Goal: Task Accomplishment & Management: Use online tool/utility

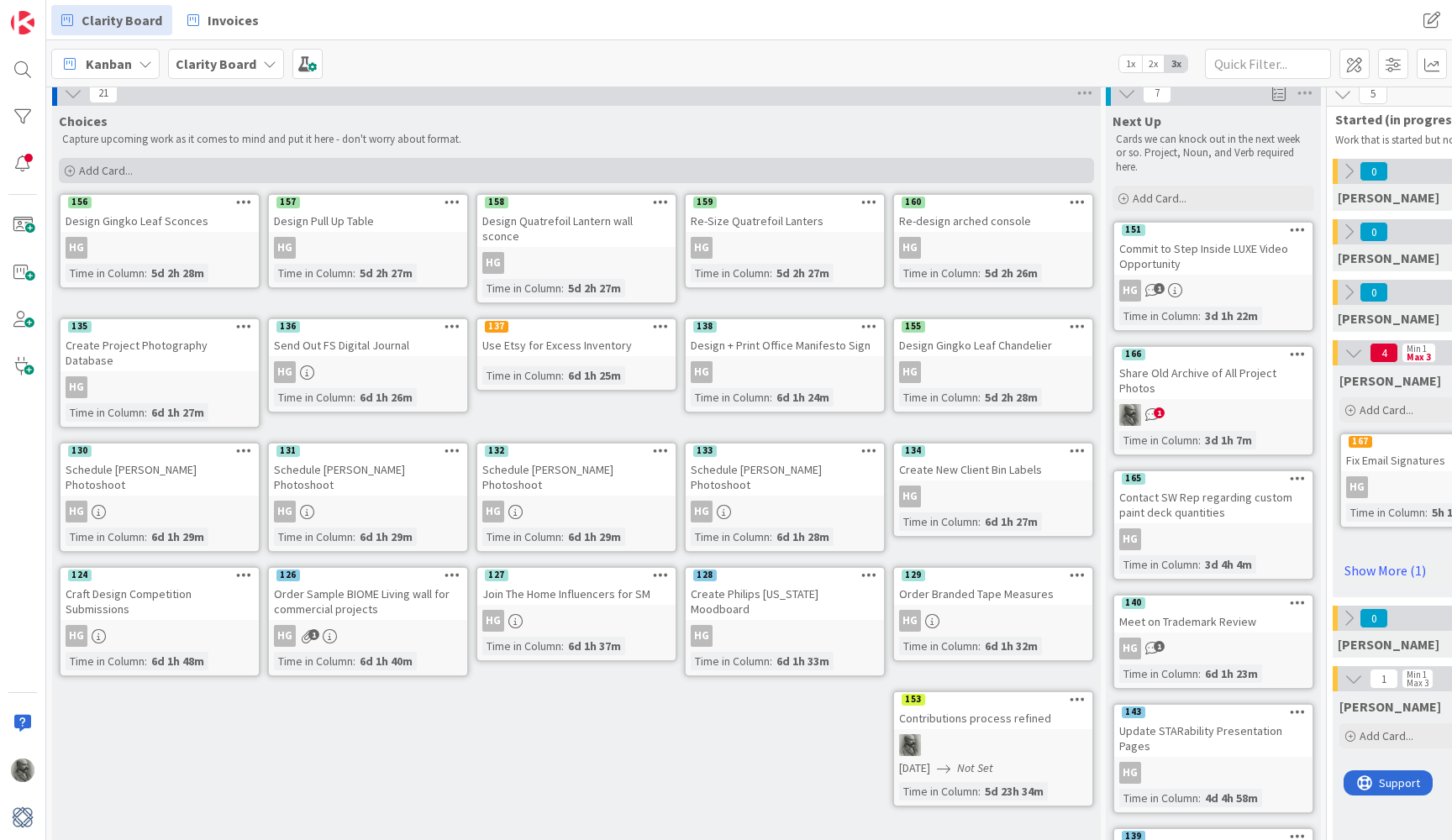
scroll to position [10, 0]
click at [104, 169] on span "Add Card..." at bounding box center [106, 170] width 54 height 15
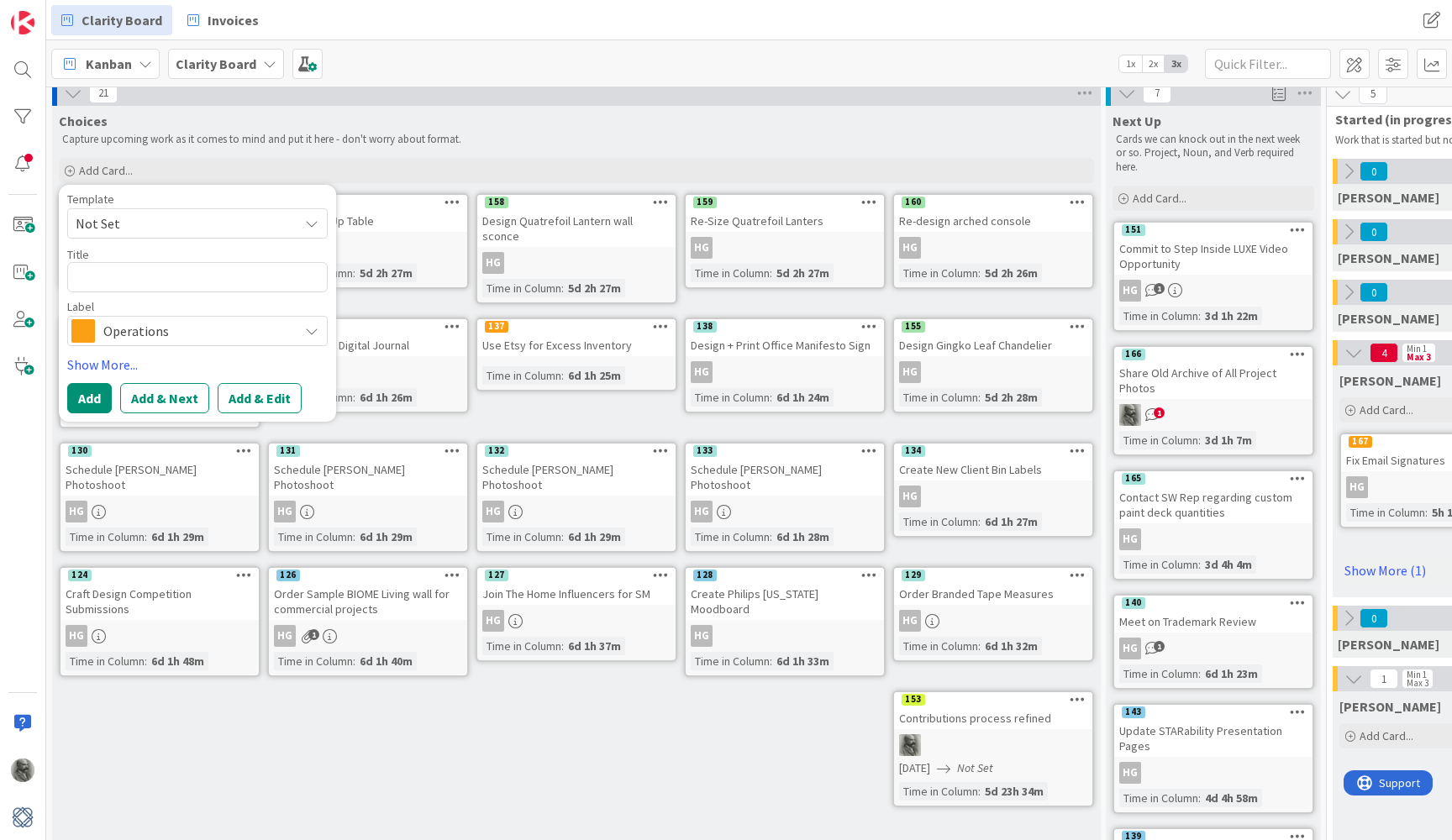
click at [119, 218] on span "Not Set" at bounding box center [181, 223] width 210 height 22
click at [128, 220] on span "Not Set" at bounding box center [181, 223] width 210 height 22
click at [252, 401] on button "Add & Edit" at bounding box center [259, 397] width 84 height 30
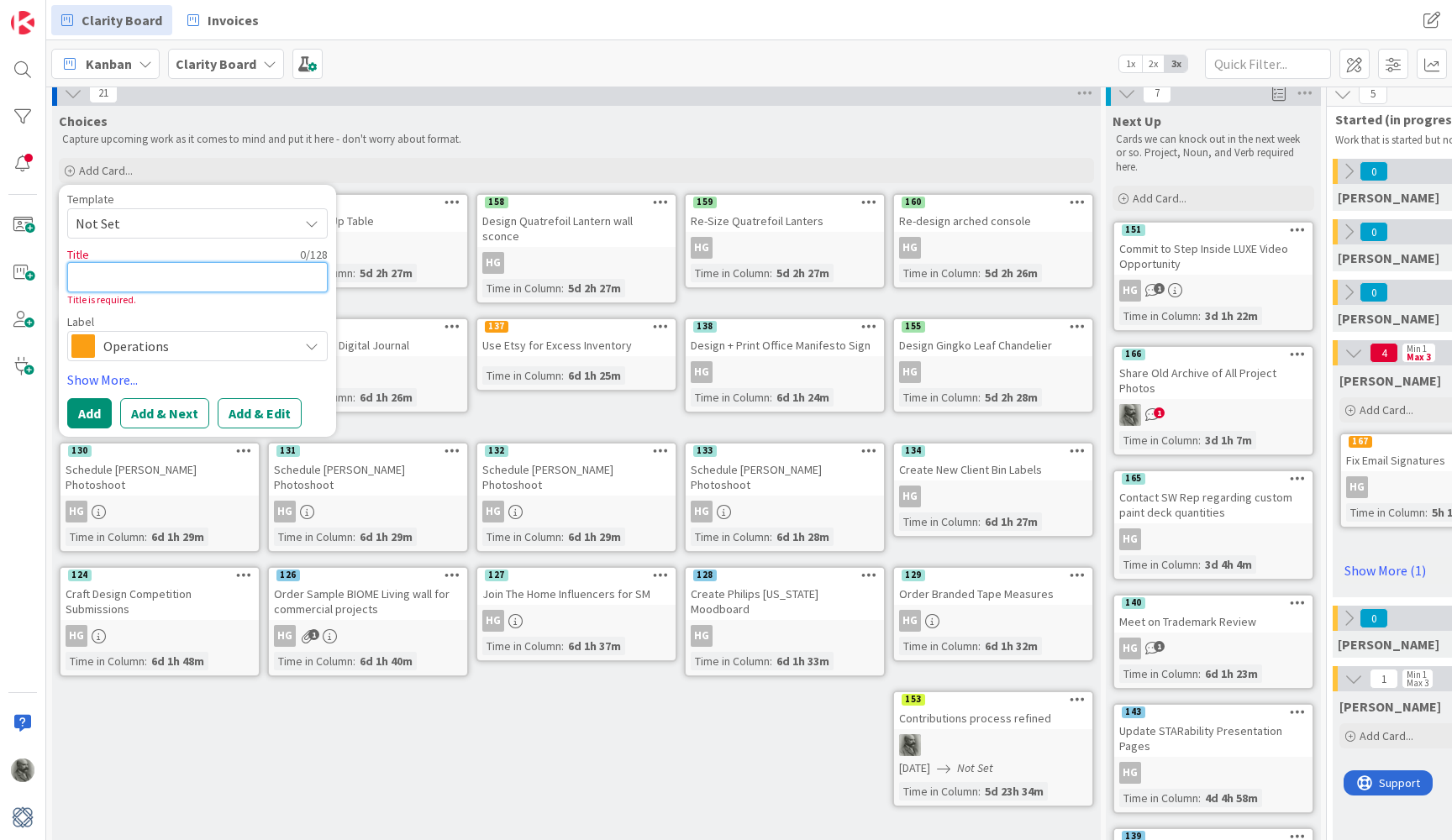
click at [179, 282] on textarea at bounding box center [197, 276] width 261 height 30
type textarea "x"
type textarea "a"
type textarea "x"
type textarea "as"
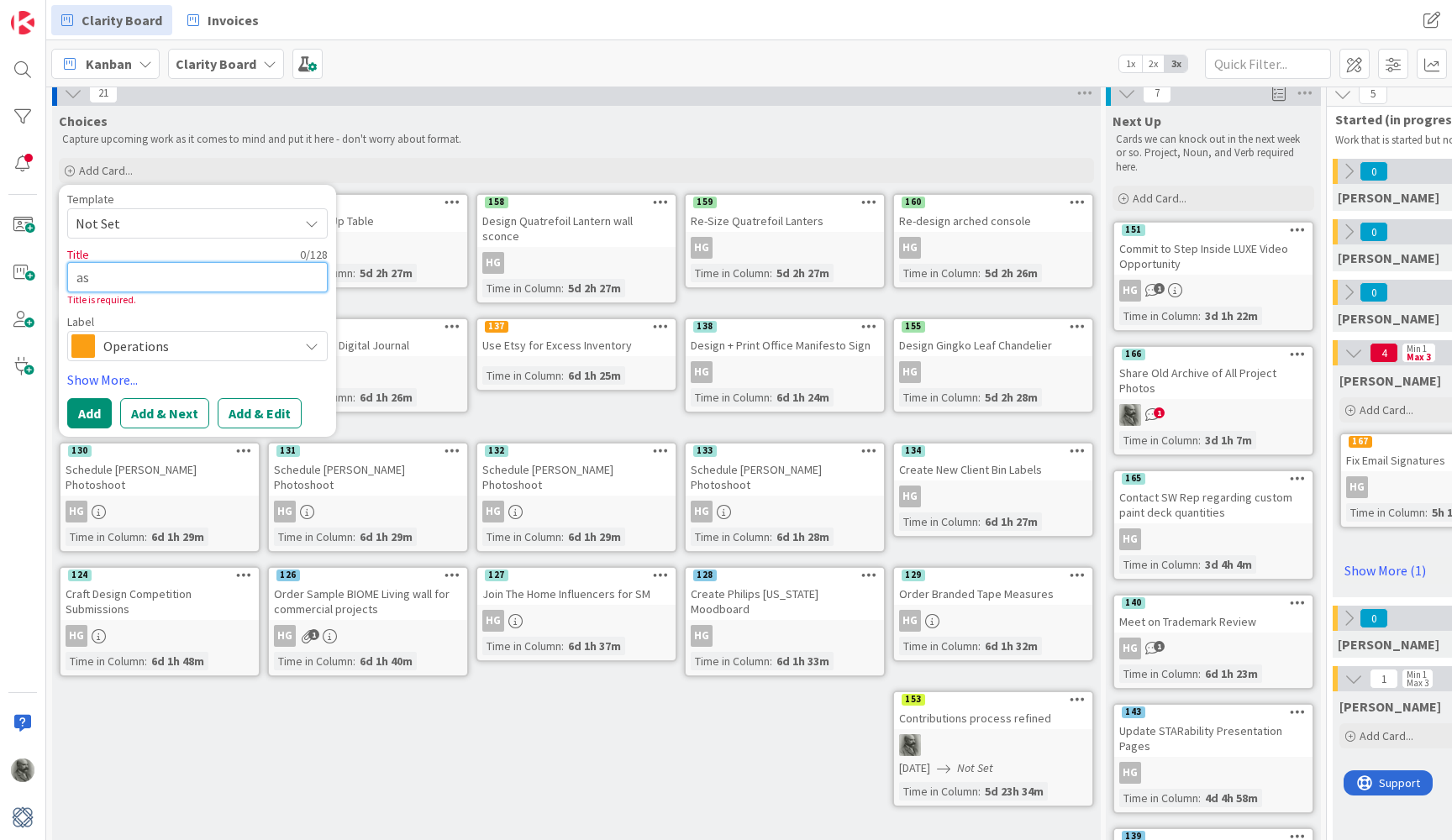
type textarea "x"
type textarea "asd"
type textarea "x"
type textarea "asdf"
click at [247, 408] on button "Add & Edit" at bounding box center [259, 413] width 84 height 30
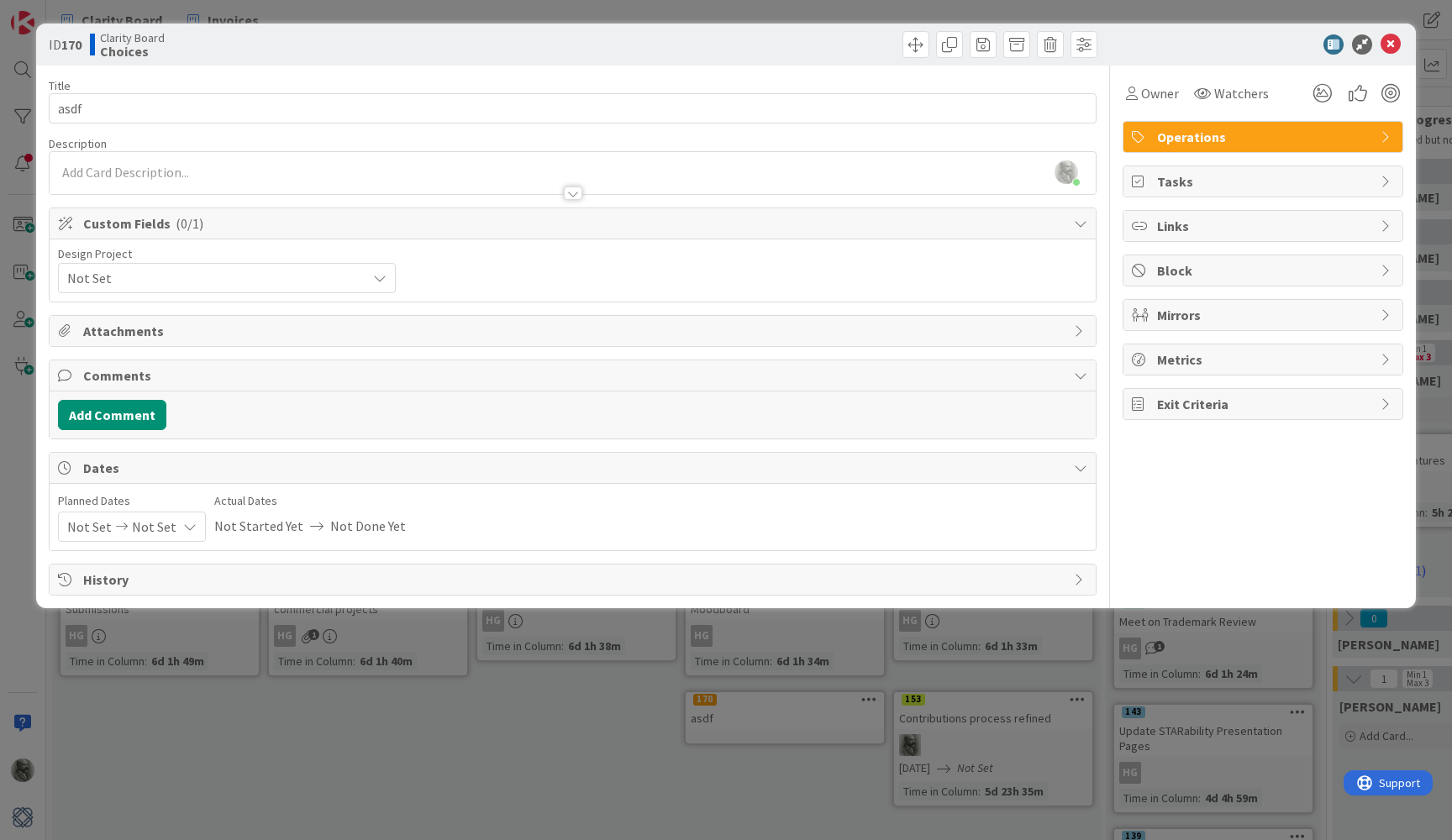
click at [248, 283] on span "Not Set" at bounding box center [213, 278] width 291 height 23
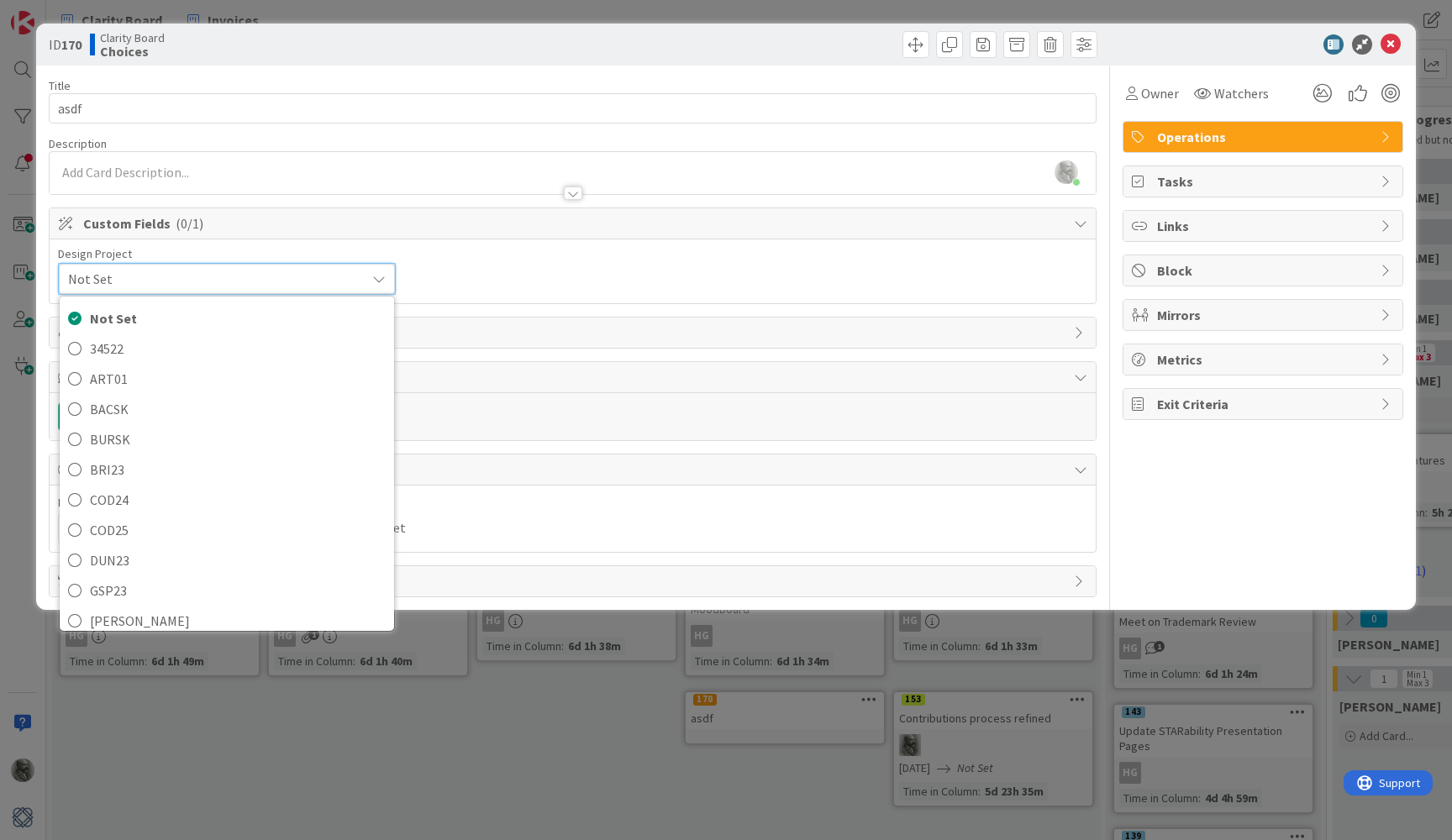
click at [248, 283] on span "Not Set" at bounding box center [213, 279] width 289 height 23
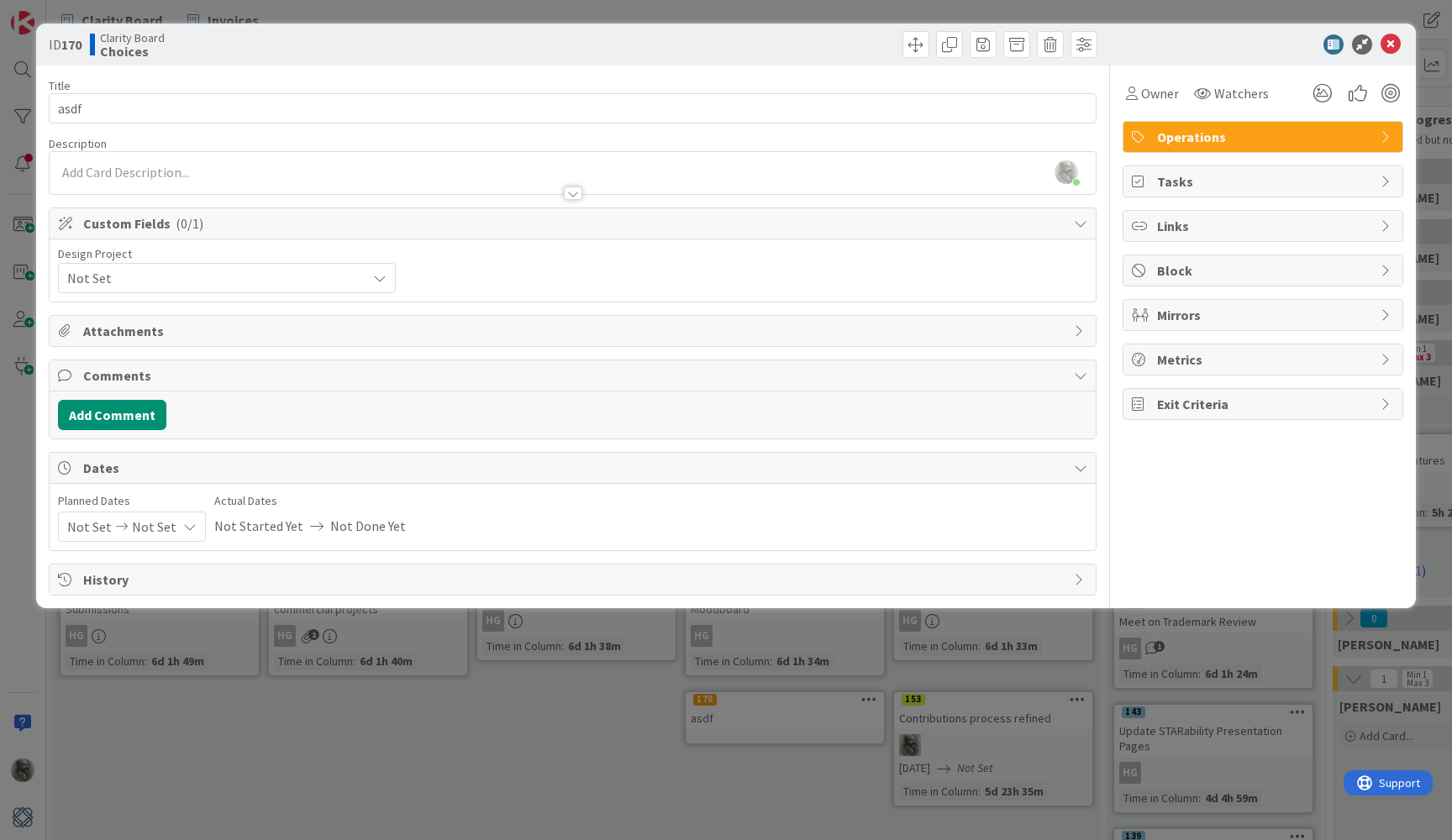
click at [248, 283] on span "Not Set" at bounding box center [213, 278] width 291 height 23
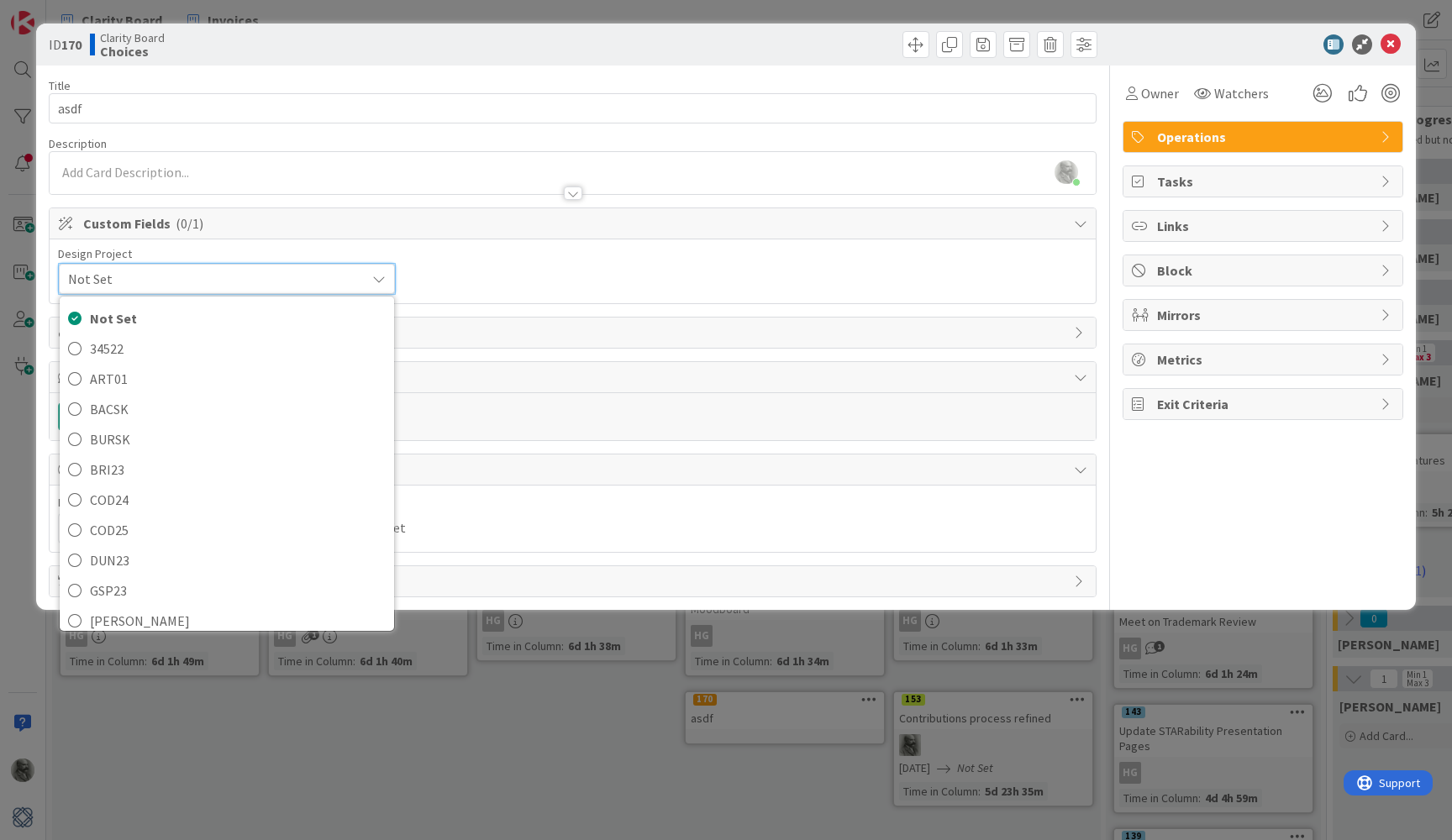
click at [489, 257] on div "Design Project Not Set Not Set 34522 ART01 BACSK BURSK BRI23 COD24 COD25 DUN23 …" at bounding box center [573, 271] width 1030 height 47
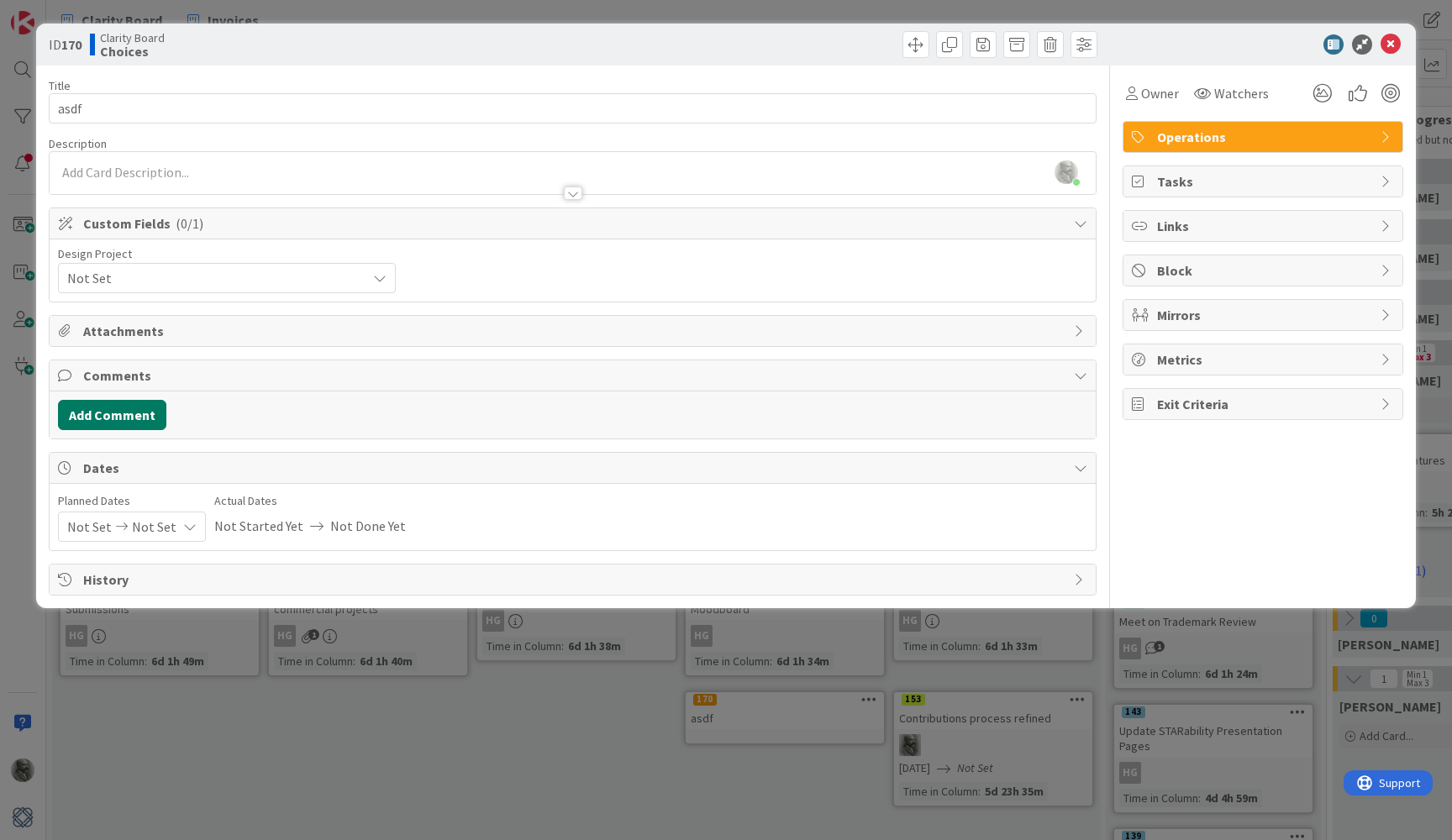
click at [128, 412] on button "Add Comment" at bounding box center [112, 415] width 109 height 30
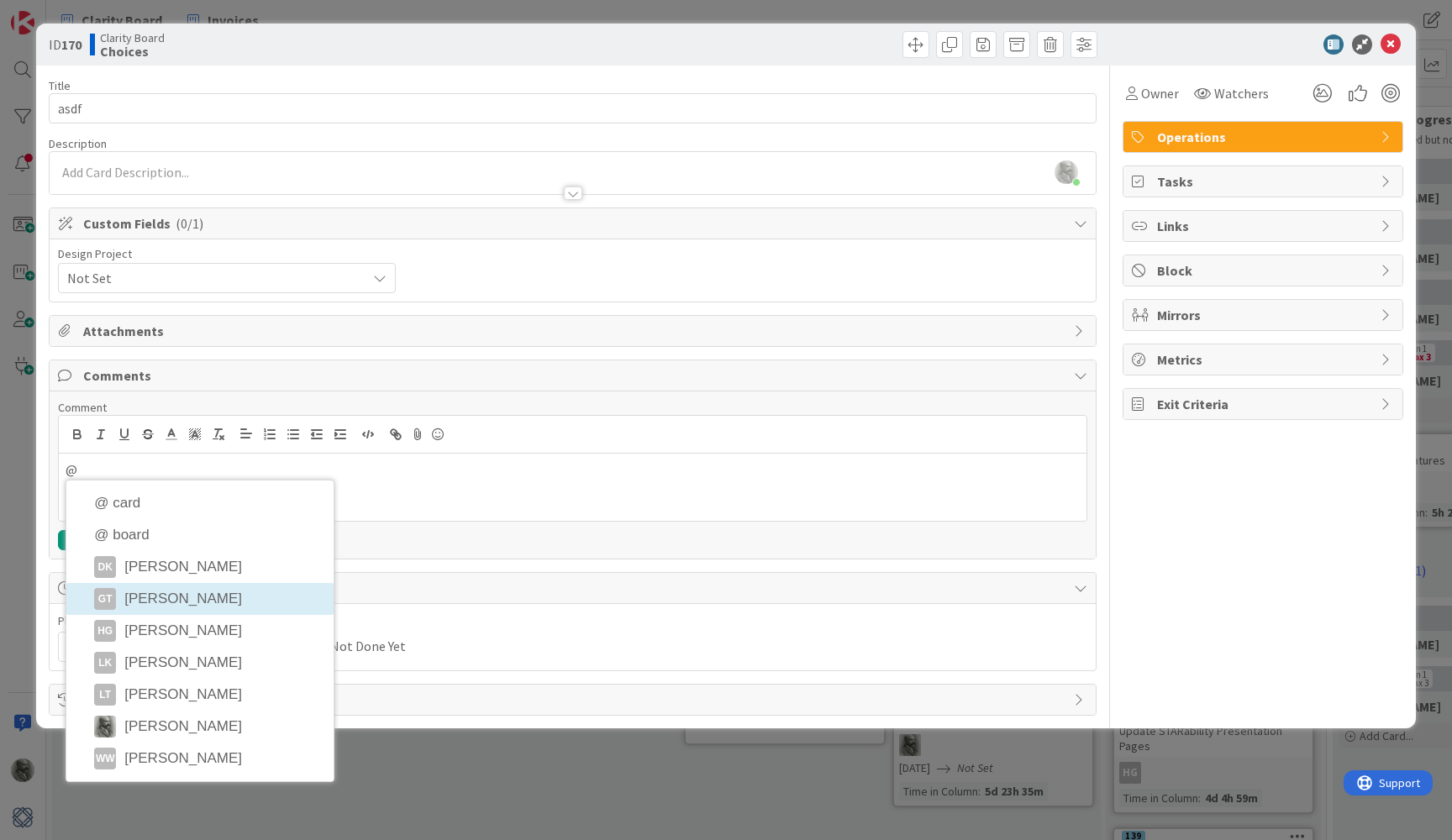
click at [173, 587] on li "GT Gina Thomas" at bounding box center [200, 598] width 267 height 32
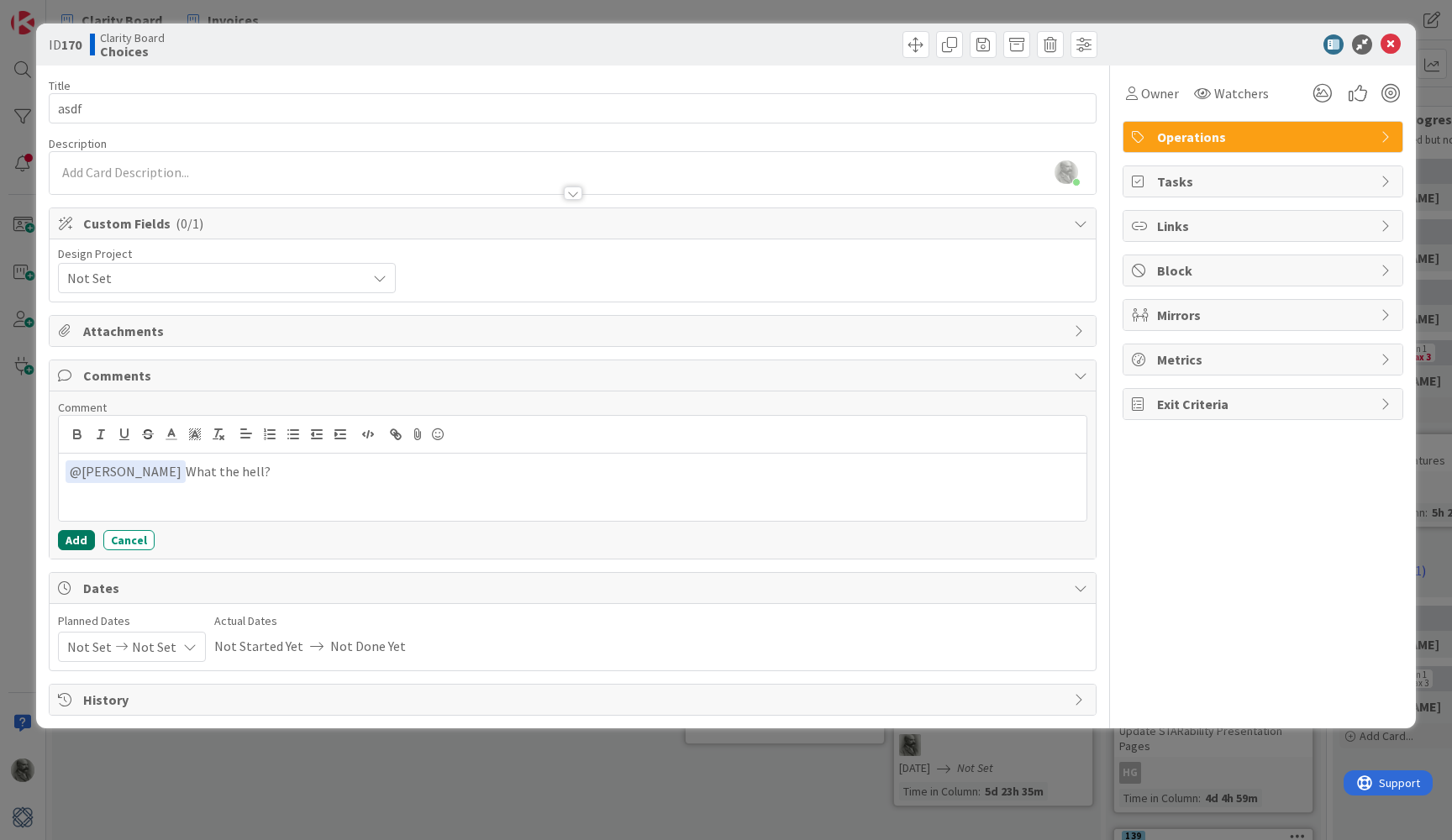
click at [76, 540] on button "Add" at bounding box center [76, 540] width 37 height 20
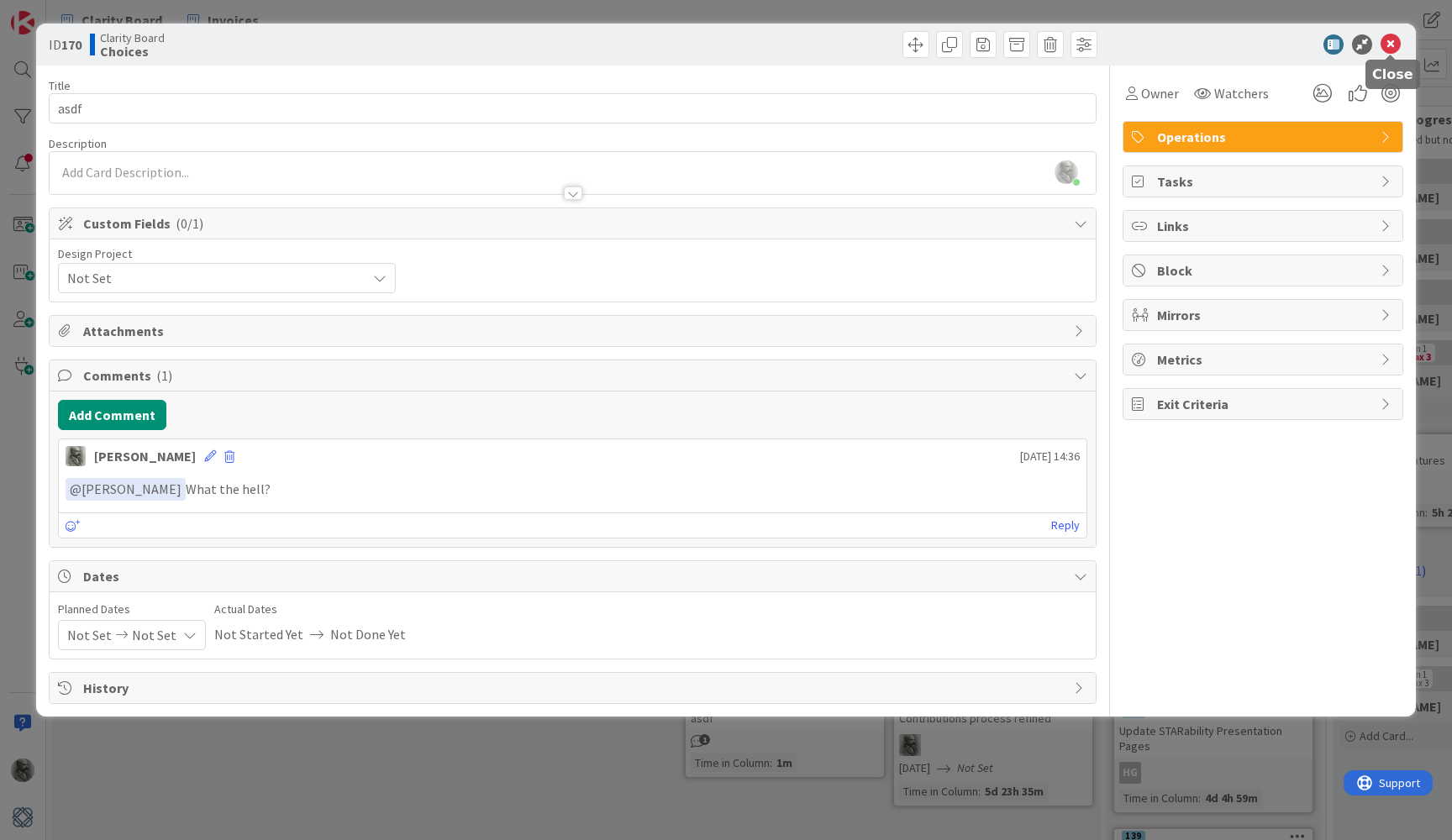
click at [1388, 43] on icon at bounding box center [1390, 44] width 20 height 20
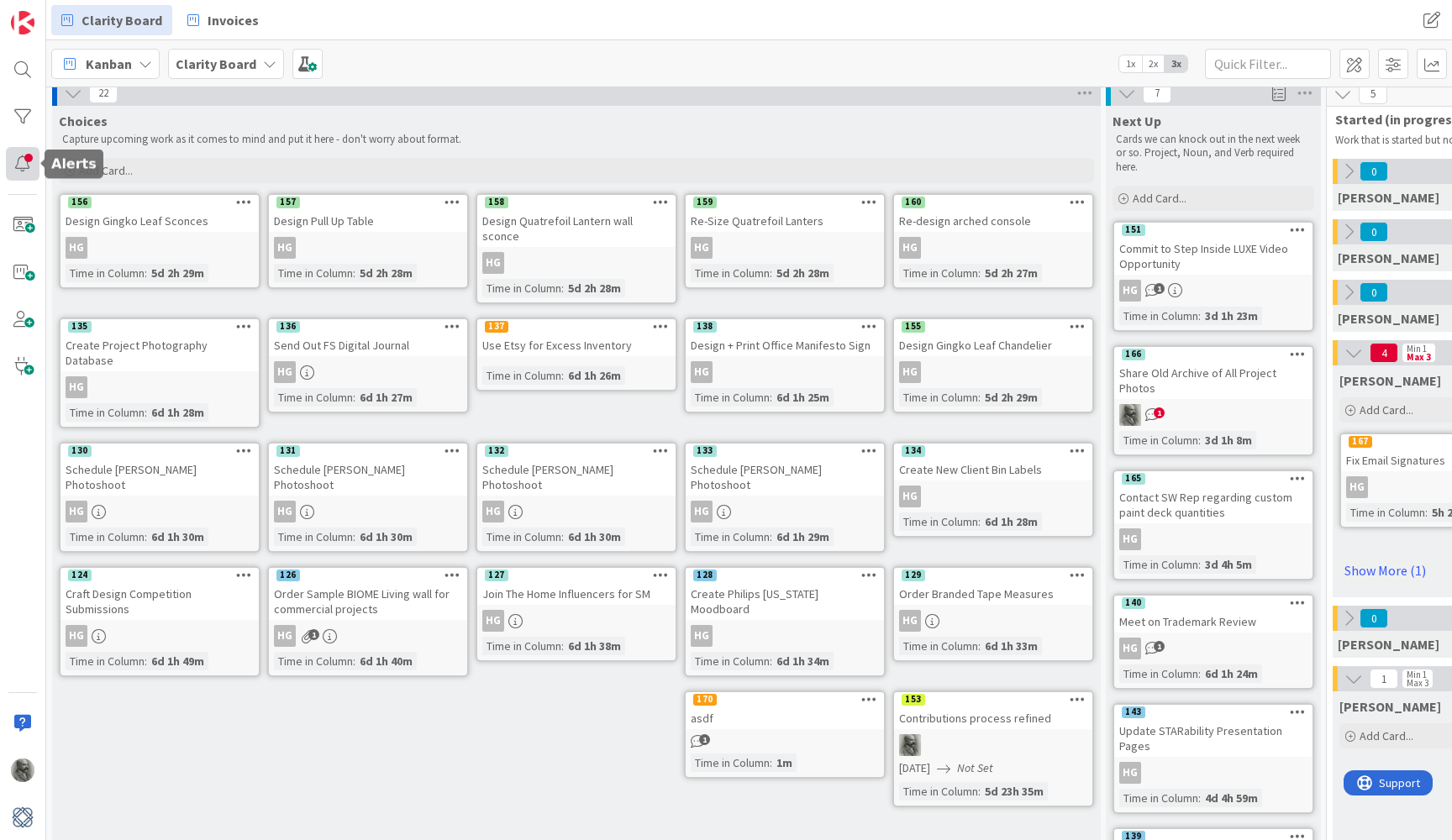
click at [30, 163] on div at bounding box center [22, 164] width 34 height 34
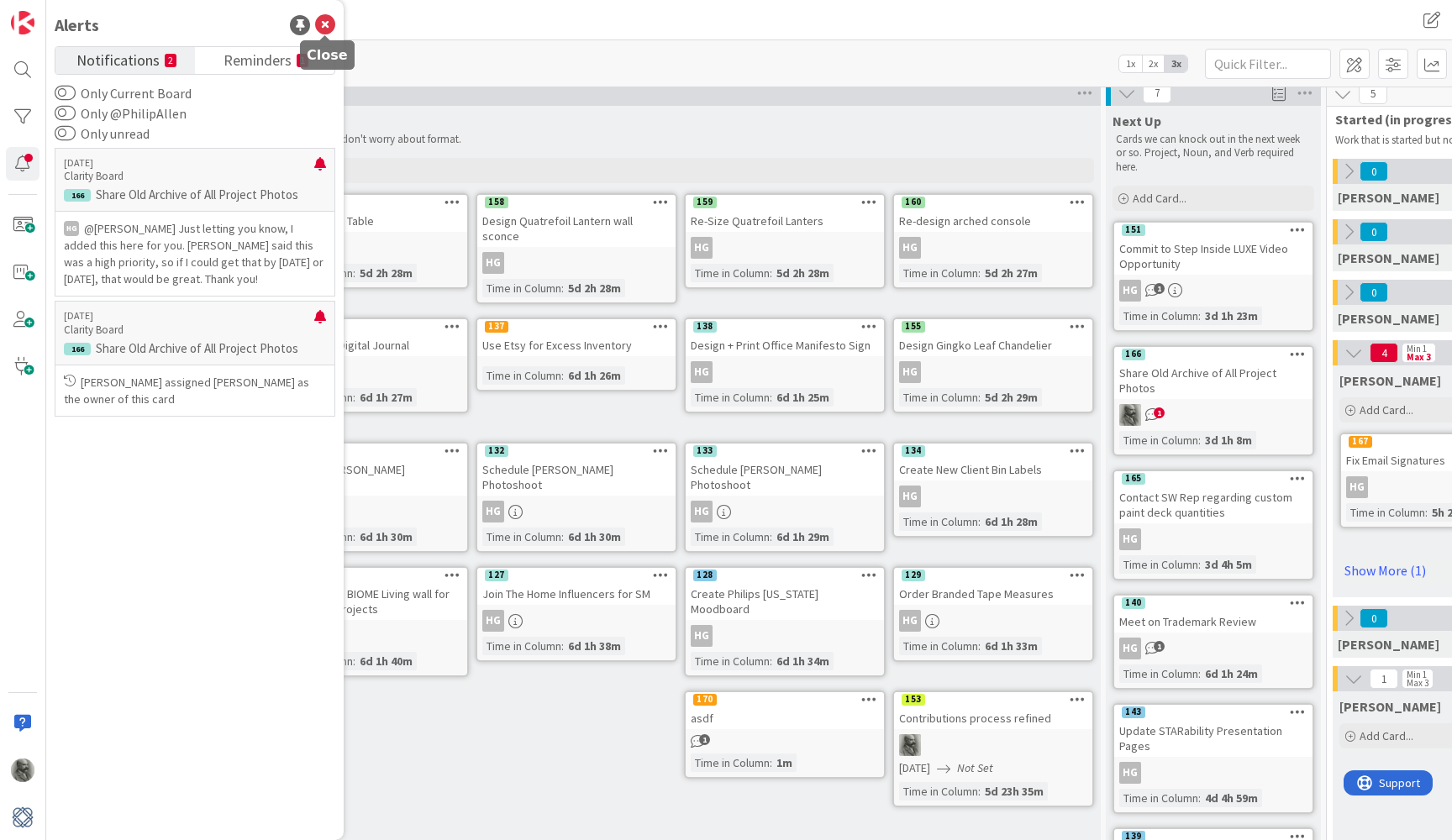
click at [327, 22] on icon at bounding box center [324, 25] width 20 height 20
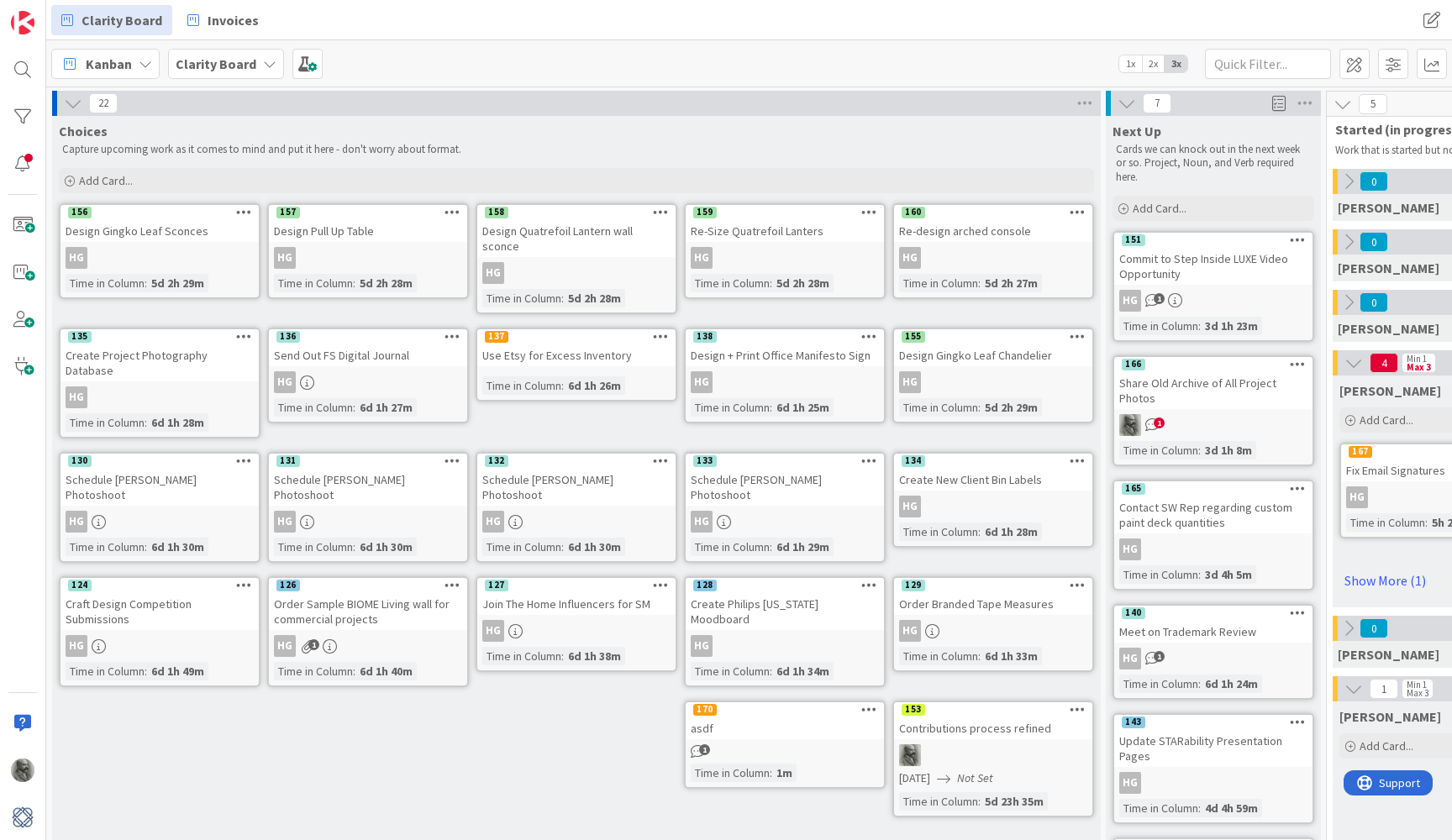
click at [73, 103] on icon at bounding box center [72, 103] width 18 height 18
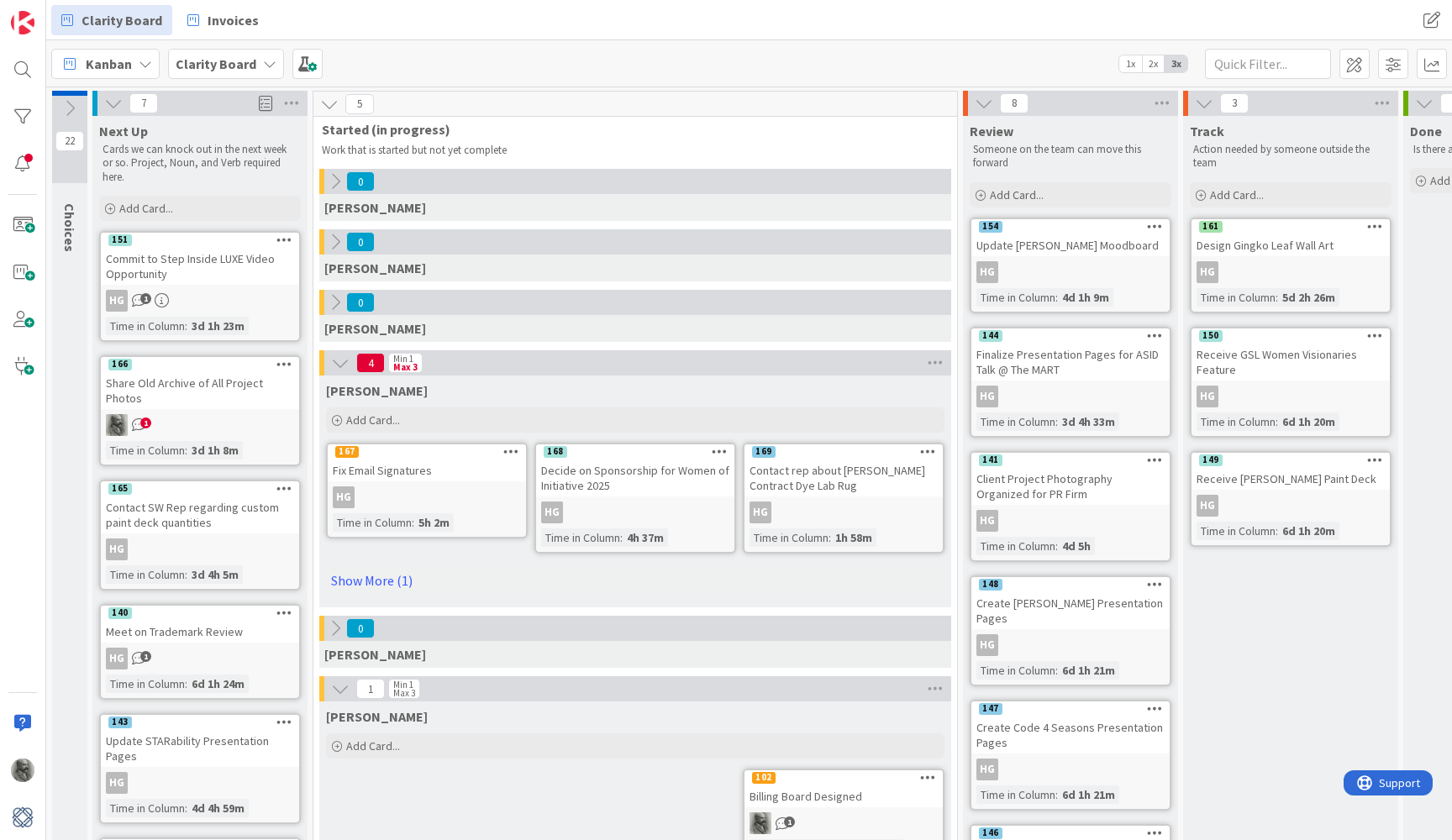
click at [73, 103] on icon at bounding box center [69, 108] width 18 height 18
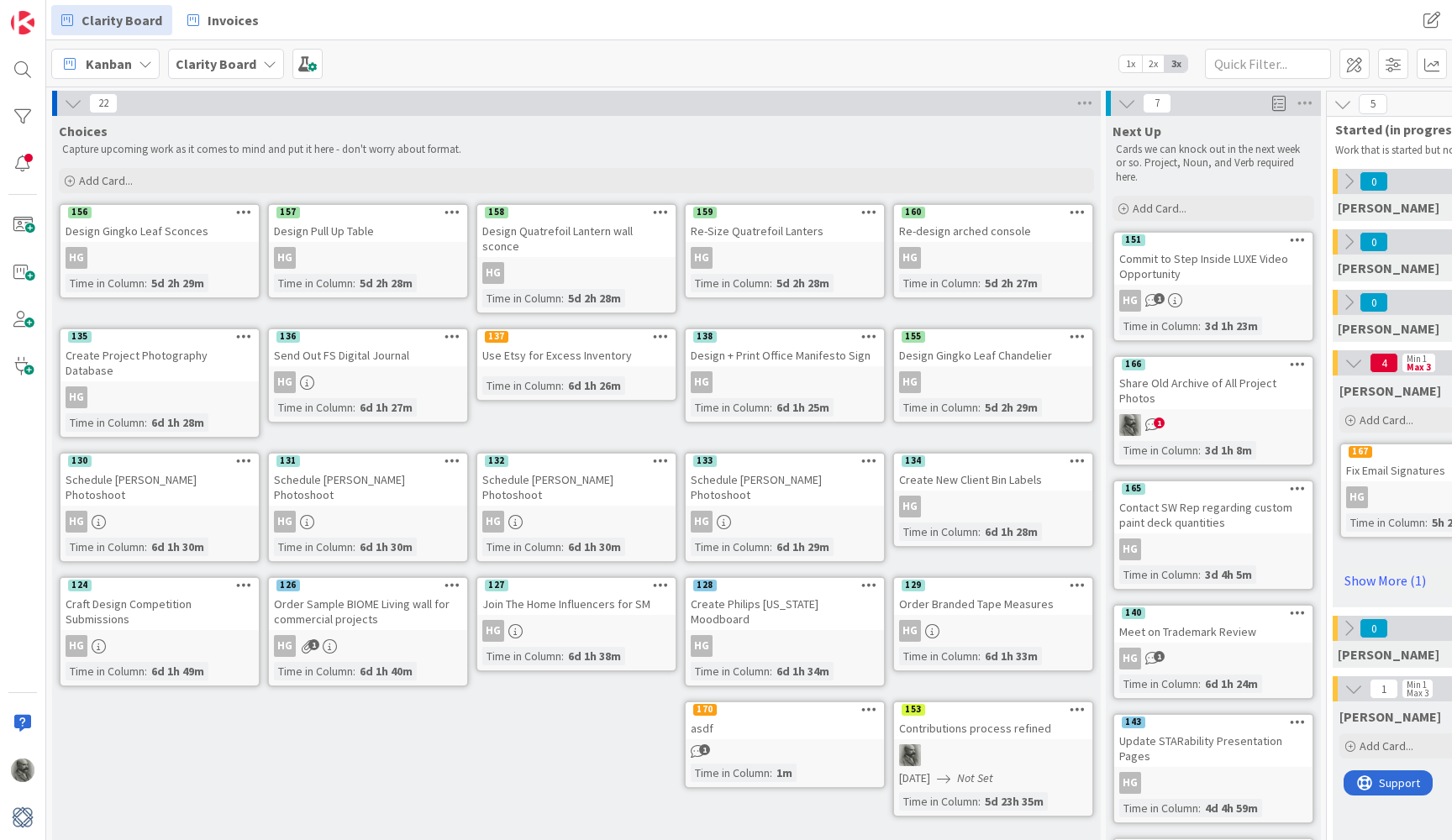
click at [73, 103] on icon at bounding box center [72, 103] width 18 height 18
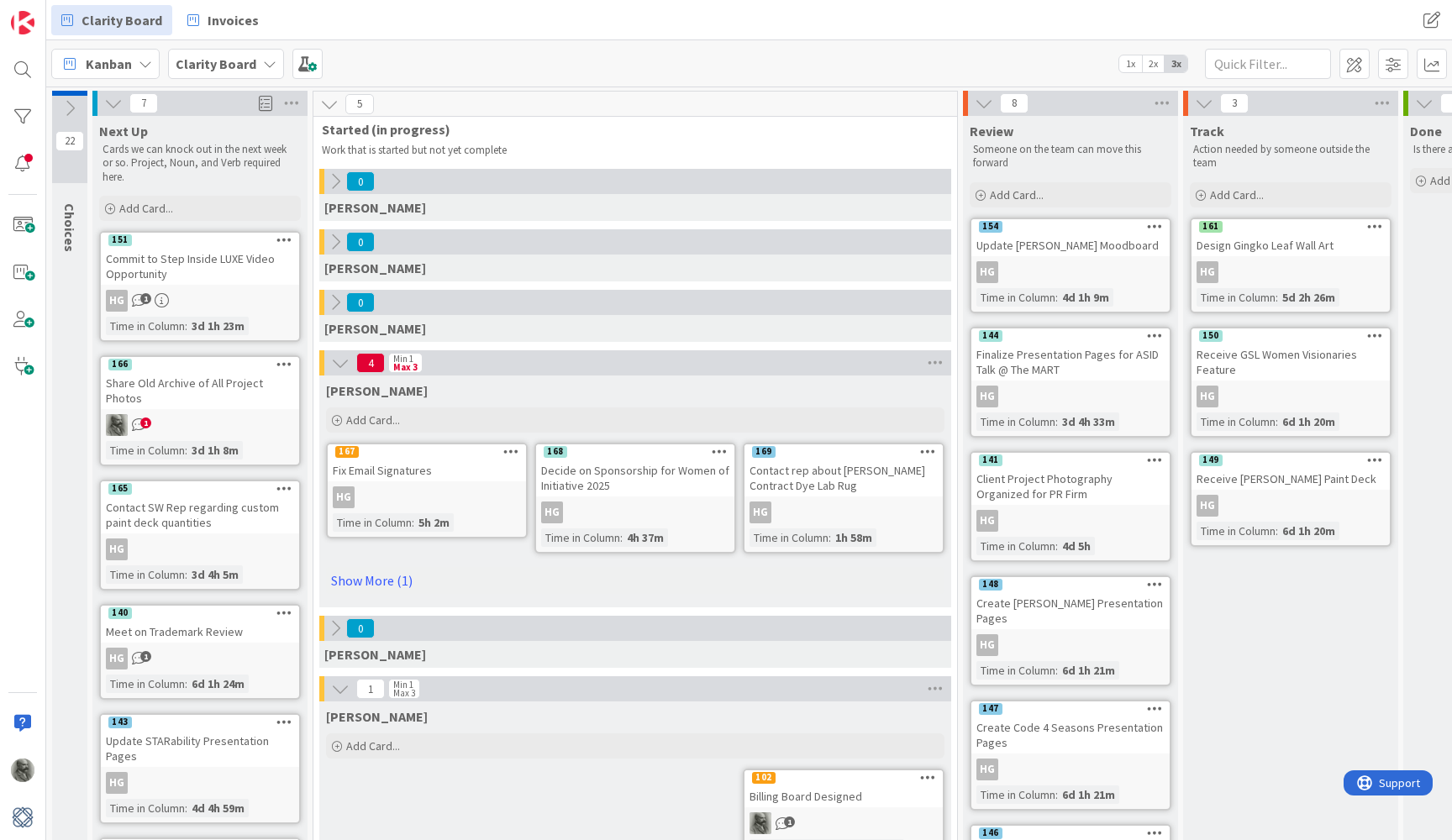
click at [110, 102] on icon at bounding box center [113, 103] width 18 height 18
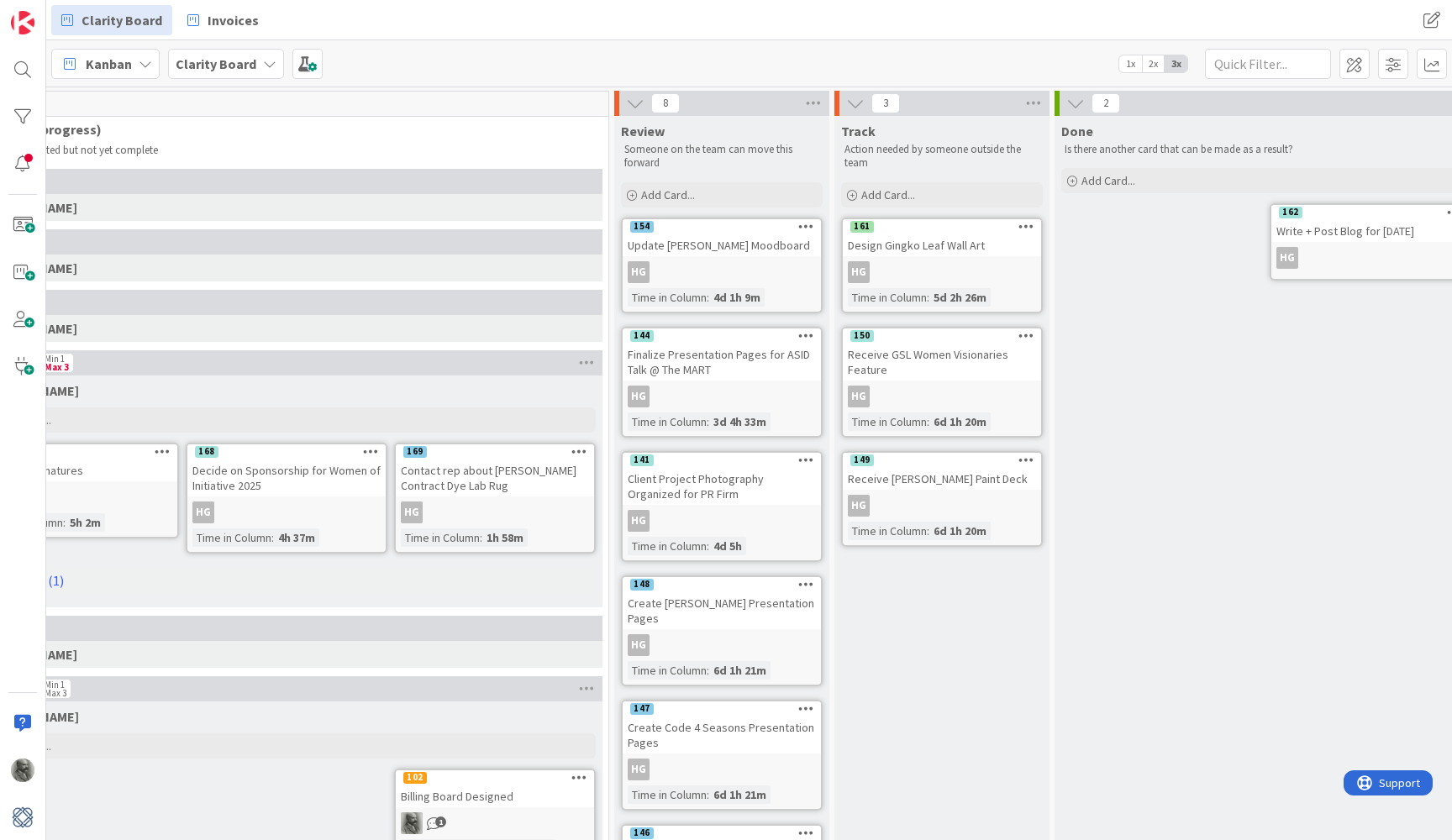
scroll to position [0, 169]
click at [693, 272] on div "HG" at bounding box center [722, 272] width 198 height 22
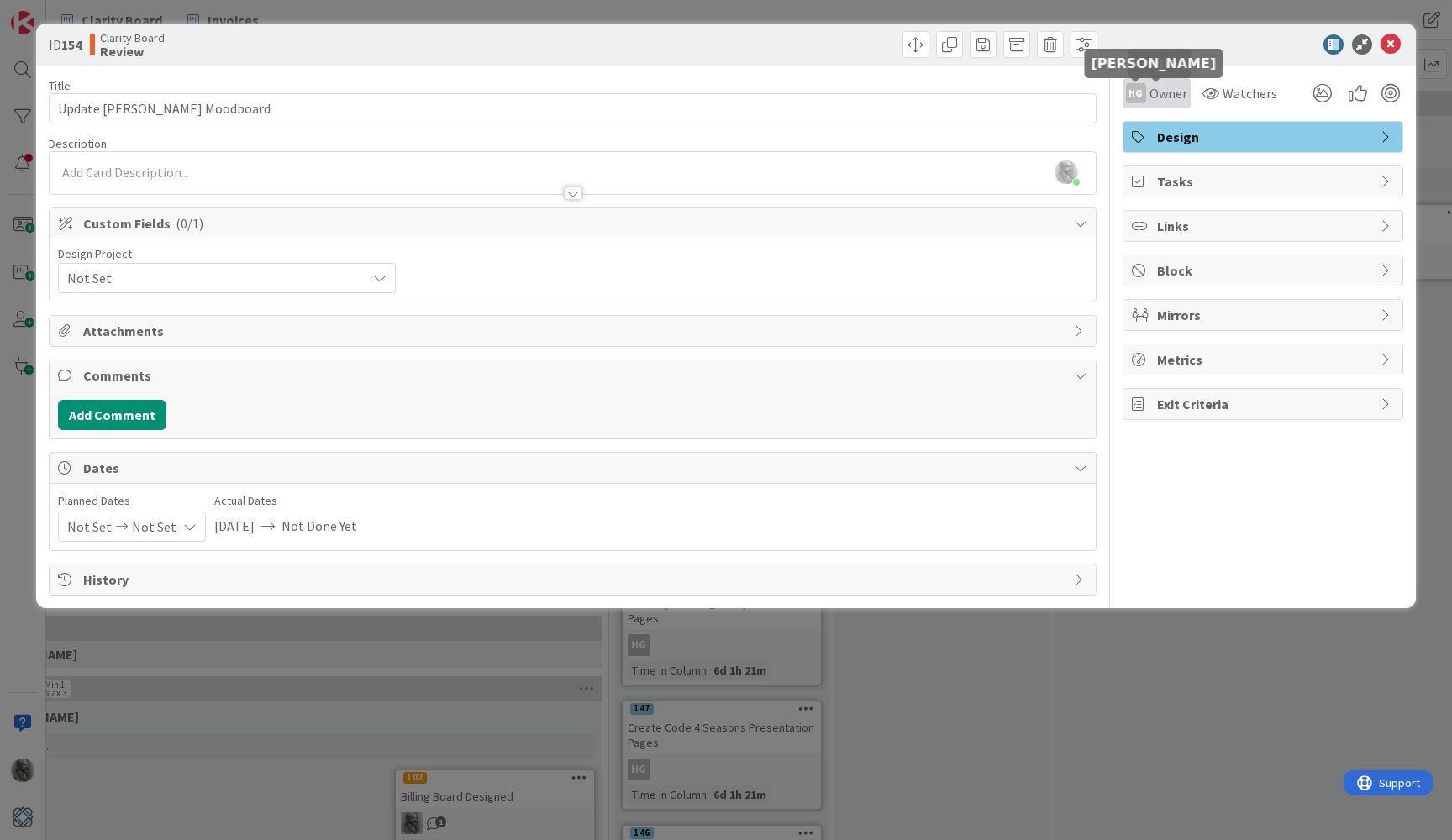
click at [1134, 89] on div "HG" at bounding box center [1135, 92] width 20 height 20
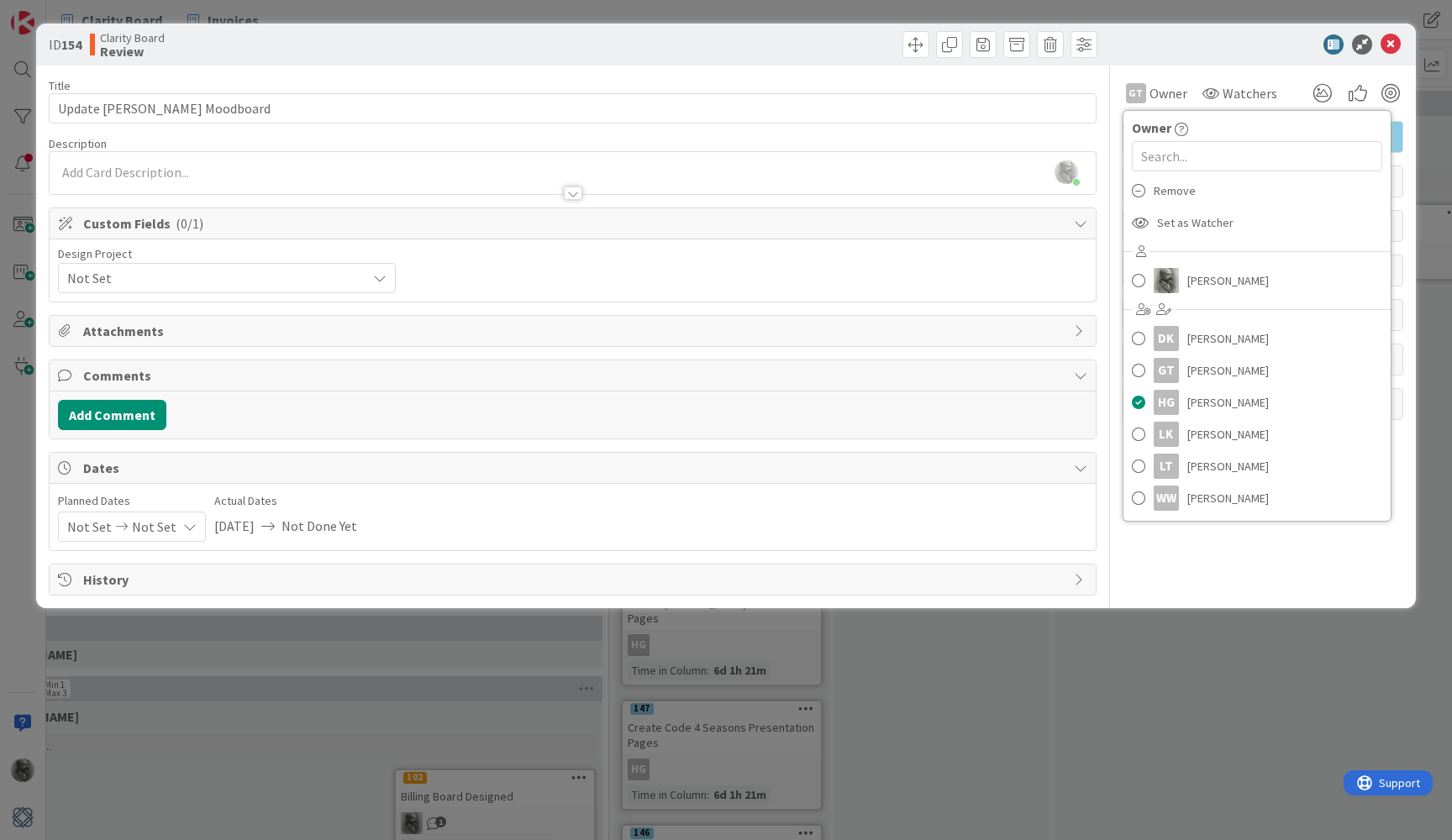
click at [1244, 46] on div at bounding box center [1254, 44] width 297 height 20
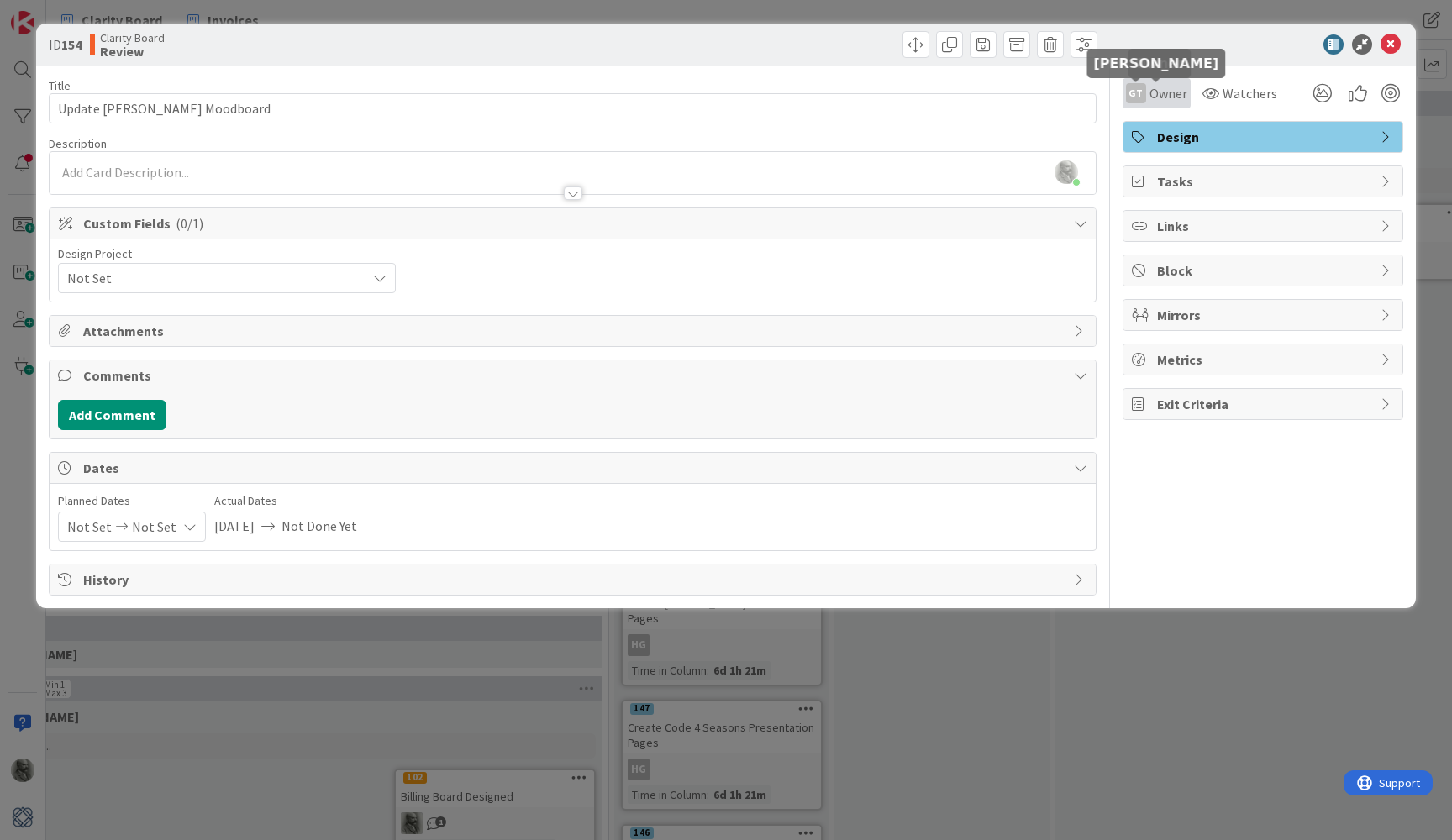
click at [1142, 98] on div "GT" at bounding box center [1135, 92] width 20 height 20
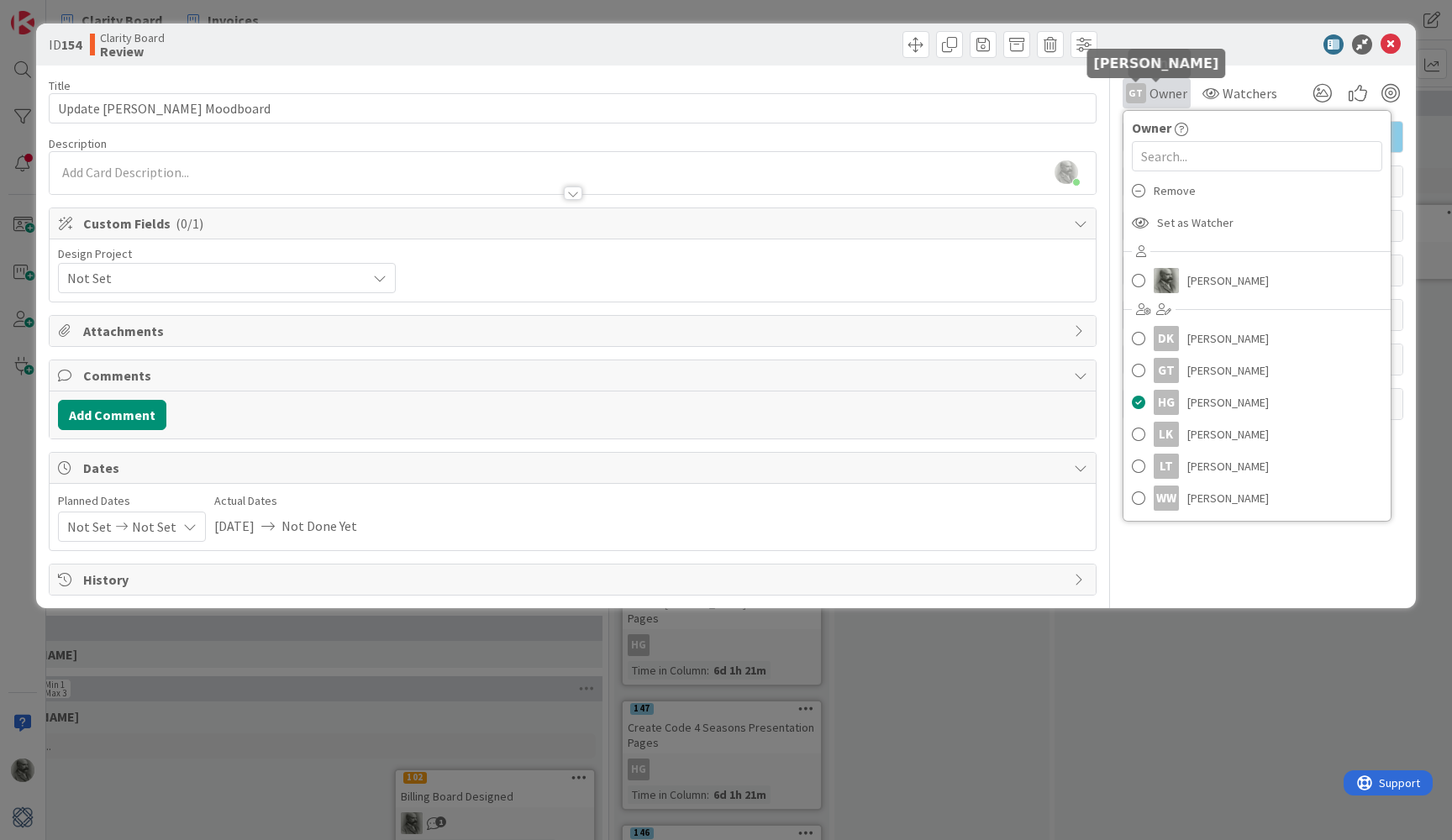
click at [1142, 98] on div "GT" at bounding box center [1135, 92] width 20 height 20
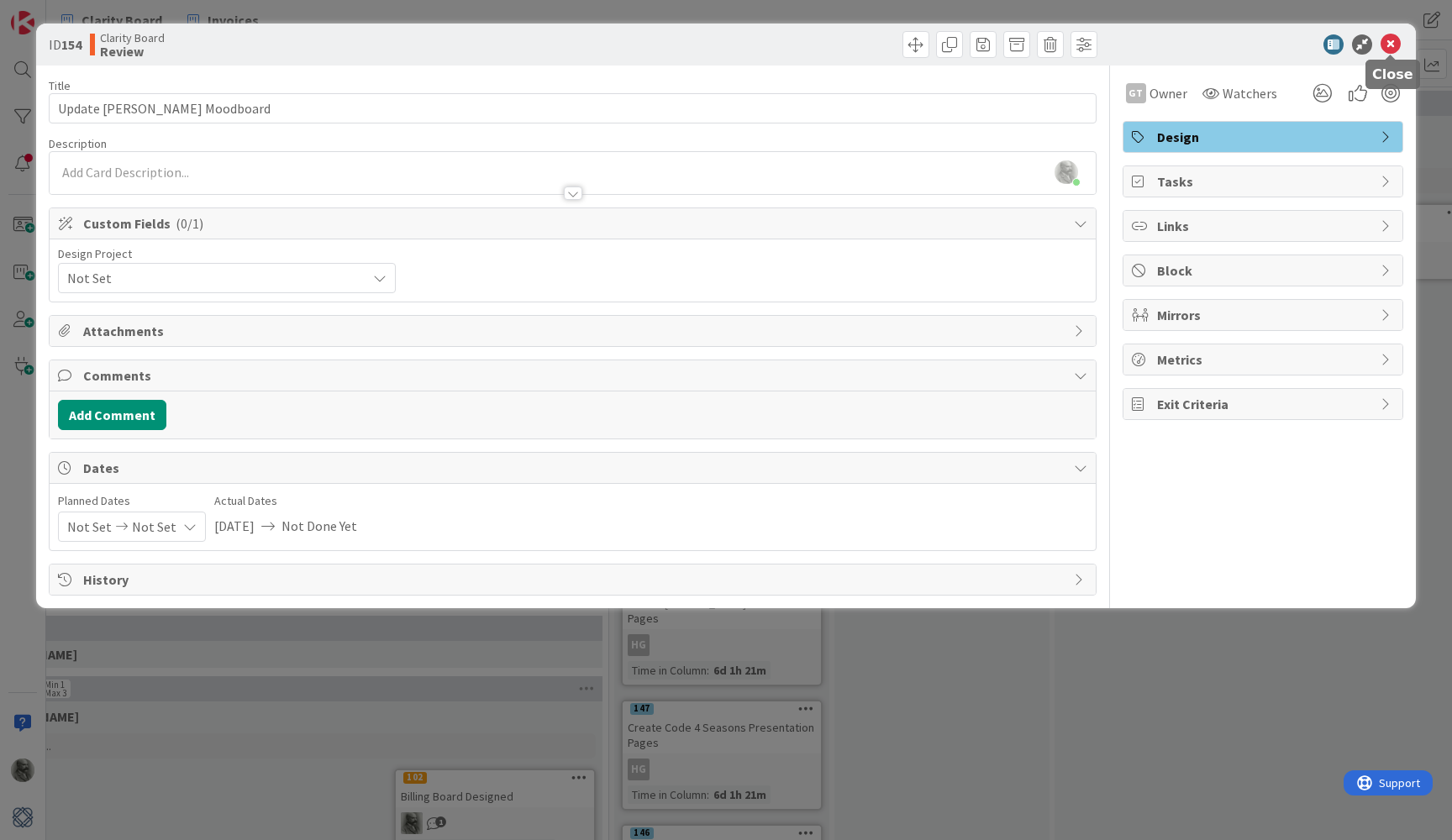
click at [1394, 45] on icon at bounding box center [1390, 44] width 20 height 20
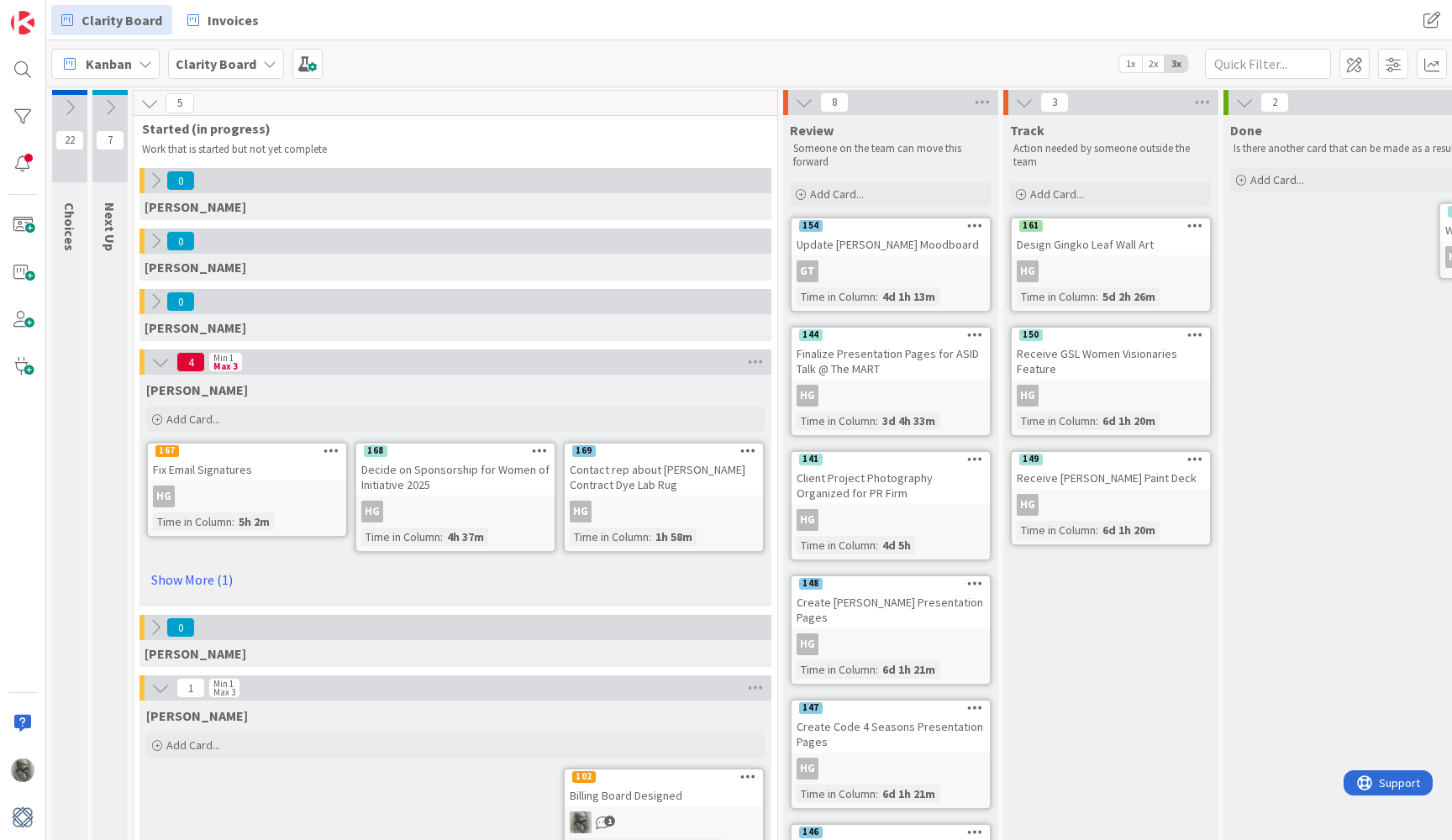
scroll to position [1, 0]
click at [1154, 63] on span "2x" at bounding box center [1154, 64] width 23 height 16
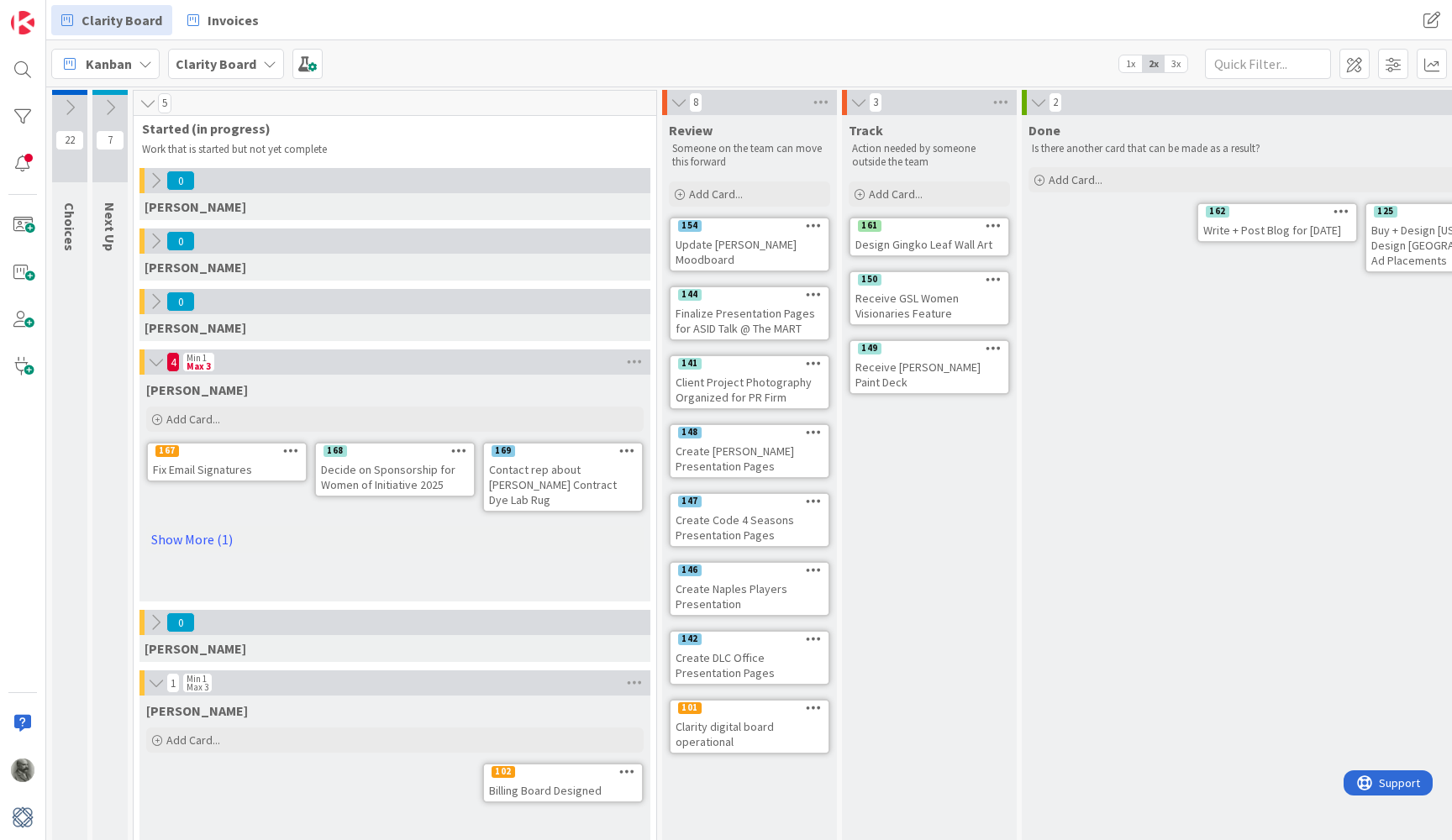
click at [1133, 63] on span "1x" at bounding box center [1131, 64] width 23 height 16
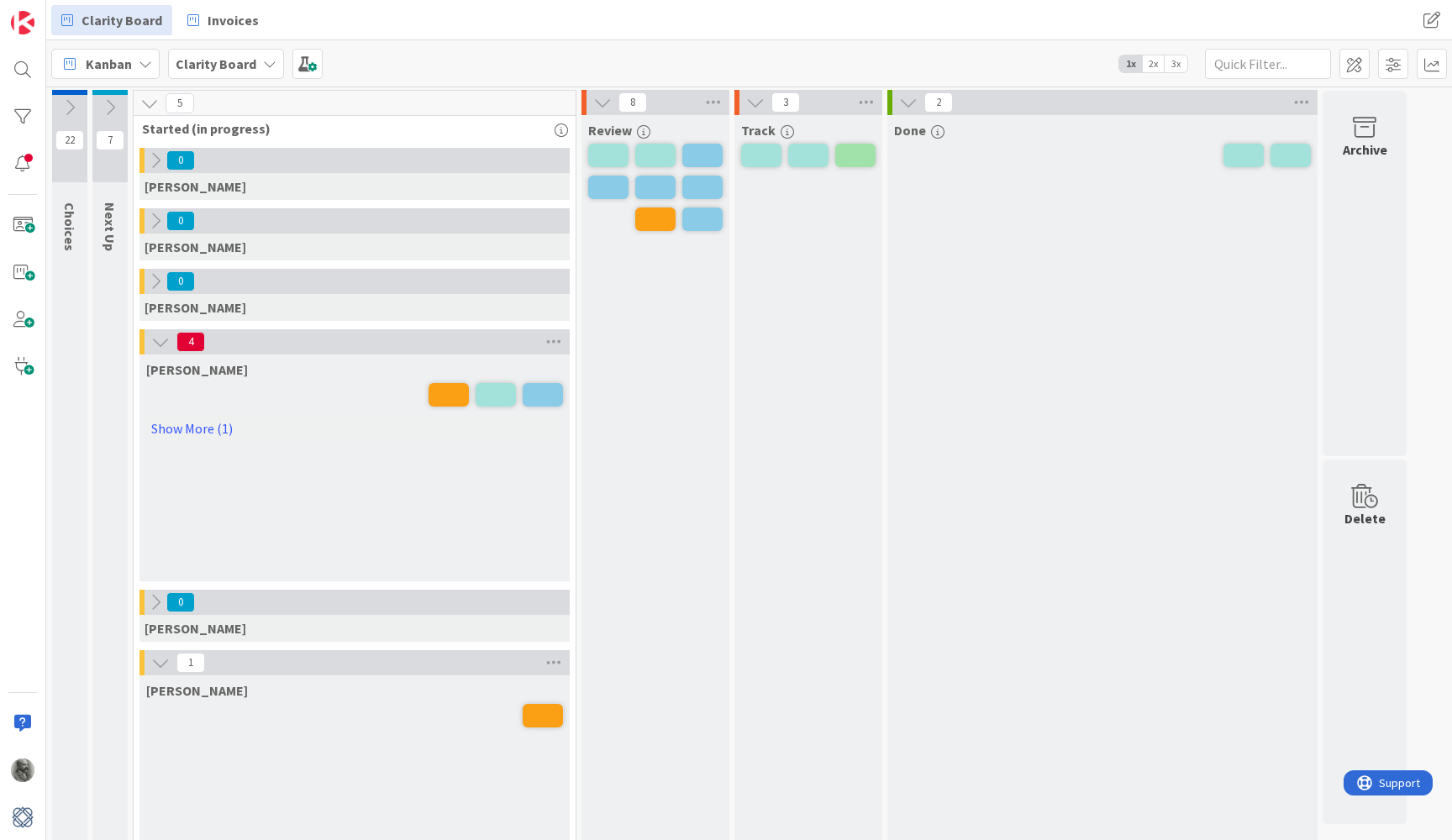
click at [605, 100] on icon at bounding box center [601, 102] width 18 height 18
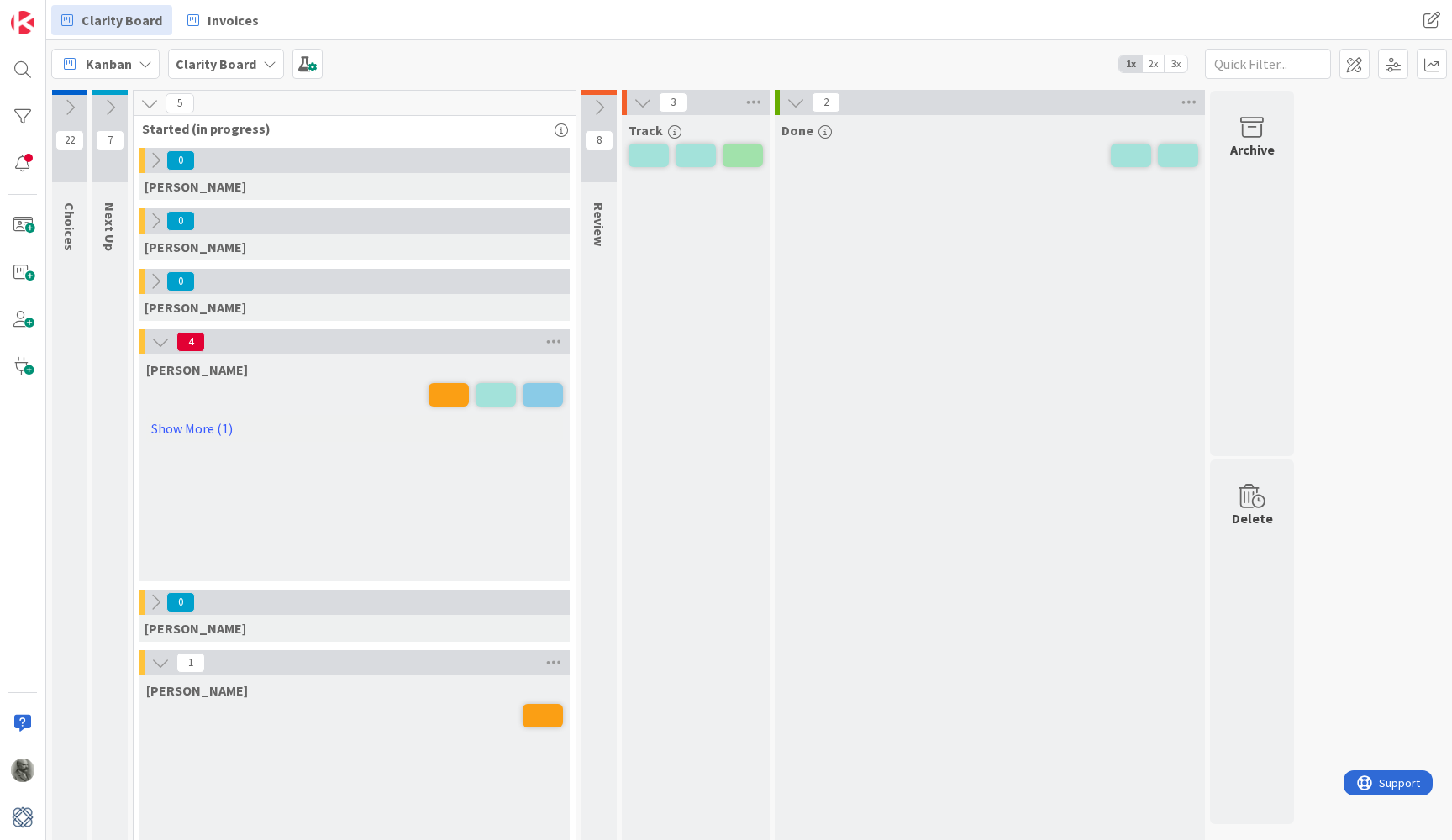
click at [605, 100] on icon at bounding box center [599, 107] width 18 height 18
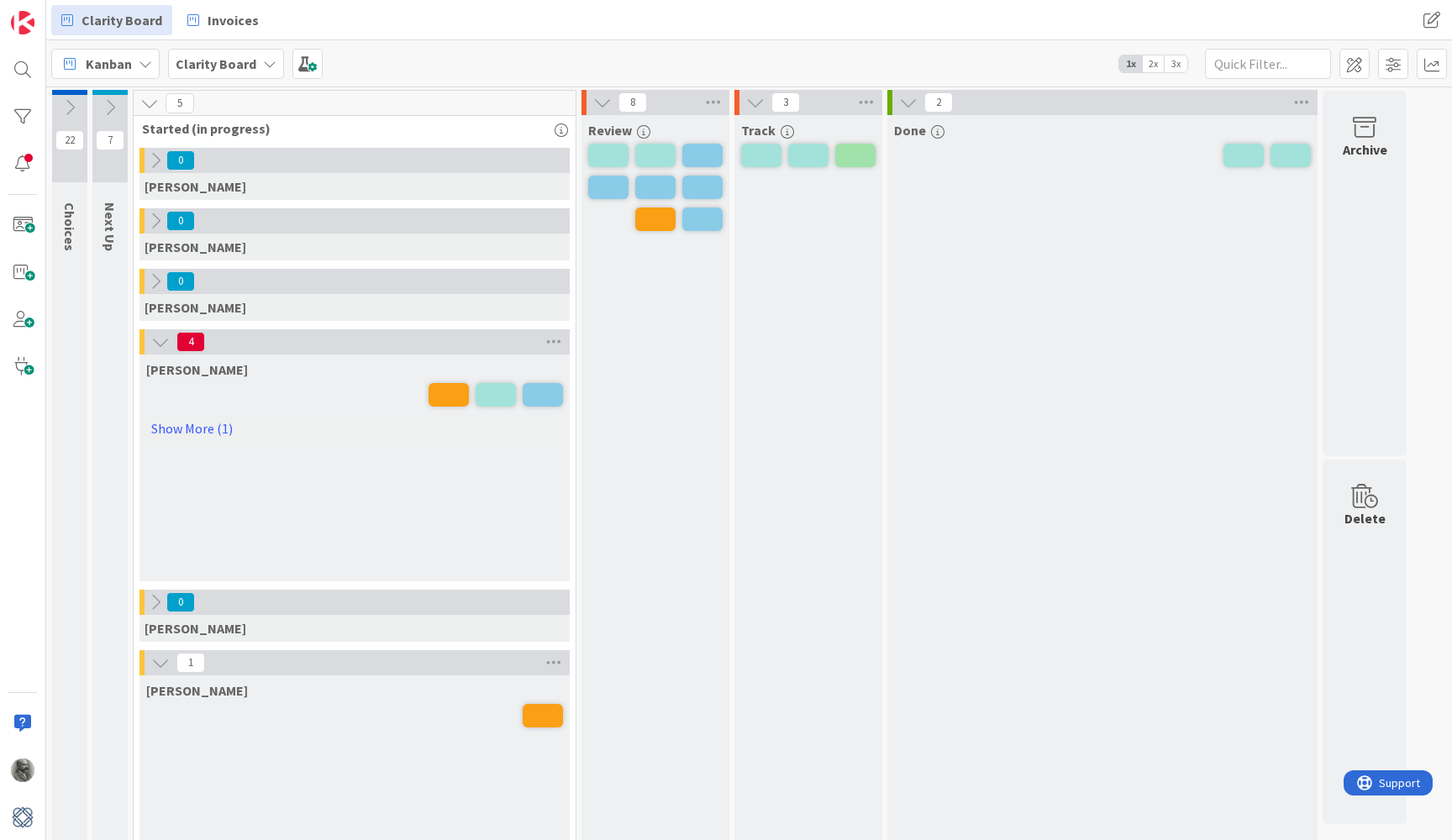
click at [1171, 60] on span "3x" at bounding box center [1176, 64] width 23 height 16
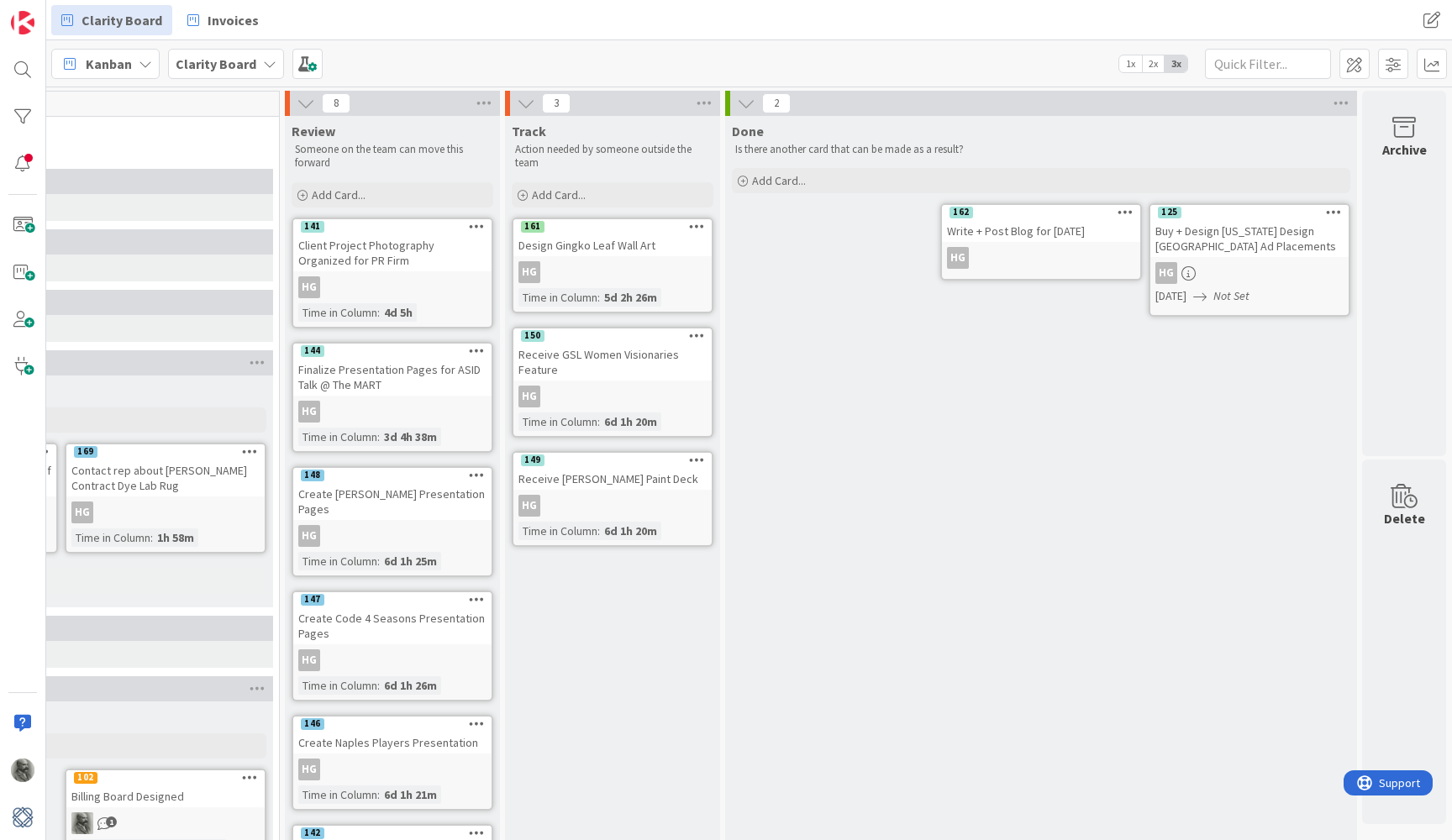
scroll to position [0, 0]
click at [1240, 64] on input "text" at bounding box center [1267, 64] width 126 height 30
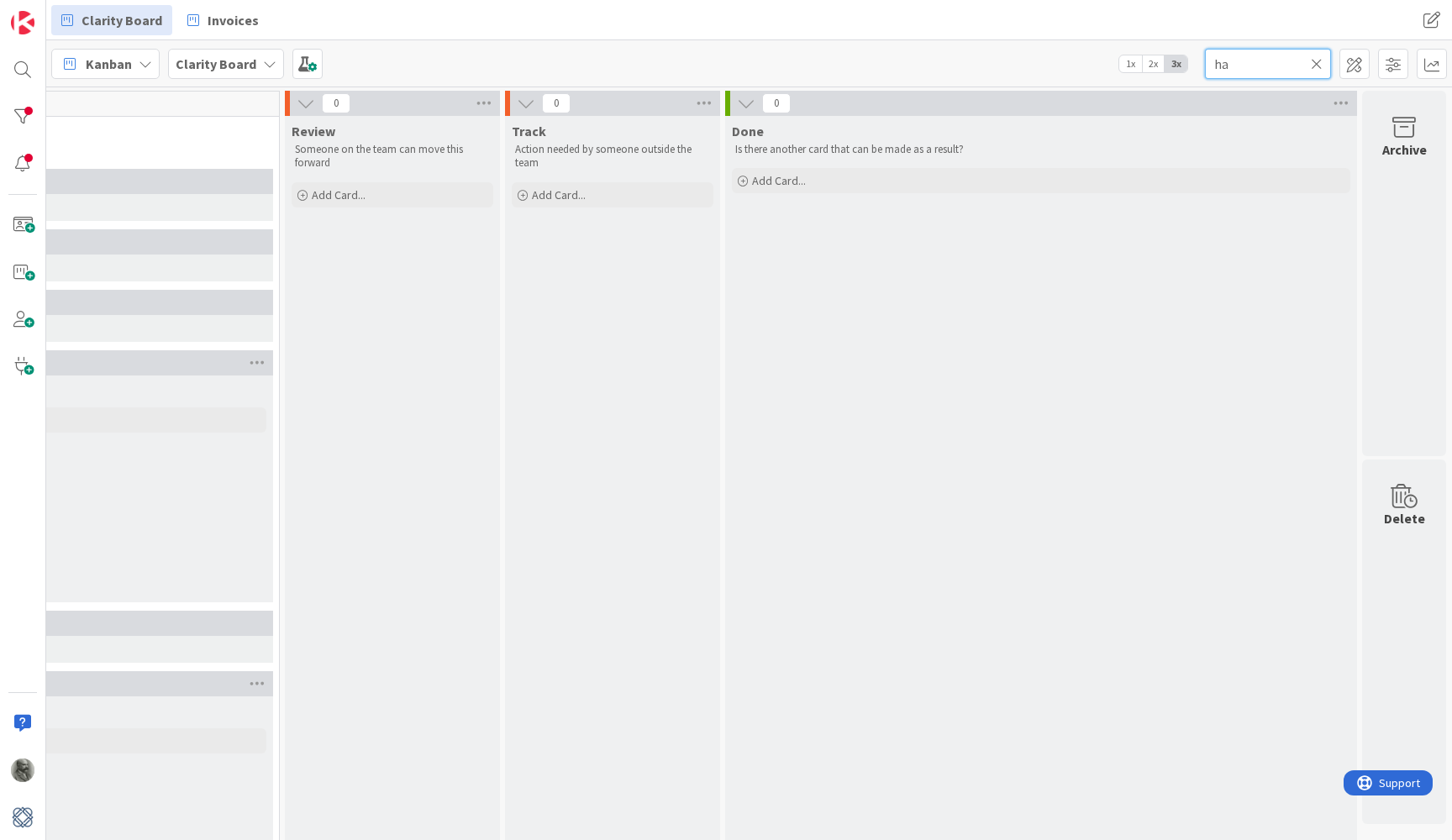
type input "h"
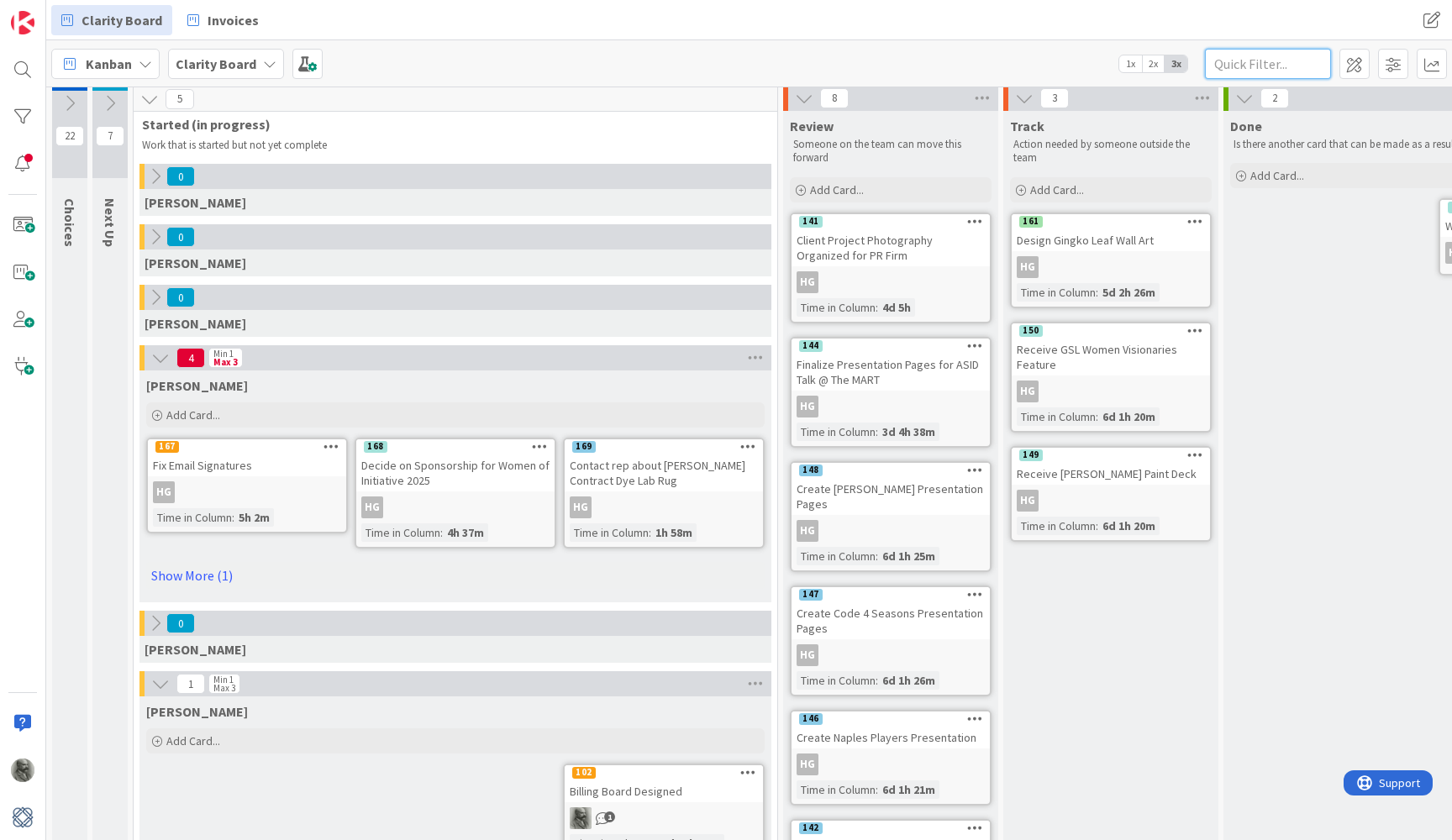
scroll to position [5, 0]
click at [110, 103] on icon at bounding box center [110, 103] width 18 height 18
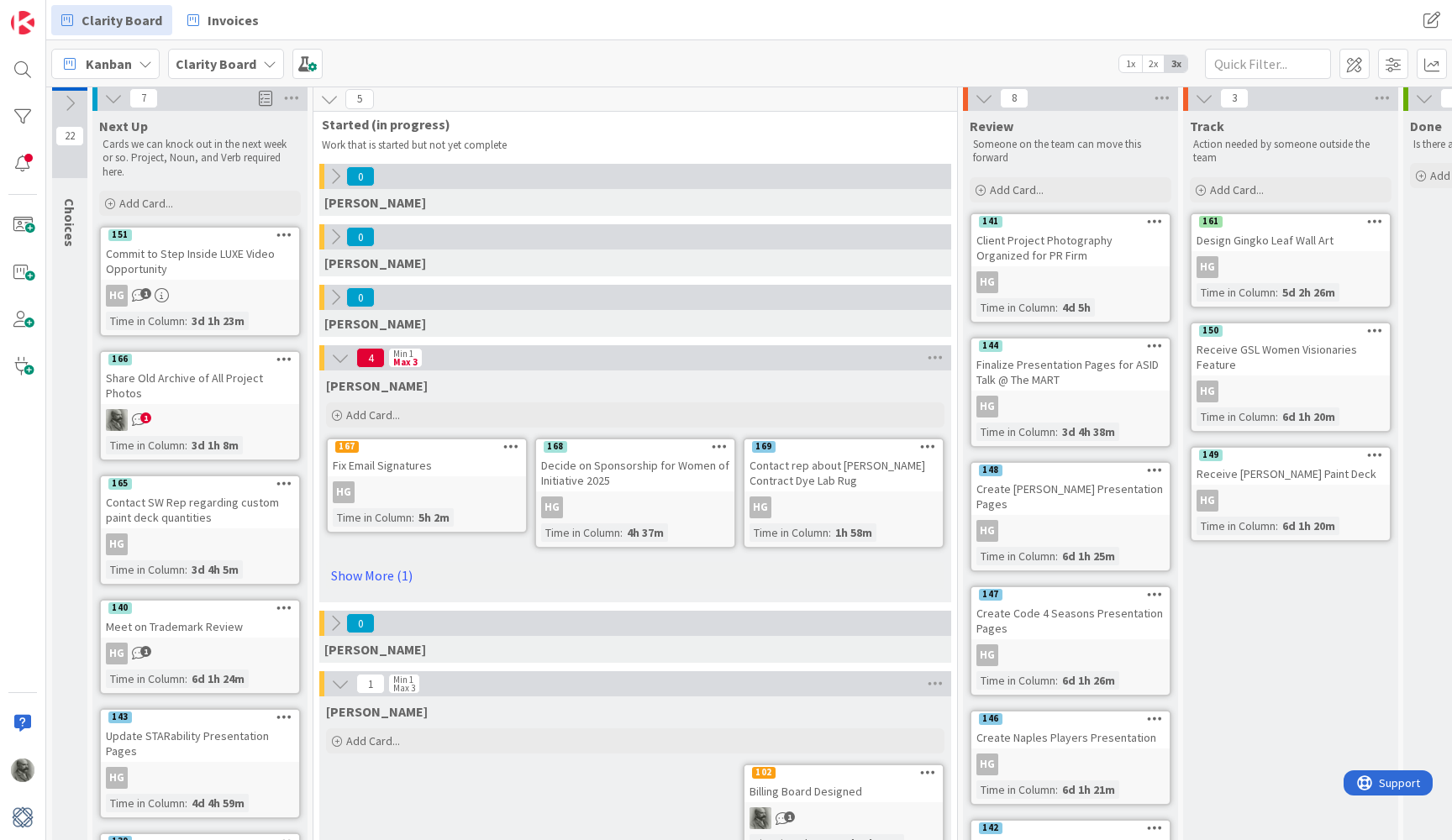
click at [69, 100] on icon at bounding box center [69, 103] width 18 height 18
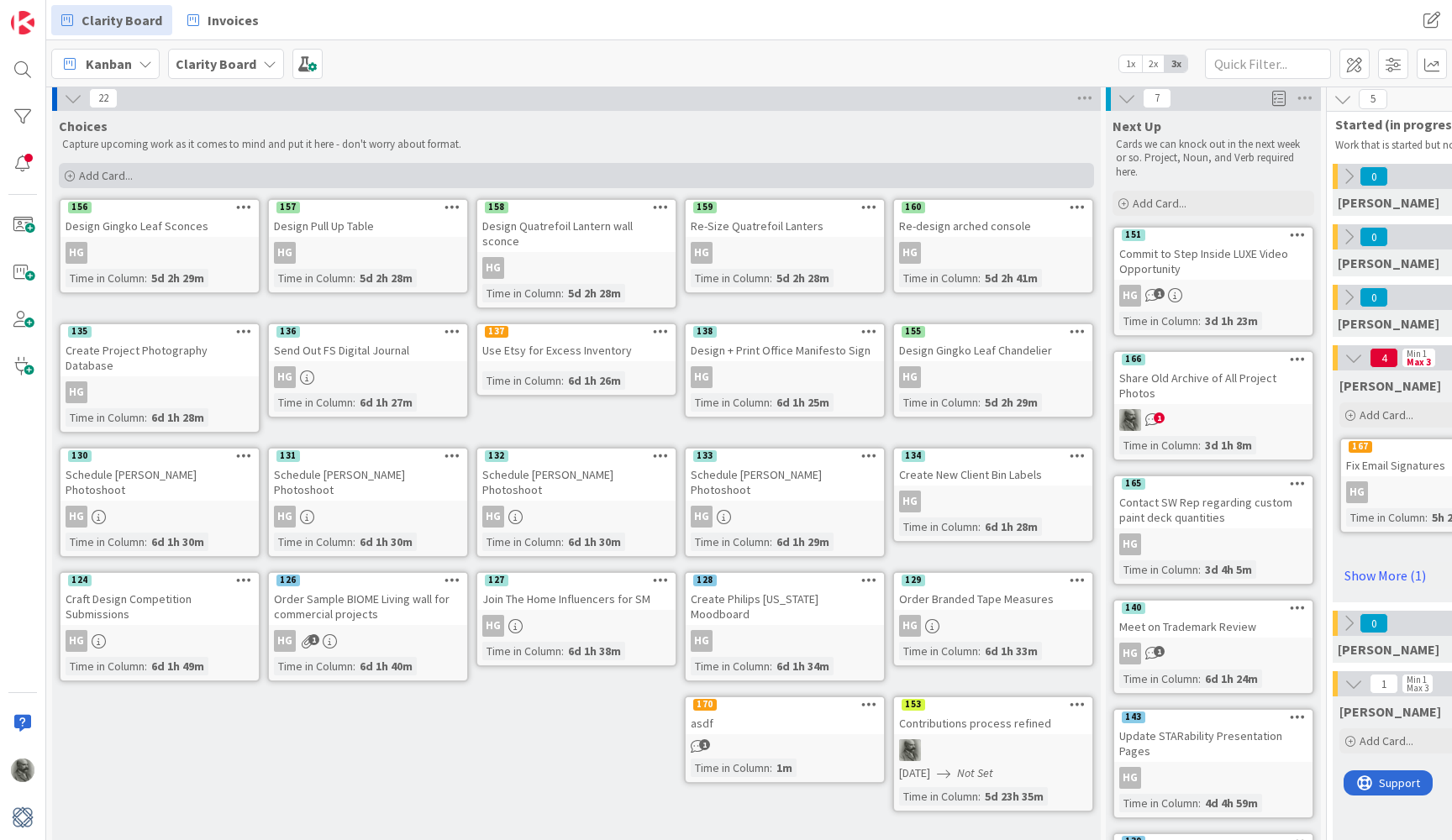
click at [116, 175] on span "Add Card..." at bounding box center [106, 176] width 54 height 15
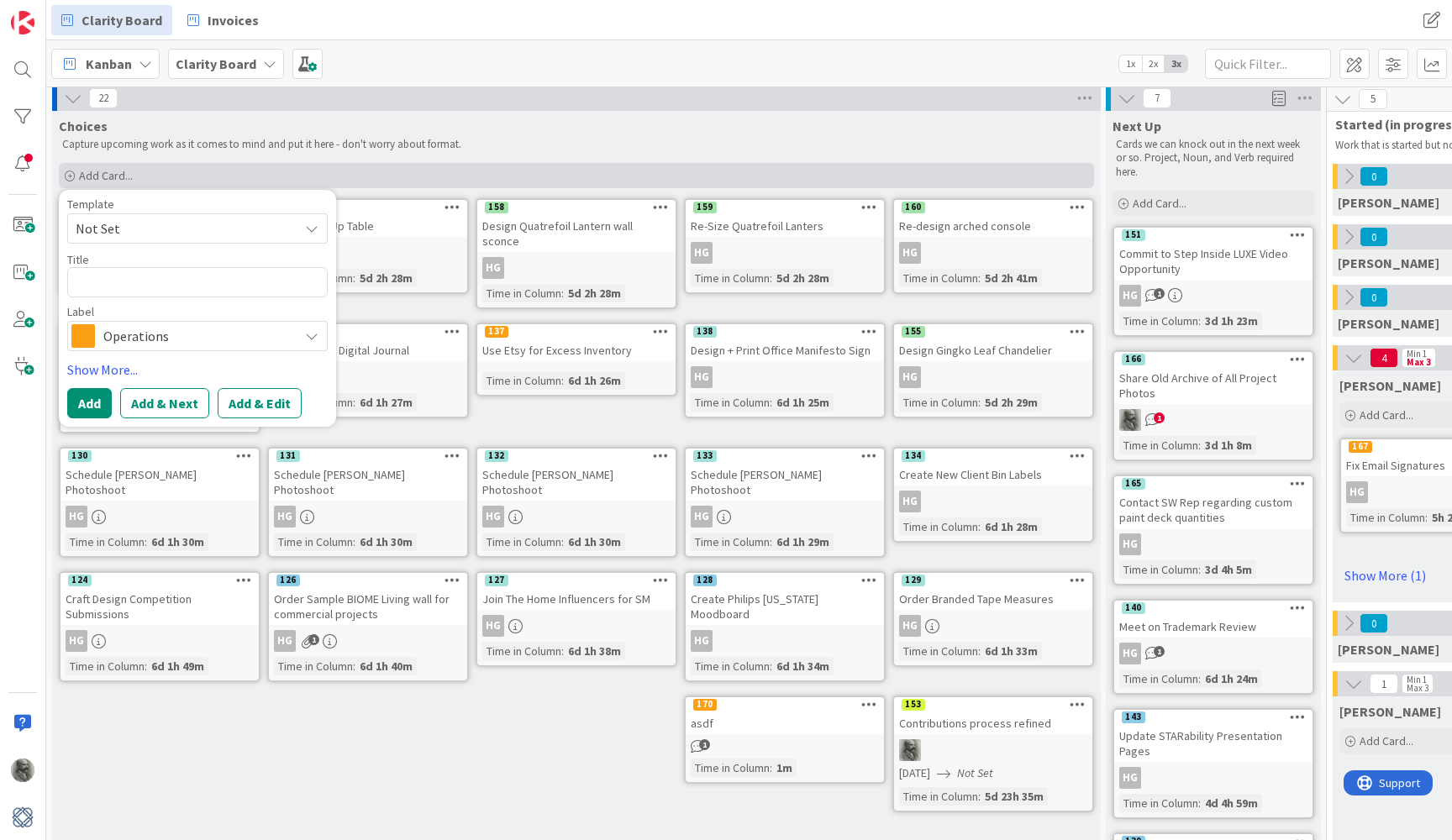
type textarea "x"
type textarea "S"
type textarea "x"
type textarea "ST"
type textarea "x"
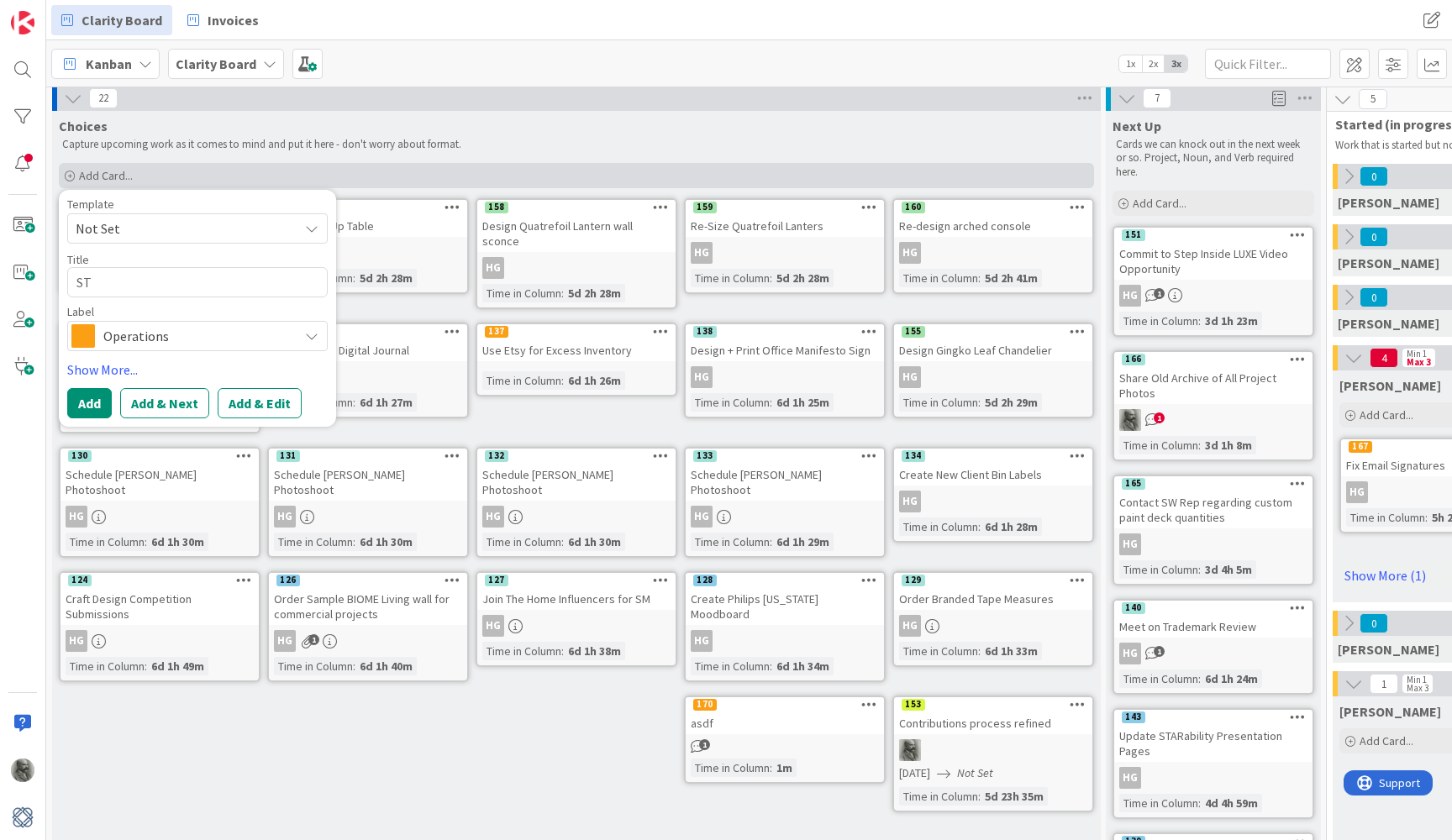
type textarea "STO"
type textarea "x"
type textarea "STOM"
type textarea "x"
type textarea "STOMB"
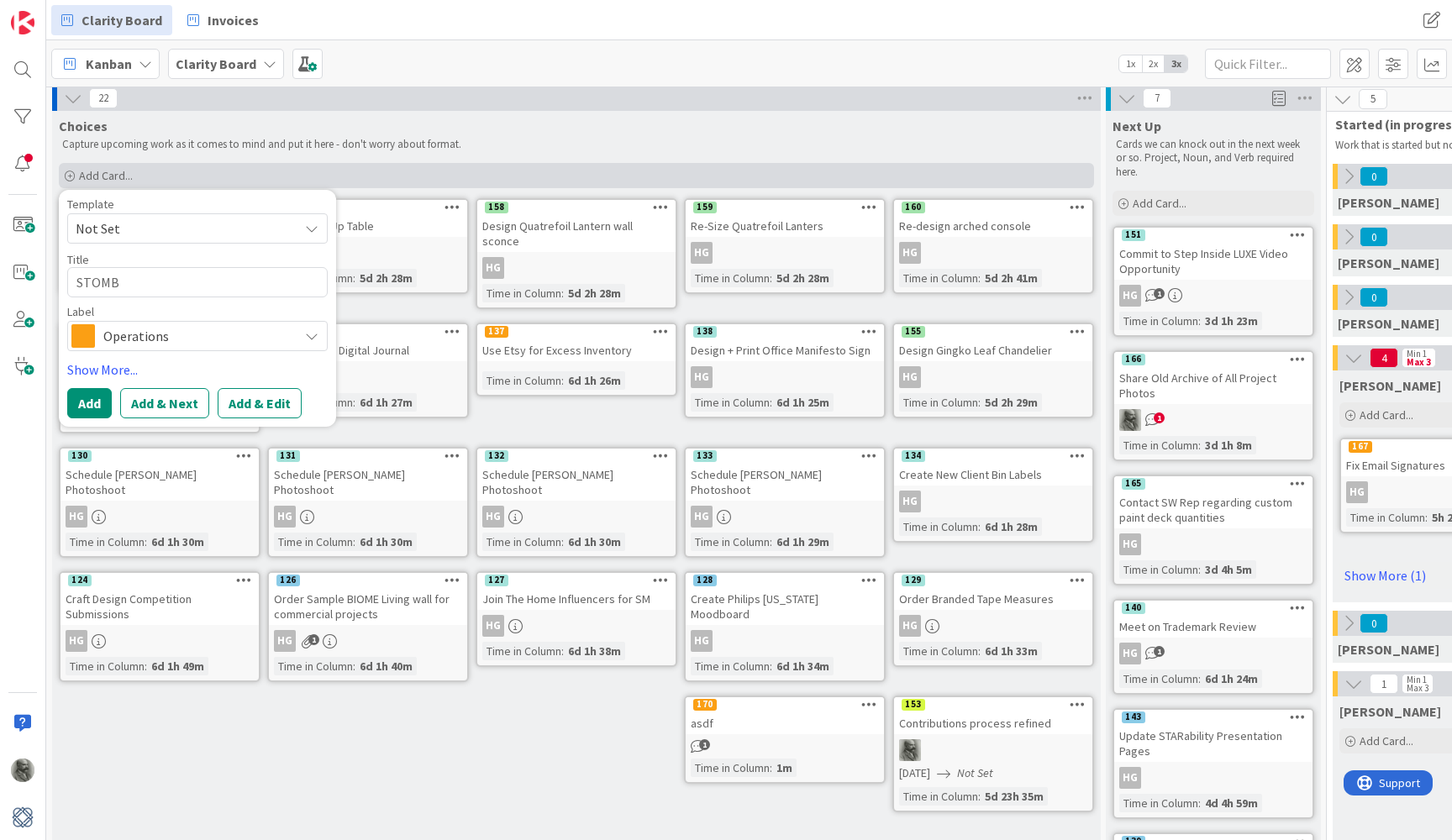
type textarea "x"
type textarea "STOMB"
type textarea "x"
type textarea "STOMB e"
type textarea "x"
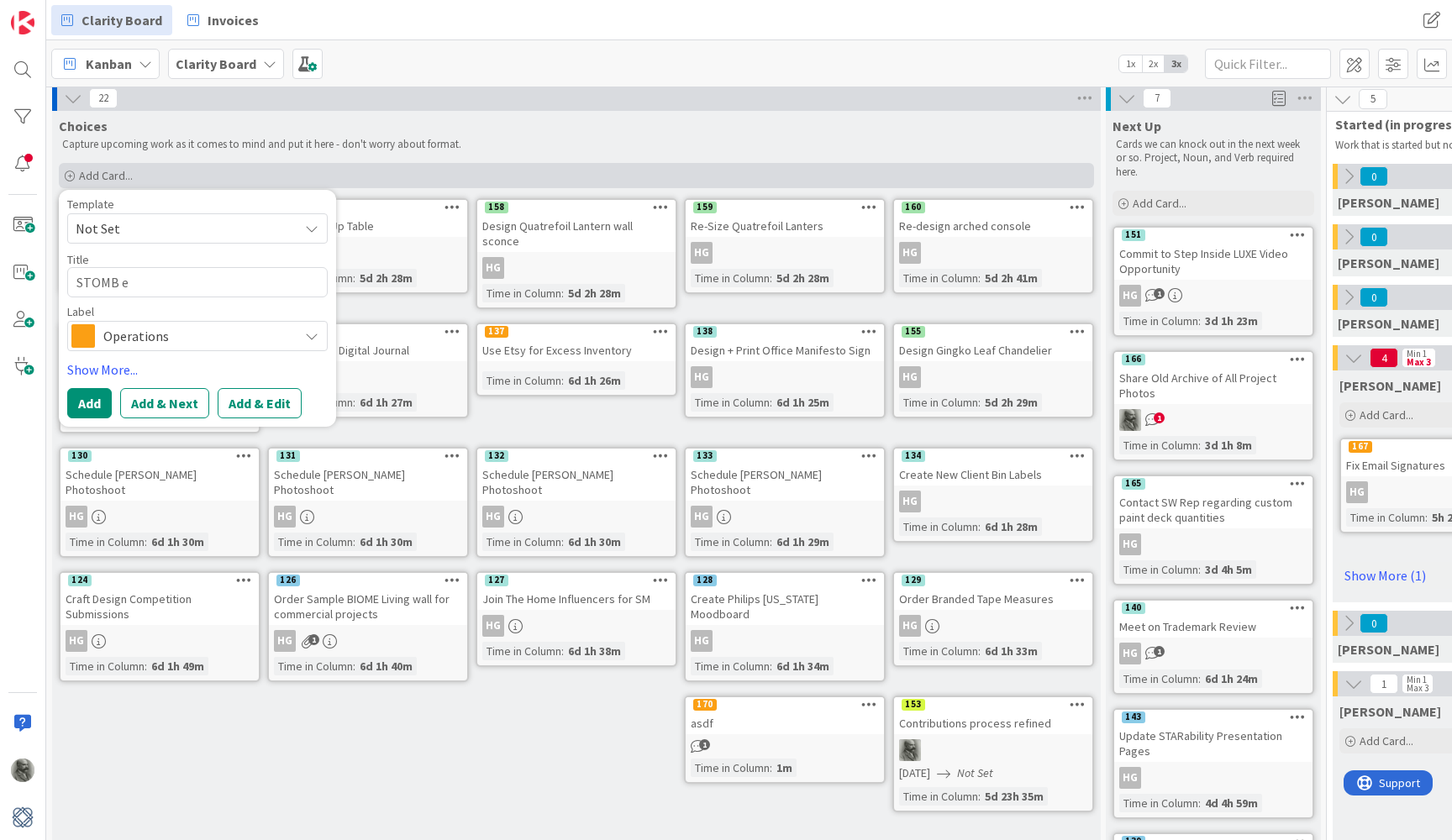
type textarea "STOMB em"
type textarea "x"
type textarea "STOMB ema"
type textarea "x"
type textarea "STOMB emai"
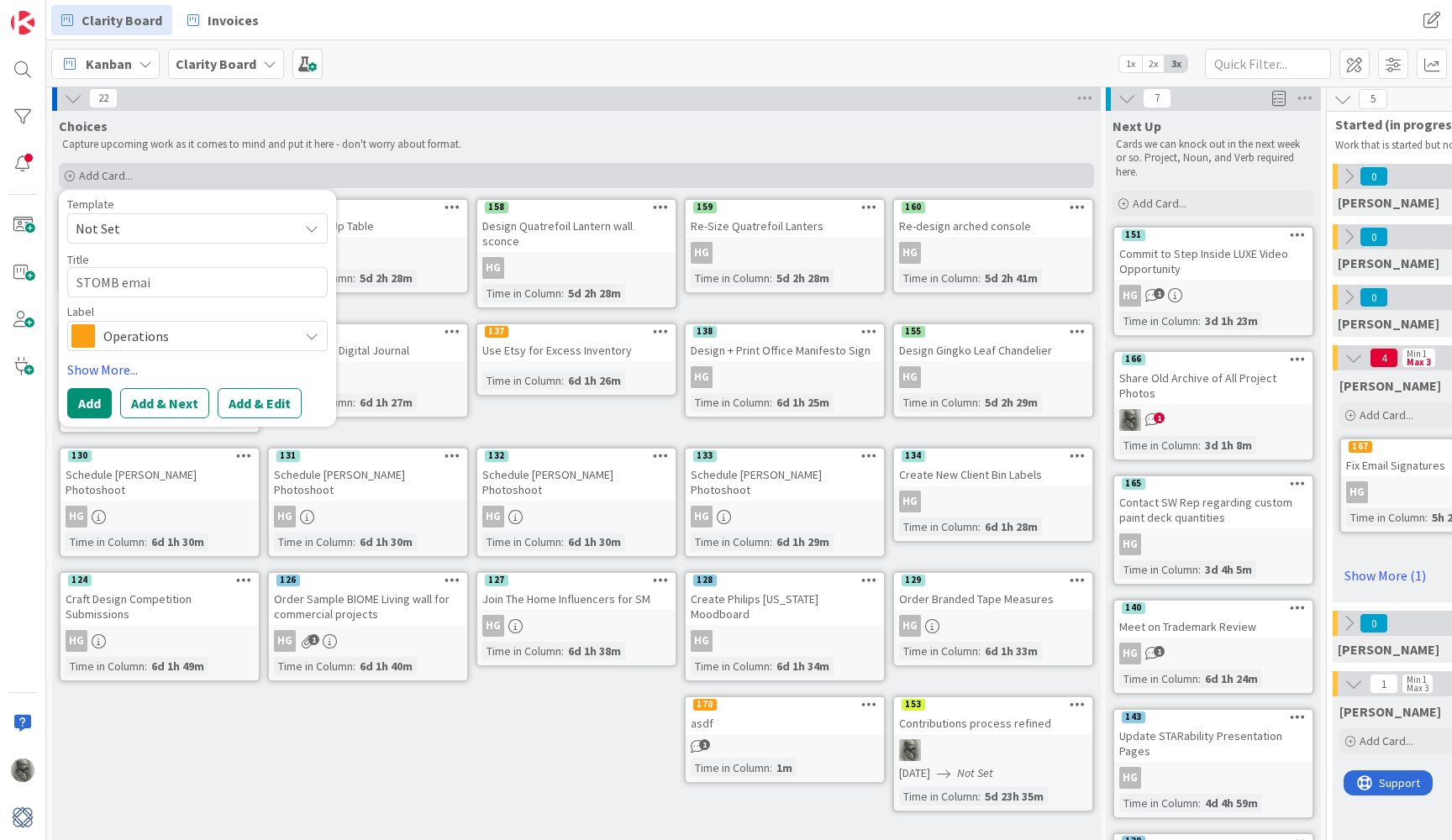
type textarea "x"
type textarea "STOMB email"
type textarea "x"
type textarea "STOMB email"
type textarea "x"
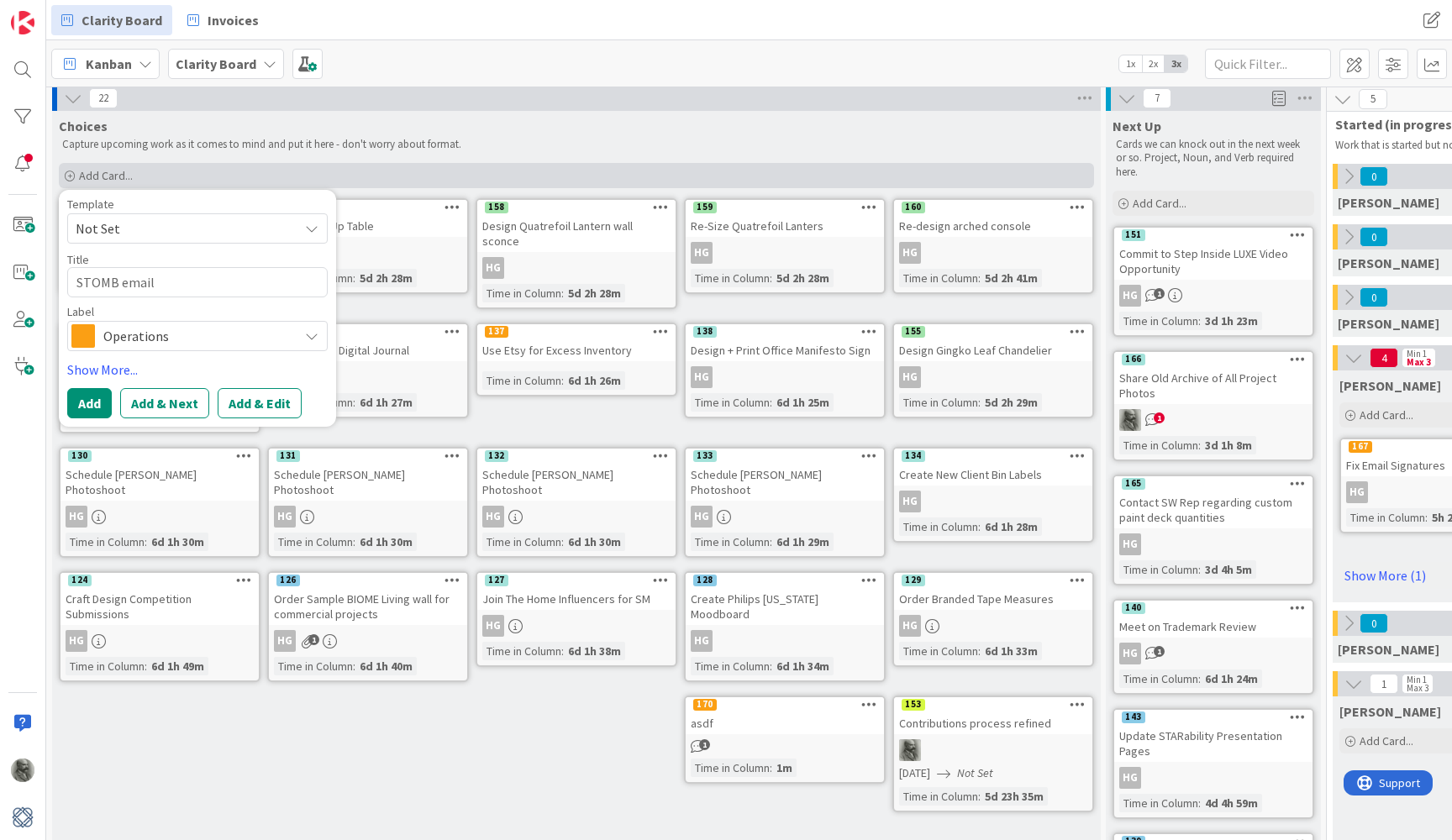
type textarea "STOMB email S"
type textarea "x"
type textarea "STOMB email St"
type textarea "x"
type textarea "STOMB email Ste"
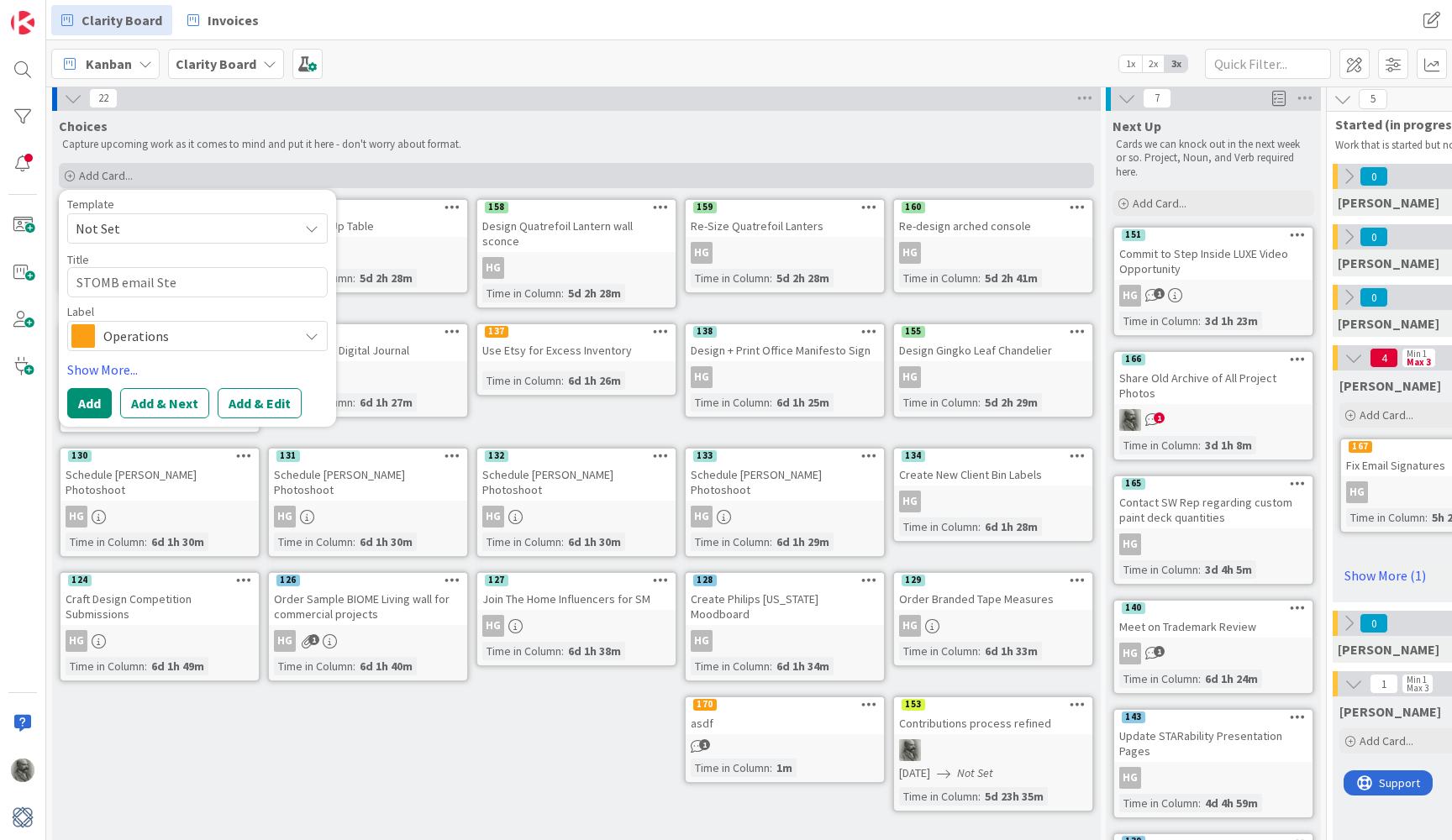
type textarea "x"
type textarea "STOMB email Step"
type textarea "x"
type textarea "STOMB email Steph"
type textarea "x"
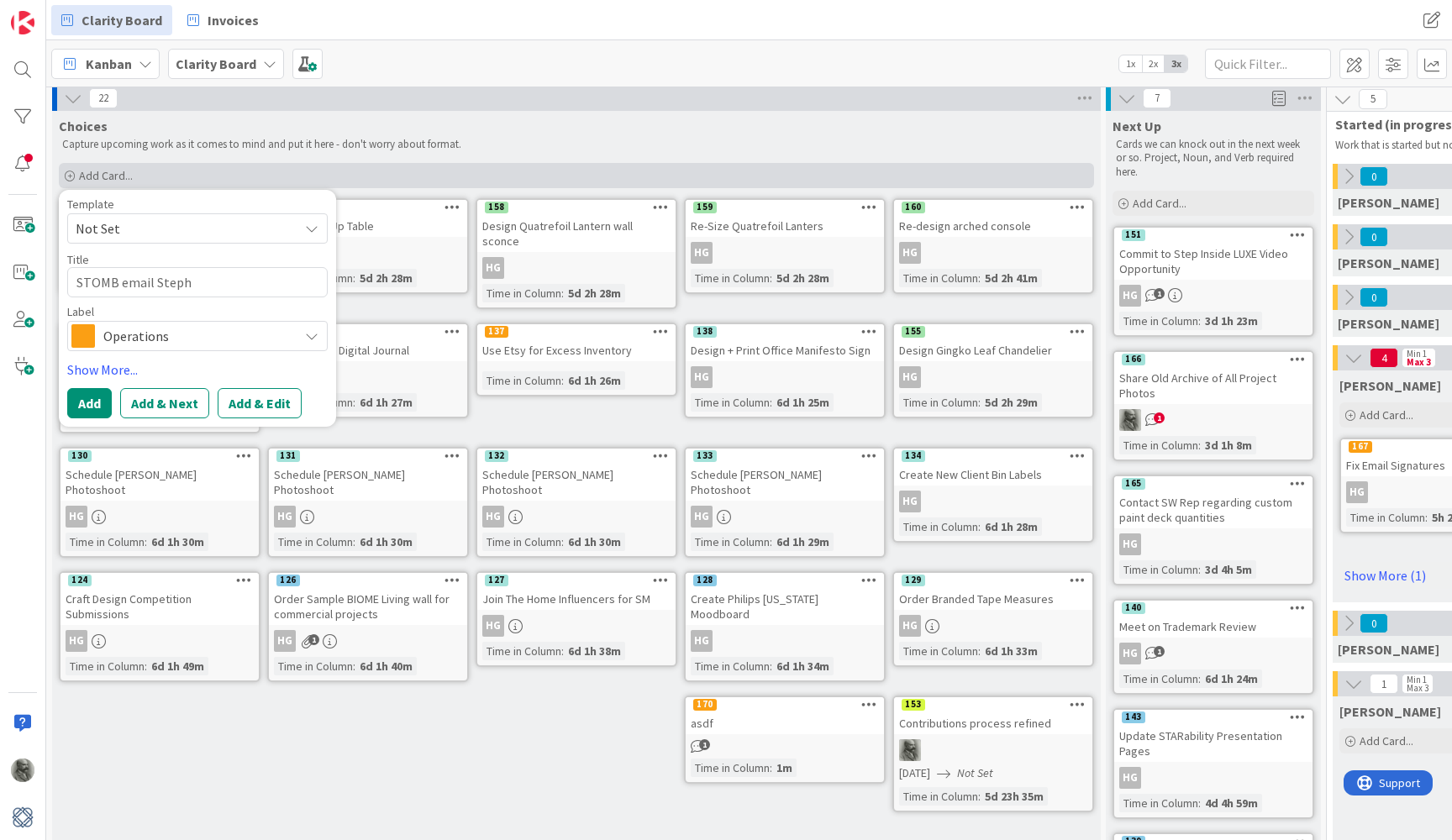
type textarea "STOMB email Stepha"
type textarea "x"
type textarea "STOMB email Stephan"
type textarea "x"
type textarea "STOMB email Stephani"
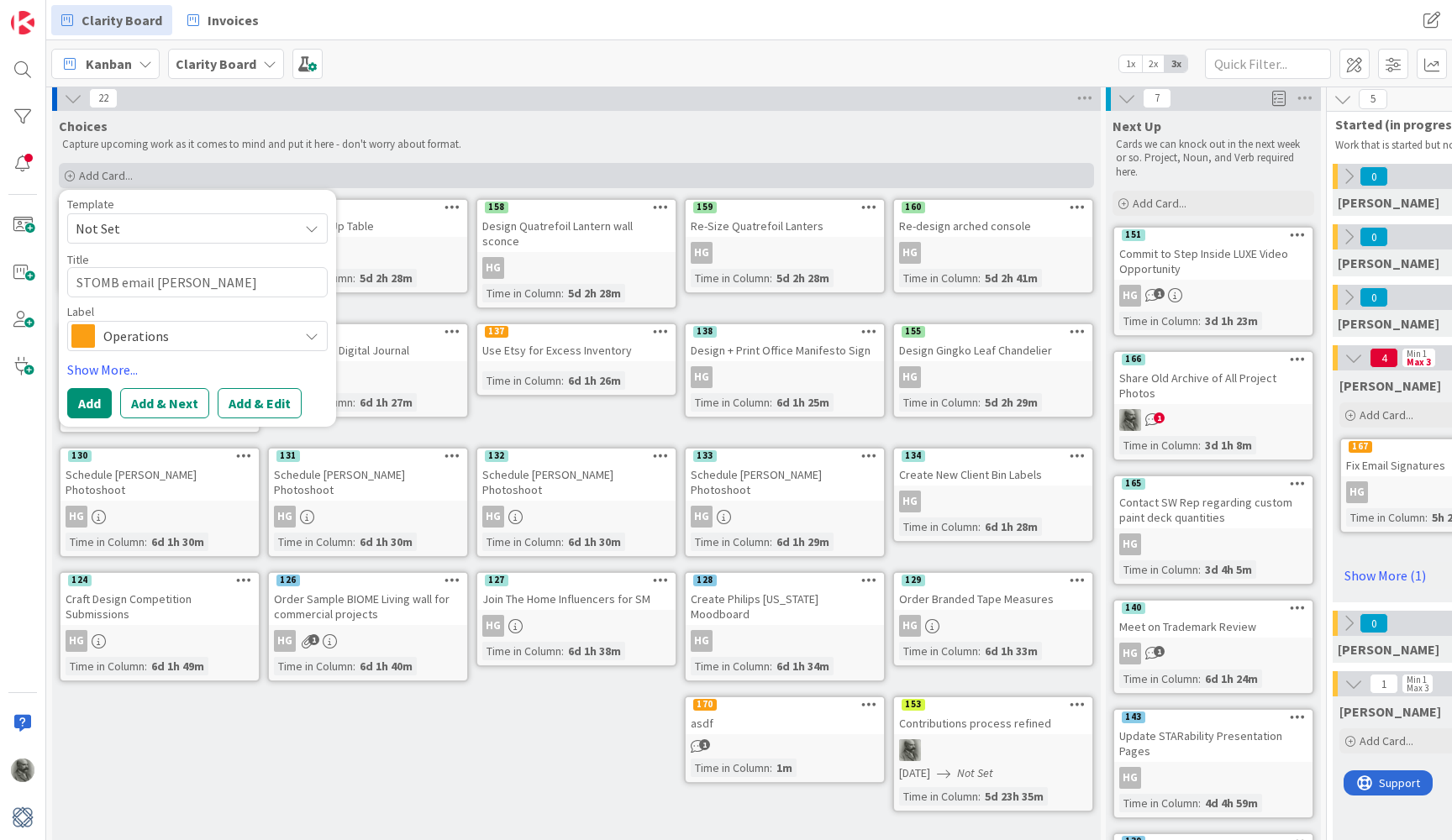
type textarea "x"
type textarea "STOMB email Stephanie"
type textarea "x"
type textarea "STOMB email Stephanie"
type textarea "x"
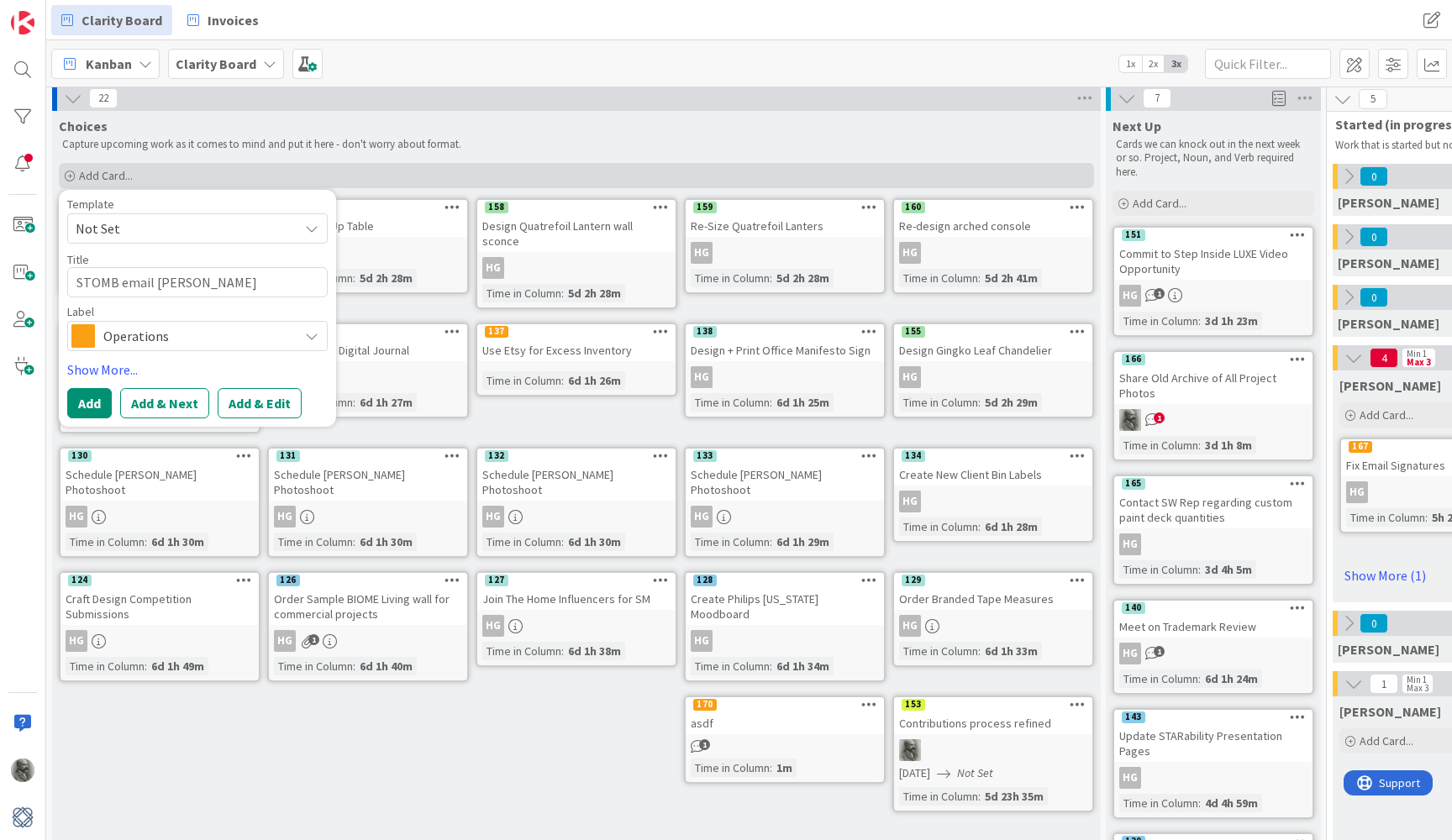
type textarea "STOMB email Stephanie a"
type textarea "x"
type textarea "STOMB email Stephanie ab"
type textarea "x"
type textarea "STOMB email Stephanie abo"
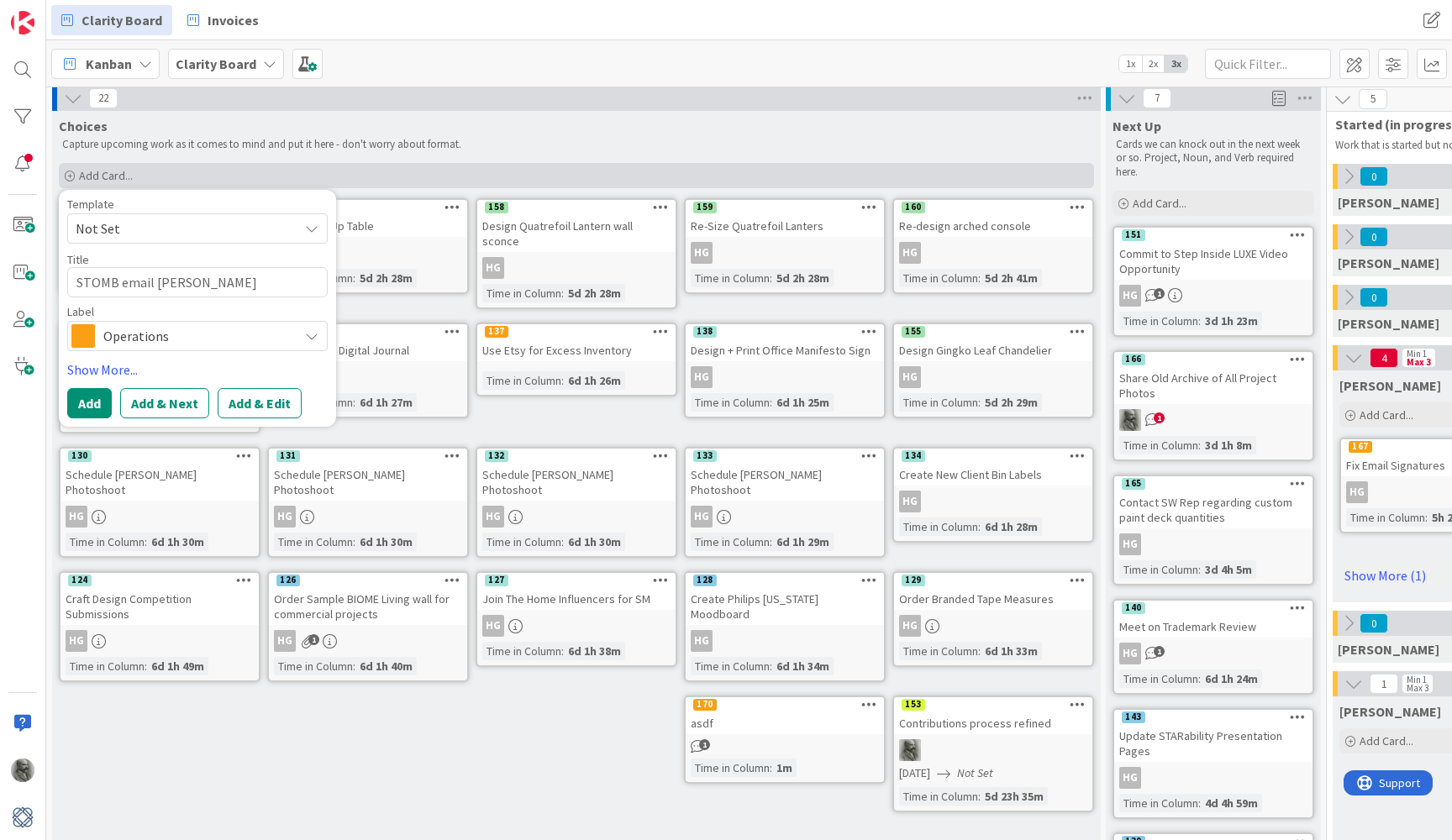
type textarea "x"
type textarea "STOMB email Stephanie abou"
type textarea "x"
type textarea "STOMB email Stephanie about"
type textarea "x"
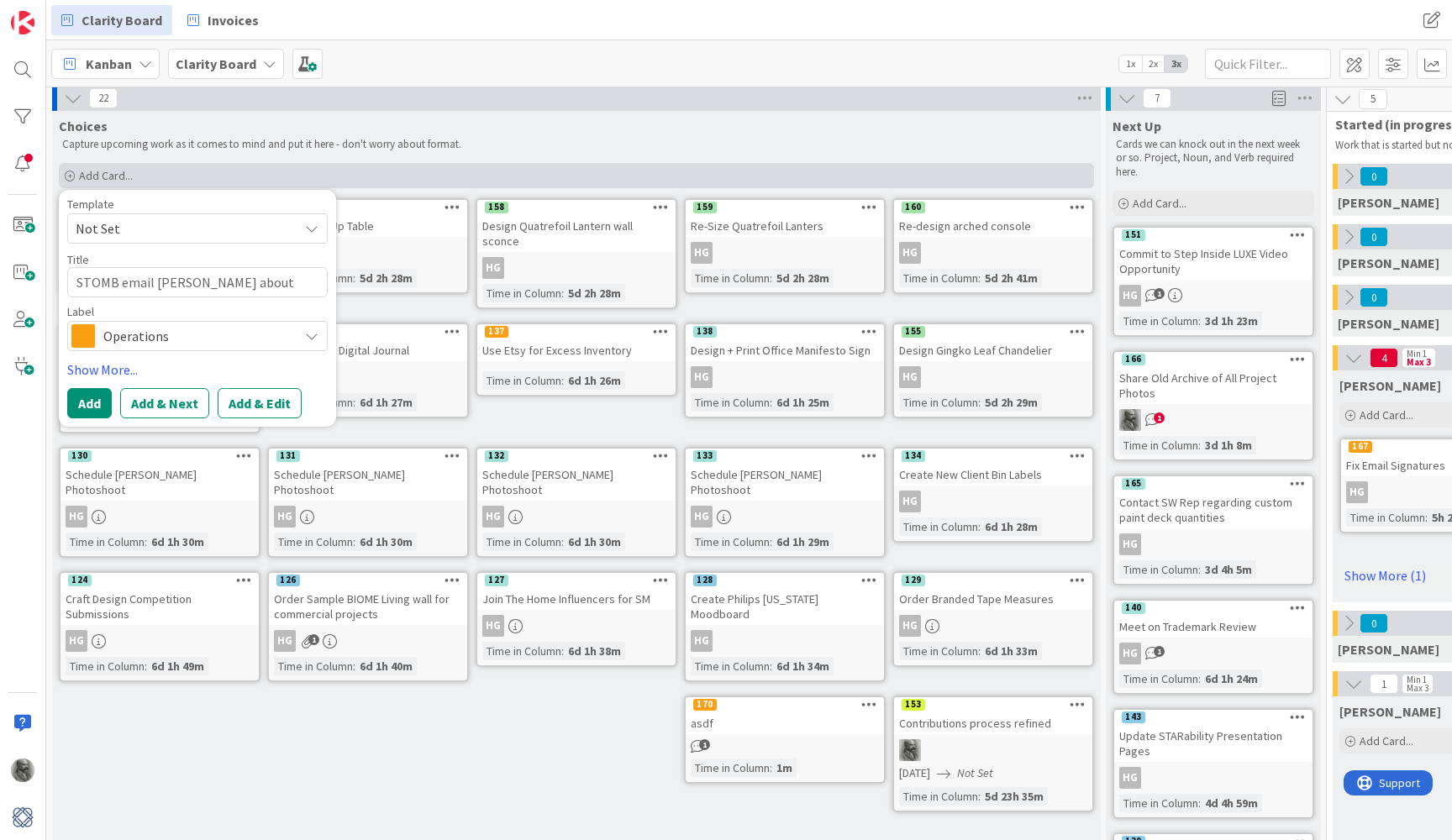
type textarea "STOMB email Stephanie about"
type textarea "x"
type textarea "STOMB email Stephanie about i"
type textarea "x"
type textarea "STOMB email Stephanie about in"
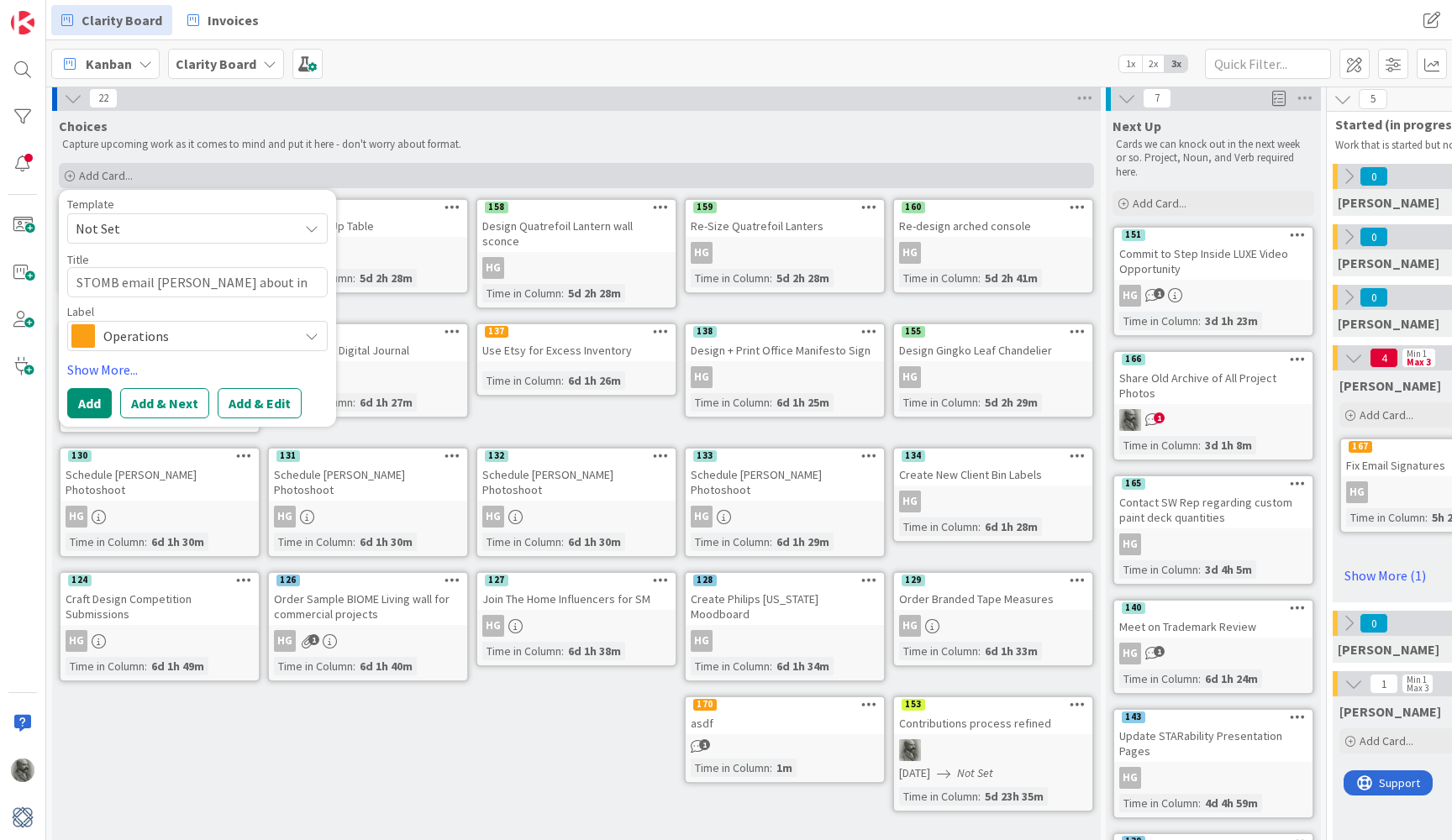
type textarea "x"
type textarea "STOMB email Stephanie about inv"
type textarea "x"
type textarea "STOMB email Stephanie about invo"
type textarea "x"
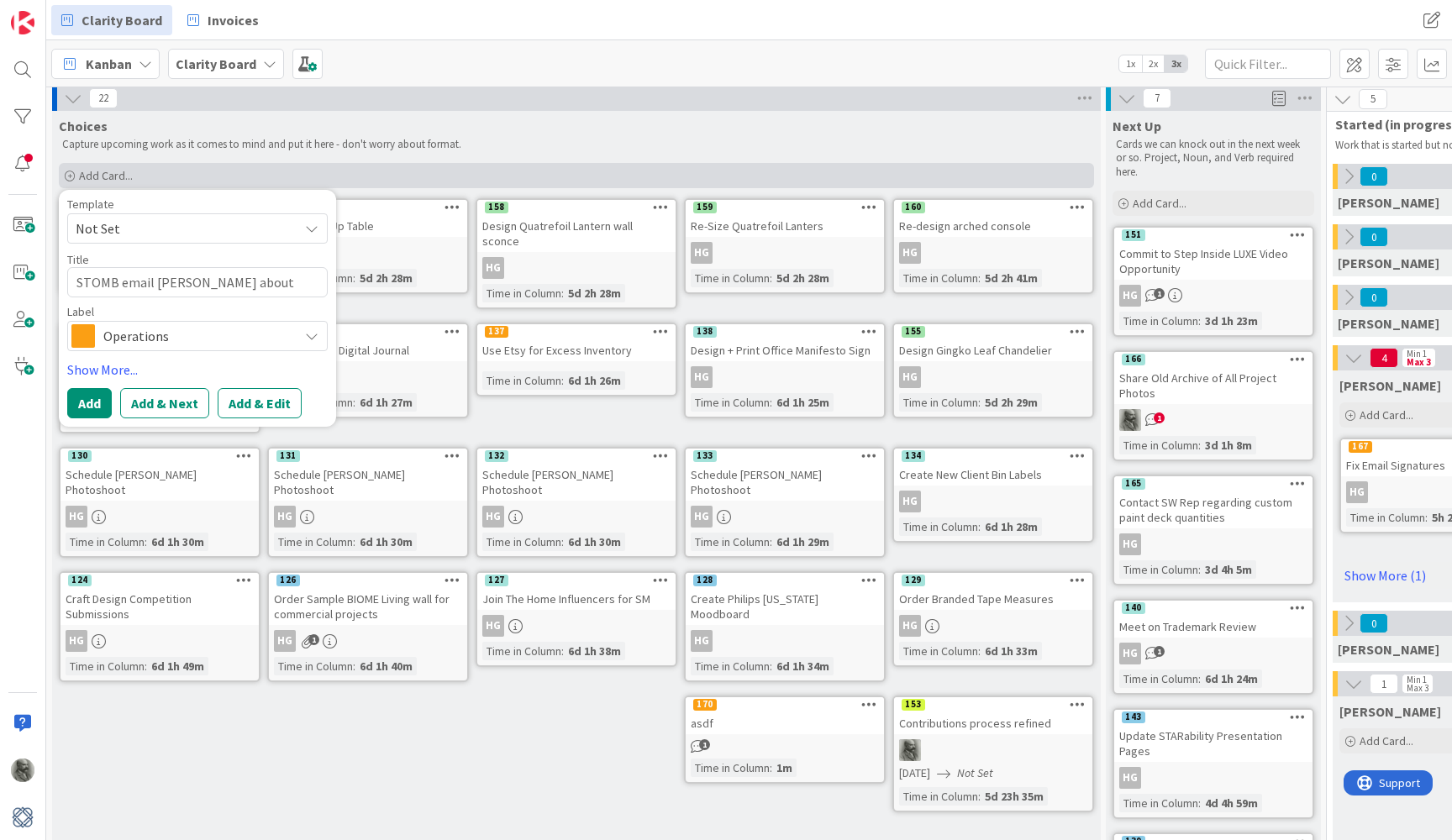
type textarea "STOMB email Stephanie about invoi"
type textarea "x"
type textarea "STOMB email Stephanie about invoic"
type textarea "x"
type textarea "STOMB email Stephanie about invoice"
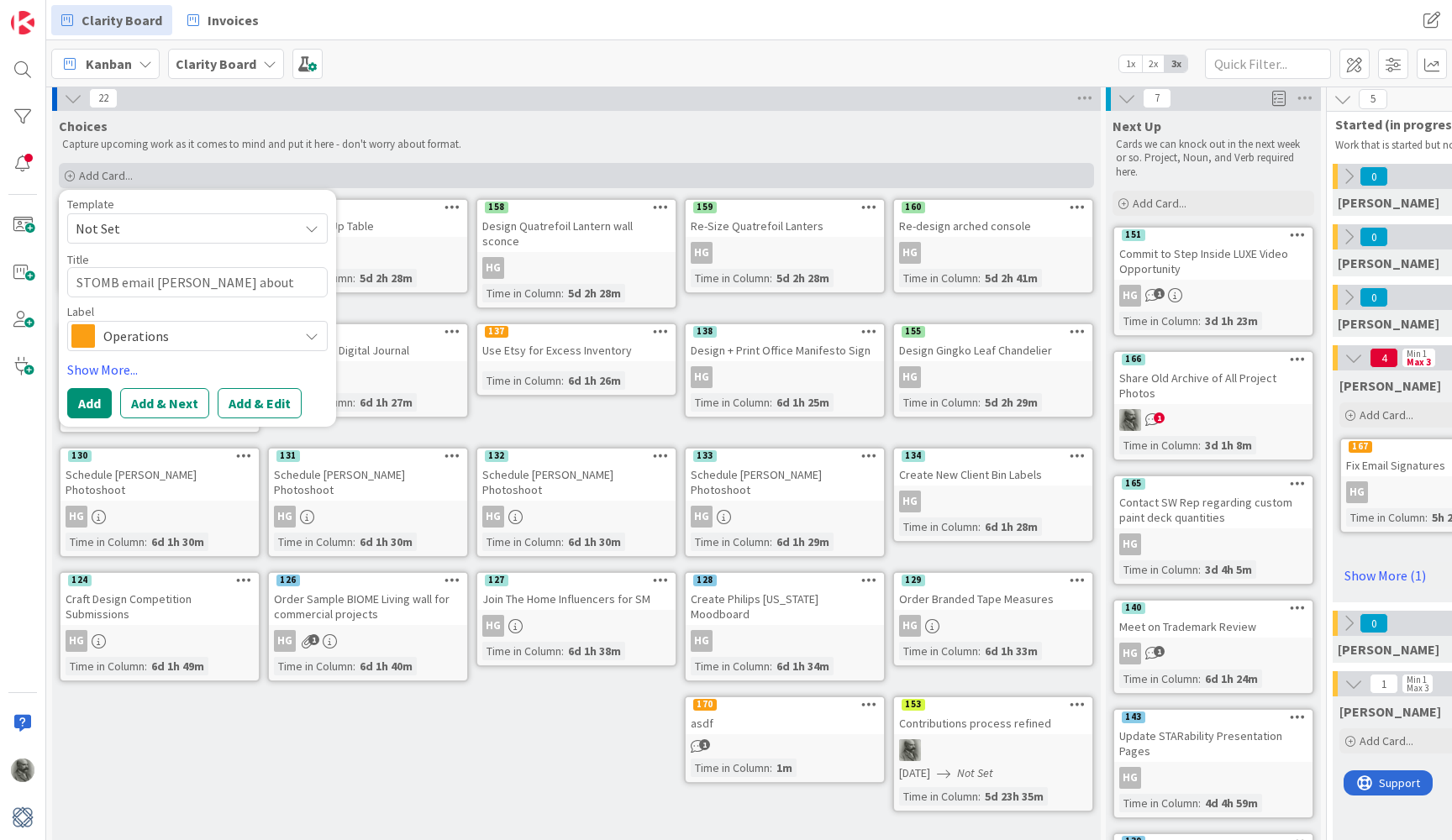
type textarea "x"
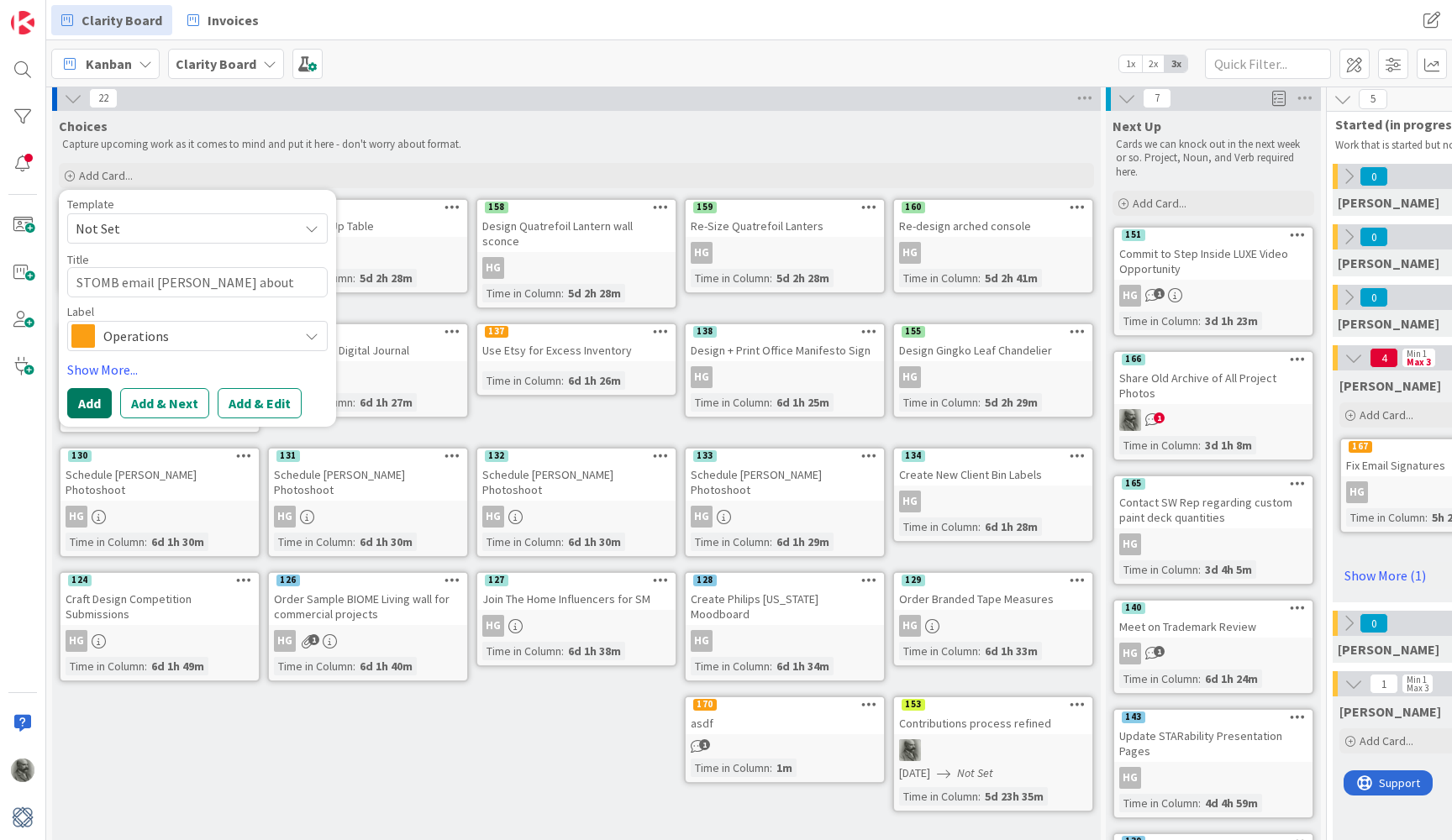
type textarea "STOMB email Stephanie about invoices"
click at [90, 397] on button "Add" at bounding box center [89, 402] width 44 height 30
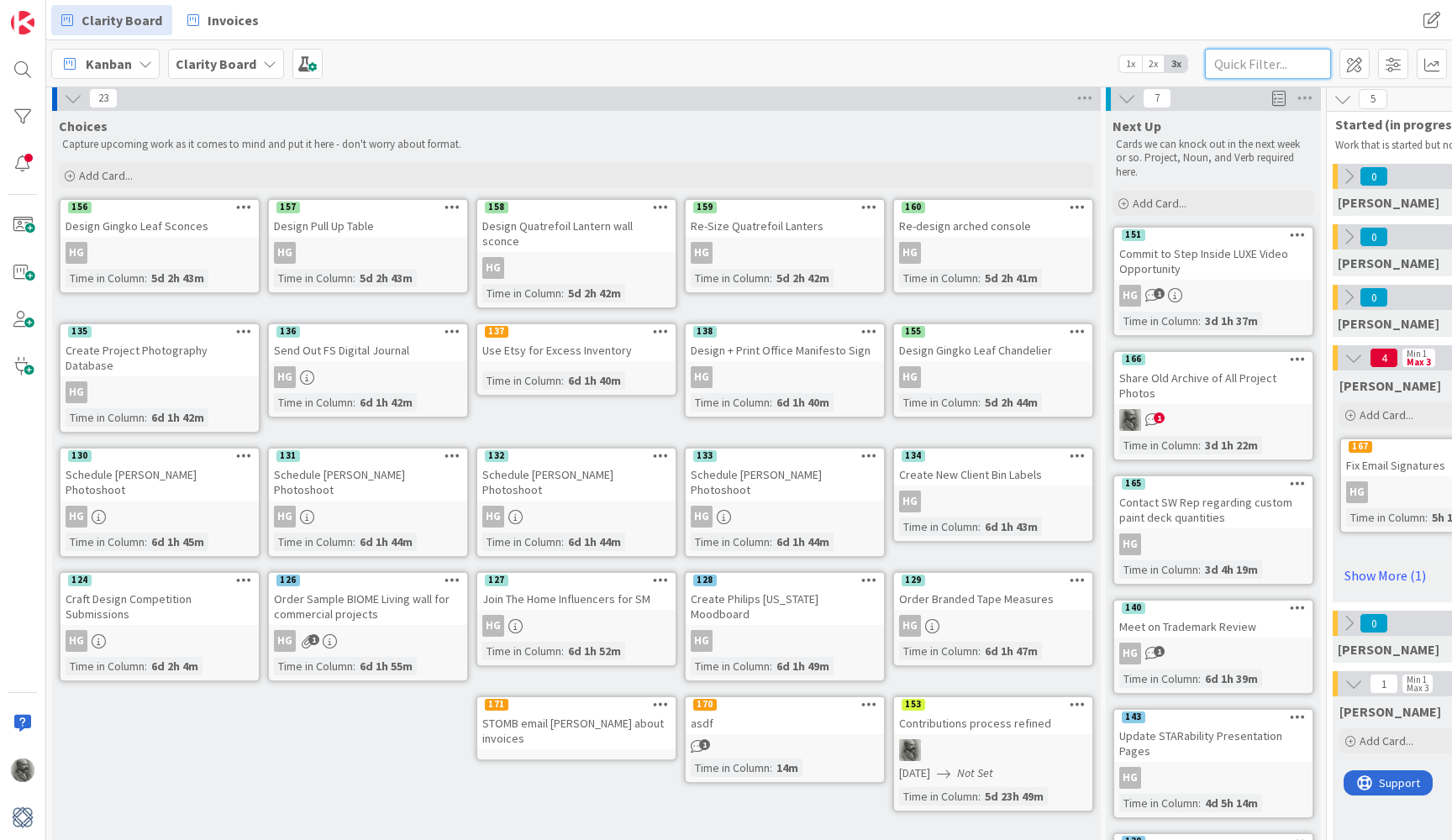
click at [1243, 68] on input "text" at bounding box center [1267, 64] width 126 height 30
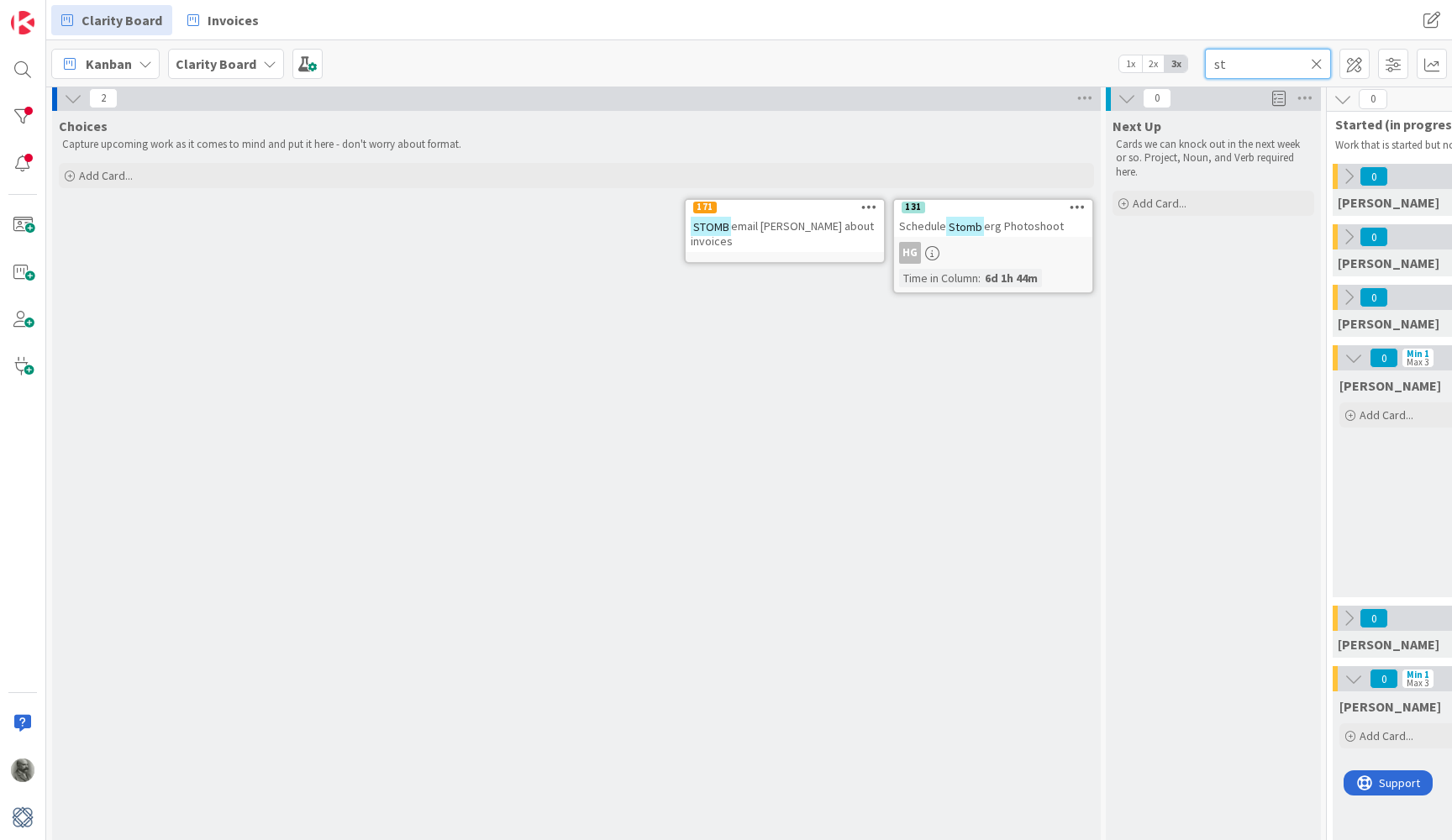
type input "s"
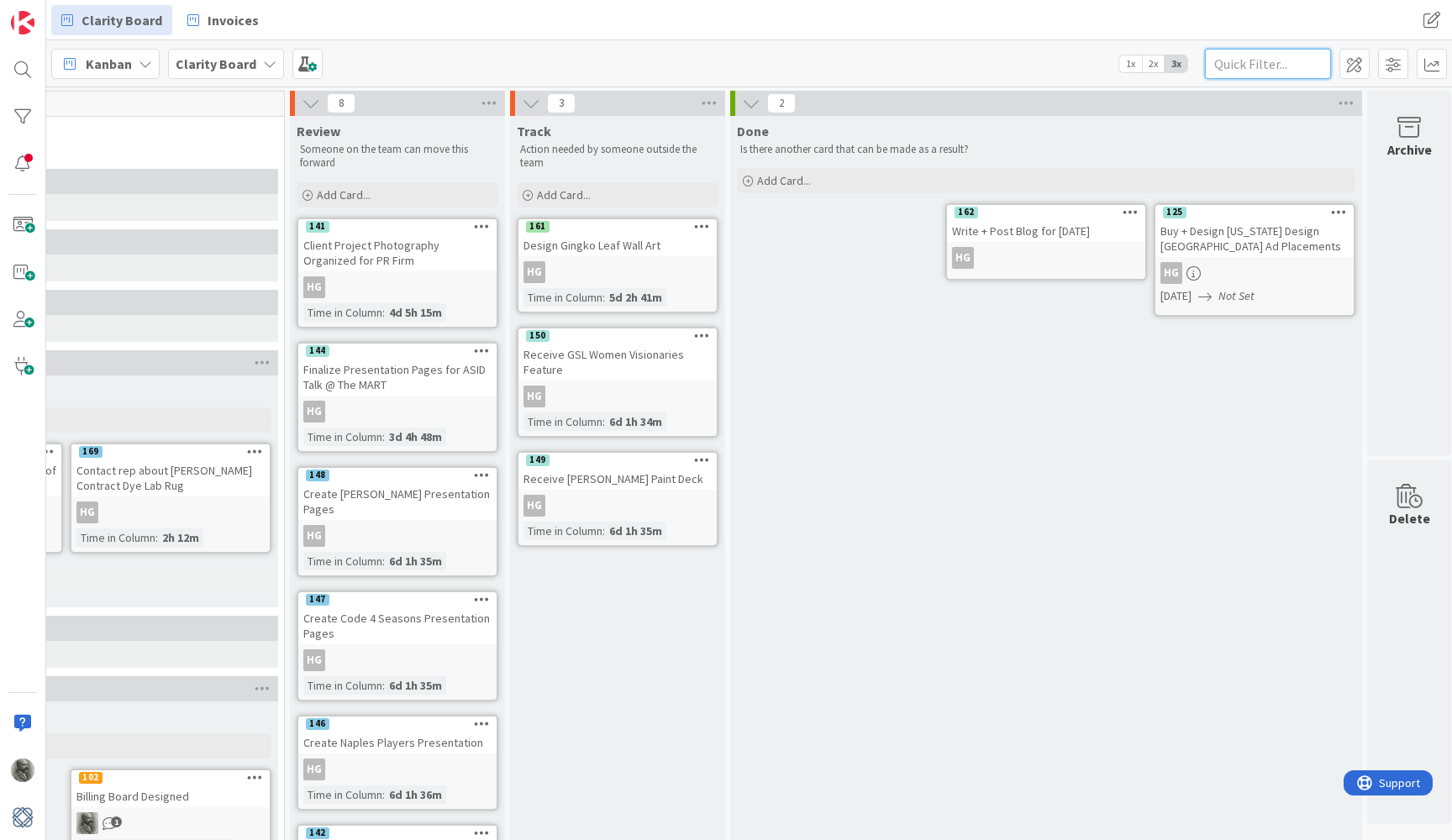
scroll to position [0, 1688]
click at [750, 103] on icon at bounding box center [749, 103] width 18 height 18
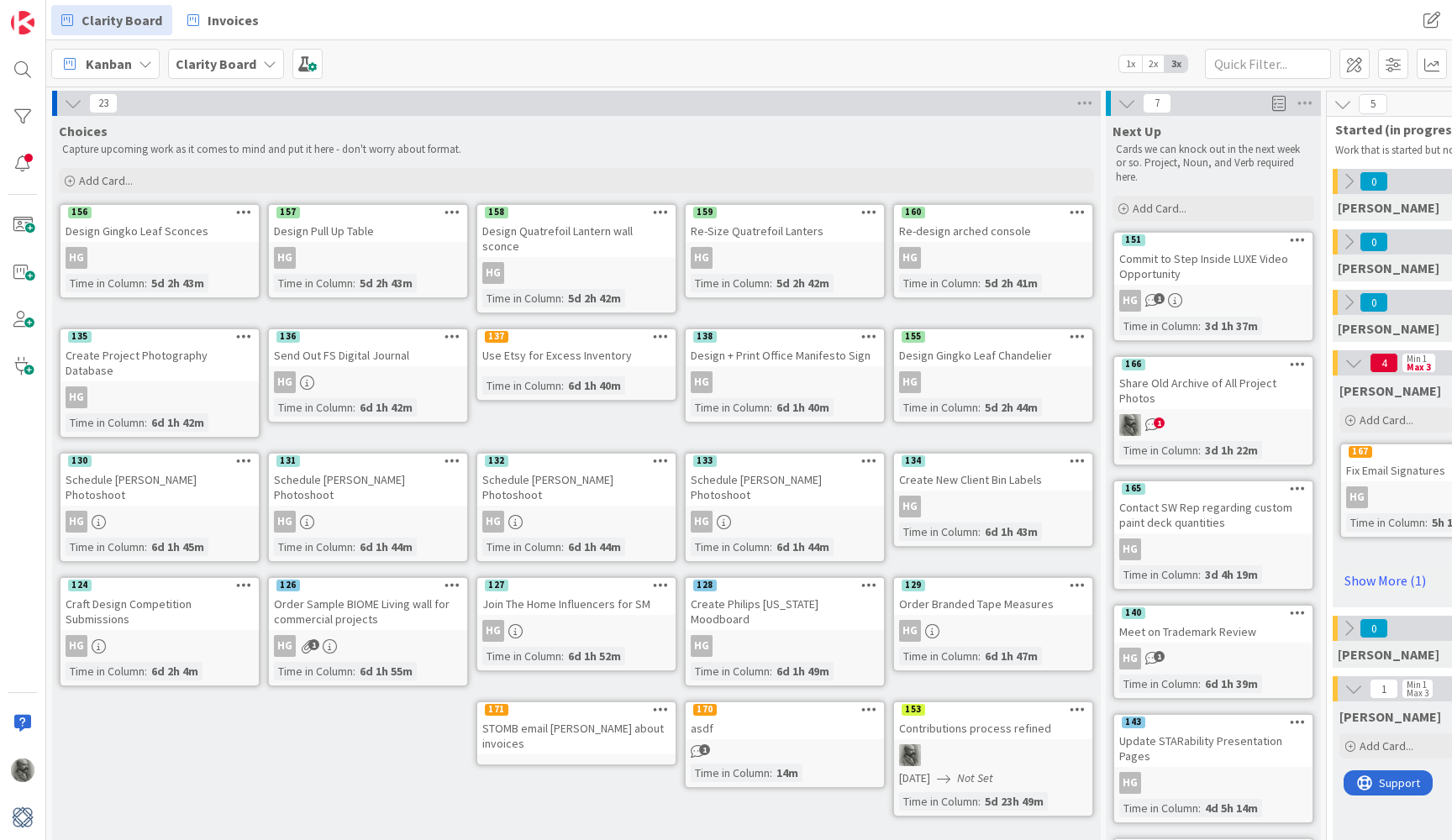
scroll to position [0, 0]
click at [70, 108] on icon at bounding box center [72, 103] width 18 height 18
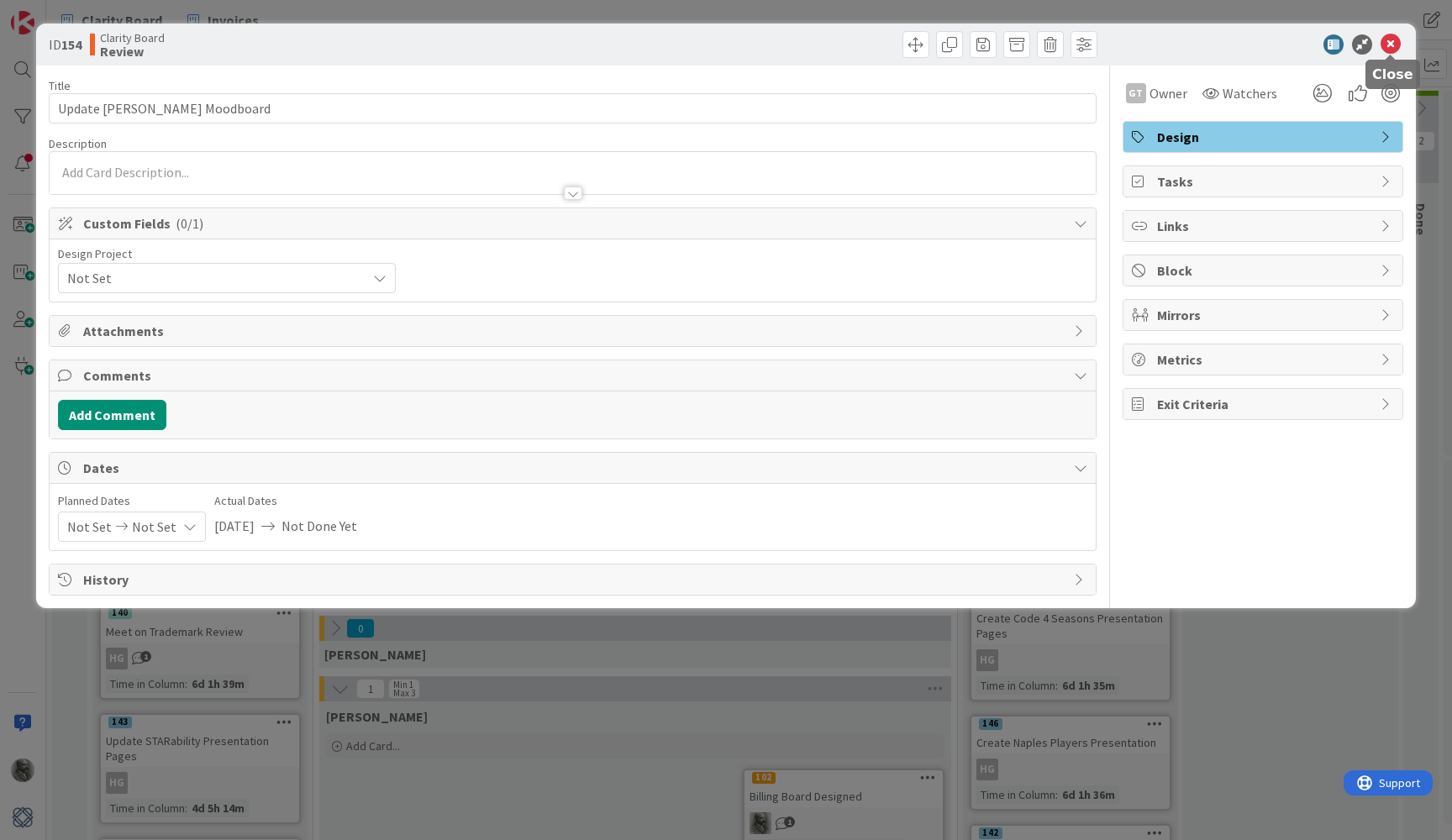
click at [1389, 40] on icon at bounding box center [1390, 44] width 20 height 20
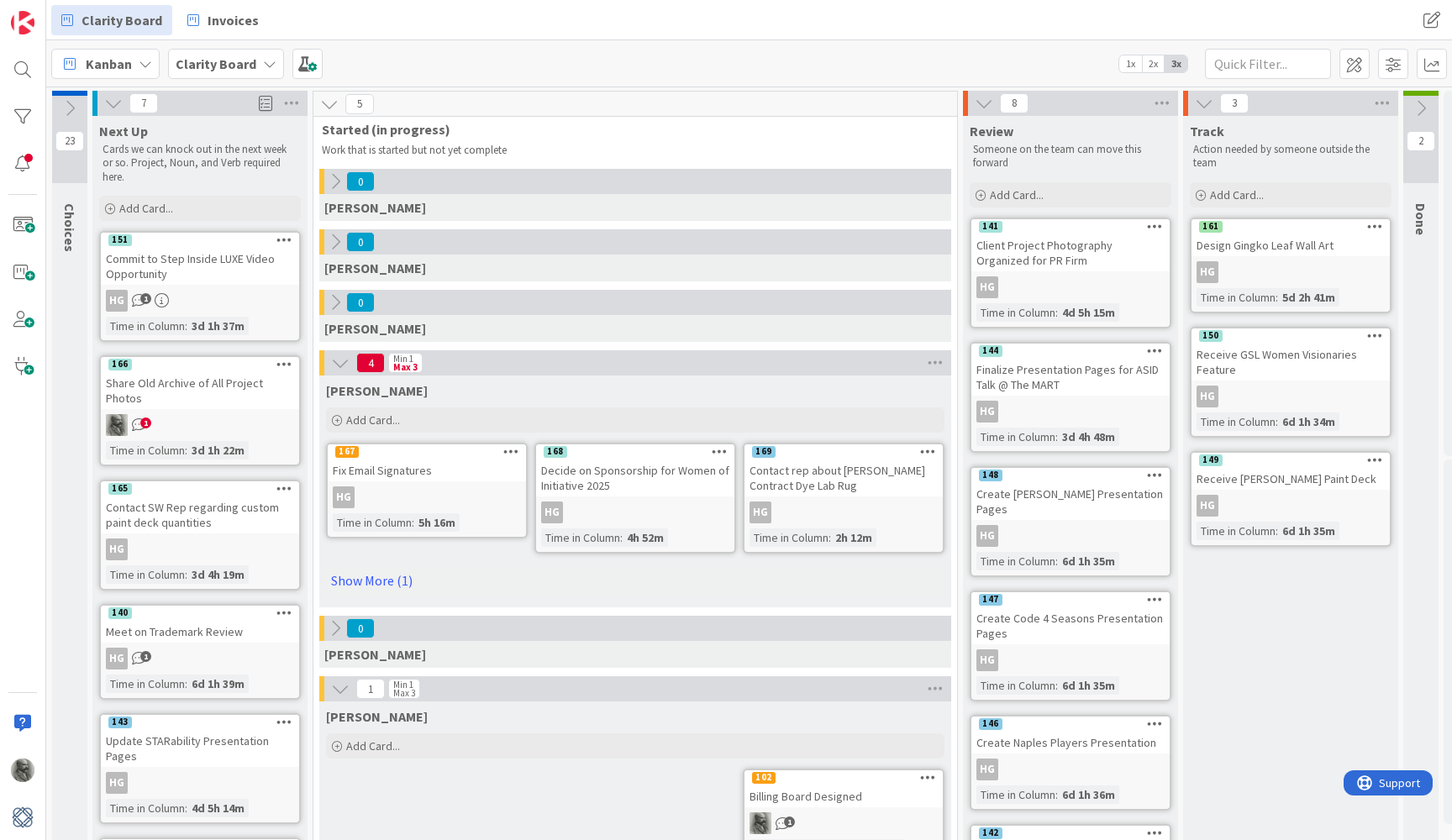
click at [110, 102] on icon at bounding box center [113, 103] width 18 height 18
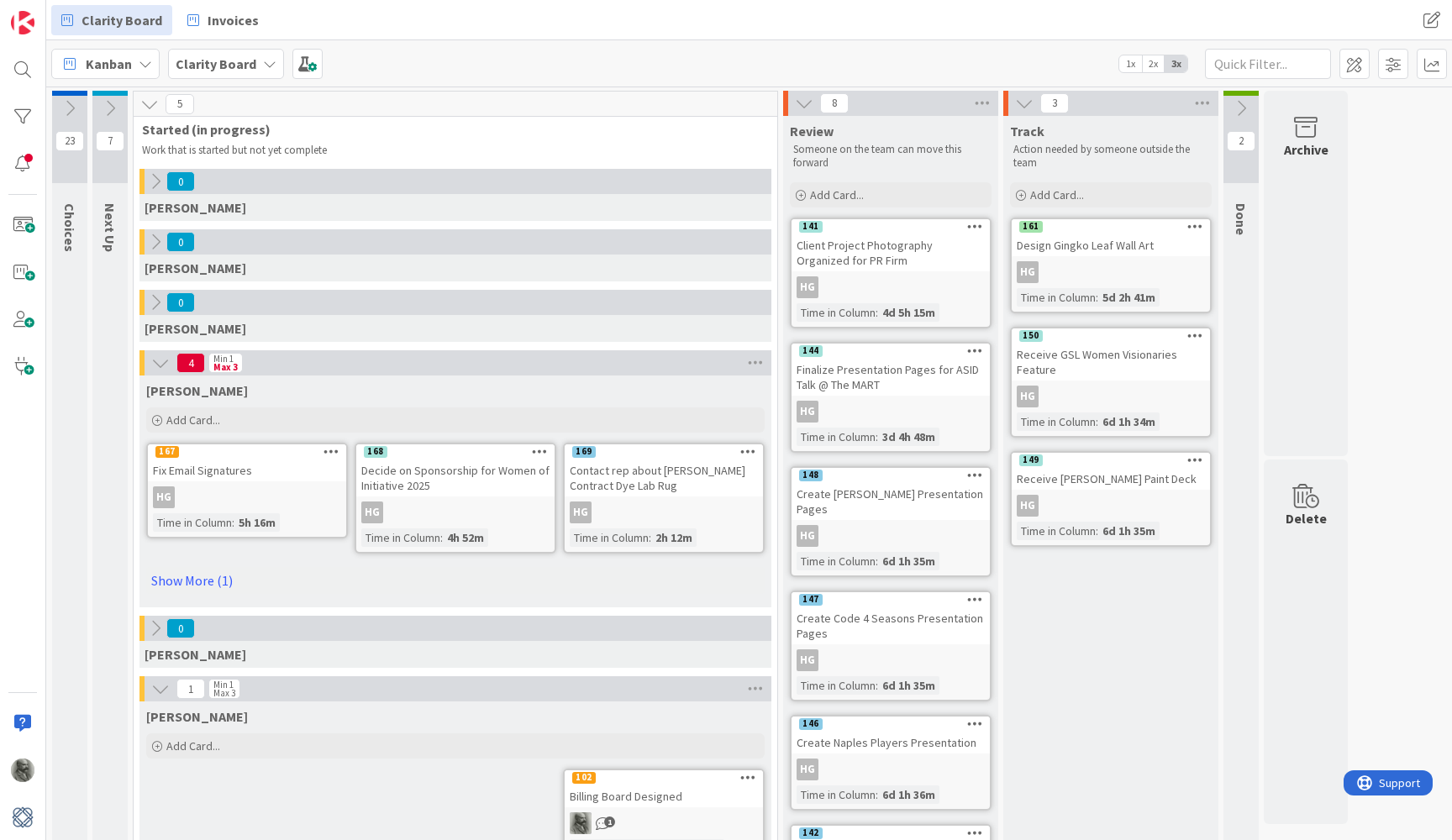
click at [68, 104] on icon at bounding box center [69, 108] width 18 height 18
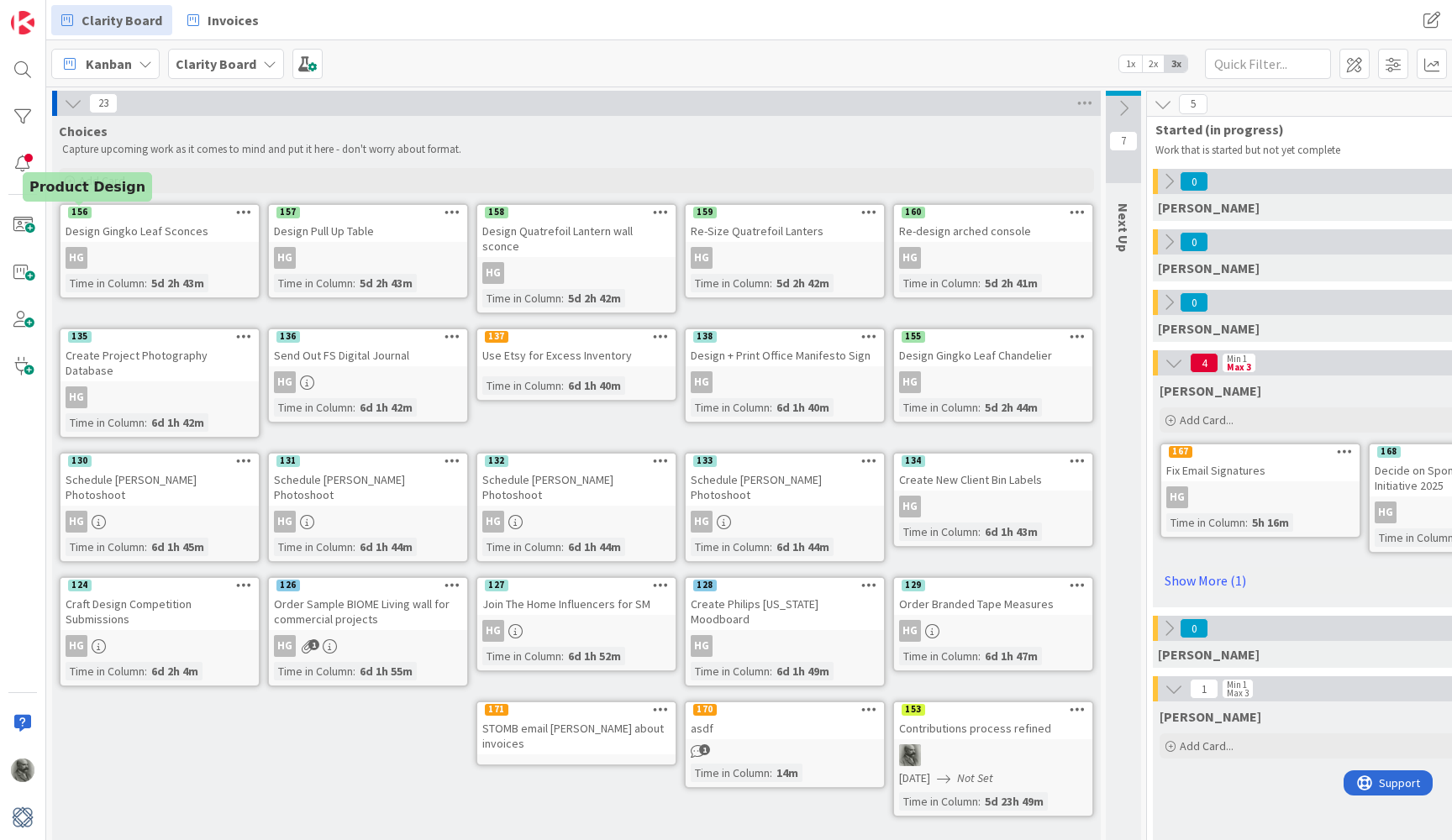
click at [78, 210] on div "156" at bounding box center [80, 213] width 23 height 12
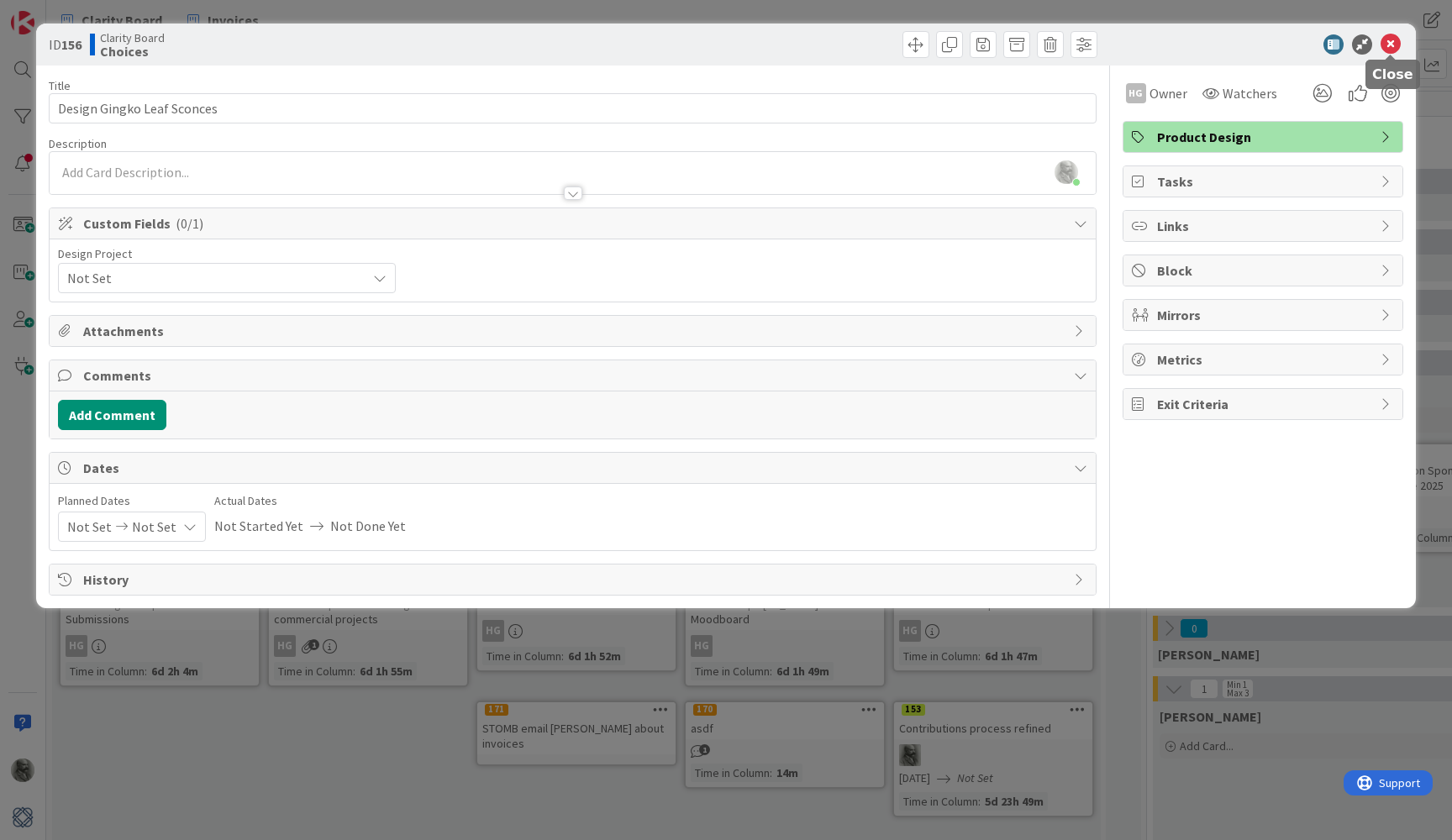
click at [1388, 40] on icon at bounding box center [1390, 44] width 20 height 20
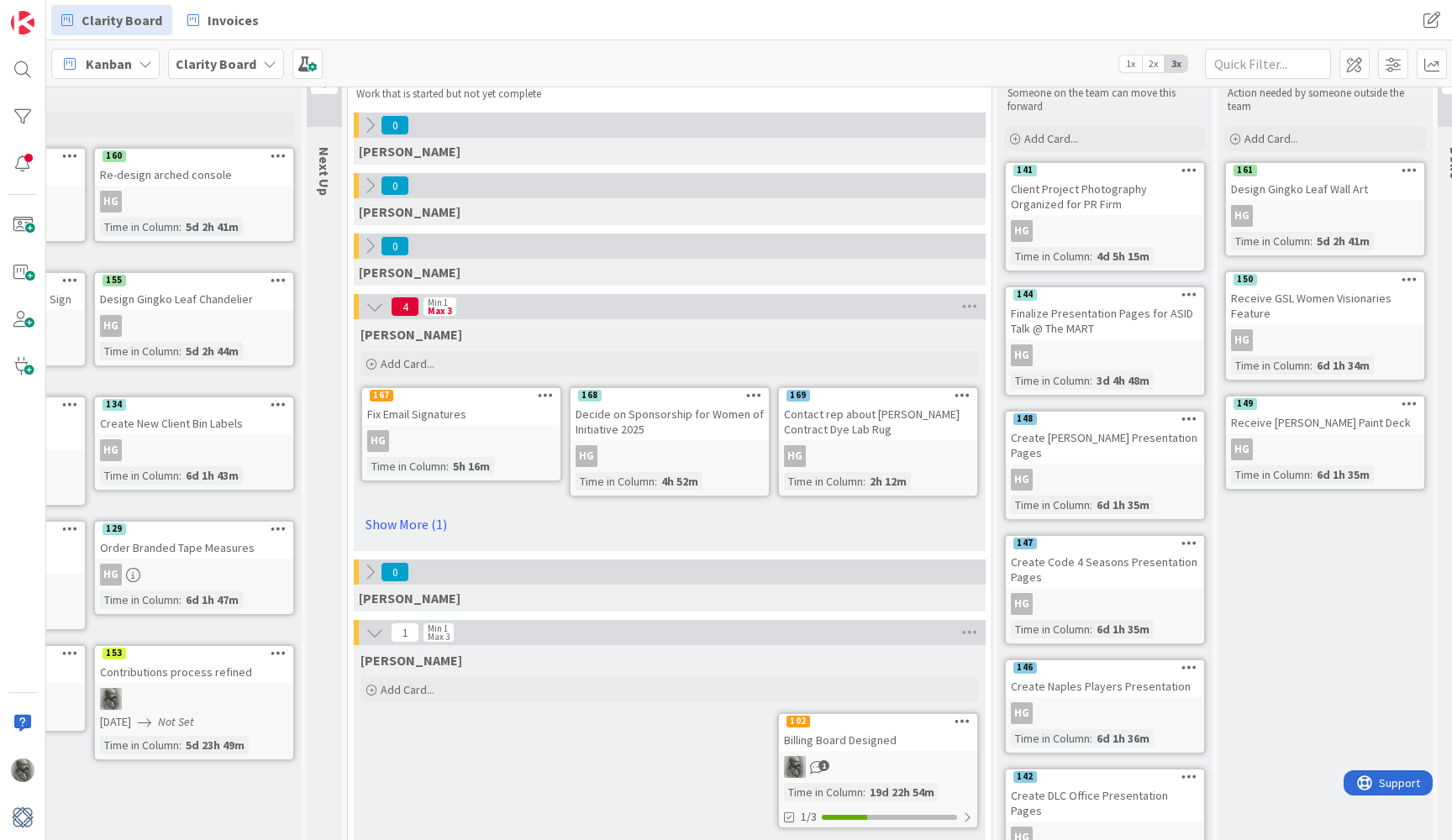
scroll to position [79, 802]
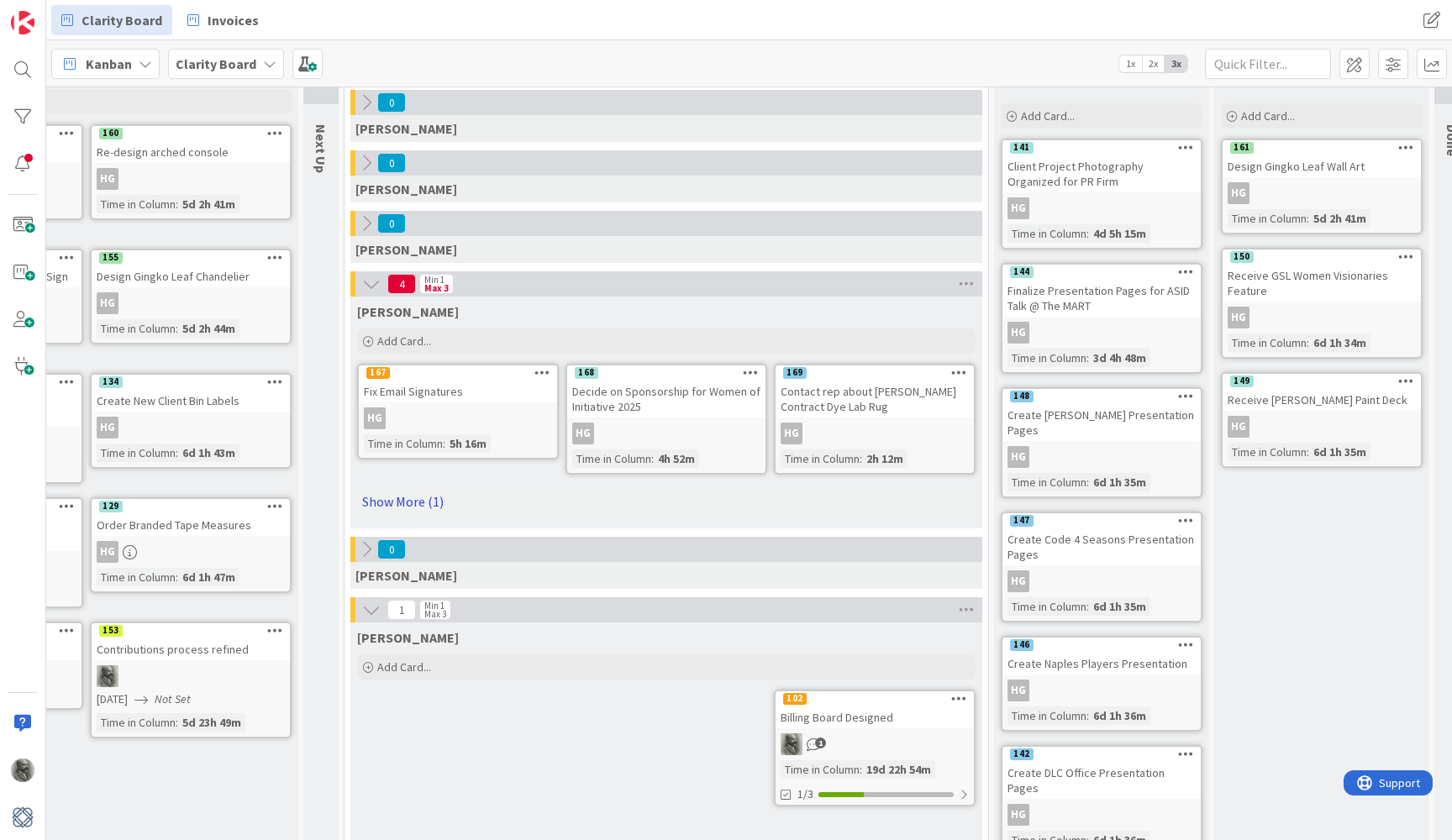
click at [414, 498] on link "Show More (1)" at bounding box center [666, 501] width 619 height 27
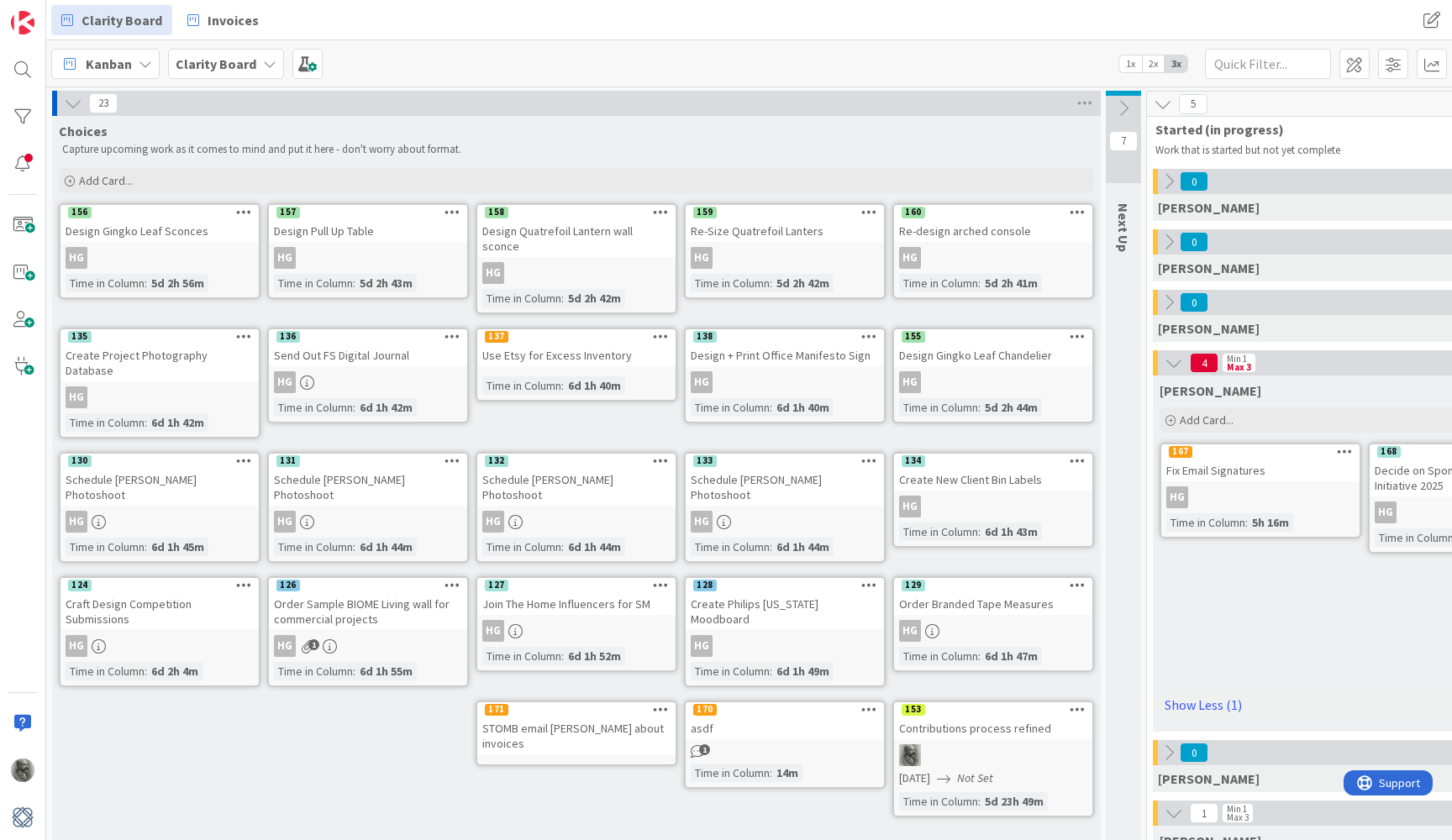
scroll to position [0, 0]
click at [1124, 108] on icon at bounding box center [1123, 108] width 18 height 18
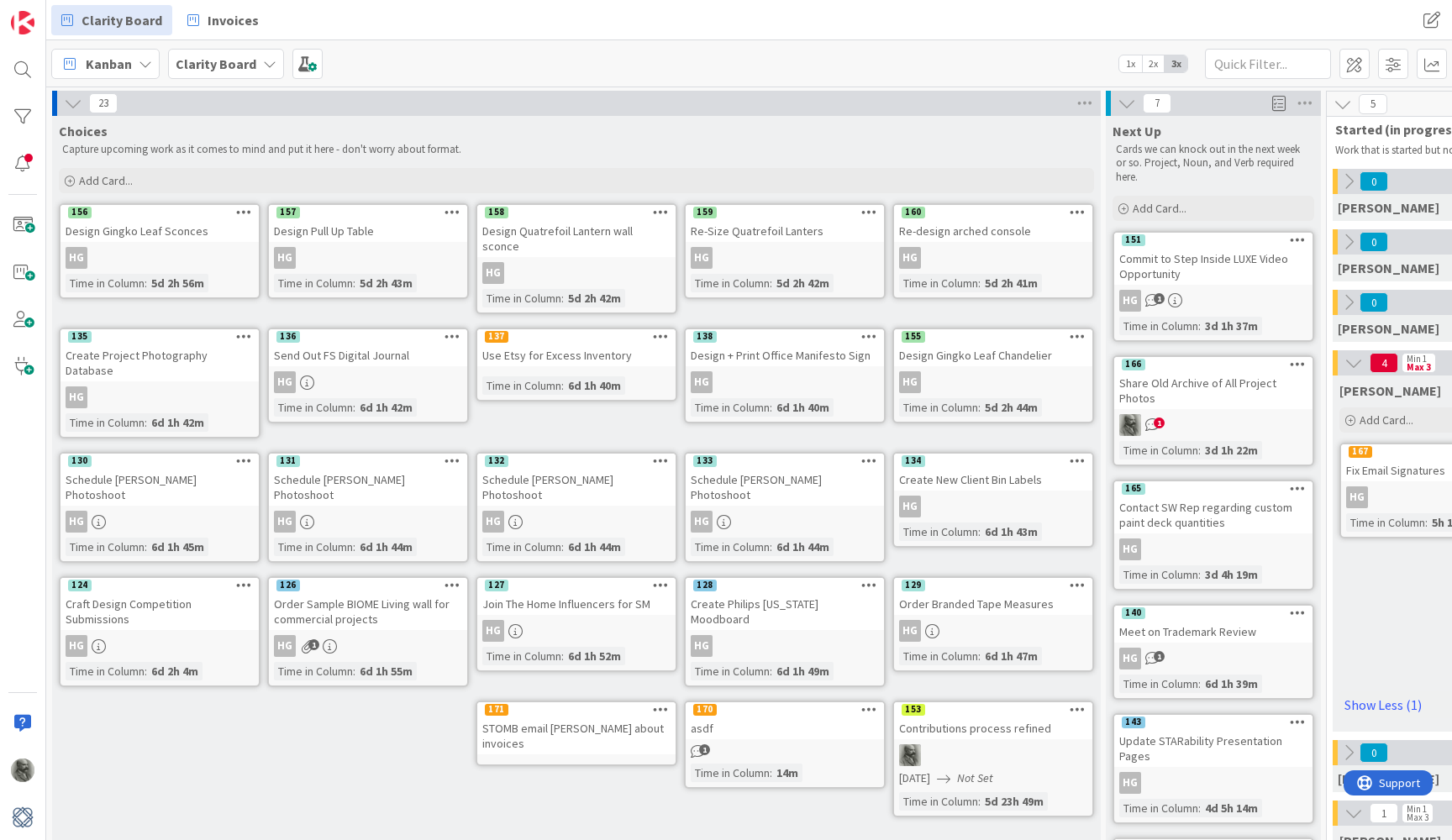
click at [1158, 57] on span "2x" at bounding box center [1154, 64] width 23 height 16
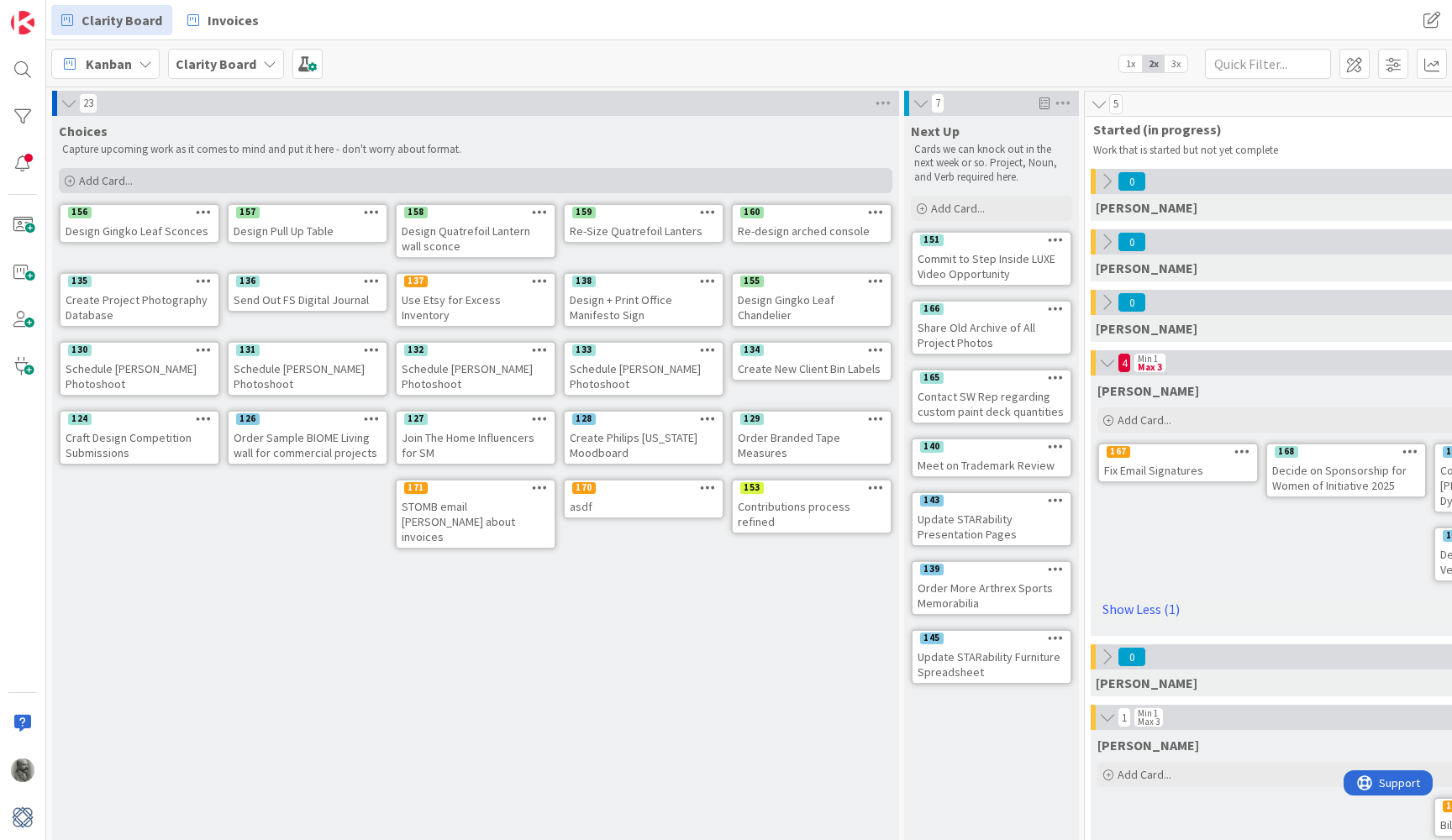
click at [96, 182] on span "Add Card..." at bounding box center [106, 181] width 54 height 15
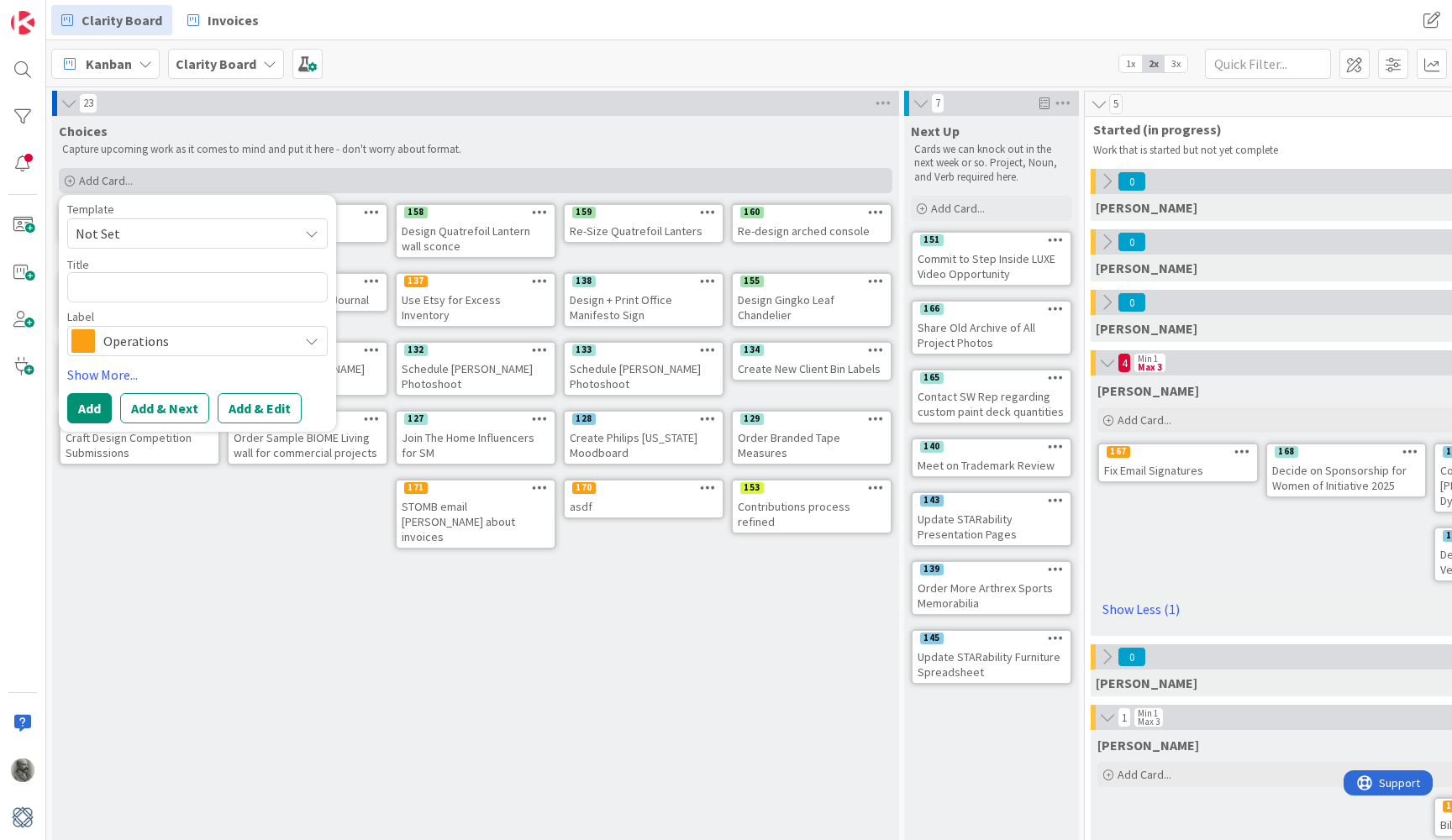
type textarea "x"
type textarea "A"
type textarea "x"
type textarea "Ad"
type textarea "x"
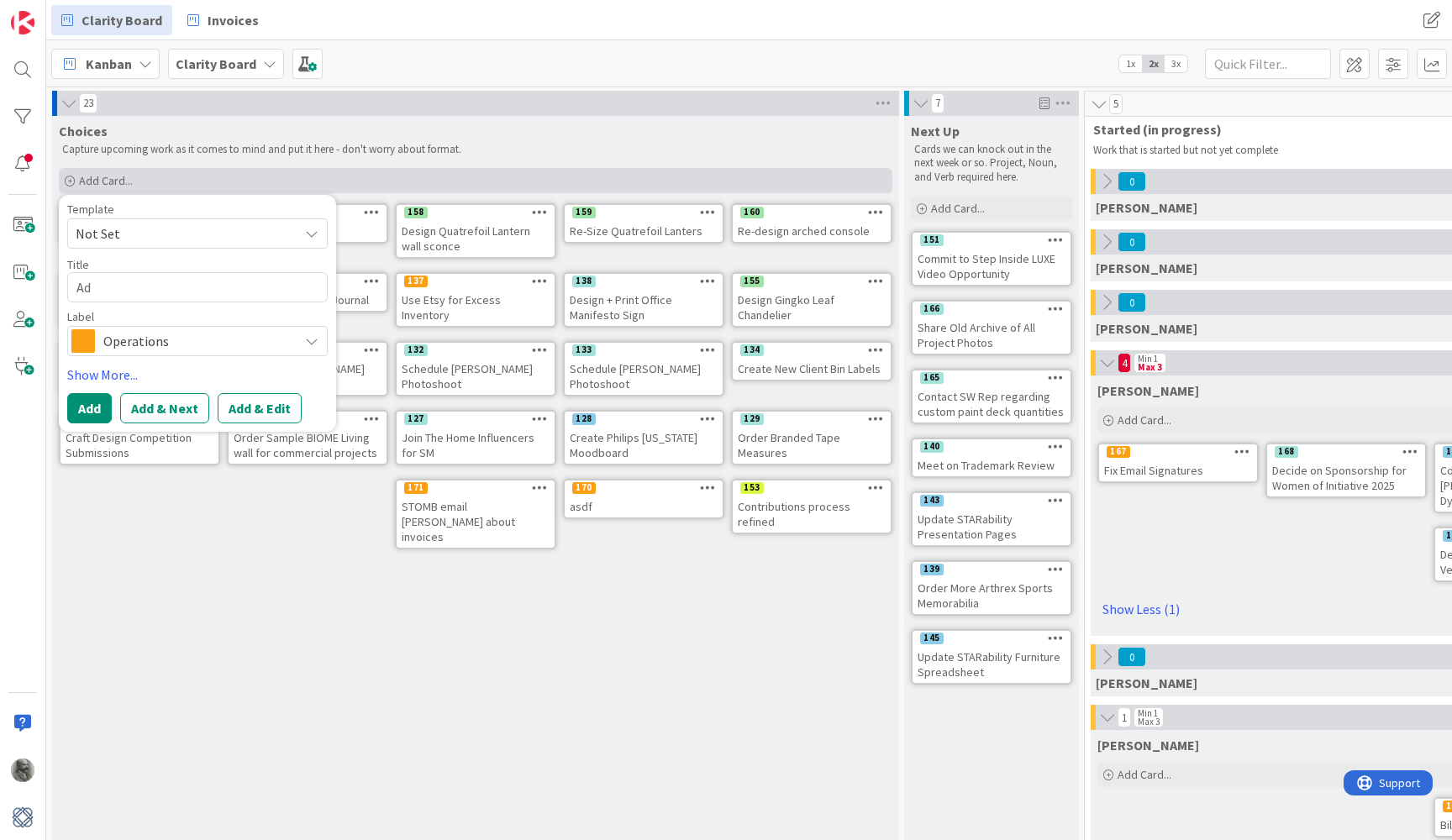
type textarea "Add"
type textarea "x"
type textarea "Add"
type textarea "x"
type textarea "Add s"
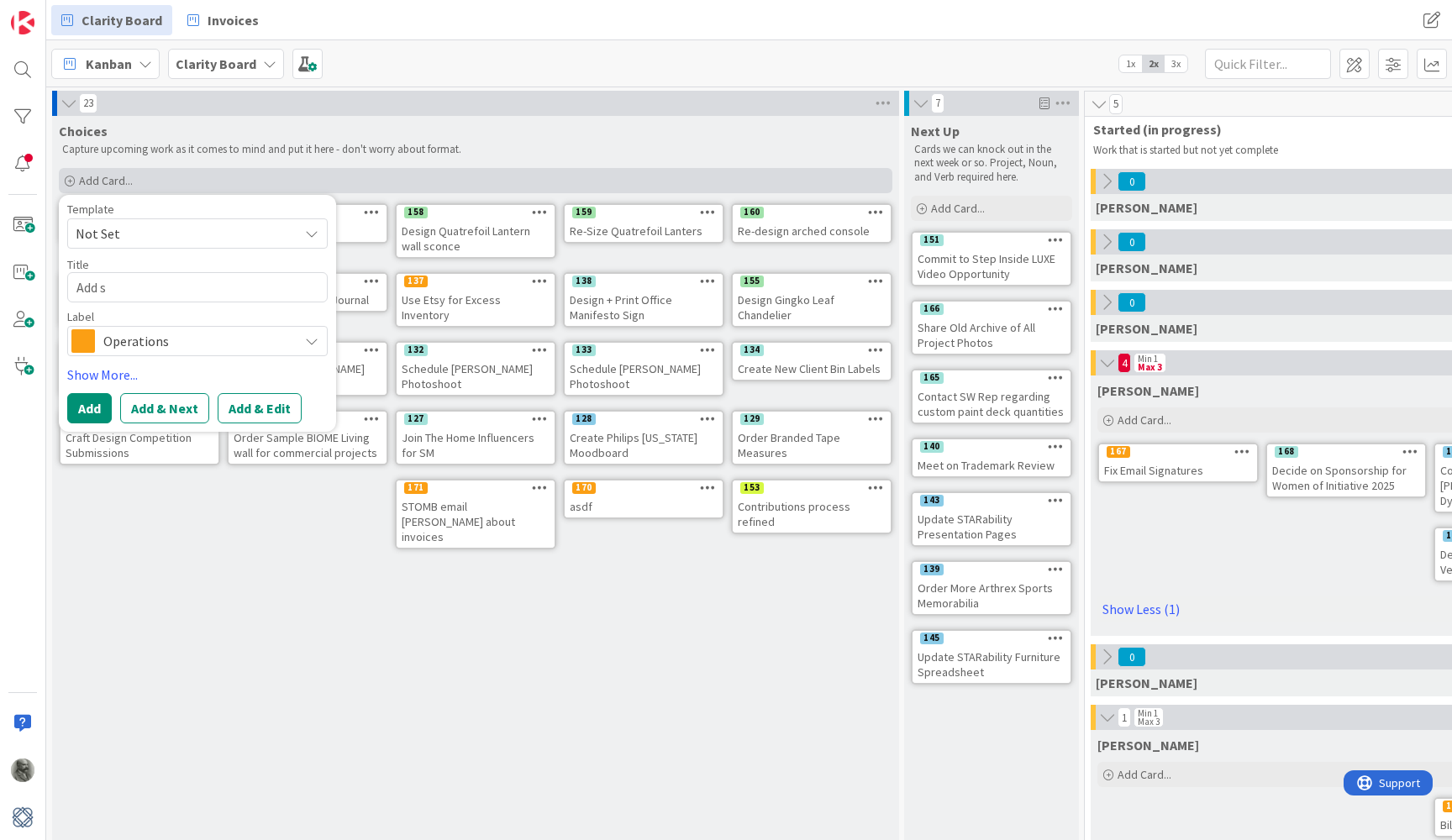
type textarea "x"
type textarea "Add sw"
type textarea "x"
type textarea "Add swi"
type textarea "x"
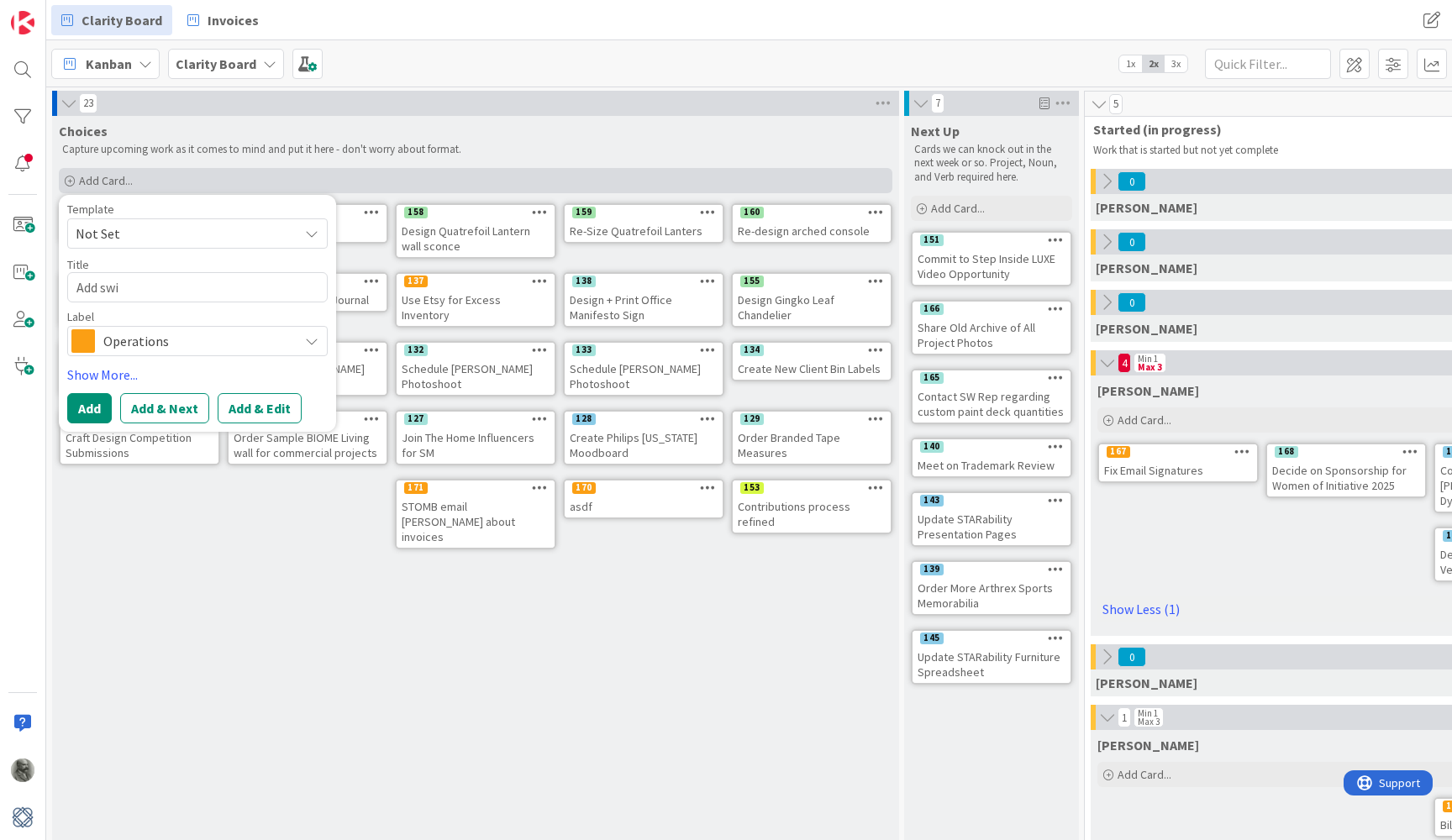
type textarea "Add swim"
type textarea "x"
type textarea "Add swim"
type textarea "x"
type textarea "Add swim l"
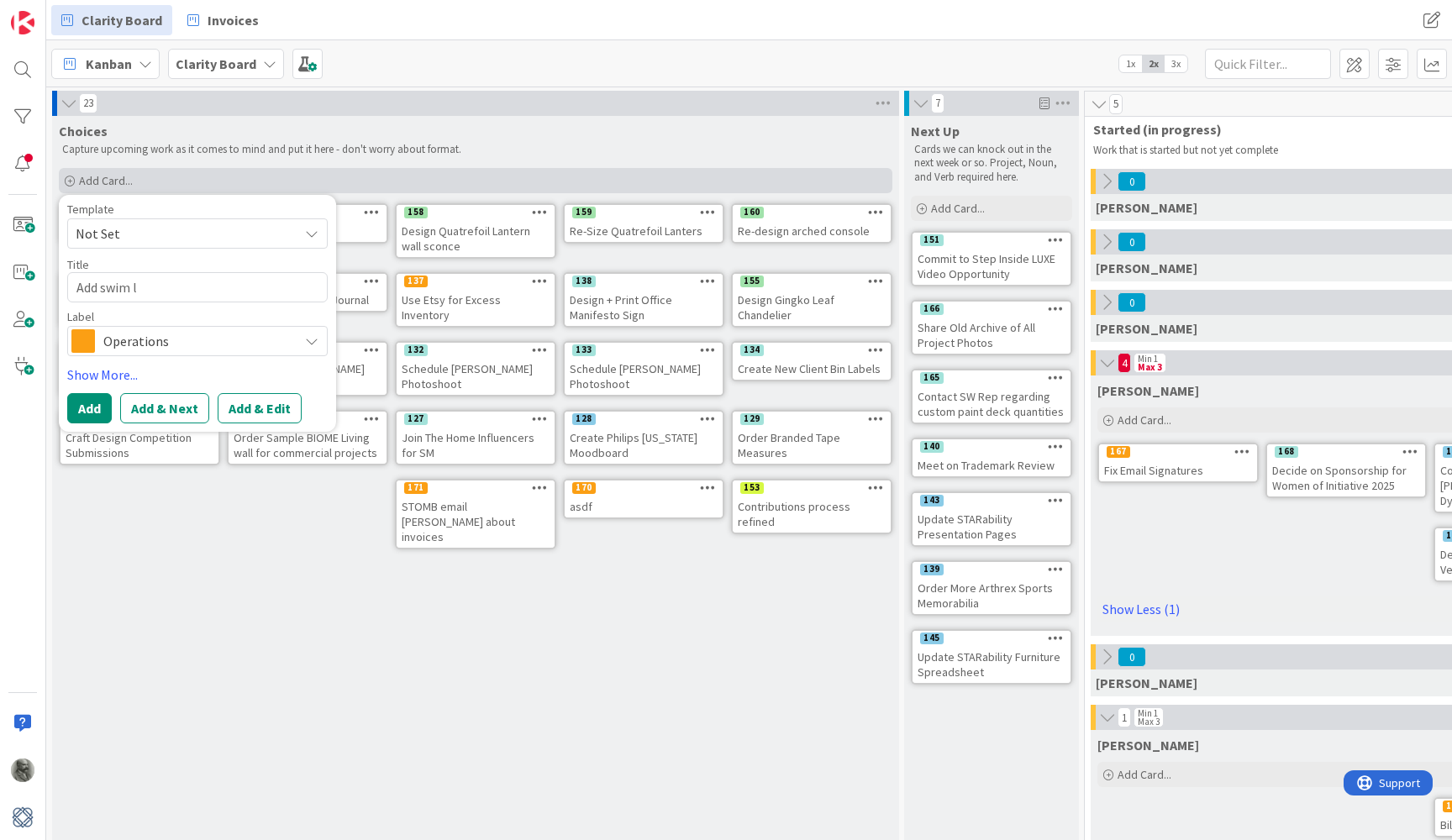
type textarea "x"
type textarea "Add swim la"
type textarea "x"
type textarea "Add swim lan"
type textarea "x"
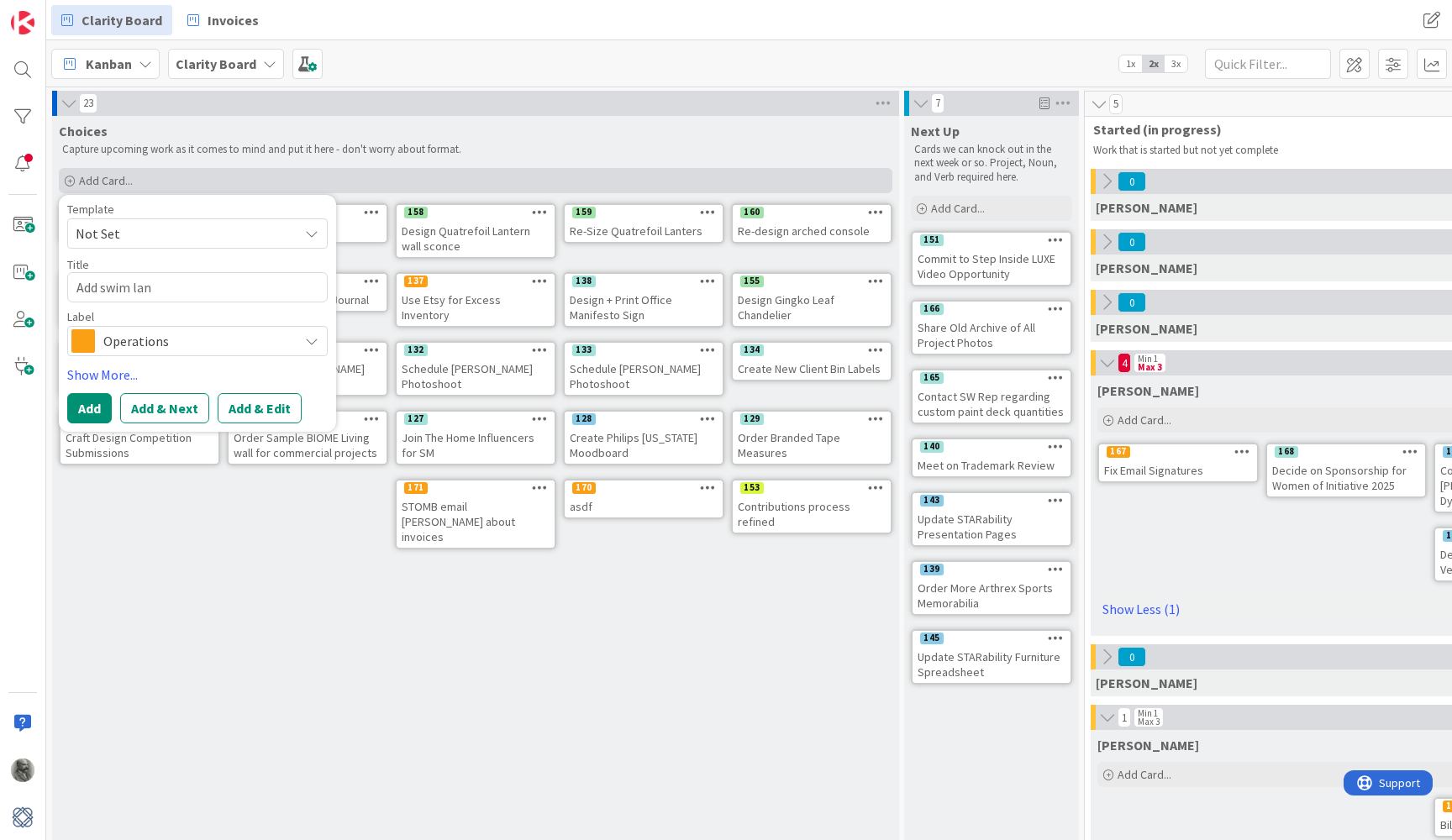
type textarea "Add swim lane"
type textarea "x"
type textarea "Add swim lanes"
type textarea "x"
type textarea "Add swim lanes"
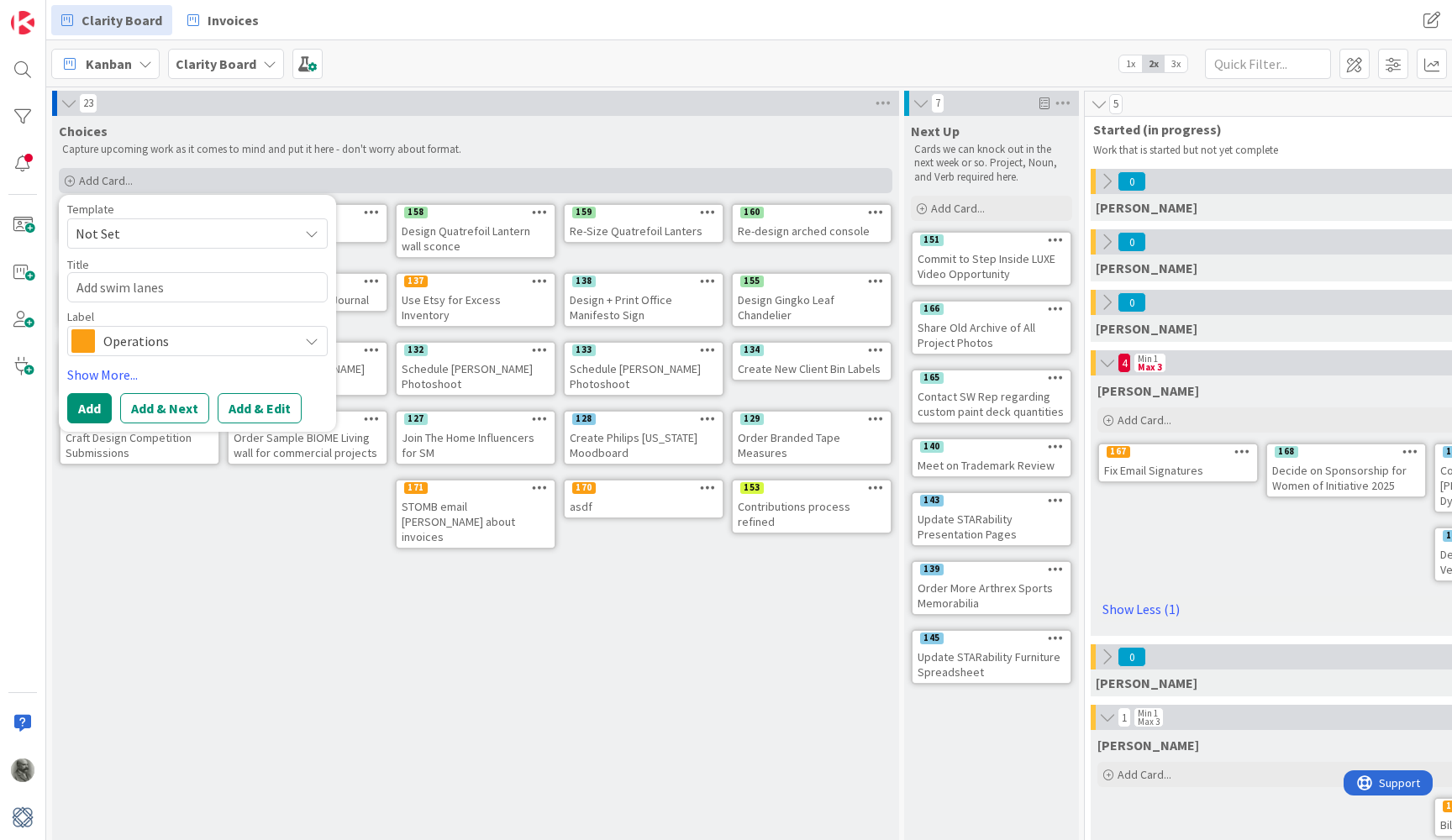
type textarea "x"
type textarea "Add swim lanes f"
type textarea "x"
type textarea "Add swim lanes fo"
type textarea "x"
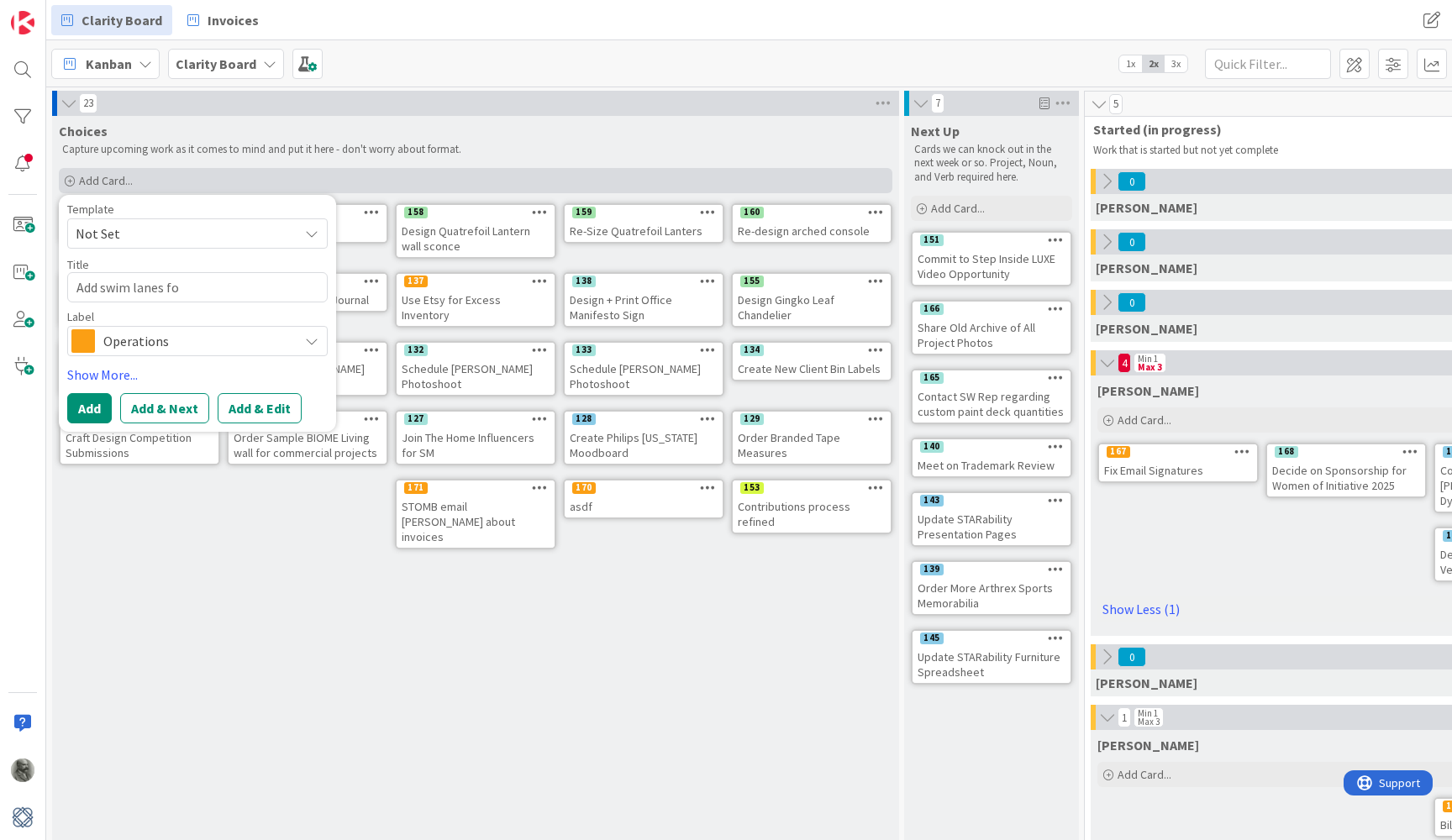
type textarea "Add swim lanes for"
type textarea "x"
type textarea "Add swim lanes fo"
type textarea "x"
type textarea "Add swim lanes f"
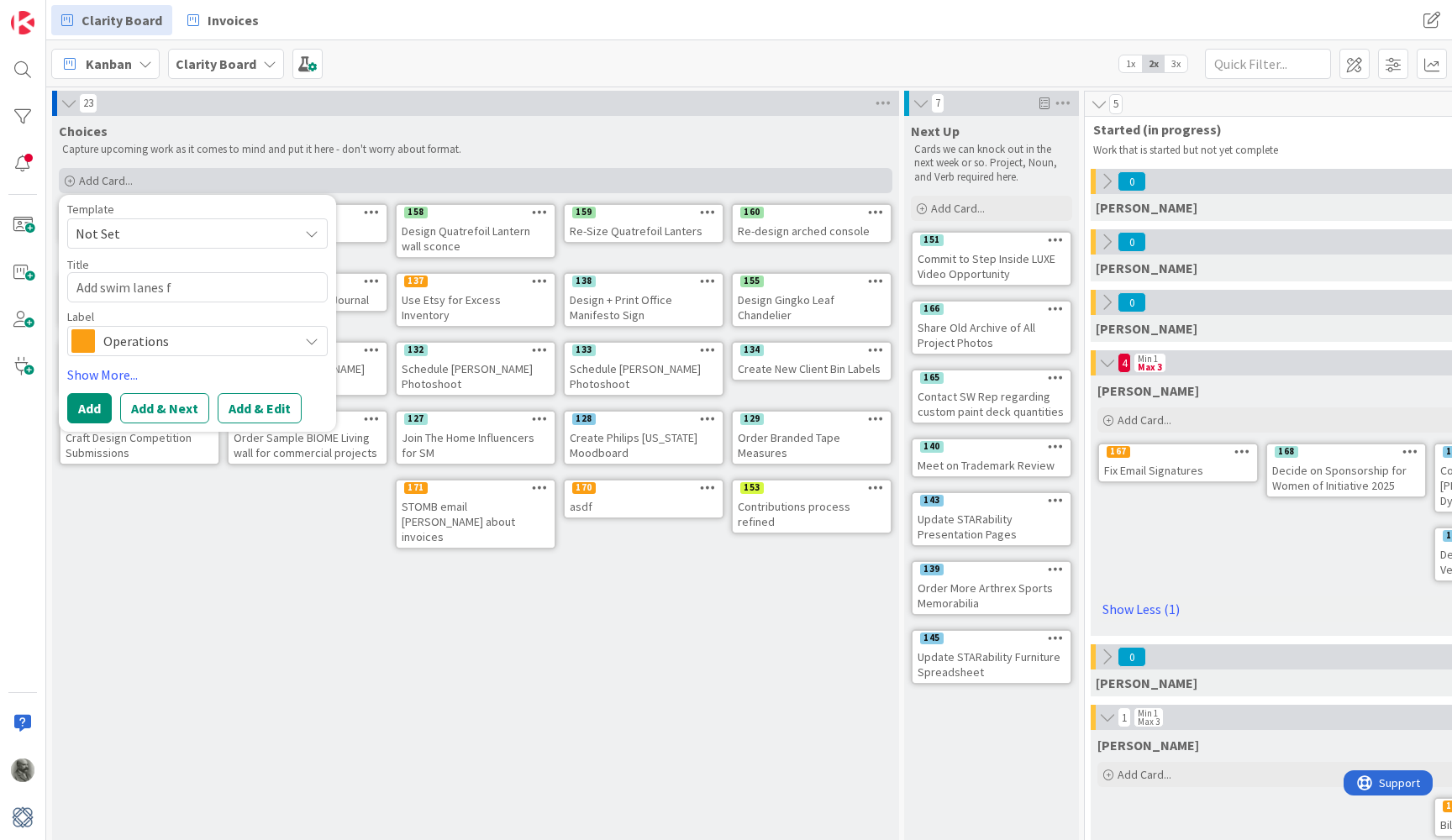
type textarea "x"
type textarea "Add swim lanes"
type textarea "x"
type textarea "Add swim lanes b"
type textarea "x"
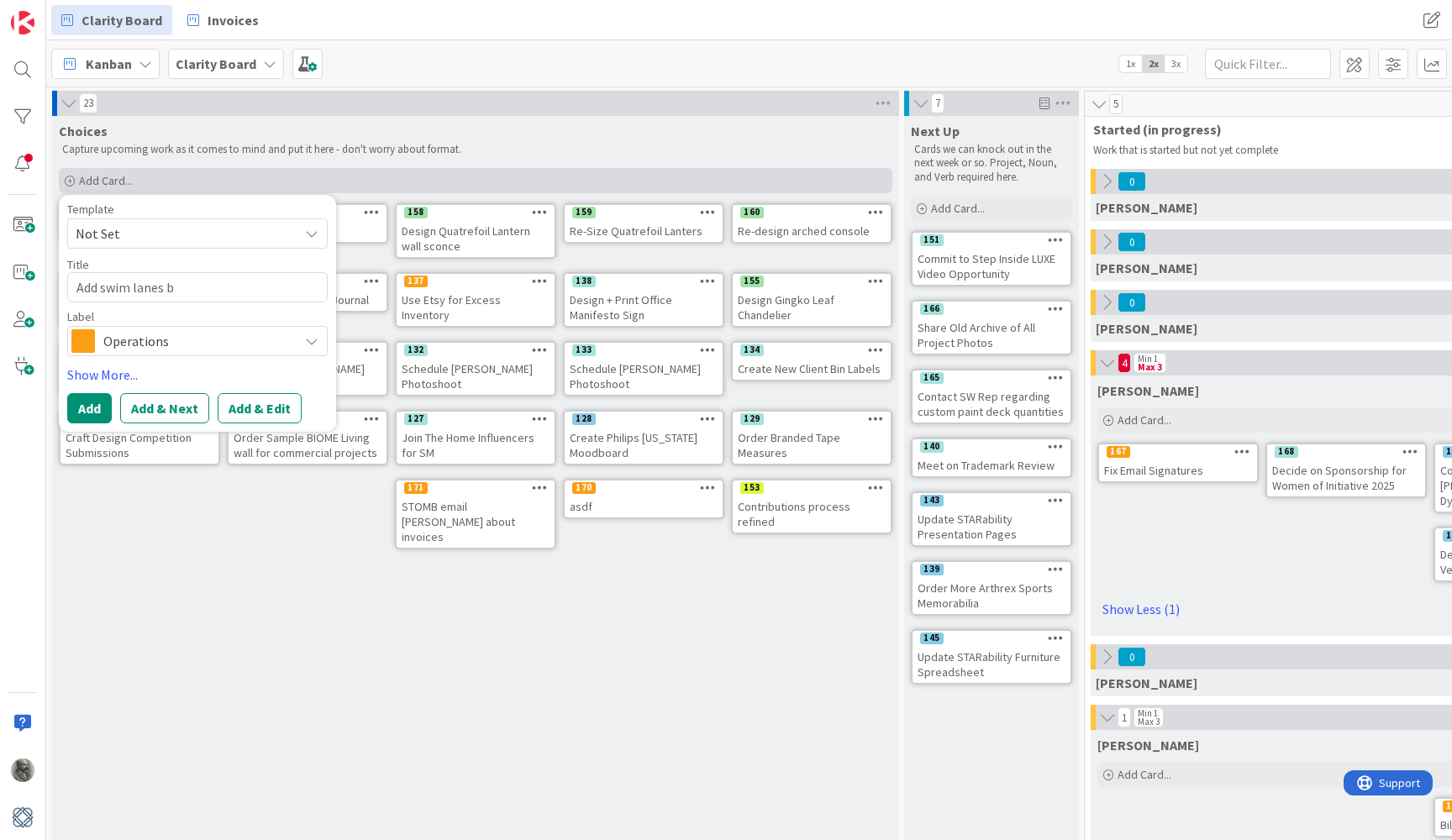
type textarea "Add swim lanes by"
type textarea "x"
type textarea "Add swim lanes by"
type textarea "x"
type textarea "Add swim lanes by d"
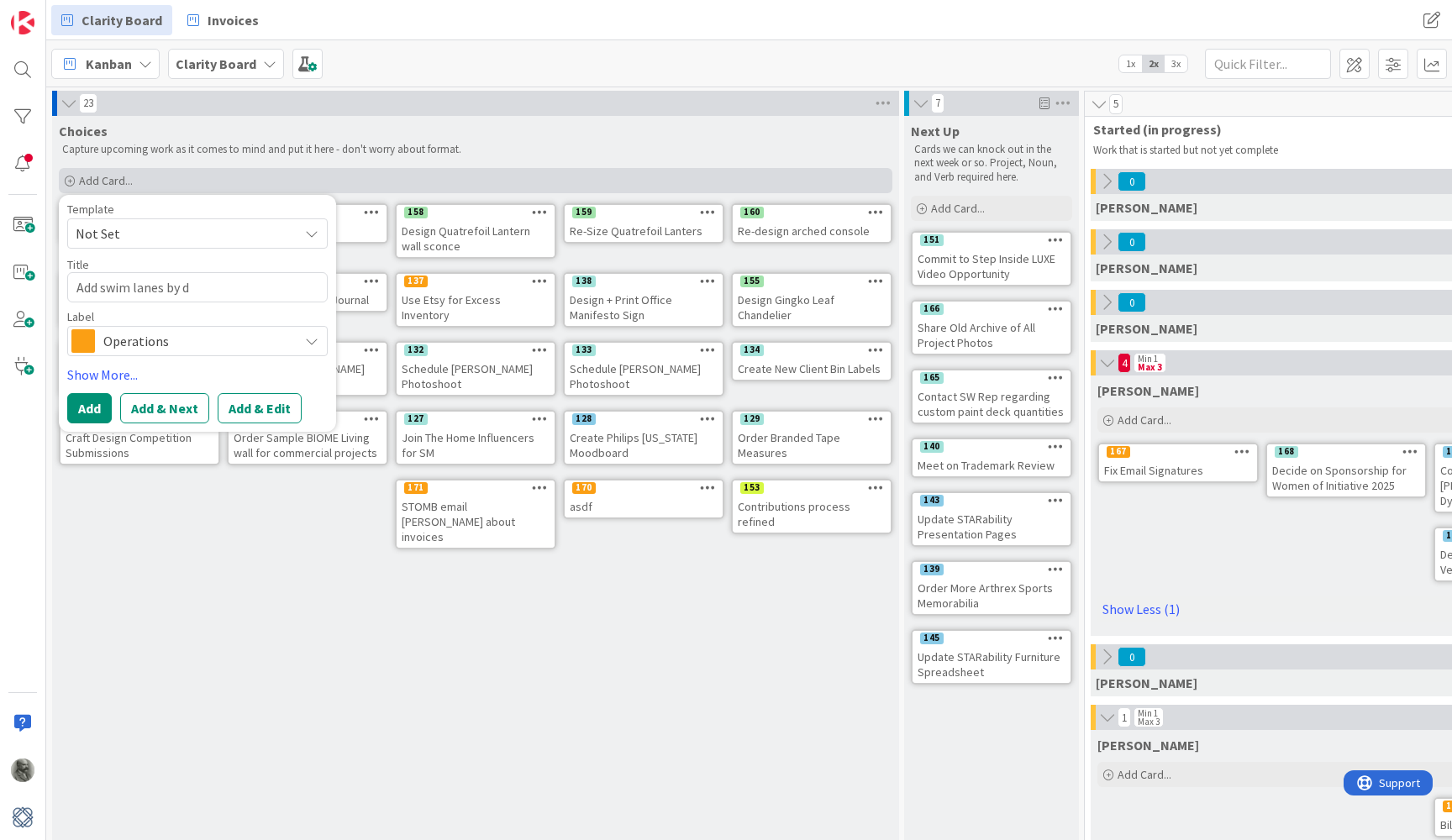
type textarea "x"
type textarea "Add swim lanes by de"
type textarea "x"
type textarea "Add swim lanes by dep"
type textarea "x"
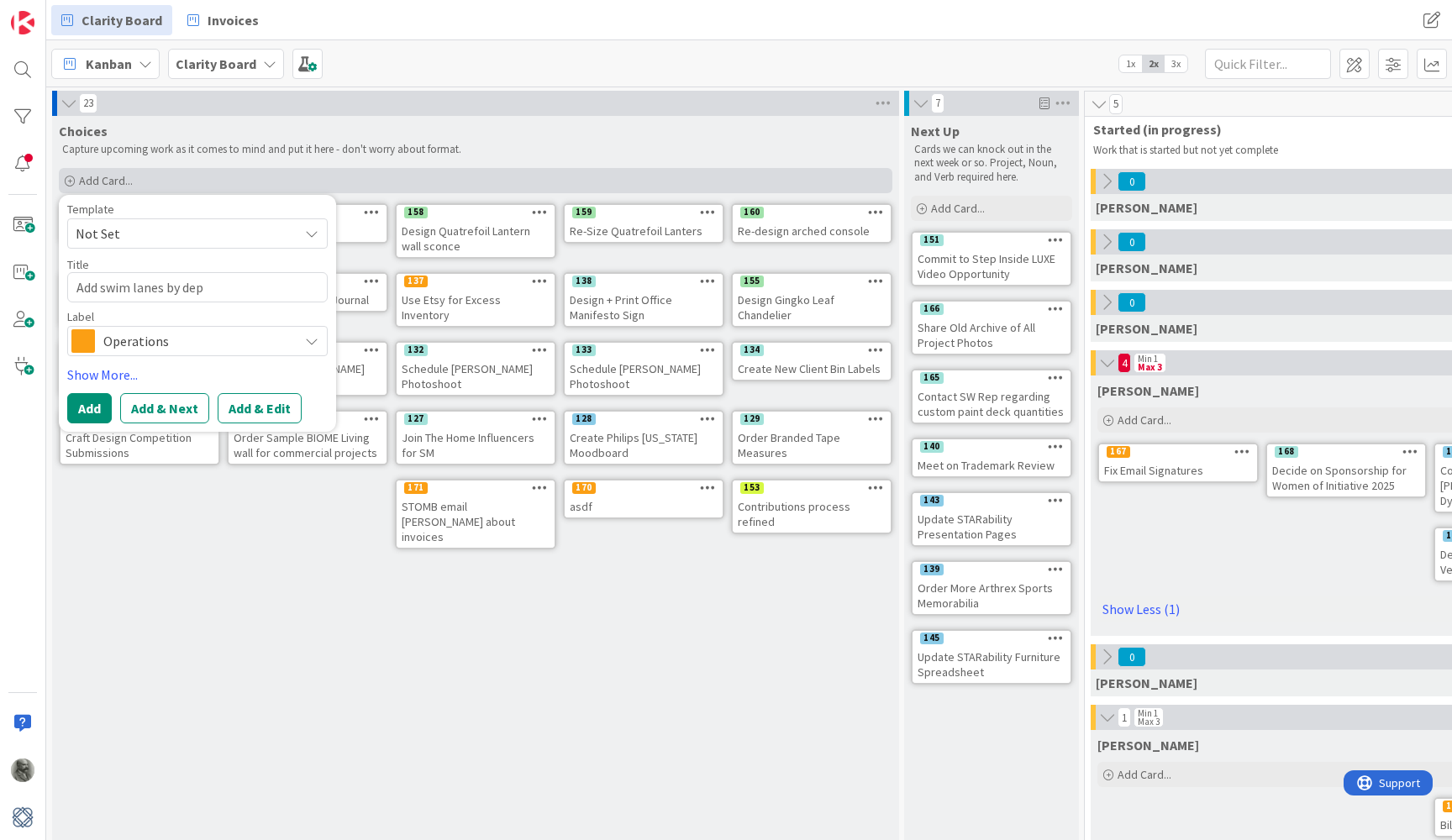
type textarea "Add swim lanes by depa"
type textarea "x"
type textarea "Add swim lanes by depar"
type textarea "x"
type textarea "Add swim lanes by depart"
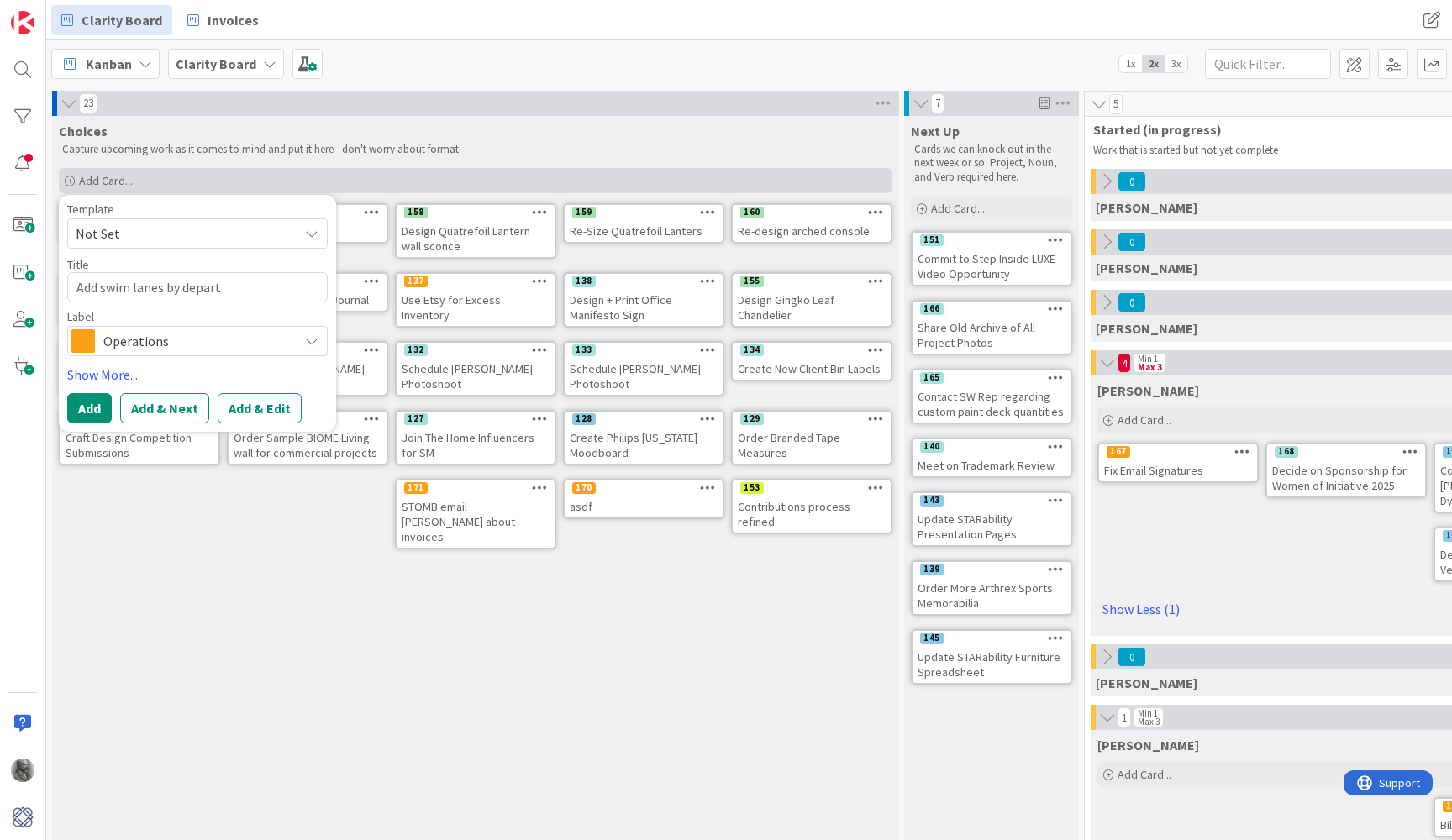
type textarea "x"
type textarea "Add swim lanes by departm"
type textarea "x"
type textarea "Add swim lanes by departme"
type textarea "x"
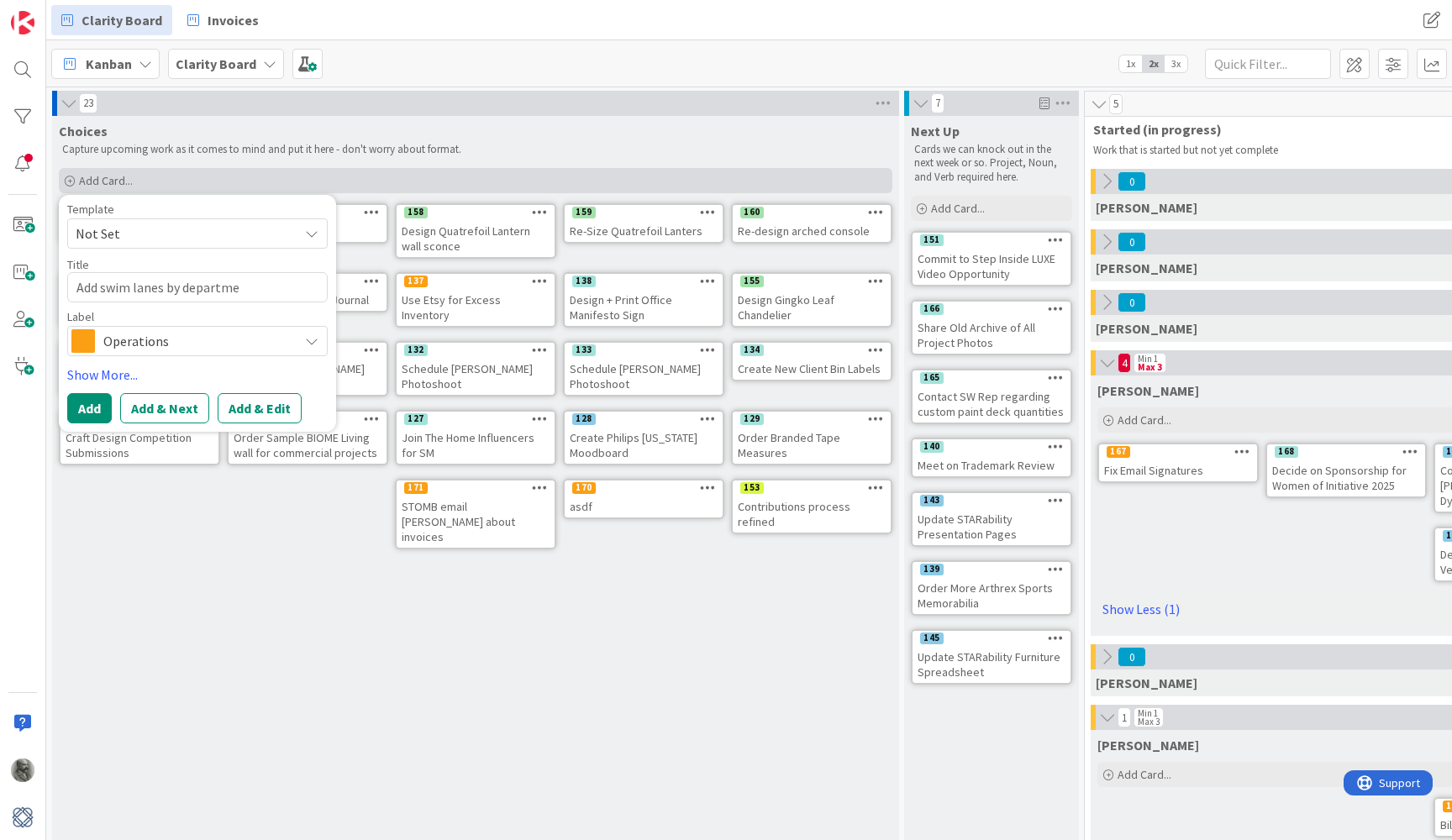
type textarea "Add swim lanes by departmen"
type textarea "x"
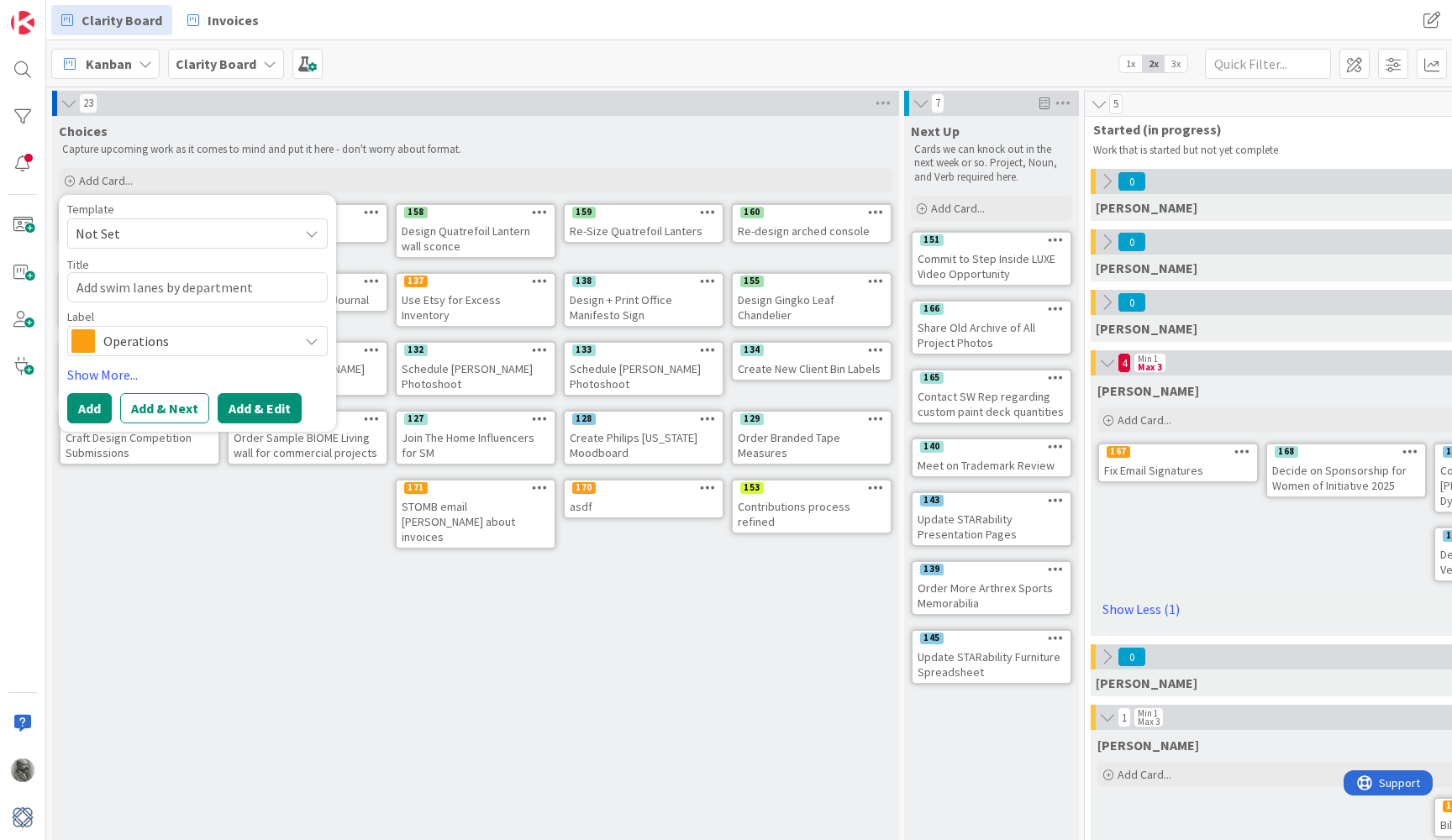
type textarea "Add swim lanes by department"
click at [277, 410] on button "Add & Edit" at bounding box center [259, 408] width 84 height 30
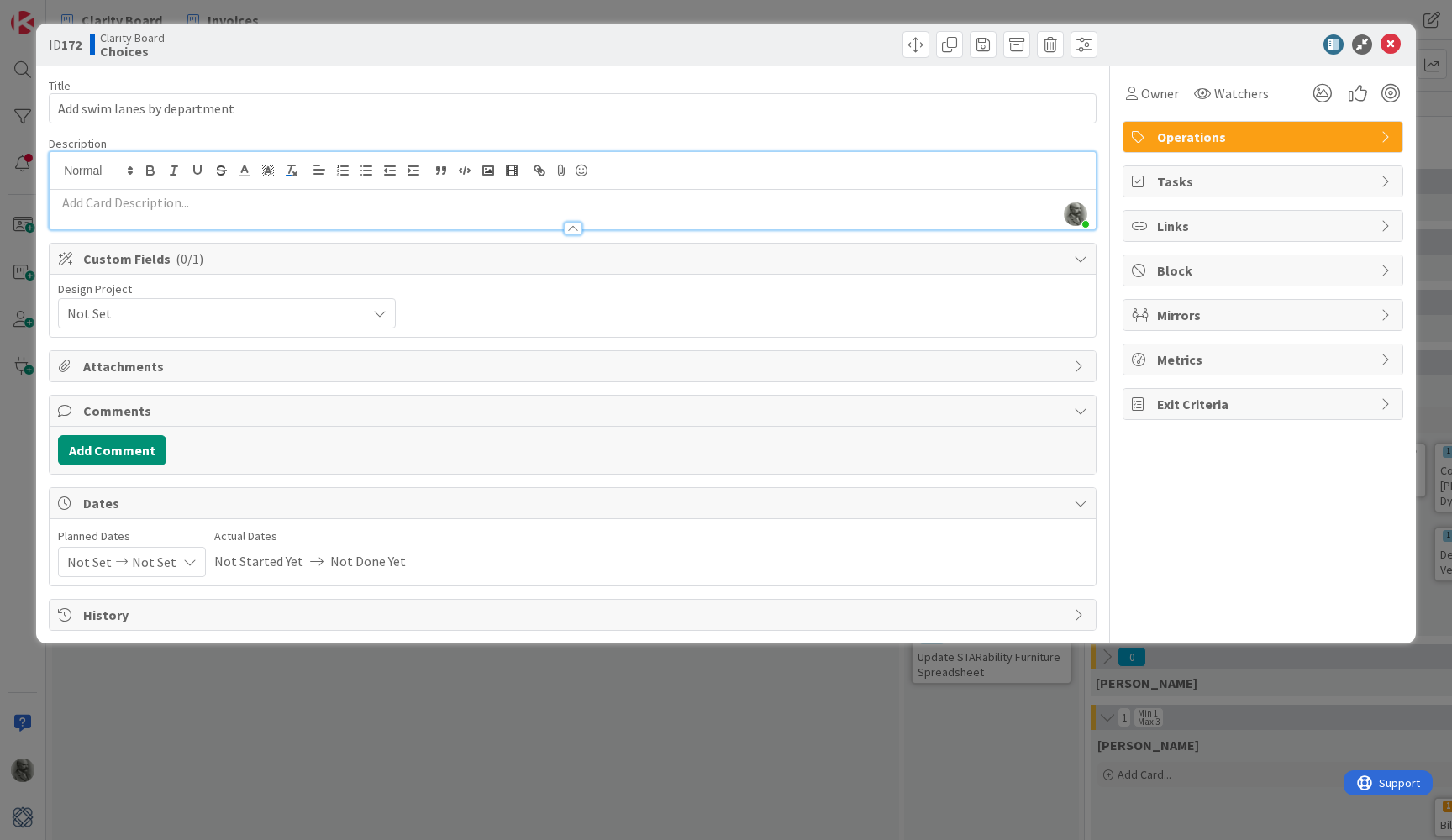
click at [298, 168] on div "Philip Allen just joined" at bounding box center [573, 191] width 1046 height 77
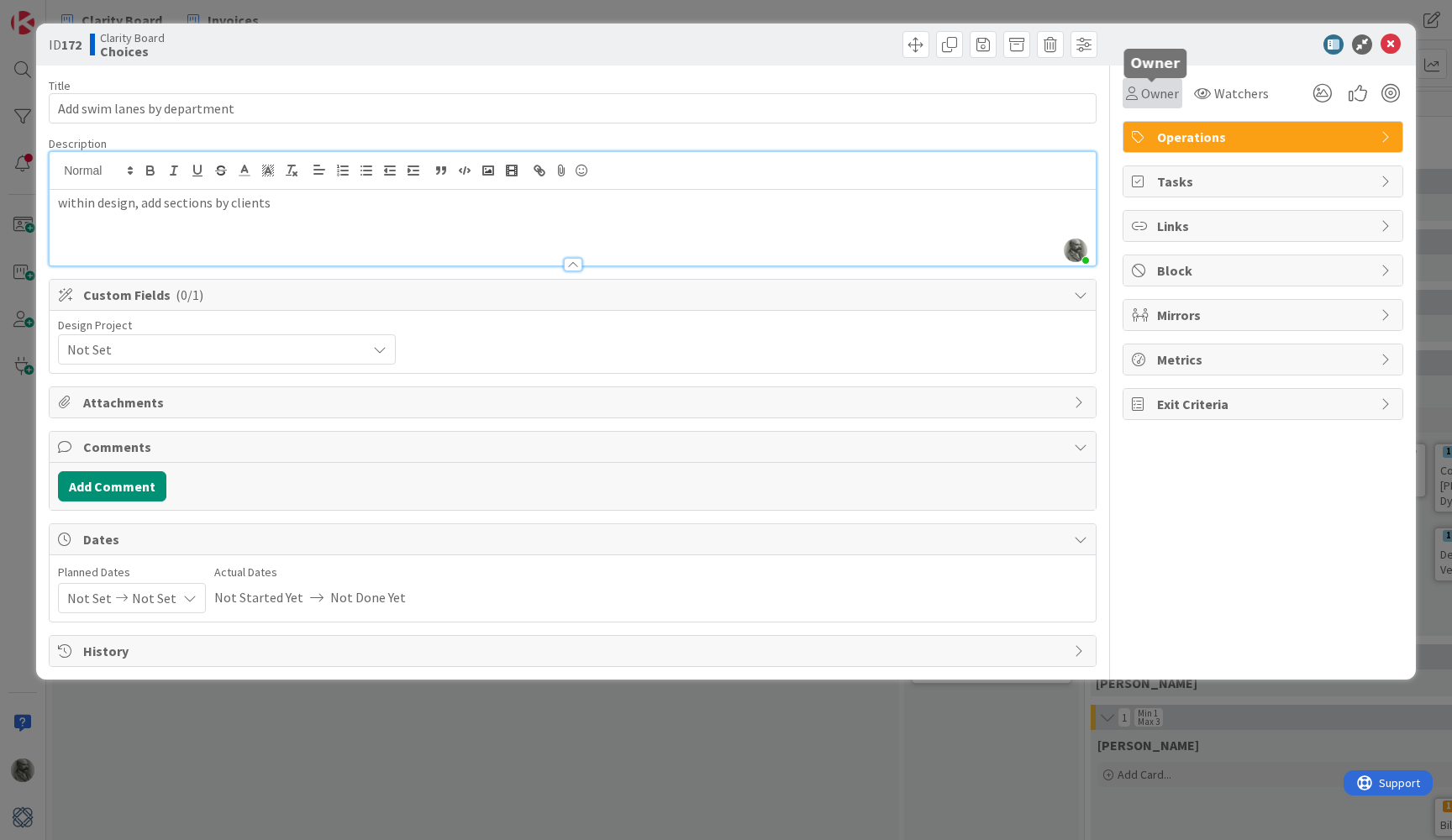
click at [1155, 96] on span "Owner" at bounding box center [1159, 92] width 38 height 20
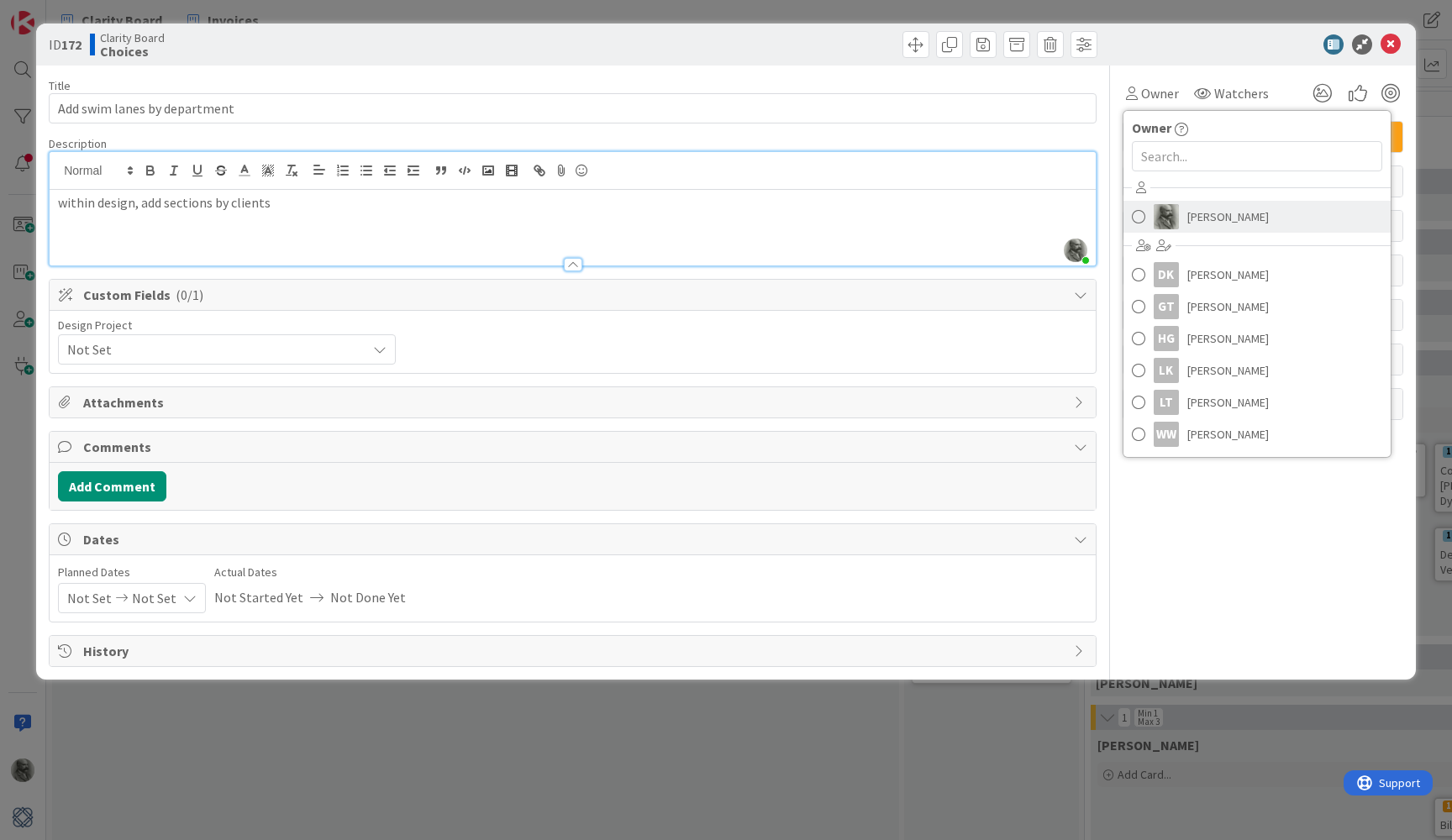
click at [1210, 209] on span "[PERSON_NAME]" at bounding box center [1228, 216] width 82 height 25
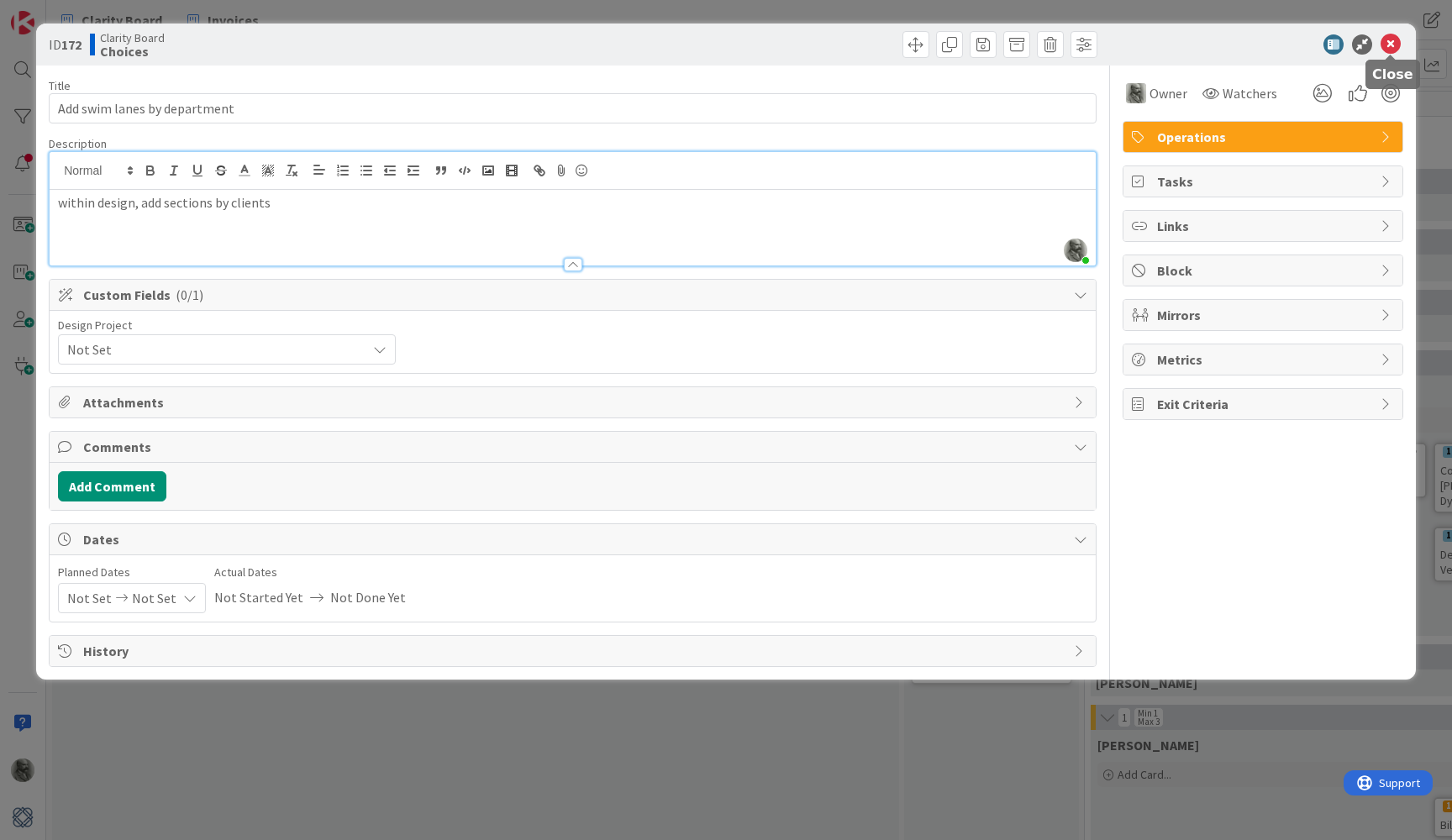
click at [1388, 41] on icon at bounding box center [1390, 44] width 20 height 20
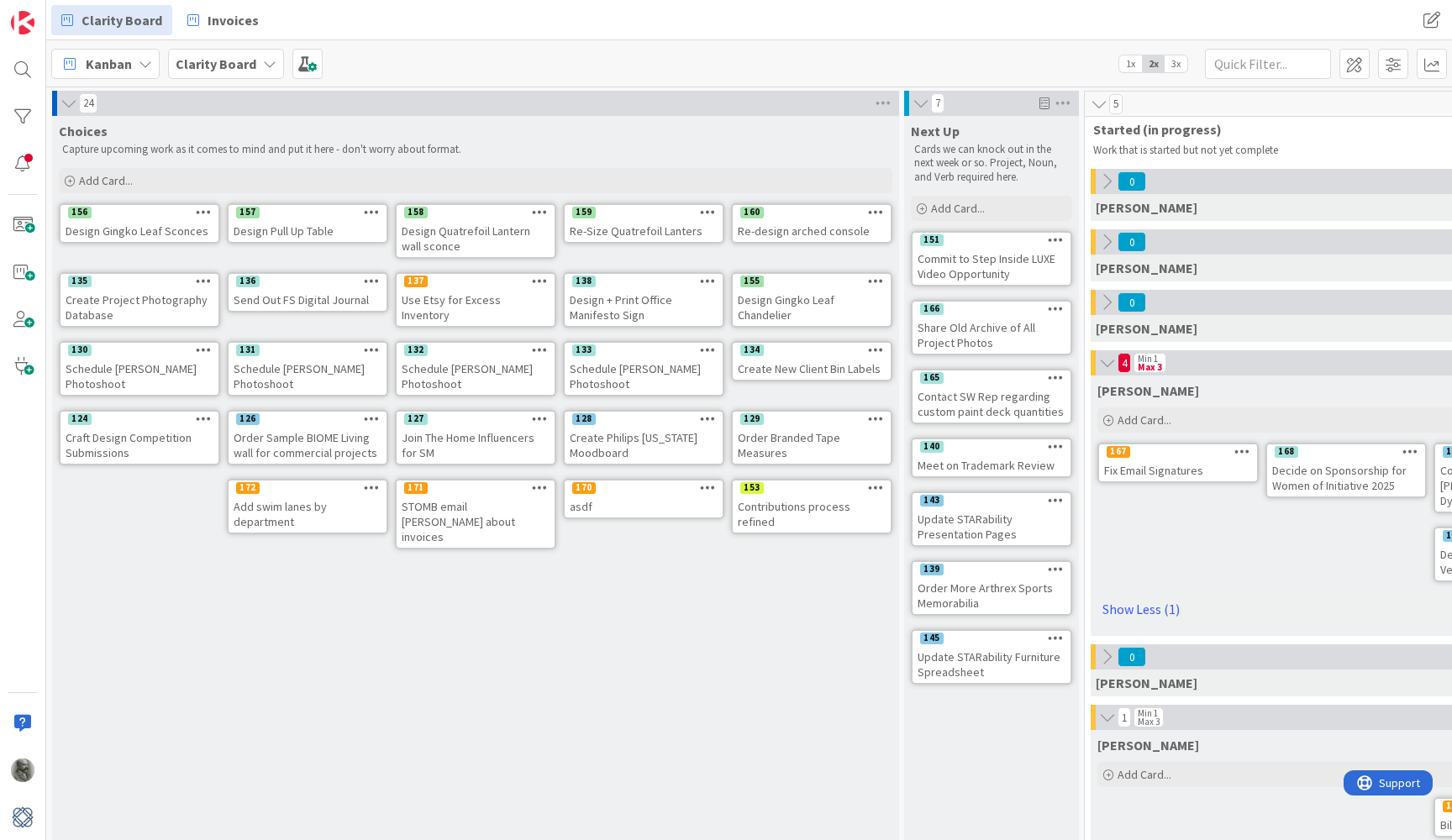
drag, startPoint x: 417, startPoint y: 578, endPoint x: 446, endPoint y: 603, distance: 38.3
click at [446, 603] on div "Choices Capture upcoming work as it comes to mind and put it here - don't worry…" at bounding box center [475, 572] width 847 height 911
click at [1355, 64] on span at bounding box center [1354, 64] width 30 height 30
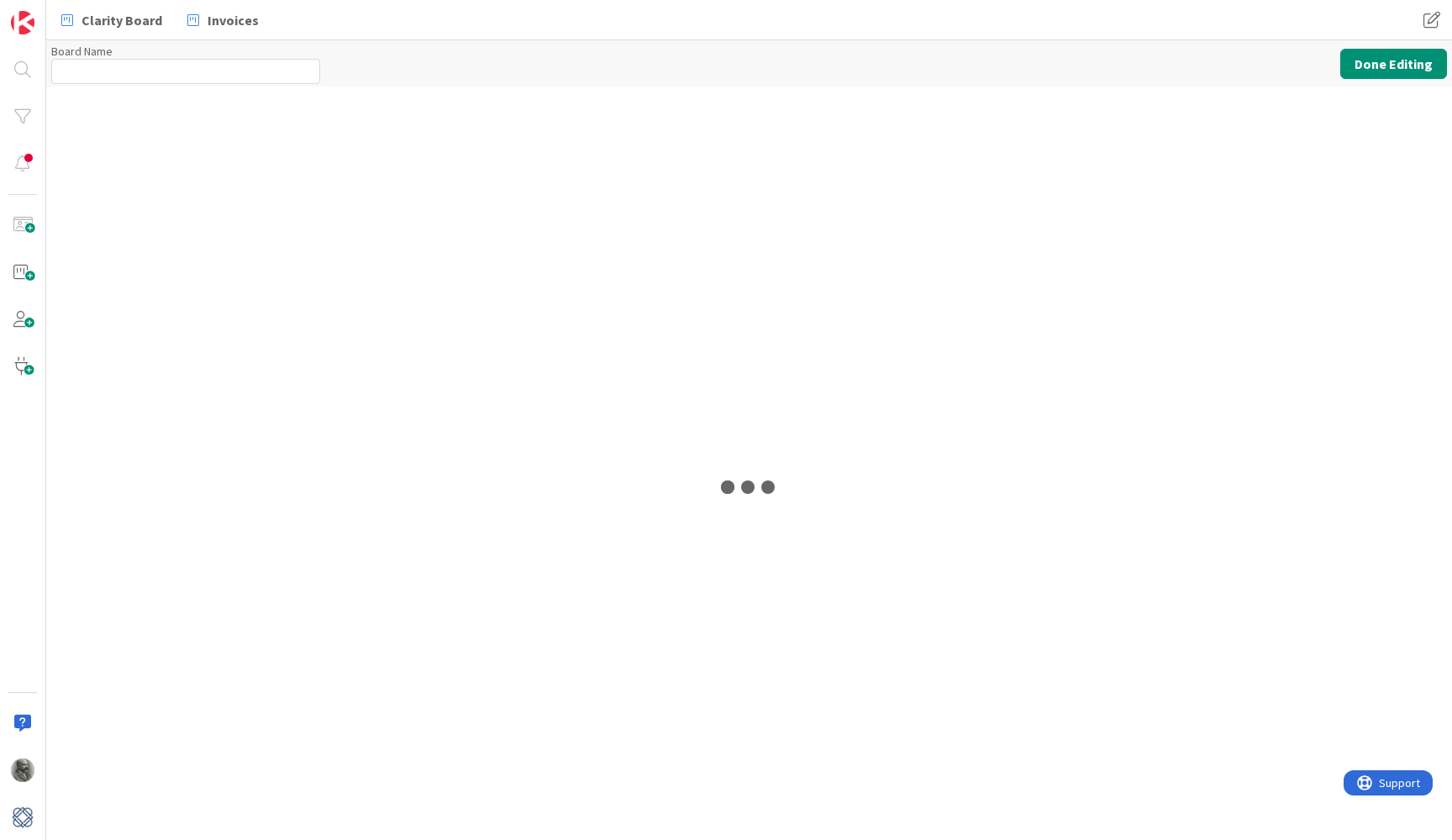
type input "Clarity Board"
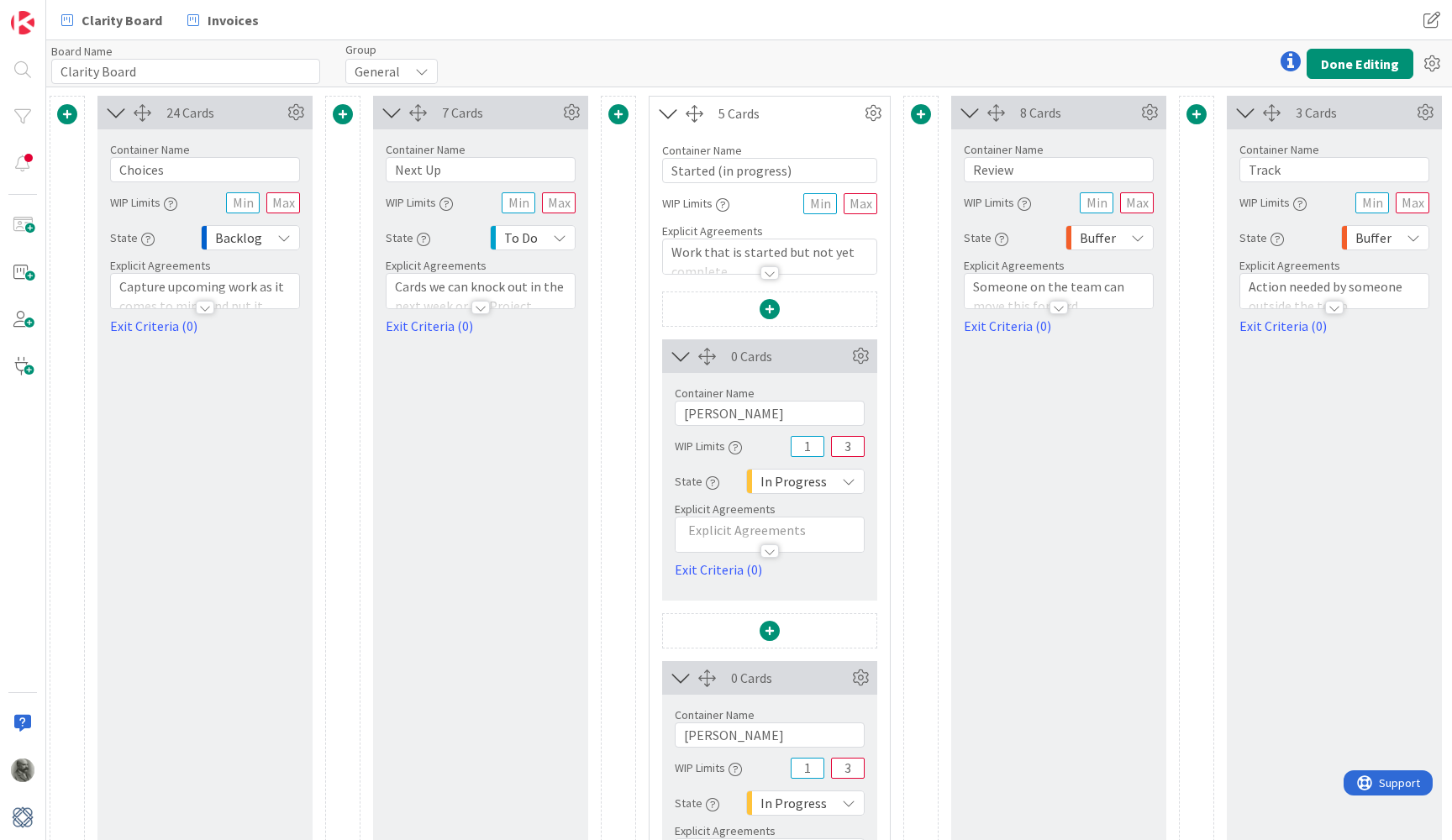
scroll to position [0, 7]
drag, startPoint x: 187, startPoint y: 168, endPoint x: 114, endPoint y: 166, distance: 73.0
click at [114, 166] on input "Choices" at bounding box center [203, 169] width 190 height 25
type input "Product Design"
click at [64, 115] on span at bounding box center [65, 114] width 20 height 20
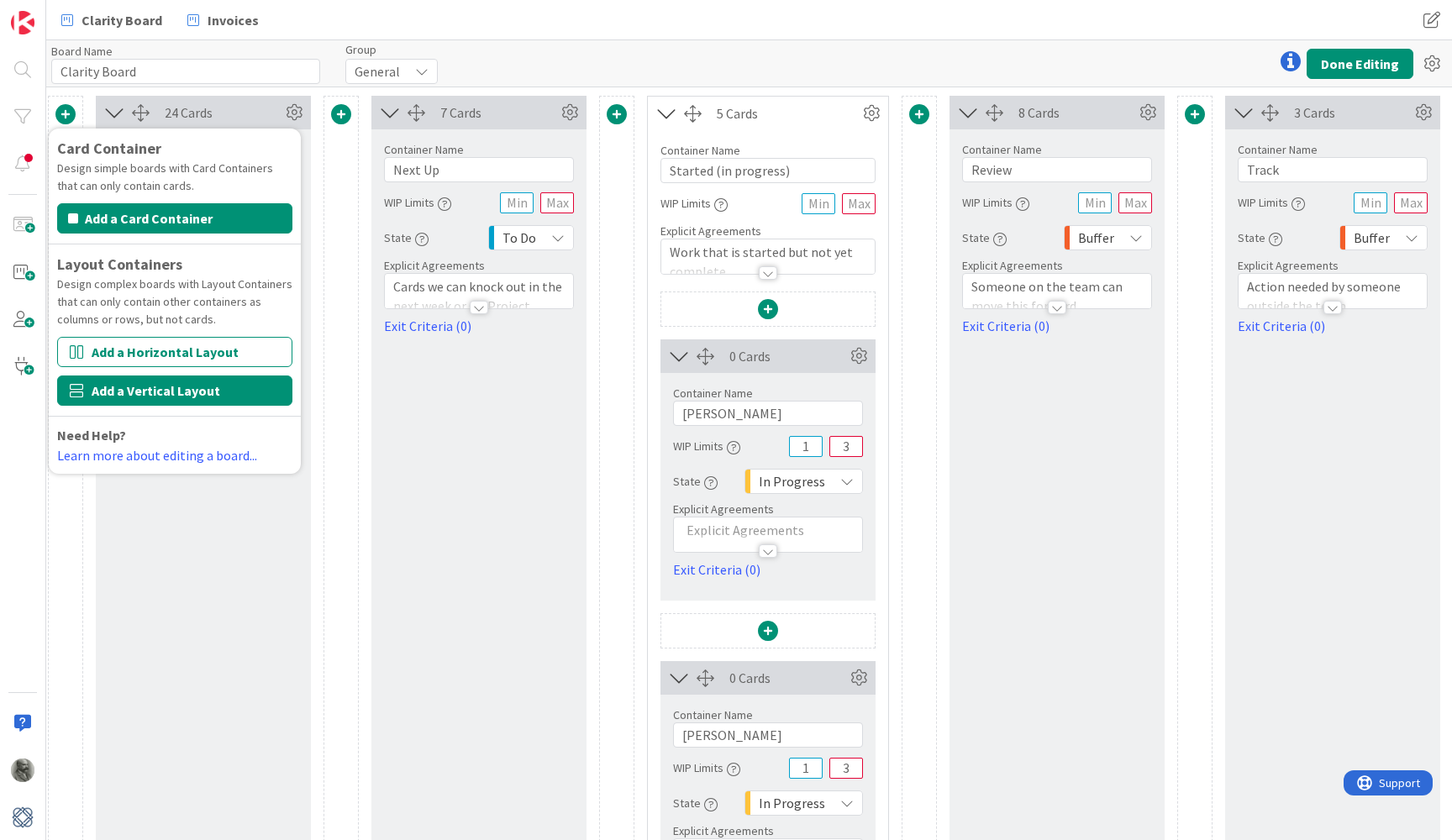
click at [155, 390] on button "Add a Vertical Layout" at bounding box center [174, 390] width 235 height 30
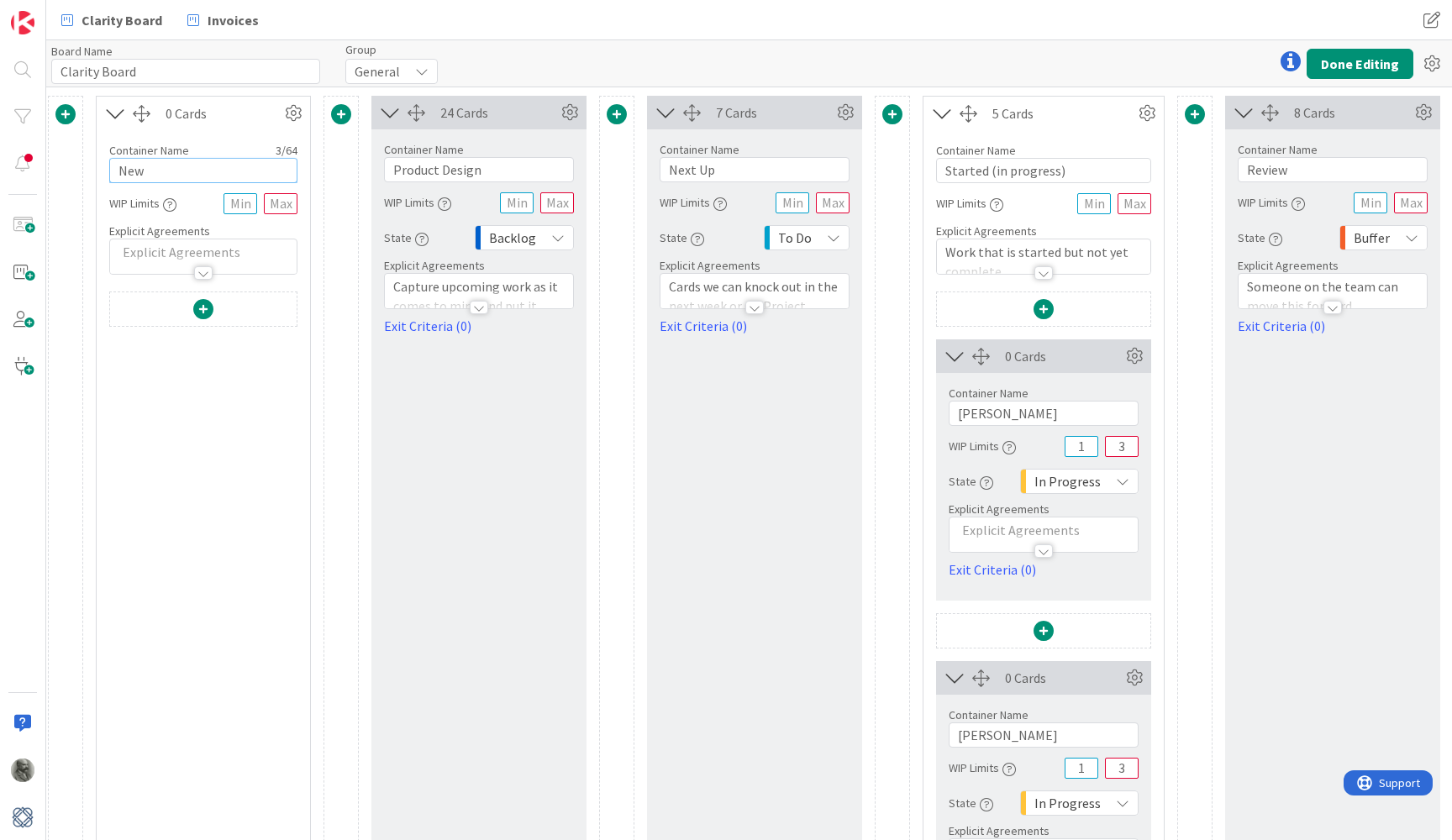
drag, startPoint x: 172, startPoint y: 168, endPoint x: 65, endPoint y: 167, distance: 107.0
type input "I"
type input "Choices"
click at [414, 116] on div at bounding box center [417, 113] width 17 height 17
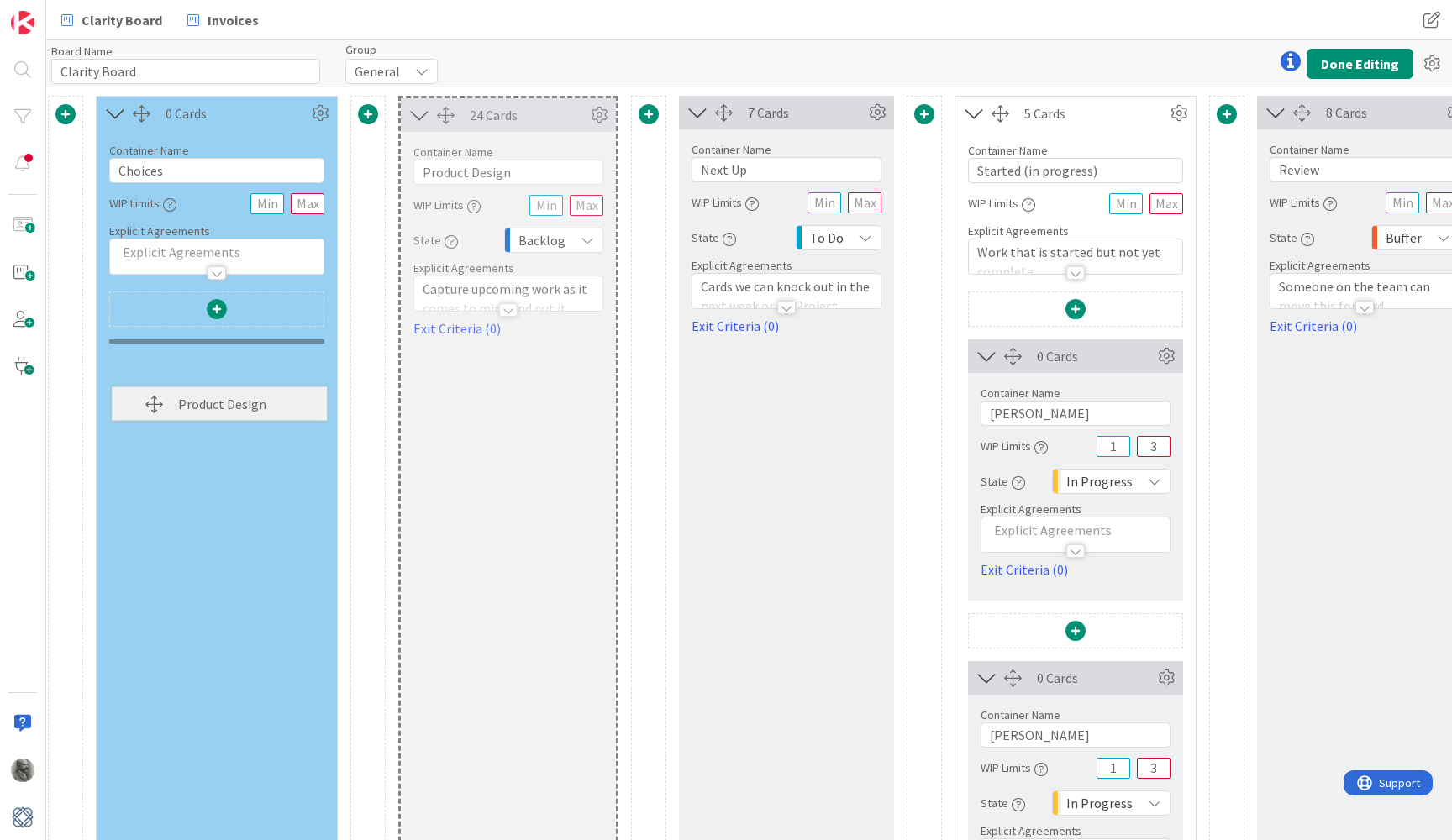
scroll to position [0, 0]
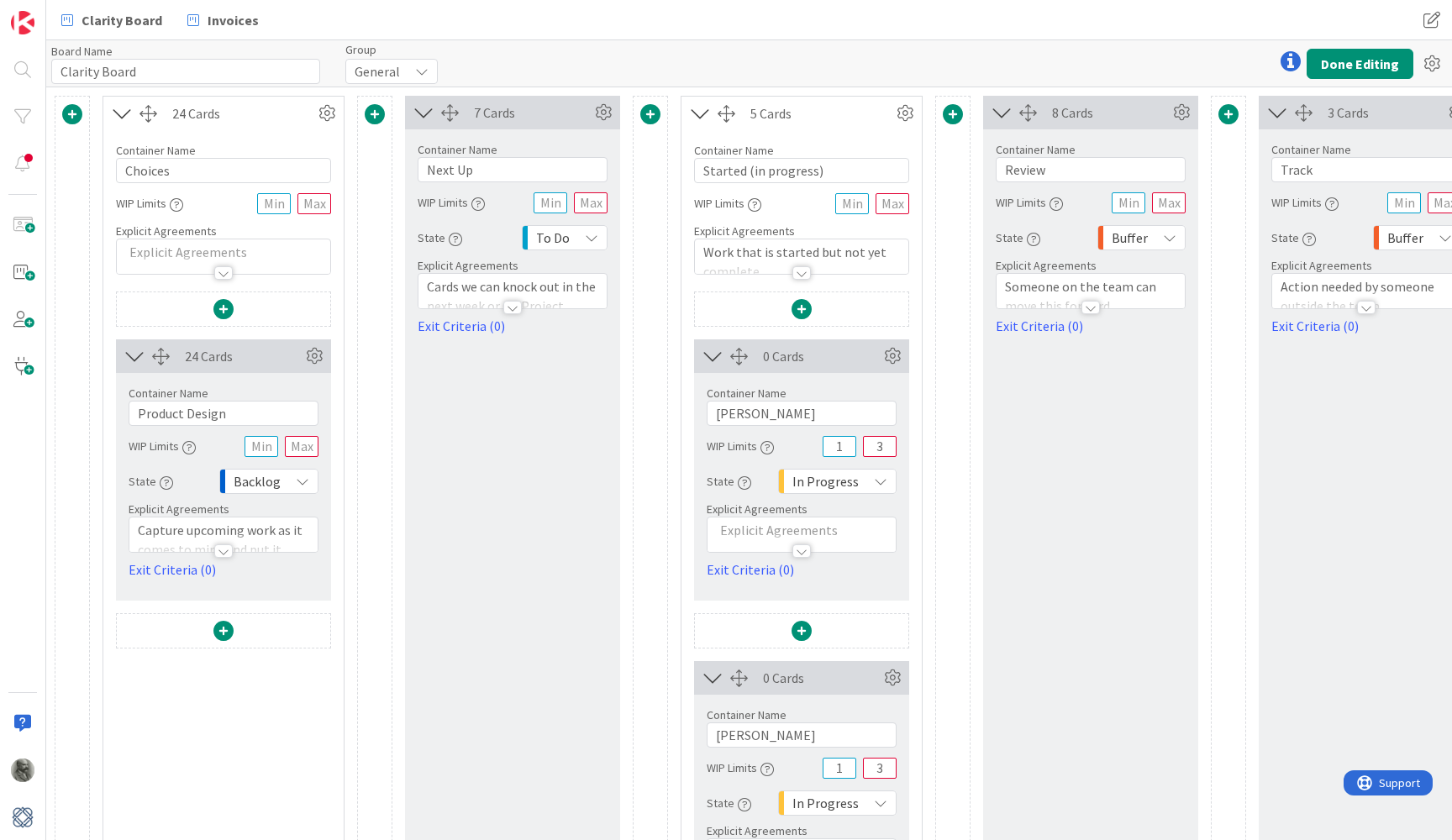
click at [227, 629] on span at bounding box center [223, 630] width 20 height 20
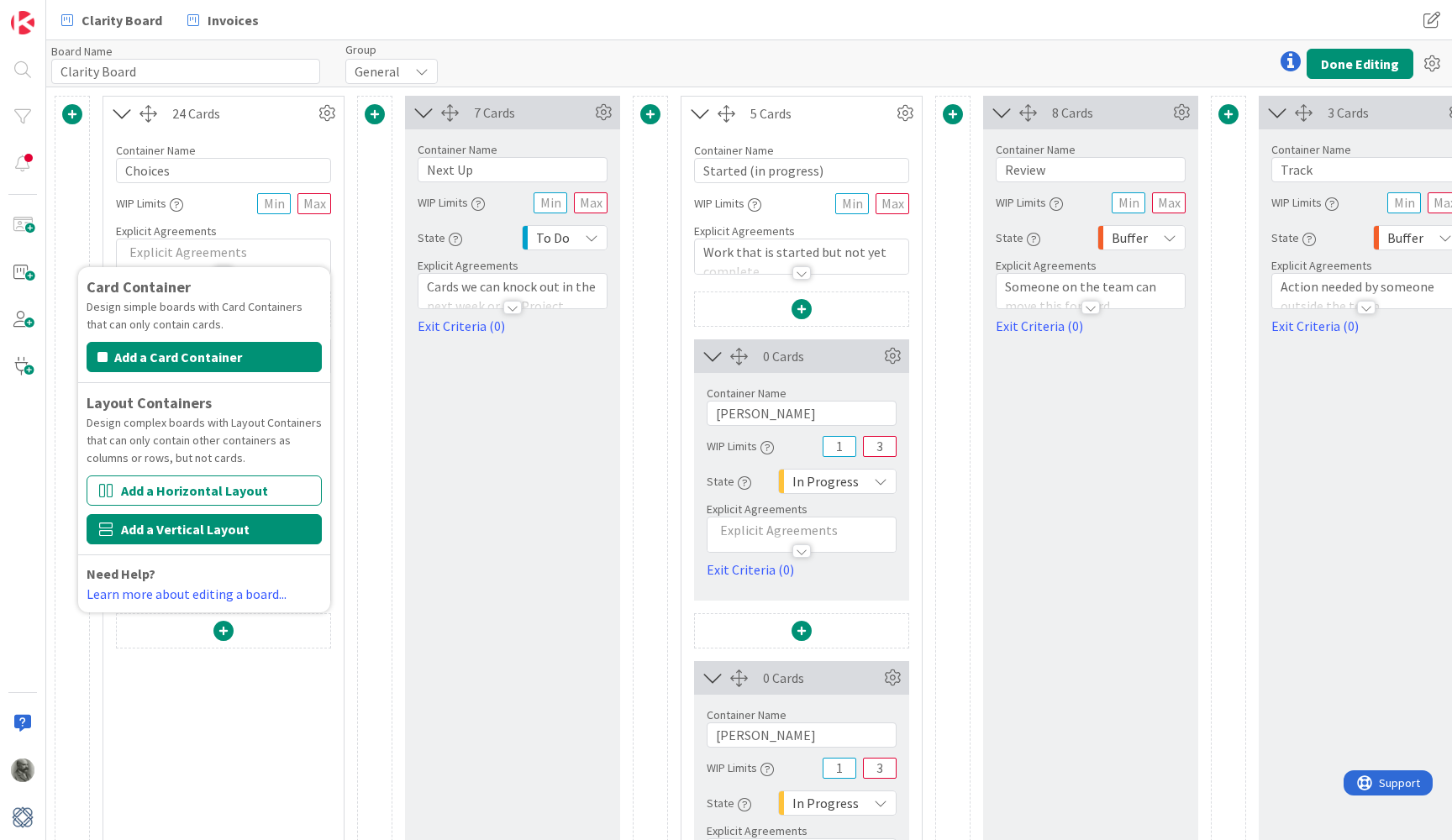
click at [188, 526] on button "Add a Vertical Layout" at bounding box center [204, 528] width 235 height 30
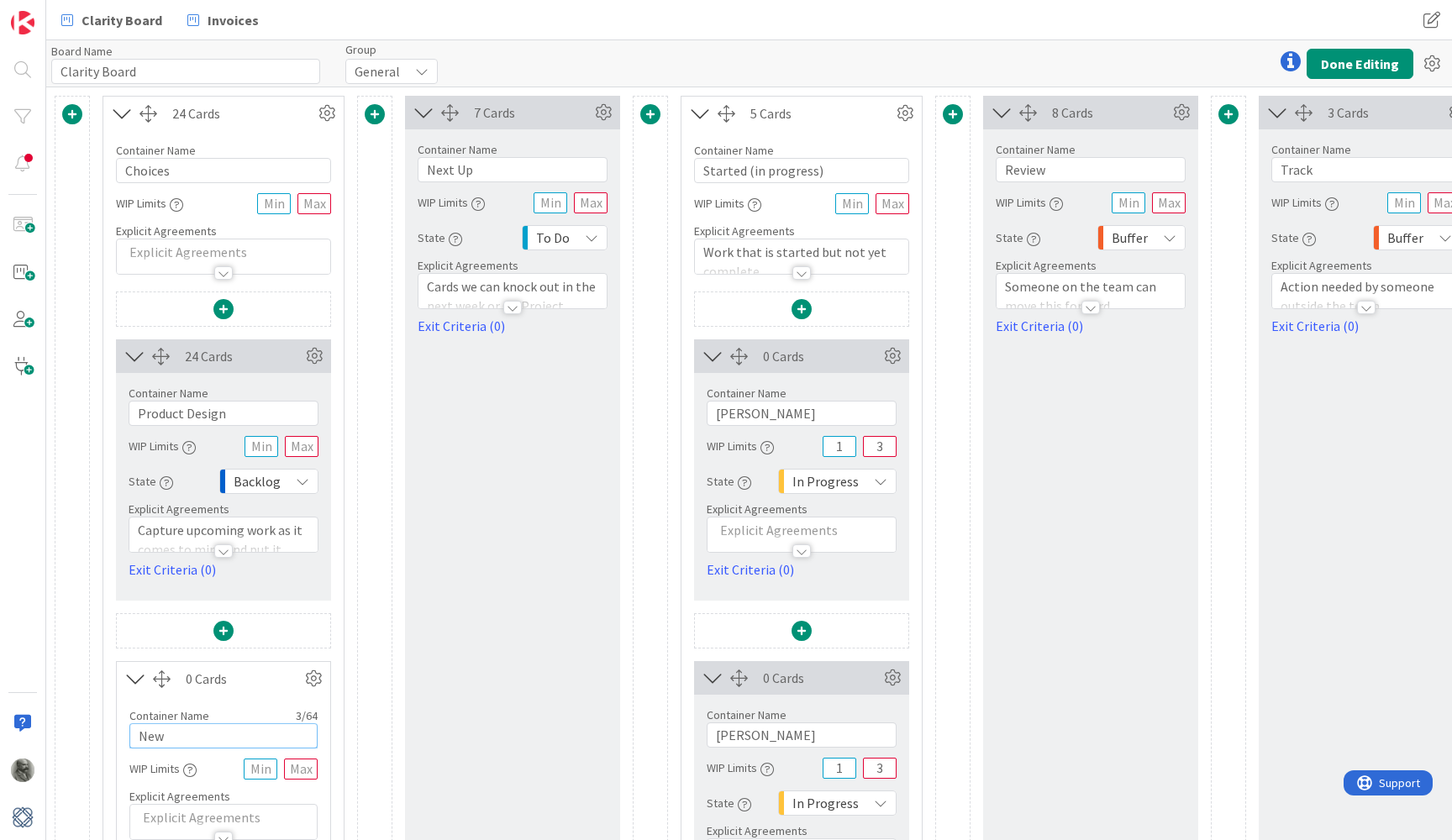
drag, startPoint x: 193, startPoint y: 730, endPoint x: 115, endPoint y: 733, distance: 78.1
type input "d"
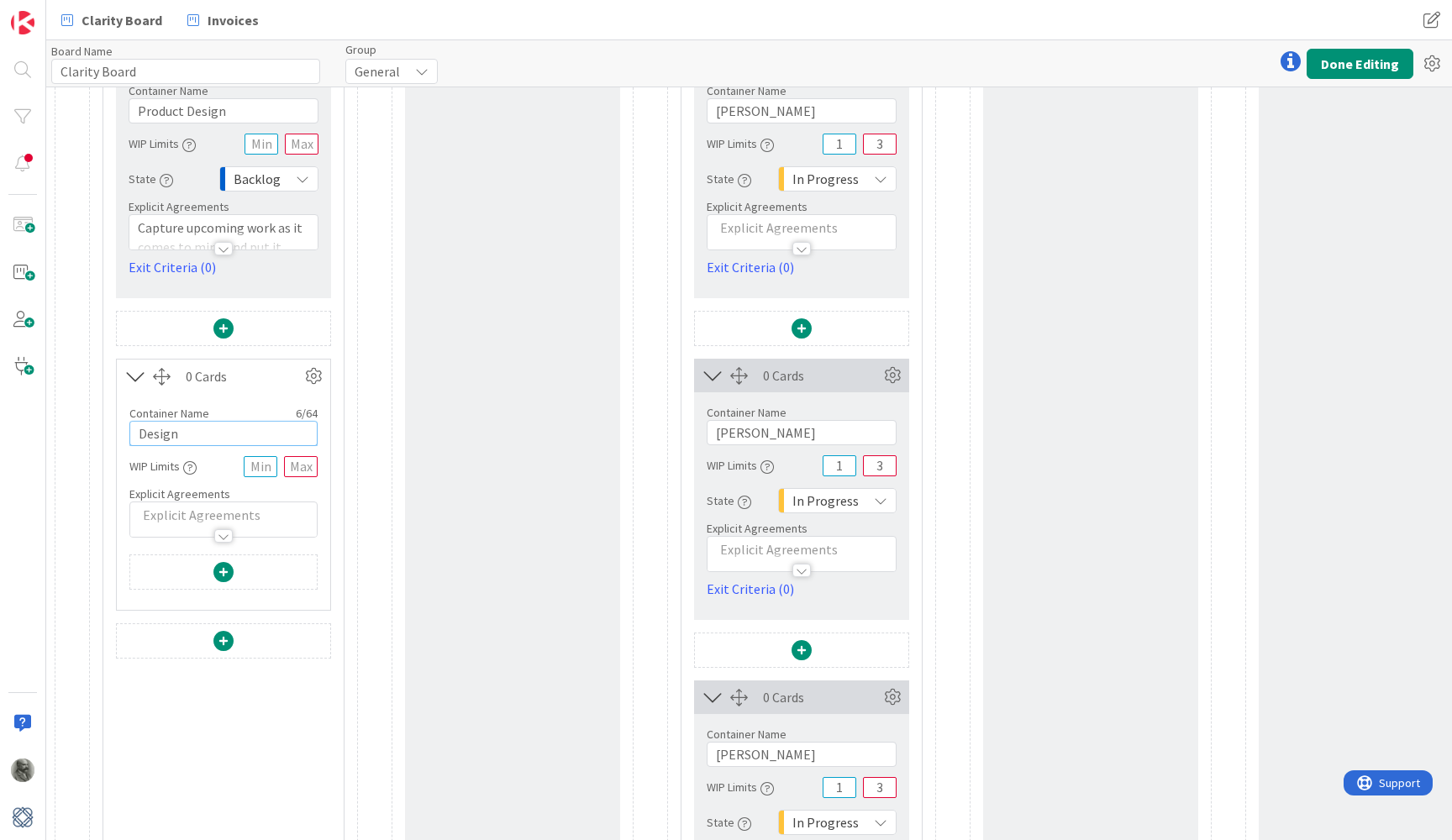
scroll to position [309, 0]
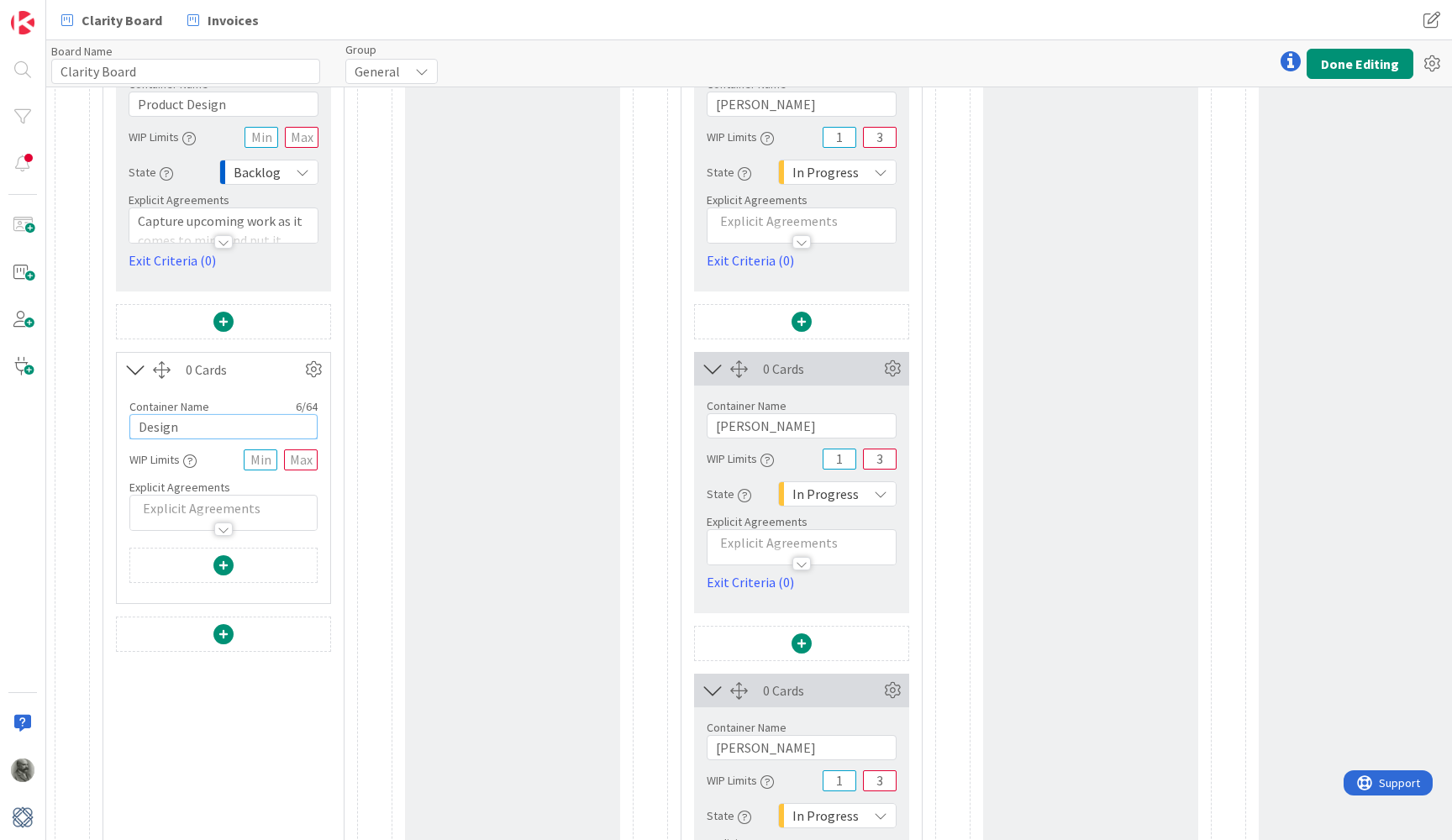
type input "Design"
click at [225, 633] on span at bounding box center [223, 634] width 20 height 20
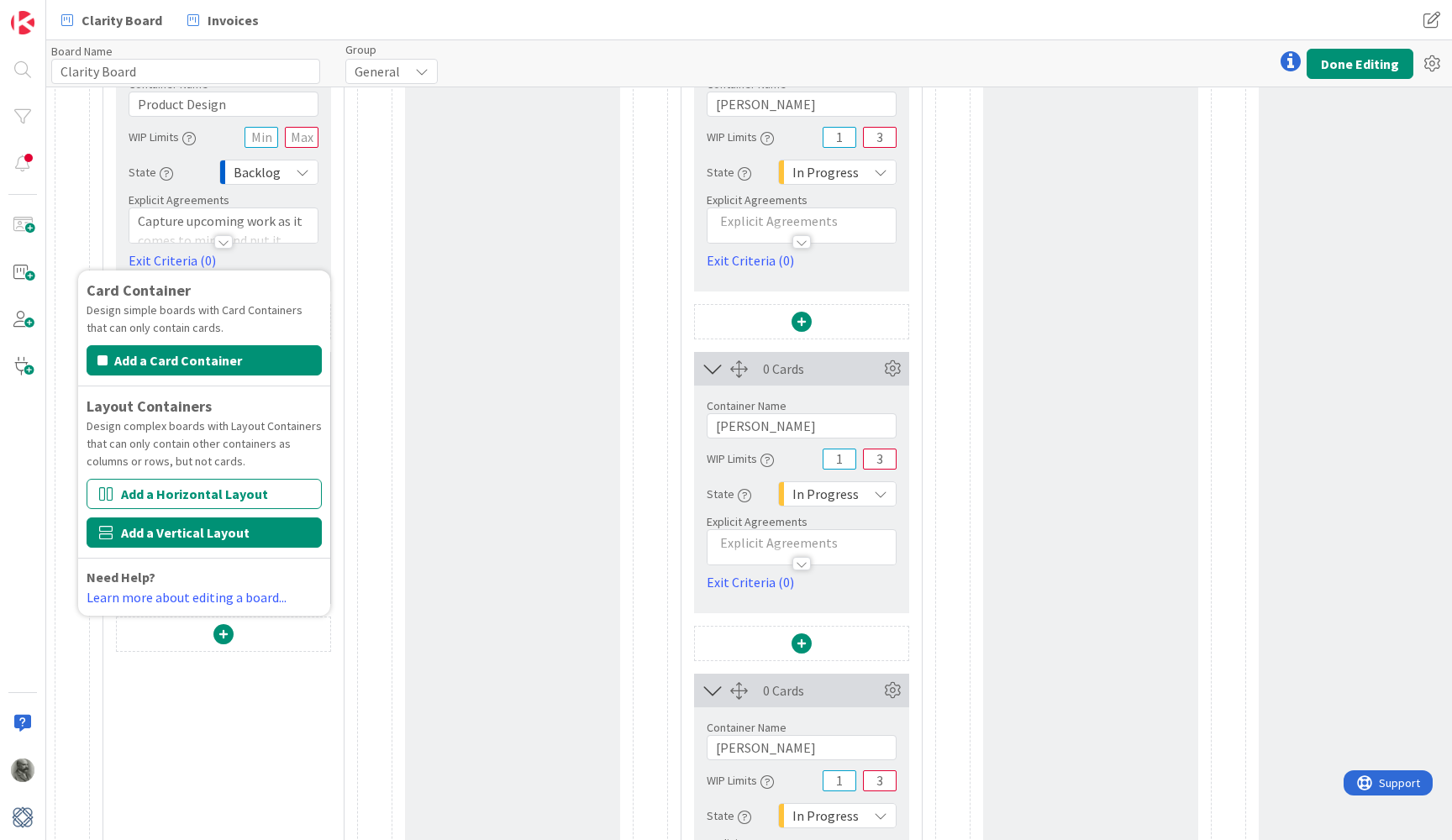
click at [189, 533] on button "Add a Vertical Layout" at bounding box center [204, 532] width 235 height 30
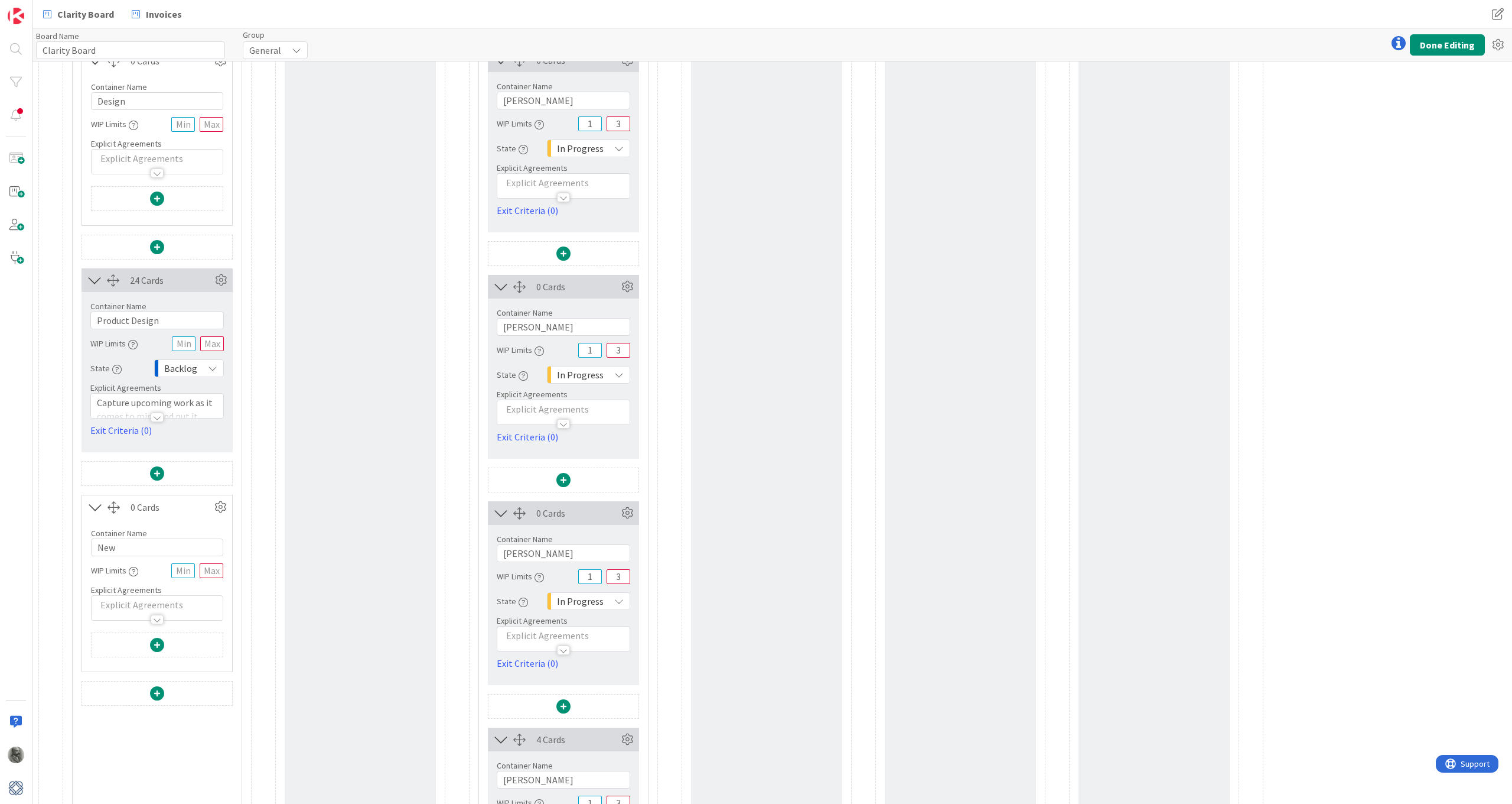
scroll to position [192, 0]
drag, startPoint x: 131, startPoint y: 545, endPoint x: 89, endPoint y: 538, distance: 42.6
click at [89, 538] on div "Container Name 3 / 64 New WIP Limits Explicit Agreements" at bounding box center [157, 568] width 150 height 102
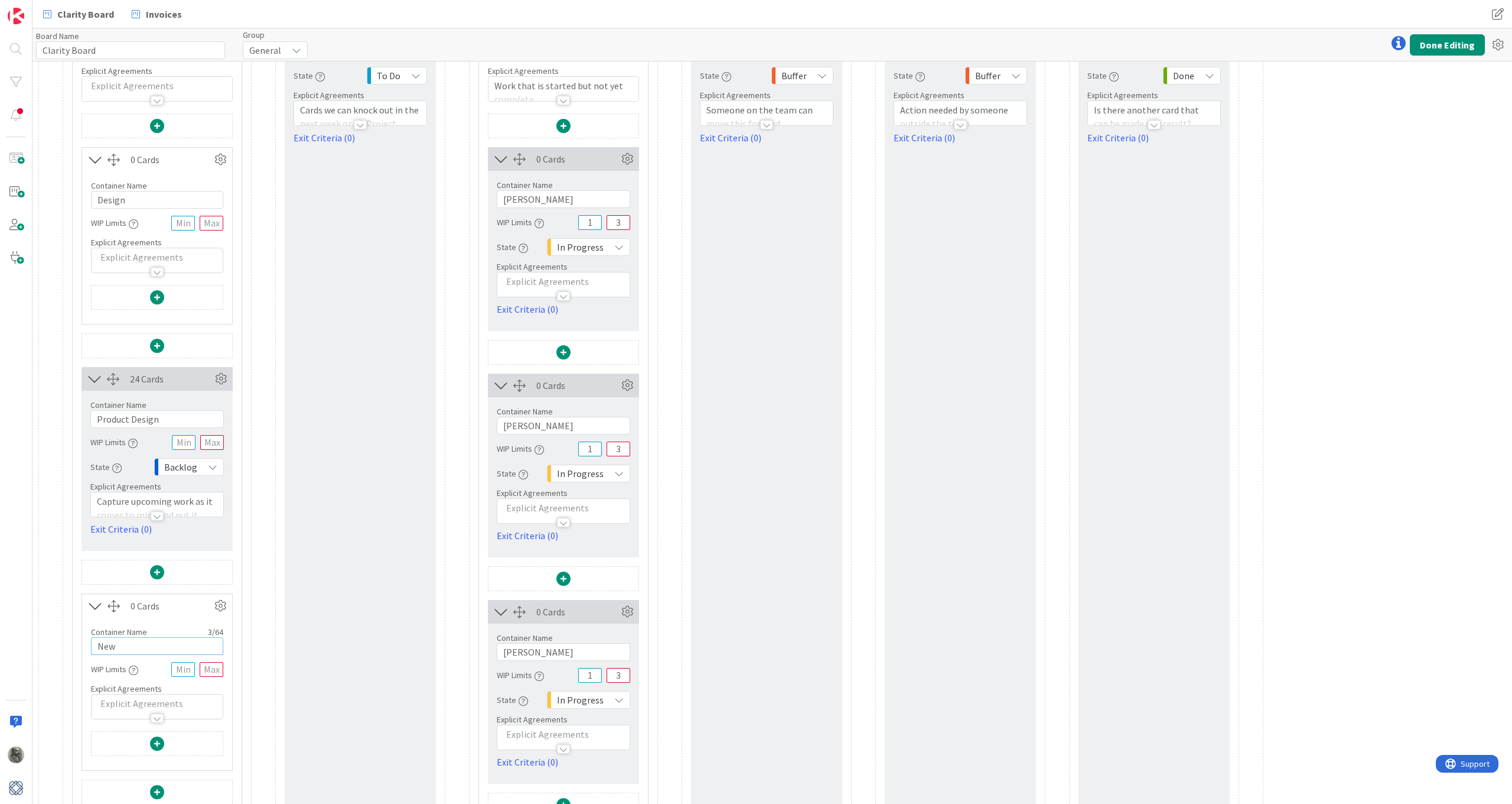
scroll to position [91, 0]
click at [158, 295] on span at bounding box center [157, 298] width 14 height 14
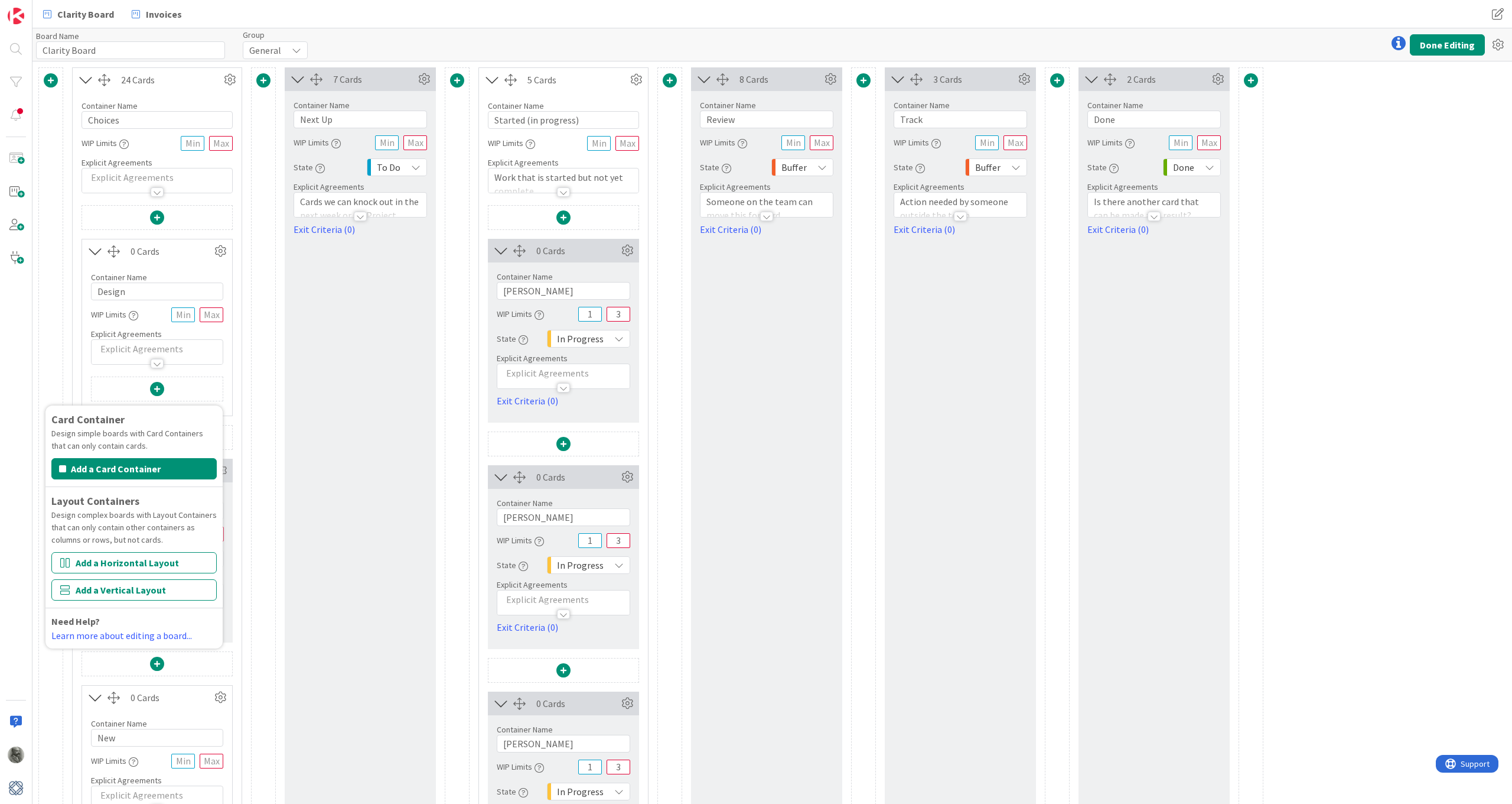
scroll to position [0, 0]
click at [123, 589] on button "Add a Vertical Layout" at bounding box center [134, 589] width 165 height 21
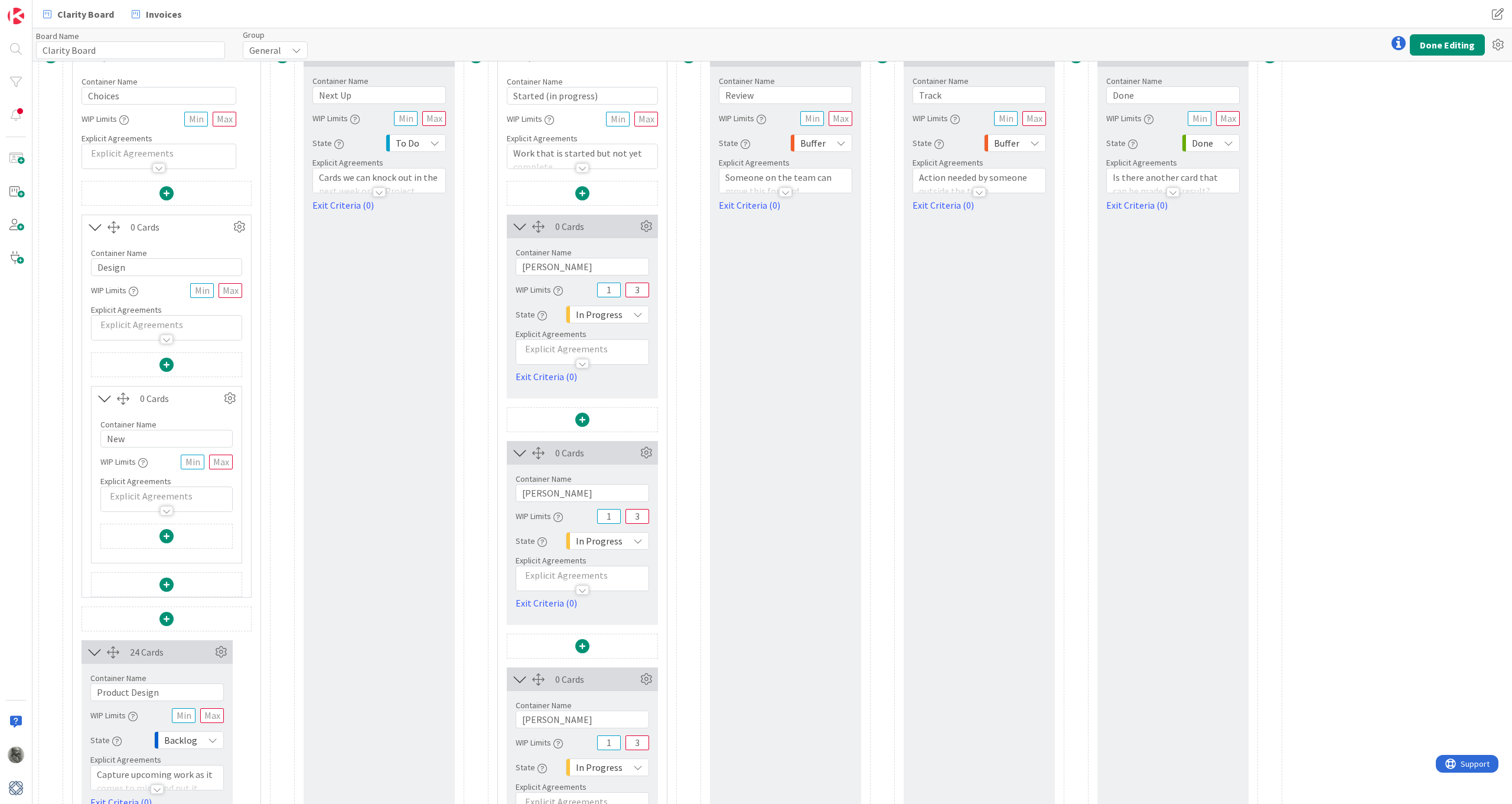
scroll to position [30, 0]
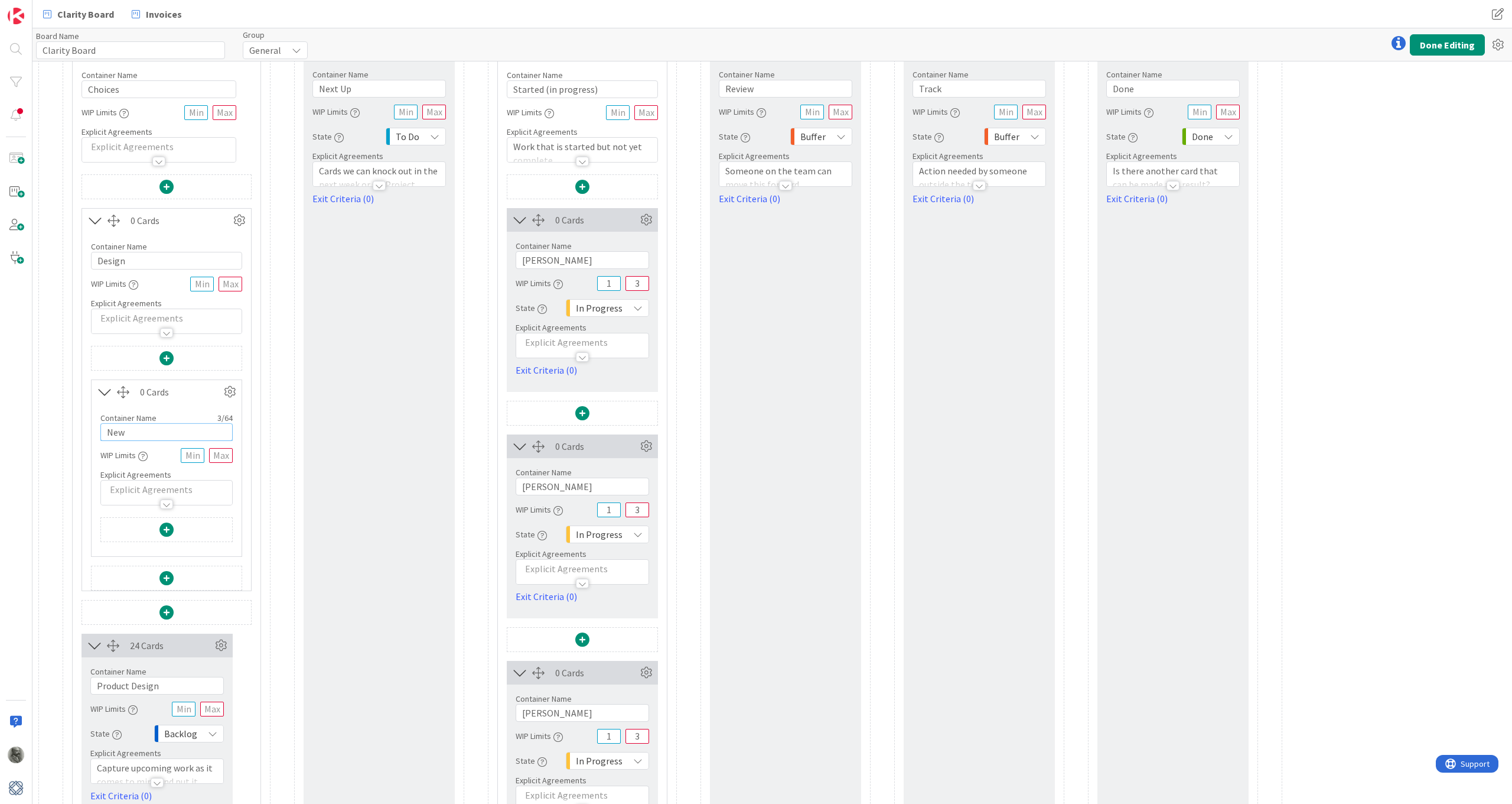
drag, startPoint x: 134, startPoint y: 436, endPoint x: 81, endPoint y: 426, distance: 53.9
click at [107, 433] on input "Gullapali" at bounding box center [166, 432] width 133 height 18
drag, startPoint x: 187, startPoint y: 431, endPoint x: 58, endPoint y: 428, distance: 129.0
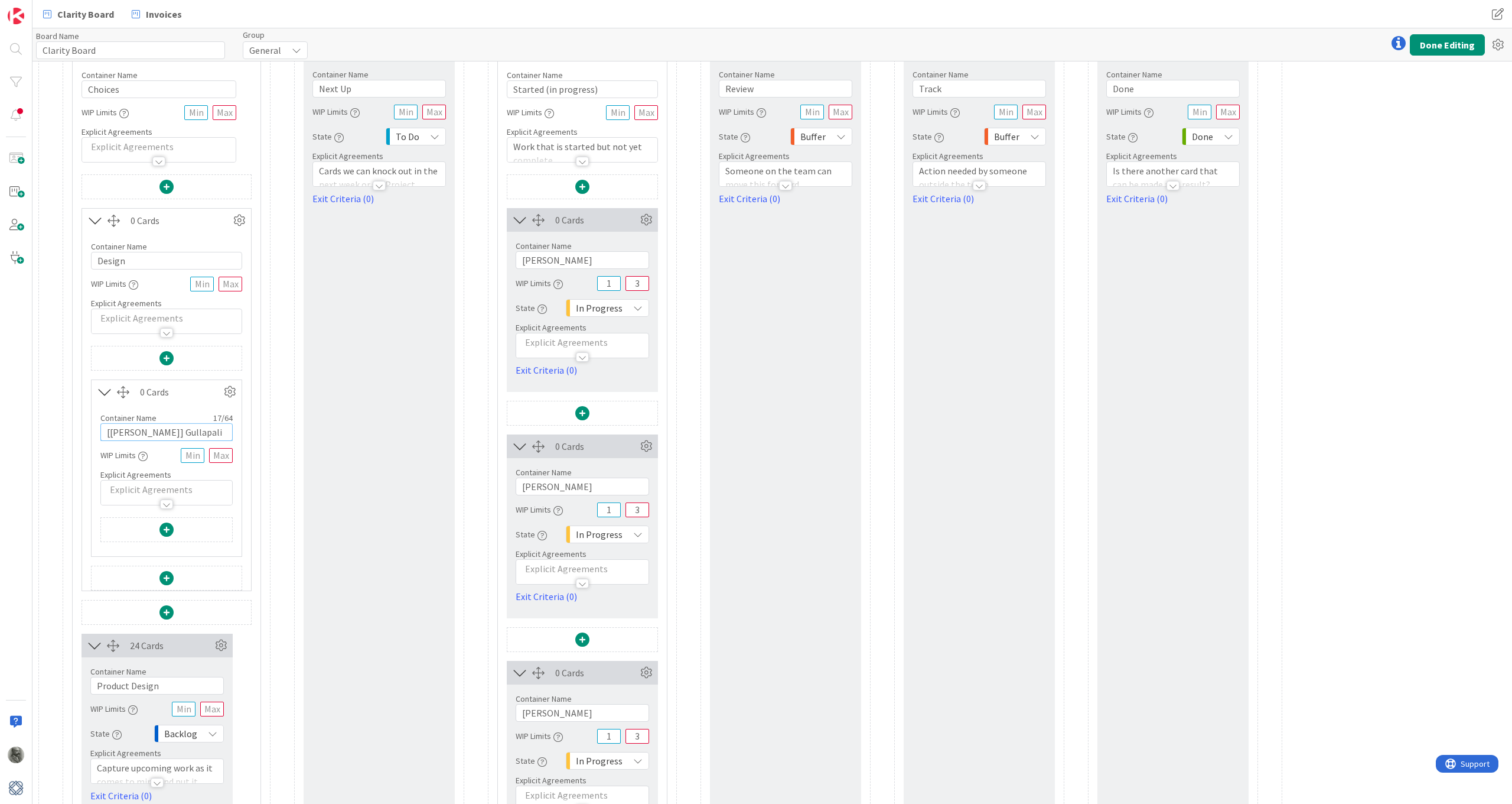
paste input "GULLA Gullapali"
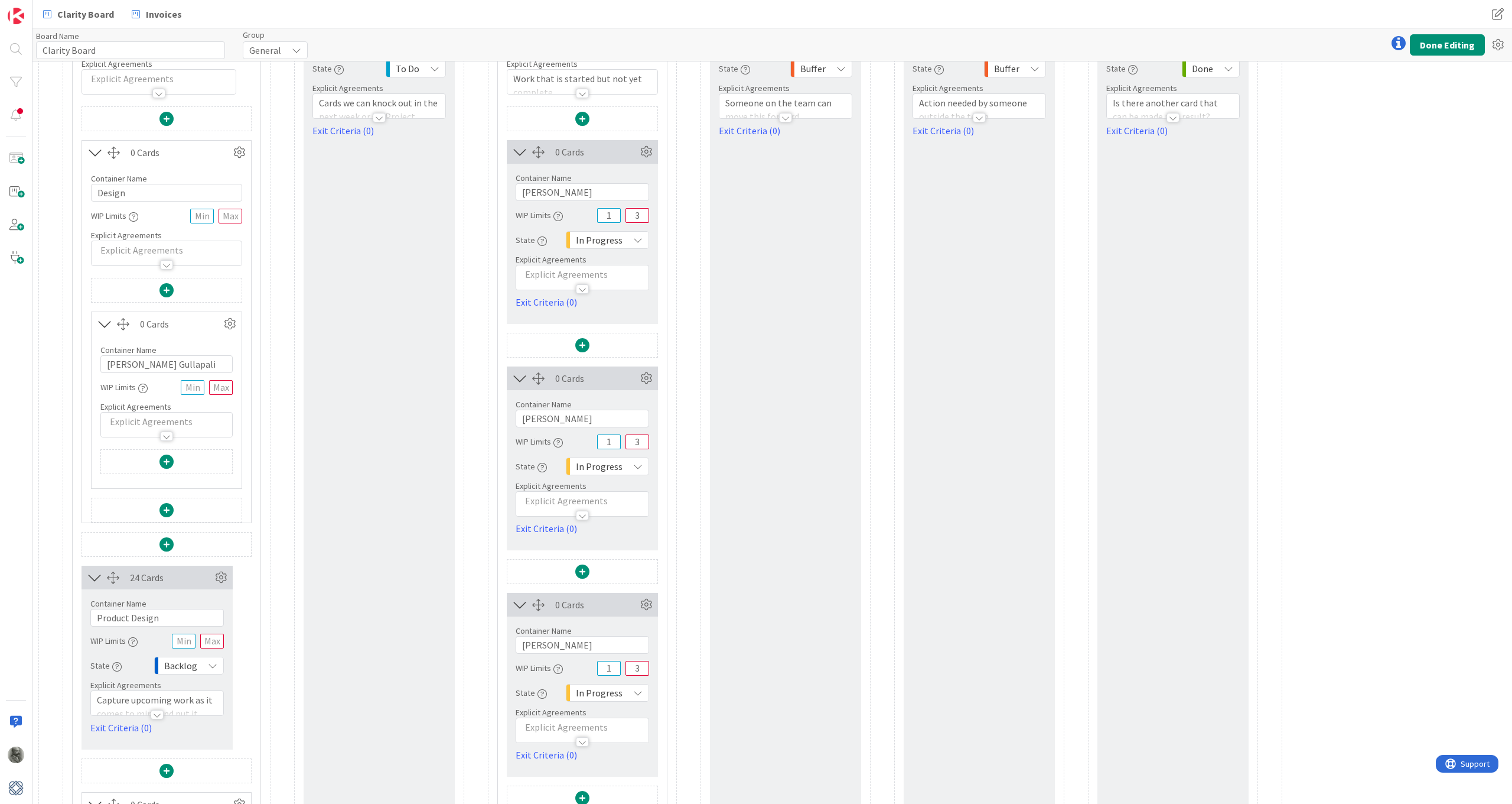
scroll to position [106, 0]
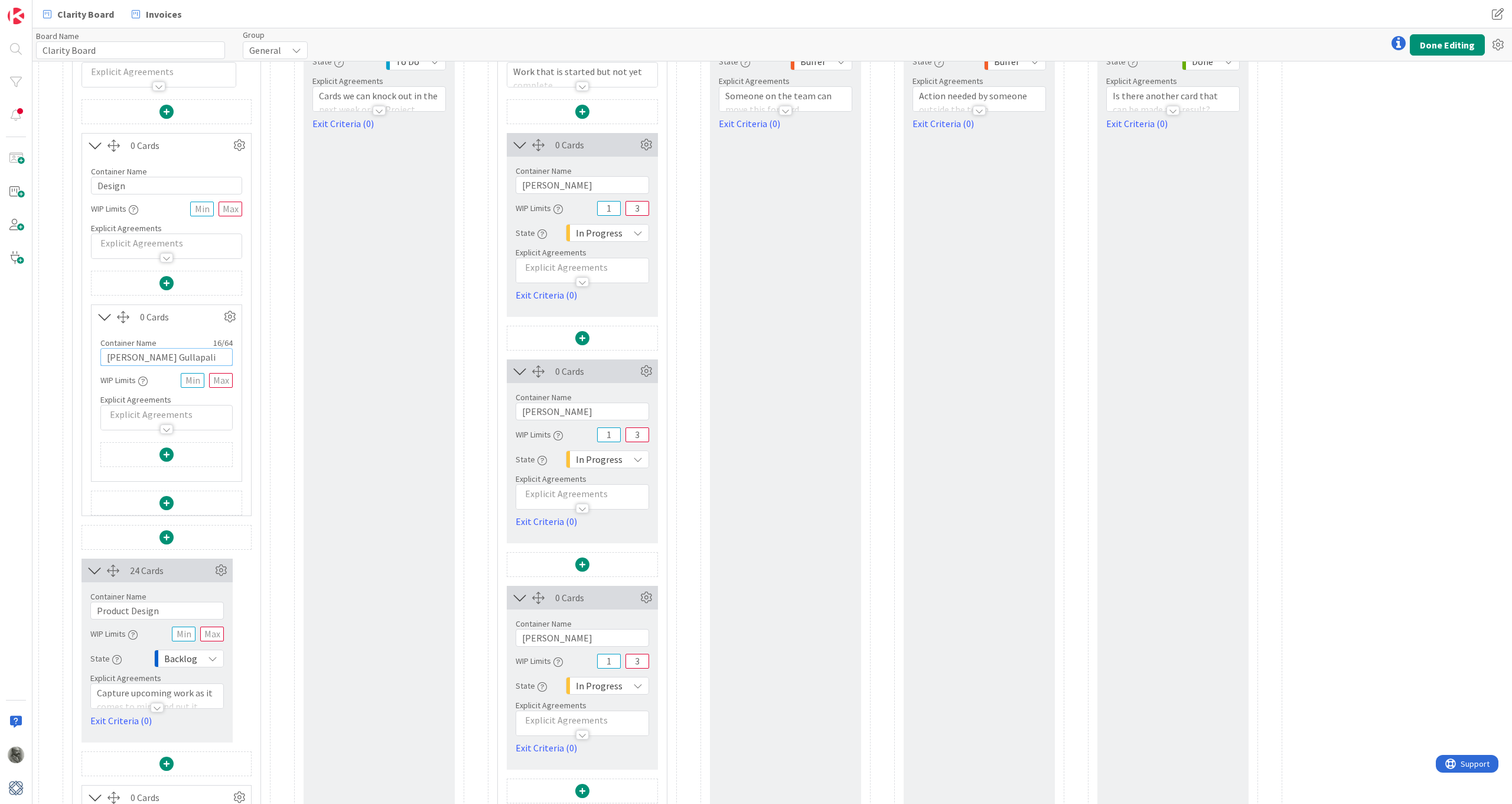
type input "GULLA Gullapali"
click at [168, 502] on span at bounding box center [166, 503] width 14 height 14
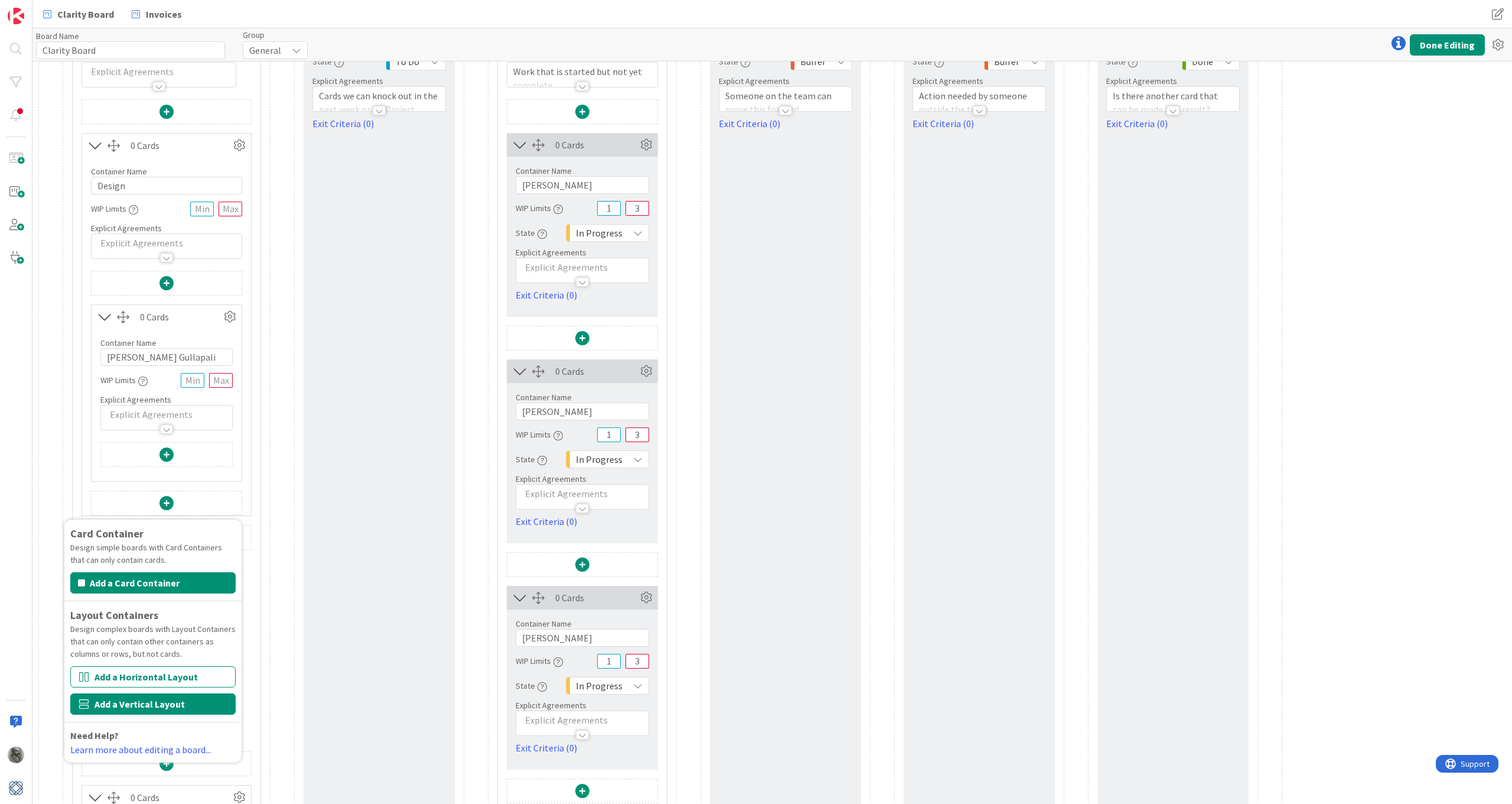
click at [145, 590] on button "Add a Vertical Layout" at bounding box center [153, 703] width 165 height 21
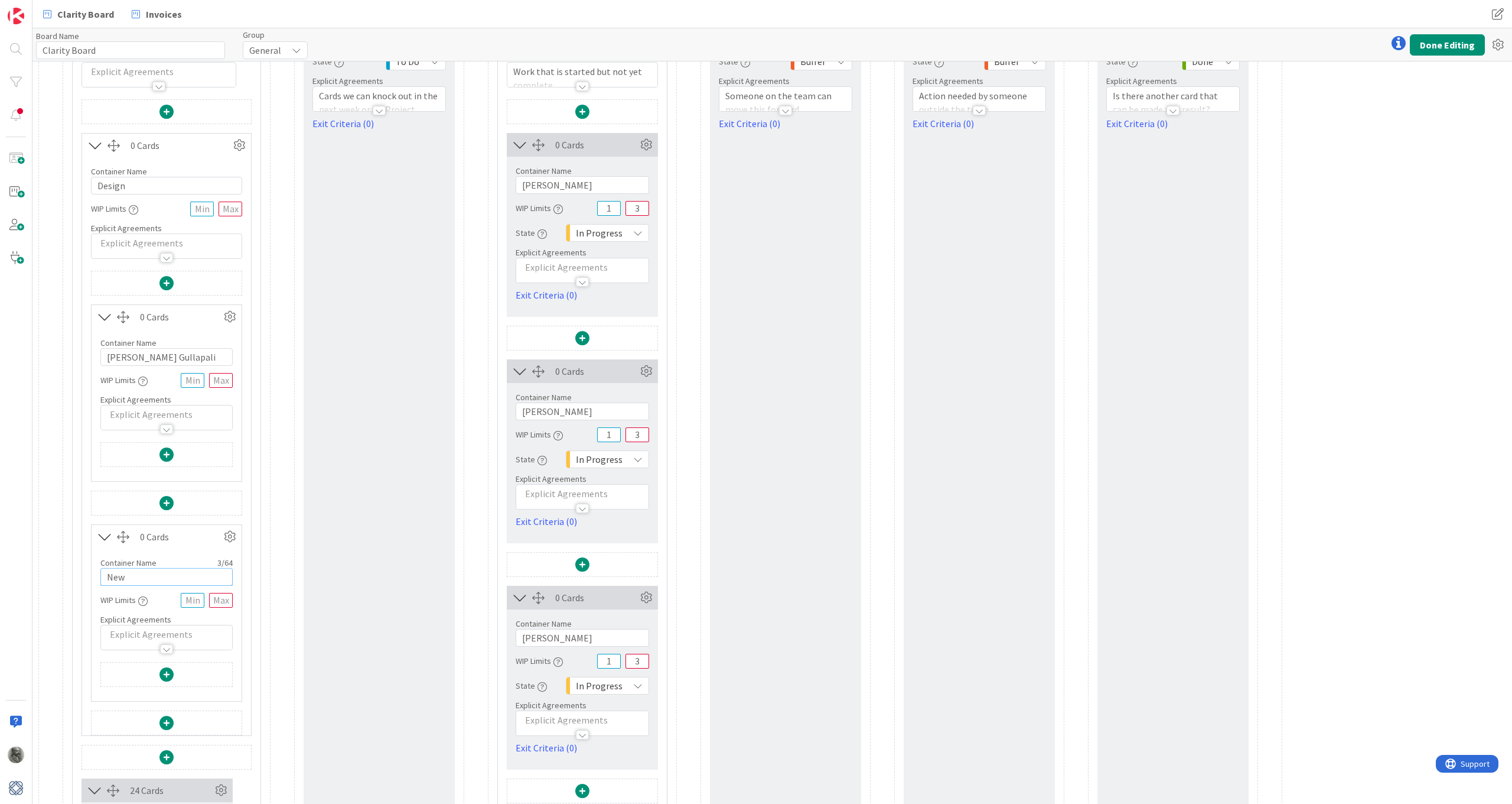
drag, startPoint x: 139, startPoint y: 575, endPoint x: 66, endPoint y: 574, distance: 73.0
paste input "REYNO Water Damage"
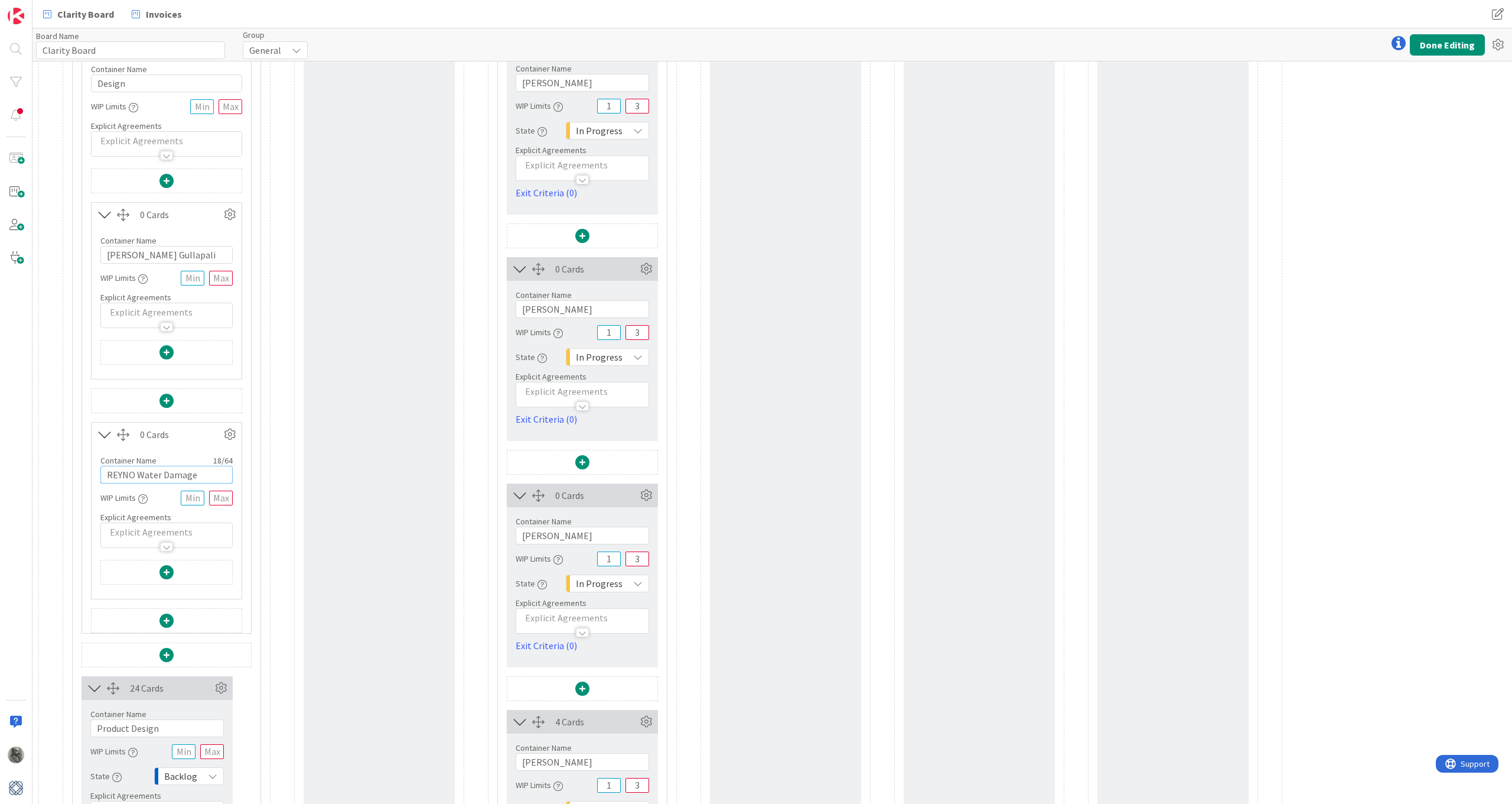
scroll to position [210, 0]
type input "REYNO Water Damage"
click at [166, 590] on span at bounding box center [166, 618] width 14 height 14
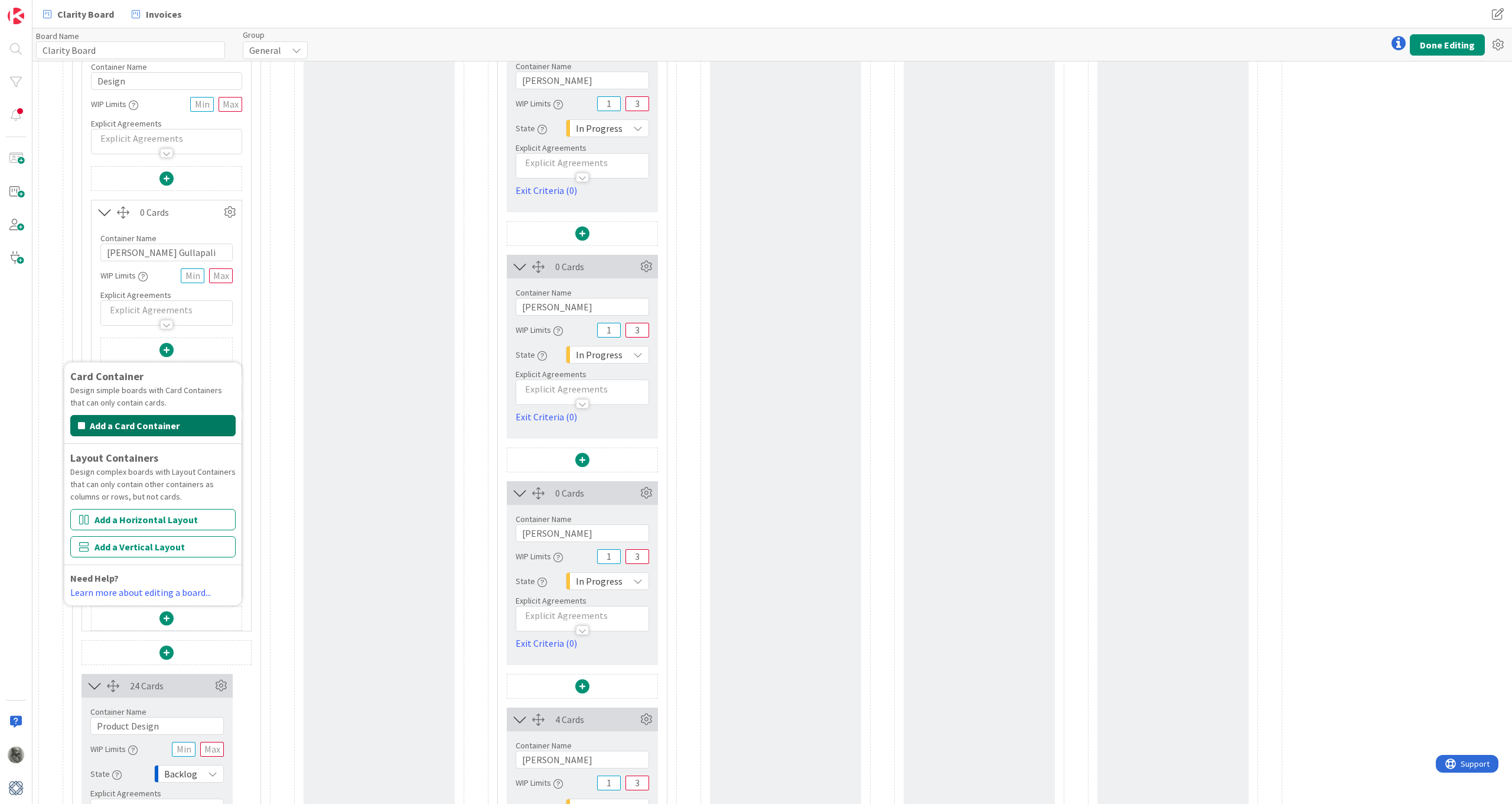
click at [161, 426] on button "Add a Card Container" at bounding box center [153, 425] width 165 height 21
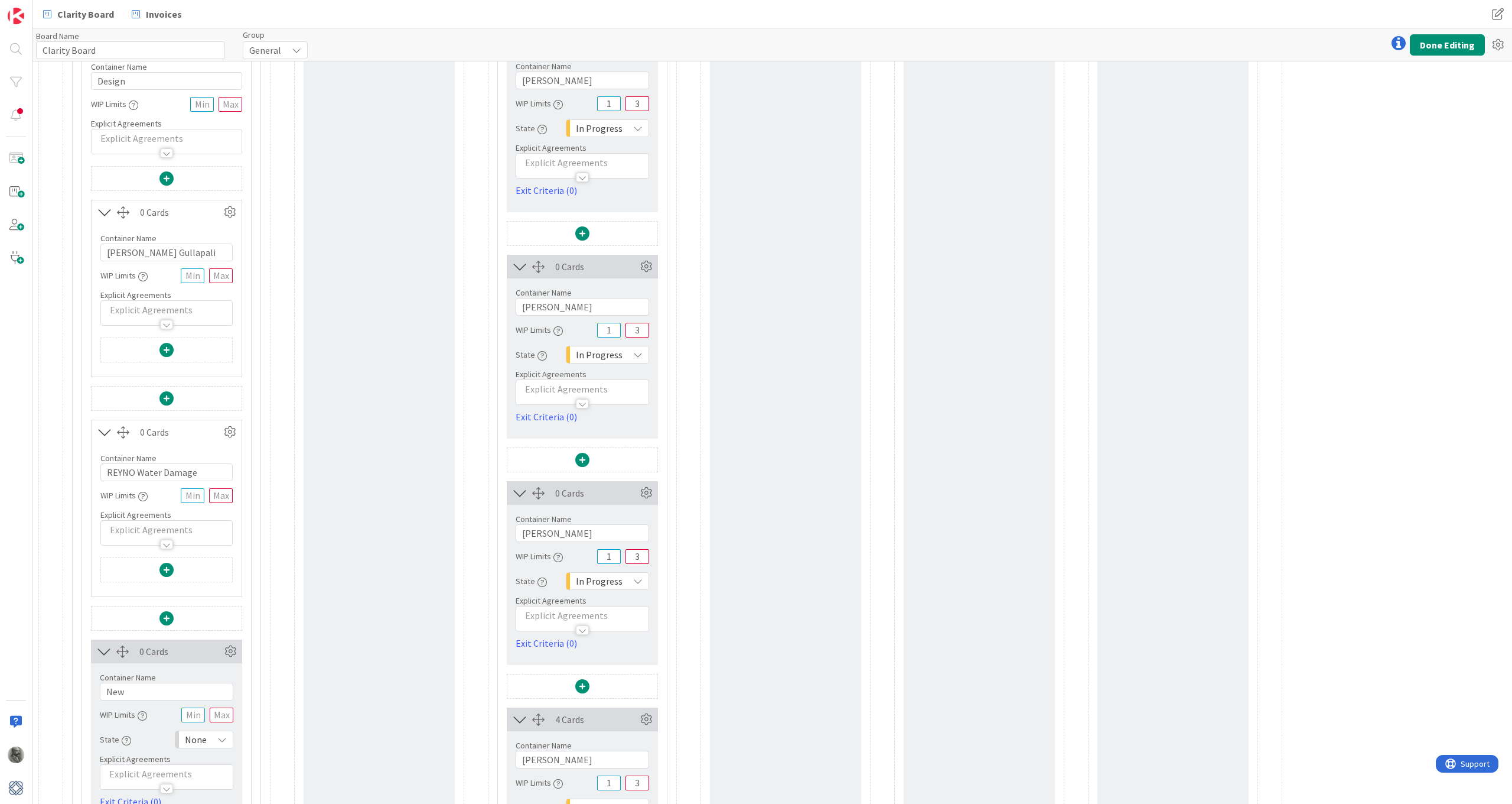
scroll to position [268, 0]
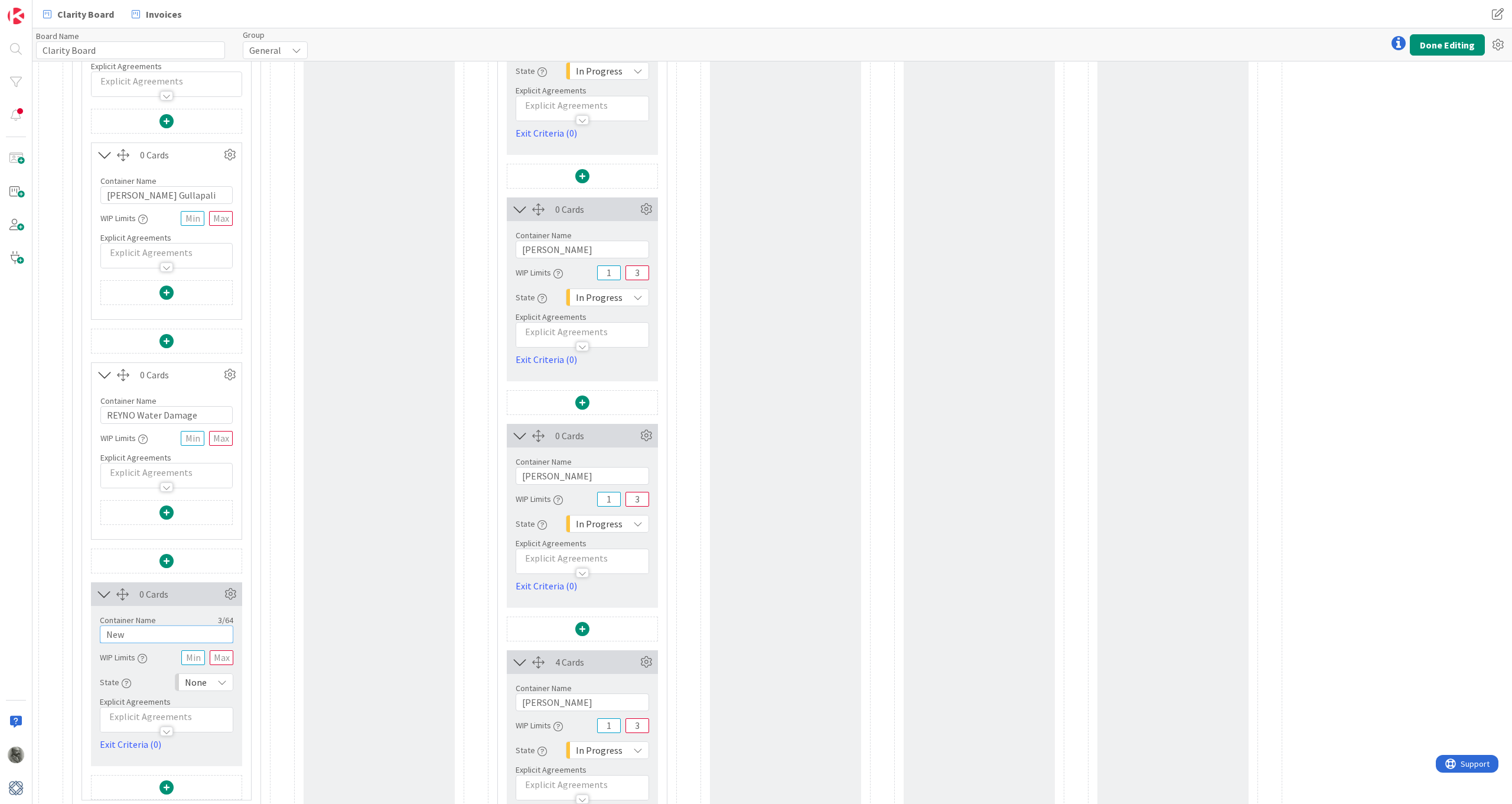
drag, startPoint x: 146, startPoint y: 633, endPoint x: 91, endPoint y: 633, distance: 55.0
click at [91, 590] on div "Card Container Design simple boards with Card Containers that can only contain …" at bounding box center [166, 454] width 169 height 691
paste input "DLC Lobby"
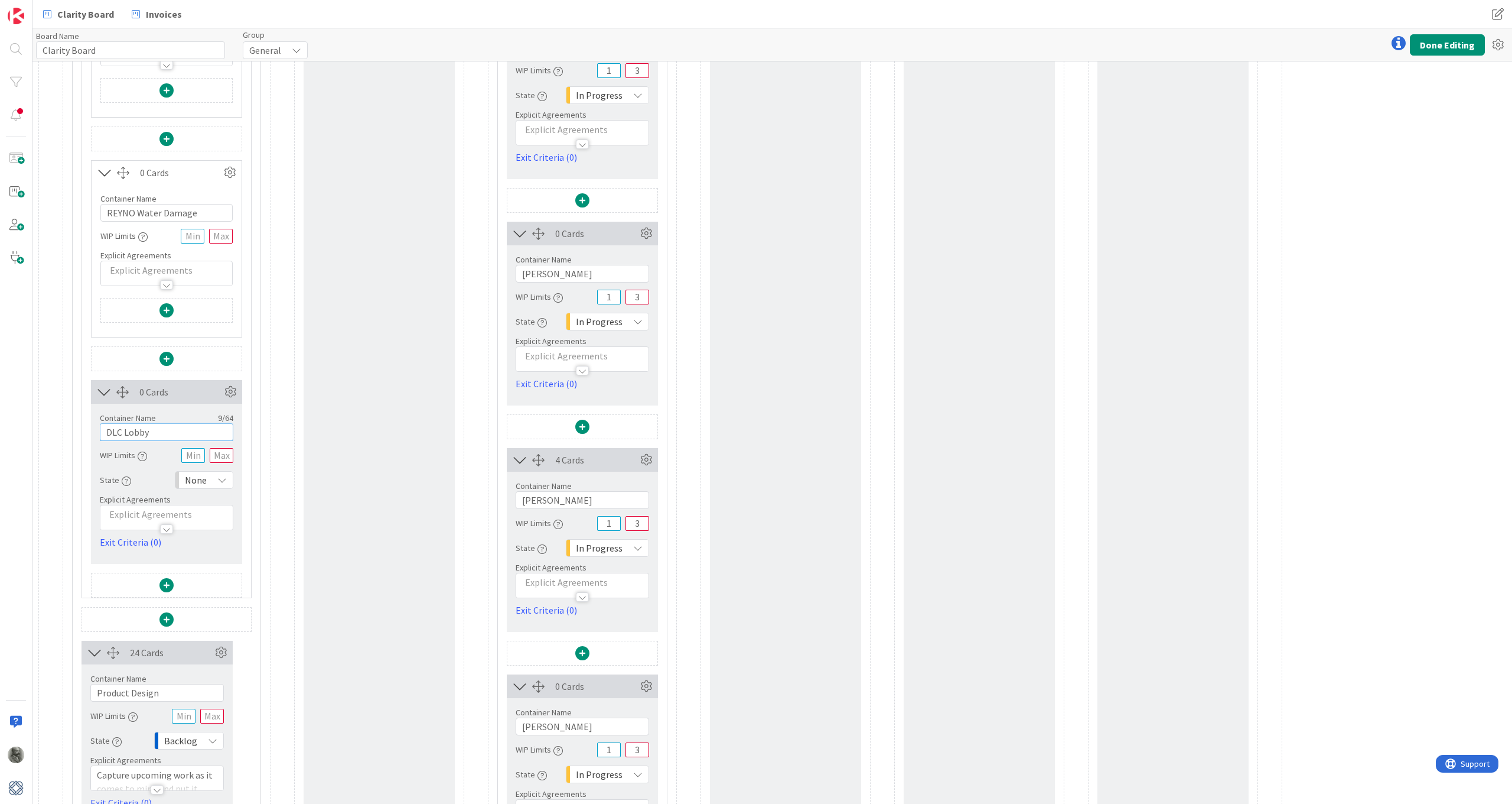
scroll to position [473, 0]
type input "DLC Lobby"
click at [166, 590] on span at bounding box center [166, 615] width 14 height 14
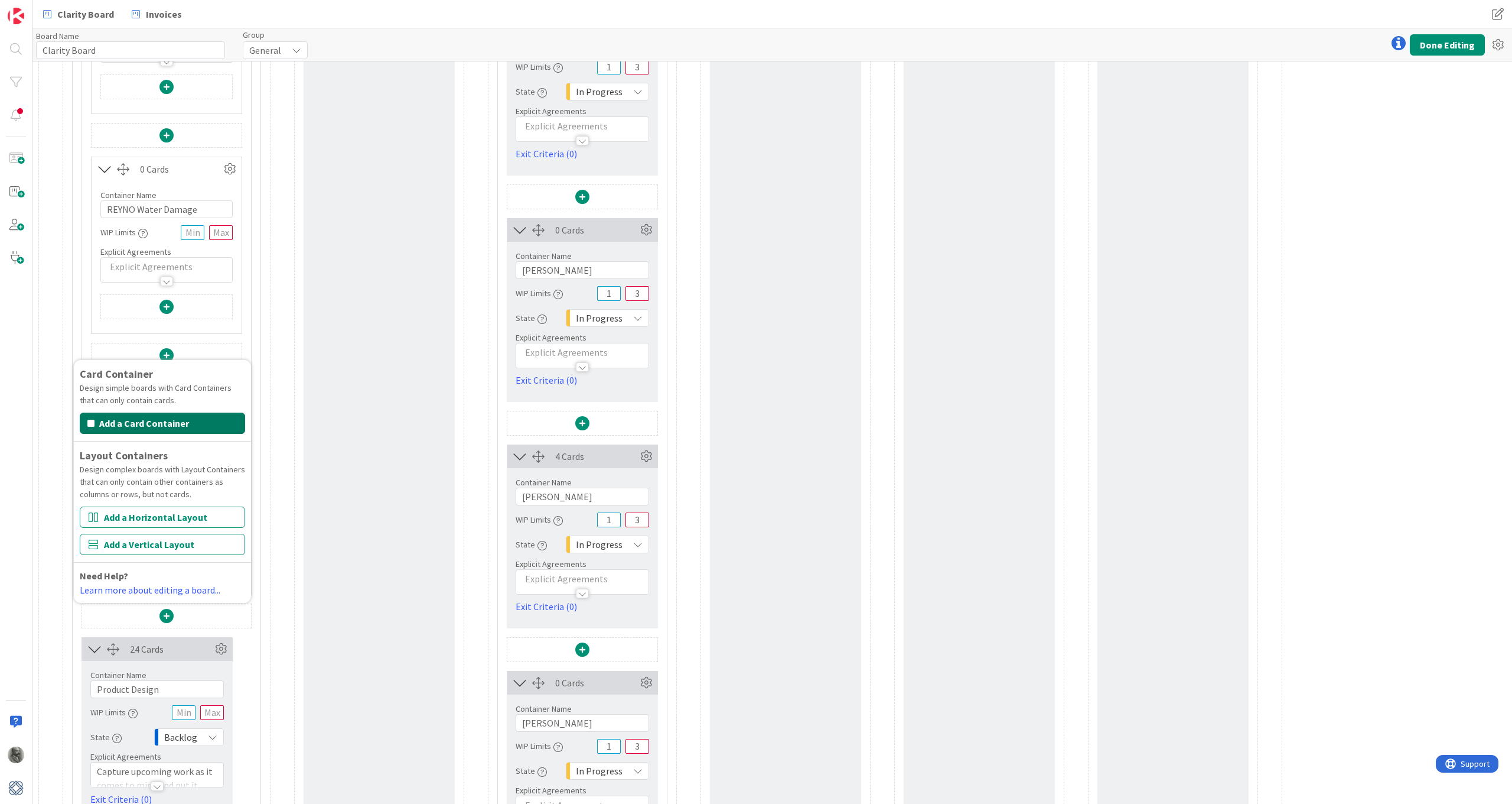
click at [170, 424] on button "Add a Card Container" at bounding box center [162, 423] width 165 height 21
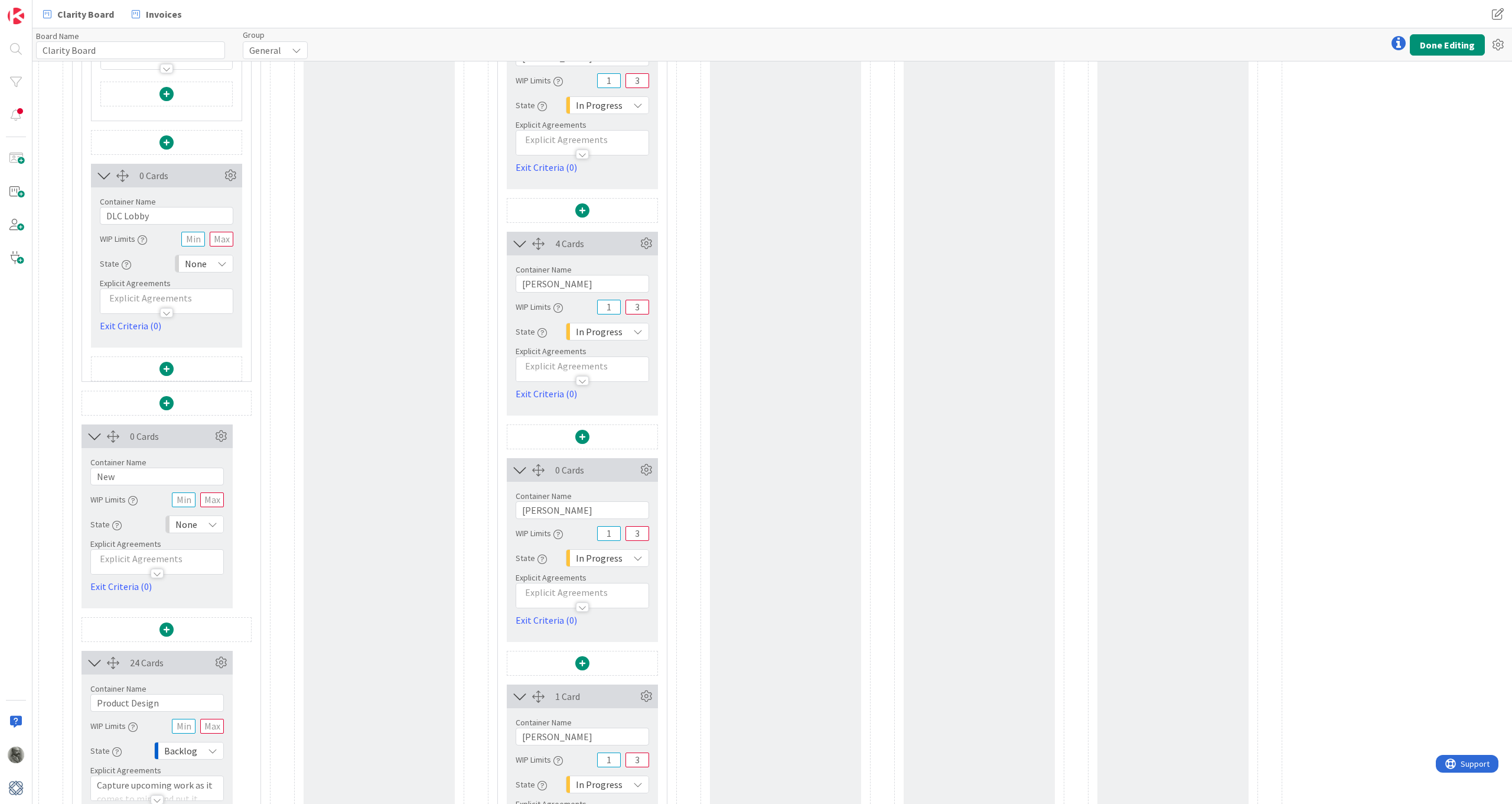
scroll to position [687, 0]
drag, startPoint x: 137, startPoint y: 478, endPoint x: 90, endPoint y: 475, distance: 47.1
click at [90, 475] on div "Container Name 3 / 64 New WIP Limits State None Explicit Agreements Exit Criter…" at bounding box center [158, 520] width 152 height 146
paste input "LAZ25 Lazzaro"
type input "LAZ25 Lazzaro"
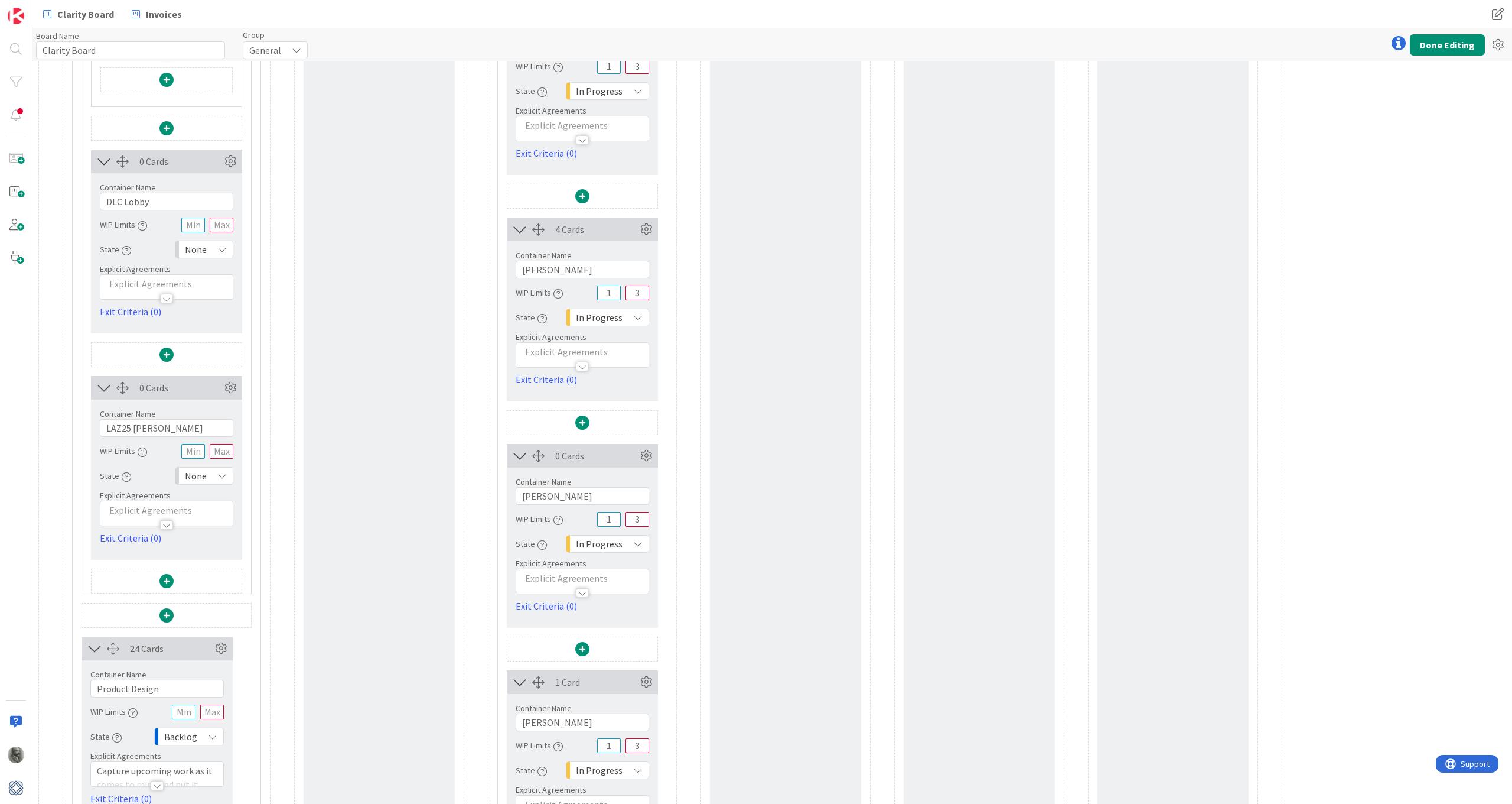
scroll to position [704, 0]
click at [168, 578] on span at bounding box center [166, 577] width 14 height 14
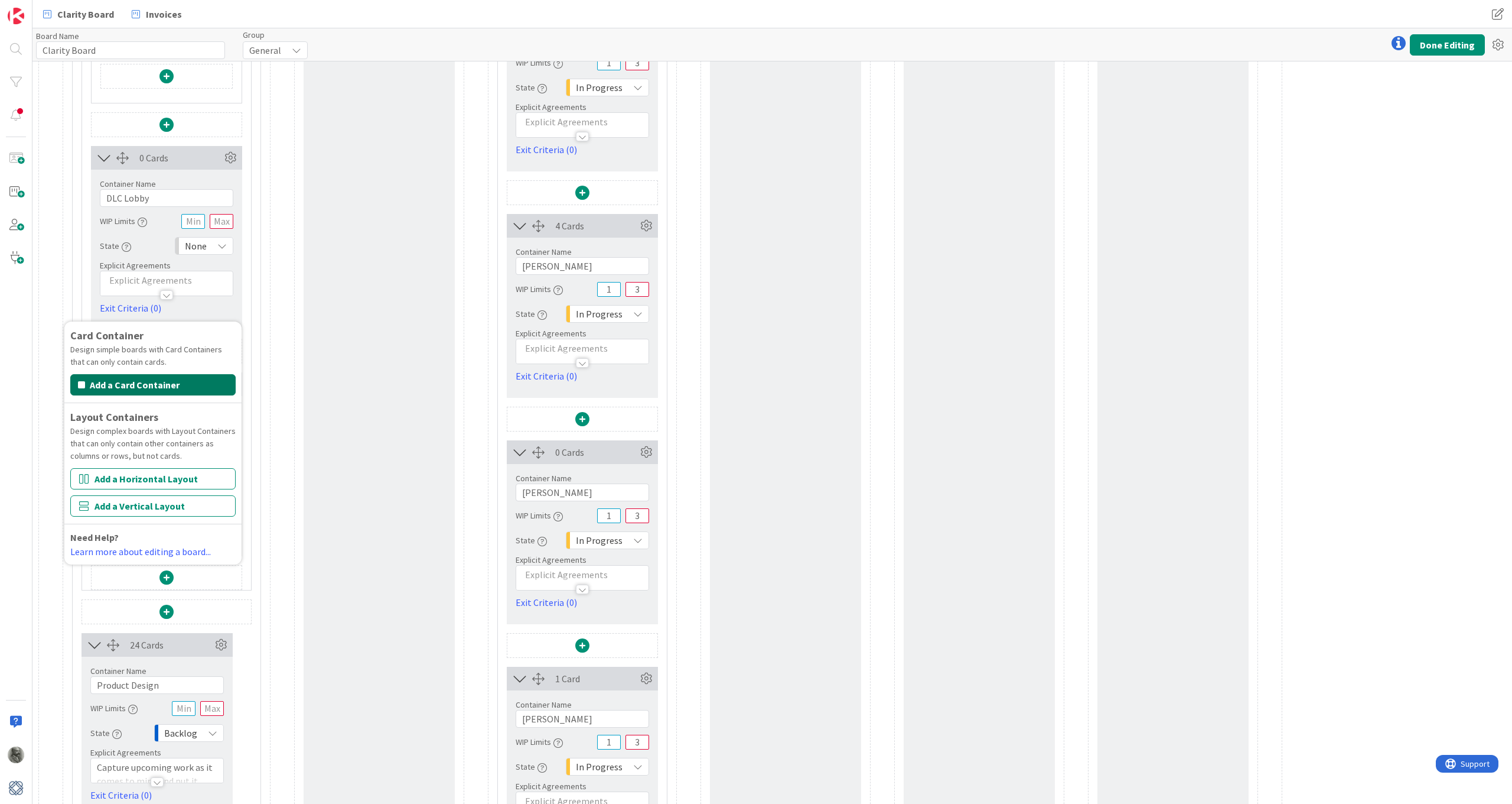
click at [141, 384] on button "Add a Card Container" at bounding box center [153, 384] width 165 height 21
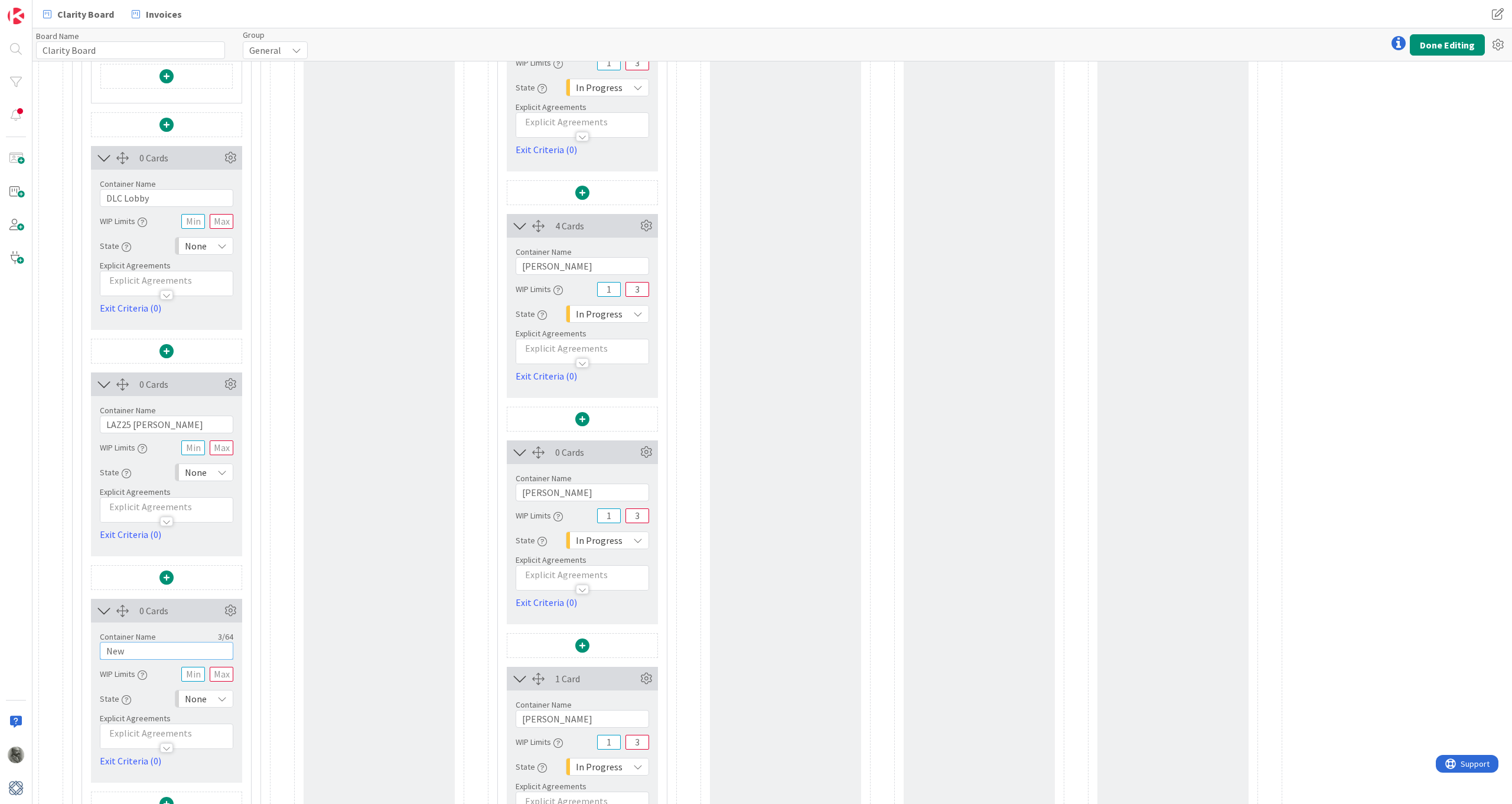
click at [133, 590] on input "New" at bounding box center [166, 650] width 133 height 18
paste input "BURSK Bursky"
drag, startPoint x: 124, startPoint y: 652, endPoint x: 77, endPoint y: 652, distance: 47.0
click at [77, 590] on div "0 Cards Container Name 6 / 64 Design WIP Limits Explicit Agreements Card Contai…" at bounding box center [166, 399] width 188 height 1795
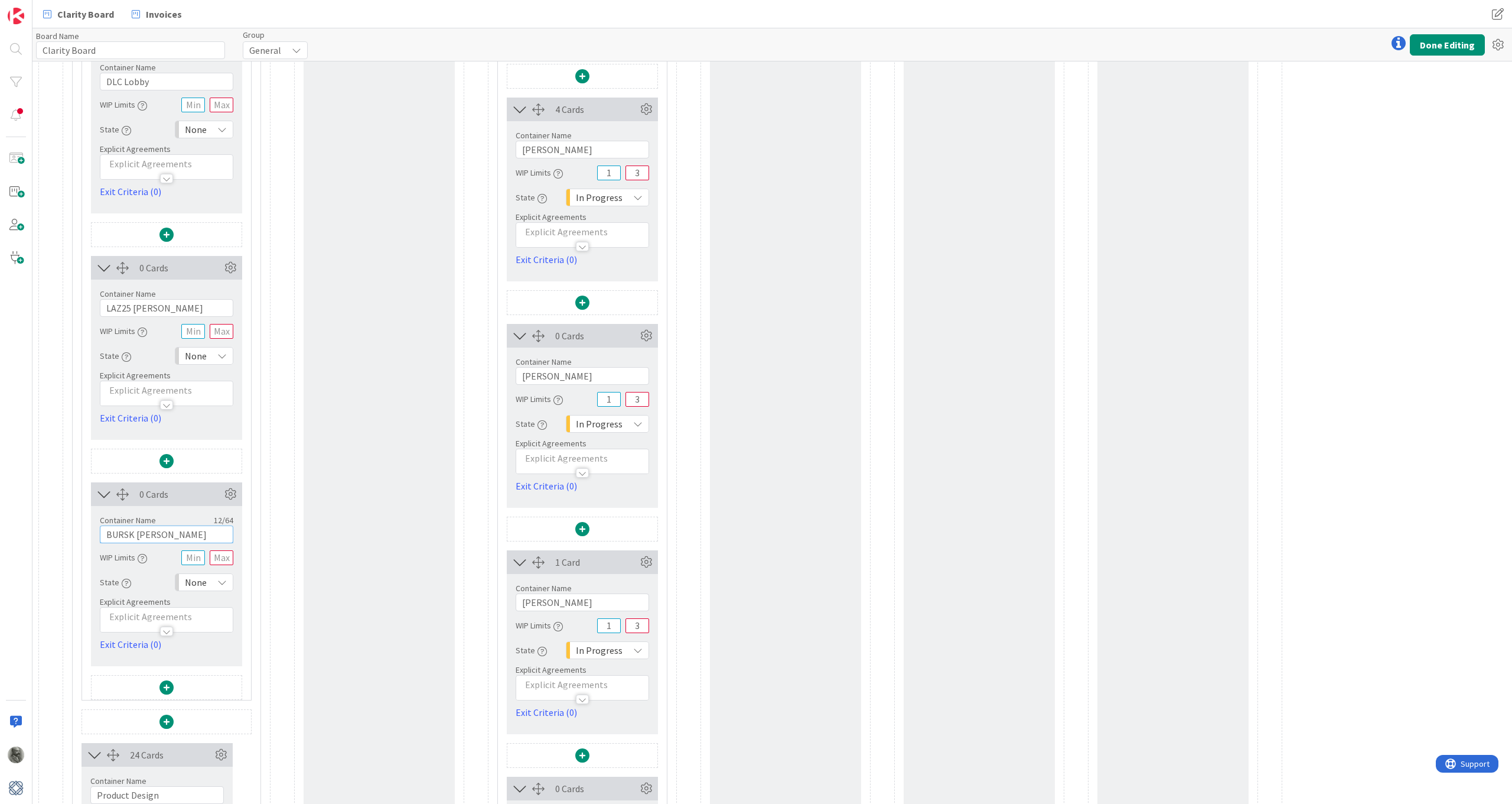
scroll to position [822, 0]
type input "BURSK Bursky"
click at [164, 590] on span at bounding box center [166, 686] width 14 height 14
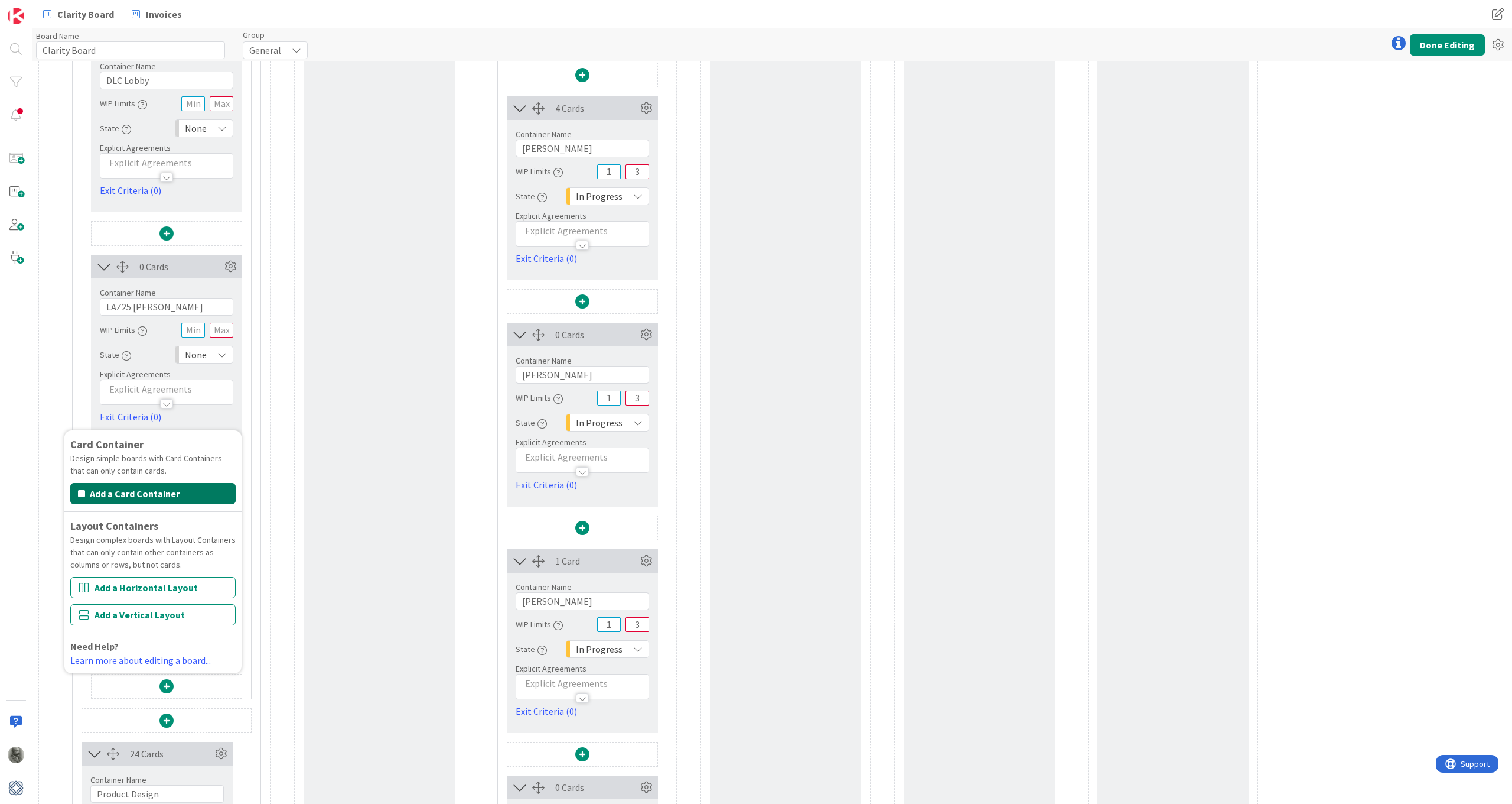
click at [140, 497] on button "Add a Card Container" at bounding box center [153, 493] width 165 height 21
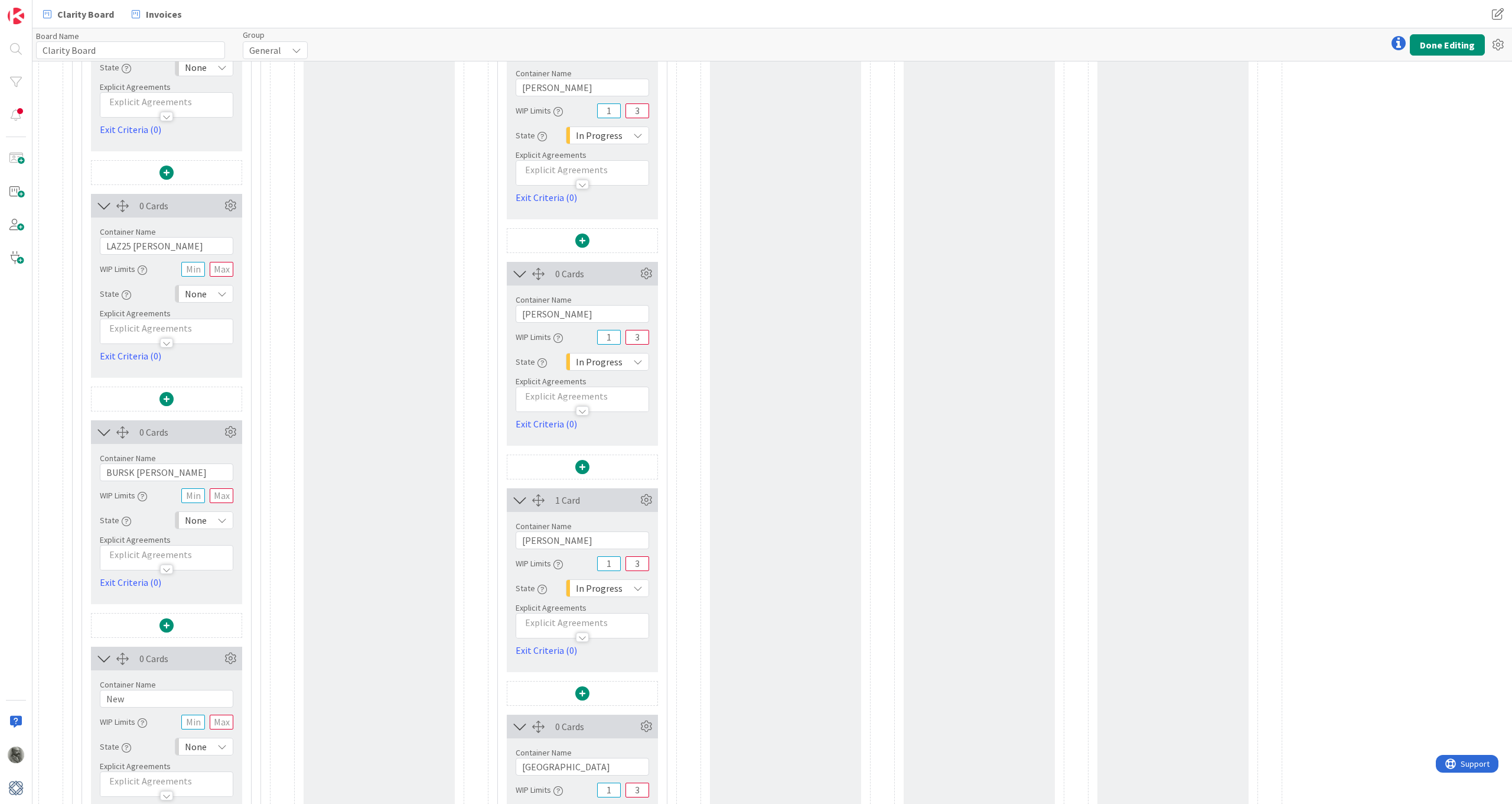
scroll to position [912, 0]
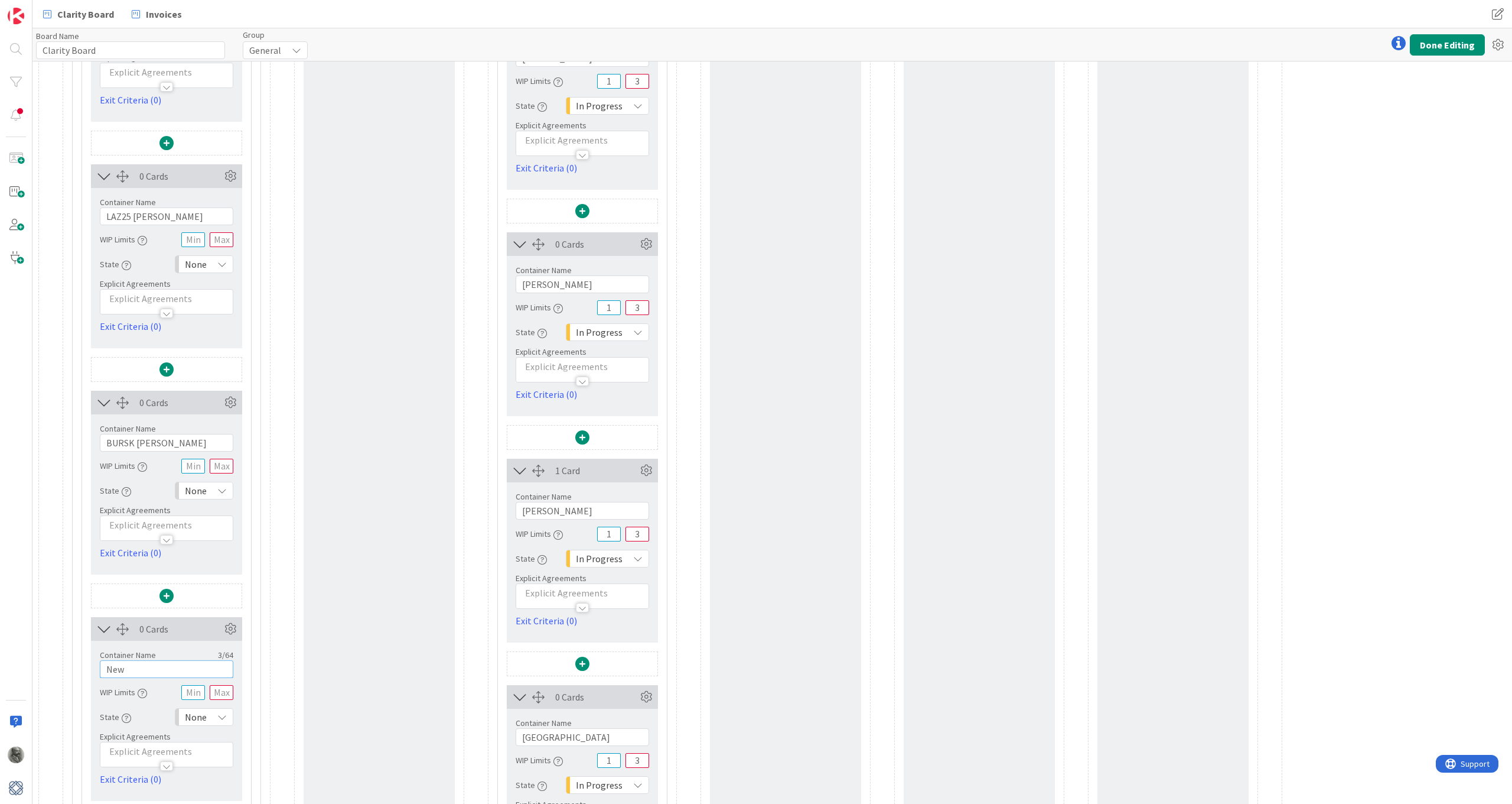
drag, startPoint x: 133, startPoint y: 671, endPoint x: 93, endPoint y: 669, distance: 40.0
click at [93, 590] on div "Container Name 3 / 64 New WIP Limits State None Explicit Agreements Exit Criter…" at bounding box center [166, 713] width 152 height 146
paste input "STA25 Staffieri"
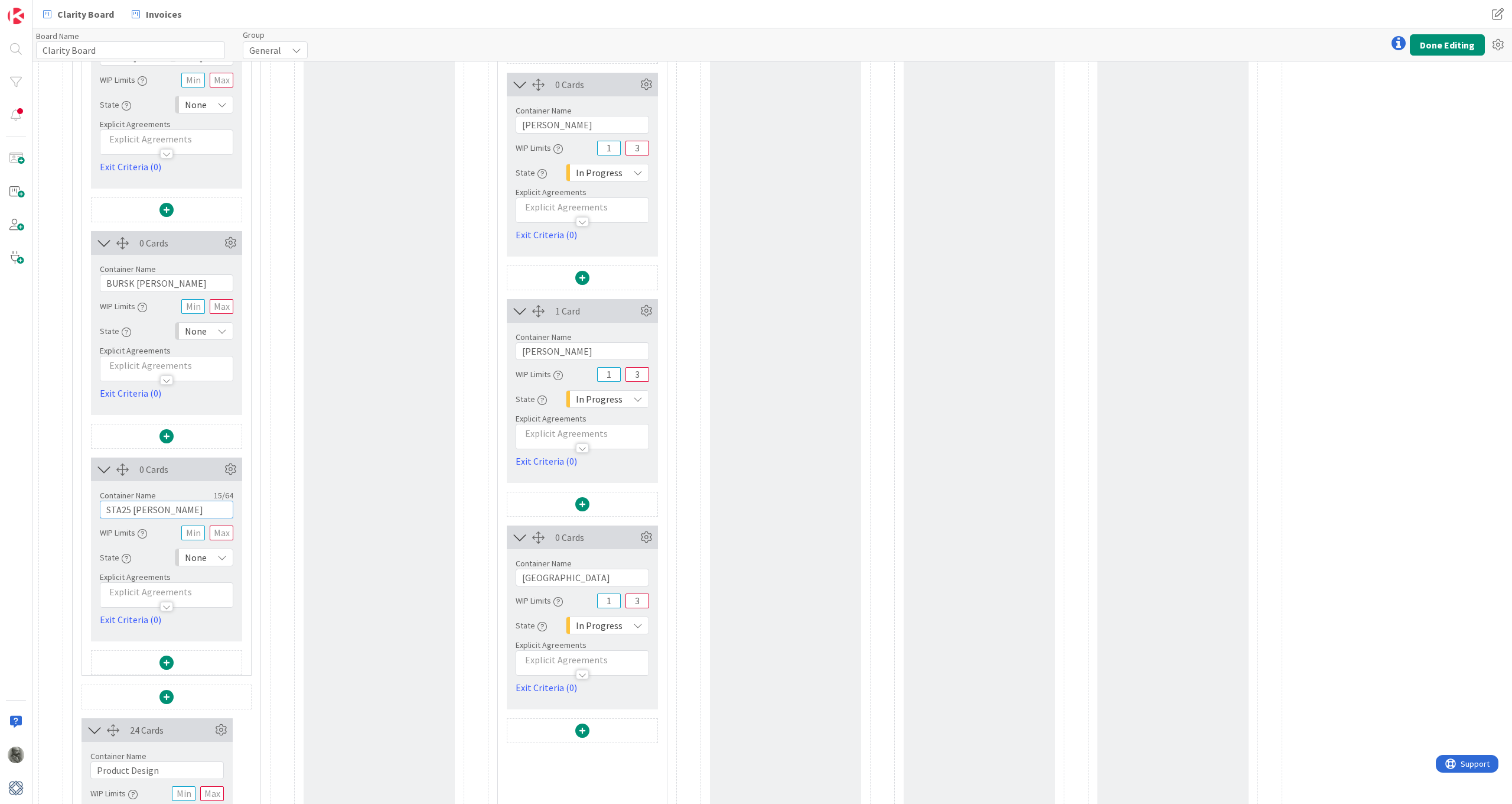
scroll to position [1072, 0]
type input "STA25 Staffieri"
click at [167, 590] on span at bounding box center [166, 662] width 14 height 14
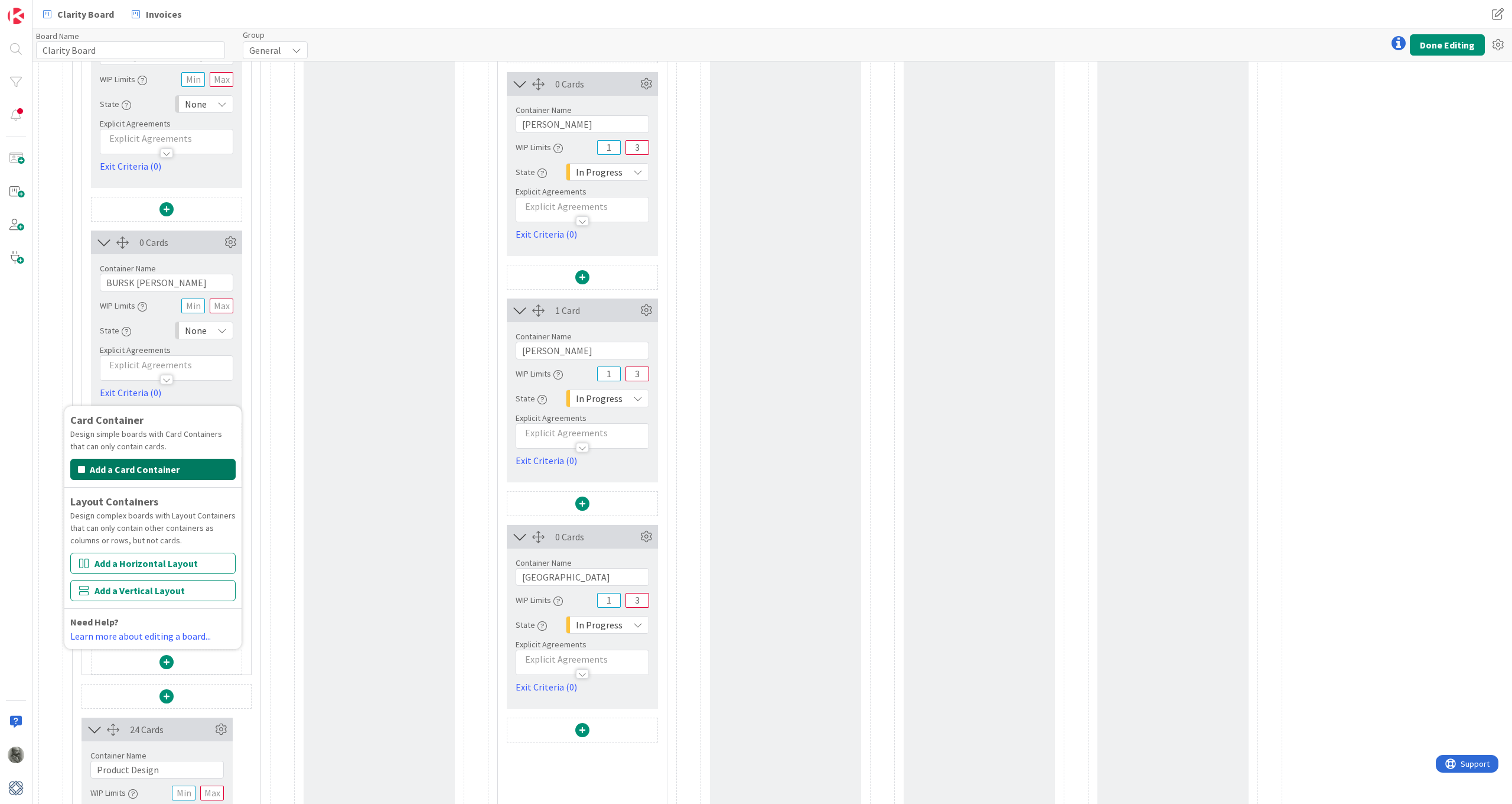
click at [148, 468] on button "Add a Card Container" at bounding box center [153, 469] width 165 height 21
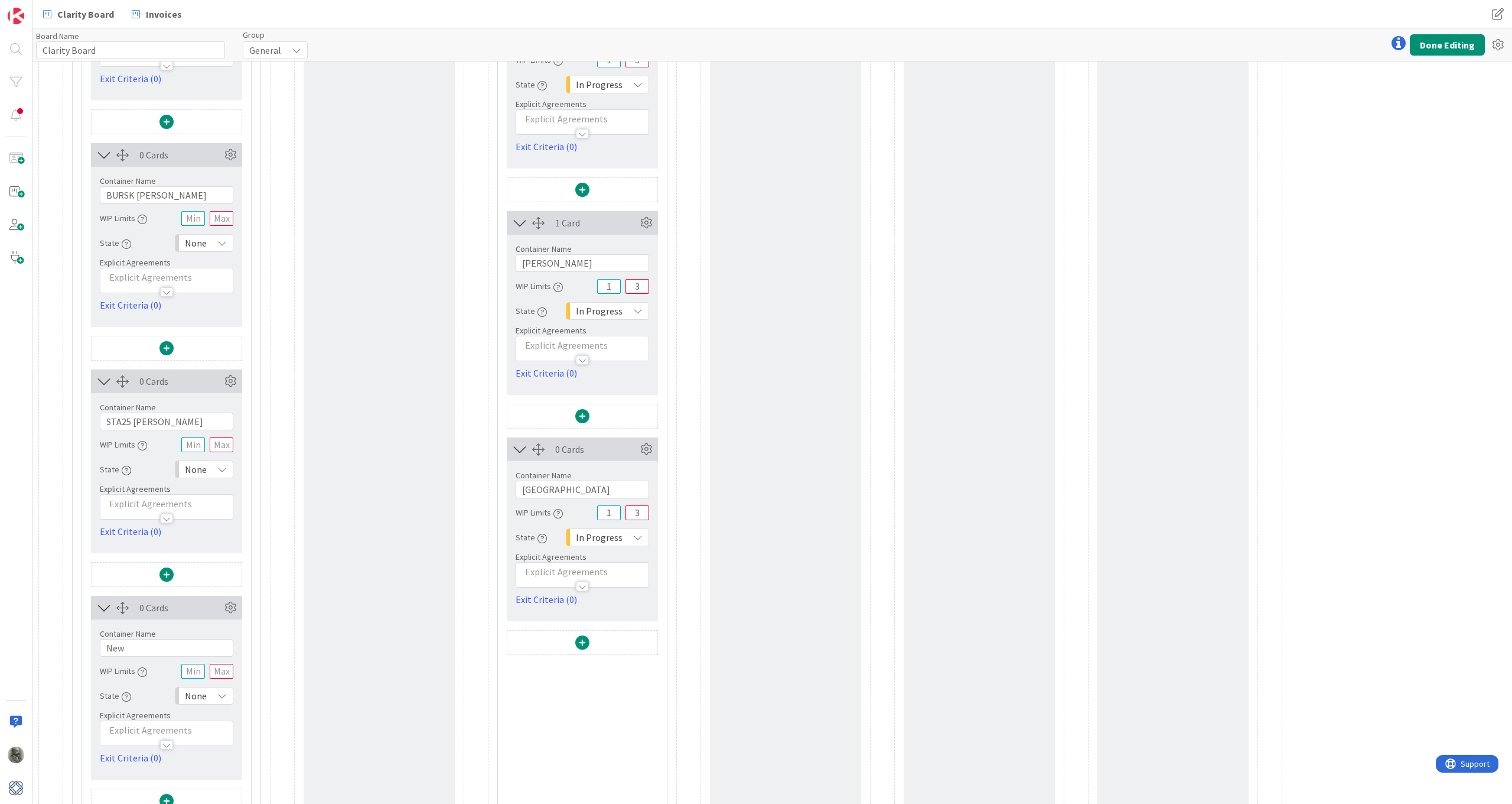
scroll to position [1161, 0]
drag, startPoint x: 131, startPoint y: 645, endPoint x: 93, endPoint y: 644, distance: 38.0
click at [93, 590] on div "Container Name 3 / 64 New WIP Limits State None Explicit Agreements Exit Criter…" at bounding box center [166, 690] width 152 height 146
paste input "C4S25 Code Four Seasons"
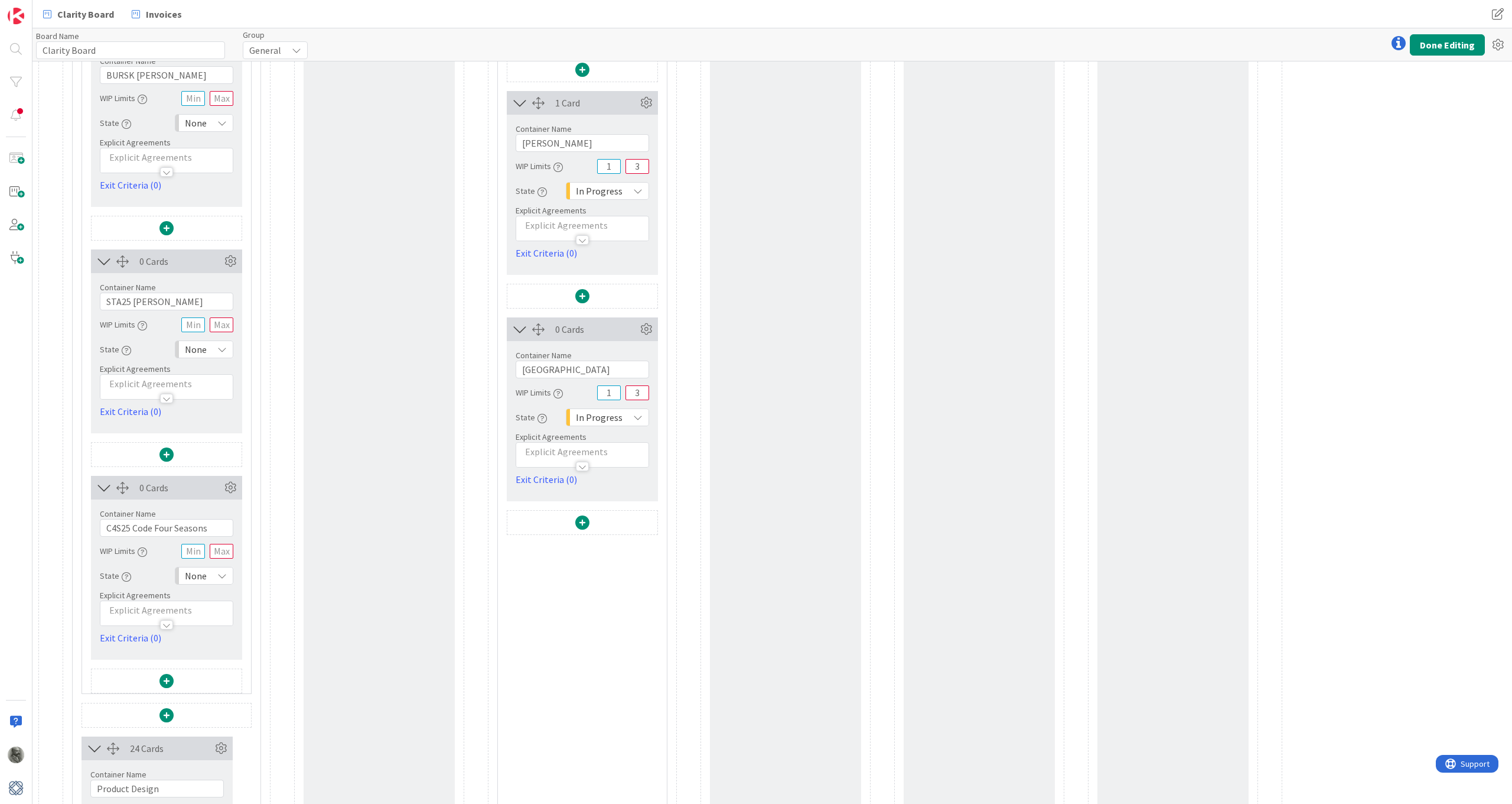
scroll to position [1281, 0]
type input "C4S25 Code Four Seasons"
click at [165, 590] on span at bounding box center [166, 679] width 14 height 14
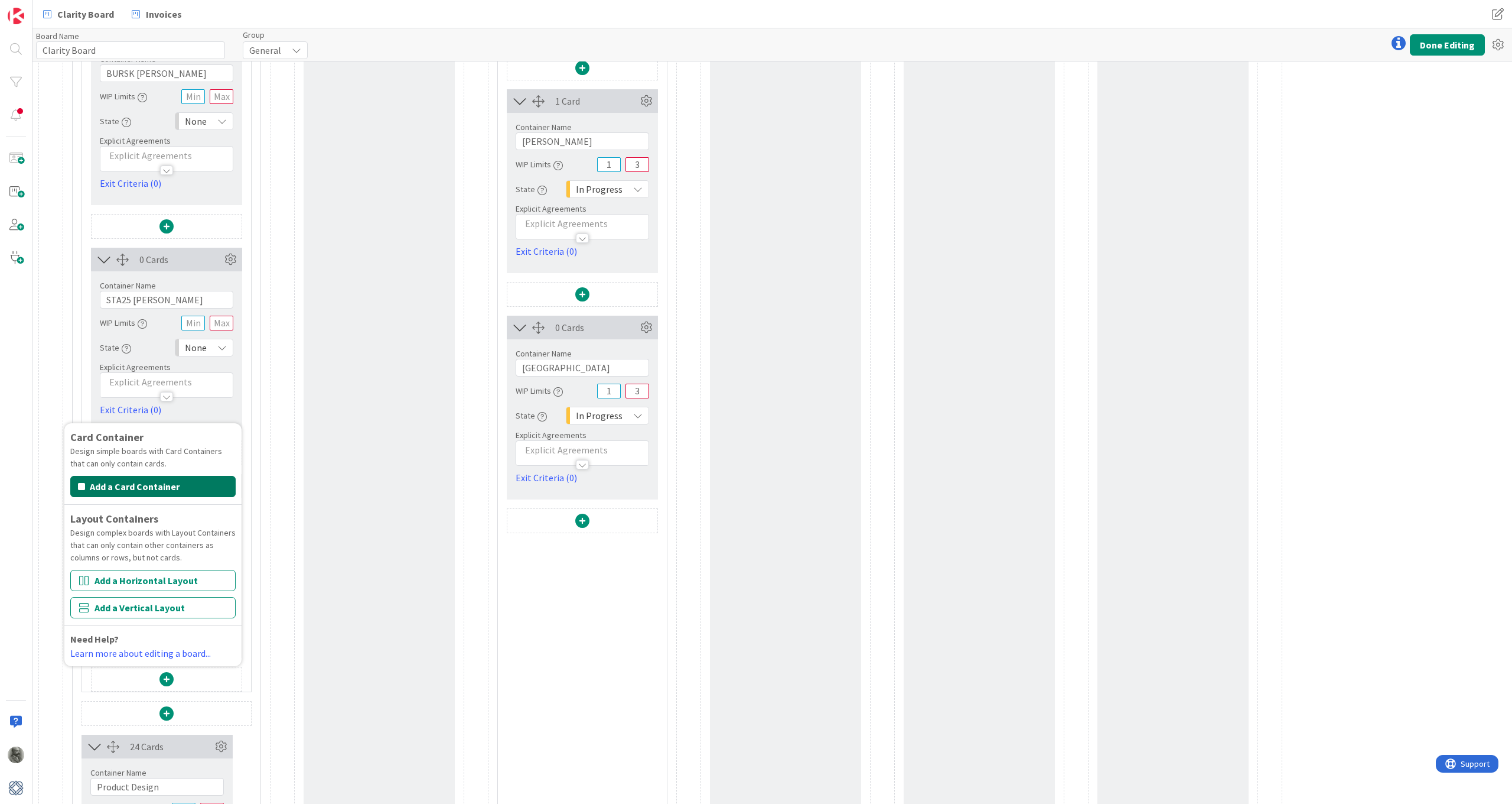
click at [141, 487] on button "Add a Card Container" at bounding box center [153, 486] width 165 height 21
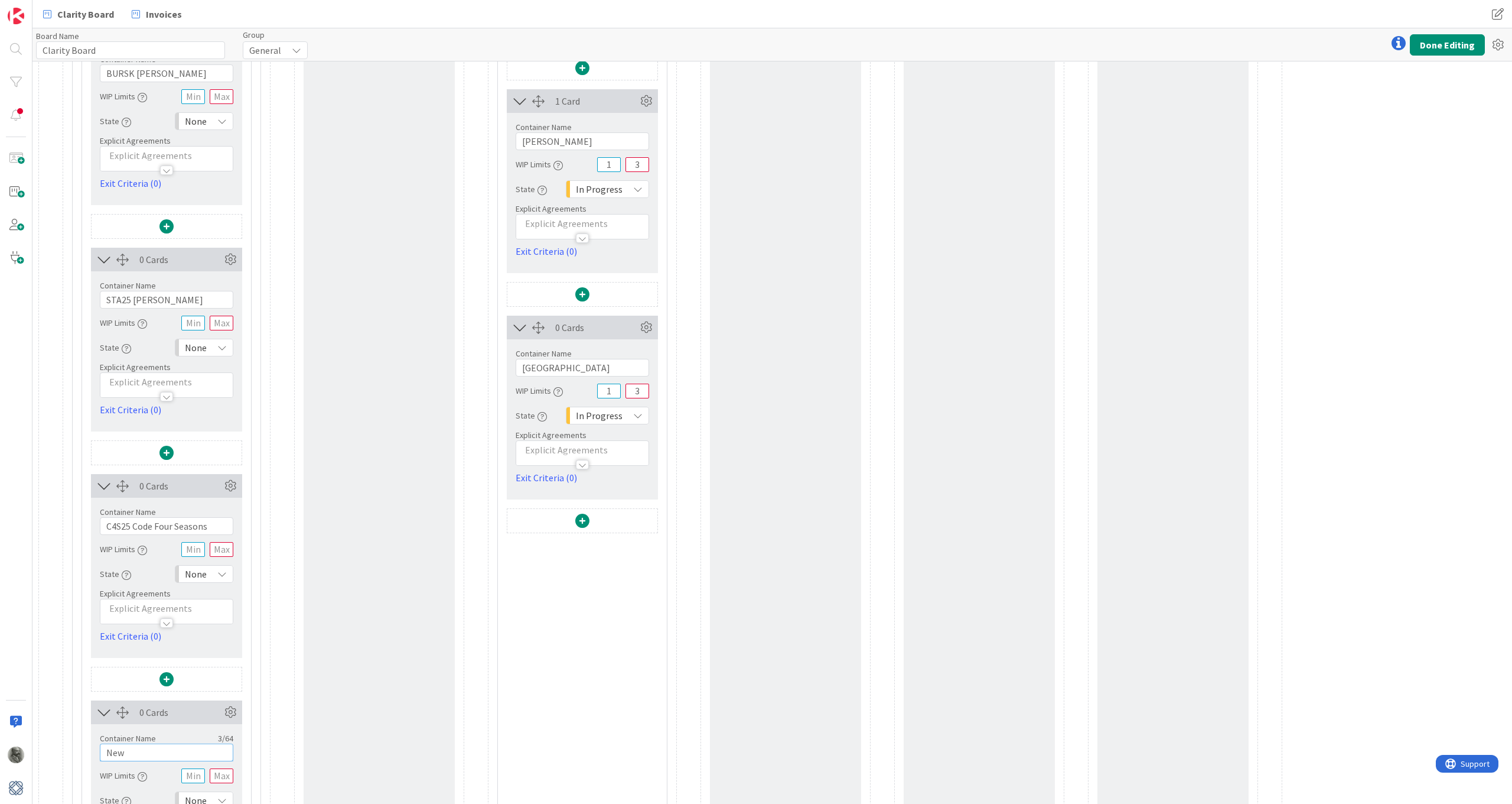
drag, startPoint x: 154, startPoint y: 749, endPoint x: 72, endPoint y: 747, distance: 82.0
click at [72, 590] on div "0 Cards Container Name 6 / 64 Design WIP Limits Explicit Agreements Card Contai…" at bounding box center [166, 161] width 188 height 2474
paste input "TNP25 The Naples Players"
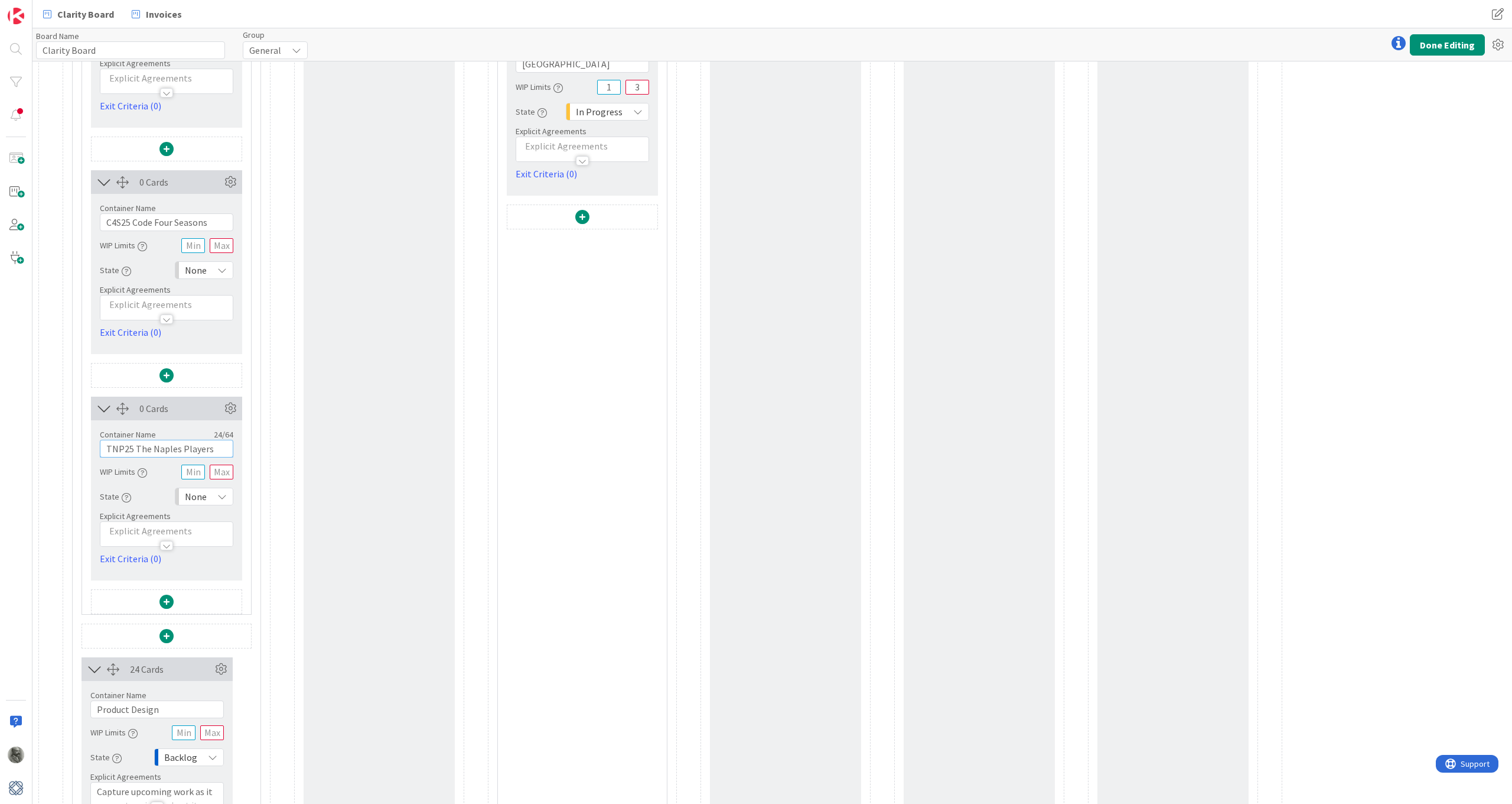
scroll to position [1587, 0]
type input "TNP25 The Naples Players"
click at [166, 590] on span at bounding box center [166, 600] width 14 height 14
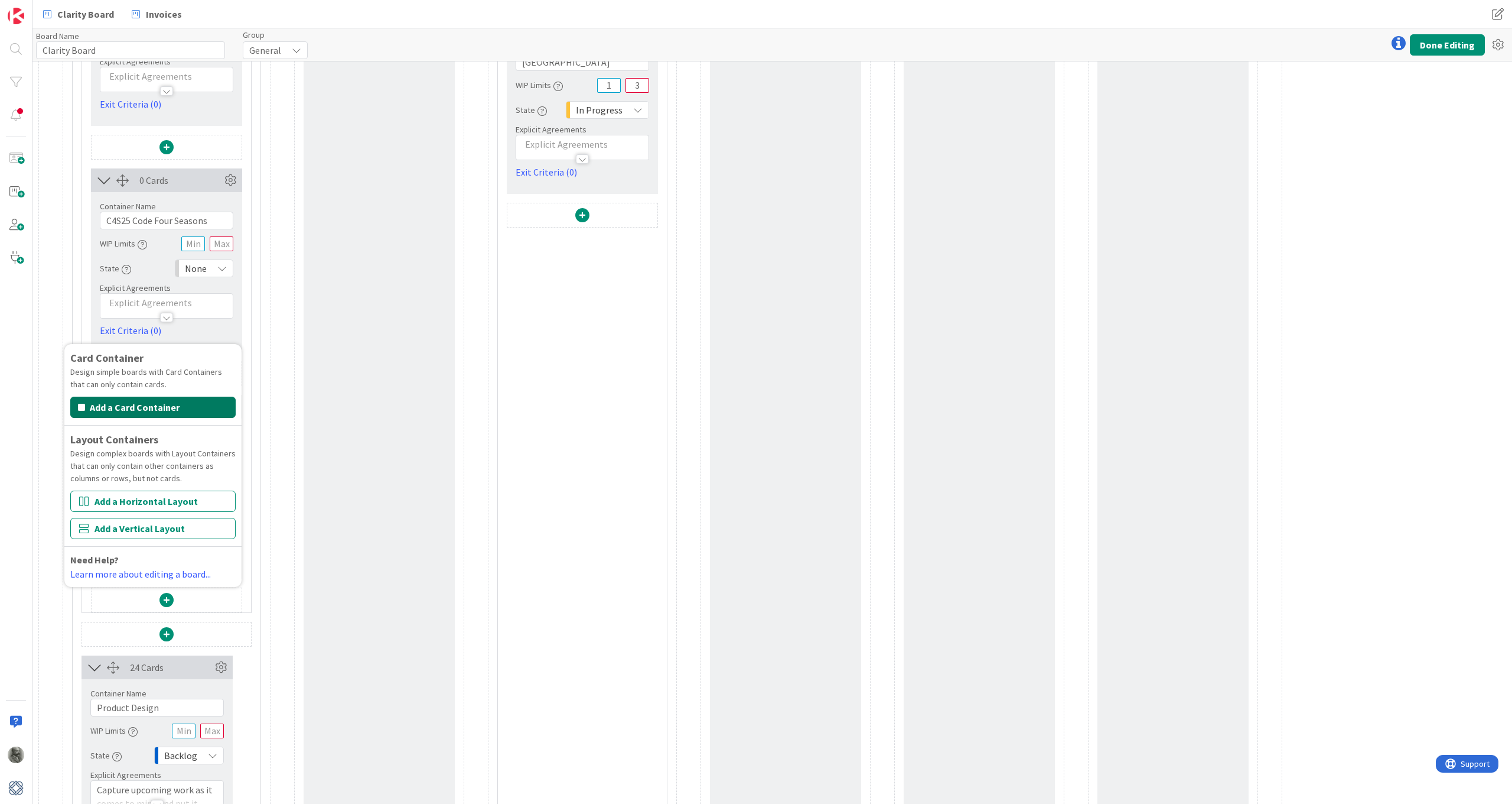
click at [147, 409] on button "Add a Card Container" at bounding box center [153, 407] width 165 height 21
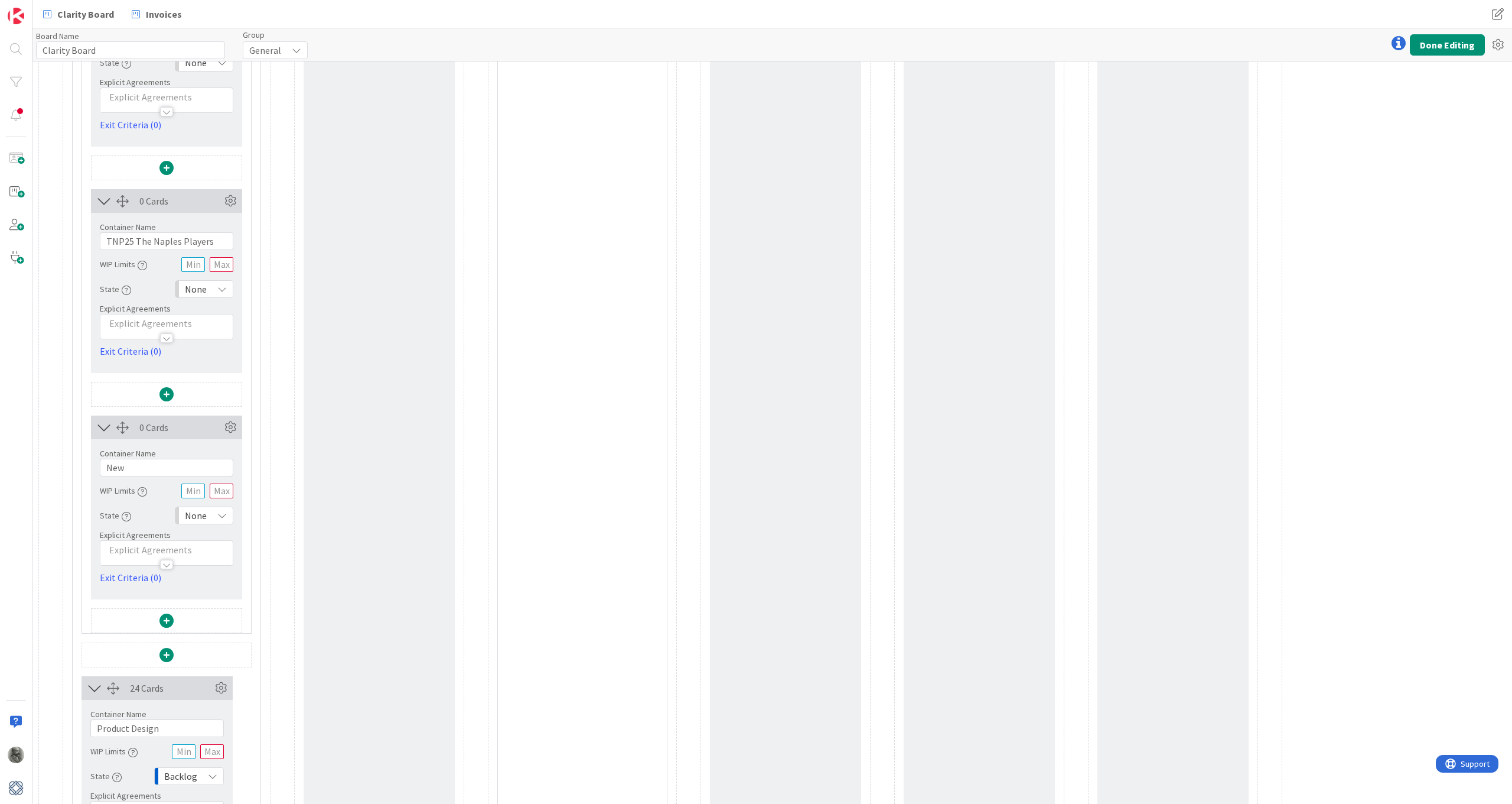
scroll to position [1798, 0]
drag, startPoint x: 133, startPoint y: 462, endPoint x: 91, endPoint y: 460, distance: 42.0
paste input "STR25 STARability Headquarters"
drag, startPoint x: 177, startPoint y: 462, endPoint x: 249, endPoint y: 460, distance: 72.0
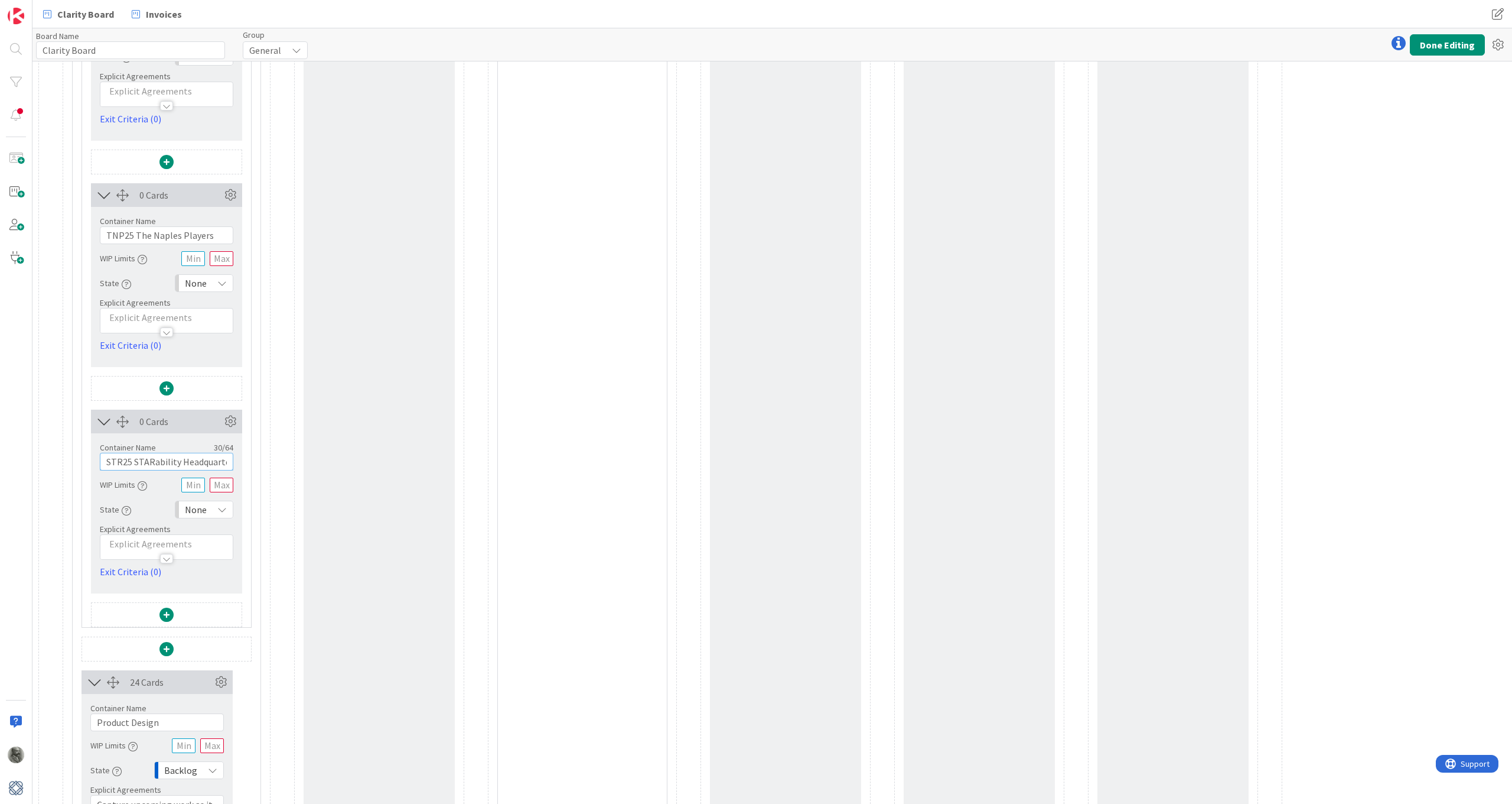
type input "STR25 STARability HQ"
click at [167, 590] on span at bounding box center [166, 615] width 14 height 14
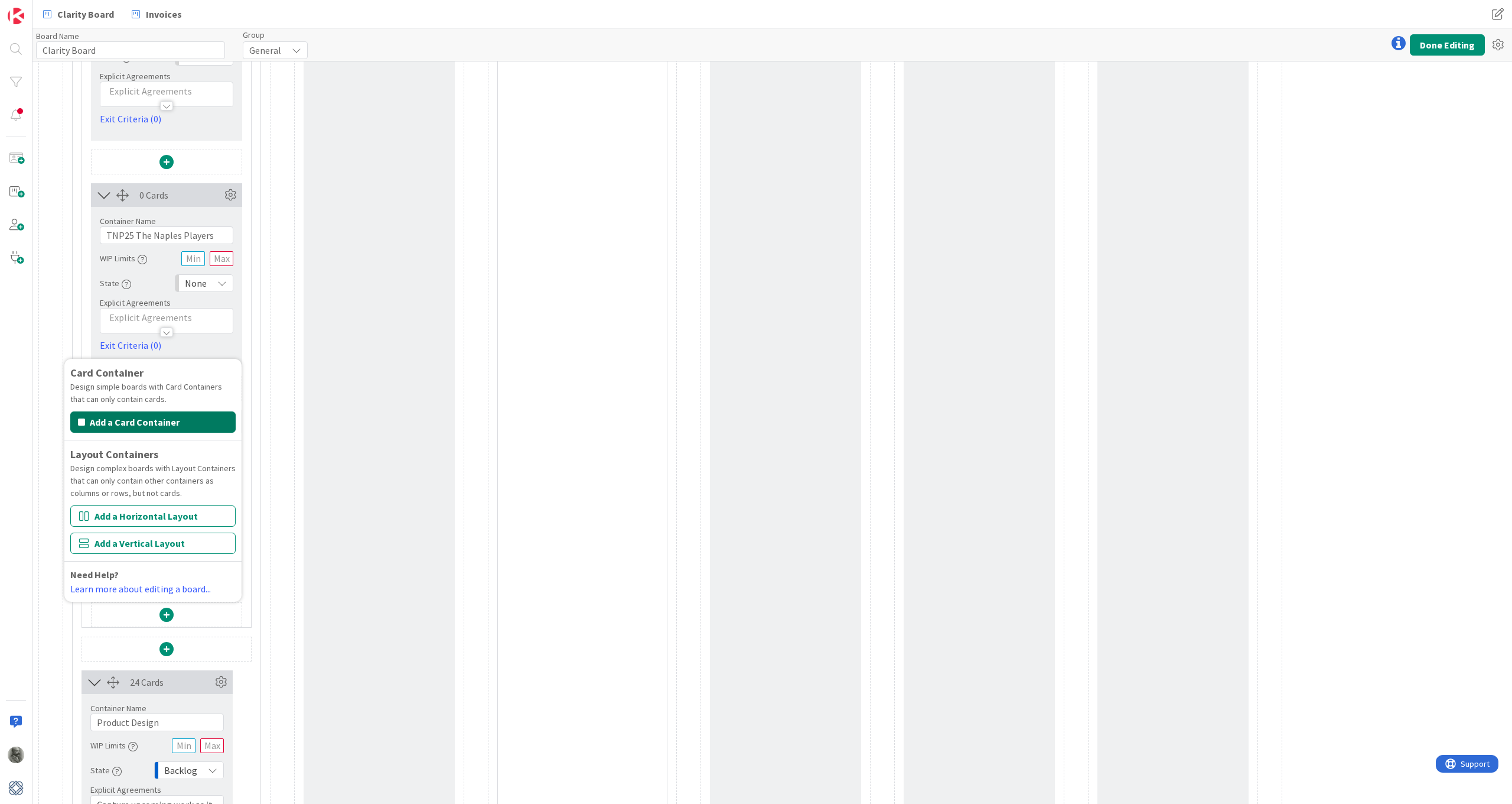
click at [152, 422] on button "Add a Card Container" at bounding box center [153, 422] width 165 height 21
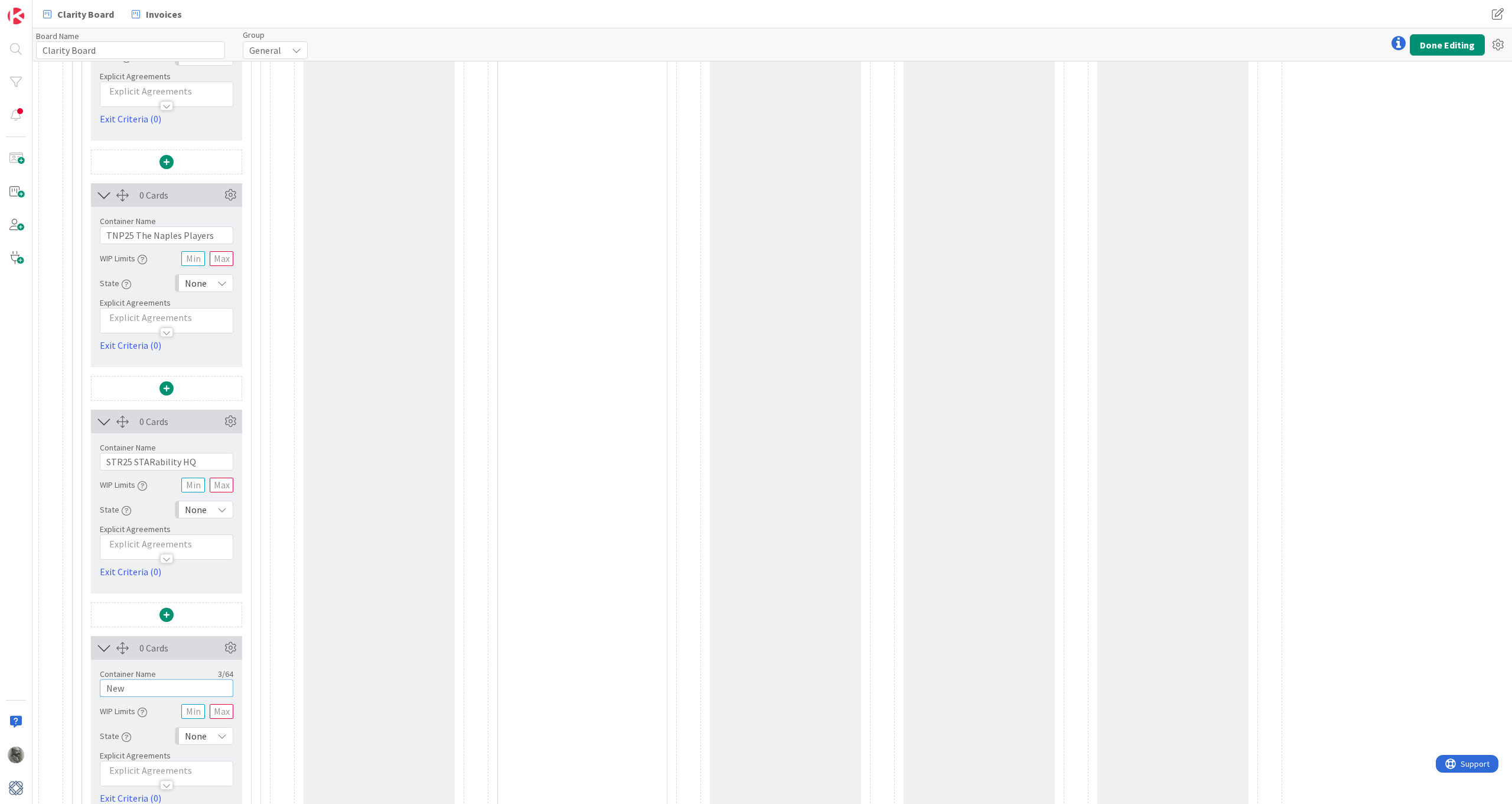
drag, startPoint x: 130, startPoint y: 688, endPoint x: 101, endPoint y: 688, distance: 29.0
click at [101, 590] on input "New" at bounding box center [166, 688] width 133 height 18
paste input "Four Seasons Back of House"
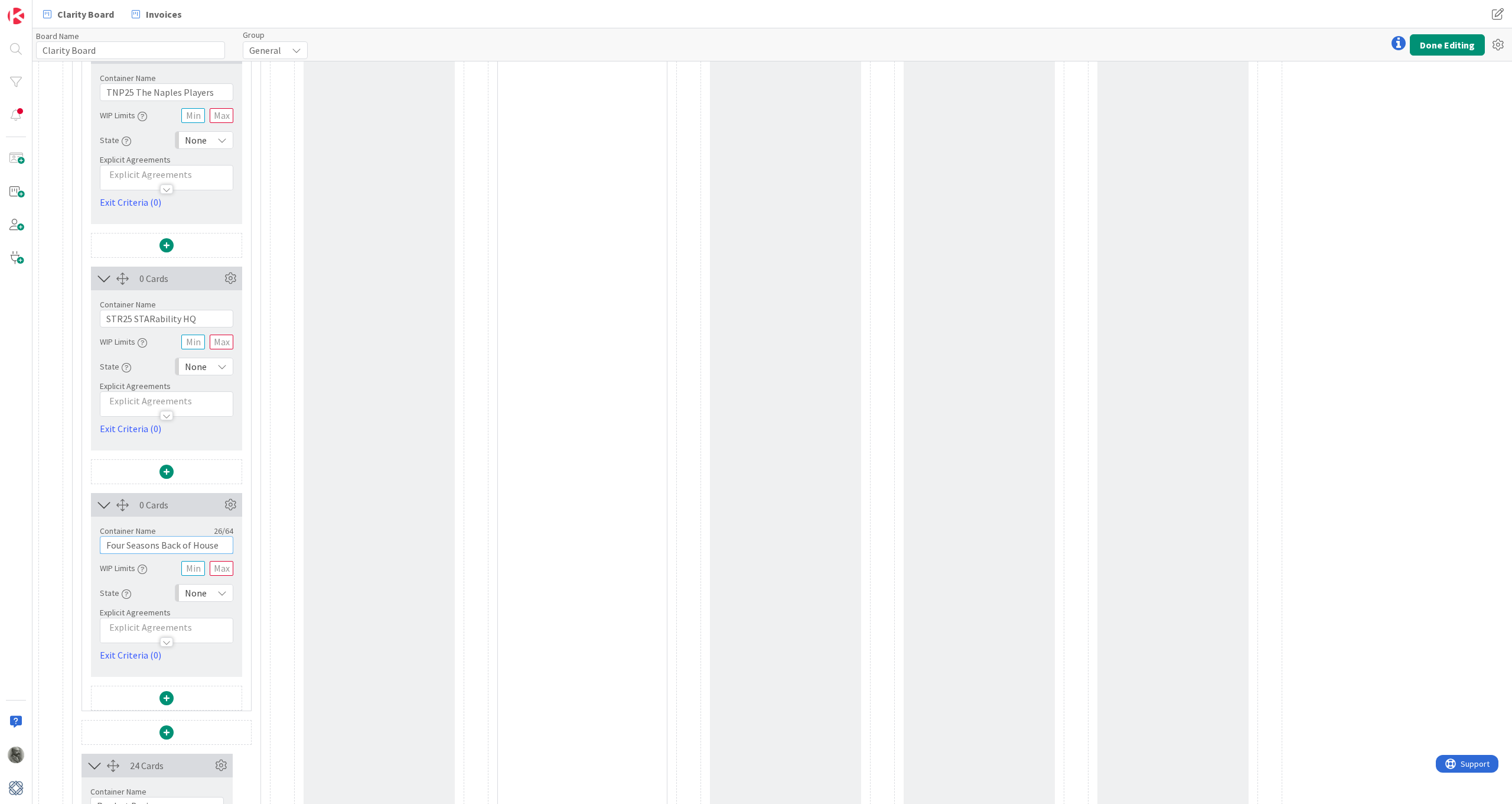
scroll to position [1943, 0]
type input "Four Seasons Back of House"
click at [166, 590] on span at bounding box center [166, 696] width 14 height 14
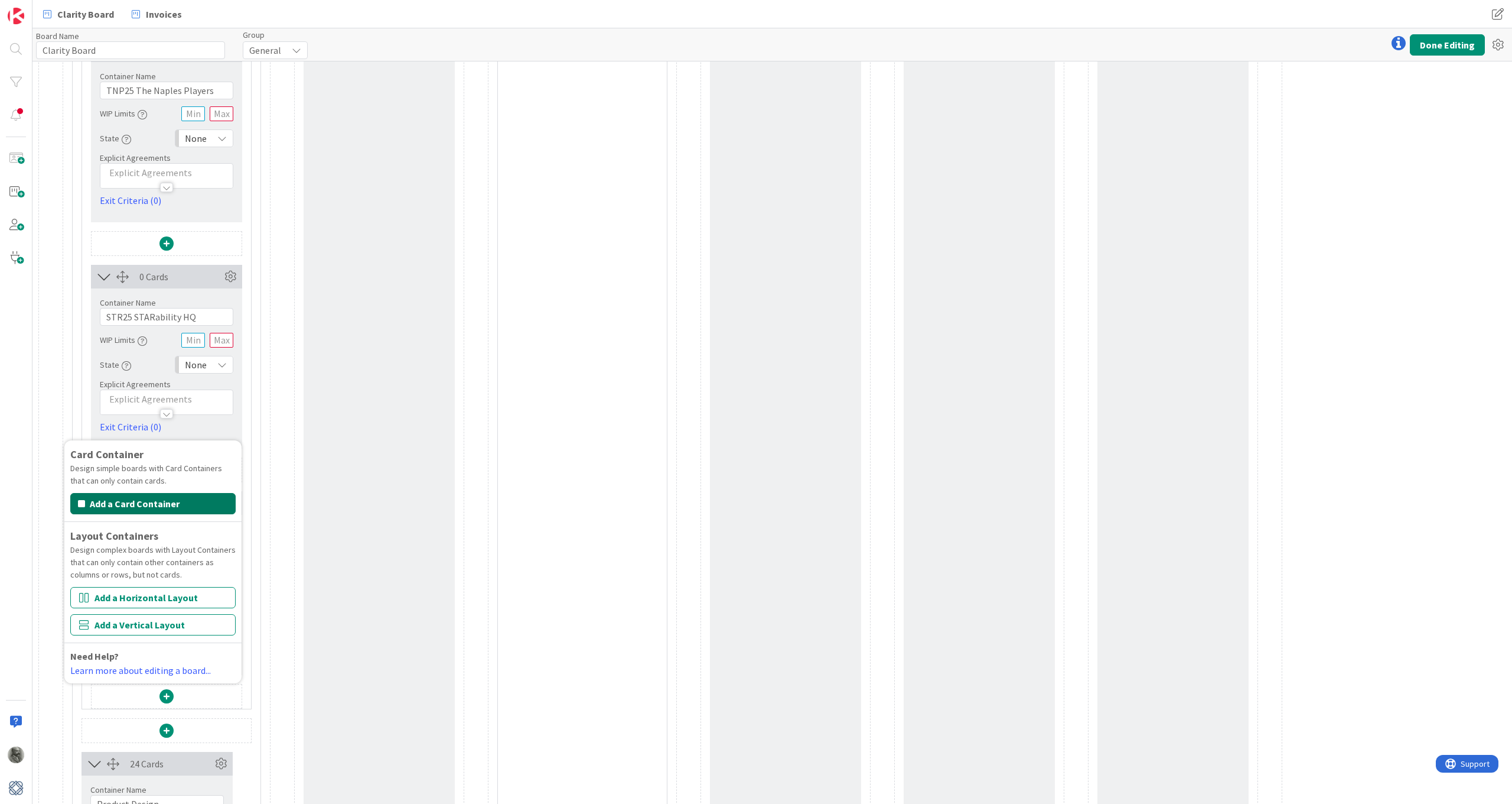
click at [145, 506] on button "Add a Card Container" at bounding box center [153, 503] width 165 height 21
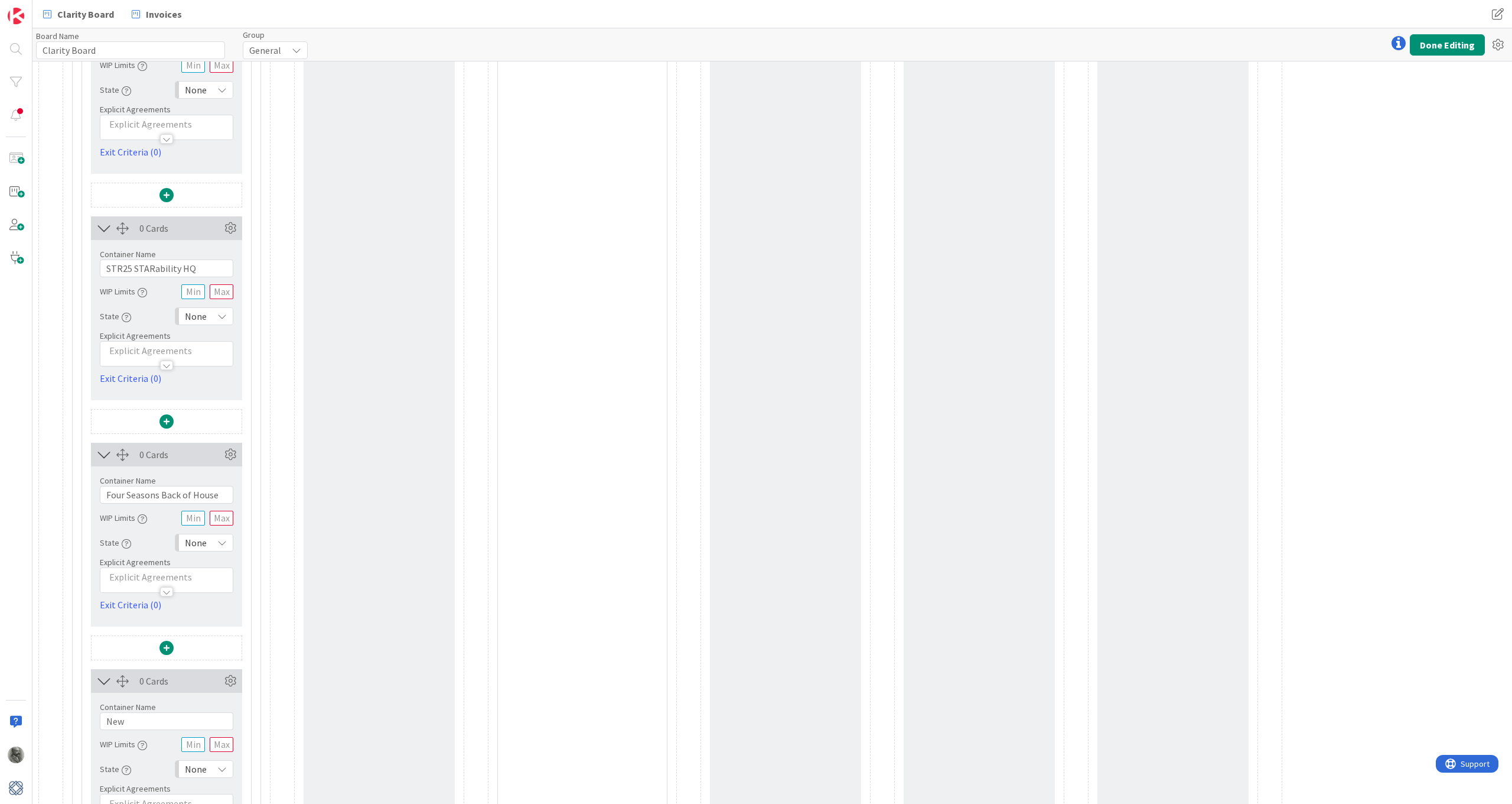
scroll to position [2014, 0]
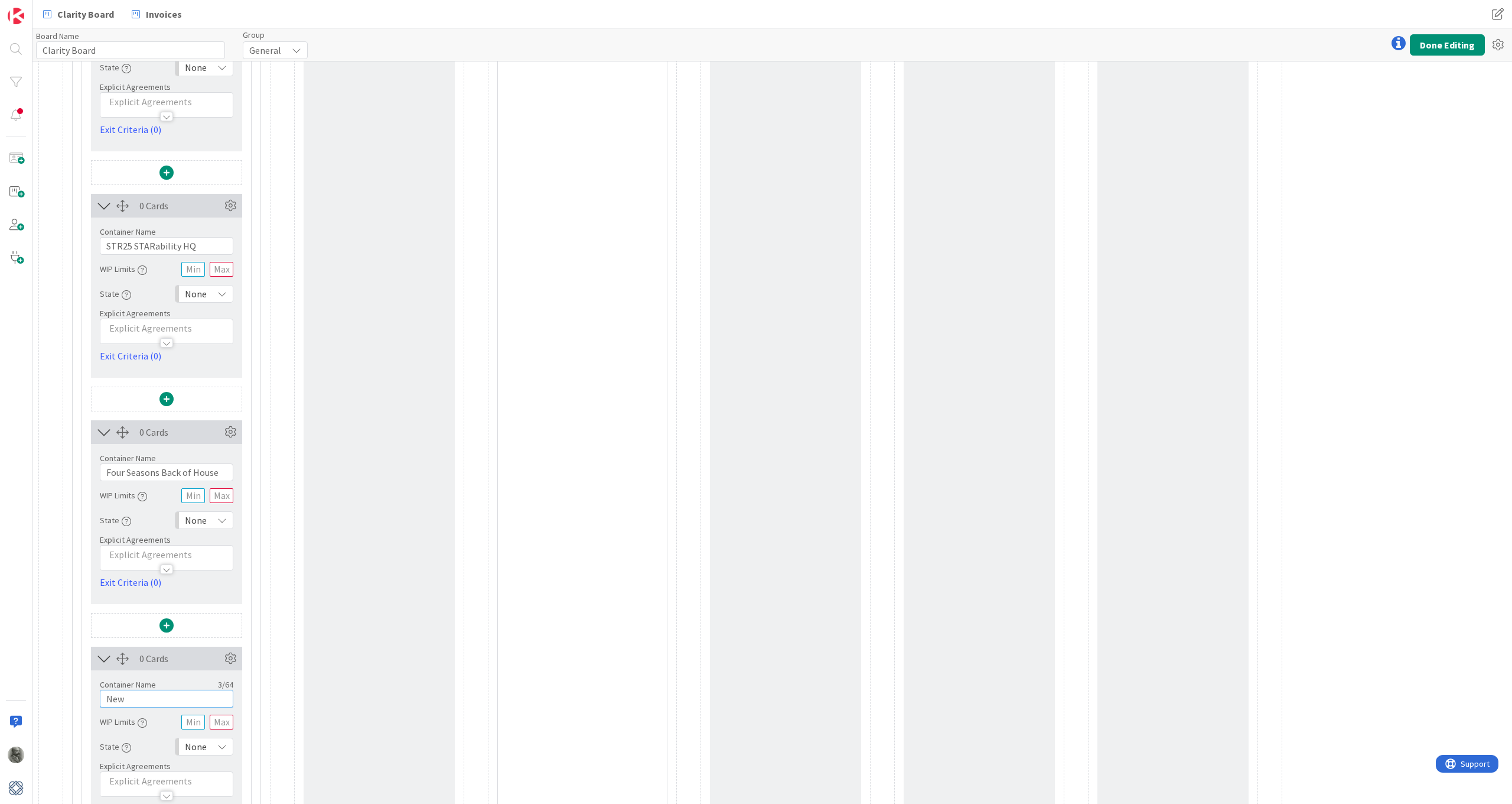
click at [137, 590] on input "New" at bounding box center [166, 698] width 133 height 18
paste input "THO23 Thodos Residence"
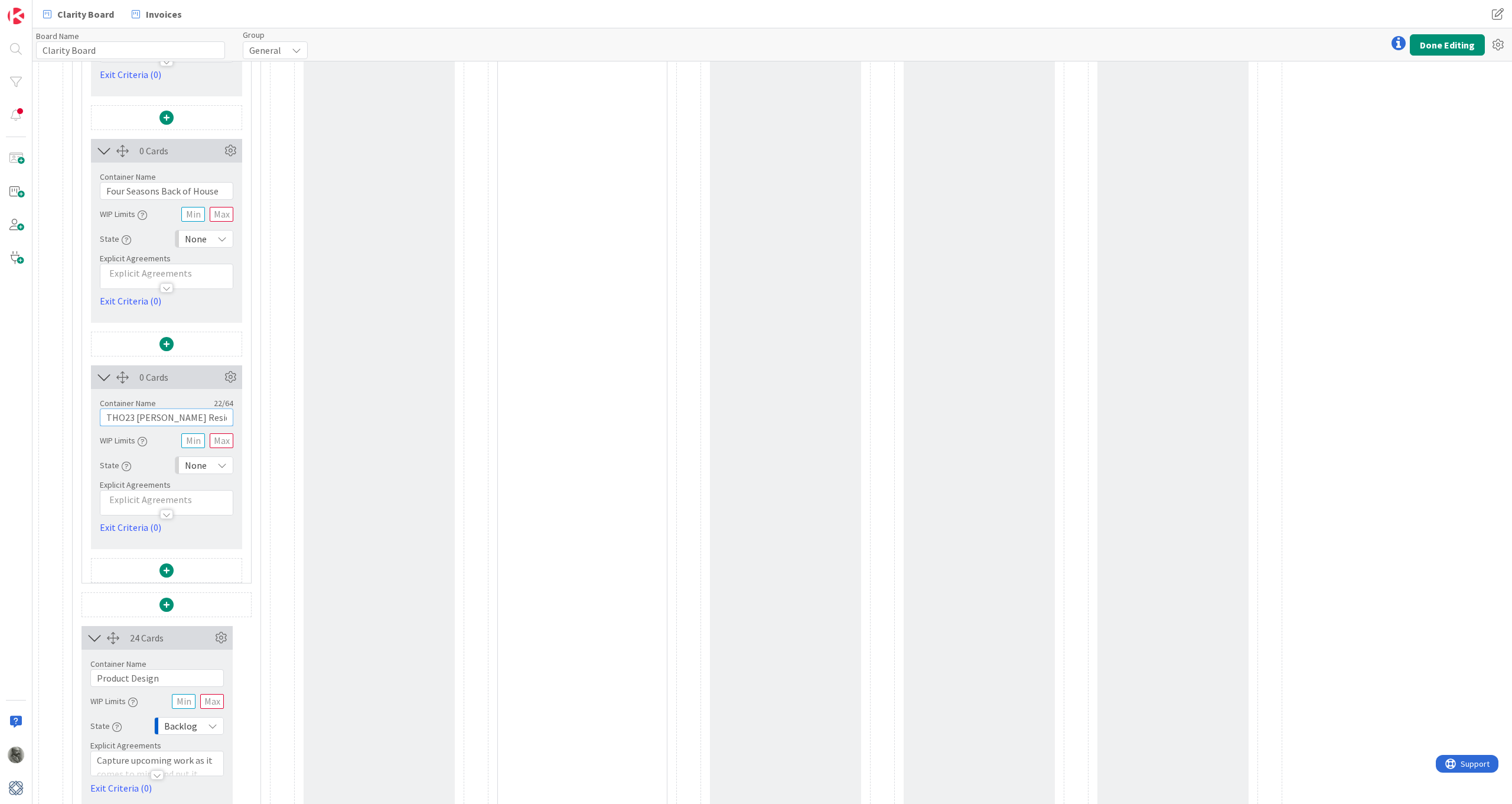
scroll to position [2300, 0]
type input "THO23 Thodos Residence"
click at [168, 564] on span at bounding box center [166, 566] width 14 height 14
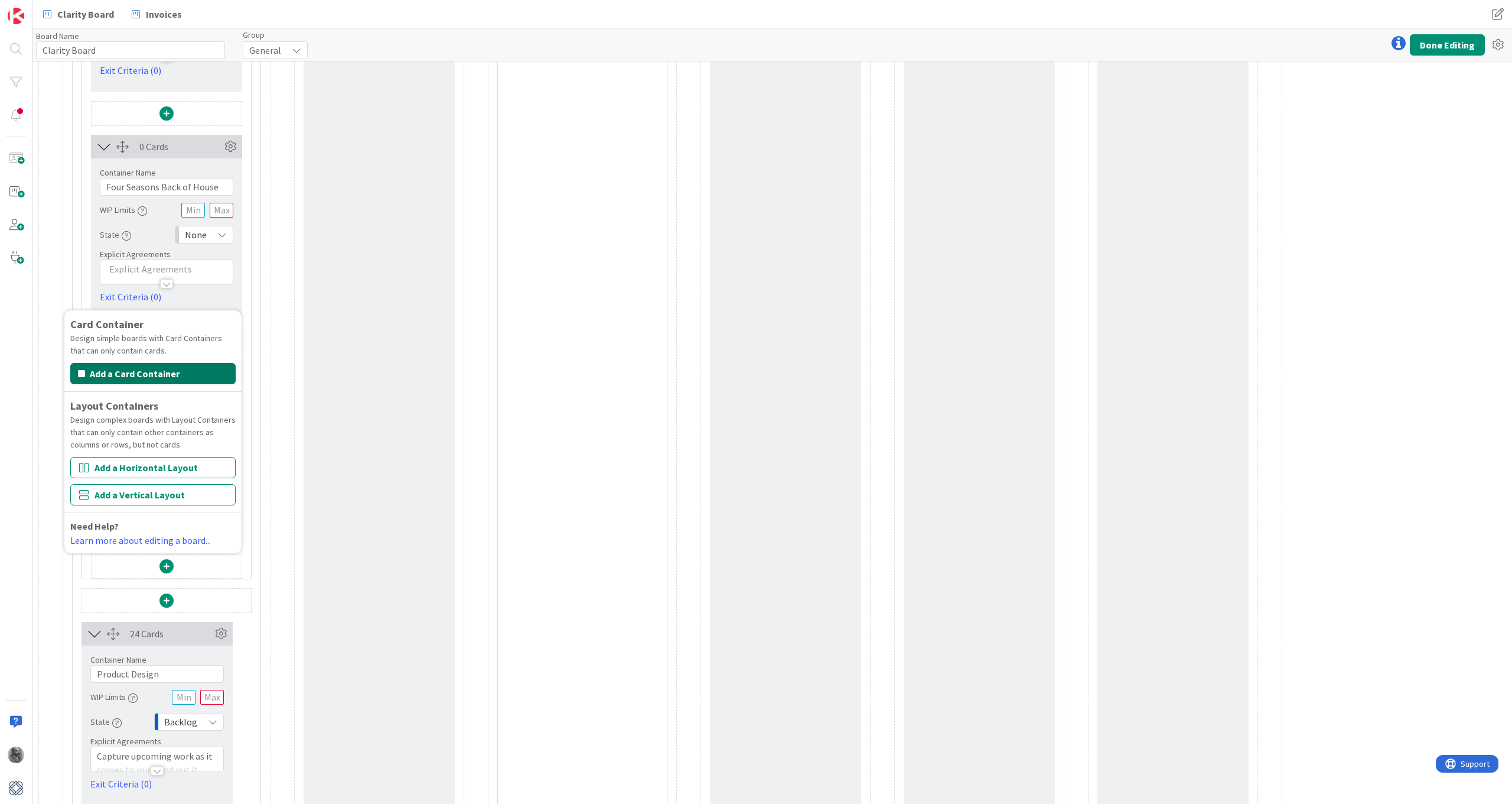
click at [145, 372] on button "Add a Card Container" at bounding box center [153, 373] width 165 height 21
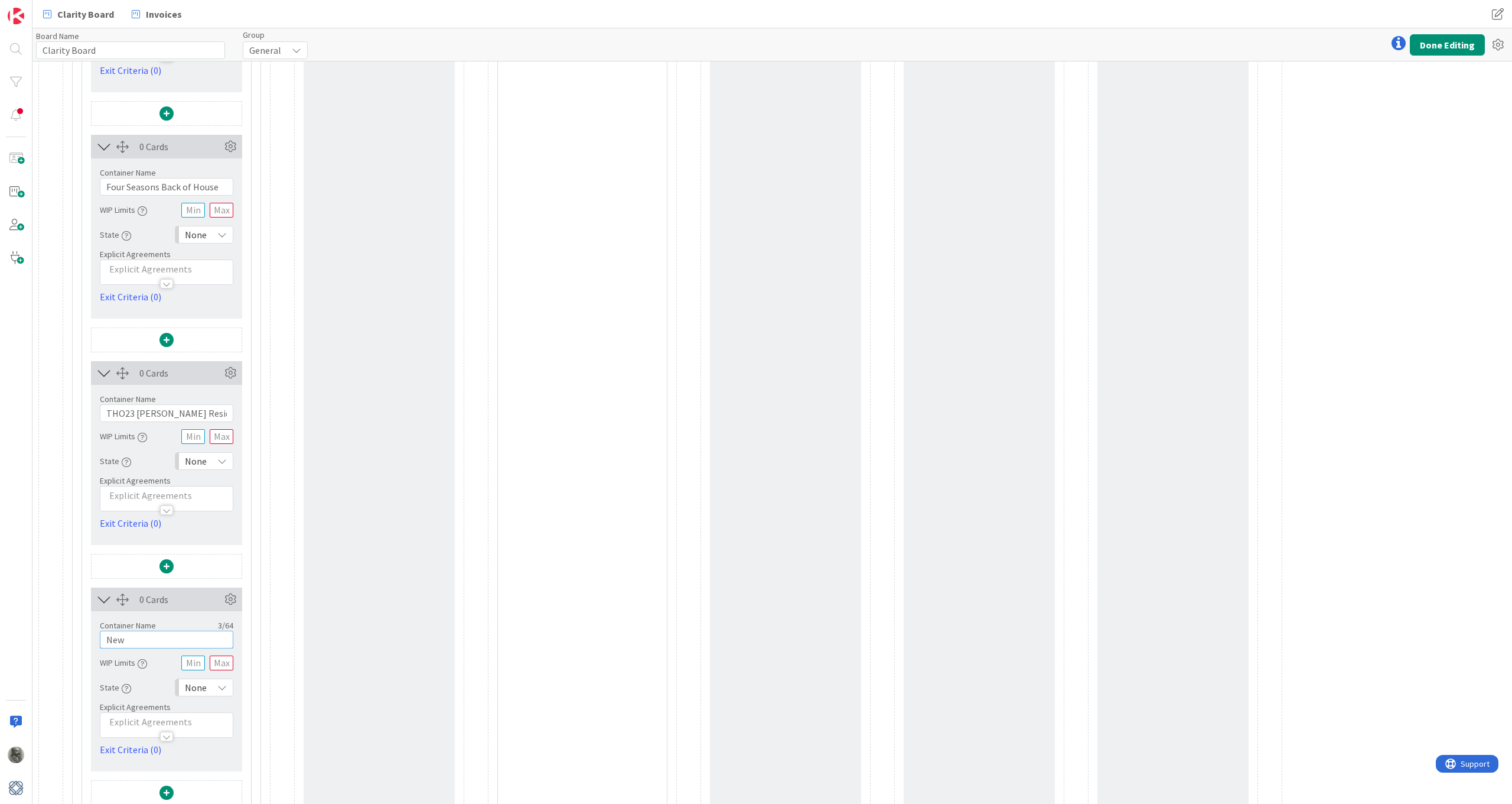
click at [140, 590] on input "New" at bounding box center [166, 640] width 133 height 18
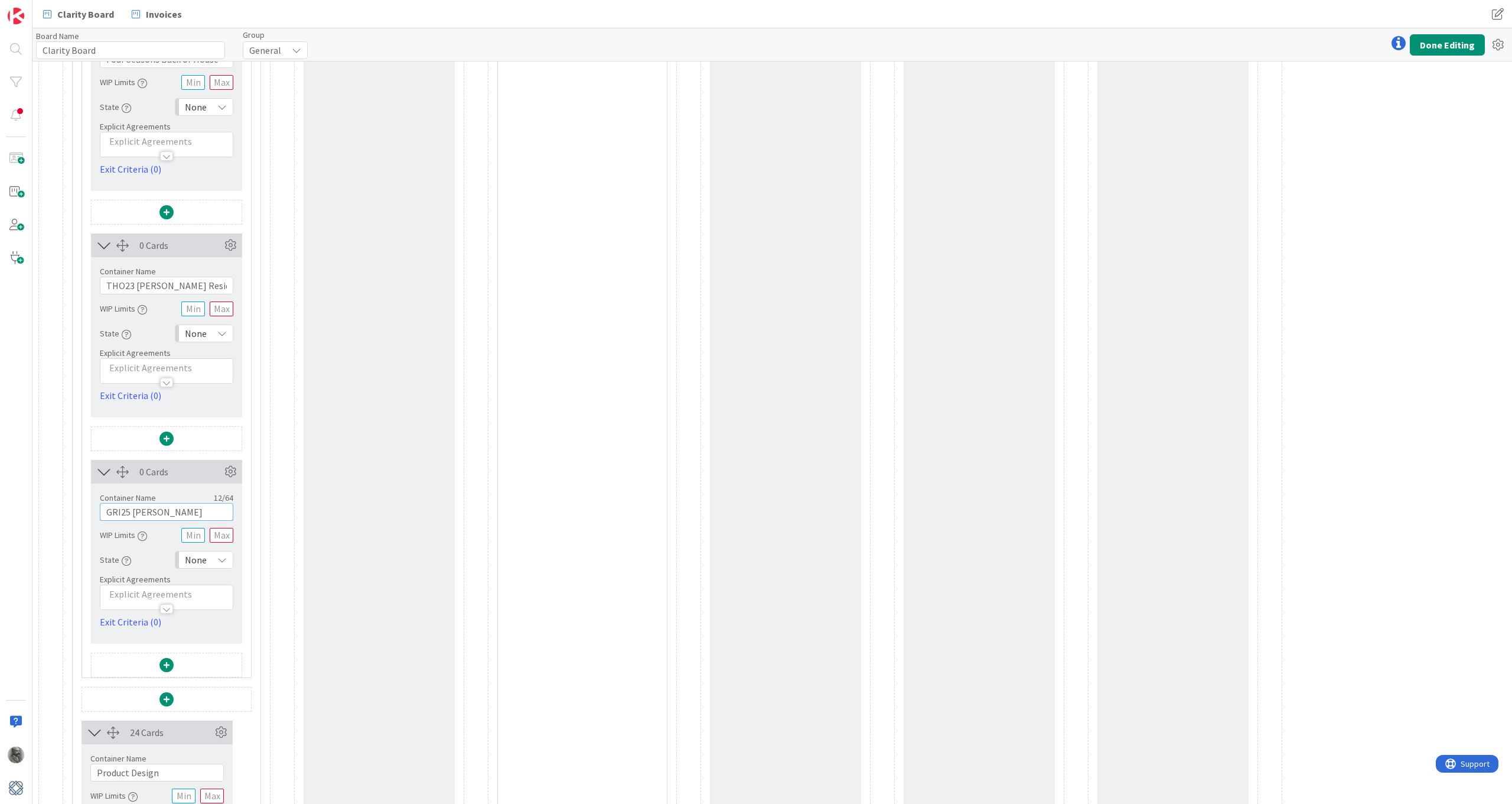
scroll to position [2428, 0]
type input "GRI25 Griggs"
click at [169, 590] on span at bounding box center [166, 663] width 14 height 14
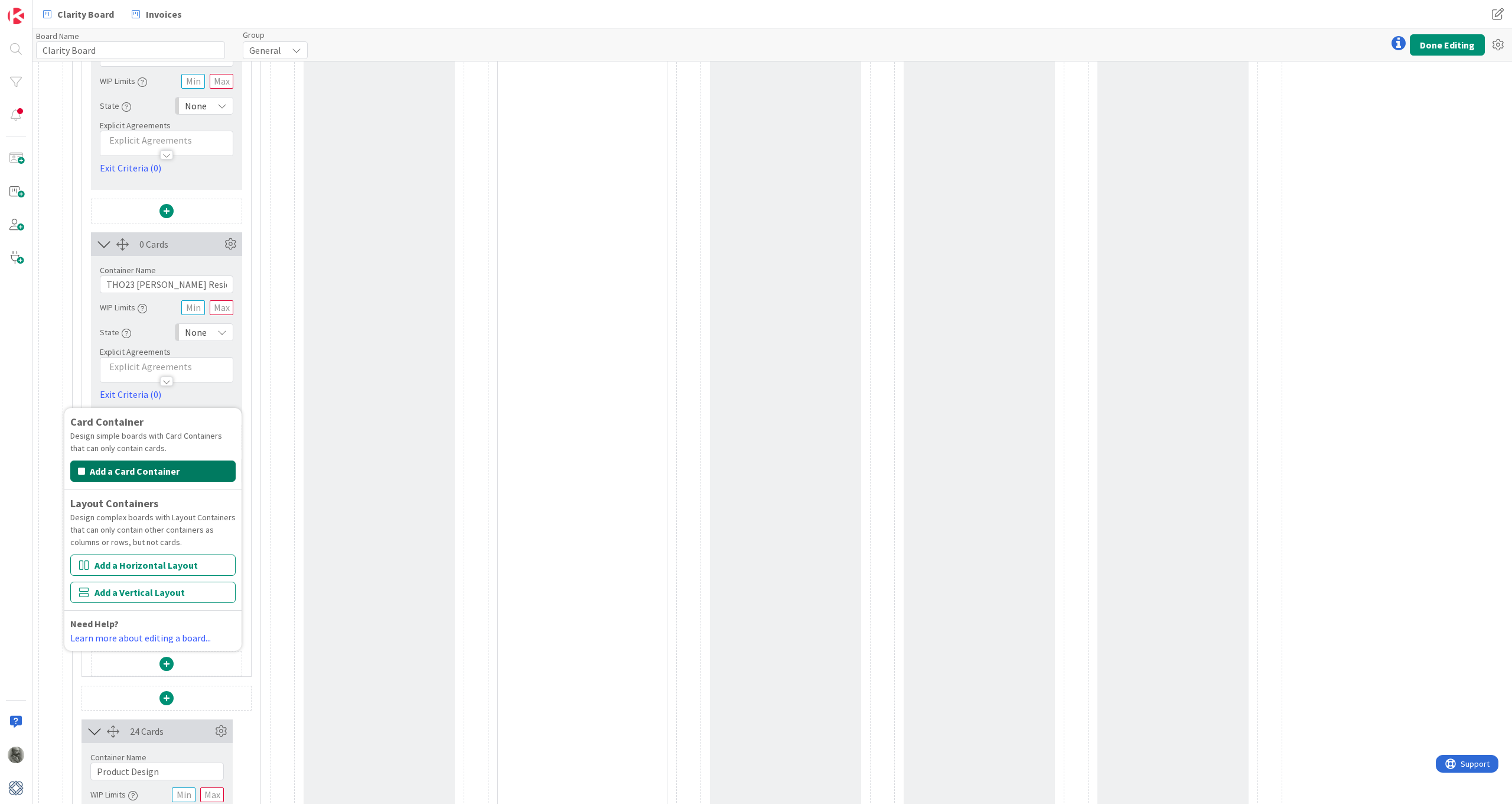
click at [128, 469] on button "Add a Card Container" at bounding box center [153, 470] width 165 height 21
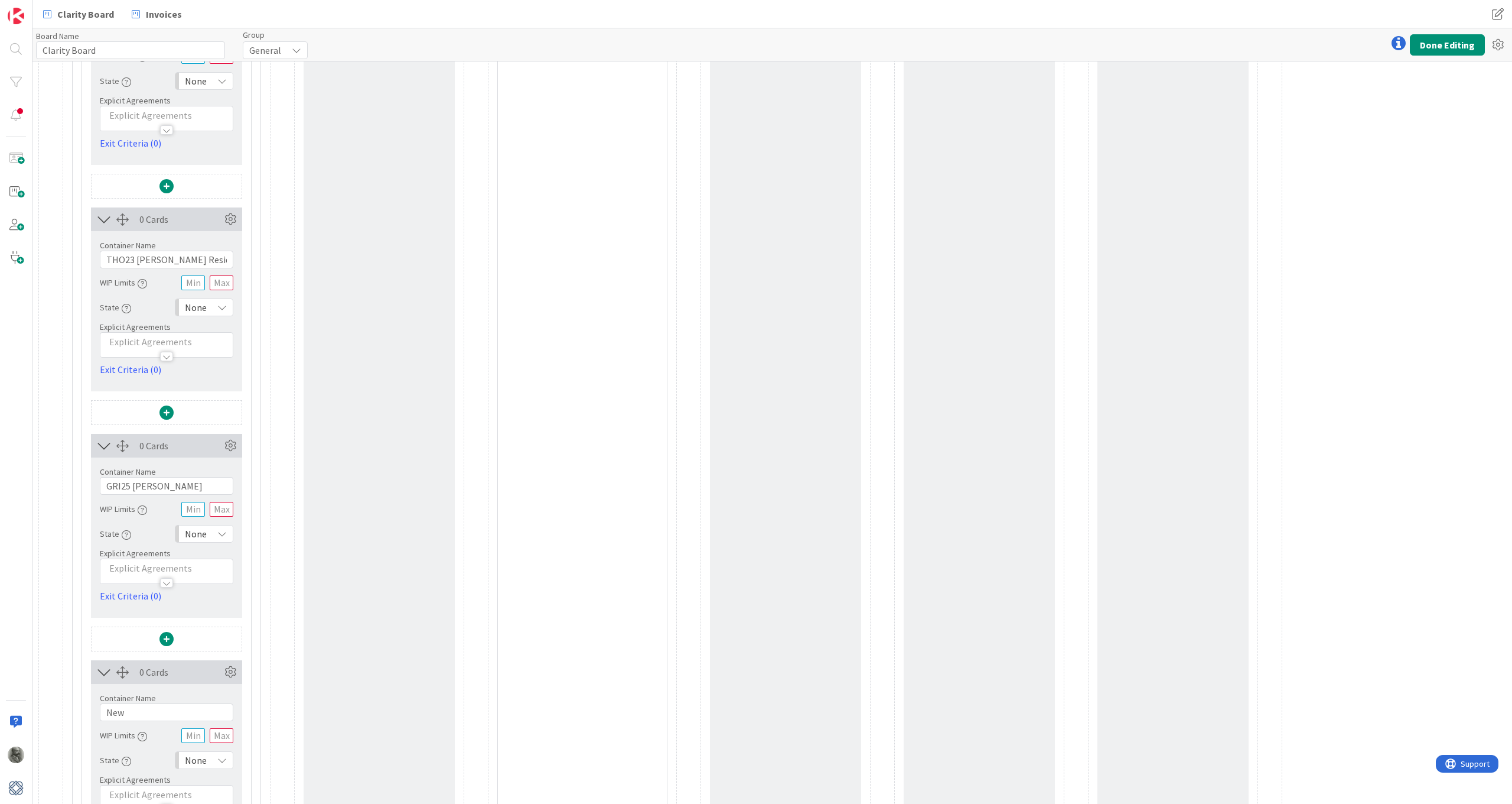
scroll to position [2454, 0]
drag, startPoint x: 131, startPoint y: 714, endPoint x: 109, endPoint y: 709, distance: 22.6
click at [109, 590] on input "New" at bounding box center [166, 711] width 133 height 18
paste input "Schmelz-le"
click at [142, 590] on input "Schmelz-le" at bounding box center [166, 711] width 133 height 18
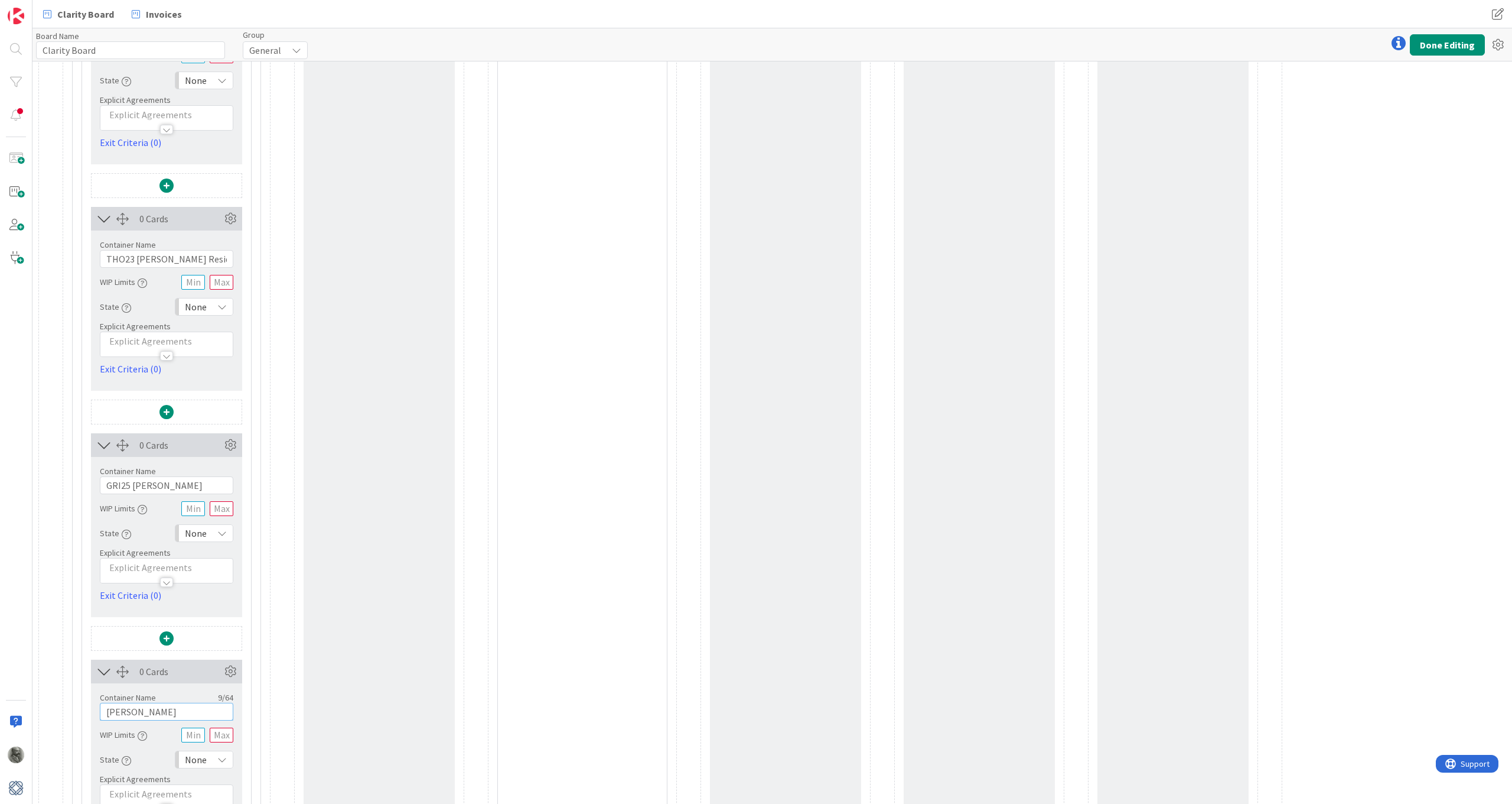
click at [107, 590] on input "Schmelzle" at bounding box center [166, 711] width 133 height 18
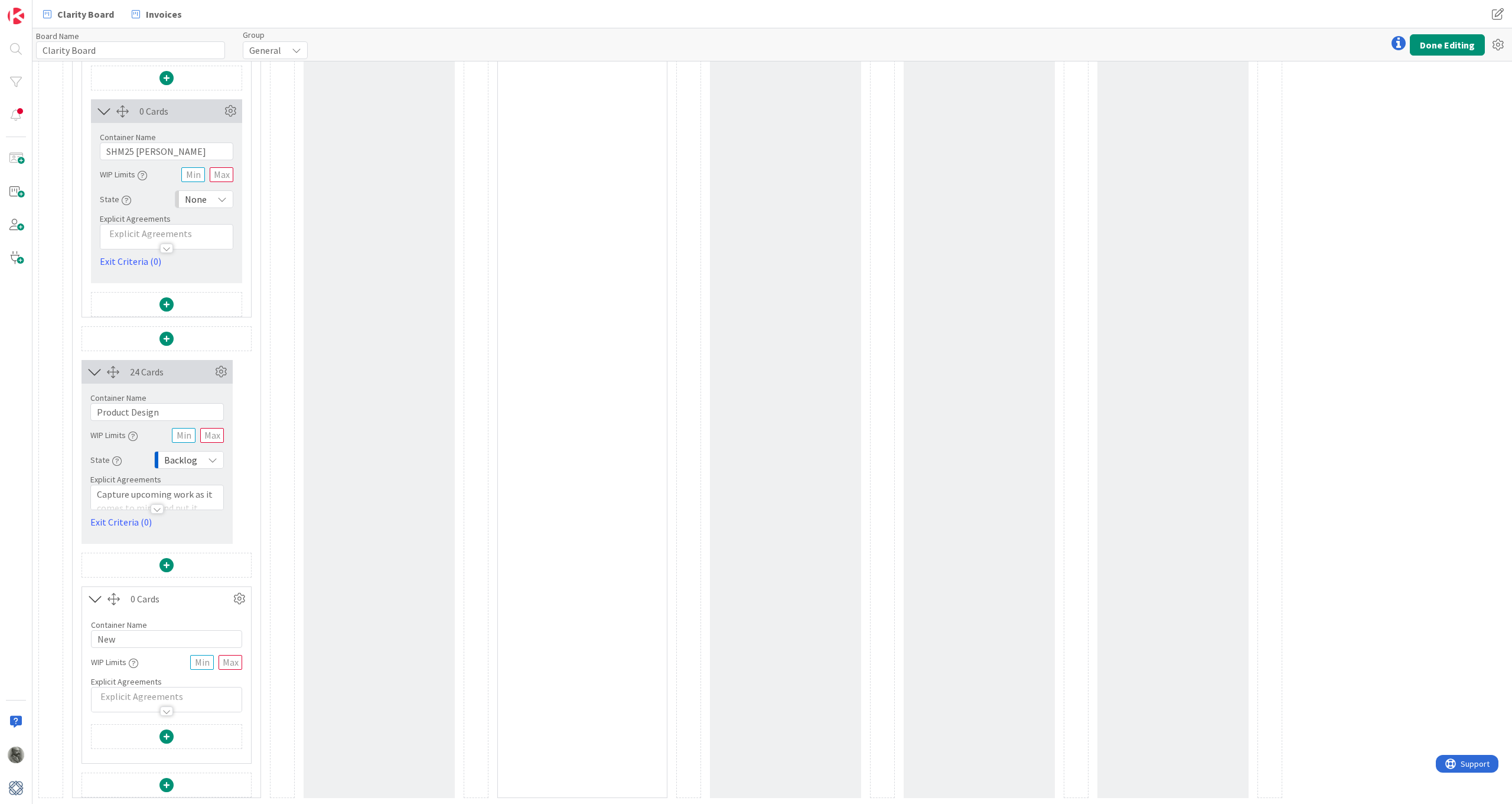
scroll to position [3014, 0]
type input "SHM25 Schmelzle"
drag, startPoint x: 127, startPoint y: 640, endPoint x: 82, endPoint y: 637, distance: 45.1
click at [82, 590] on div "0 Cards Container Name 3 / 64 New WIP Limits Explicit Agreements" at bounding box center [166, 675] width 170 height 177
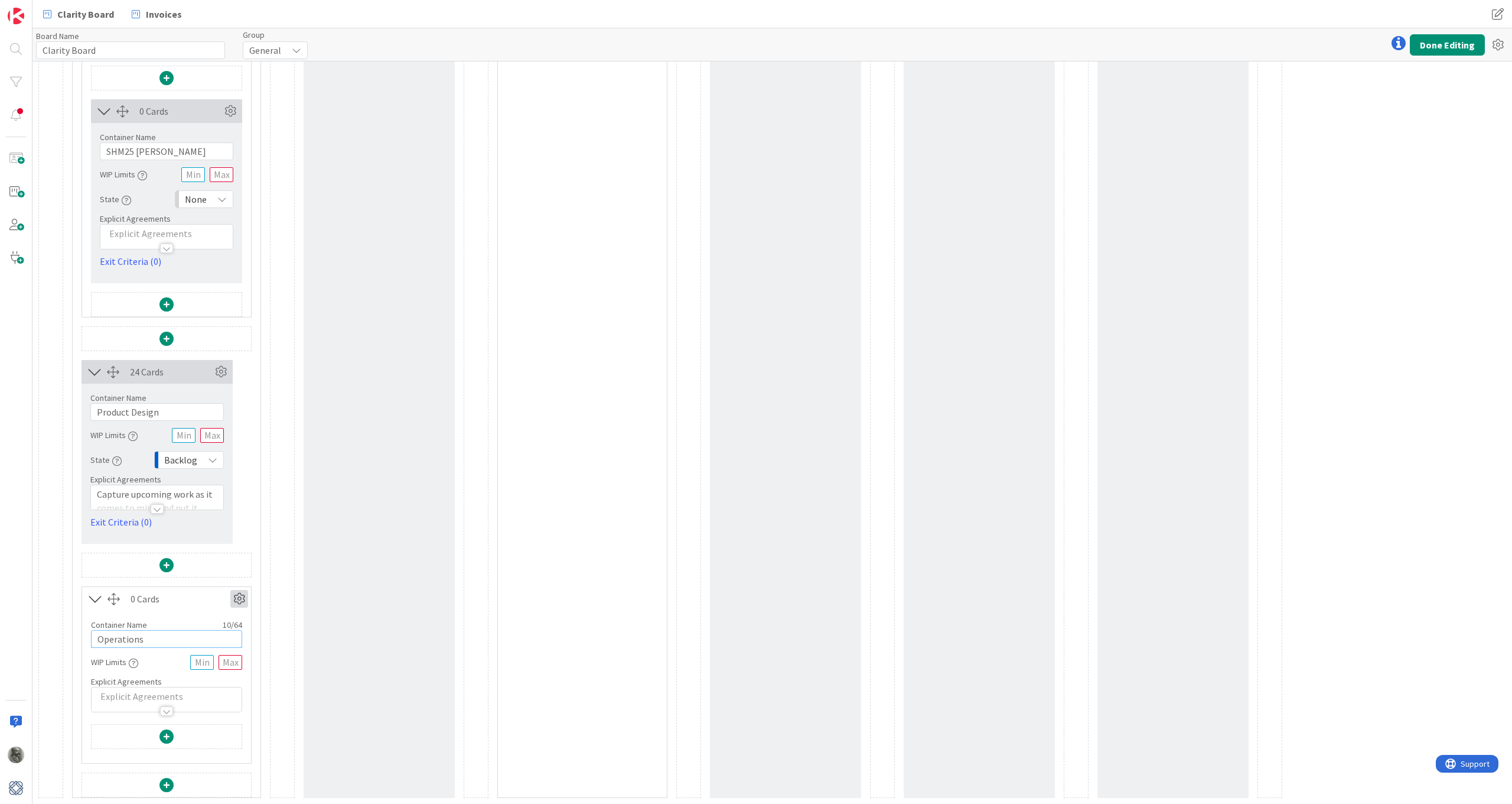
type input "Operations"
click at [237, 590] on icon at bounding box center [239, 598] width 18 height 18
click at [155, 590] on span "Delete this Container" at bounding box center [152, 699] width 87 height 17
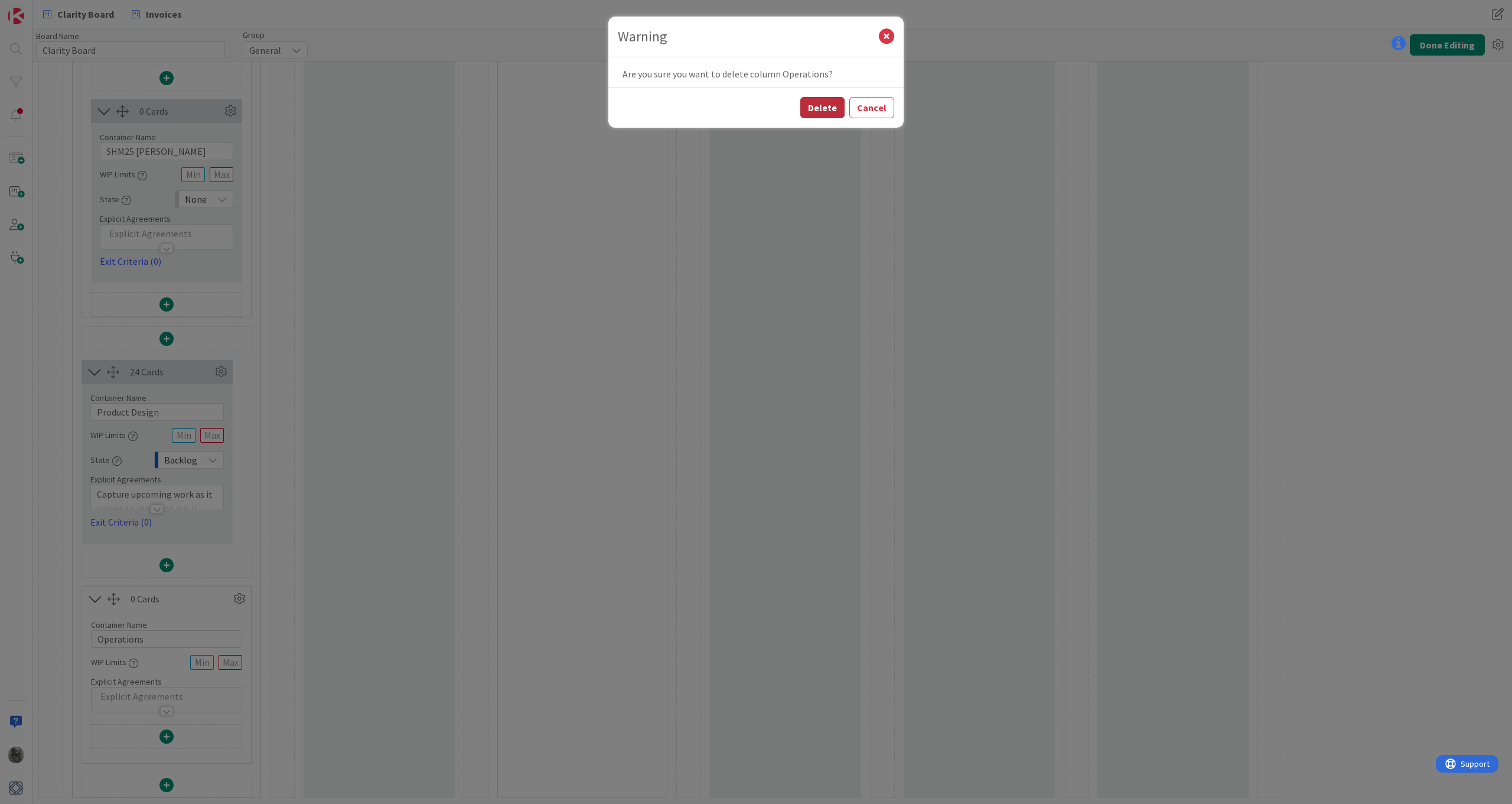
click at [831, 110] on button "Delete" at bounding box center [822, 107] width 44 height 21
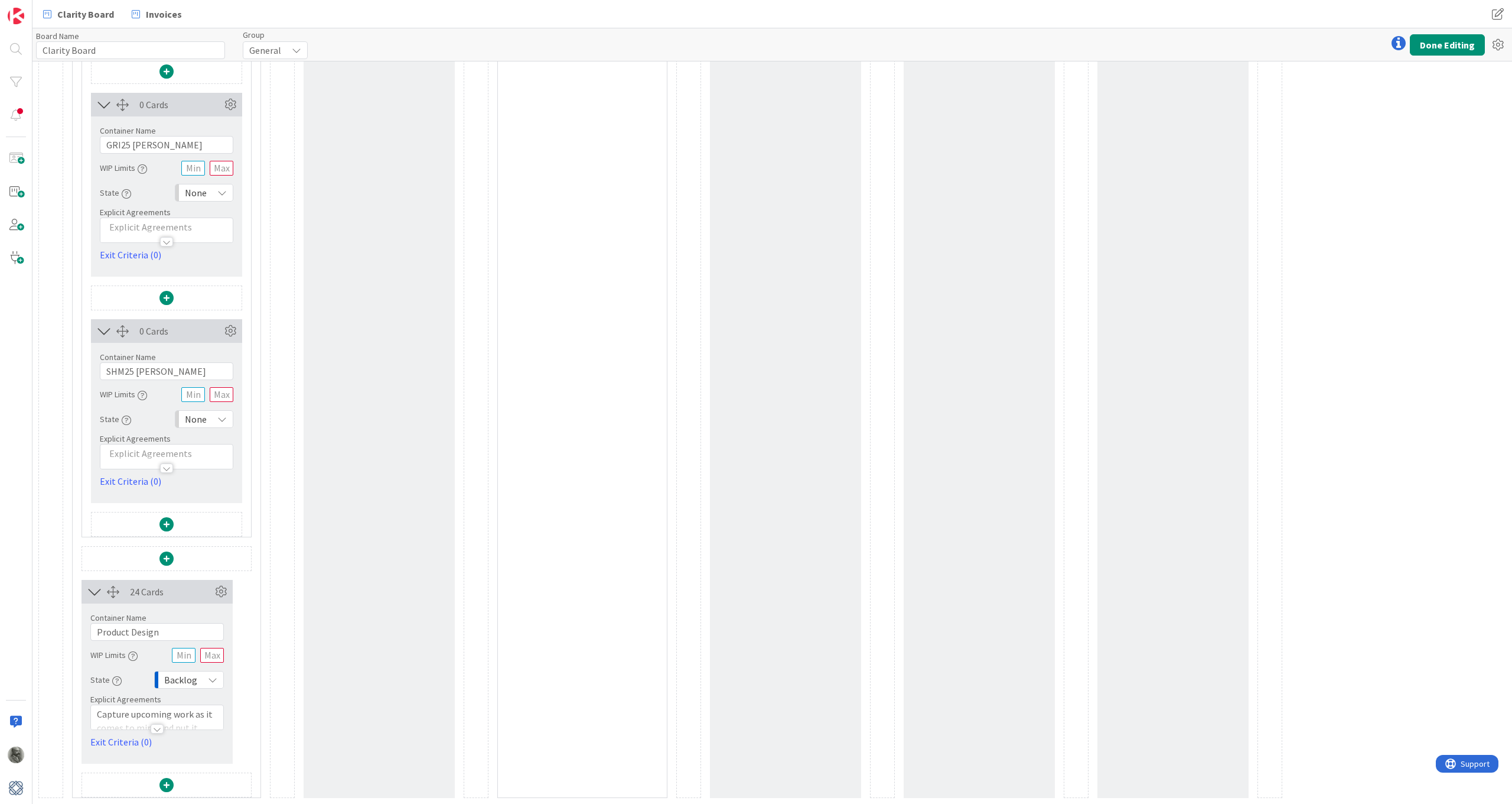
click at [166, 590] on span at bounding box center [166, 784] width 14 height 14
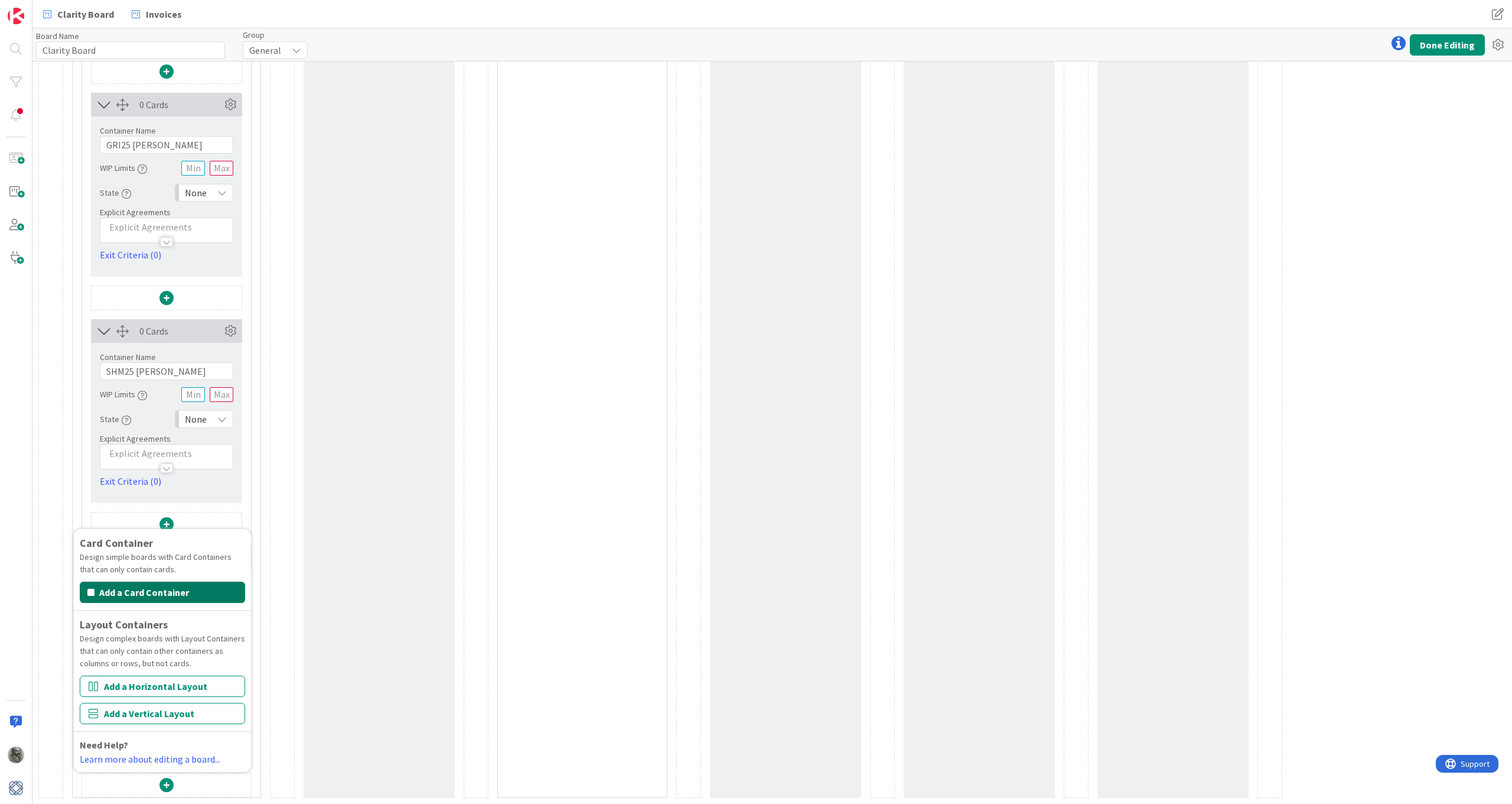
click at [154, 590] on button "Add a Card Container" at bounding box center [162, 591] width 165 height 21
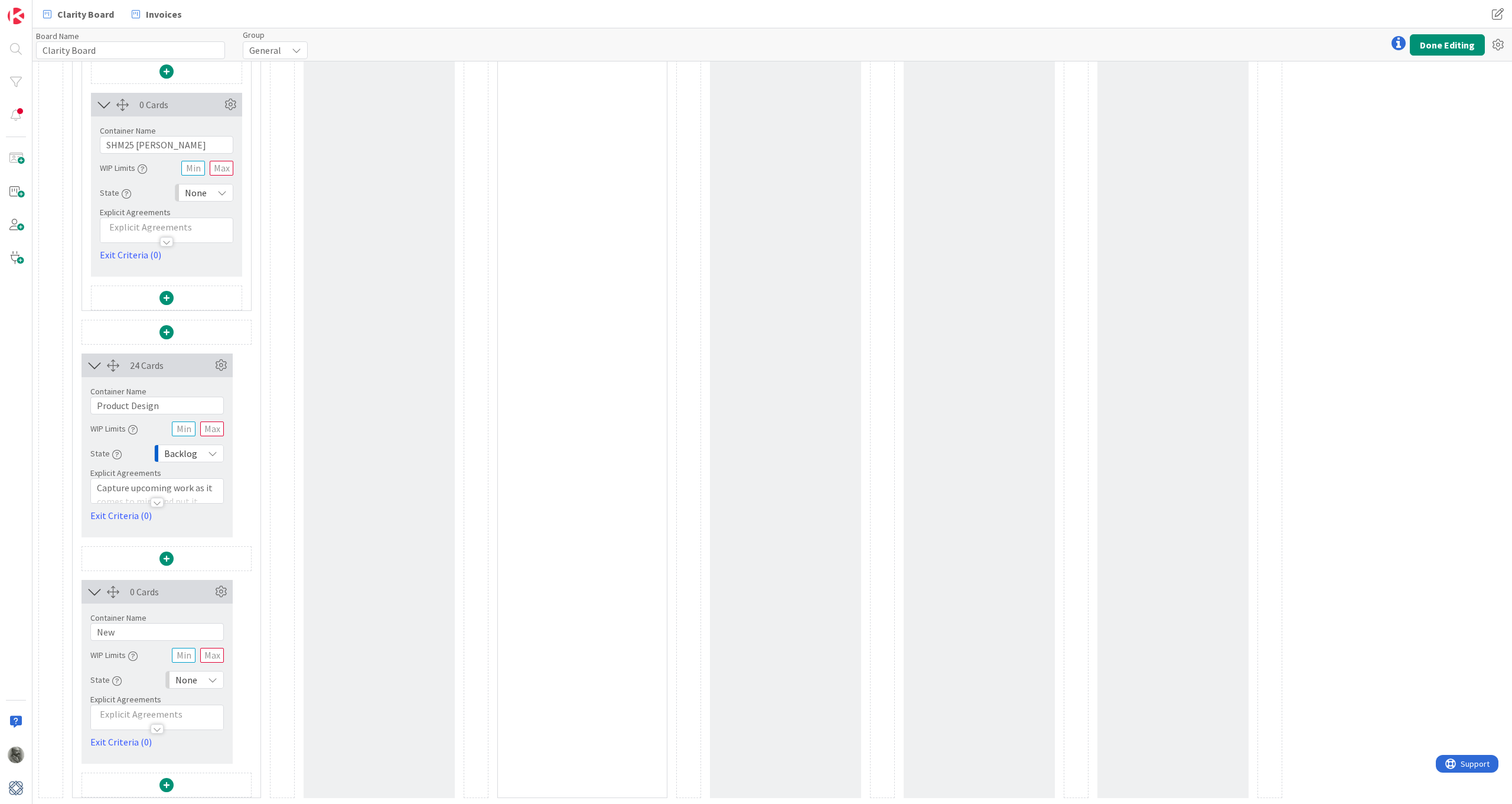
scroll to position [3020, 0]
drag, startPoint x: 119, startPoint y: 634, endPoint x: 87, endPoint y: 631, distance: 32.1
click at [87, 590] on div "Container Name 3 / 64 New WIP Limits State None Explicit Agreements Exit Criter…" at bounding box center [158, 676] width 152 height 146
type input "Operations"
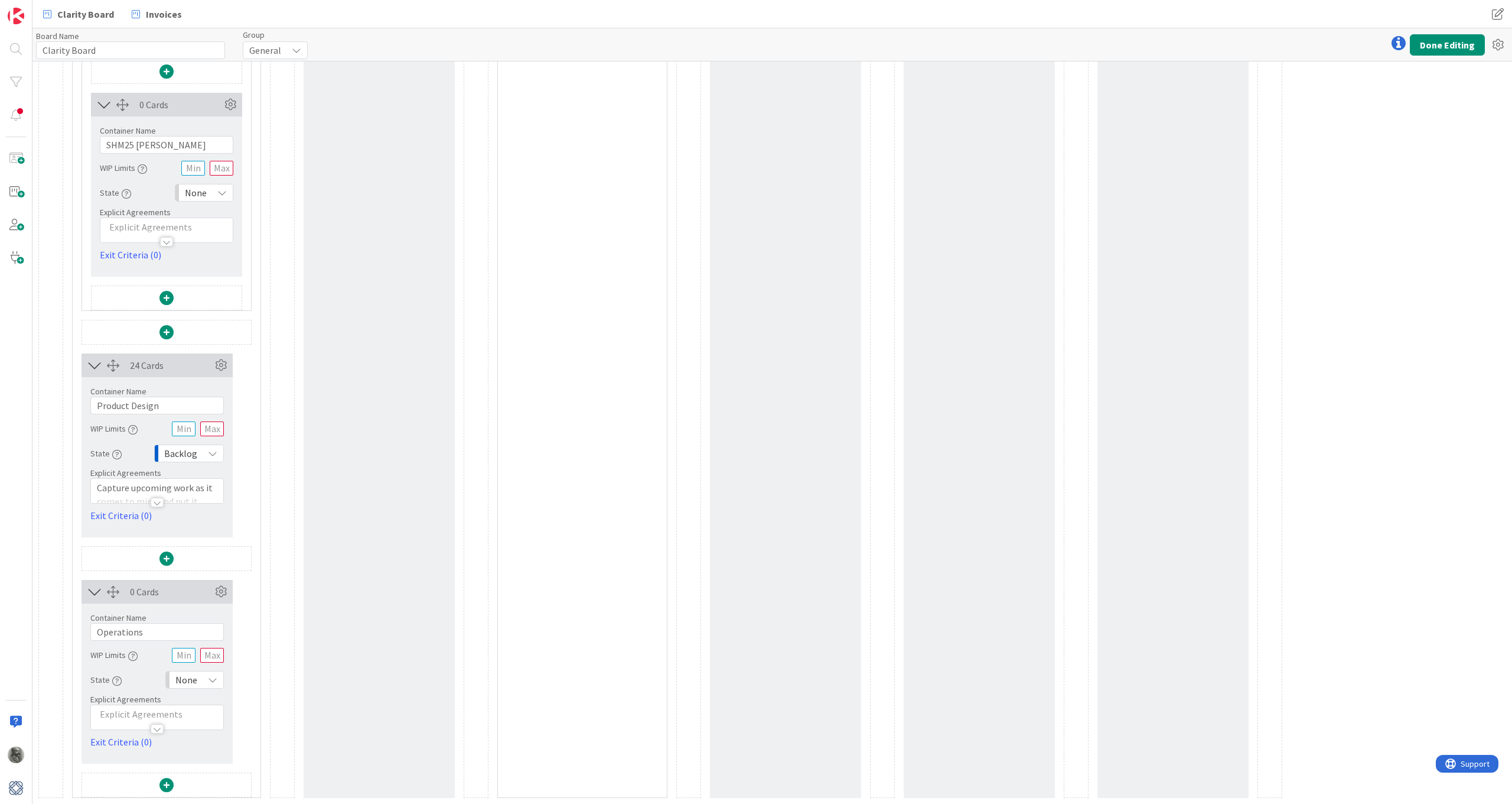
click at [166, 590] on span at bounding box center [166, 784] width 14 height 14
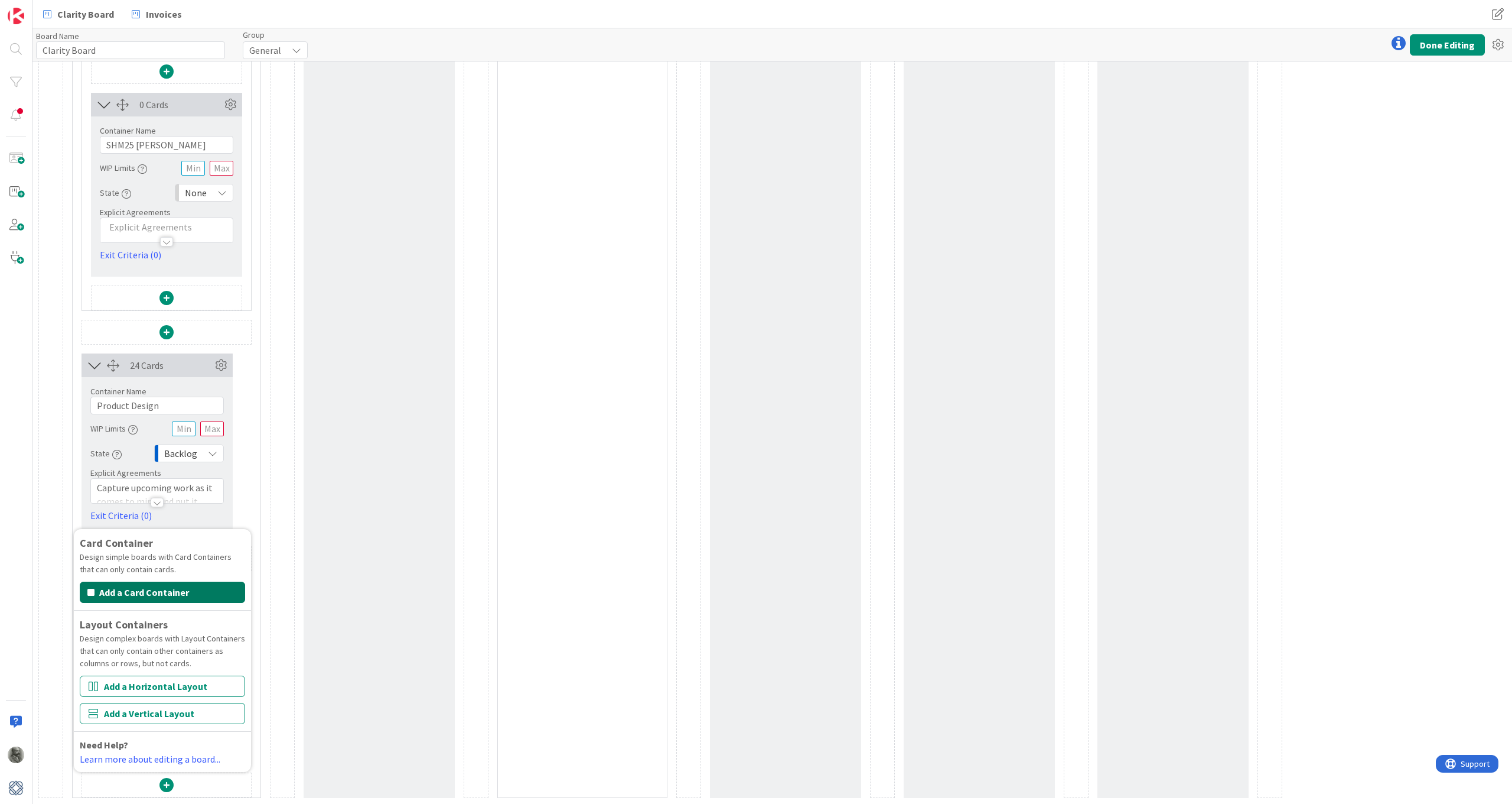
click at [150, 590] on button "Add a Card Container" at bounding box center [162, 591] width 165 height 21
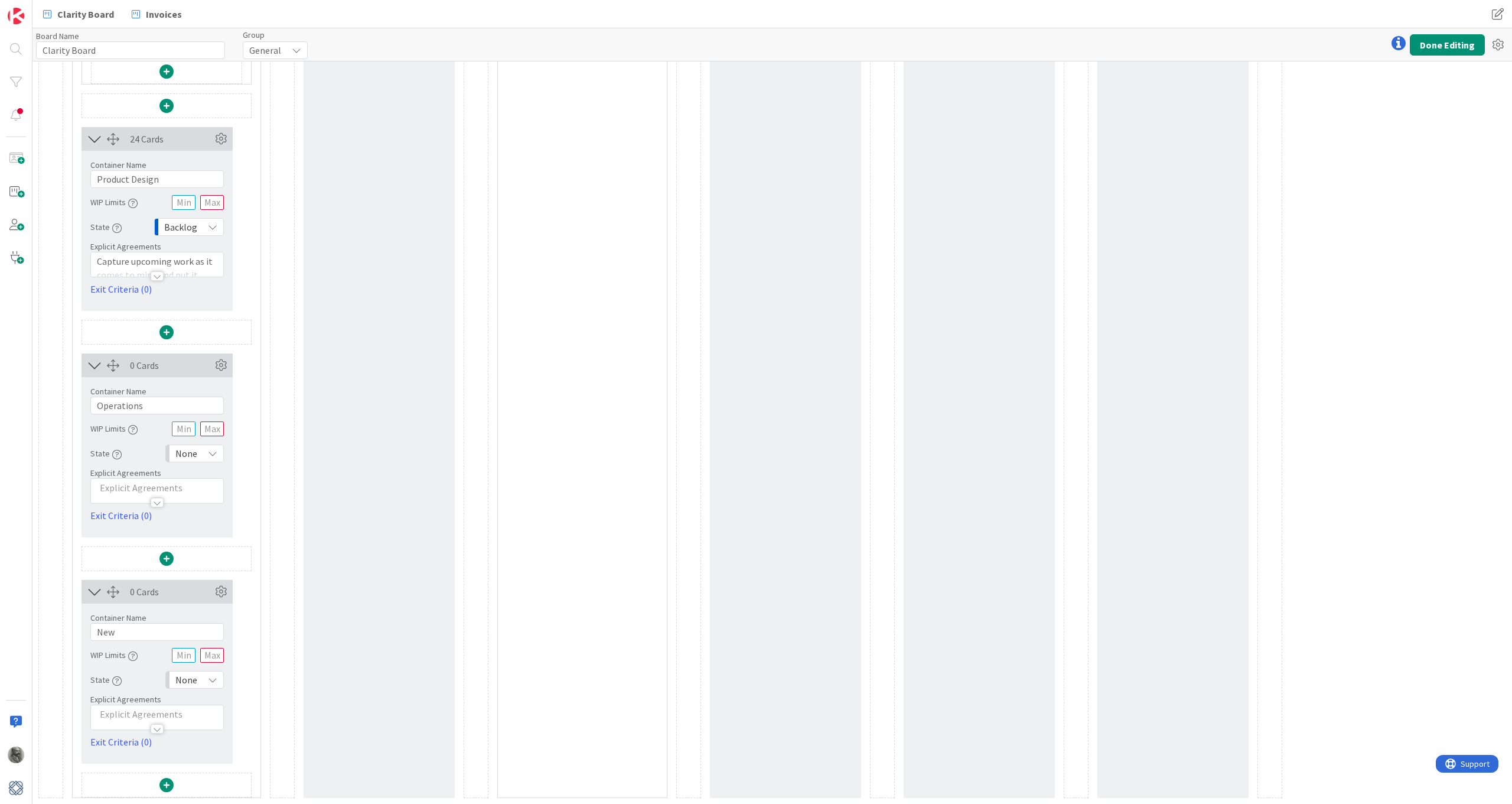
scroll to position [3246, 0]
drag, startPoint x: 123, startPoint y: 633, endPoint x: 90, endPoint y: 633, distance: 33.0
click at [90, 590] on div "Container Name 3 / 64 New WIP Limits State None Explicit Agreements Exit Criter…" at bounding box center [158, 676] width 152 height 146
type input "Finance"
click at [166, 590] on span at bounding box center [166, 784] width 14 height 14
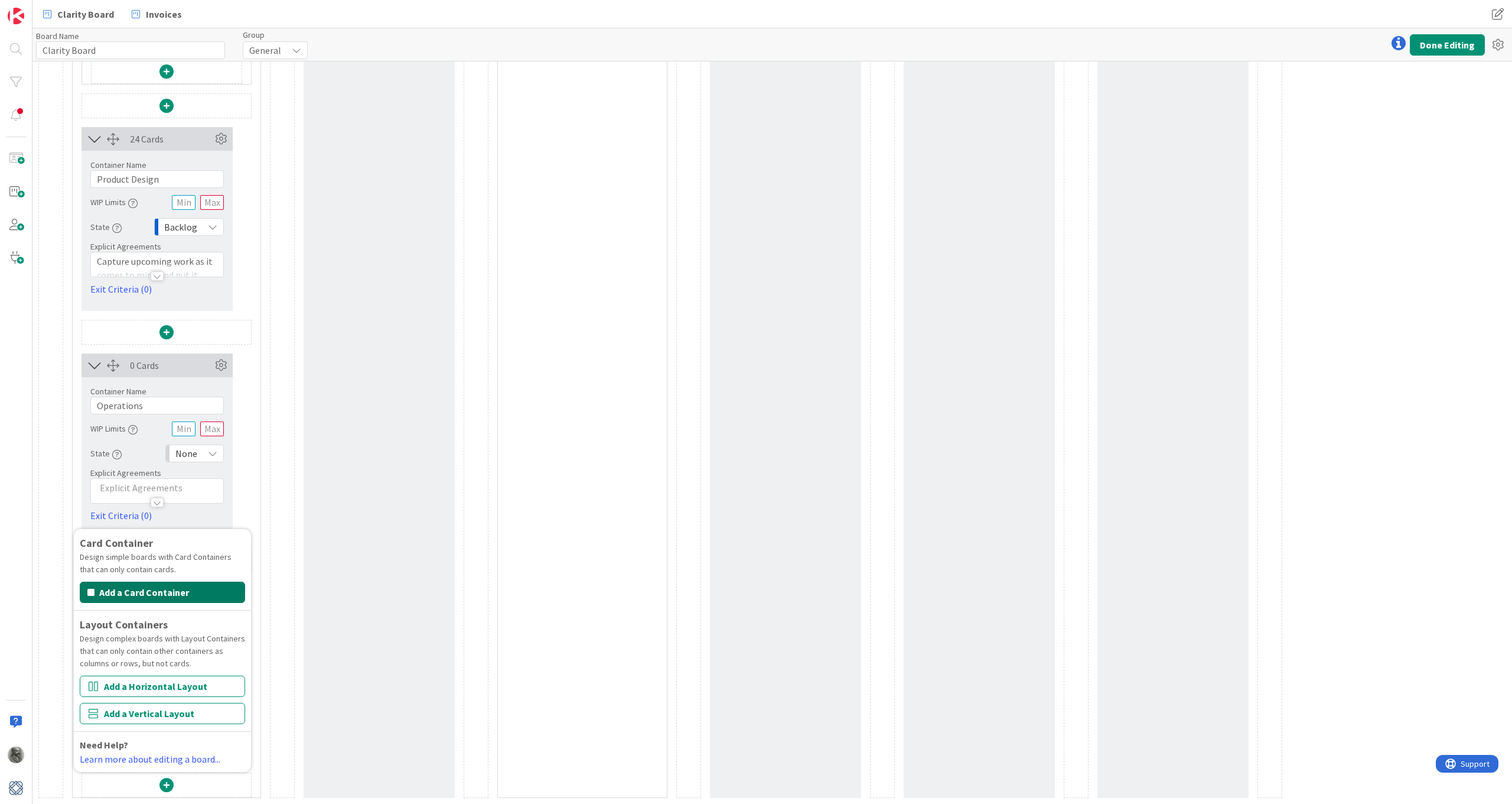
click at [148, 590] on button "Add a Card Container" at bounding box center [162, 591] width 165 height 21
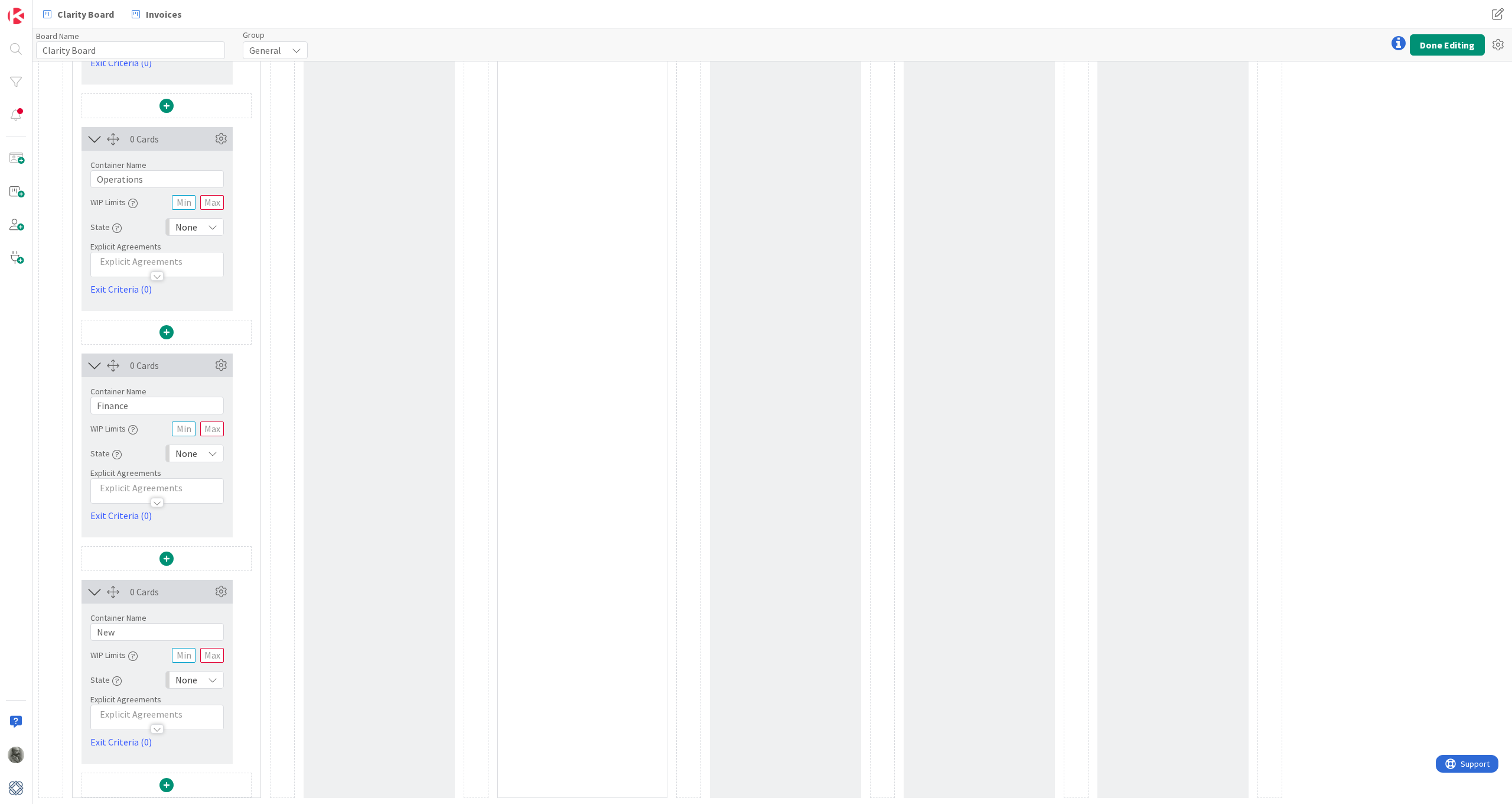
scroll to position [3473, 0]
drag, startPoint x: 130, startPoint y: 628, endPoint x: 87, endPoint y: 628, distance: 43.0
click at [87, 590] on div "Container Name 3 / 64 New WIP Limits State None Explicit Agreements Exit Criter…" at bounding box center [158, 676] width 152 height 146
type input "Brand Building"
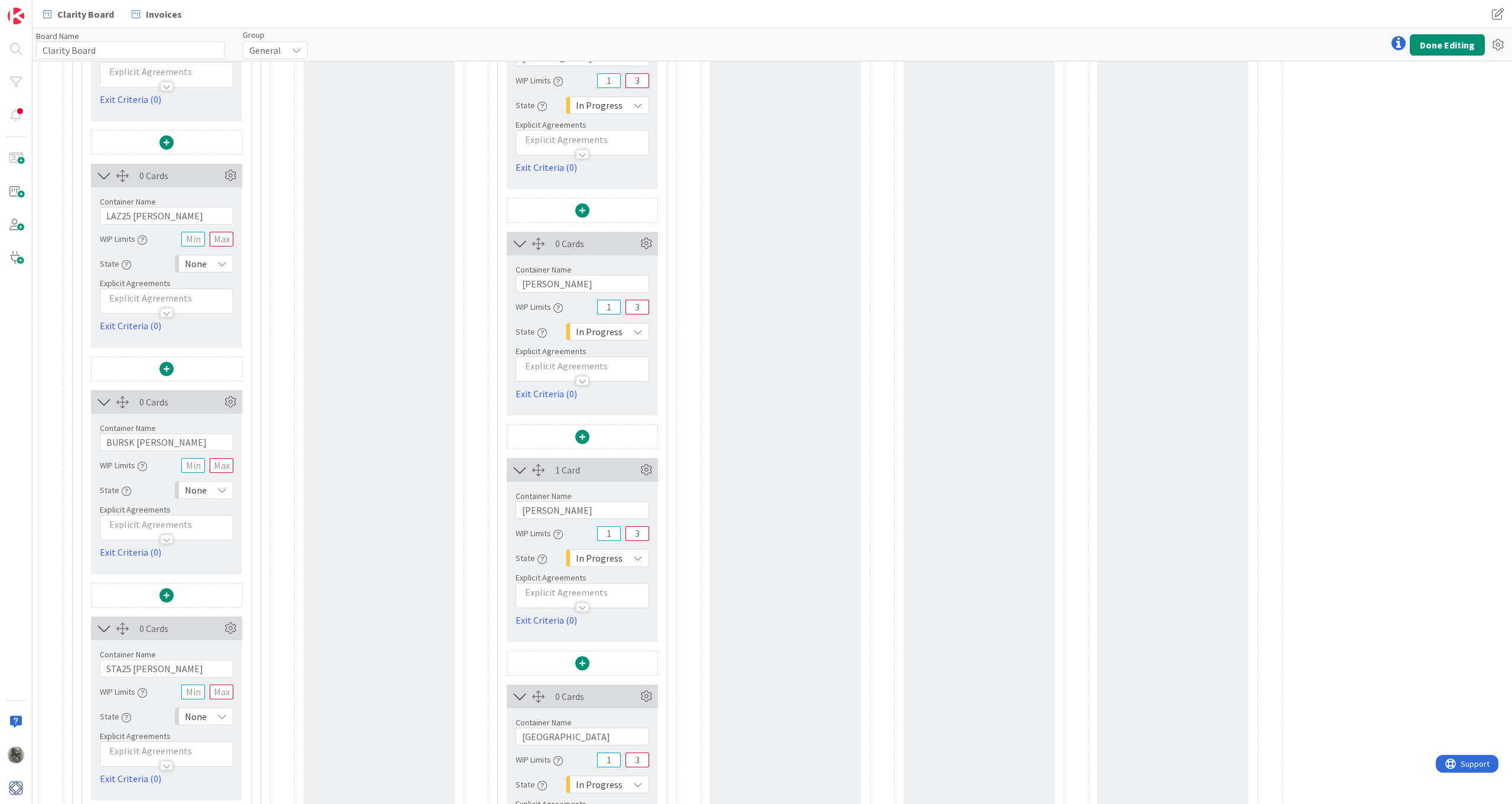
scroll to position [903, 0]
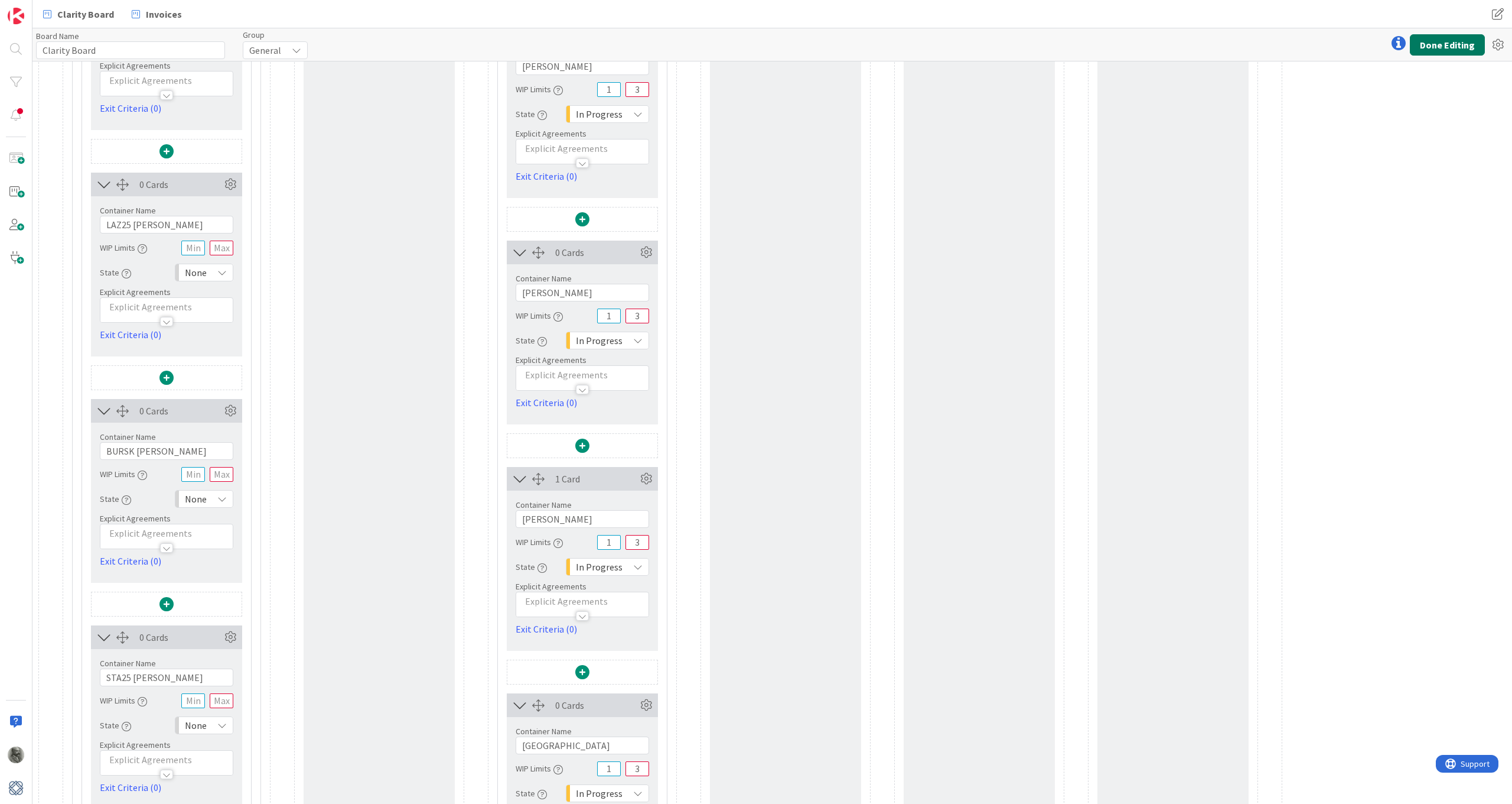
click at [1020, 42] on button "Done Editing" at bounding box center [1447, 45] width 75 height 21
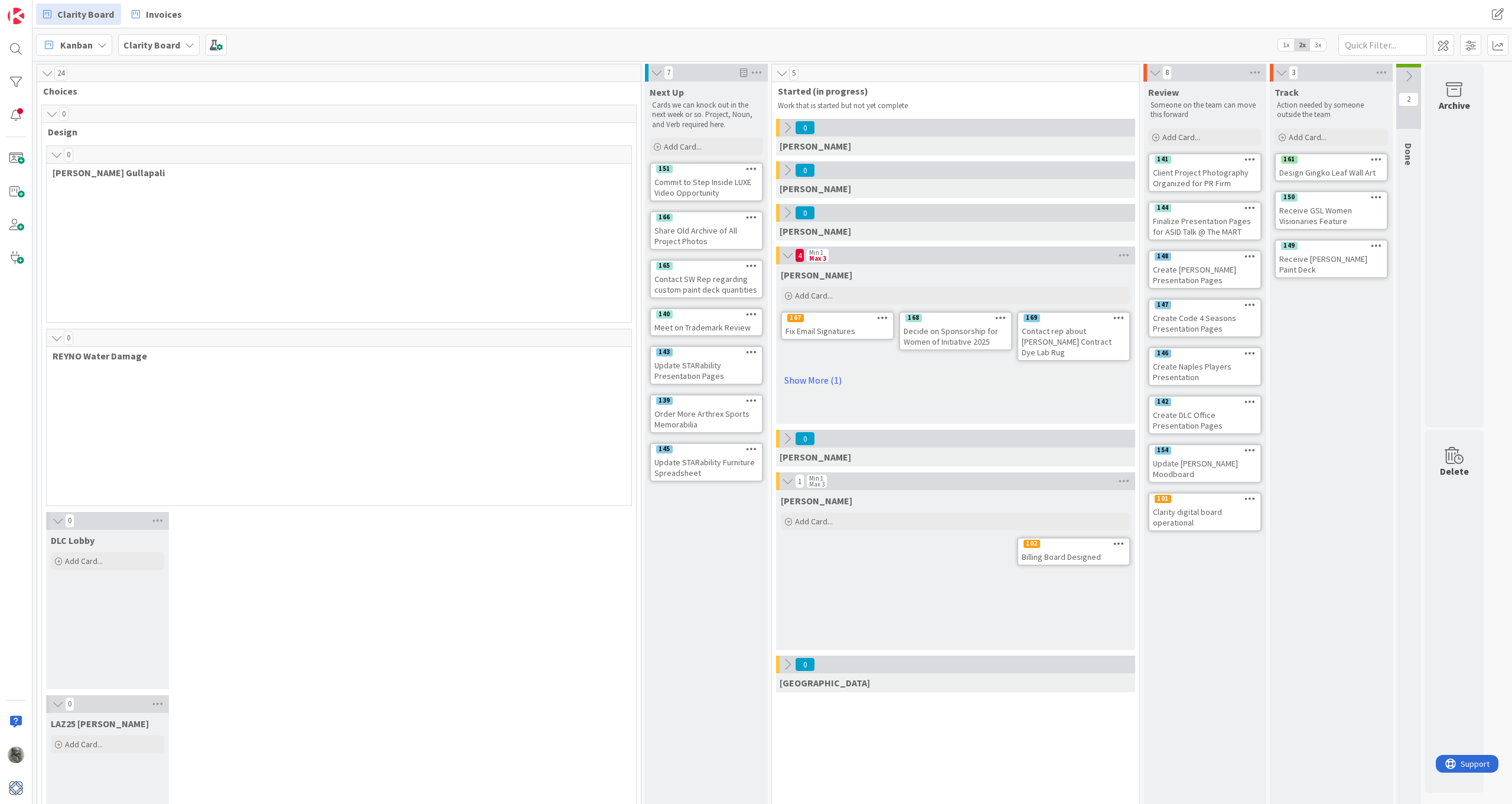
click at [56, 153] on icon at bounding box center [56, 154] width 13 height 12
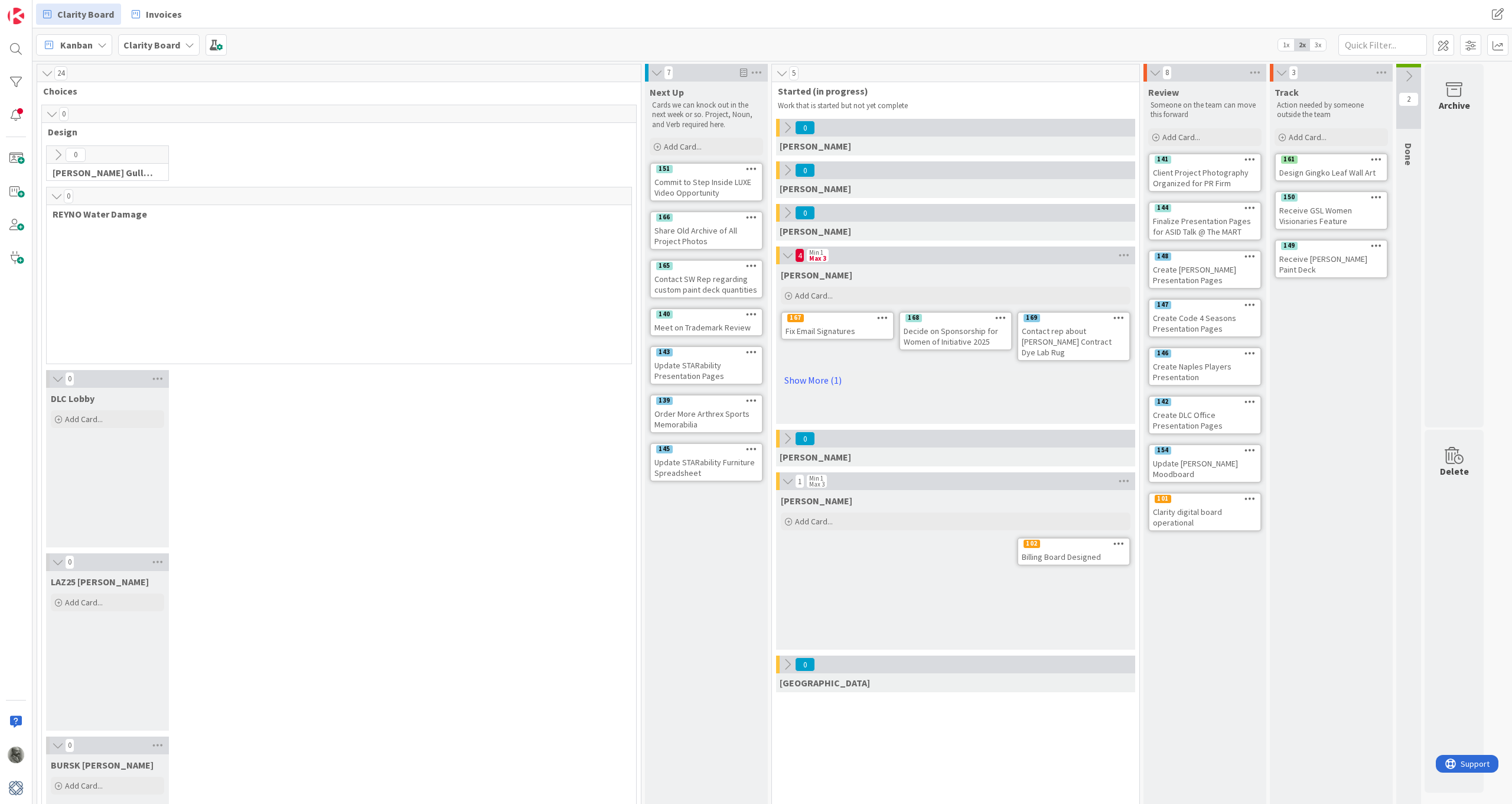
click at [57, 196] on icon at bounding box center [56, 196] width 13 height 12
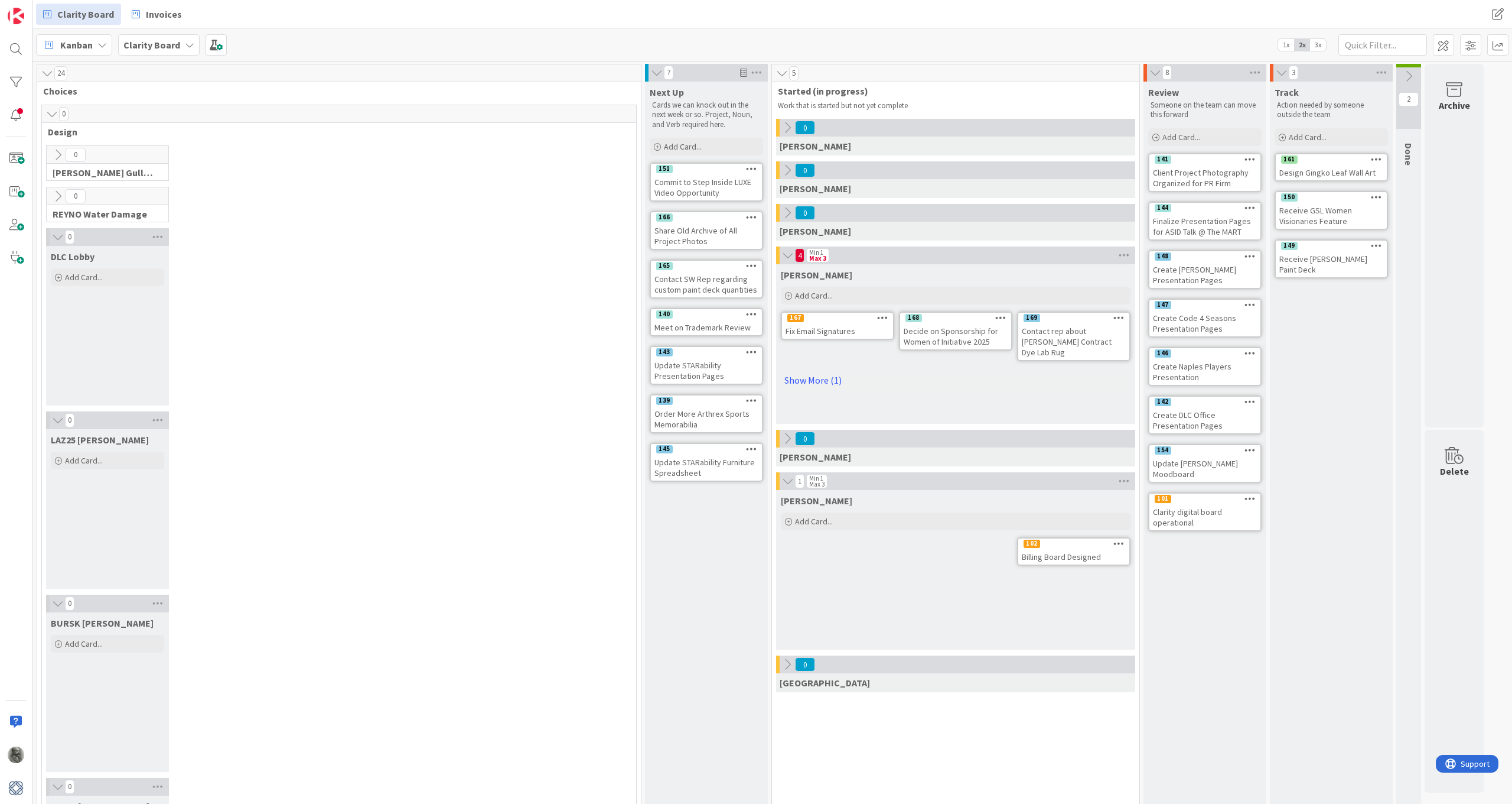
click at [54, 242] on icon at bounding box center [58, 236] width 13 height 12
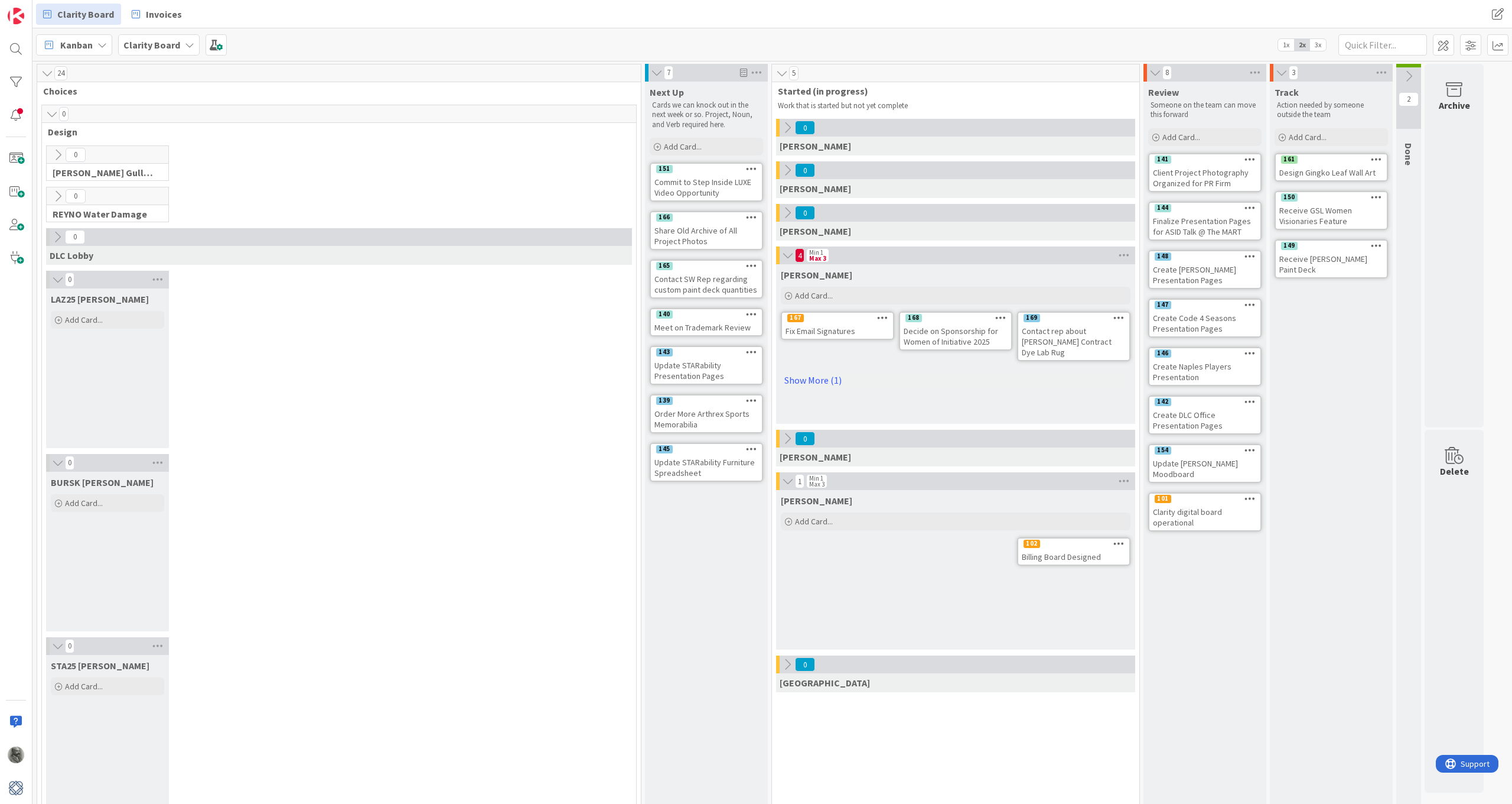
click at [53, 280] on icon at bounding box center [58, 279] width 13 height 12
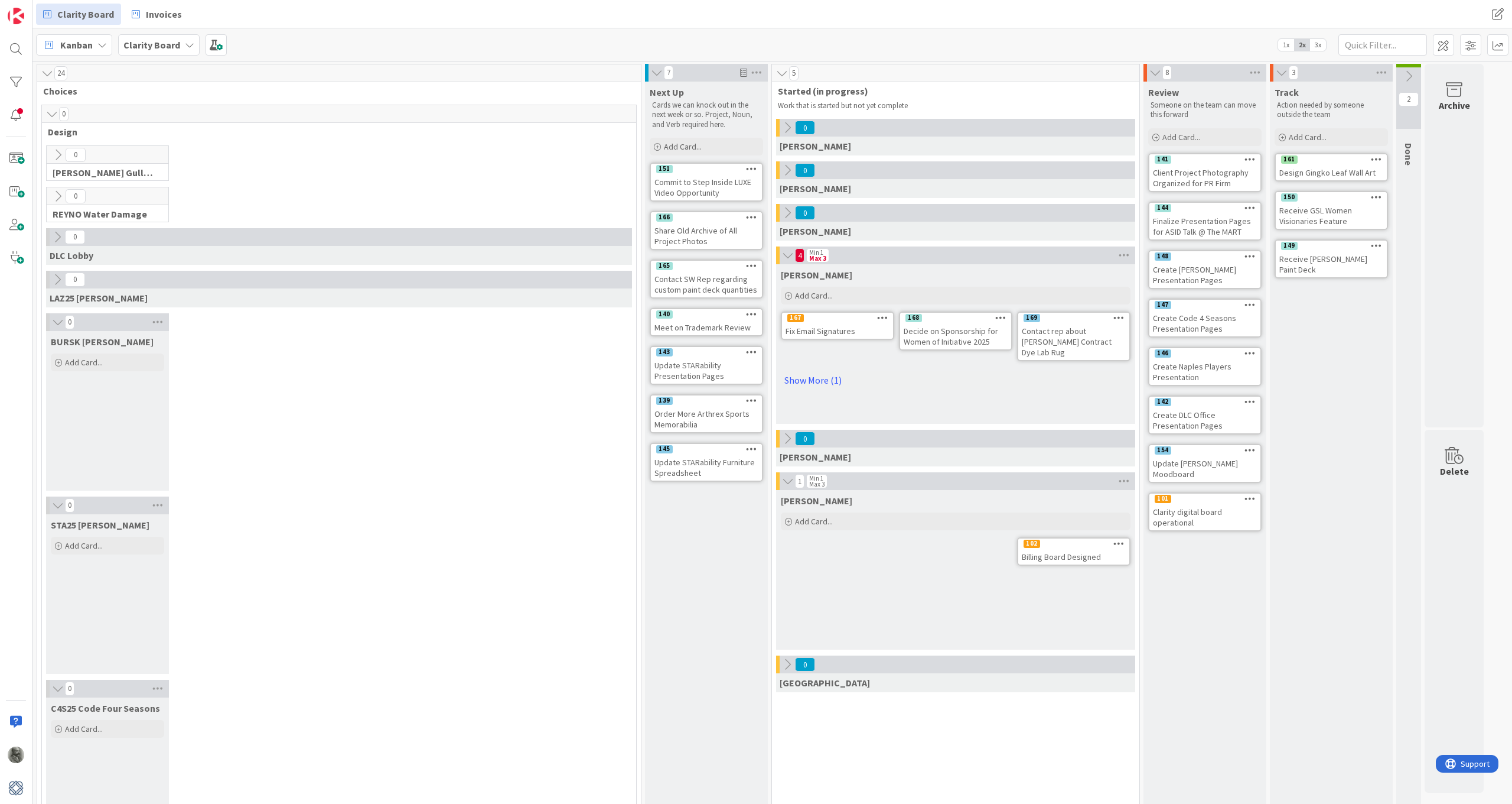
click at [55, 315] on button at bounding box center [57, 322] width 12 height 16
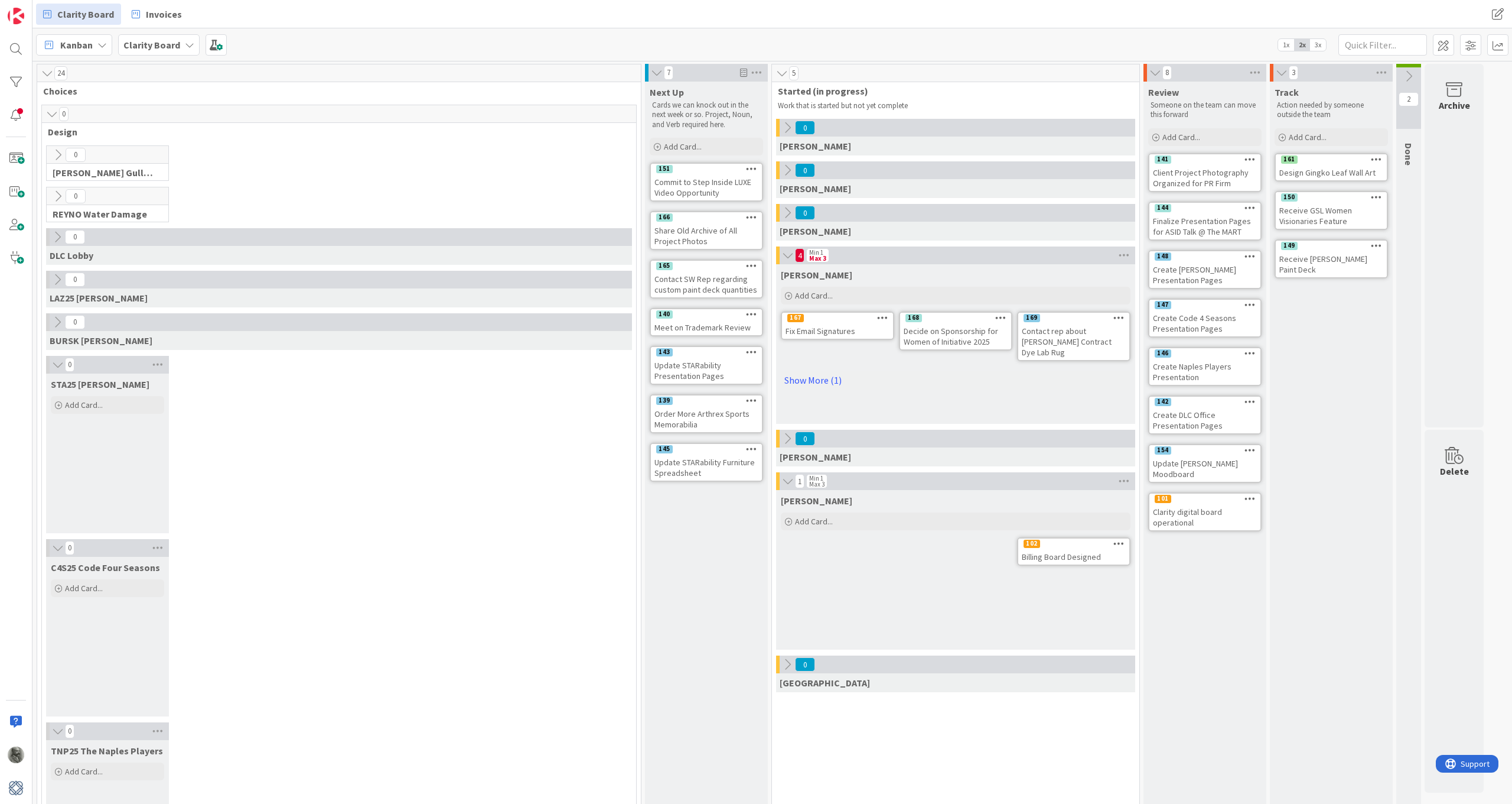
click at [58, 361] on icon at bounding box center [58, 364] width 13 height 12
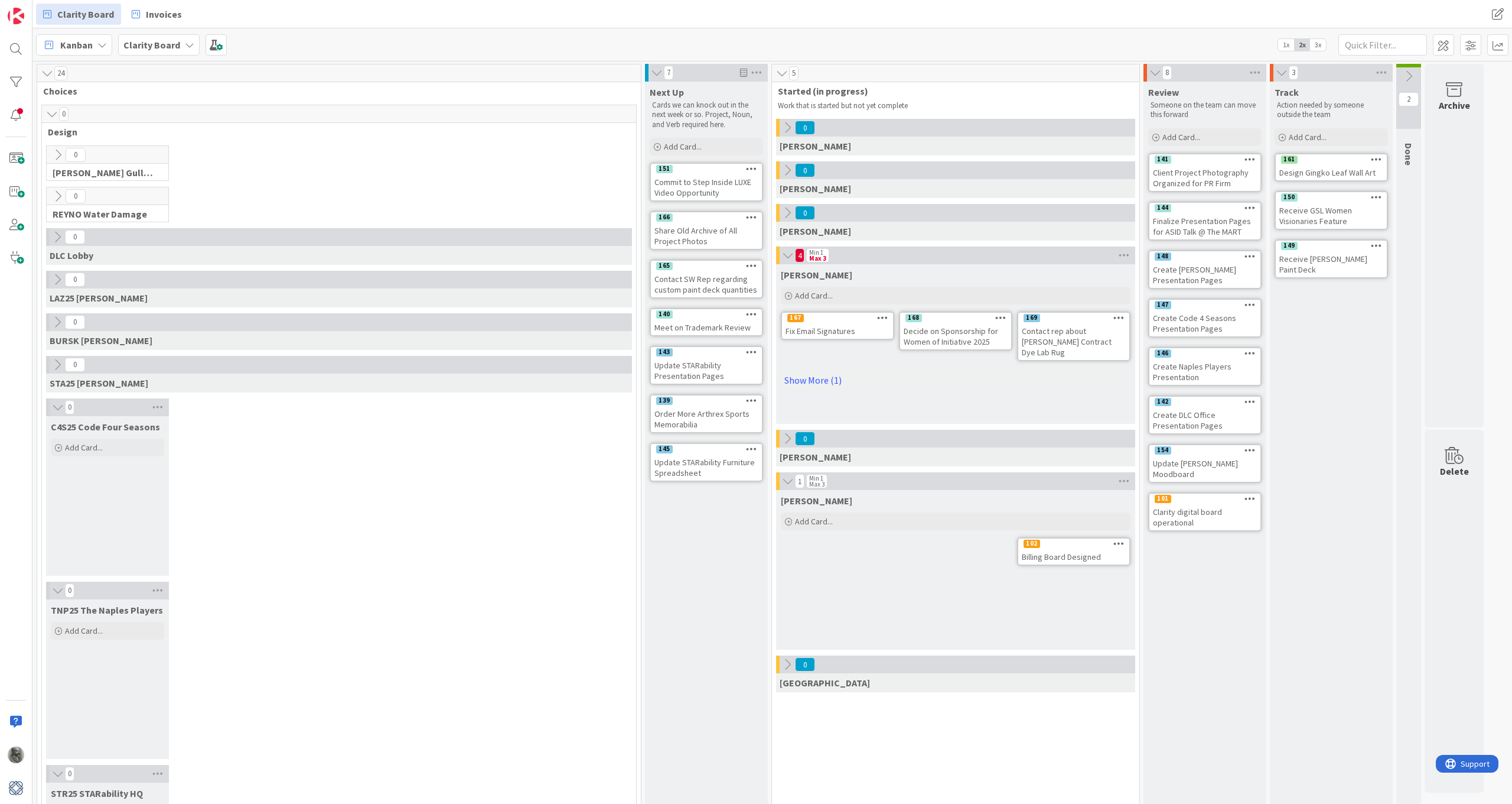
click at [54, 412] on icon at bounding box center [58, 407] width 13 height 12
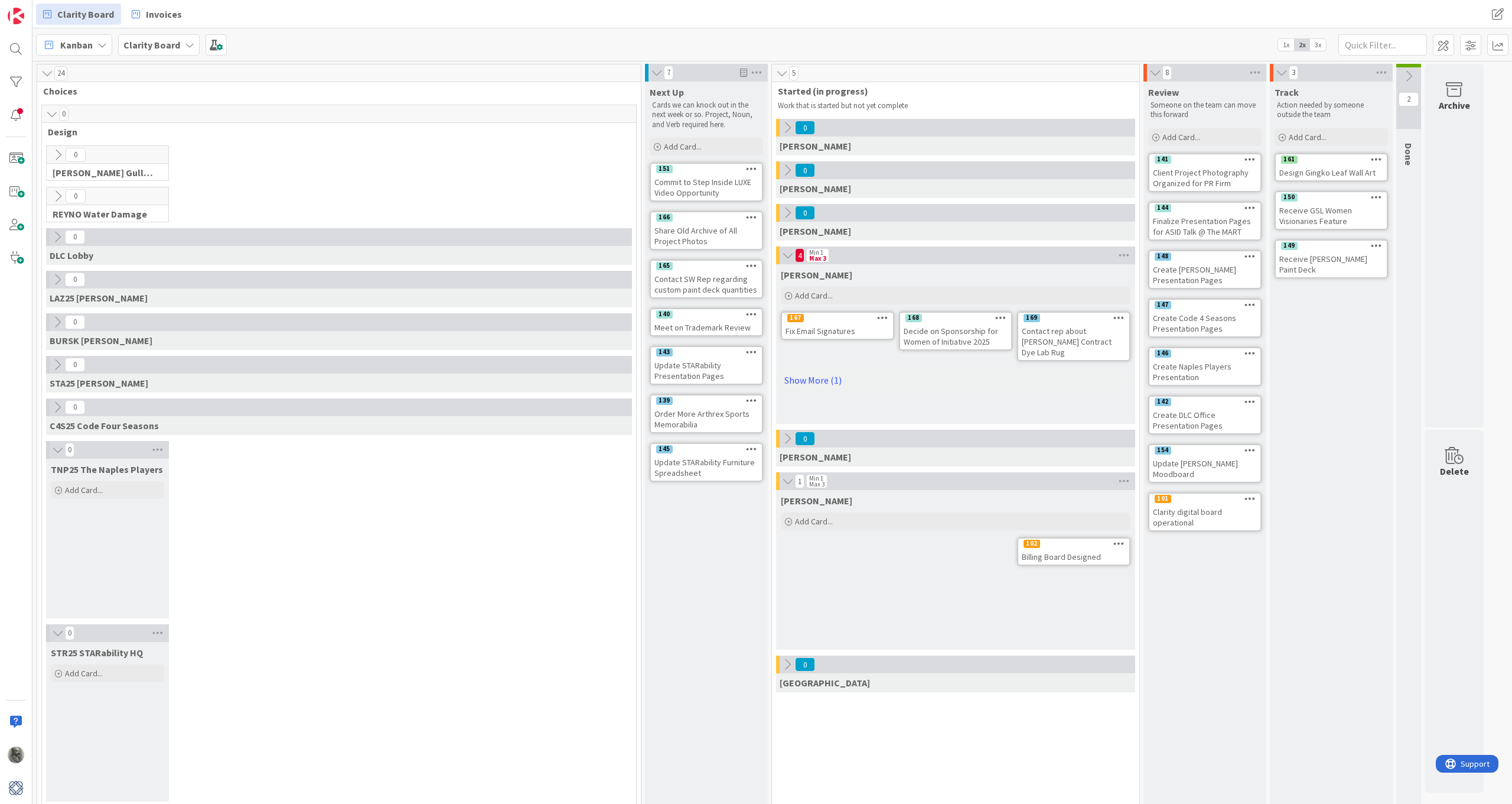
click at [52, 447] on icon at bounding box center [58, 449] width 13 height 12
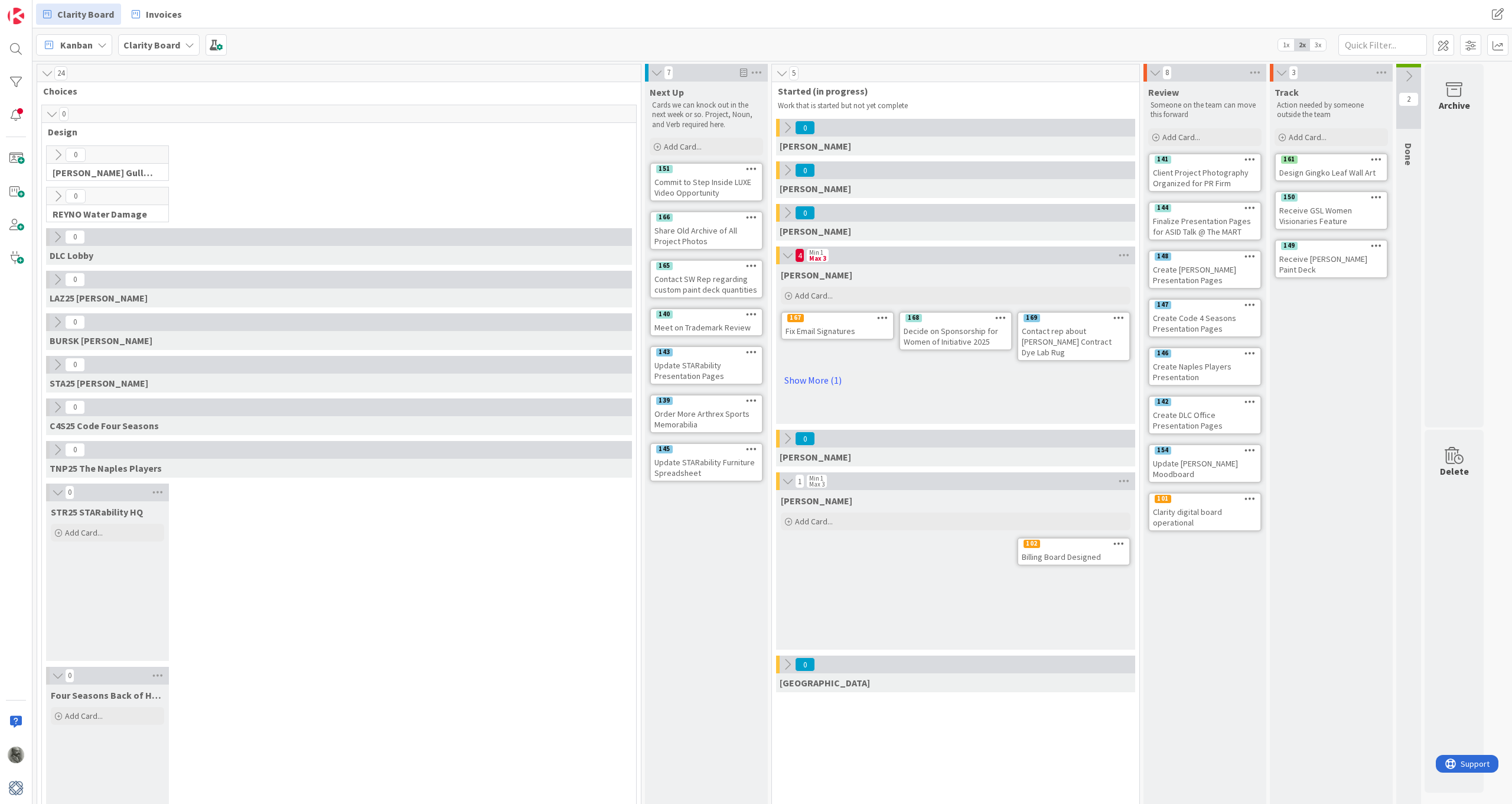
click at [53, 492] on icon at bounding box center [58, 492] width 13 height 12
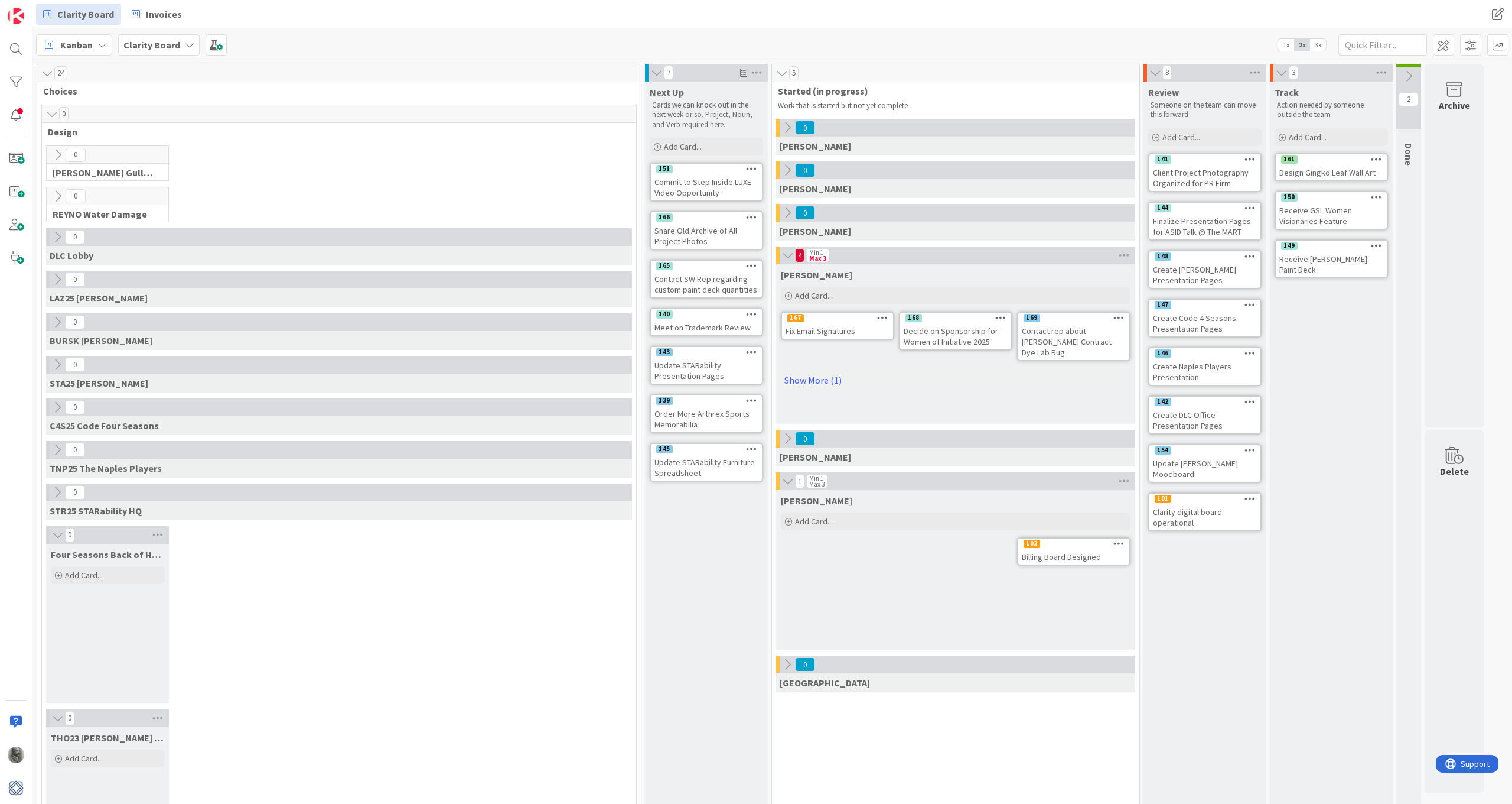
click at [54, 543] on div "0" at bounding box center [108, 535] width 123 height 18
click at [58, 534] on icon at bounding box center [58, 535] width 13 height 12
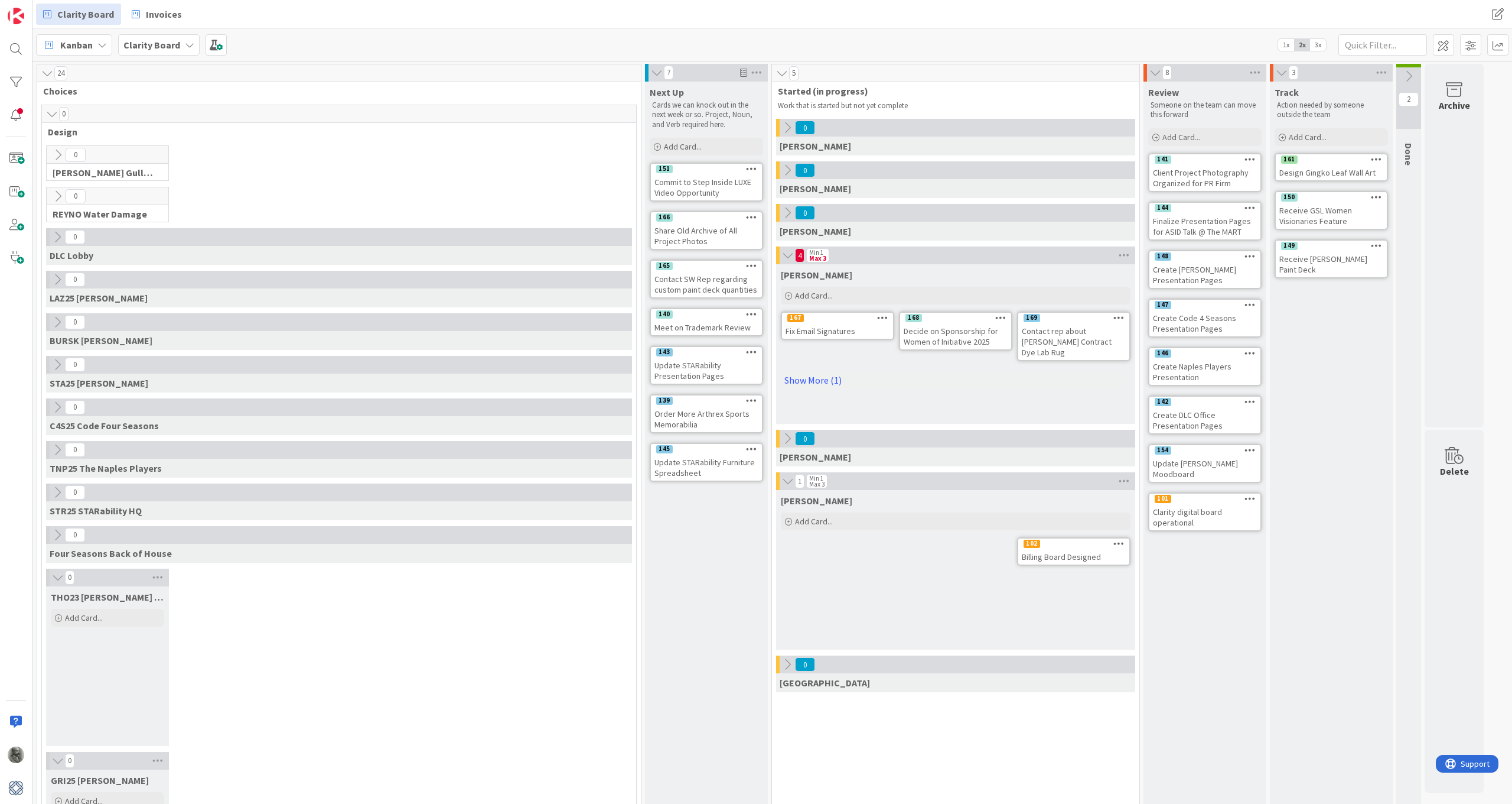
click at [56, 574] on icon at bounding box center [58, 577] width 13 height 12
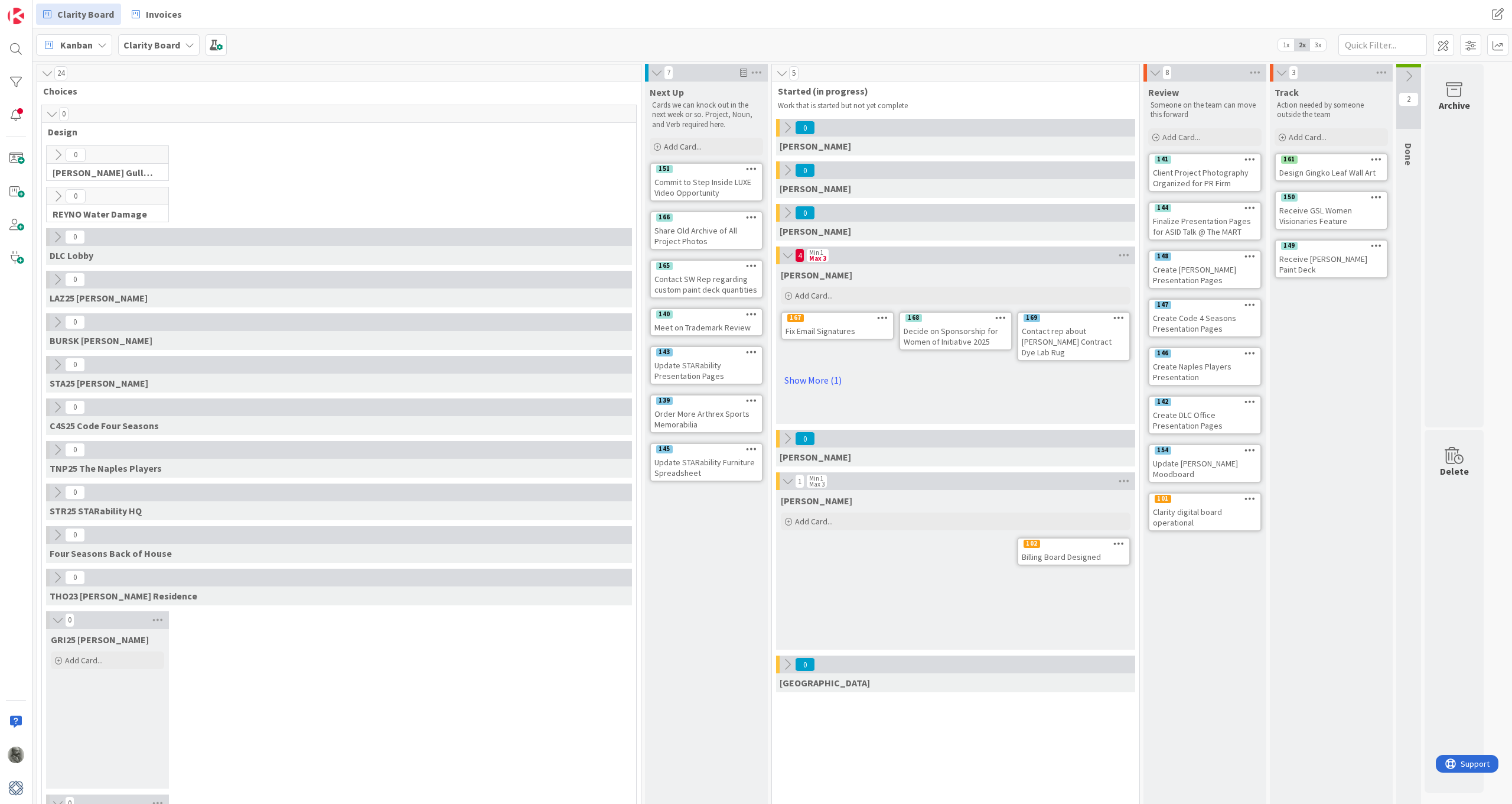
click at [55, 590] on icon at bounding box center [58, 619] width 13 height 12
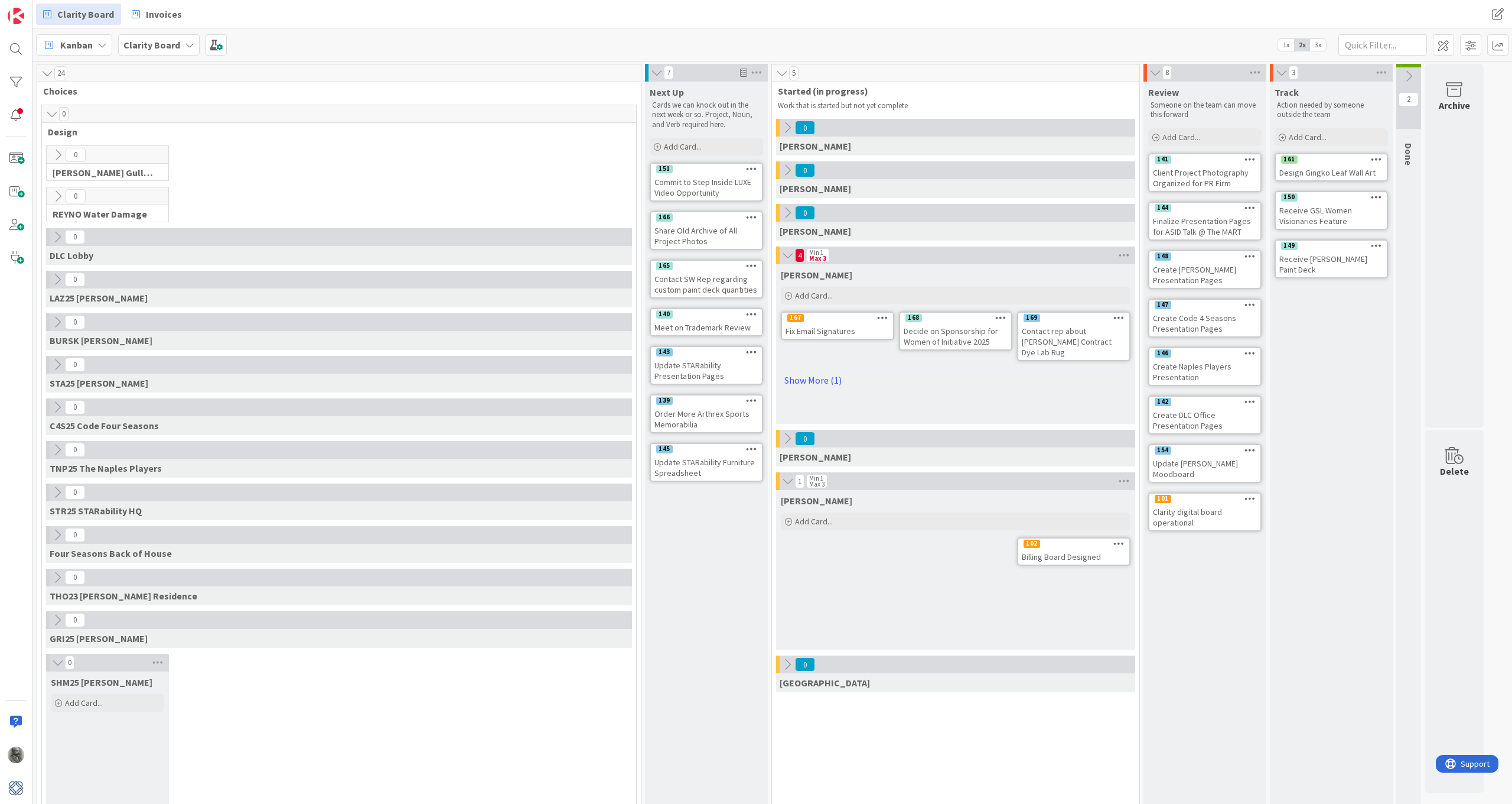
click at [55, 590] on icon at bounding box center [58, 662] width 13 height 12
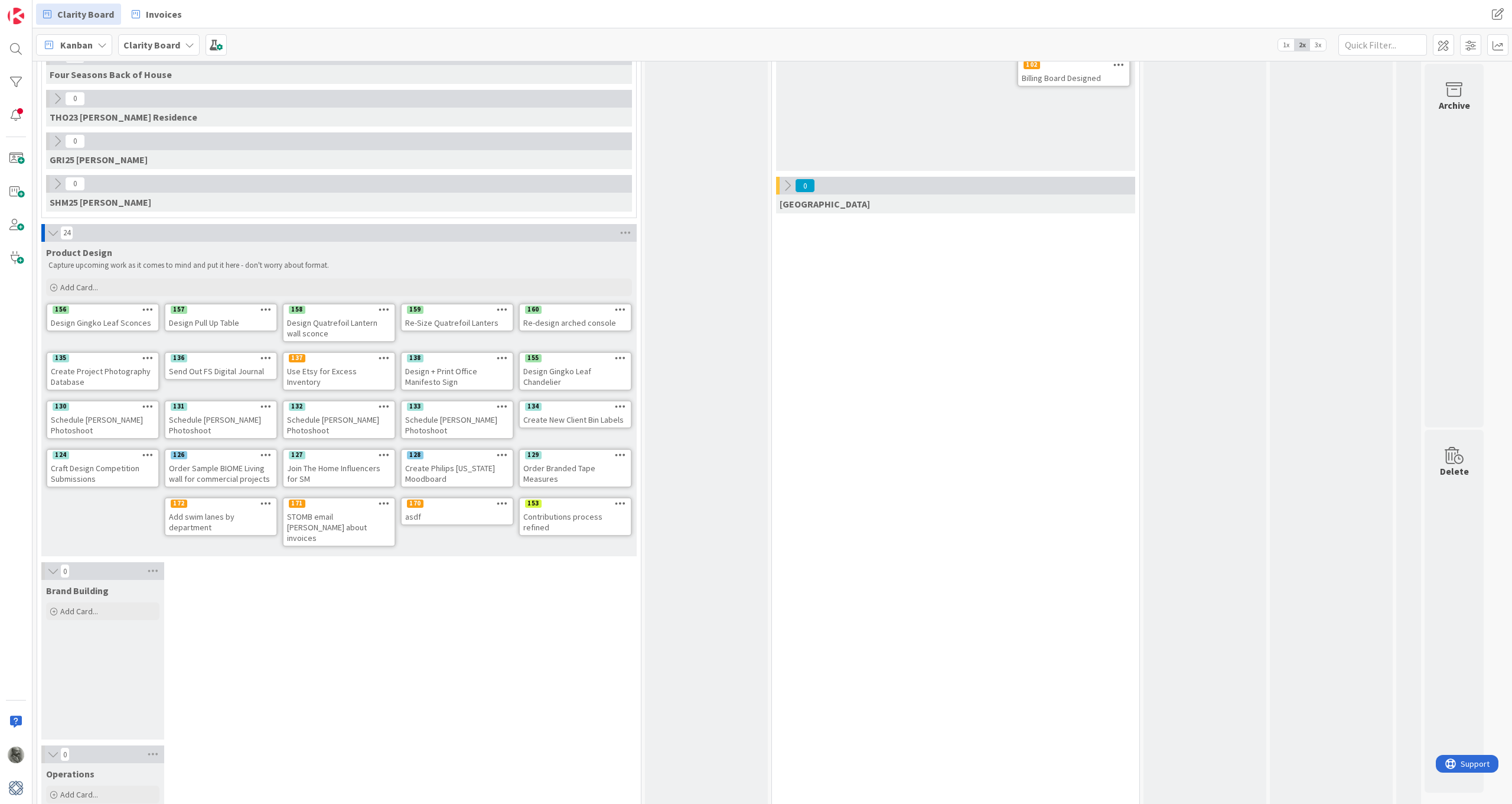
scroll to position [480, 0]
click at [47, 564] on icon at bounding box center [53, 569] width 13 height 12
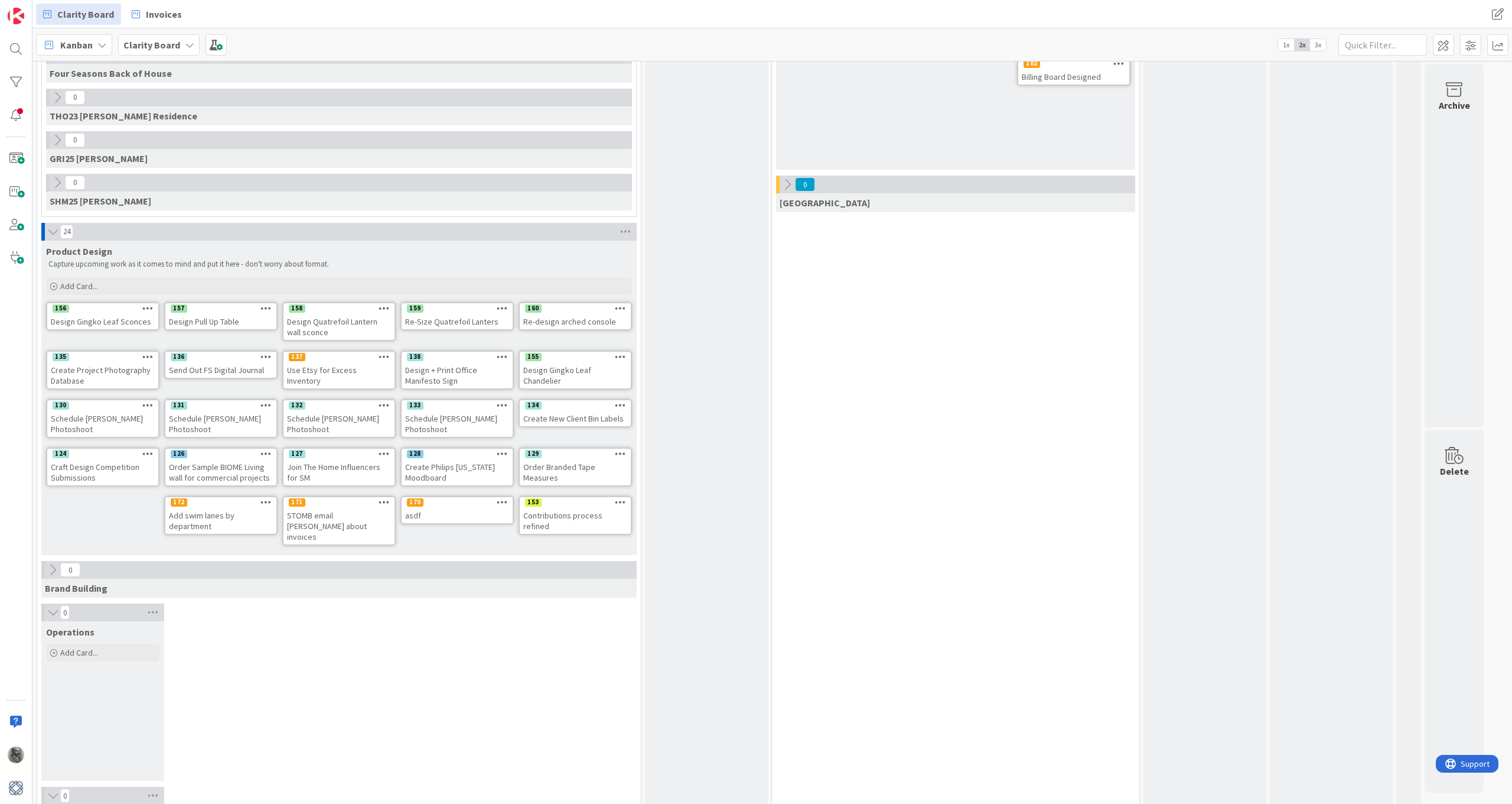
click at [52, 590] on icon at bounding box center [53, 612] width 13 height 12
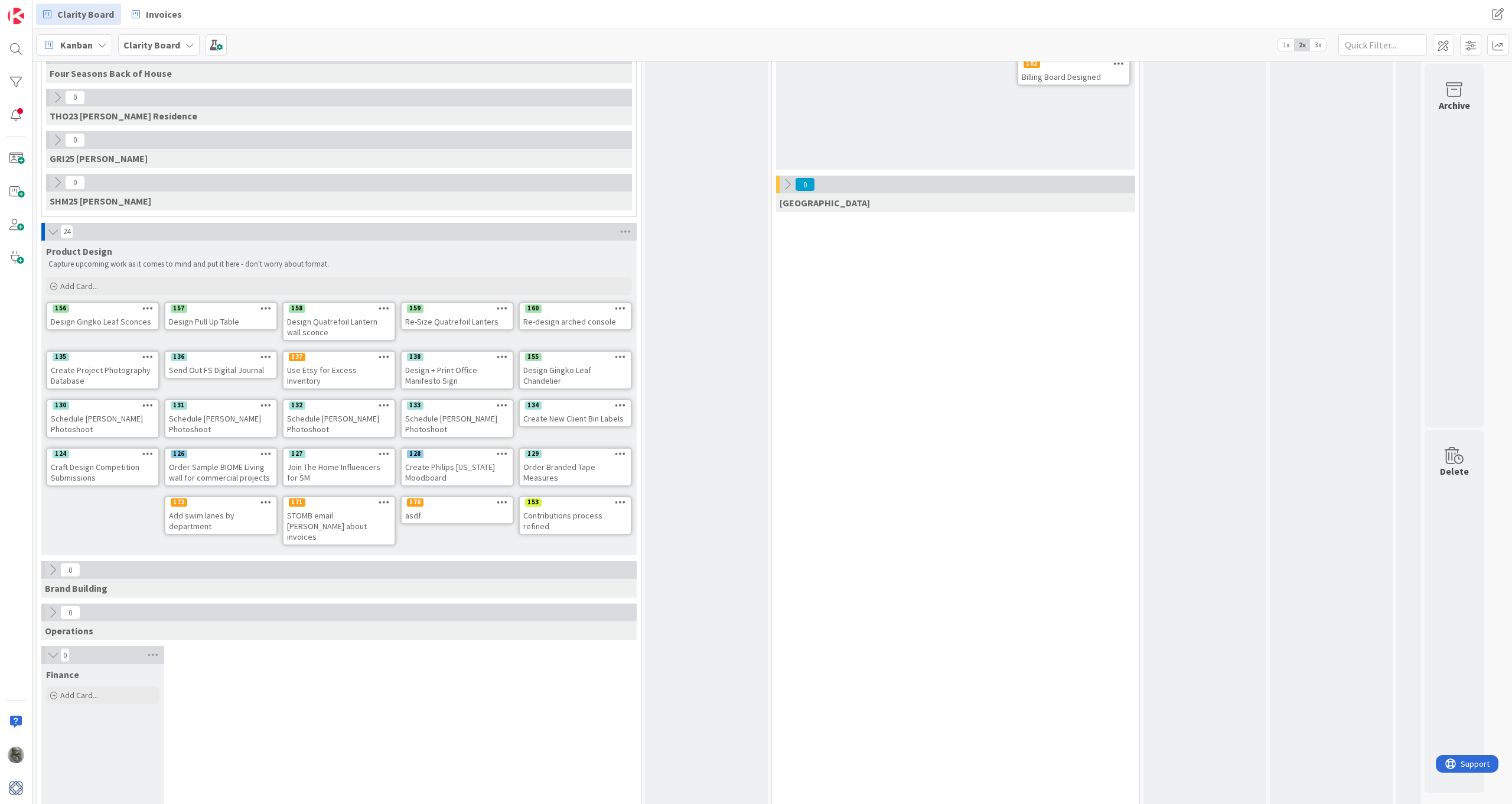
click at [51, 590] on icon at bounding box center [53, 654] width 13 height 12
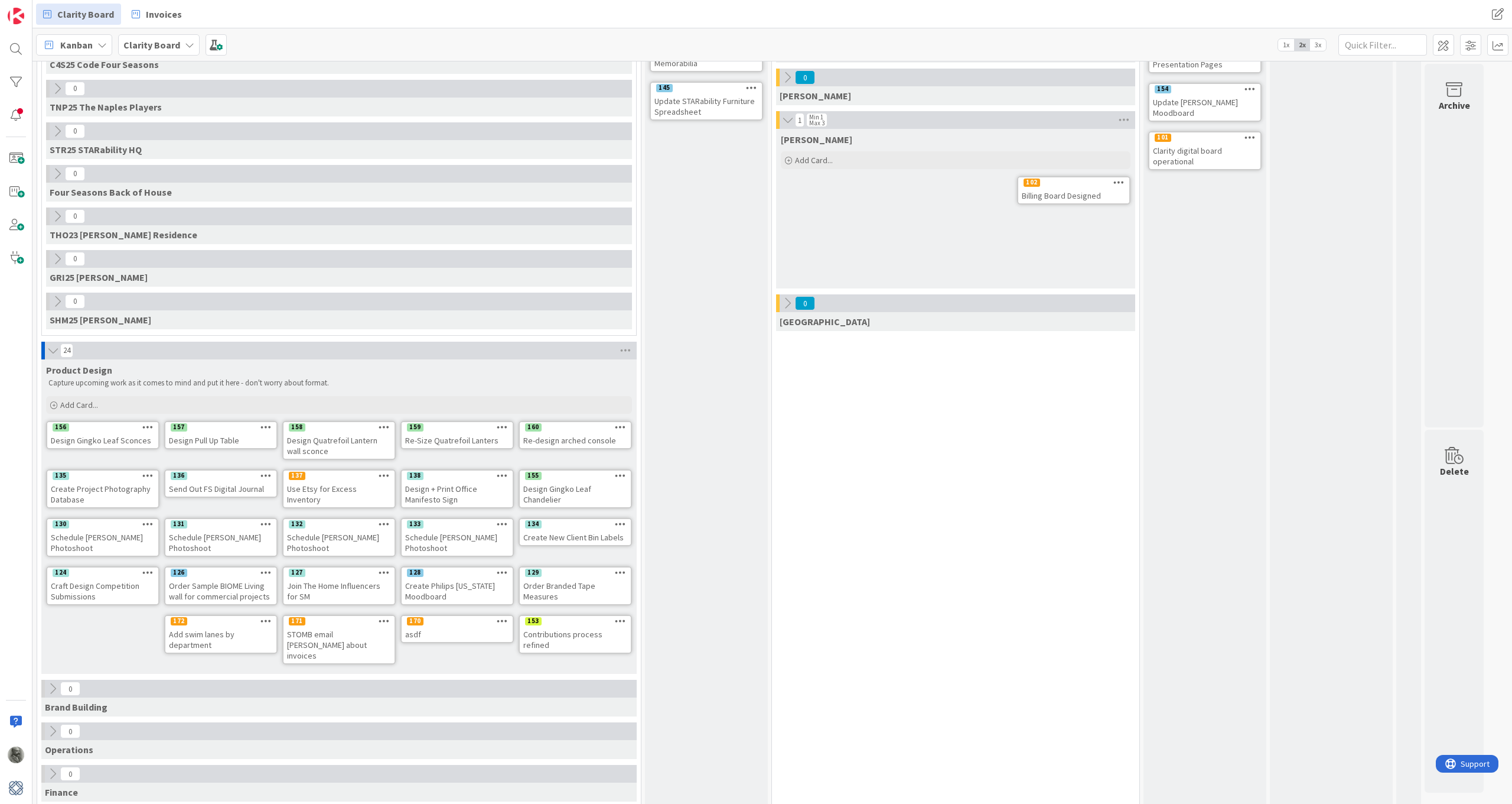
scroll to position [361, 0]
click at [49, 590] on icon at bounding box center [52, 689] width 13 height 13
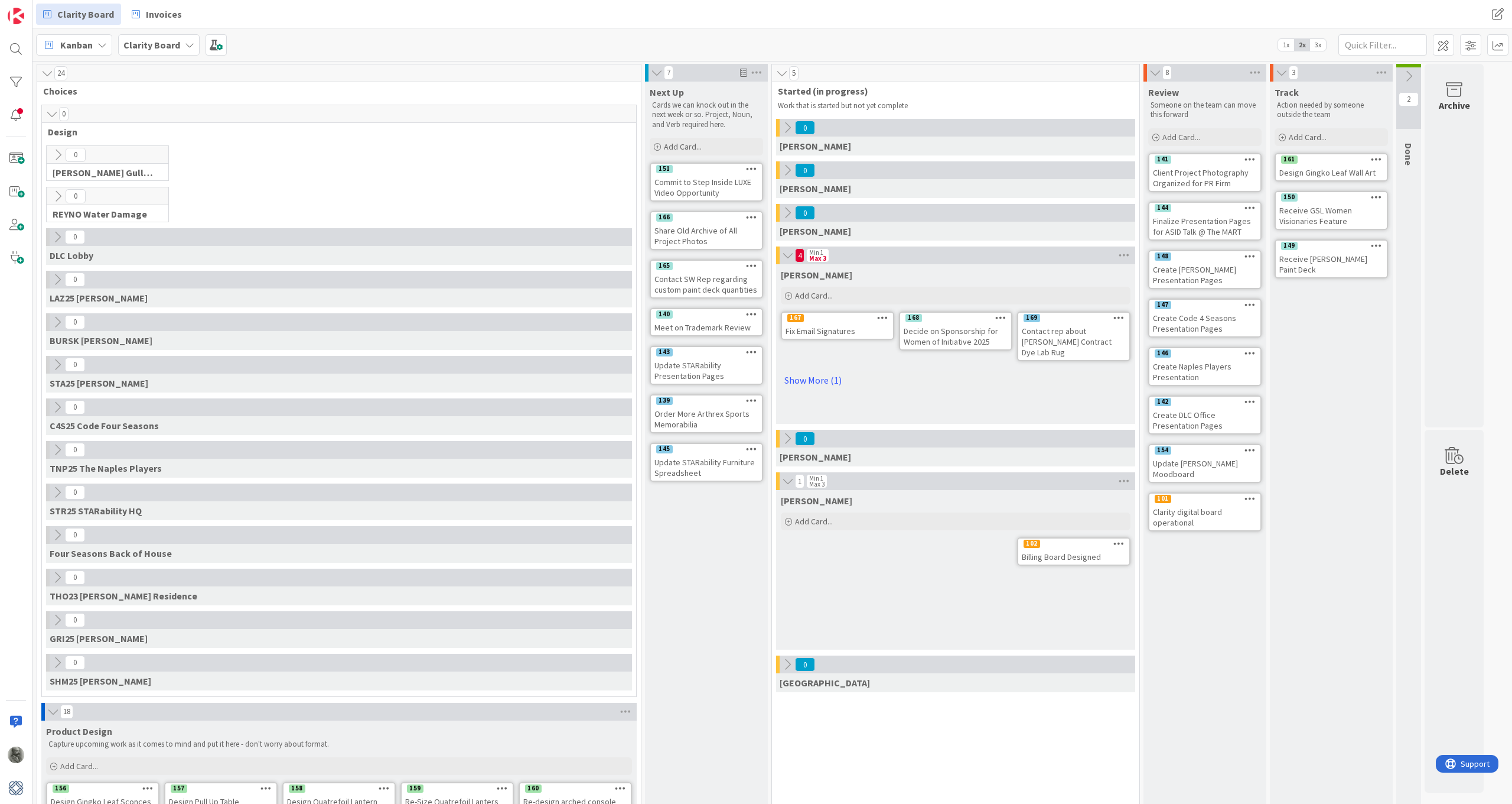
scroll to position [0, 0]
click at [59, 154] on icon at bounding box center [58, 154] width 13 height 13
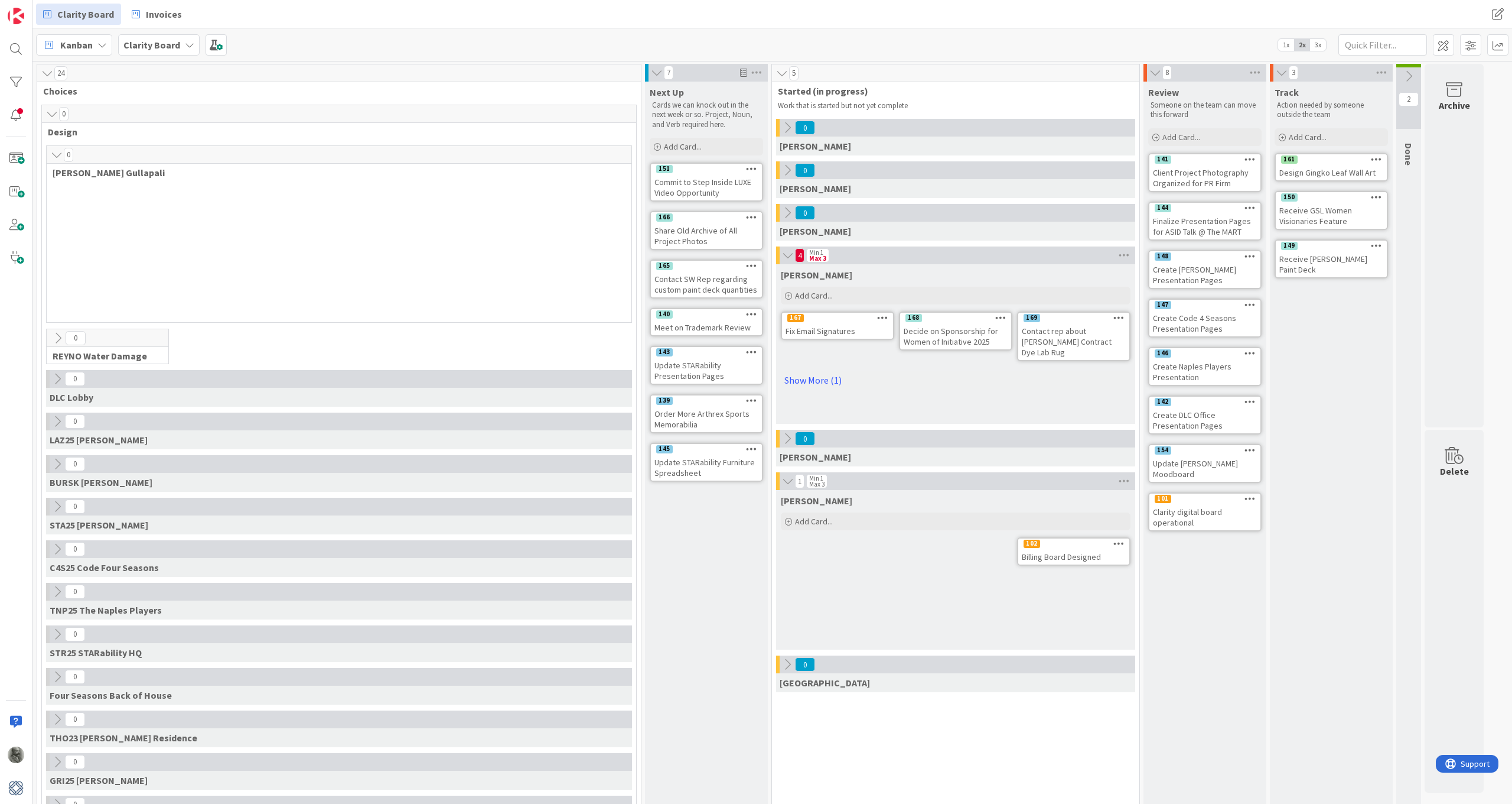
click at [59, 154] on icon at bounding box center [56, 154] width 13 height 12
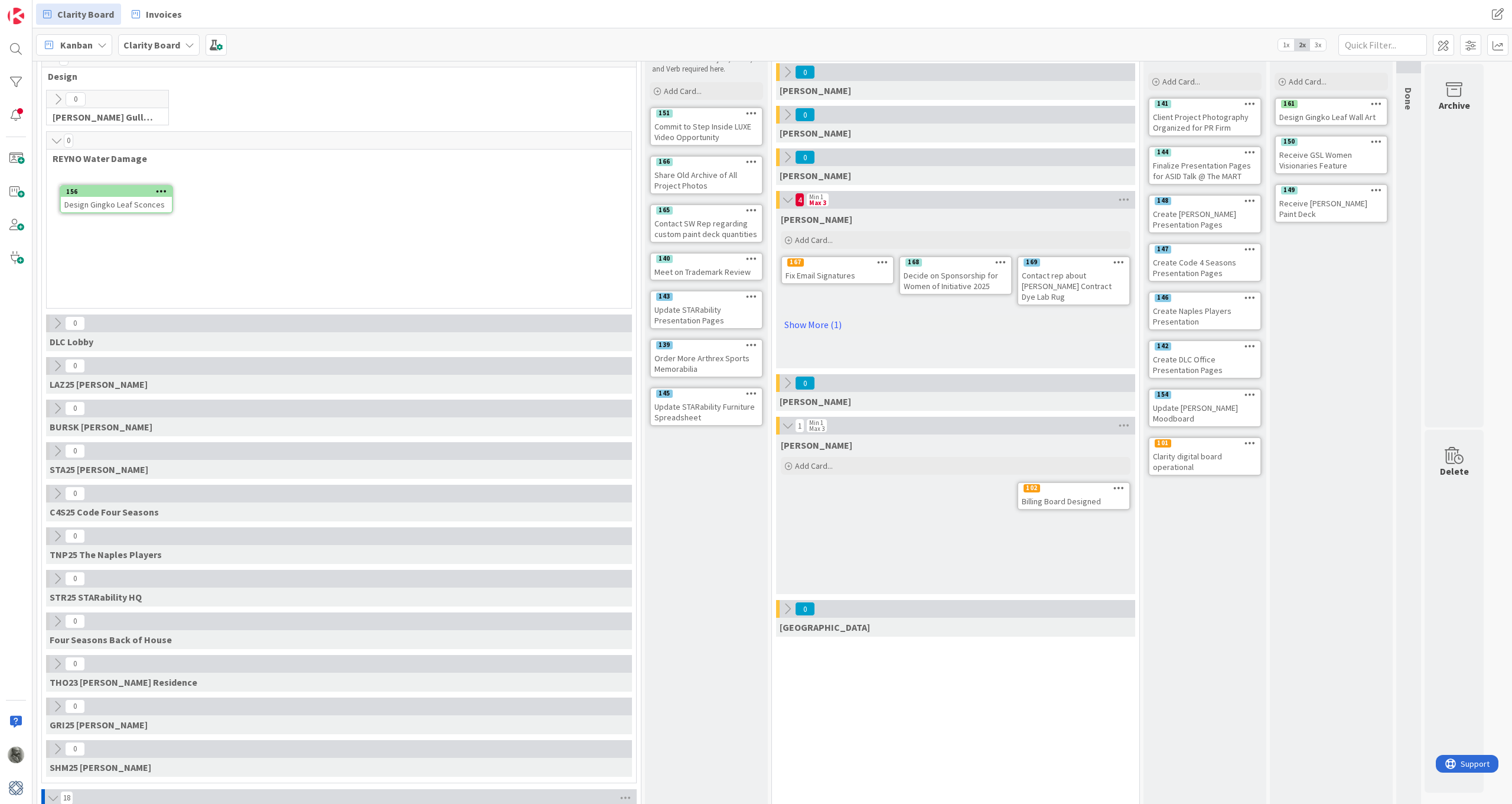
scroll to position [51, 0]
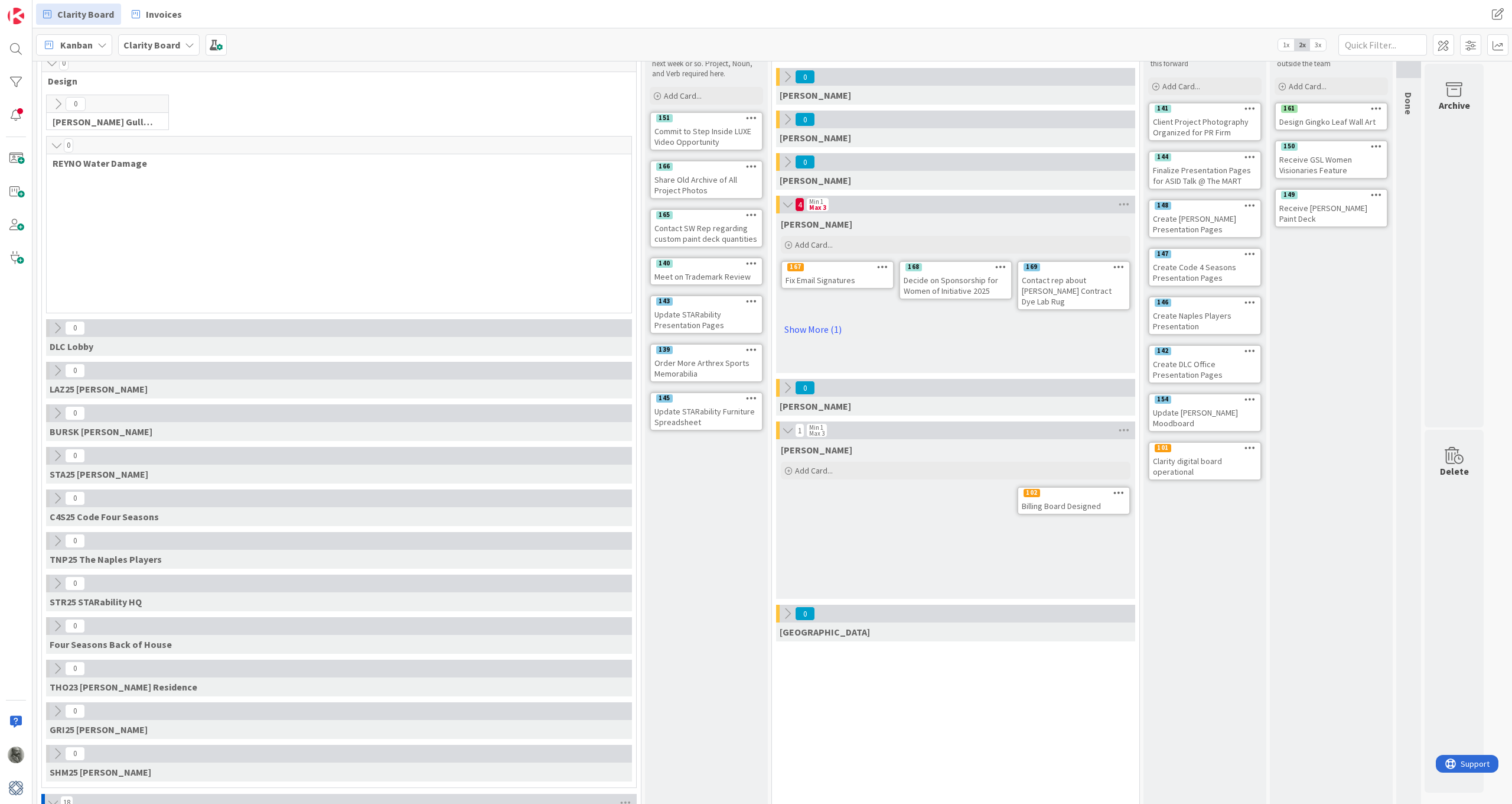
click at [55, 142] on icon at bounding box center [56, 145] width 13 height 12
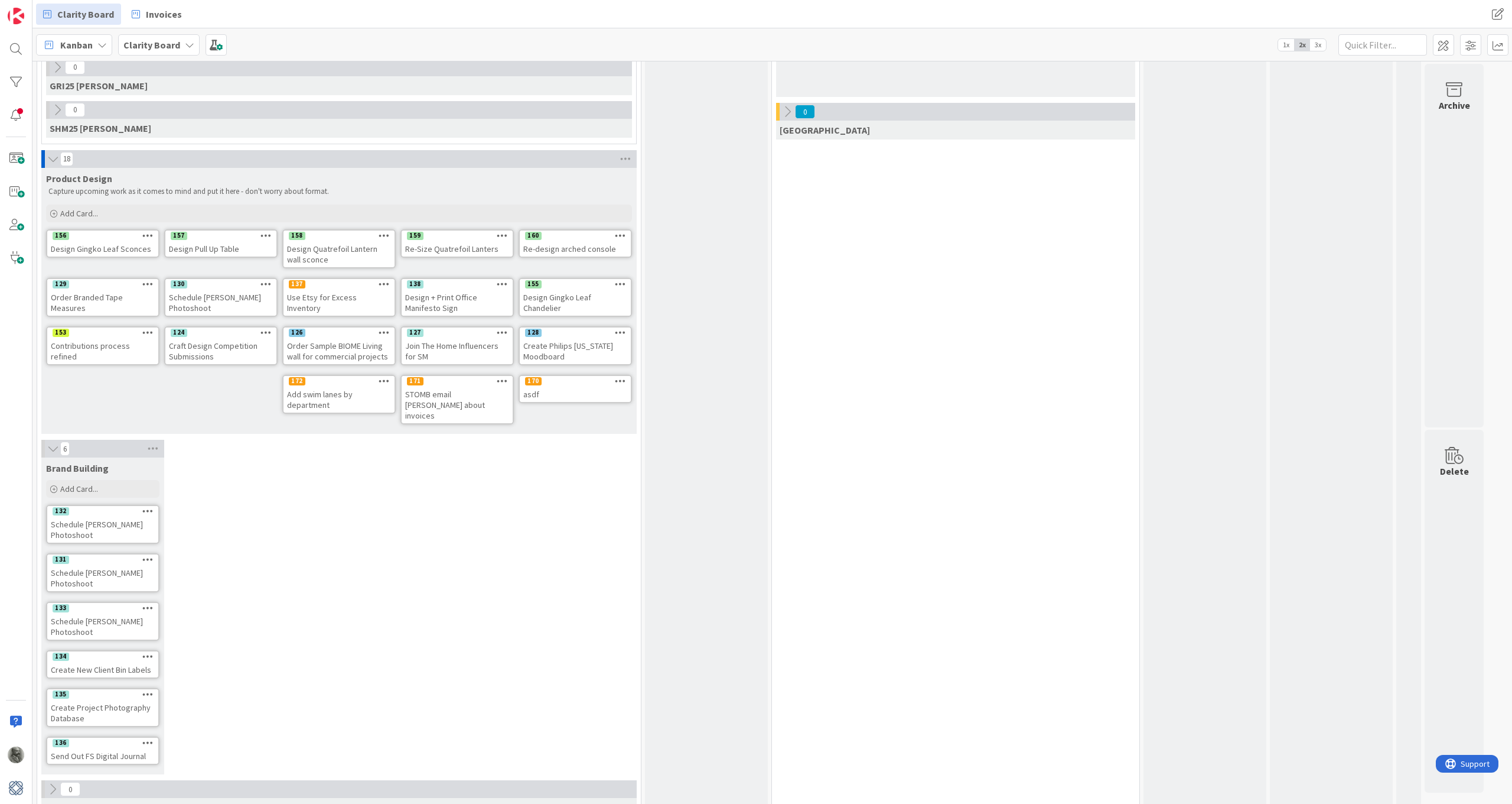
scroll to position [554, 0]
click at [154, 439] on icon at bounding box center [153, 447] width 16 height 18
click at [193, 538] on div "Reorder Cards" at bounding box center [219, 546] width 147 height 17
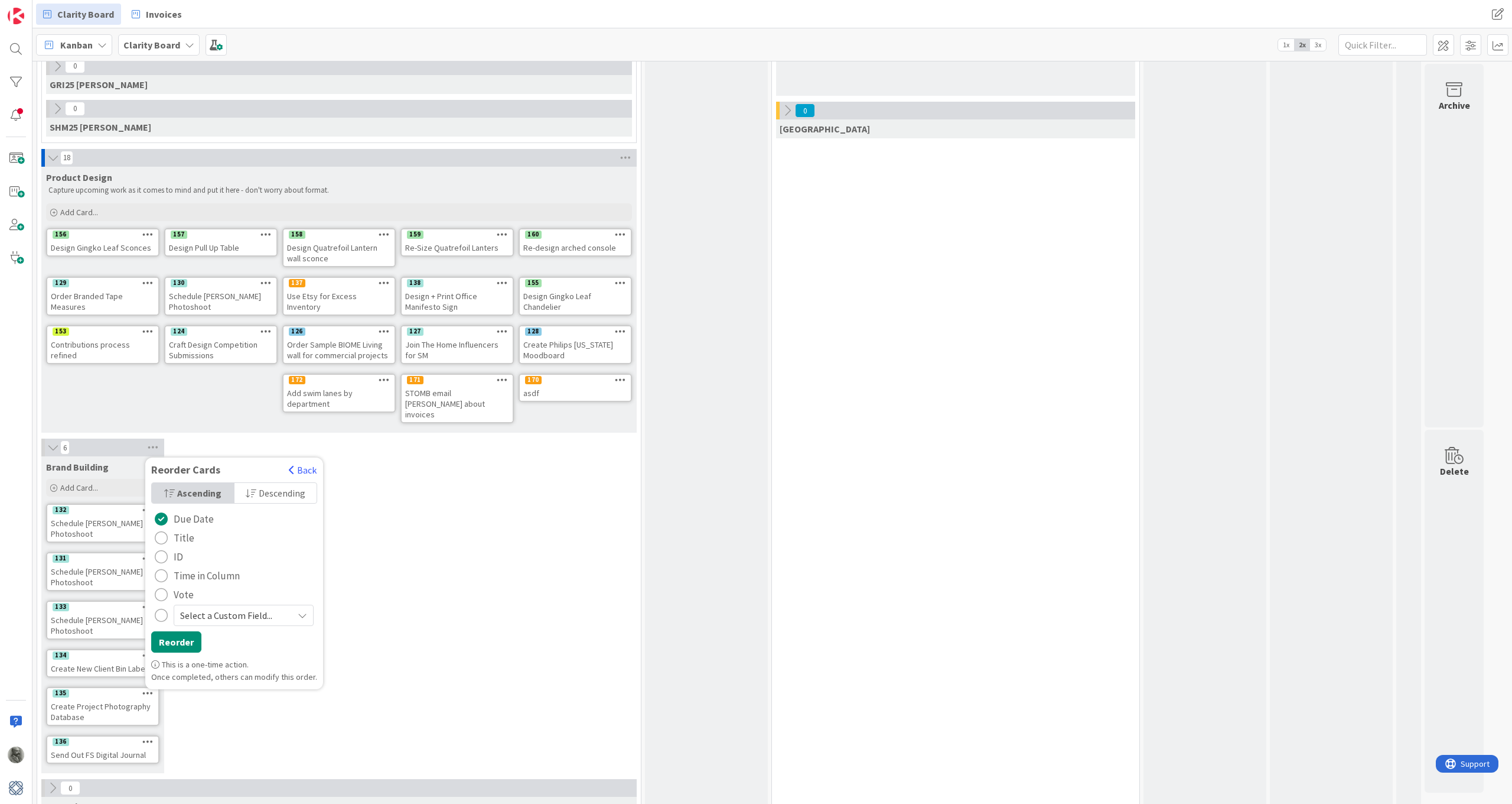
click at [298, 590] on icon "radio" at bounding box center [302, 615] width 9 height 9
click at [291, 520] on div "Ascending Descending Due Date Title ID Time in Column Vote Select a Custom Fiel…" at bounding box center [234, 571] width 178 height 176
click at [394, 541] on div "6 Reorder Cards Back Ascending Descending Due Date Title ID Time in Column Vote…" at bounding box center [339, 608] width 599 height 340
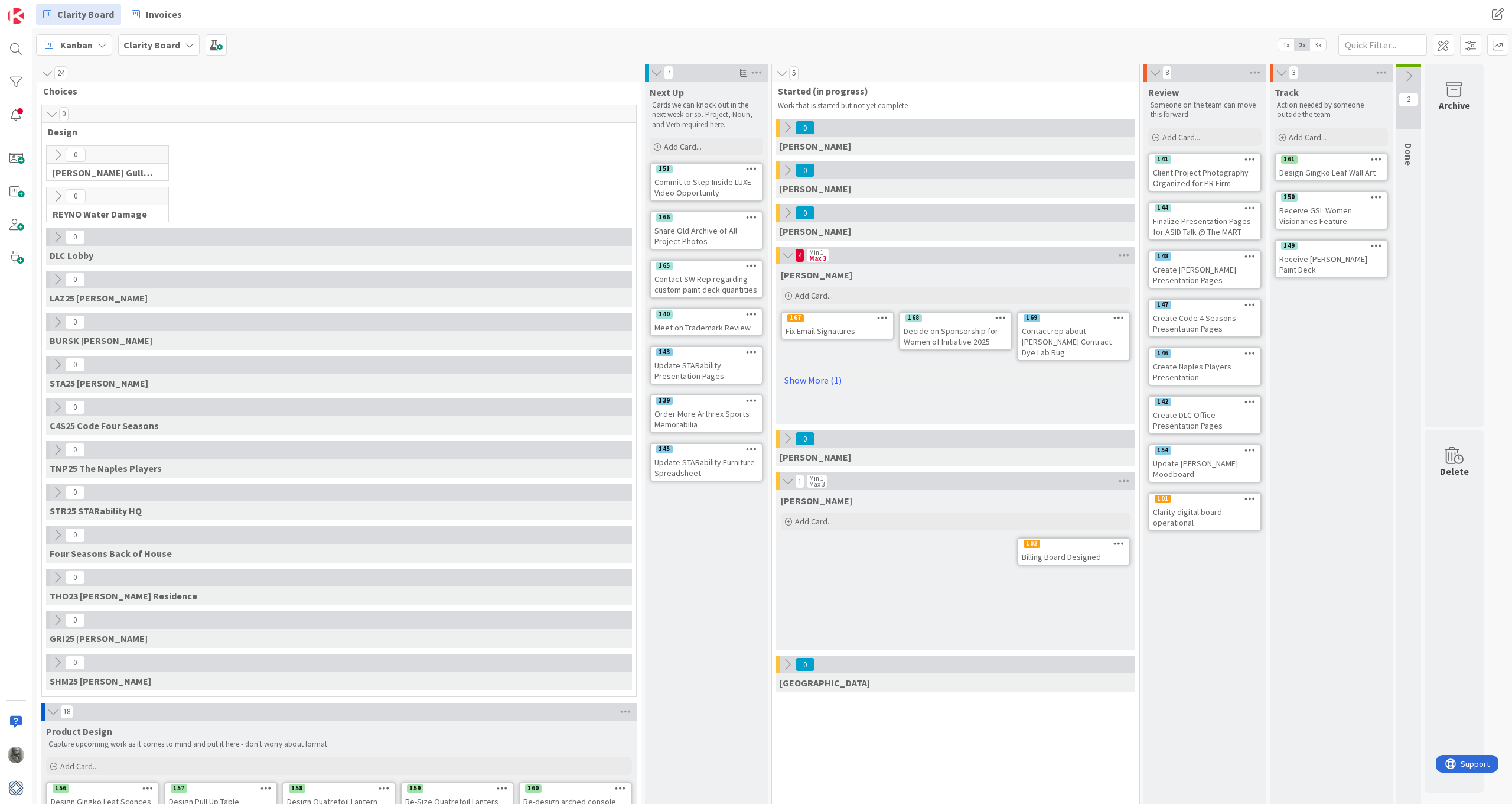
scroll to position [0, 0]
click at [1020, 44] on span at bounding box center [1443, 45] width 21 height 21
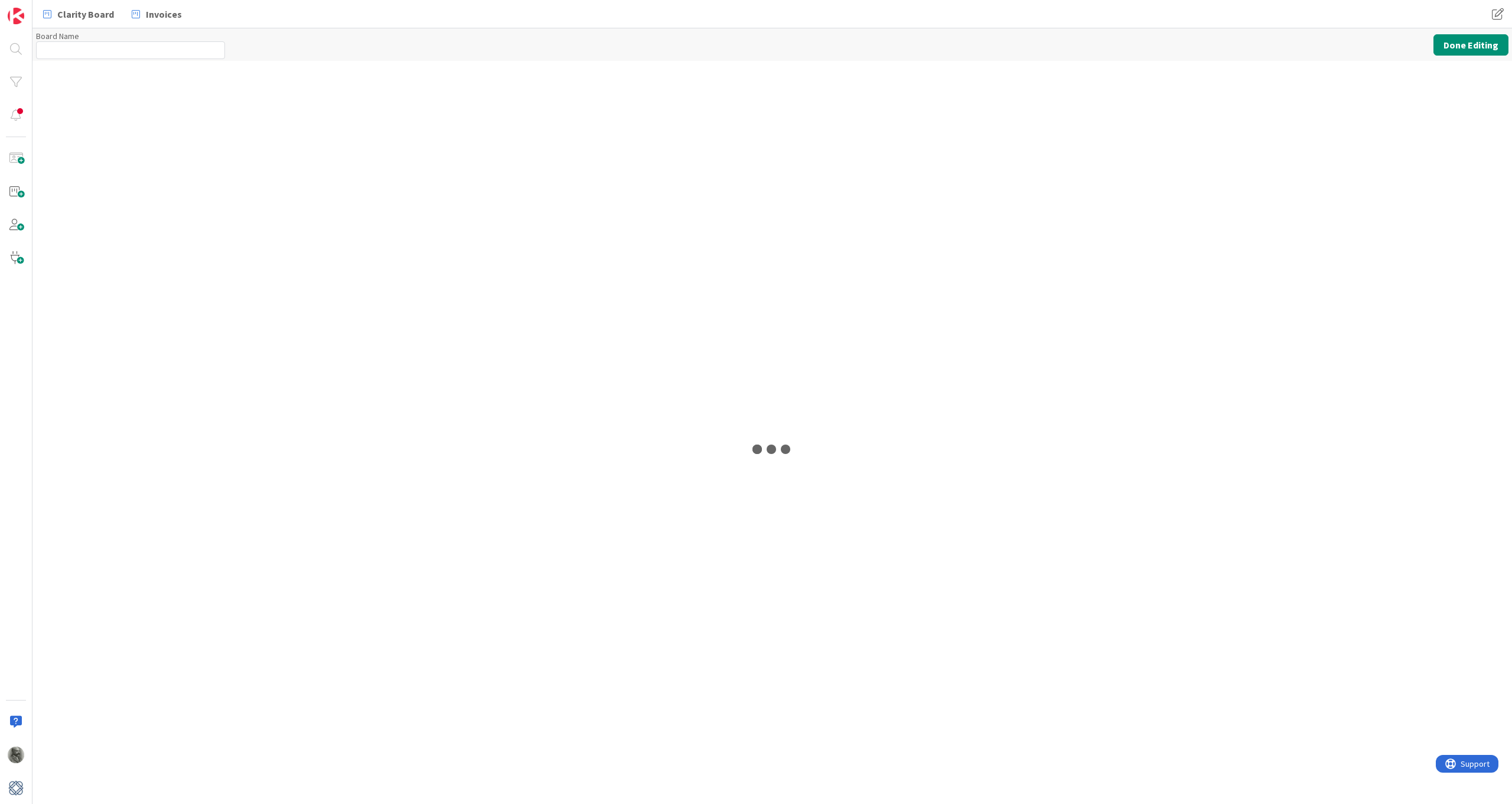
type input "Clarity Board"
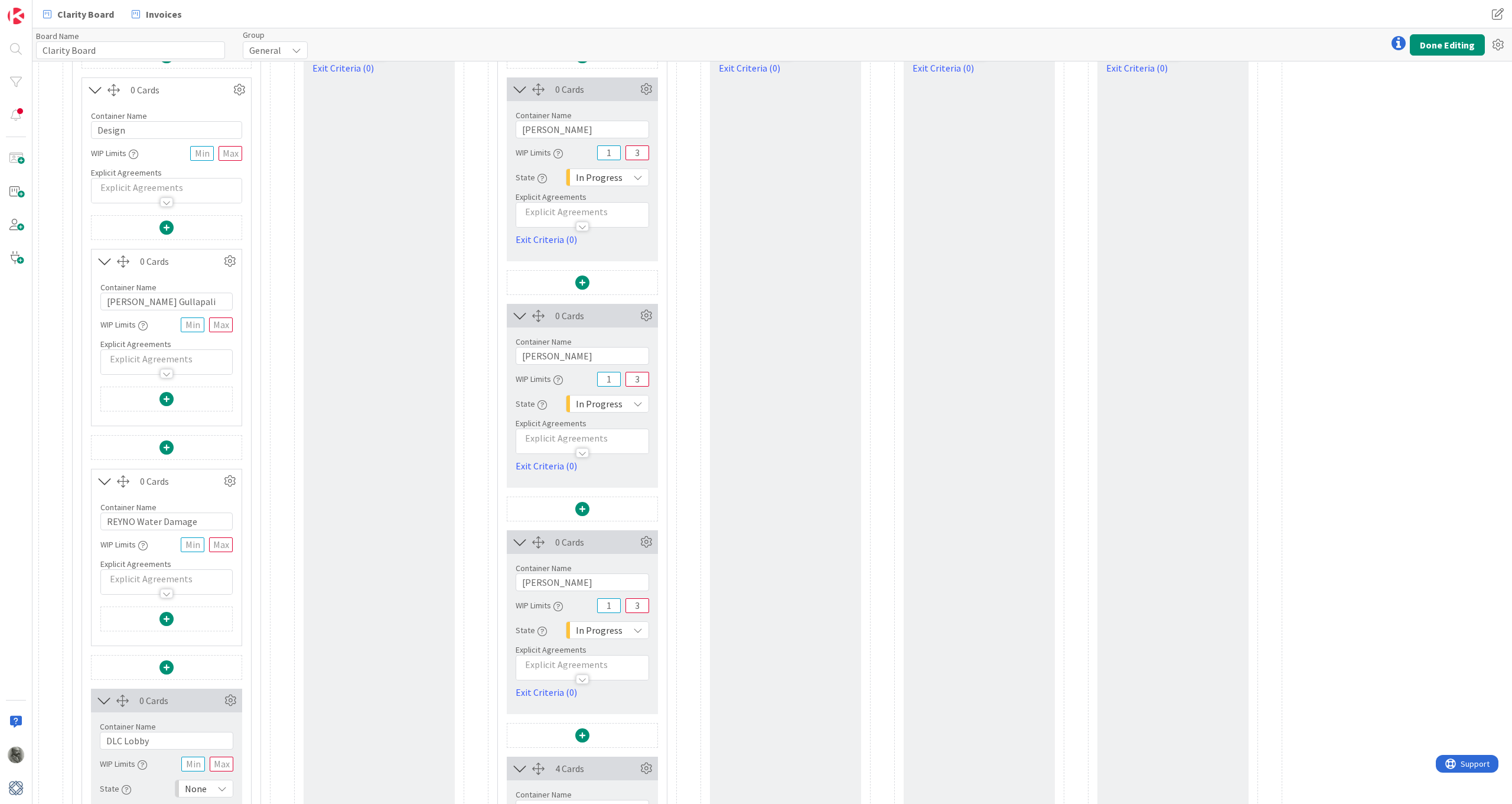
scroll to position [161, 0]
drag, startPoint x: 175, startPoint y: 303, endPoint x: 94, endPoint y: 297, distance: 81.2
click at [94, 297] on div "Container Name 16 / 64 GULLA Gullapali WIP Limits Explicit Agreements" at bounding box center [166, 323] width 150 height 102
type input "delete"
click at [166, 227] on span at bounding box center [166, 227] width 14 height 14
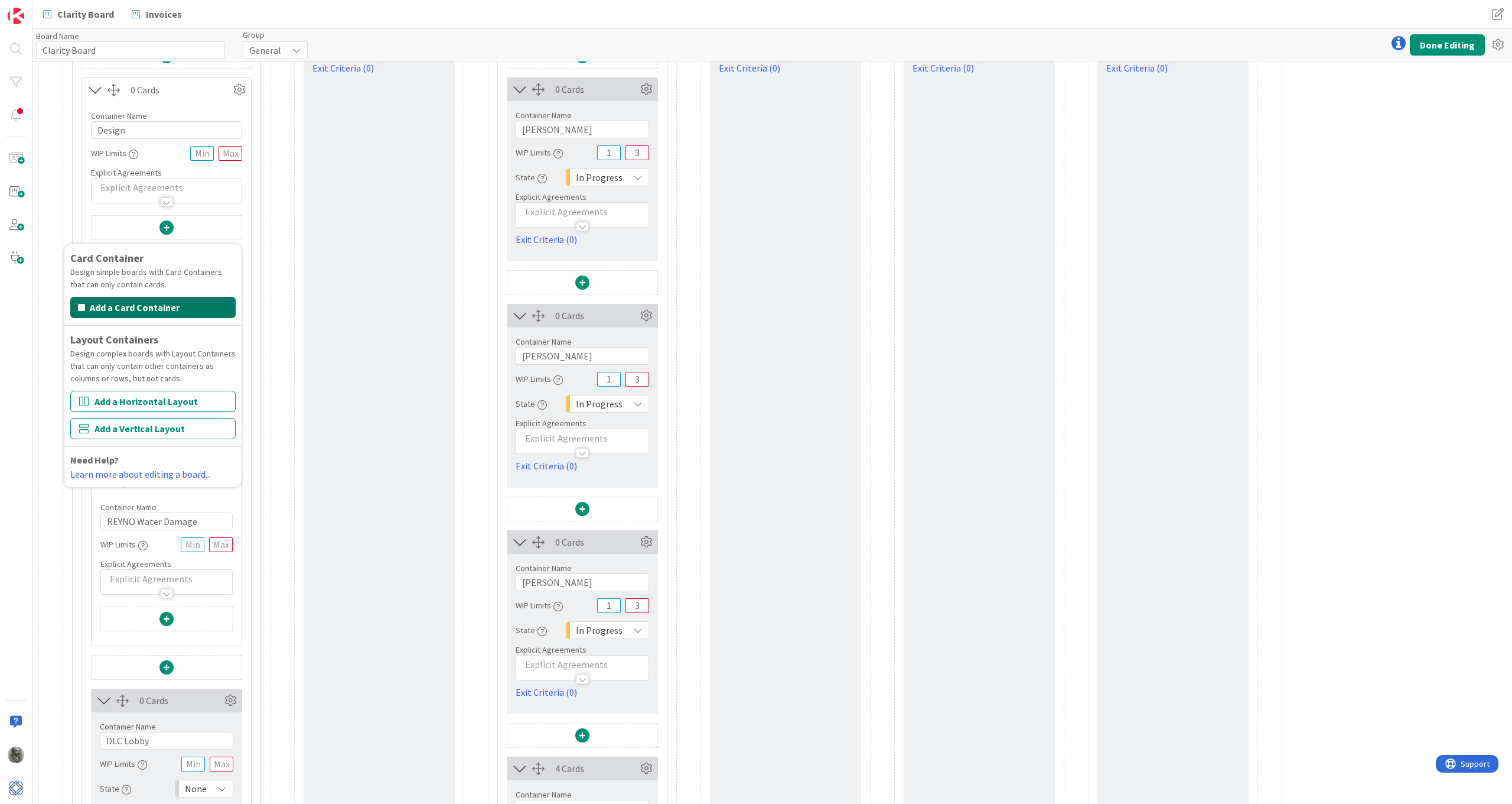
click at [135, 302] on button "Add a Card Container" at bounding box center [153, 307] width 165 height 21
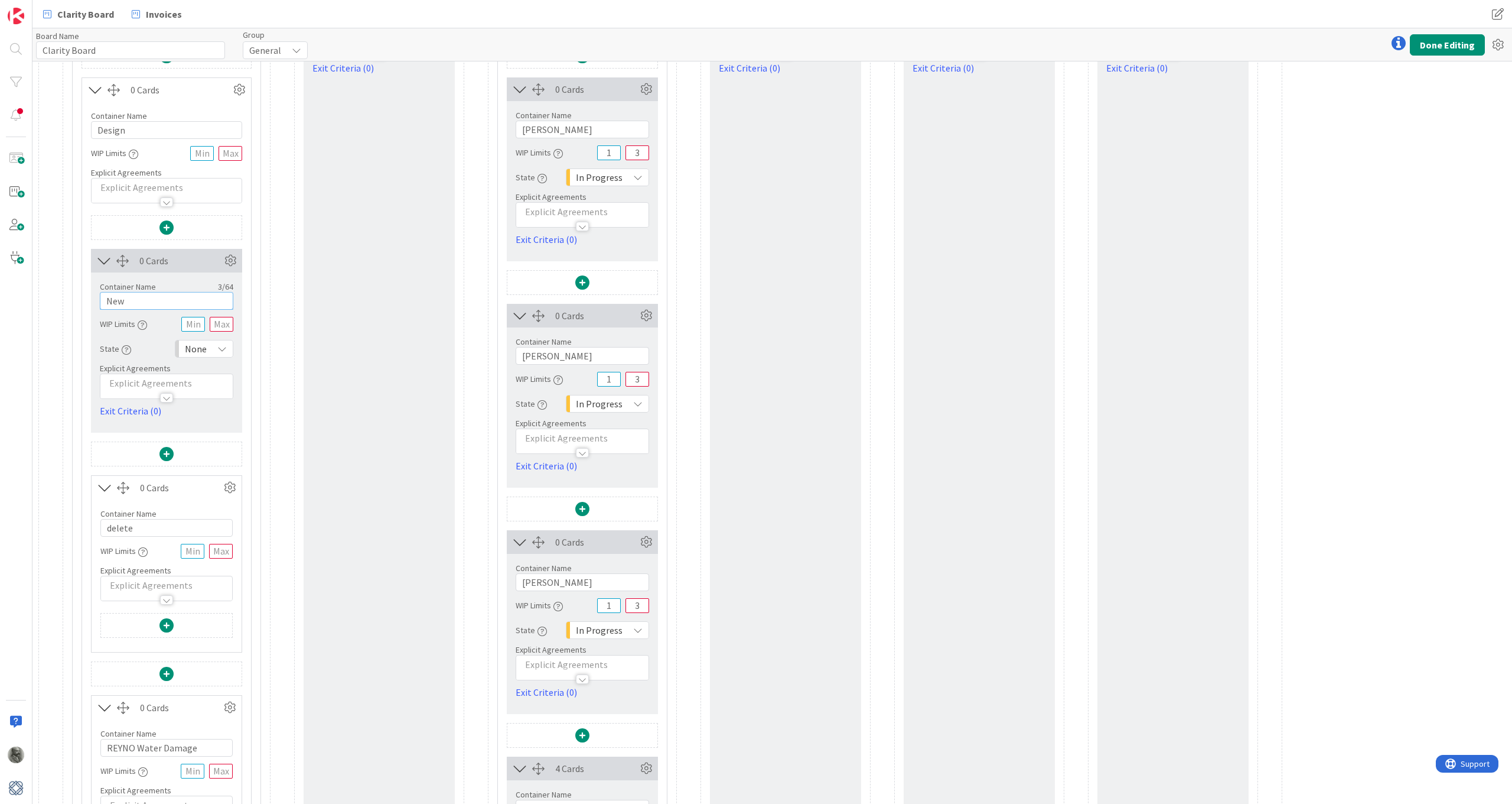
drag, startPoint x: 135, startPoint y: 302, endPoint x: 92, endPoint y: 302, distance: 43.0
click at [92, 302] on div "Container Name 3 / 64 New WIP Limits State None Explicit Agreements Exit Criter…" at bounding box center [166, 345] width 152 height 146
paste input "GULLA Gullapali"
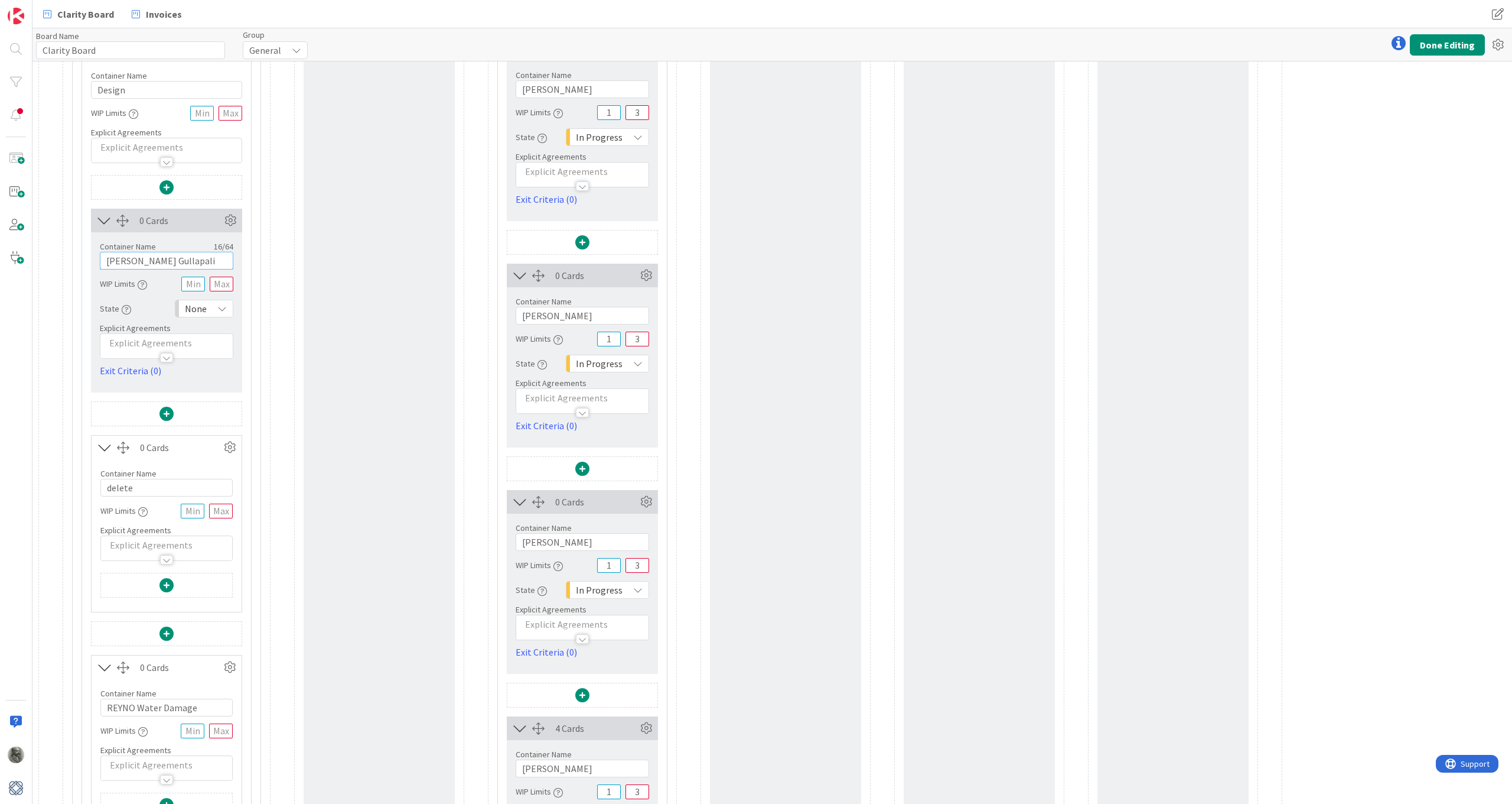
scroll to position [203, 0]
type input "GULLA Gullapali"
click at [231, 442] on icon at bounding box center [230, 446] width 18 height 18
click at [128, 545] on span "Delete this Container" at bounding box center [143, 546] width 87 height 17
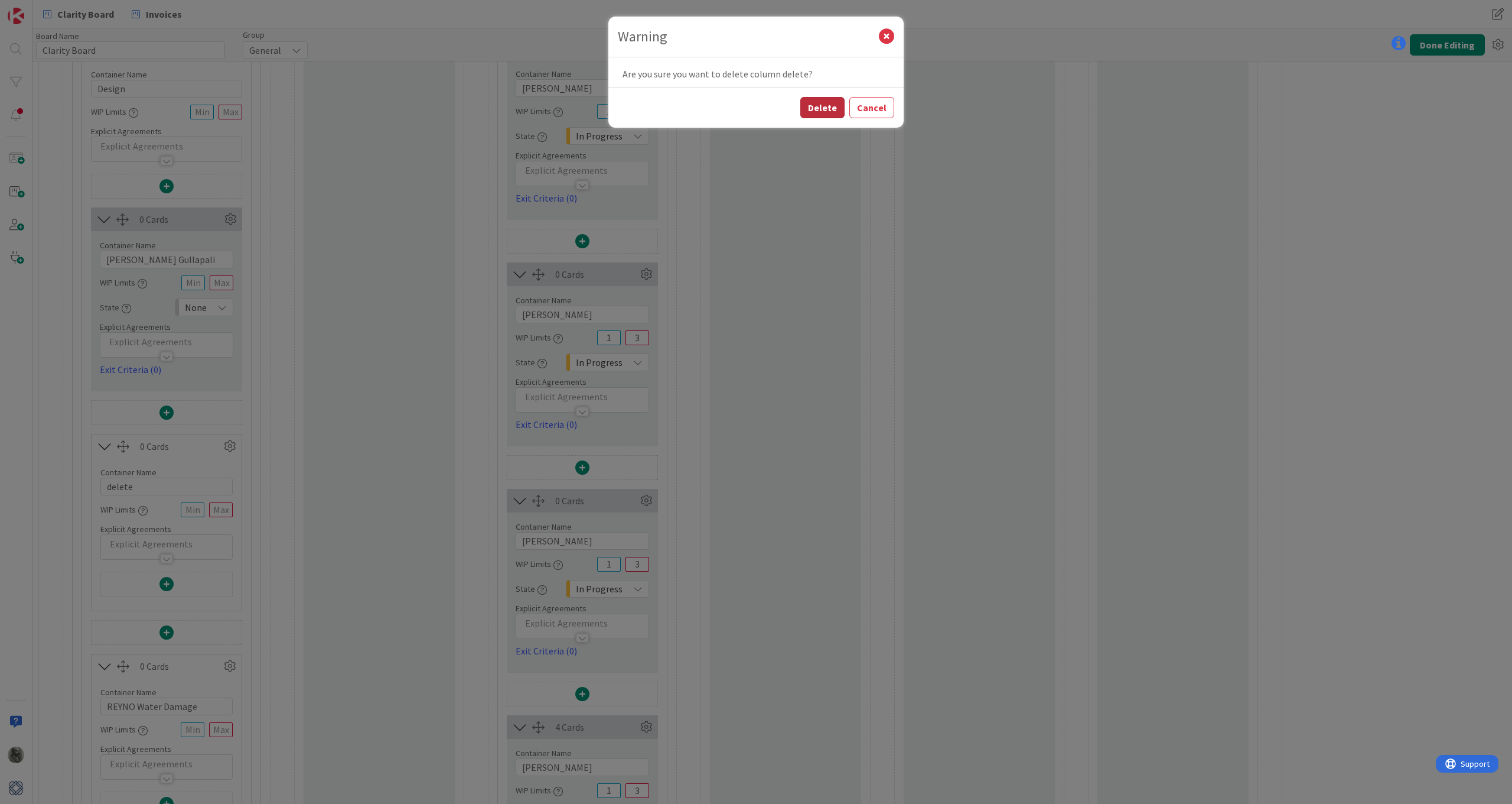
click at [821, 109] on button "Delete" at bounding box center [822, 107] width 44 height 21
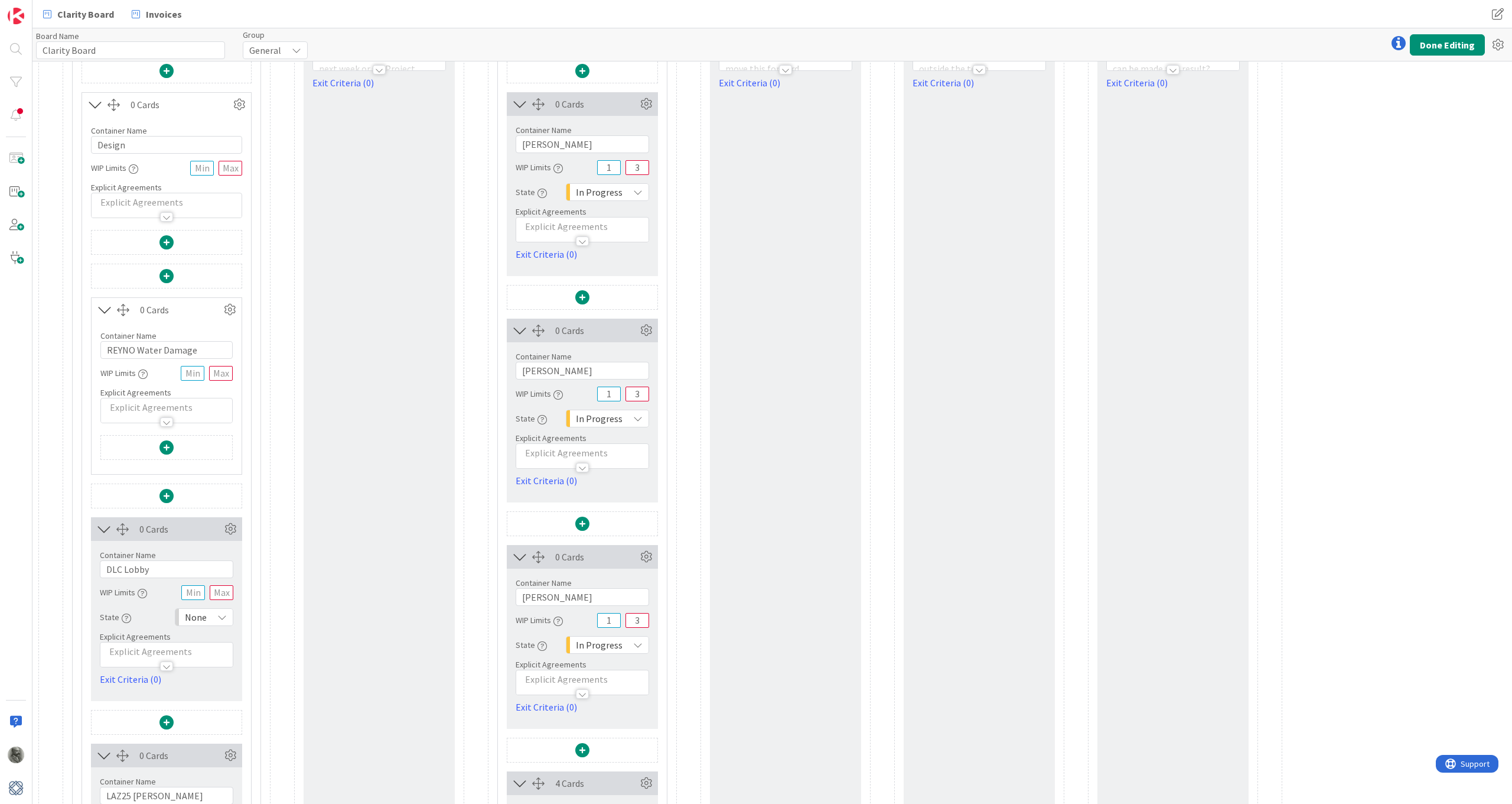
scroll to position [142, 0]
drag, startPoint x: 200, startPoint y: 357, endPoint x: 88, endPoint y: 349, distance: 112.3
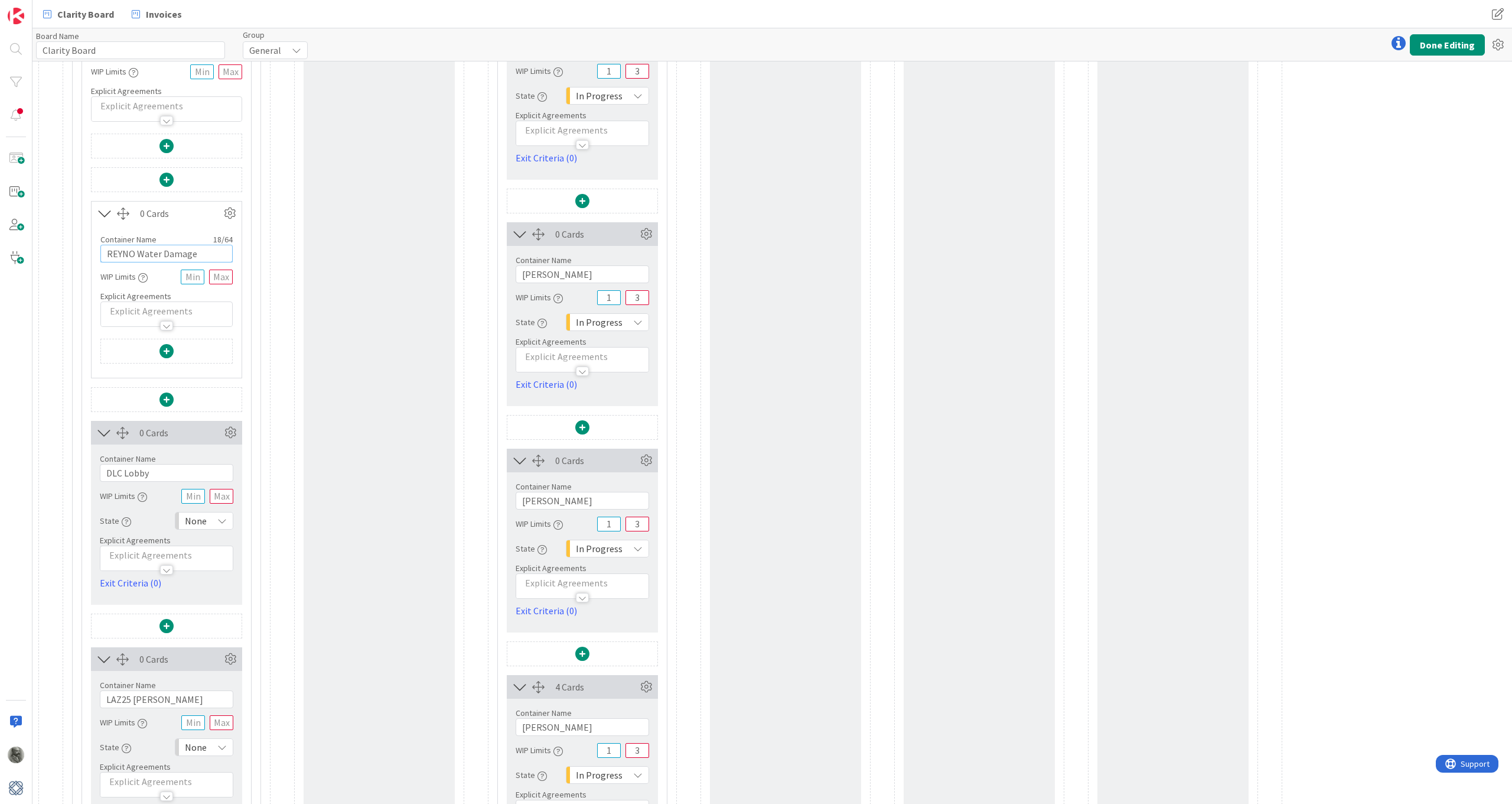
scroll to position [244, 0]
click at [168, 394] on span at bounding box center [166, 399] width 14 height 14
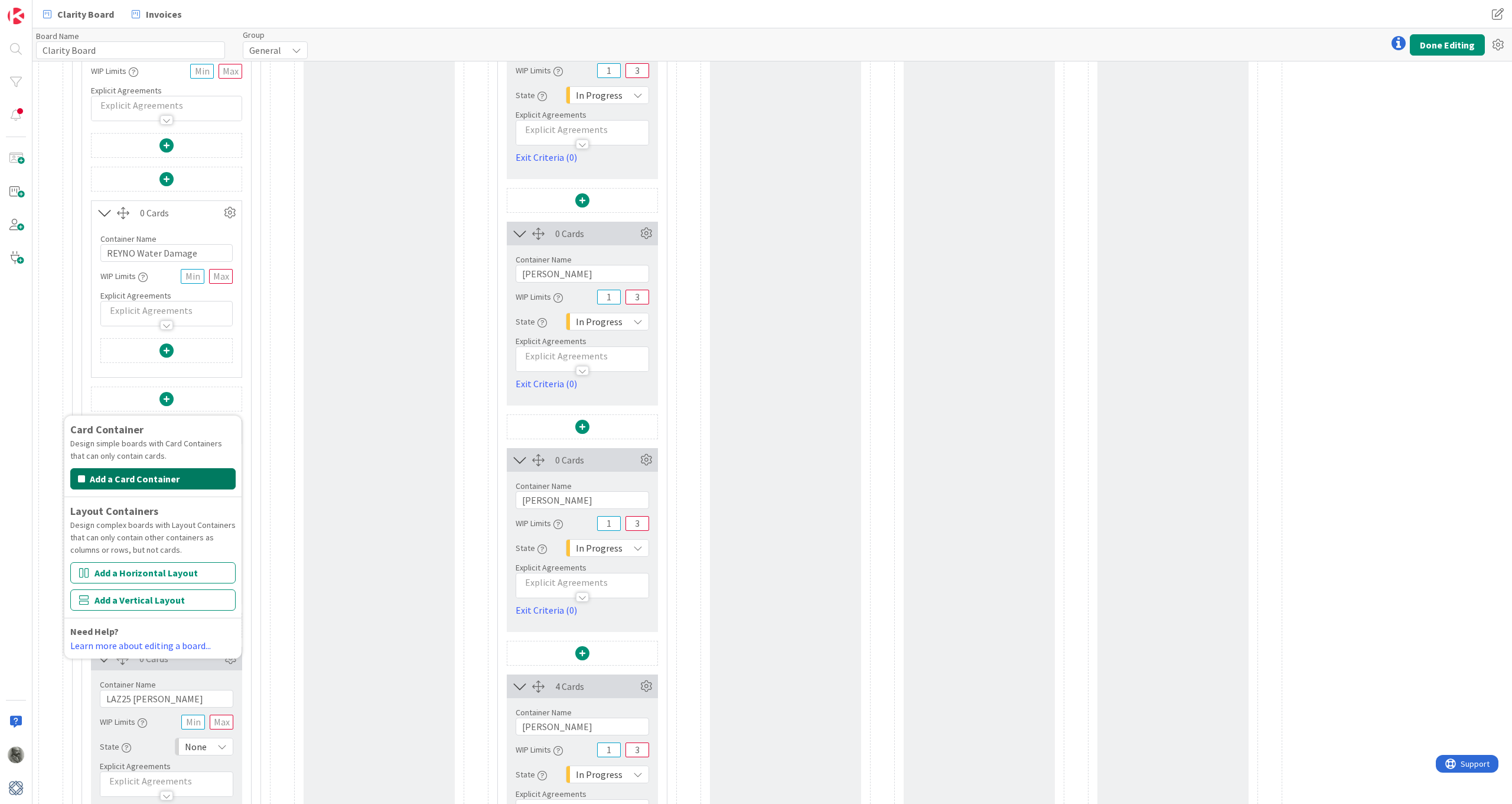
click at [127, 479] on button "Add a Card Container" at bounding box center [153, 478] width 165 height 21
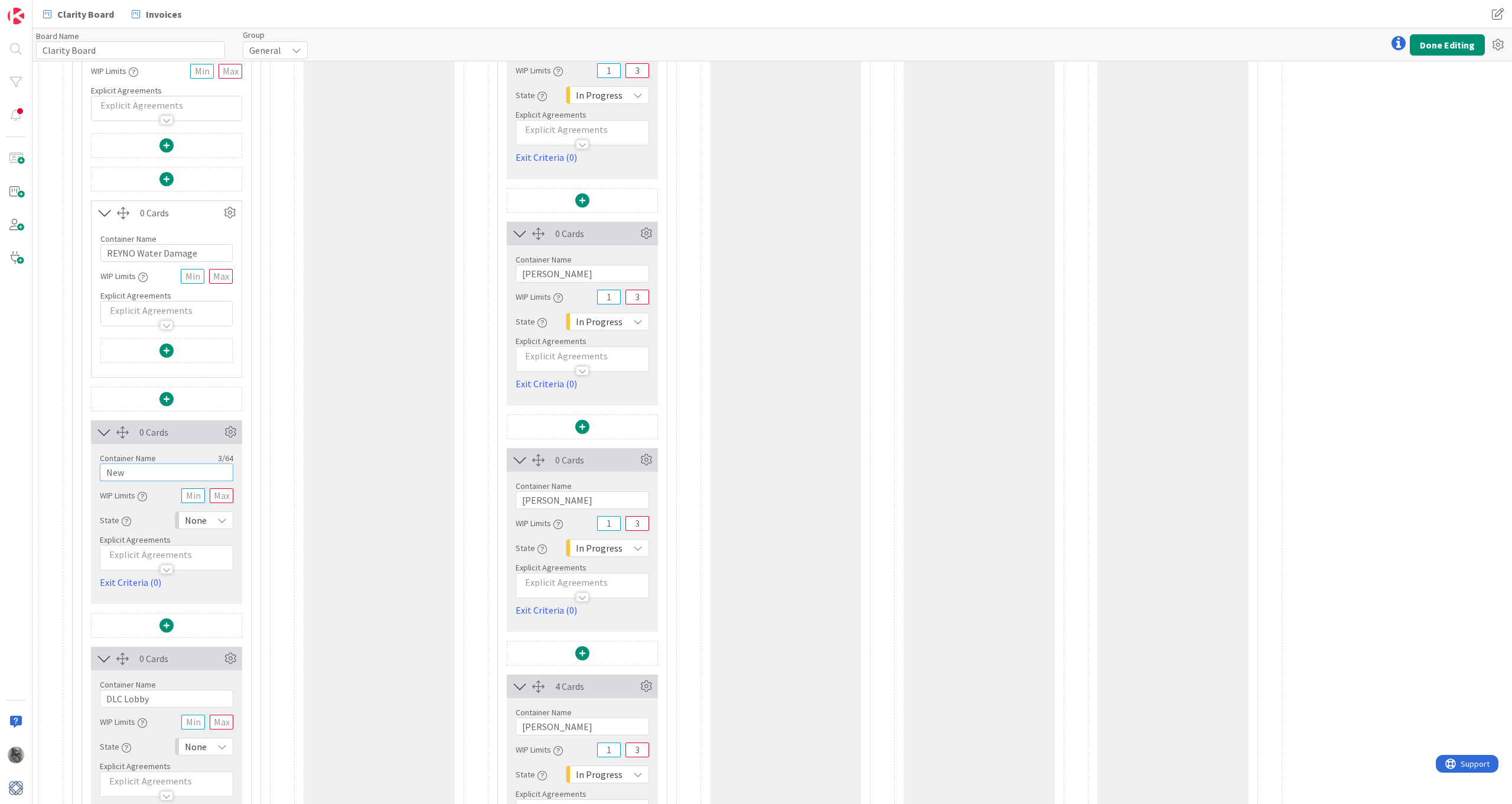
drag, startPoint x: 135, startPoint y: 474, endPoint x: 82, endPoint y: 474, distance: 53.0
paste input "REYNO Water Damage"
type input "REYNO Water Damage"
click at [231, 213] on icon at bounding box center [230, 213] width 18 height 18
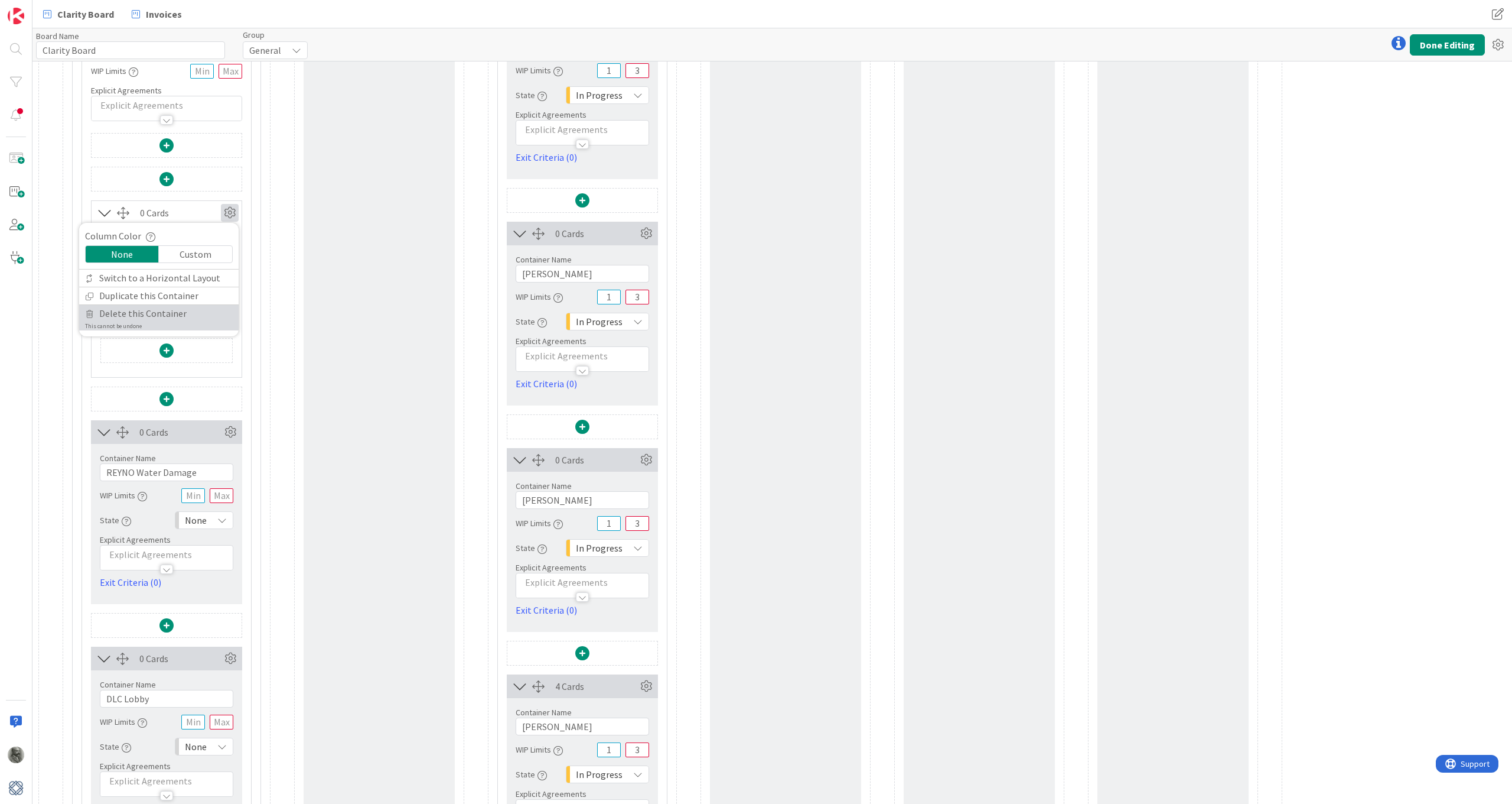
click at [136, 315] on span "Delete this Container" at bounding box center [143, 313] width 87 height 17
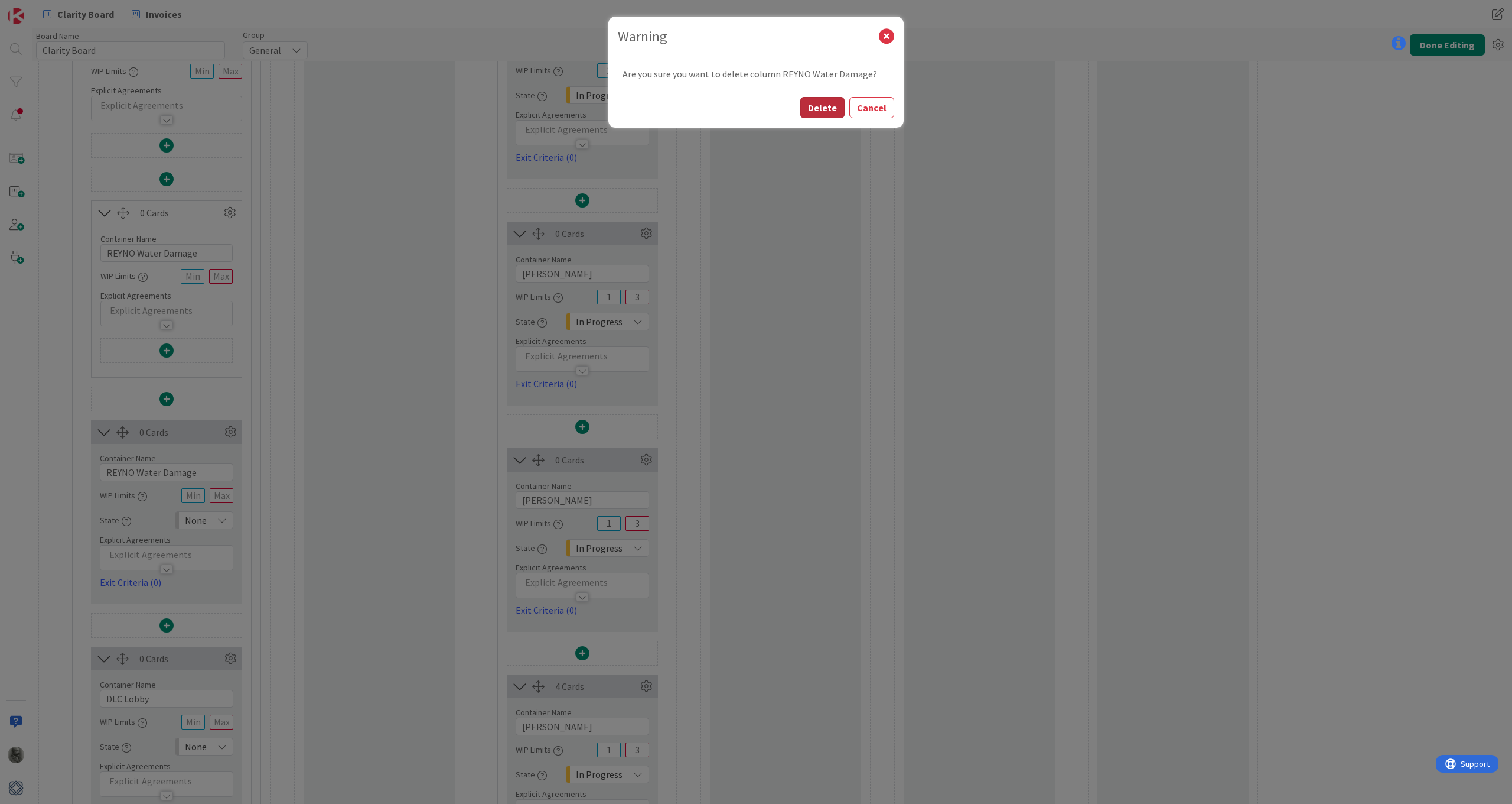
click at [831, 102] on button "Delete" at bounding box center [822, 107] width 44 height 21
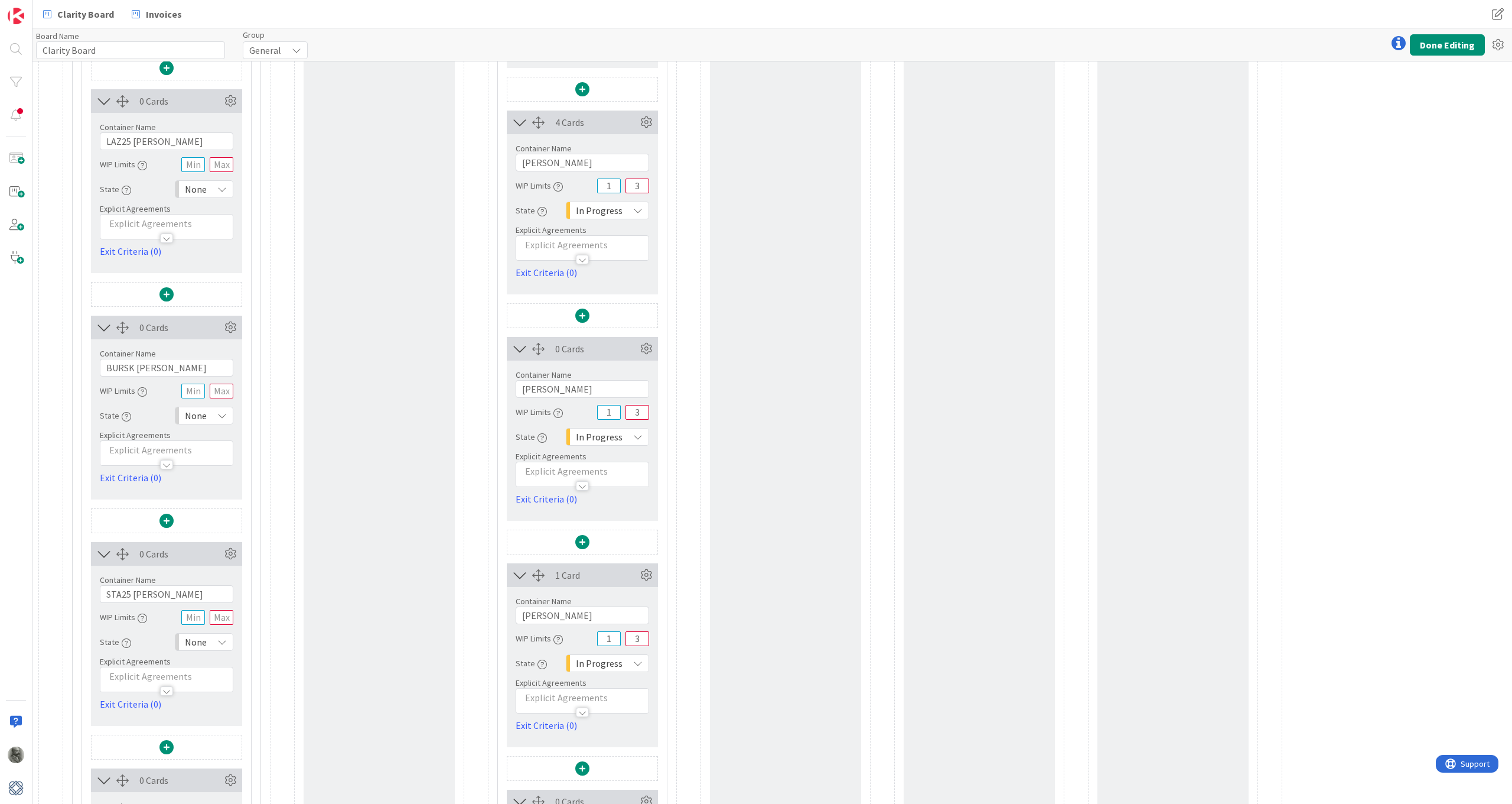
scroll to position [804, 0]
click at [1020, 44] on icon at bounding box center [1398, 43] width 14 height 14
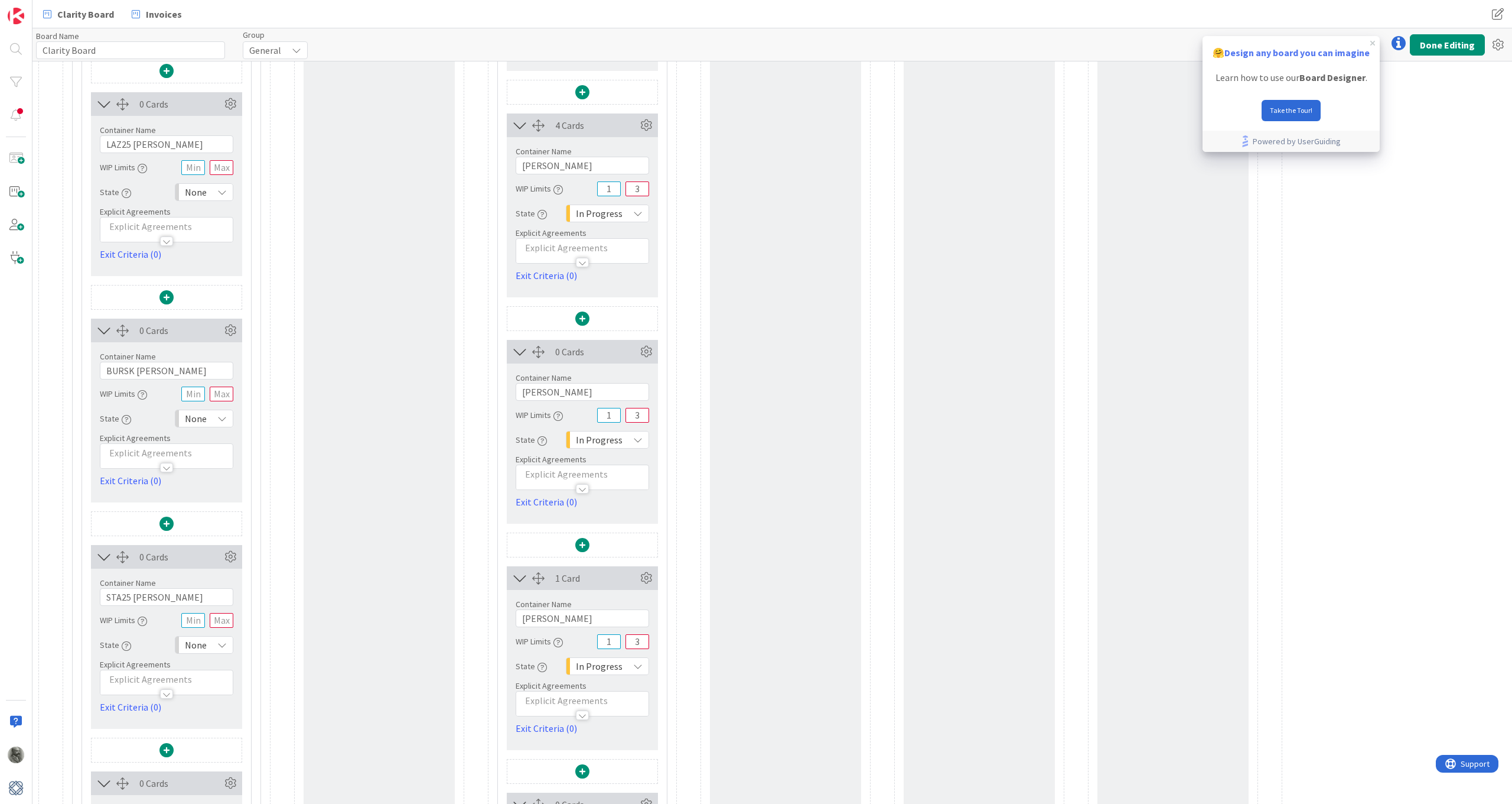
scroll to position [0, 0]
click at [1020, 39] on button "Done Editing" at bounding box center [1447, 45] width 75 height 21
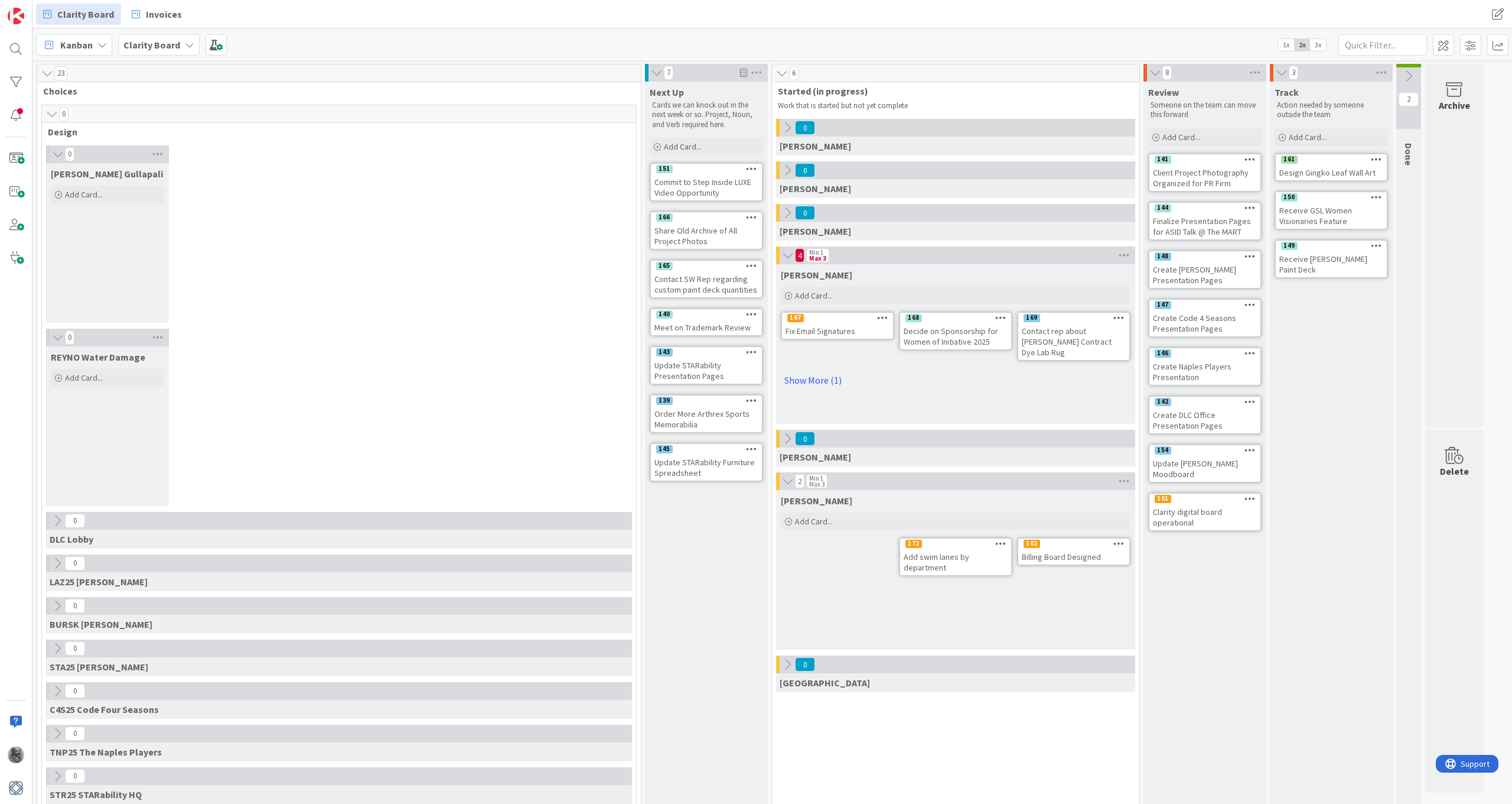
click at [1020, 539] on icon at bounding box center [1119, 543] width 12 height 8
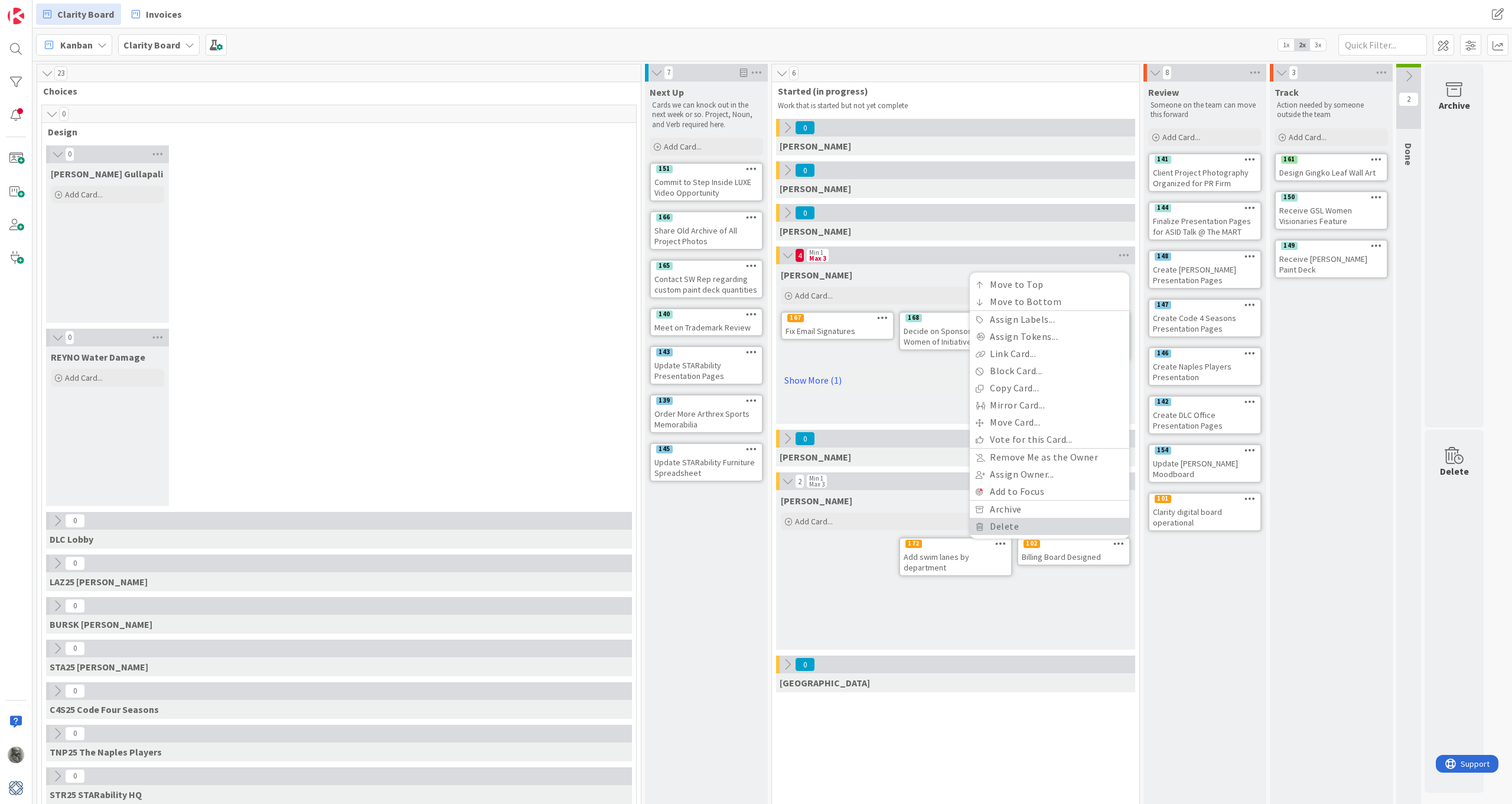
click at [999, 525] on link "Delete" at bounding box center [1050, 526] width 160 height 17
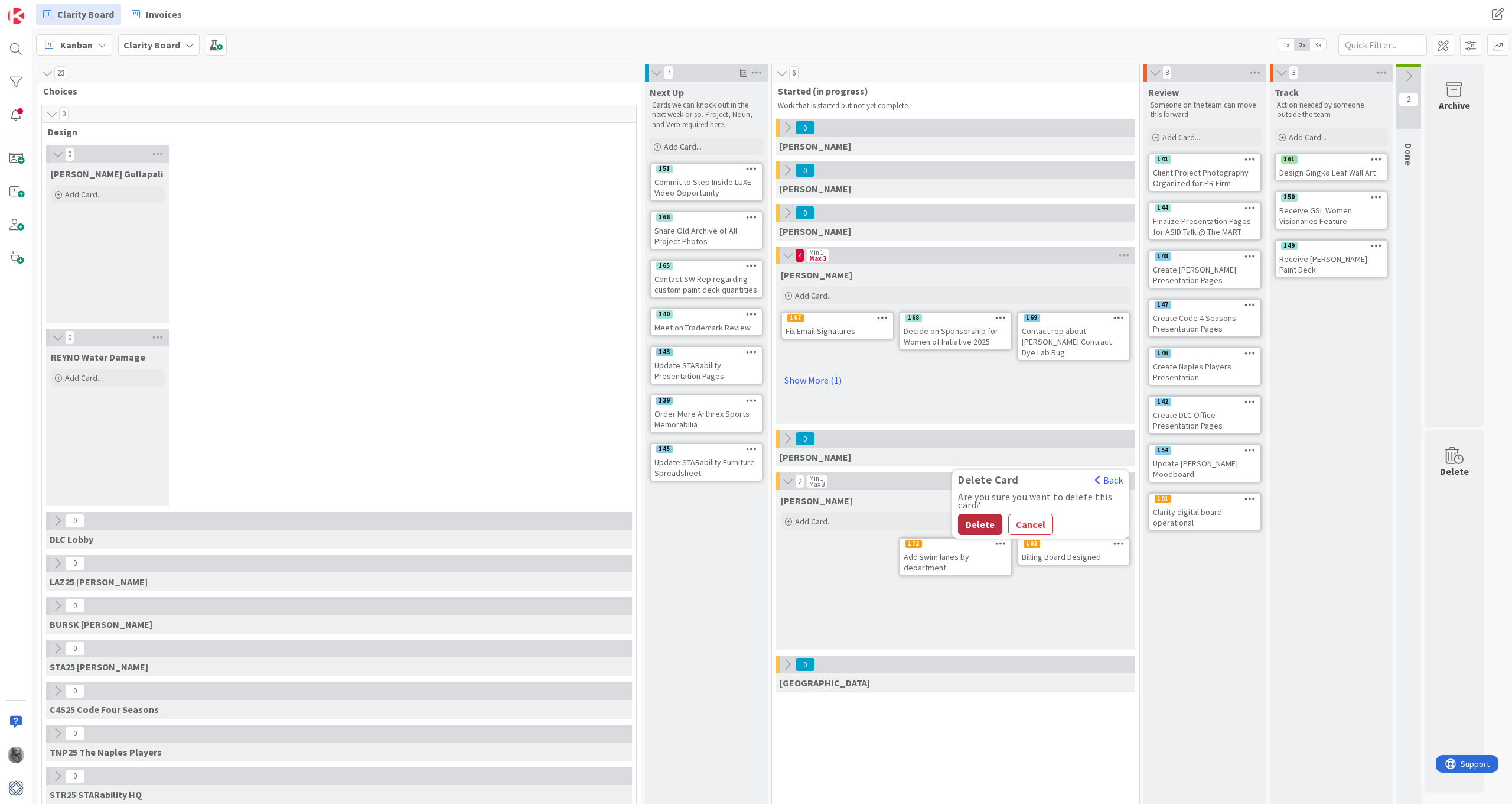
click at [990, 520] on button "Delete" at bounding box center [980, 524] width 44 height 21
click at [1020, 49] on span at bounding box center [1443, 45] width 21 height 21
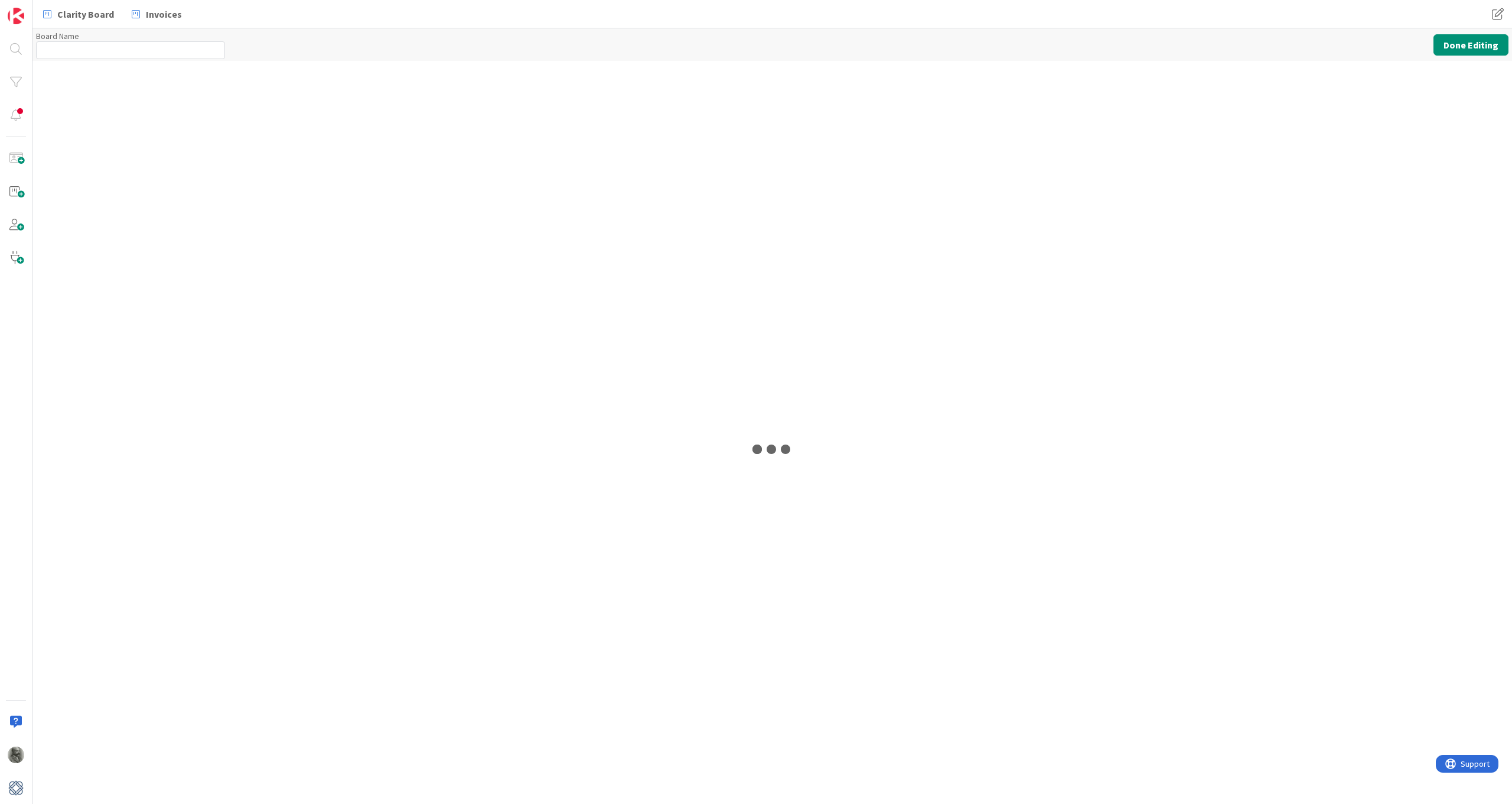
type input "Clarity Board"
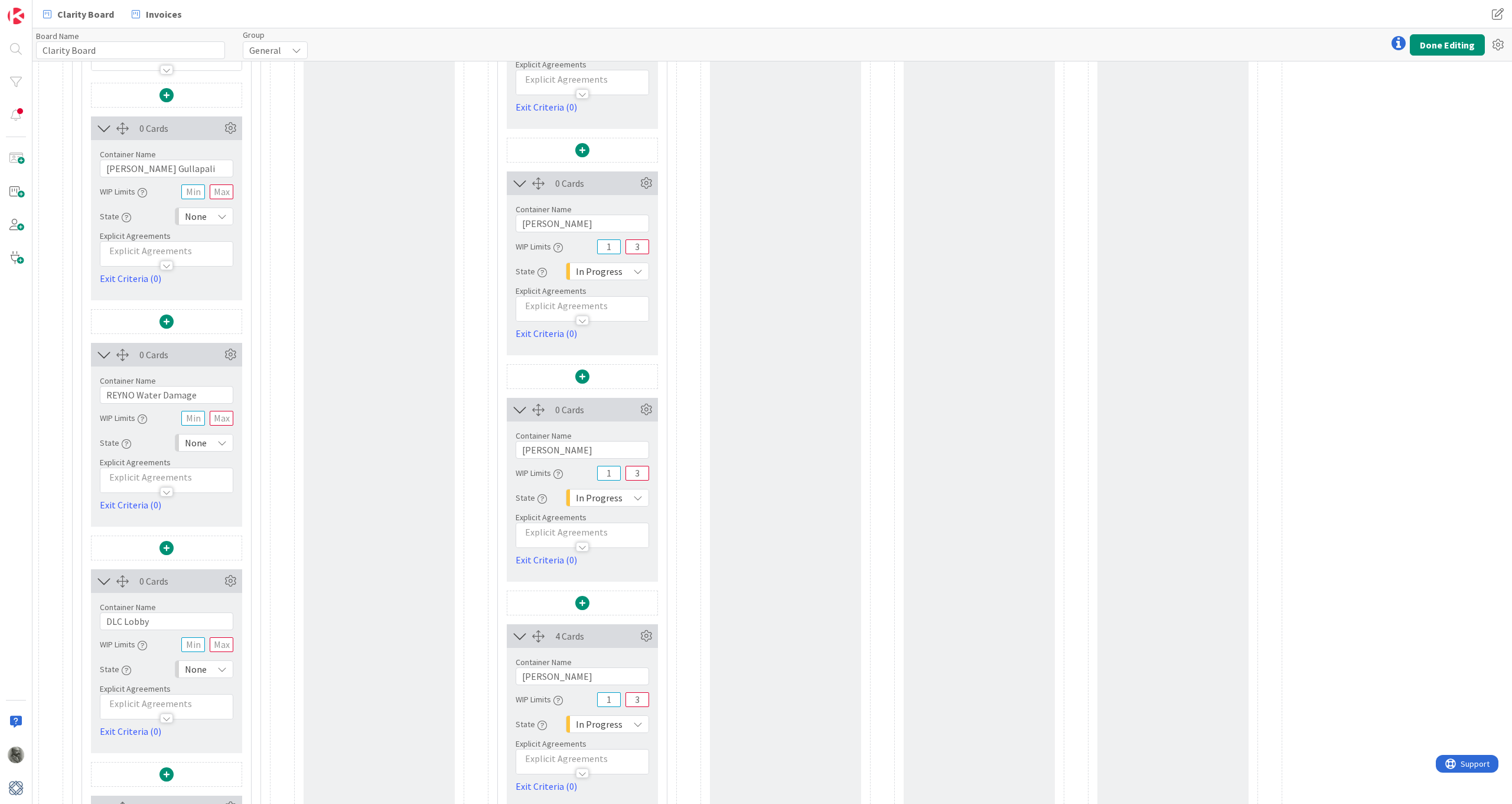
scroll to position [304, 0]
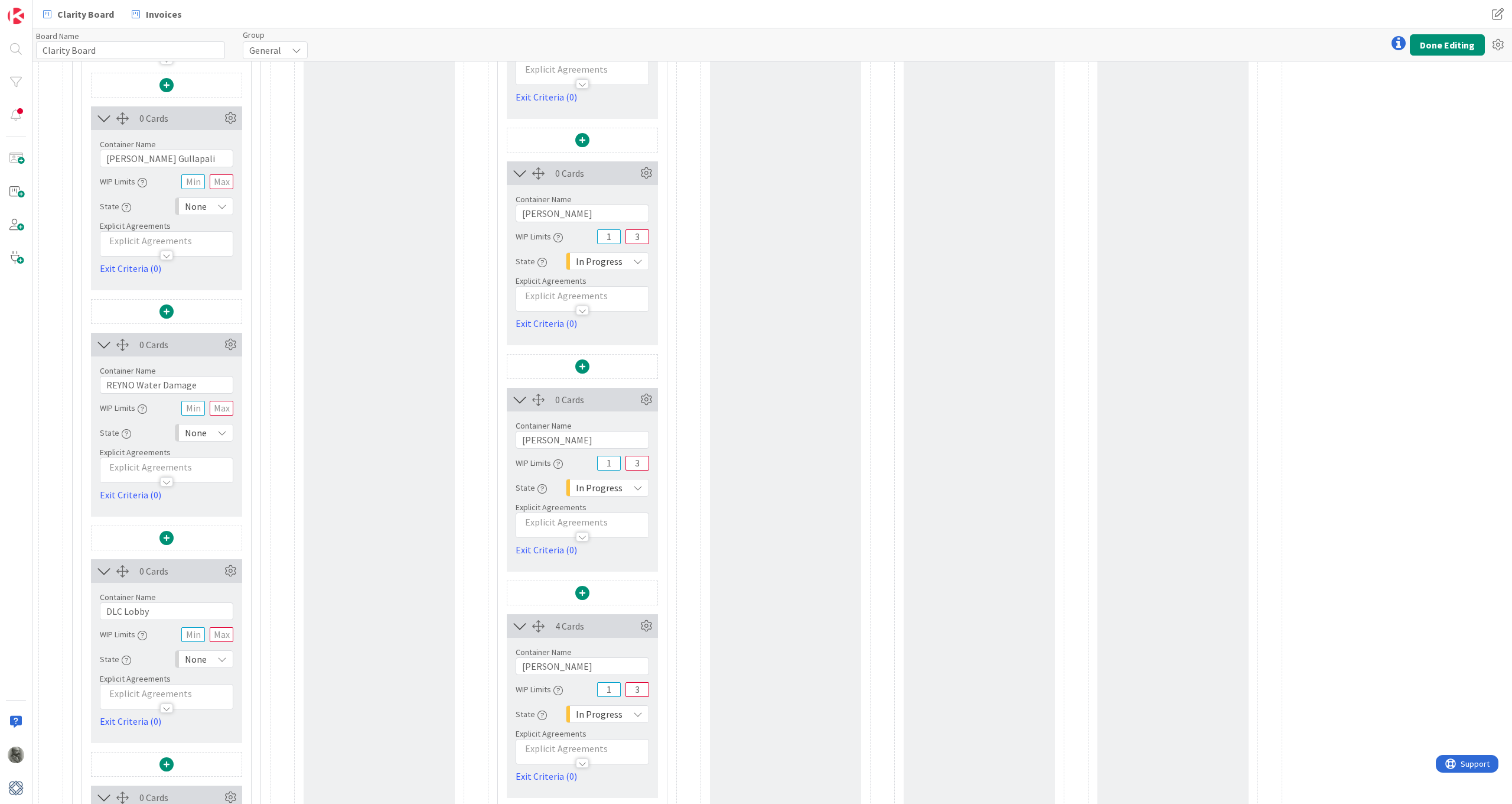
click at [227, 432] on div "None" at bounding box center [204, 432] width 58 height 18
click at [192, 459] on link "Backlog" at bounding box center [242, 458] width 135 height 21
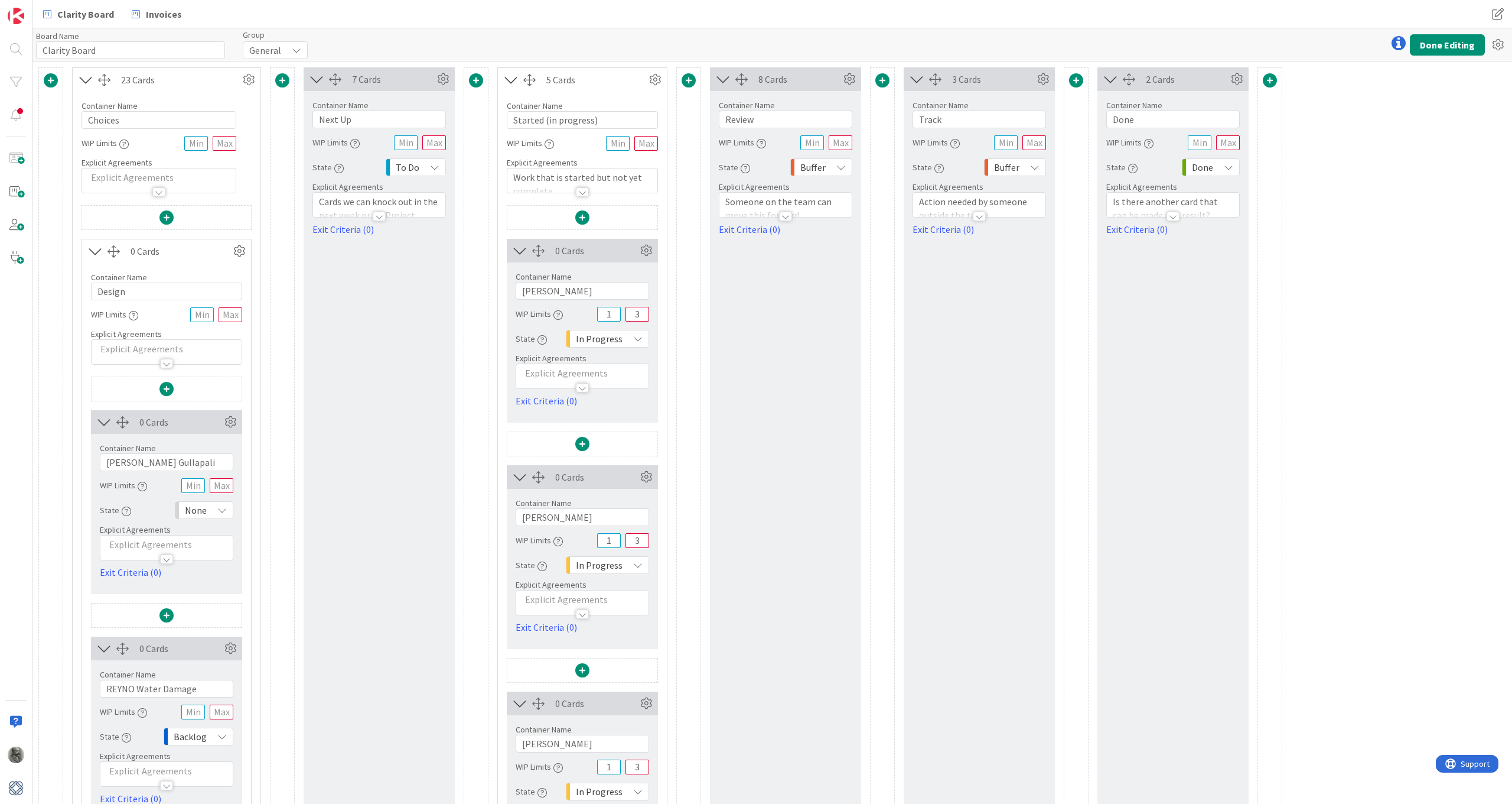
scroll to position [0, 0]
click at [225, 511] on icon at bounding box center [222, 510] width 9 height 9
click at [197, 543] on link "Backlog" at bounding box center [242, 535] width 135 height 21
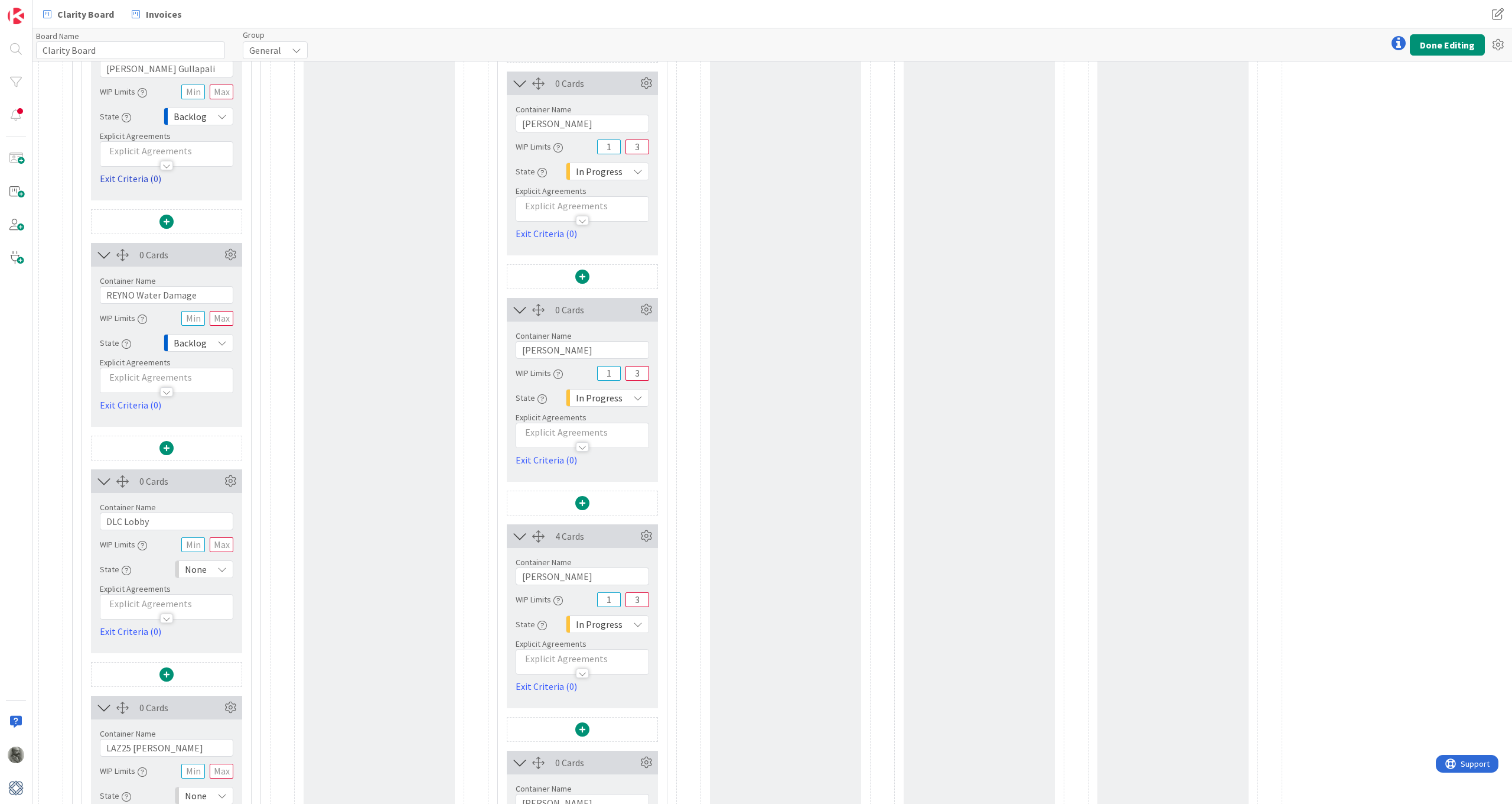
scroll to position [405, 0]
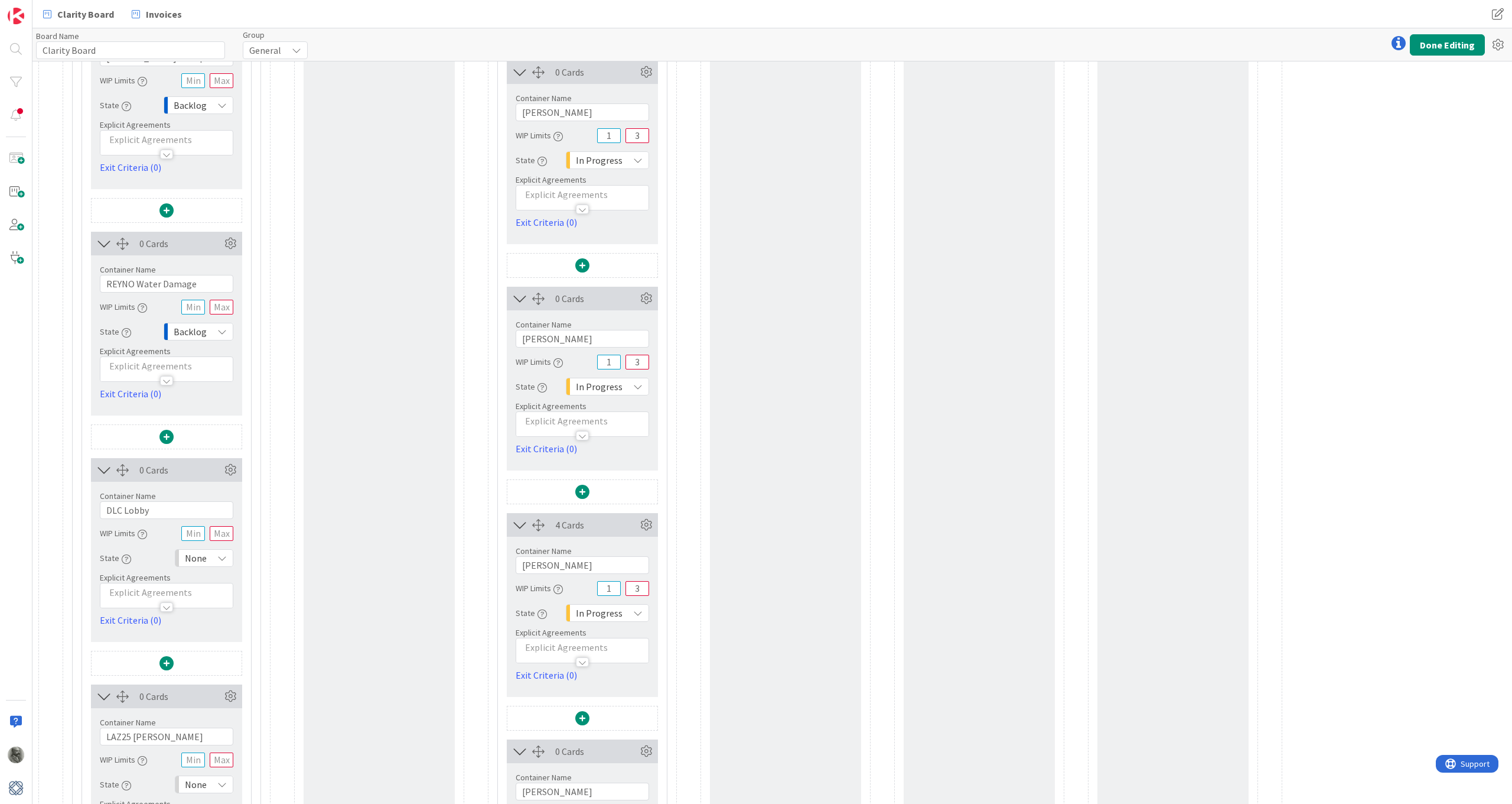
click at [216, 555] on div "None" at bounding box center [204, 558] width 58 height 18
click at [218, 579] on span "Backlog" at bounding box center [255, 584] width 98 height 18
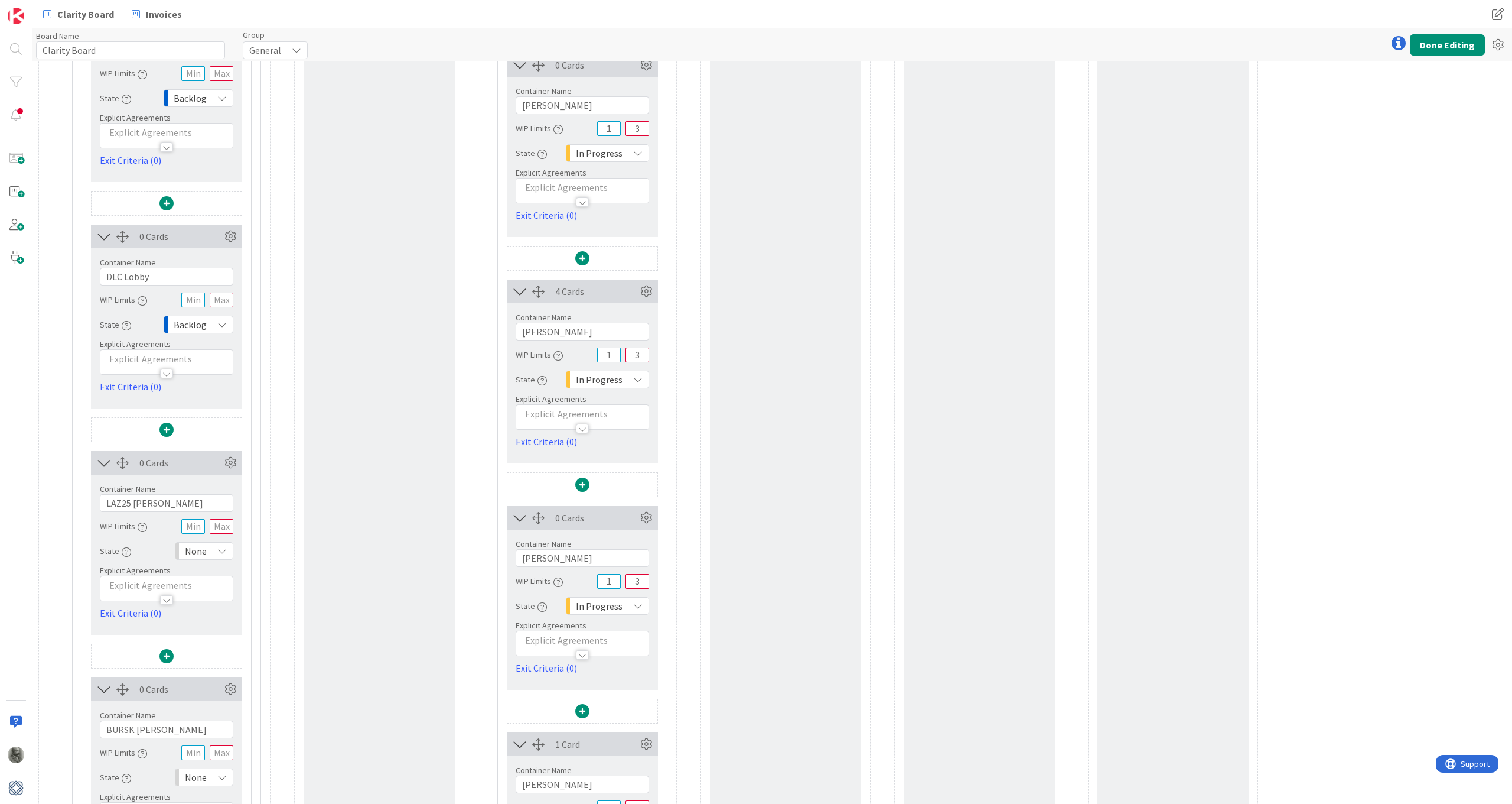
scroll to position [665, 0]
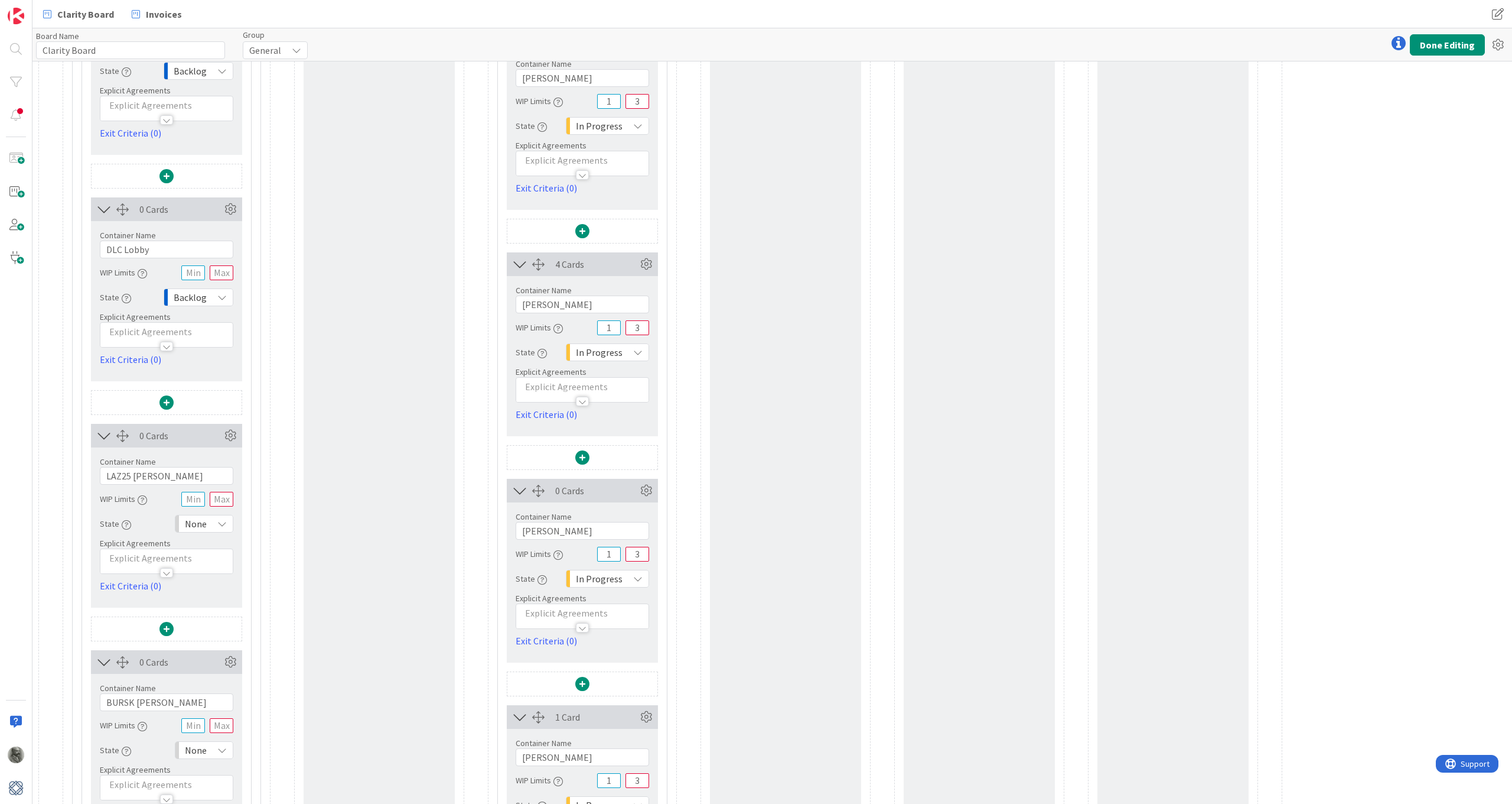
click at [216, 524] on div "None" at bounding box center [204, 524] width 58 height 18
click at [217, 545] on span "Backlog" at bounding box center [255, 550] width 98 height 18
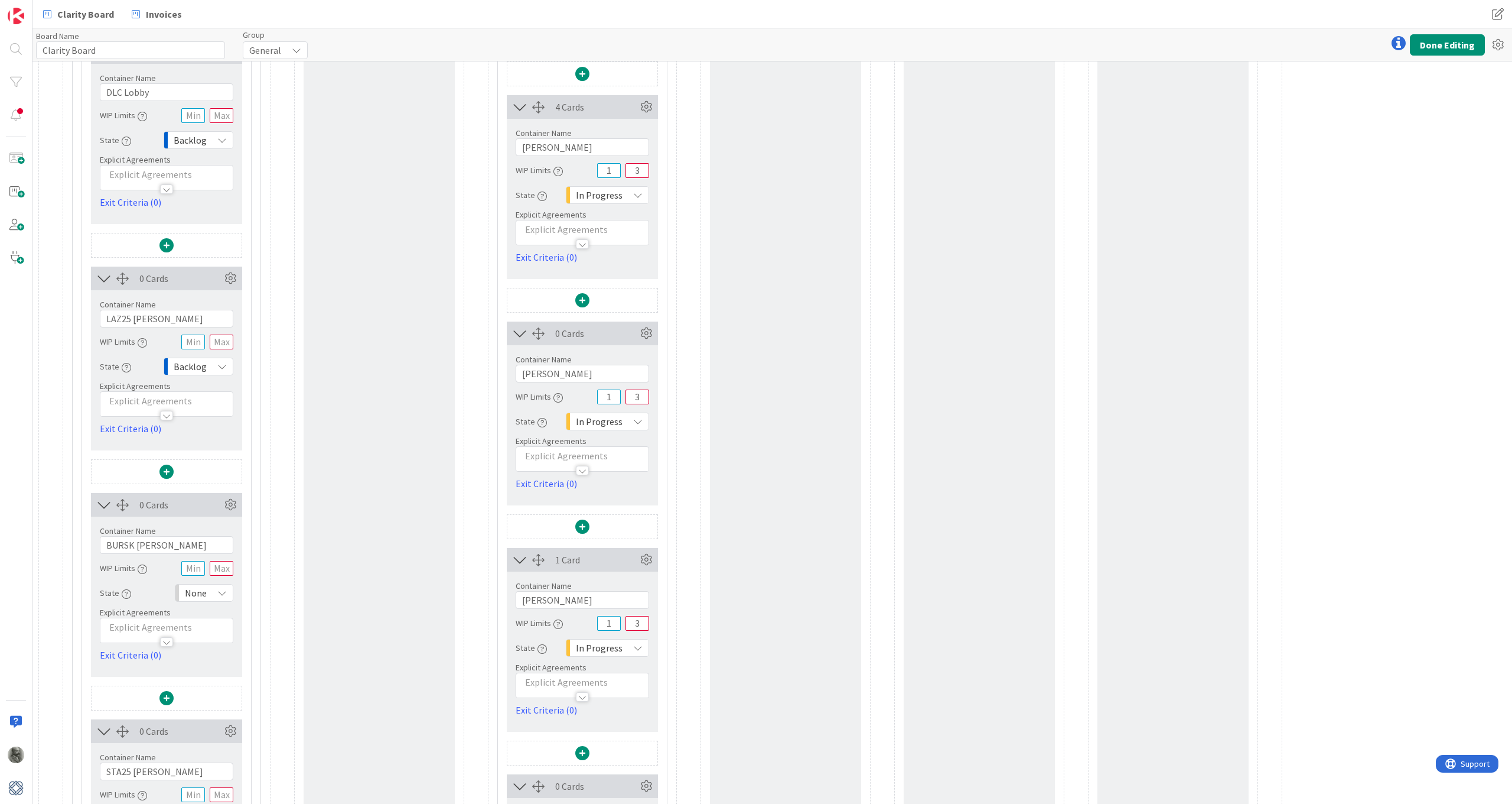
scroll to position [833, 0]
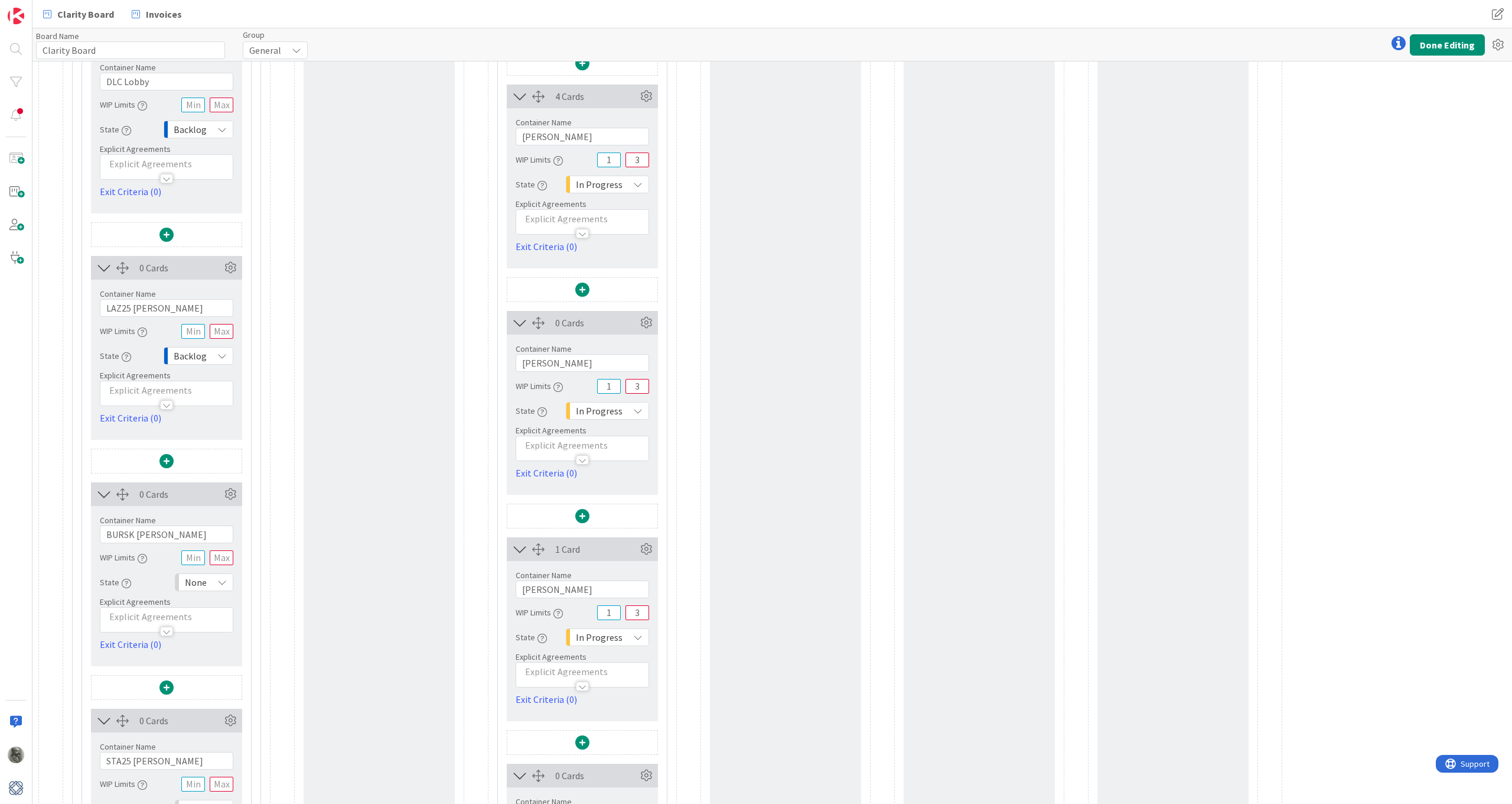
click at [215, 580] on div "None" at bounding box center [204, 582] width 58 height 18
click at [221, 590] on span "Backlog" at bounding box center [255, 608] width 98 height 18
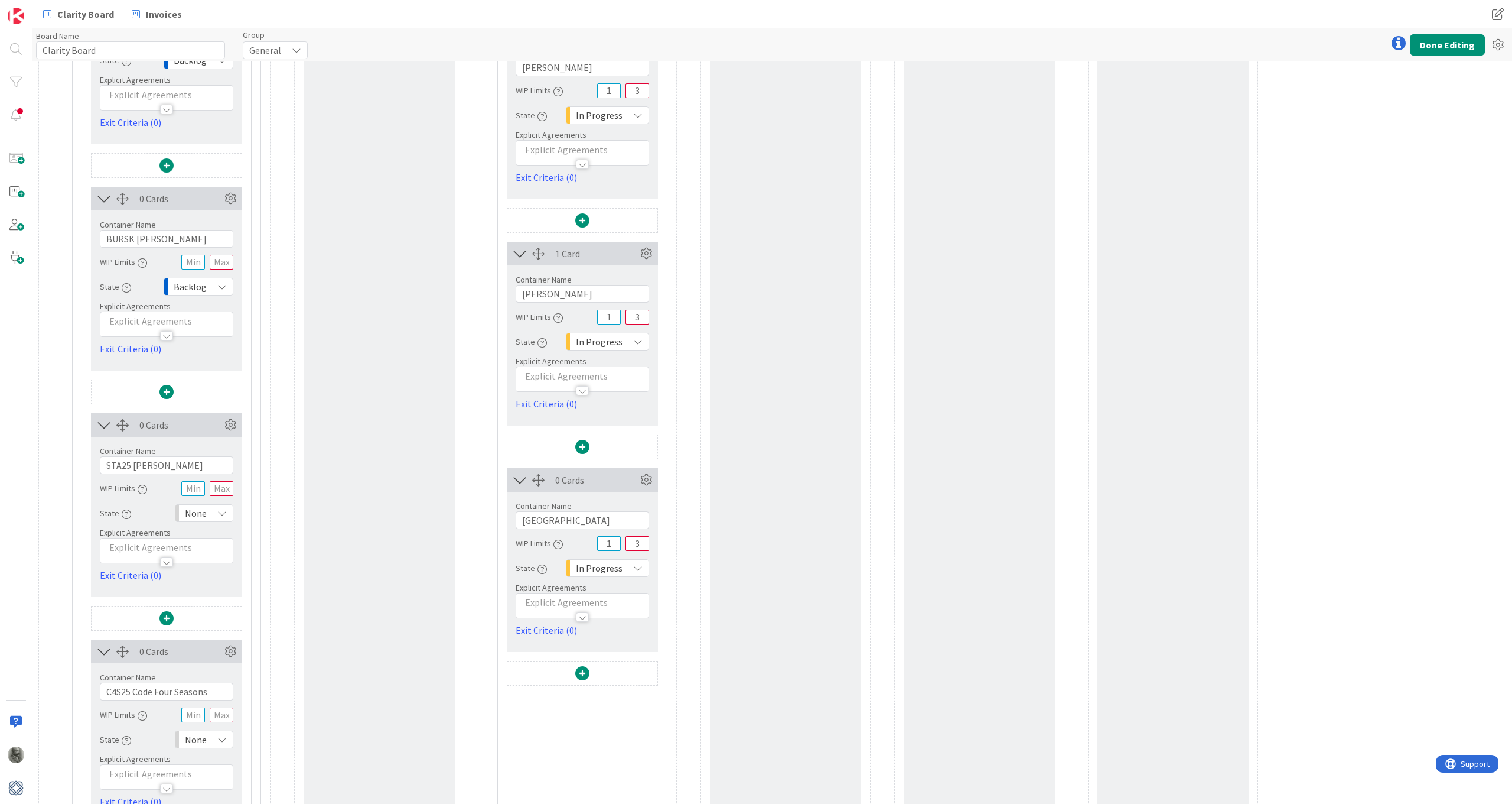
scroll to position [1130, 0]
click at [216, 515] on div "None" at bounding box center [204, 512] width 58 height 18
click at [220, 538] on span "Backlog" at bounding box center [255, 538] width 98 height 18
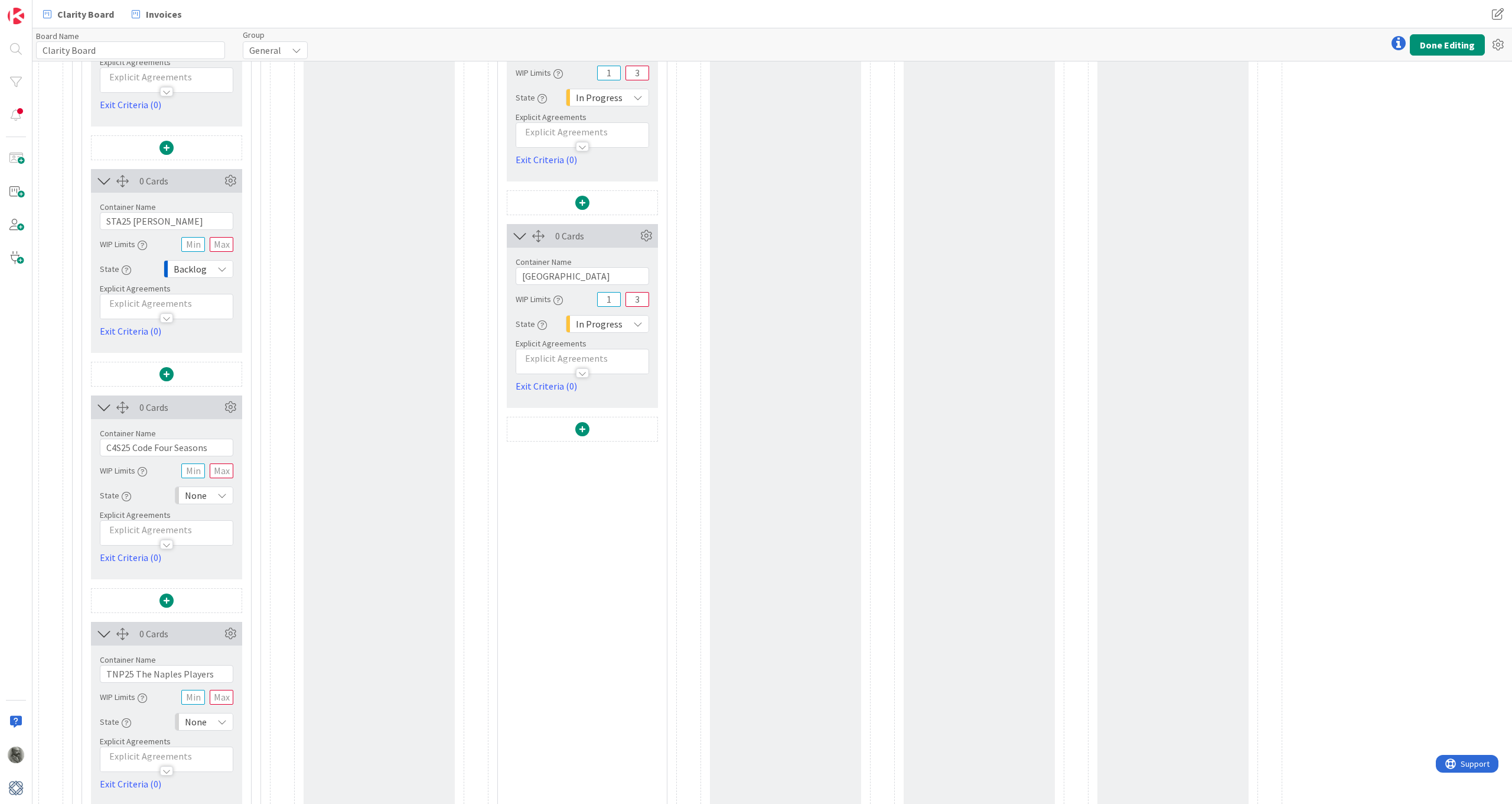
scroll to position [1380, 0]
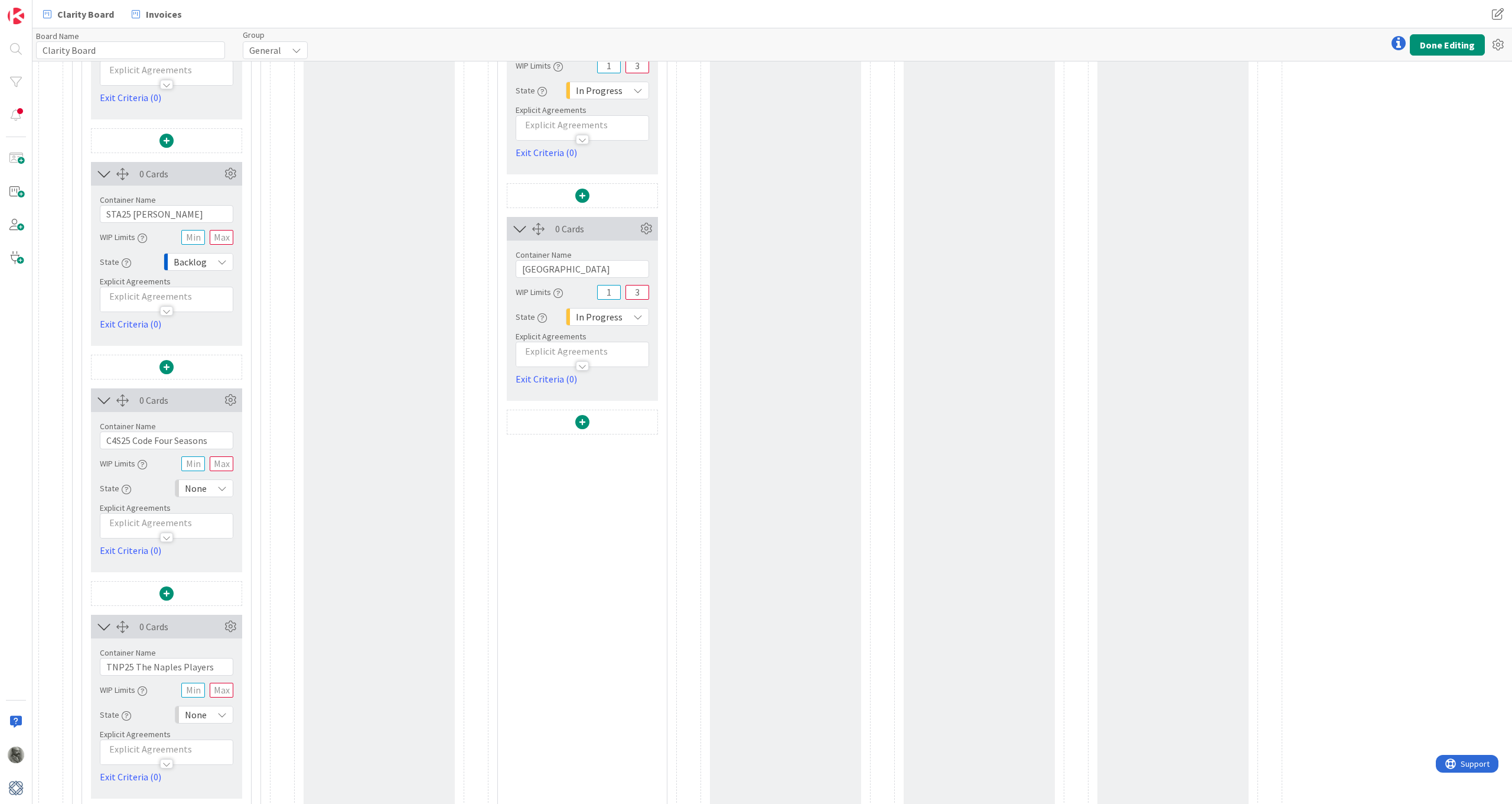
click at [214, 487] on div "None" at bounding box center [204, 488] width 58 height 18
click at [221, 516] on span "Backlog" at bounding box center [255, 514] width 98 height 18
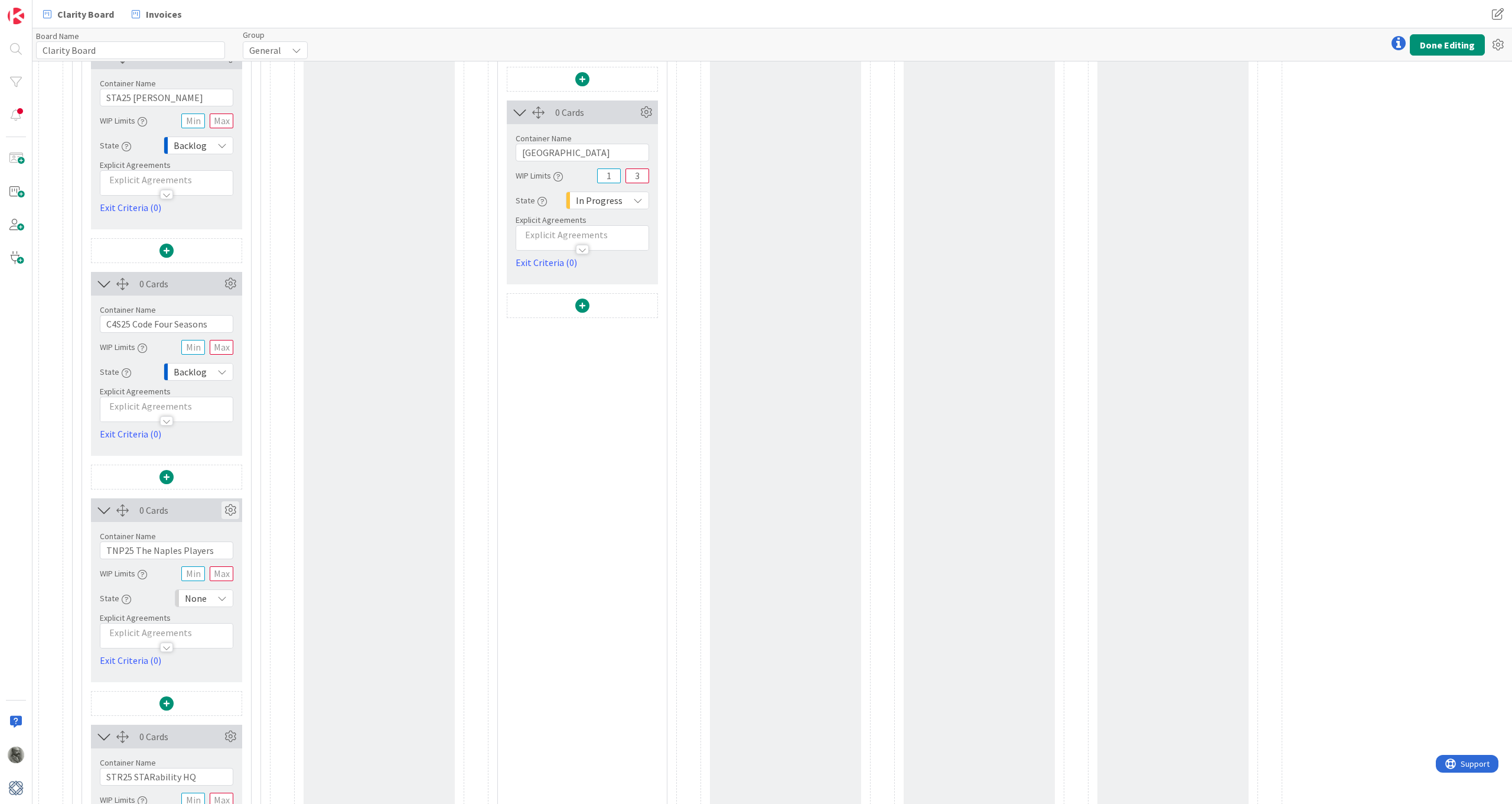
scroll to position [1529, 0]
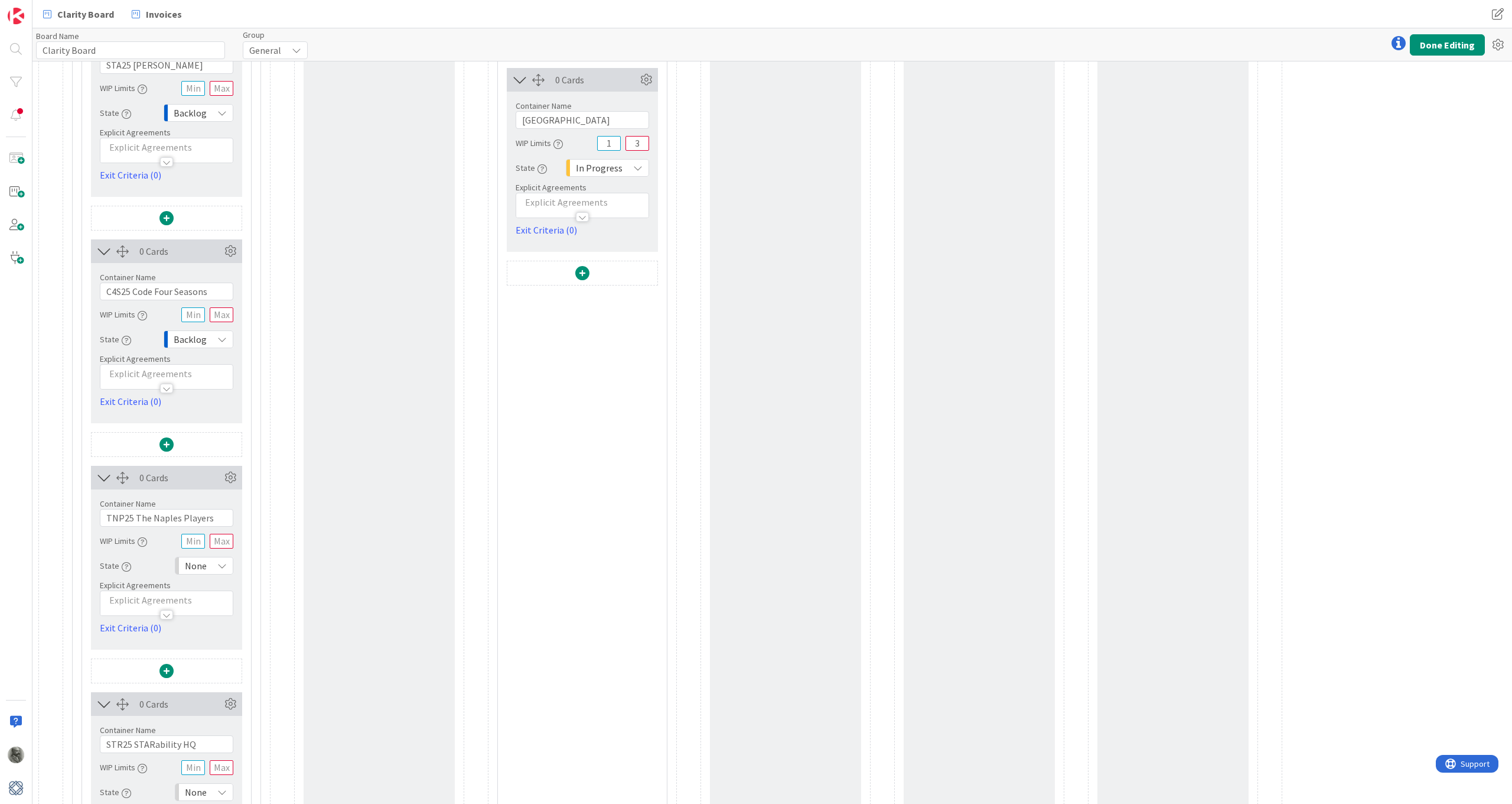
click at [218, 563] on icon at bounding box center [222, 566] width 9 height 9
click at [215, 589] on span "Backlog" at bounding box center [255, 591] width 98 height 18
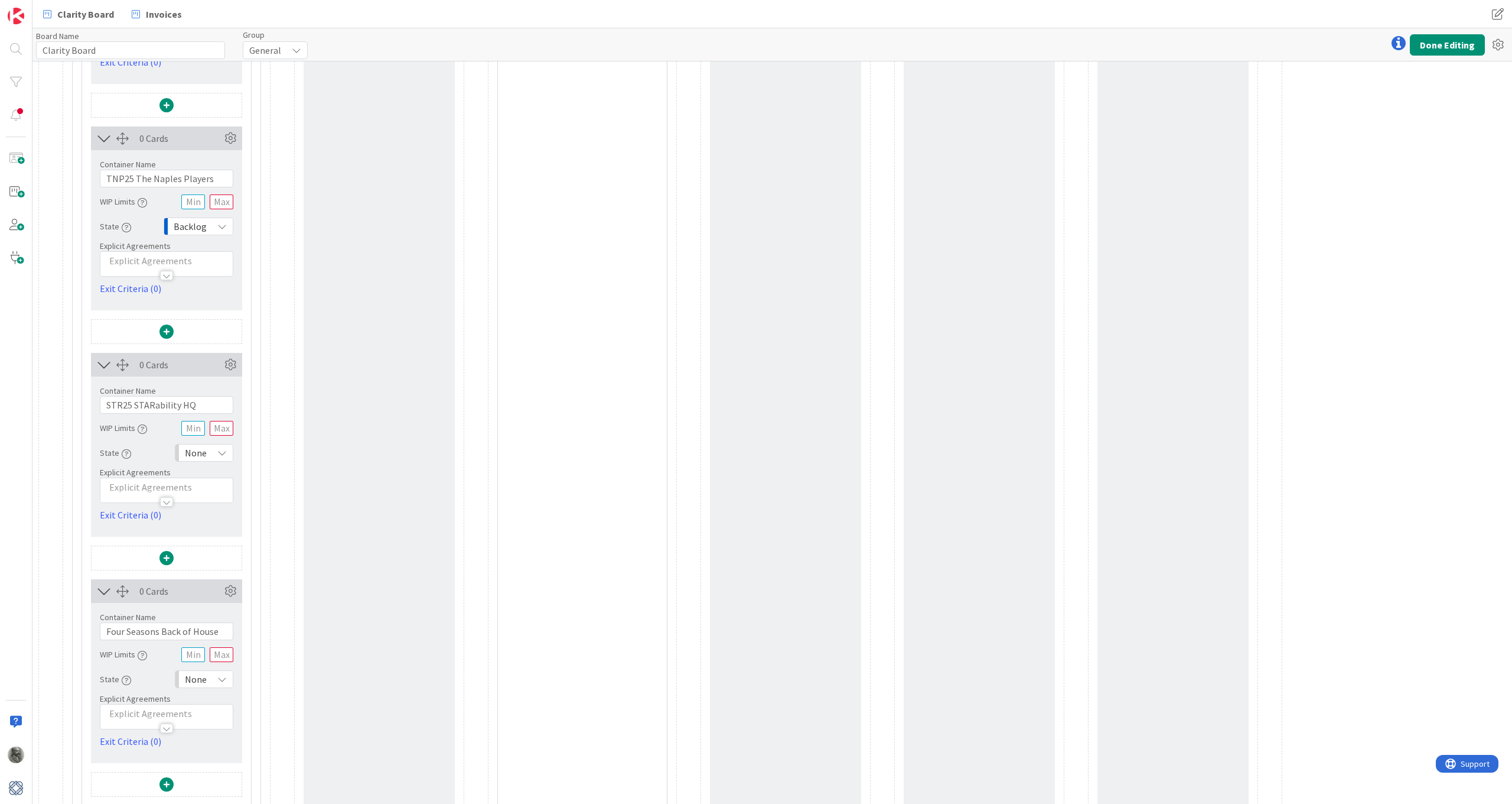
scroll to position [1877, 0]
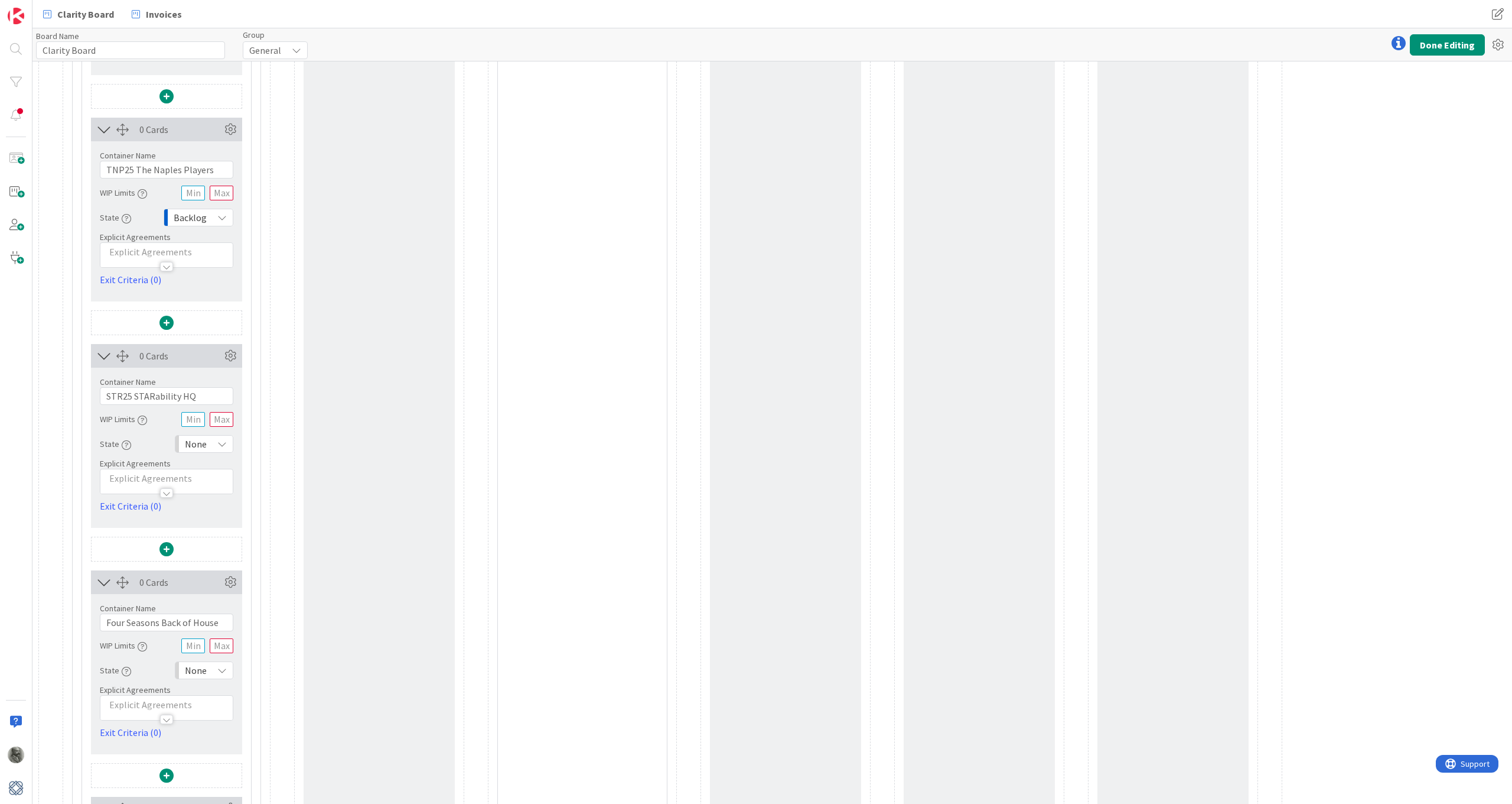
click at [208, 450] on div "None" at bounding box center [204, 444] width 58 height 18
click at [226, 468] on span "Backlog" at bounding box center [255, 470] width 98 height 18
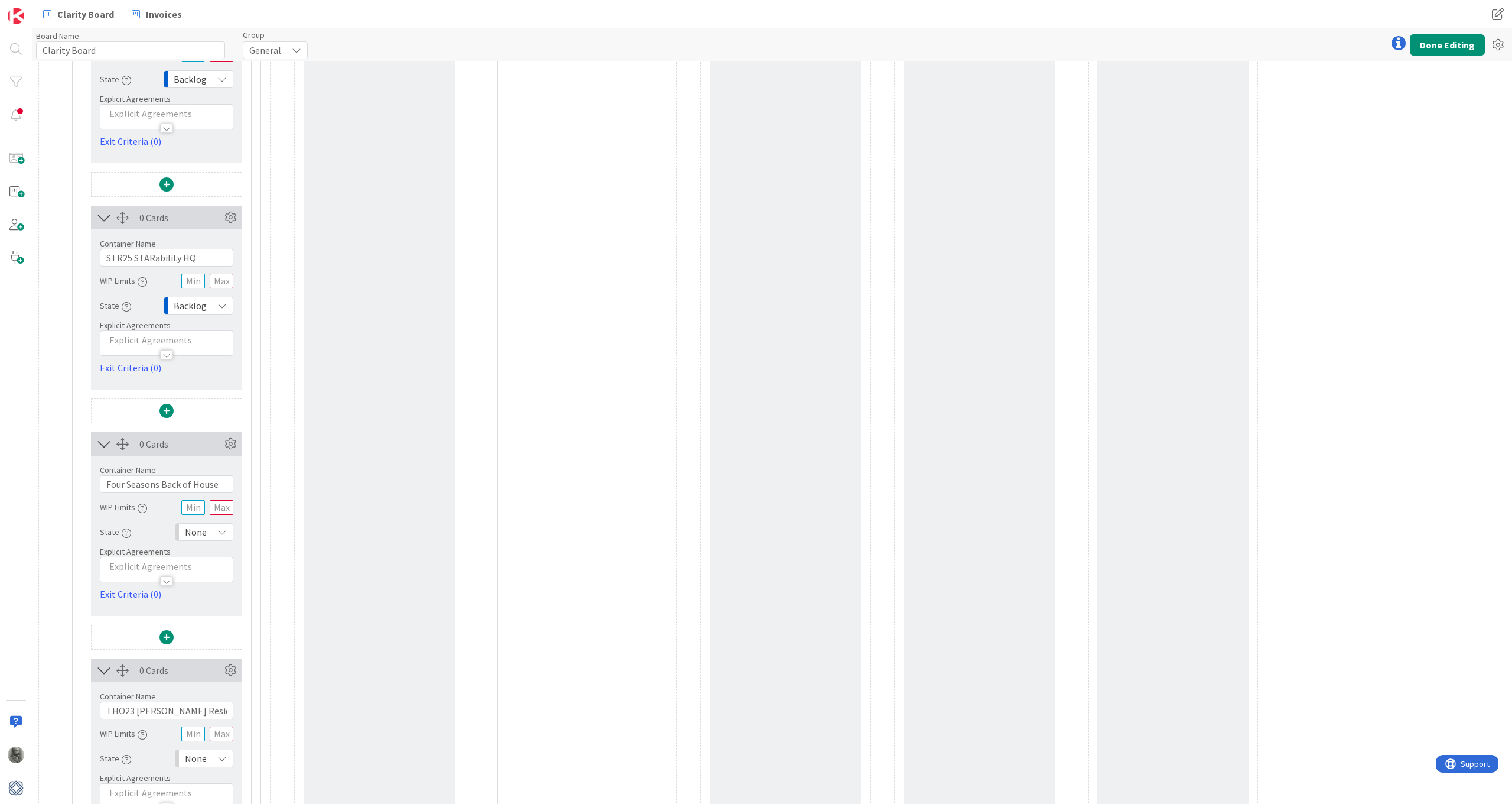
scroll to position [2030, 0]
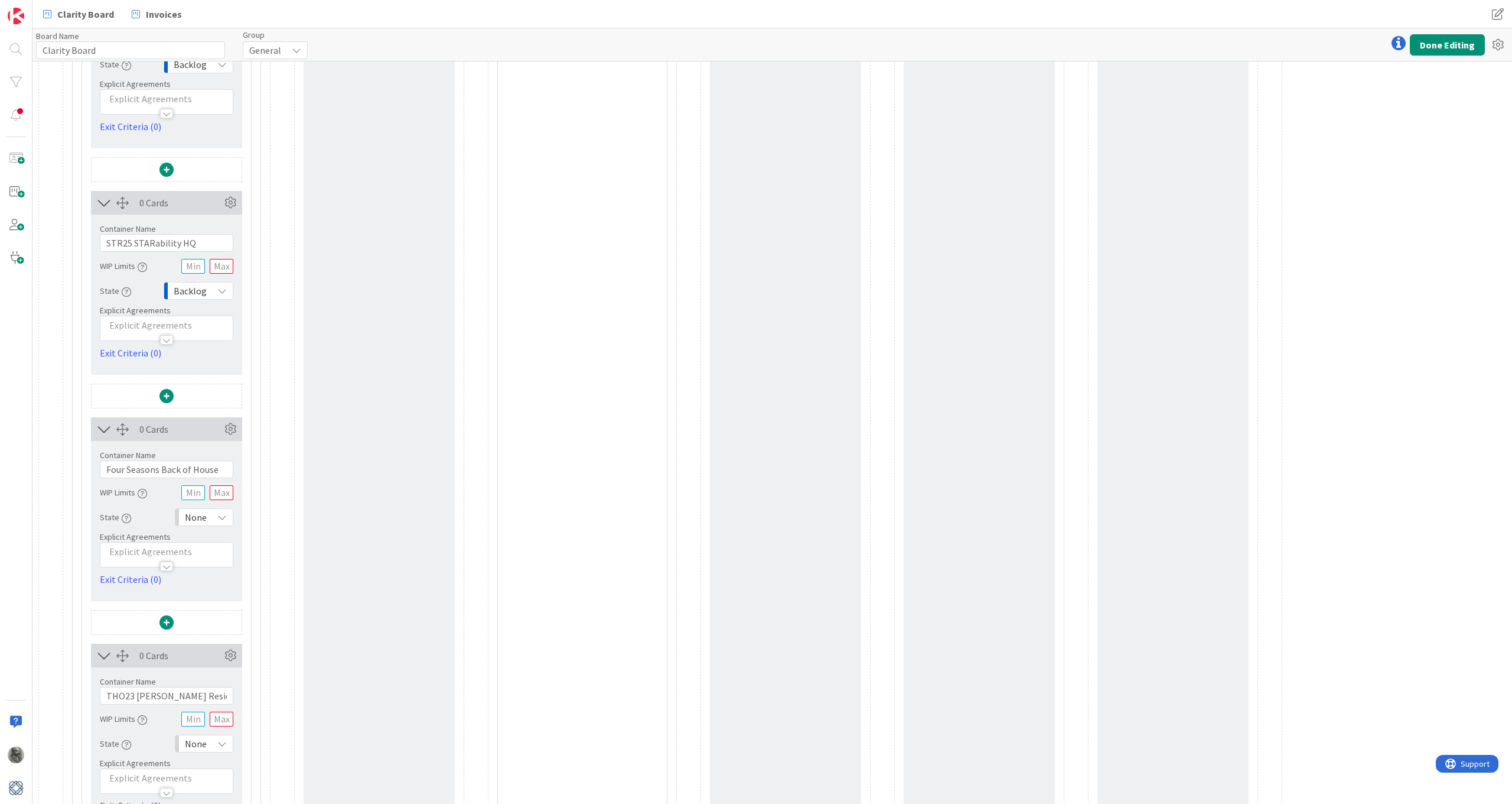
click at [215, 520] on div "None" at bounding box center [204, 517] width 58 height 18
click at [212, 544] on span "Backlog" at bounding box center [255, 543] width 98 height 18
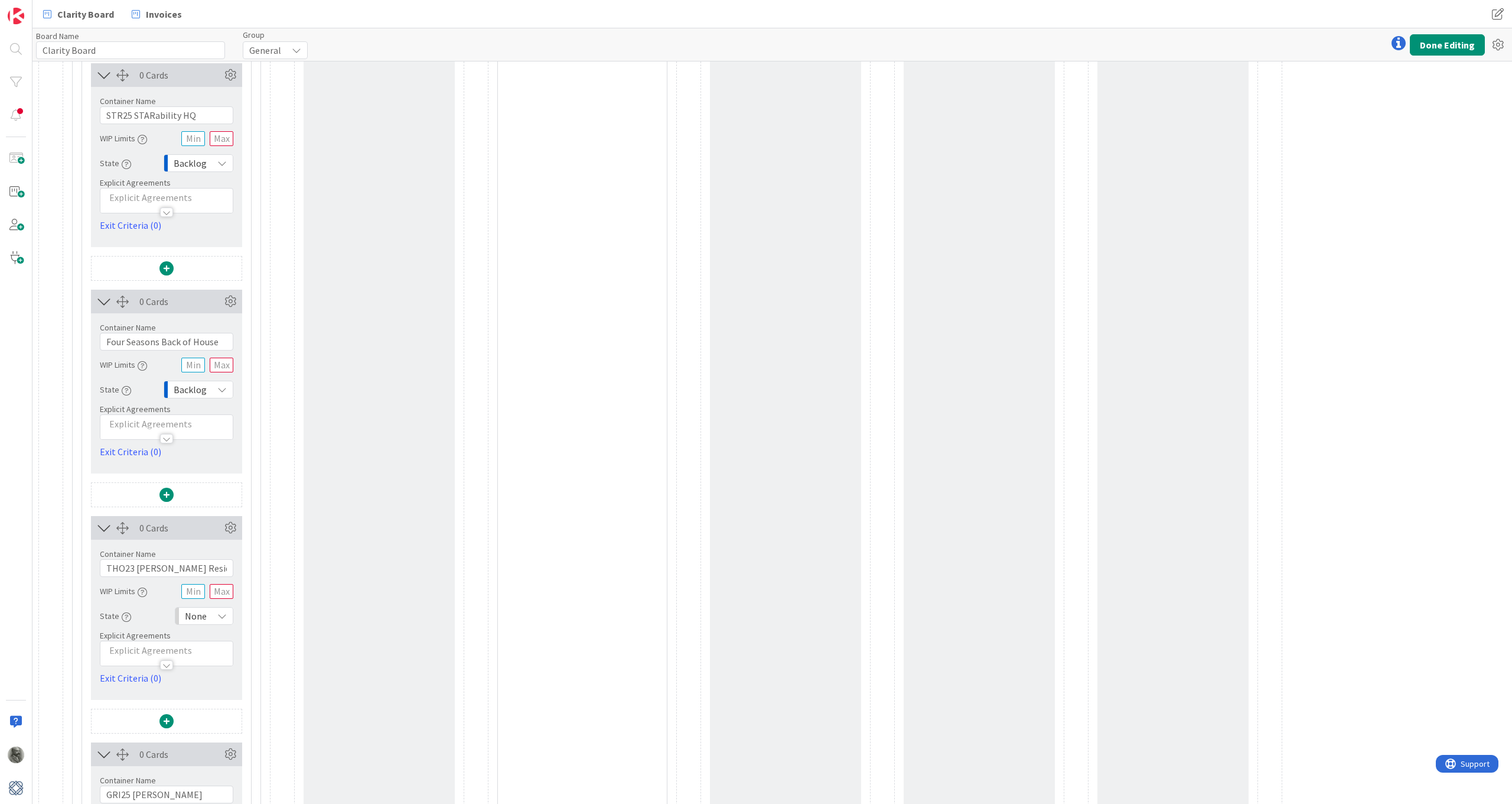
scroll to position [2244, 0]
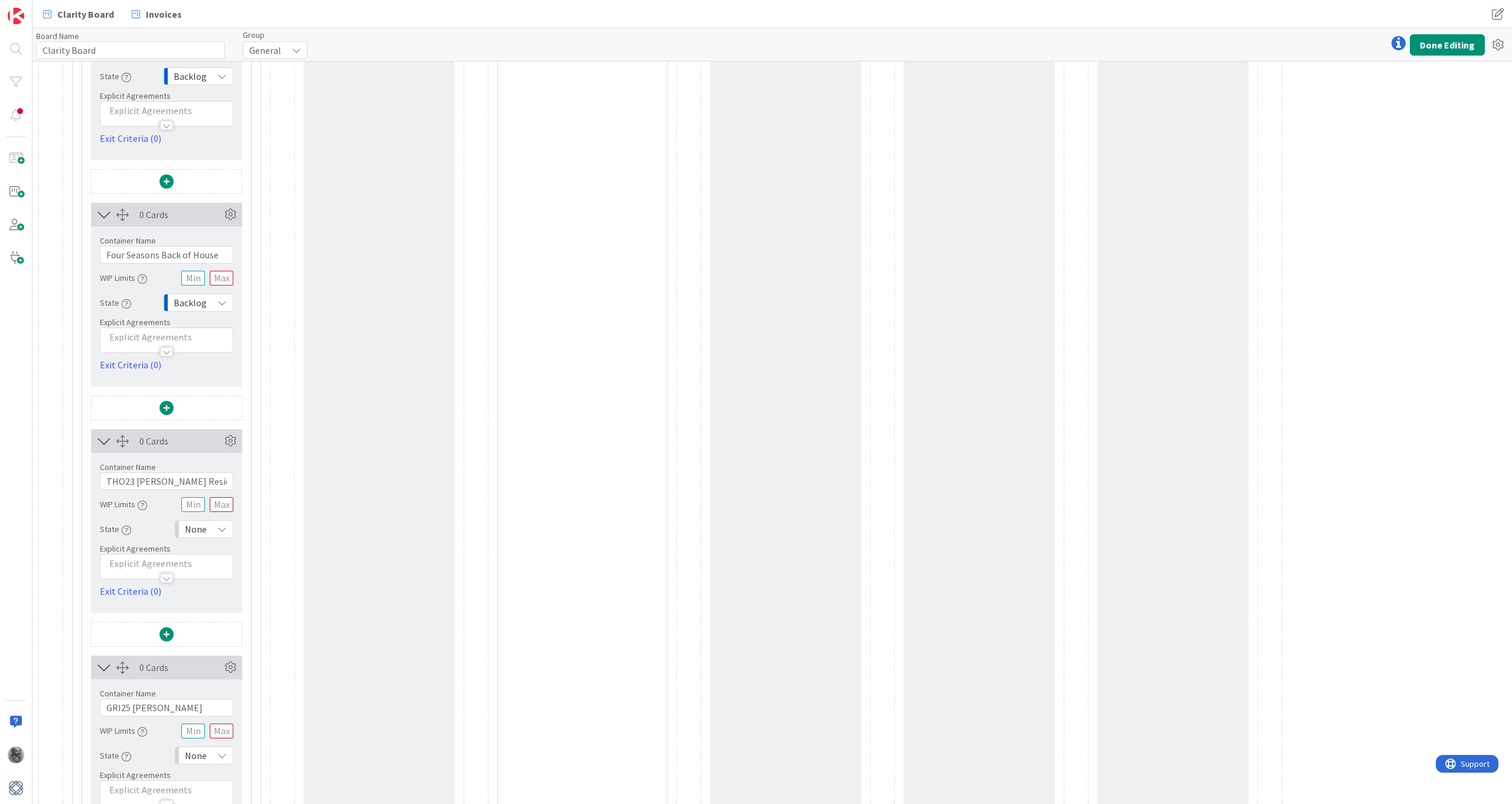
click at [206, 531] on span "None" at bounding box center [196, 529] width 22 height 16
click at [217, 556] on span "Backlog" at bounding box center [255, 555] width 98 height 18
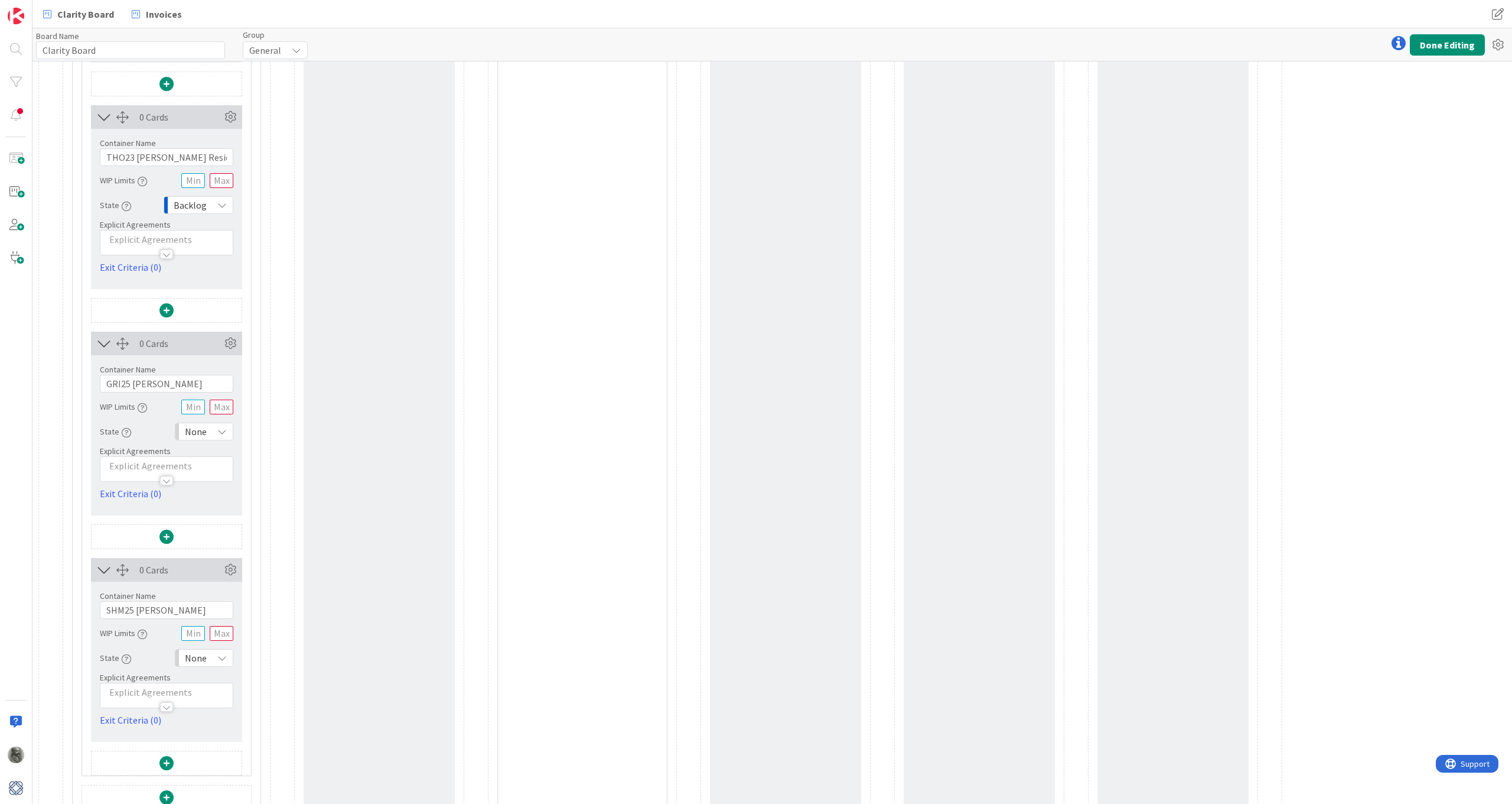
scroll to position [2570, 0]
click at [203, 426] on span "None" at bounding box center [196, 430] width 22 height 16
click at [220, 453] on span "Backlog" at bounding box center [255, 455] width 98 height 18
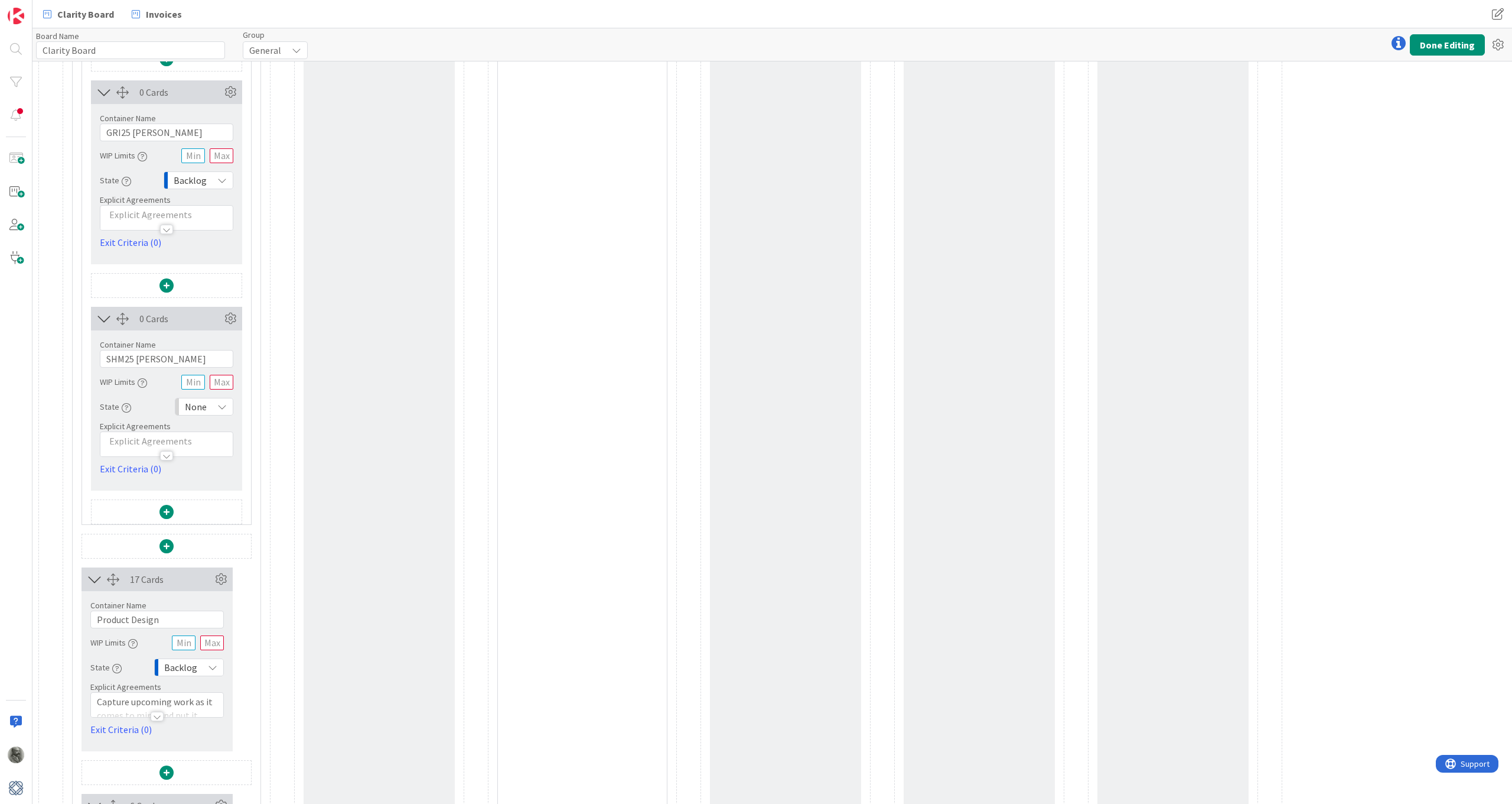
scroll to position [2871, 0]
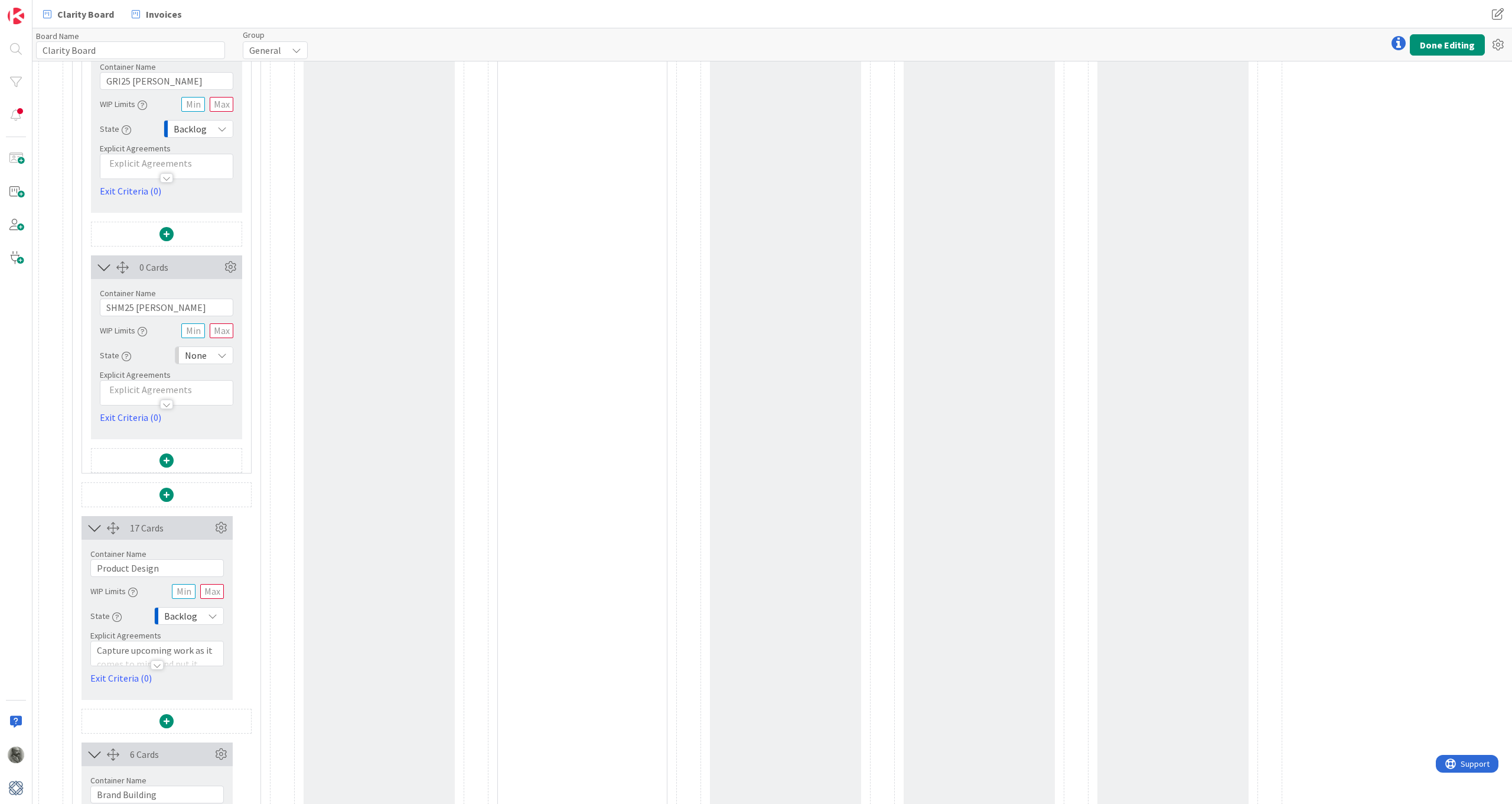
click at [214, 355] on div "None" at bounding box center [204, 355] width 58 height 18
click at [226, 383] on span "Backlog" at bounding box center [255, 381] width 98 height 18
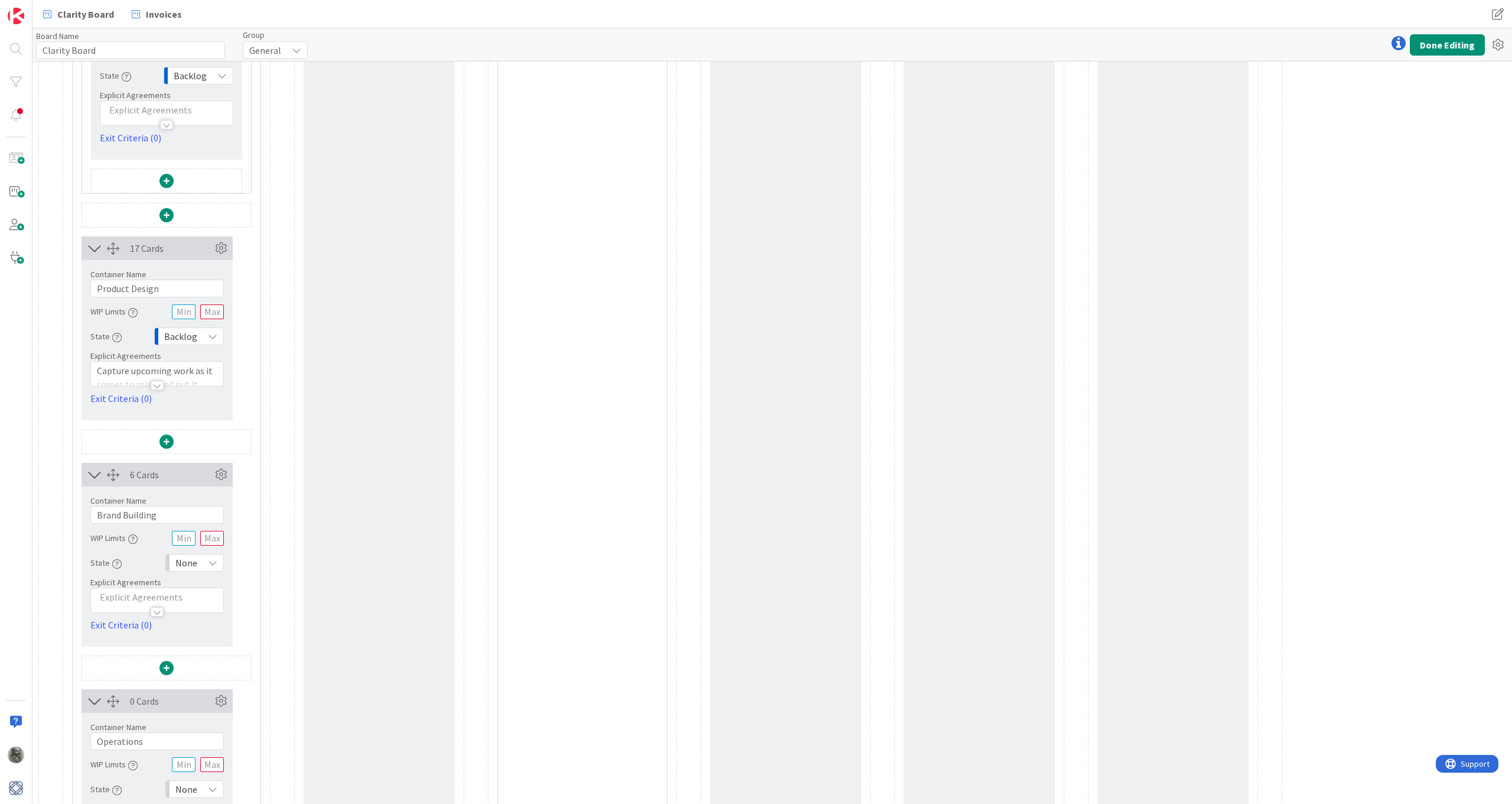
scroll to position [3151, 0]
click at [205, 561] on div "None" at bounding box center [194, 562] width 58 height 18
click at [213, 589] on span "Backlog" at bounding box center [246, 588] width 98 height 18
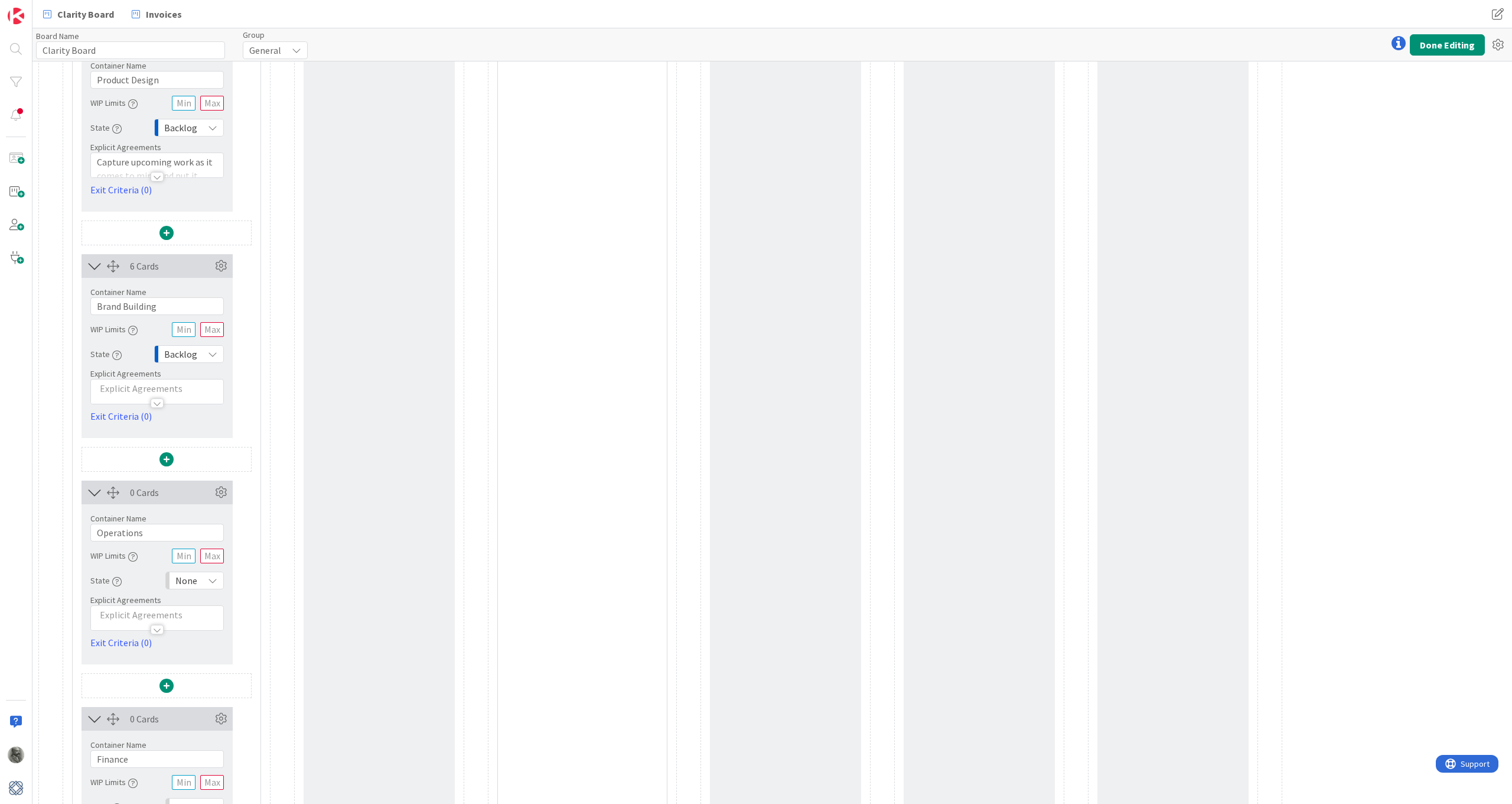
scroll to position [3370, 0]
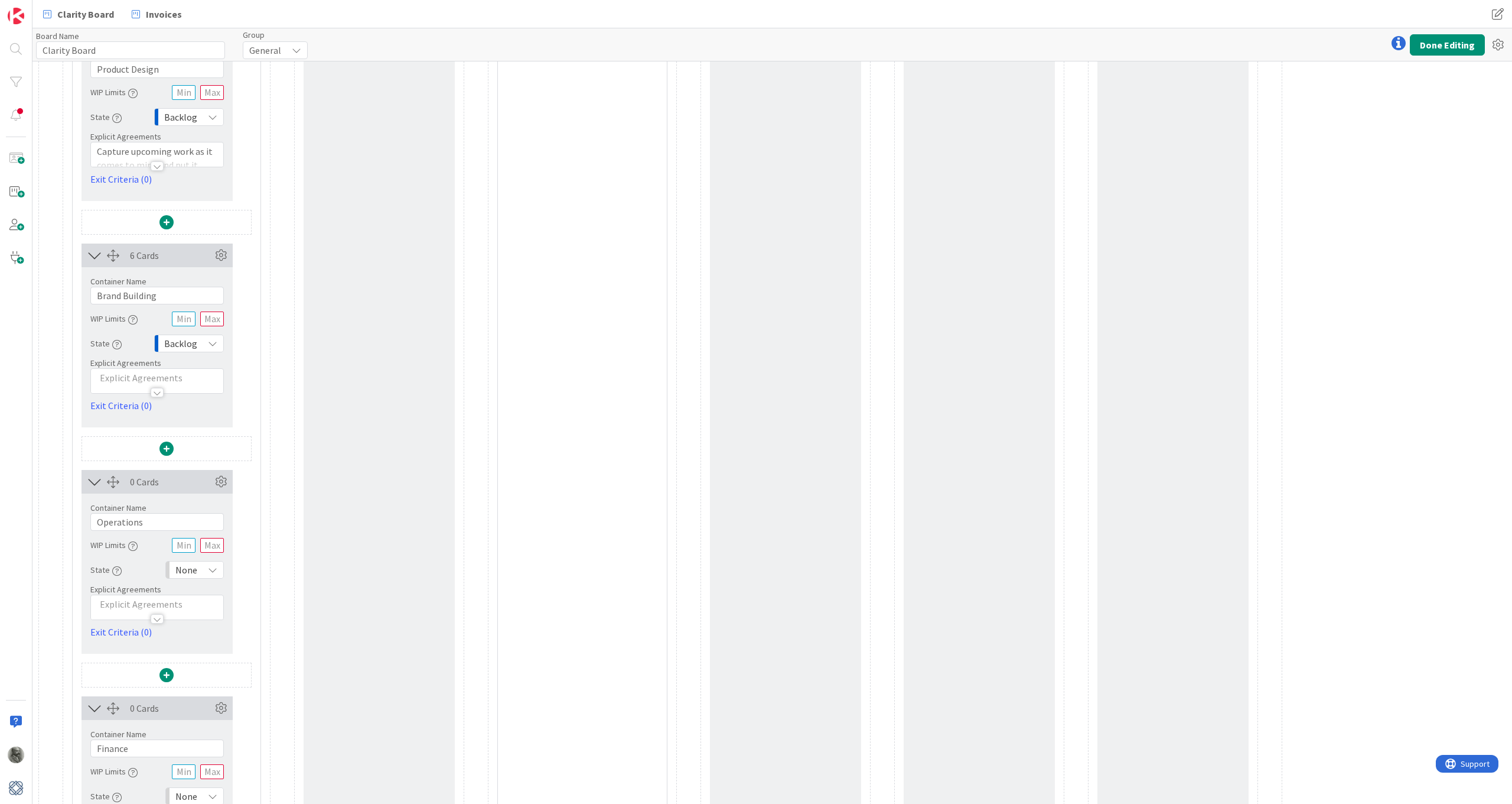
click at [206, 573] on div "None" at bounding box center [194, 570] width 58 height 18
click at [212, 590] on span "Backlog" at bounding box center [246, 596] width 98 height 18
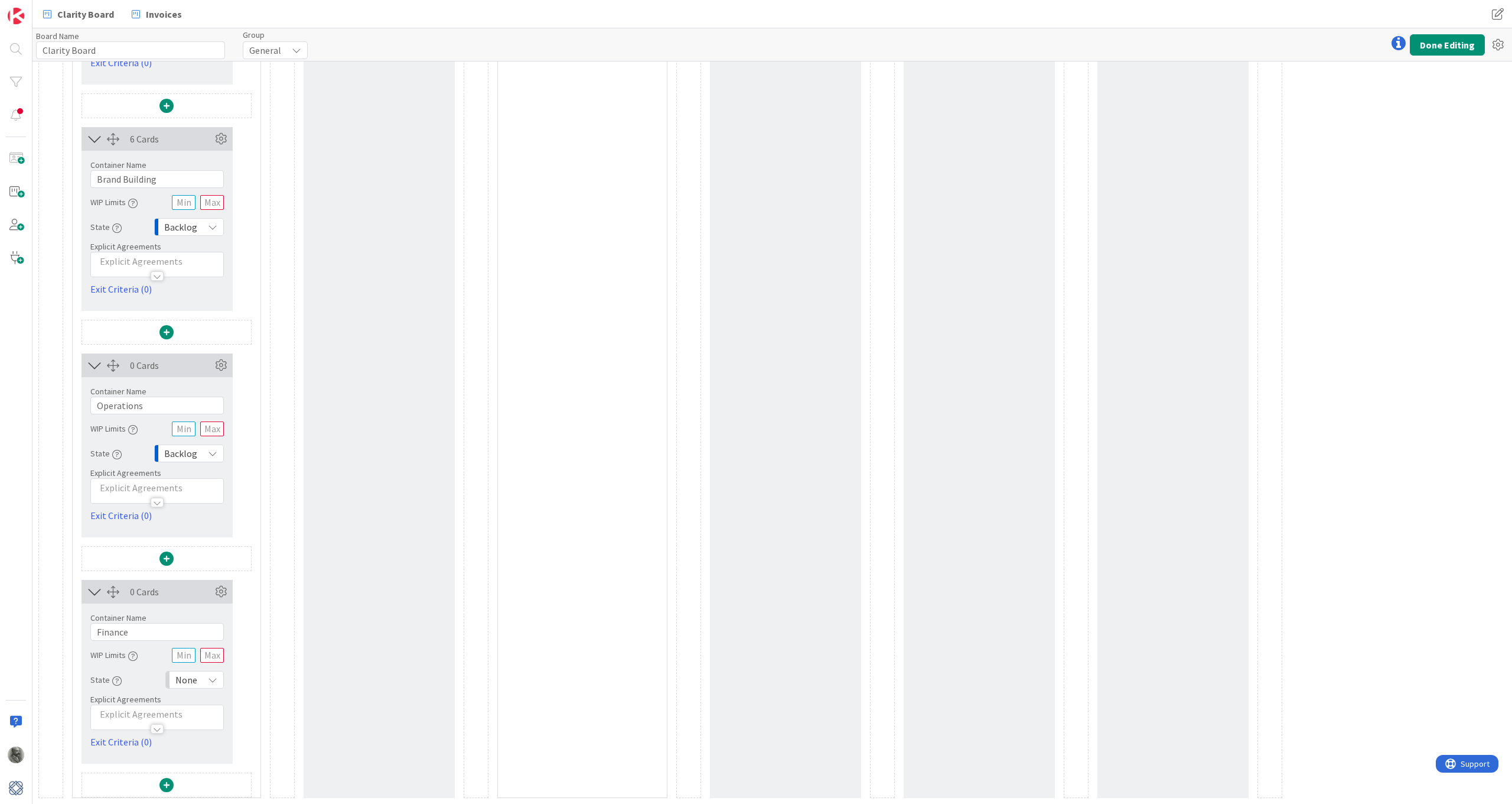
scroll to position [3486, 0]
click at [212, 590] on icon at bounding box center [212, 679] width 9 height 9
click at [204, 548] on span "Backlog" at bounding box center [246, 547] width 98 height 18
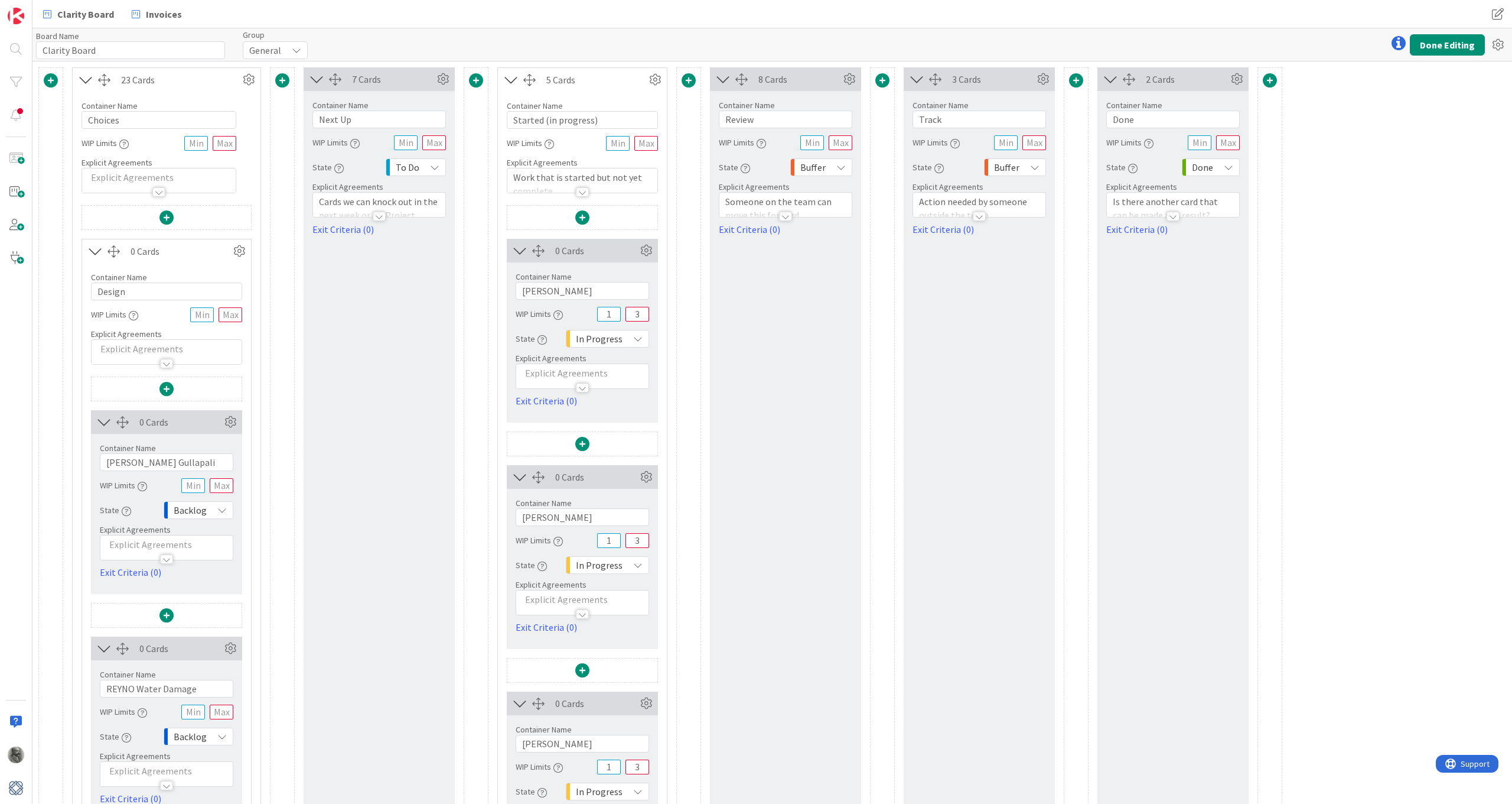
scroll to position [0, 0]
click at [287, 51] on div "General" at bounding box center [275, 50] width 65 height 18
click at [379, 38] on div "Board Name 13 / 64 Clarity Board Group General No Group Finance Design Operatio…" at bounding box center [772, 45] width 1480 height 32
click at [239, 251] on icon at bounding box center [239, 251] width 18 height 18
click at [204, 291] on div "Custom" at bounding box center [205, 292] width 73 height 16
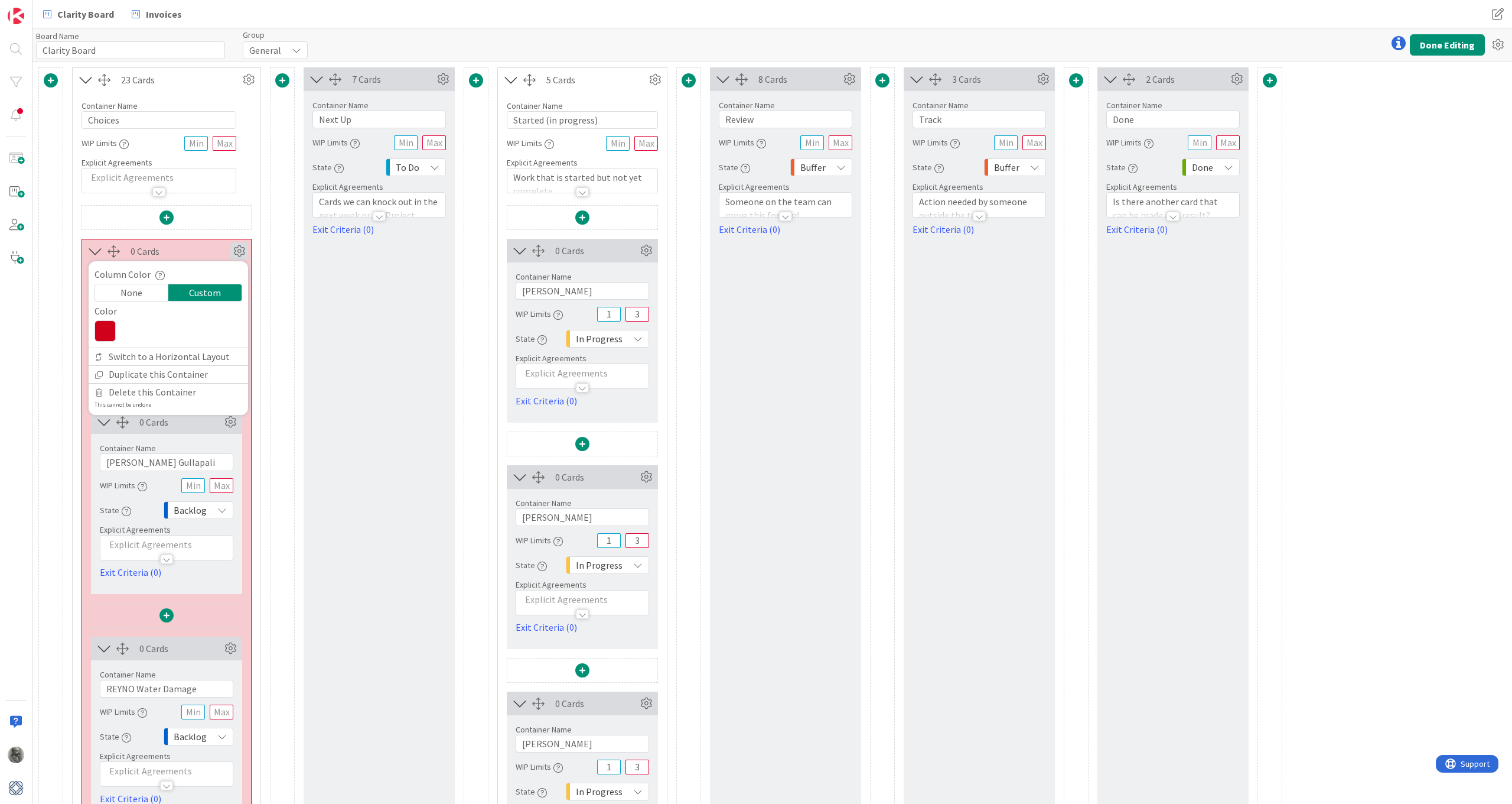
click at [106, 333] on icon at bounding box center [105, 330] width 21 height 21
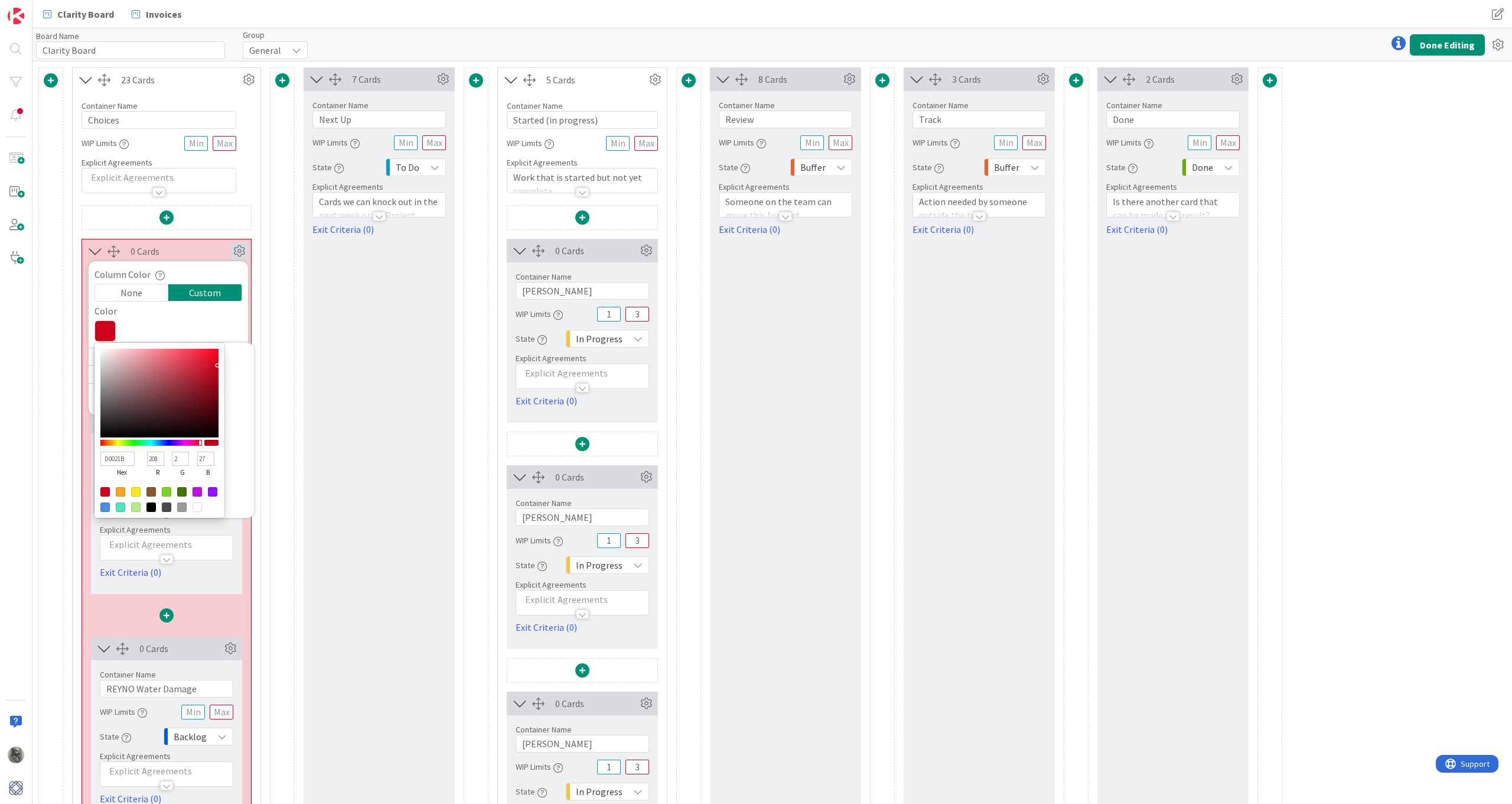
type input "02B3D0"
type input "2"
type input "179"
type input "208"
click at [154, 442] on div at bounding box center [151, 443] width 101 height 6
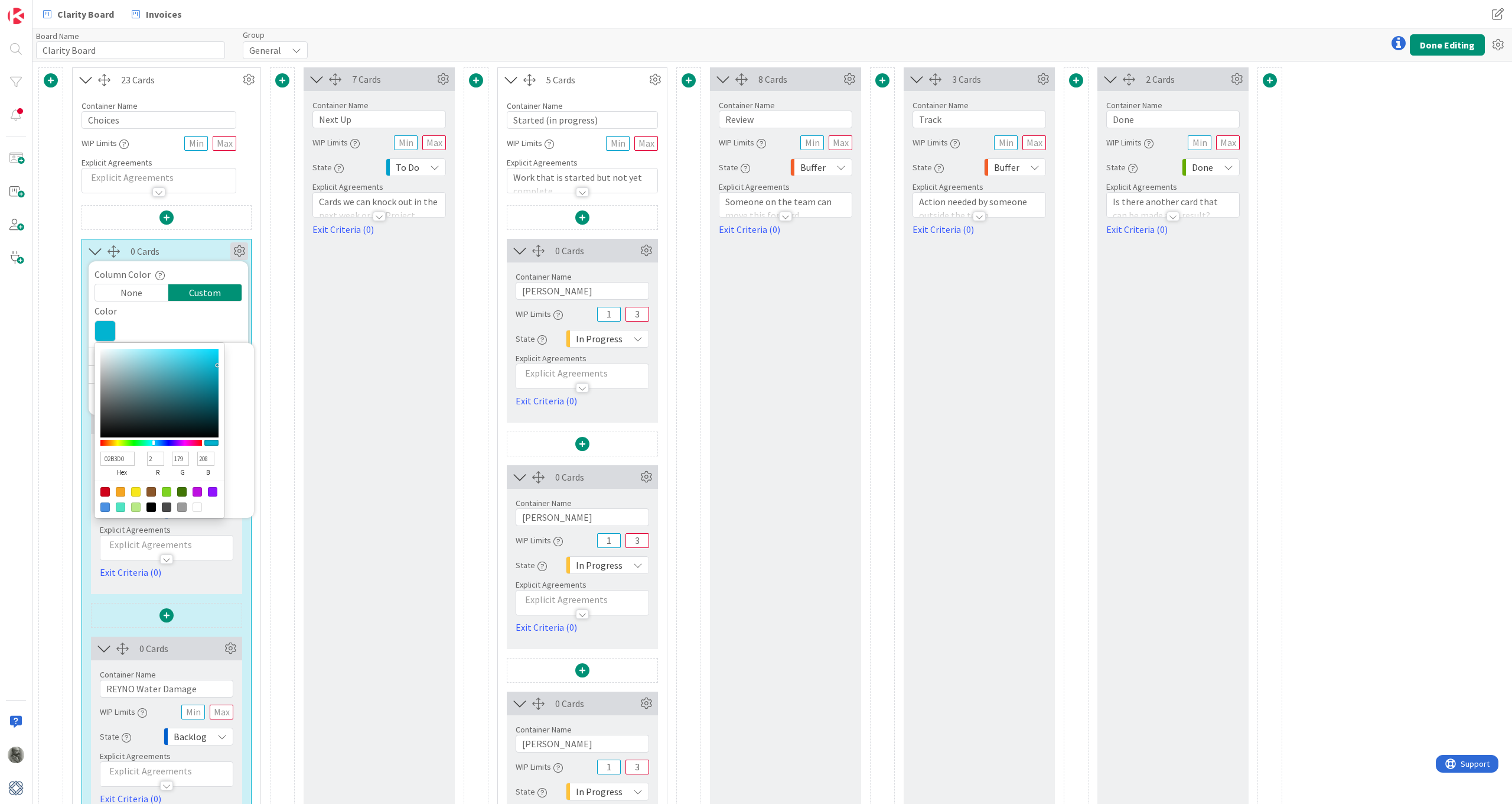
click at [103, 506] on div at bounding box center [105, 507] width 9 height 9
type input "4A90E2"
type input "74"
type input "144"
type input "226"
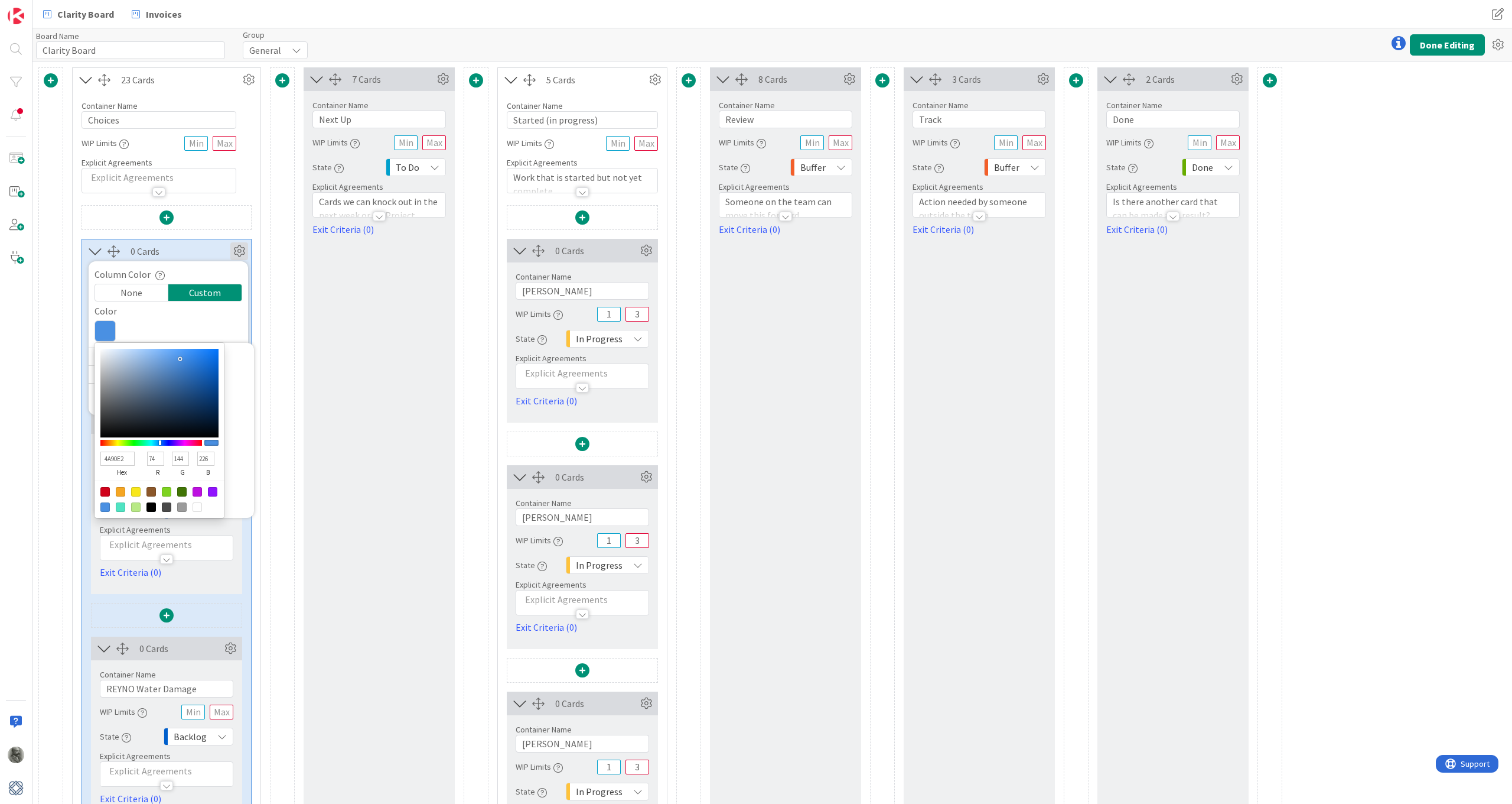
click at [181, 317] on div "Color" at bounding box center [168, 311] width 147 height 14
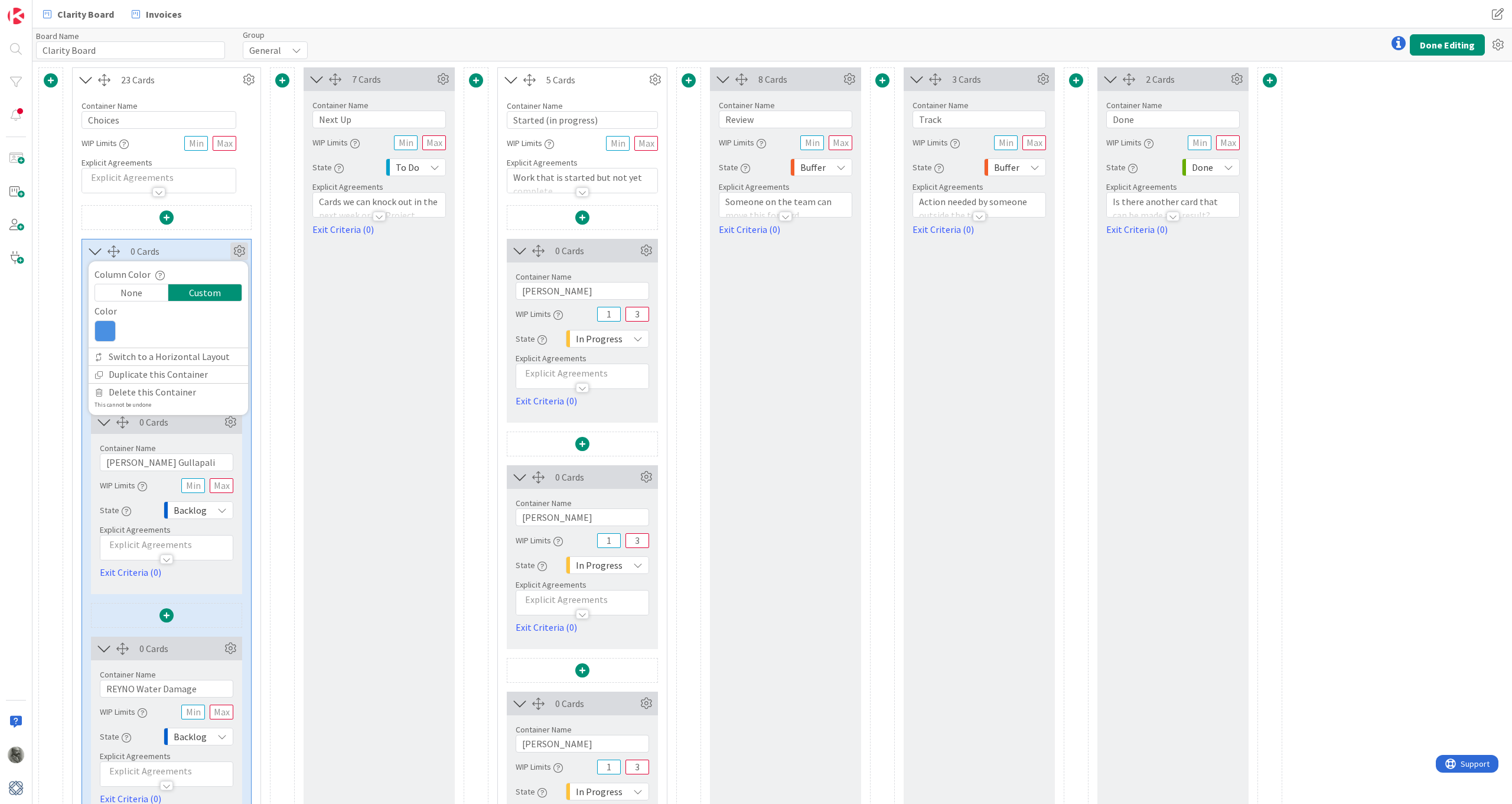
click at [240, 246] on icon at bounding box center [239, 251] width 18 height 18
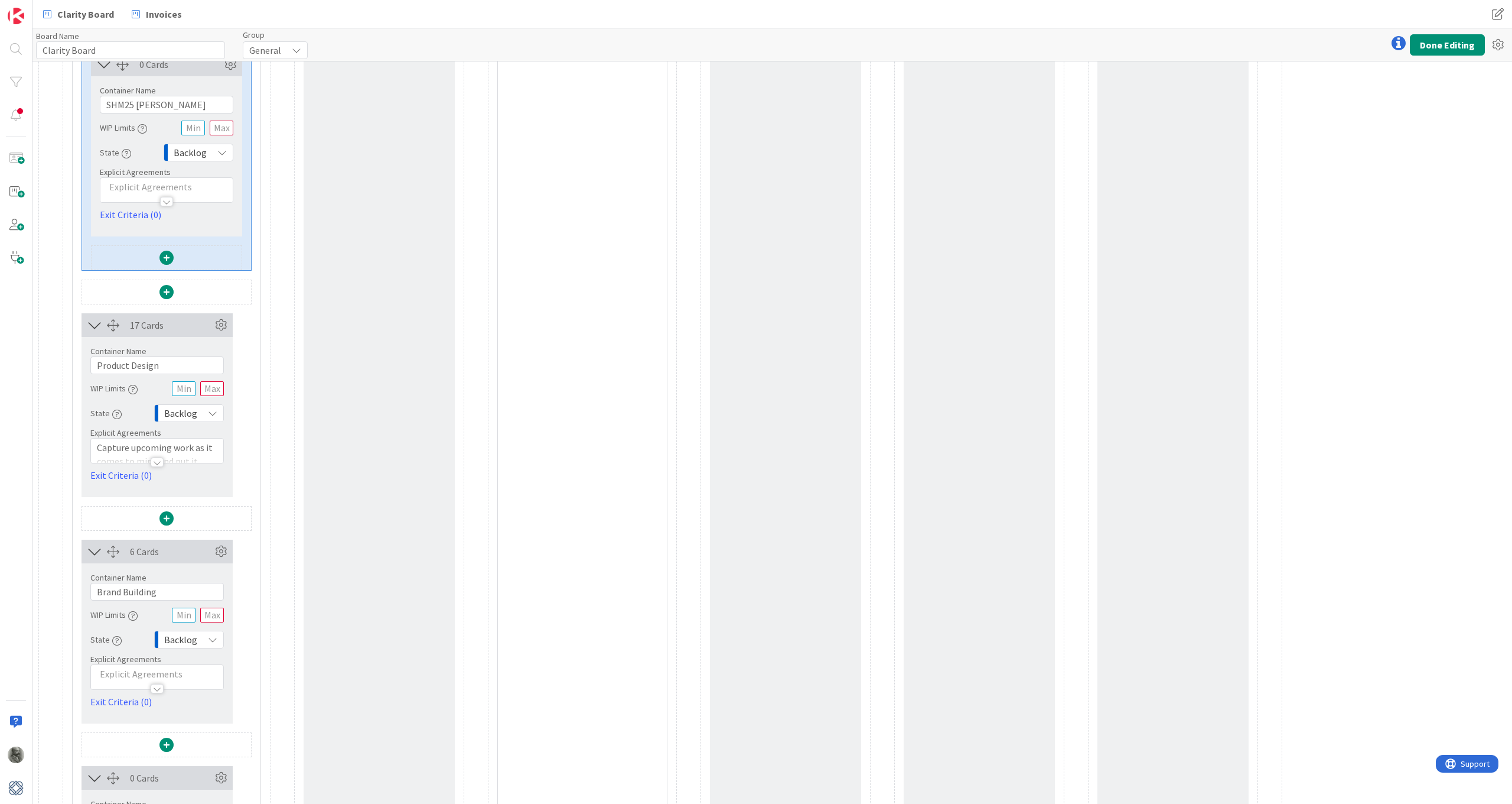
scroll to position [3074, 0]
click at [221, 323] on icon at bounding box center [221, 324] width 18 height 18
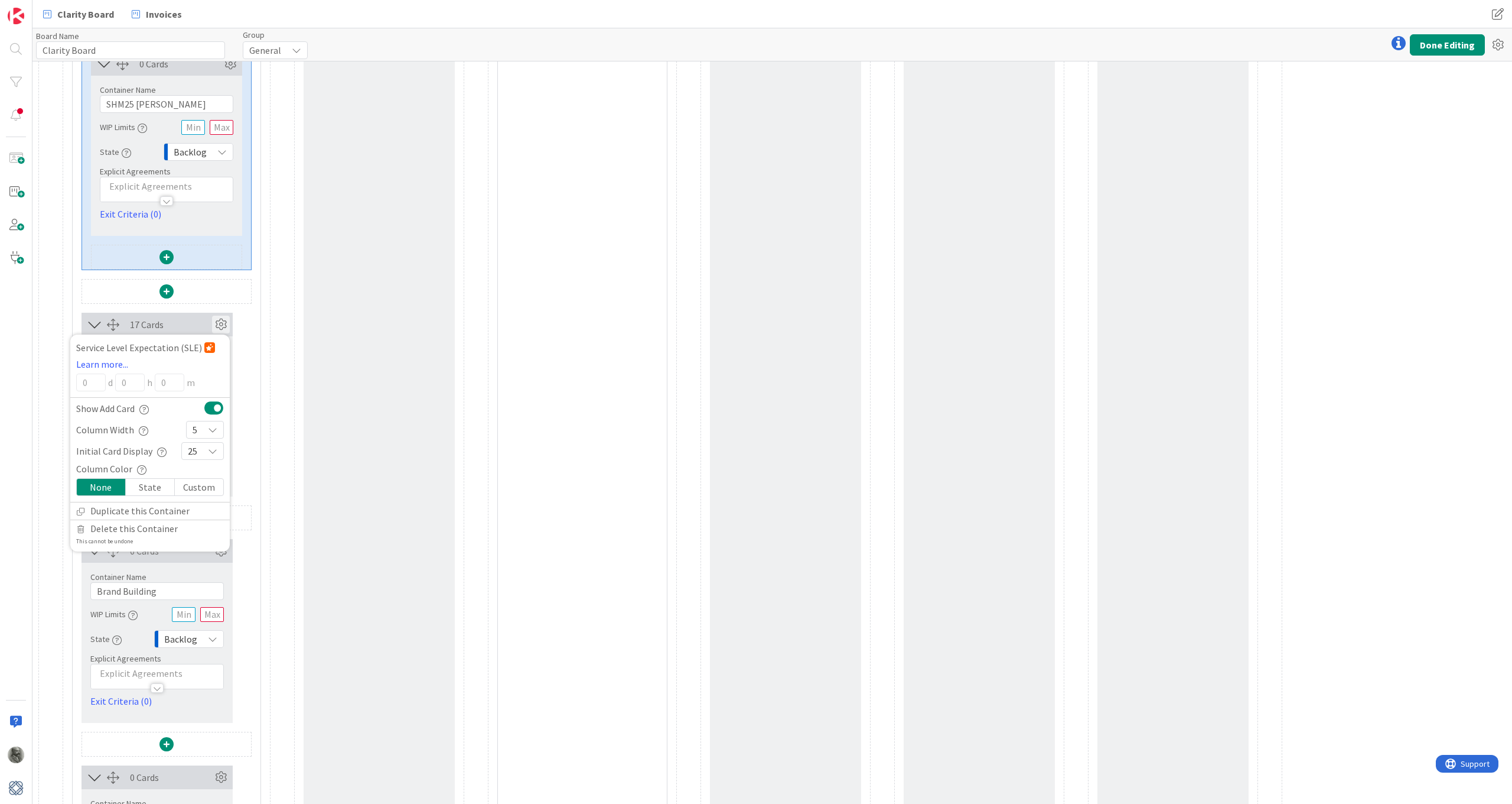
click at [221, 323] on icon at bounding box center [221, 324] width 18 height 18
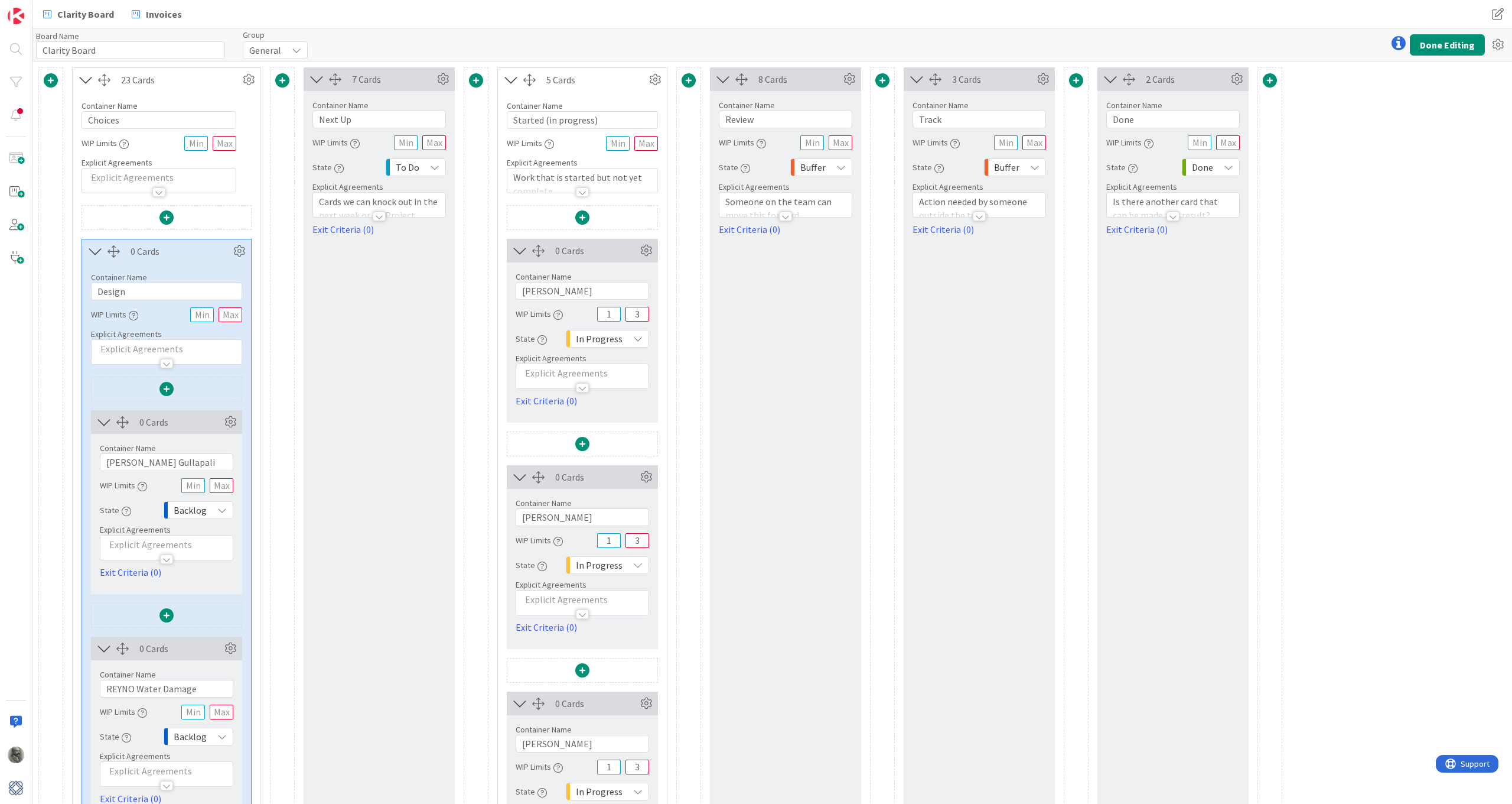
scroll to position [0, 0]
click at [231, 419] on icon at bounding box center [230, 422] width 18 height 18
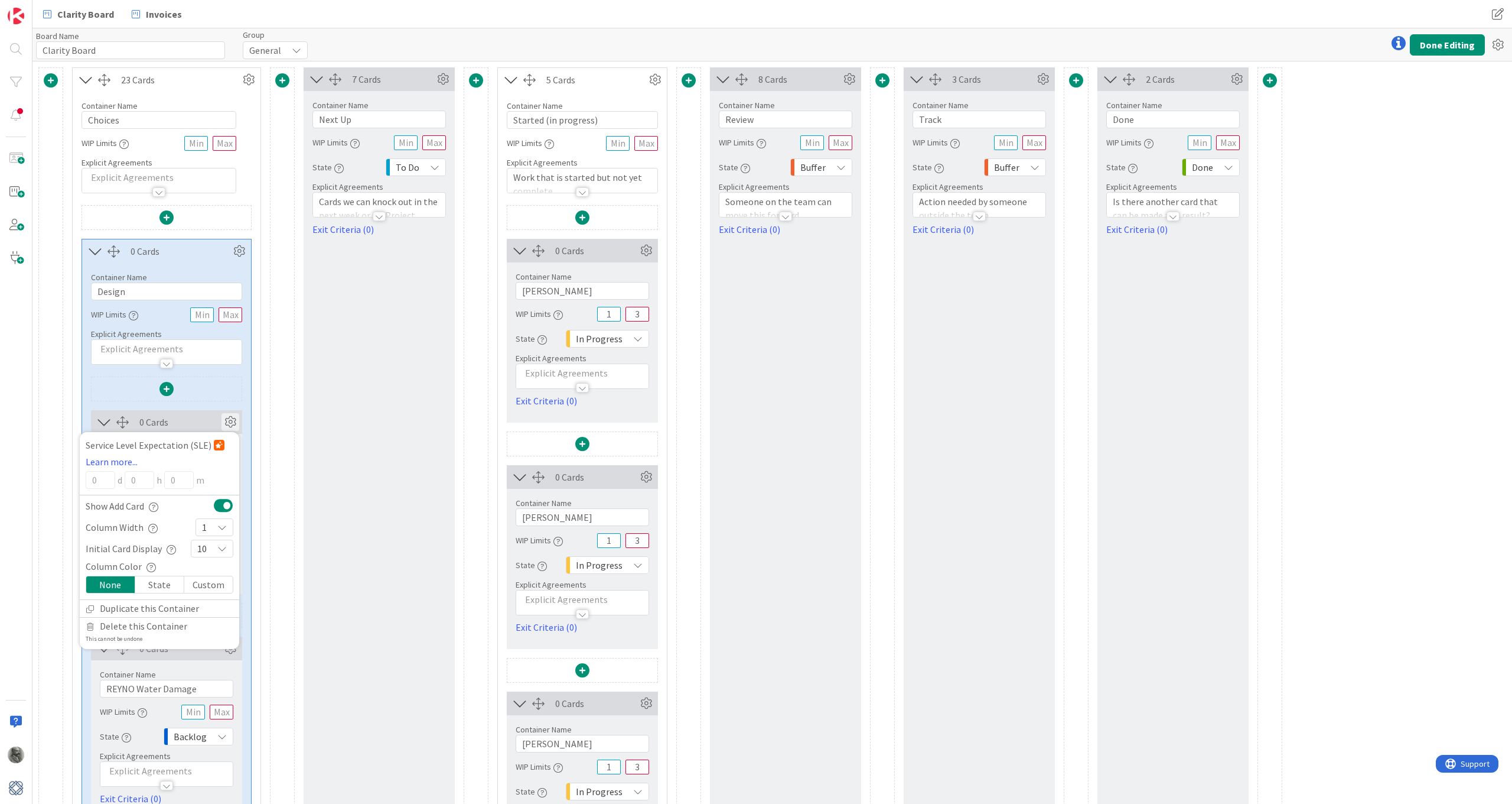
click at [219, 526] on icon at bounding box center [222, 527] width 9 height 9
click at [218, 590] on span "3" at bounding box center [222, 596] width 9 height 18
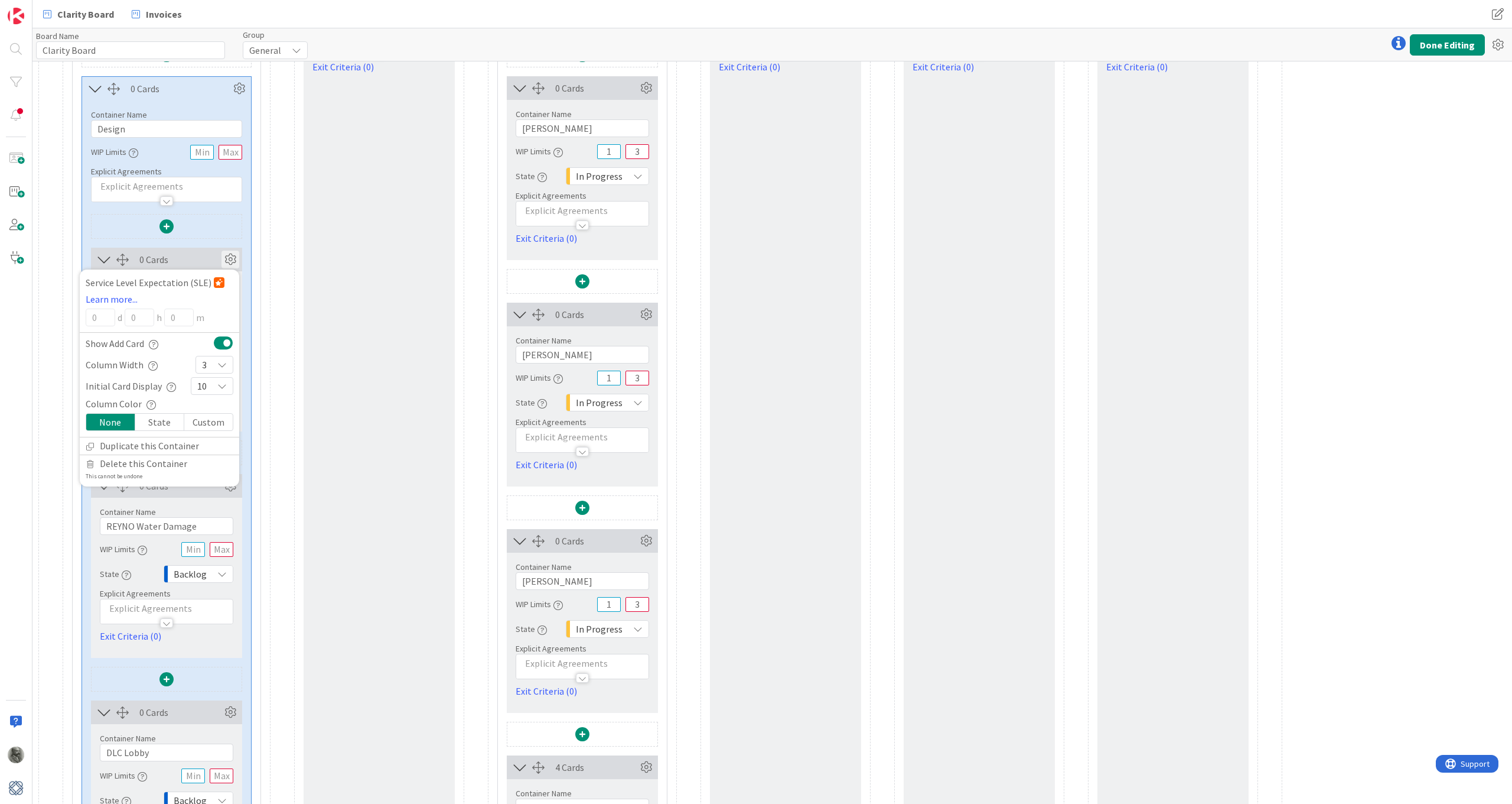
scroll to position [128, 0]
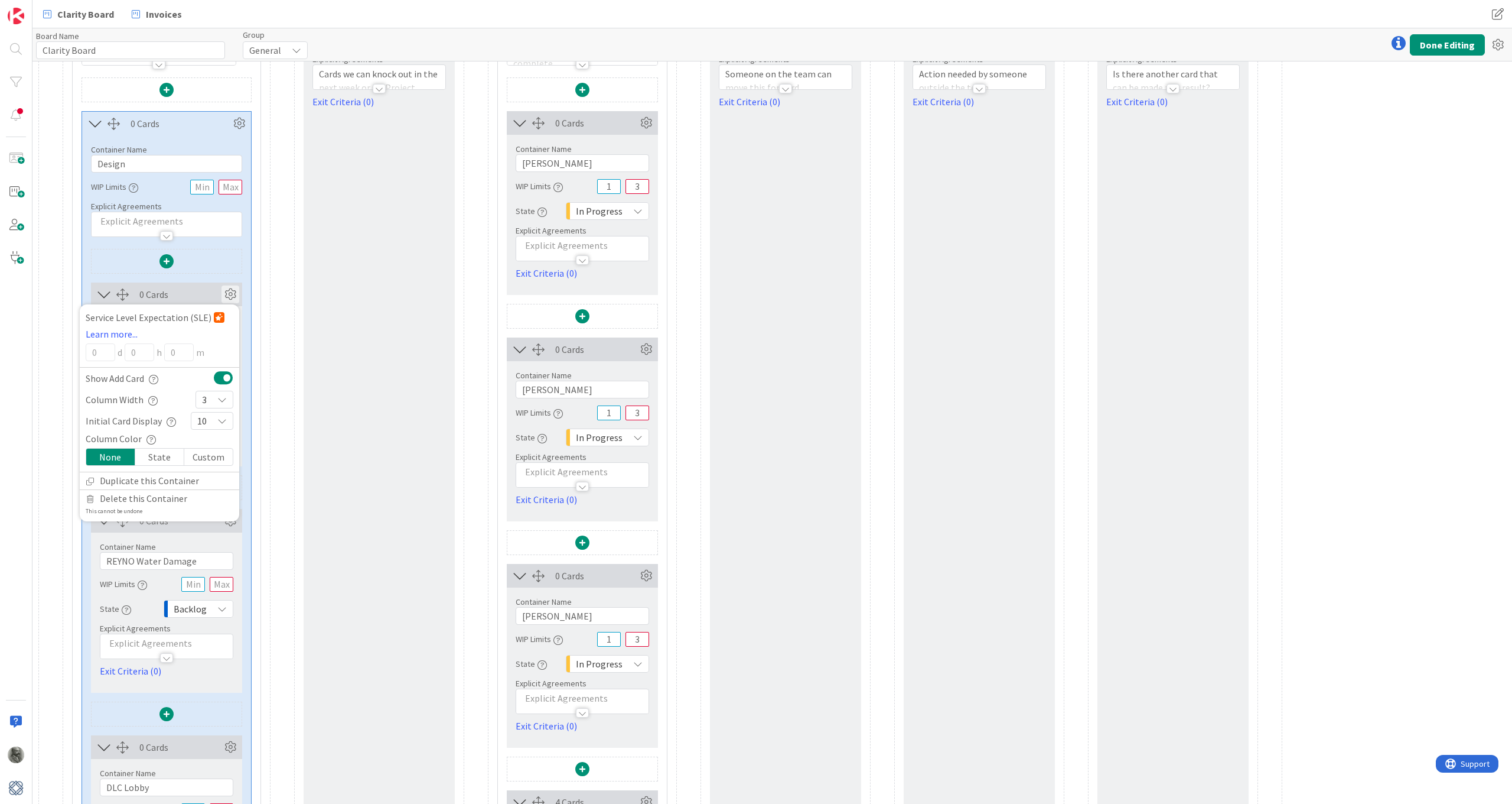
click at [231, 292] on icon at bounding box center [230, 294] width 18 height 18
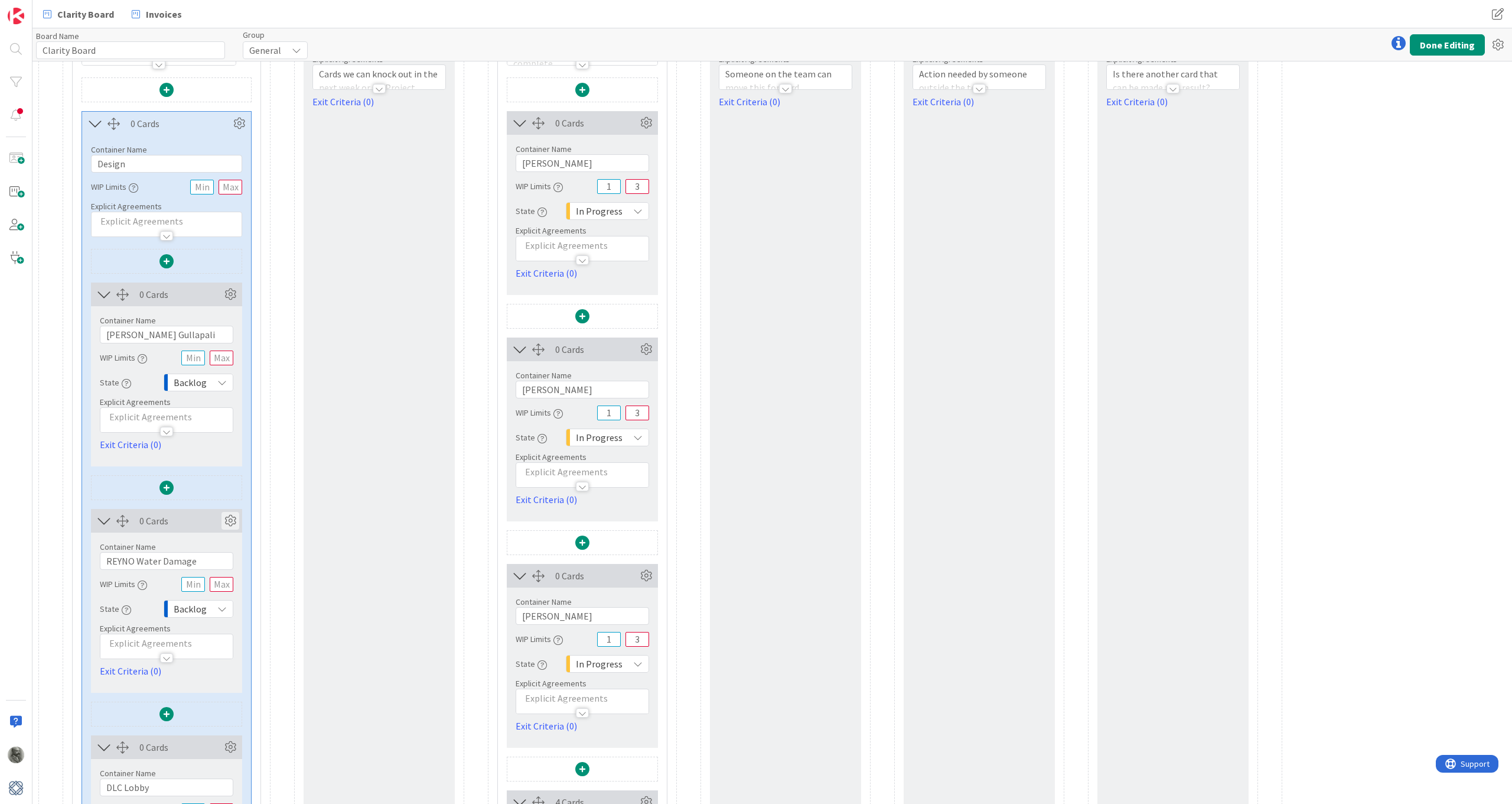
click at [227, 520] on icon at bounding box center [230, 520] width 18 height 18
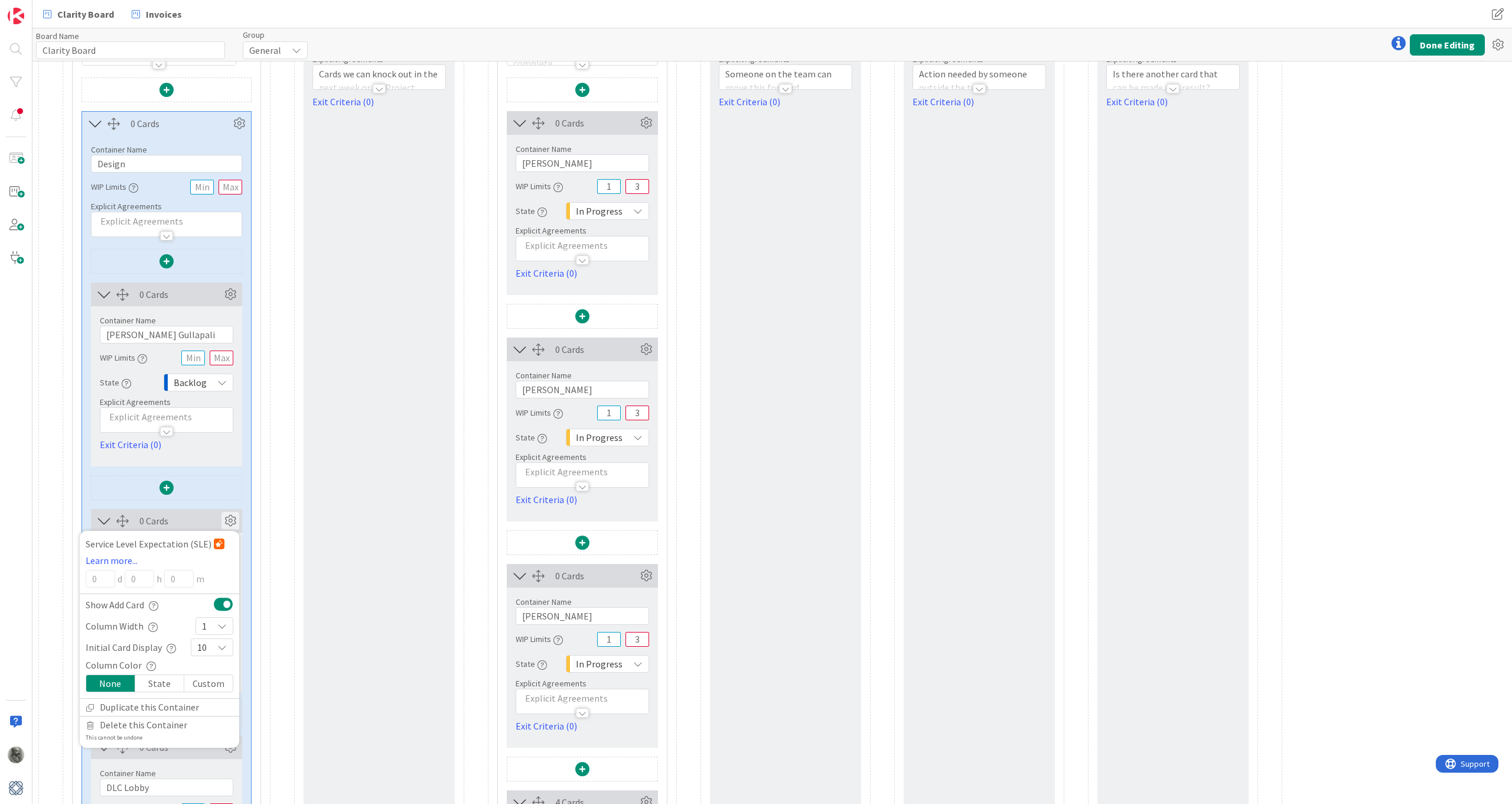
click at [221, 590] on icon at bounding box center [222, 626] width 9 height 9
click at [208, 451] on icon at bounding box center [207, 451] width 9 height 18
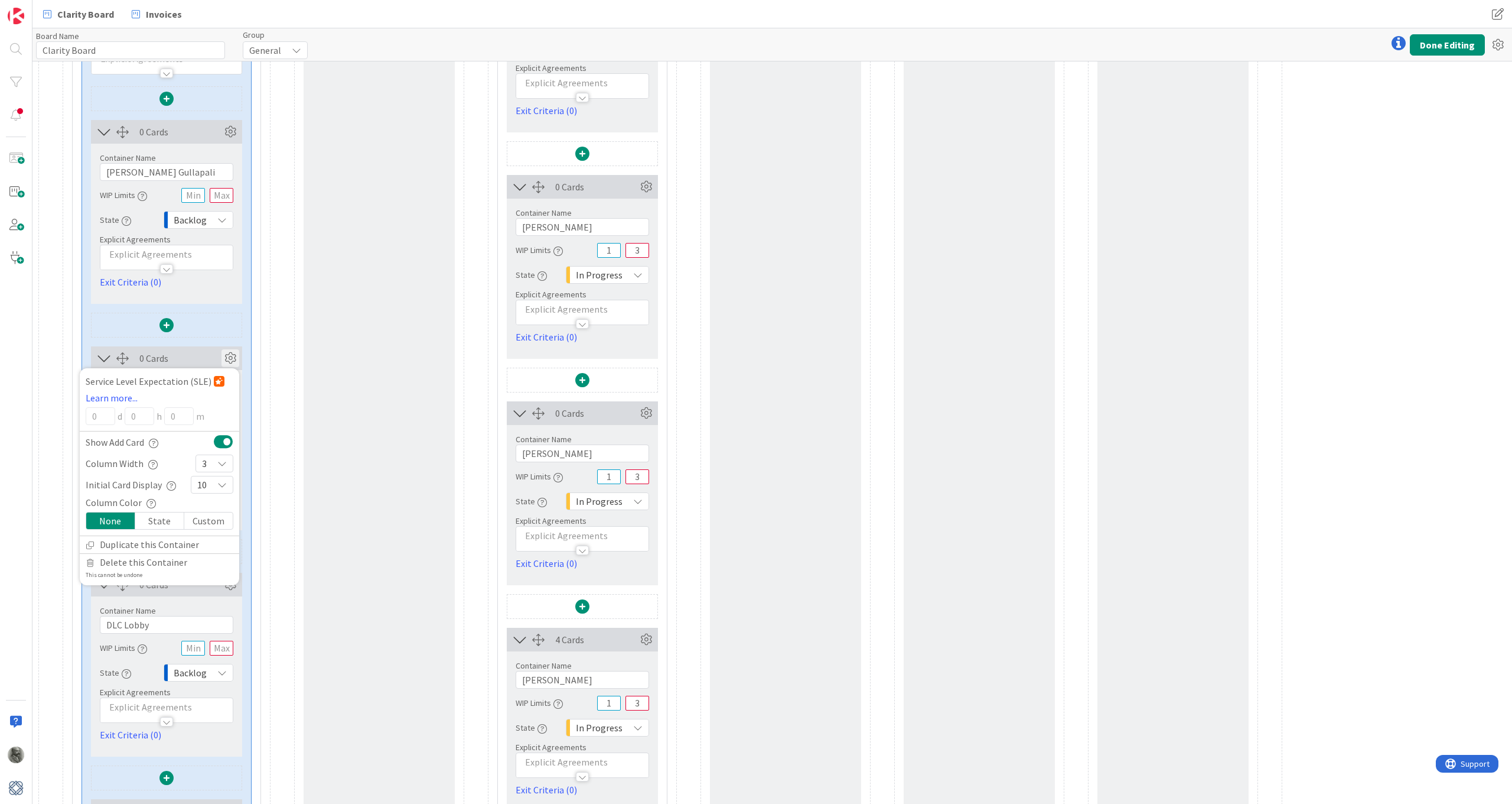
scroll to position [299, 0]
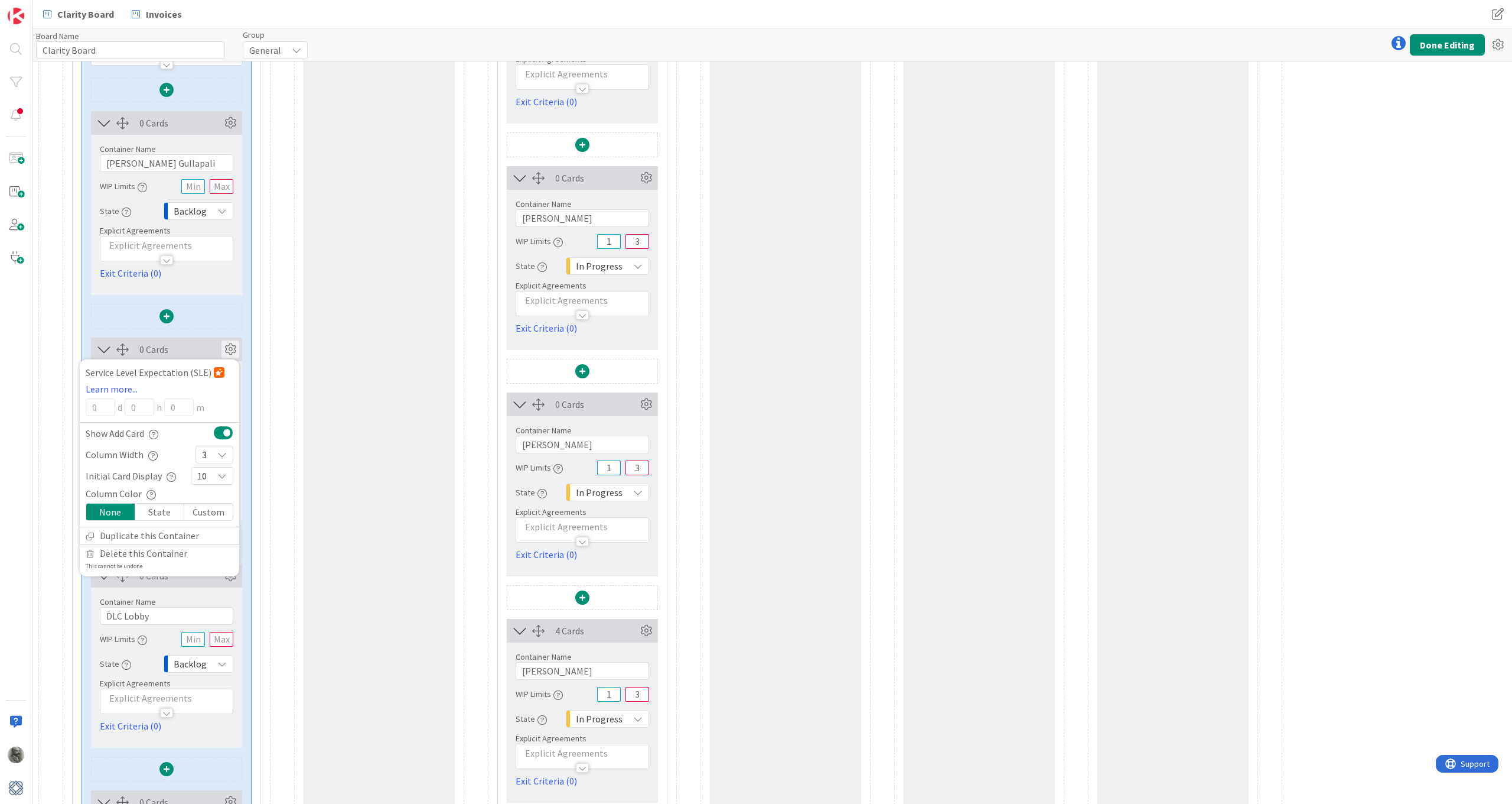
click at [230, 354] on icon at bounding box center [230, 349] width 18 height 18
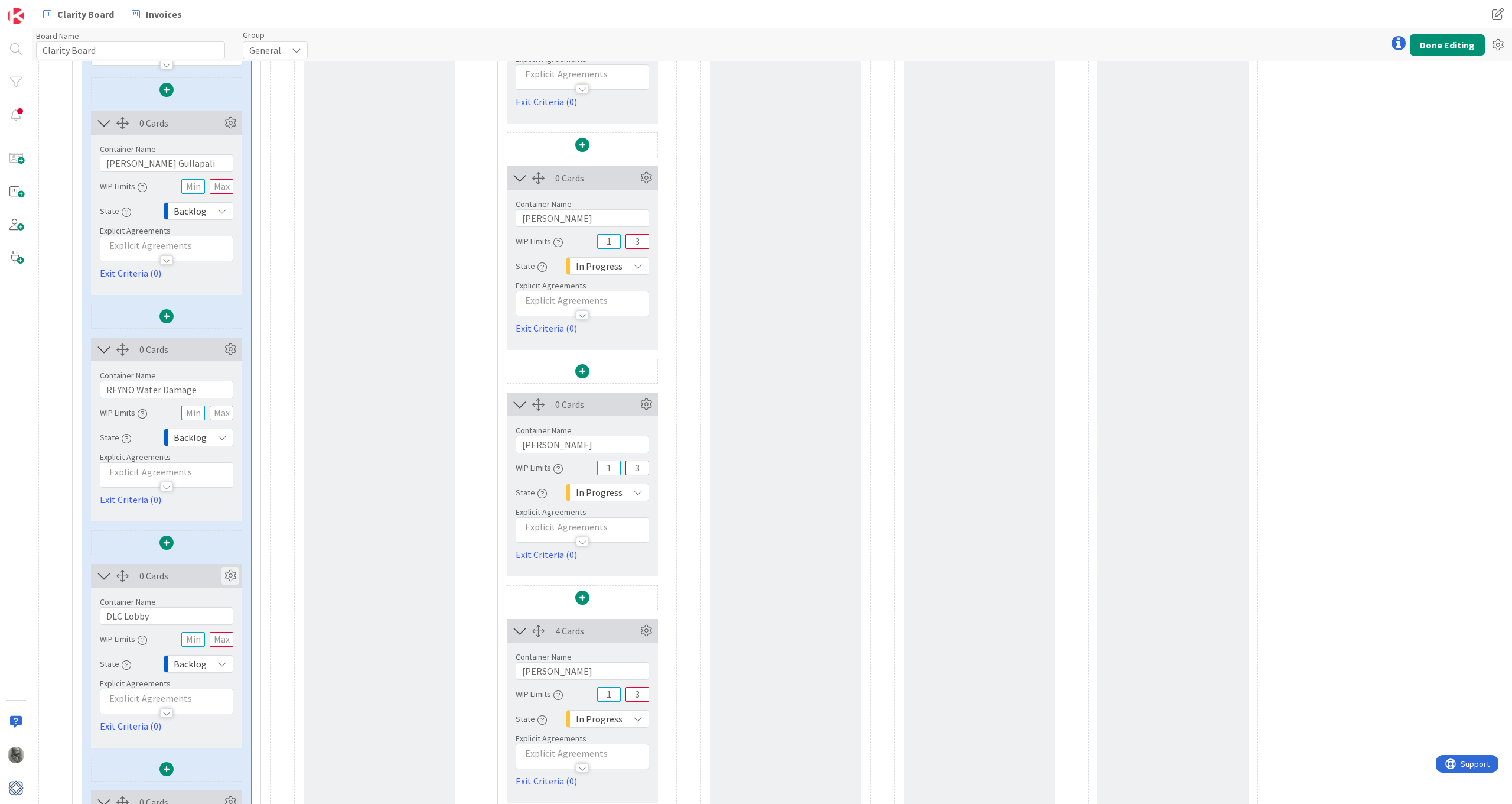
click at [228, 571] on icon at bounding box center [230, 575] width 18 height 18
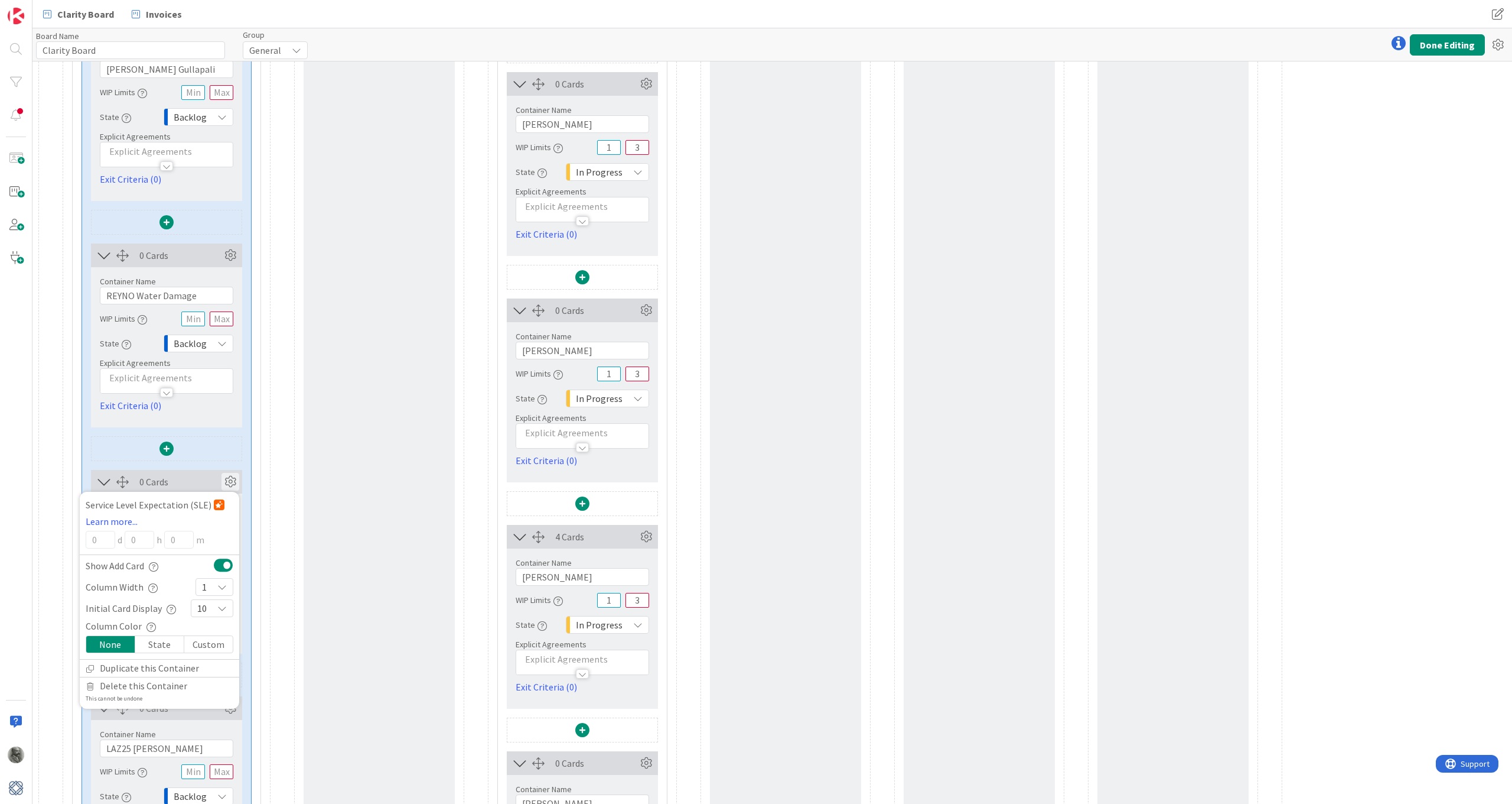
scroll to position [394, 0]
click at [225, 583] on icon at bounding box center [222, 585] width 9 height 9
click at [210, 414] on icon at bounding box center [207, 411] width 9 height 18
click at [226, 478] on icon at bounding box center [230, 481] width 18 height 18
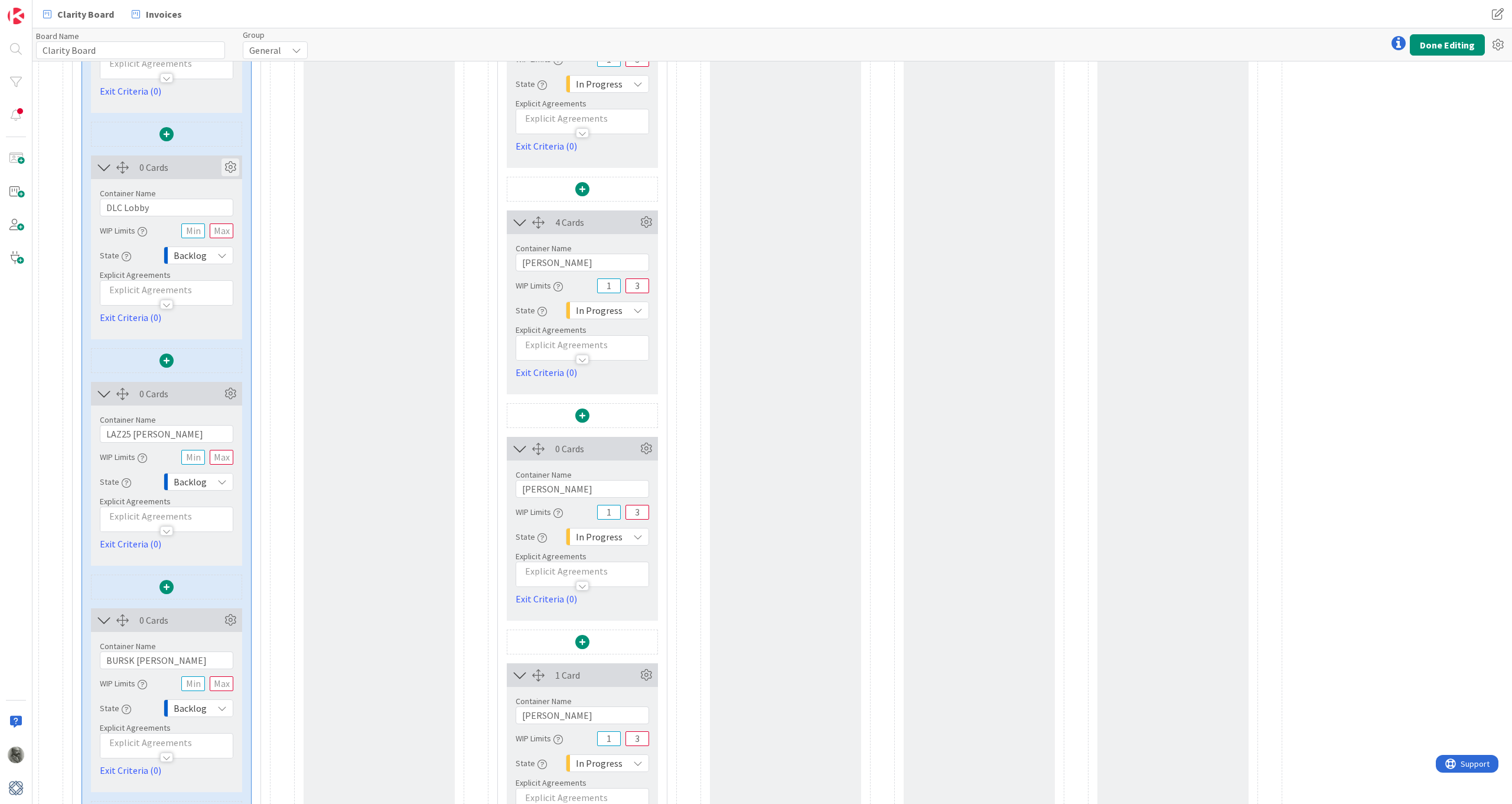
scroll to position [725, 0]
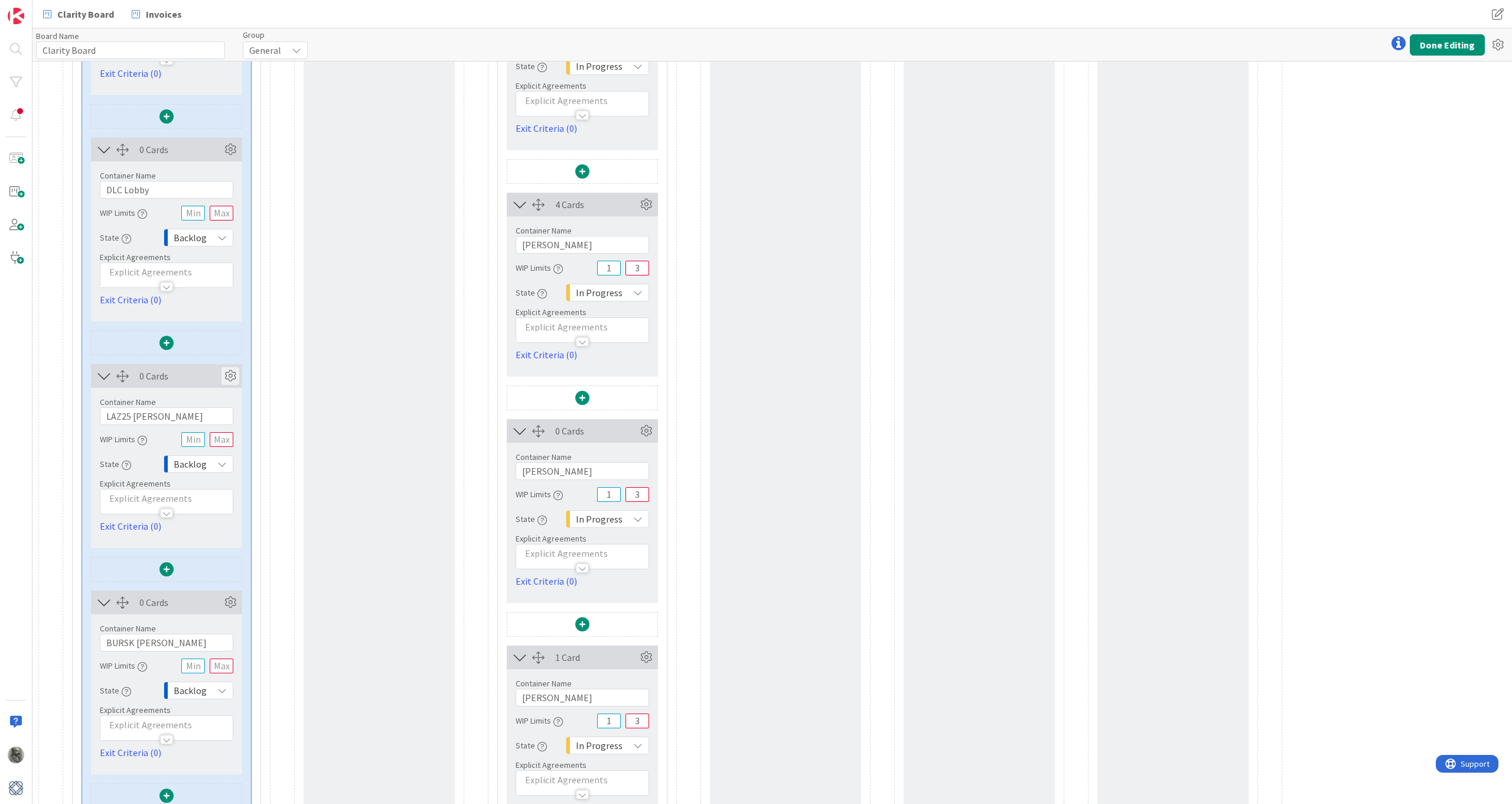
click at [233, 376] on icon at bounding box center [230, 376] width 18 height 18
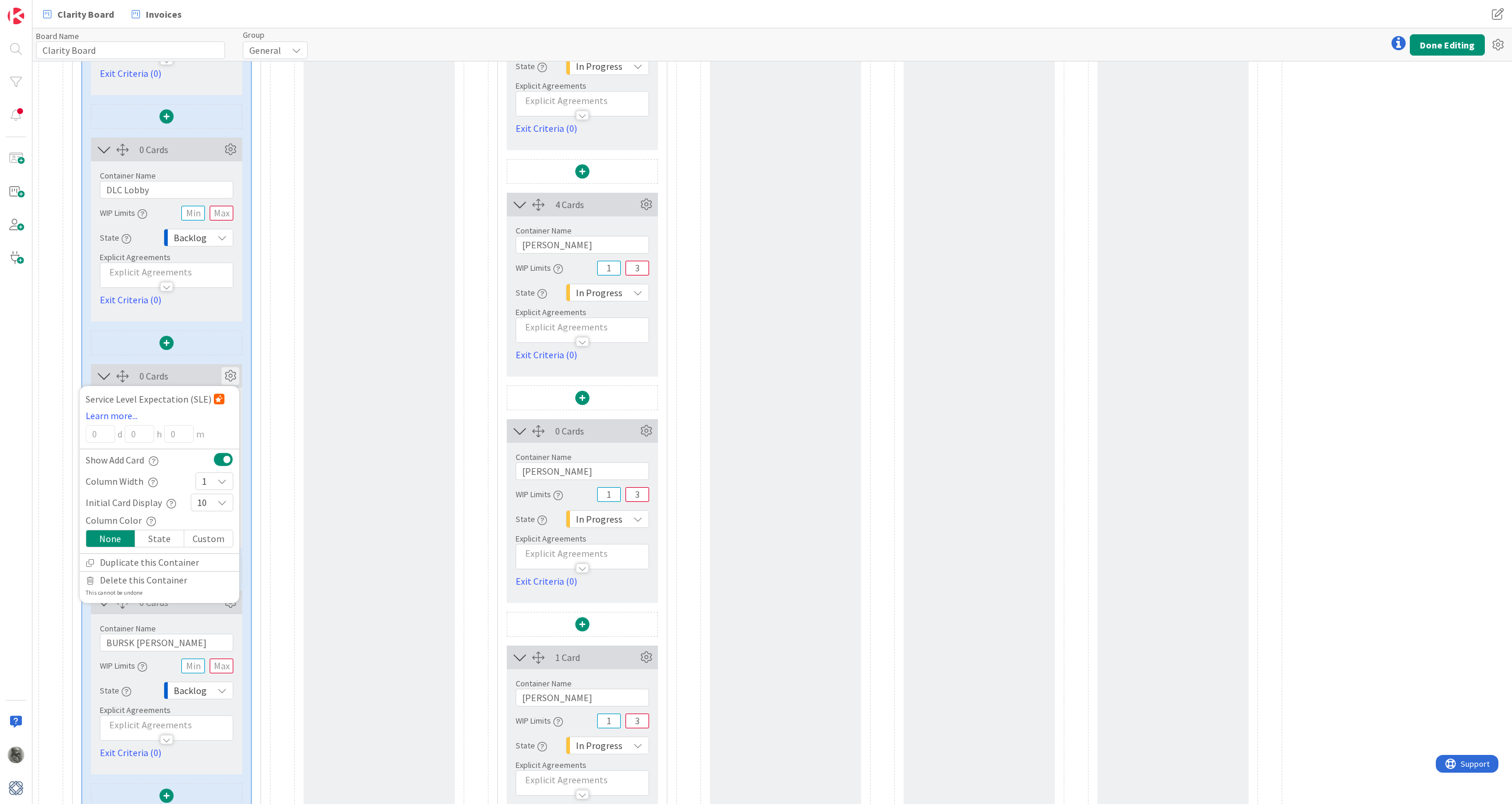
click at [221, 481] on icon at bounding box center [222, 481] width 9 height 9
click at [218, 554] on span "3" at bounding box center [222, 550] width 9 height 18
click at [232, 378] on icon at bounding box center [230, 376] width 18 height 18
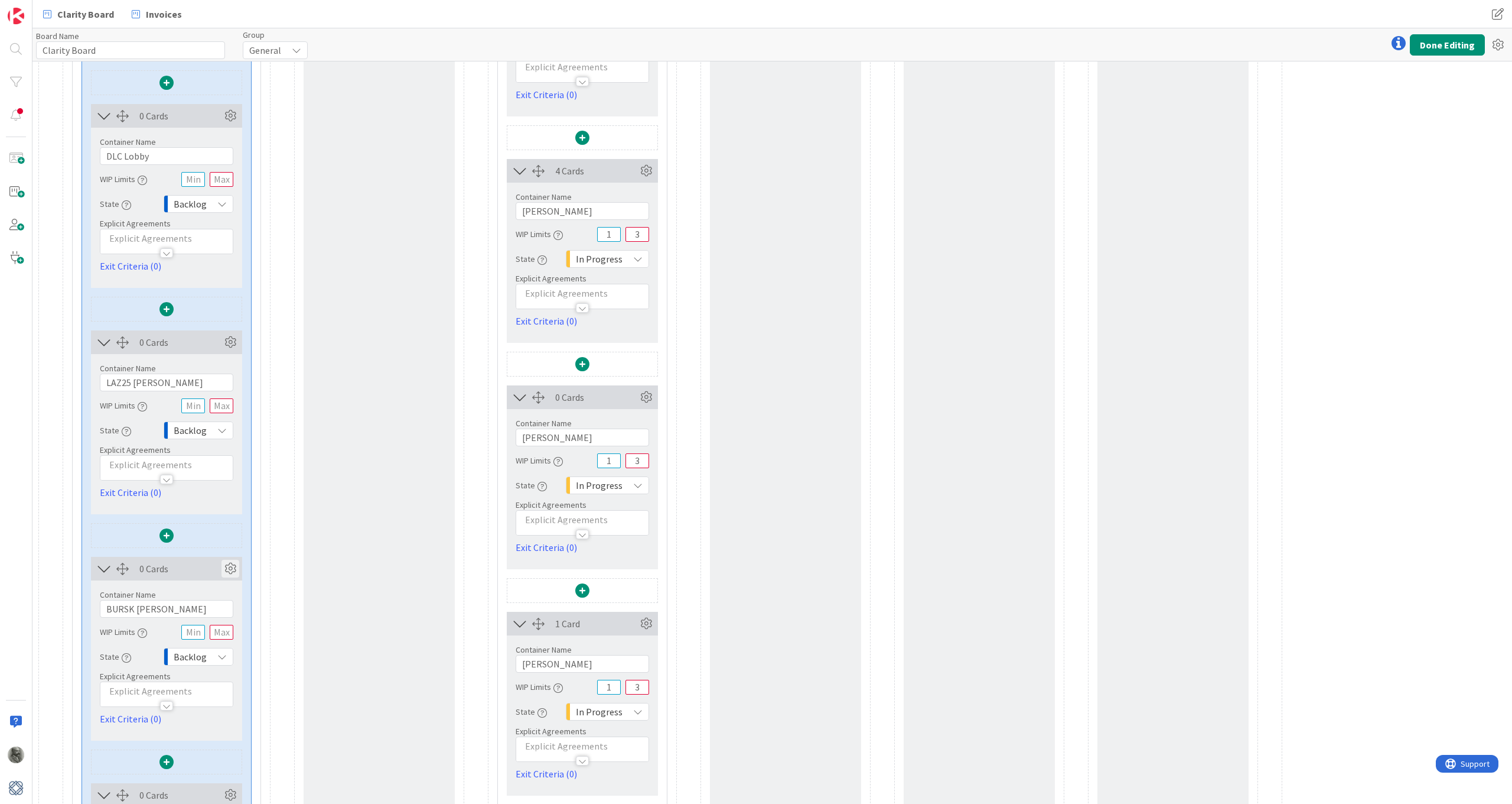
scroll to position [760, 0]
click at [231, 567] on icon at bounding box center [230, 567] width 18 height 18
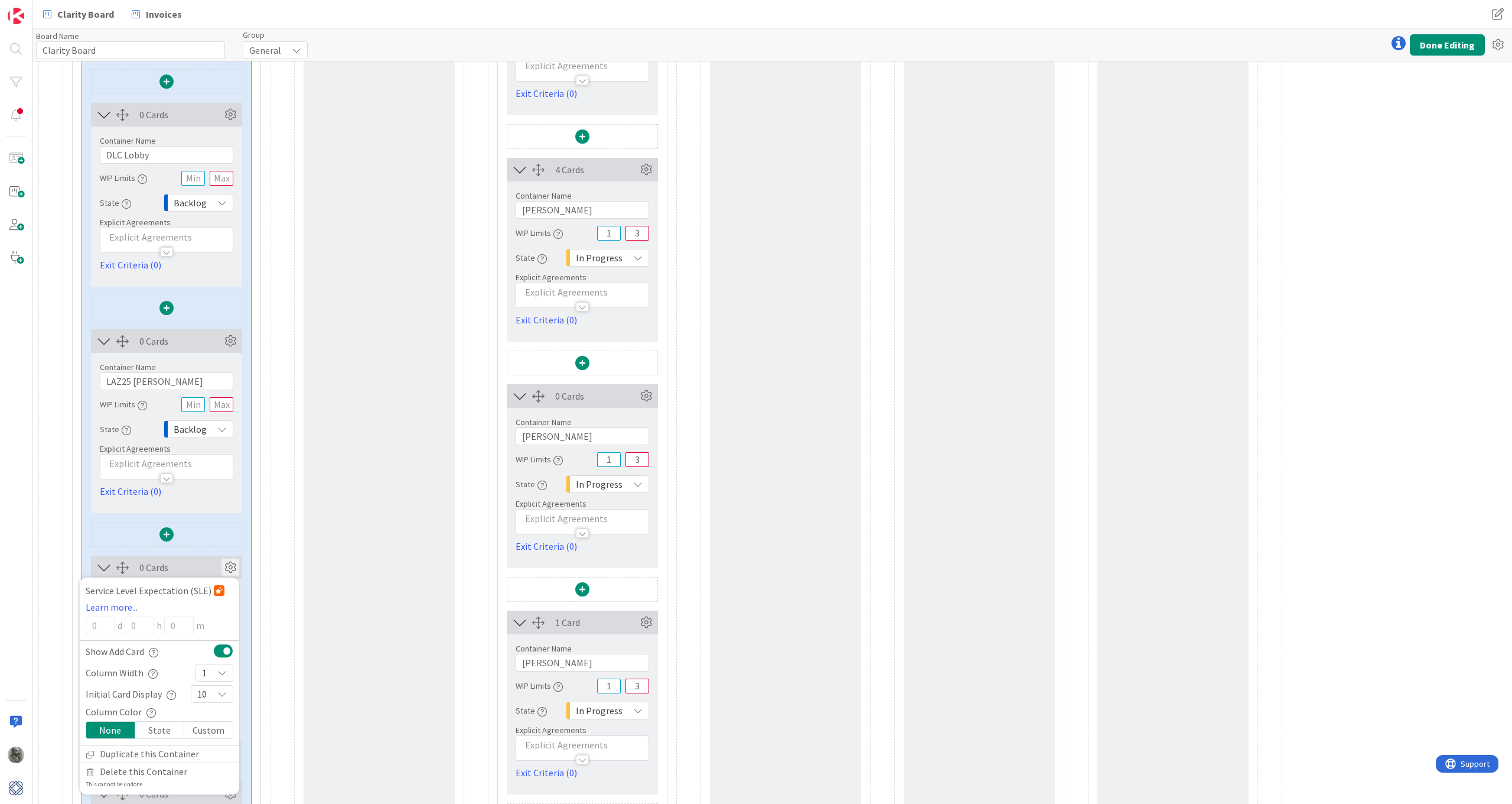
click at [221, 590] on icon at bounding box center [222, 673] width 9 height 9
click at [223, 496] on span "3" at bounding box center [222, 497] width 9 height 18
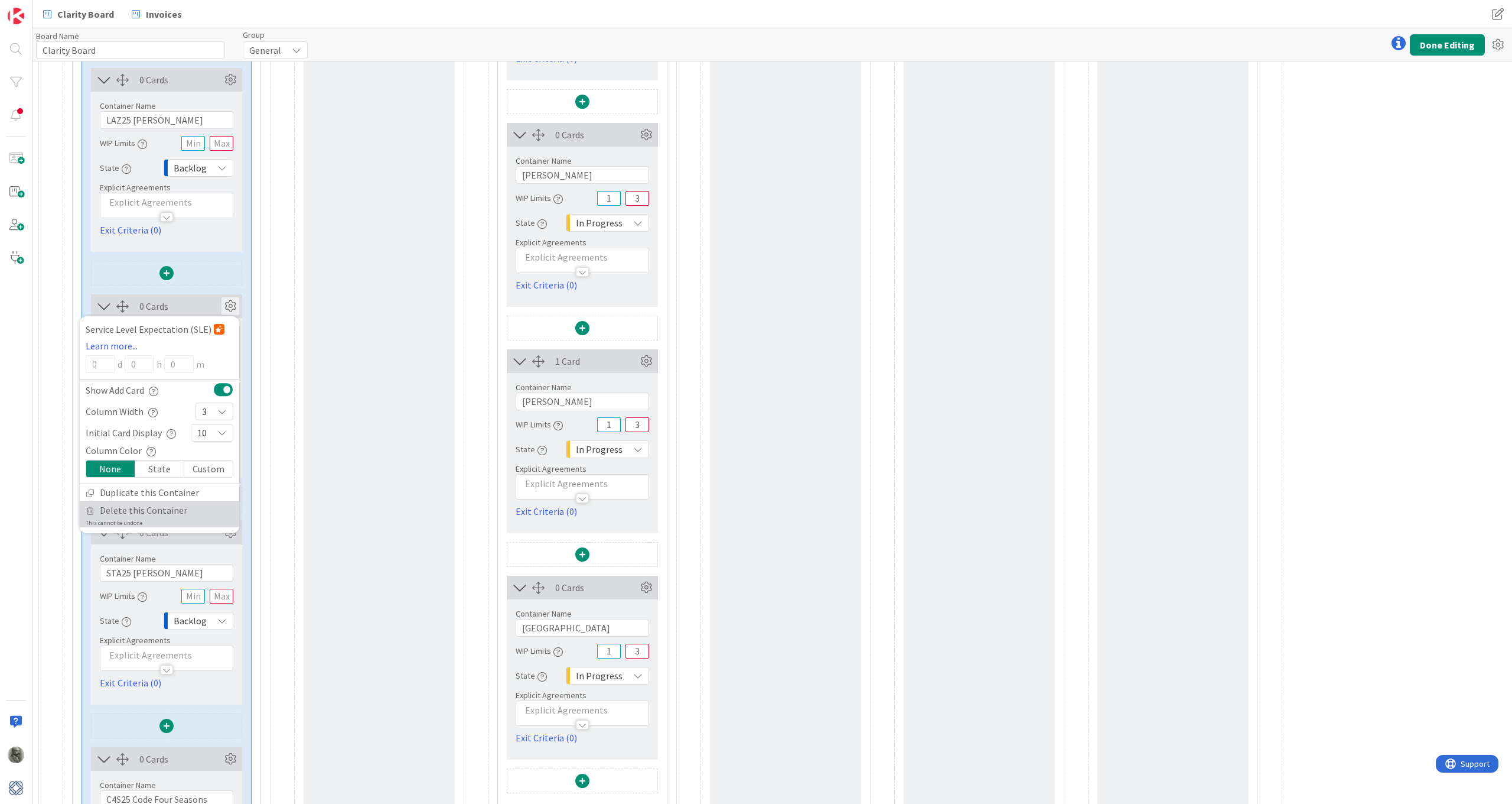
scroll to position [1045, 0]
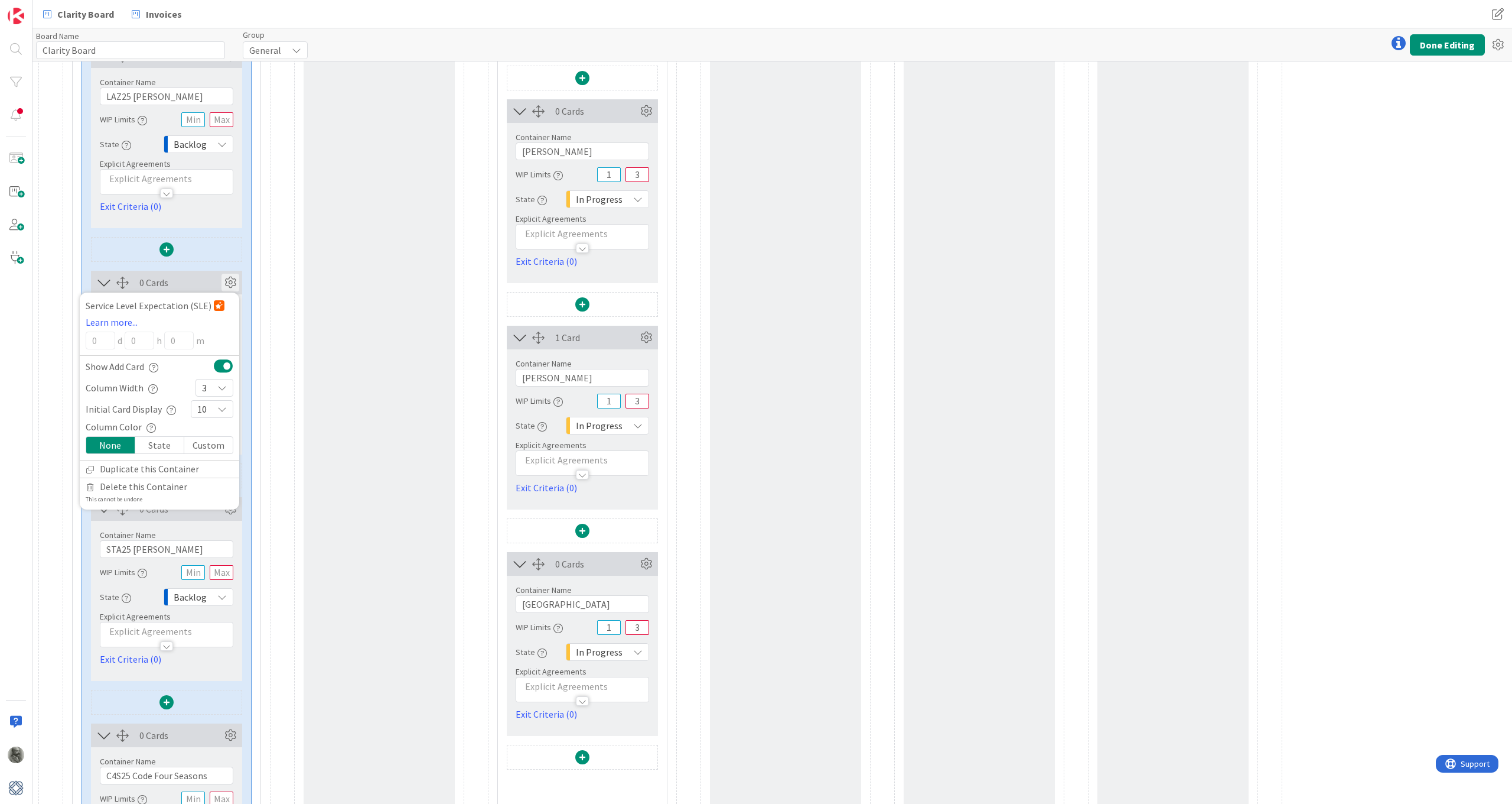
click at [229, 282] on icon at bounding box center [230, 282] width 18 height 18
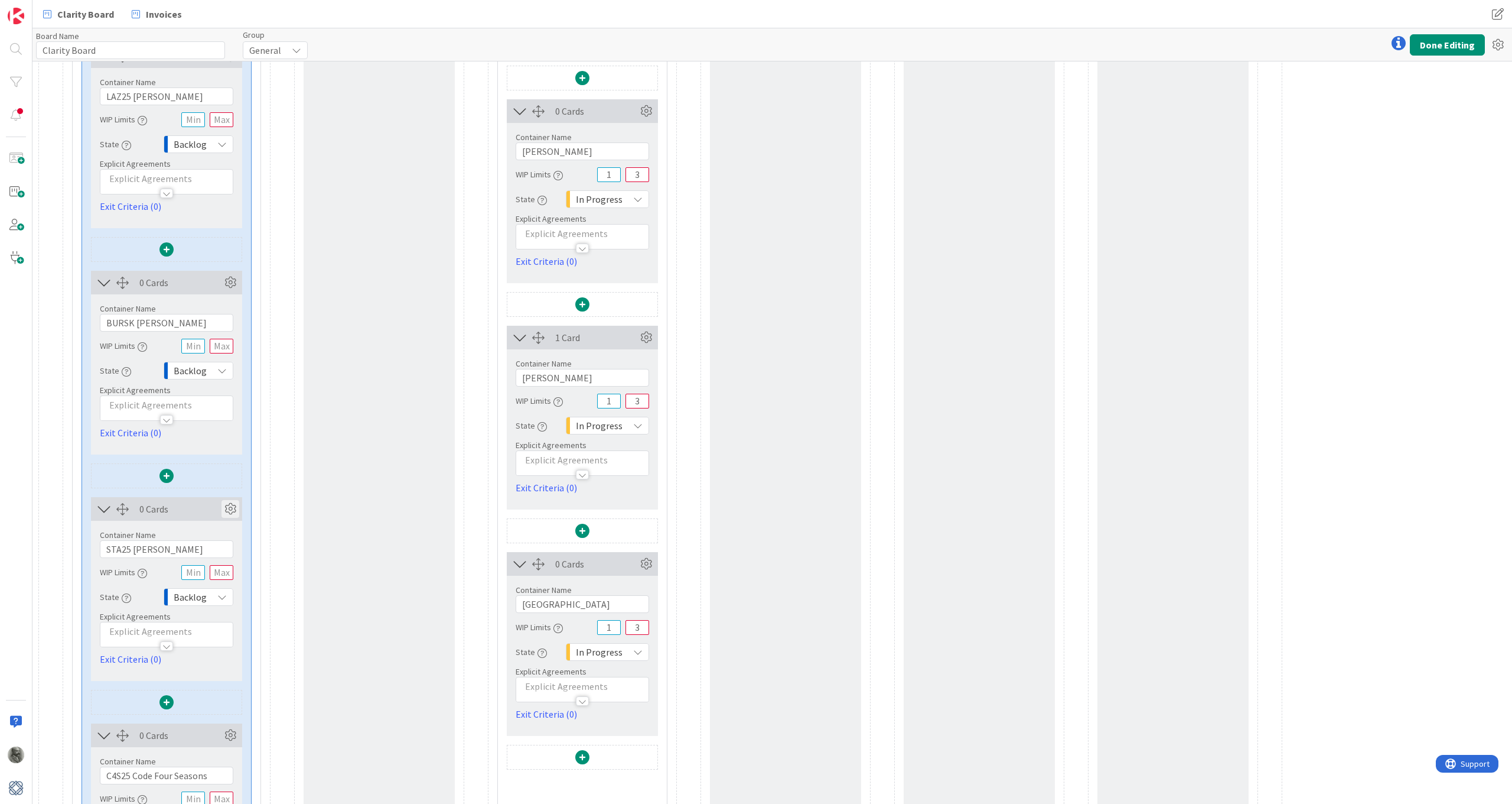
click at [230, 510] on icon at bounding box center [230, 509] width 18 height 18
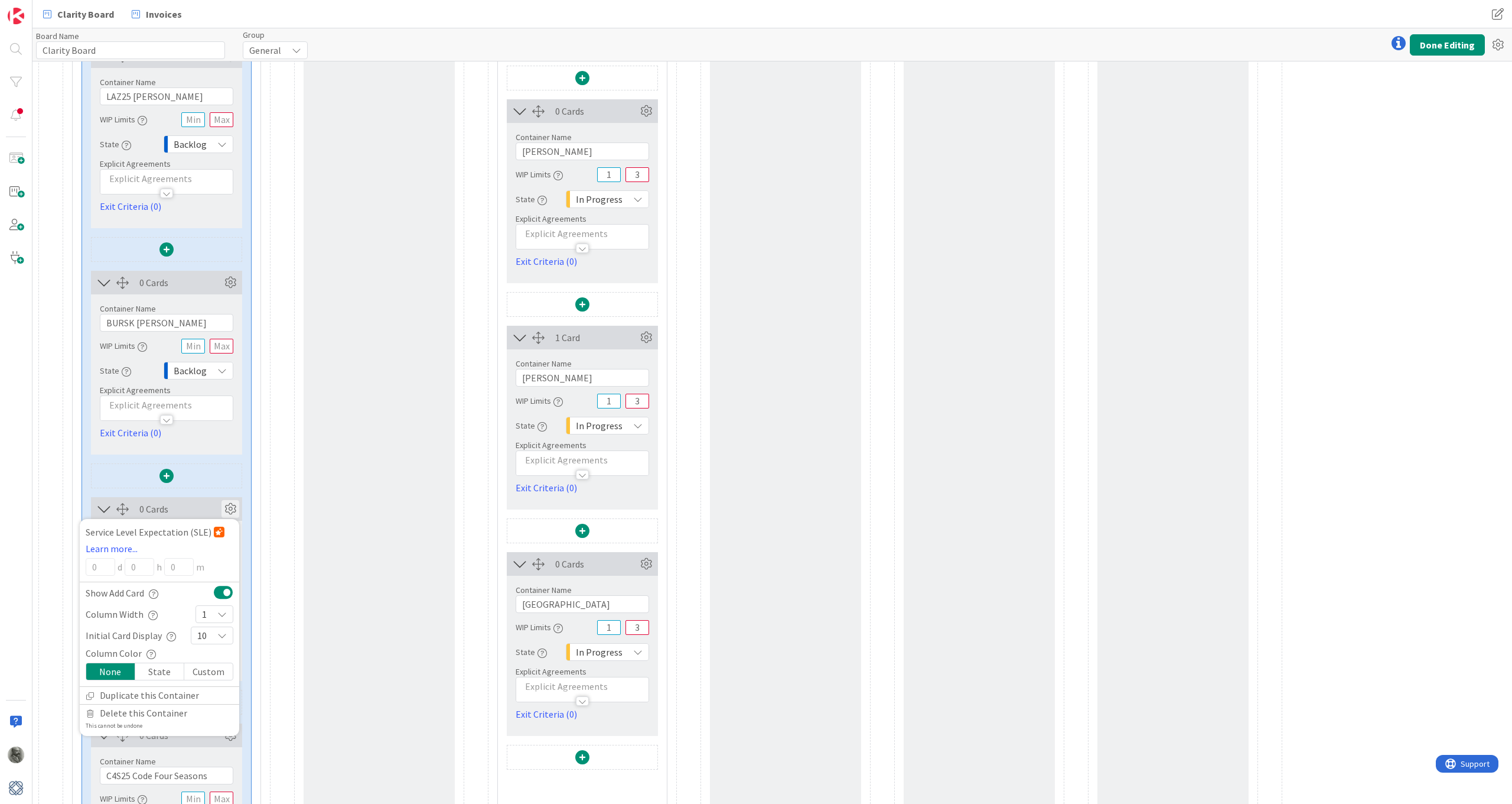
click at [223, 590] on icon at bounding box center [222, 614] width 9 height 9
click at [218, 443] on span "3" at bounding box center [222, 439] width 9 height 18
click at [231, 507] on icon at bounding box center [230, 509] width 18 height 18
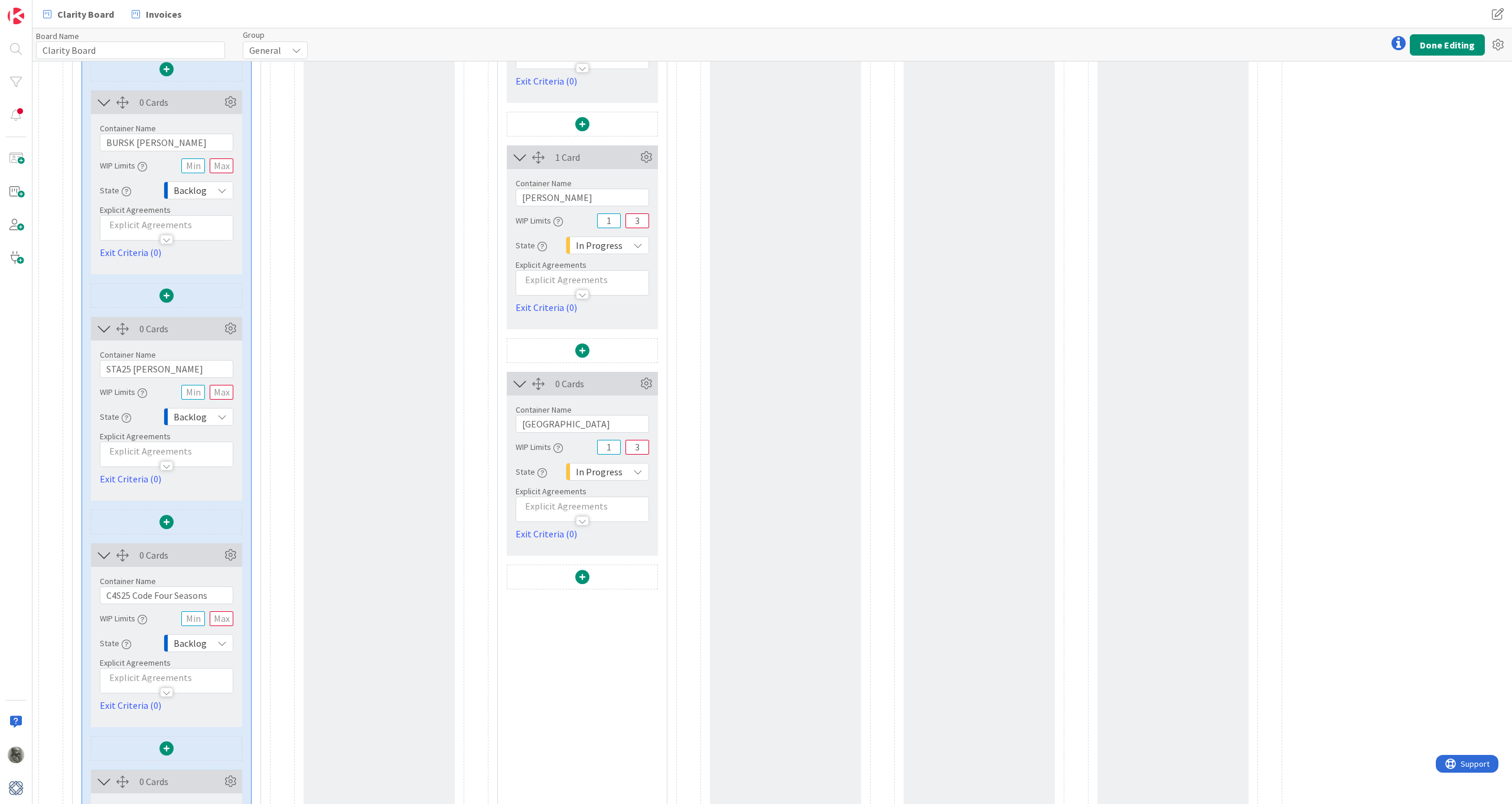
scroll to position [1226, 0]
click at [230, 552] on icon at bounding box center [230, 554] width 18 height 18
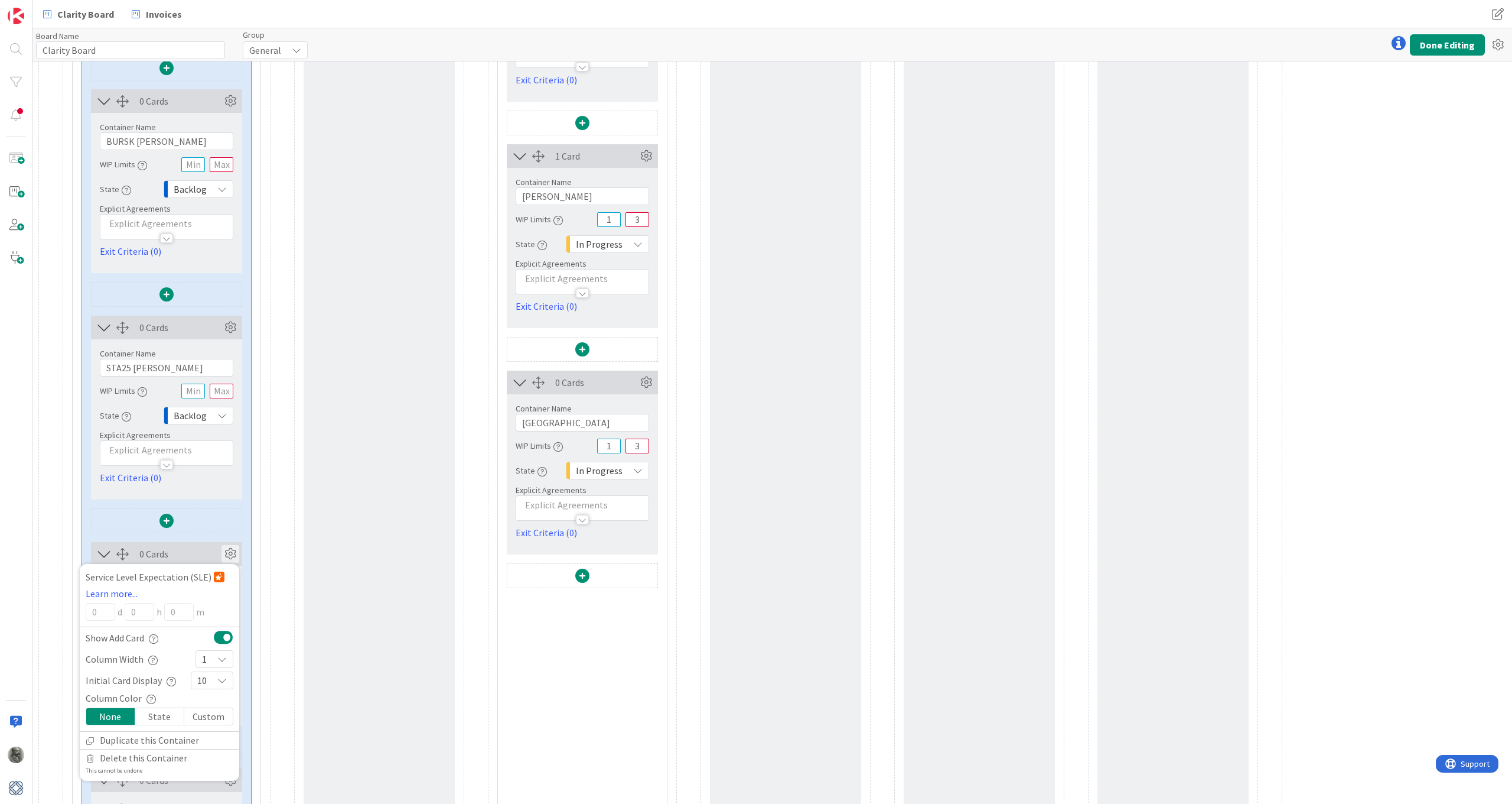
click at [208, 590] on div "1" at bounding box center [214, 659] width 38 height 18
click at [208, 482] on icon at bounding box center [207, 484] width 9 height 18
click at [230, 548] on icon at bounding box center [230, 554] width 18 height 18
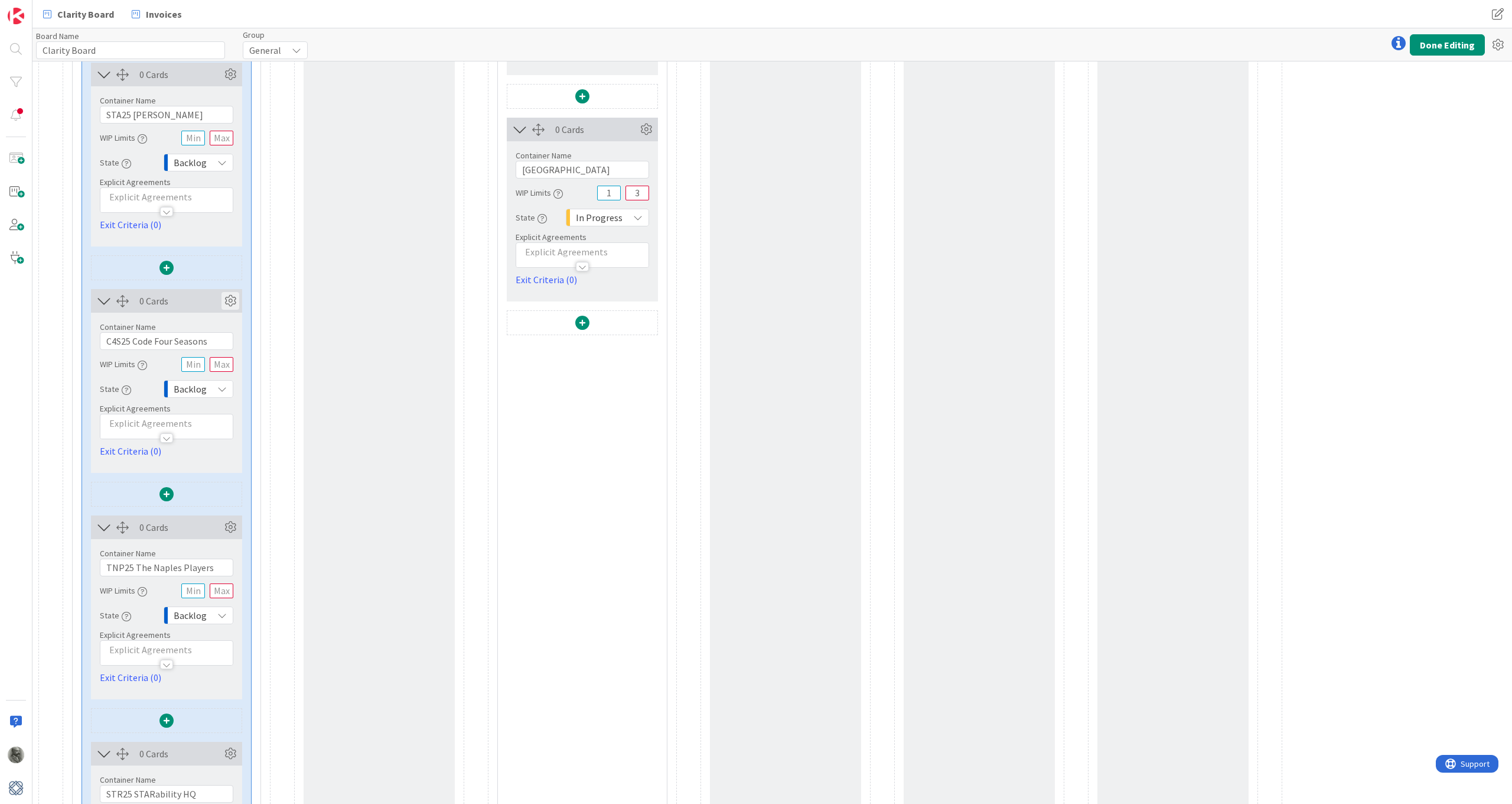
scroll to position [1501, 0]
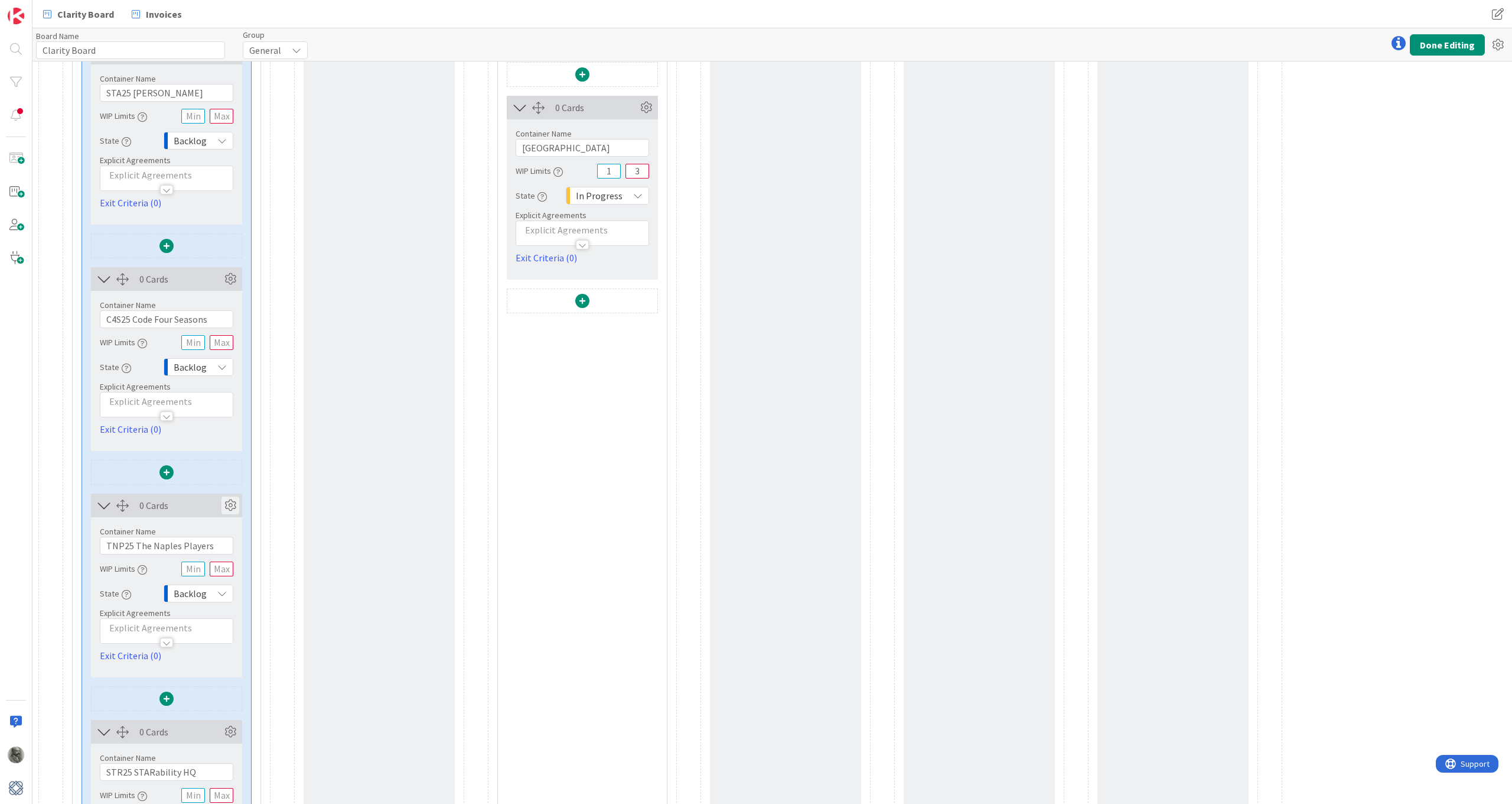
click at [231, 506] on icon at bounding box center [230, 505] width 18 height 18
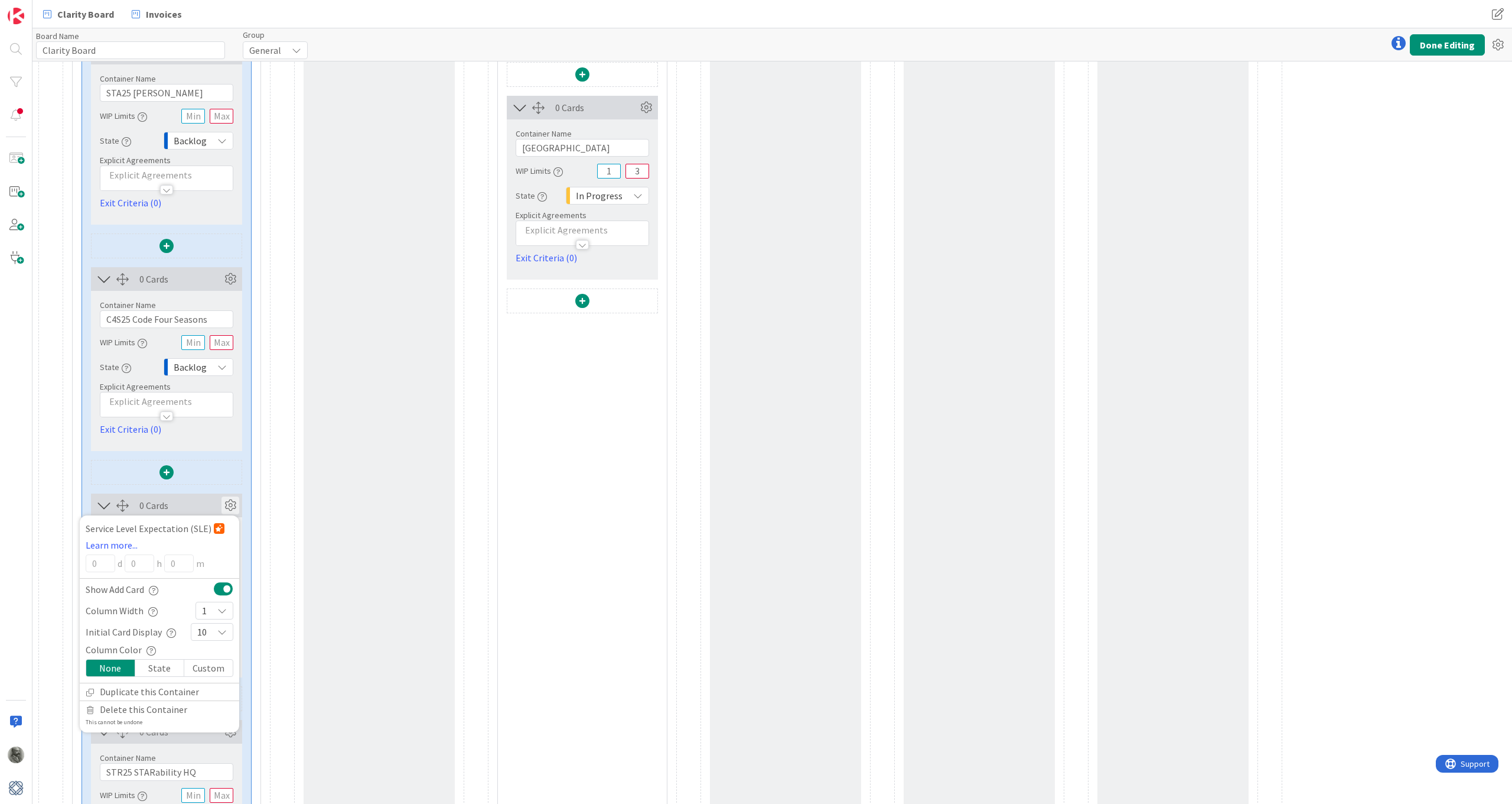
click at [216, 590] on div "1" at bounding box center [214, 610] width 38 height 18
click at [214, 434] on link "3" at bounding box center [214, 435] width 37 height 21
click at [232, 500] on icon at bounding box center [230, 505] width 18 height 18
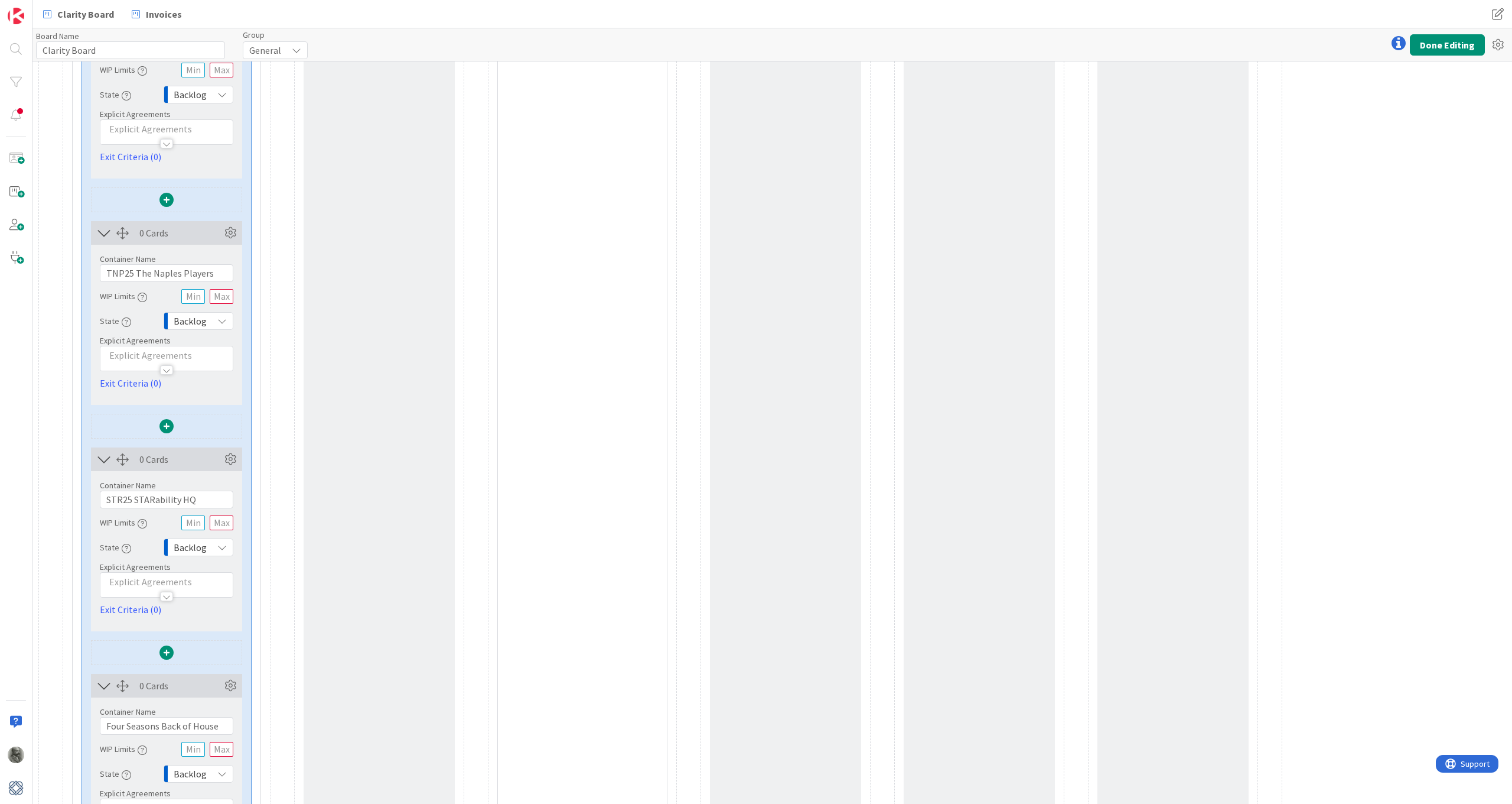
scroll to position [1783, 0]
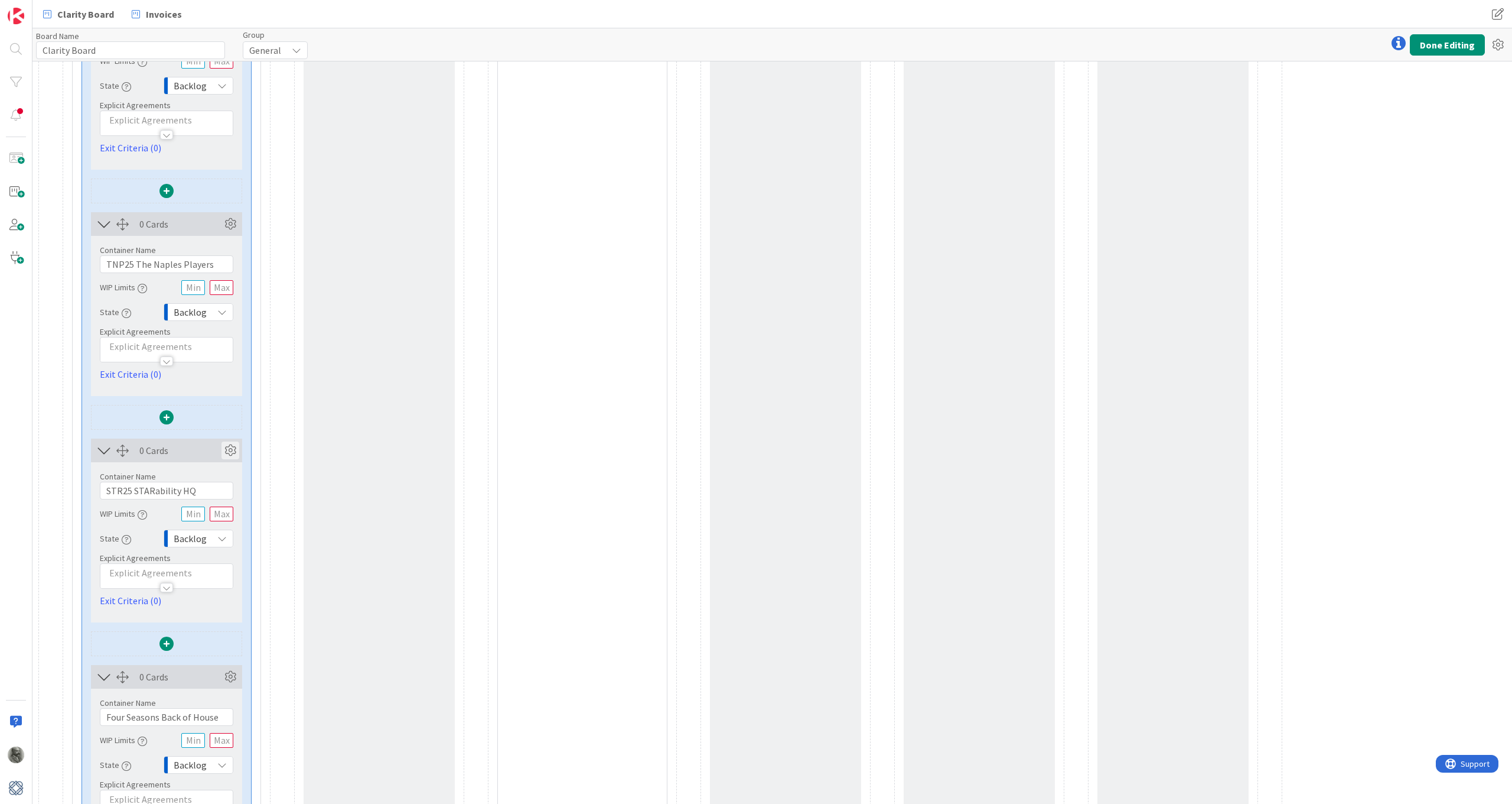
click at [233, 453] on icon at bounding box center [230, 450] width 18 height 18
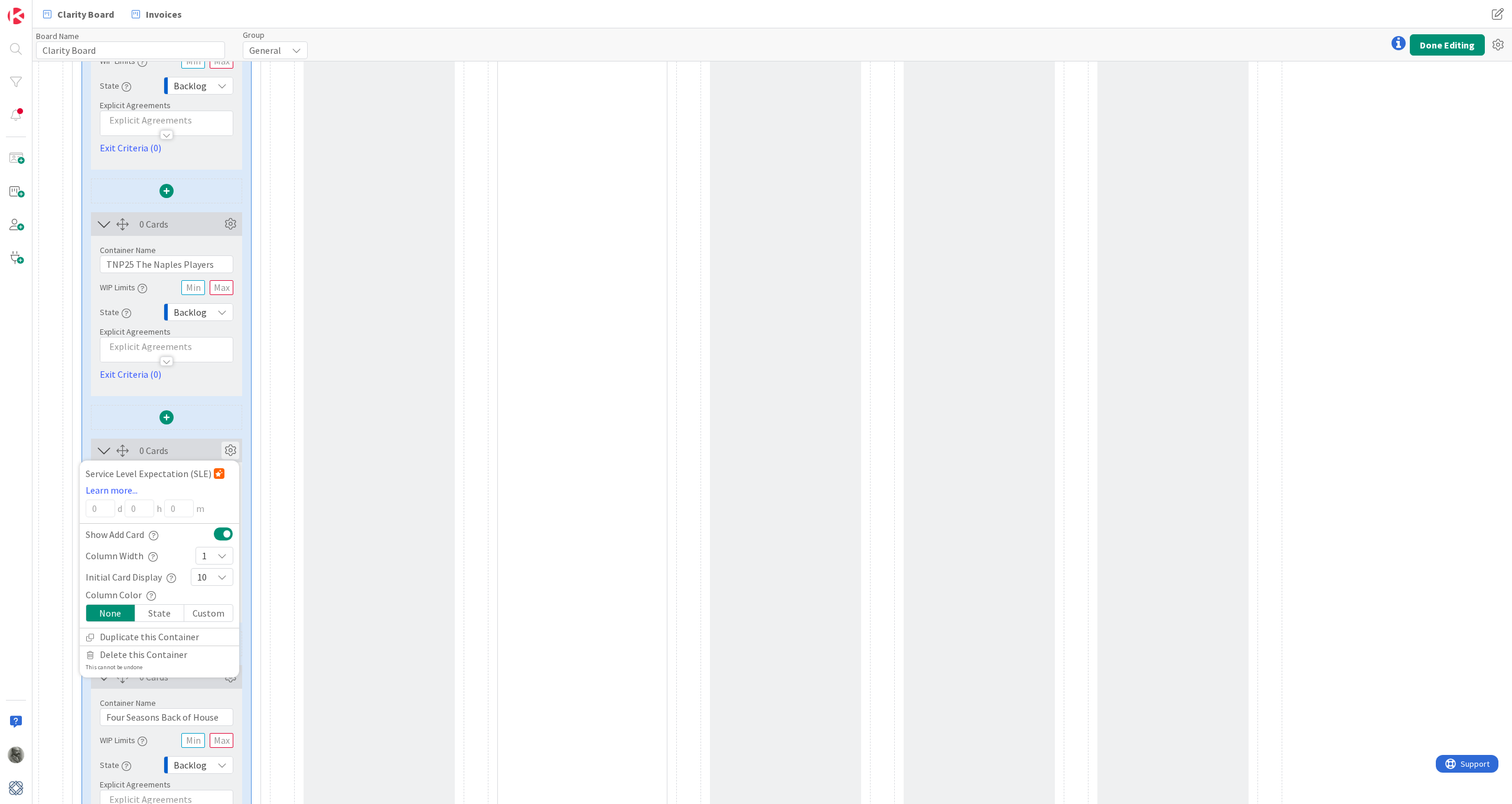
click at [223, 554] on icon at bounding box center [222, 556] width 9 height 9
click at [212, 590] on link "3" at bounding box center [214, 623] width 37 height 21
click at [227, 450] on icon at bounding box center [230, 450] width 18 height 18
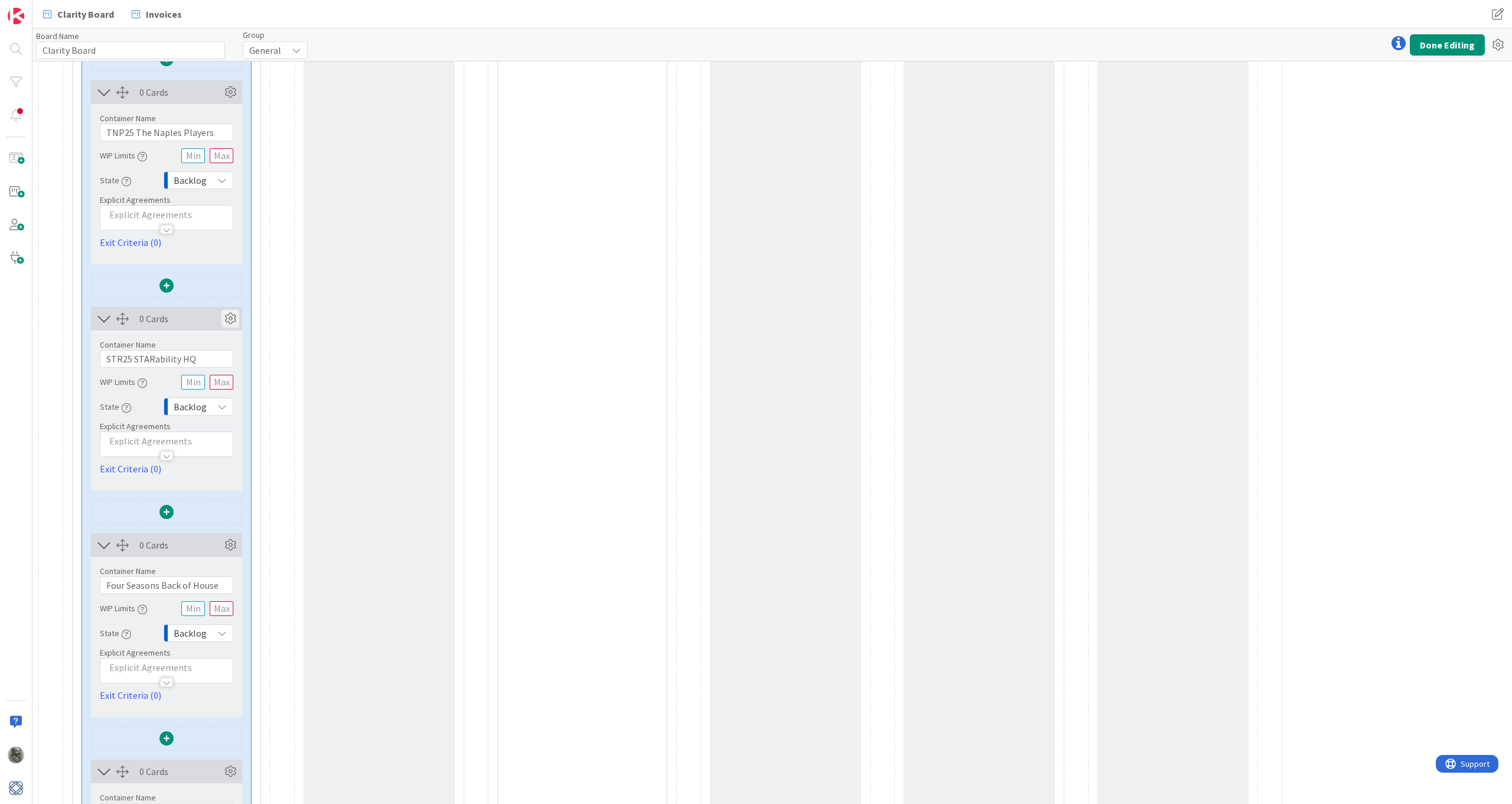
scroll to position [2005, 0]
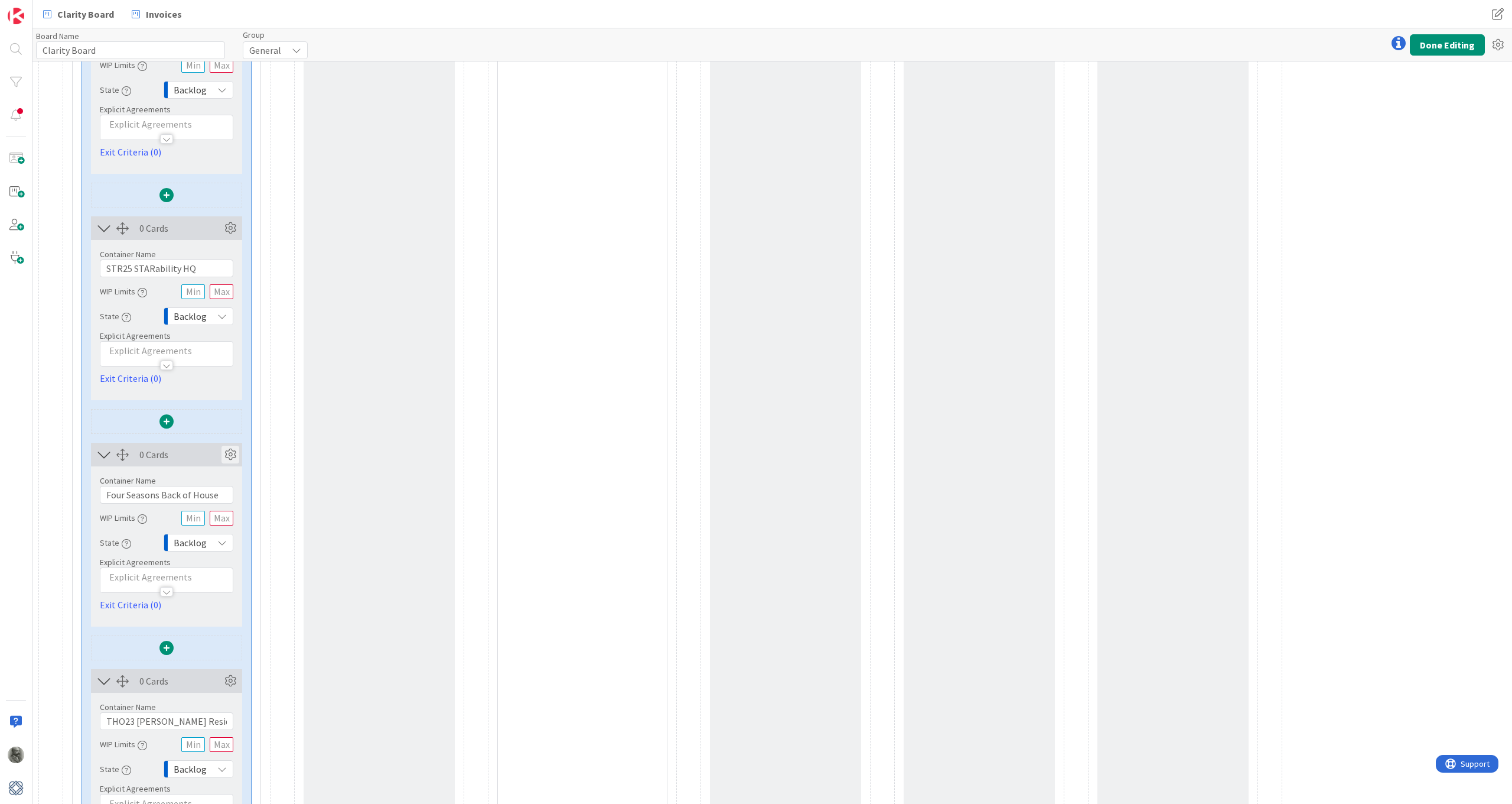
click at [230, 453] on icon at bounding box center [230, 454] width 18 height 18
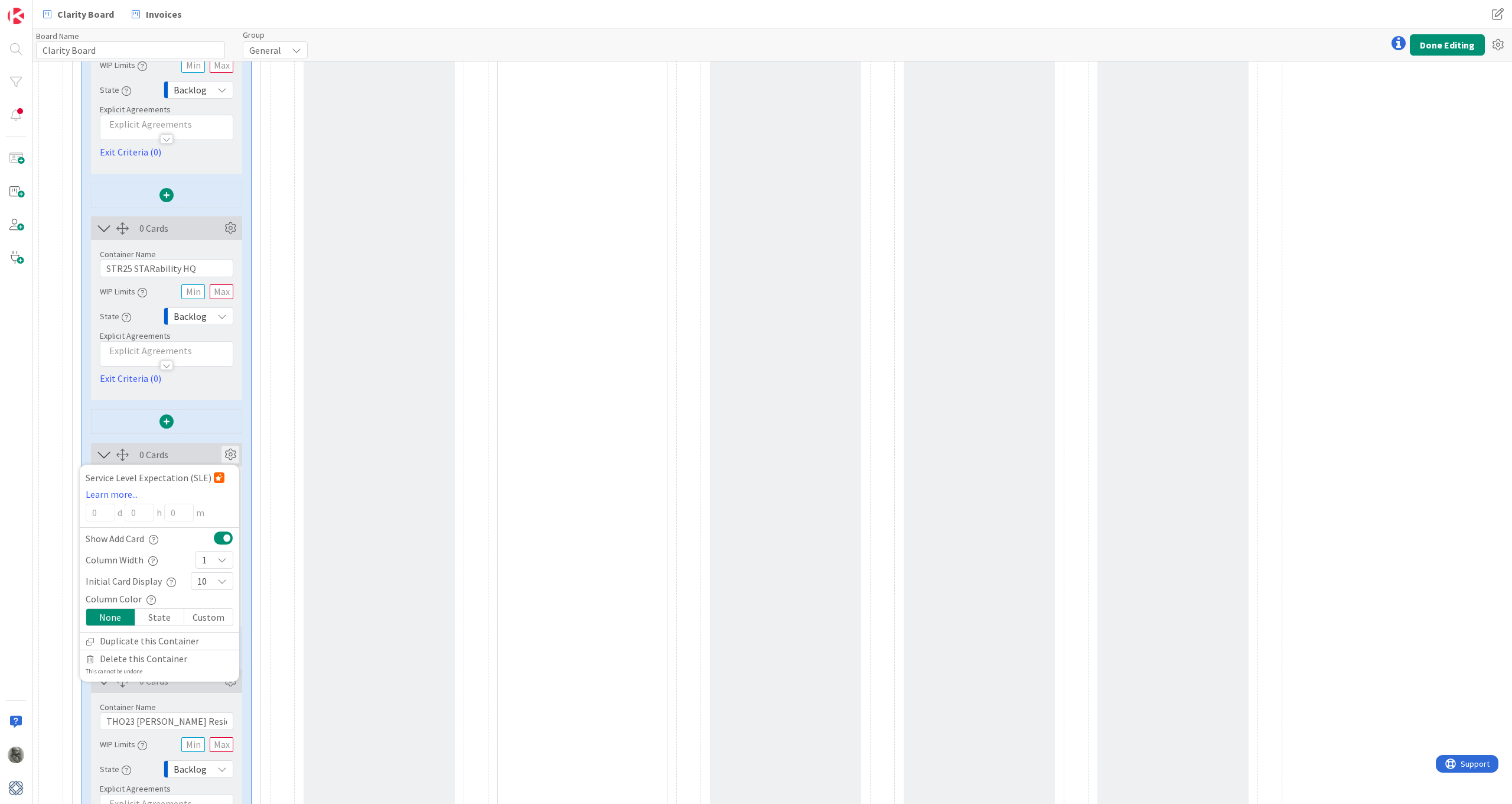
click at [209, 556] on div "1" at bounding box center [214, 560] width 38 height 18
click at [213, 590] on link "3" at bounding box center [214, 628] width 37 height 21
click at [230, 451] on icon at bounding box center [230, 454] width 18 height 18
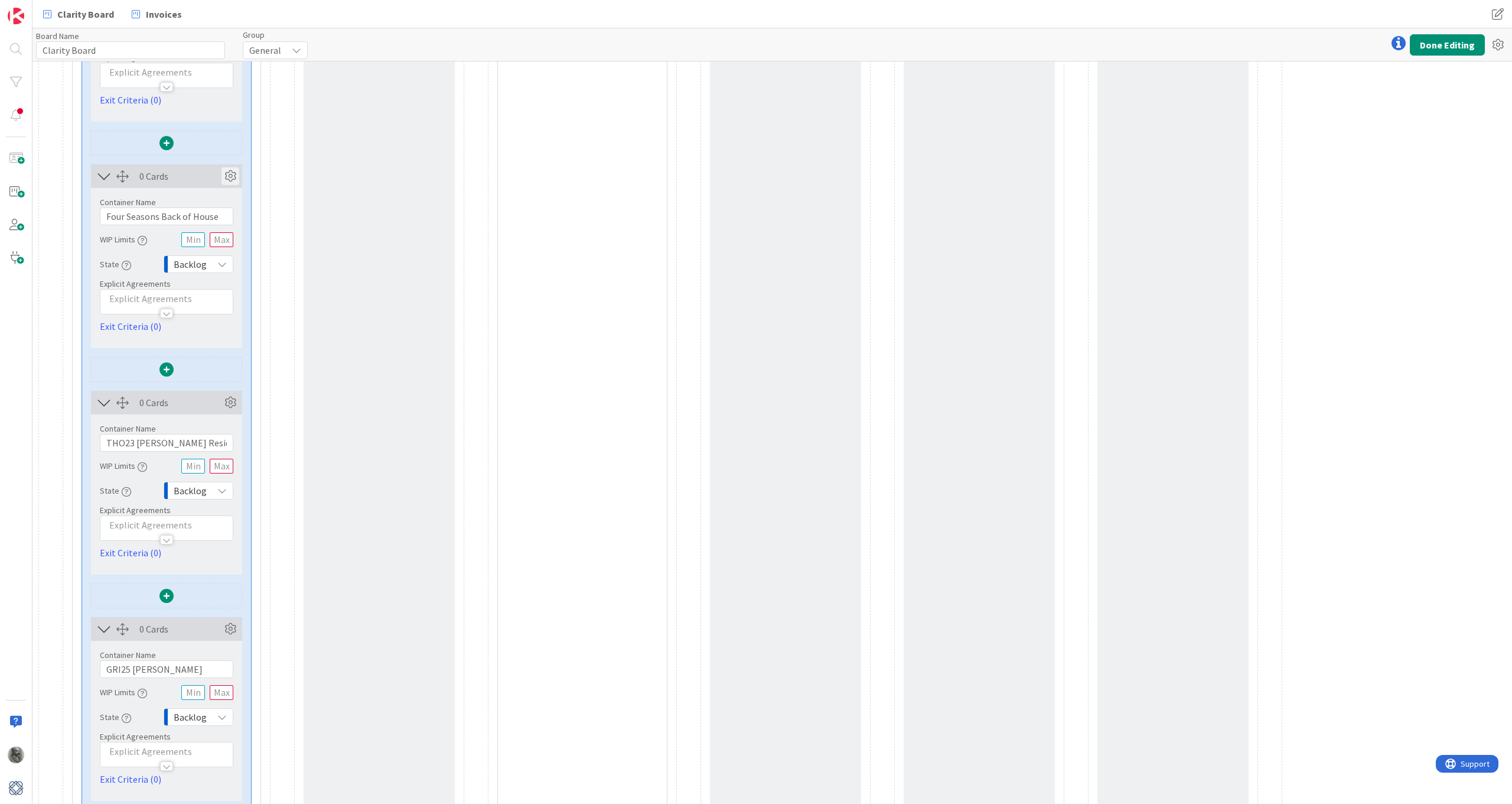
scroll to position [2309, 0]
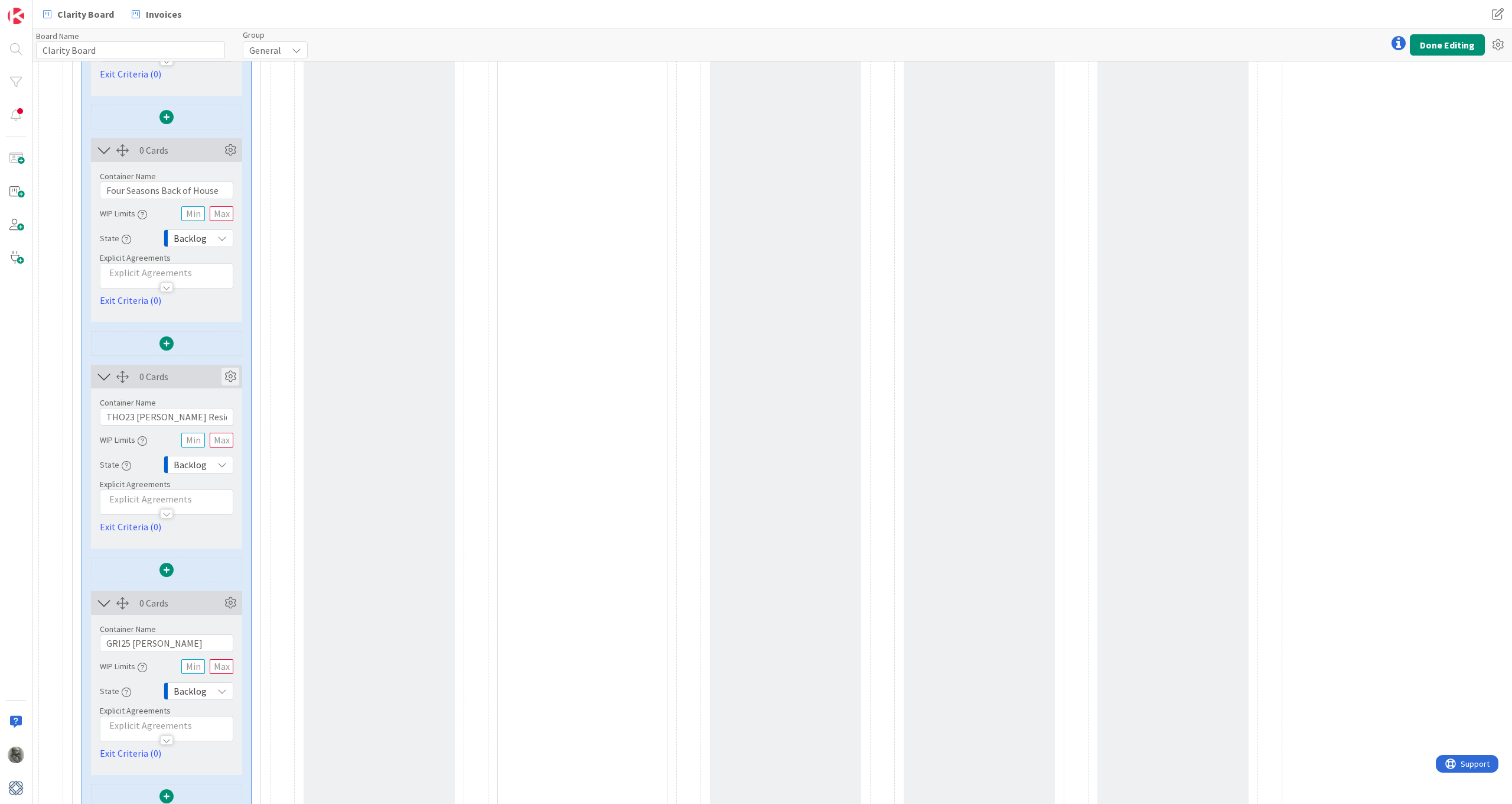
click at [233, 379] on icon at bounding box center [230, 376] width 18 height 18
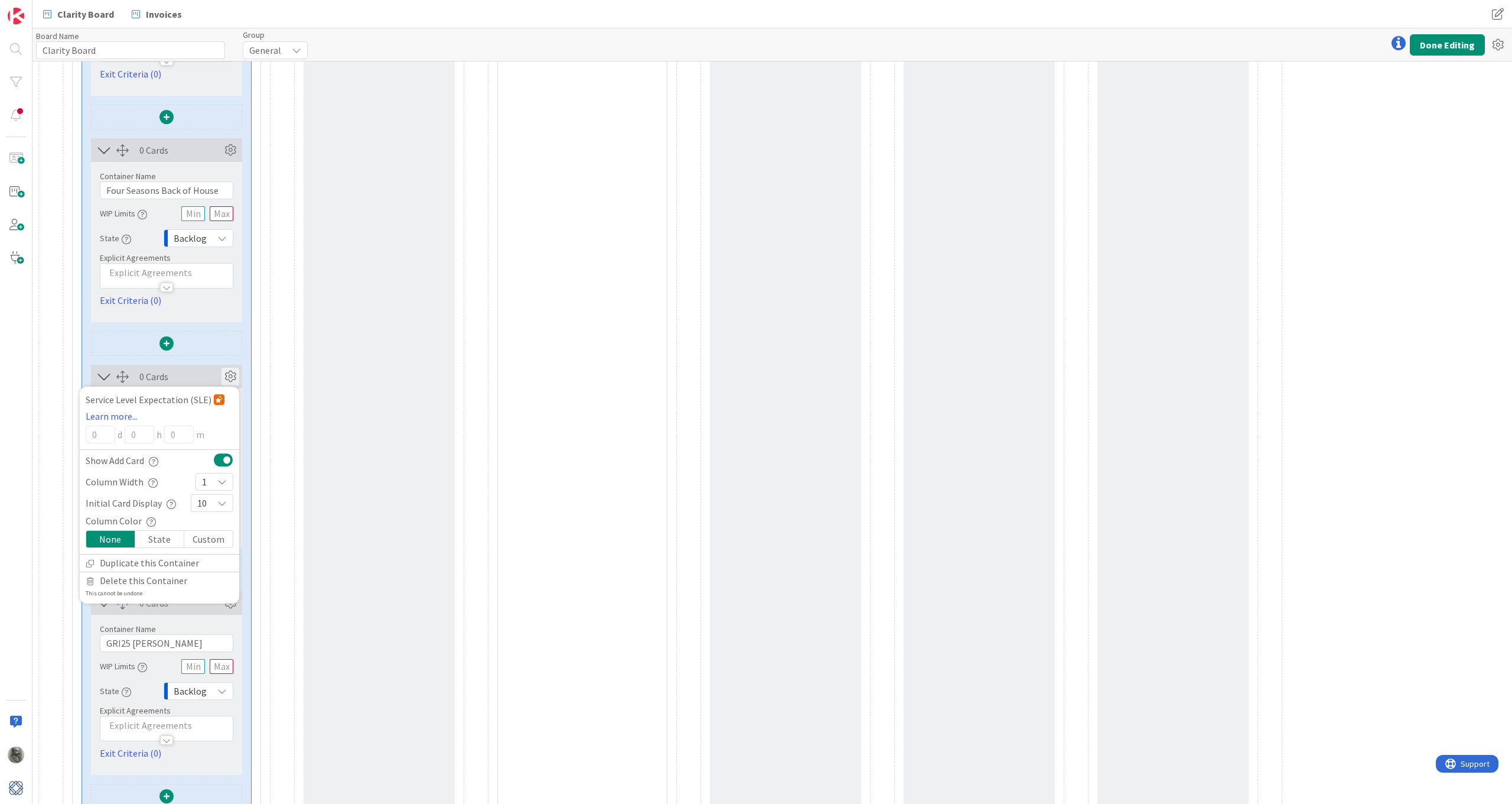
click at [219, 481] on icon at bounding box center [222, 482] width 9 height 9
click at [212, 551] on link "3" at bounding box center [214, 550] width 37 height 21
click at [231, 374] on icon at bounding box center [230, 376] width 18 height 18
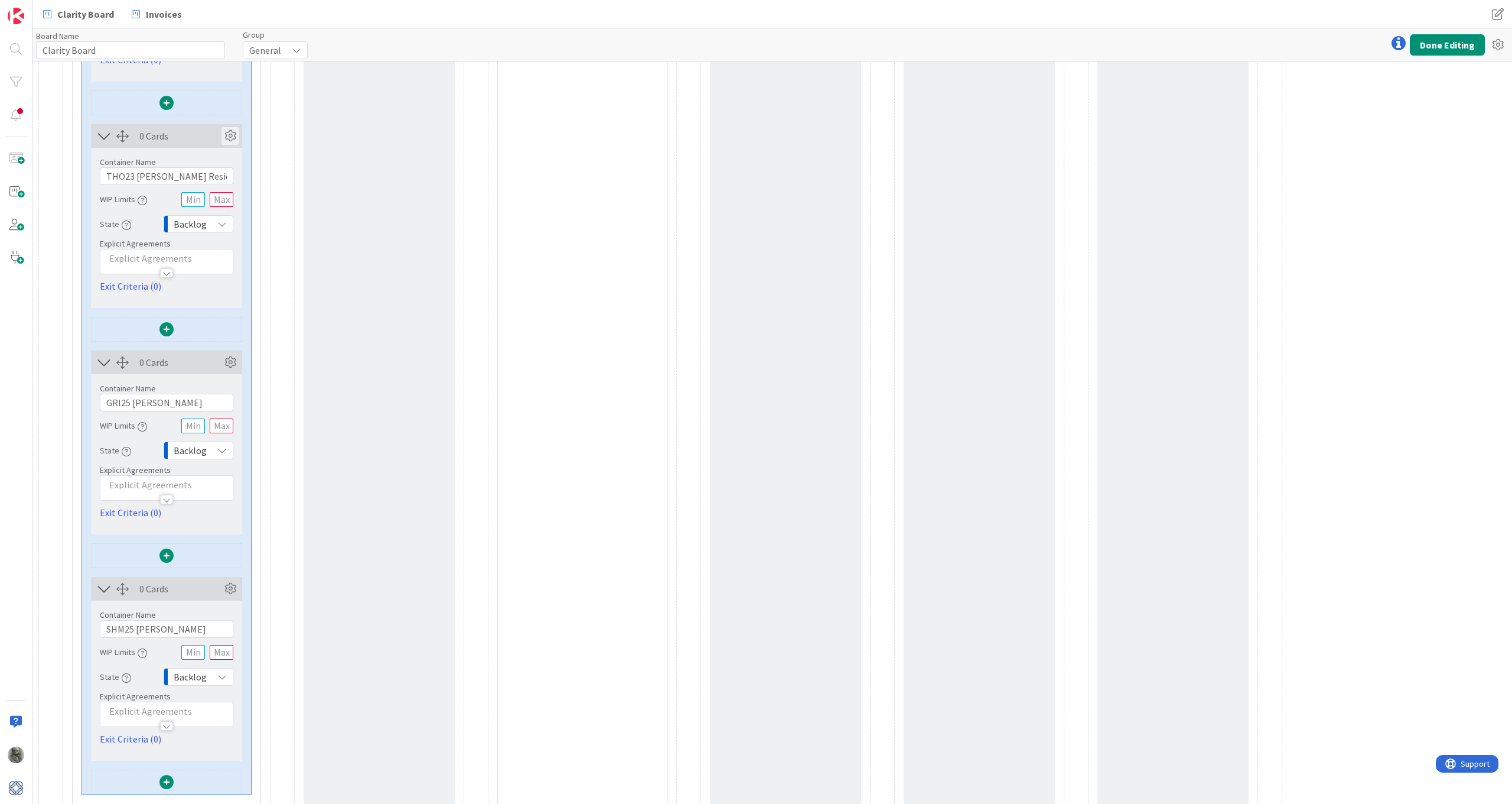
scroll to position [2589, 0]
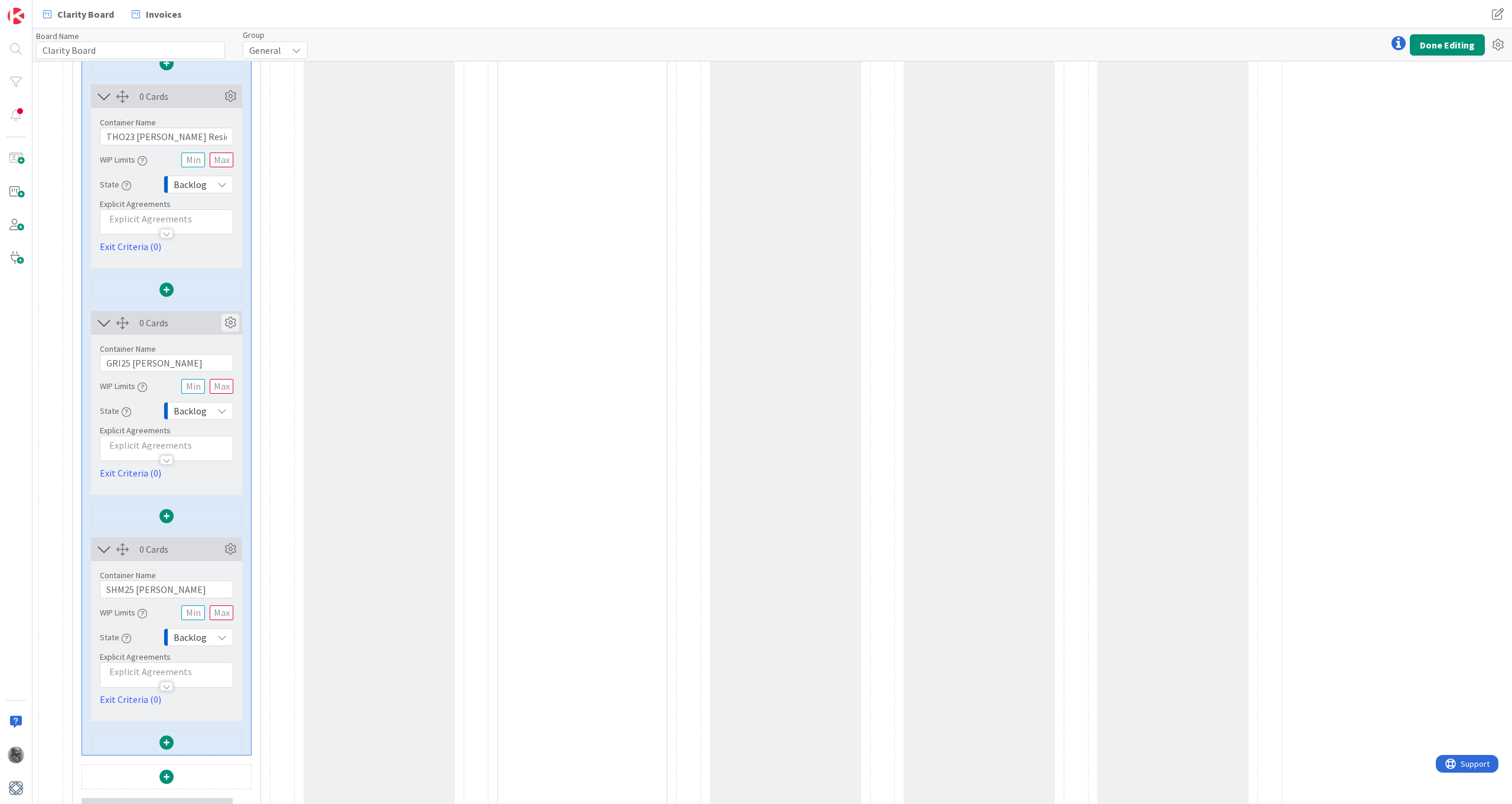
click at [233, 321] on icon at bounding box center [230, 323] width 18 height 18
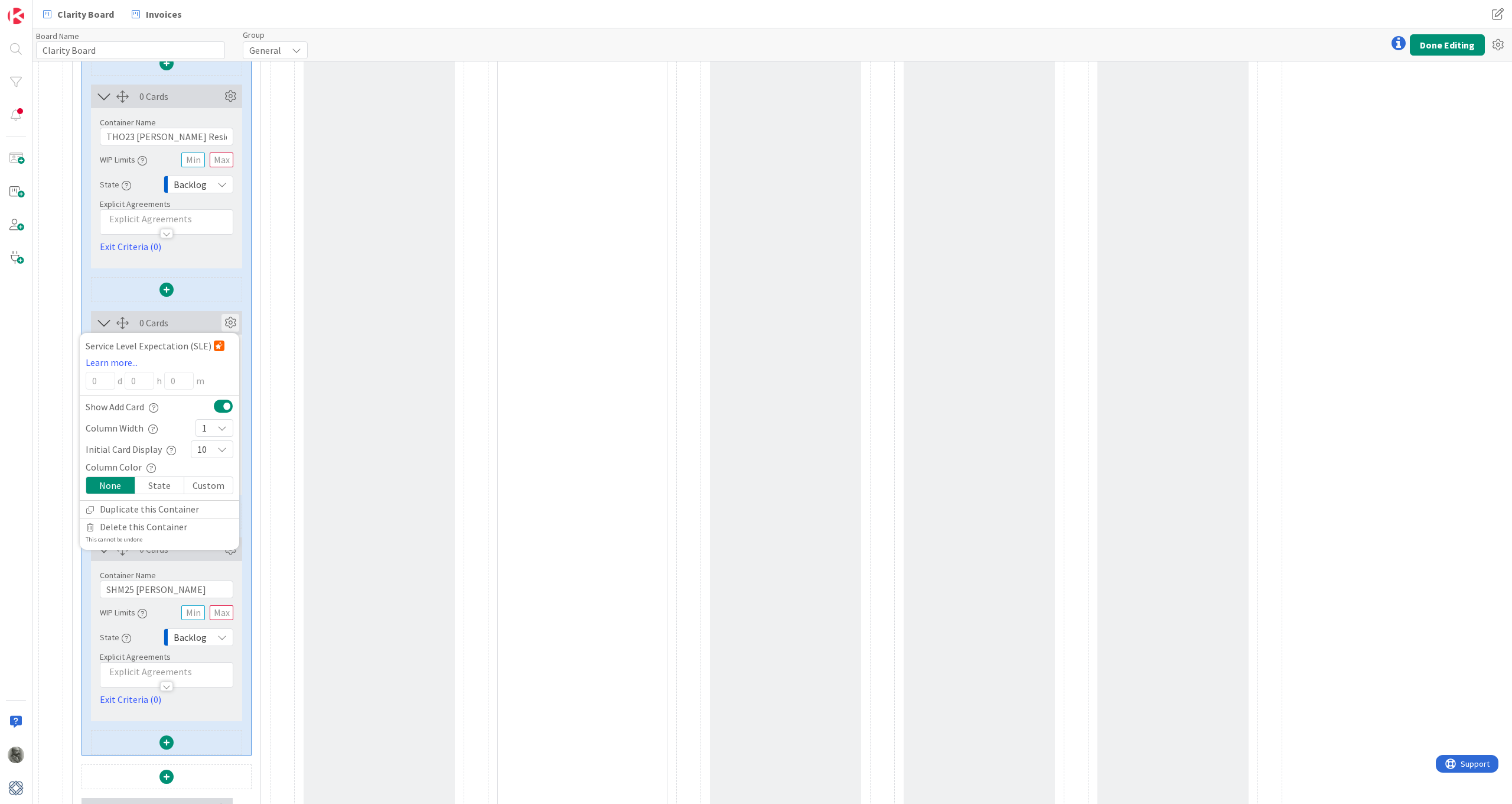
click at [215, 429] on div "1" at bounding box center [214, 428] width 38 height 18
click at [214, 495] on link "3" at bounding box center [214, 496] width 37 height 21
click at [227, 319] on icon at bounding box center [230, 323] width 18 height 18
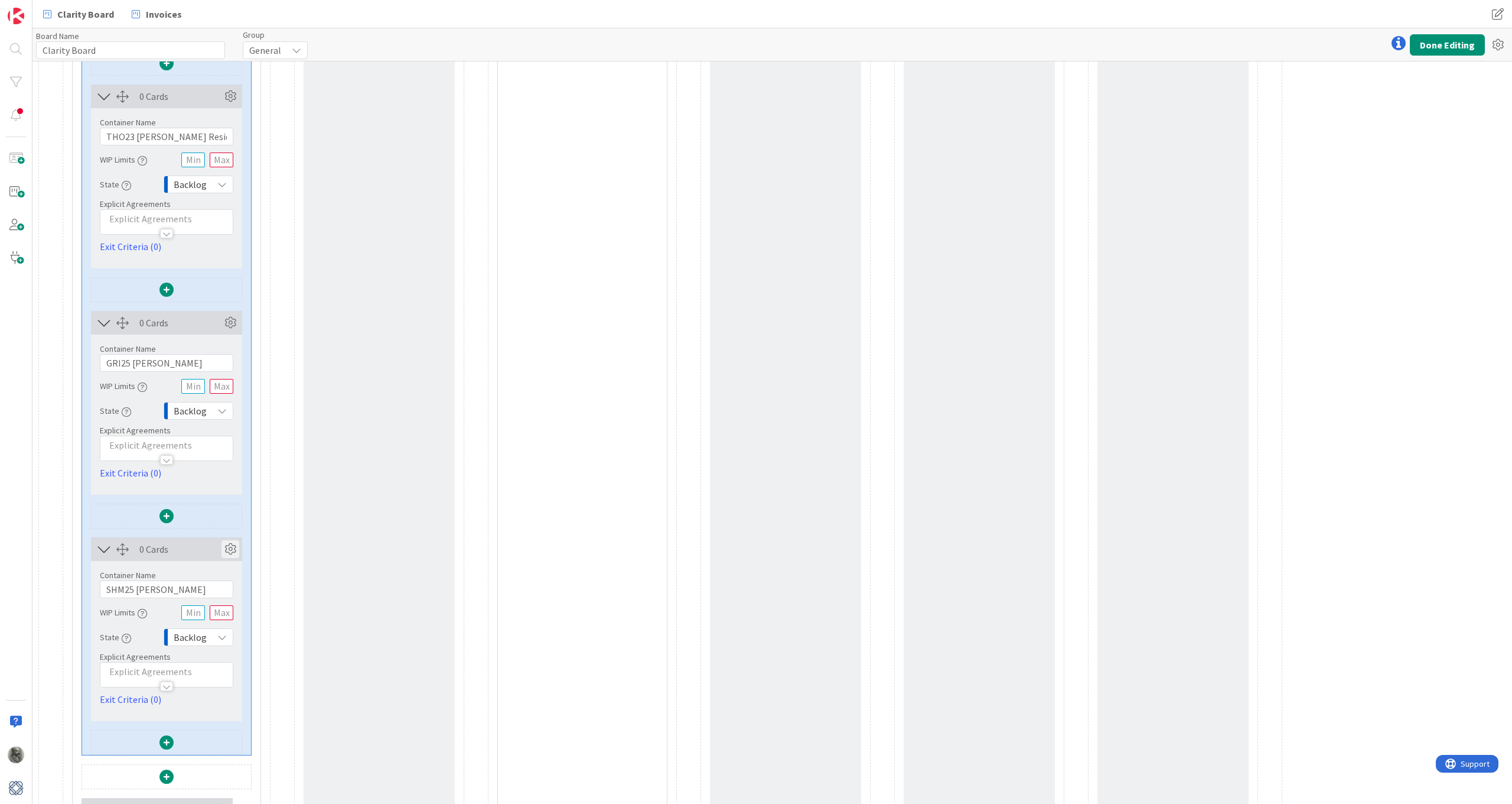
click at [231, 544] on icon at bounding box center [230, 549] width 18 height 18
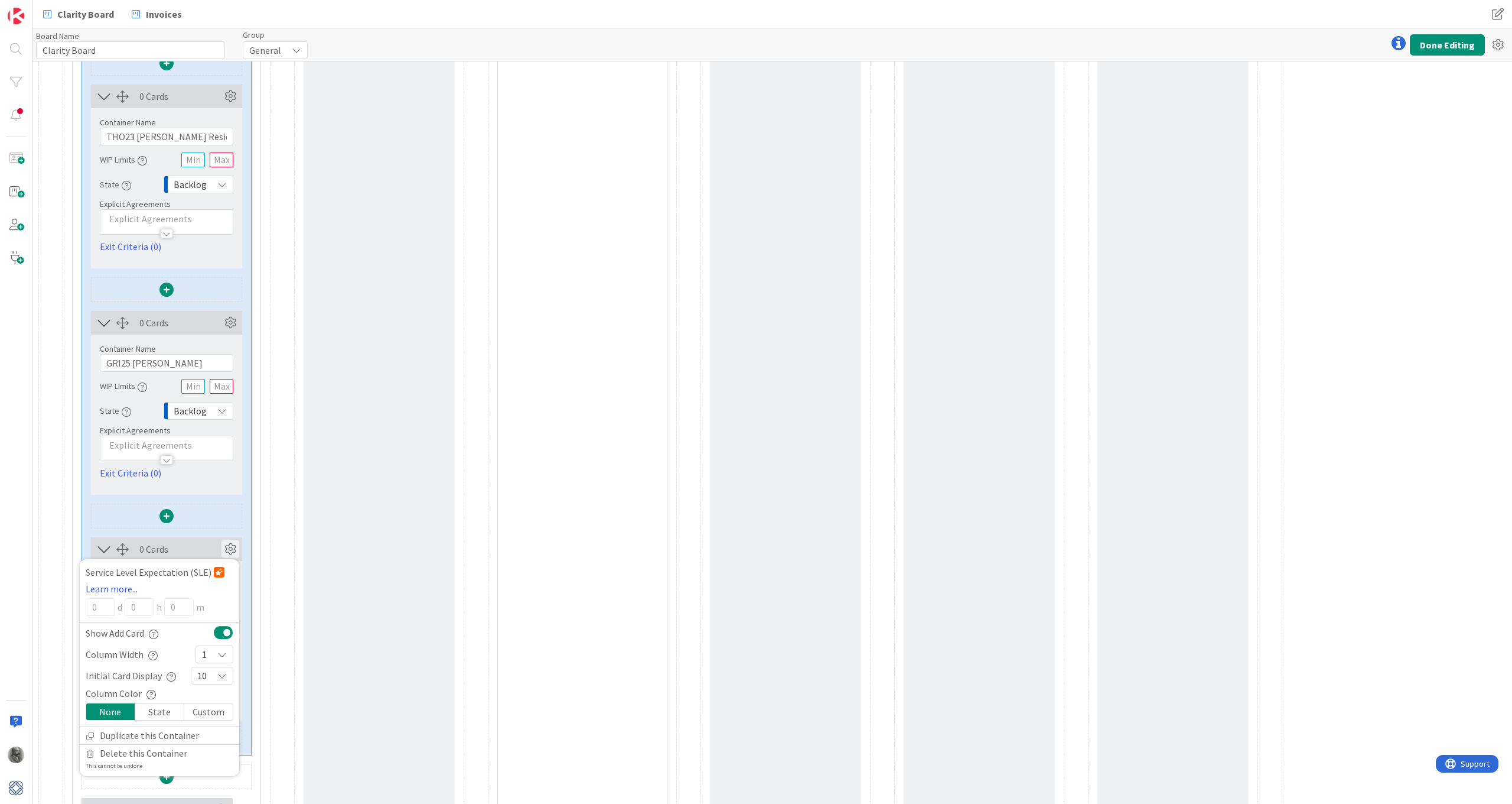
click at [214, 590] on div "1" at bounding box center [214, 654] width 38 height 18
click at [214, 483] on link "3" at bounding box center [214, 478] width 37 height 21
click at [231, 545] on icon at bounding box center [230, 549] width 18 height 18
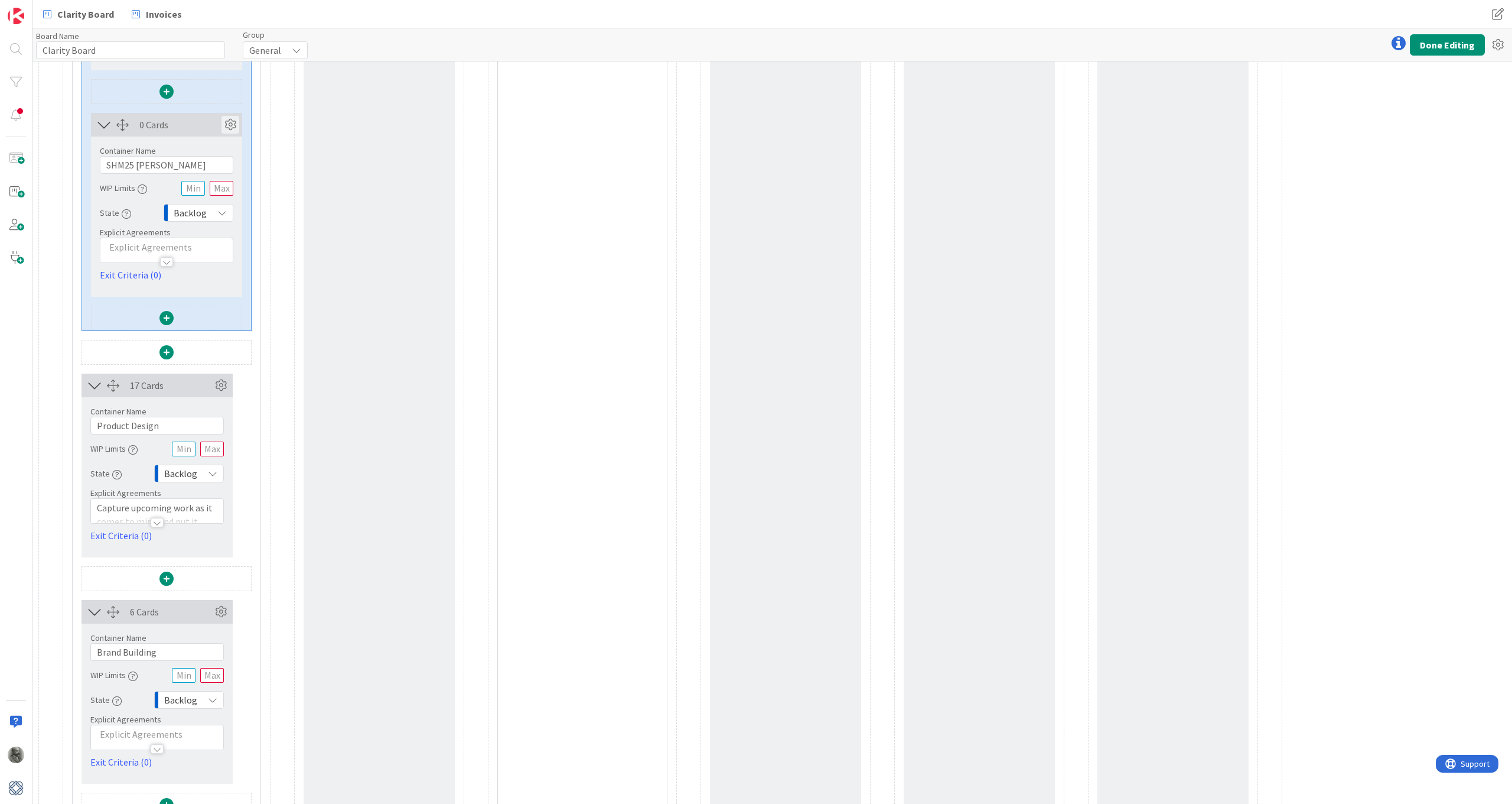
scroll to position [3014, 0]
click at [221, 382] on icon at bounding box center [221, 384] width 18 height 18
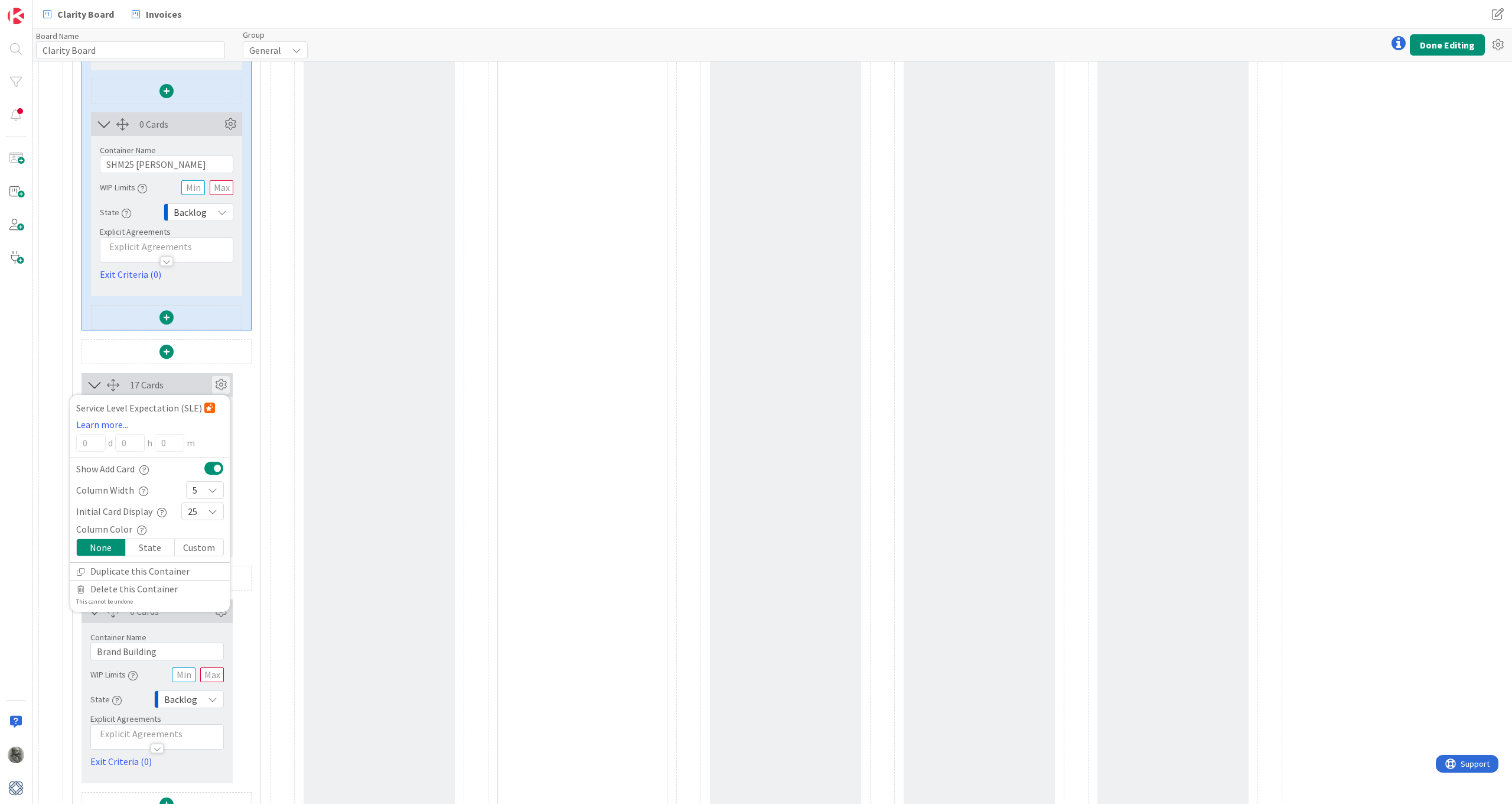
click at [218, 382] on icon at bounding box center [221, 384] width 18 height 18
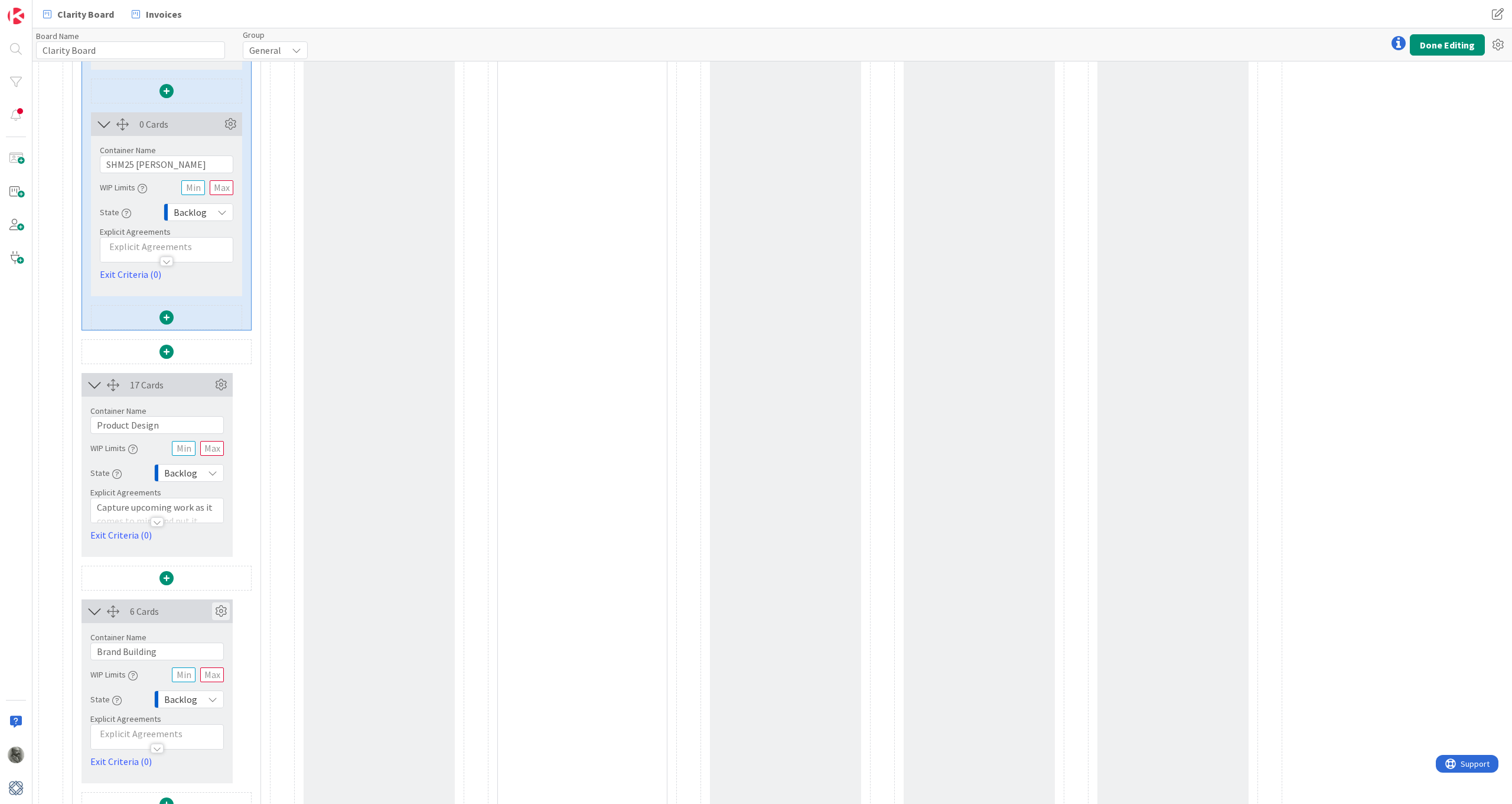
click at [219, 590] on icon at bounding box center [221, 611] width 18 height 18
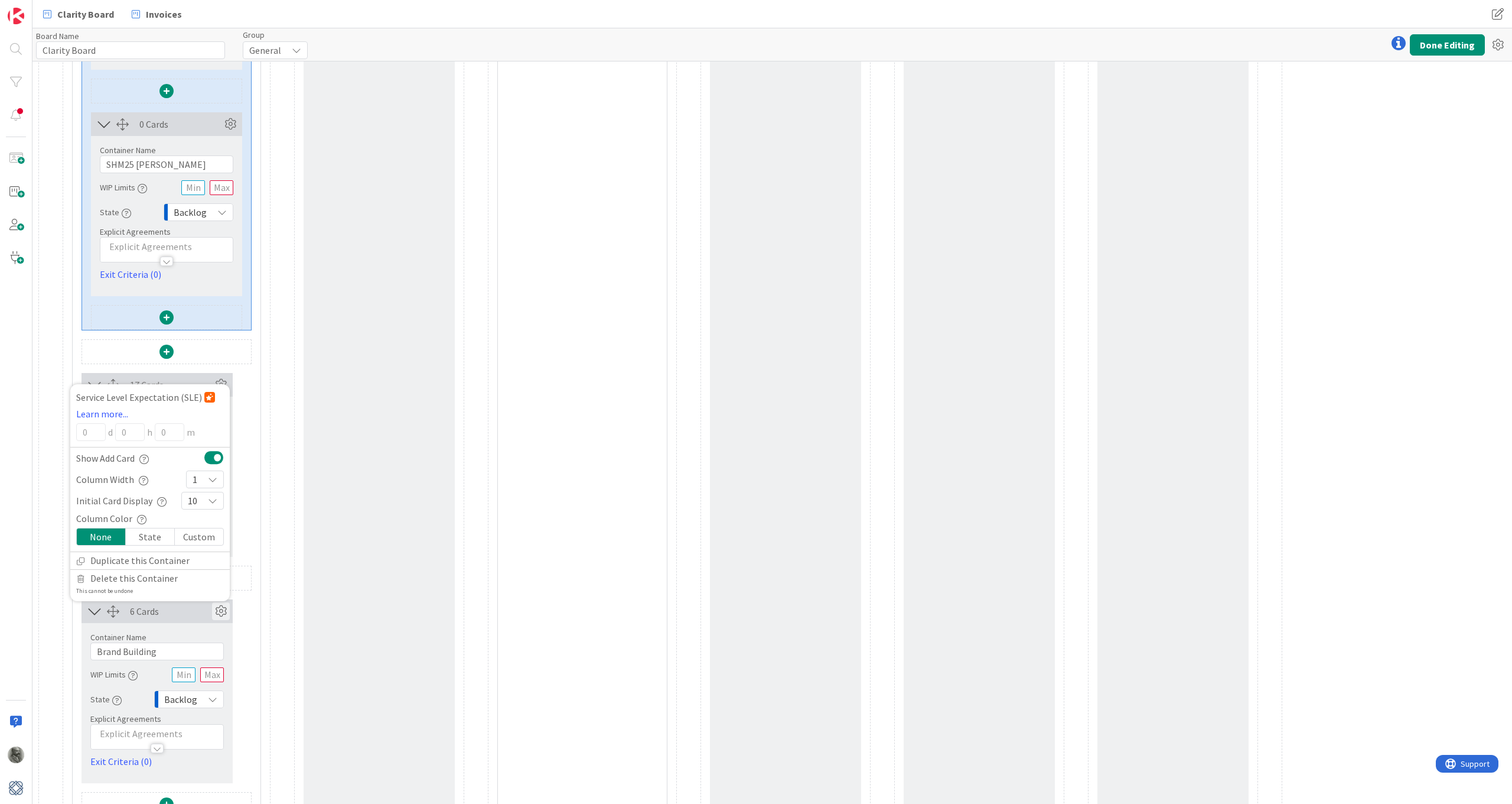
click at [206, 479] on div "1" at bounding box center [205, 479] width 38 height 18
click at [202, 590] on icon at bounding box center [198, 590] width 9 height 18
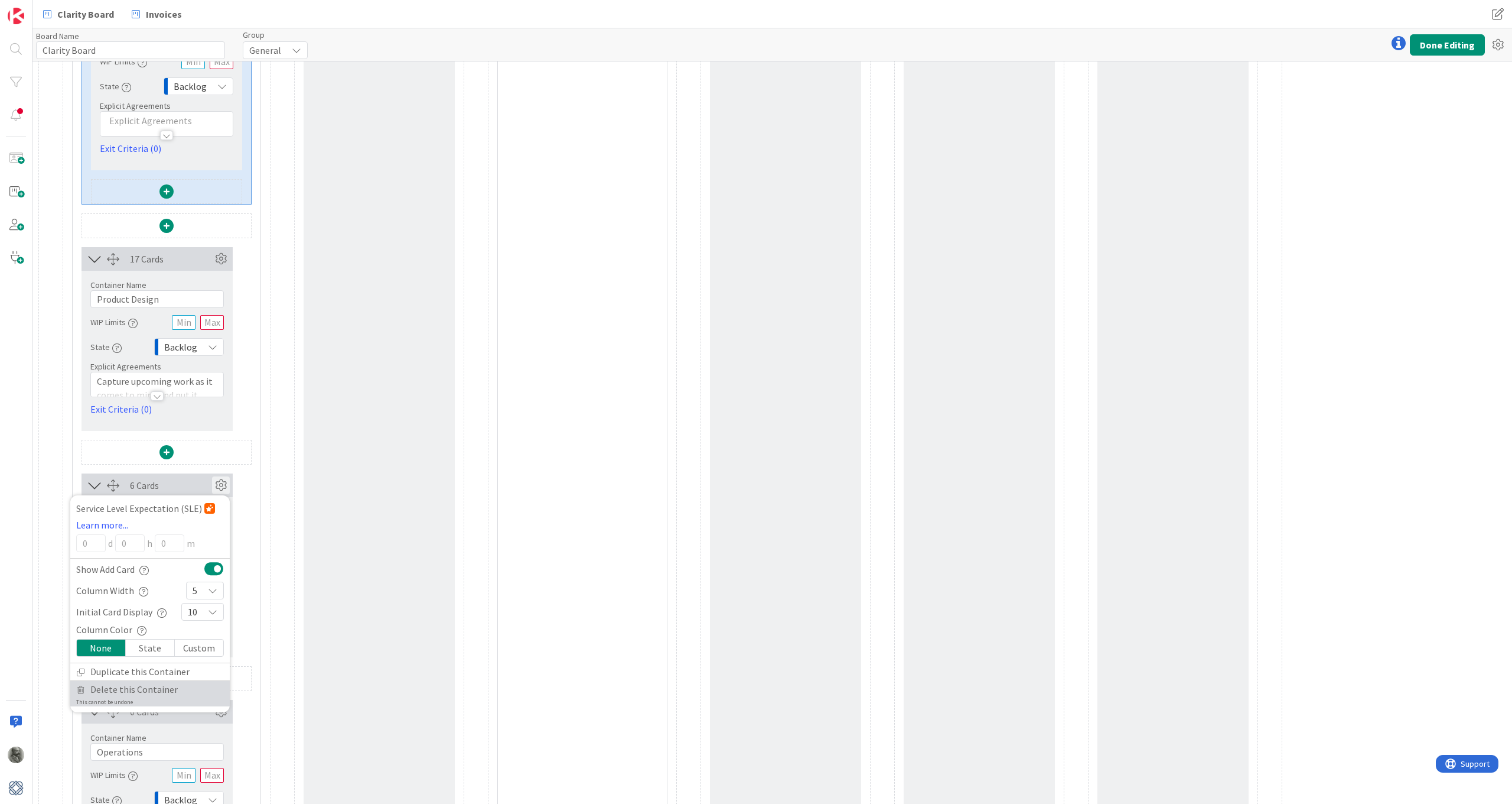
scroll to position [3141, 0]
click at [250, 493] on div "6 Cards Service Level Expectation (SLE) Learn more... 0 d 0 h 0 m Show Add Card…" at bounding box center [166, 564] width 170 height 184
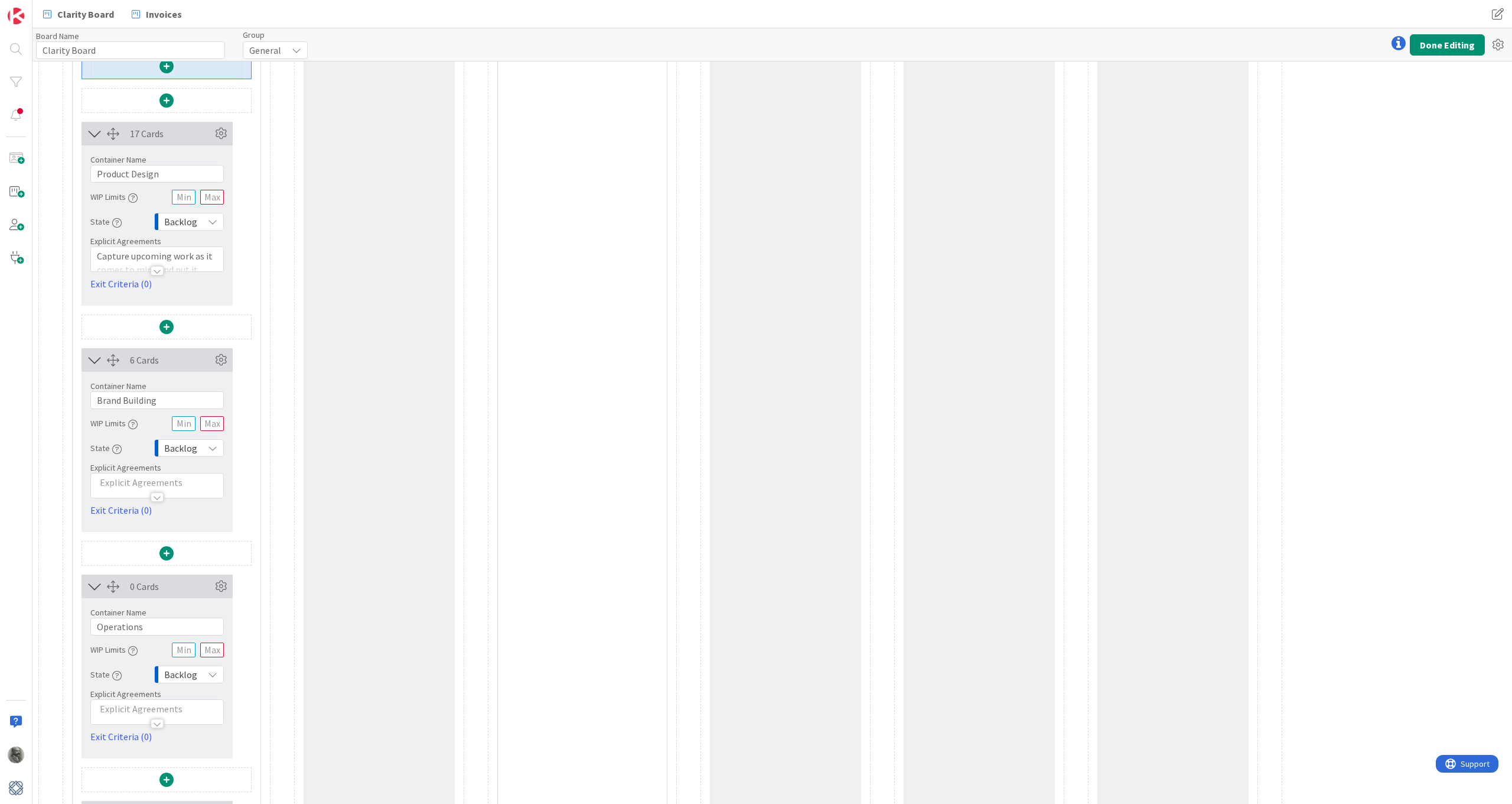
scroll to position [3274, 0]
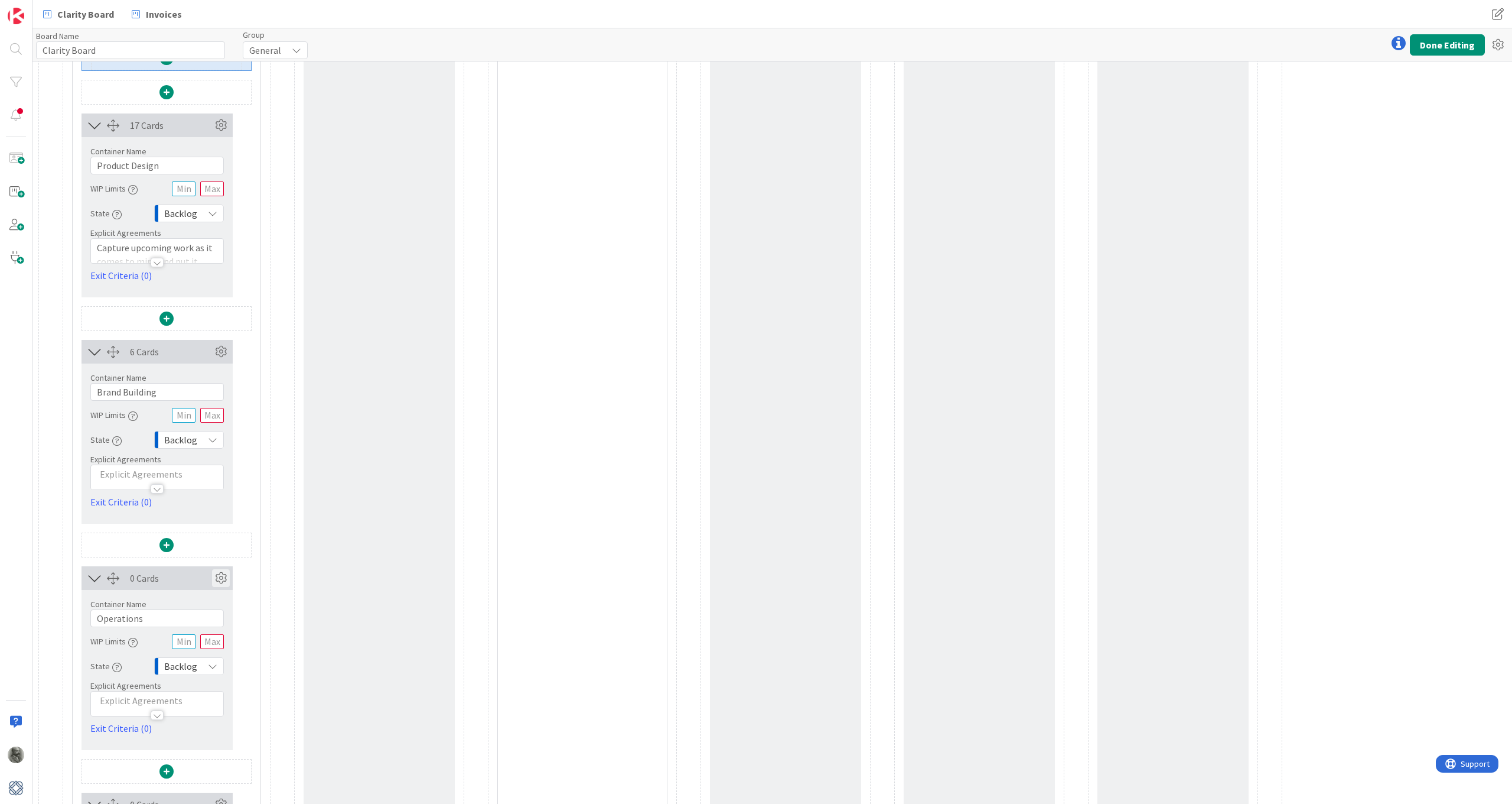
click at [221, 577] on icon at bounding box center [221, 578] width 18 height 18
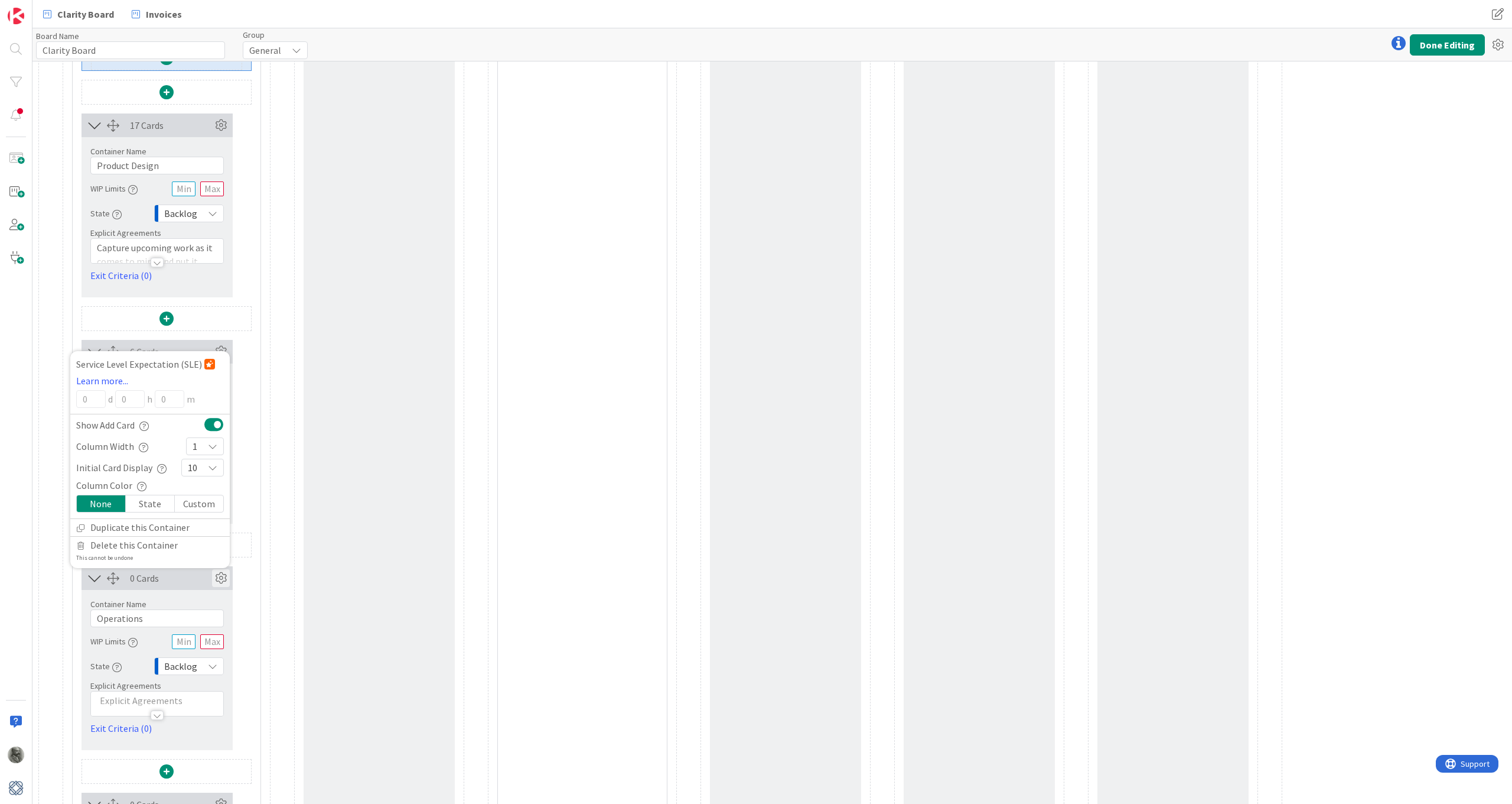
click at [201, 441] on div "1" at bounding box center [205, 446] width 38 height 18
click at [193, 548] on icon at bounding box center [198, 557] width 9 height 18
click at [248, 462] on div "6 Cards Service Level Expectation (SLE) Learn more... 0 d 0 h 0 m Show Add Card…" at bounding box center [166, 432] width 170 height 184
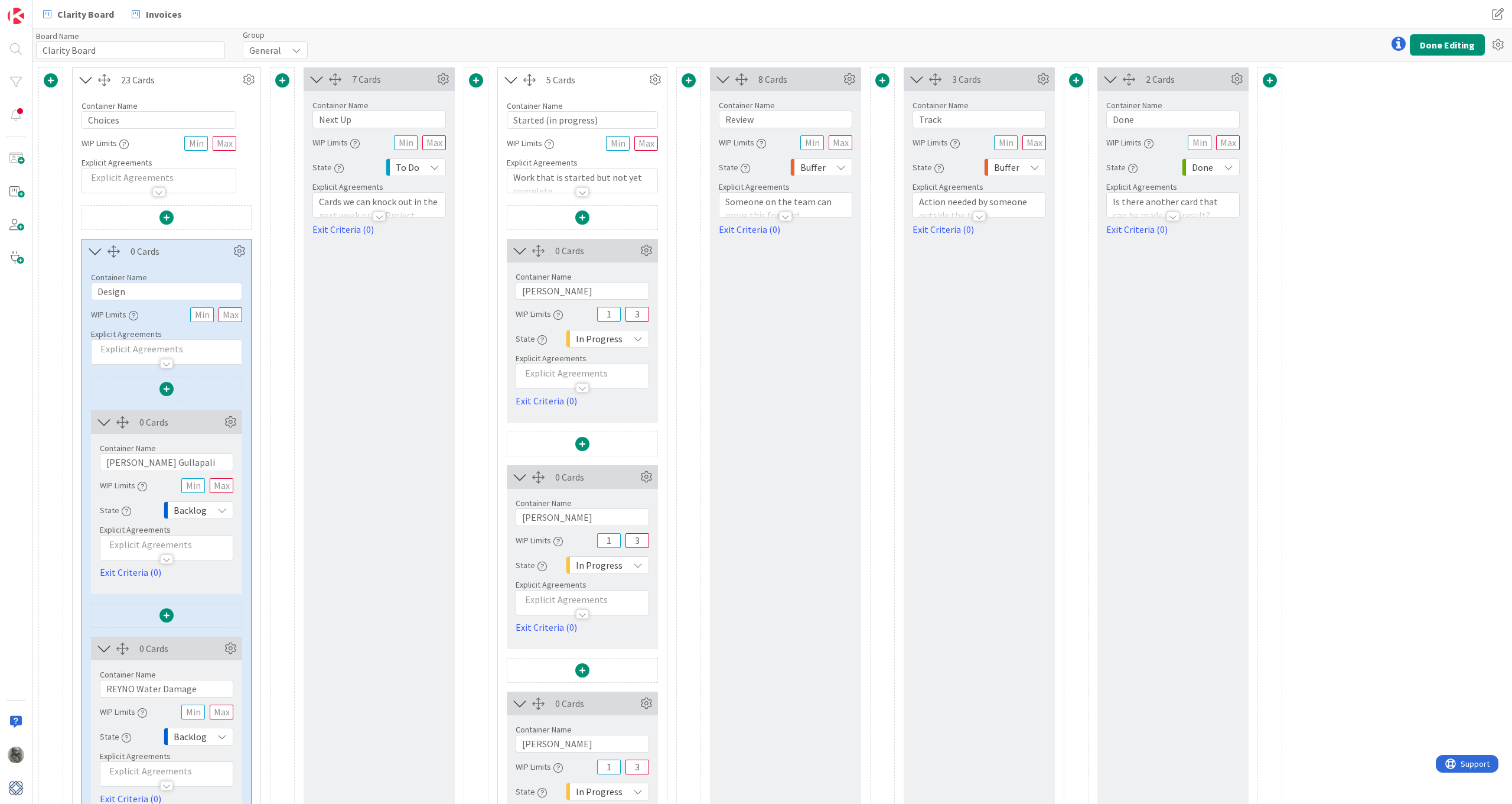
scroll to position [0, 0]
click at [248, 81] on icon at bounding box center [249, 80] width 18 height 18
click at [1020, 50] on button "Done Editing" at bounding box center [1447, 45] width 75 height 21
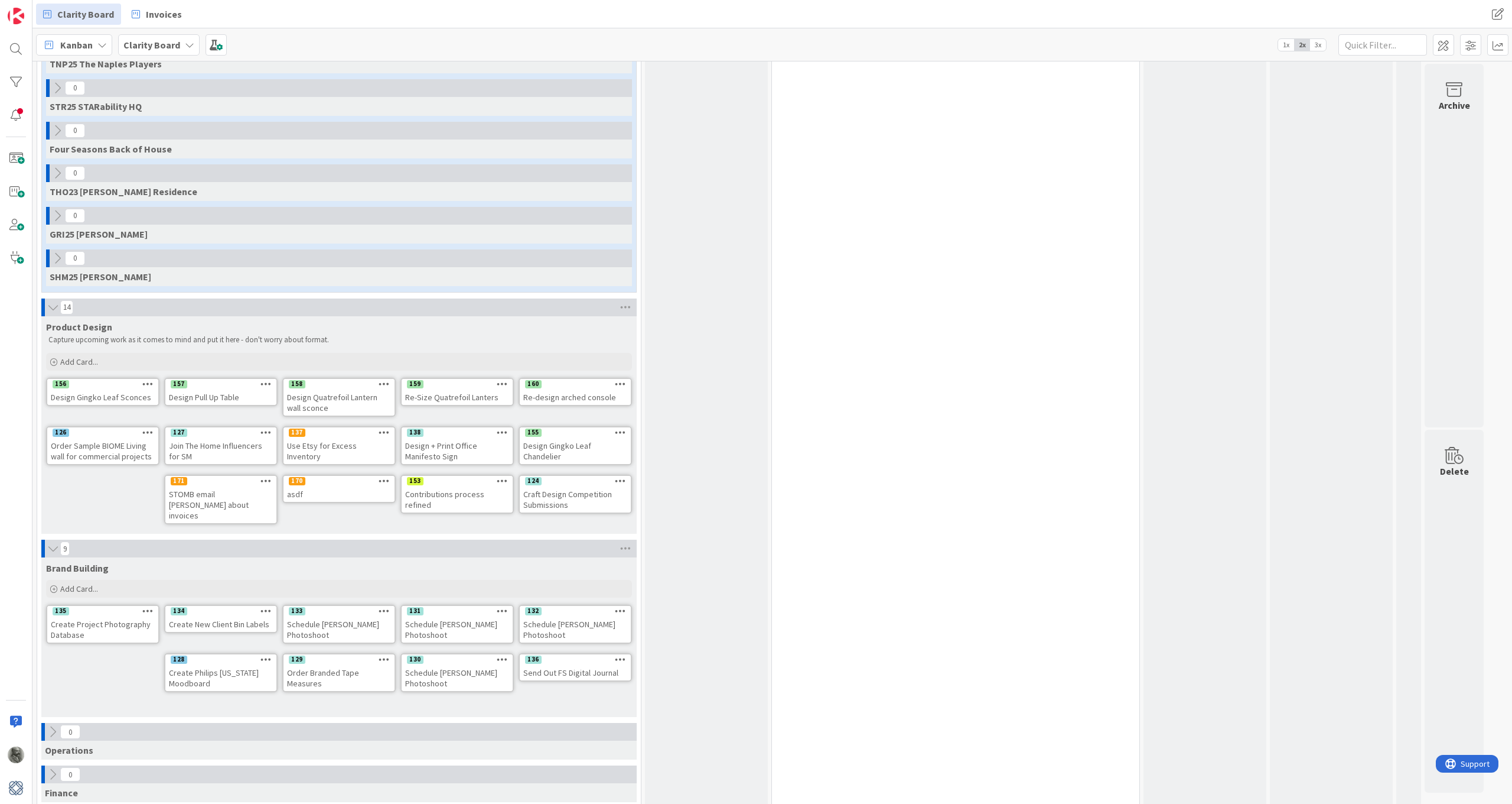
click at [53, 590] on icon at bounding box center [52, 731] width 13 height 13
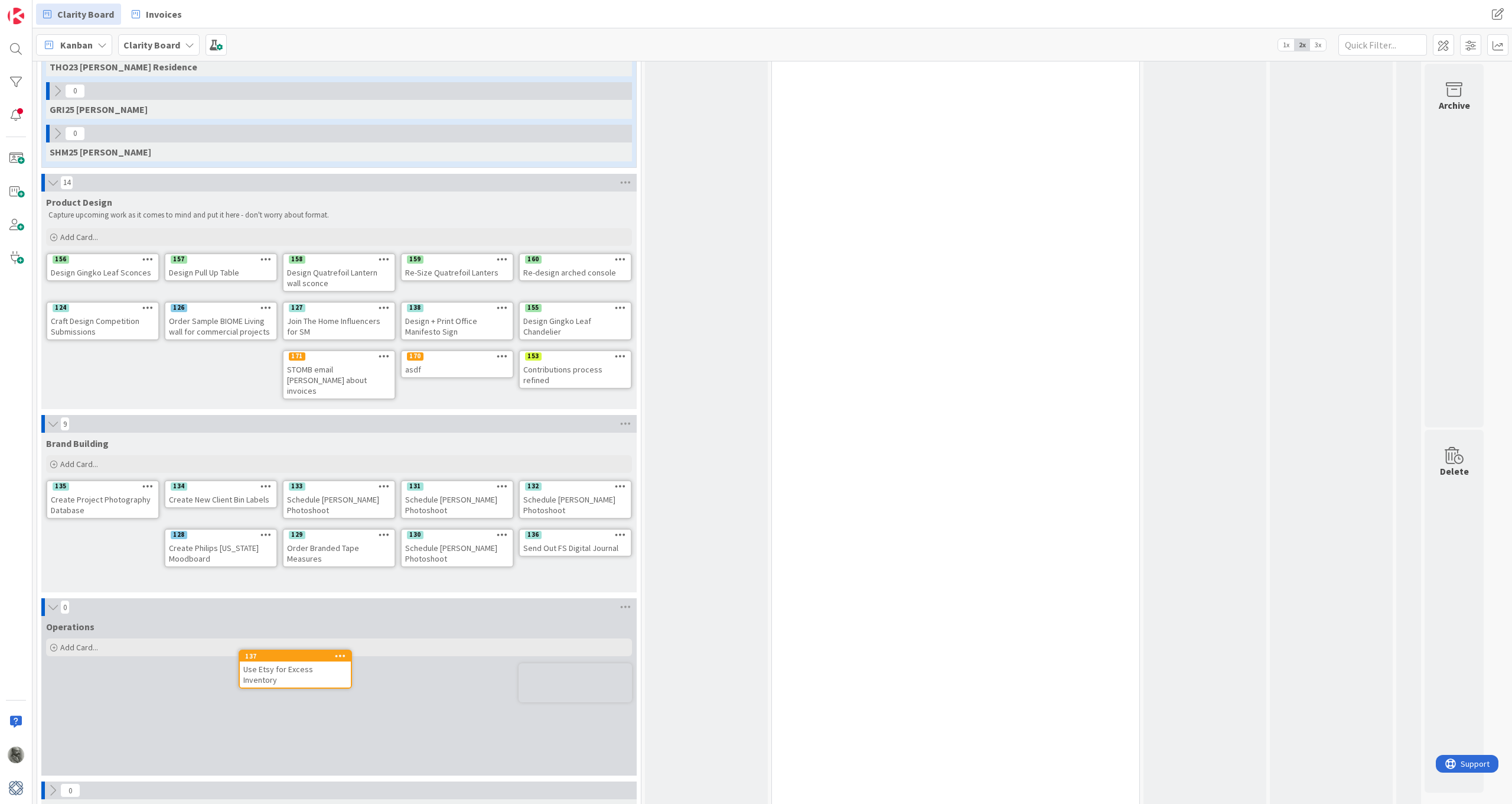
scroll to position [814, 0]
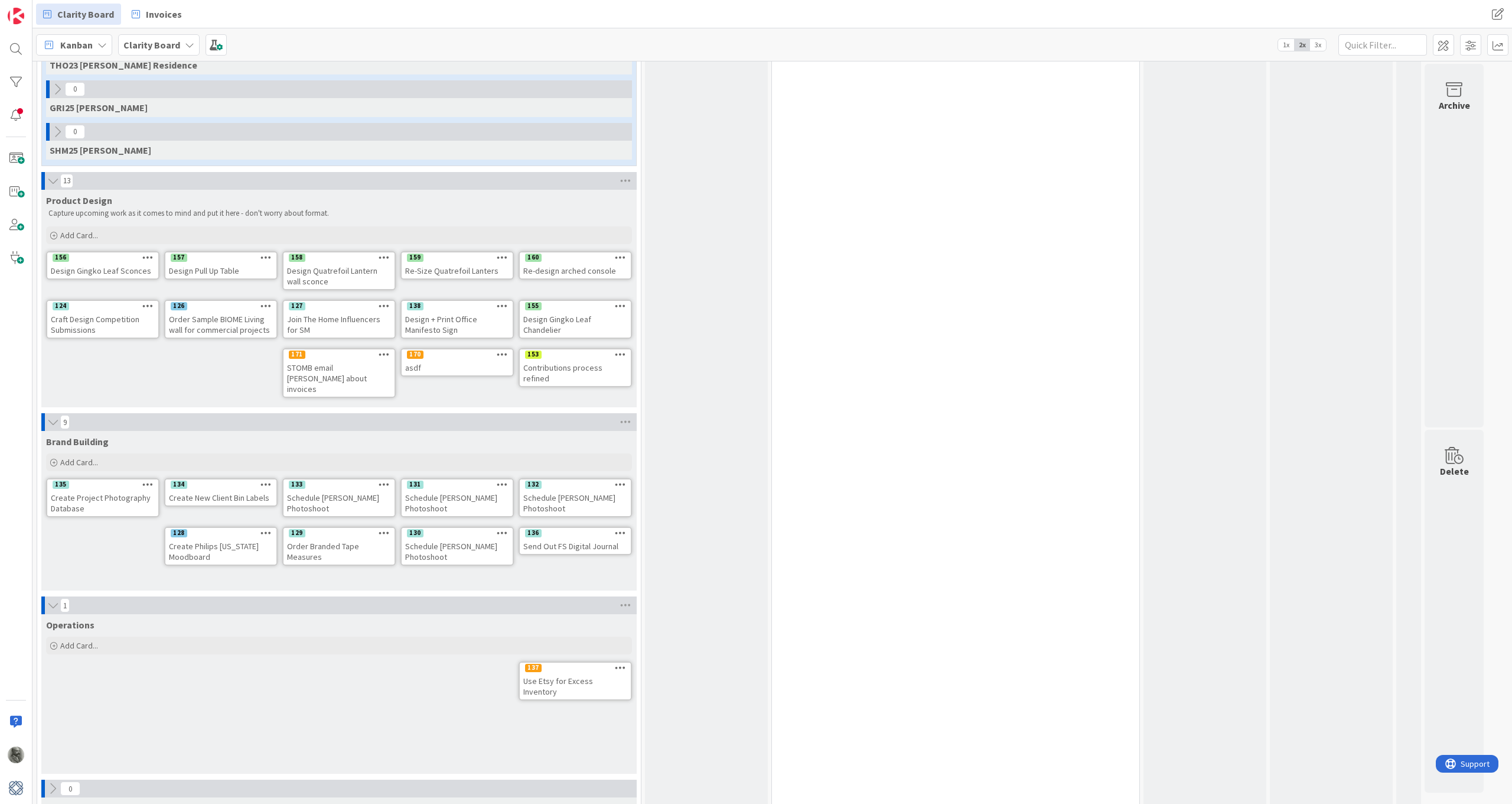
click at [384, 351] on icon at bounding box center [384, 354] width 12 height 8
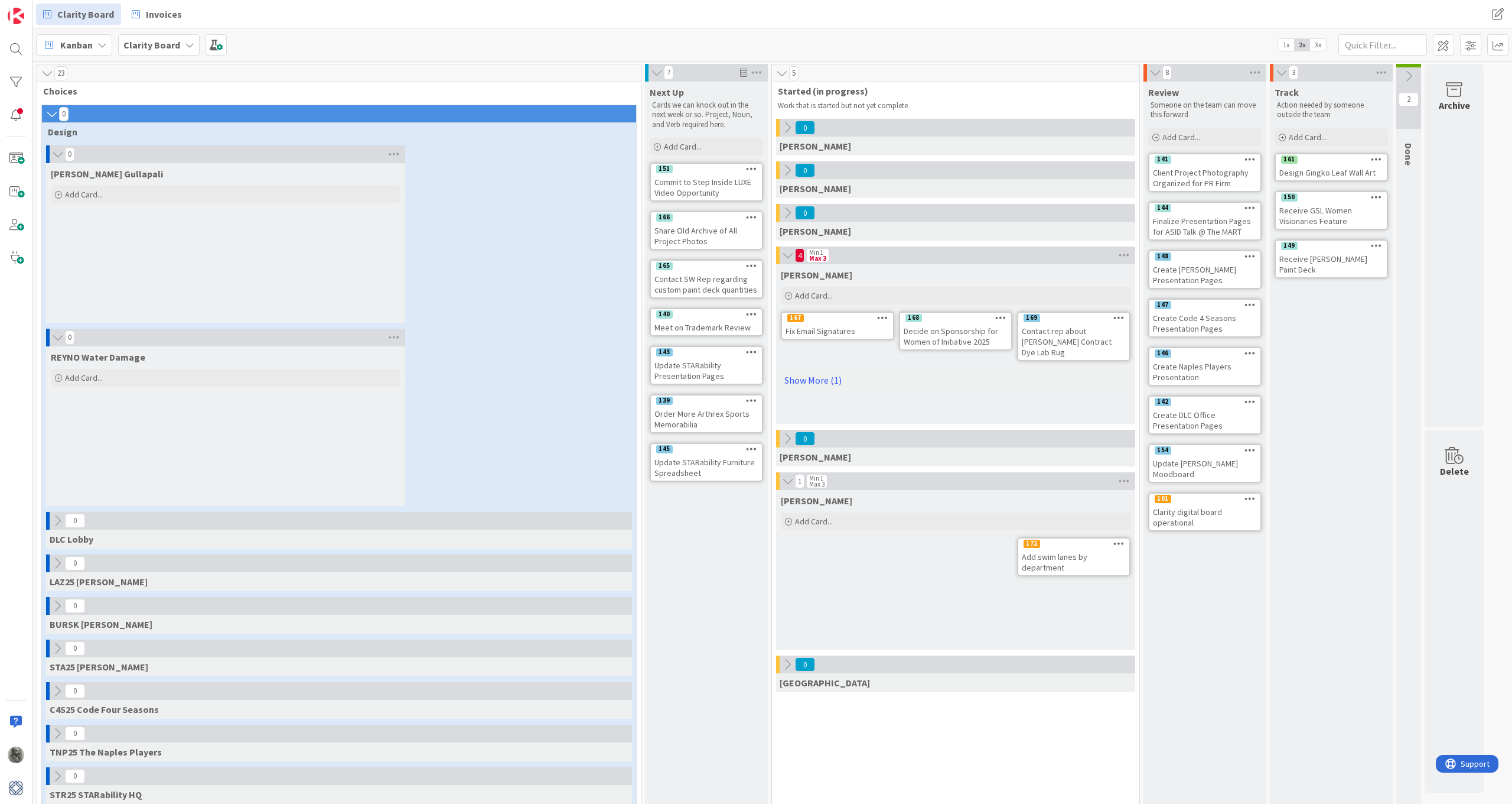
scroll to position [0, 0]
click at [51, 112] on icon at bounding box center [51, 114] width 13 height 12
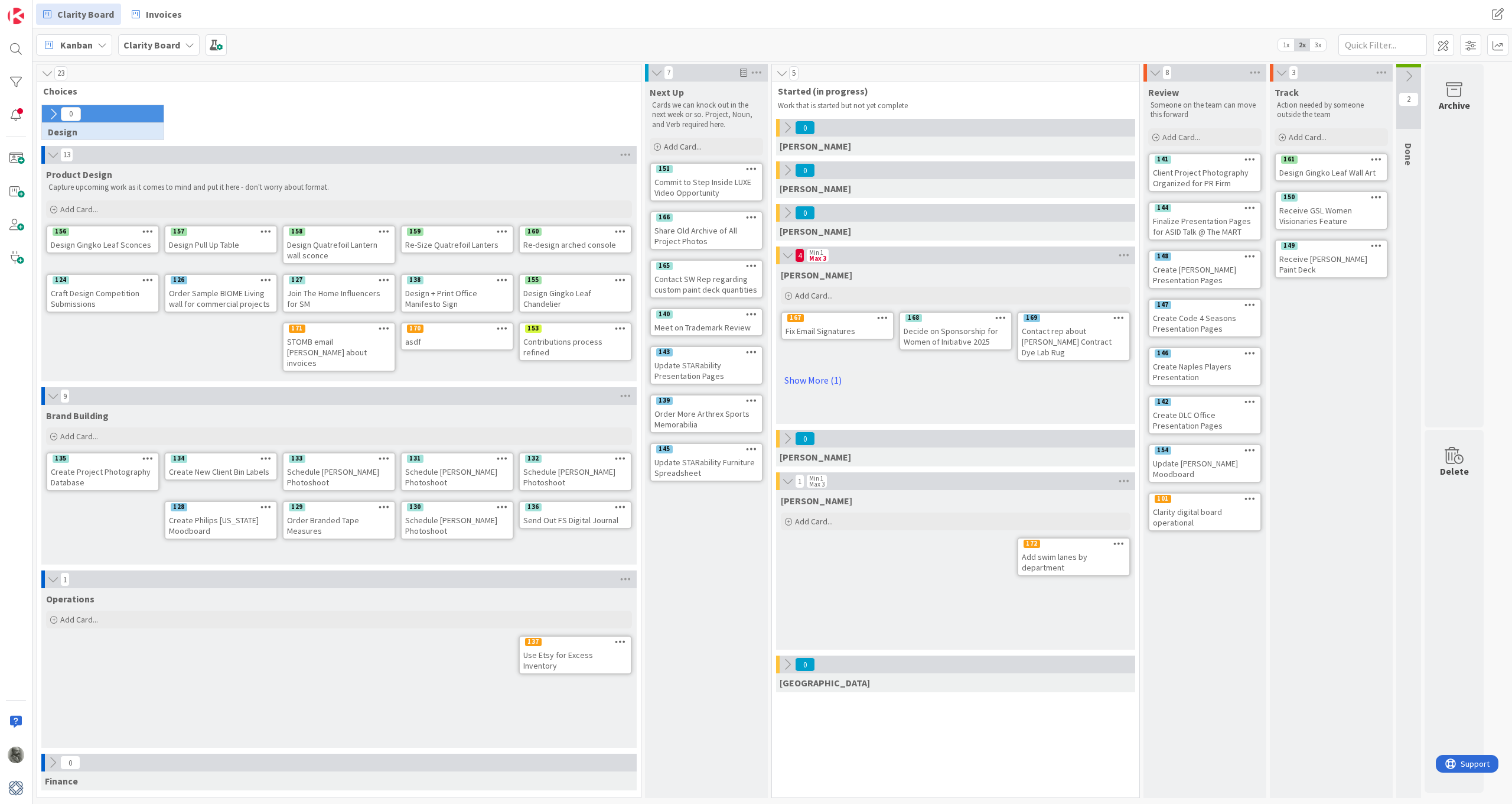
click at [51, 112] on icon at bounding box center [53, 114] width 13 height 13
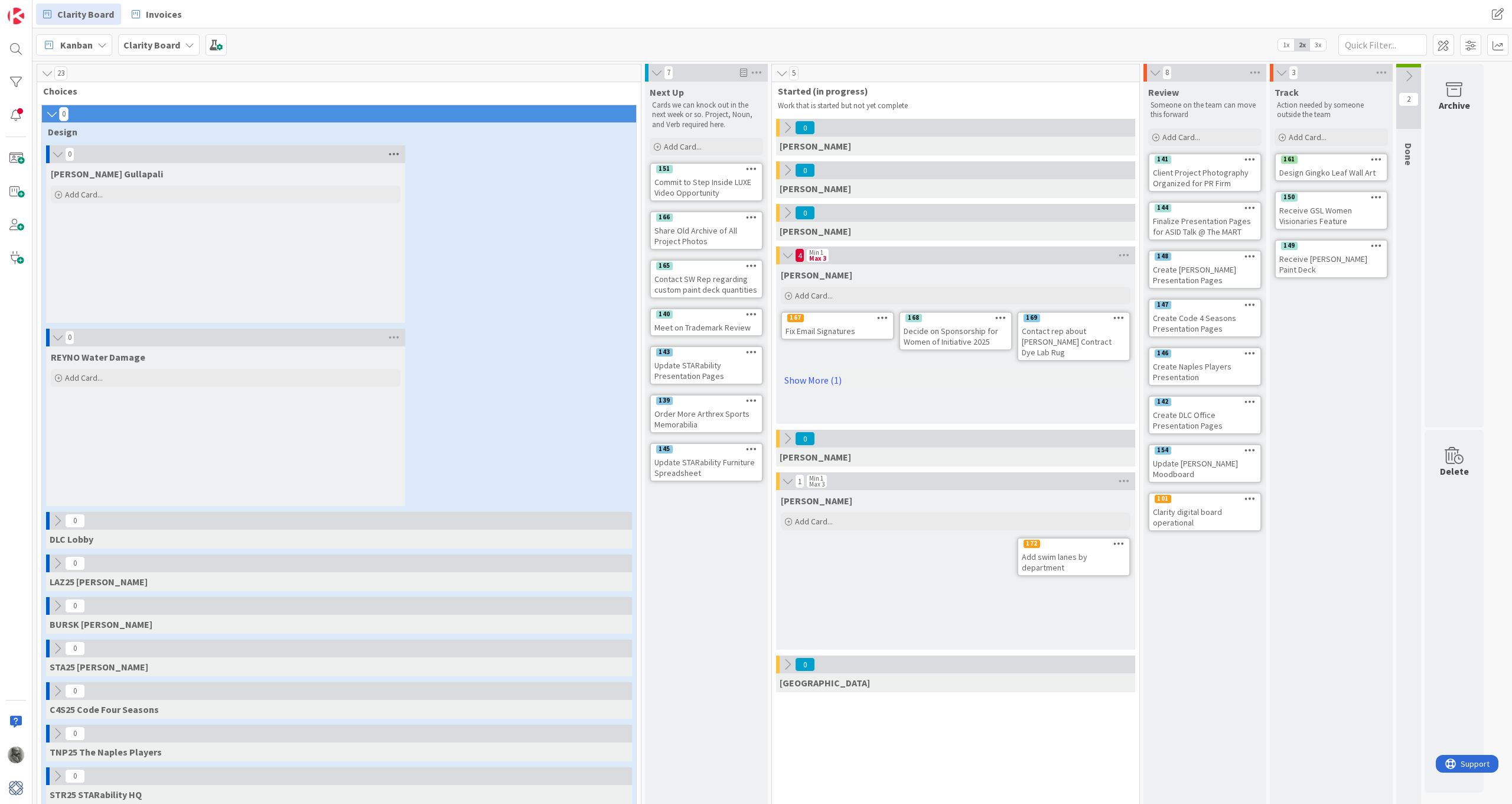
click at [394, 156] on icon at bounding box center [394, 154] width 16 height 18
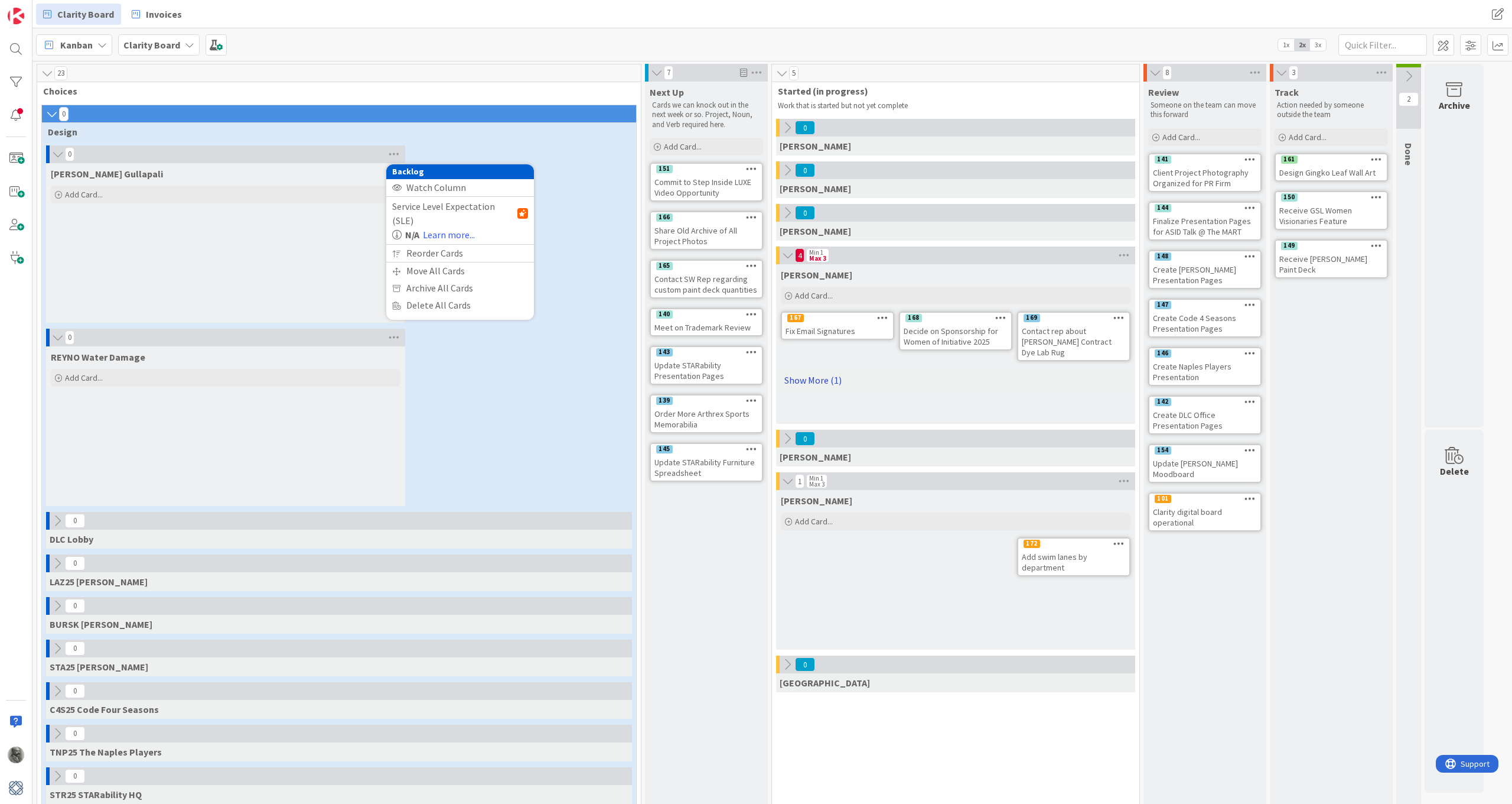
click at [809, 371] on link "Show More (1)" at bounding box center [955, 380] width 350 height 19
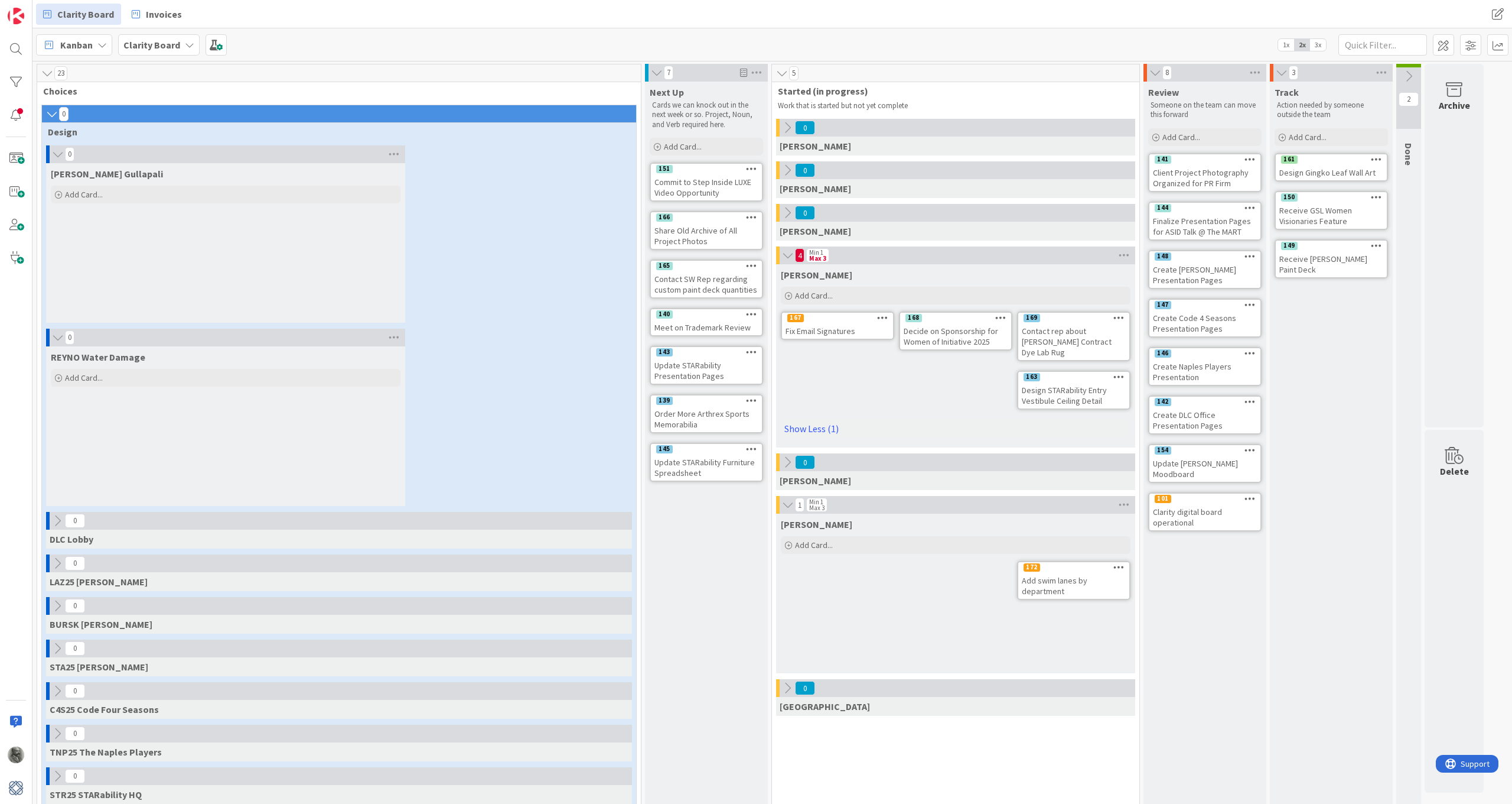
click at [1020, 75] on icon at bounding box center [1408, 76] width 13 height 13
click at [1020, 75] on icon at bounding box center [1408, 72] width 13 height 12
click at [1020, 573] on div "Clarity digital board operational" at bounding box center [1074, 585] width 111 height 26
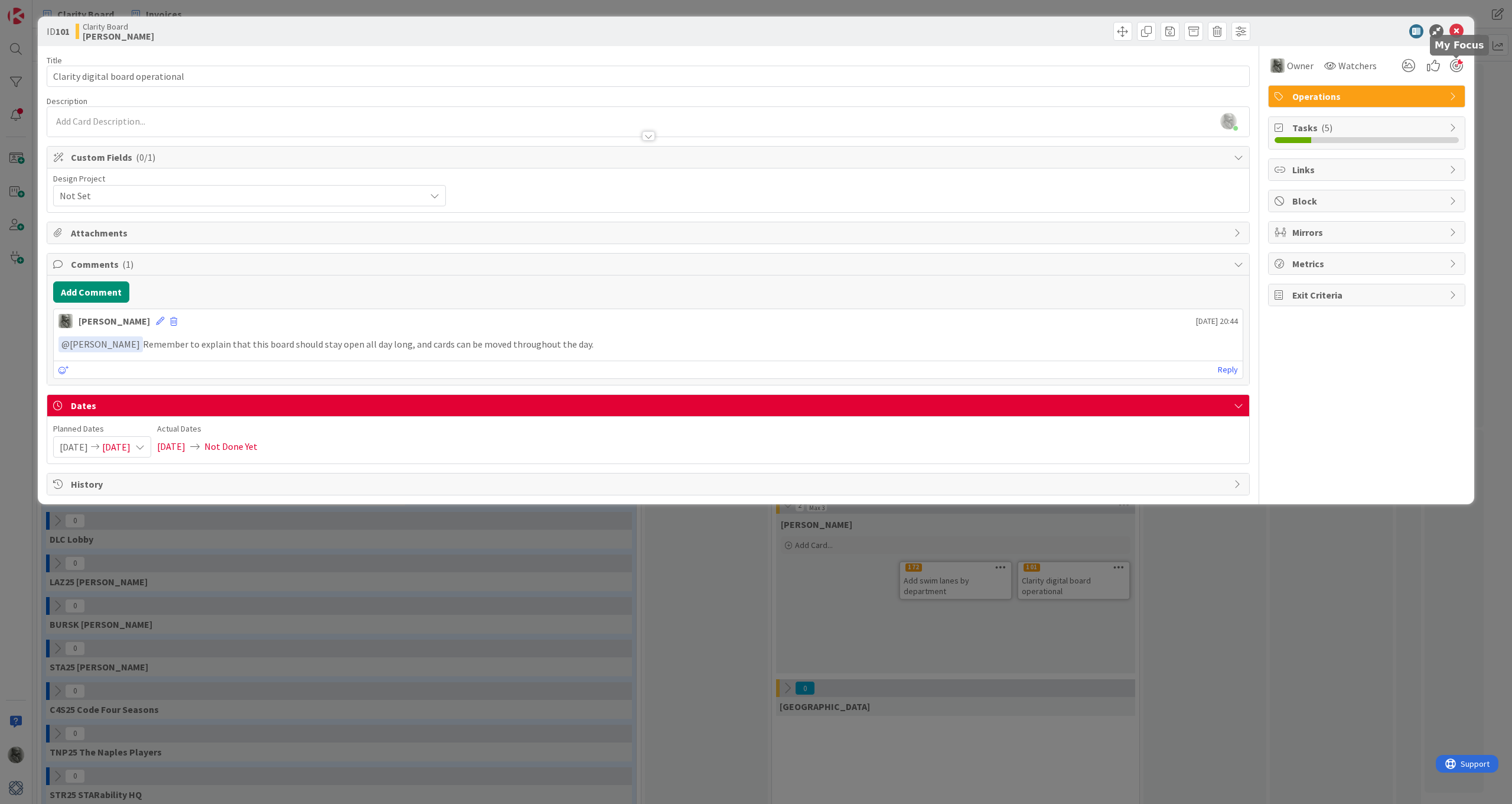
click at [1020, 62] on div at bounding box center [1457, 65] width 13 height 13
click at [1020, 65] on div at bounding box center [1457, 65] width 13 height 13
click at [1020, 32] on icon at bounding box center [1457, 31] width 14 height 14
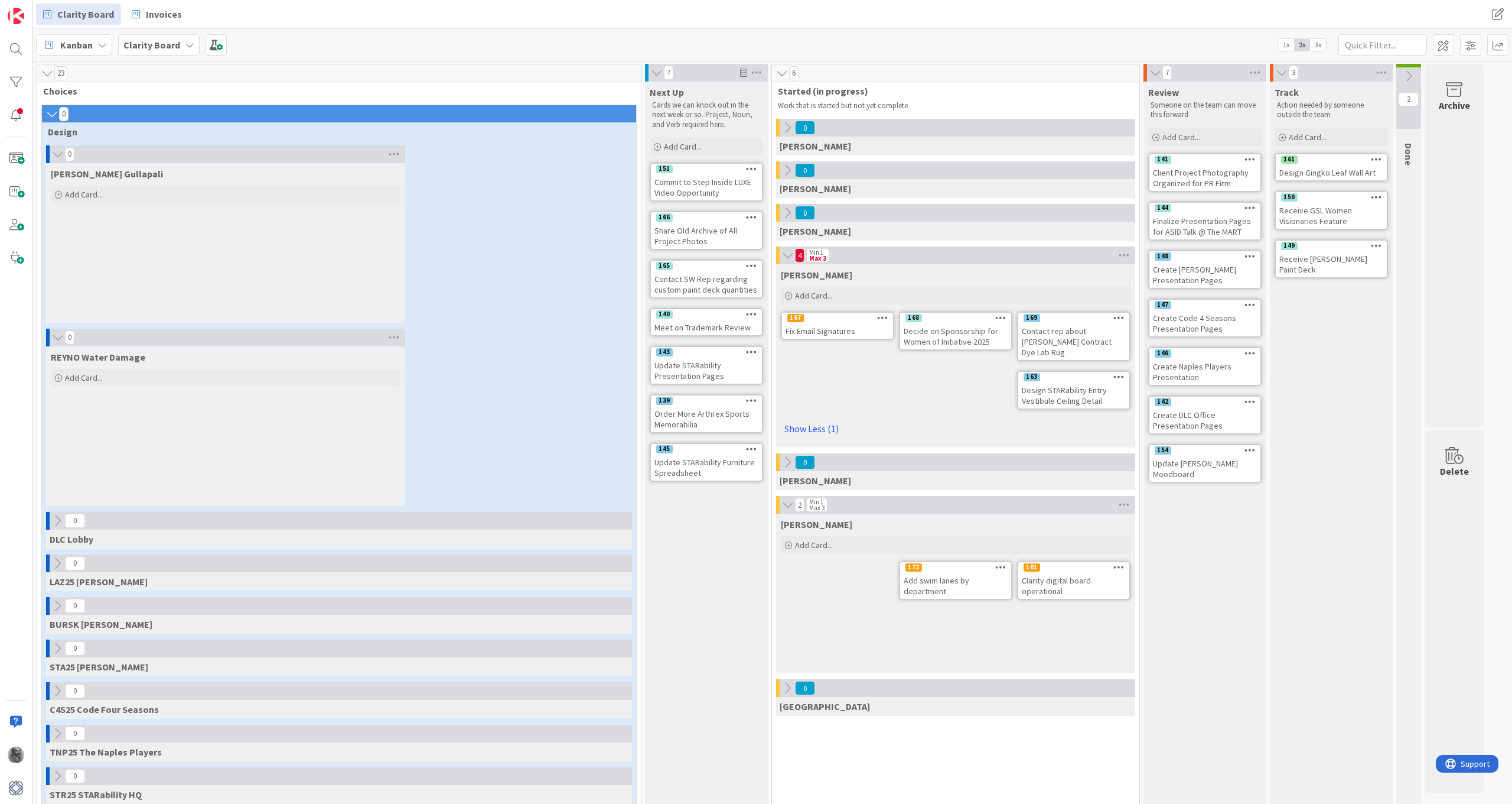
click at [938, 573] on div "Add swim lanes by department" at bounding box center [956, 585] width 111 height 26
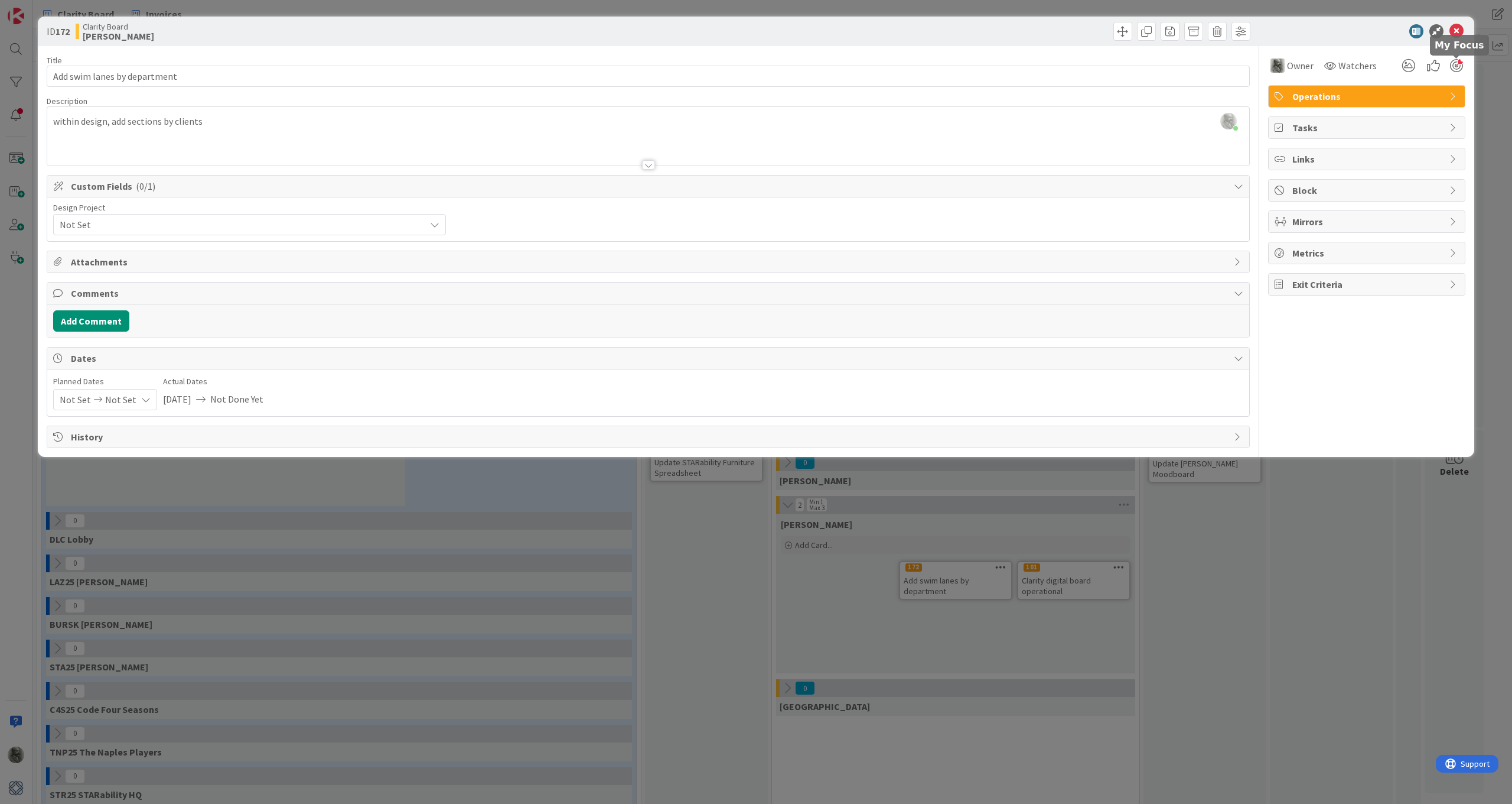
click at [1020, 66] on div at bounding box center [1457, 65] width 13 height 13
click at [1020, 28] on icon at bounding box center [1457, 31] width 14 height 14
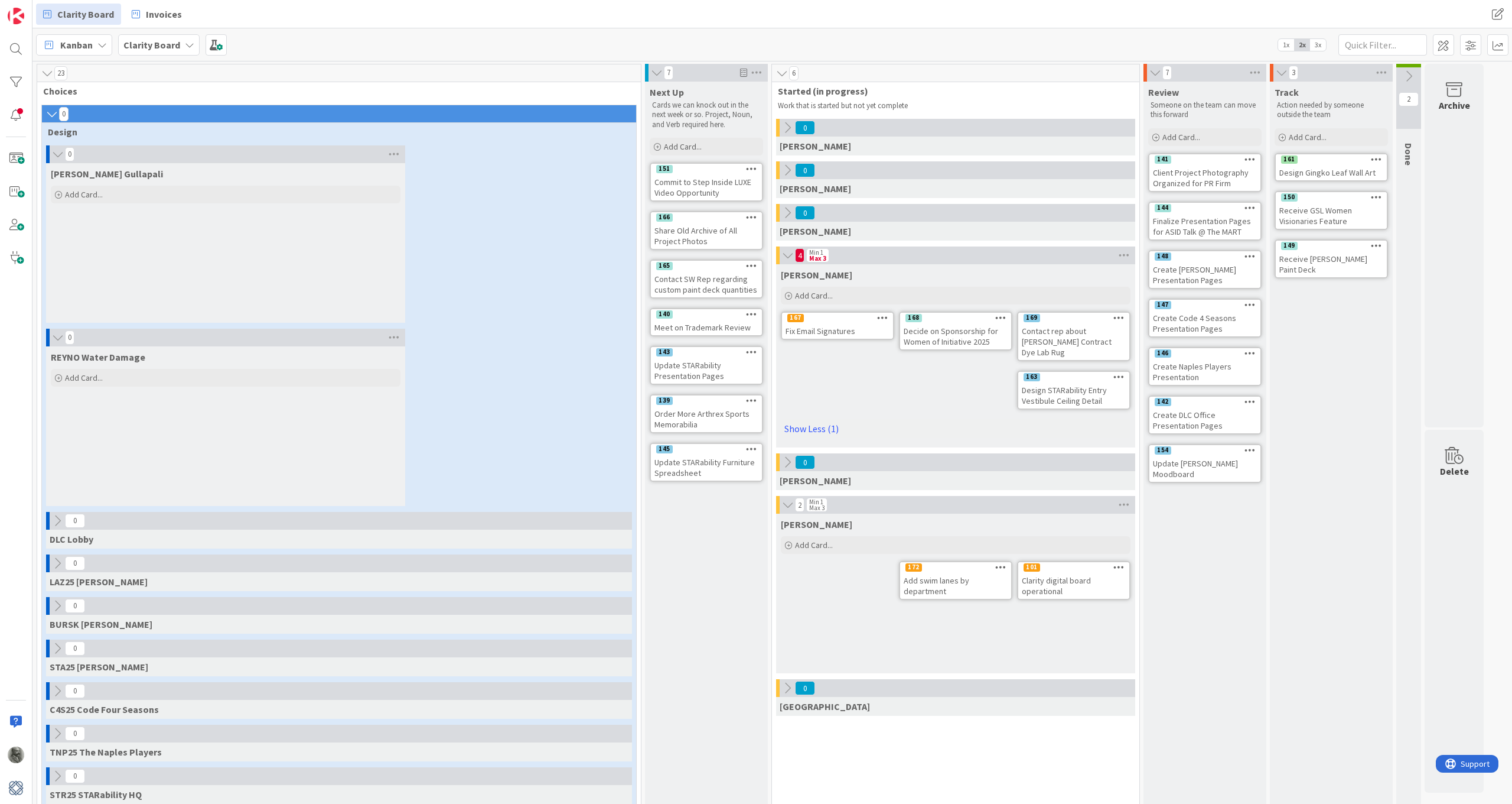
click at [75, 45] on span "Kanban" at bounding box center [76, 45] width 32 height 14
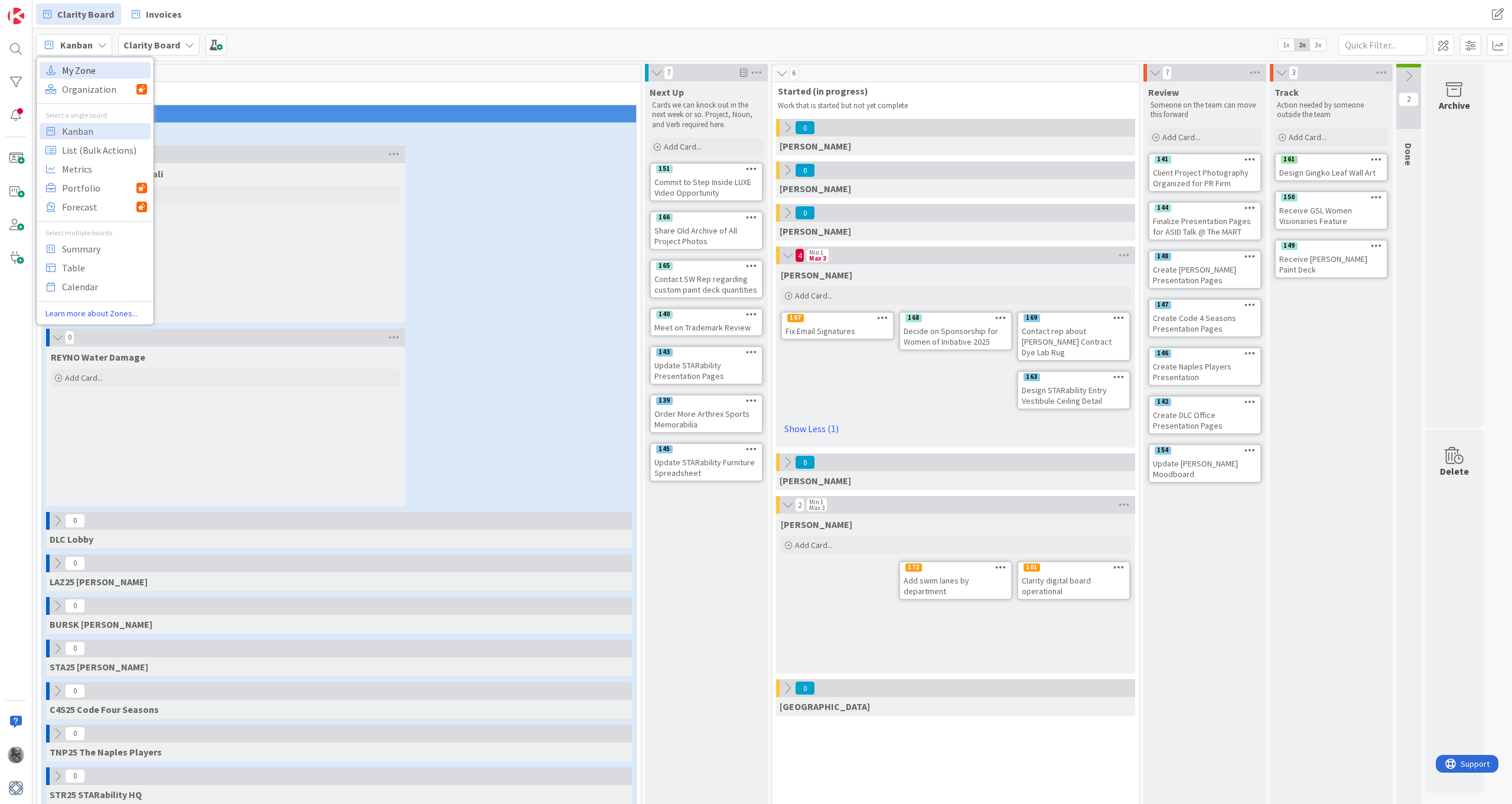
click at [76, 71] on span "My Zone" at bounding box center [105, 70] width 85 height 18
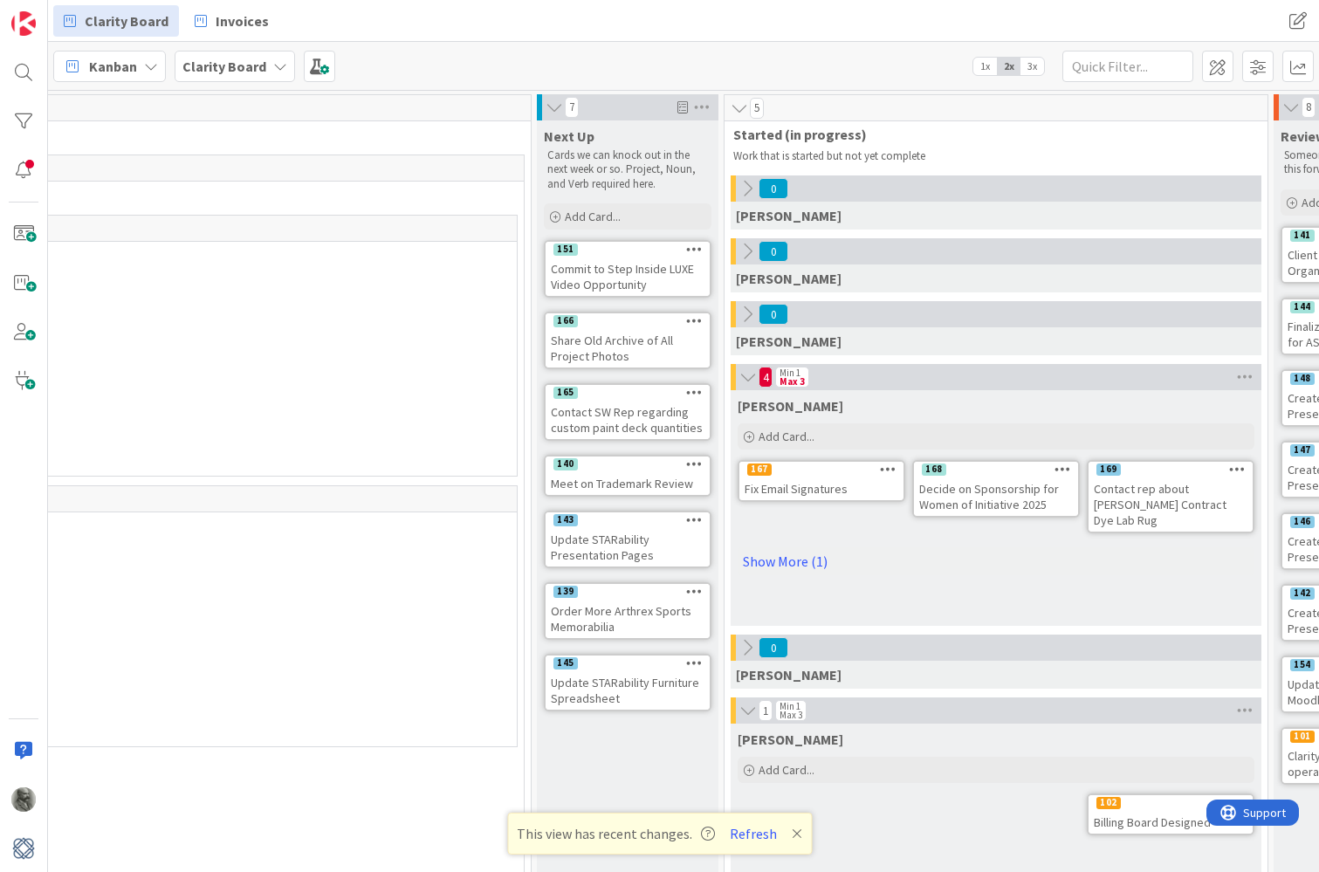
scroll to position [0, 418]
click at [761, 830] on button "Refresh" at bounding box center [753, 834] width 59 height 23
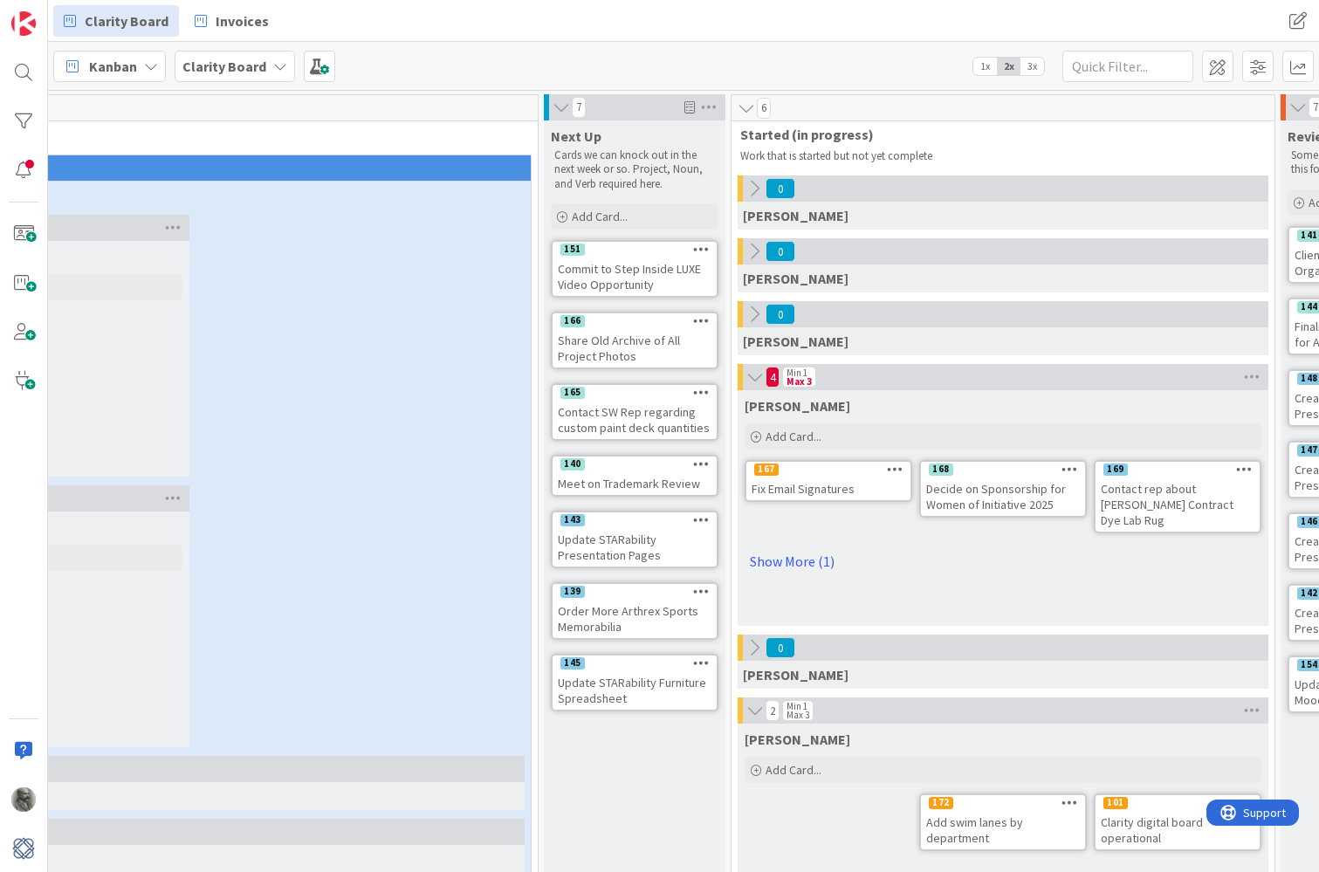
scroll to position [0, 410]
click at [593, 217] on span "Add Card..." at bounding box center [600, 217] width 56 height 16
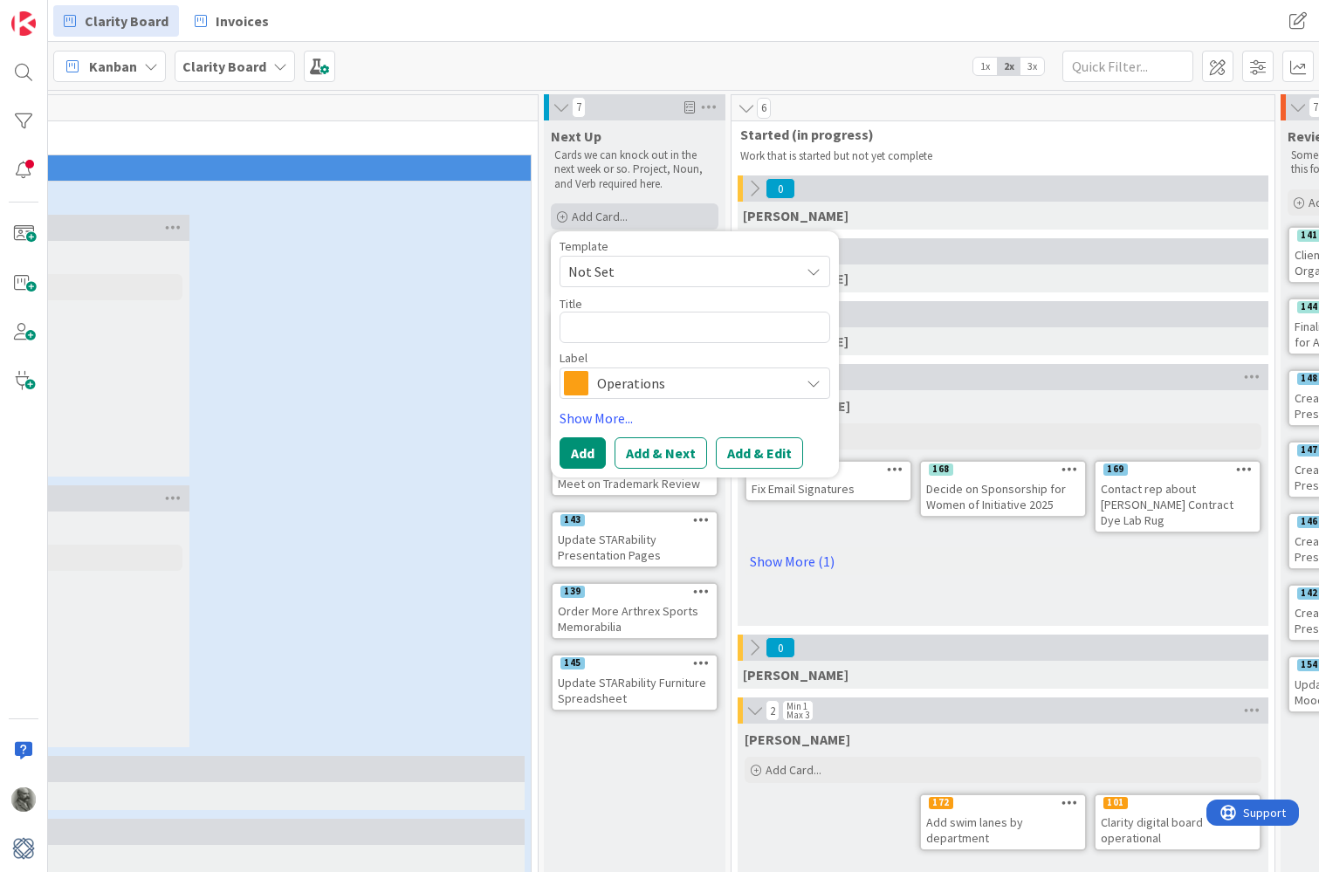
type textarea "x"
type textarea "P"
type textarea "x"
type textarea "Pr"
type textarea "x"
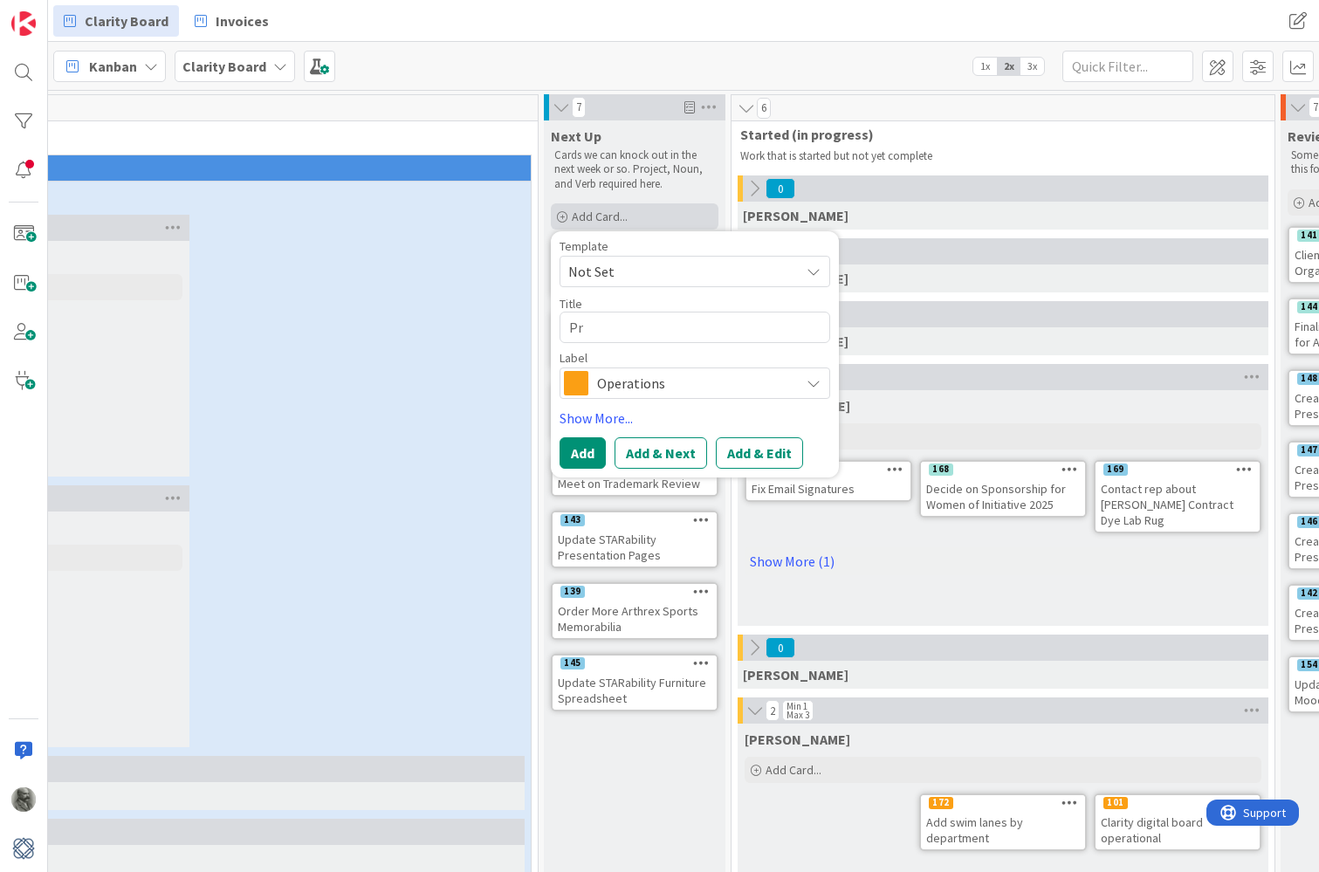
type textarea "Pro"
type textarea "x"
type textarea "Prof"
type textarea "x"
type textarea "Profe"
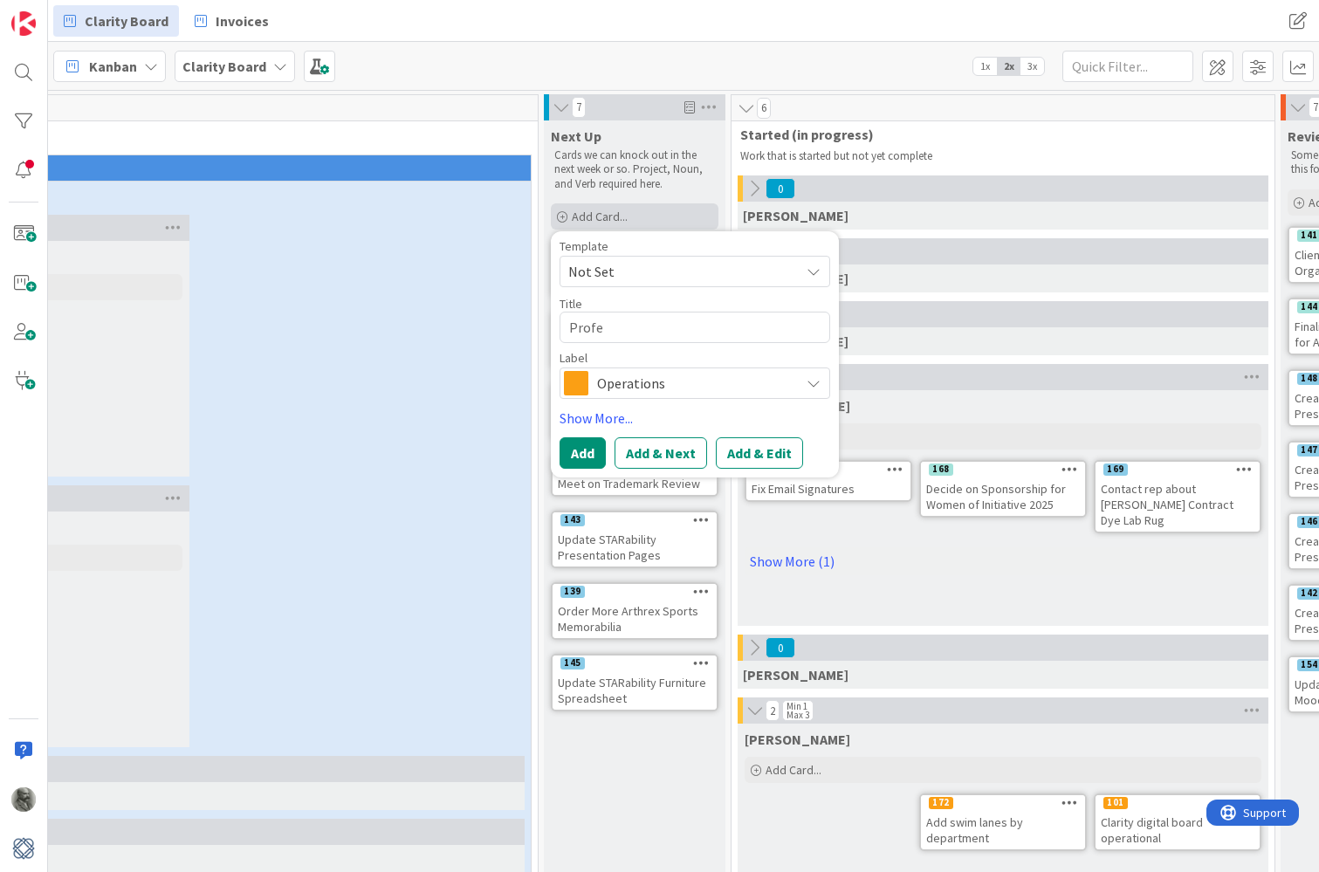
type textarea "x"
type textarea "Profes"
type textarea "x"
type textarea "Profess"
type textarea "x"
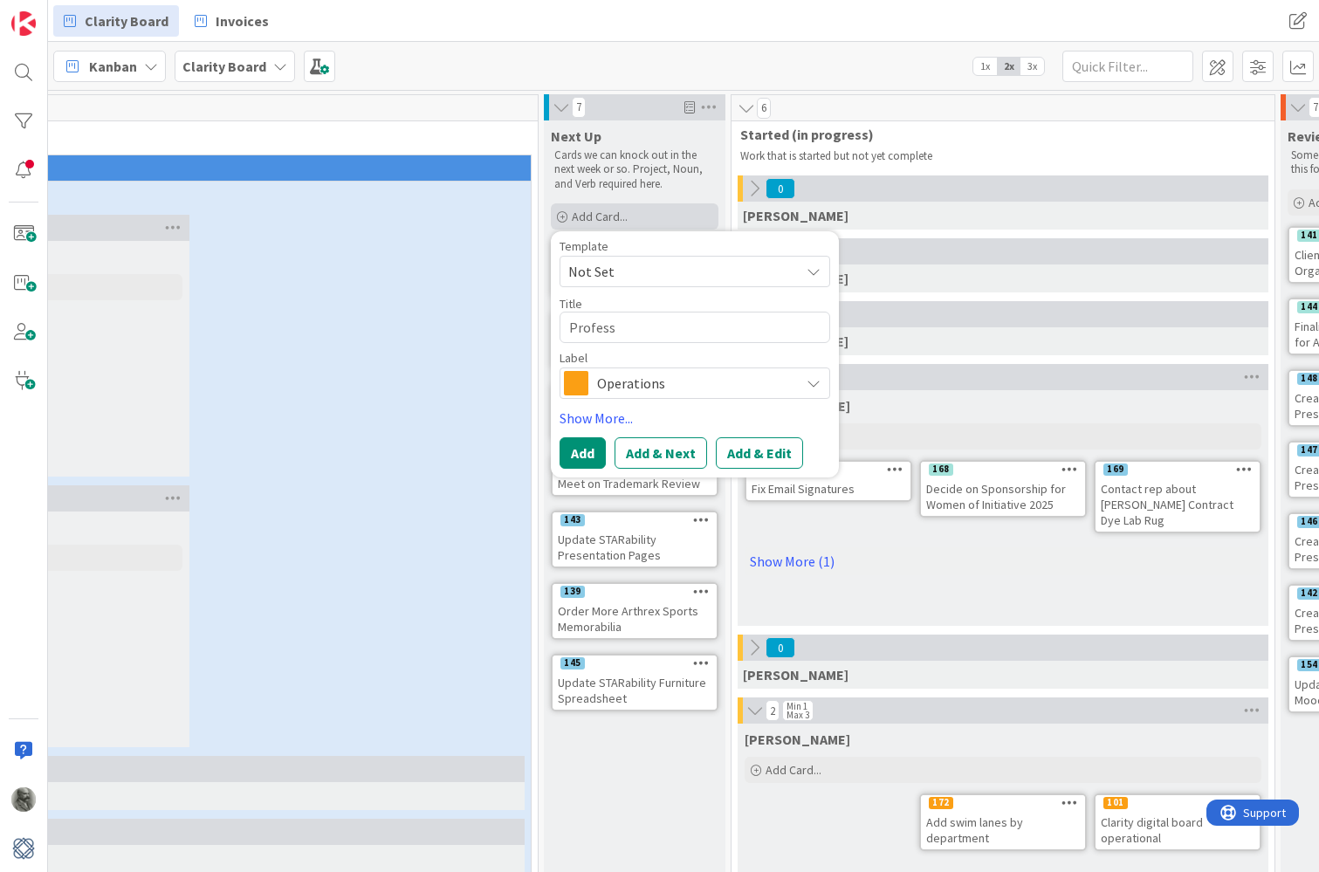
type textarea "Professi"
type textarea "x"
type textarea "Professio"
type textarea "x"
type textarea "Profession"
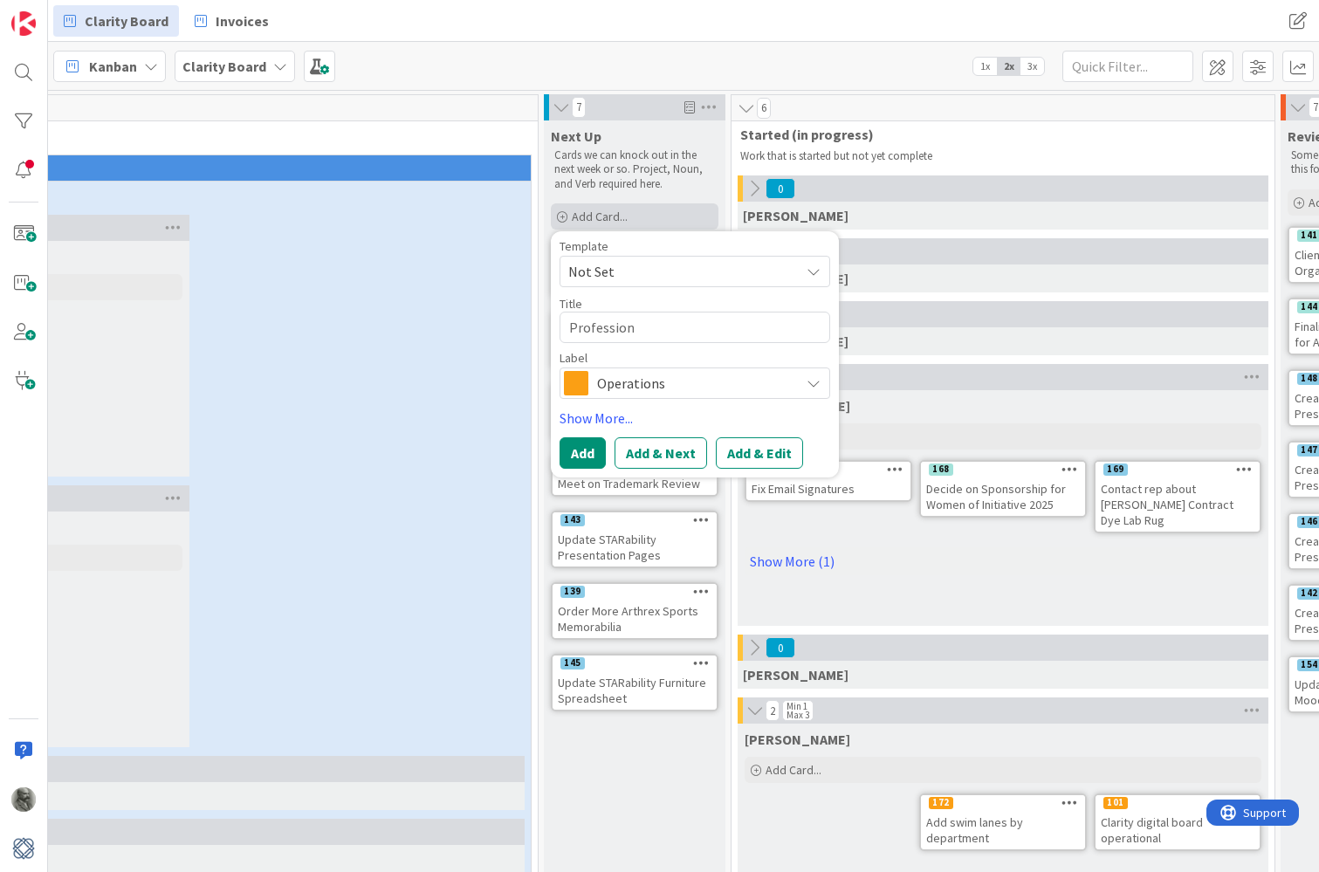
type textarea "x"
type textarea "Professiona"
type textarea "x"
type textarea "Professional"
type textarea "x"
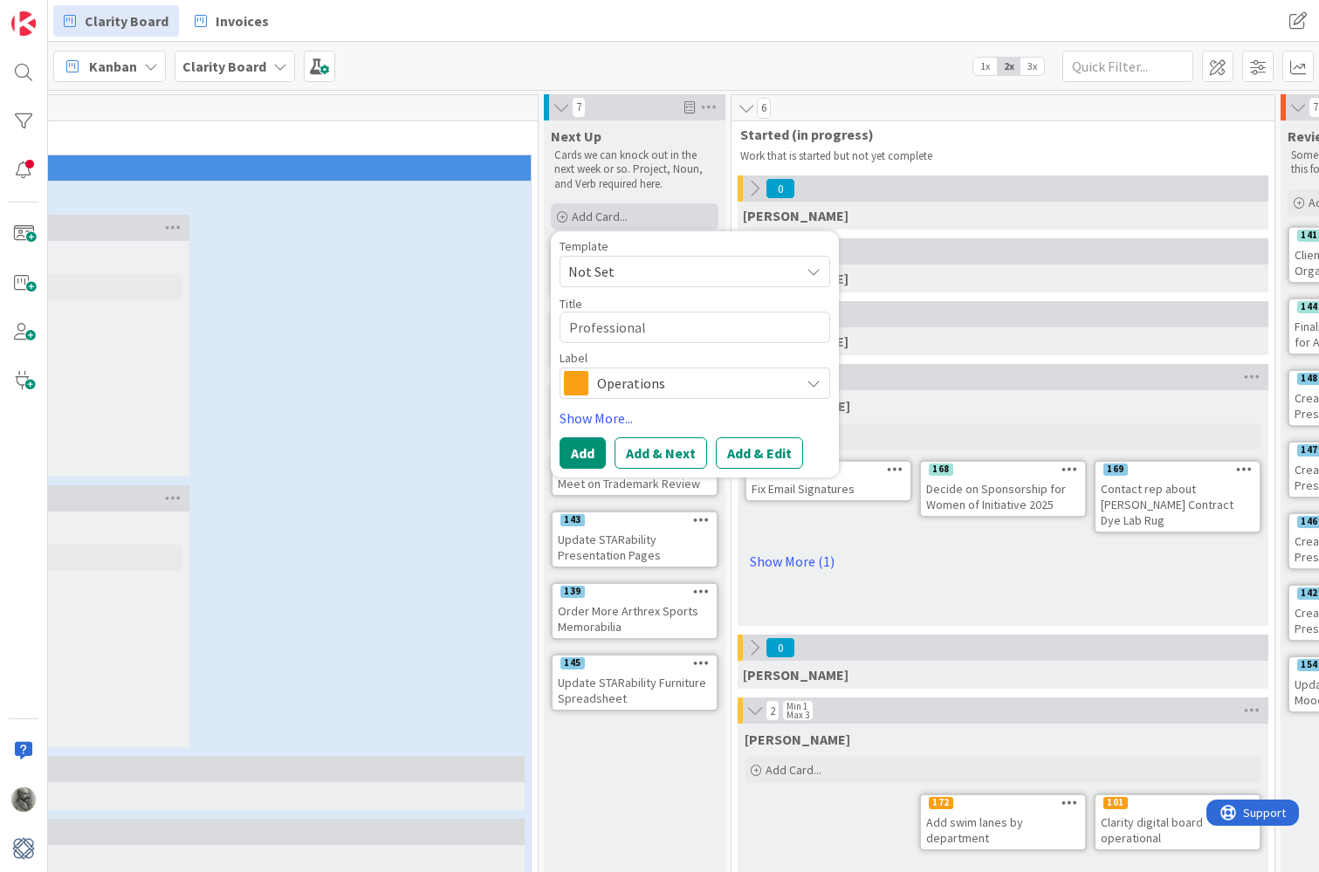
type textarea "Professional"
type textarea "x"
type textarea "Professional I"
type textarea "x"
type textarea "Professional In"
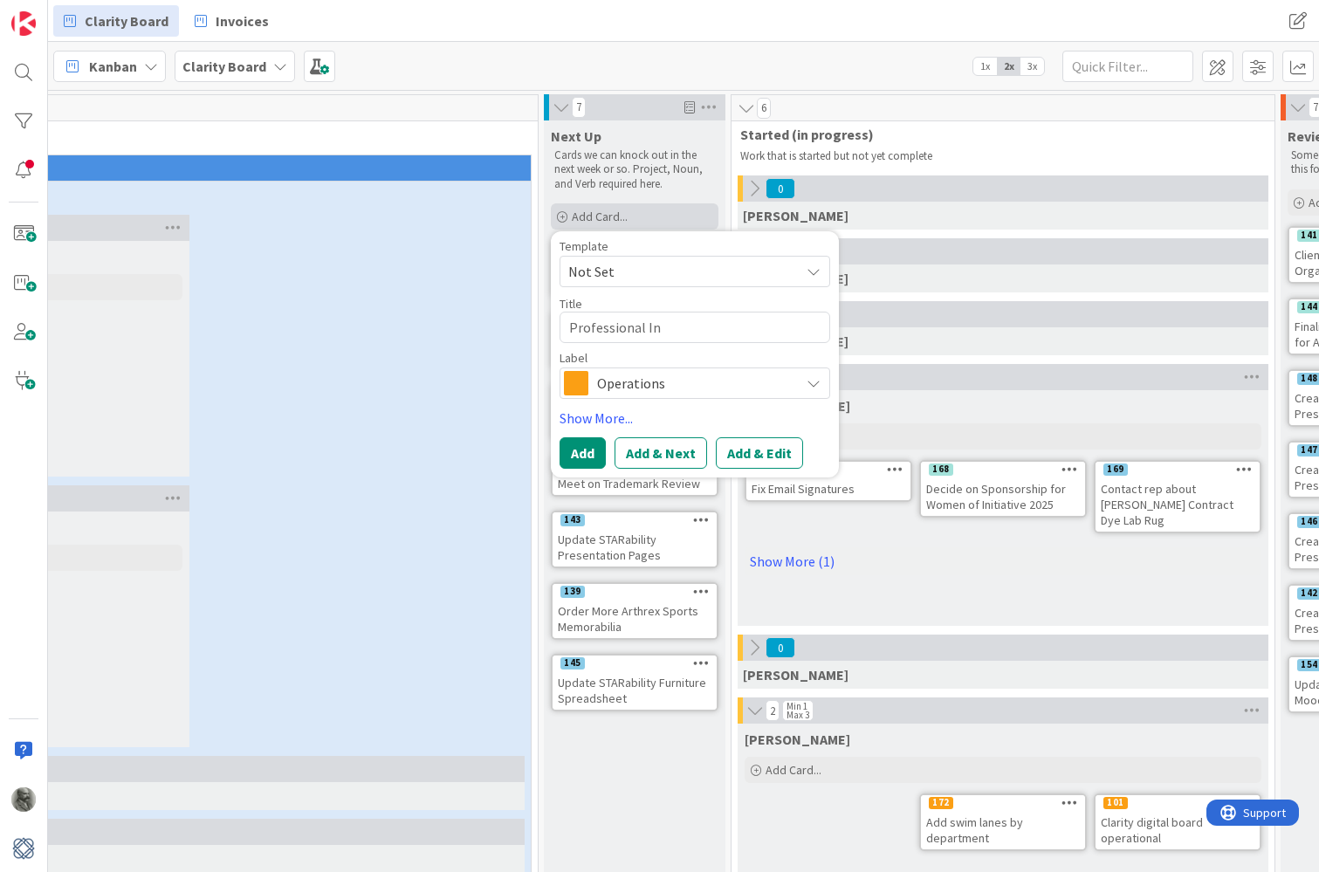
type textarea "x"
type textarea "Professional Ins"
type textarea "x"
type textarea "Professional Insu"
type textarea "x"
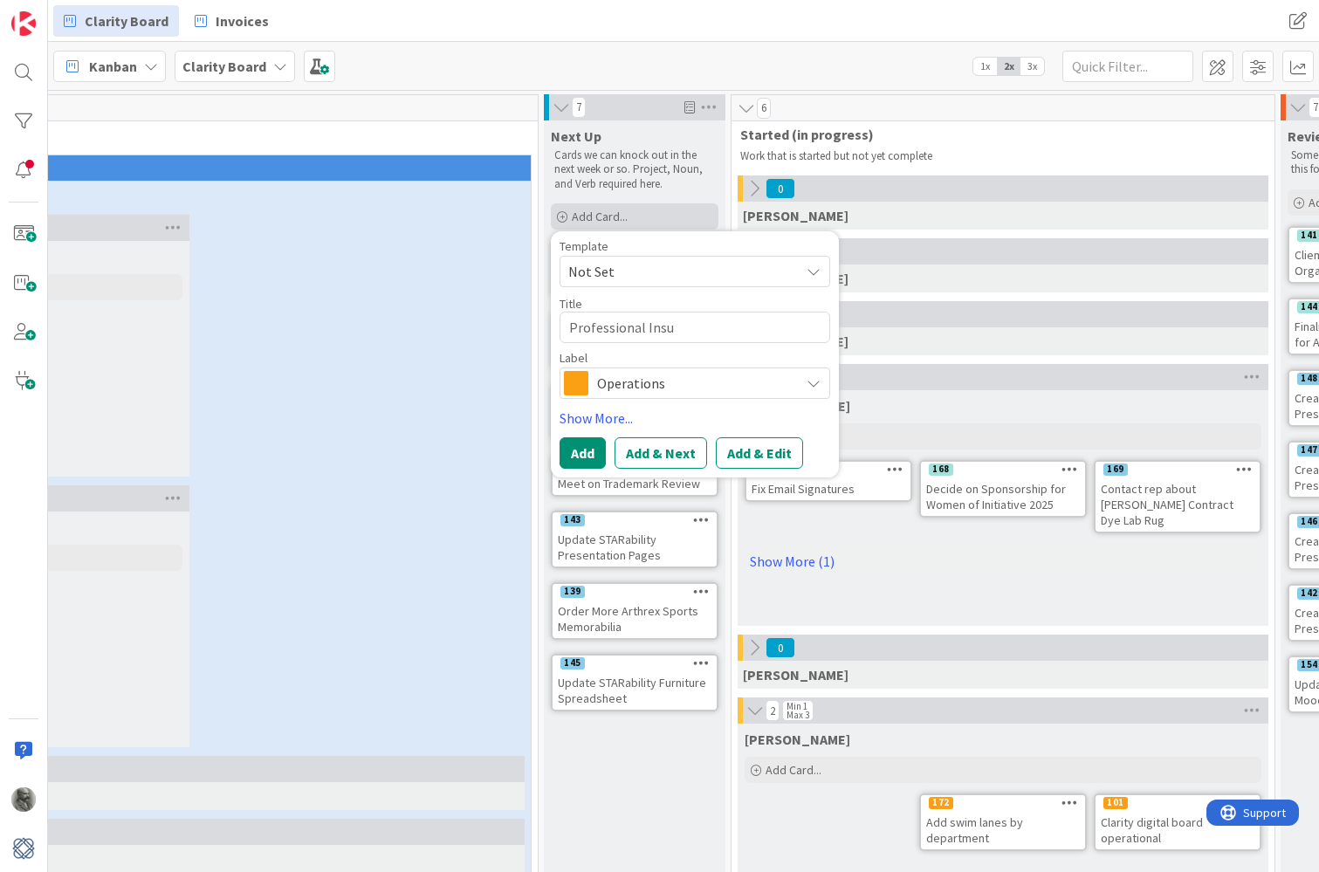
type textarea "Professional Insur"
type textarea "x"
type textarea "Professional Insura"
type textarea "x"
type textarea "Professional Insuran"
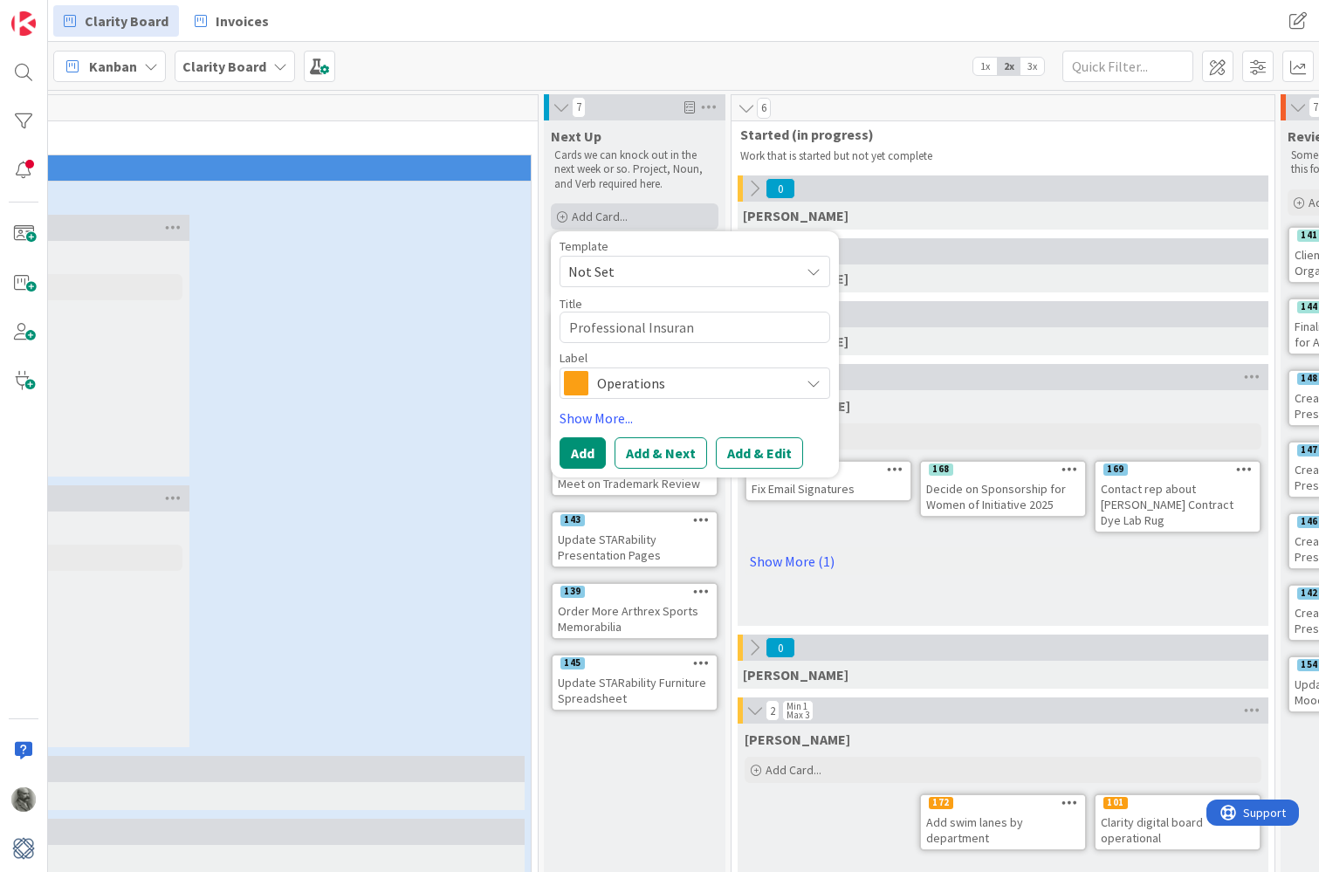
type textarea "x"
type textarea "Professional Insurand"
type textarea "x"
type textarea "Professional Insuran"
type textarea "x"
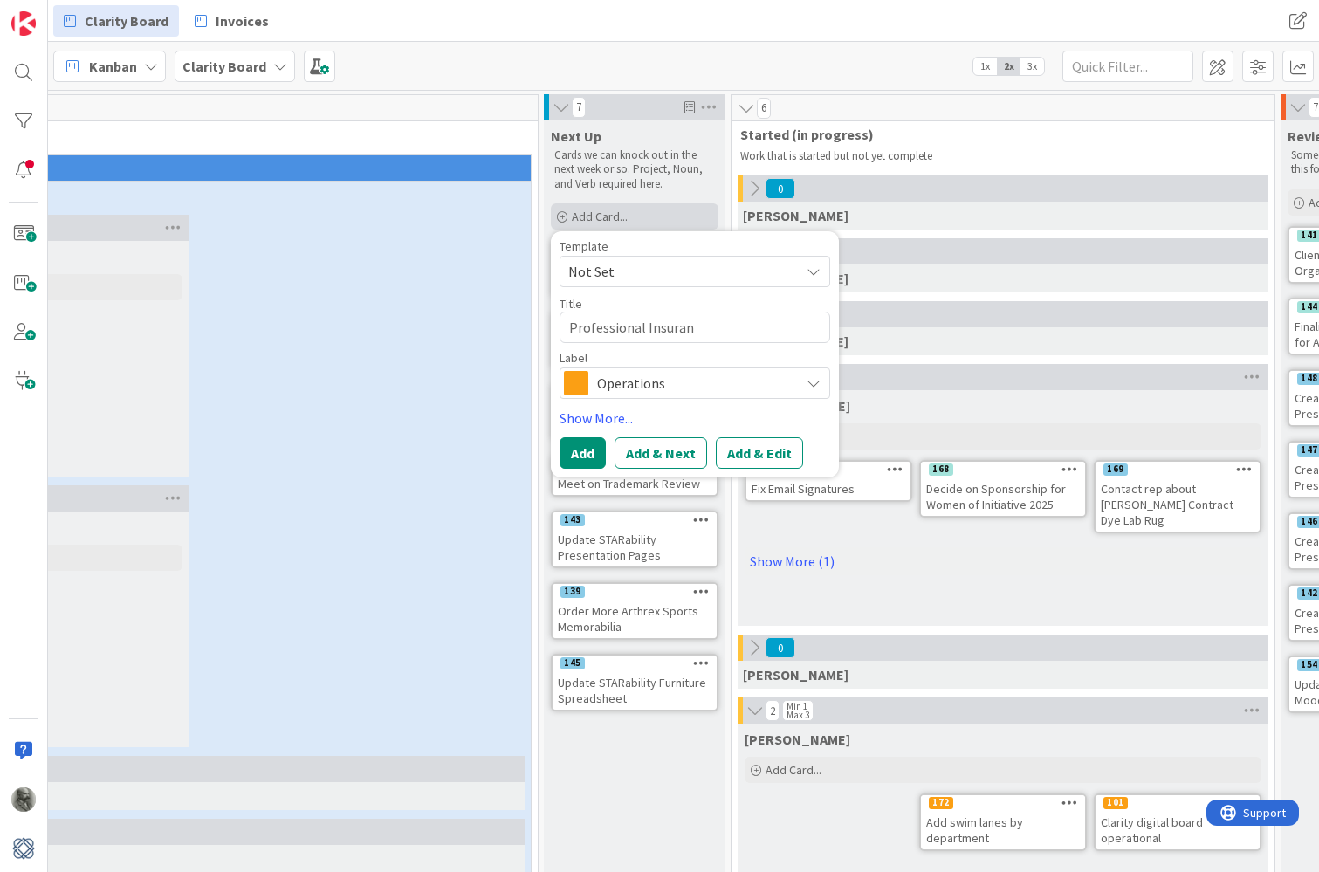
type textarea "Professional Insuranc"
type textarea "x"
type textarea "Professional Insurance"
type textarea "x"
type textarea "Professional Insurance"
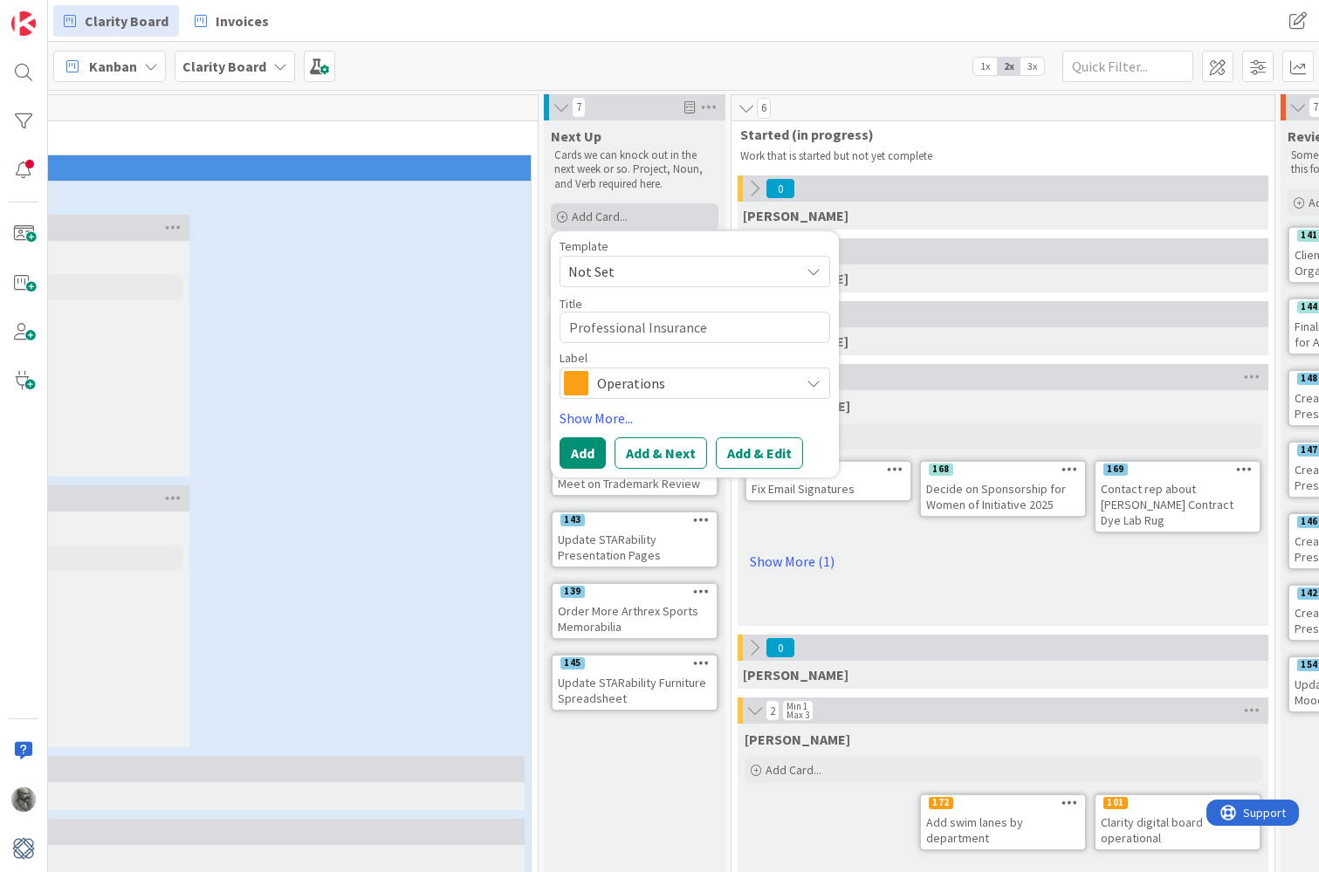
type textarea "x"
type textarea "Professional Insurance R"
type textarea "x"
type textarea "Professional Insurance Re"
type textarea "x"
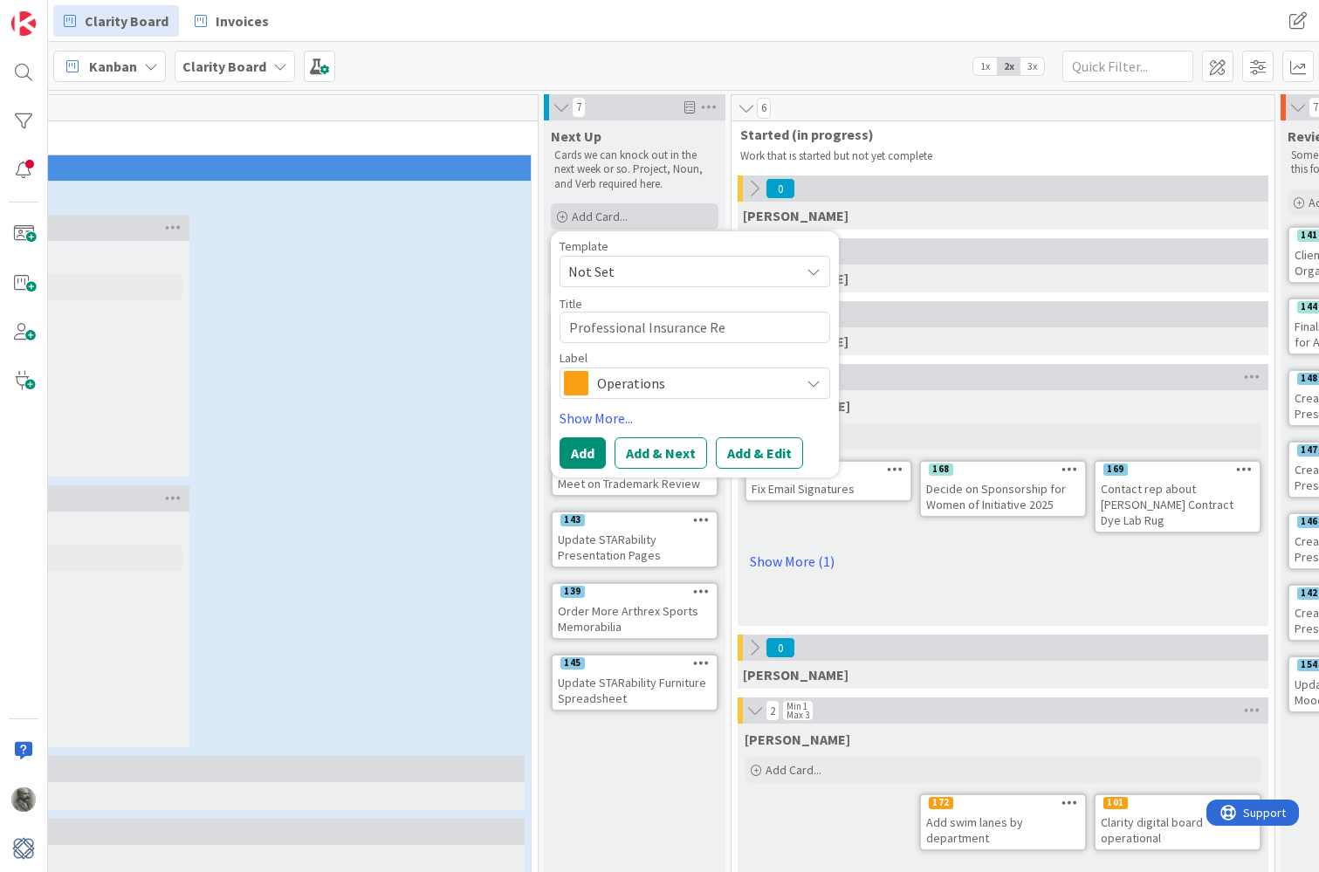
type textarea "Professional Insurance Ren"
type textarea "x"
type textarea "Professional Insurance Rene"
type textarea "x"
type textarea "Professional Insurance Renew"
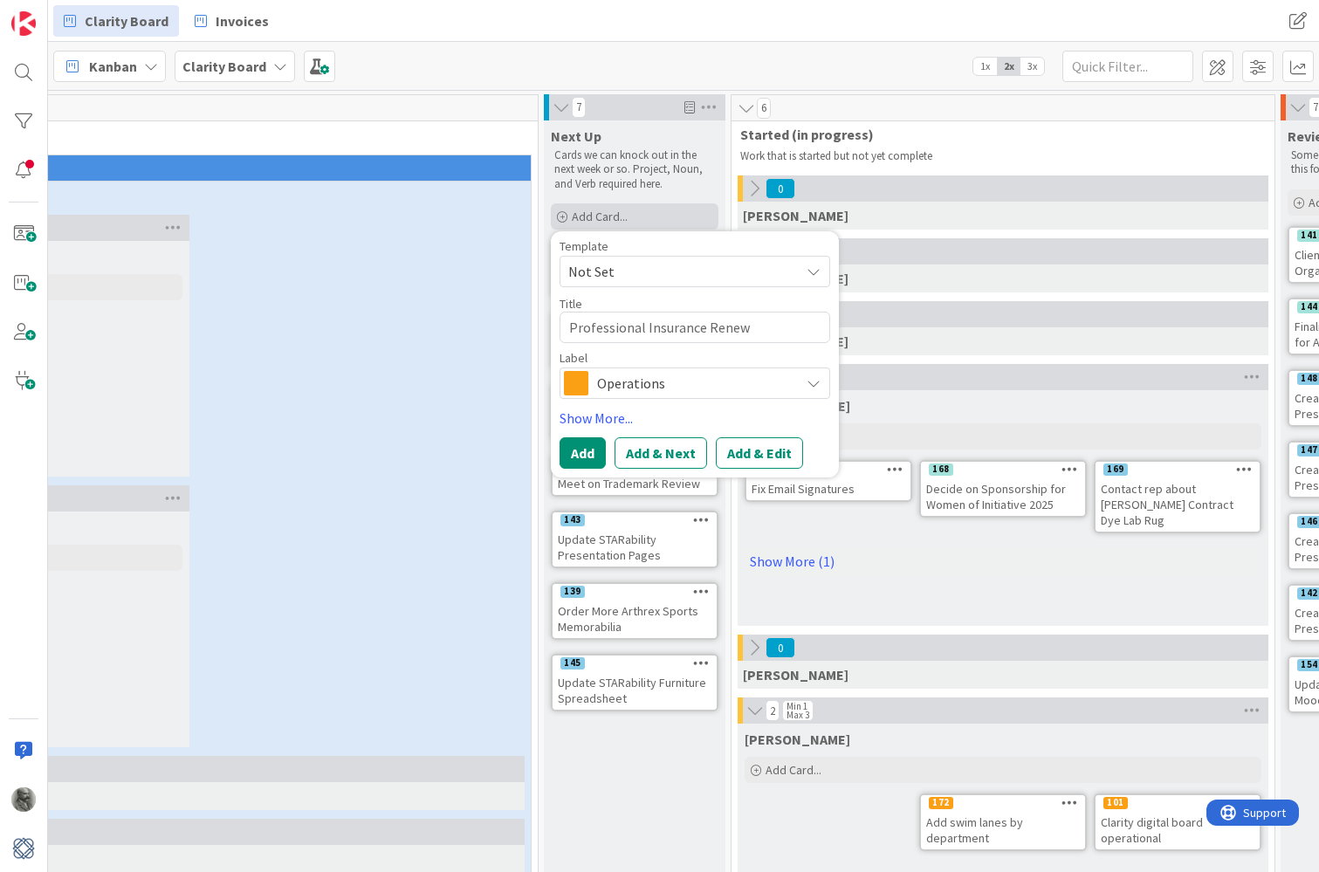
type textarea "x"
type textarea "Professional Insurance Renewa"
type textarea "x"
type textarea "Professional Insurance Renewal"
type textarea "x"
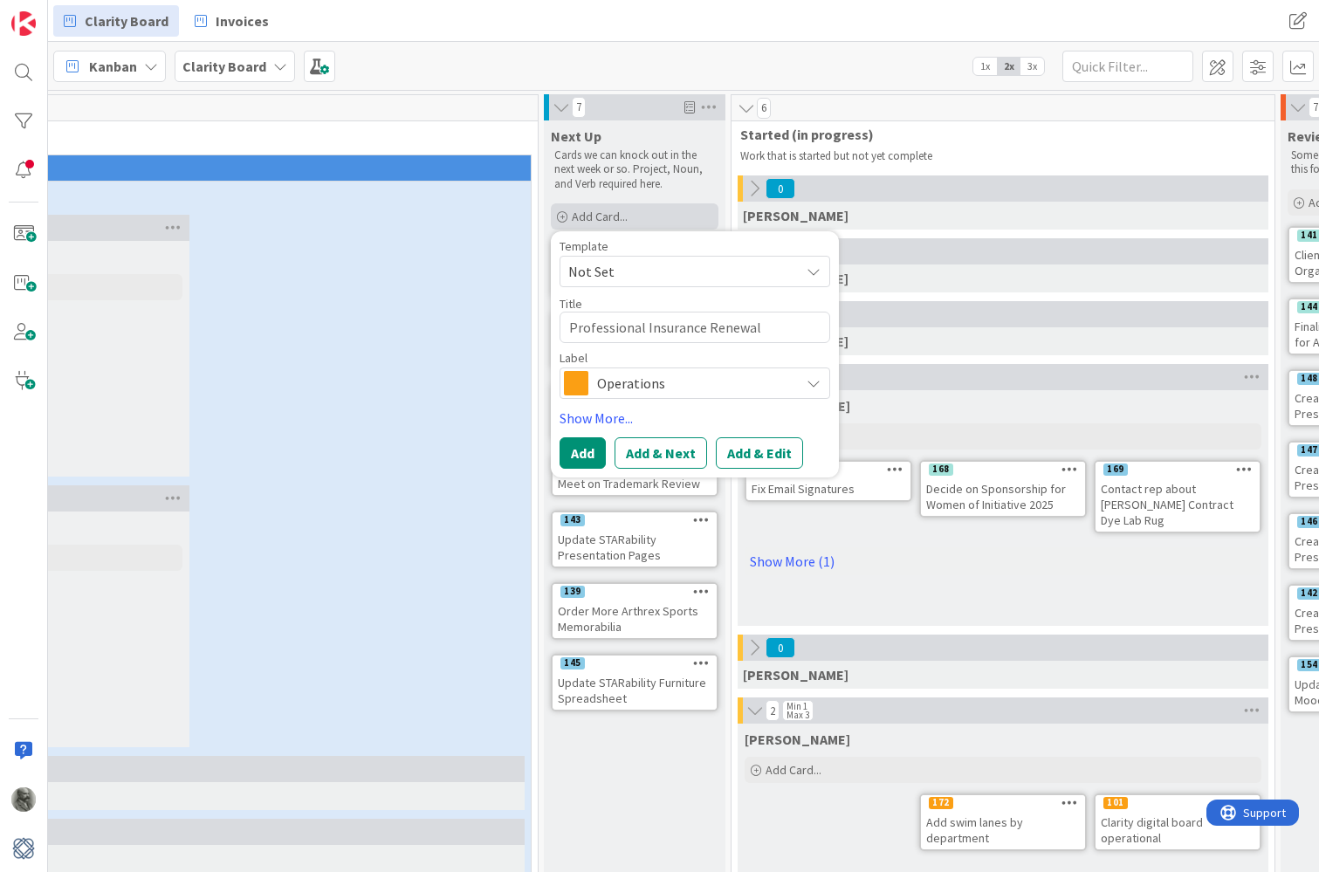
type textarea "Professional Insurance Renewal"
type textarea "x"
type textarea "Professional Insurance Renewal f"
type textarea "x"
type textarea "Professional Insurance Renewal fo"
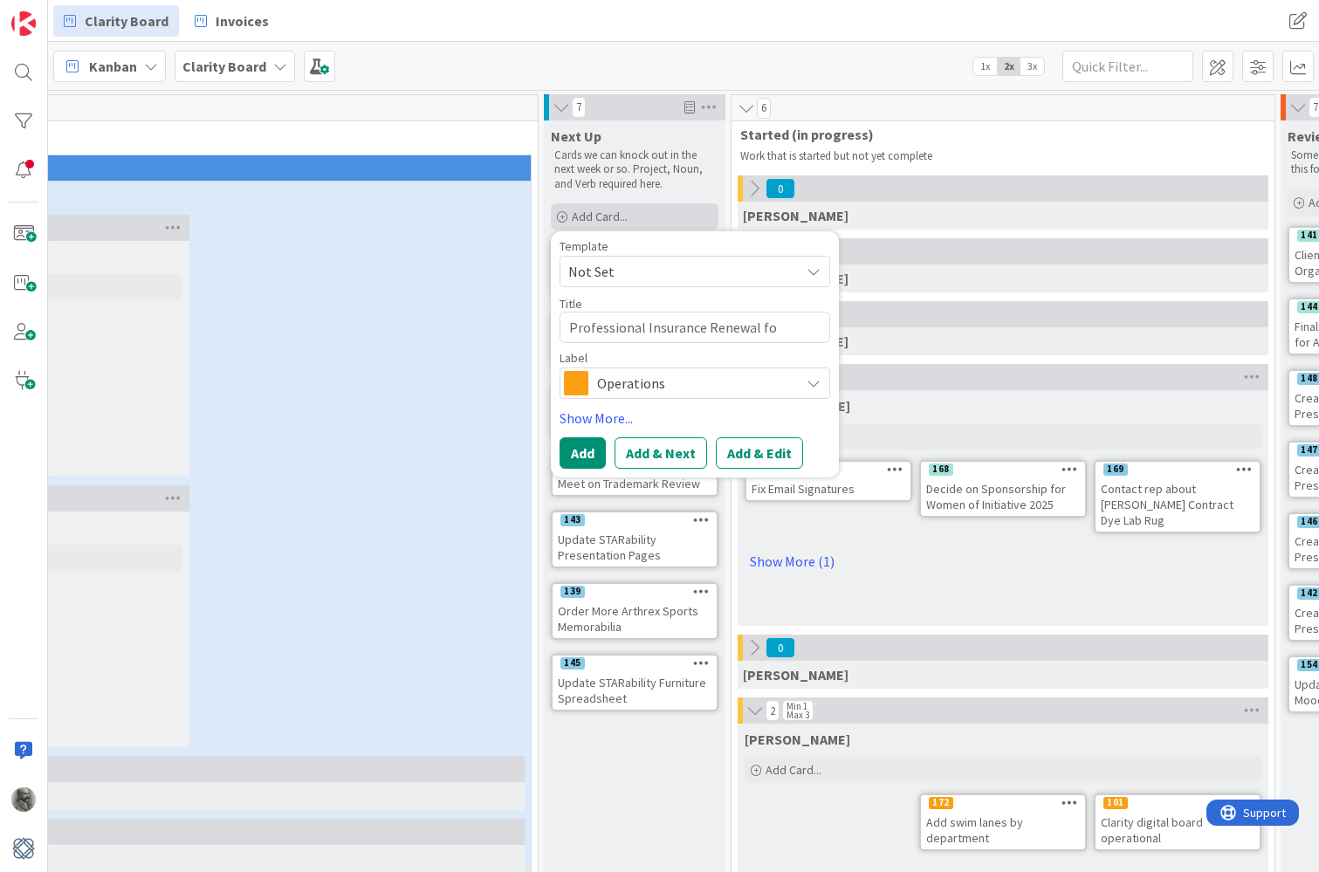
type textarea "x"
type textarea "Professional Insurance Renewal for"
type textarea "x"
type textarea "Professional Insurance Renewal form"
type textarea "x"
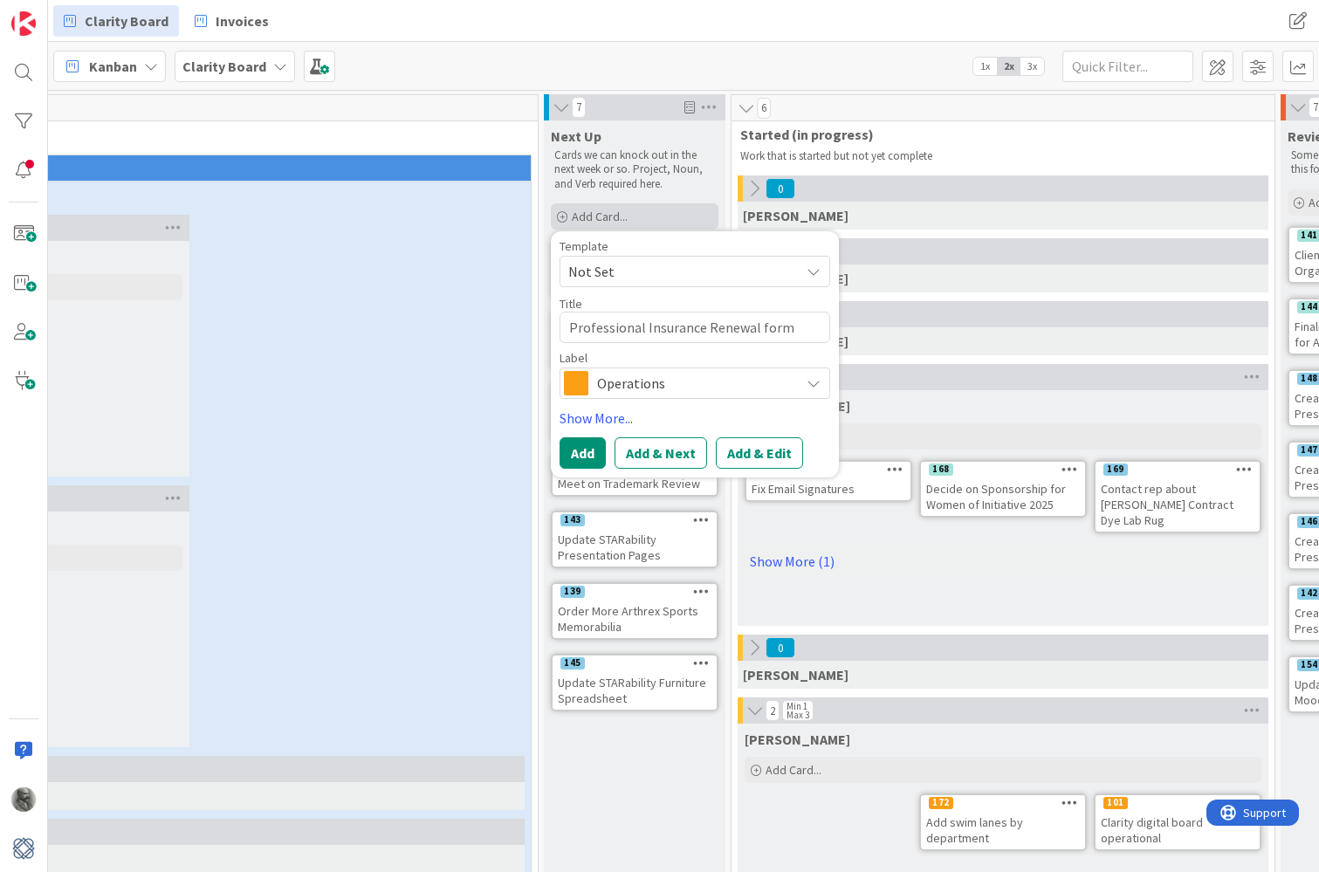
type textarea "Professional Insurance Renewal form"
type textarea "x"
type textarea "Professional Insurance Renewal form c"
type textarea "x"
type textarea "Professional Insurance Renewal form"
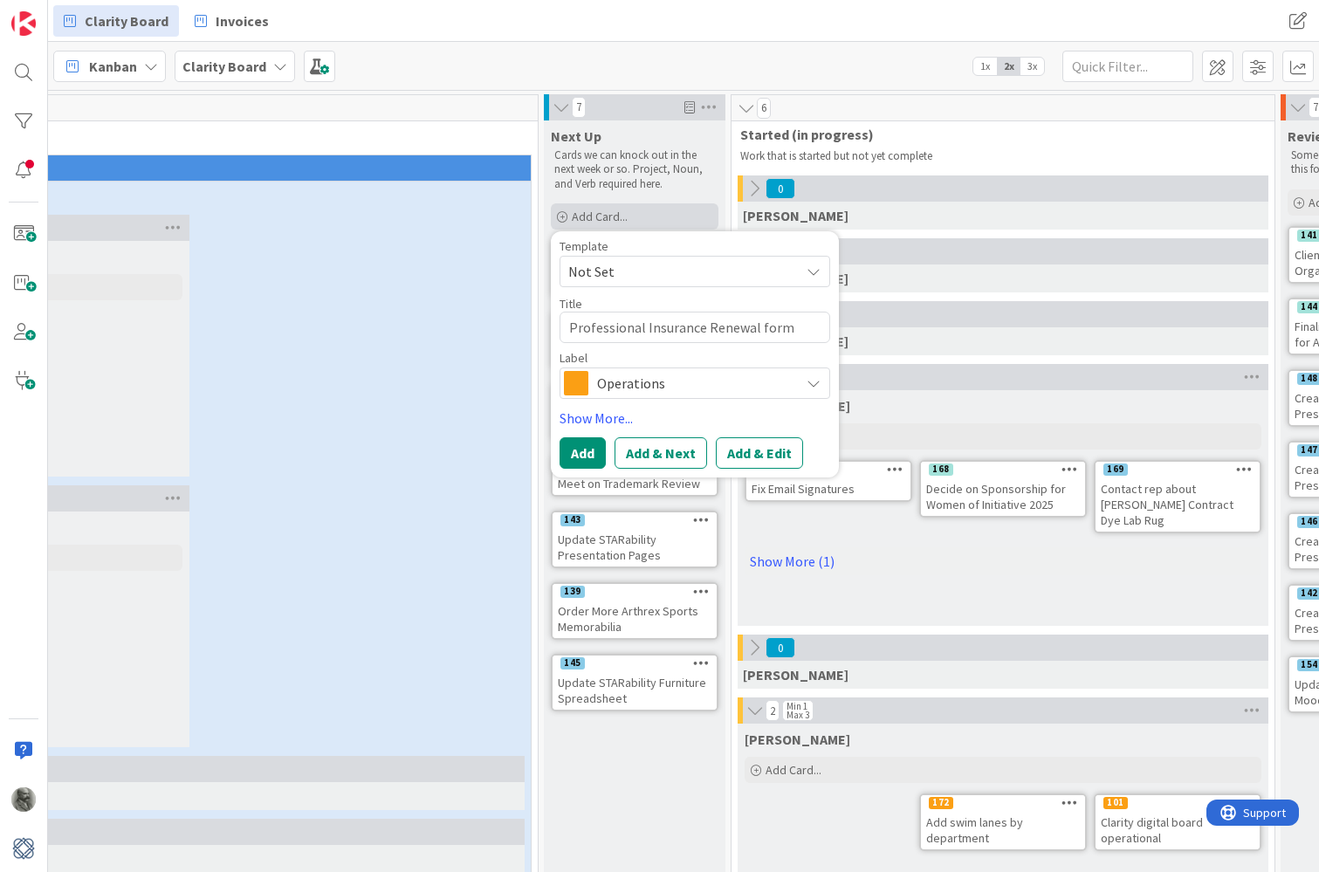
type textarea "x"
type textarea "Professional Insurance Renewal form s"
type textarea "x"
type textarea "Professional Insurance Renewal form su"
type textarea "x"
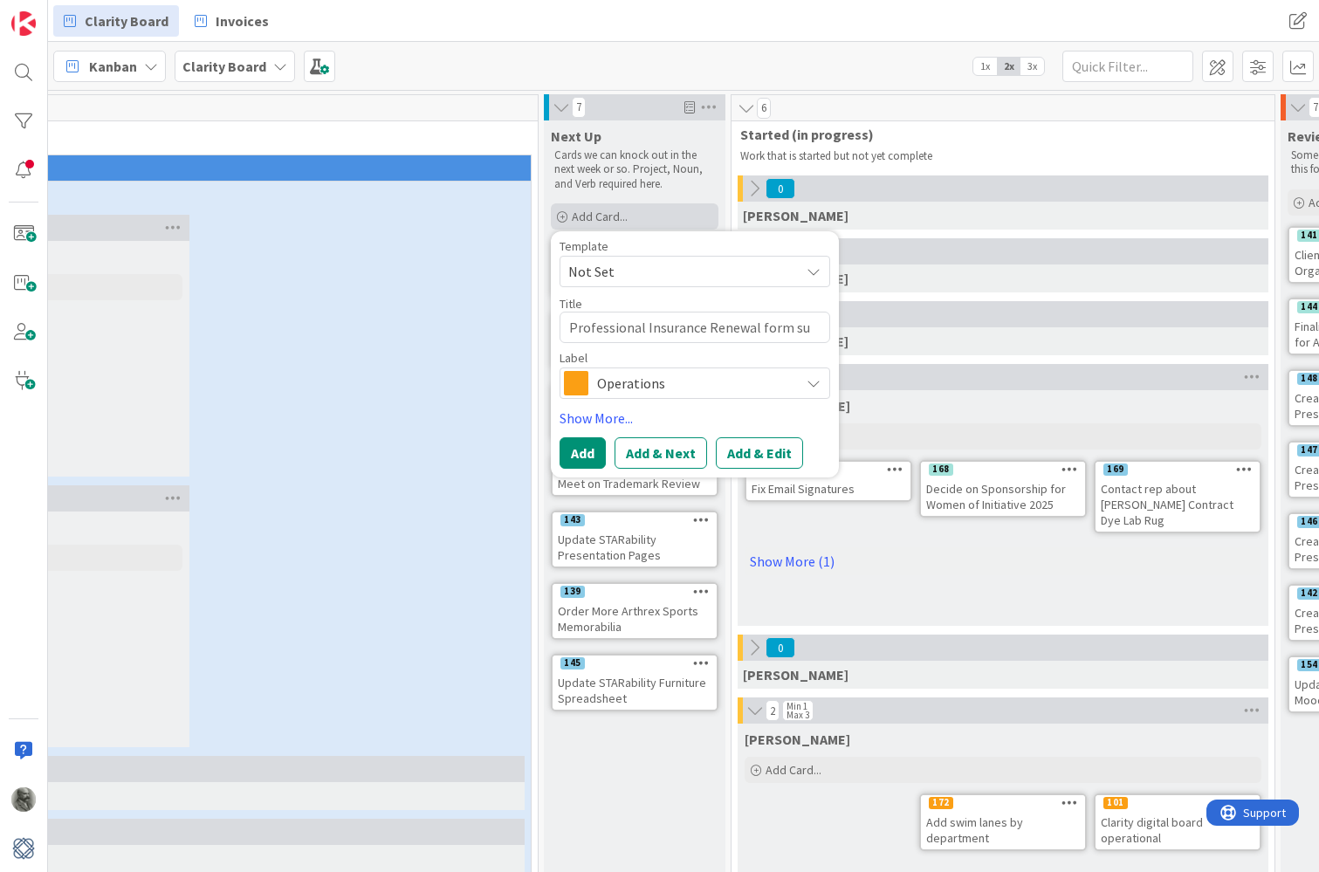
type textarea "Professional Insurance Renewal form sub"
type textarea "x"
type textarea "Professional Insurance Renewal form subm"
type textarea "x"
type textarea "Professional Insurance Renewal form submi"
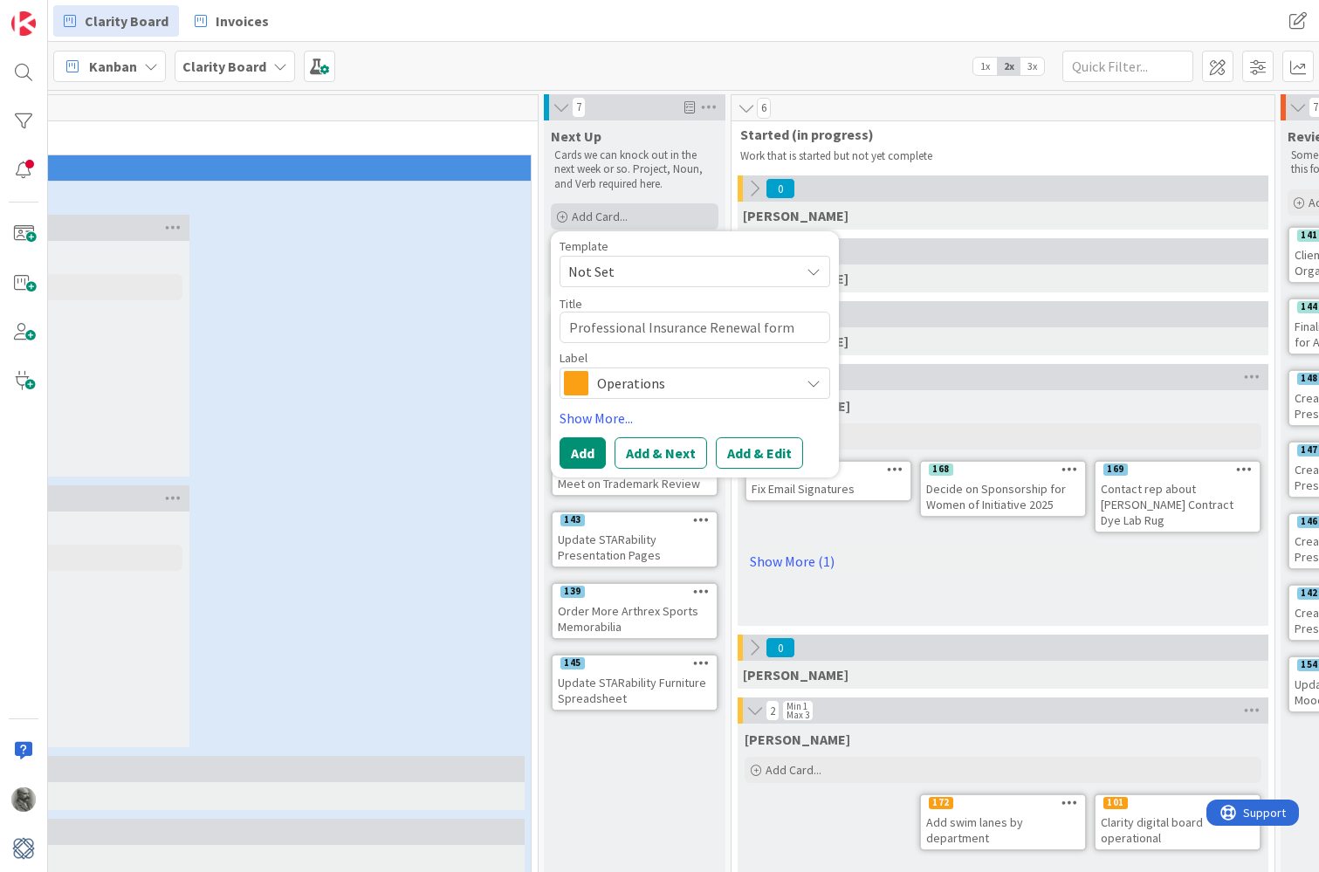
type textarea "x"
type textarea "Professional Insurance Renewal form submit"
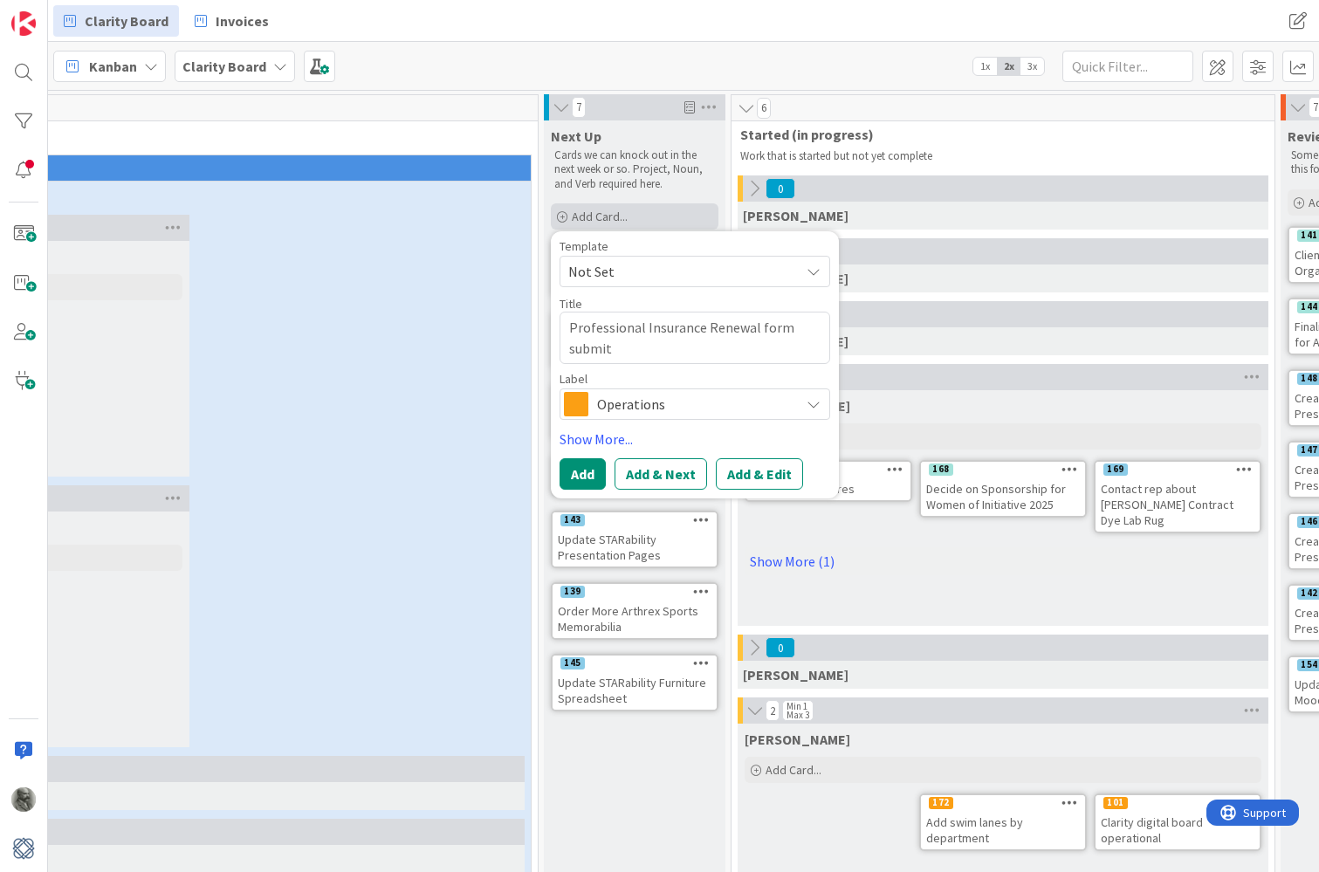
type textarea "x"
type textarea "Professional Insurance Renewal form submitt"
type textarea "x"
type textarea "Professional Insurance Renewal form submitte"
type textarea "x"
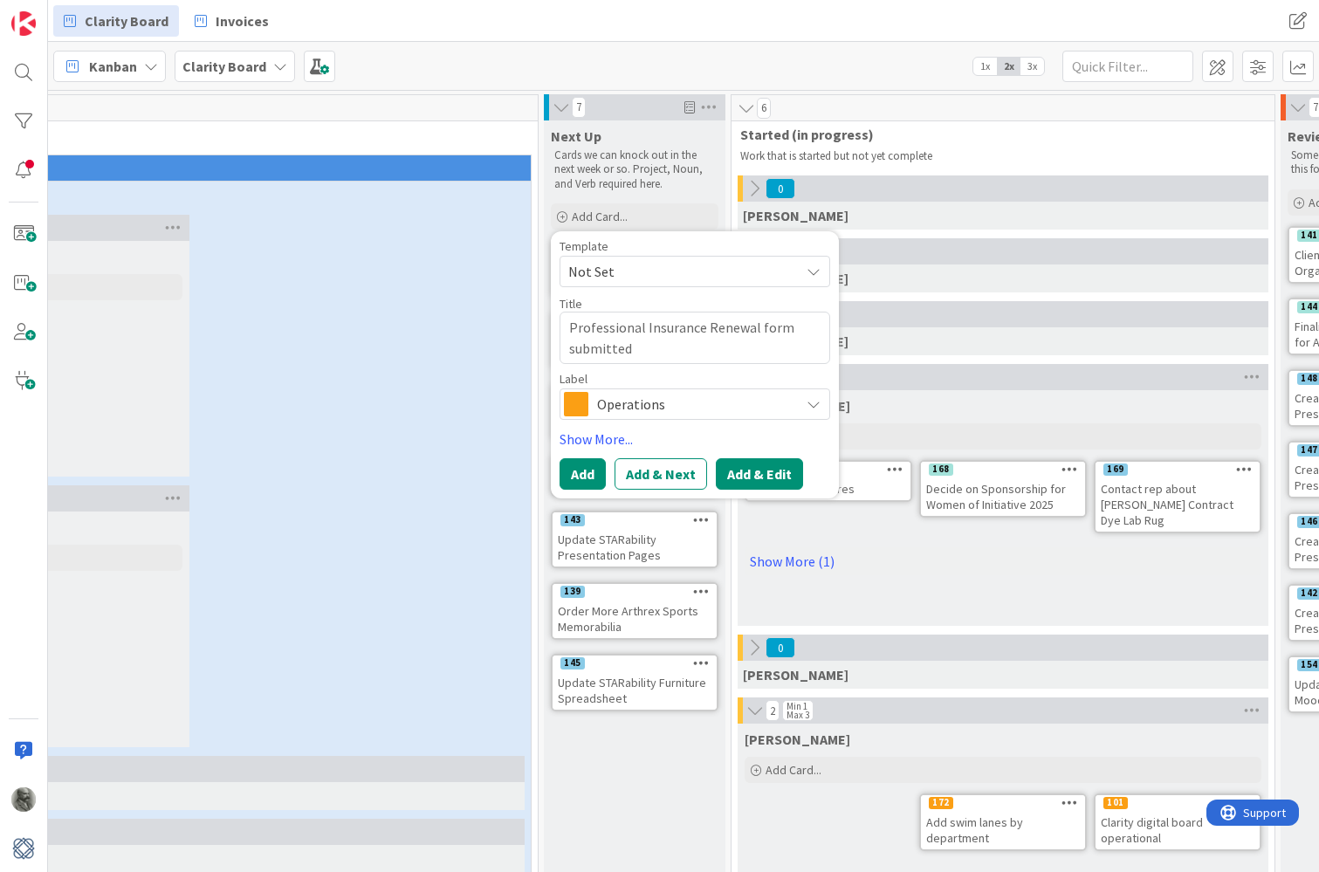
type textarea "Professional Insurance Renewal form submitted"
click at [763, 473] on button "Add & Edit" at bounding box center [759, 473] width 87 height 31
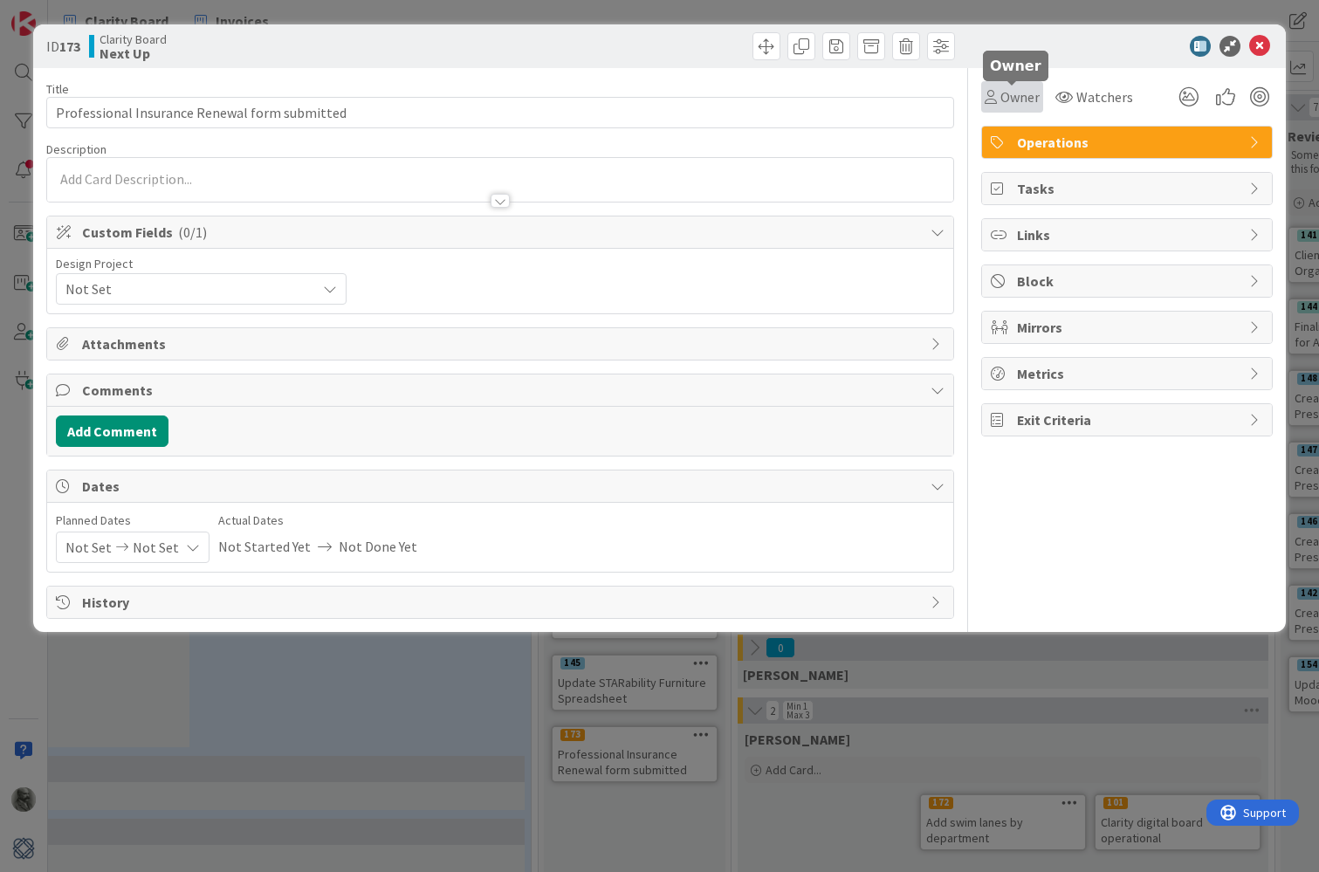
click at [1016, 95] on span "Owner" at bounding box center [1020, 96] width 39 height 21
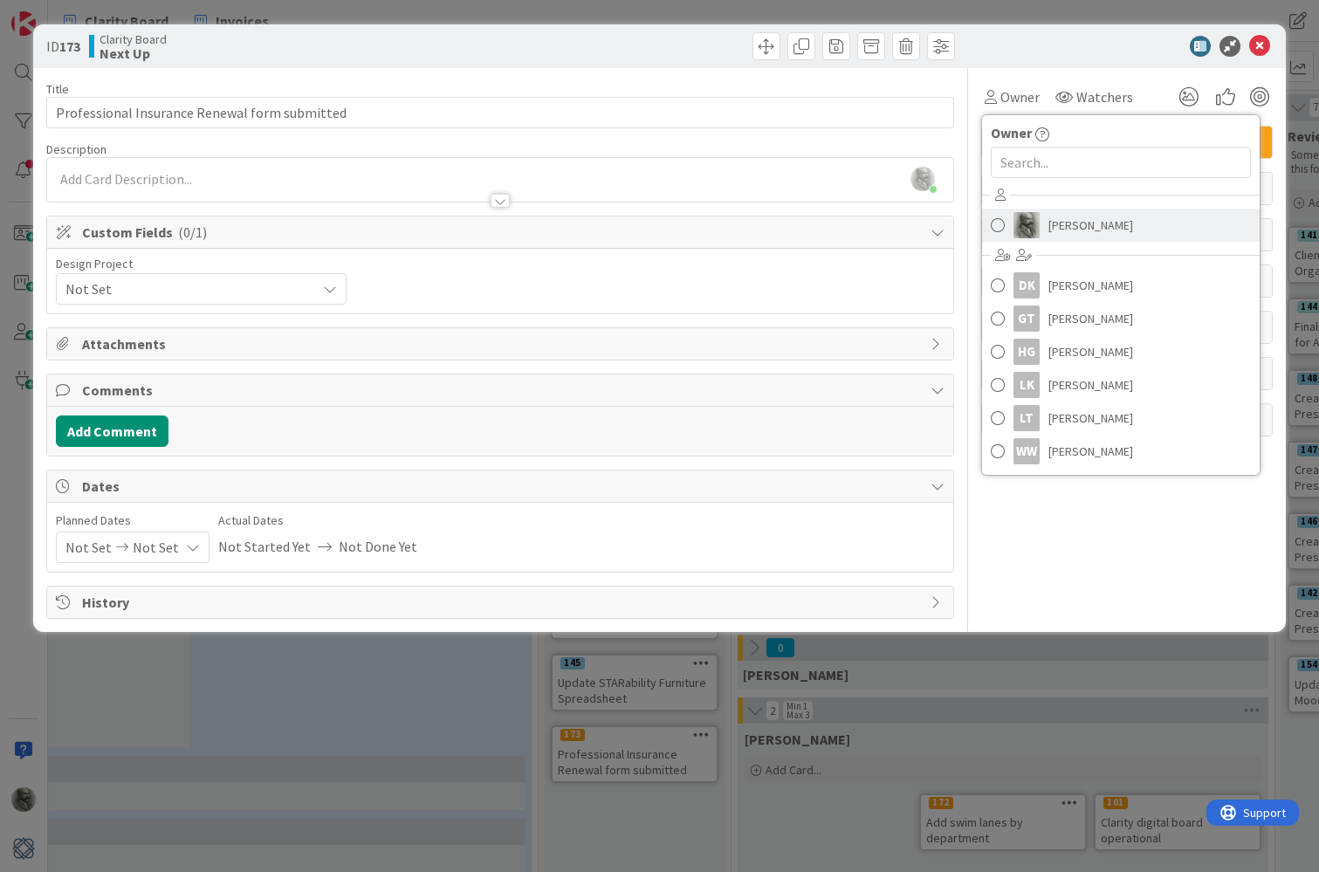
click at [1092, 230] on span "[PERSON_NAME]" at bounding box center [1091, 225] width 85 height 26
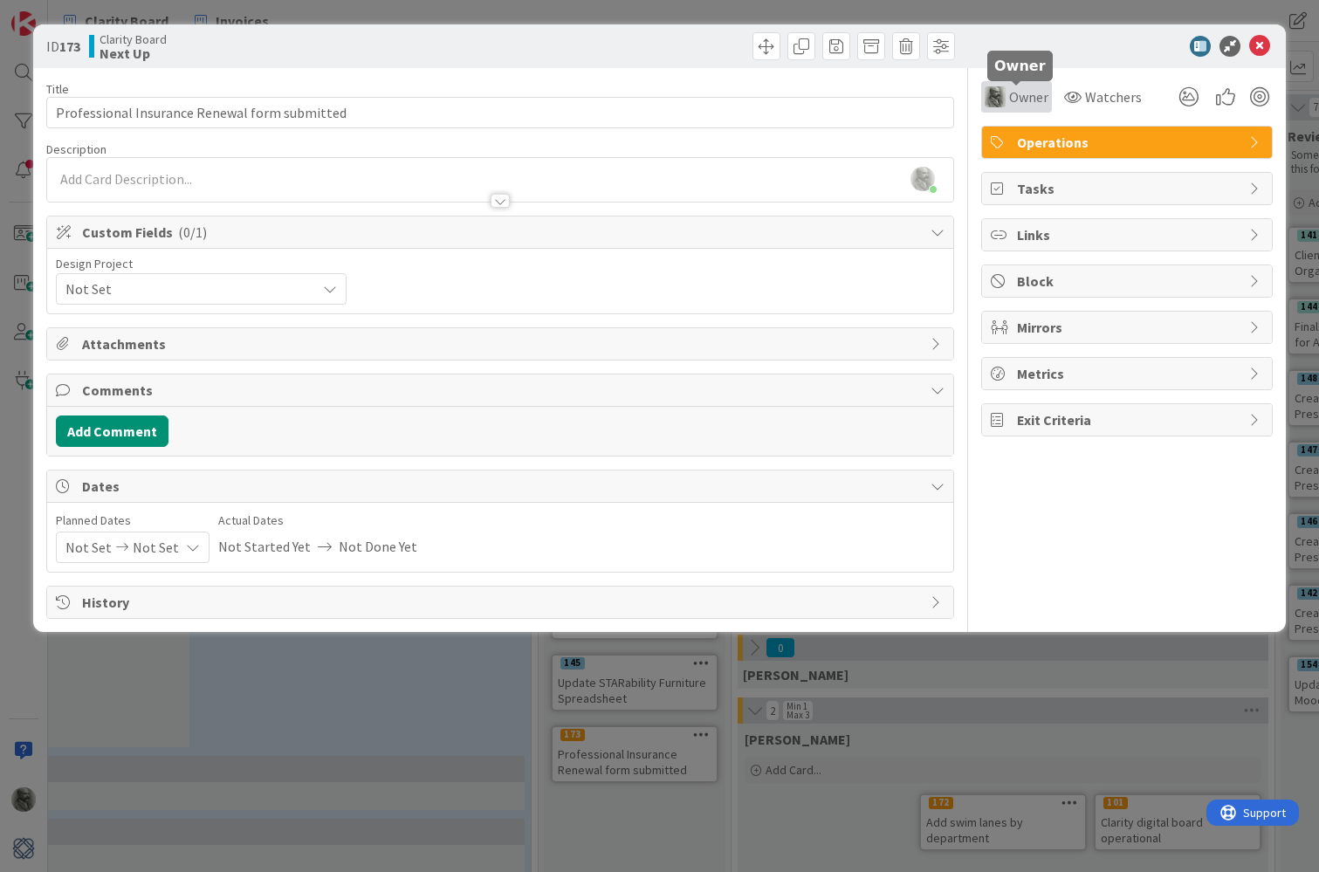
click at [1027, 96] on span "Owner" at bounding box center [1028, 96] width 39 height 21
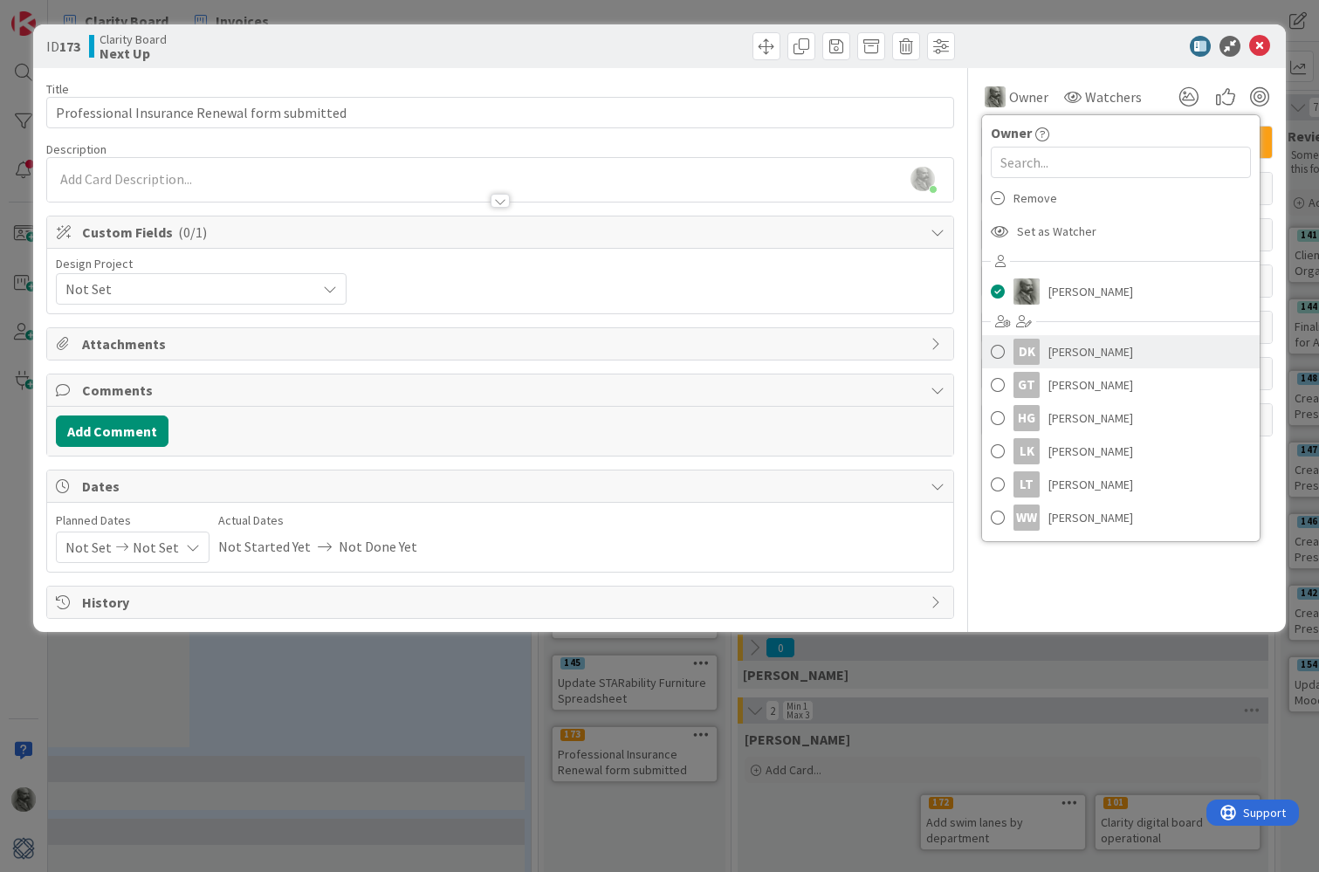
click at [1001, 349] on span at bounding box center [998, 352] width 14 height 26
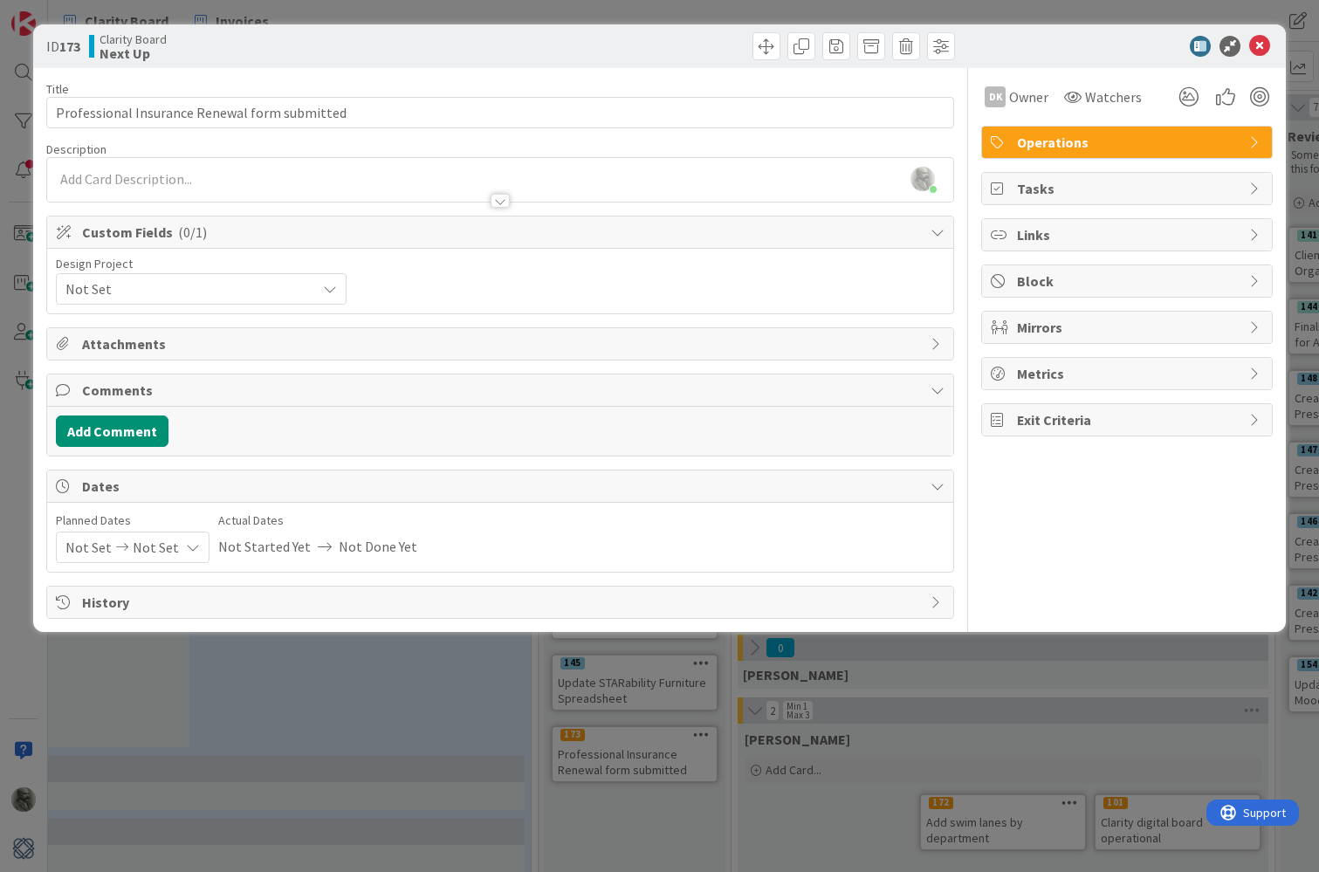
click at [1019, 147] on span "Operations" at bounding box center [1129, 142] width 224 height 21
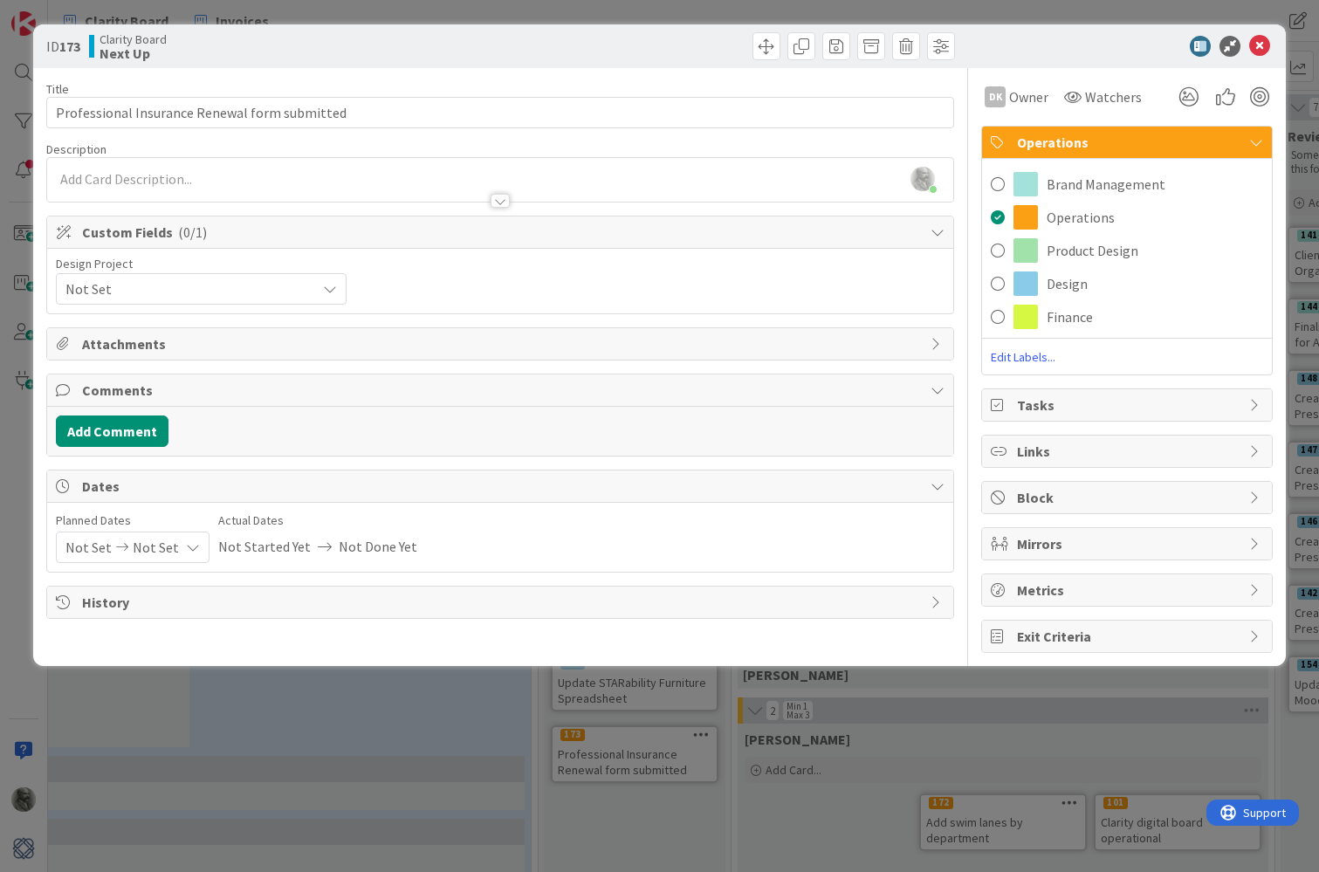
click at [1019, 147] on span "Operations" at bounding box center [1129, 142] width 224 height 21
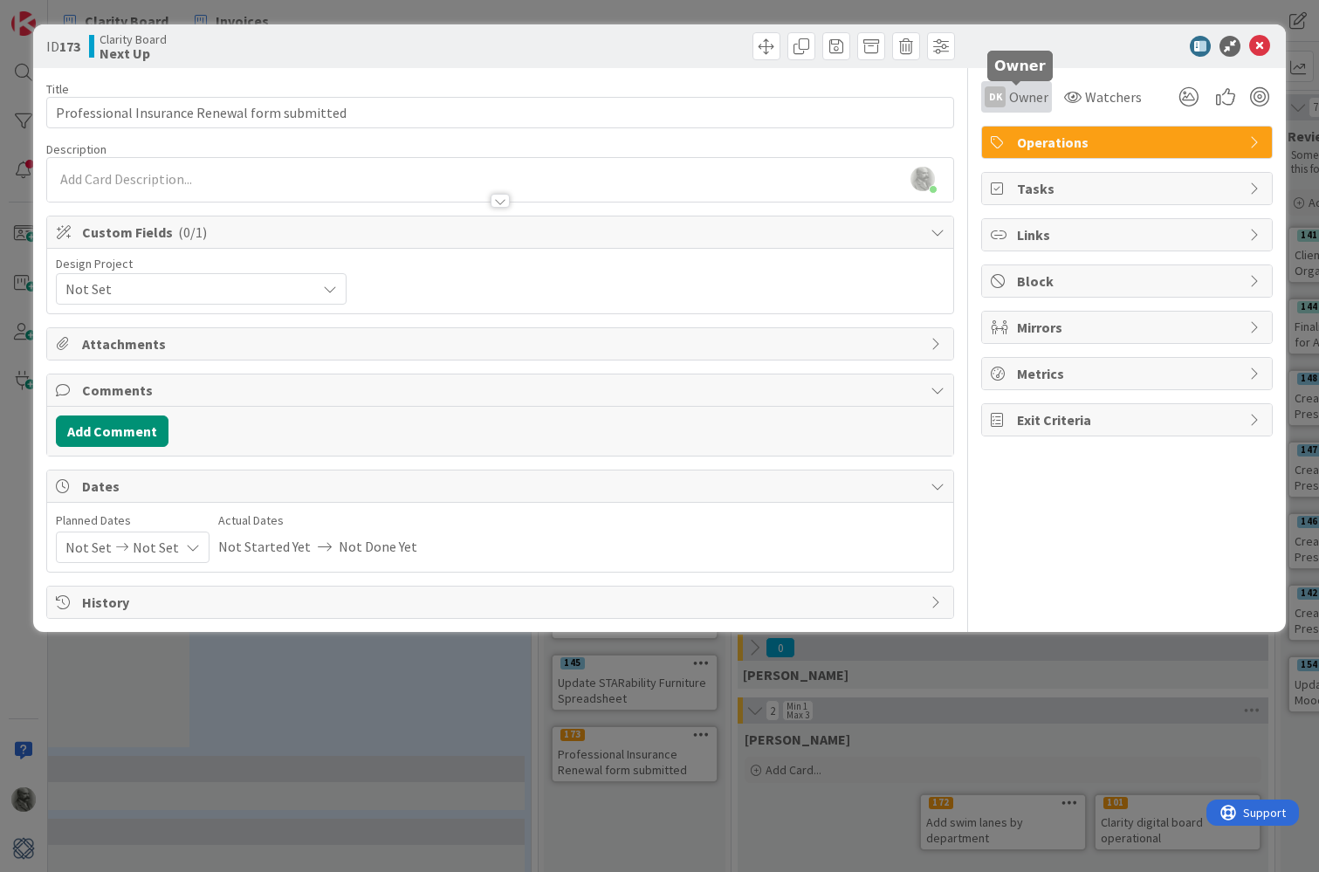
click at [1023, 93] on span "Owner" at bounding box center [1028, 96] width 39 height 21
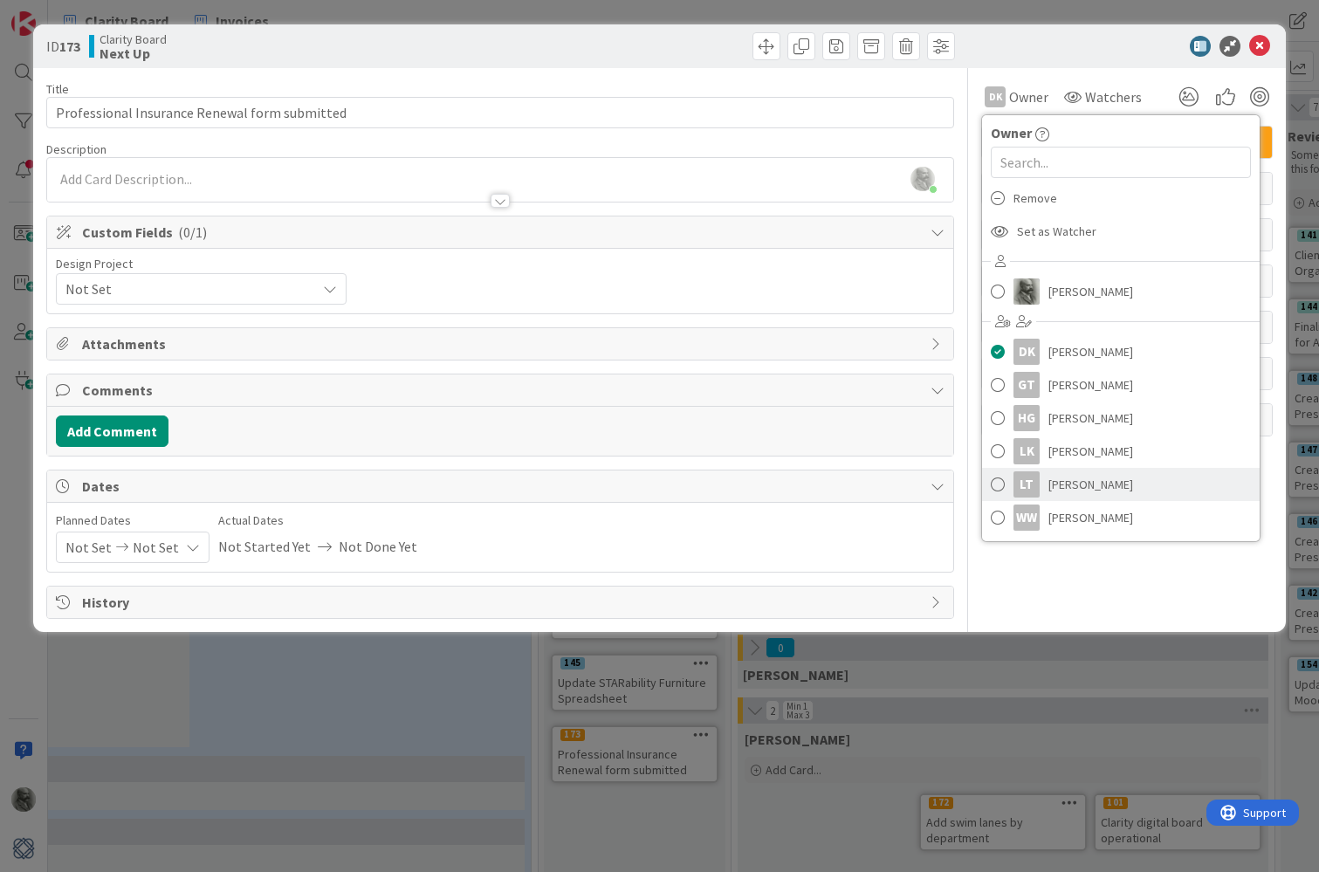
click at [1002, 480] on span at bounding box center [998, 485] width 14 height 26
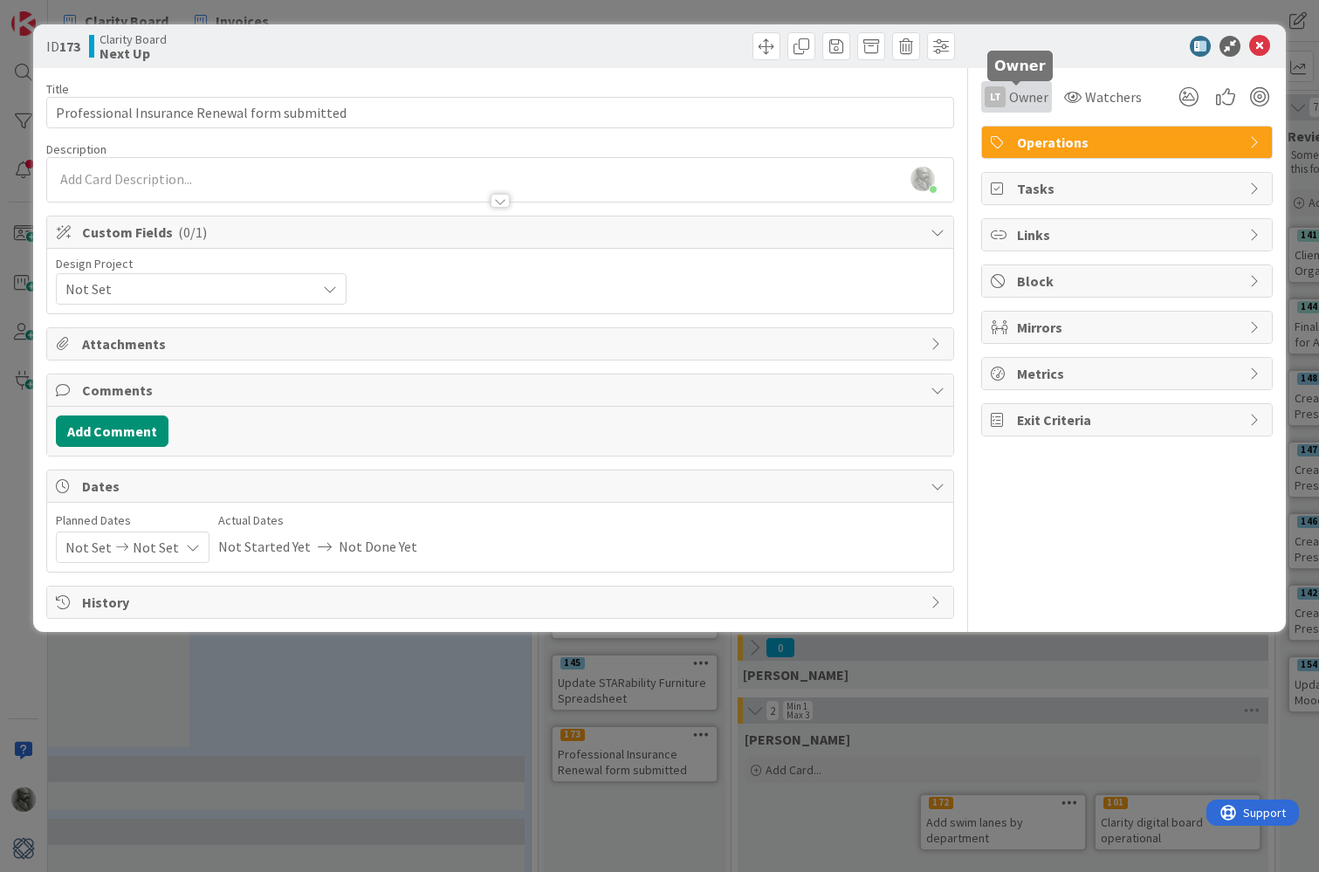
click at [1015, 100] on span "Owner" at bounding box center [1028, 96] width 39 height 21
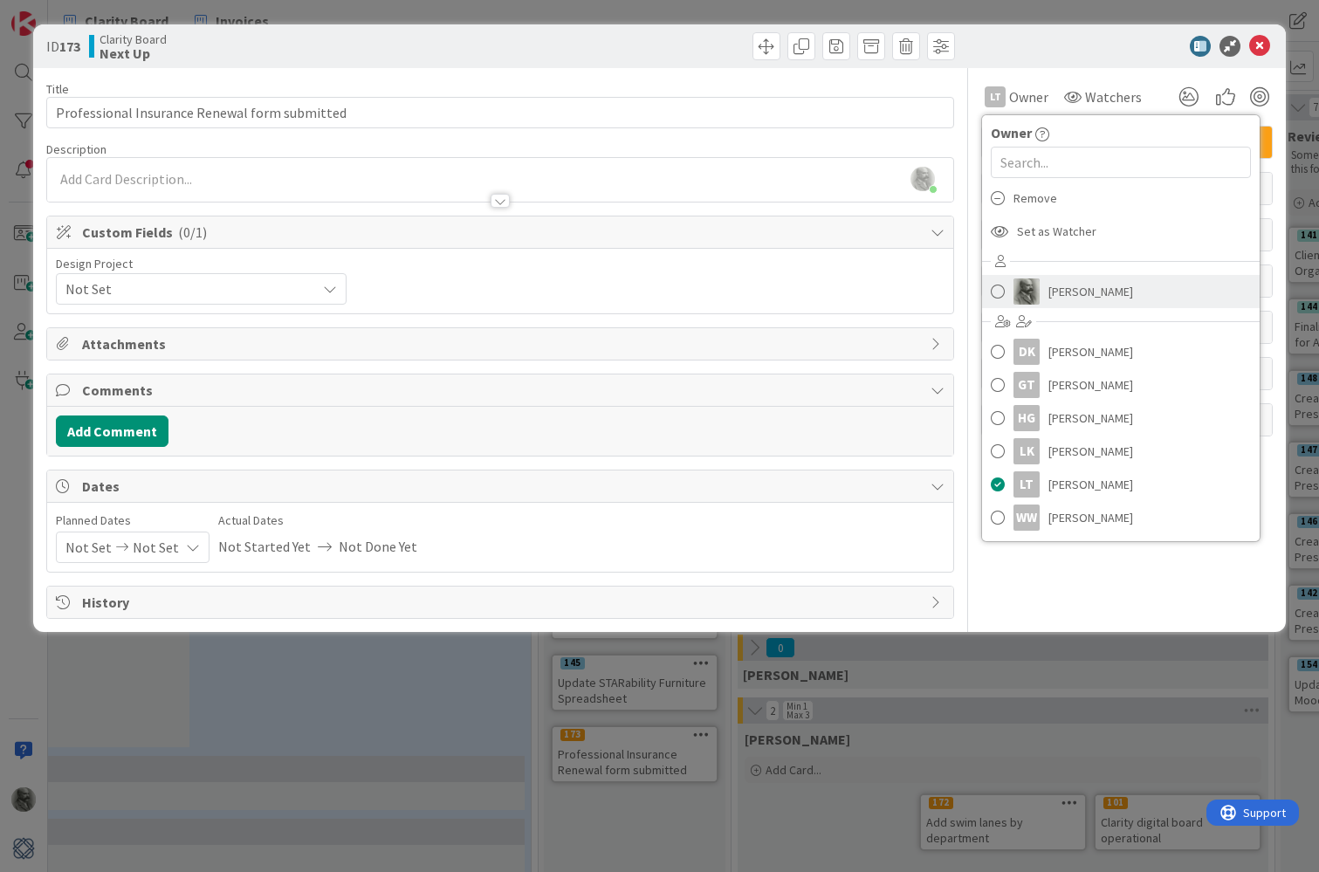
click at [997, 284] on span at bounding box center [998, 292] width 14 height 26
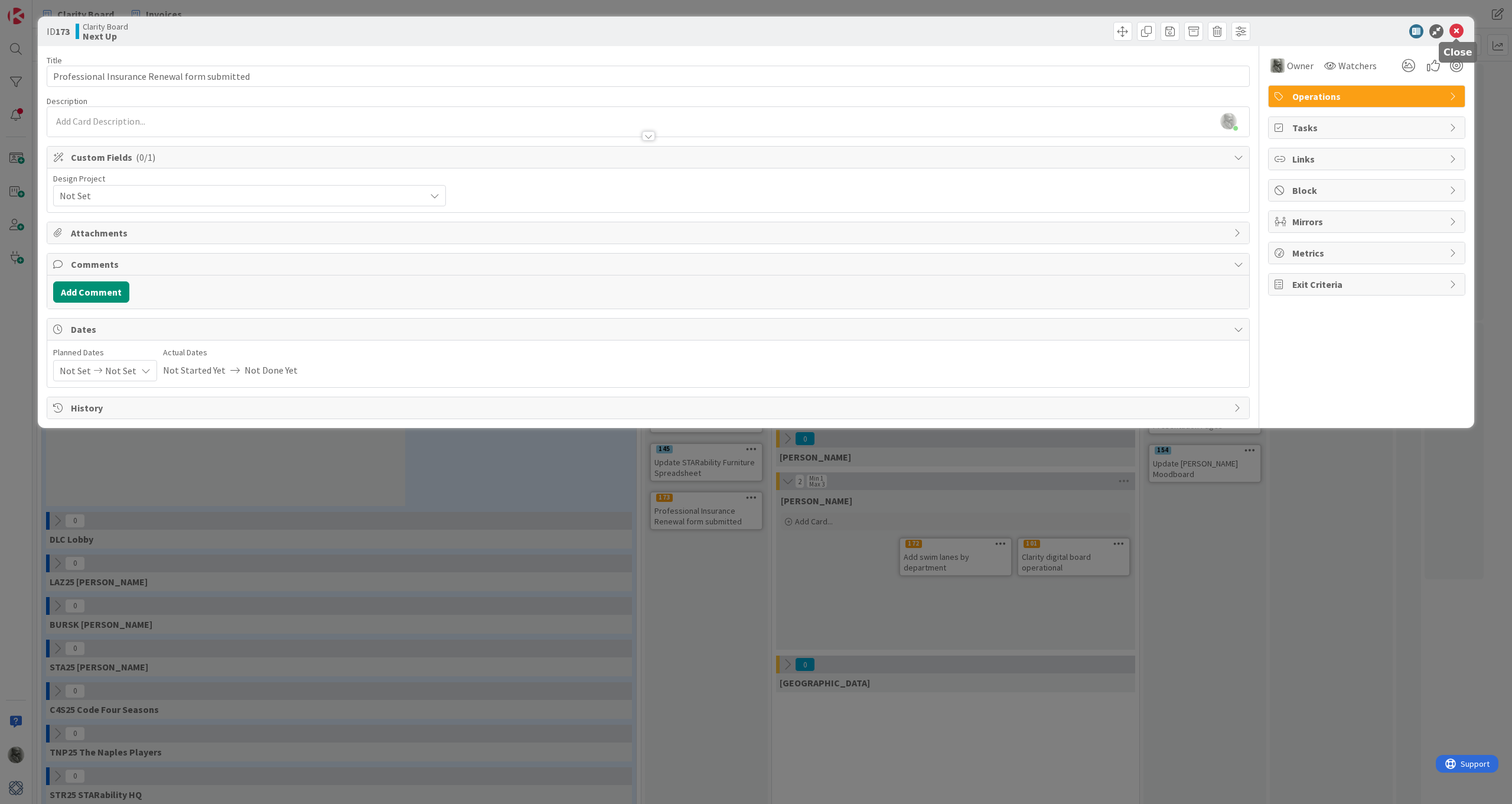
click at [892, 30] on icon at bounding box center [1457, 31] width 14 height 14
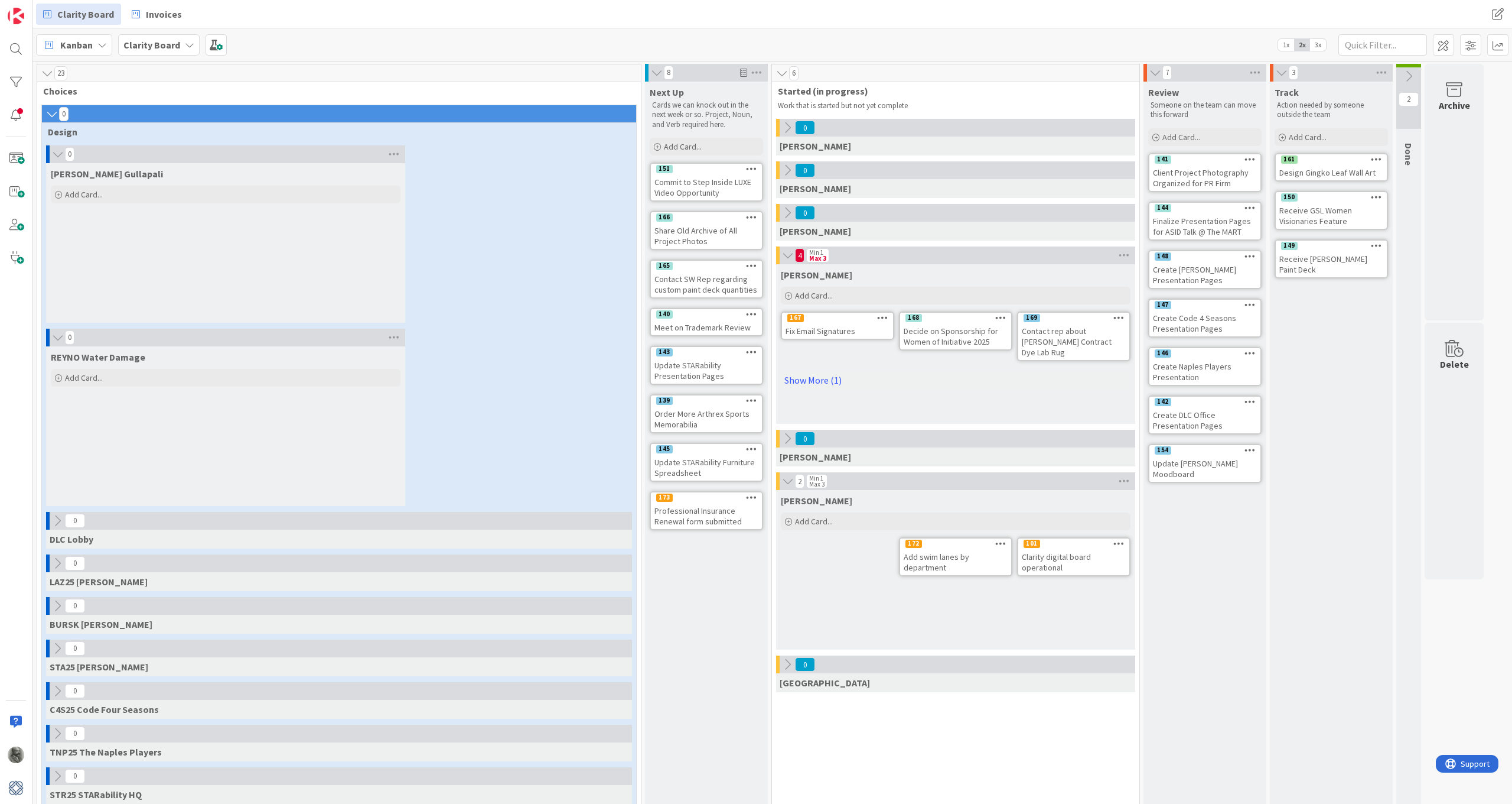
click at [751, 498] on icon at bounding box center [752, 497] width 12 height 8
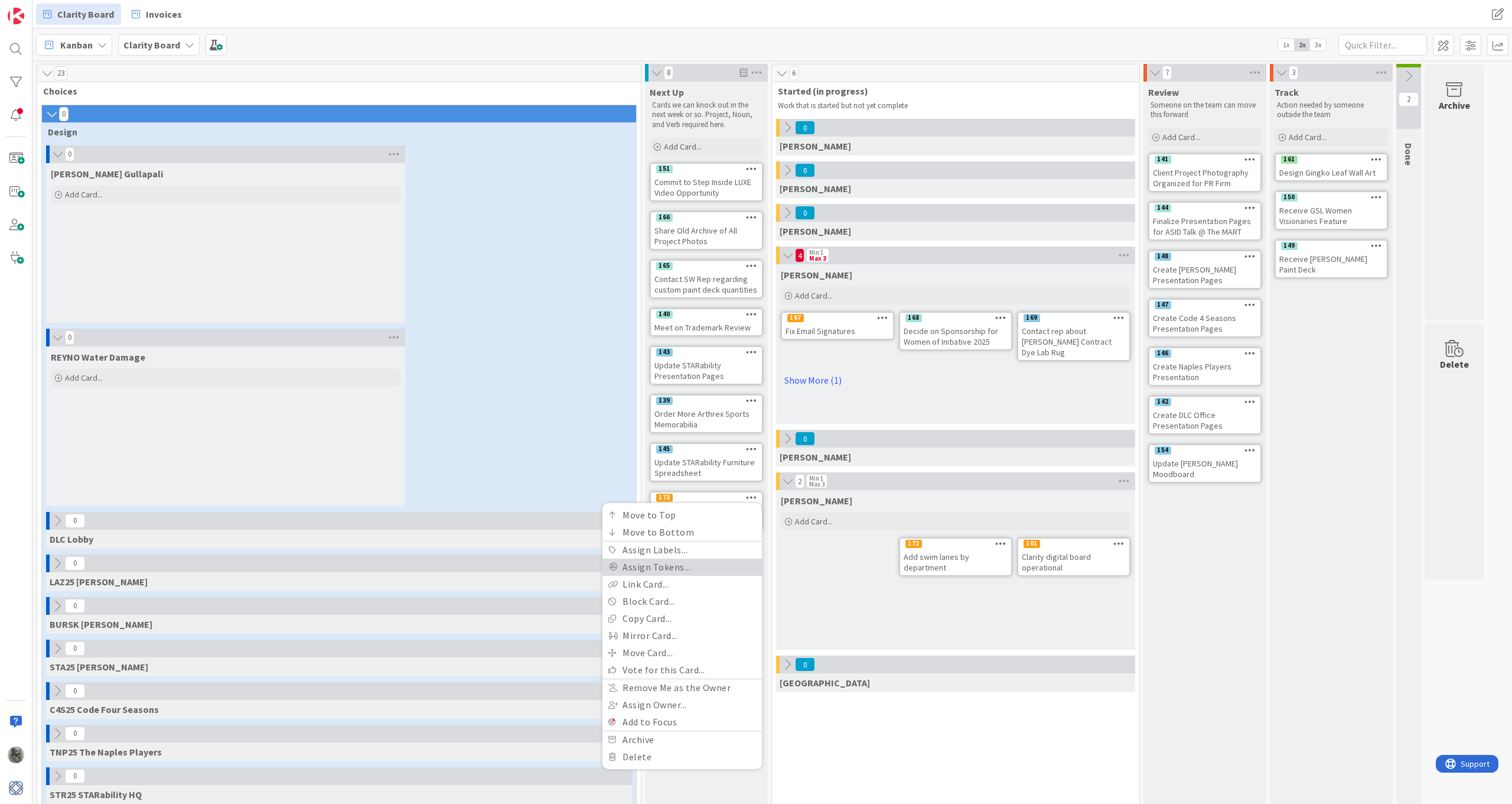
click at [654, 568] on link "Assign Tokens..." at bounding box center [683, 566] width 160 height 17
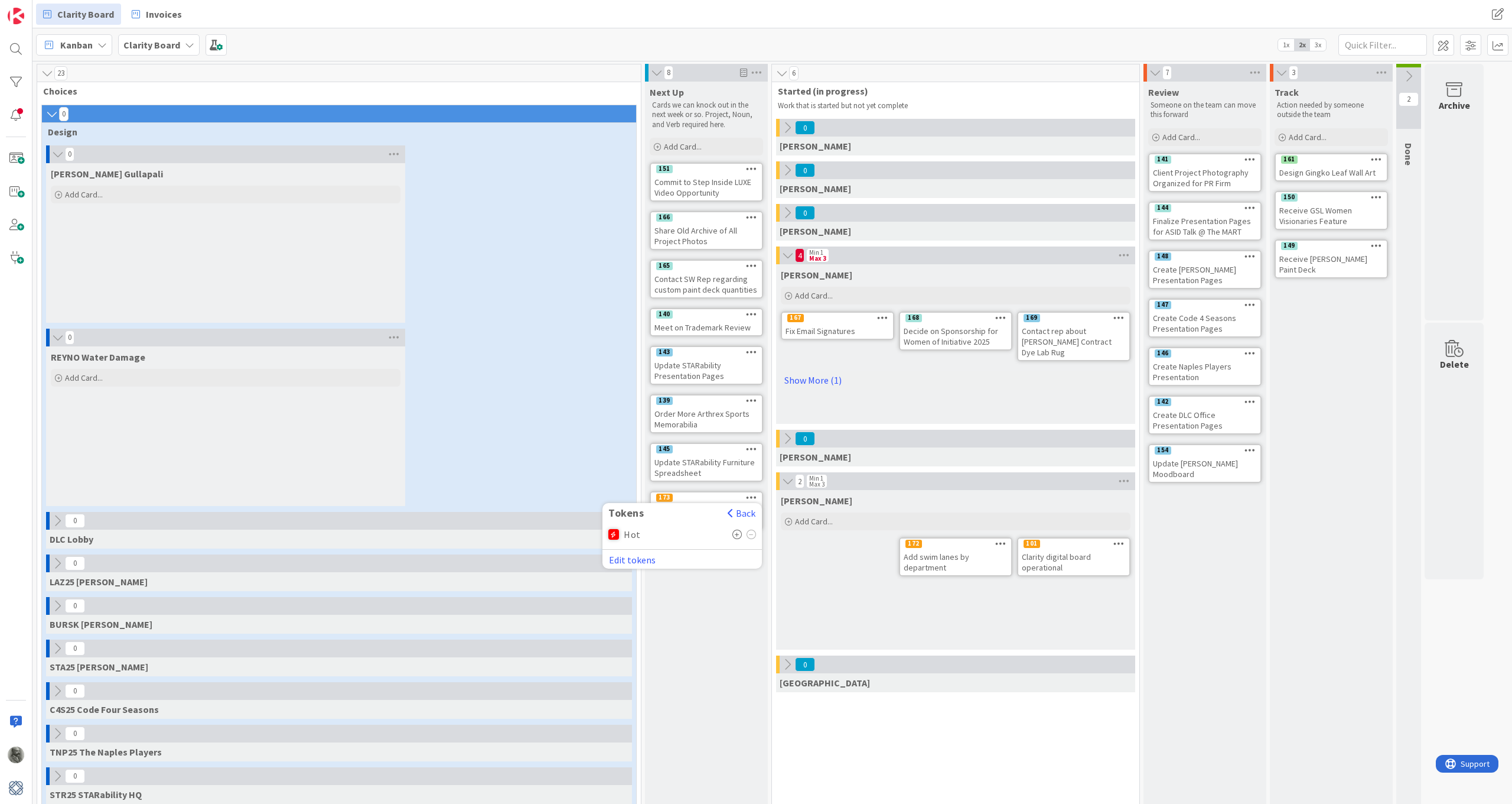
click at [626, 531] on span "Hot" at bounding box center [632, 535] width 17 height 11
click at [735, 531] on icon at bounding box center [737, 534] width 10 height 9
click at [743, 508] on button "Back" at bounding box center [741, 512] width 29 height 13
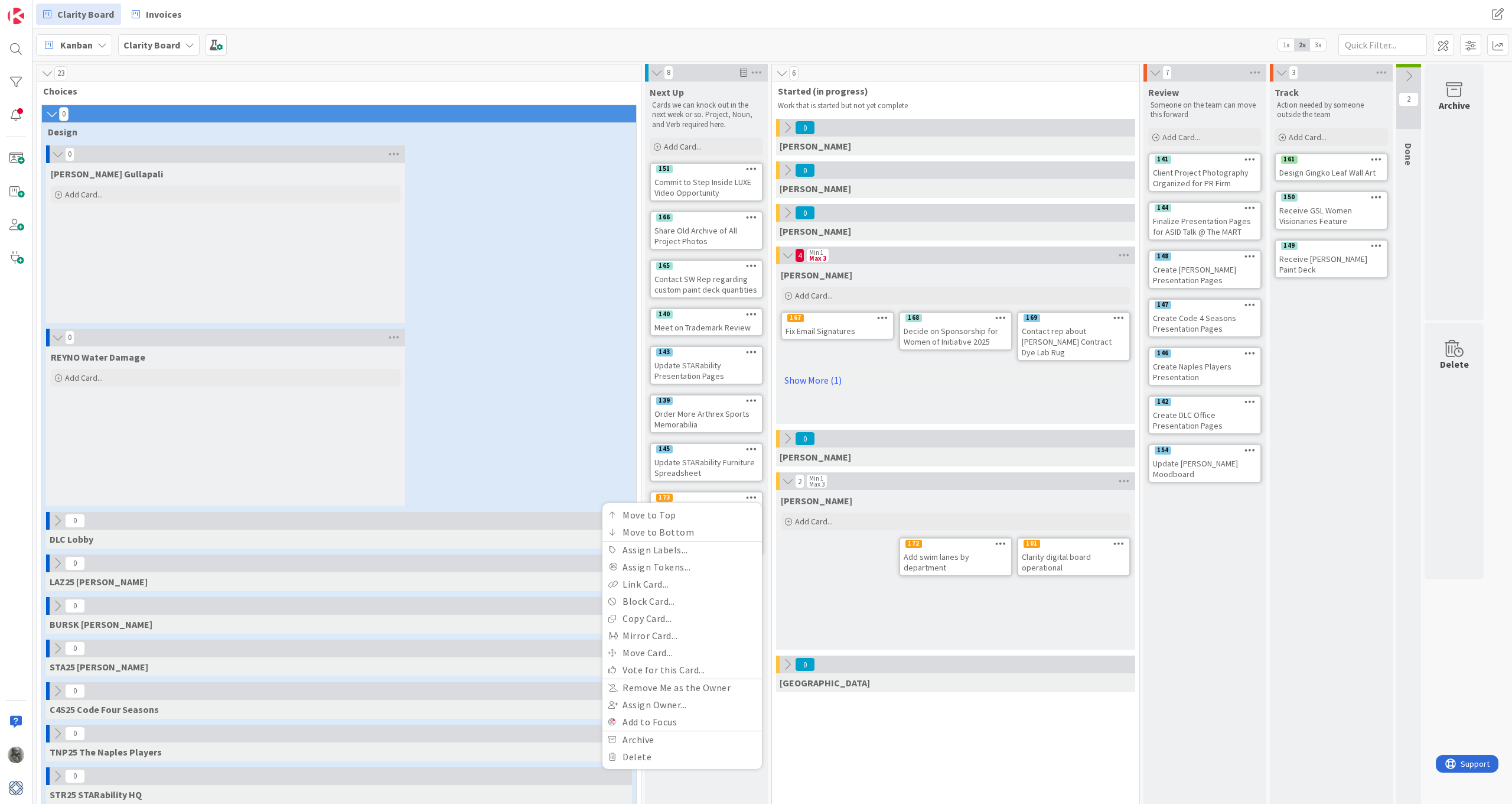
click at [794, 556] on div "Philip Add Card... 101 Clarity digital board operational 172 Add swim lanes by …" at bounding box center [955, 570] width 359 height 160
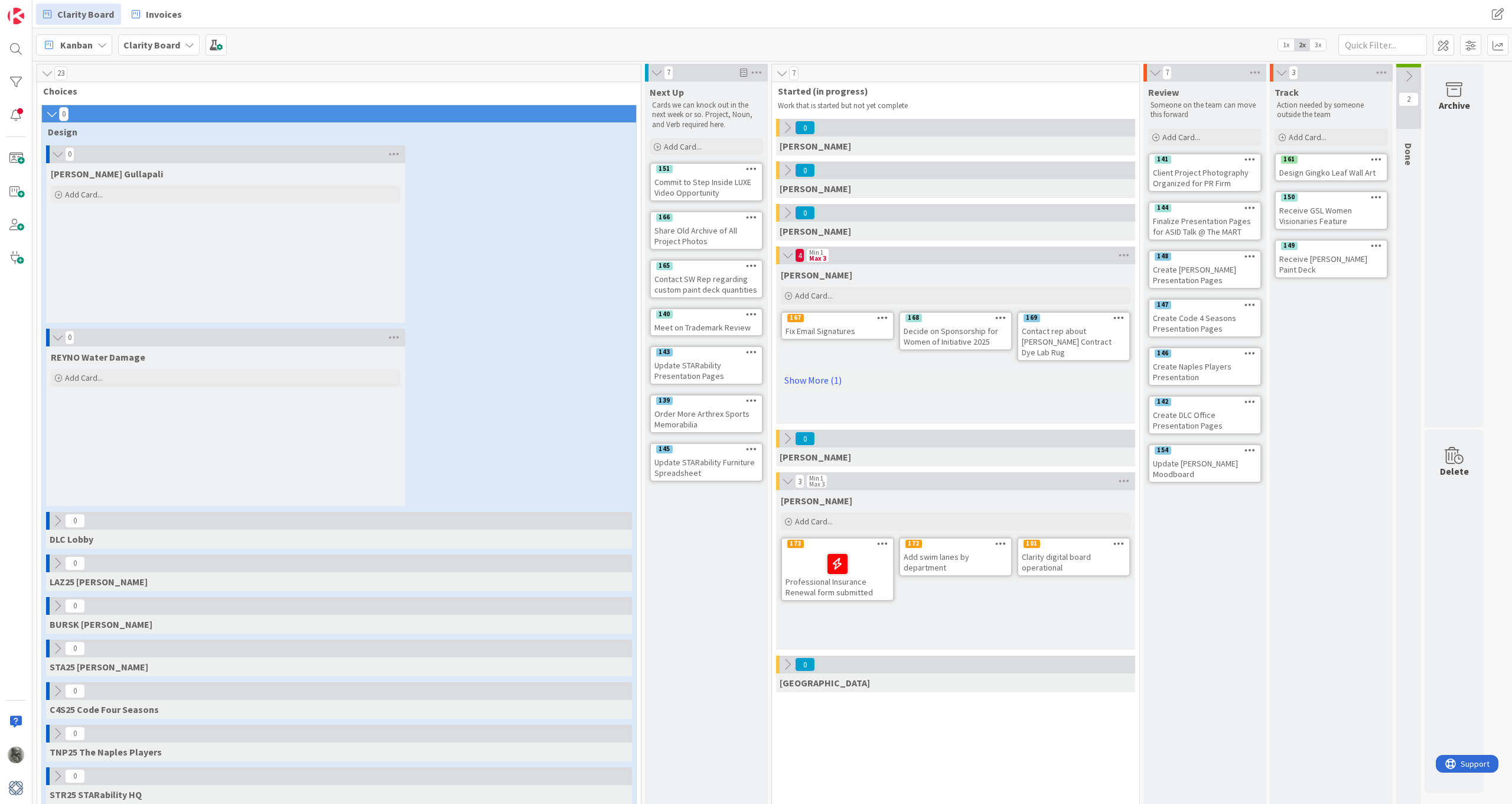
click at [501, 134] on span "Design" at bounding box center [335, 131] width 574 height 12
click at [392, 154] on icon at bounding box center [394, 154] width 16 height 18
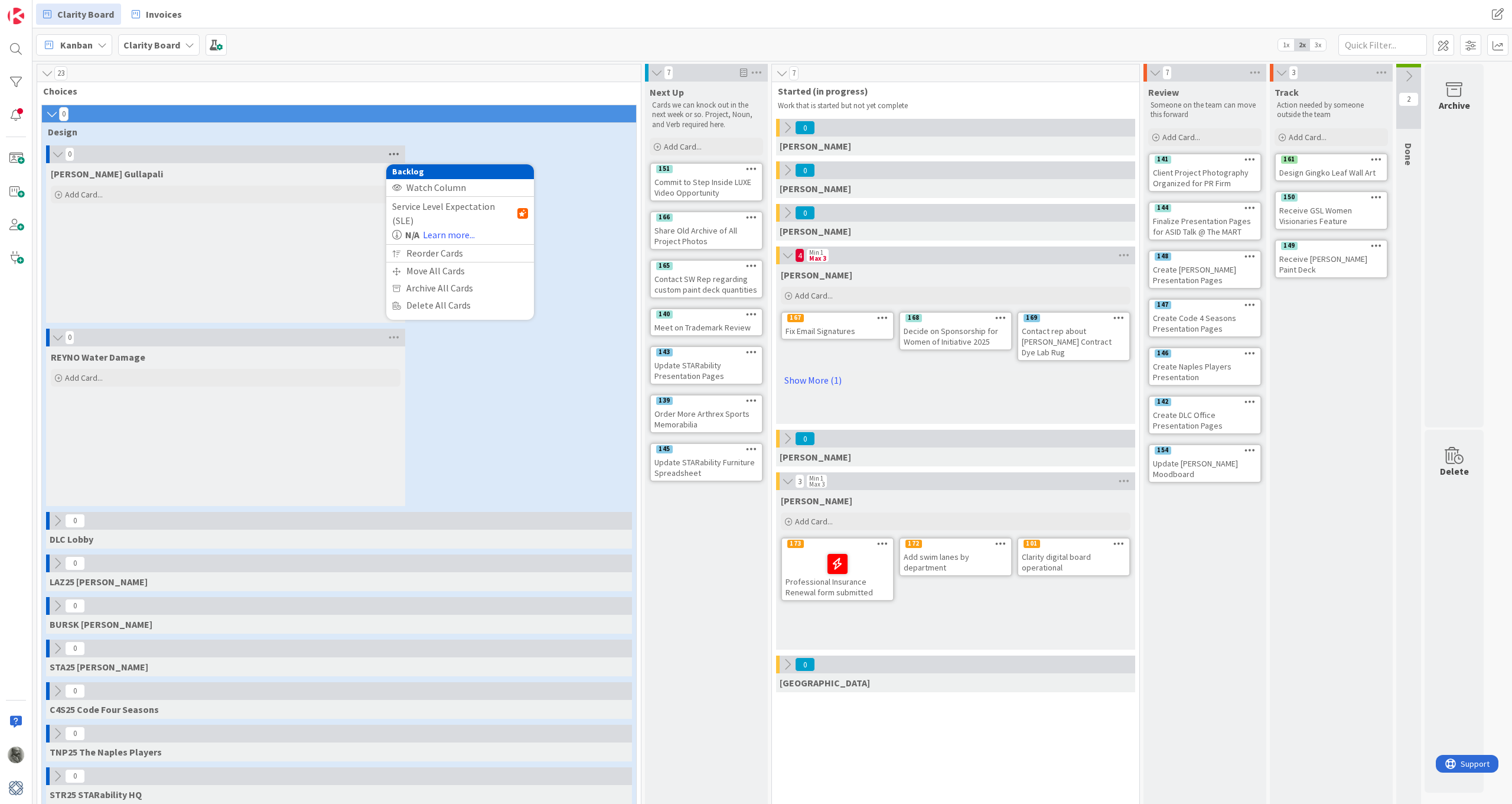
click at [392, 154] on icon at bounding box center [394, 154] width 16 height 18
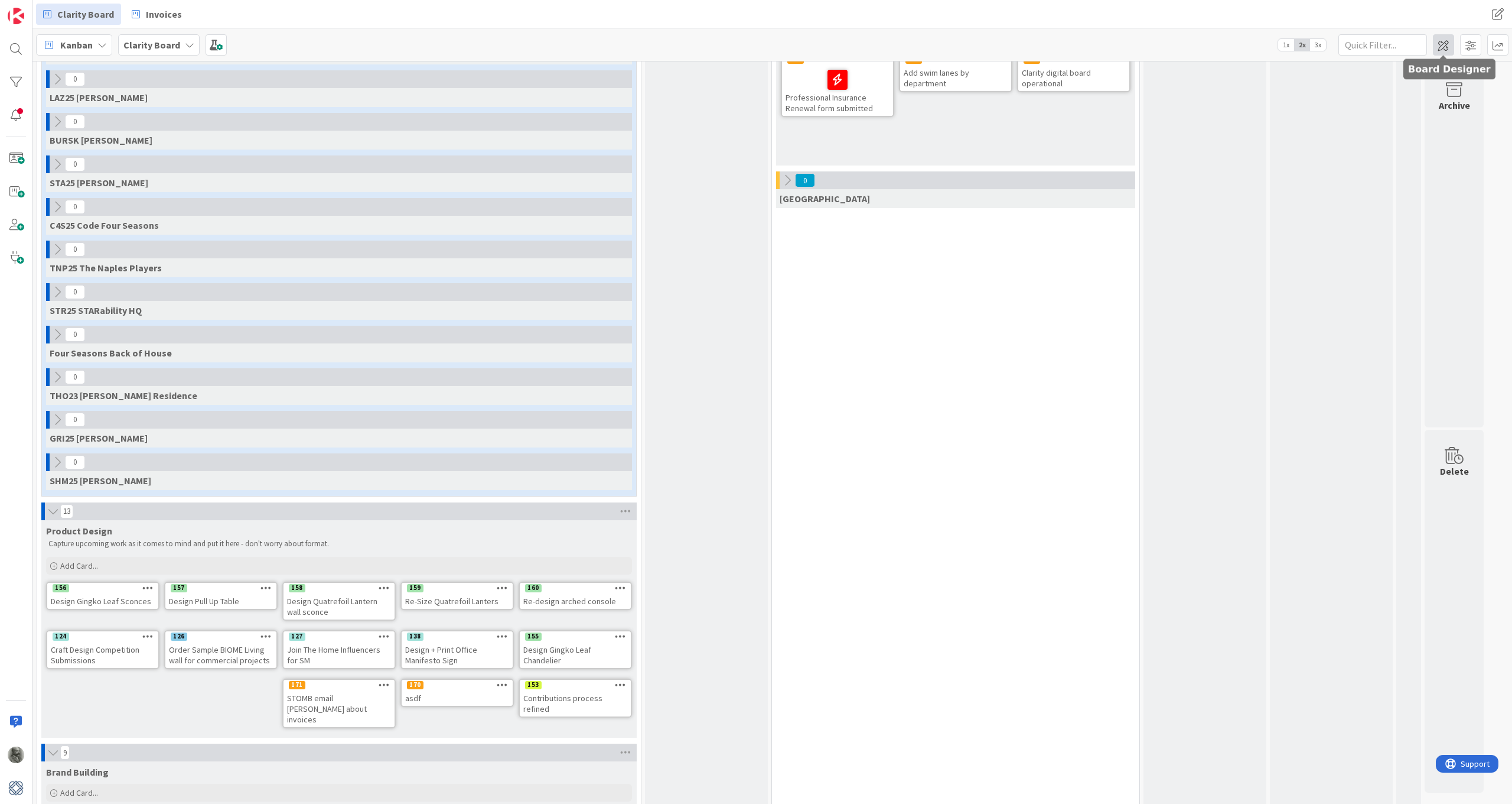
click at [892, 44] on span at bounding box center [1443, 45] width 21 height 21
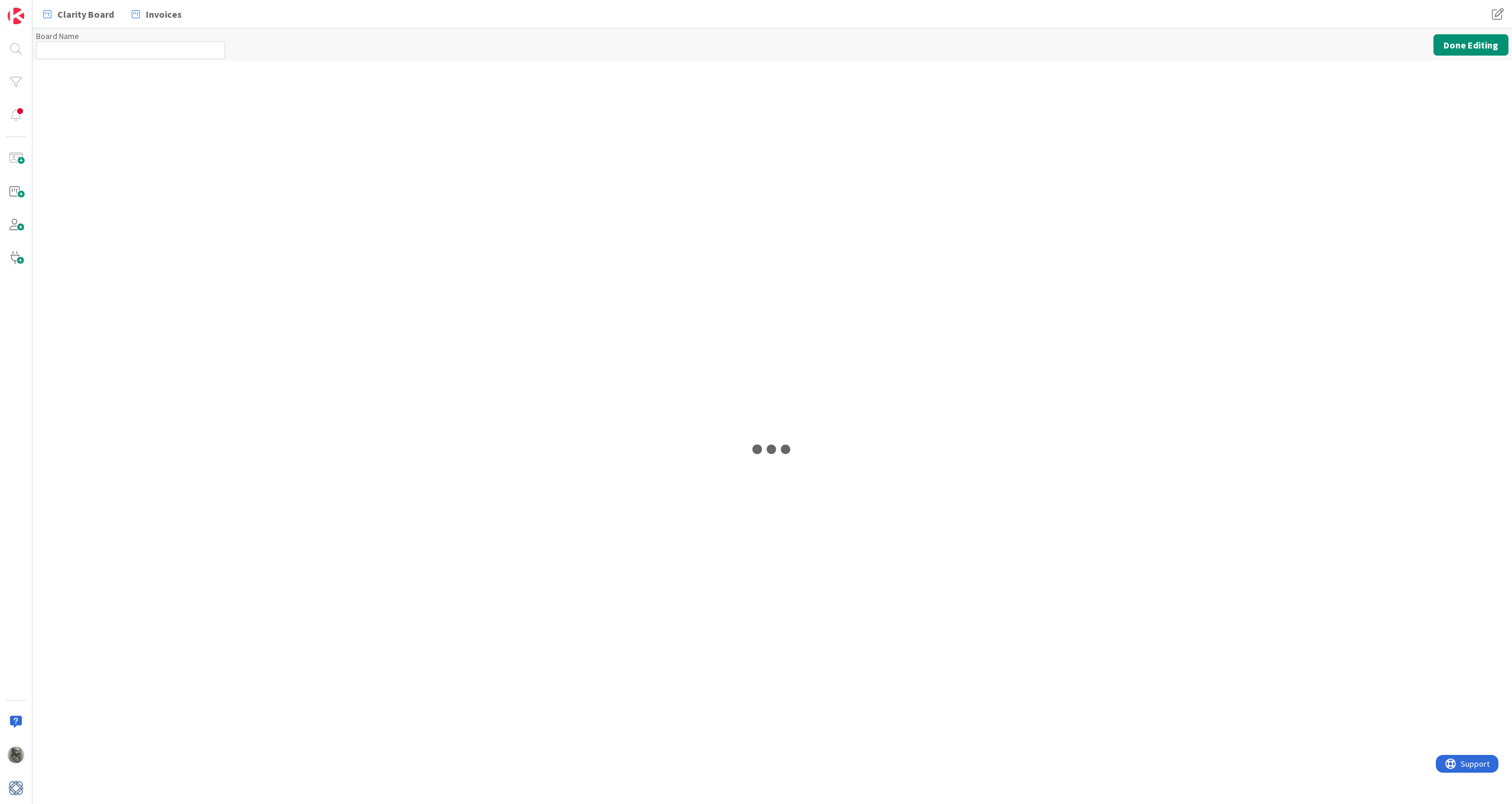
type input "Clarity Board"
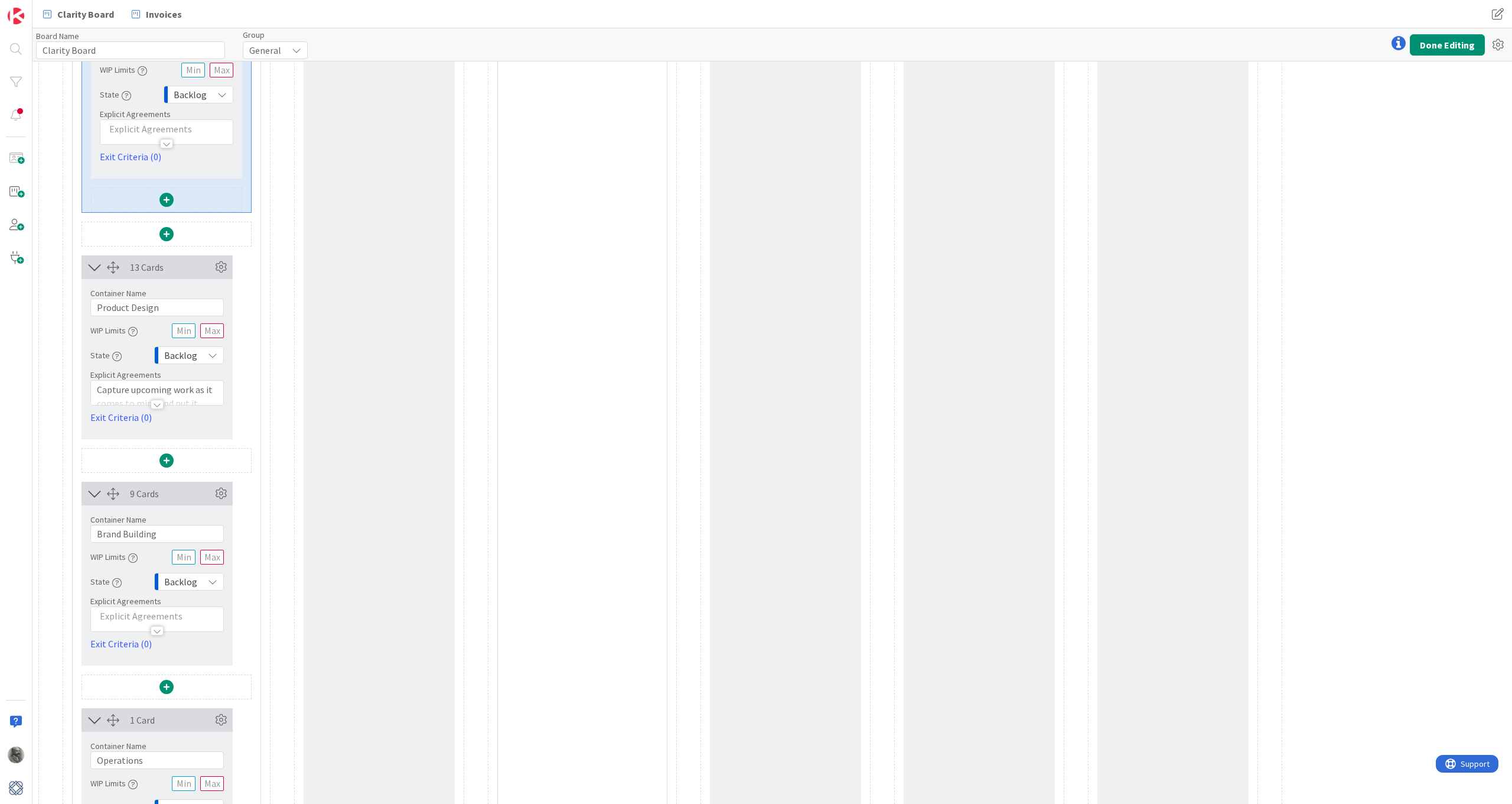
scroll to position [3126, 0]
drag, startPoint x: 99, startPoint y: 394, endPoint x: 200, endPoint y: 387, distance: 101.2
click at [200, 387] on div "Capture upcoming work as it comes to mind and put it here - don't worry about f…" at bounding box center [157, 398] width 133 height 24
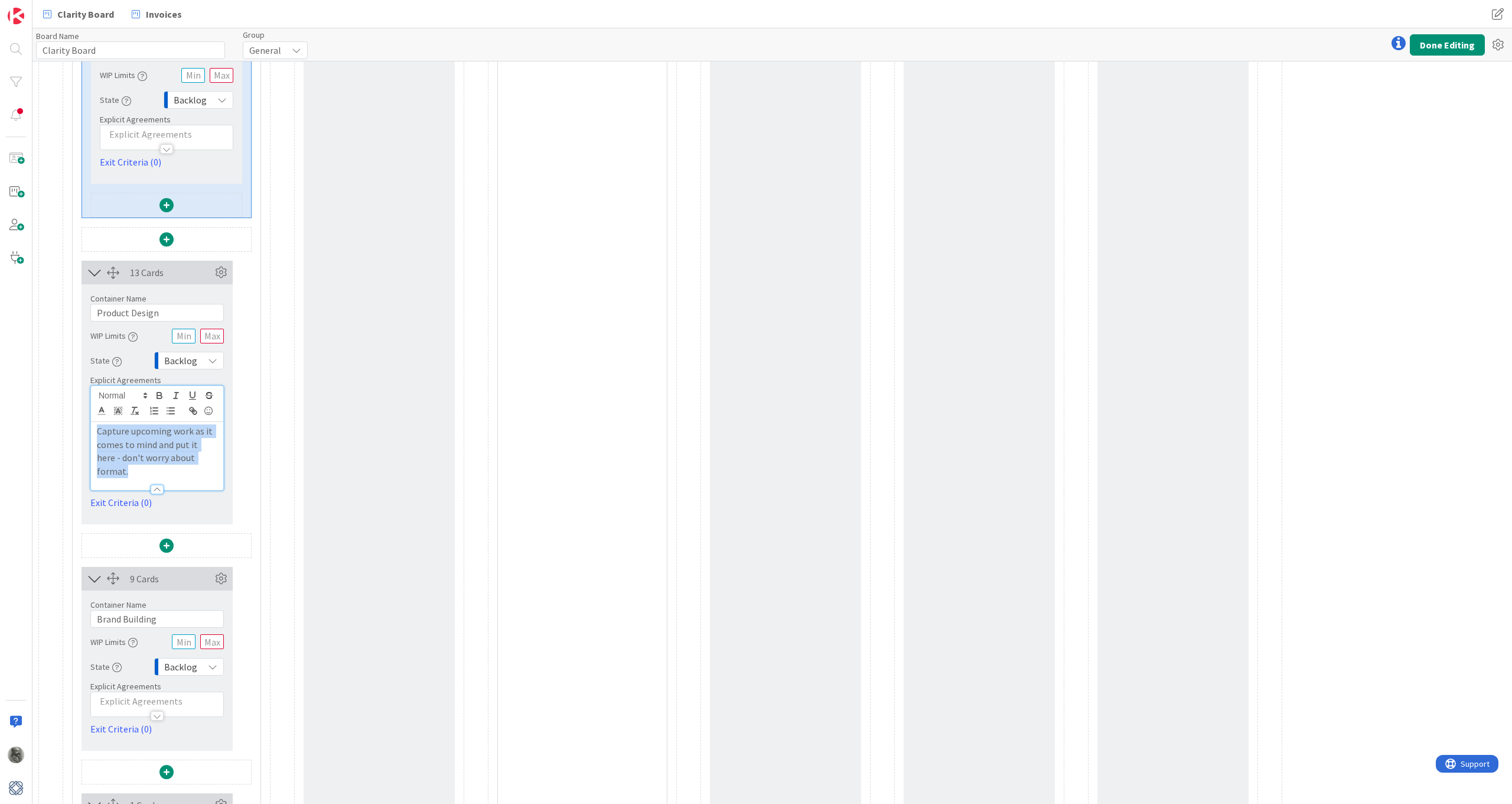
drag, startPoint x: 205, startPoint y: 455, endPoint x: 77, endPoint y: 425, distance: 131.5
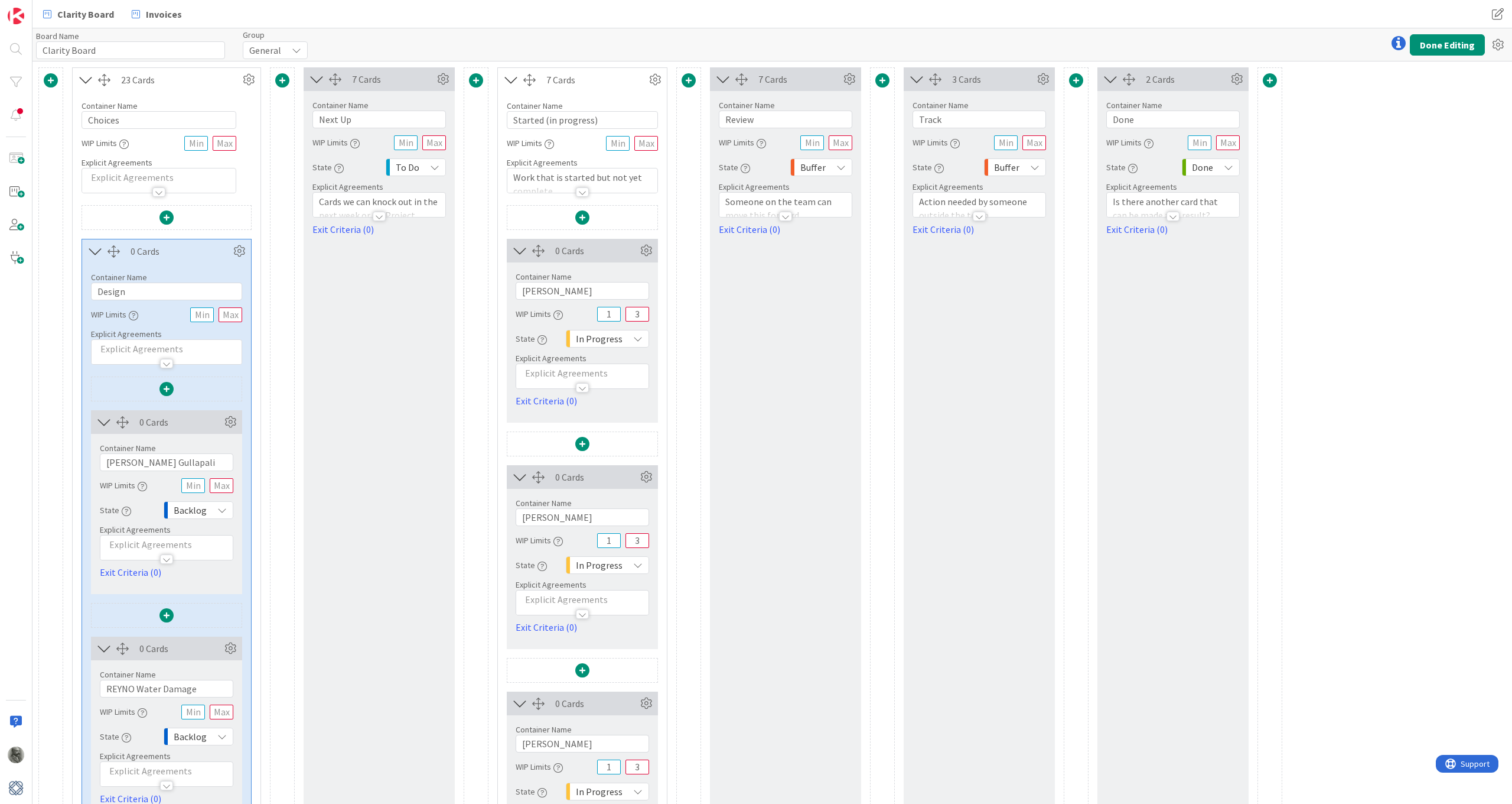
scroll to position [0, 0]
click at [137, 174] on p at bounding box center [159, 177] width 142 height 14
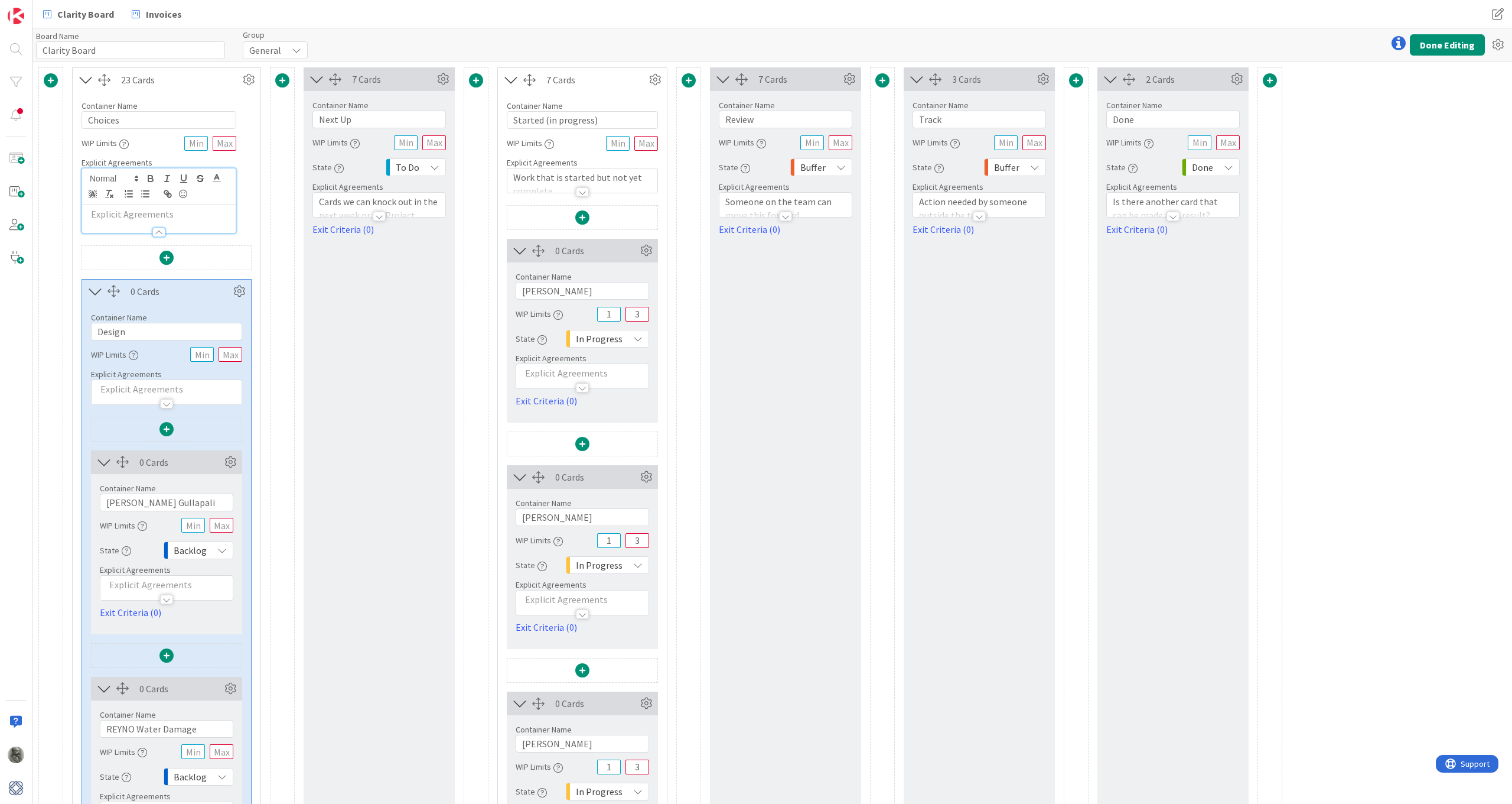
click at [130, 211] on p at bounding box center [159, 214] width 142 height 14
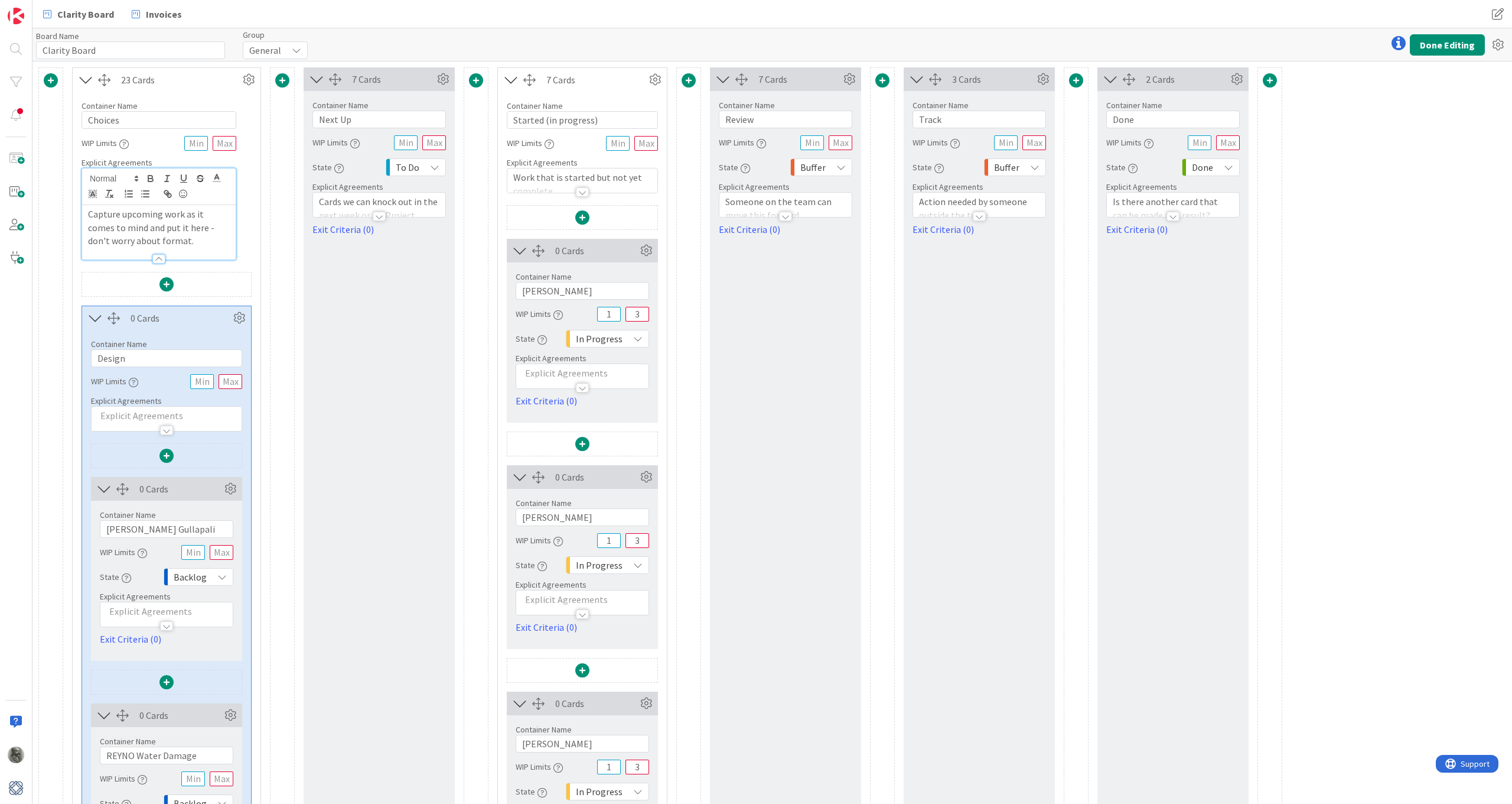
click at [379, 215] on div at bounding box center [379, 217] width 13 height 9
click at [238, 317] on icon at bounding box center [239, 318] width 18 height 18
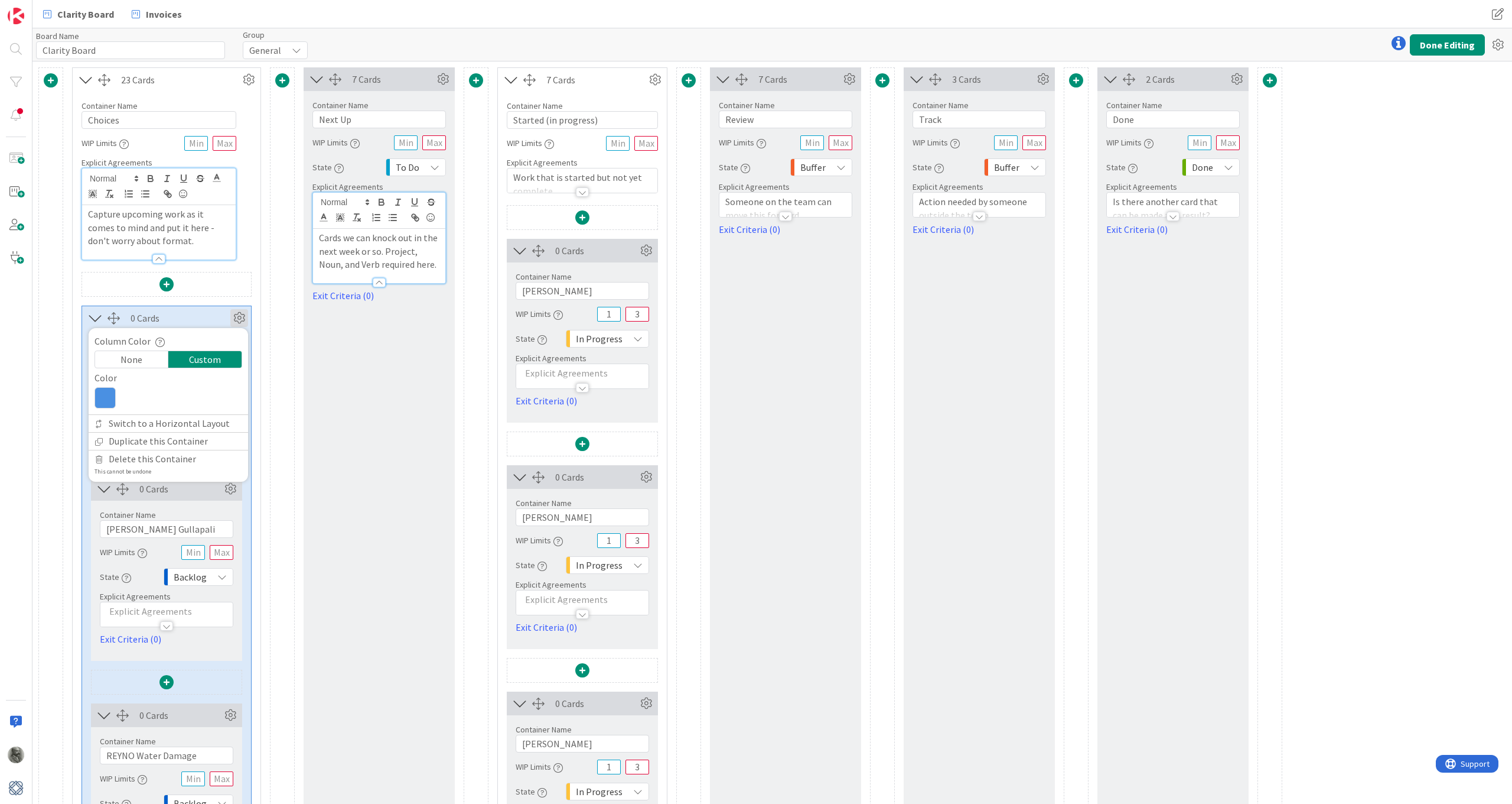
click at [238, 317] on icon at bounding box center [239, 318] width 18 height 18
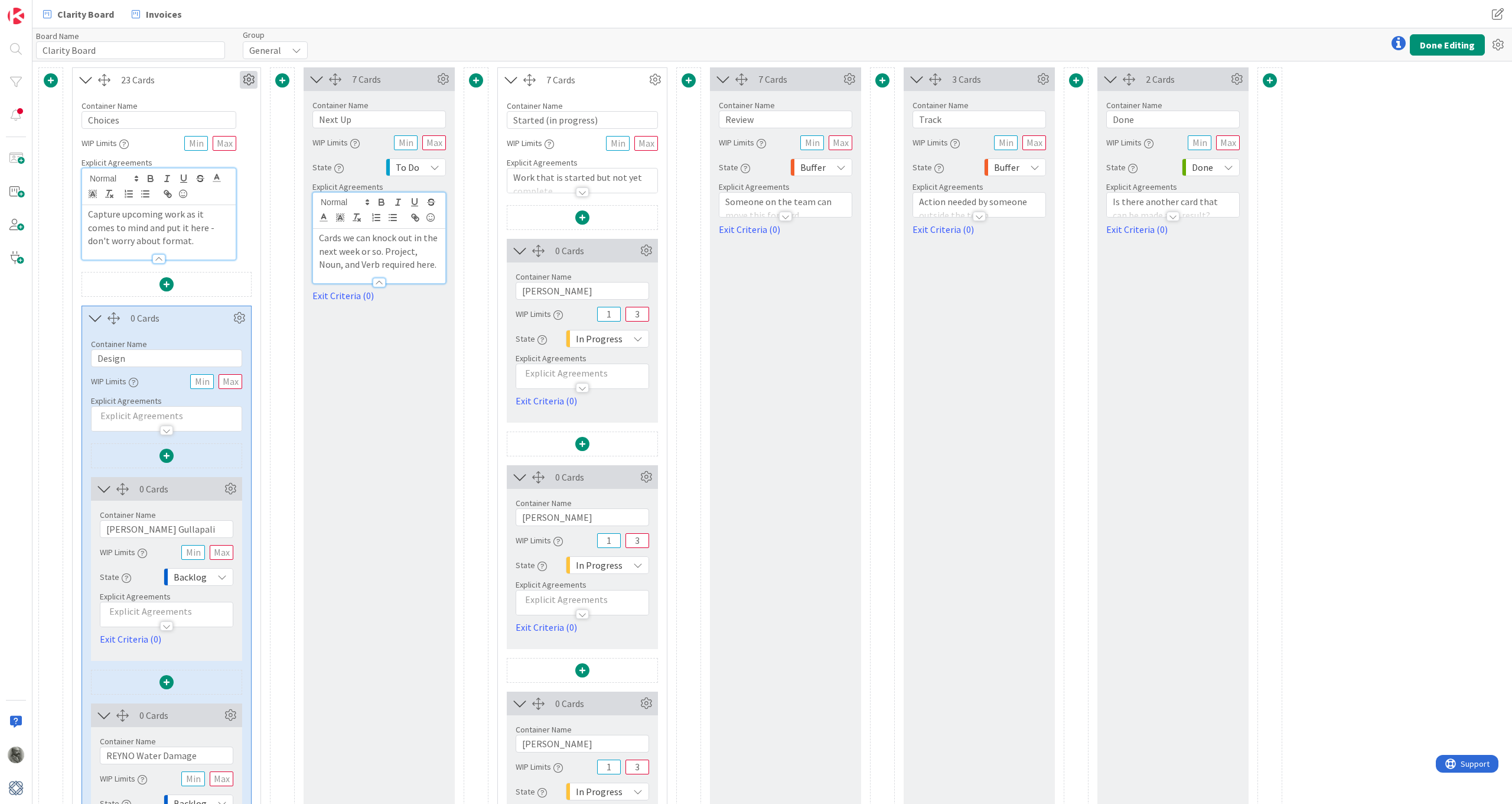
click at [250, 78] on icon at bounding box center [249, 80] width 18 height 18
click at [231, 488] on icon at bounding box center [230, 489] width 18 height 18
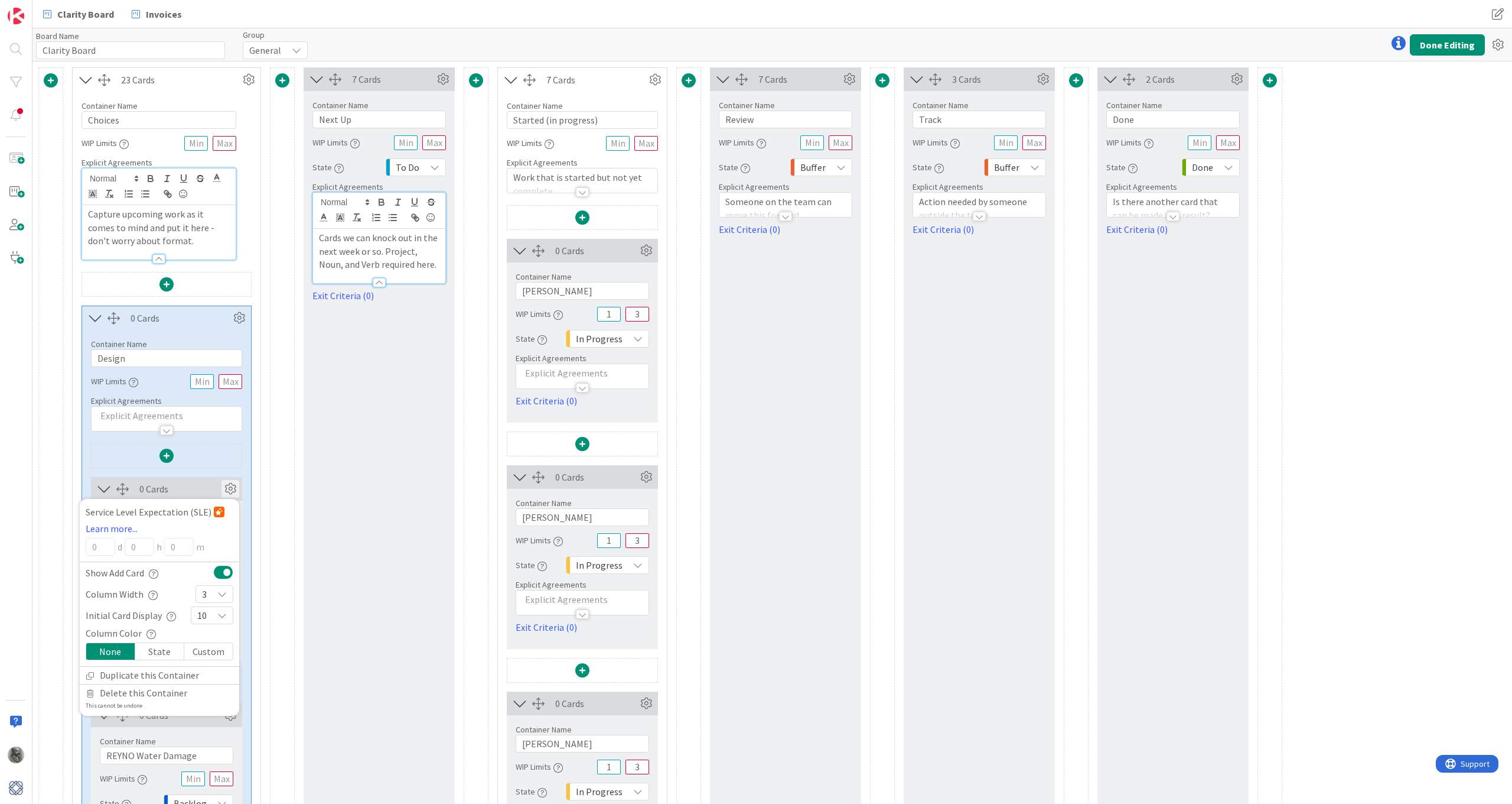
click at [218, 588] on div "3" at bounding box center [214, 594] width 38 height 18
click at [216, 456] on link "5" at bounding box center [214, 461] width 37 height 21
click at [229, 487] on icon at bounding box center [230, 489] width 18 height 18
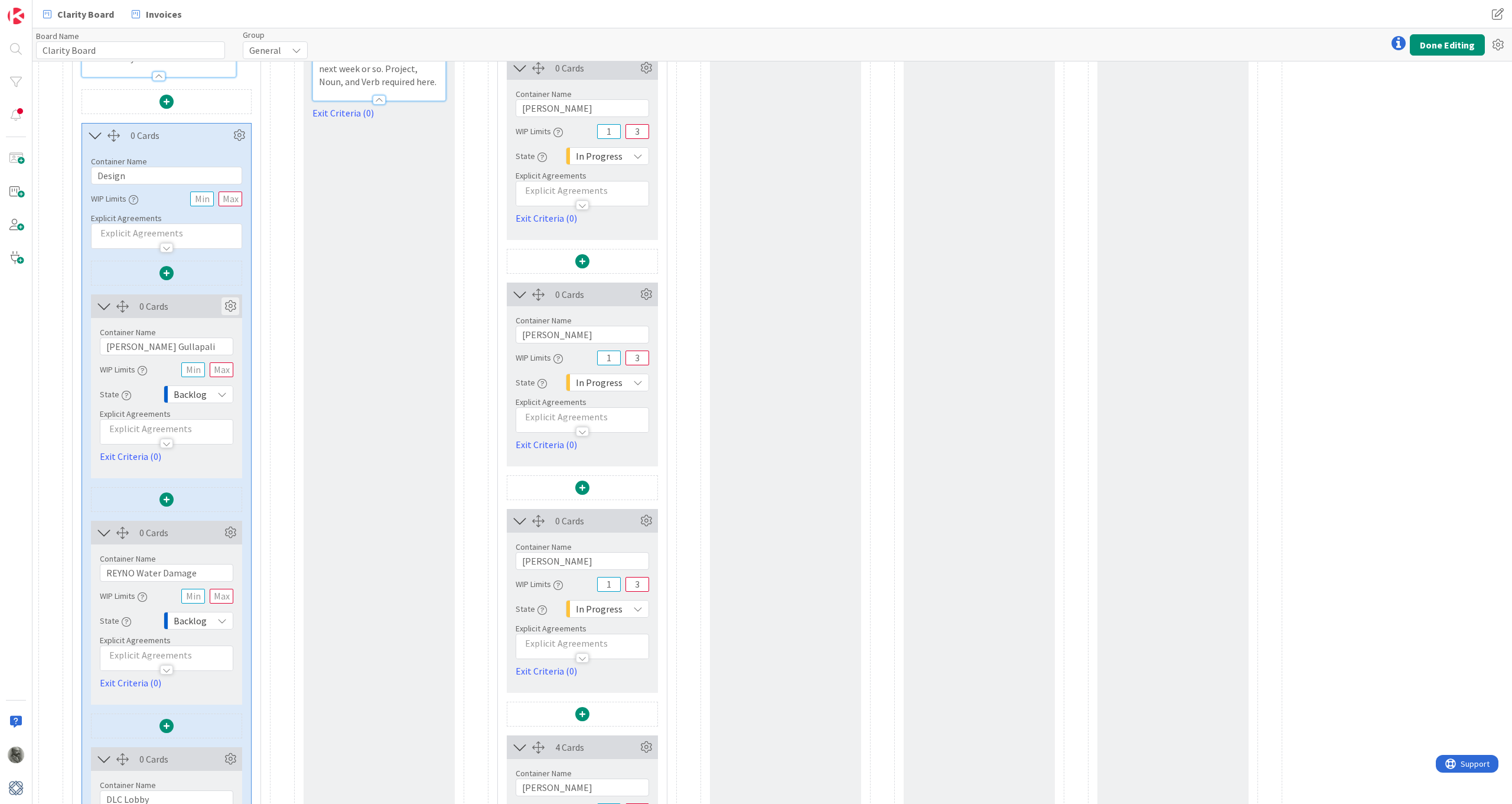
scroll to position [295, 0]
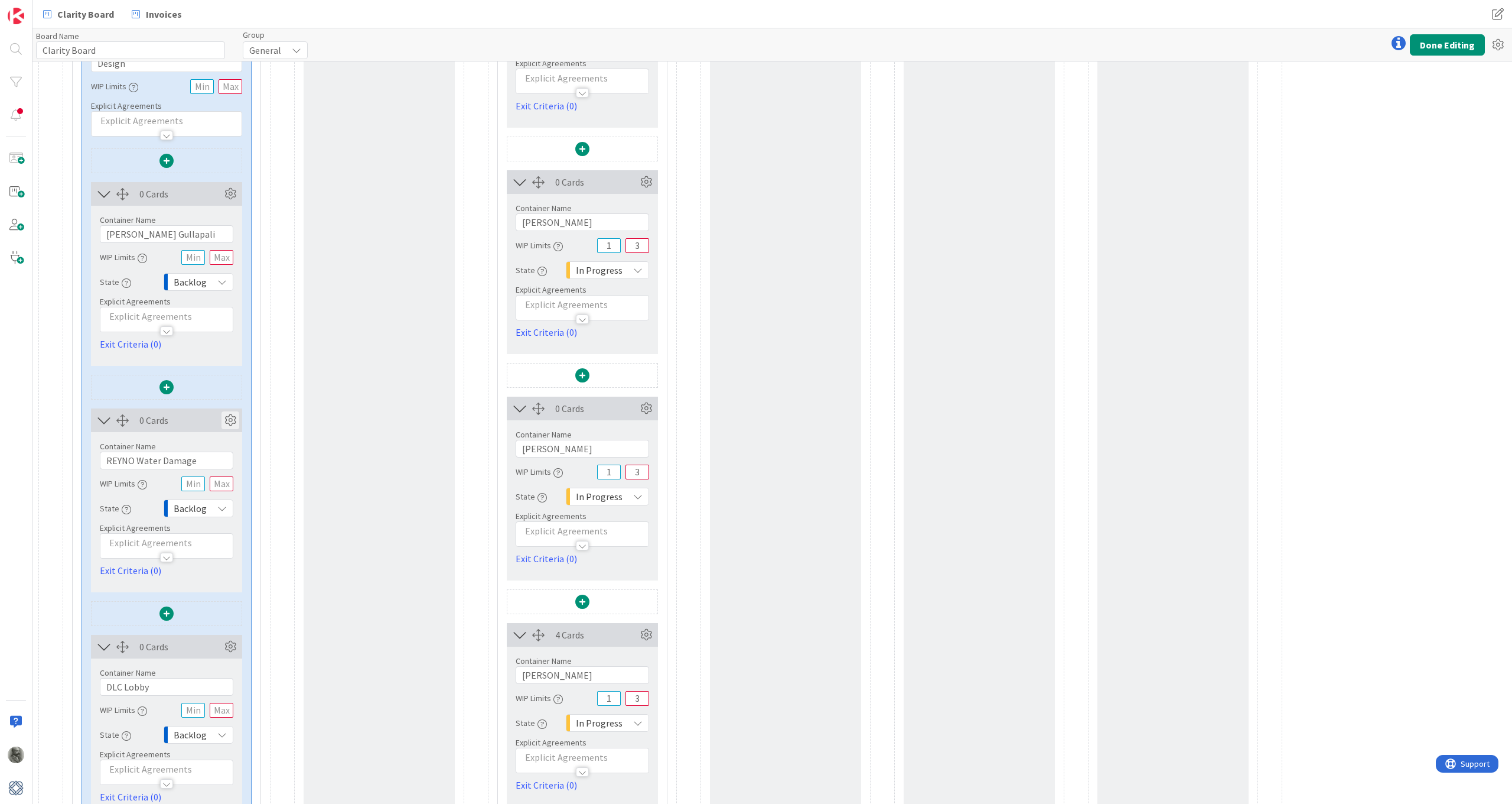
click at [231, 420] on icon at bounding box center [230, 420] width 18 height 18
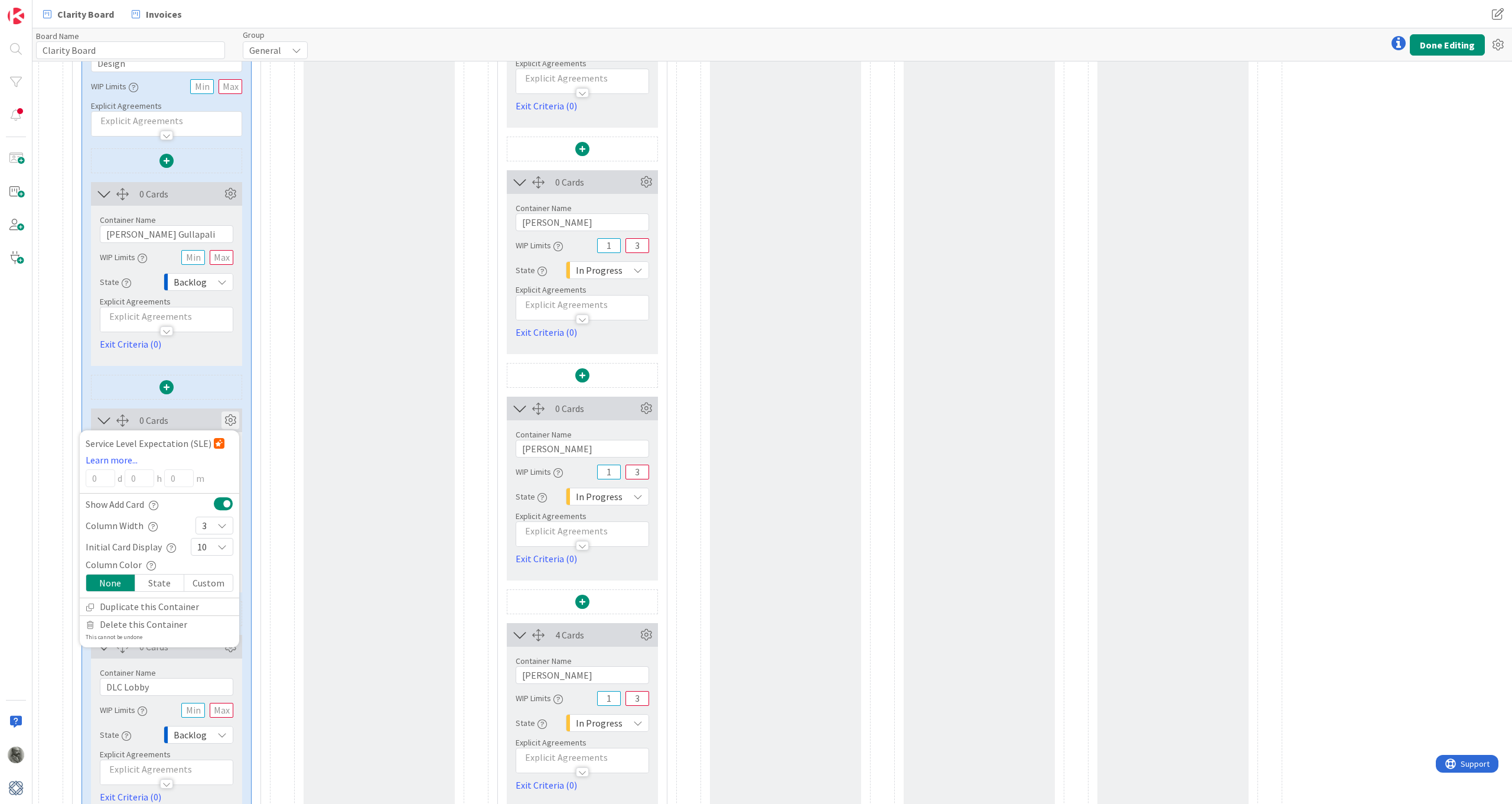
click at [221, 526] on icon at bounding box center [222, 525] width 9 height 9
click at [212, 589] on icon at bounding box center [207, 636] width 9 height 18
click at [231, 417] on icon at bounding box center [230, 420] width 18 height 18
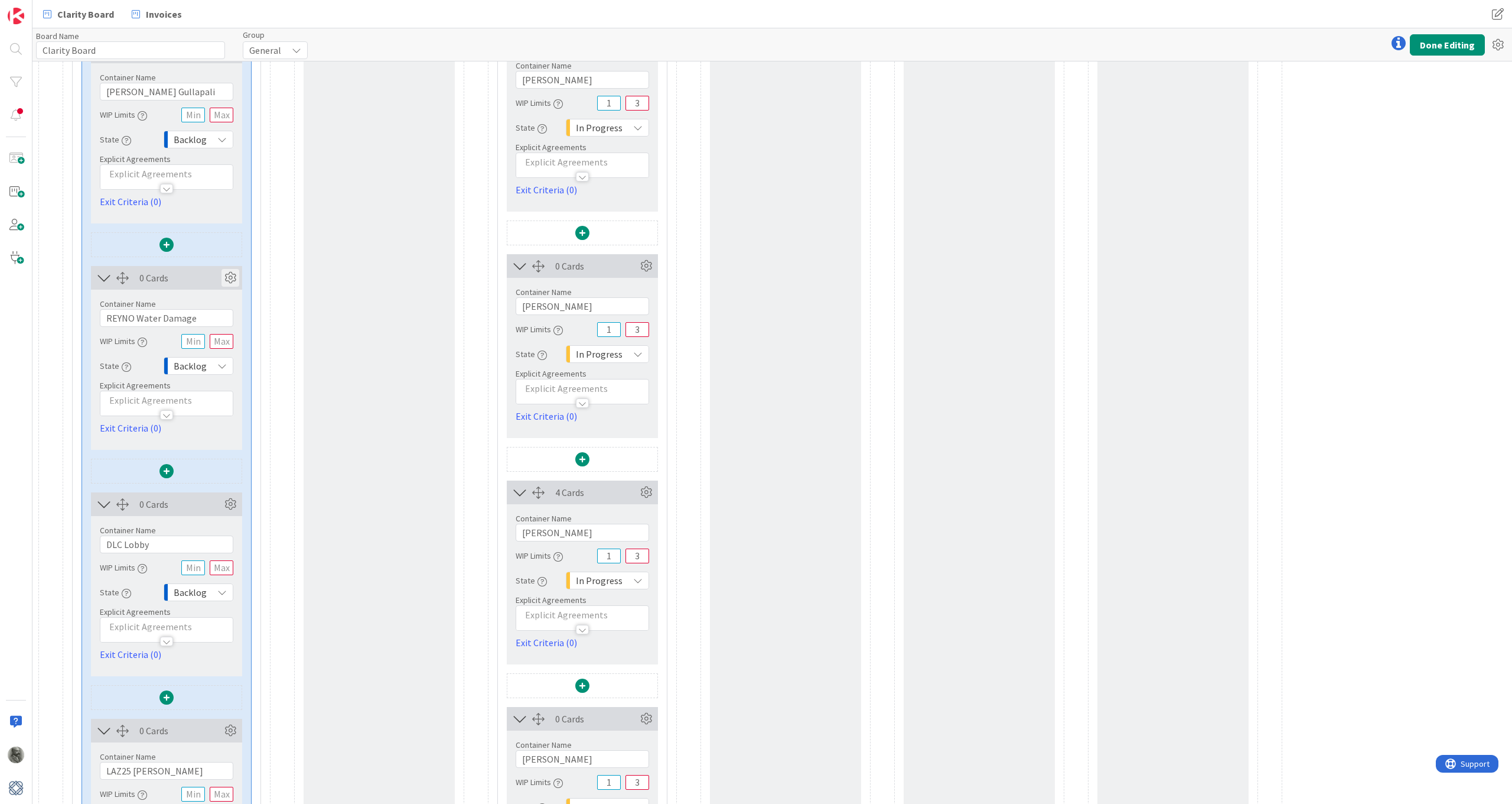
scroll to position [453, 0]
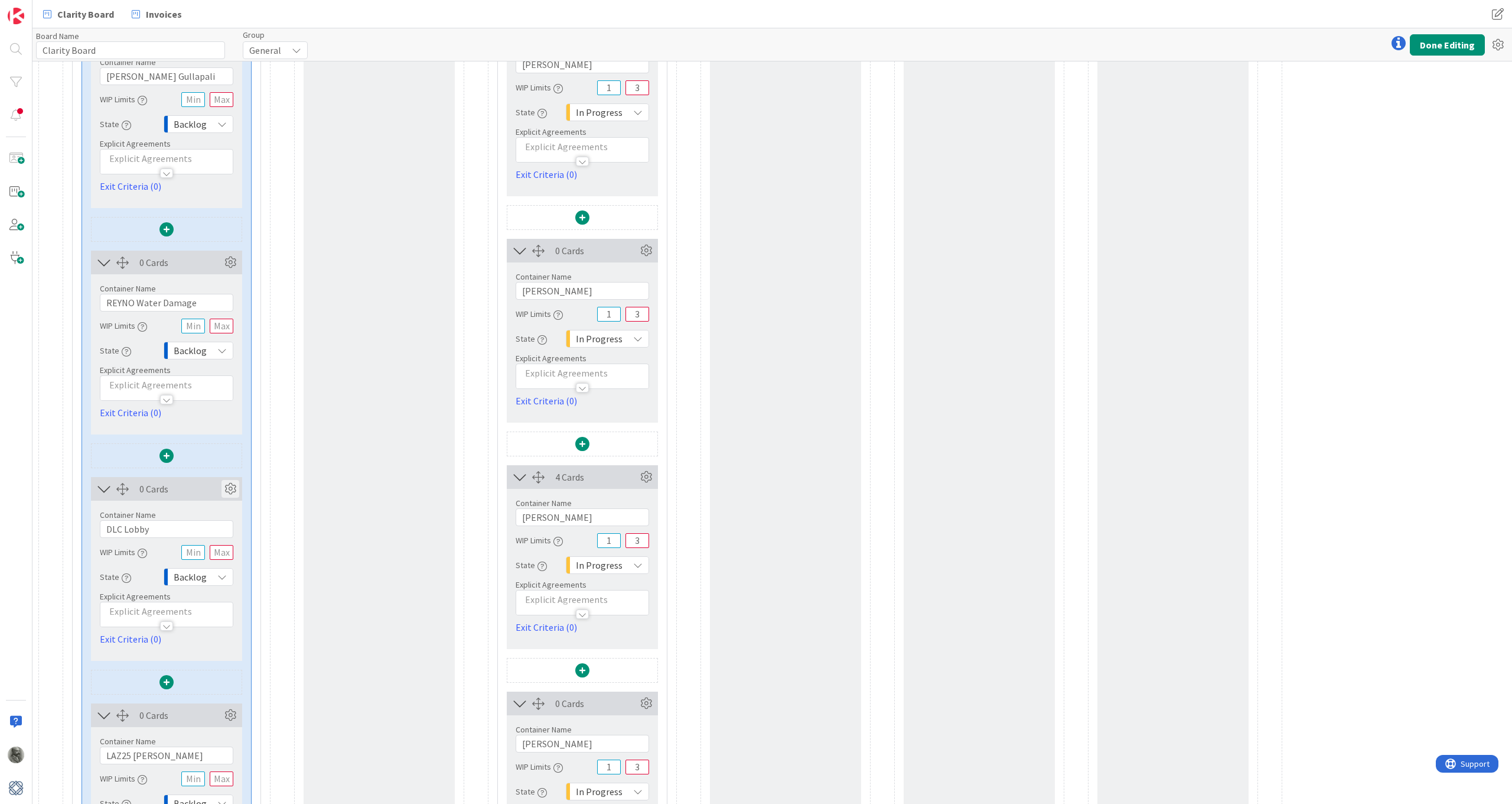
click at [229, 483] on icon at bounding box center [230, 489] width 18 height 18
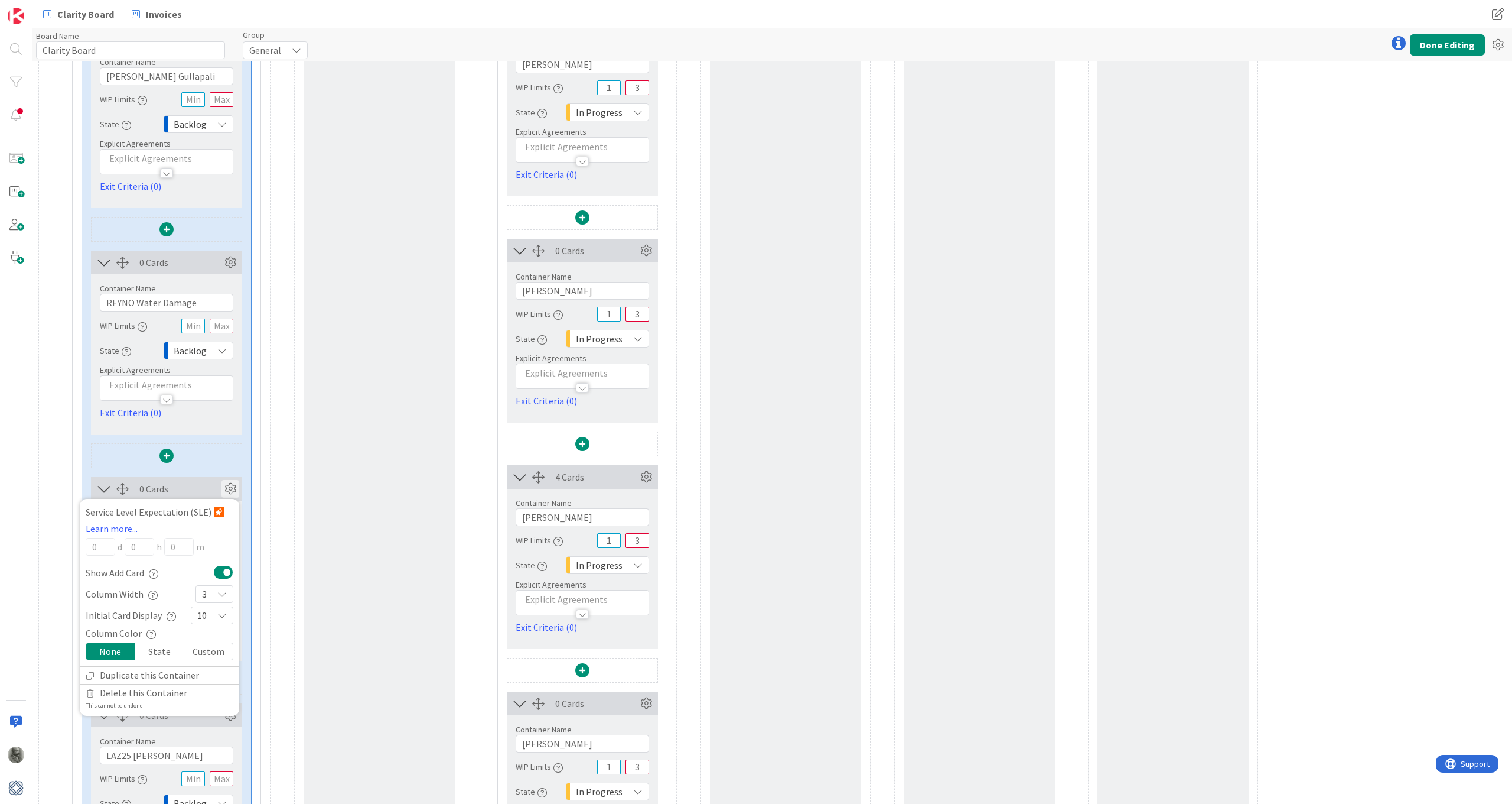
click at [212, 589] on div "3" at bounding box center [214, 594] width 38 height 18
click at [216, 459] on link "5" at bounding box center [214, 461] width 37 height 21
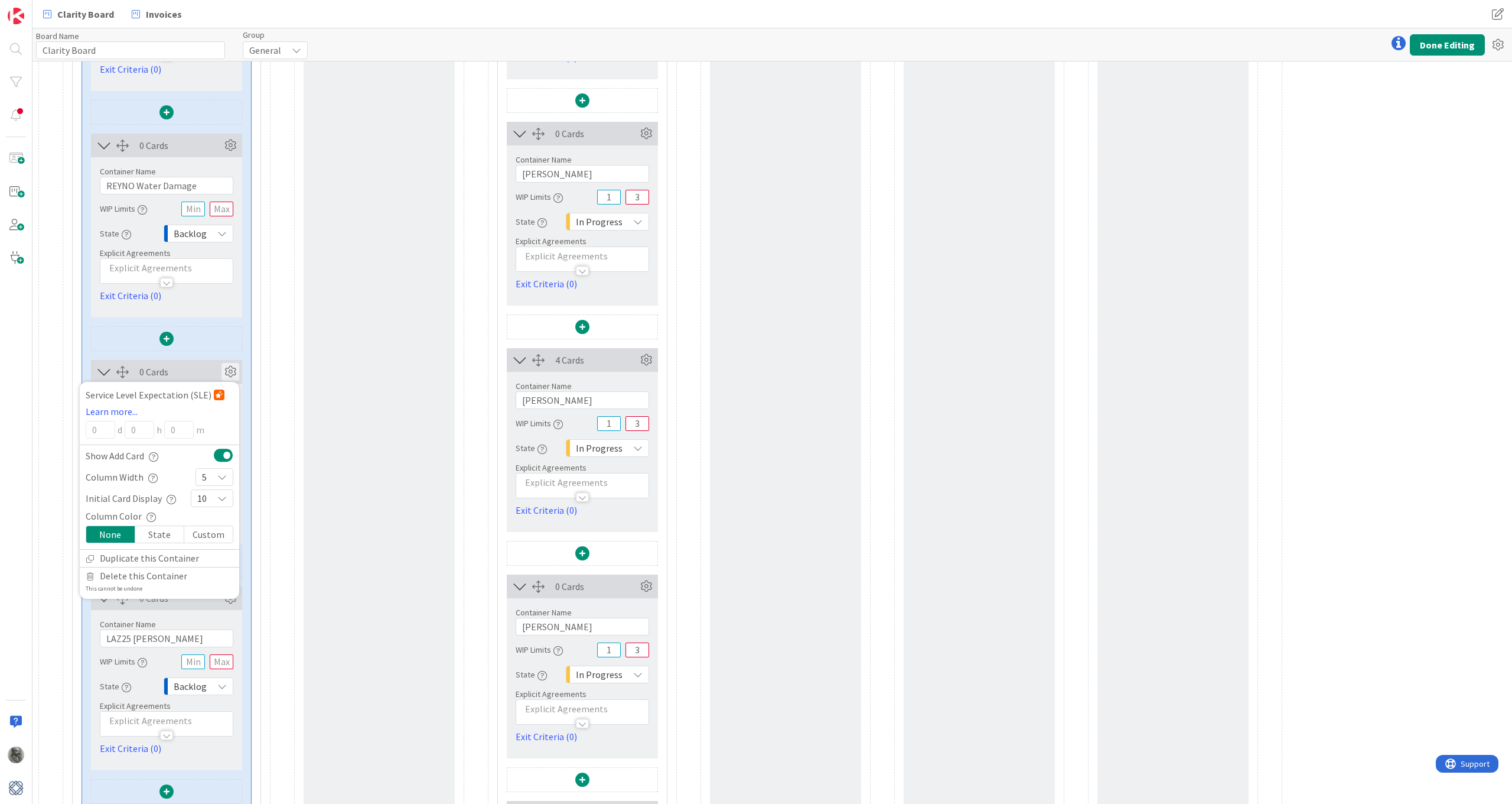
scroll to position [738, 0]
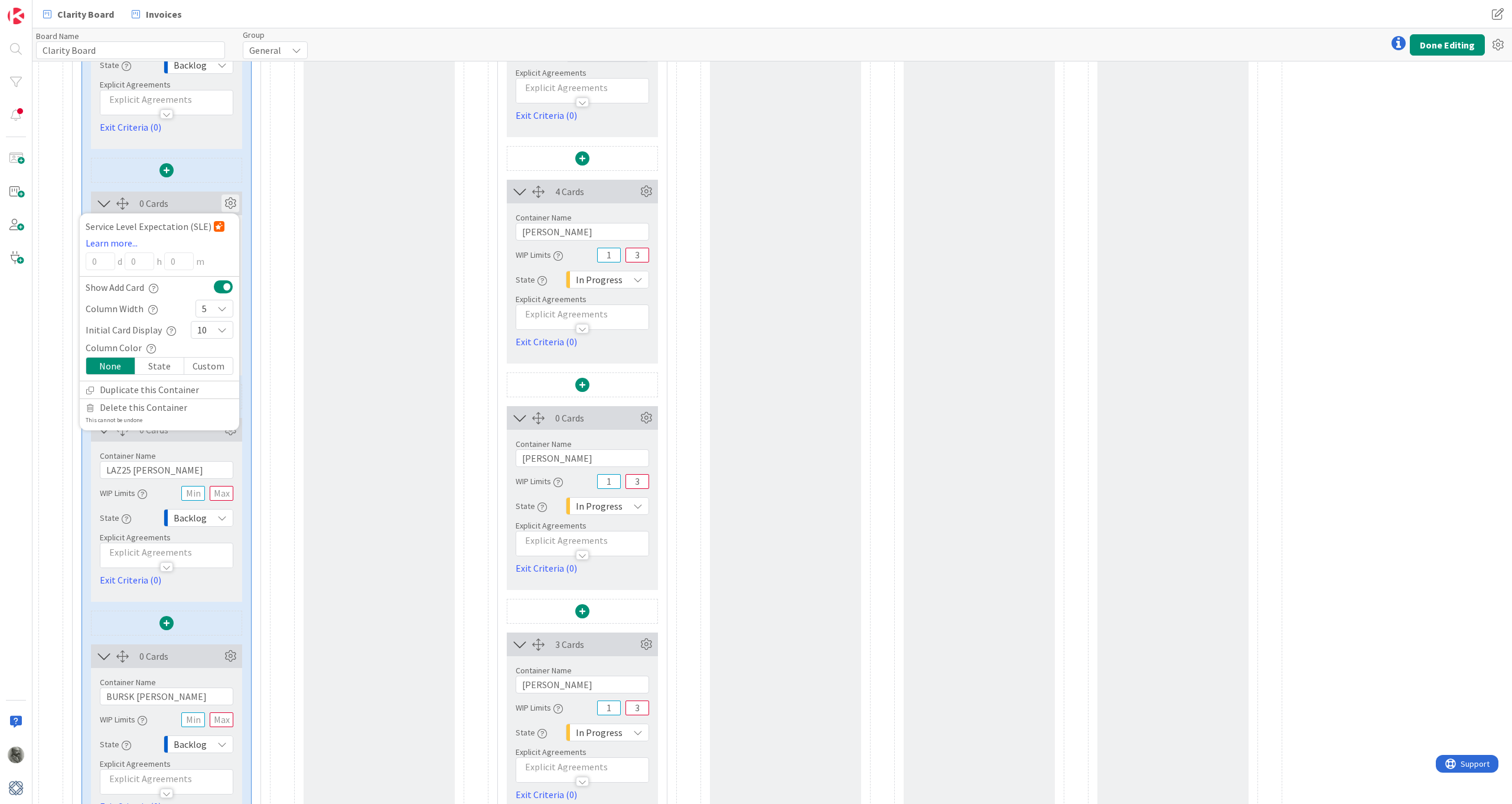
click at [230, 452] on div "Container Name 13 / 64" at bounding box center [166, 455] width 133 height 11
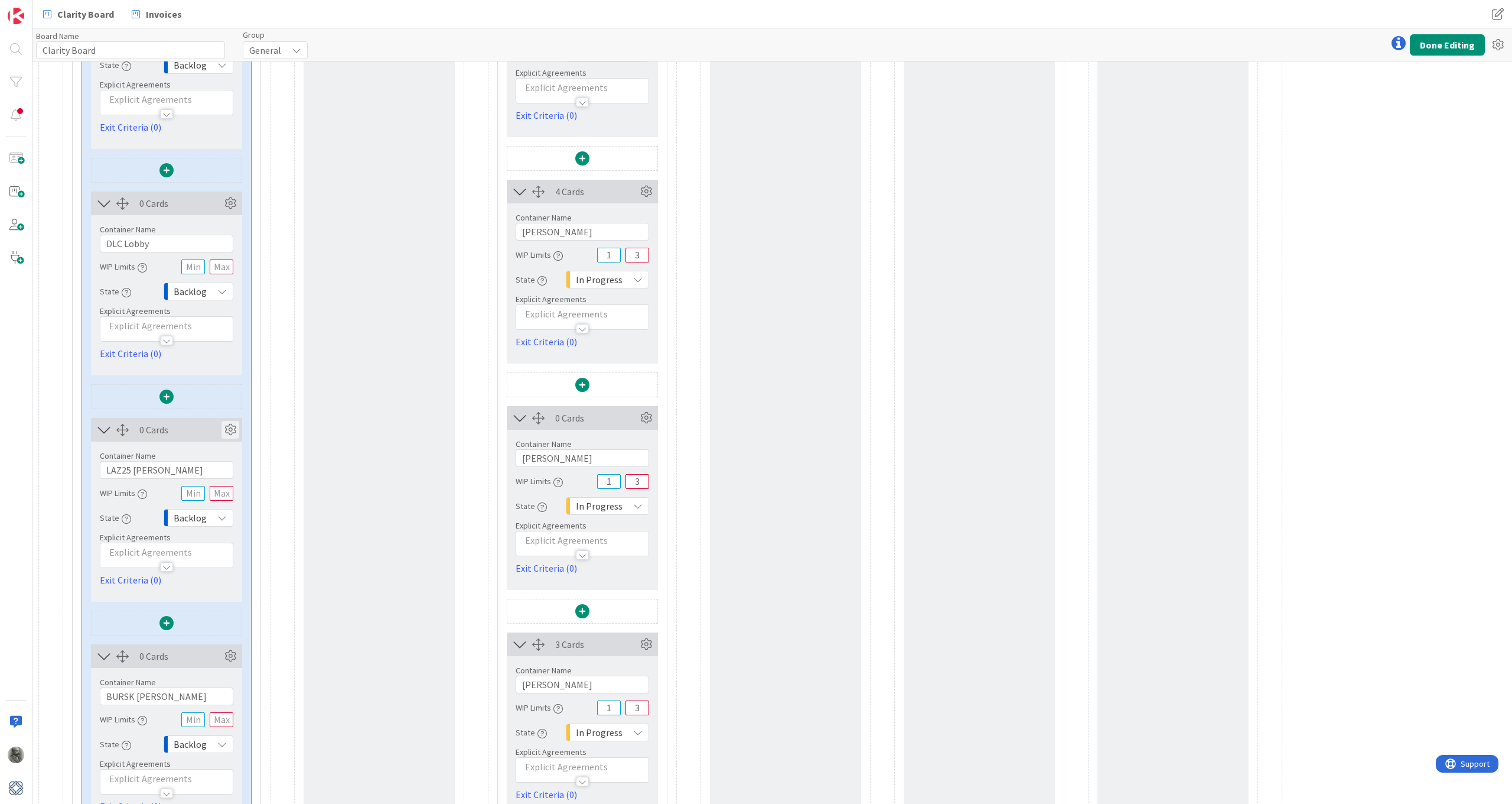
click at [229, 427] on icon at bounding box center [230, 430] width 18 height 18
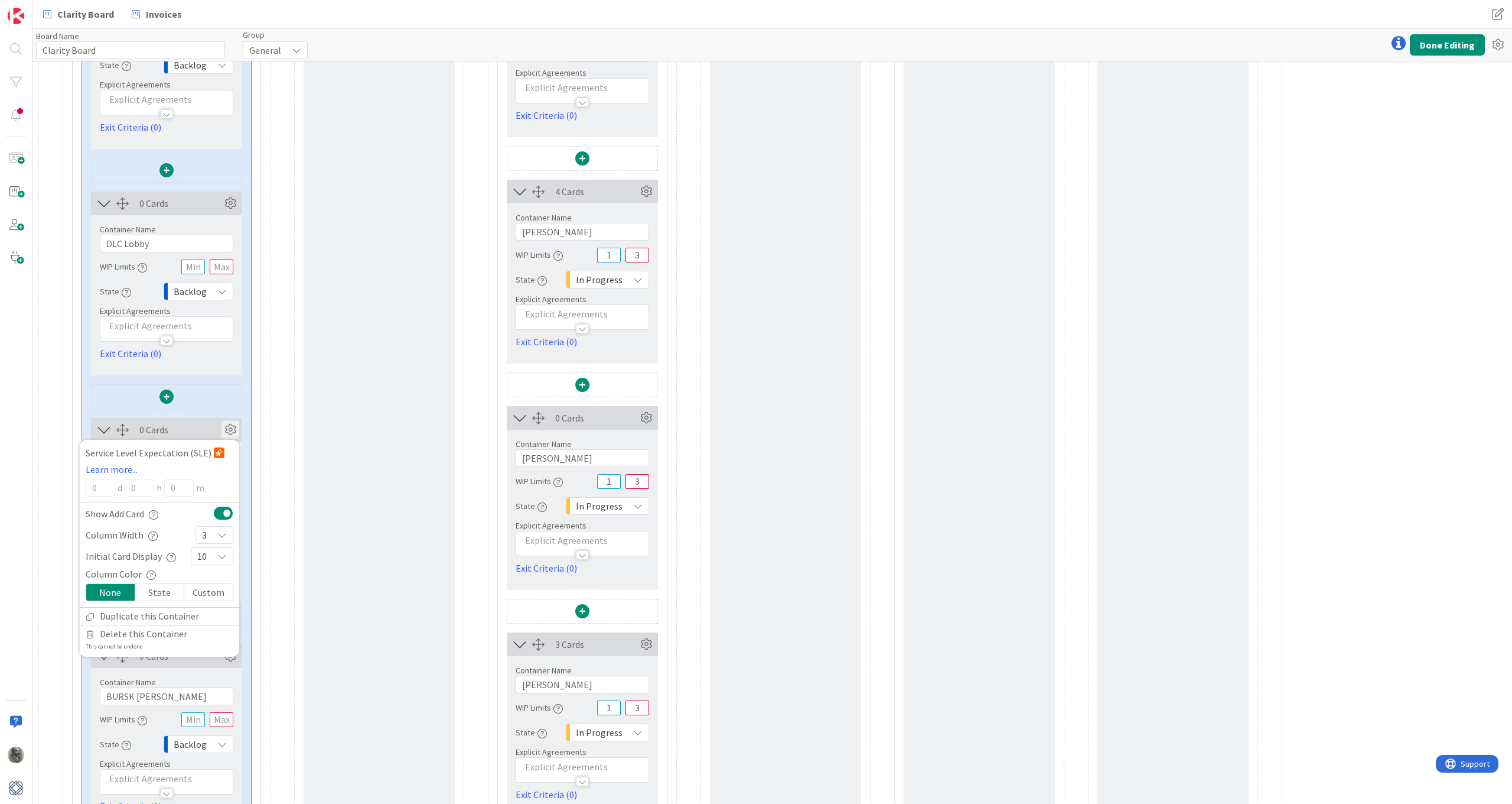
click at [214, 529] on div "3" at bounding box center [214, 535] width 38 height 18
click at [212, 589] on link "5" at bounding box center [214, 646] width 37 height 21
click at [229, 426] on icon at bounding box center [230, 430] width 18 height 18
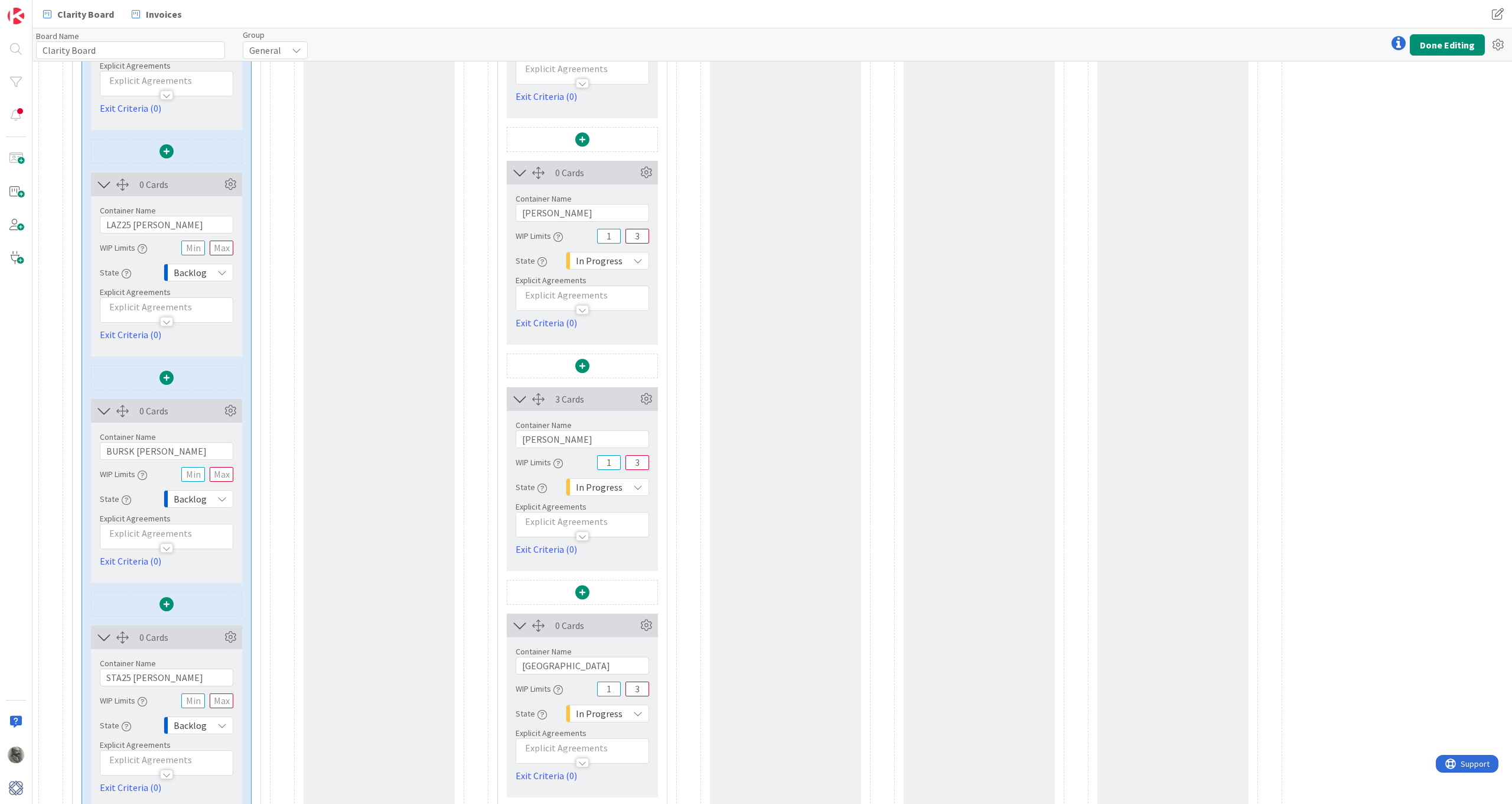
scroll to position [998, 0]
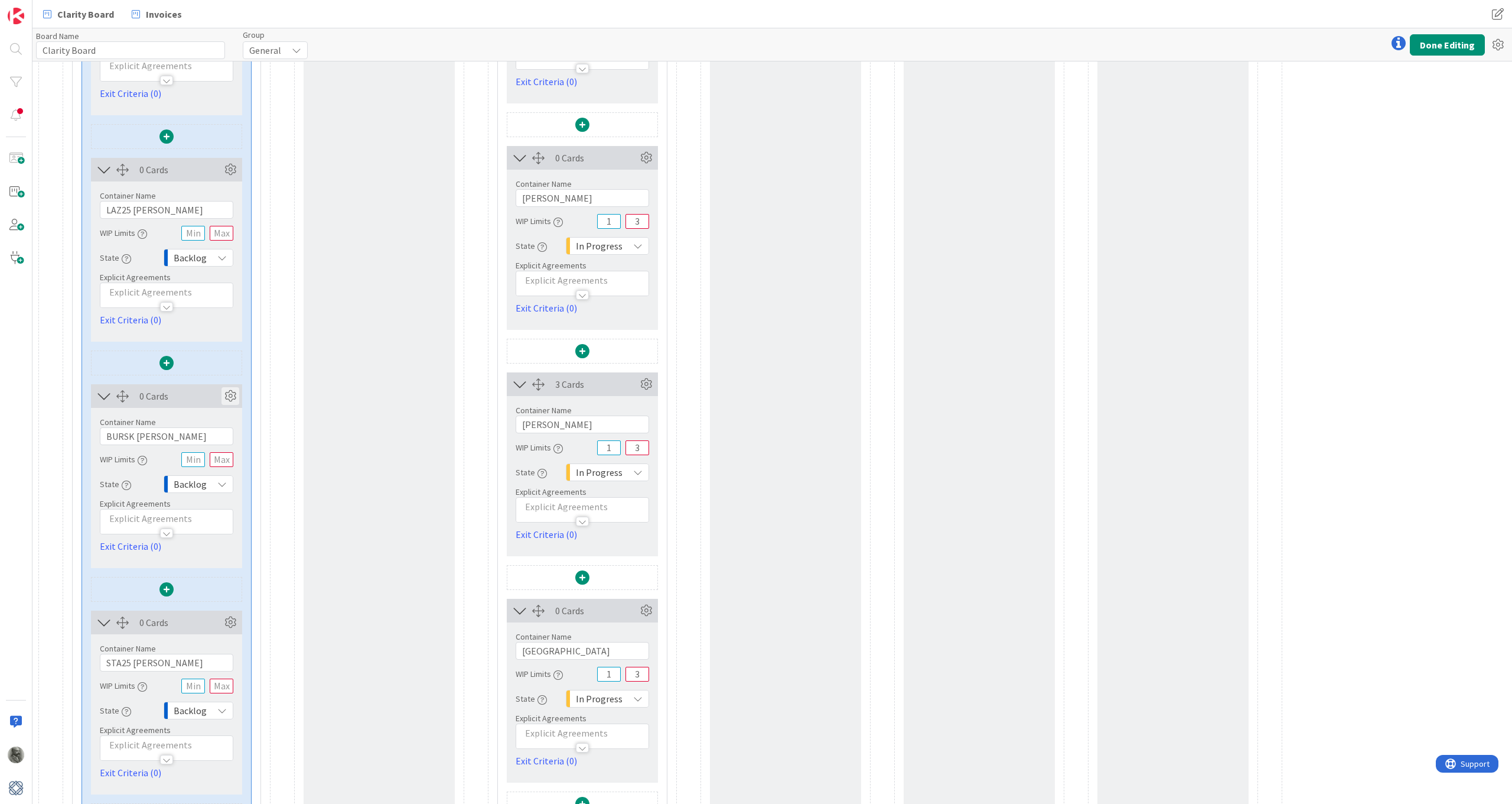
click at [231, 397] on icon at bounding box center [230, 396] width 18 height 18
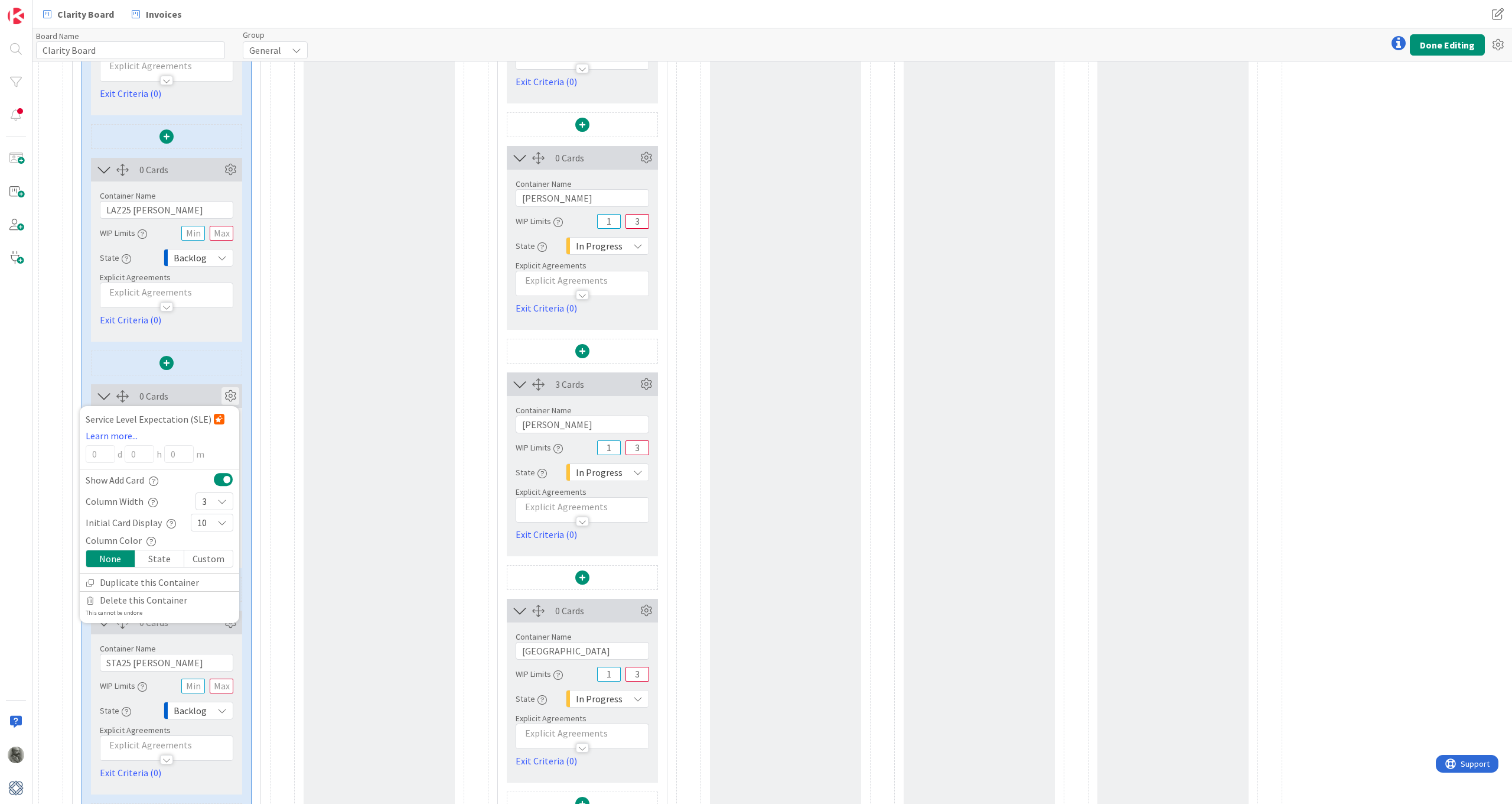
click at [221, 502] on icon at bounding box center [222, 501] width 9 height 9
click at [212, 589] on link "5" at bounding box center [214, 612] width 37 height 21
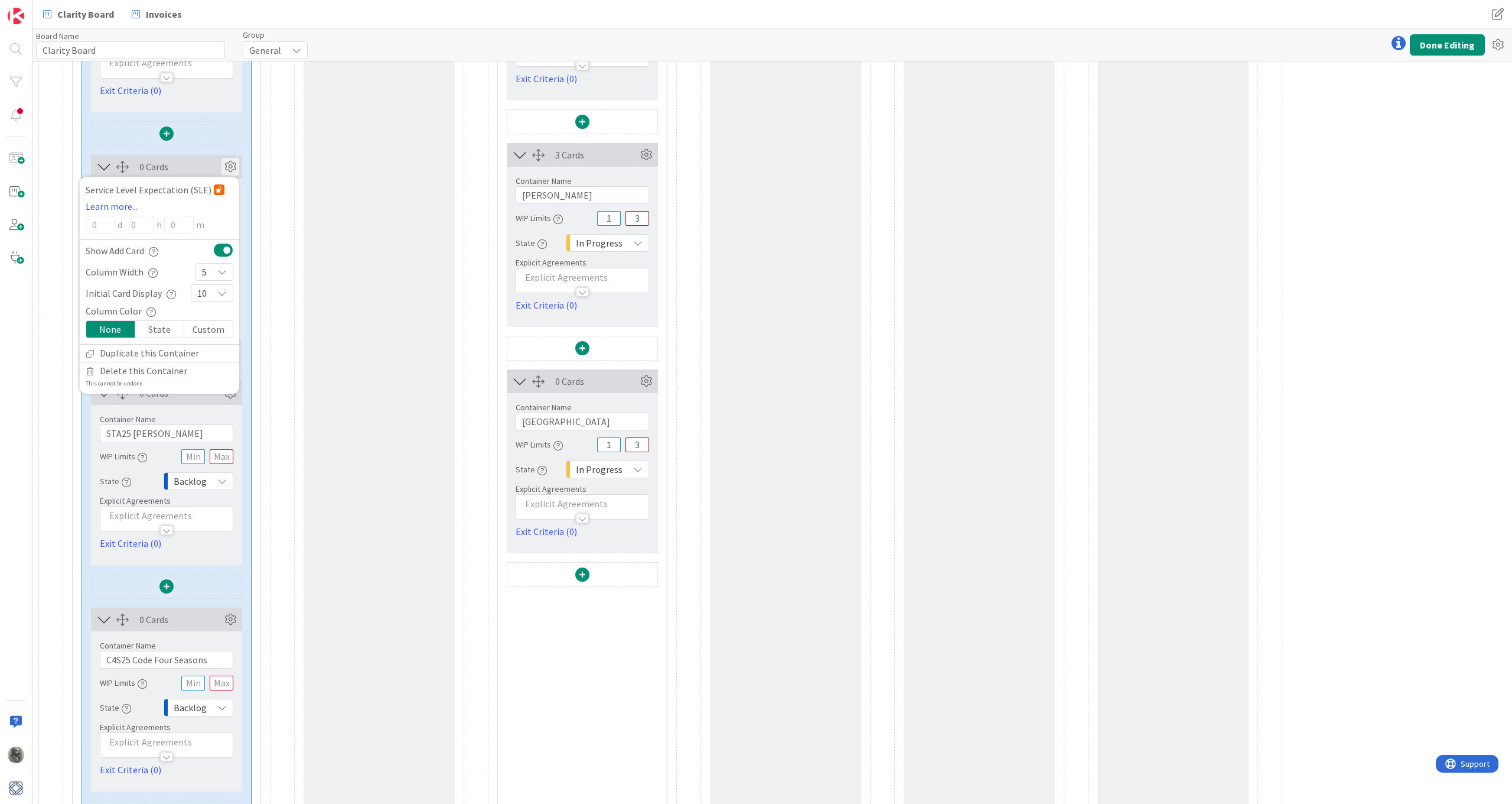
scroll to position [1242, 0]
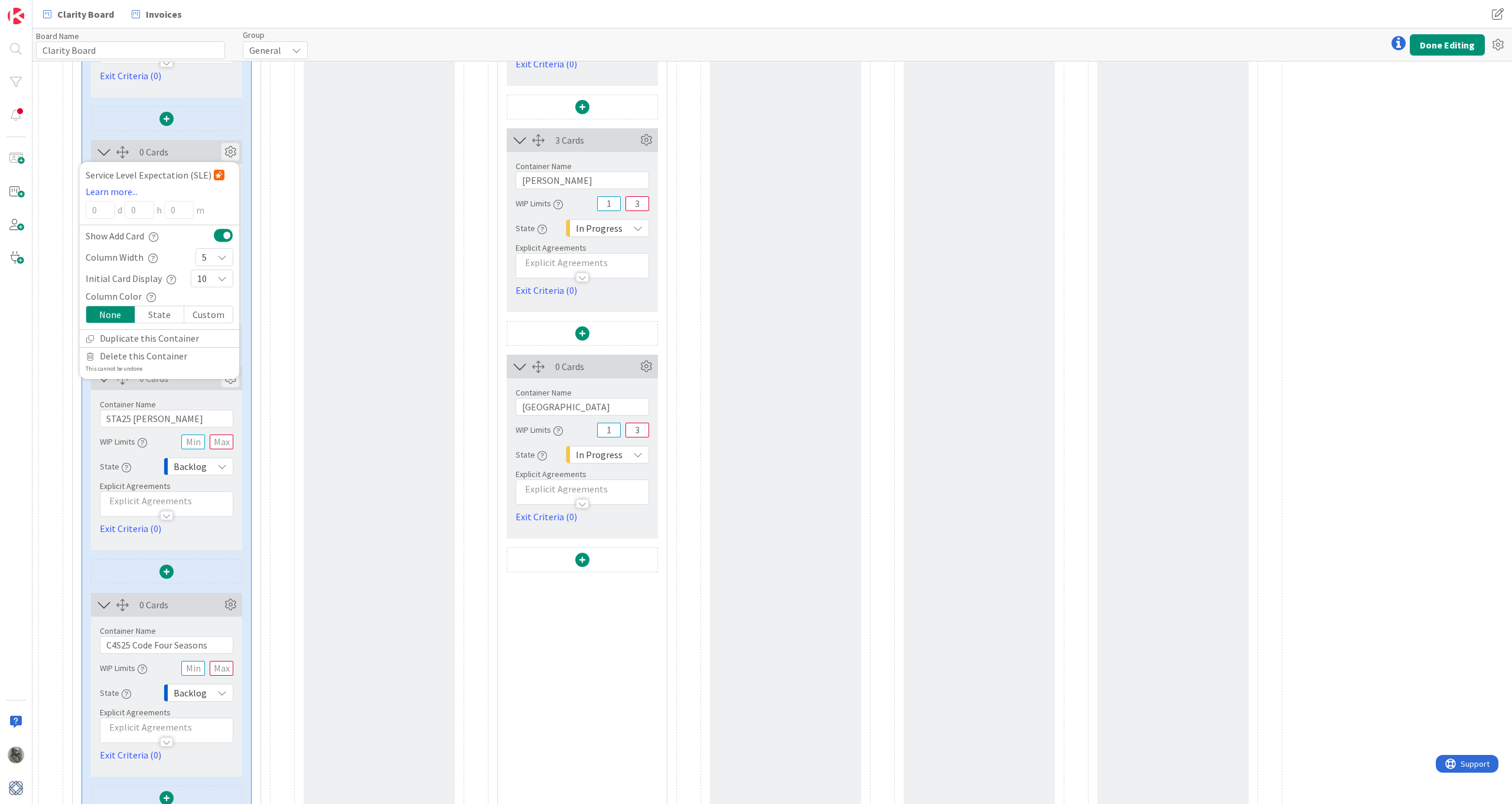
click at [229, 380] on icon at bounding box center [230, 378] width 18 height 18
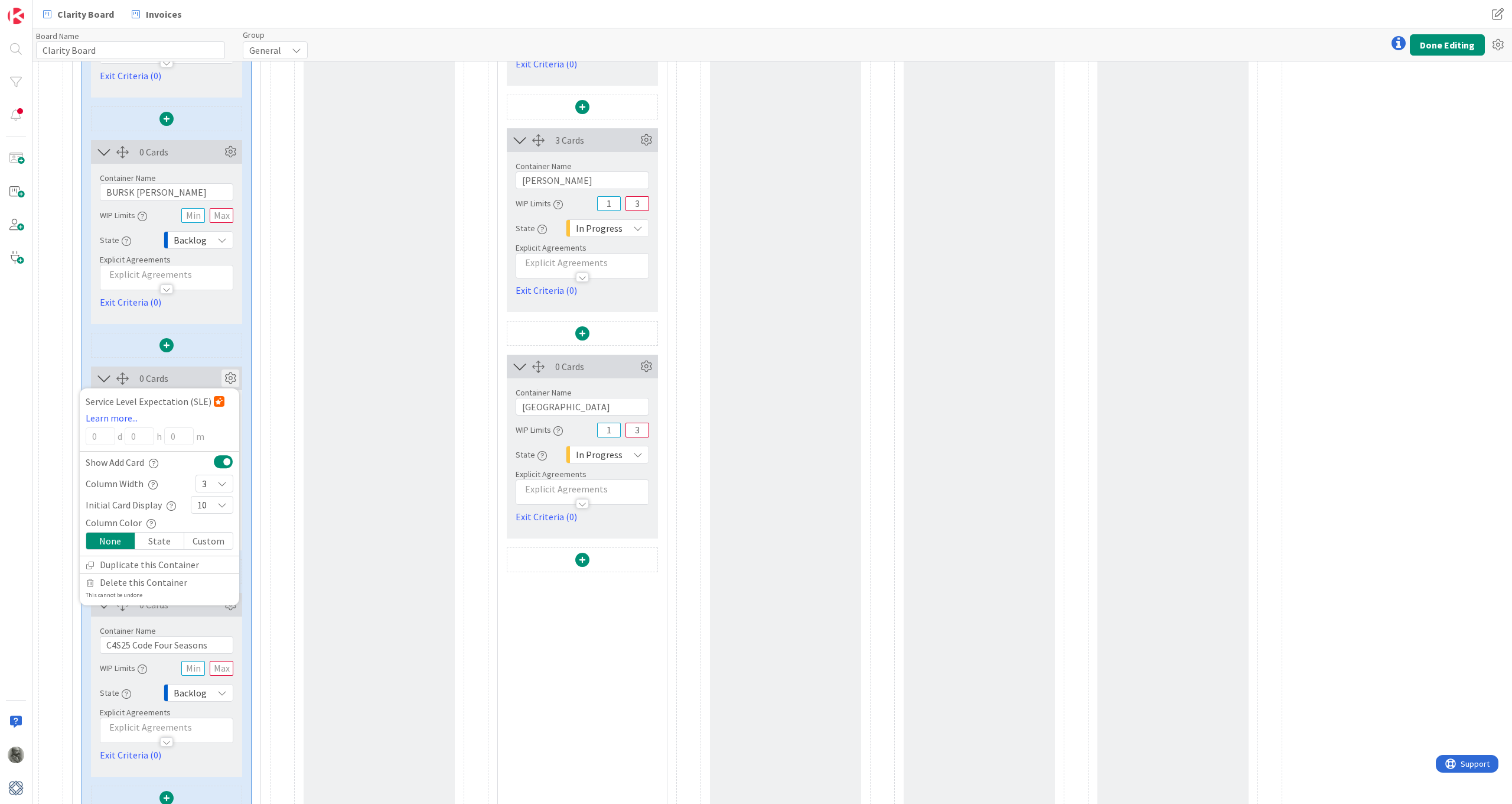
click at [216, 492] on div "Column Width 3" at bounding box center [160, 483] width 160 height 21
click at [219, 480] on icon at bounding box center [222, 483] width 9 height 9
click at [216, 589] on link "5" at bounding box center [214, 594] width 37 height 21
click at [229, 378] on icon at bounding box center [230, 378] width 18 height 18
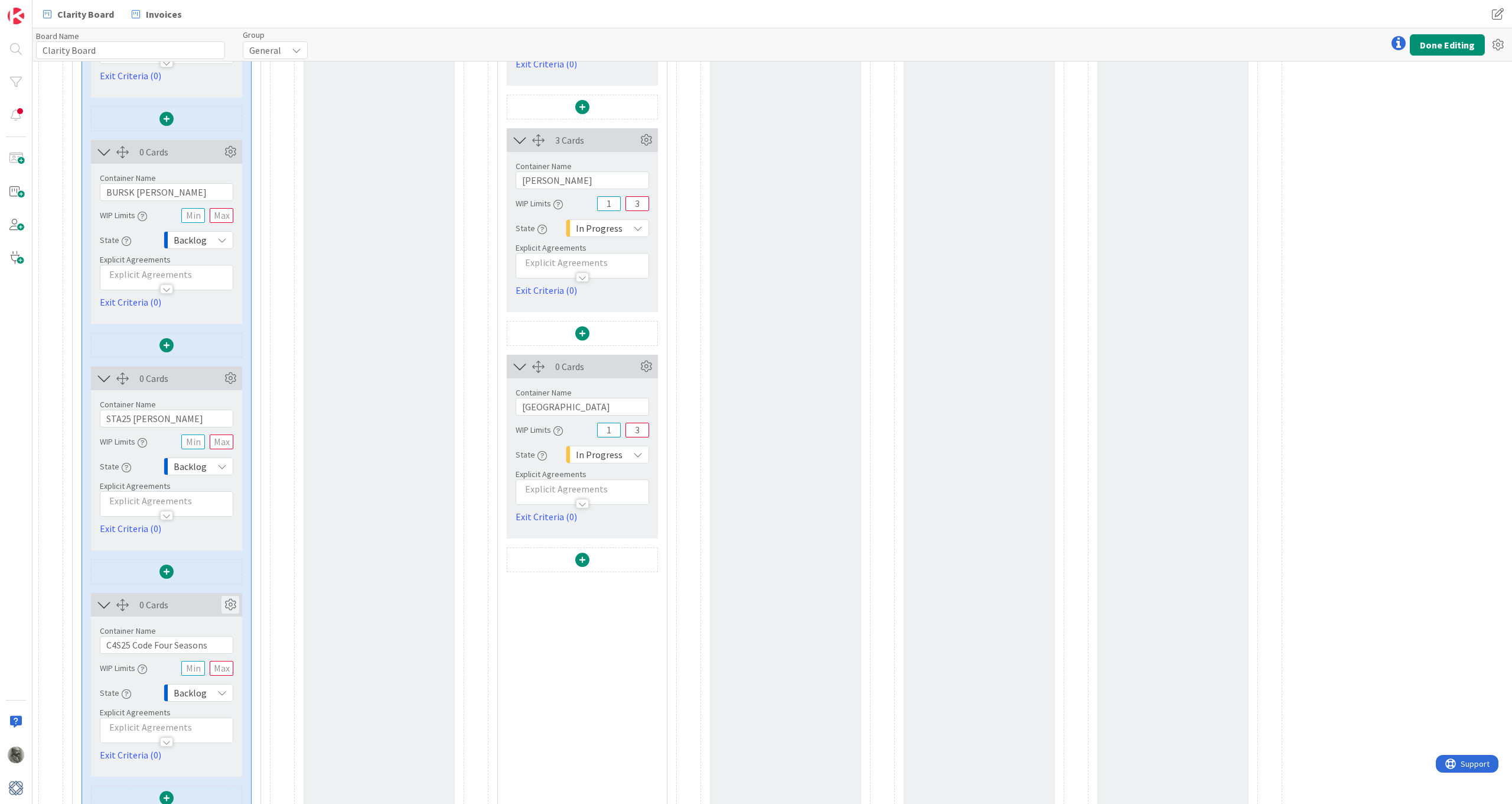
click at [227, 589] on icon at bounding box center [230, 604] width 18 height 18
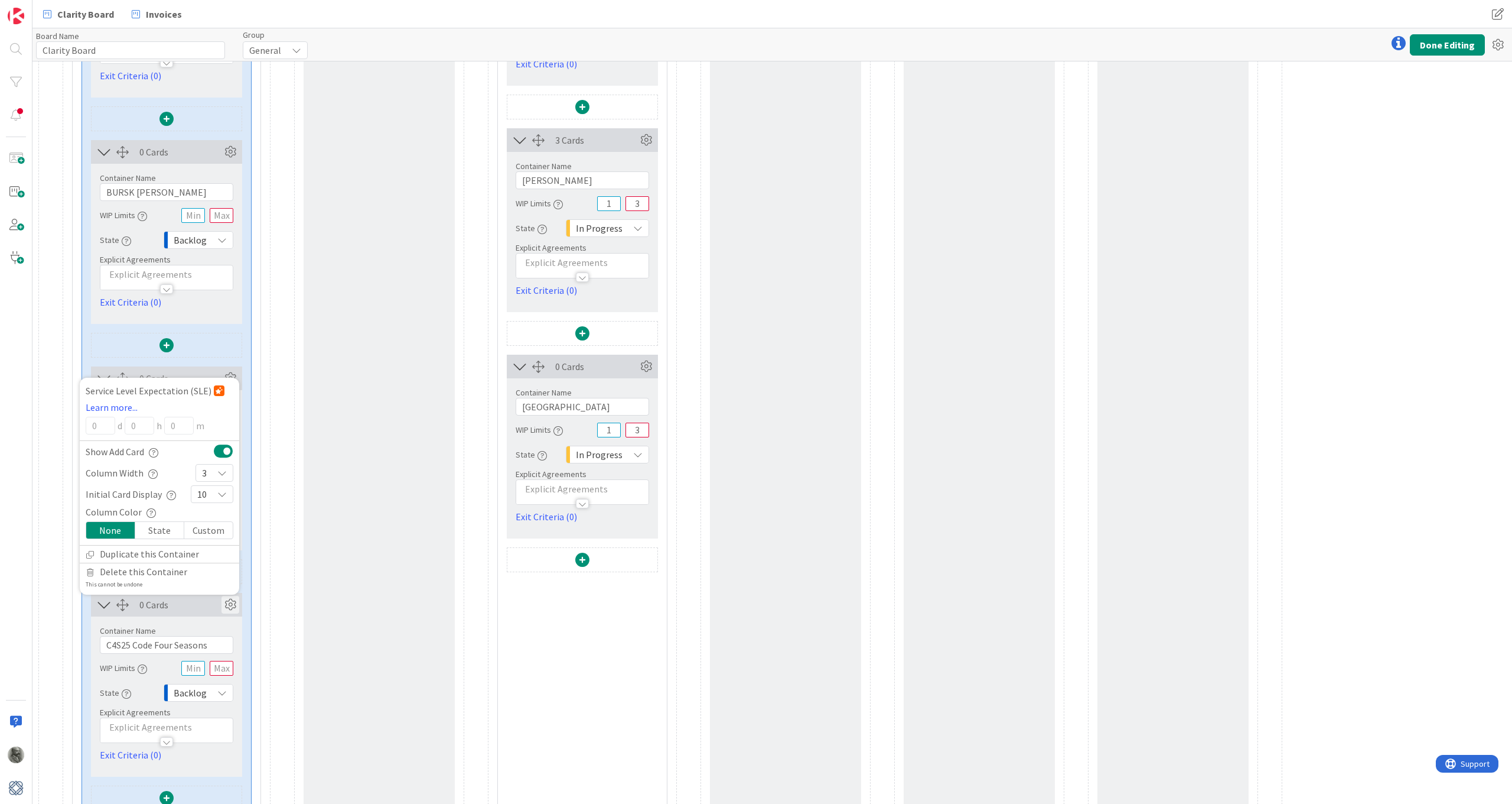
click at [211, 472] on div "3" at bounding box center [214, 472] width 38 height 18
click at [214, 580] on link "5" at bounding box center [214, 583] width 37 height 21
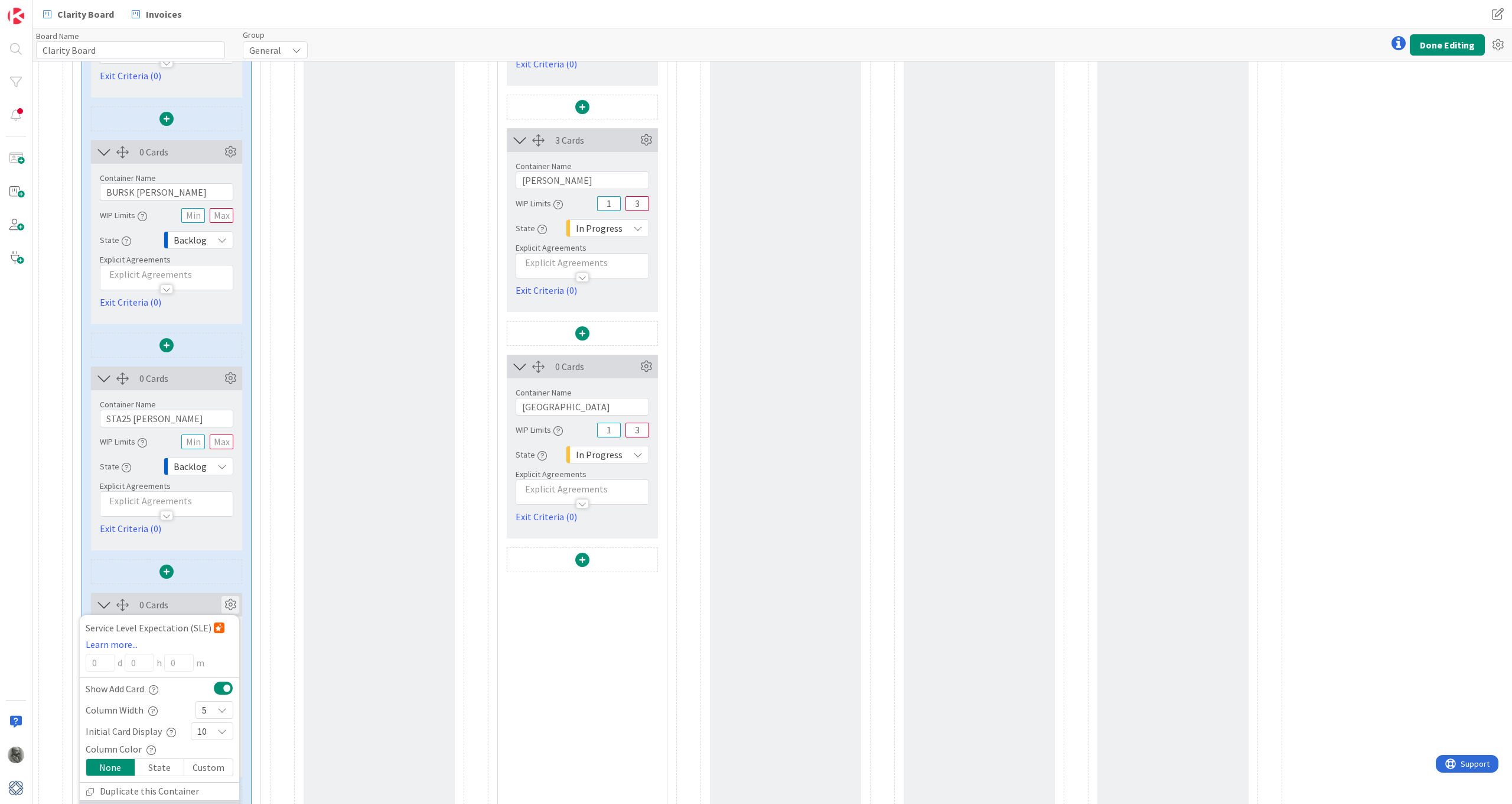
scroll to position [1289, 0]
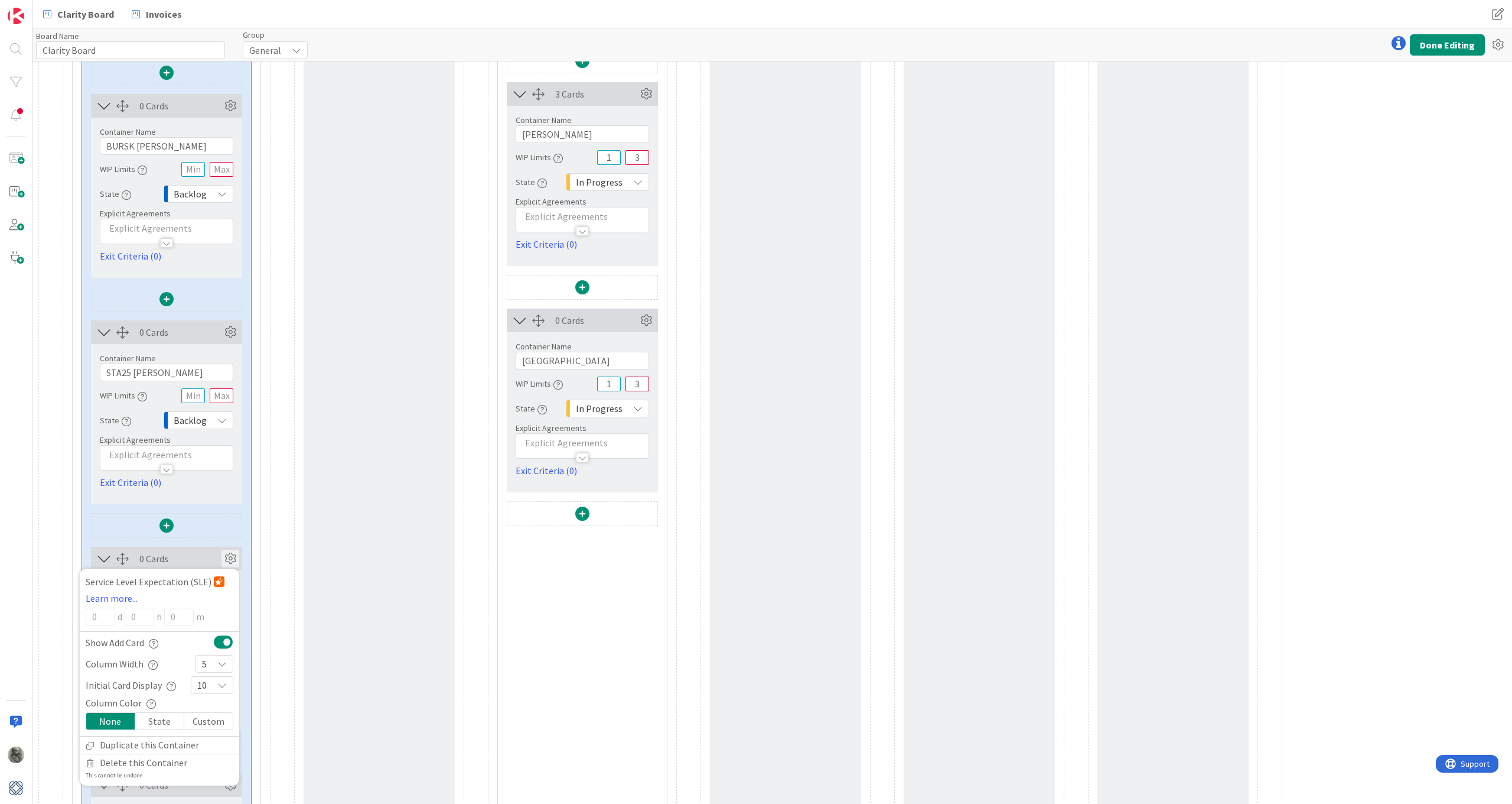
click at [230, 558] on icon at bounding box center [230, 558] width 18 height 18
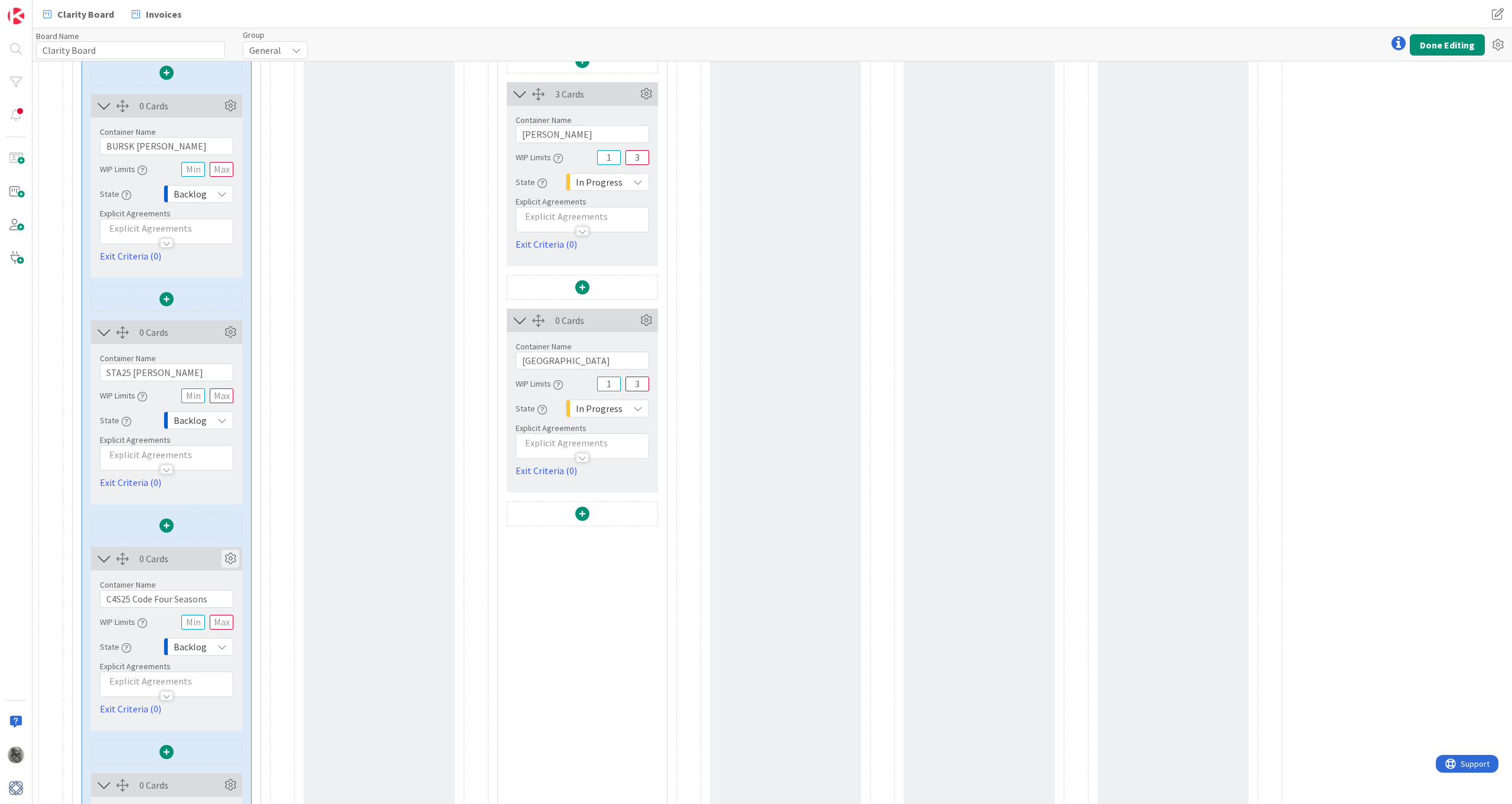
click at [230, 558] on icon at bounding box center [230, 558] width 18 height 18
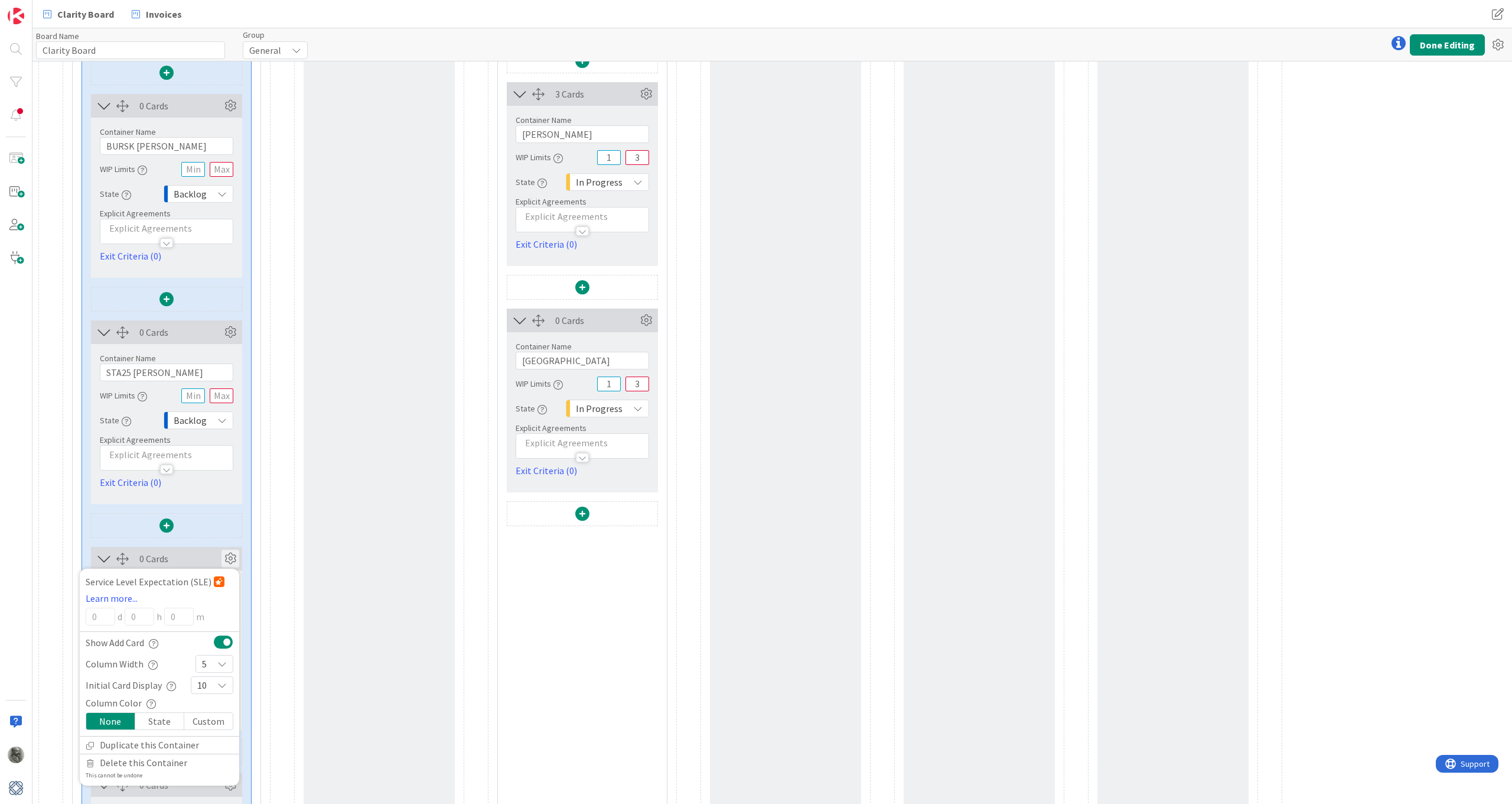
click at [230, 552] on icon at bounding box center [230, 558] width 18 height 18
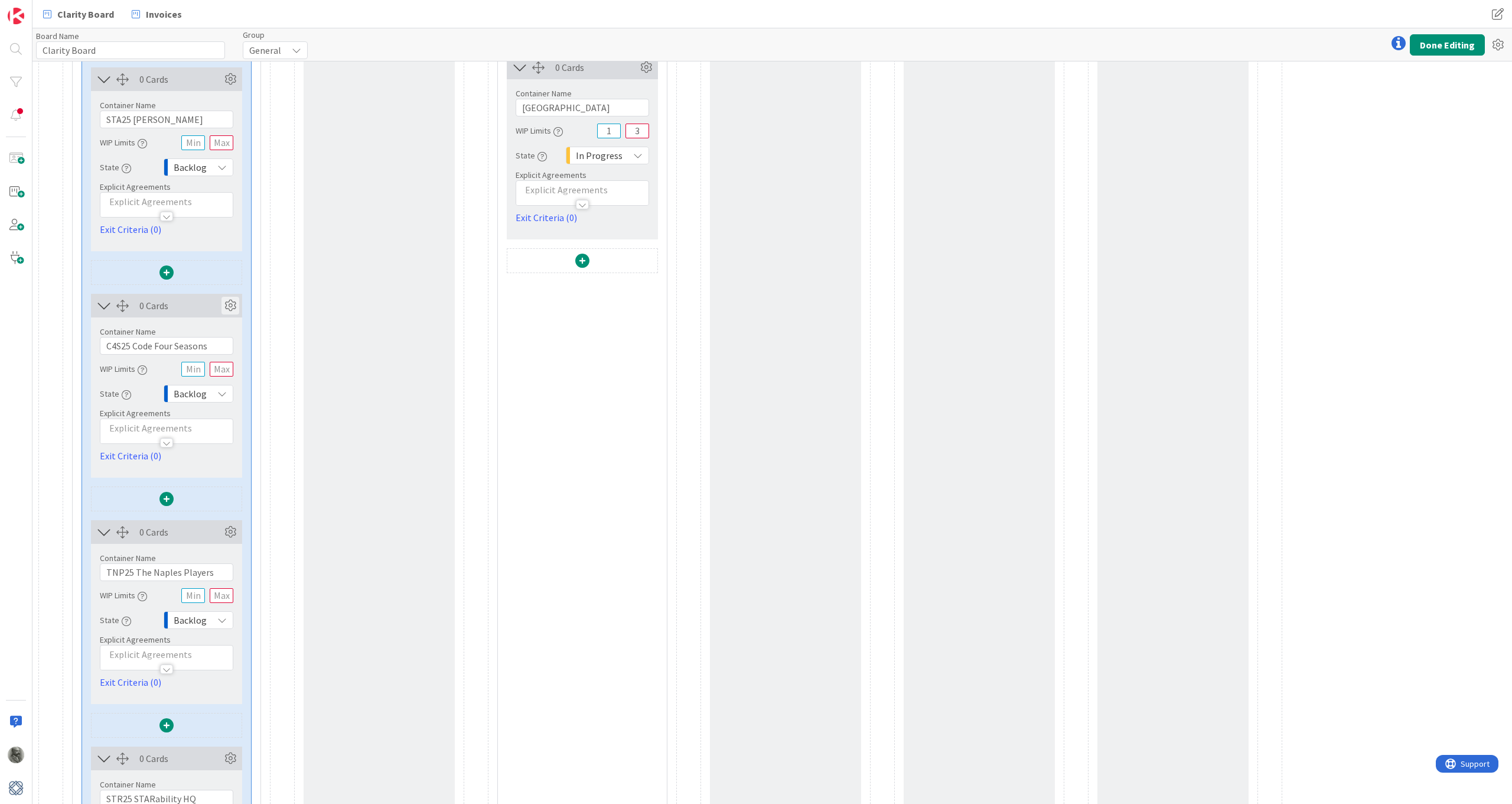
scroll to position [1548, 0]
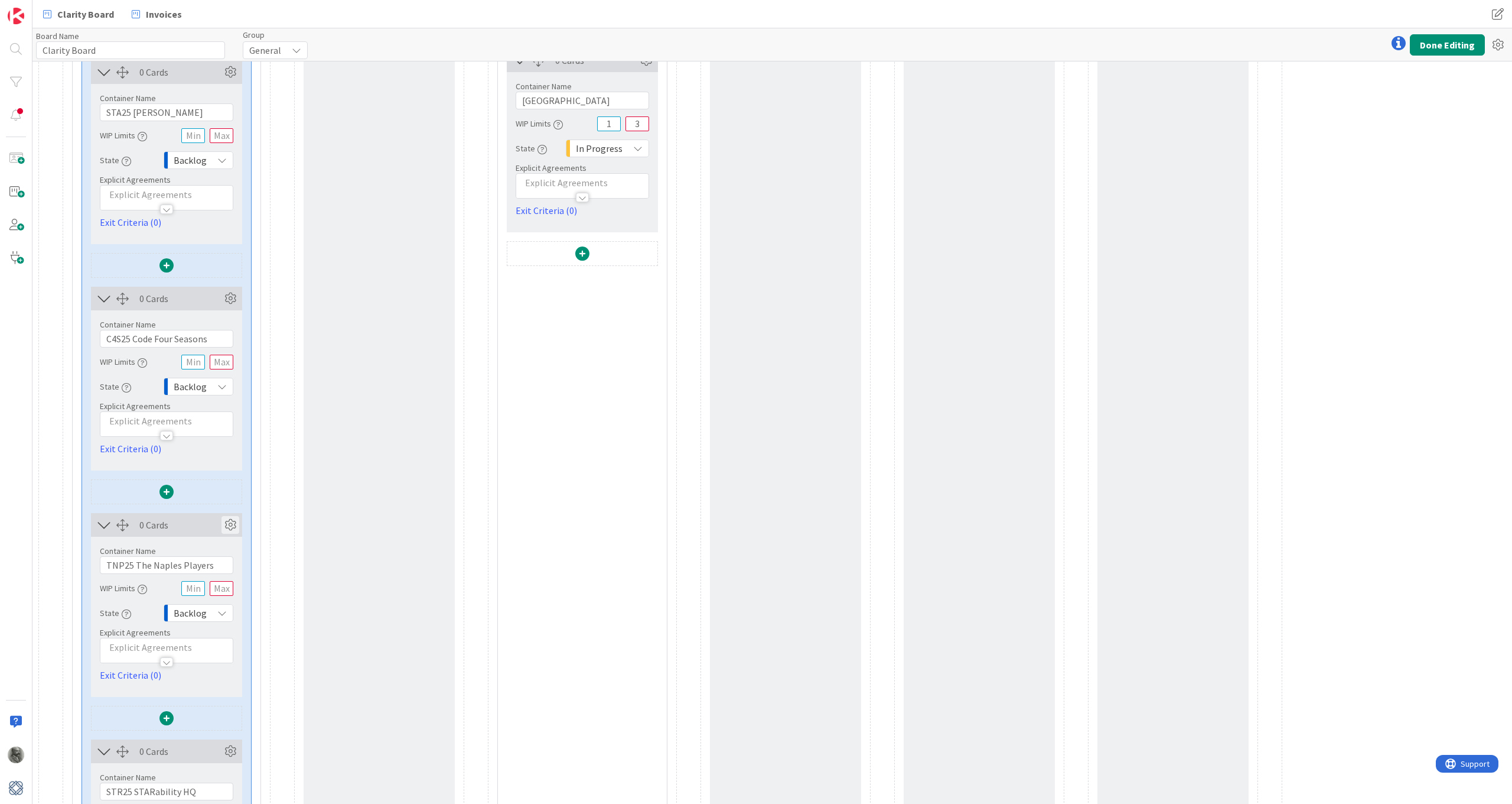
click at [233, 519] on icon at bounding box center [230, 524] width 18 height 18
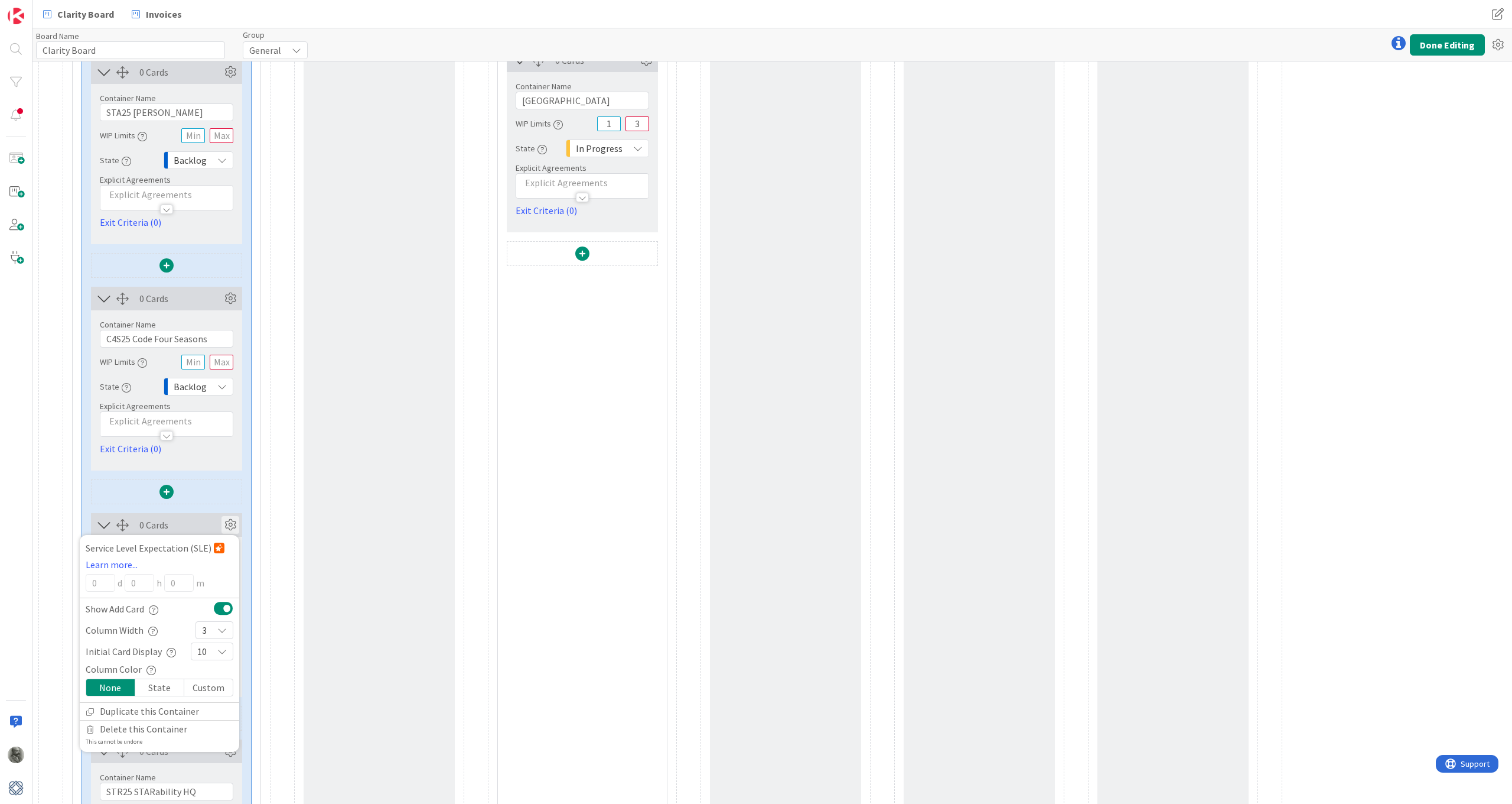
click at [214, 589] on div "3" at bounding box center [214, 630] width 38 height 18
click at [221, 493] on span "5" at bounding box center [222, 497] width 9 height 18
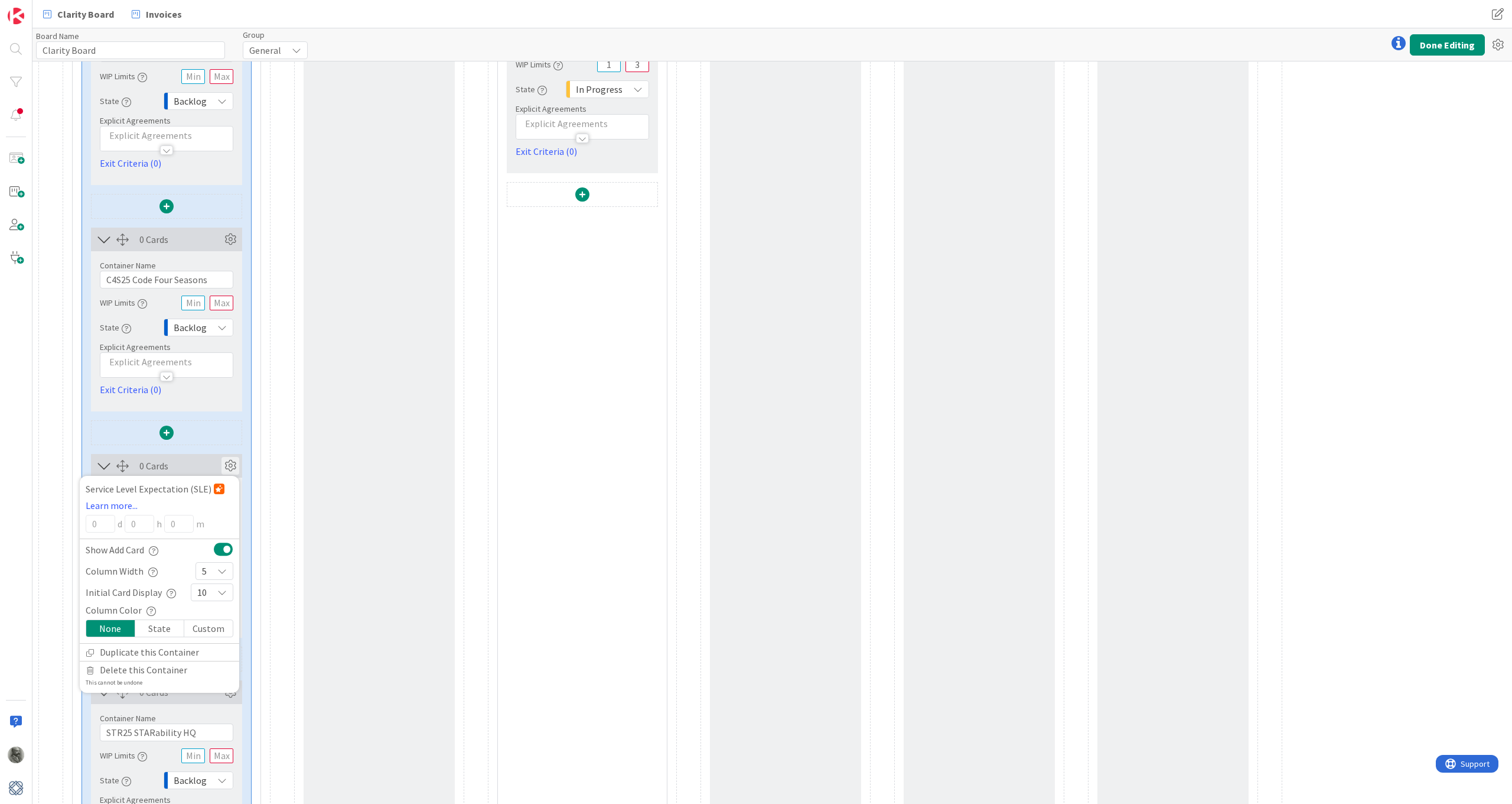
scroll to position [1620, 0]
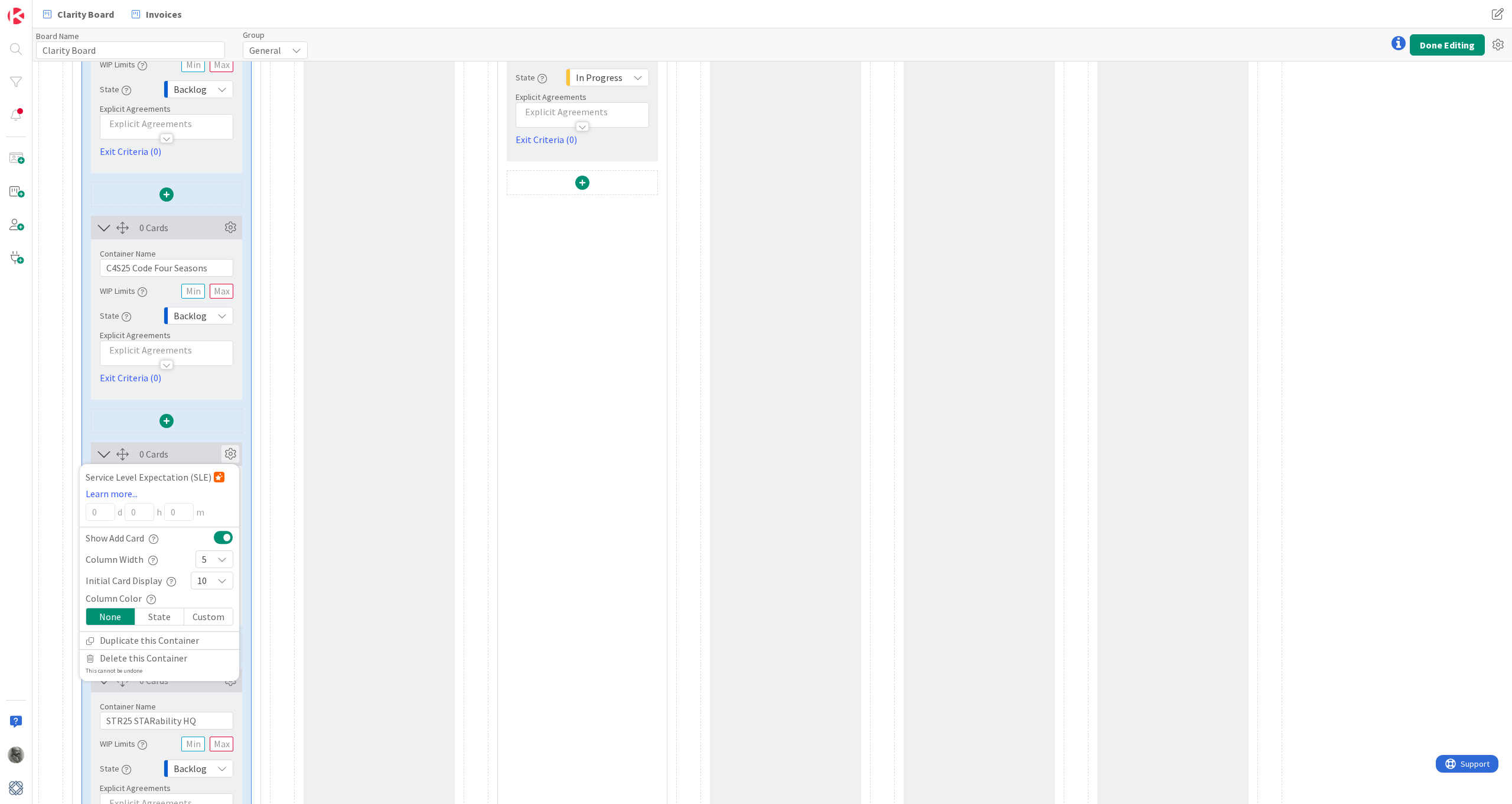
click at [231, 452] on icon at bounding box center [230, 454] width 18 height 18
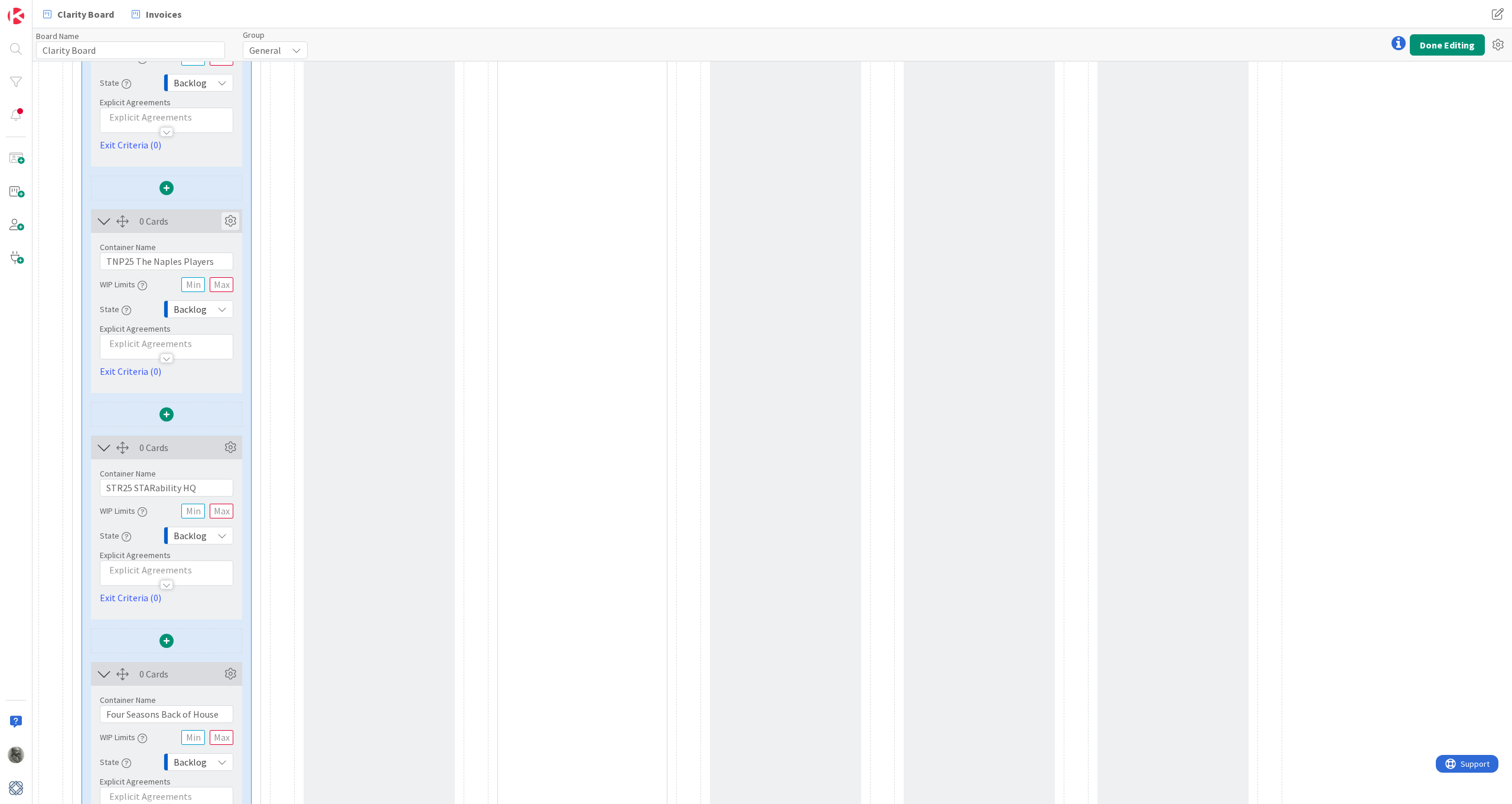
scroll to position [1877, 0]
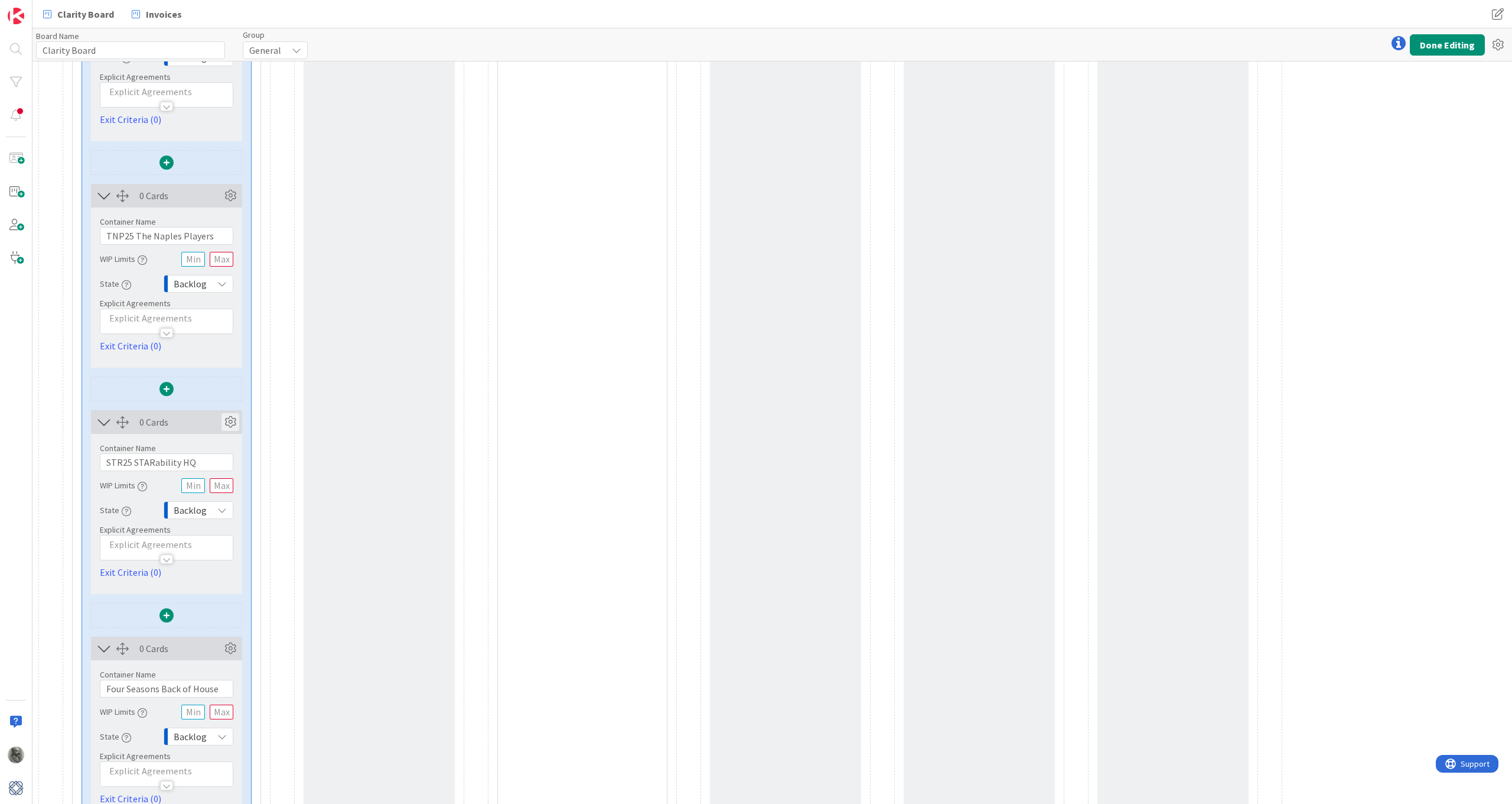
click at [231, 424] on icon at bounding box center [230, 422] width 18 height 18
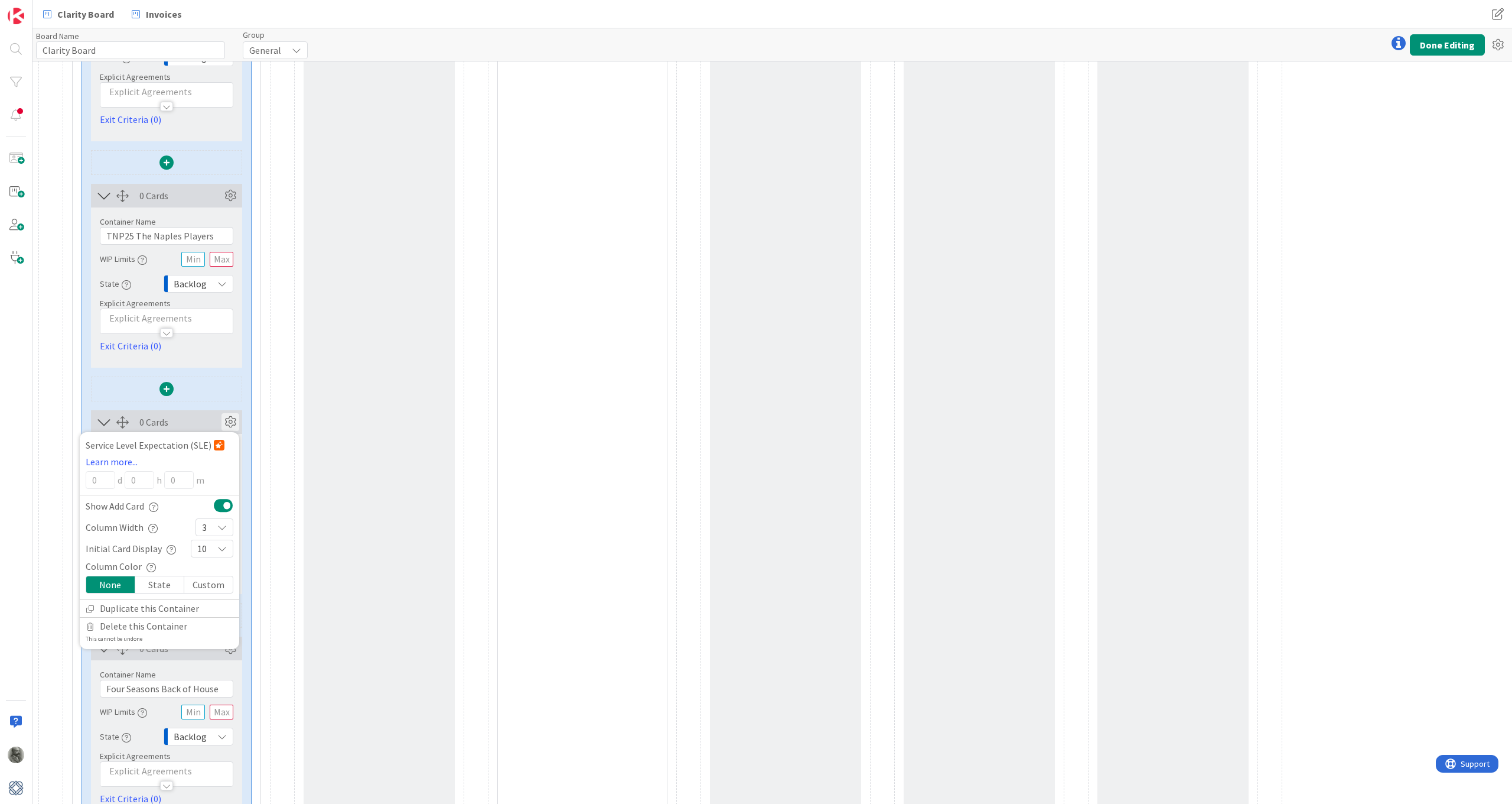
click at [224, 524] on icon at bounding box center [222, 527] width 9 height 9
click at [218, 589] on span "5" at bounding box center [222, 638] width 9 height 18
click at [231, 425] on icon at bounding box center [230, 422] width 18 height 18
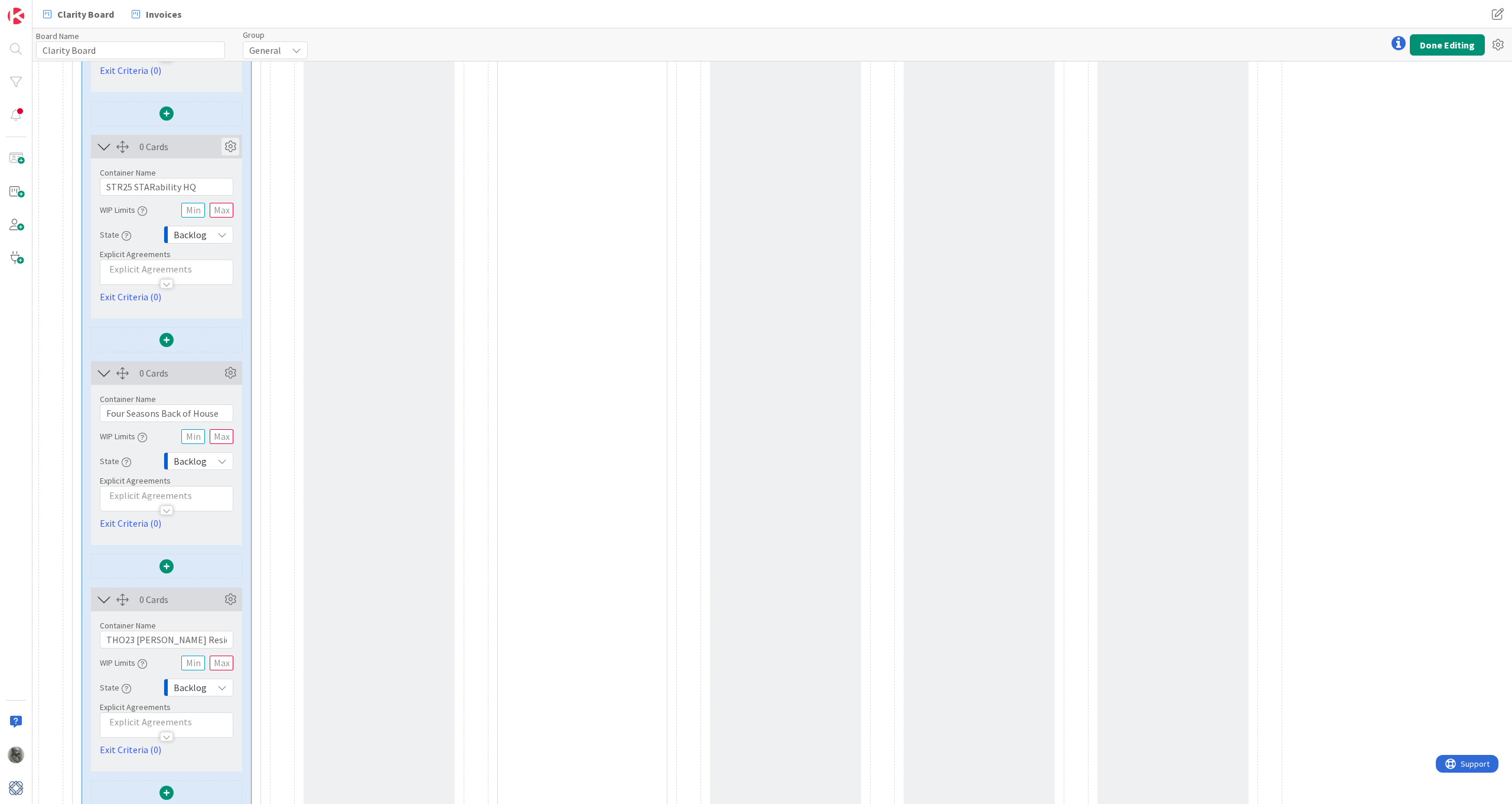
scroll to position [2162, 0]
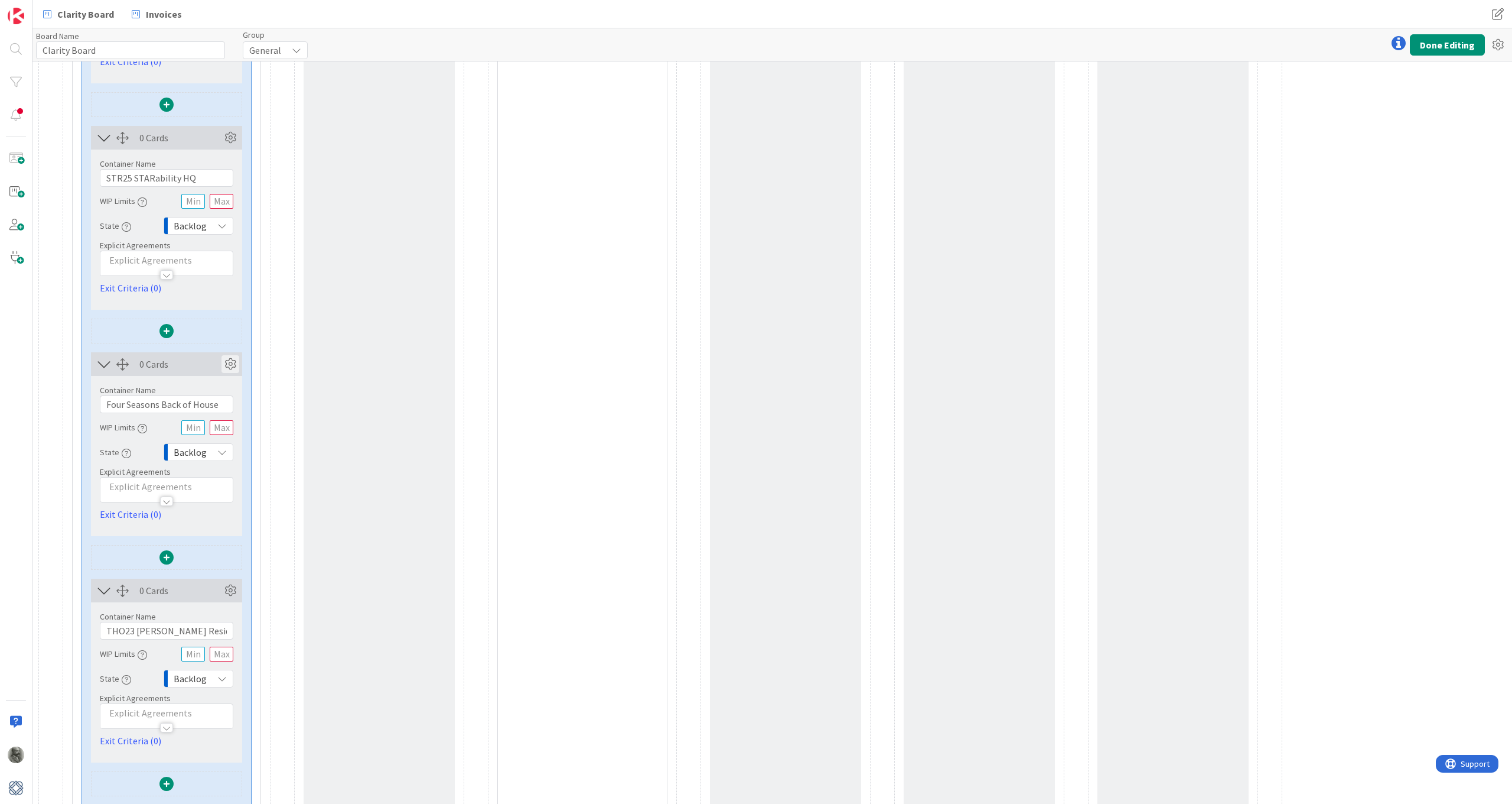
click at [230, 361] on icon at bounding box center [230, 364] width 18 height 18
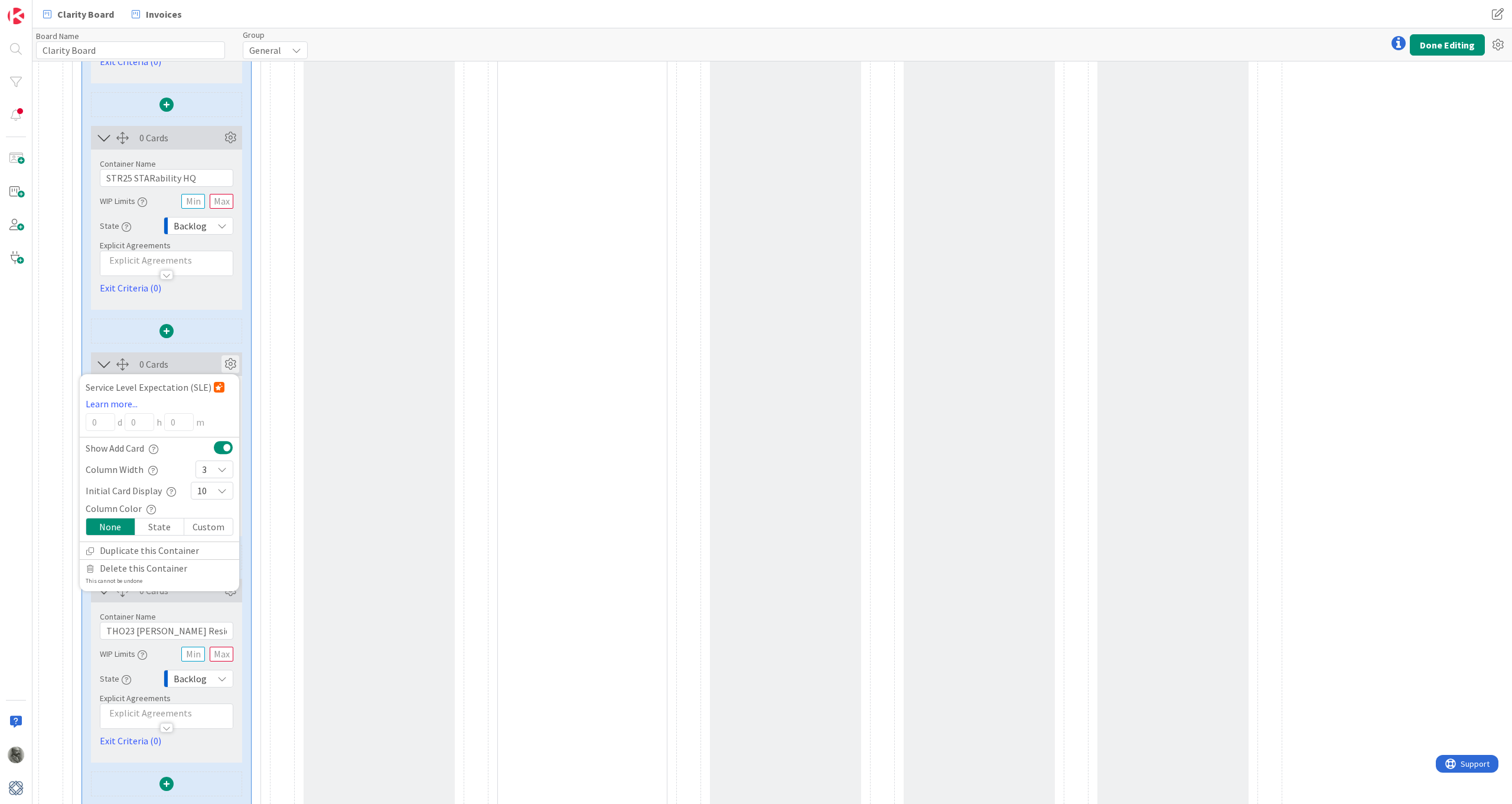
click at [230, 361] on icon at bounding box center [230, 364] width 18 height 18
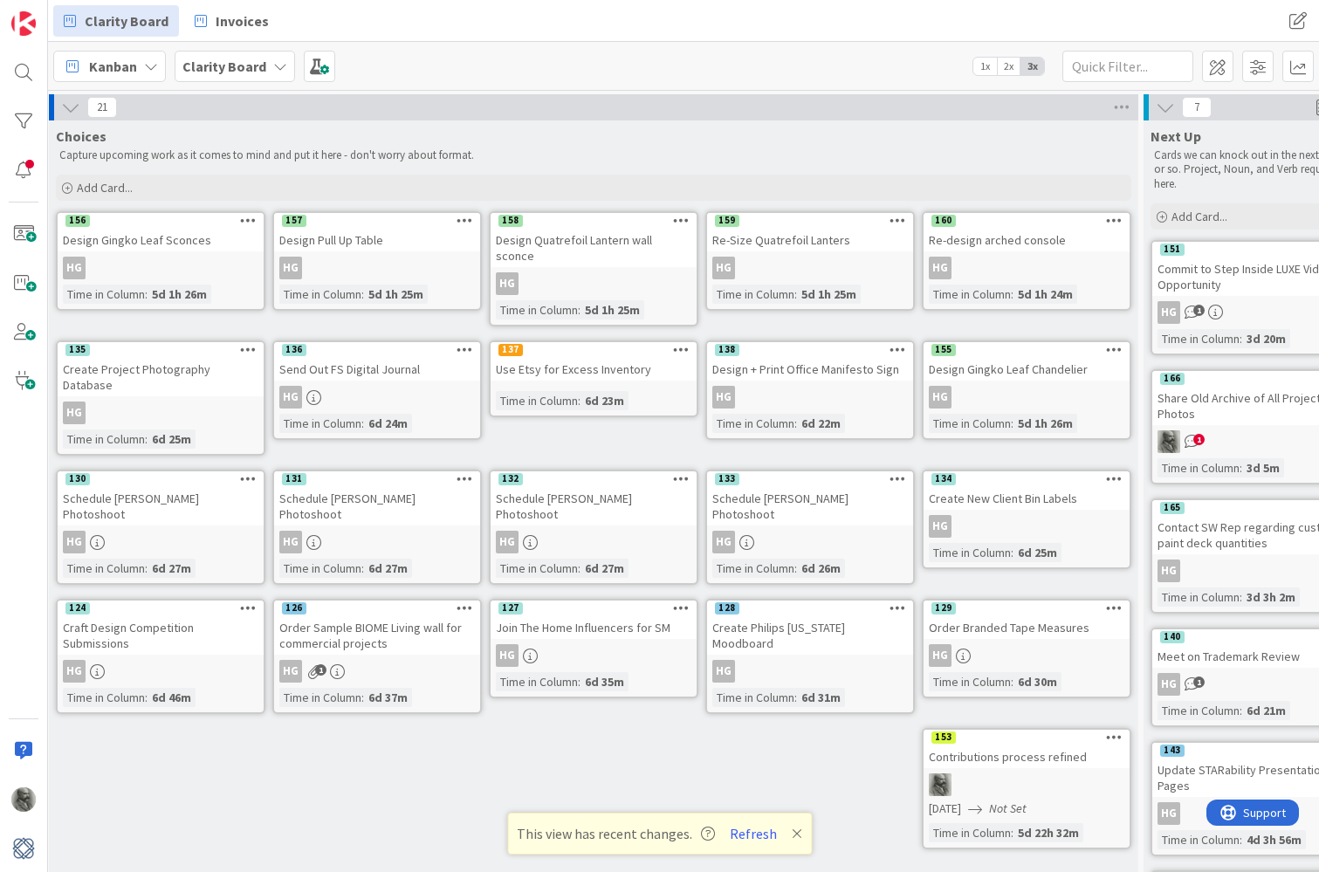
scroll to position [0, 29]
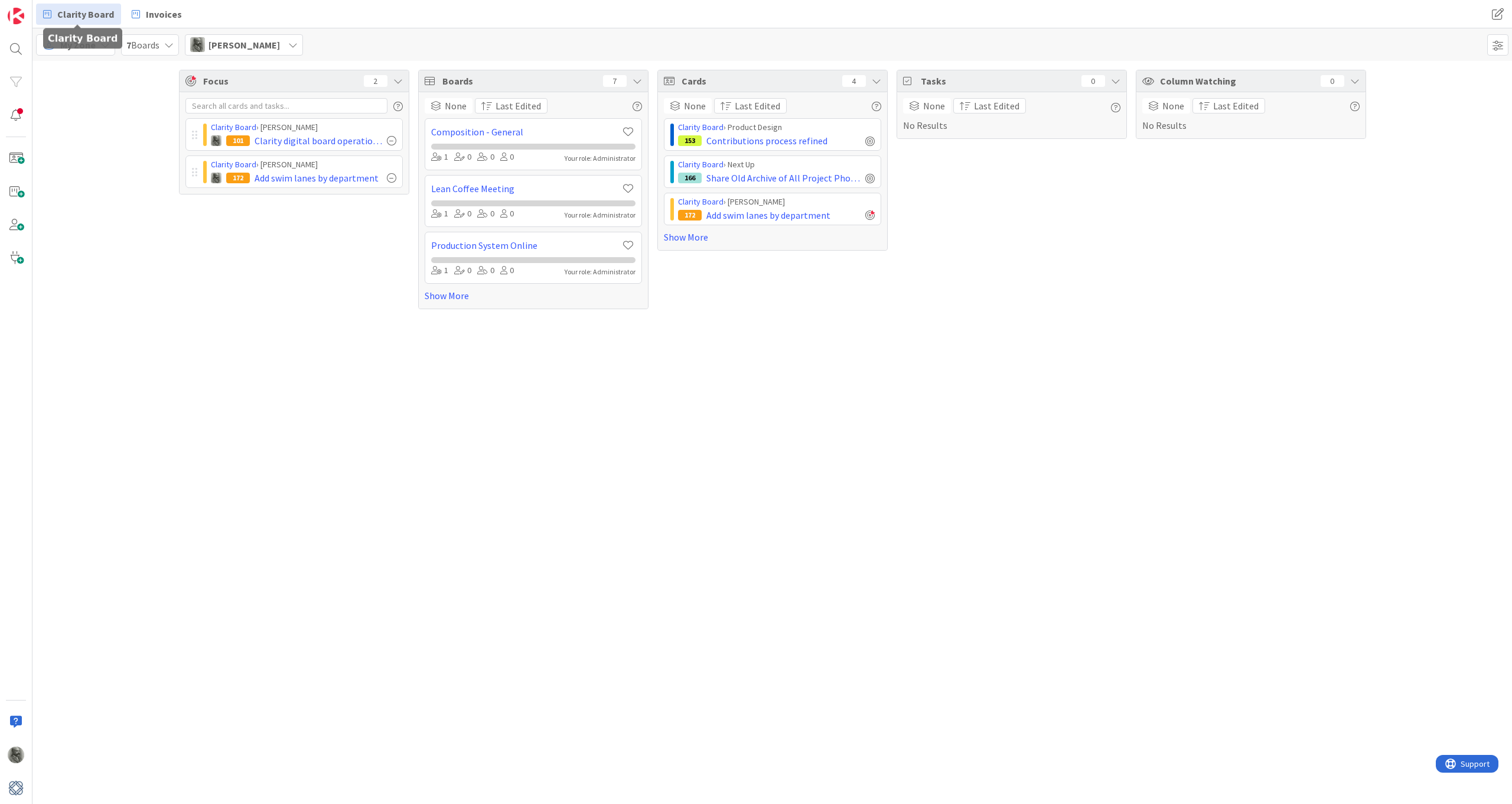
click at [69, 16] on span "Clarity Board" at bounding box center [86, 14] width 57 height 14
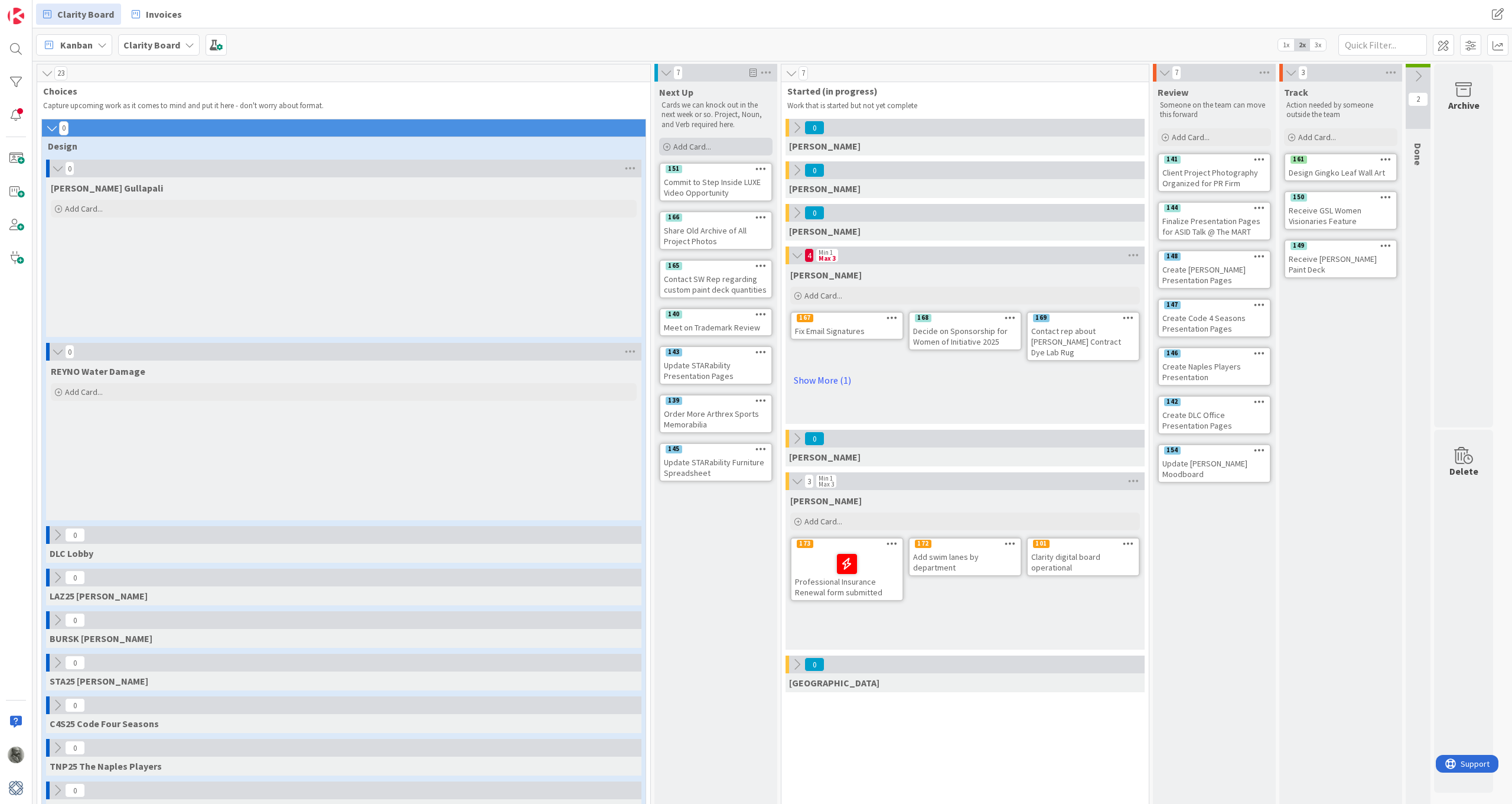
click at [689, 144] on span "Add Card..." at bounding box center [692, 147] width 38 height 11
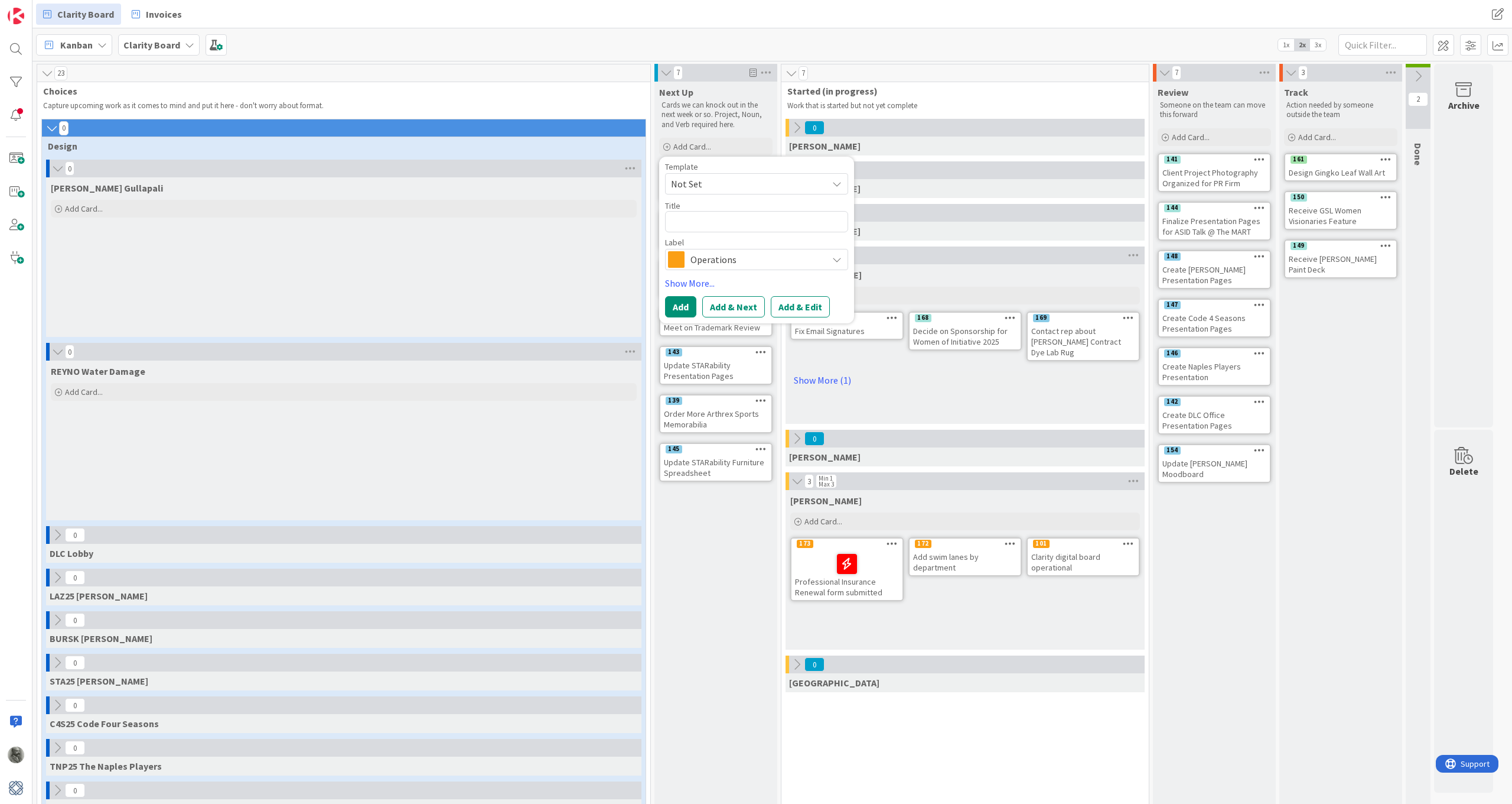
type textarea "x"
type textarea "I"
type textarea "x"
type textarea "In"
type textarea "x"
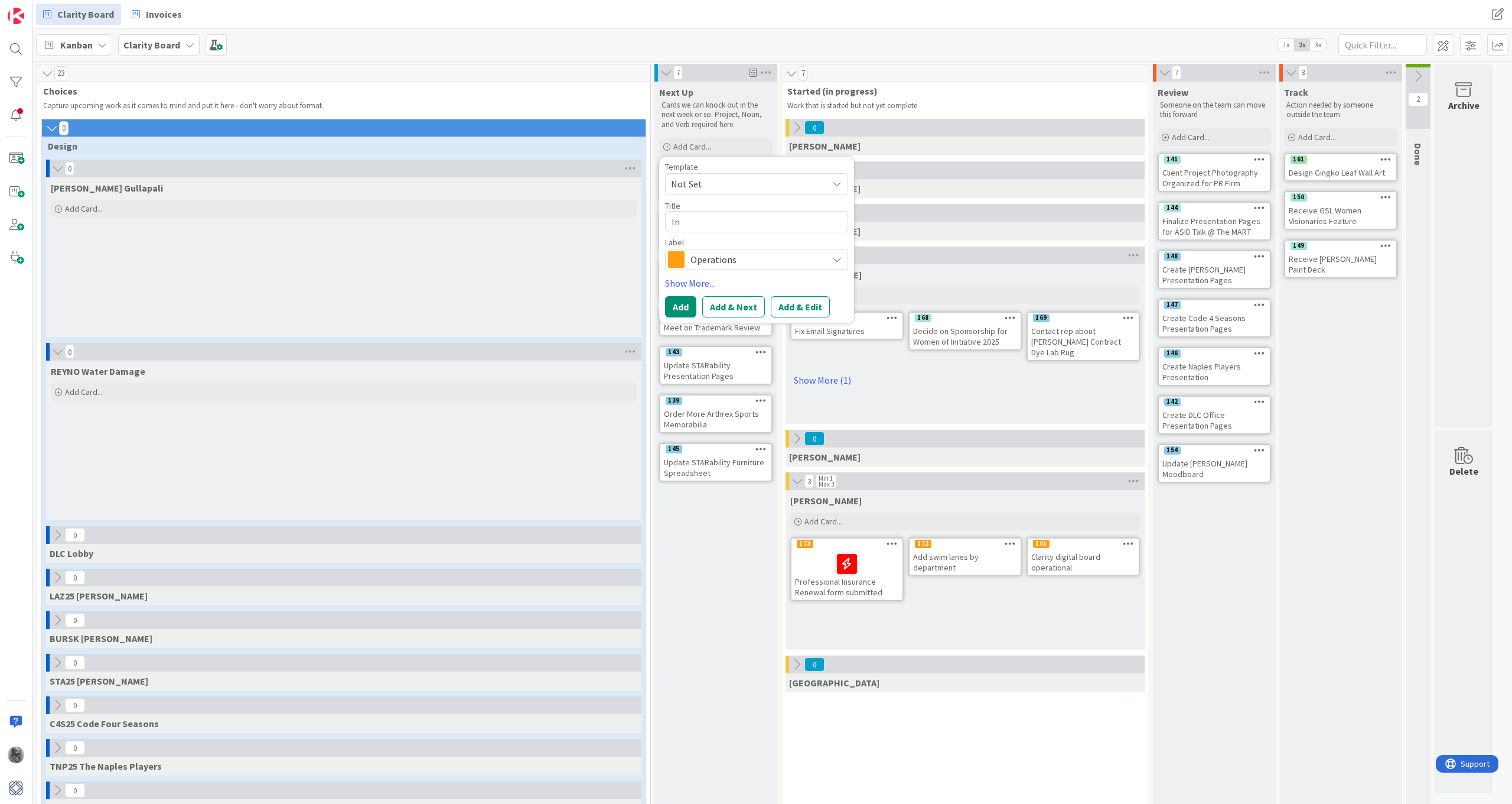
type textarea "Inv"
type textarea "x"
type textarea "Inve"
type textarea "x"
type textarea "Inves"
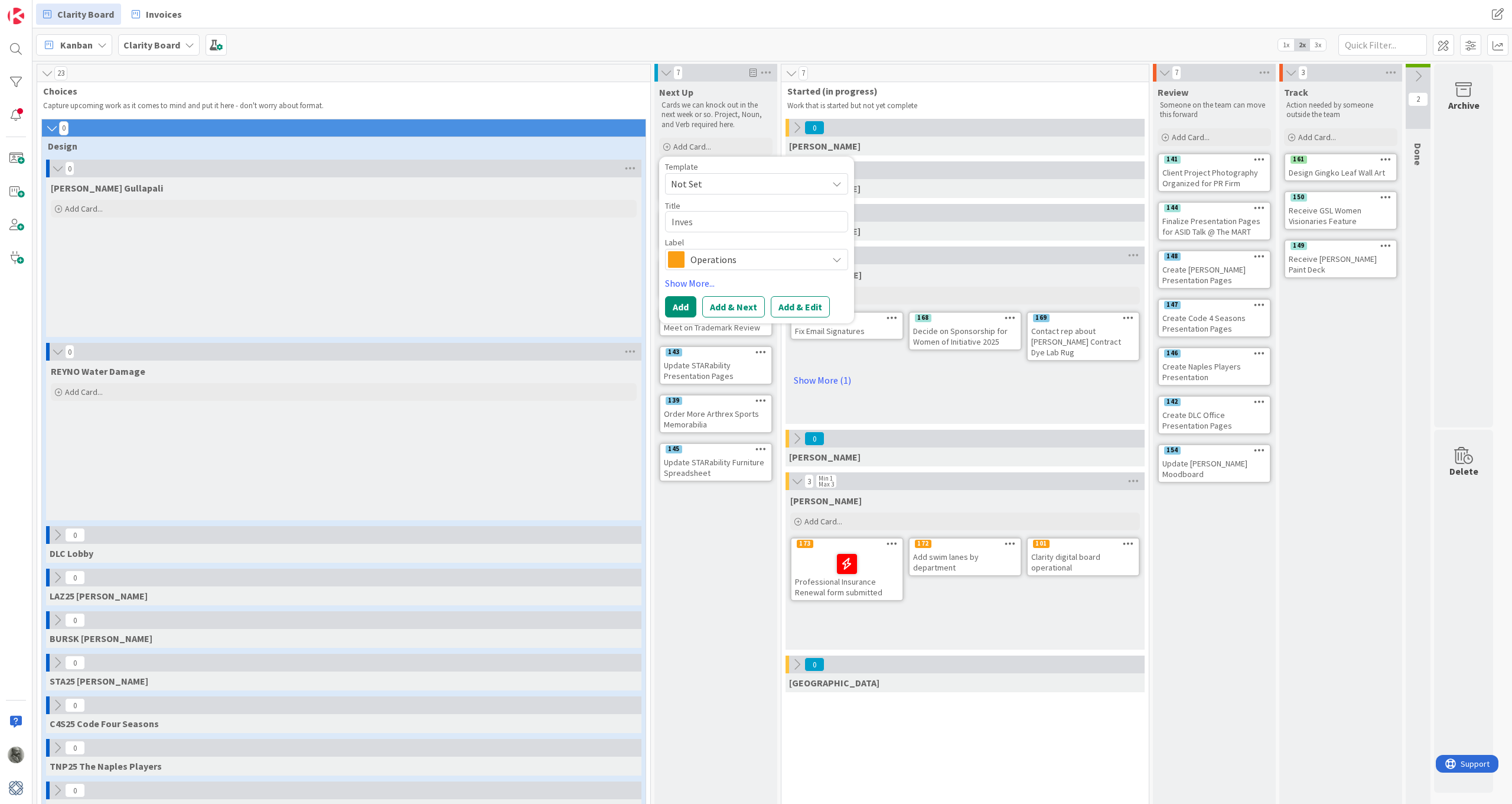
type textarea "x"
type textarea "Invest"
type textarea "x"
type textarea "Investi"
type textarea "x"
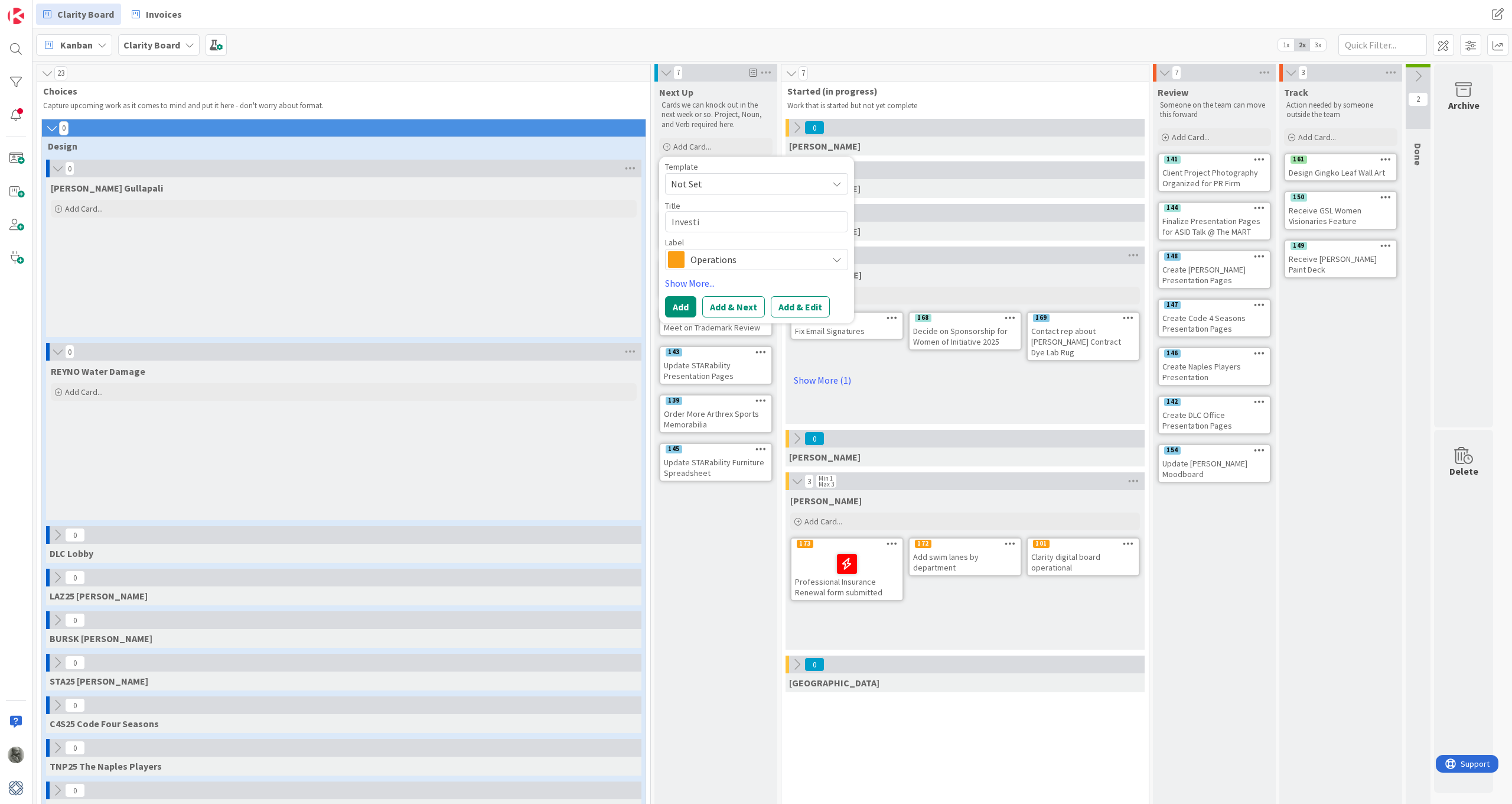
type textarea "Investig"
type textarea "x"
type textarea "Investiga"
type textarea "x"
type textarea "Investigat"
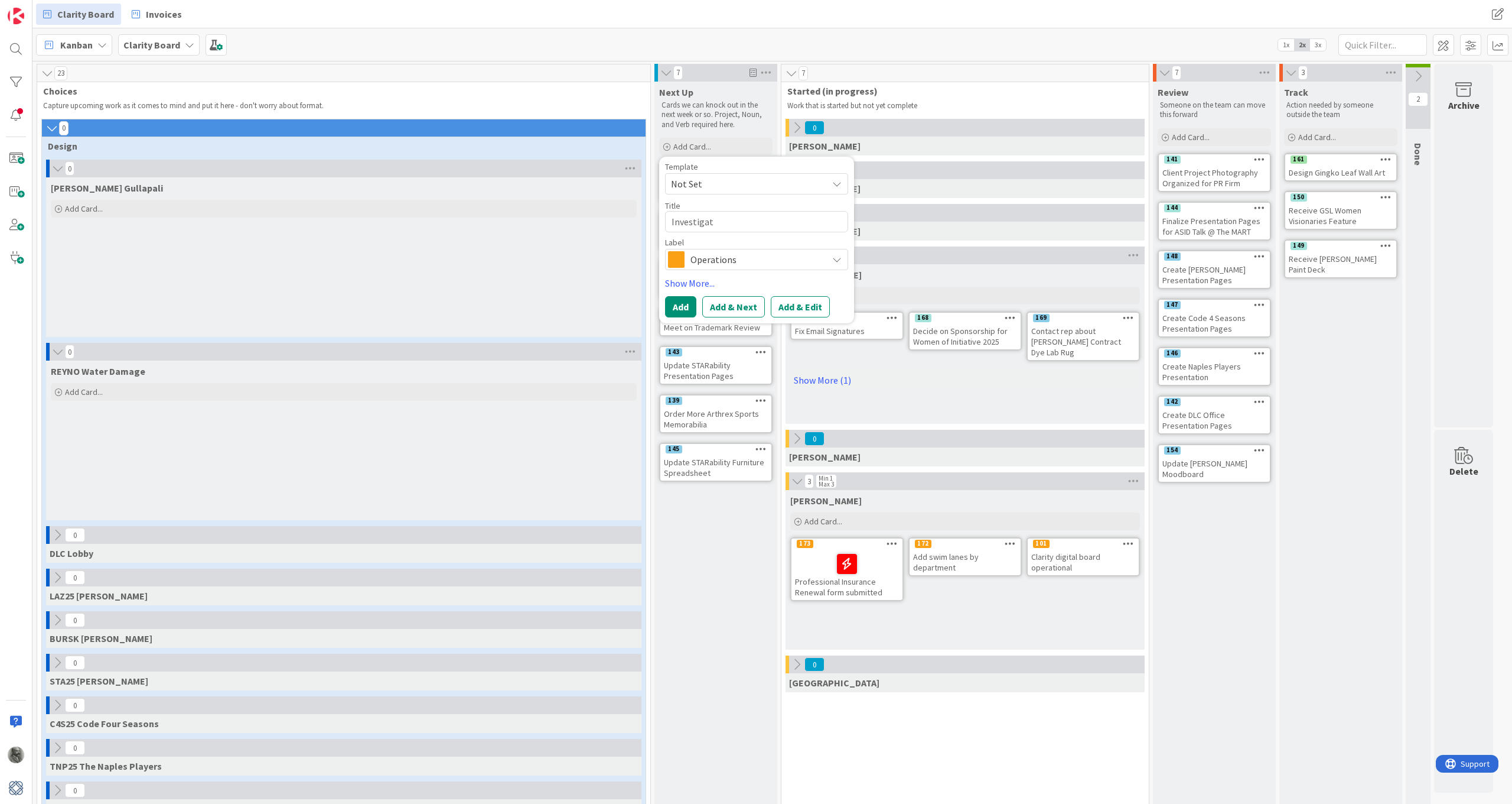
type textarea "x"
type textarea "Investigate"
type textarea "x"
type textarea "Investigate"
type textarea "x"
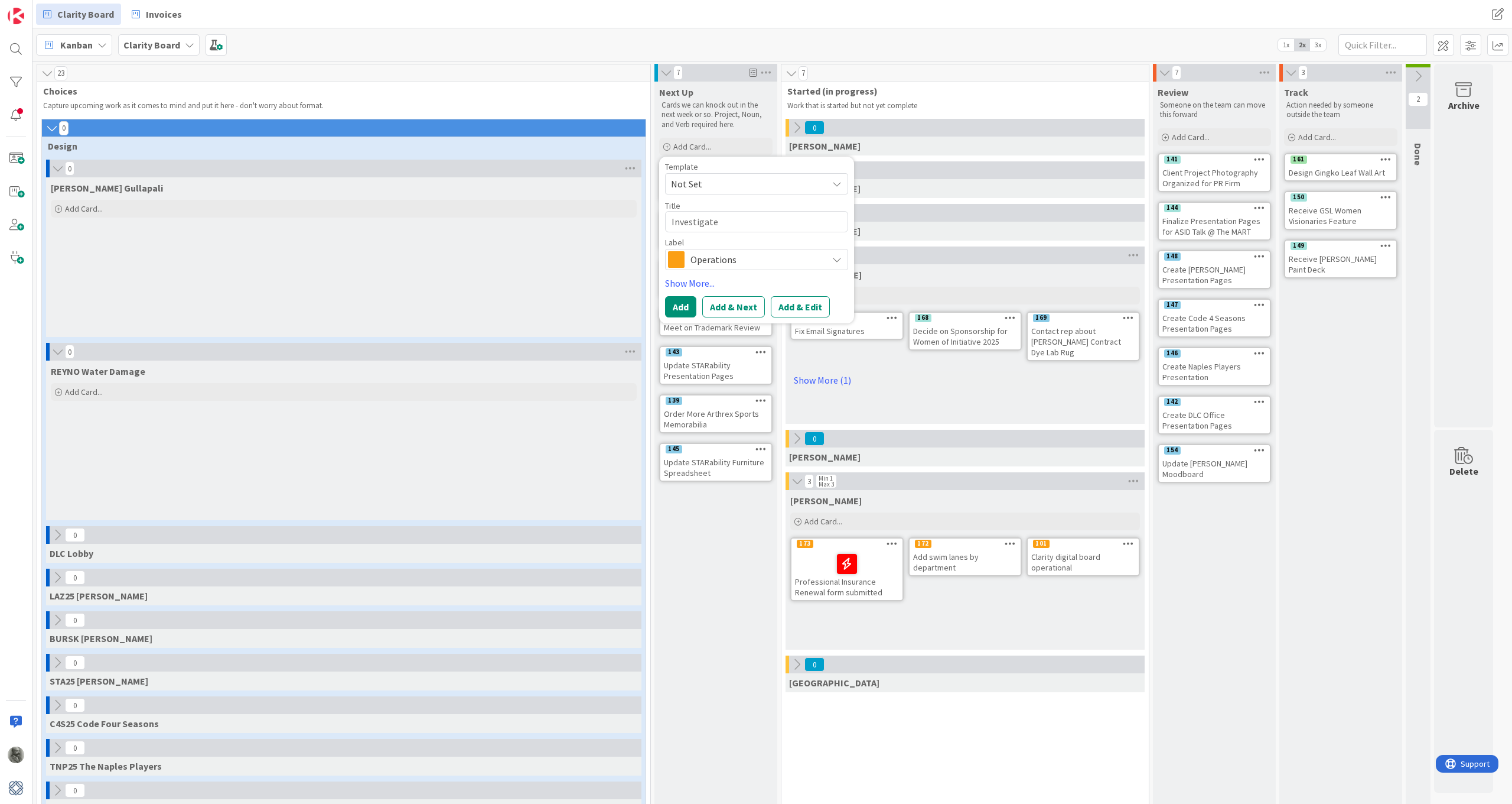
type textarea "Investigate A"
type textarea "x"
type textarea "Investigate AI"
type textarea "x"
type textarea "Investigate AIP"
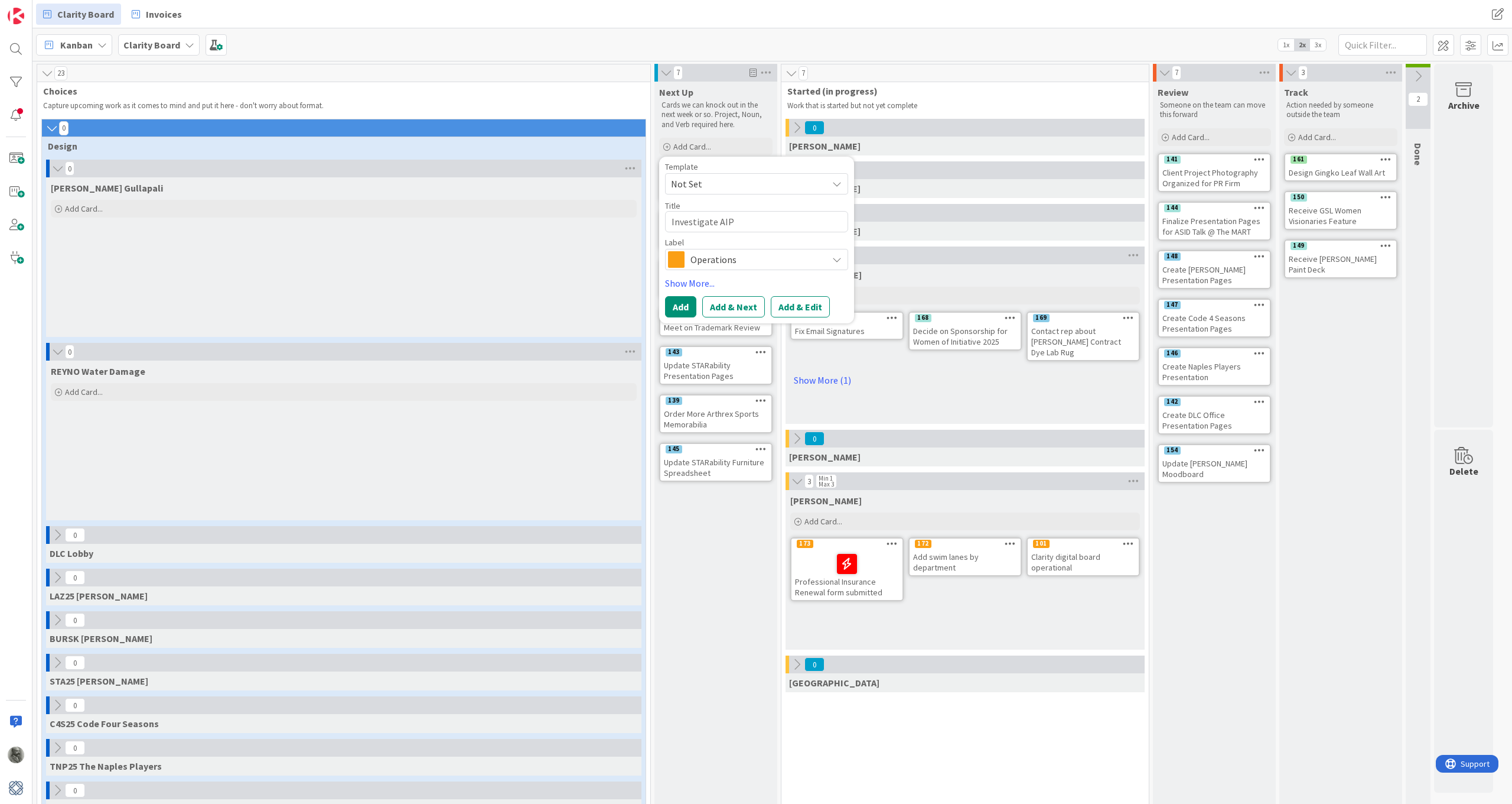
type textarea "x"
type textarea "Investigate AIP"
type textarea "x"
type textarea "Investigate AIP"
type textarea "x"
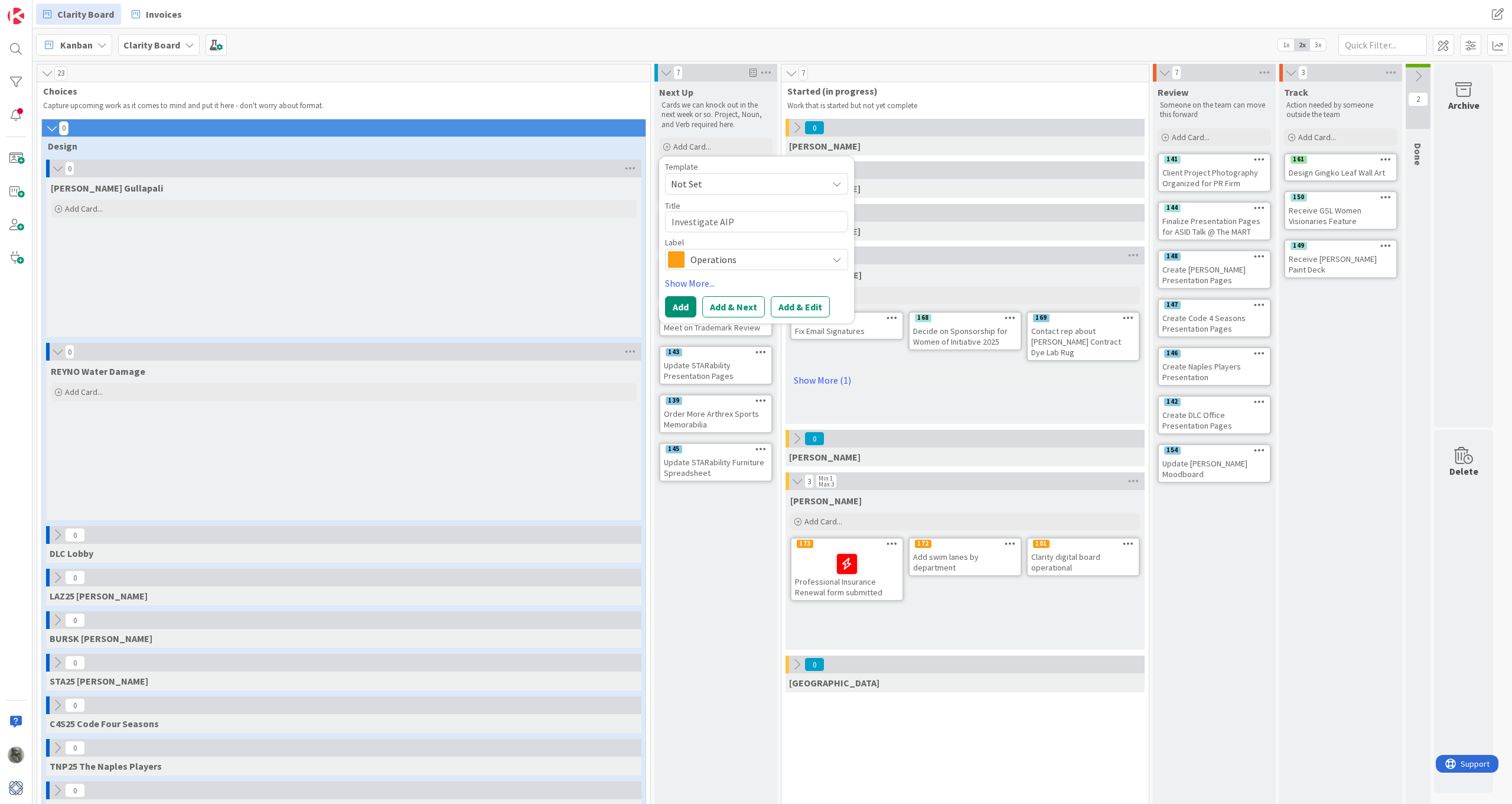
type textarea "Investigate AI"
type textarea "x"
type textarea "Investigate A"
type textarea "x"
type textarea "Investigate AP"
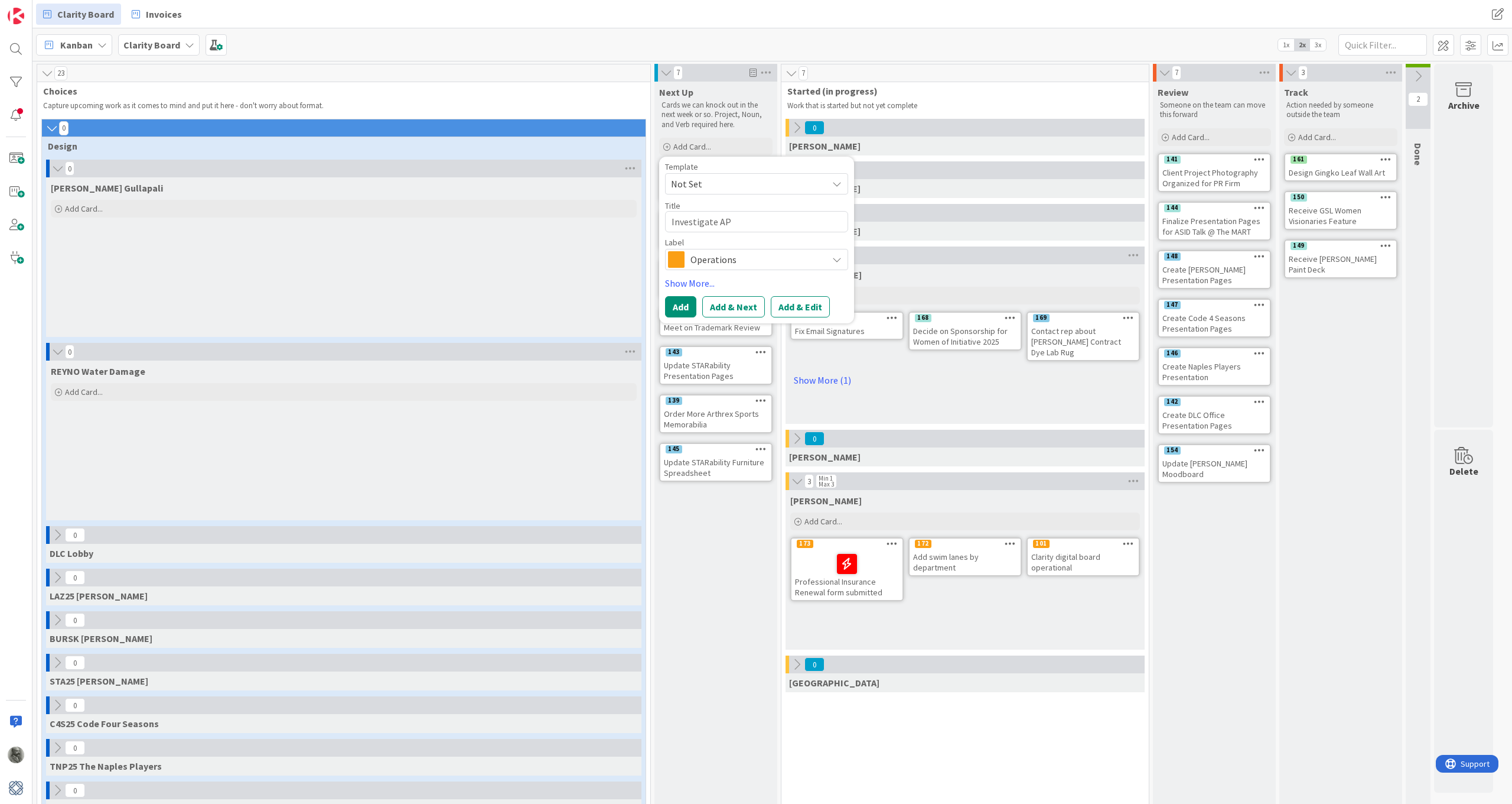
type textarea "x"
type textarea "Investigate API"
type textarea "x"
type textarea "Investigate API"
type textarea "x"
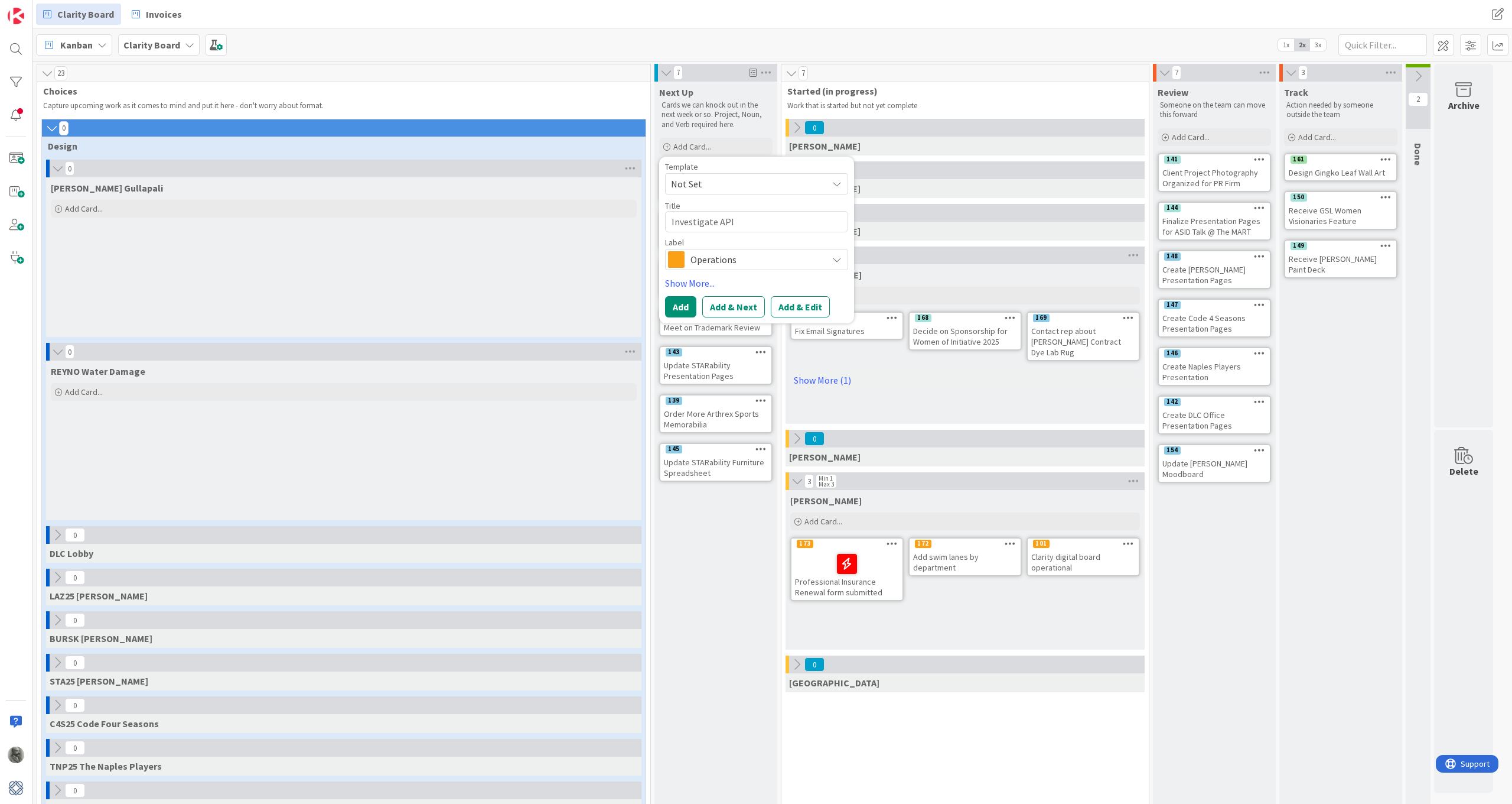
type textarea "Investigate API i"
type textarea "x"
type textarea "Investigate API in"
type textarea "x"
type textarea "Investigate API int"
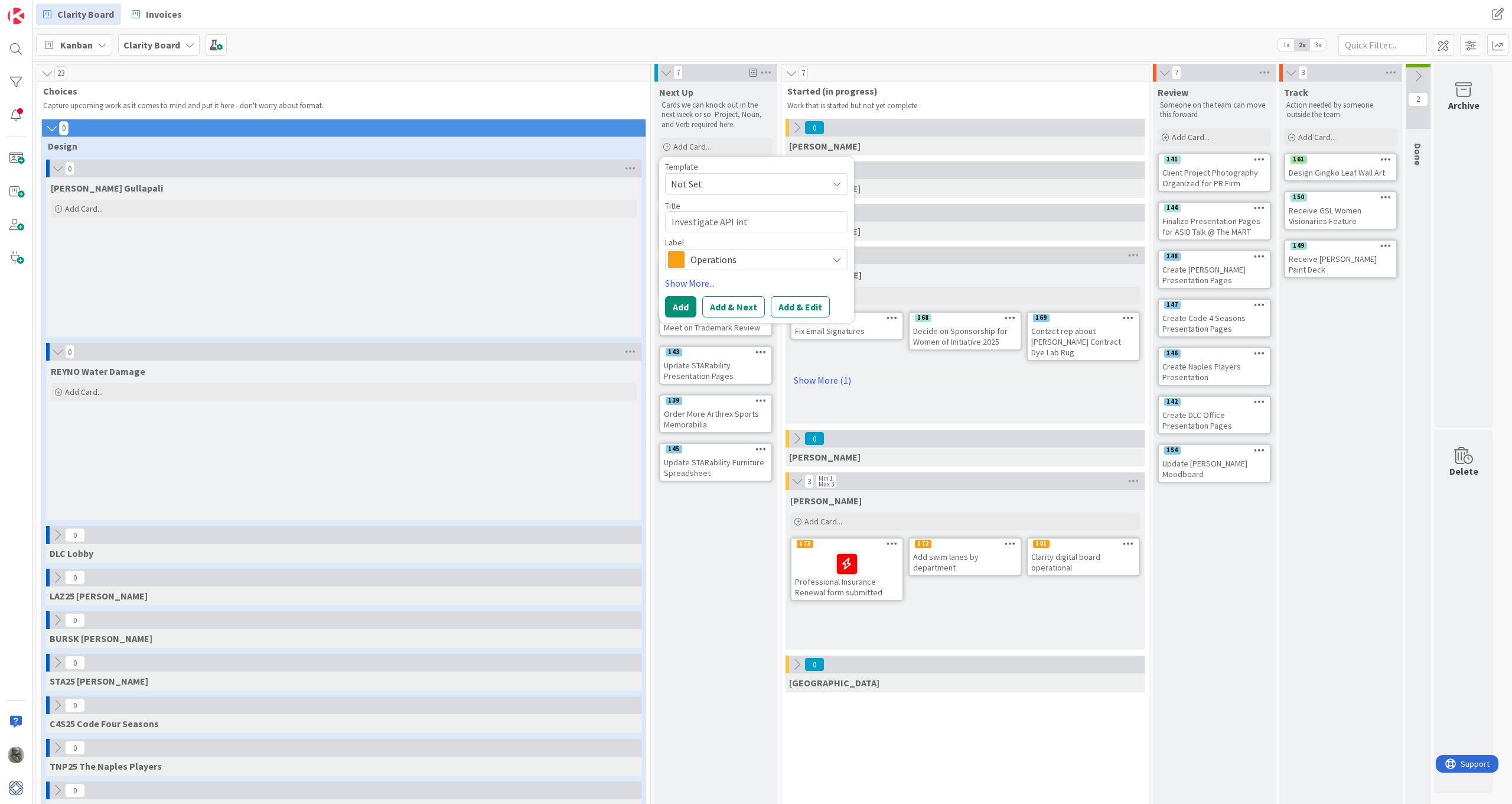
type textarea "x"
type textarea "Investigate API inte"
type textarea "x"
type textarea "Investigate API integ"
type textarea "x"
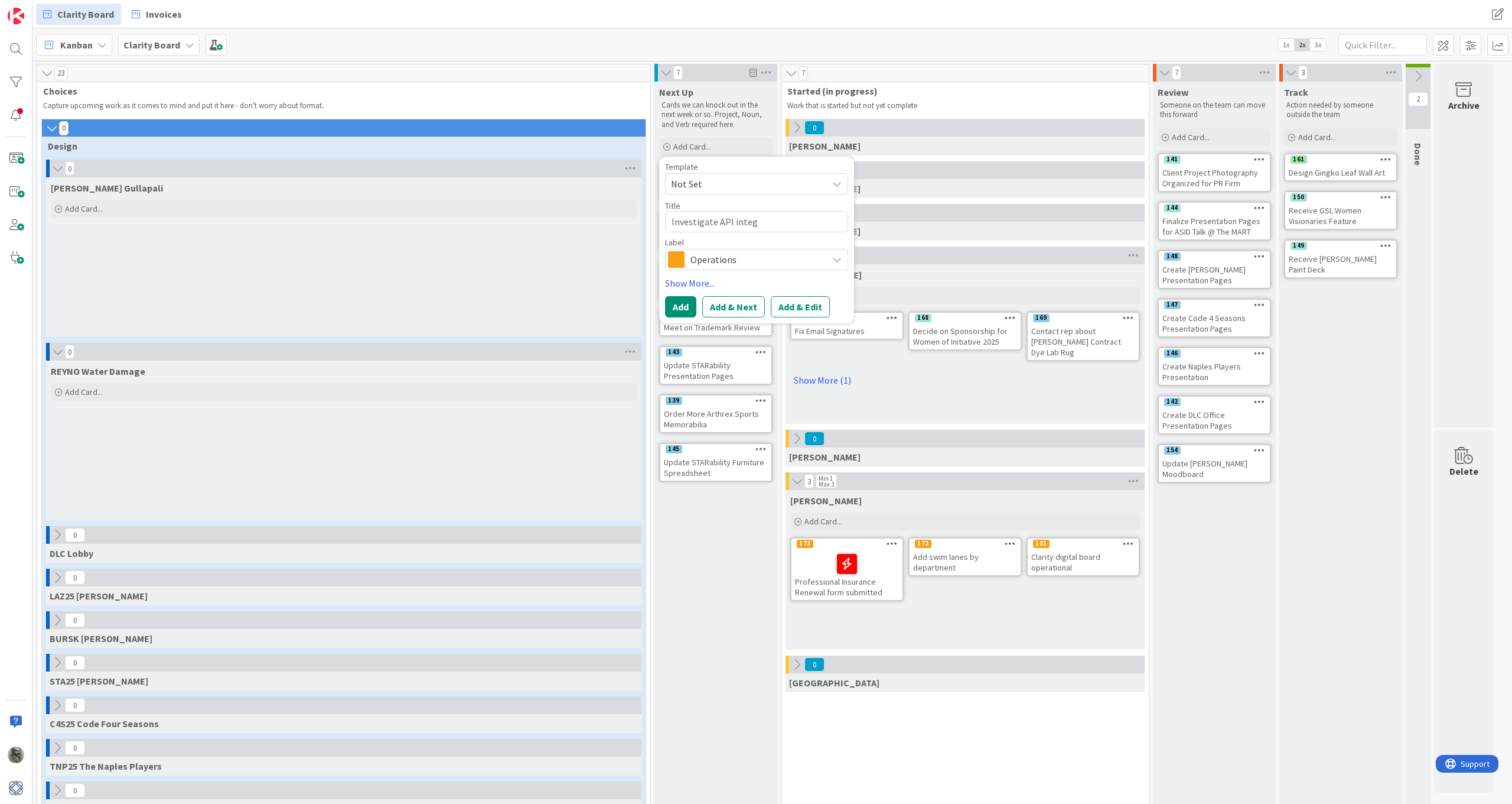
type textarea "Investigate API integr"
type textarea "x"
type textarea "Investigate API integra"
type textarea "x"
type textarea "Investigate API integrat"
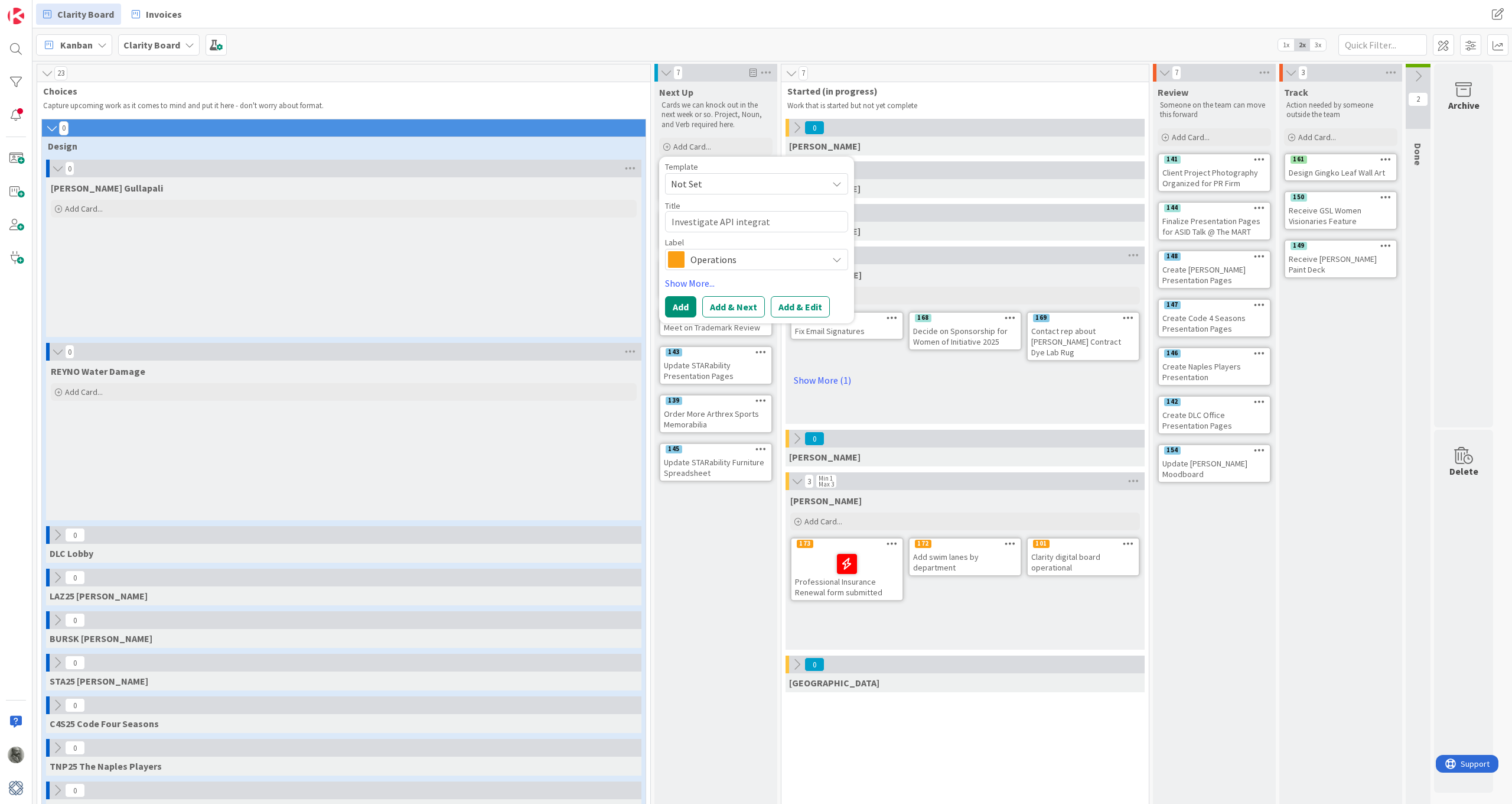
type textarea "x"
type textarea "Investigate API integrati"
type textarea "x"
type textarea "Investigate API integratio"
type textarea "x"
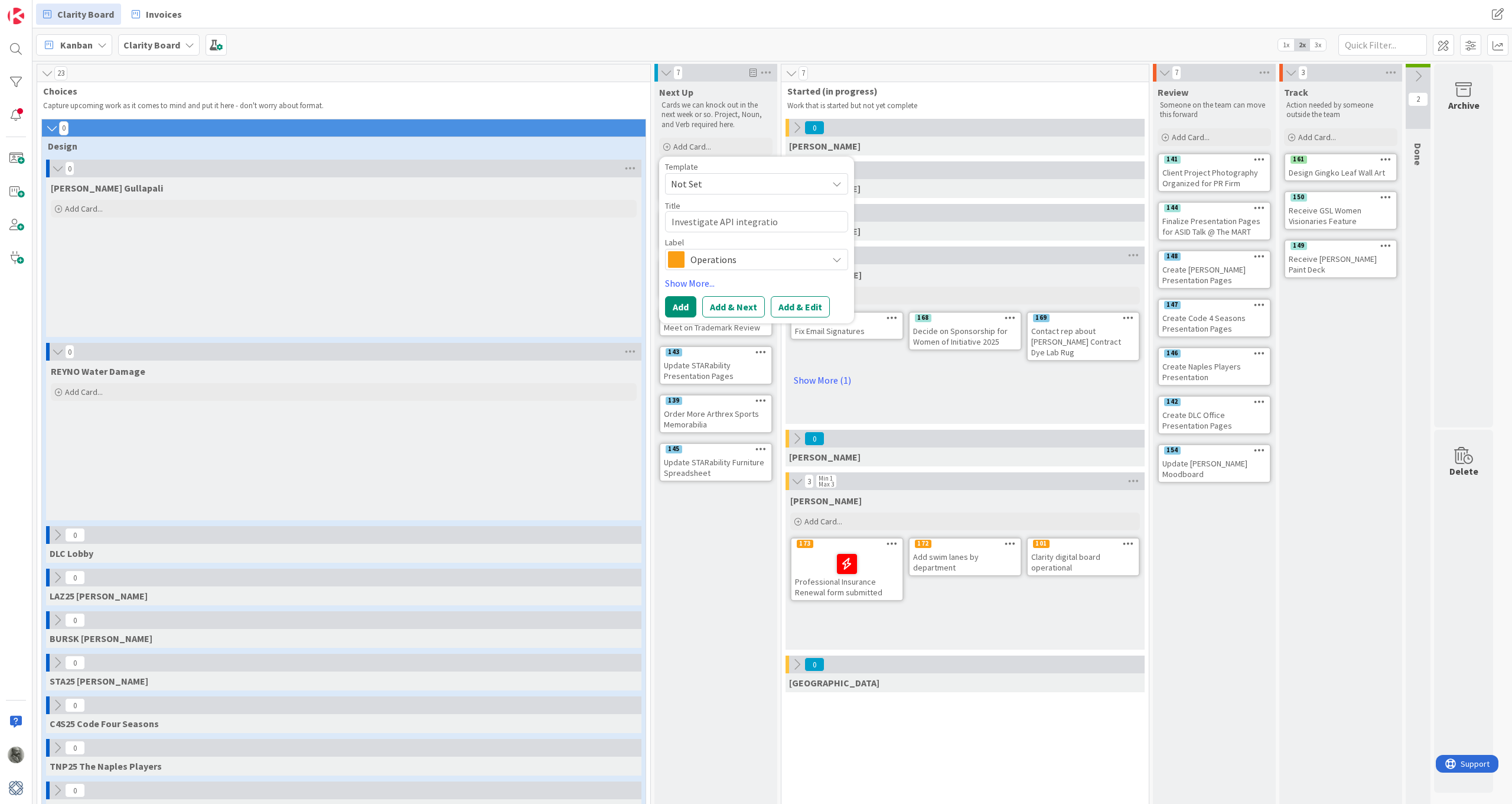
type textarea "Investigate API integration"
type textarea "x"
type textarea "Investigate API integrations"
type textarea "x"
type textarea "Investigate API integrations"
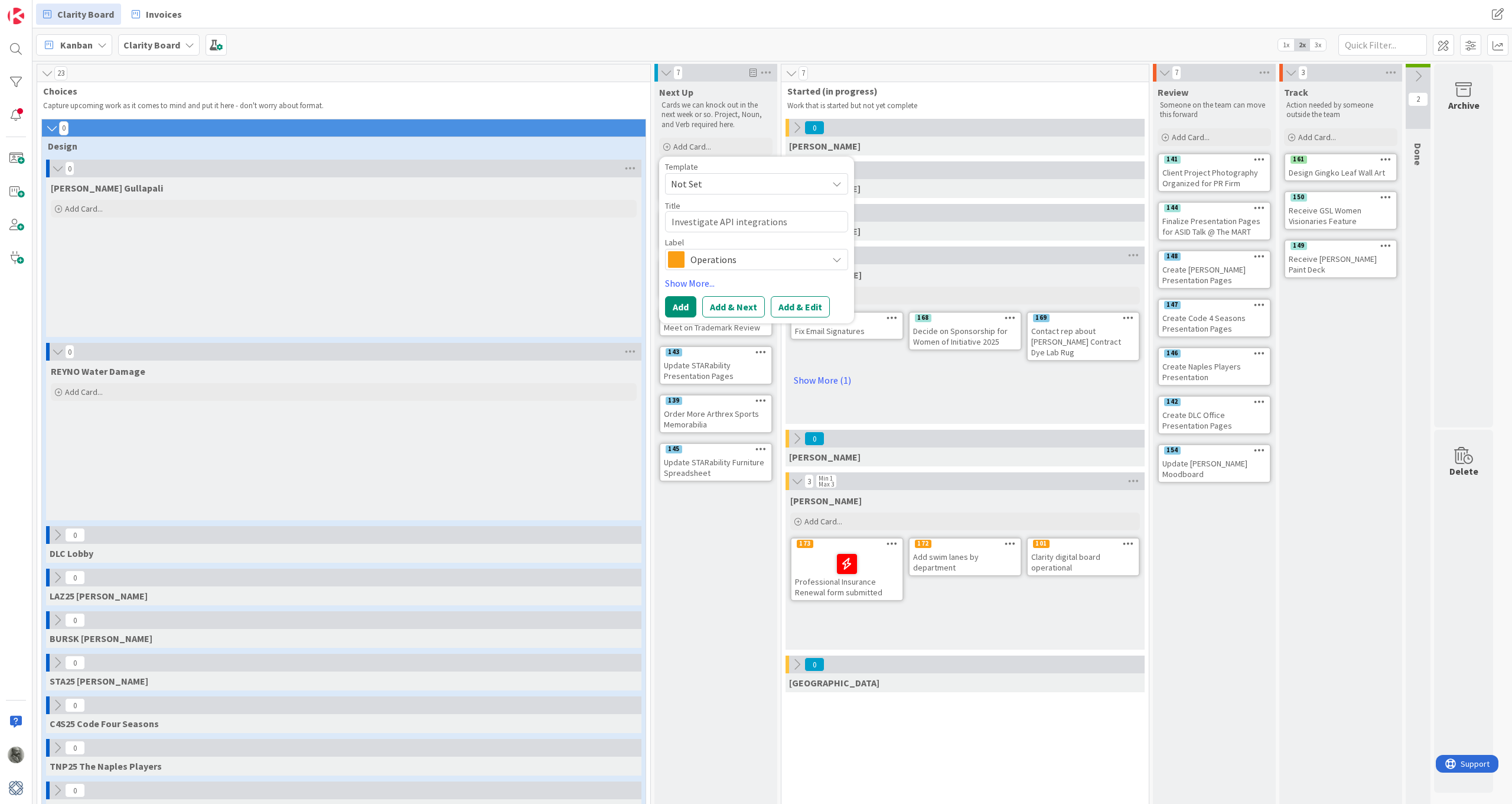
type textarea "x"
type textarea "Investigate API integrations b"
type textarea "x"
type textarea "Investigate API integrations be"
type textarea "x"
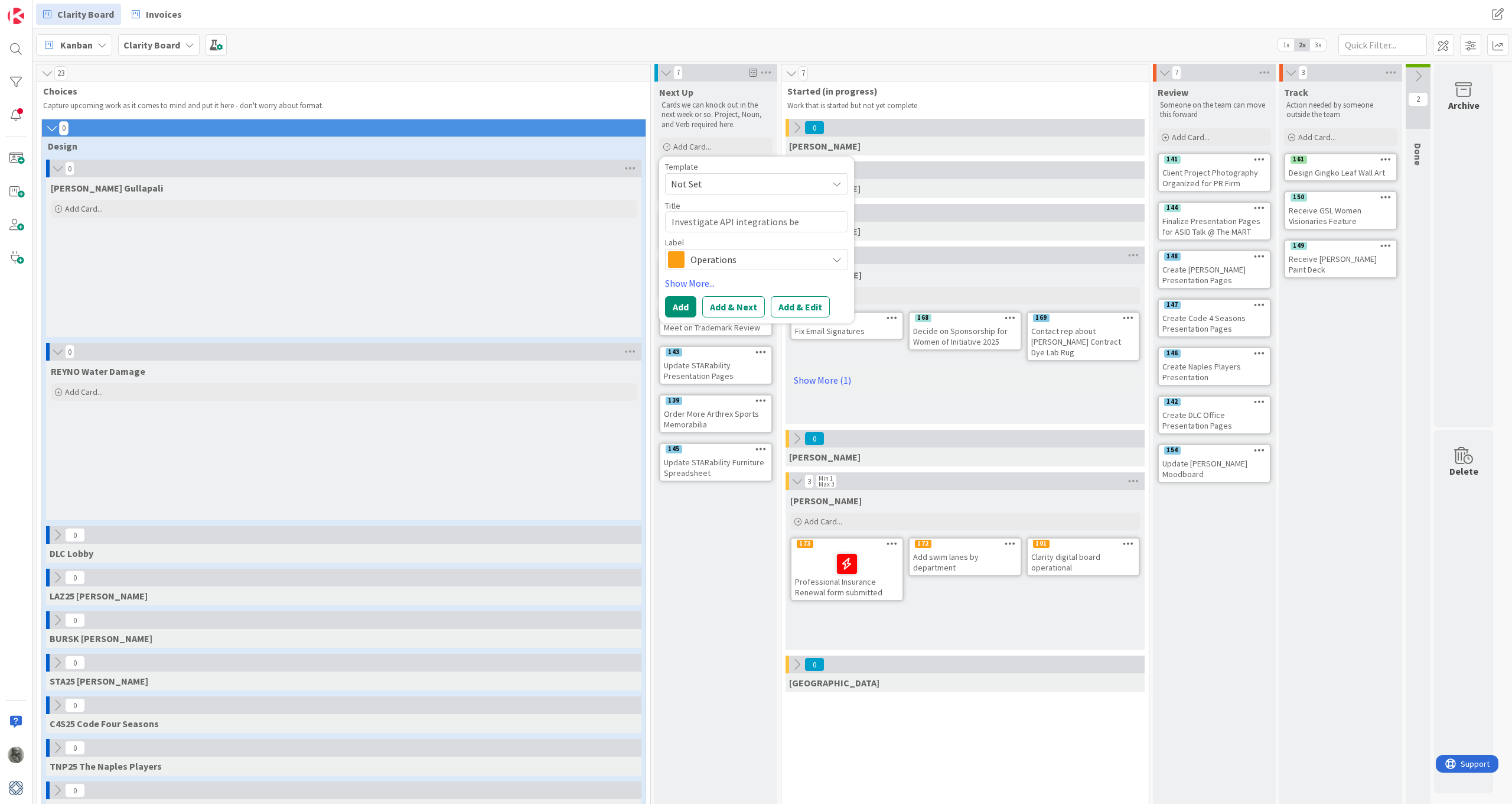
type textarea "Investigate API integrations bet"
type textarea "x"
type textarea "Investigate API integrations betw"
type textarea "x"
type textarea "Investigate API integrations betwe"
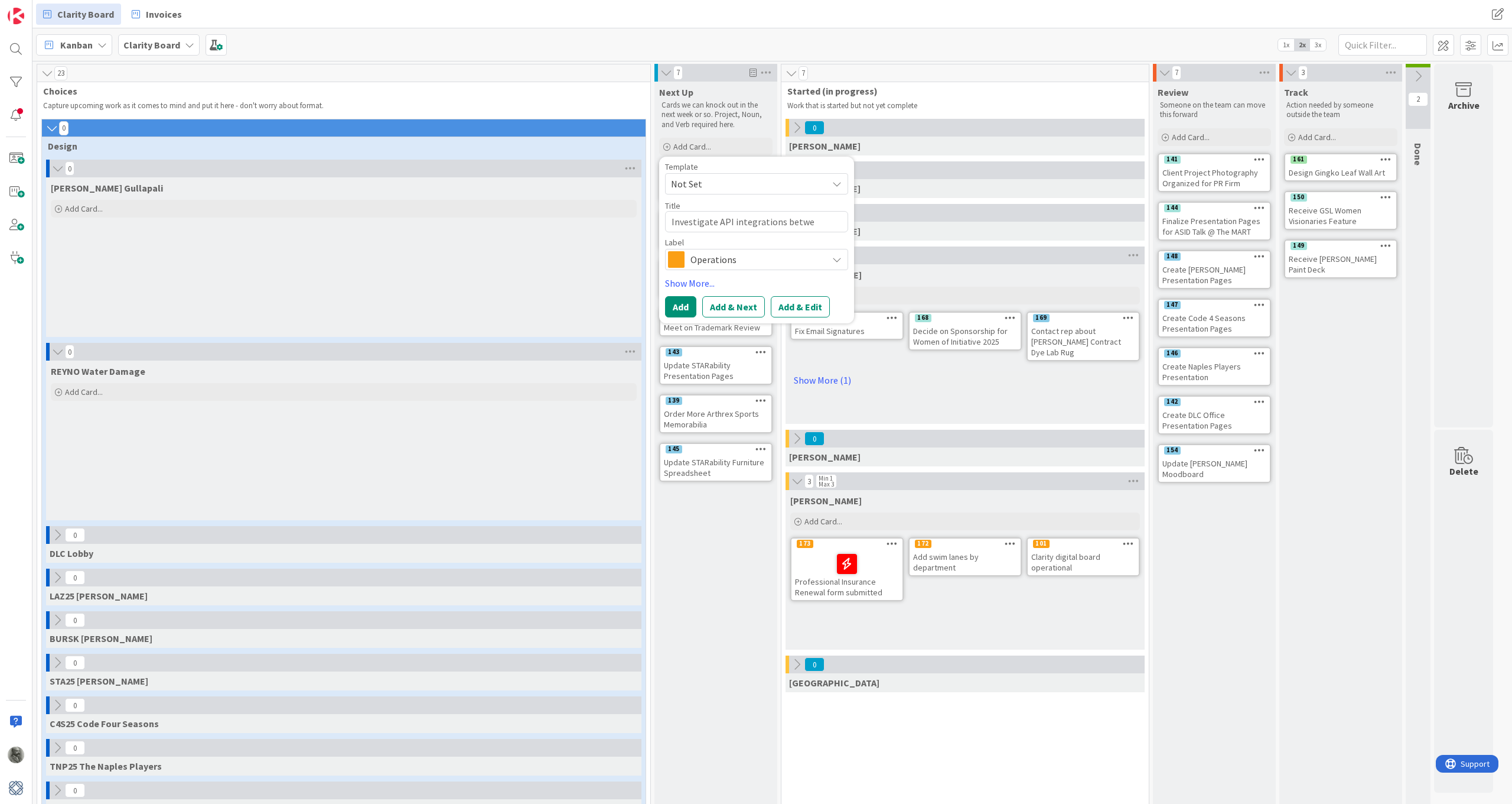
type textarea "x"
type textarea "Investigate API integrations betwee"
type textarea "x"
type textarea "Investigate API integrations between"
type textarea "x"
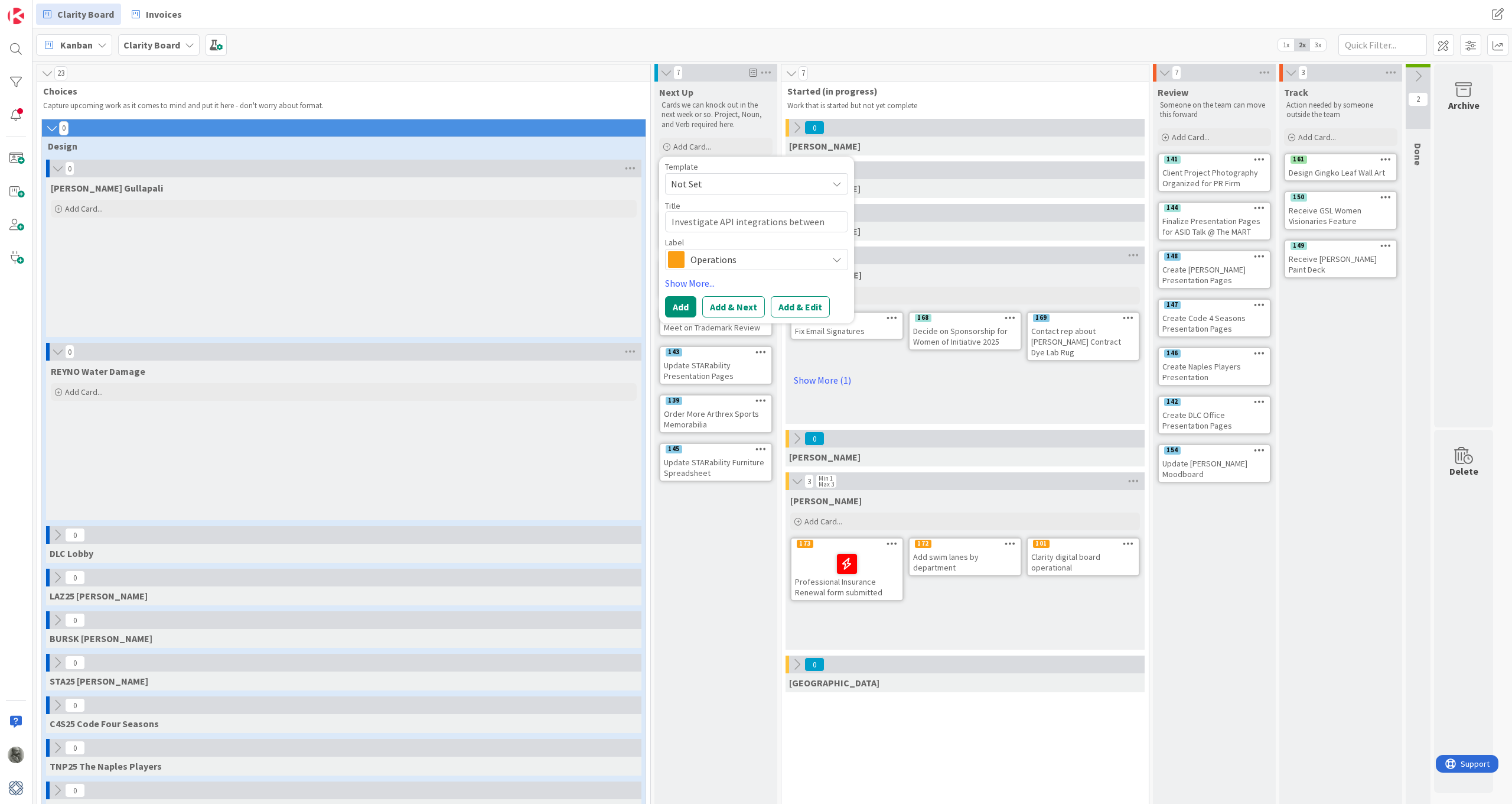
type textarea "Investigate API integrations between"
type textarea "x"
type textarea "Investigate API integrations between K"
type textarea "x"
type textarea "Investigate API integrations between Ka"
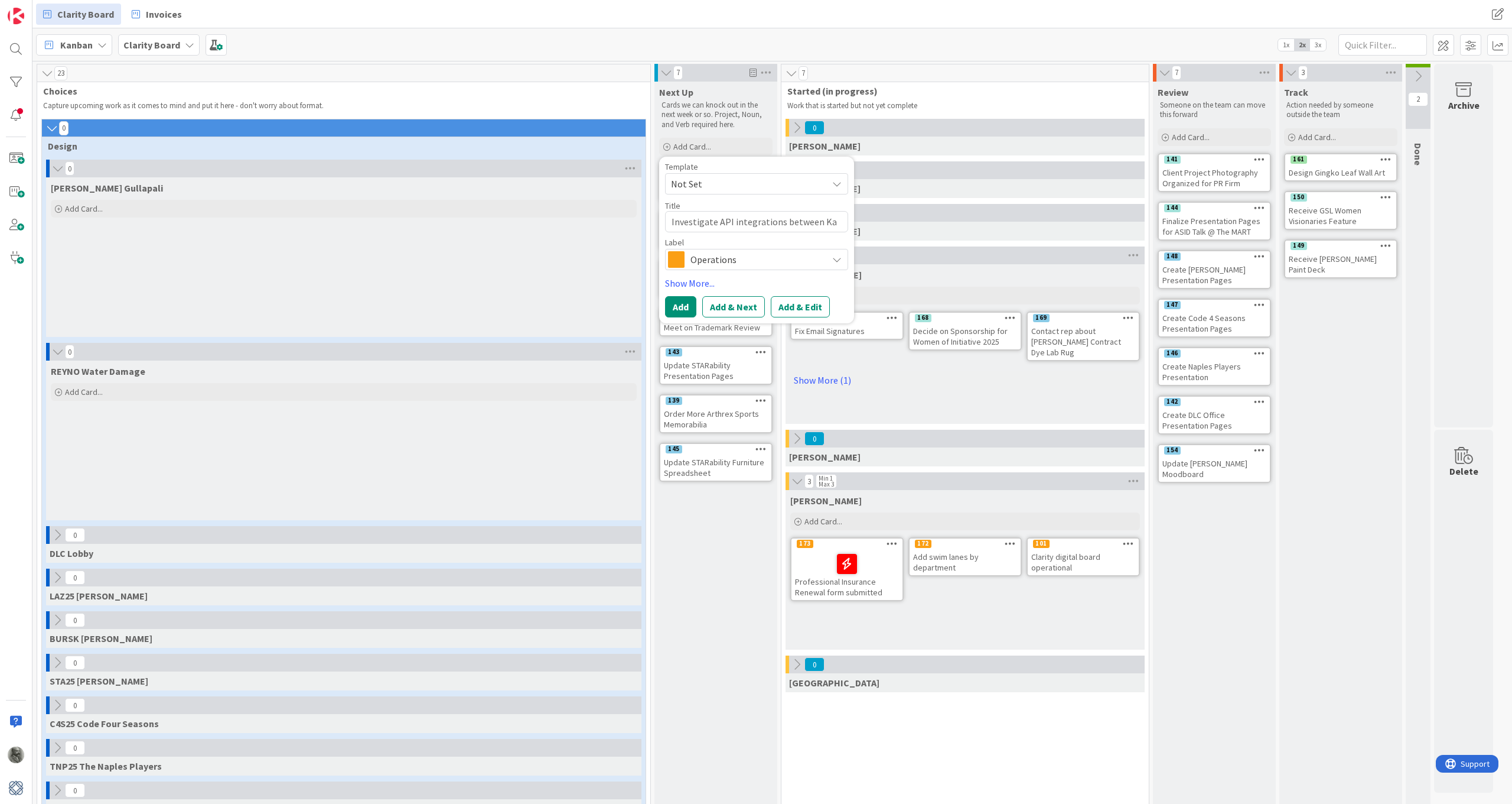
type textarea "x"
type textarea "Investigate API integrations between Kan"
type textarea "x"
type textarea "Investigate API integrations between Kanb"
type textarea "x"
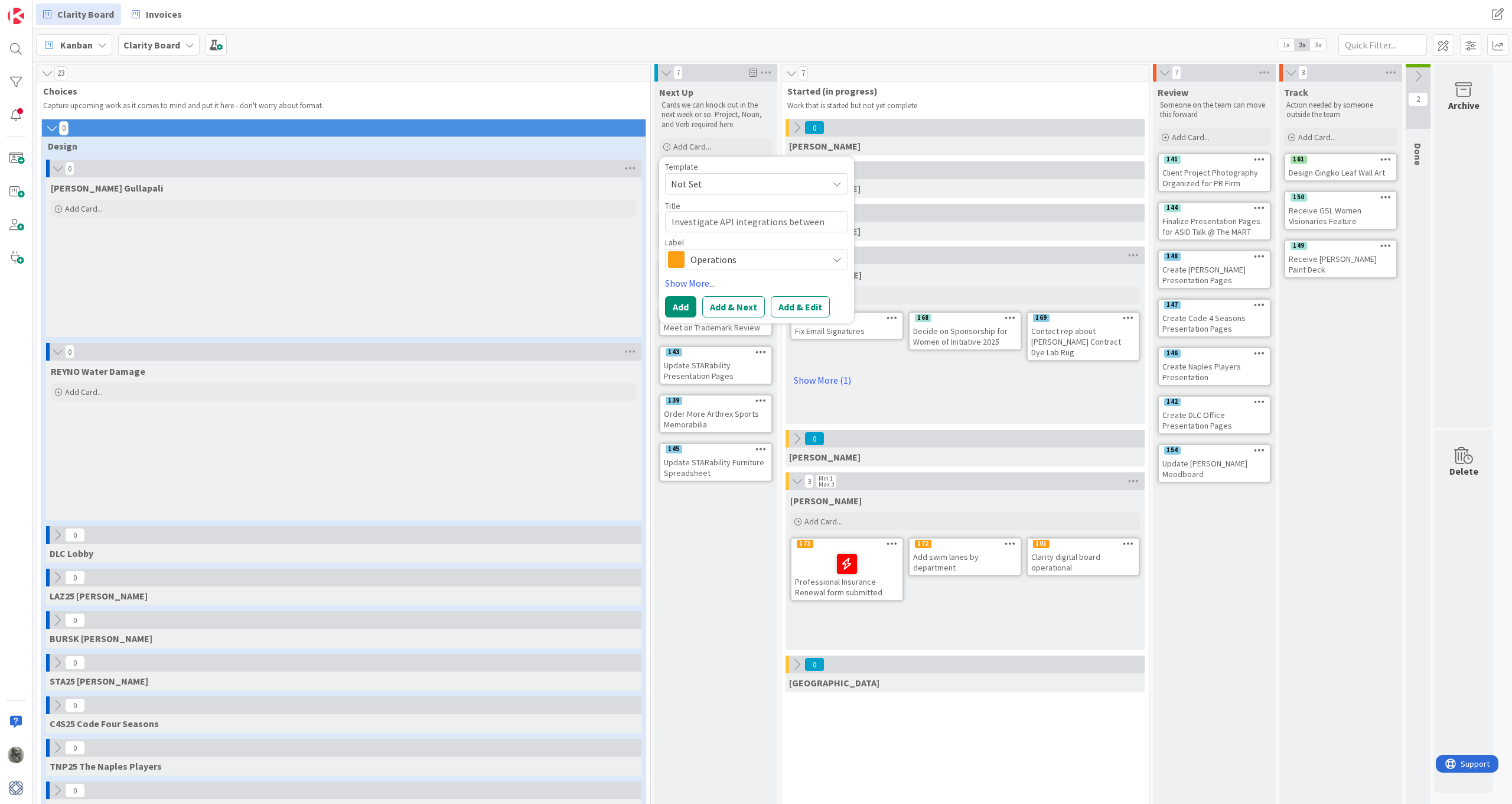
type textarea "Investigate API integrations between Kanba"
type textarea "x"
type textarea "Investigate API integrations between Kanban"
type textarea "x"
type textarea "Investigate API integrations between Kanban"
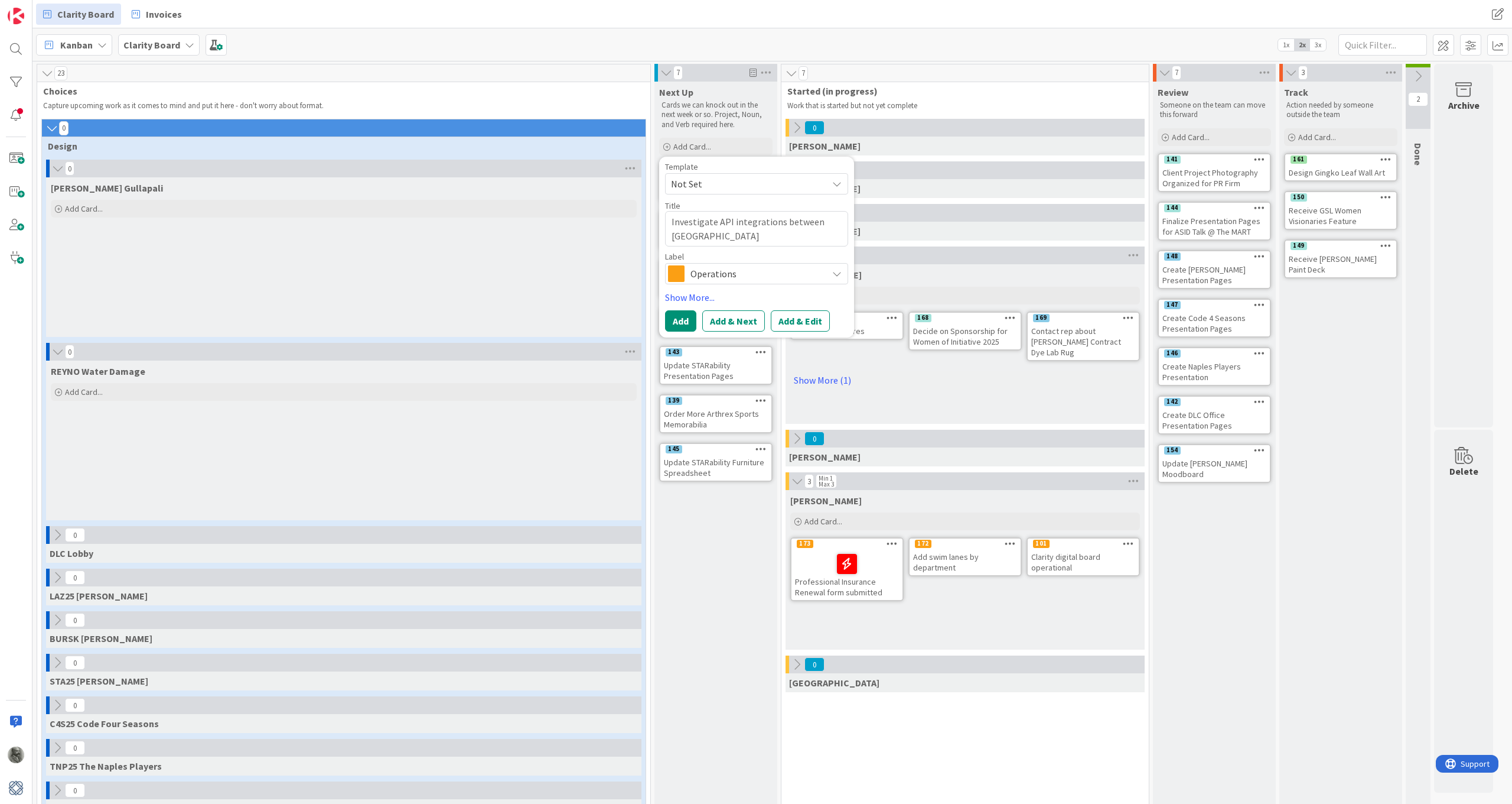
type textarea "x"
type textarea "Investigate API integrations between Kanban Z"
type textarea "x"
type textarea "Investigate API integrations between Kanban Zo"
type textarea "x"
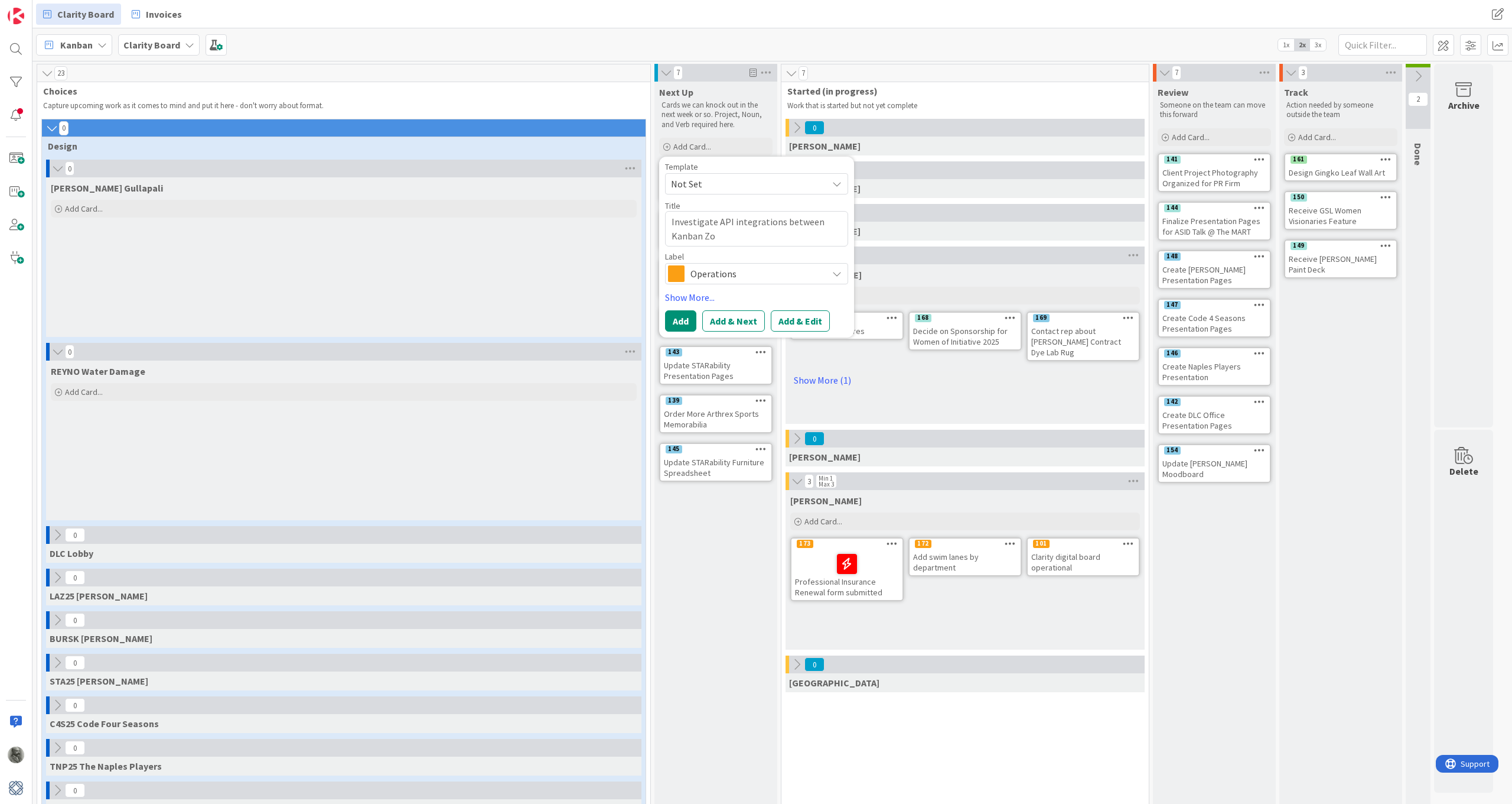
type textarea "Investigate API integrations between Kanban Zon"
type textarea "x"
type textarea "Investigate API integrations between Kanban Zone"
type textarea "x"
type textarea "Investigate API integrations between Kanban Zone"
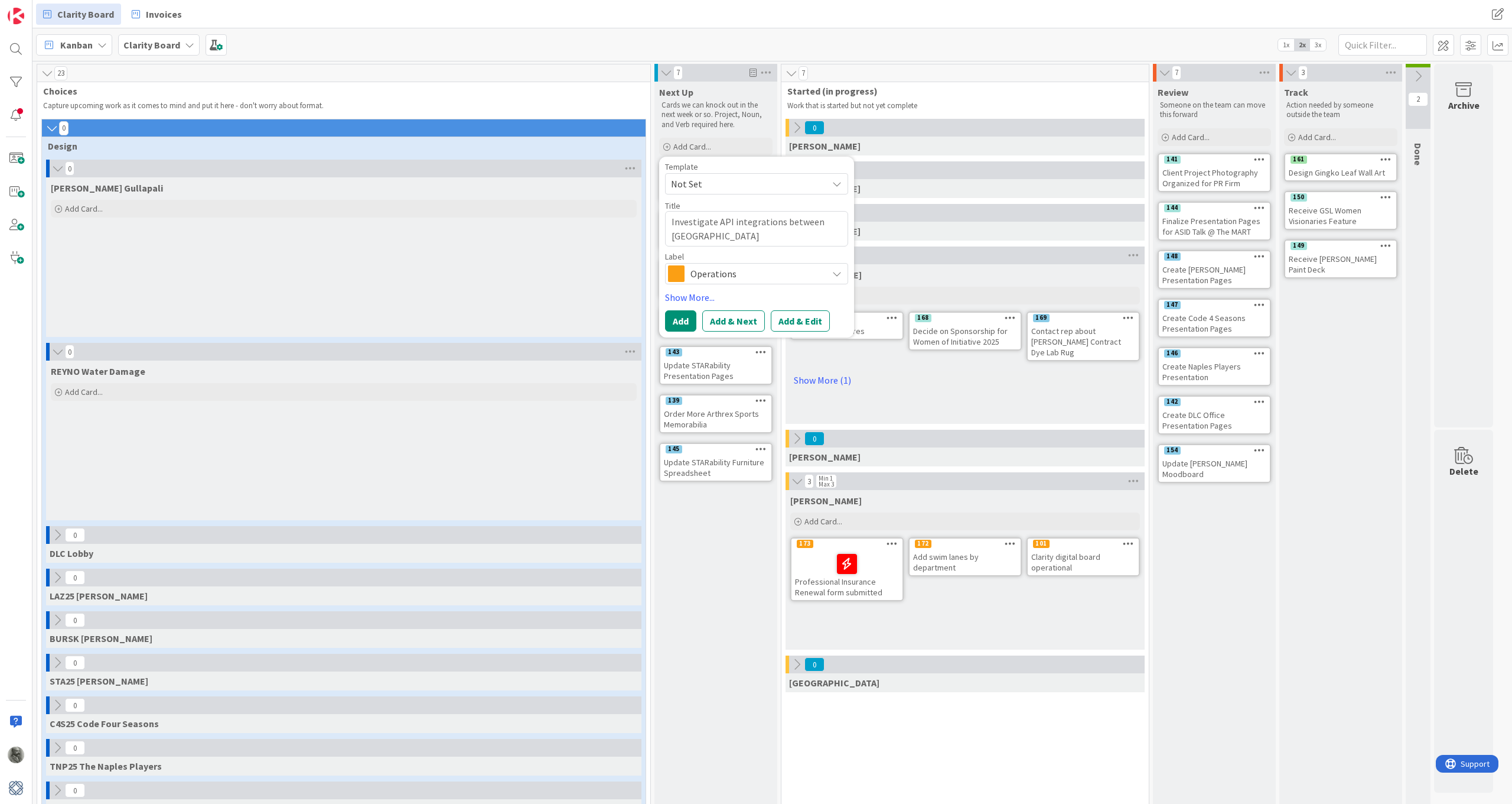
type textarea "x"
type textarea "Investigate API integrations between Kanban Zone a"
type textarea "x"
type textarea "Investigate API integrations between Kanban Zone an"
type textarea "x"
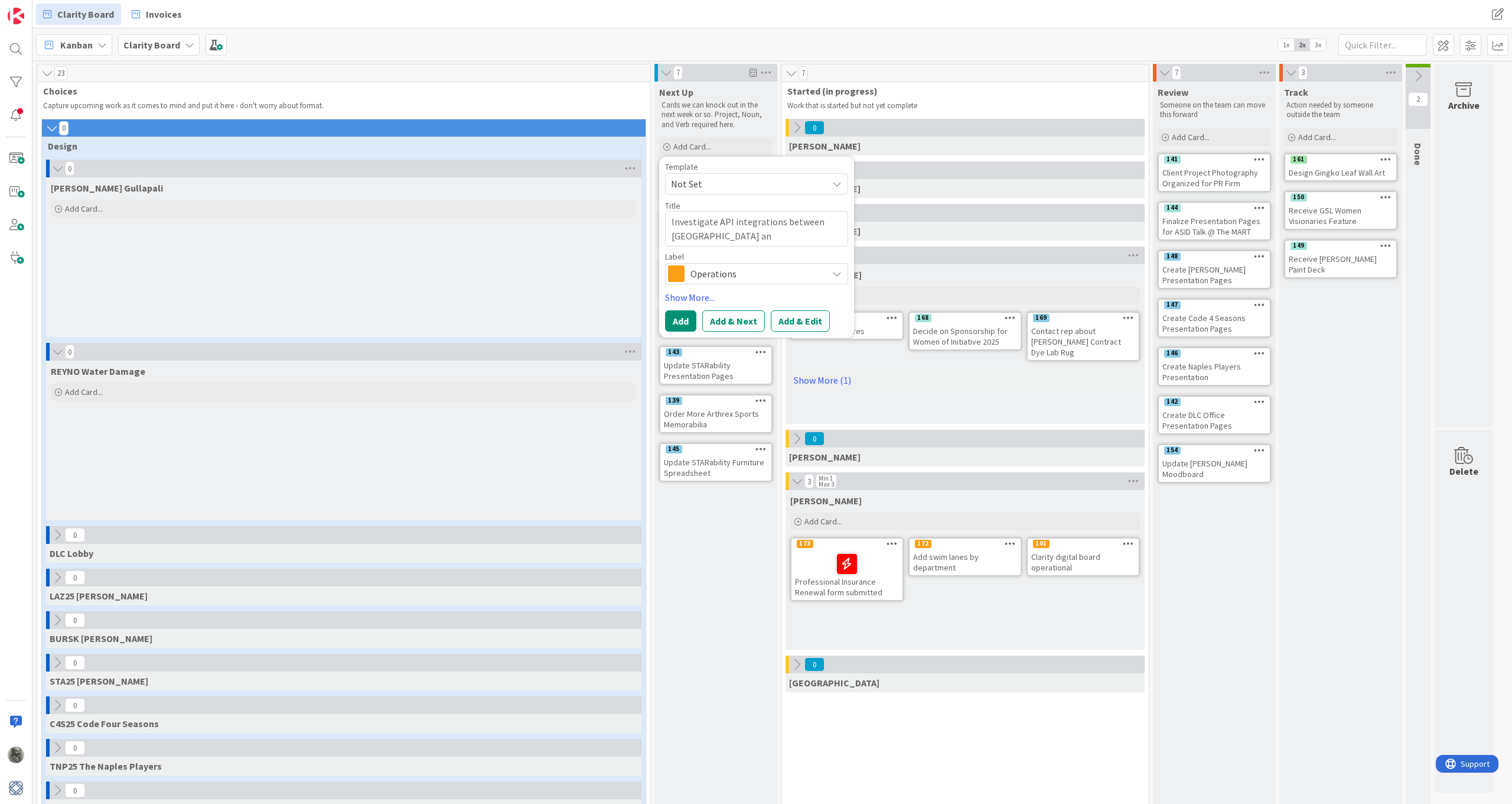
type textarea "Investigate API integrations between Kanban Zone and"
type textarea "x"
type textarea "Investigate API integrations between Kanban Zone and"
type textarea "x"
type textarea "Investigate API integrations between Kanban Zone and M"
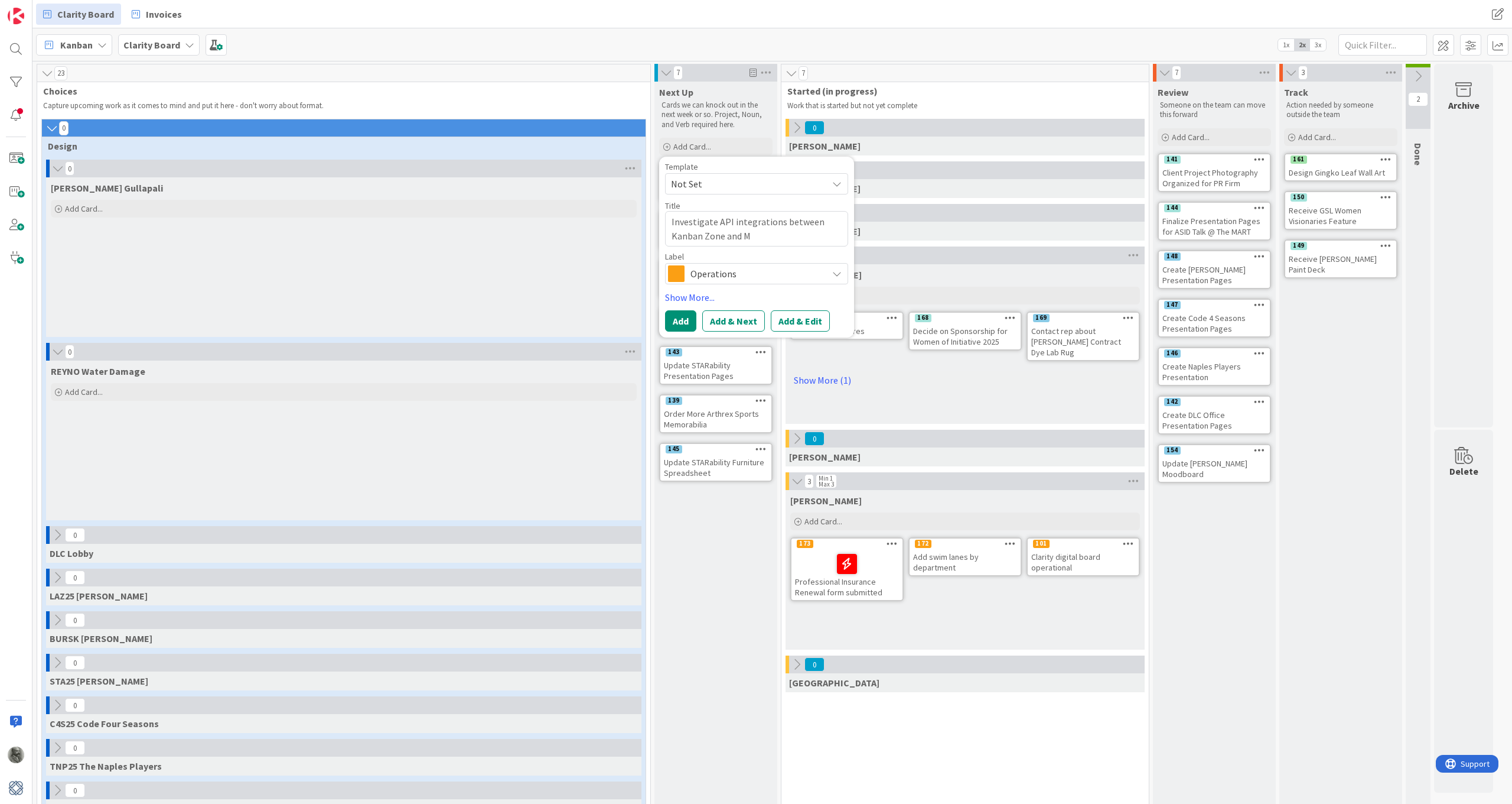
type textarea "x"
type textarea "Investigate API integrations between Kanban Zone and Mi"
type textarea "x"
type textarea "Investigate API integrations between Kanban Zone and Mir"
type textarea "x"
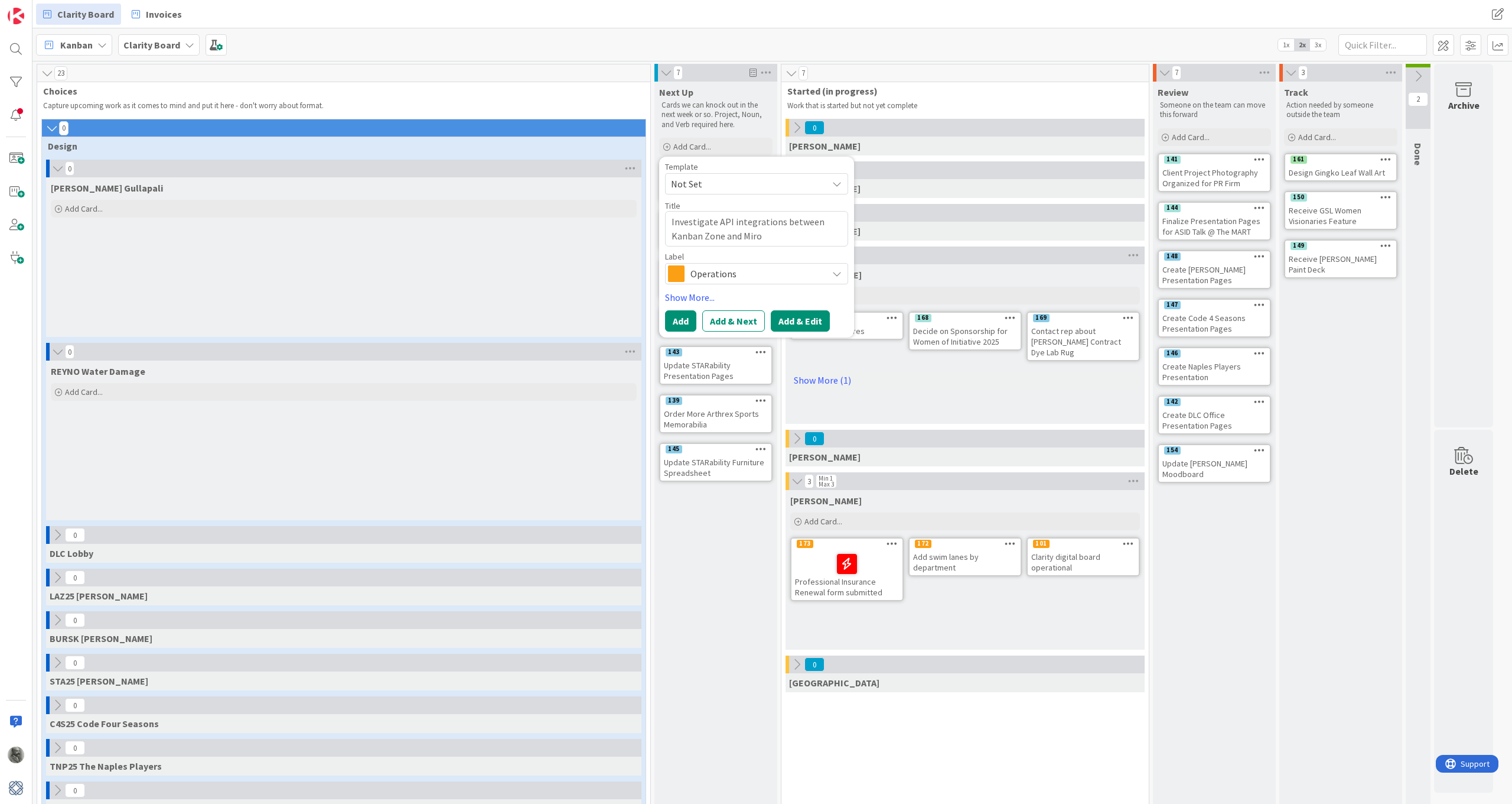
type textarea "Investigate API integrations between Kanban Zone and Miro"
click at [805, 324] on button "Add & Edit" at bounding box center [800, 320] width 59 height 21
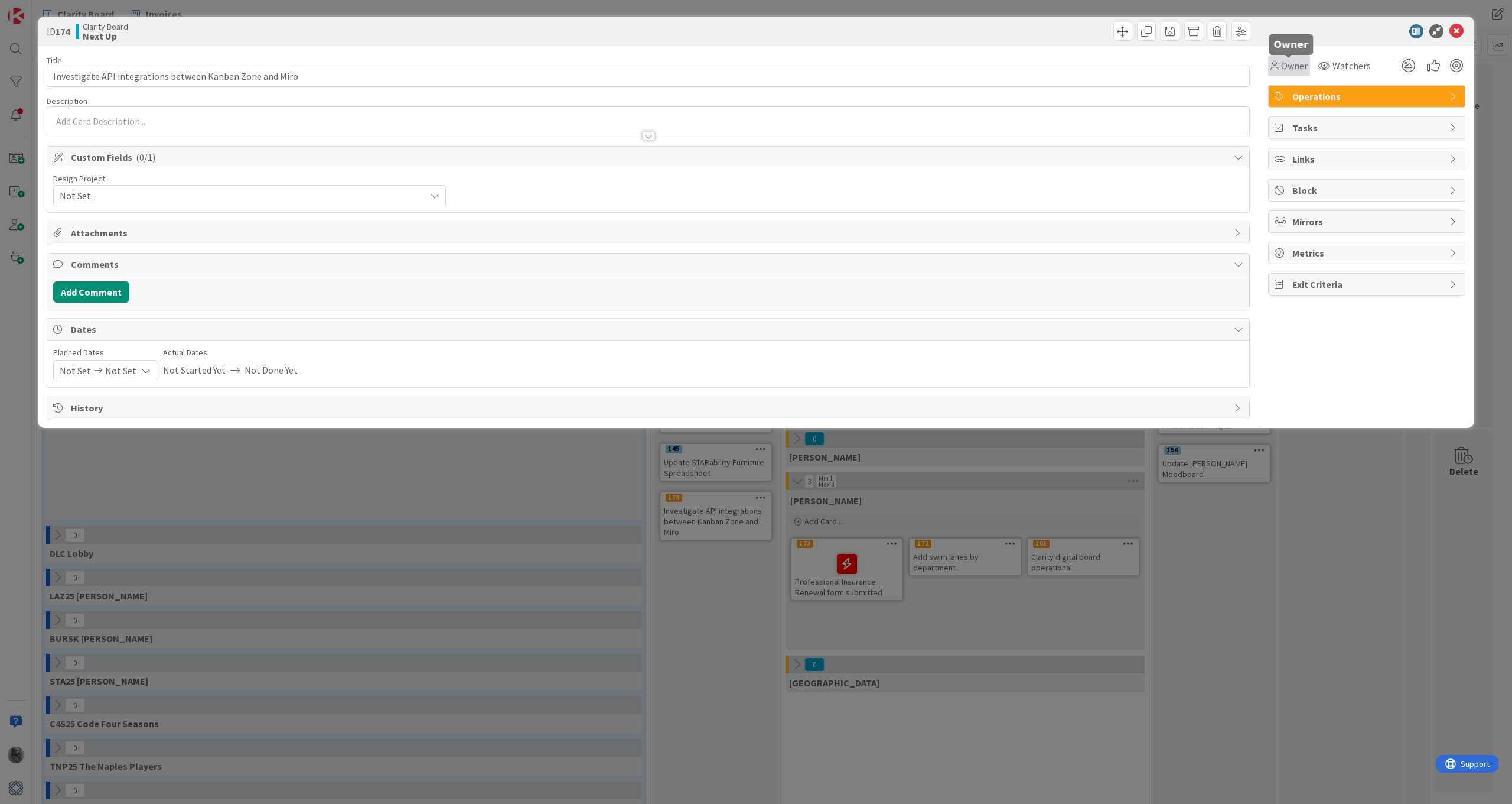
click at [1291, 62] on span "Owner" at bounding box center [1294, 65] width 26 height 14
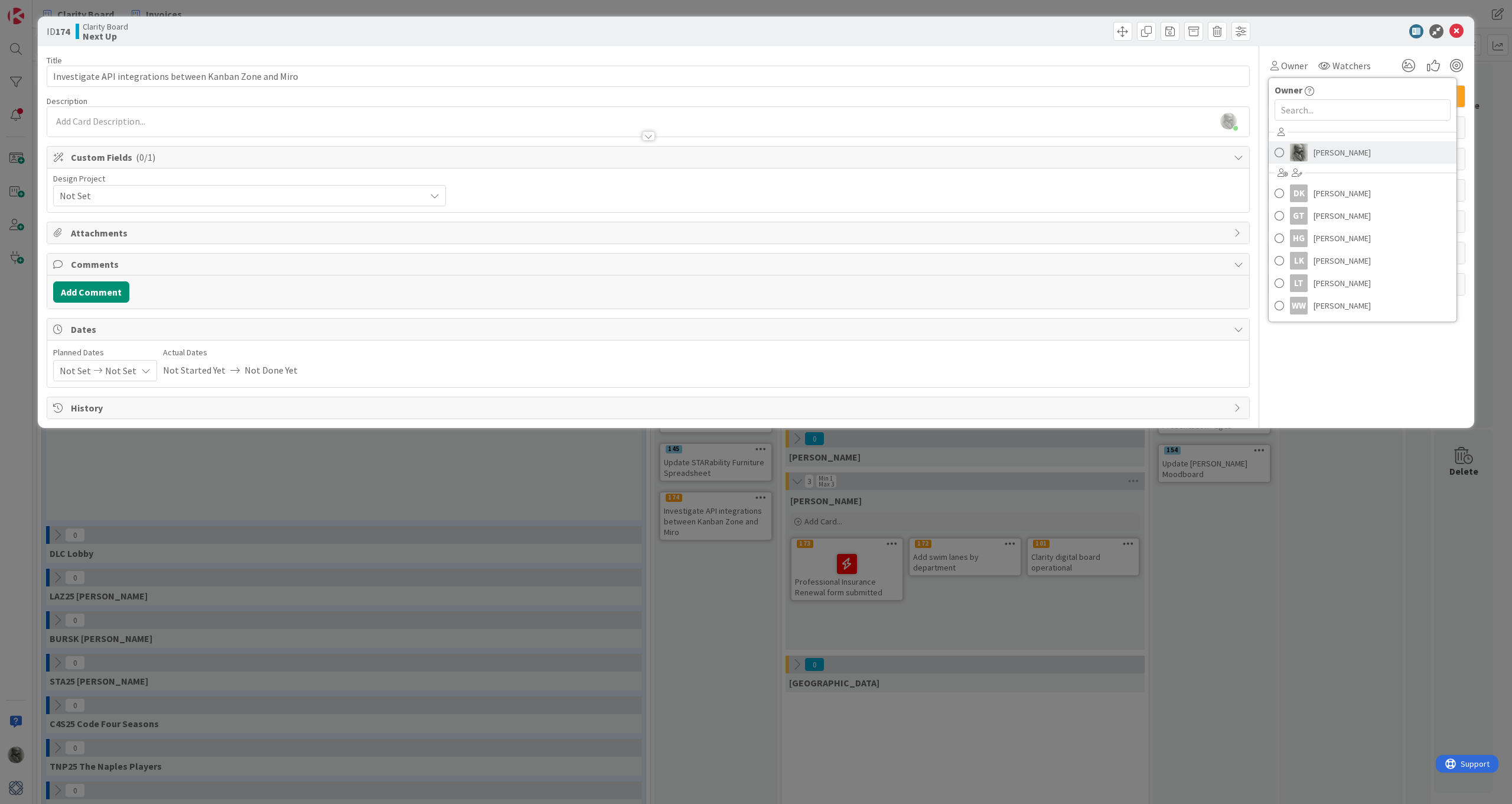
click at [1323, 155] on span "[PERSON_NAME]" at bounding box center [1342, 152] width 58 height 18
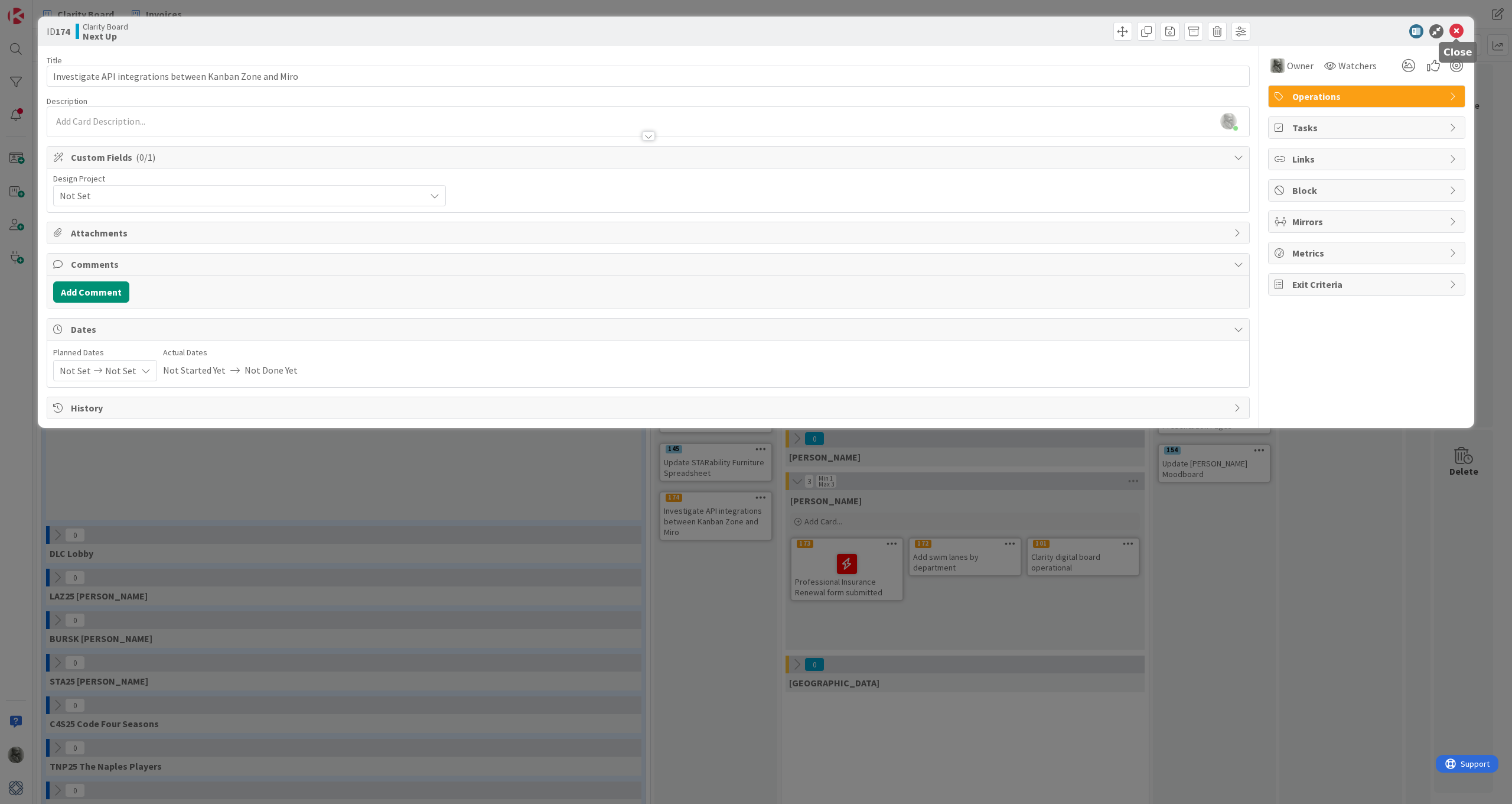
click at [1458, 27] on icon at bounding box center [1457, 31] width 14 height 14
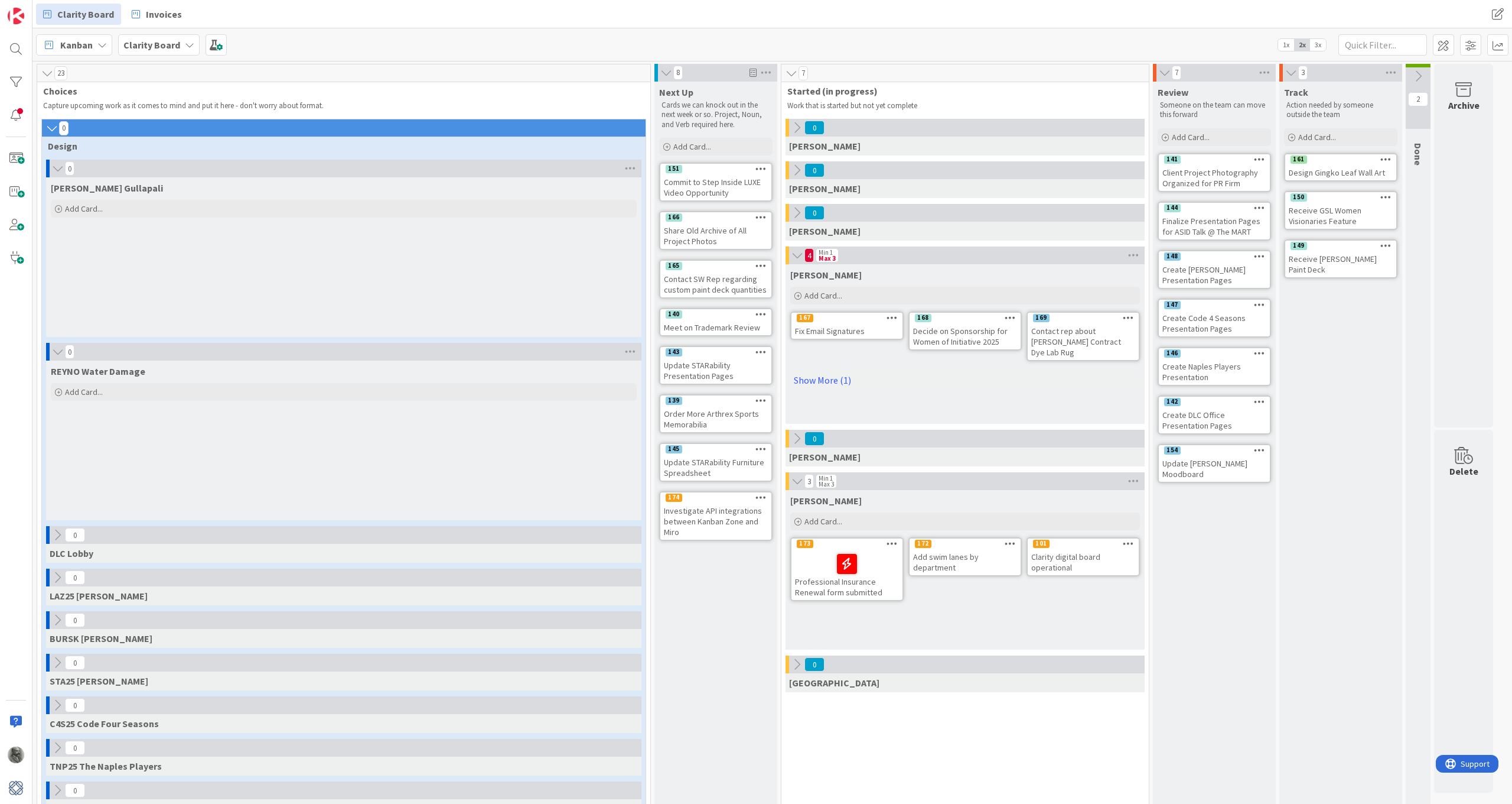
click at [767, 70] on icon at bounding box center [766, 72] width 16 height 18
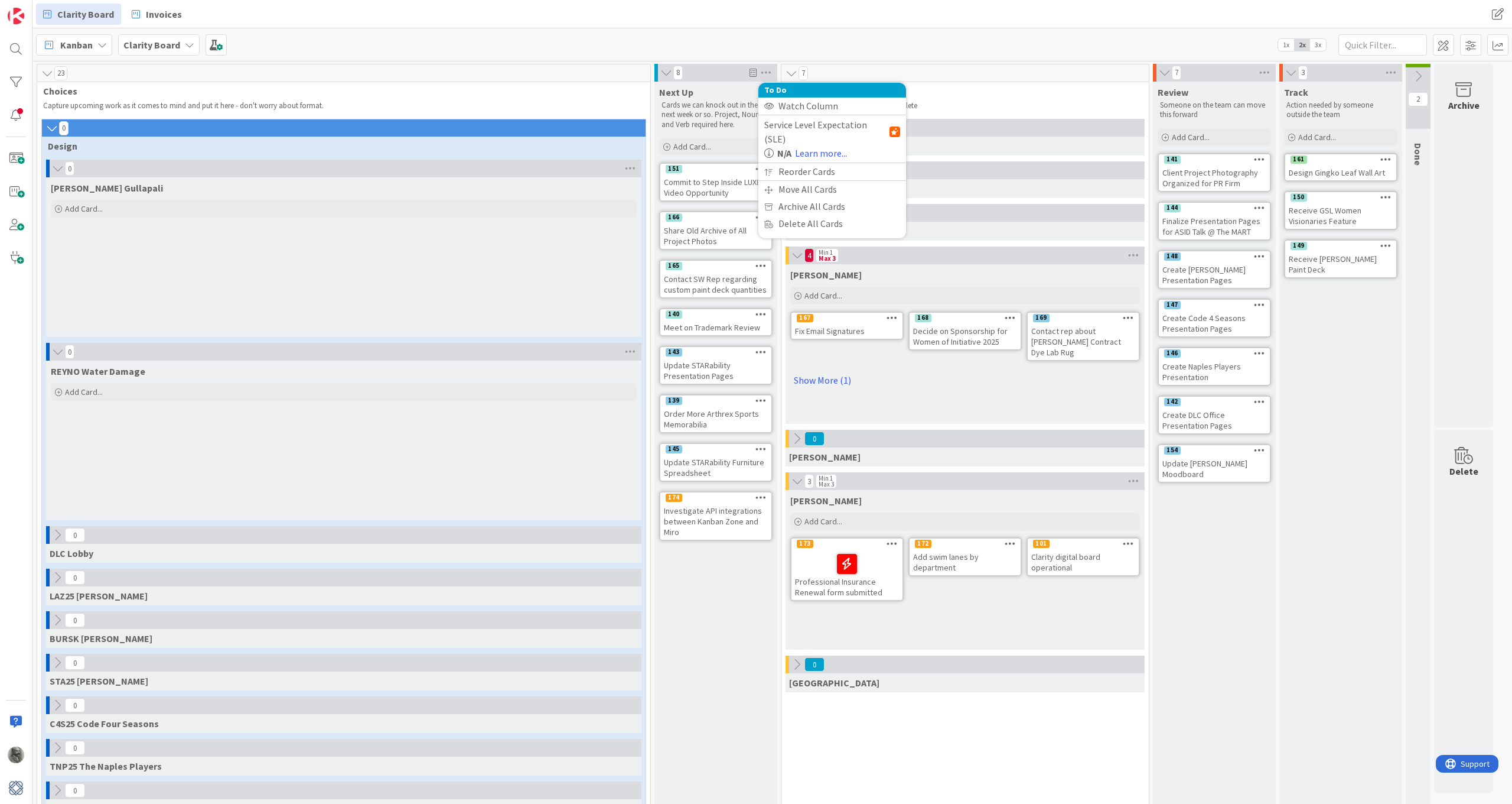
click at [767, 70] on icon at bounding box center [766, 72] width 16 height 18
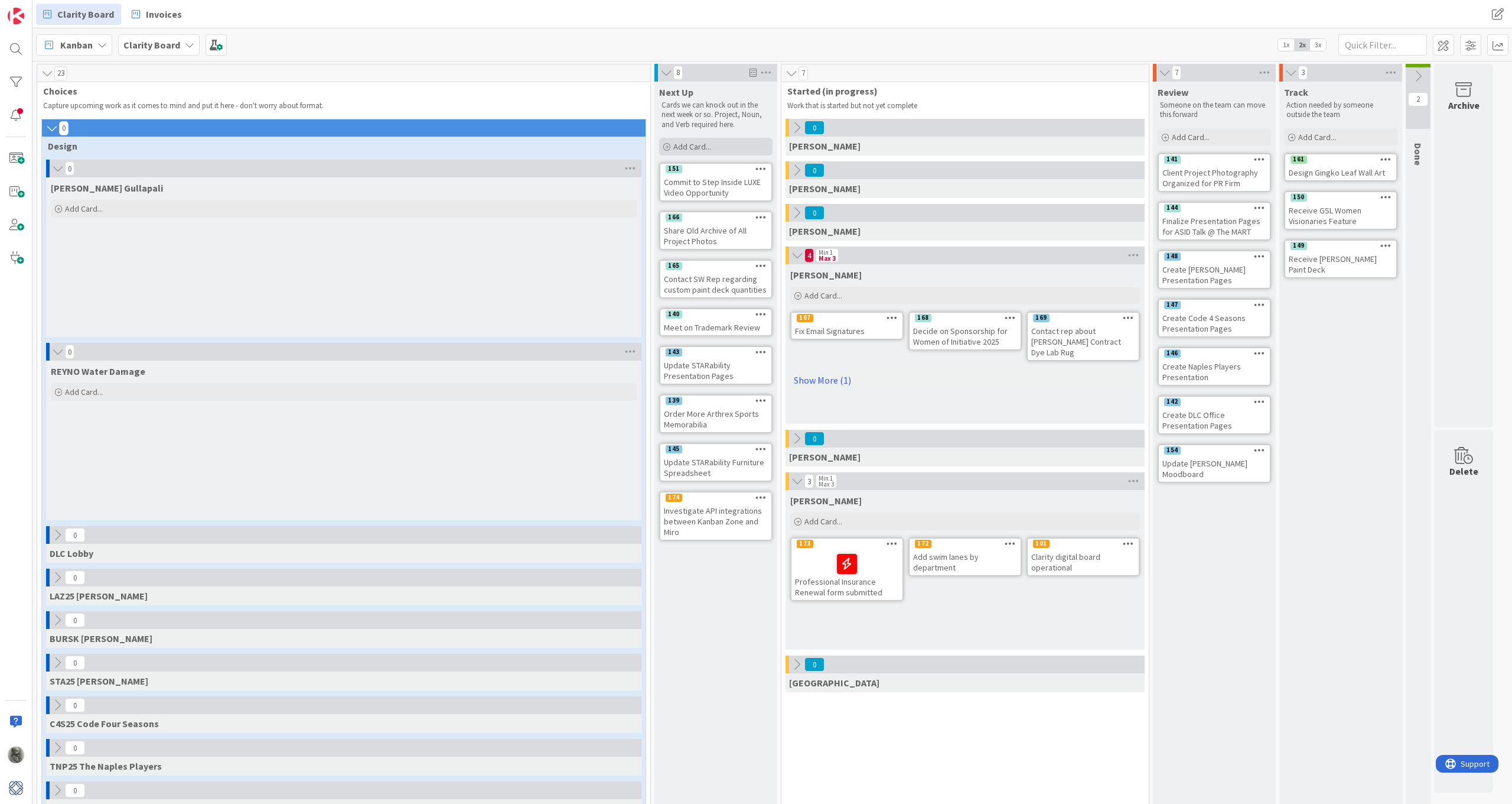
click at [691, 145] on span "Add Card..." at bounding box center [692, 147] width 38 height 11
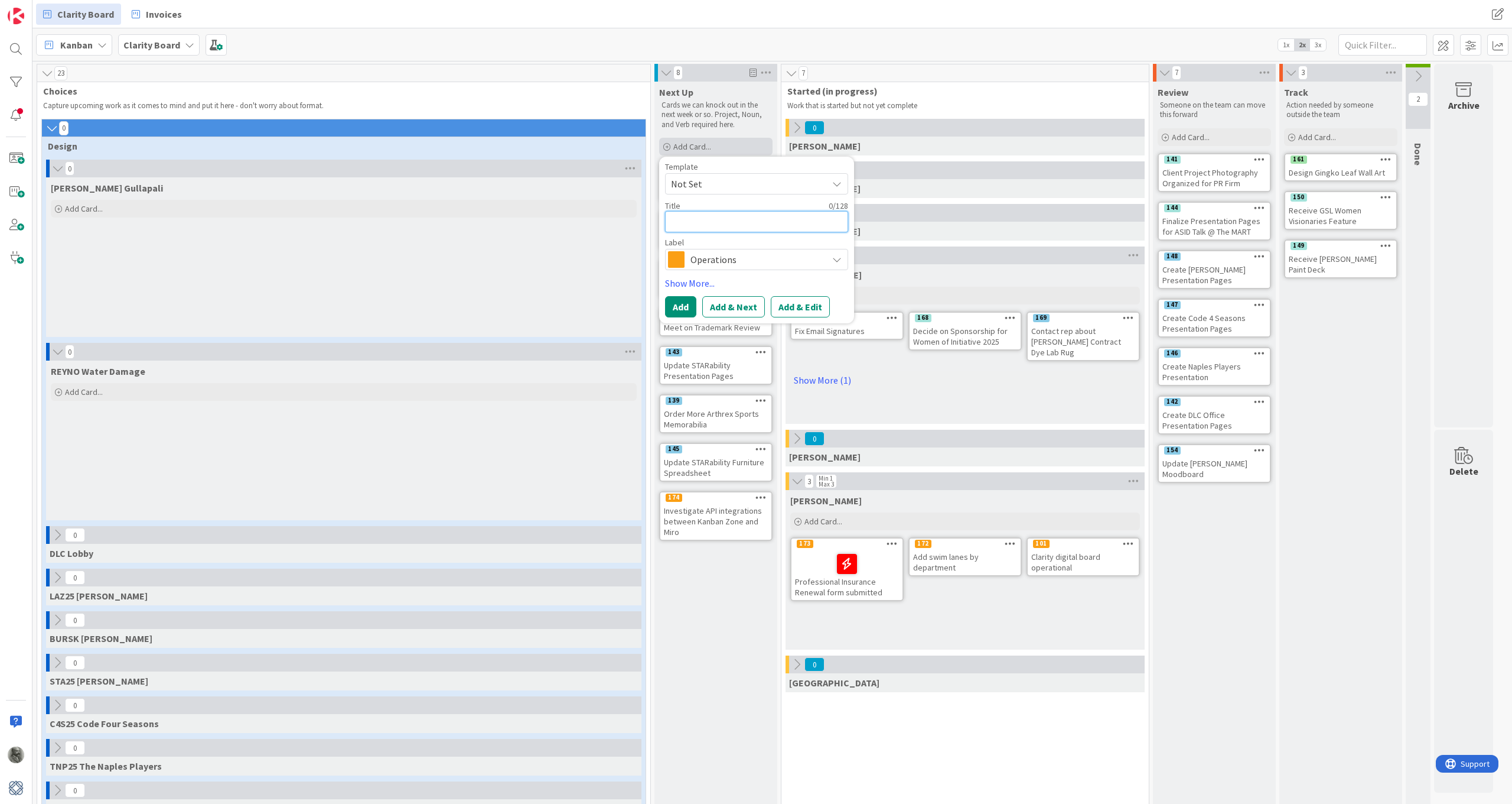
type textarea "x"
type textarea "F"
type textarea "x"
type textarea "Fi"
type textarea "x"
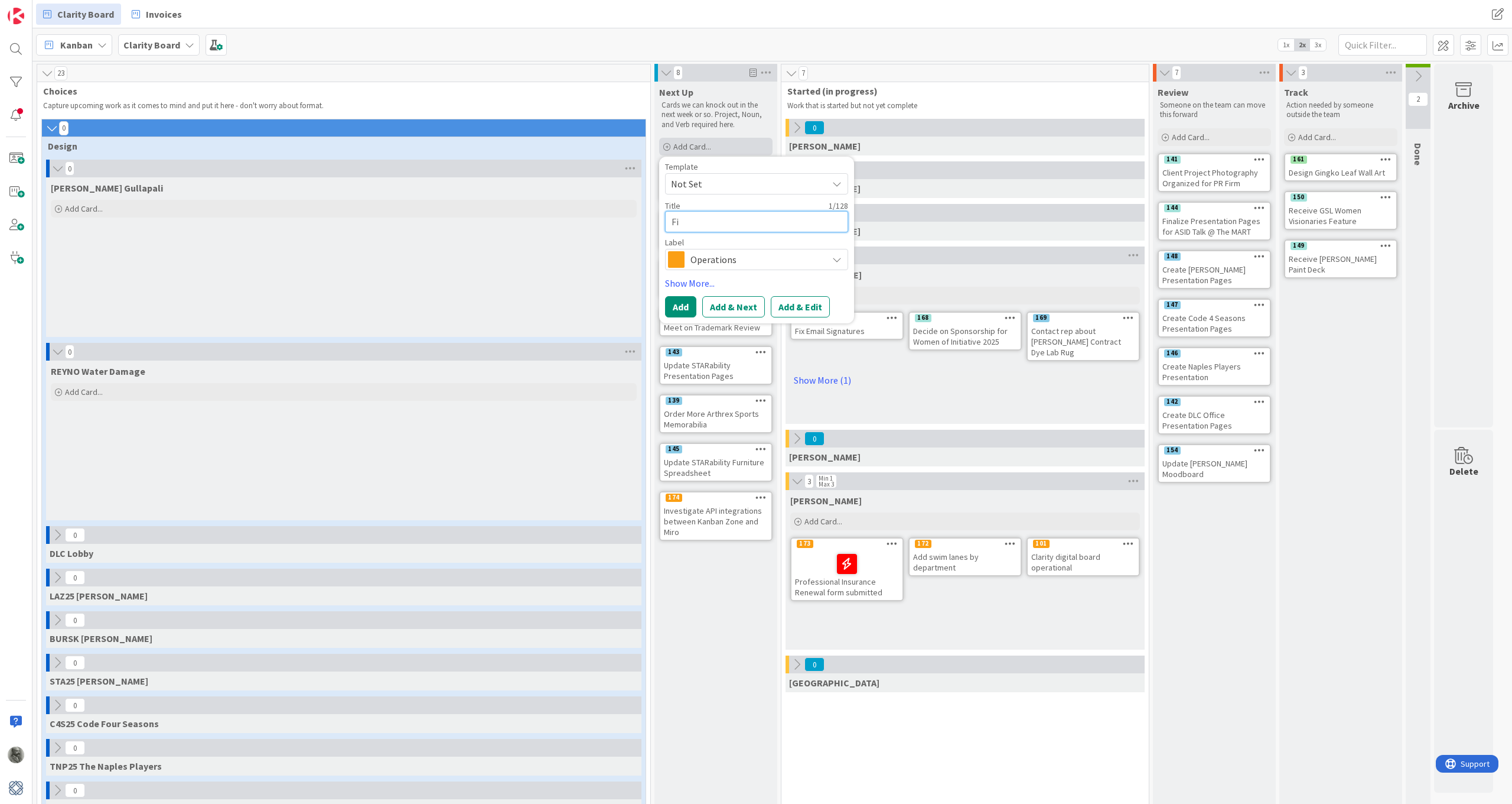
type textarea "Fig"
type textarea "x"
type textarea "Figu"
type textarea "x"
type textarea "Figur"
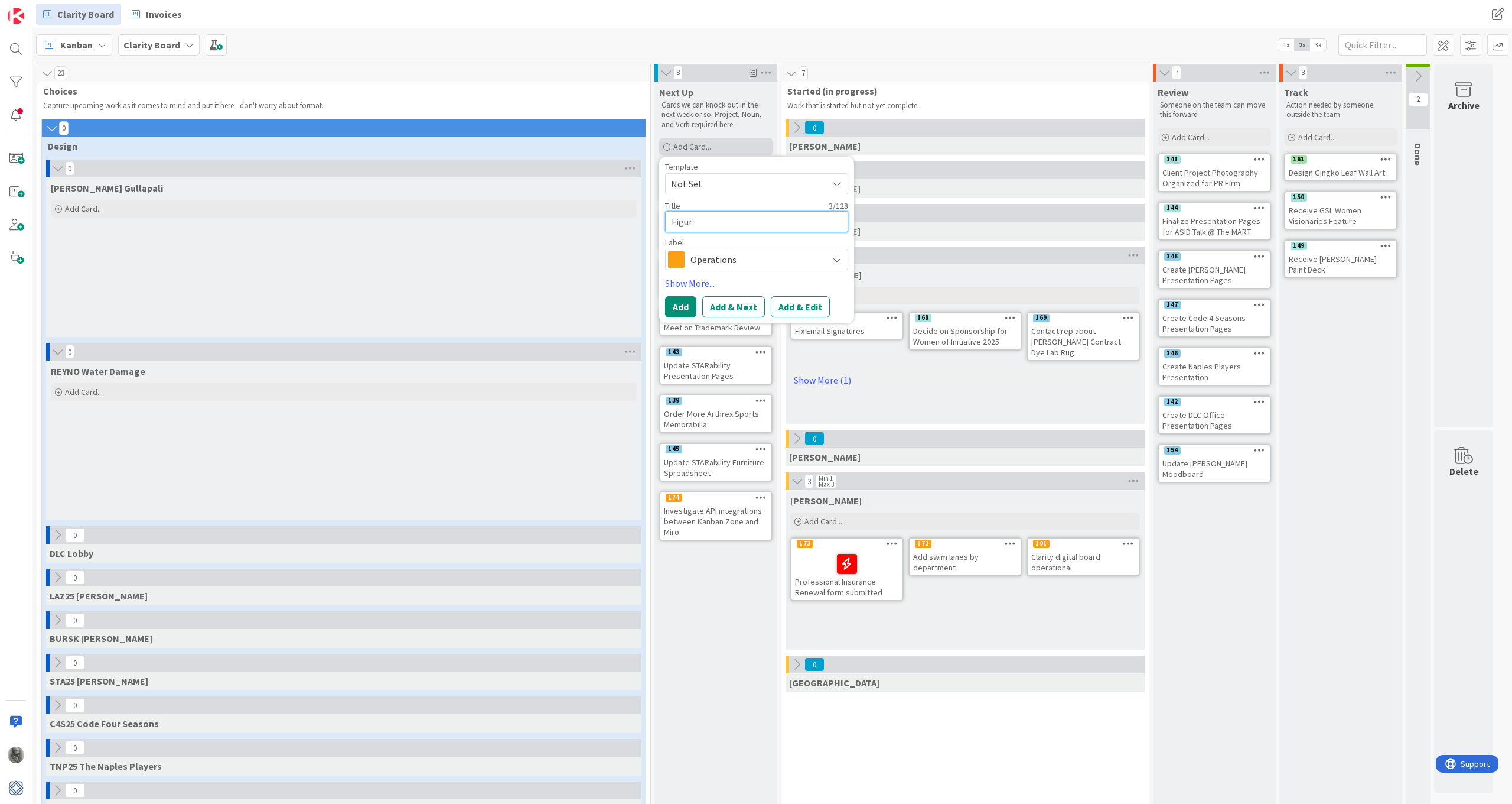
type textarea "x"
type textarea "Figure"
type textarea "x"
type textarea "Figure"
type textarea "x"
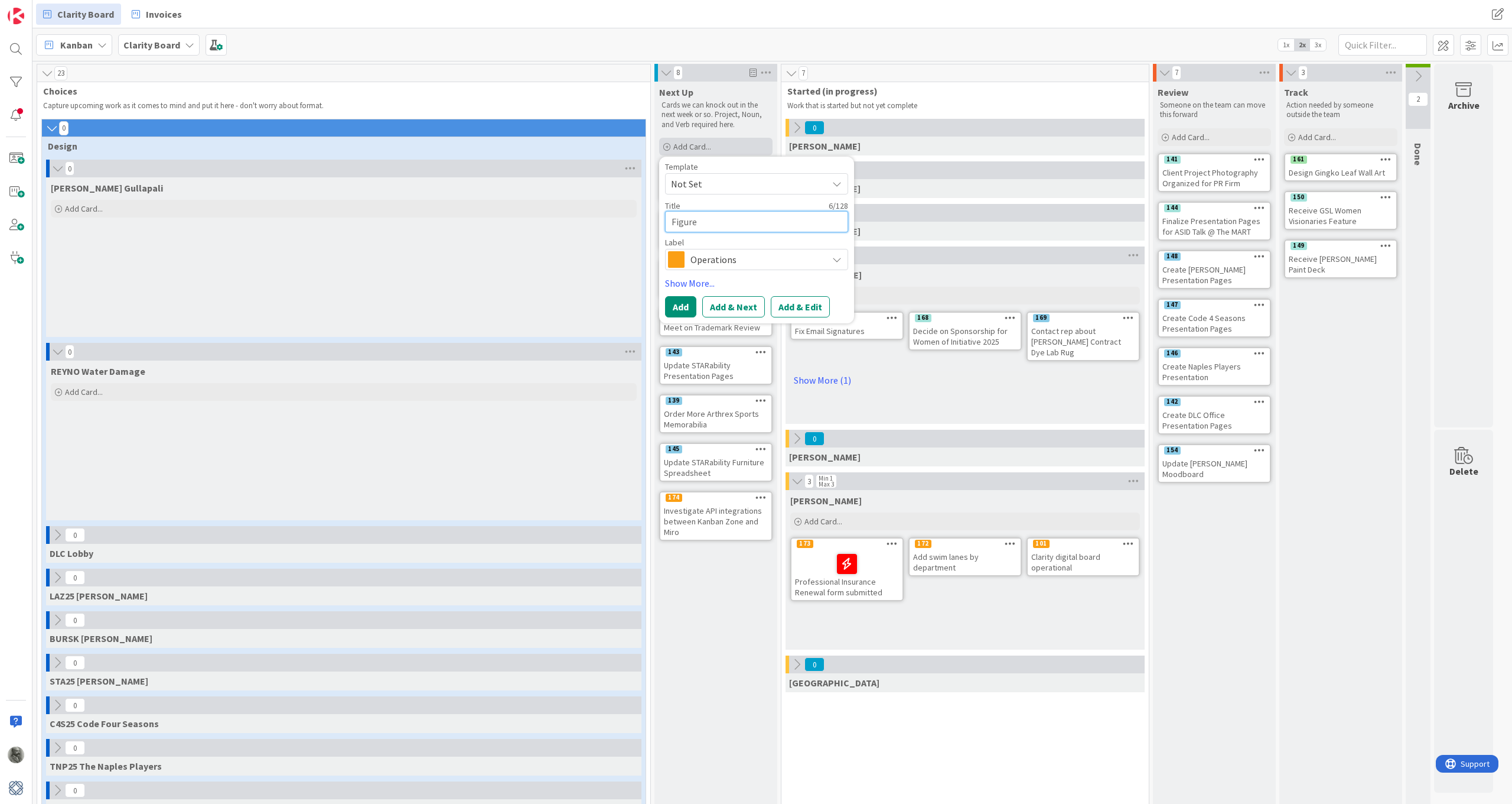
type textarea "Figure o"
type textarea "x"
type textarea "Figure ou"
type textarea "x"
type textarea "Figure out"
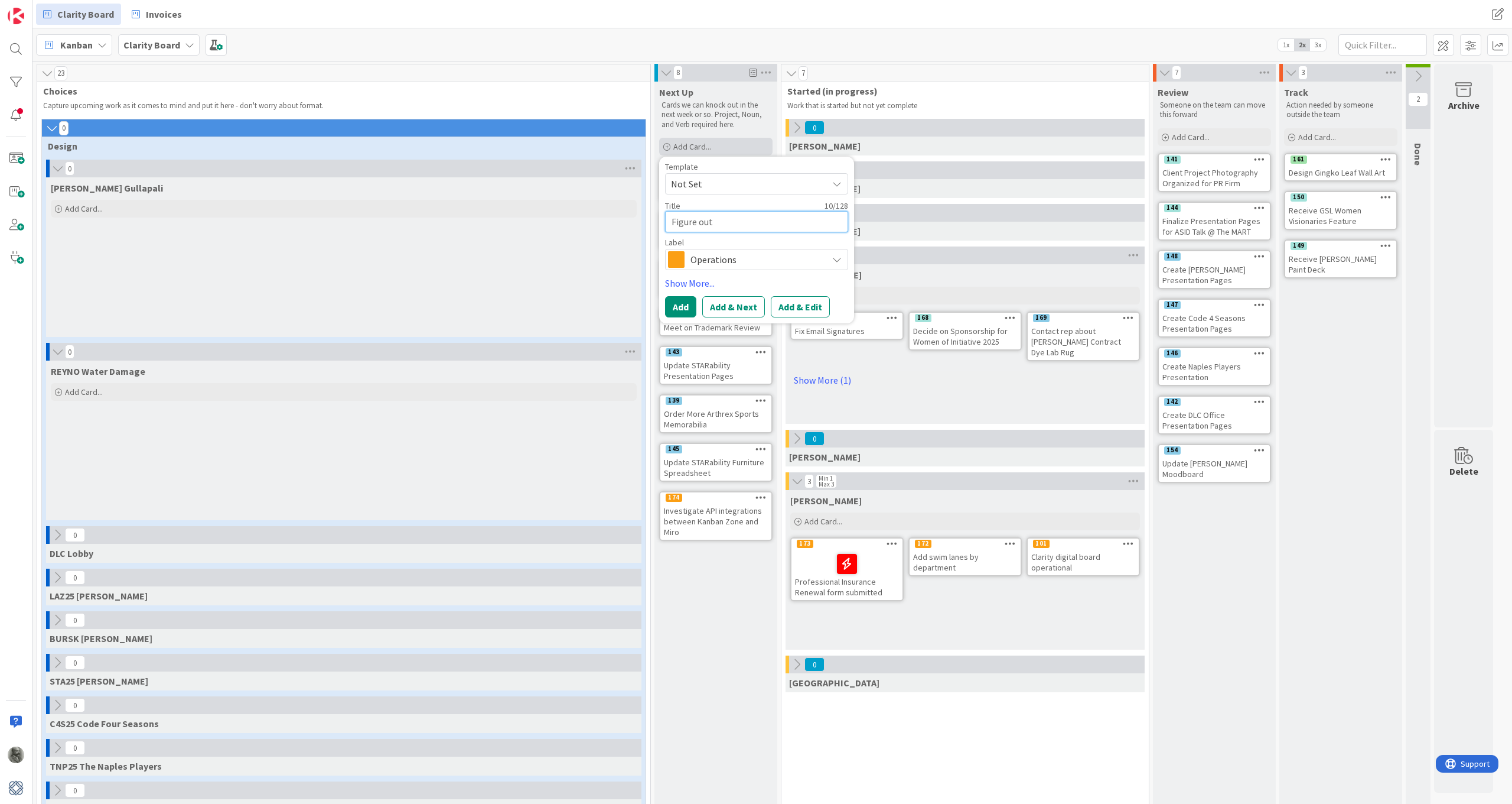
type textarea "x"
type textarea "Figure out"
type textarea "x"
type textarea "Figure out h"
type textarea "x"
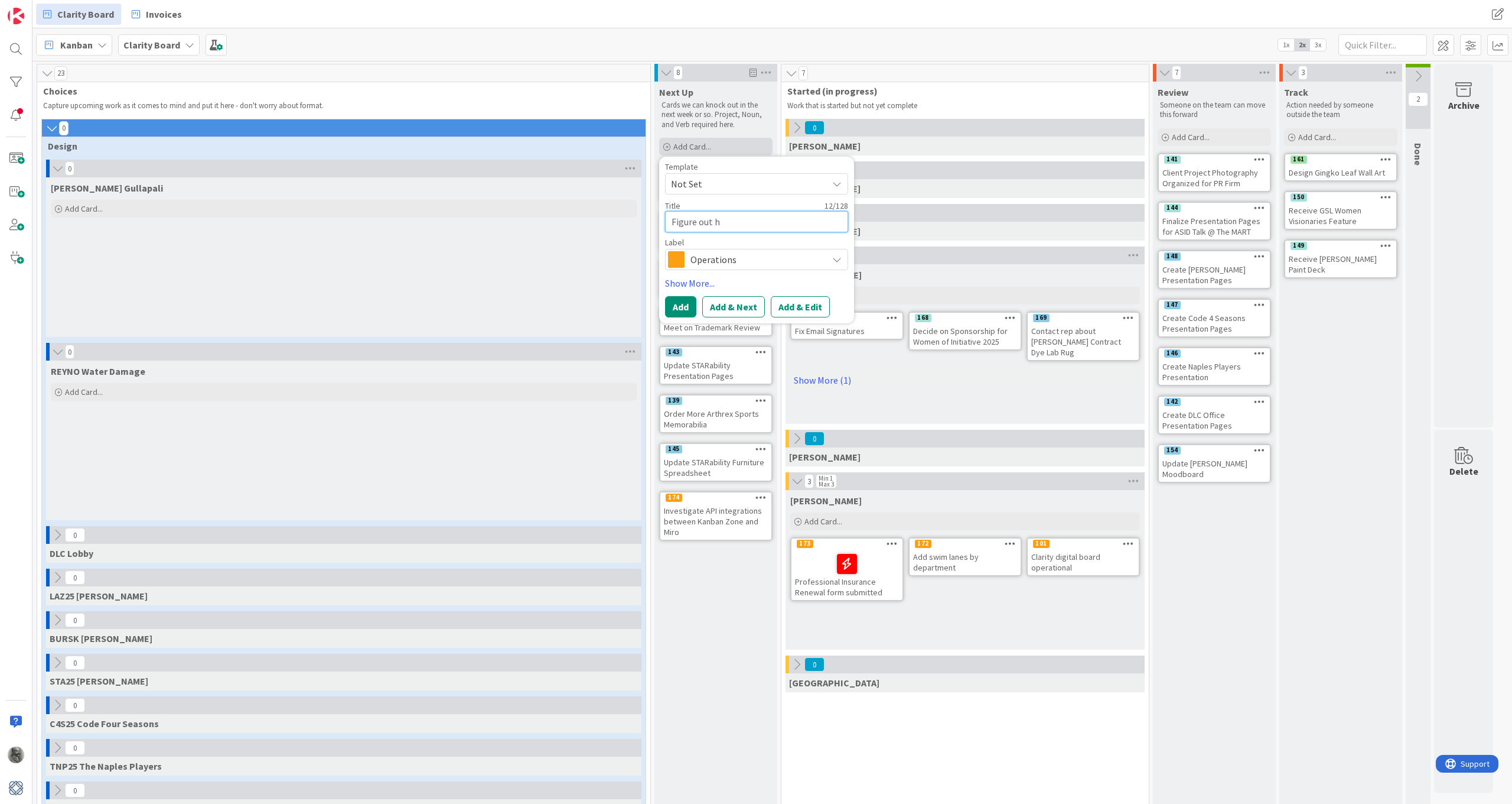
type textarea "Figure out ho"
type textarea "x"
type textarea "Figure out how"
type textarea "x"
type textarea "Figure out how"
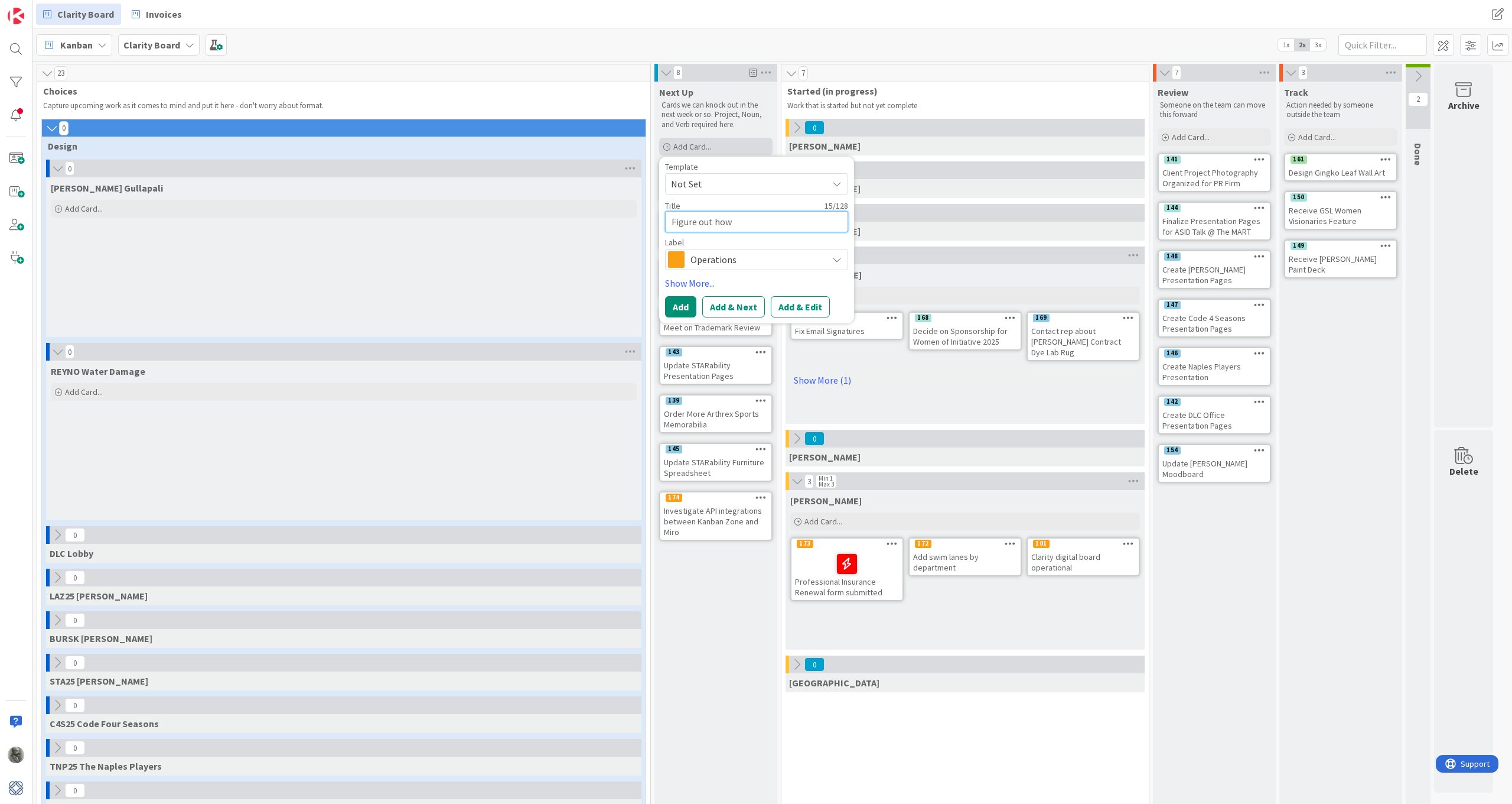
type textarea "x"
type textarea "Figure out how t"
type textarea "x"
type textarea "Figure out how to"
type textarea "x"
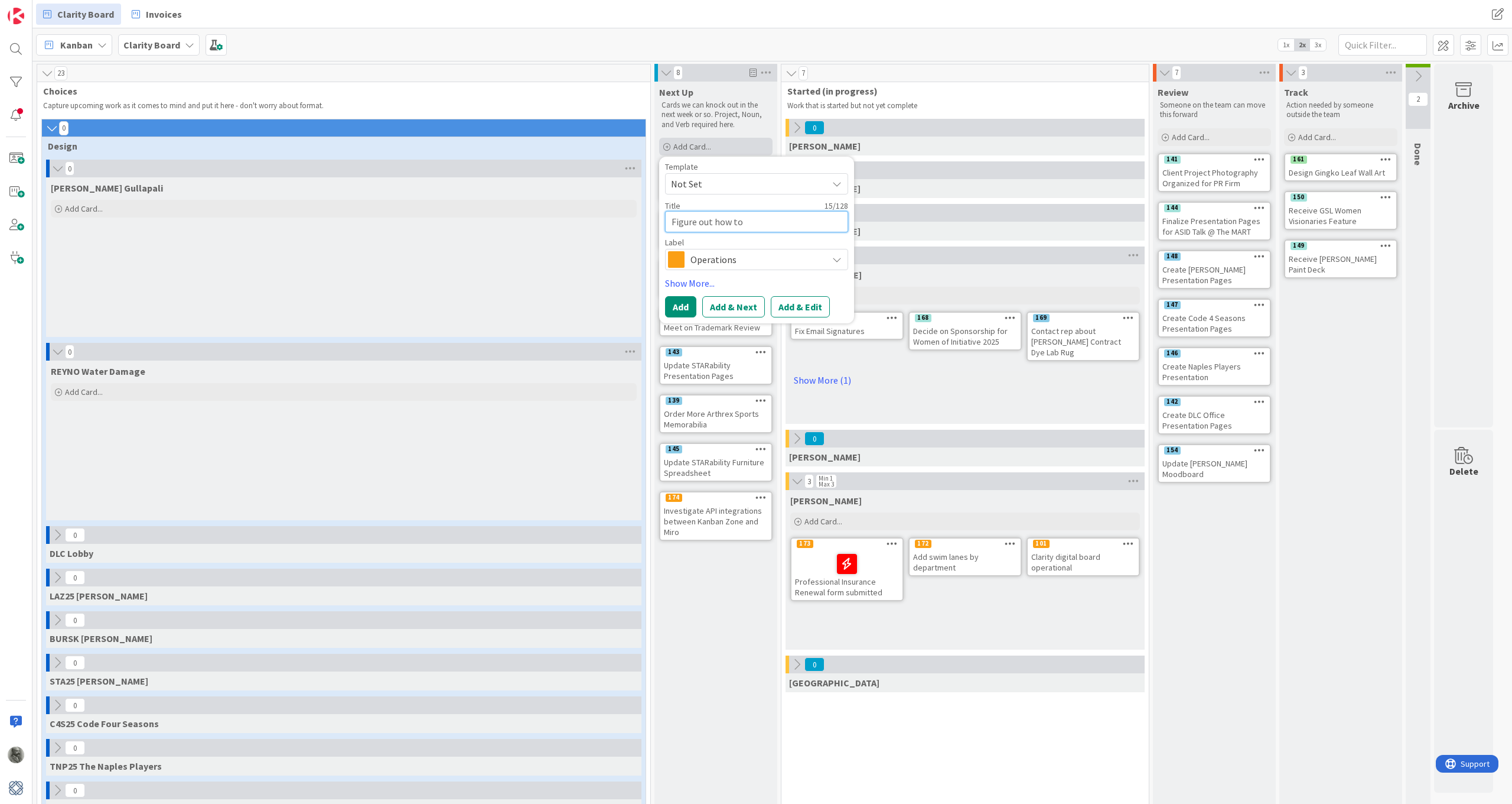
type textarea "Figure out how to"
type textarea "x"
type textarea "Figure out how to p"
type textarea "x"
type textarea "Figure out how to pa"
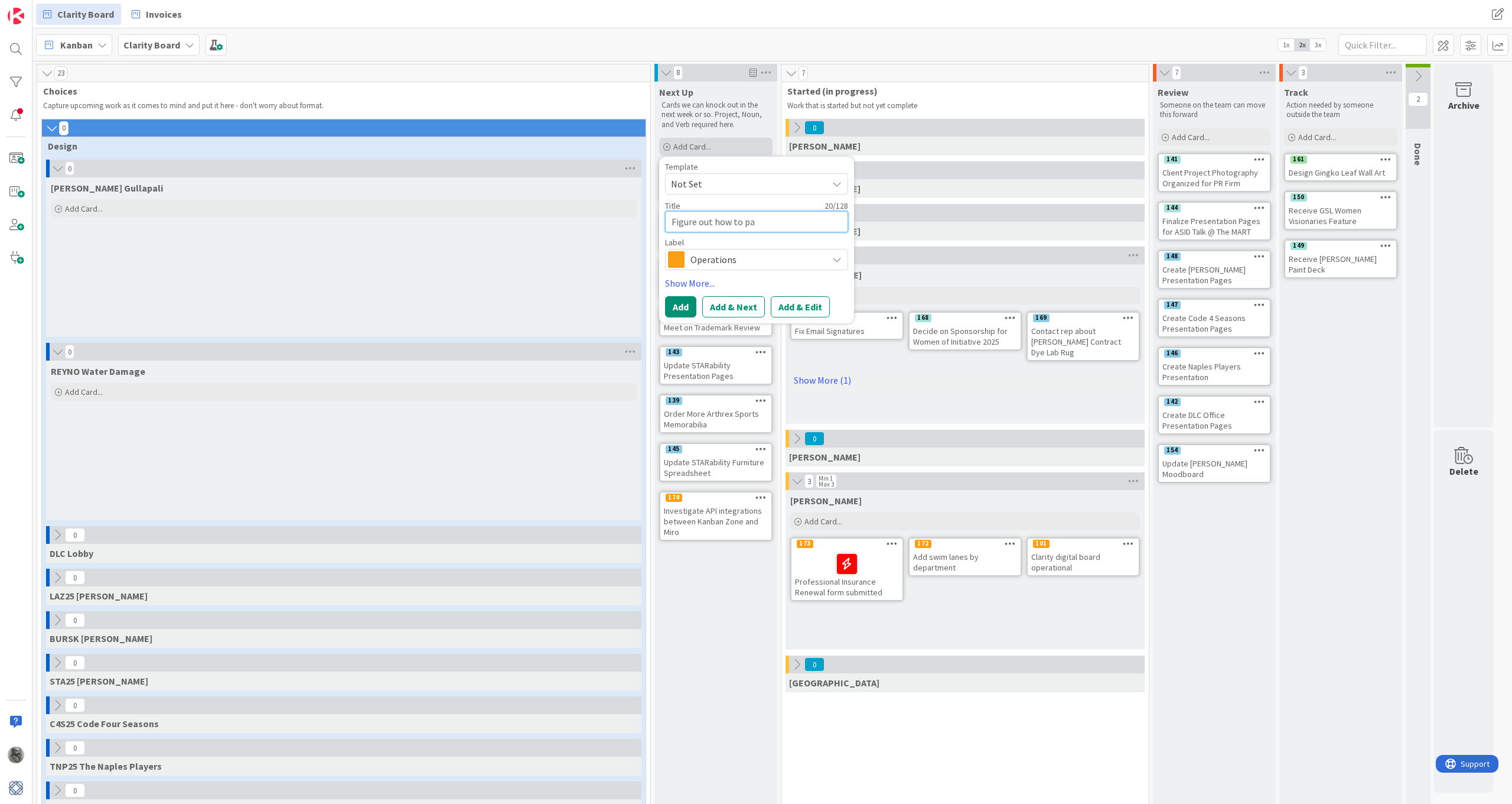
type textarea "x"
type textarea "Figure out how to pau"
type textarea "x"
type textarea "Figure out how to paus"
type textarea "x"
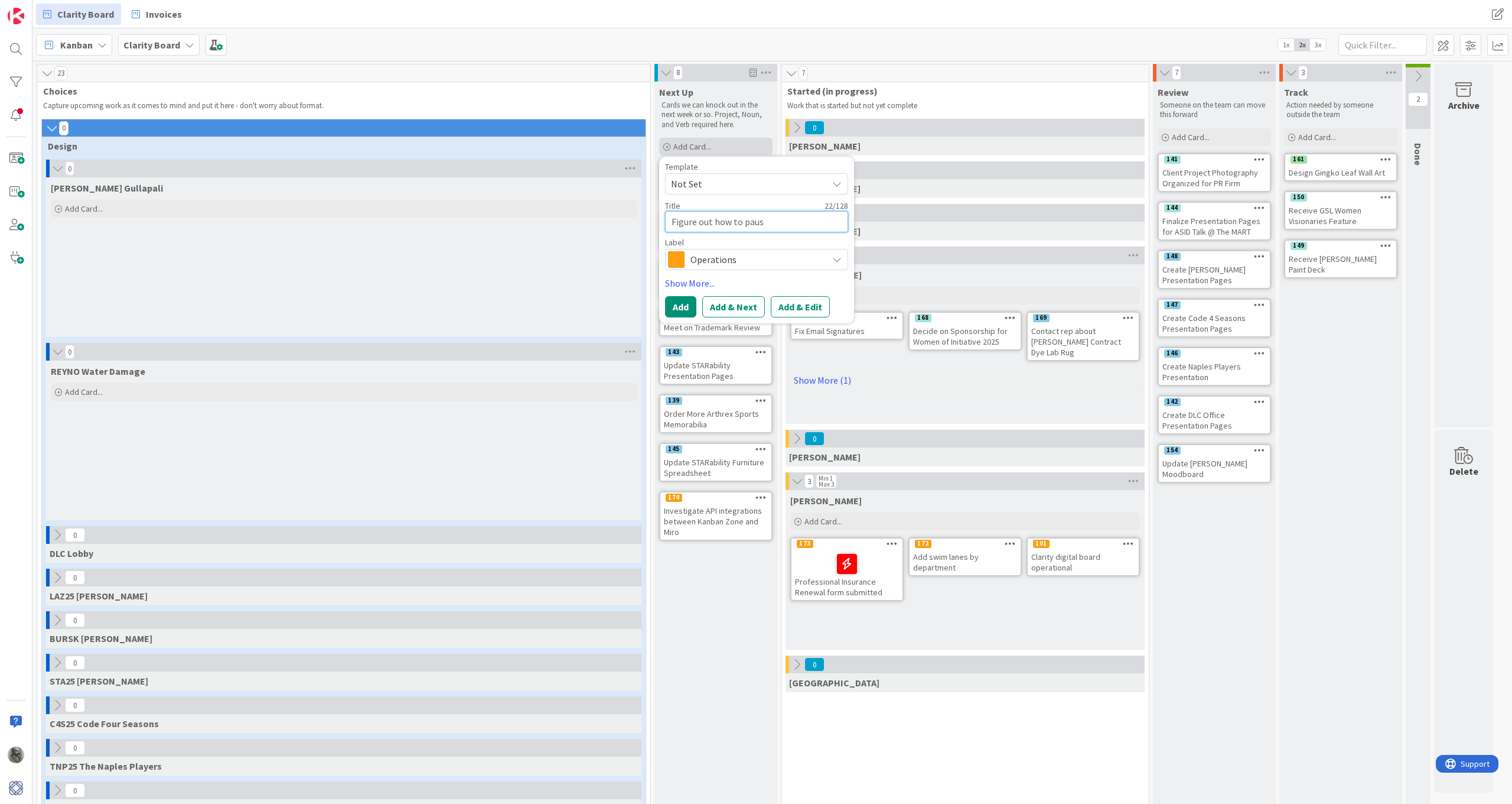
type textarea "Figure out how to pause"
type textarea "x"
type textarea "Figure out how to pause"
type textarea "x"
type textarea "Figure out how to pause a"
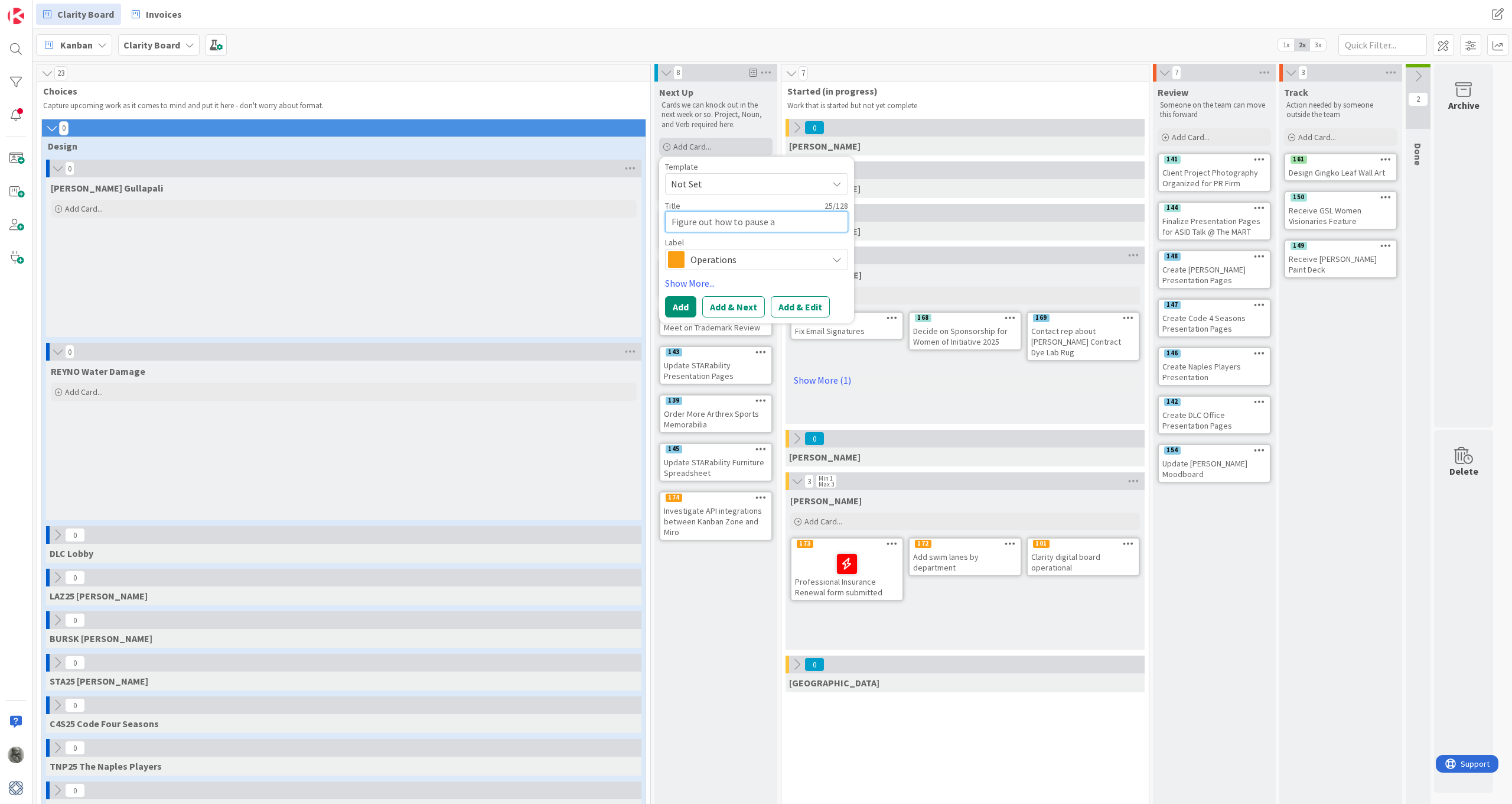
type textarea "x"
type textarea "Figure out how to pause al"
type textarea "x"
type textarea "Figure out how to pause all"
type textarea "x"
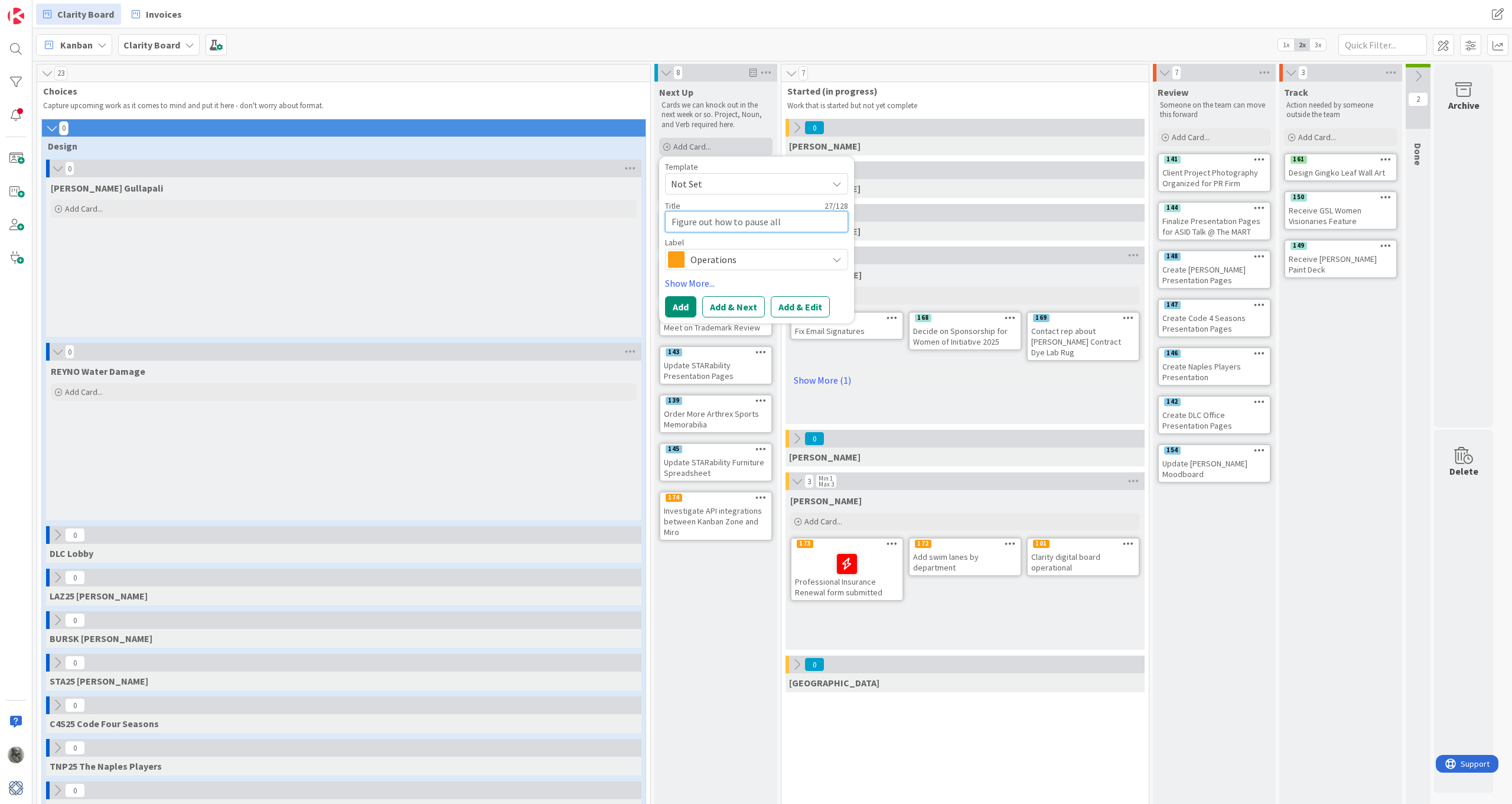
type textarea "Figure out how to pause all"
type textarea "x"
type textarea "Figure out how to pause all"
type textarea "x"
type textarea "Figure out how to pause al"
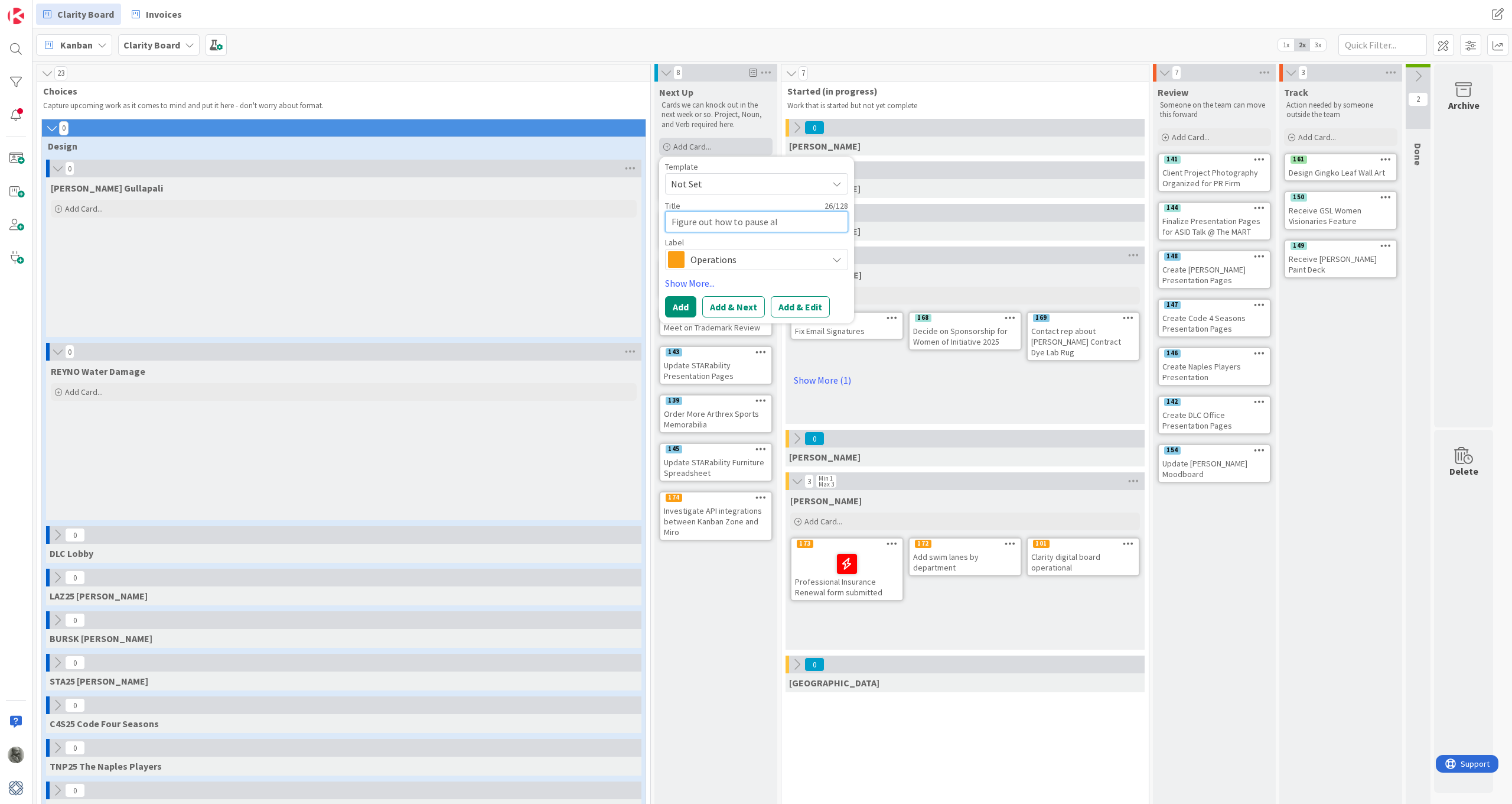
type textarea "x"
type textarea "Figure out how to pause a"
type textarea "x"
type textarea "Figure out how to pause"
type textarea "x"
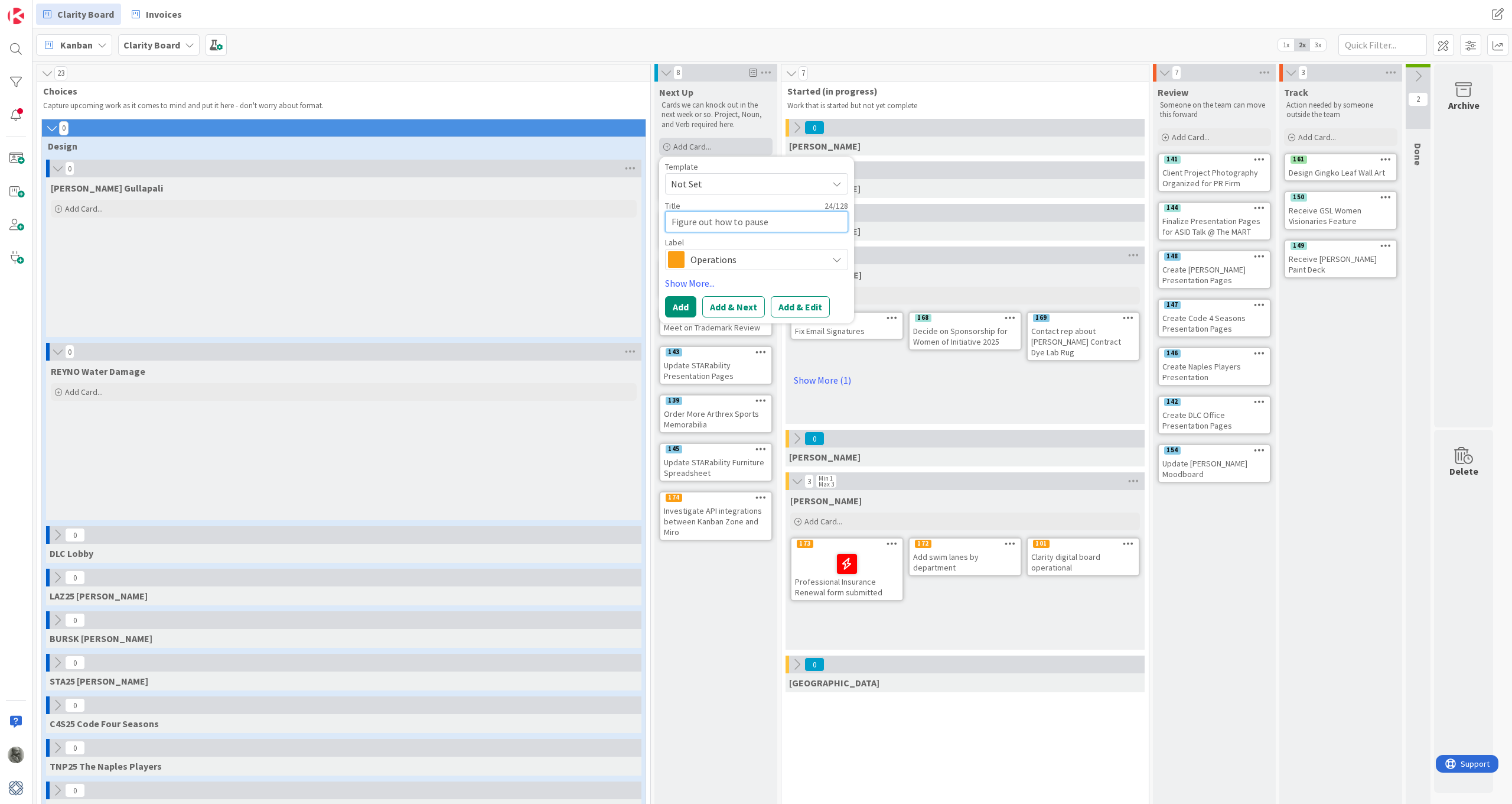
type textarea "Figure out how to pause S"
type textarea "x"
type textarea "Figure out how to pause Sl"
type textarea "x"
type textarea "Figure out how to pause Sla"
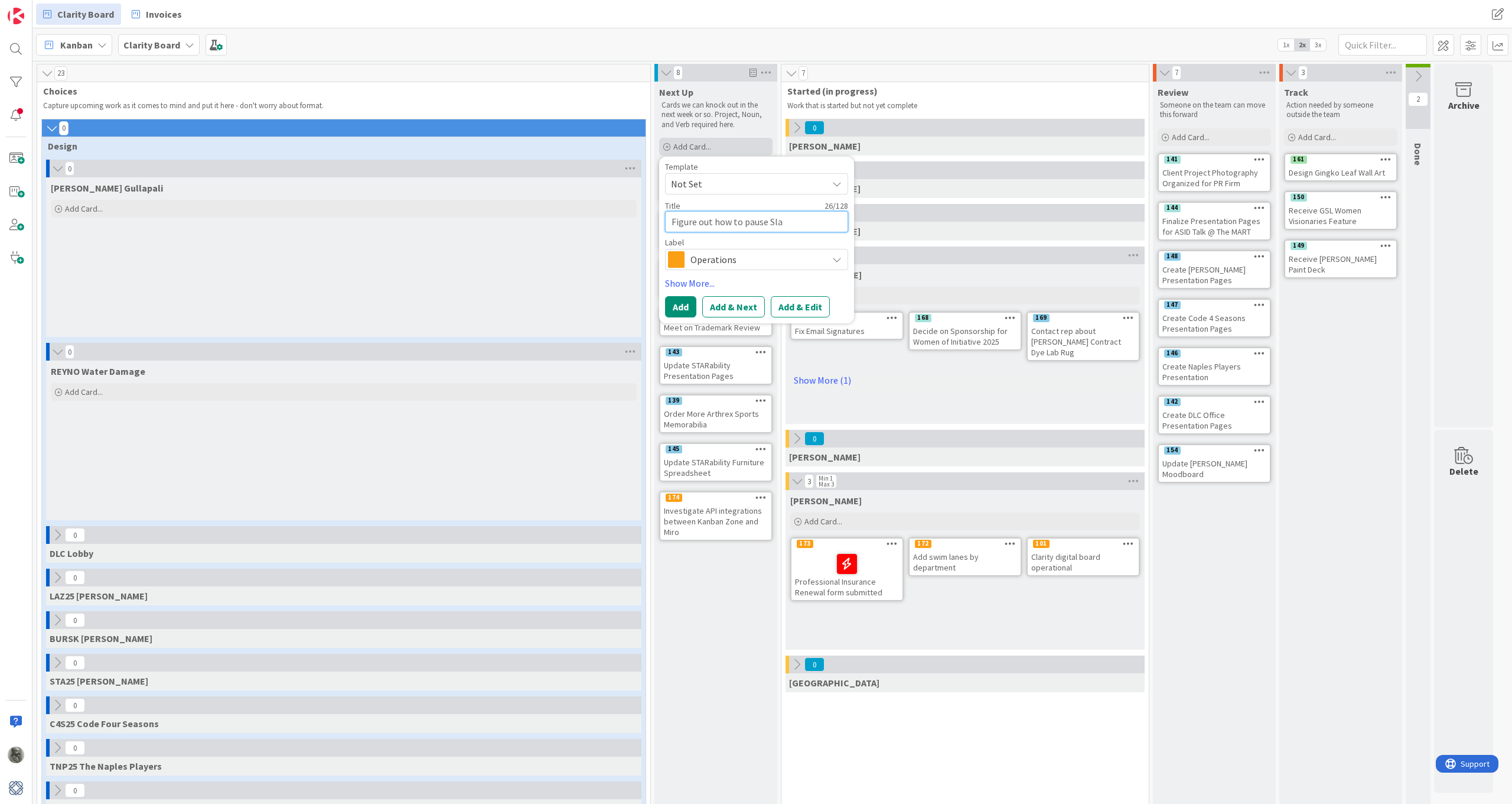
type textarea "x"
type textarea "Figure out how to pause Slac"
type textarea "x"
type textarea "Figure out how to pause Slack"
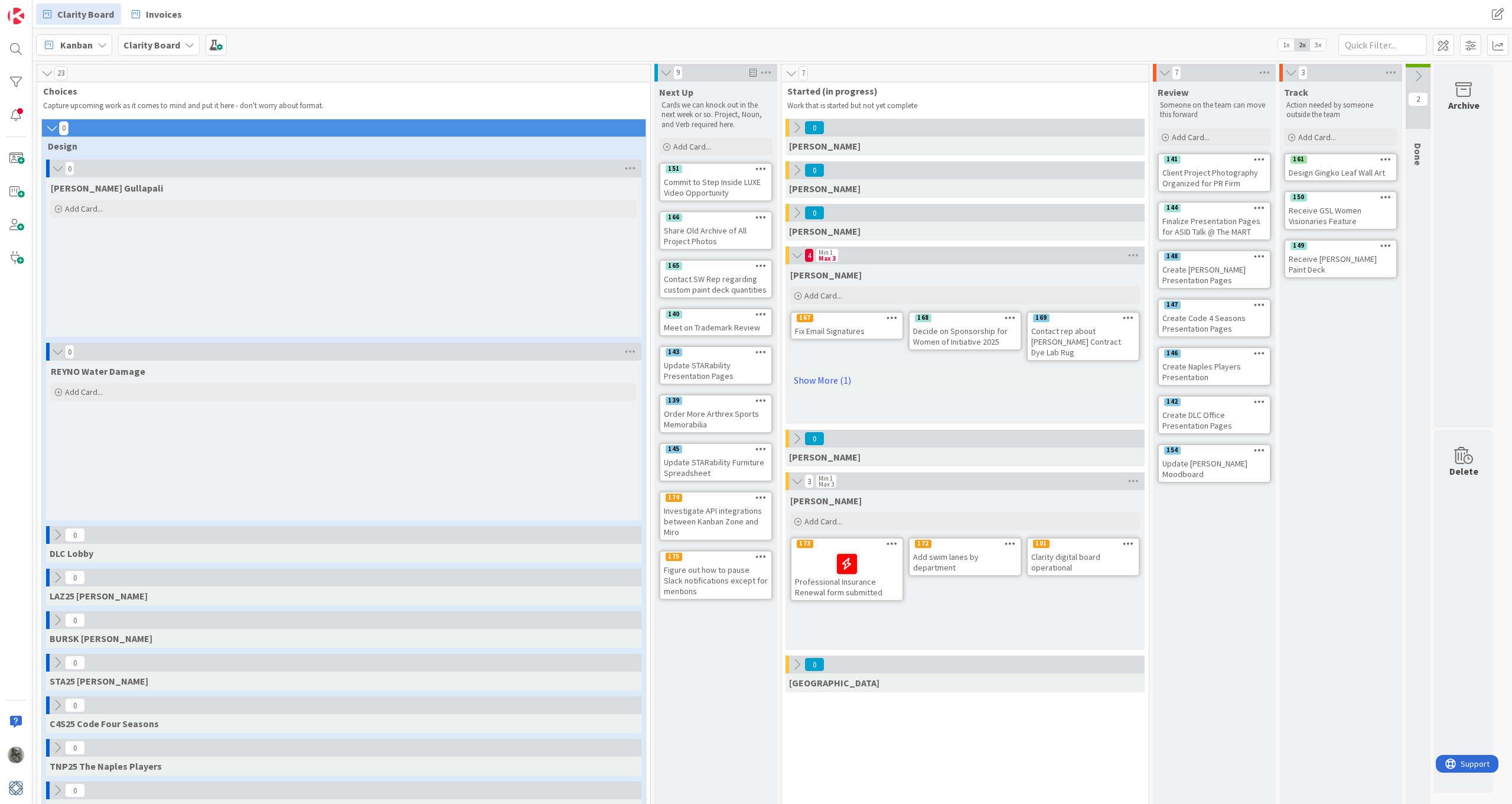
click at [57, 166] on icon at bounding box center [58, 168] width 13 height 12
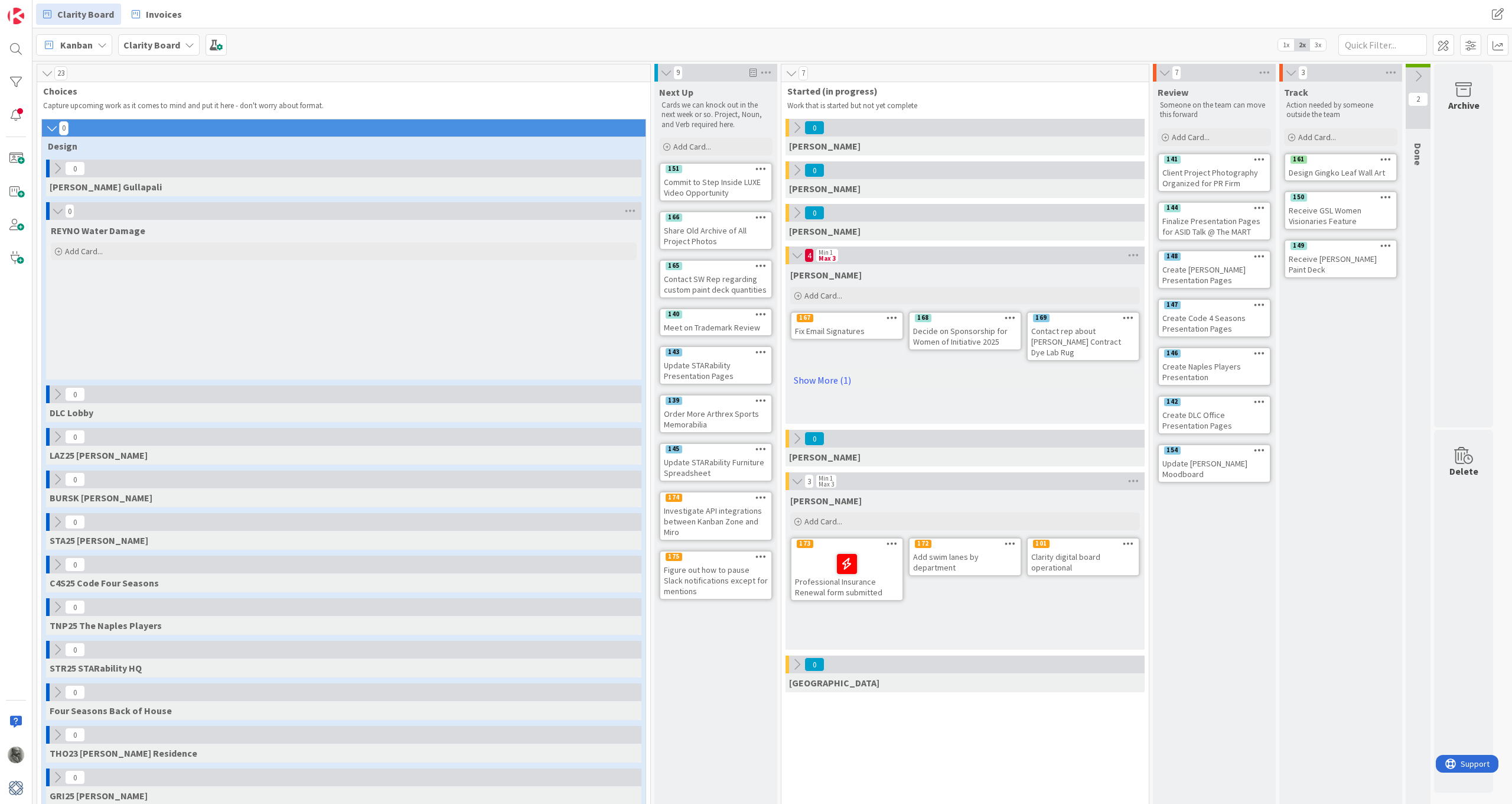
click at [58, 214] on icon at bounding box center [58, 210] width 13 height 12
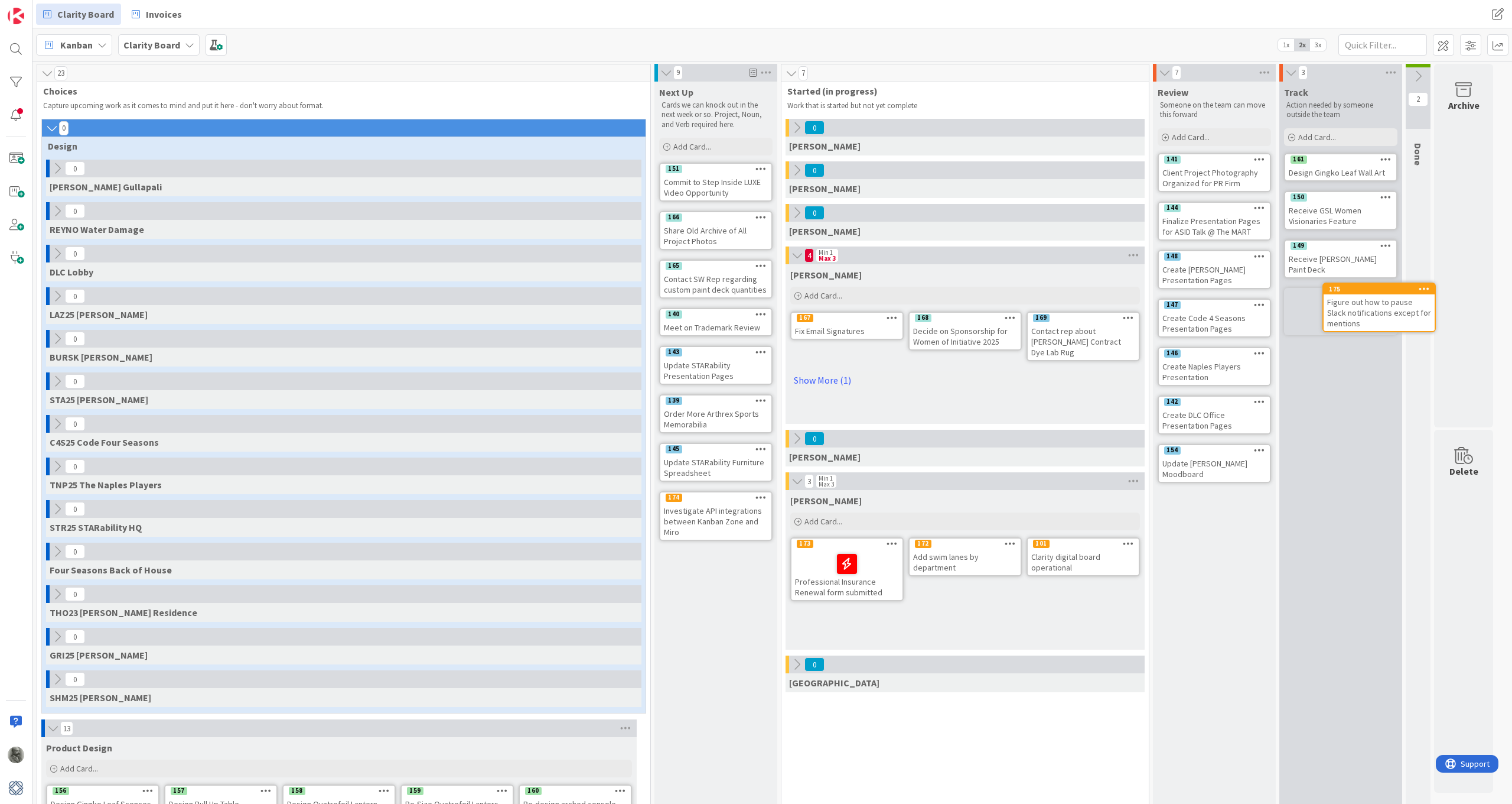
scroll to position [3, 0]
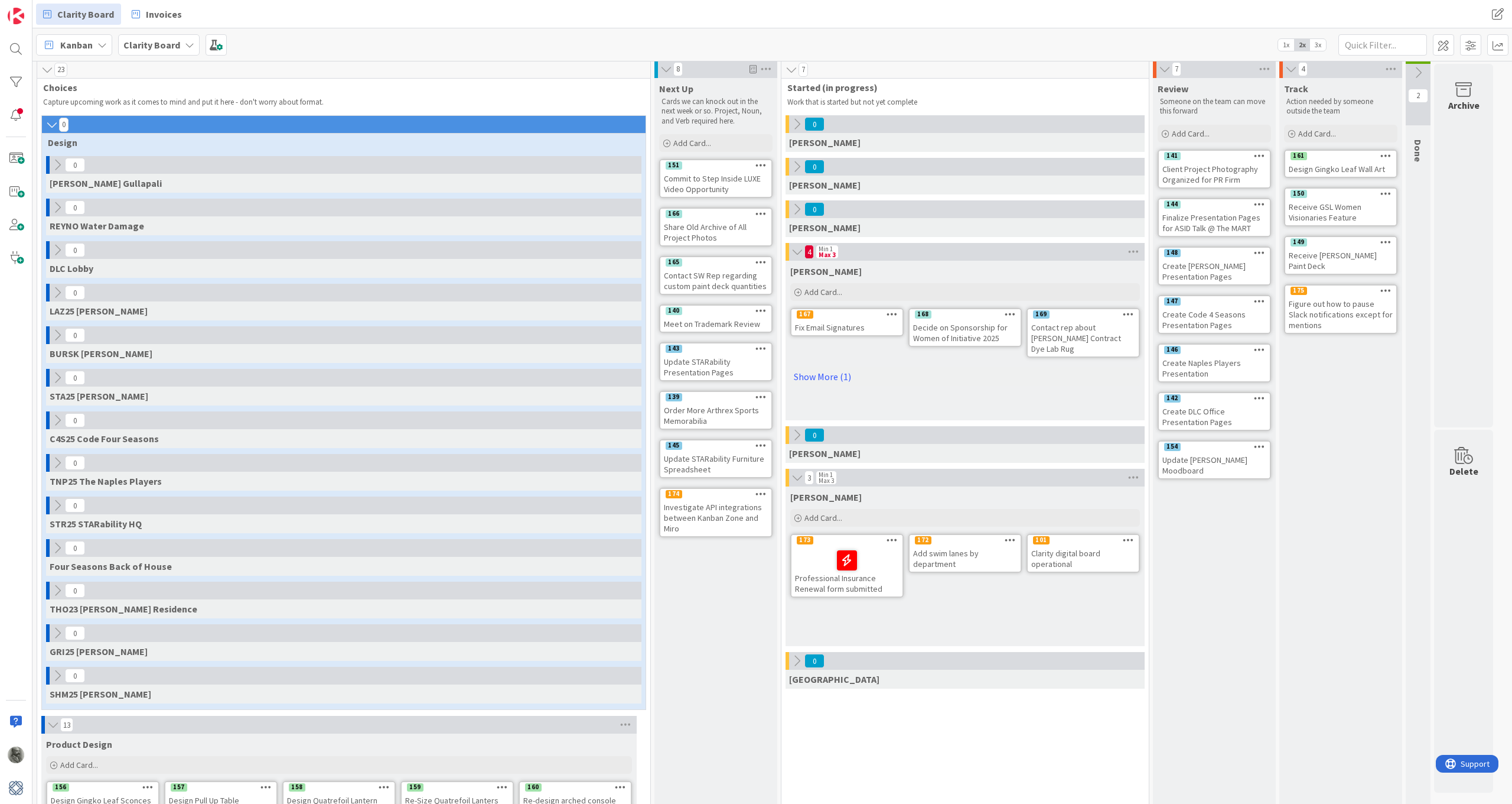
click at [1419, 66] on icon at bounding box center [1418, 72] width 13 height 13
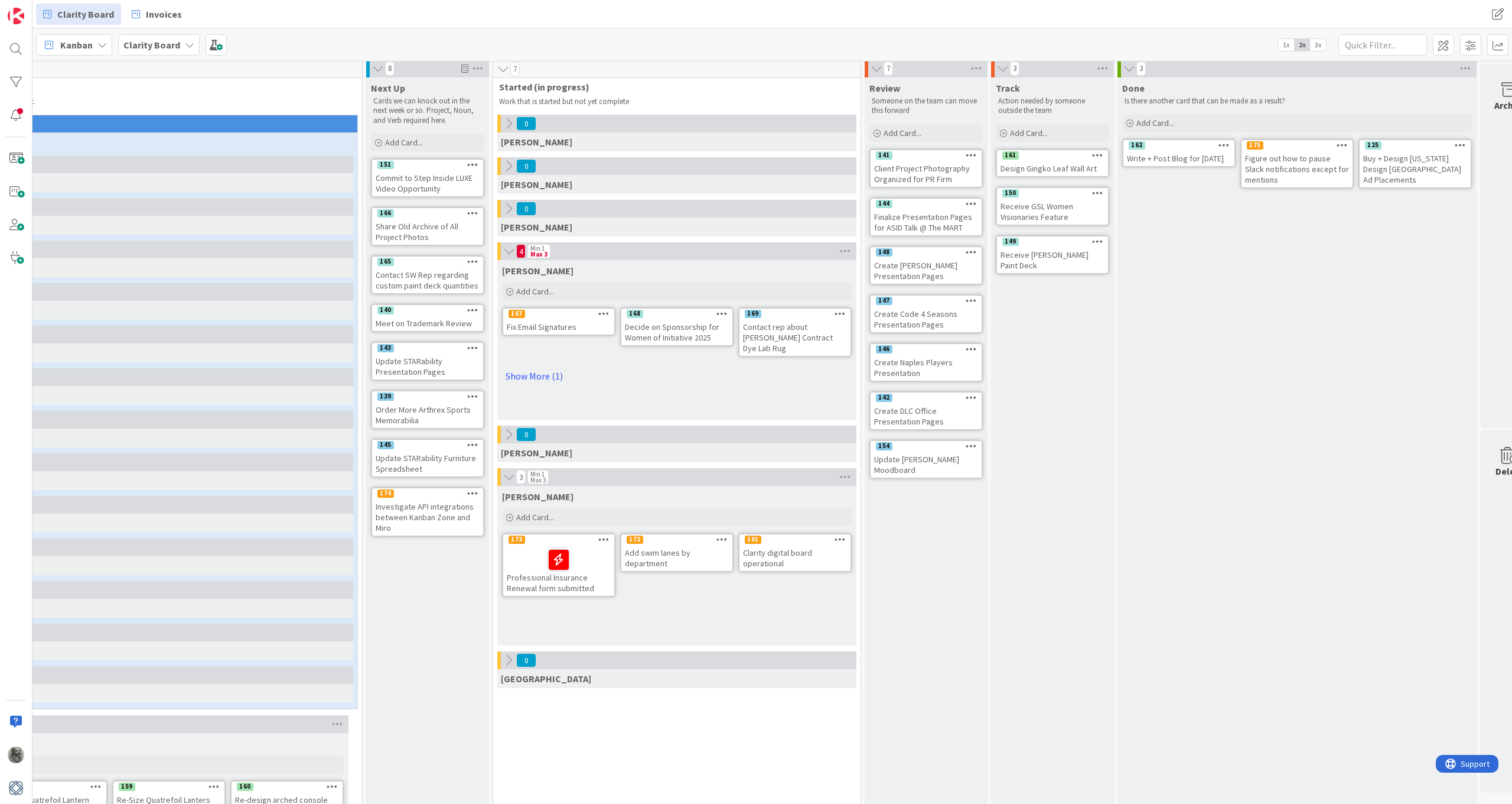
scroll to position [4, 289]
click at [844, 543] on icon at bounding box center [840, 539] width 12 height 8
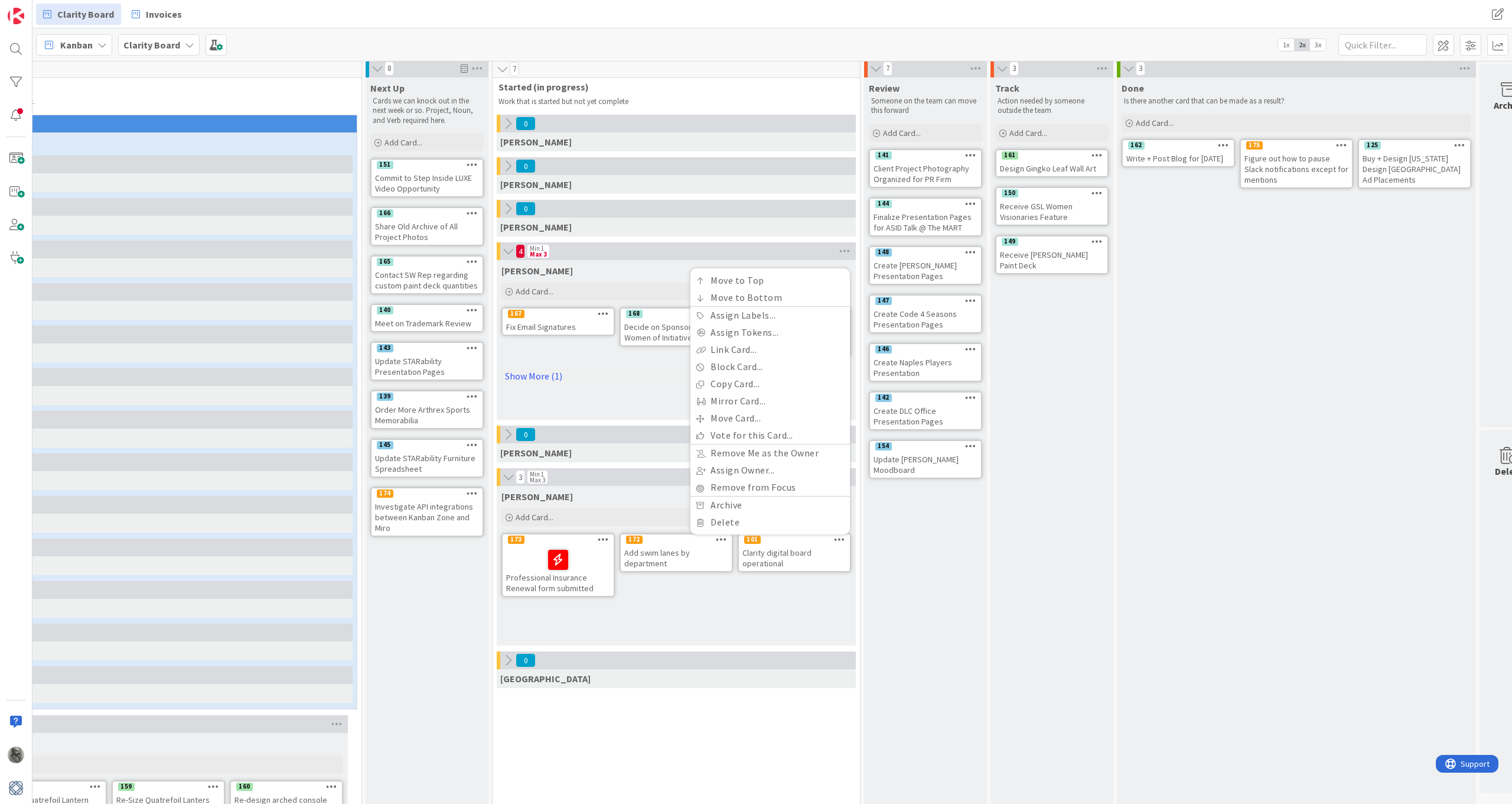
click at [722, 539] on icon at bounding box center [721, 539] width 12 height 8
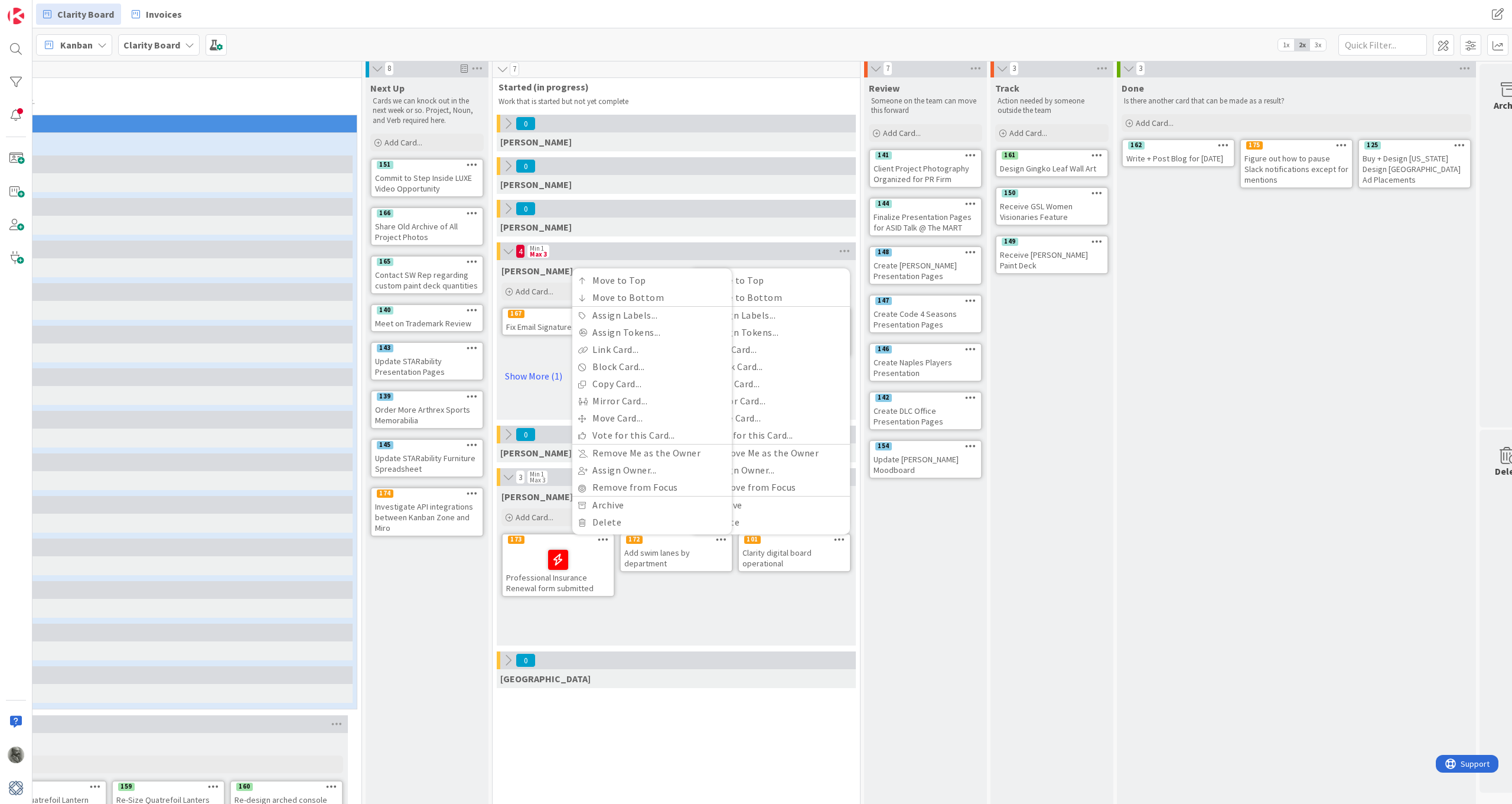
click at [603, 535] on icon at bounding box center [603, 539] width 12 height 8
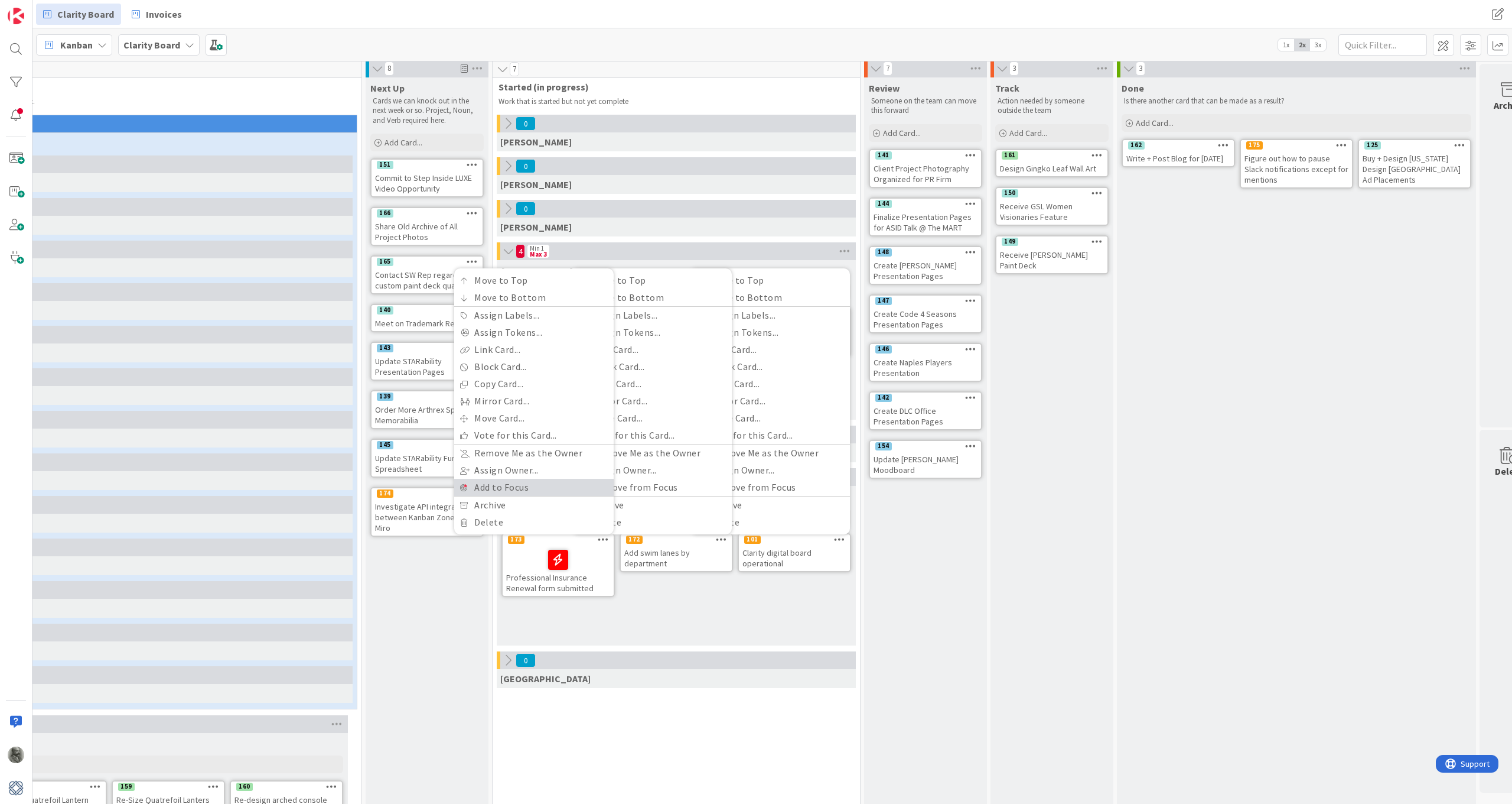
click at [516, 487] on link "Add to Focus" at bounding box center [534, 487] width 160 height 17
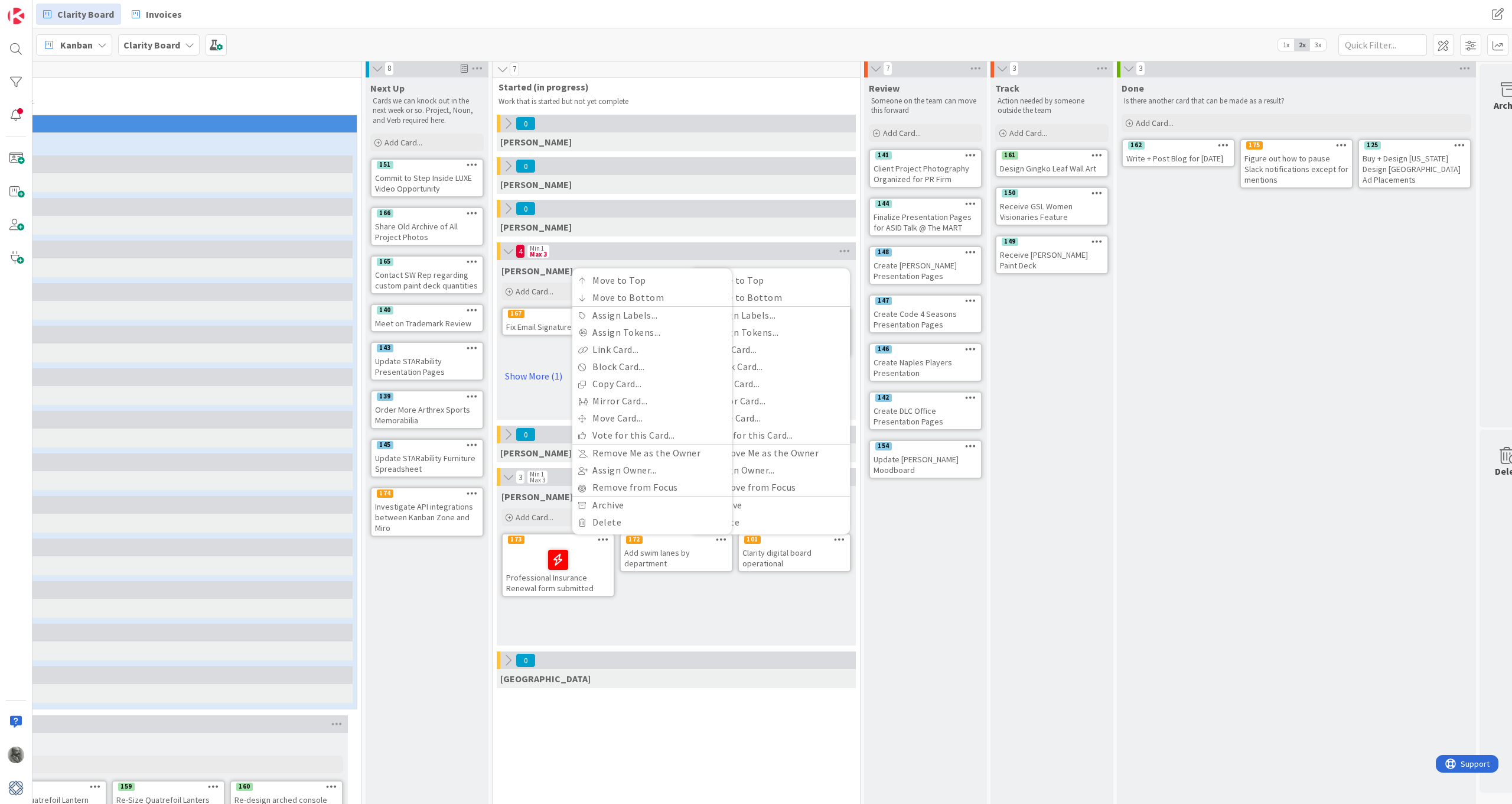
click at [444, 620] on div "Next Up Cards we can knock out in the next week or so. Project, Noun, and Verb …" at bounding box center [428, 714] width 123 height 1274
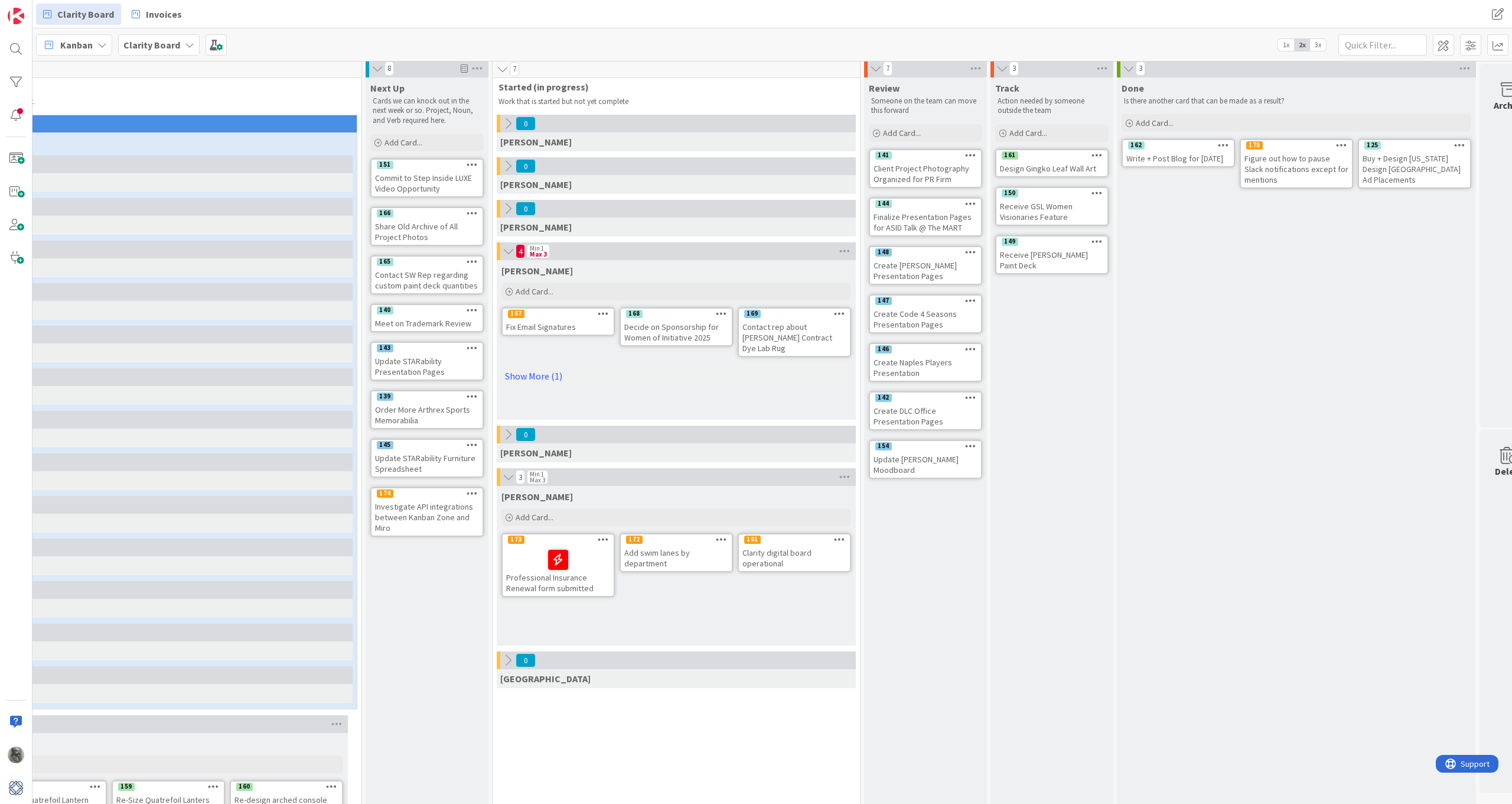
click at [603, 539] on icon at bounding box center [603, 539] width 12 height 8
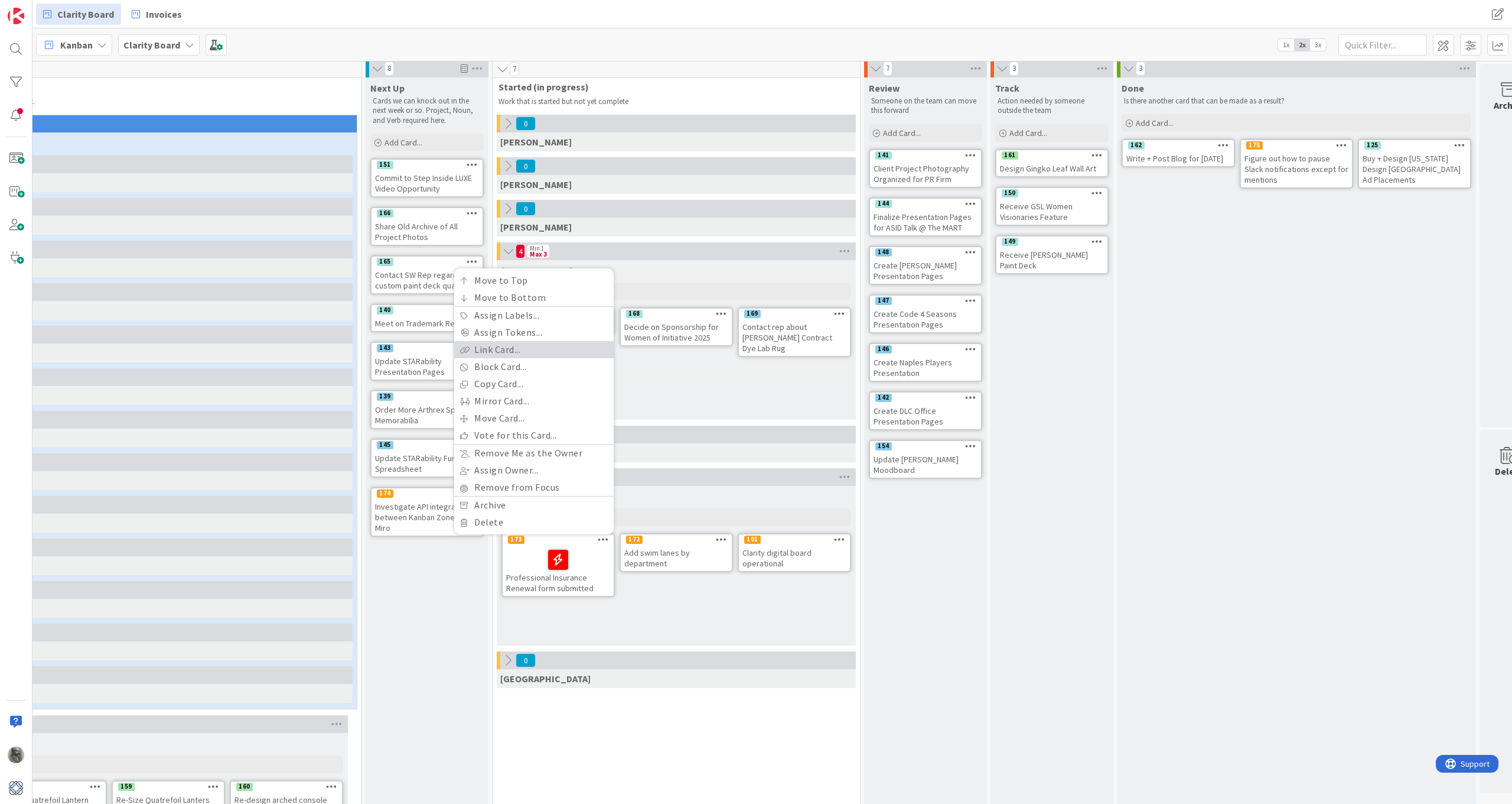
click at [500, 349] on link "Link Card..." at bounding box center [534, 349] width 160 height 17
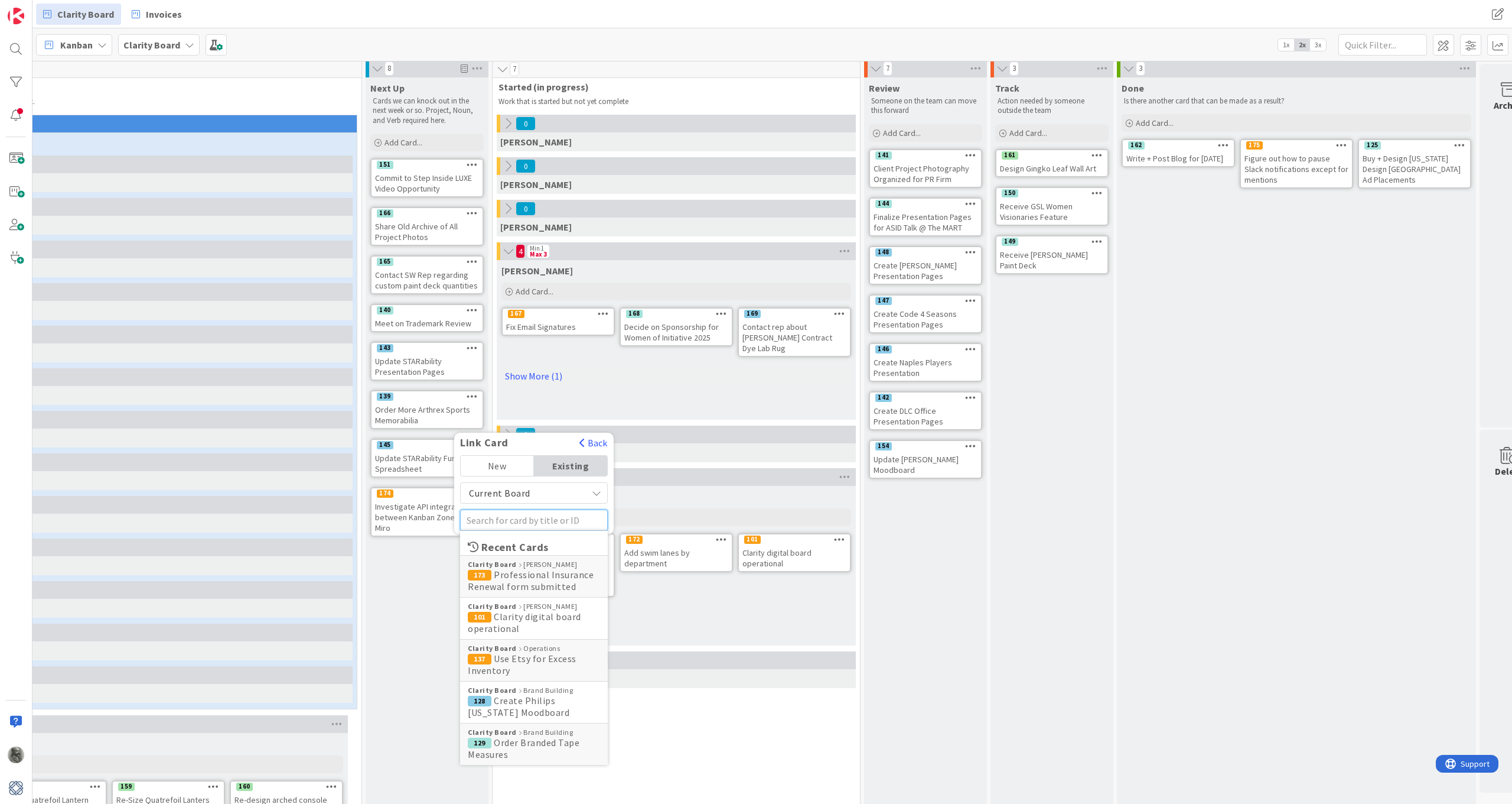
click at [556, 520] on input "text" at bounding box center [534, 520] width 147 height 21
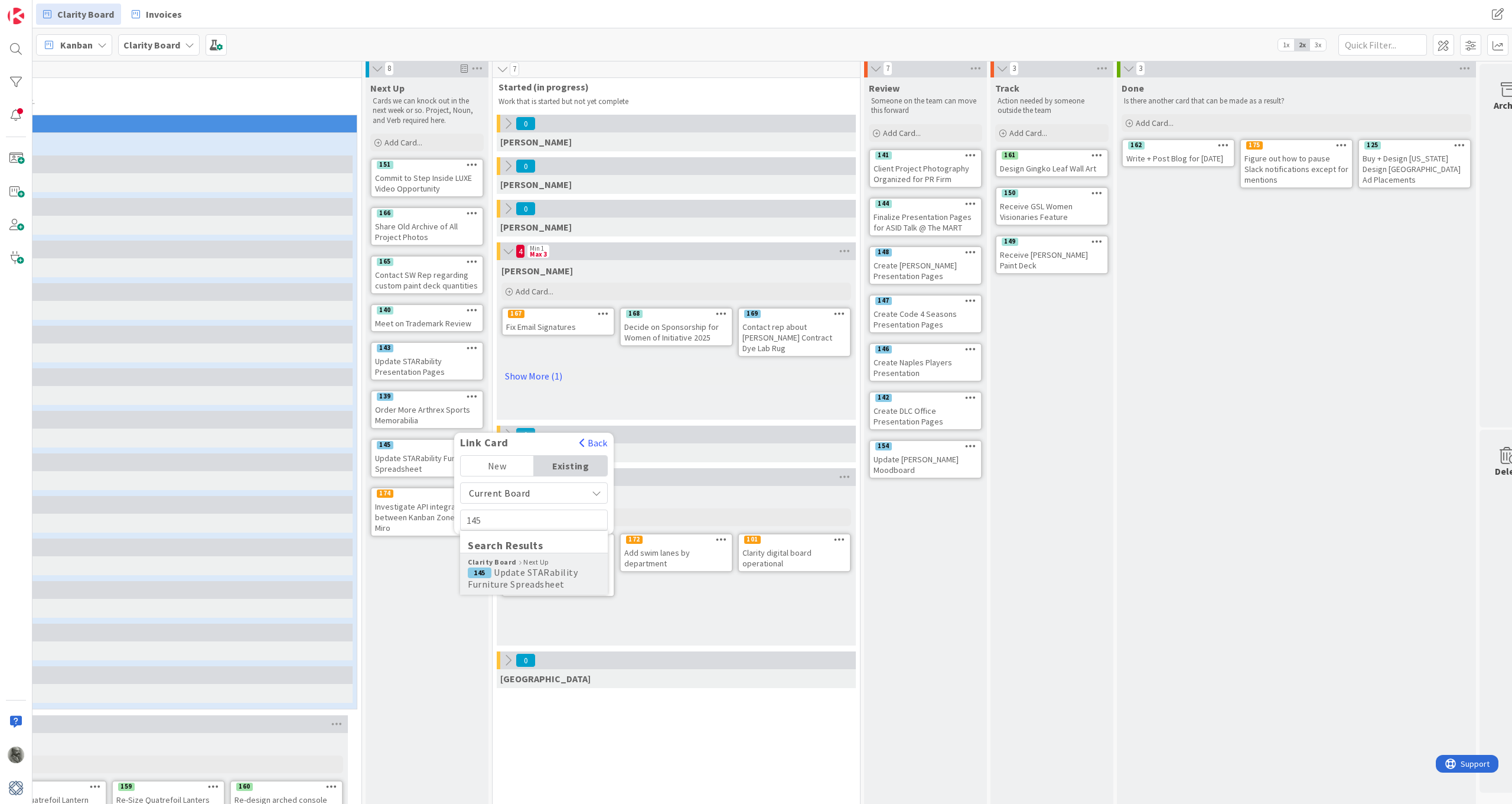
click at [562, 581] on span "145 Update STARability Furniture Spreadsheet" at bounding box center [534, 578] width 133 height 24
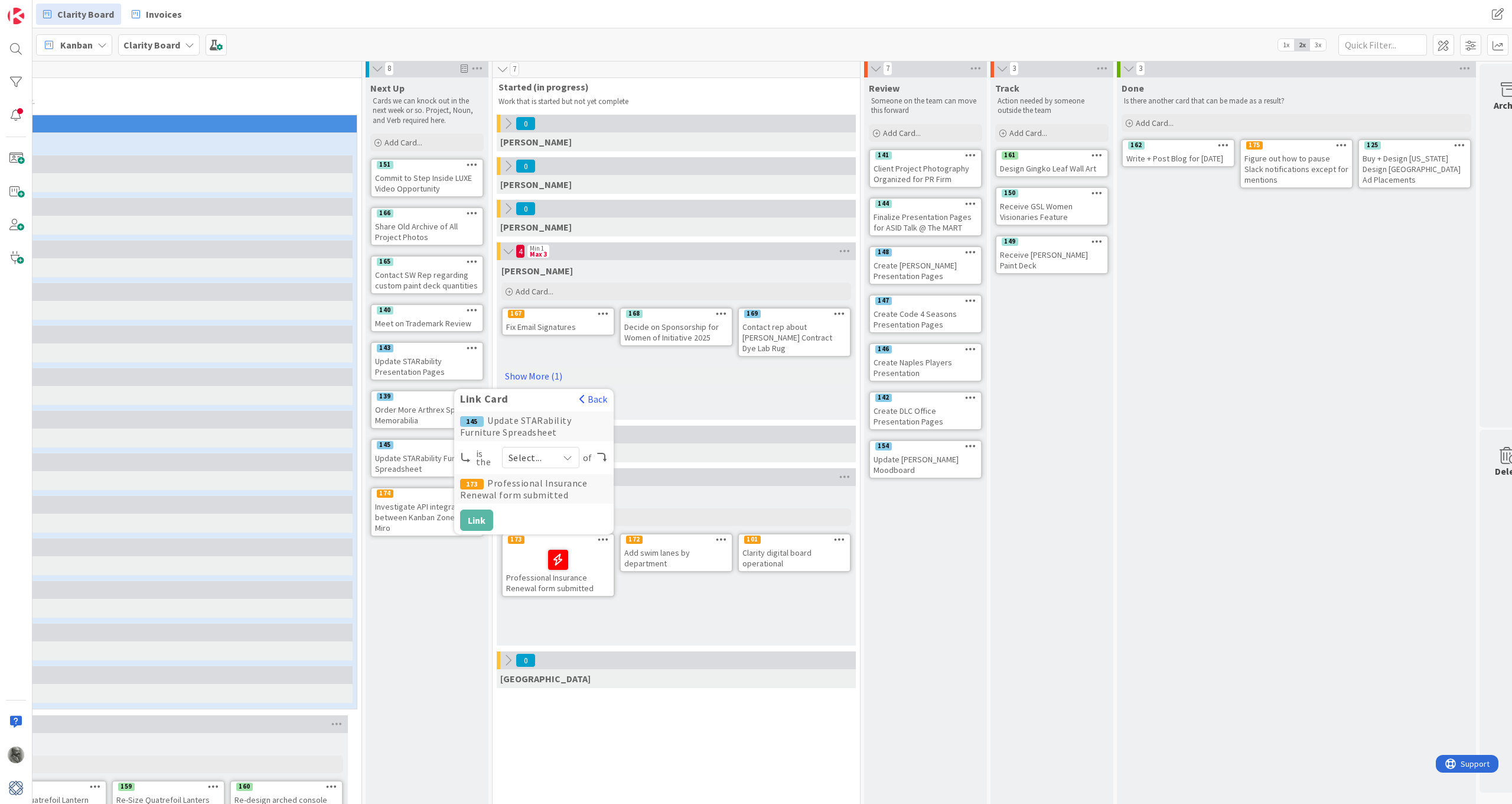
click at [537, 455] on span "Select..." at bounding box center [530, 457] width 44 height 16
click at [599, 396] on button "Back" at bounding box center [593, 399] width 29 height 13
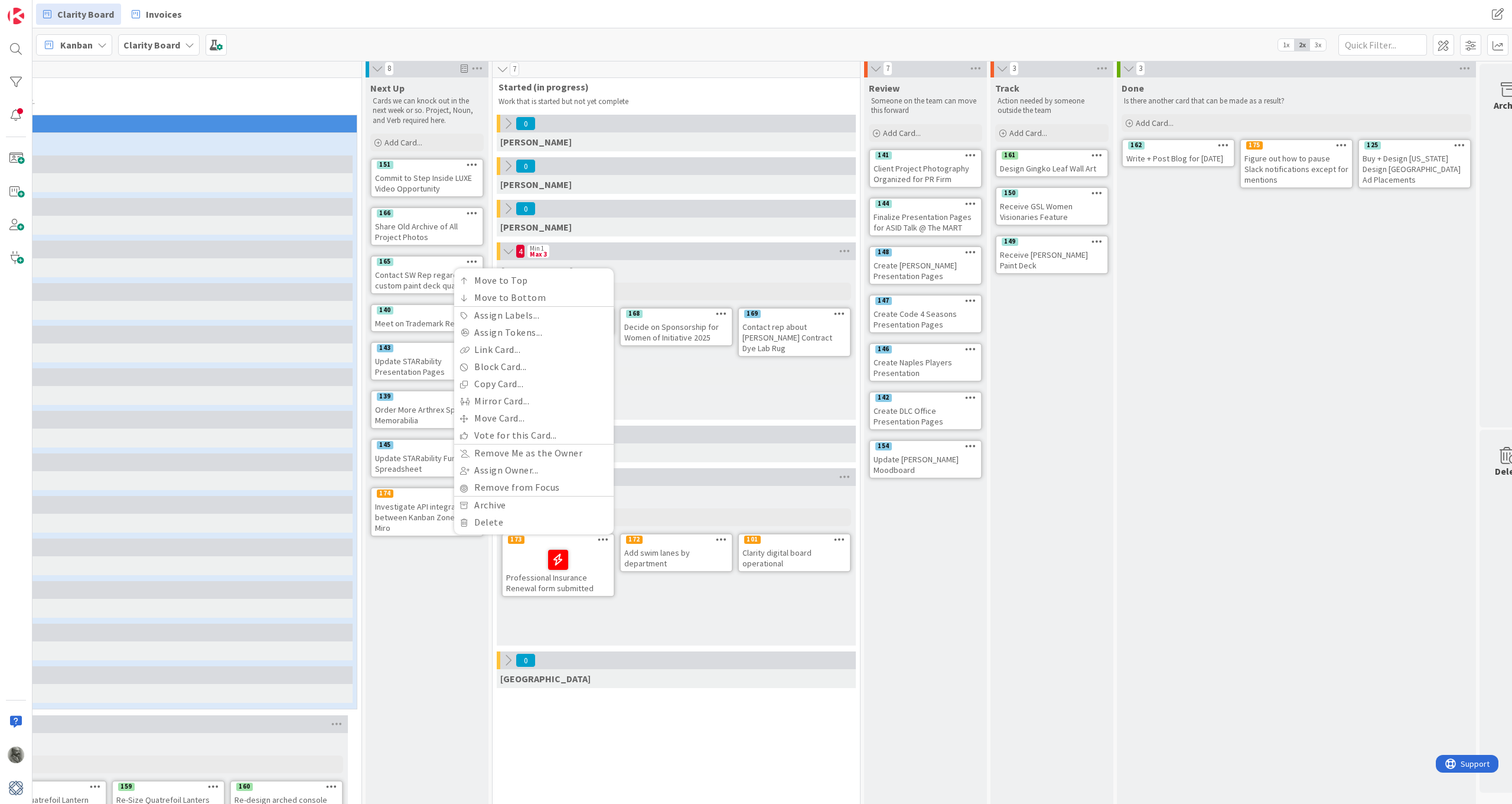
click at [694, 609] on div "Philip Add Card... 101 Move to Top Move to Bottom Assign Labels... Assign Token…" at bounding box center [676, 566] width 359 height 160
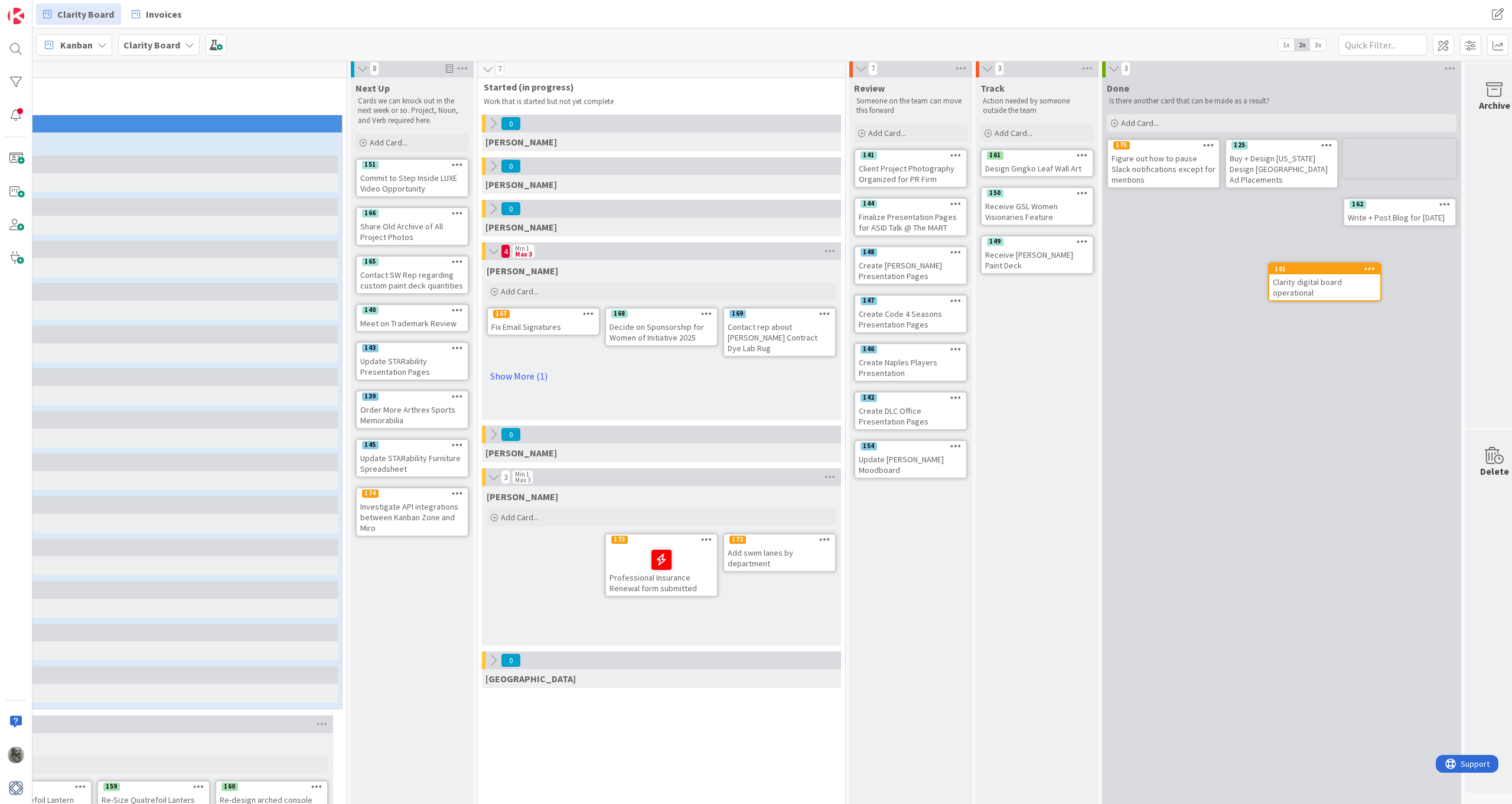
scroll to position [4, 306]
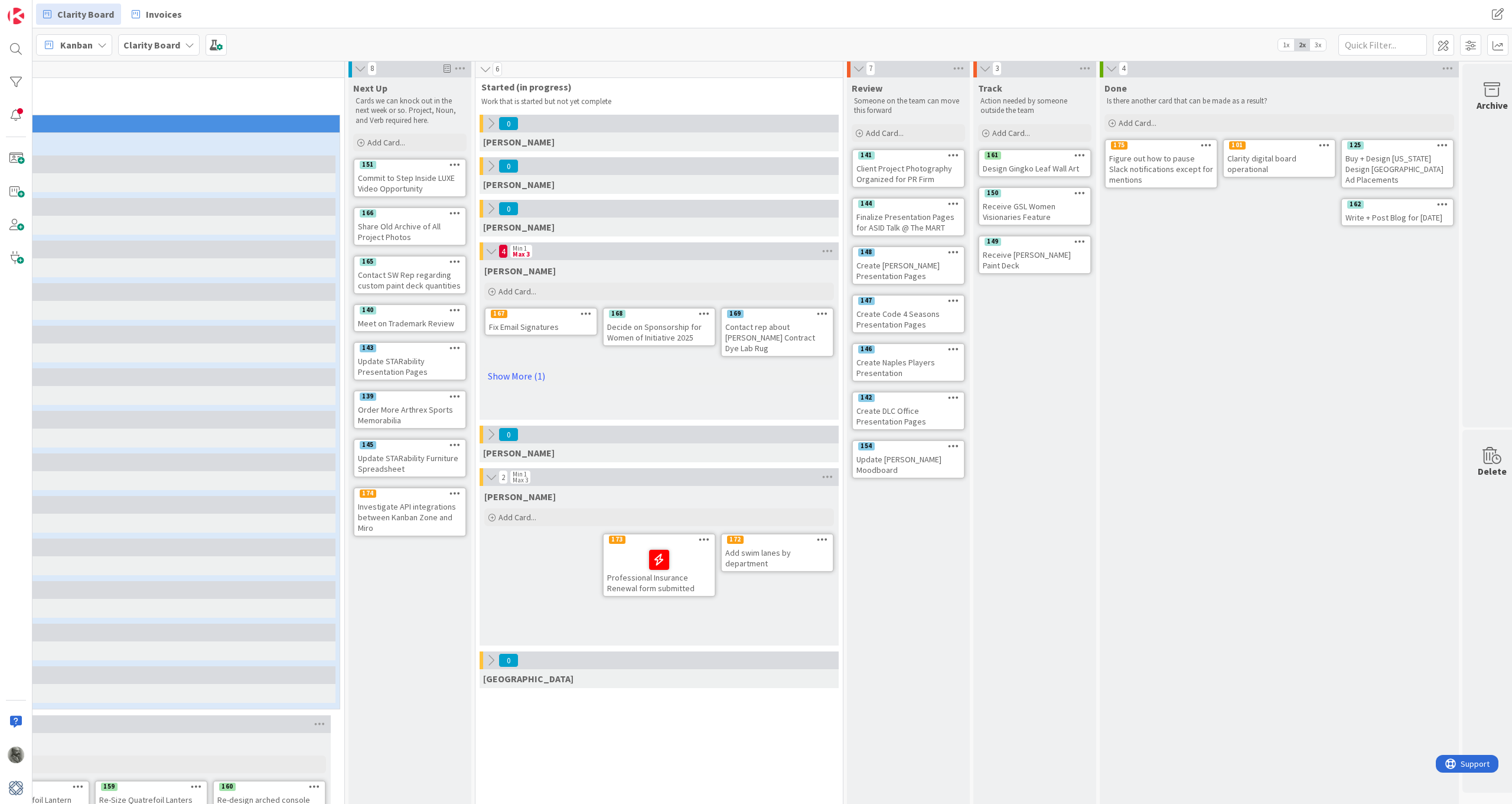
click at [1327, 143] on icon at bounding box center [1325, 145] width 12 height 8
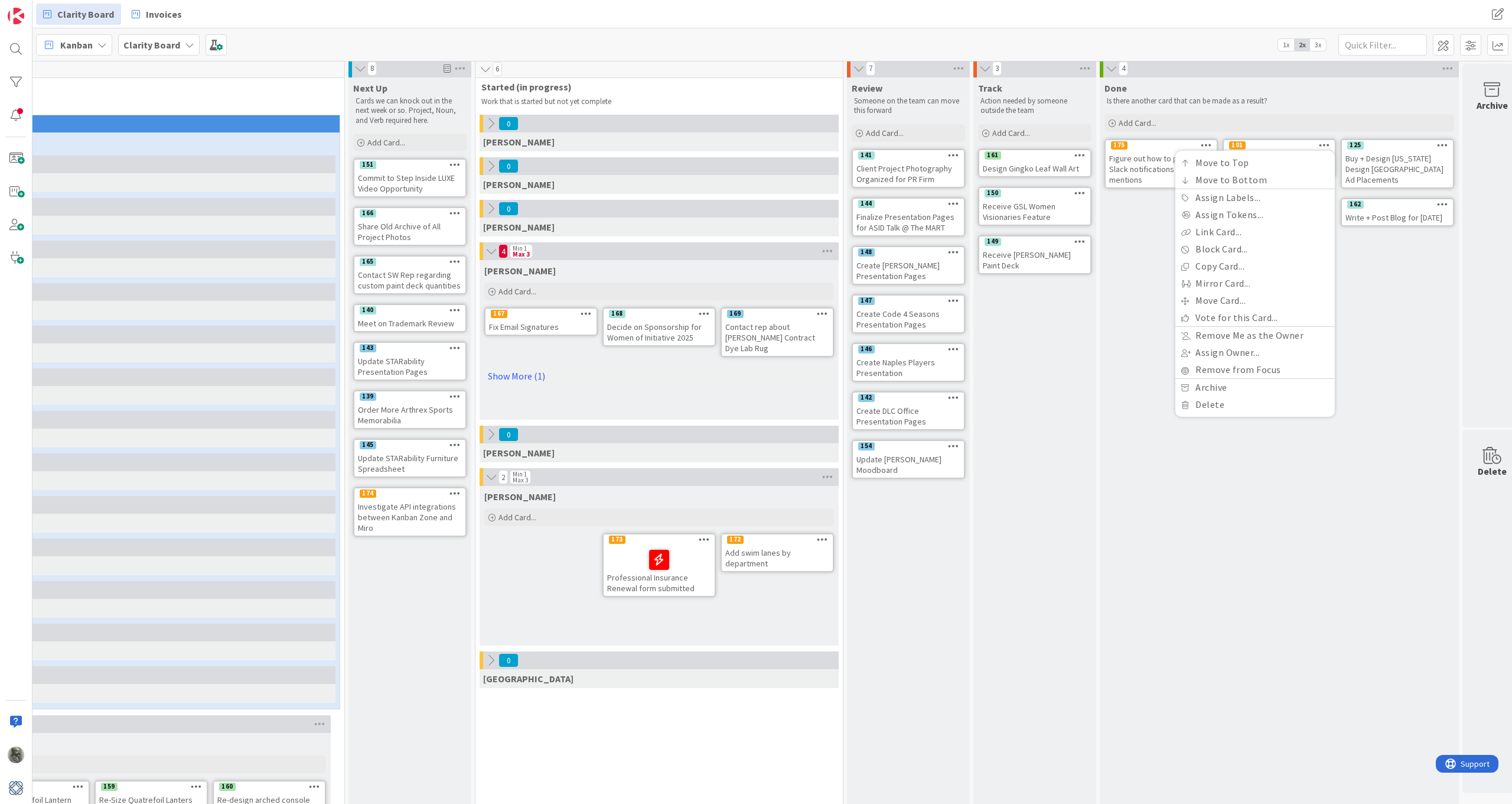
click at [1184, 579] on div "Done Is there another card that can be made as a result? Add Card... 125 Buy + …" at bounding box center [1279, 714] width 359 height 1274
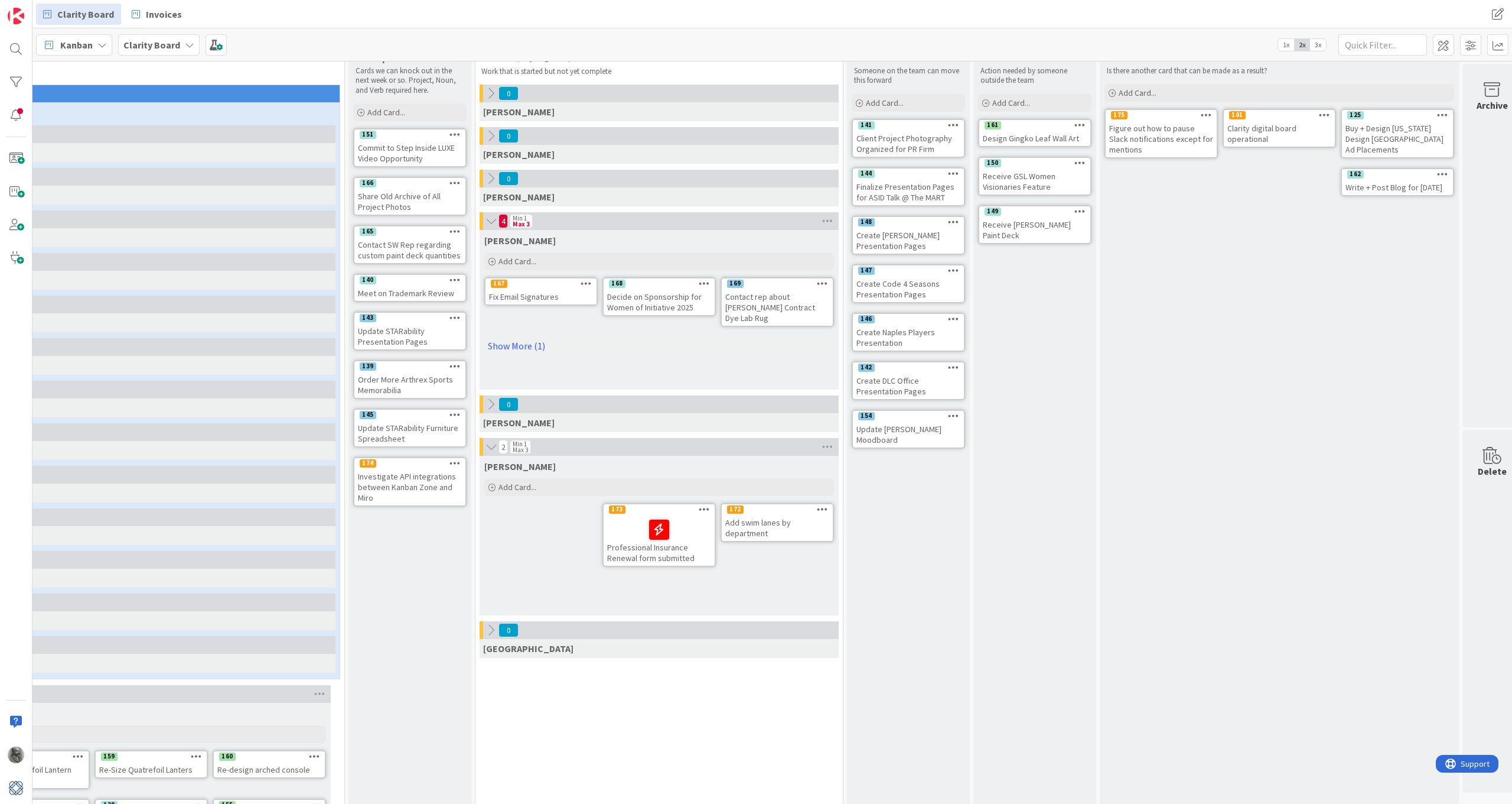
scroll to position [36, 306]
click at [1274, 133] on div "Clarity digital board operational" at bounding box center [1279, 132] width 111 height 26
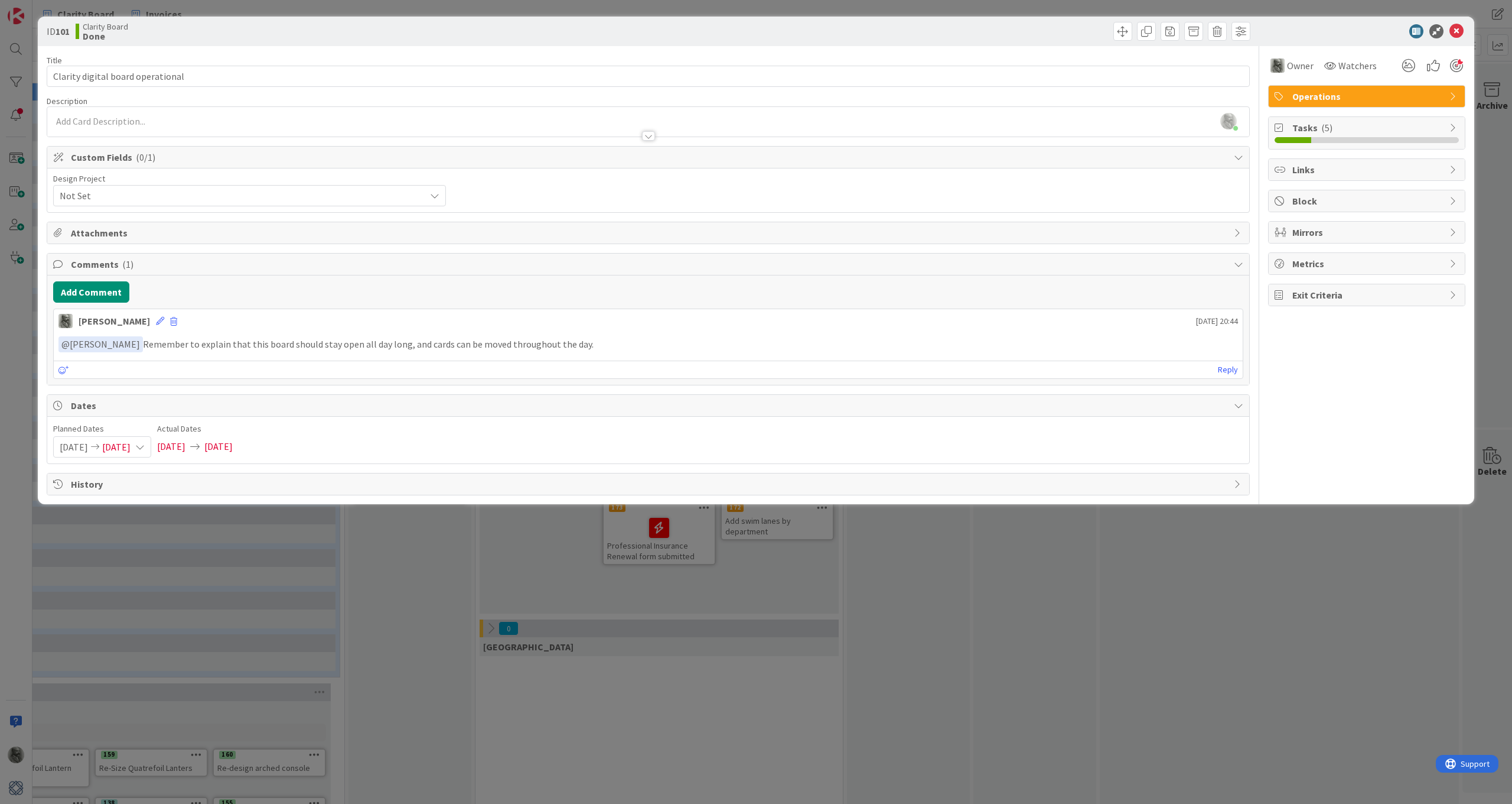
click at [1304, 265] on span "Metrics" at bounding box center [1369, 263] width 152 height 14
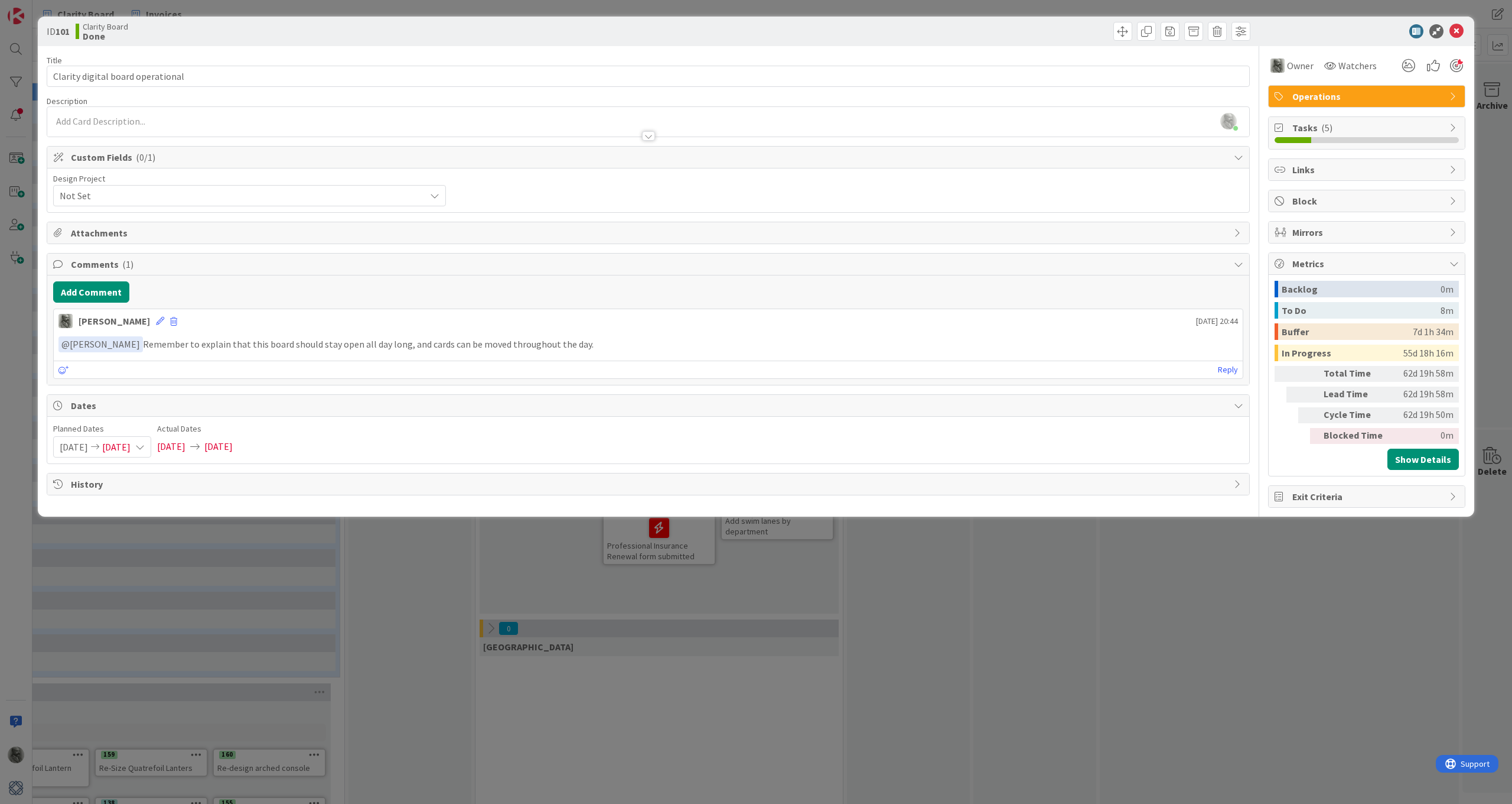
click at [1318, 165] on span "Links" at bounding box center [1369, 169] width 152 height 14
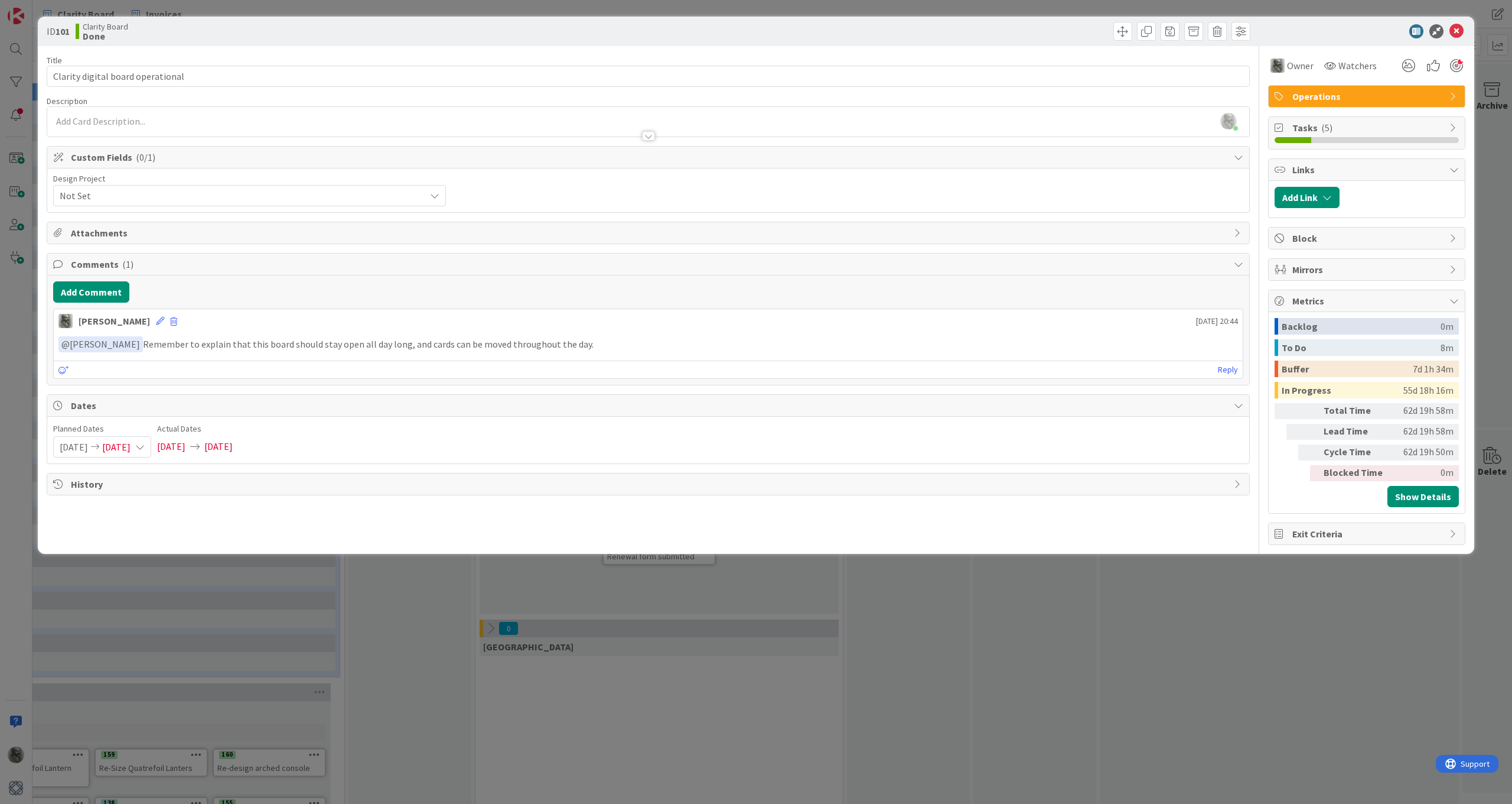
click at [1318, 165] on span "Links" at bounding box center [1369, 169] width 152 height 14
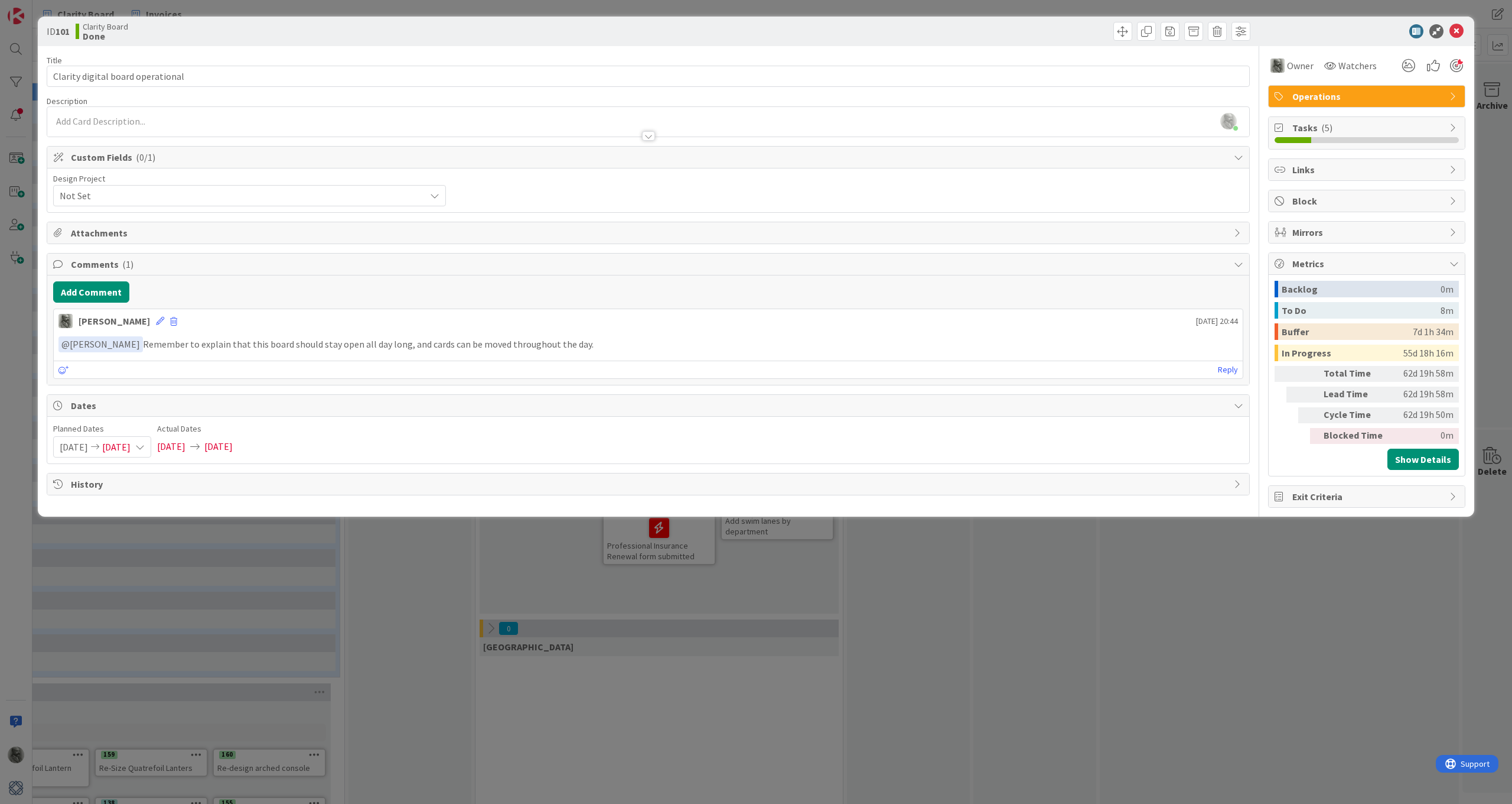
click at [1325, 496] on span "Exit Criteria" at bounding box center [1369, 496] width 152 height 14
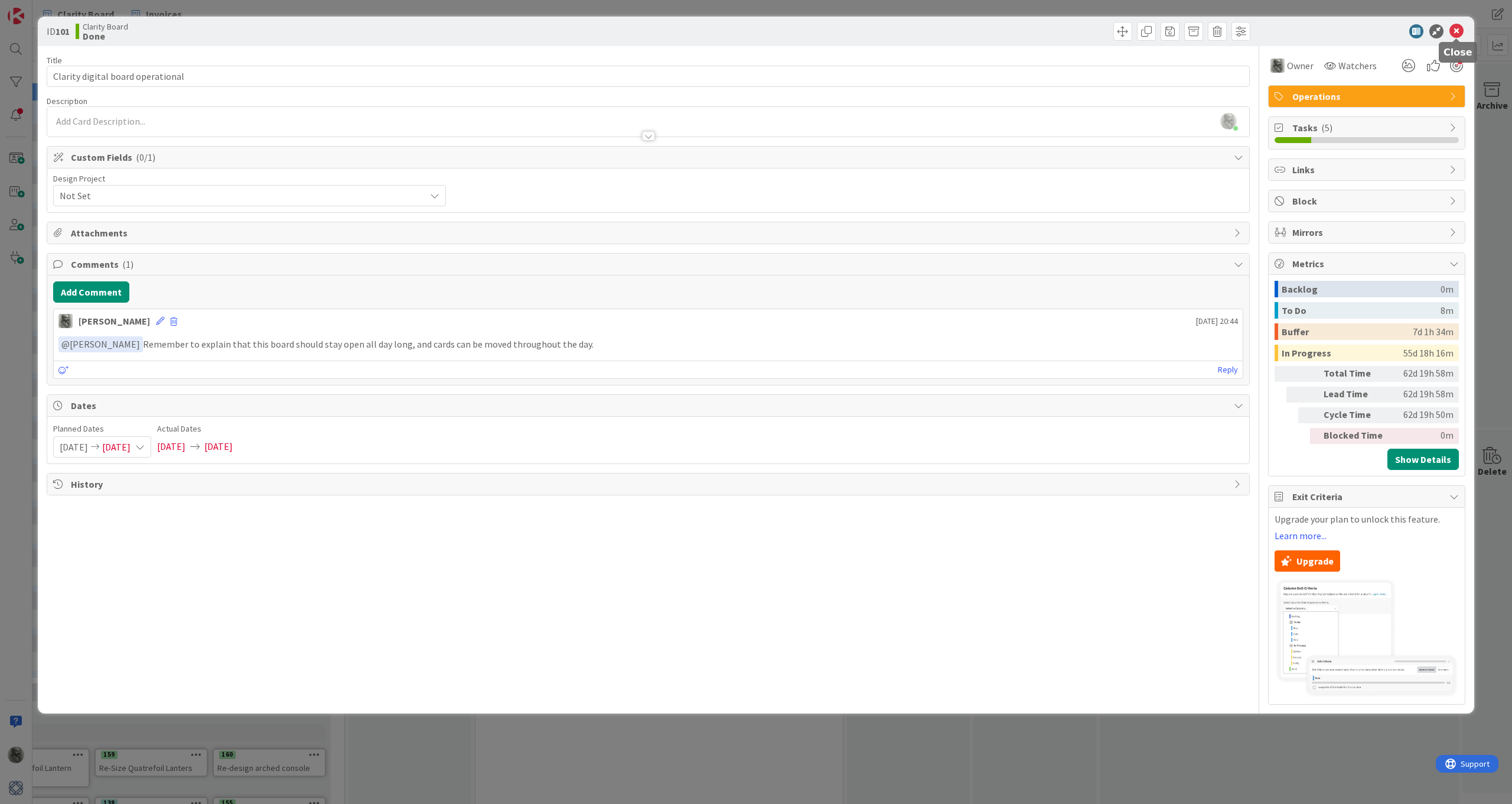
click at [1456, 29] on icon at bounding box center [1457, 31] width 14 height 14
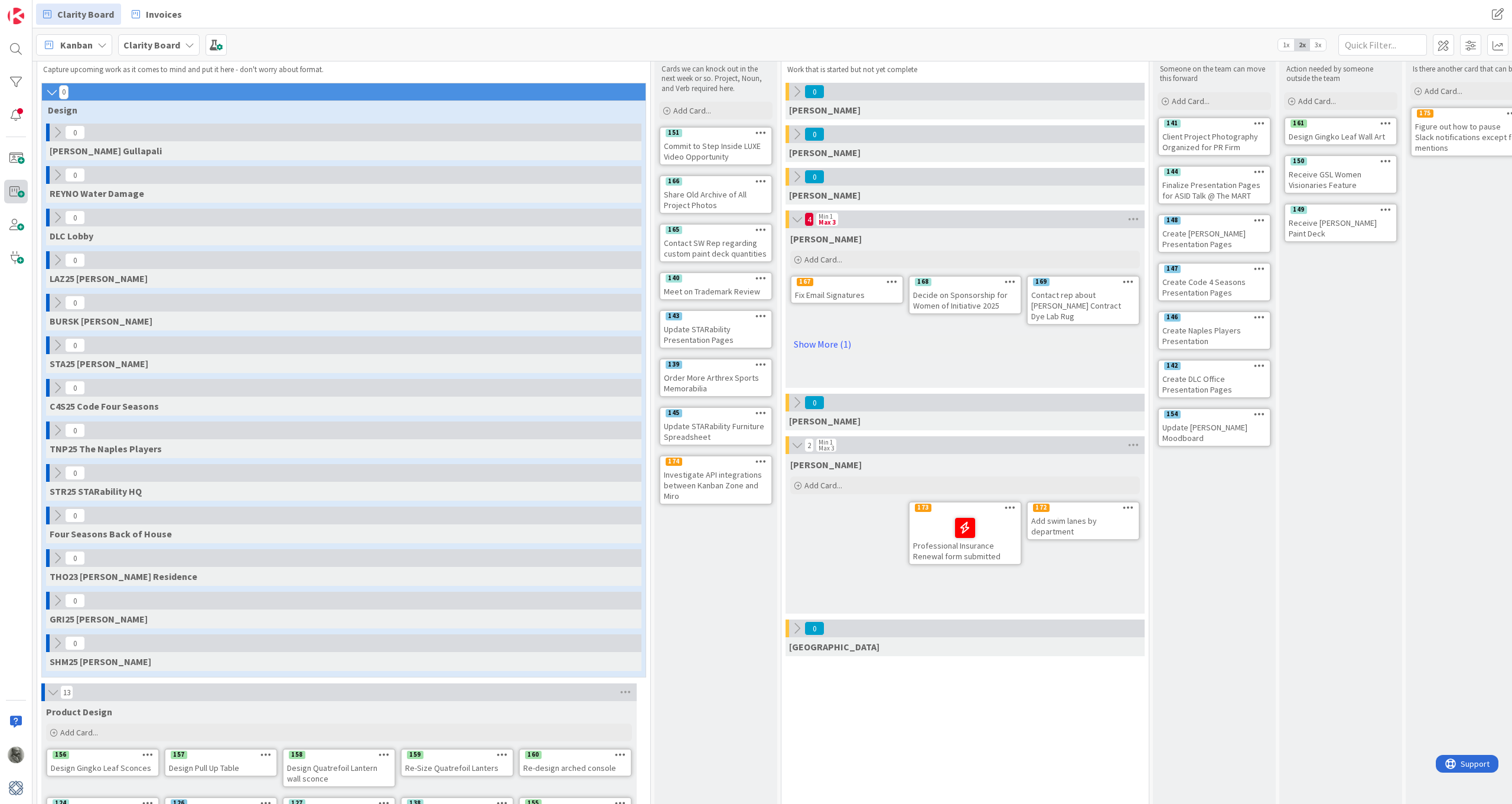
scroll to position [36, 0]
click at [51, 91] on icon at bounding box center [51, 91] width 13 height 12
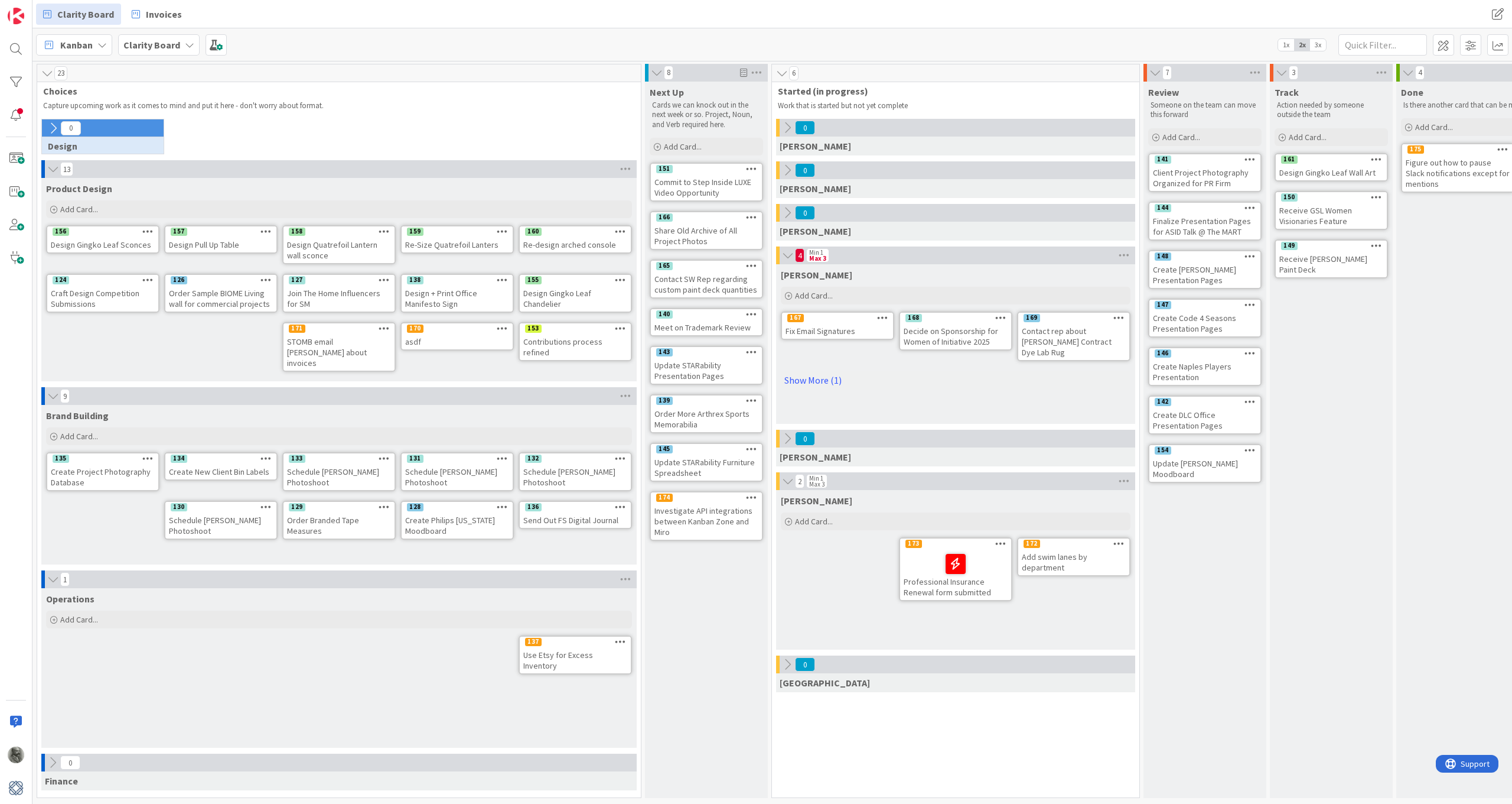
scroll to position [0, 0]
click at [53, 126] on icon at bounding box center [53, 128] width 13 height 13
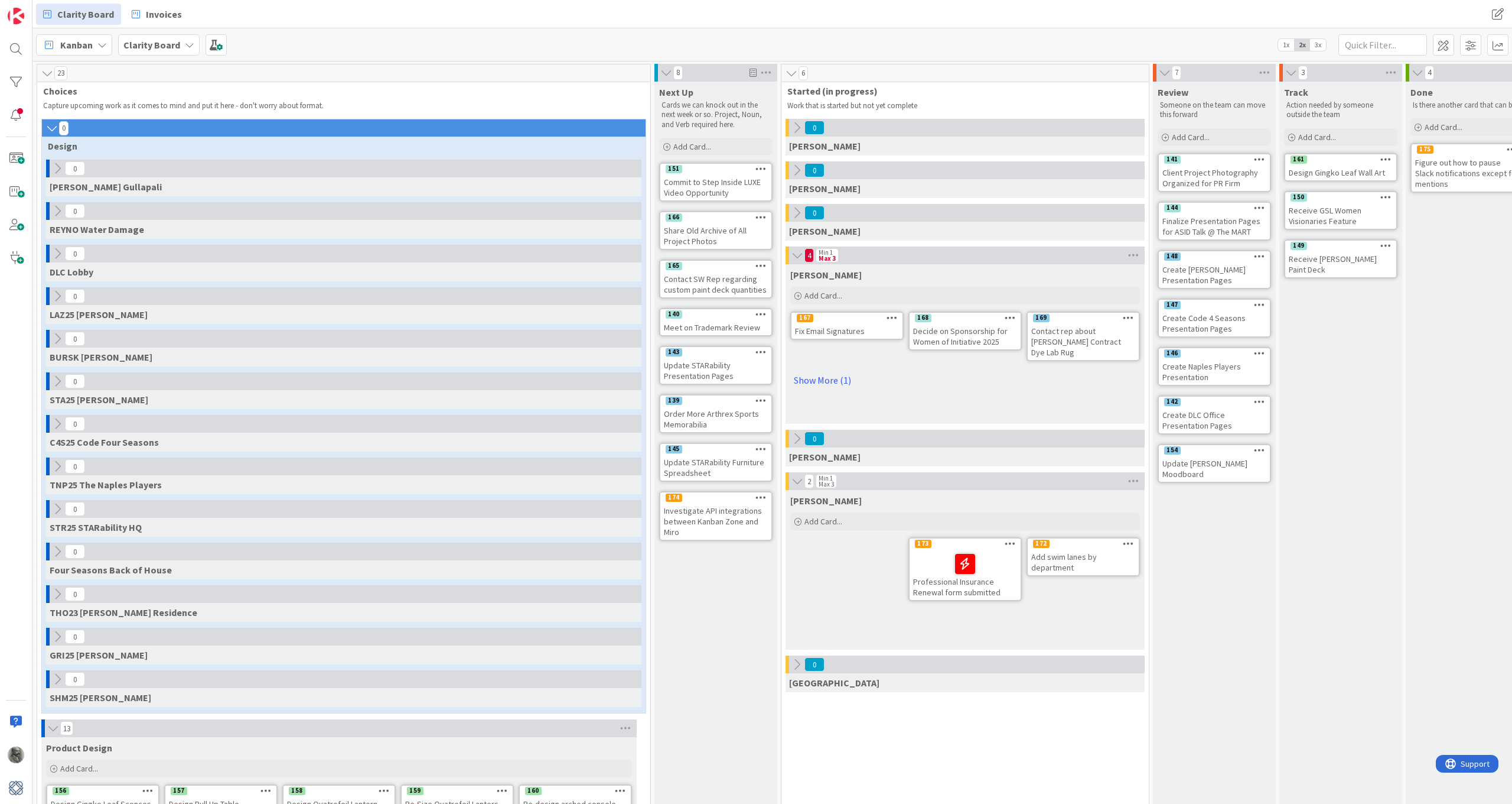
click at [53, 126] on icon at bounding box center [51, 128] width 13 height 12
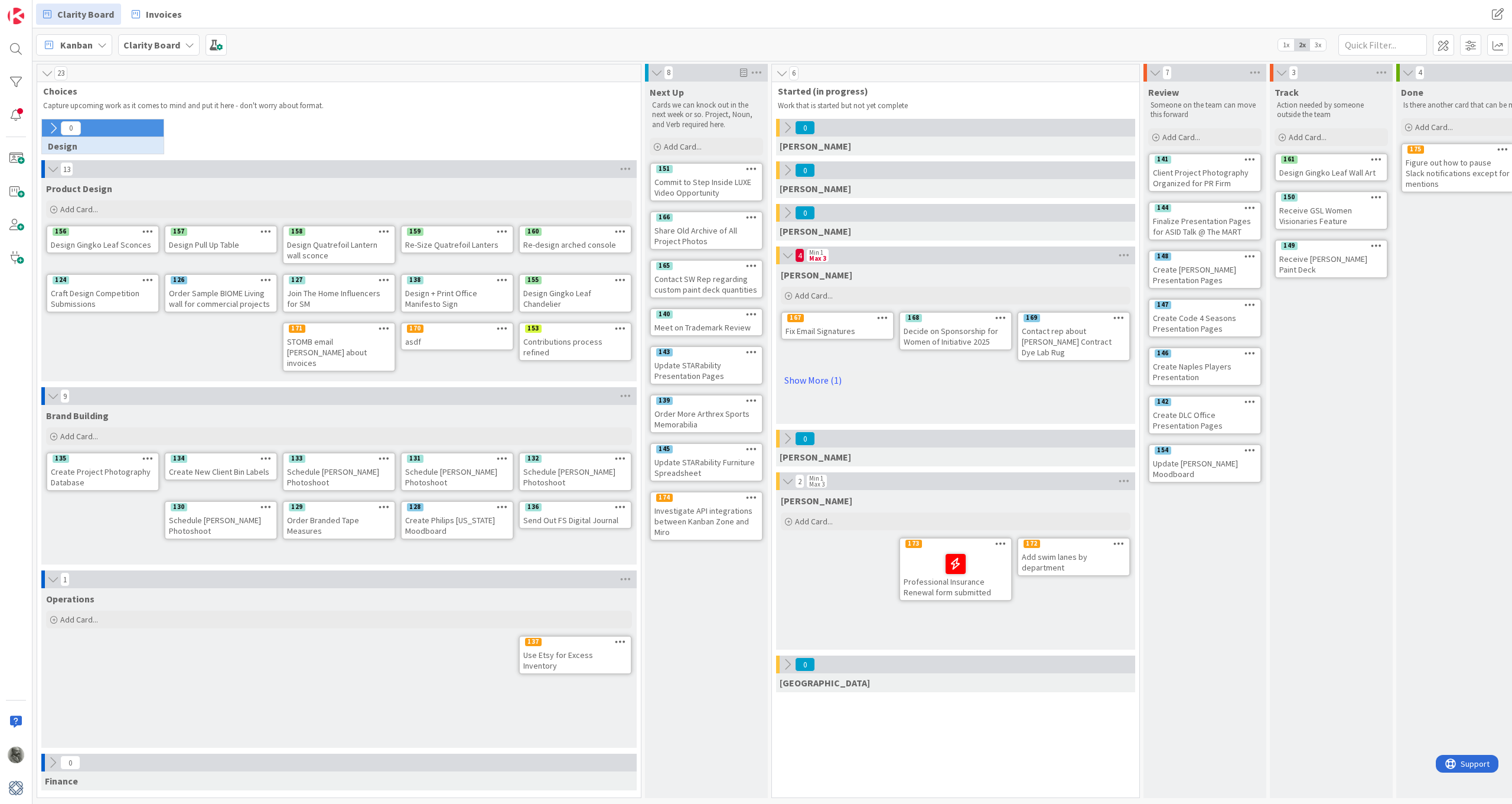
click at [50, 166] on icon at bounding box center [53, 169] width 13 height 12
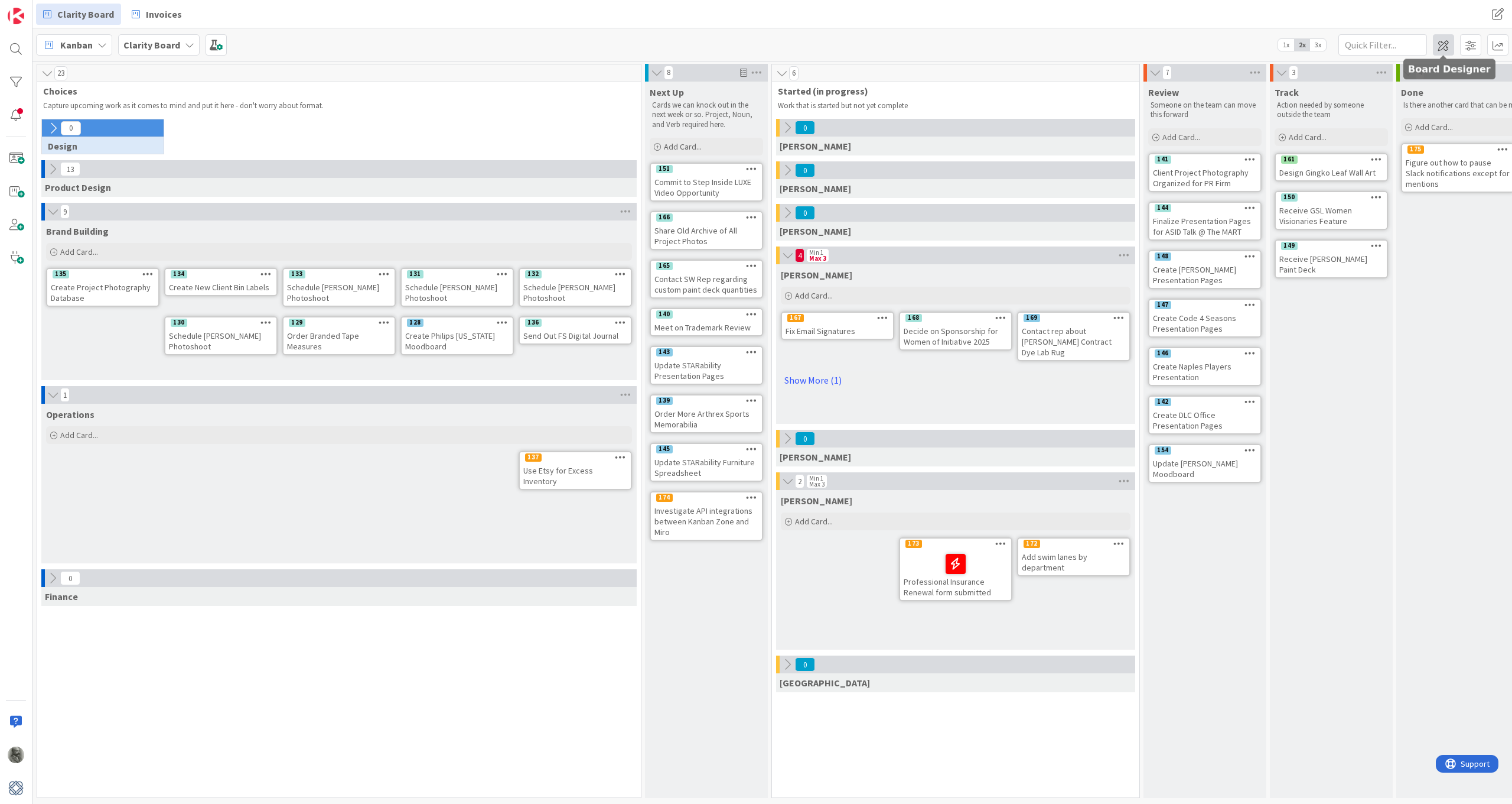
click at [1444, 45] on span at bounding box center [1443, 45] width 21 height 21
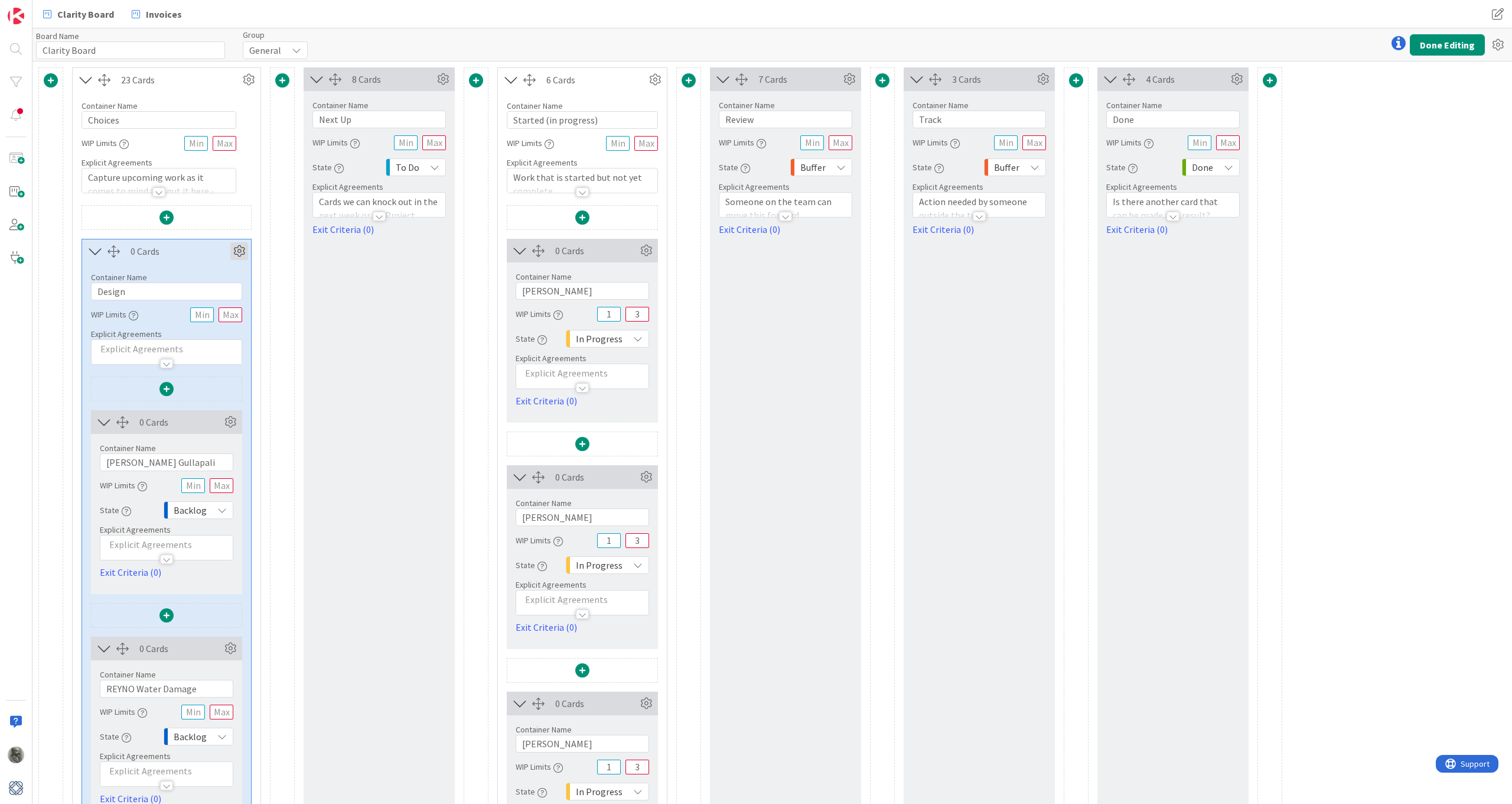
click at [238, 251] on icon at bounding box center [239, 251] width 18 height 18
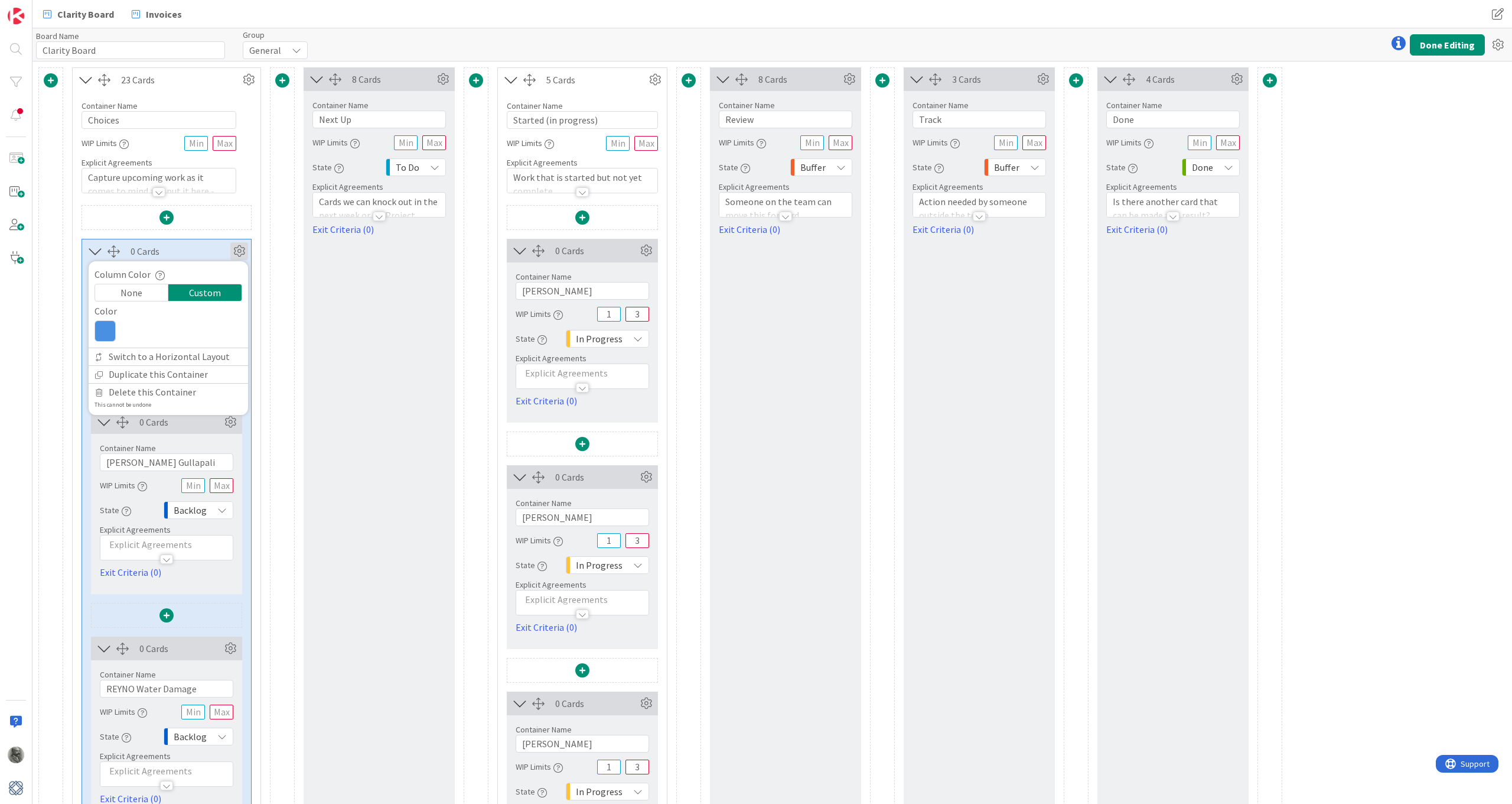
click at [238, 251] on icon at bounding box center [239, 251] width 18 height 18
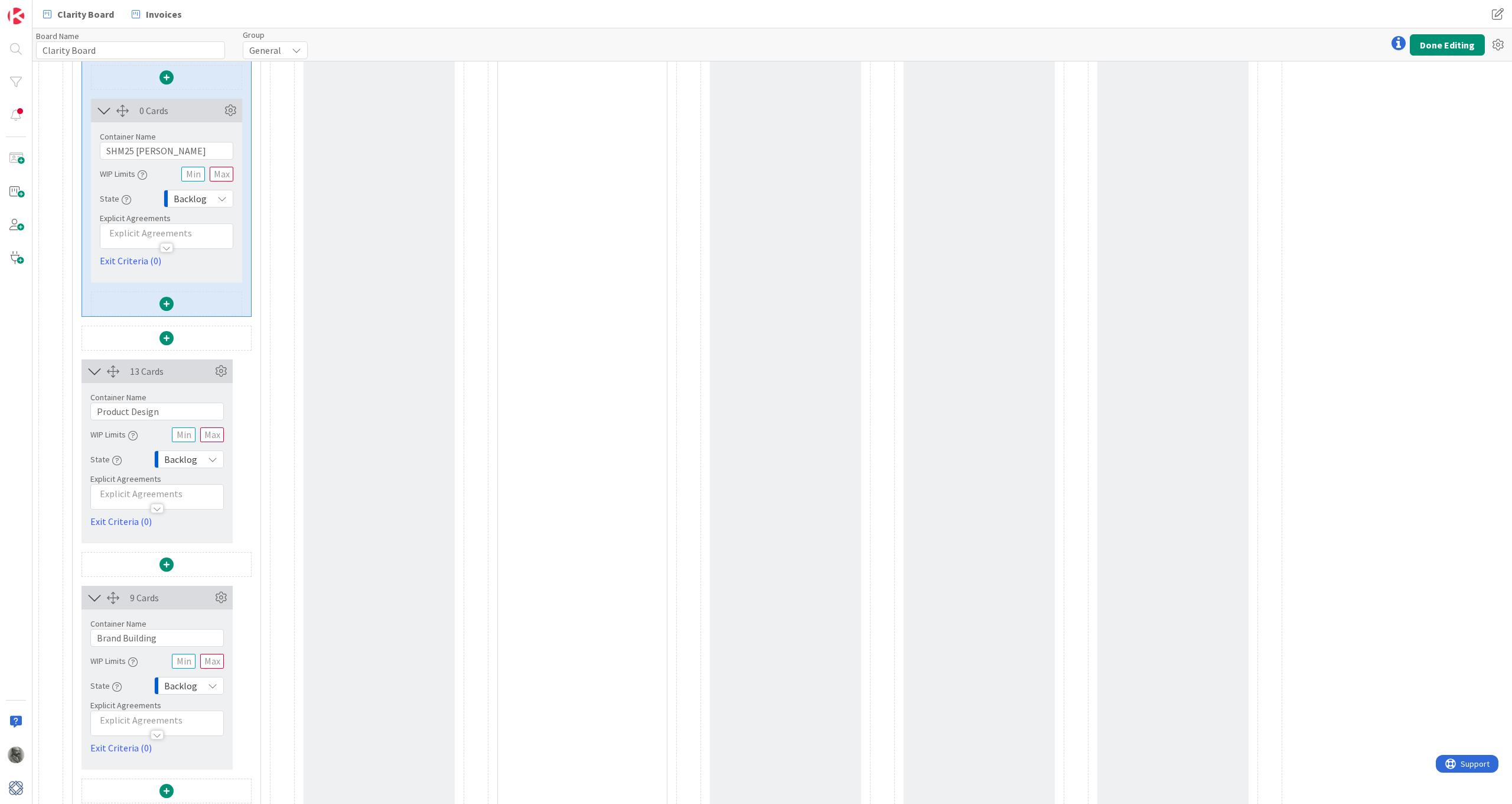
scroll to position [2990, 0]
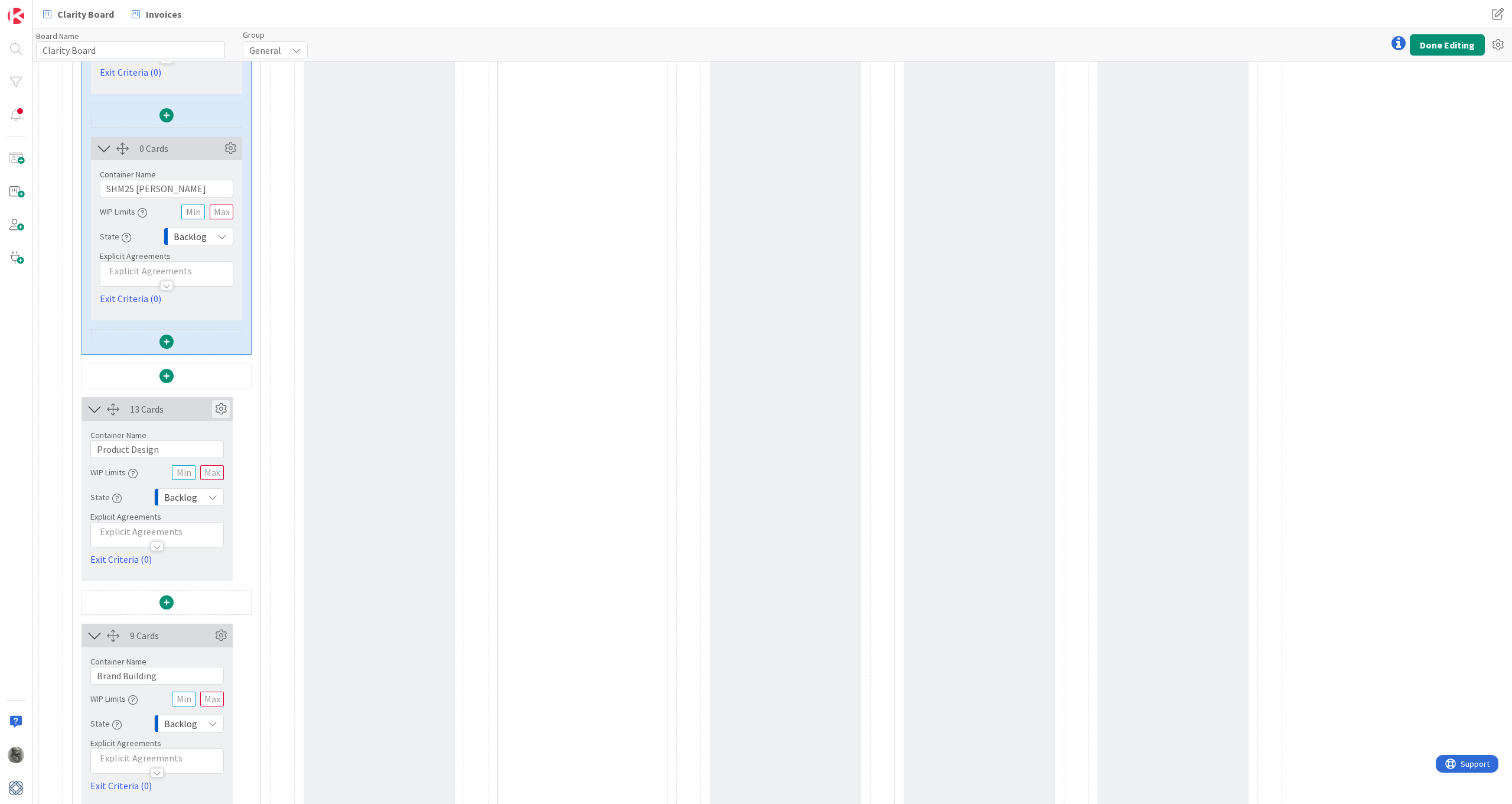
click at [221, 405] on icon at bounding box center [221, 409] width 18 height 18
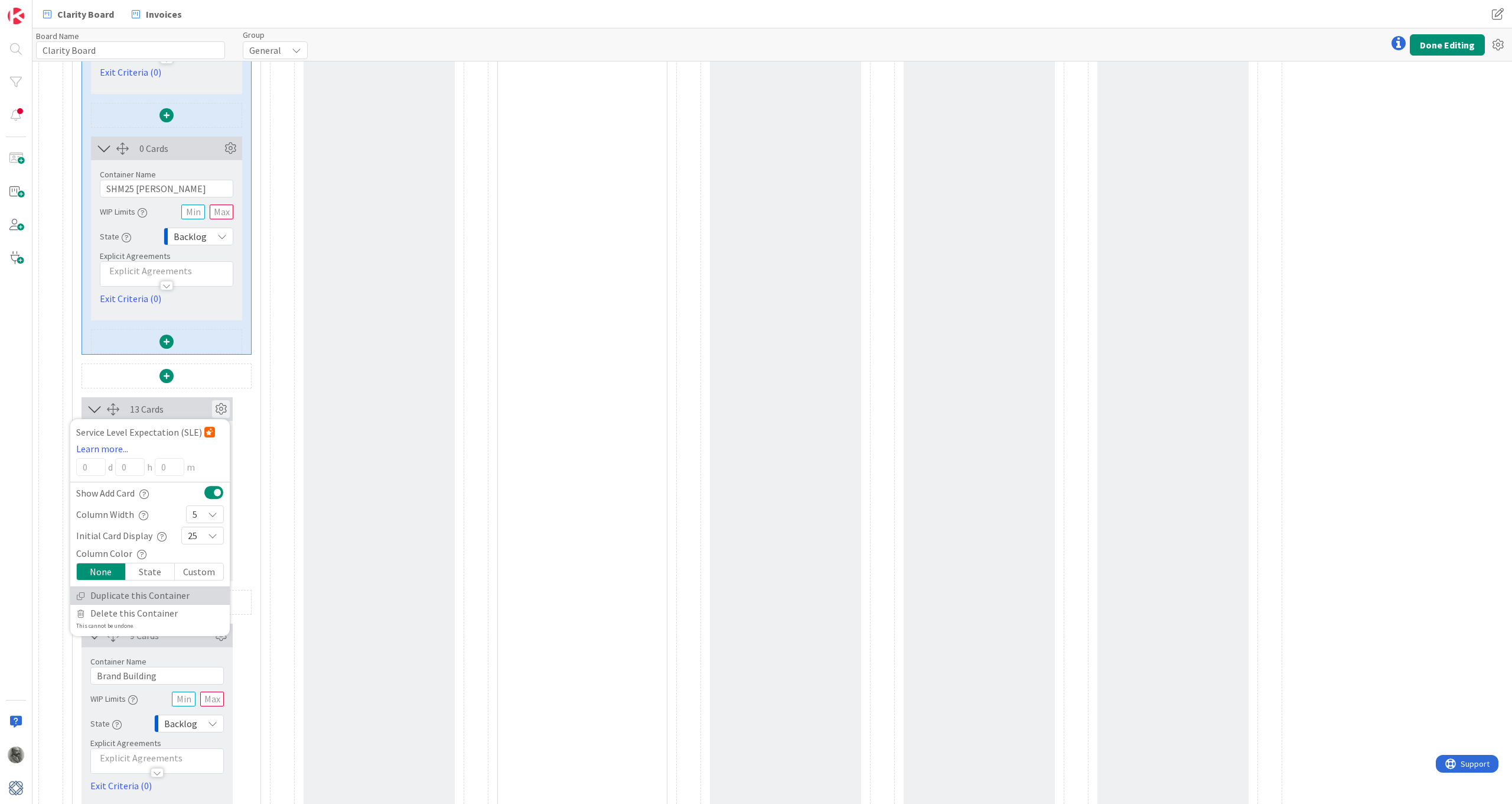
click at [112, 596] on link "Duplicate this Container" at bounding box center [150, 595] width 160 height 17
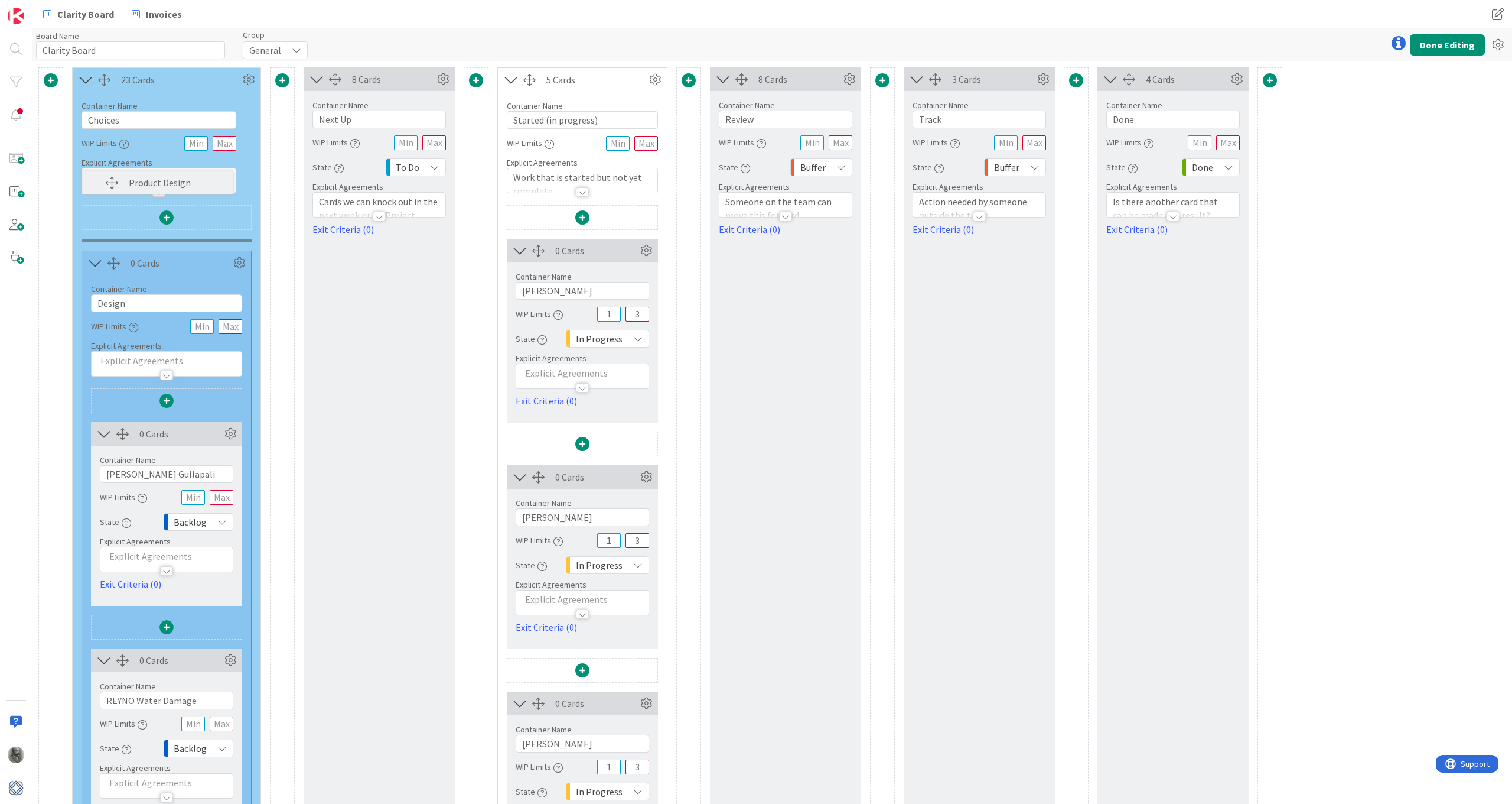
scroll to position [0, 0]
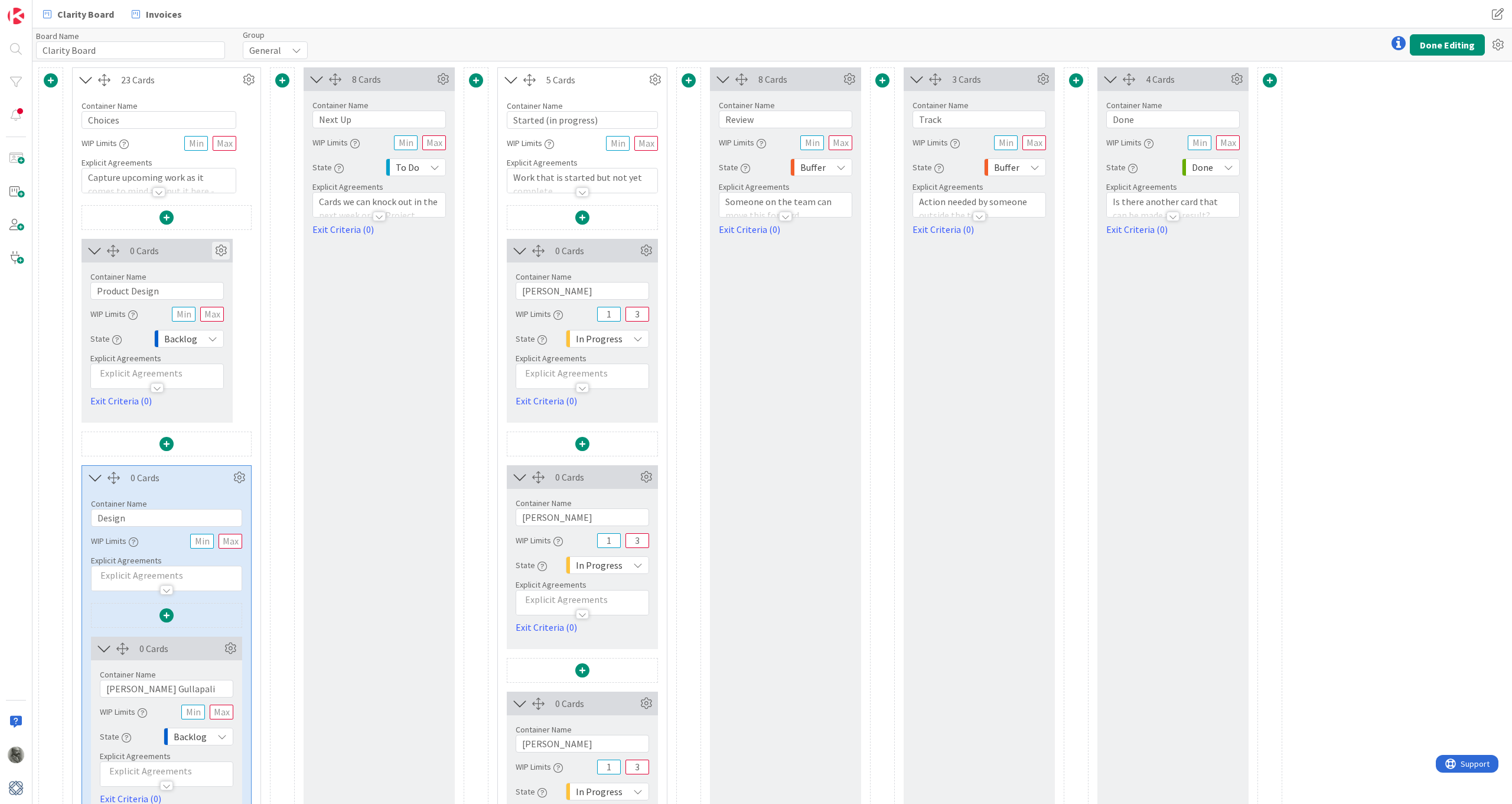
click at [220, 246] on icon at bounding box center [221, 250] width 18 height 18
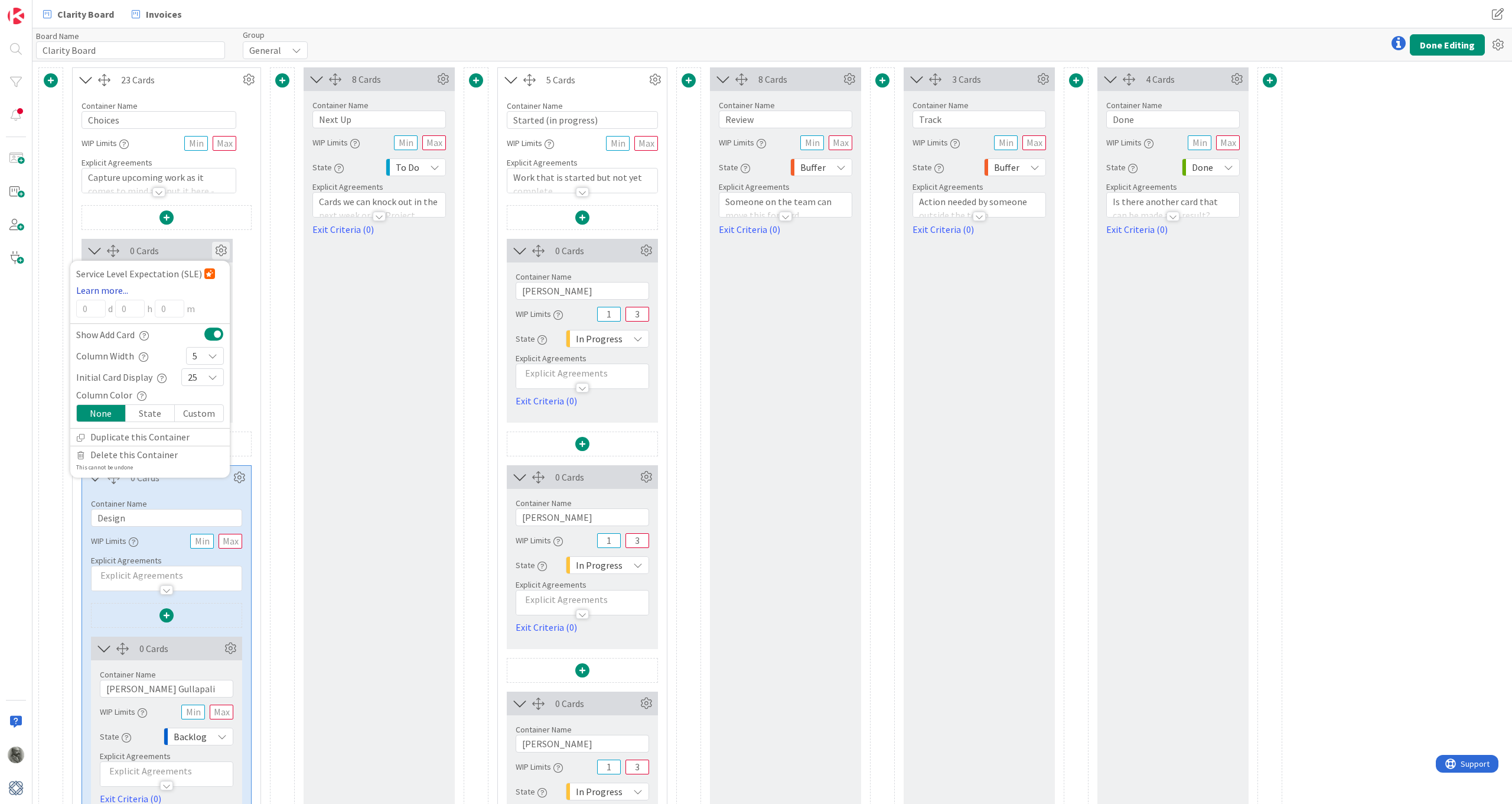
click at [101, 289] on link "Learn more..." at bounding box center [102, 290] width 52 height 14
click at [246, 265] on div "0 Cards Service Level Expectation (SLE) Learn more... 0 d 0 h 0 m Show Add Card…" at bounding box center [166, 331] width 170 height 184
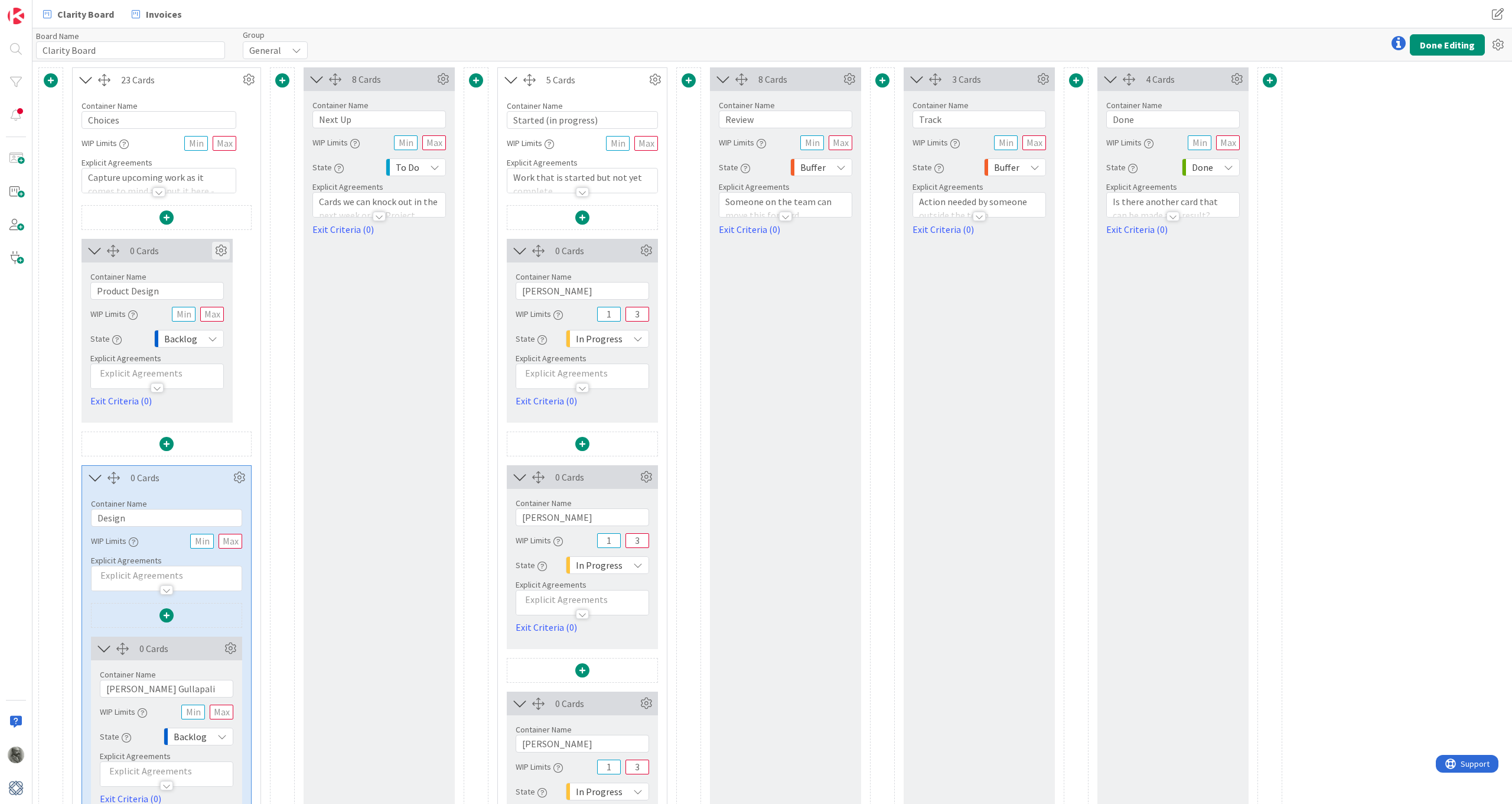
click at [219, 244] on icon at bounding box center [221, 250] width 18 height 18
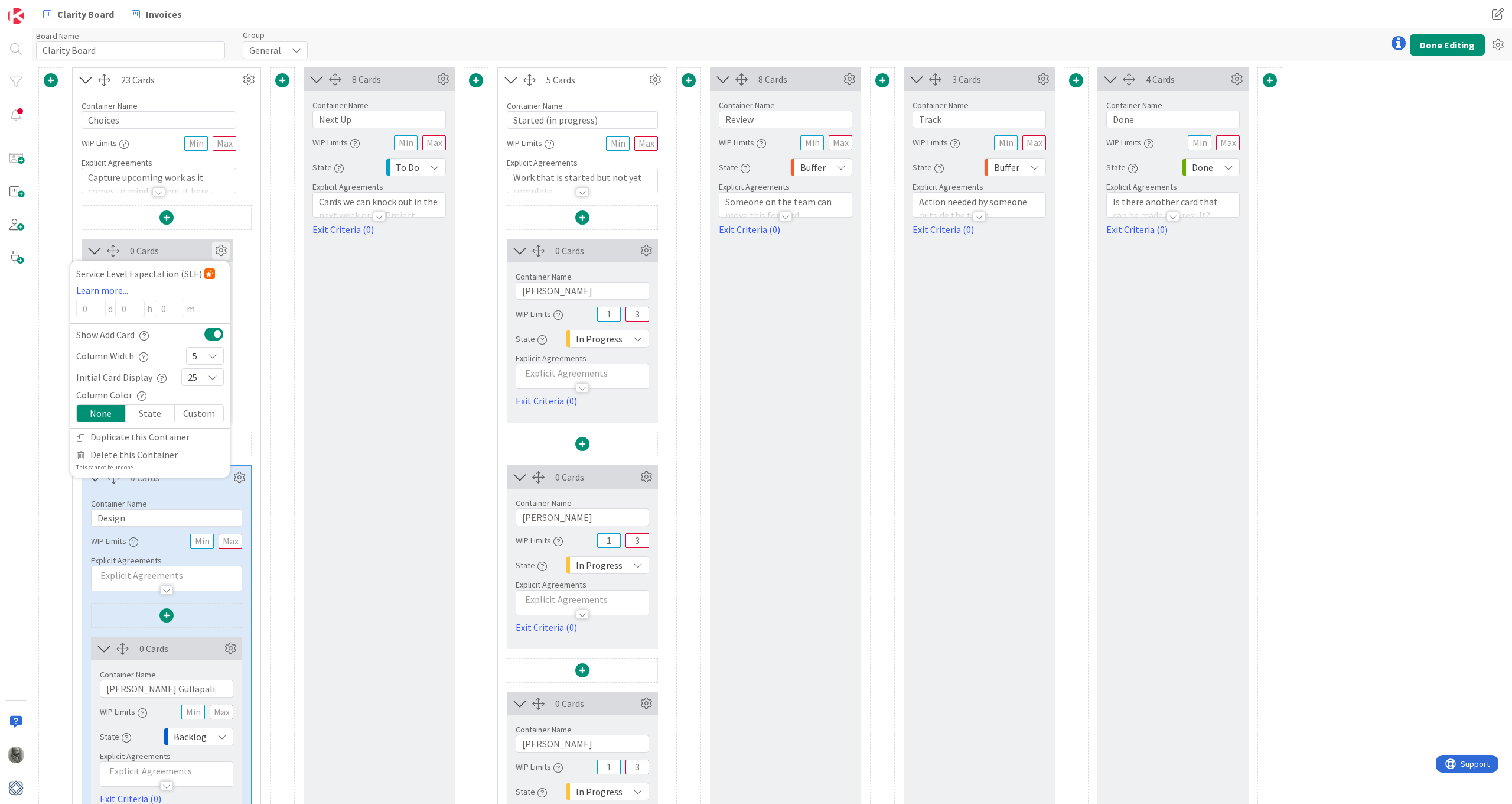
click at [181, 249] on div "0 Cards" at bounding box center [170, 250] width 82 height 14
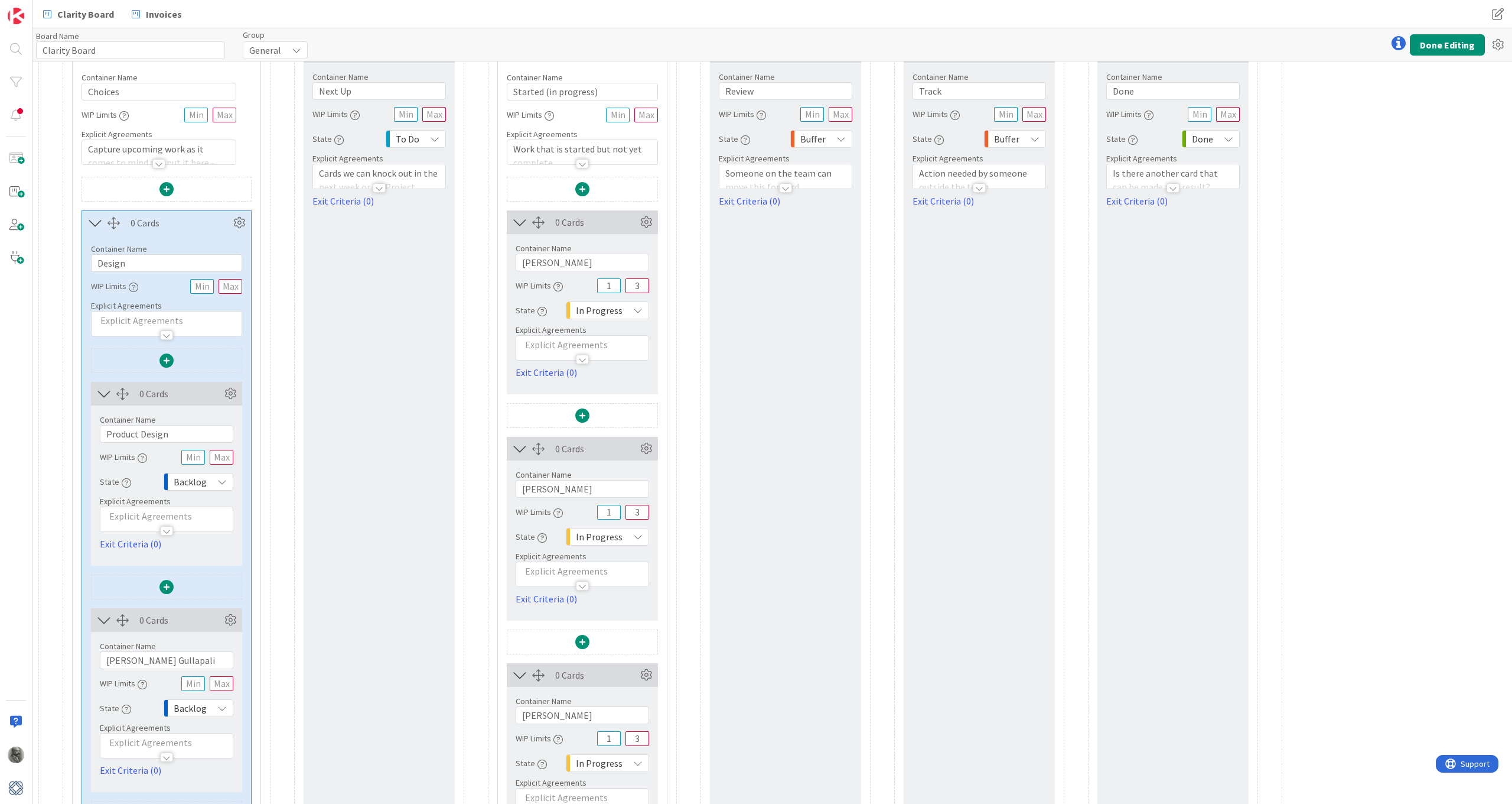
scroll to position [29, 0]
drag, startPoint x: 179, startPoint y: 432, endPoint x: 95, endPoint y: 435, distance: 84.1
click at [95, 435] on div "Container Name 14 / 64 Product Design WIP Limits State Backlog Explicit Agreeme…" at bounding box center [166, 477] width 152 height 146
drag, startPoint x: 179, startPoint y: 659, endPoint x: 99, endPoint y: 656, distance: 80.1
click at [99, 656] on div "Container Name 16 / 64 GULLA Gullapali WIP Limits State Backlog Explicit Agreem…" at bounding box center [166, 704] width 152 height 146
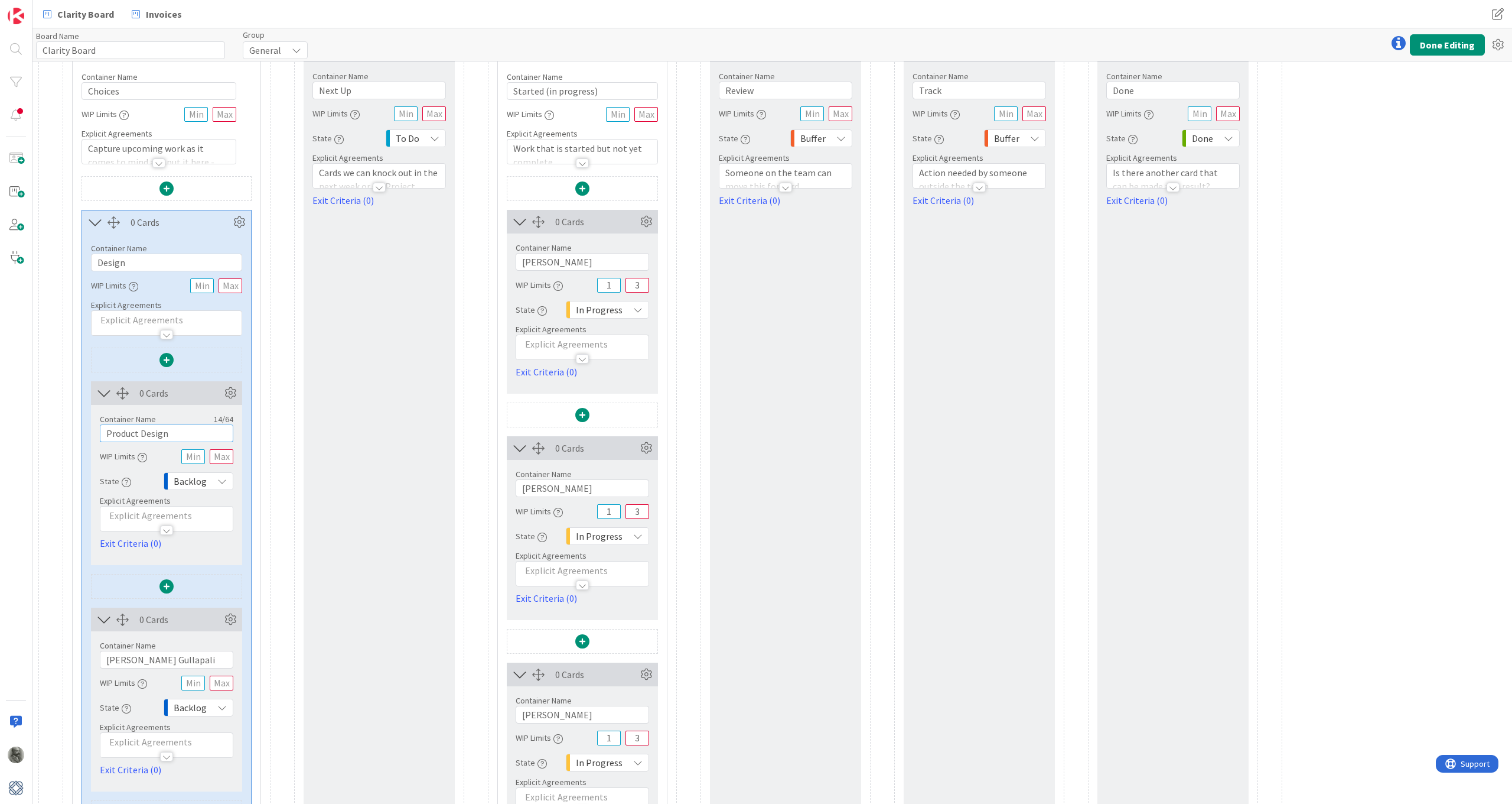
drag, startPoint x: 166, startPoint y: 435, endPoint x: 76, endPoint y: 437, distance: 90.0
paste input "GULLA Gullapali"
click at [231, 619] on icon at bounding box center [230, 619] width 18 height 18
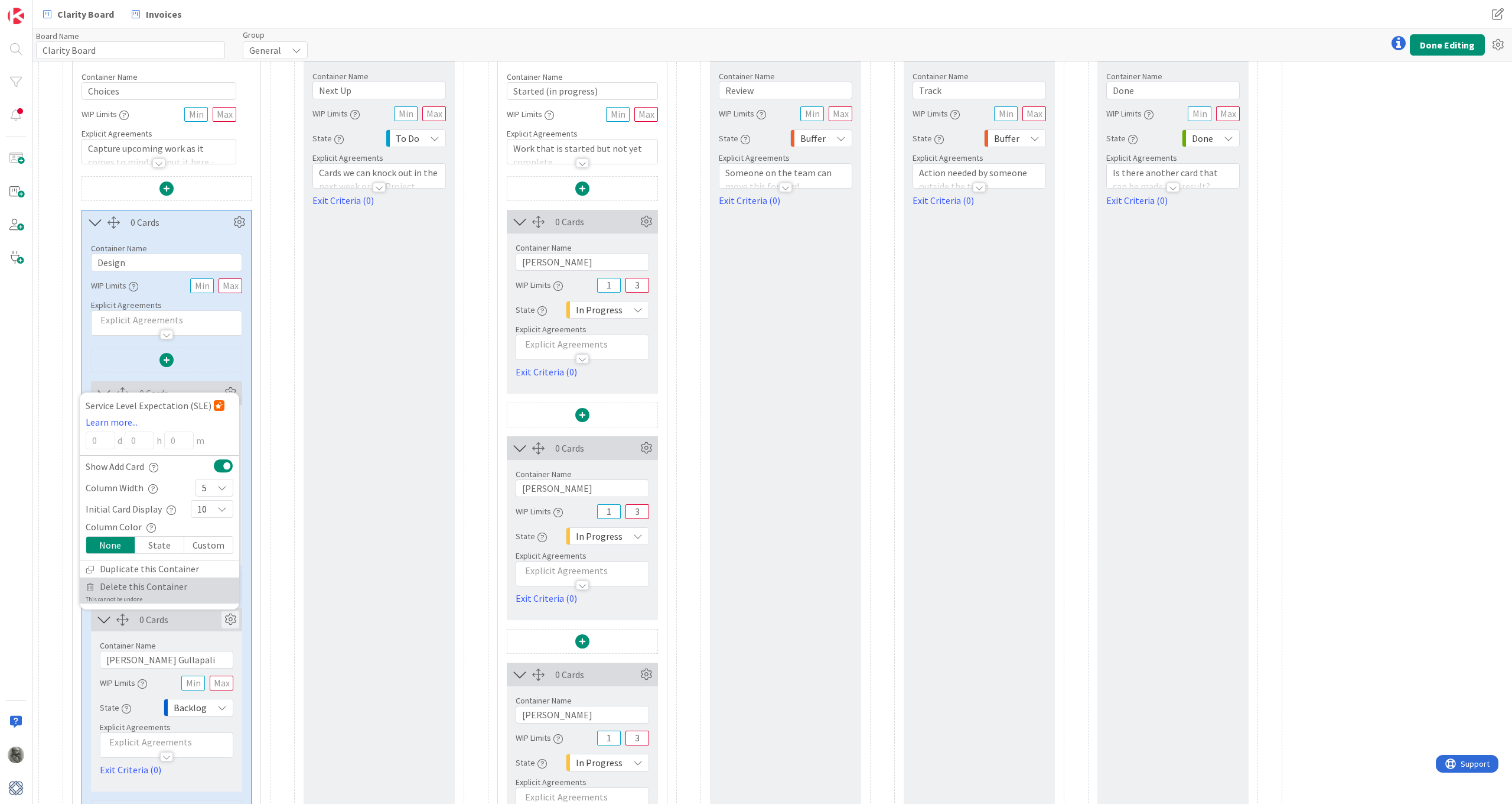
click at [163, 583] on span "Delete this Container" at bounding box center [143, 586] width 87 height 17
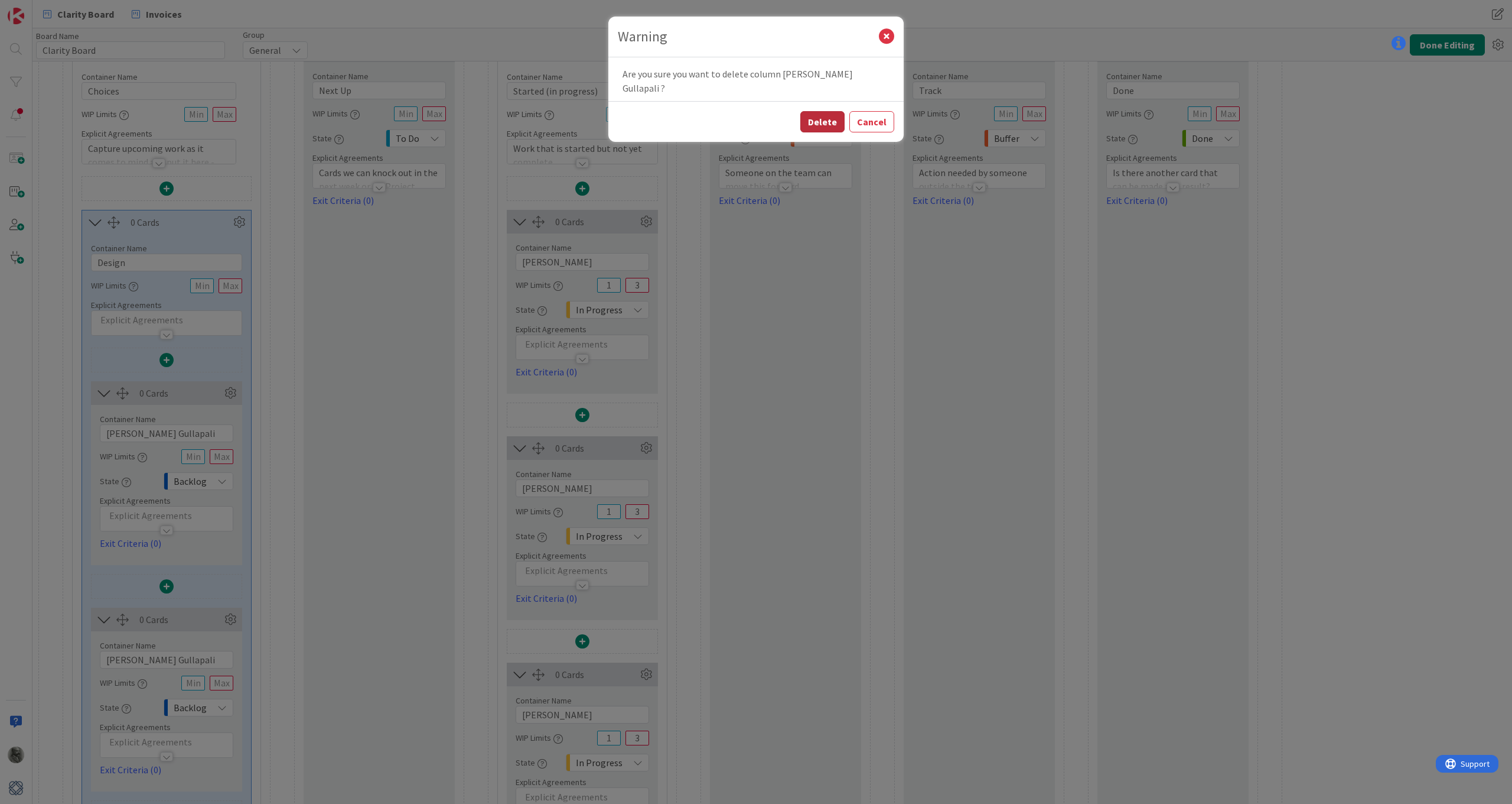
click at [829, 111] on button "Delete" at bounding box center [822, 121] width 44 height 21
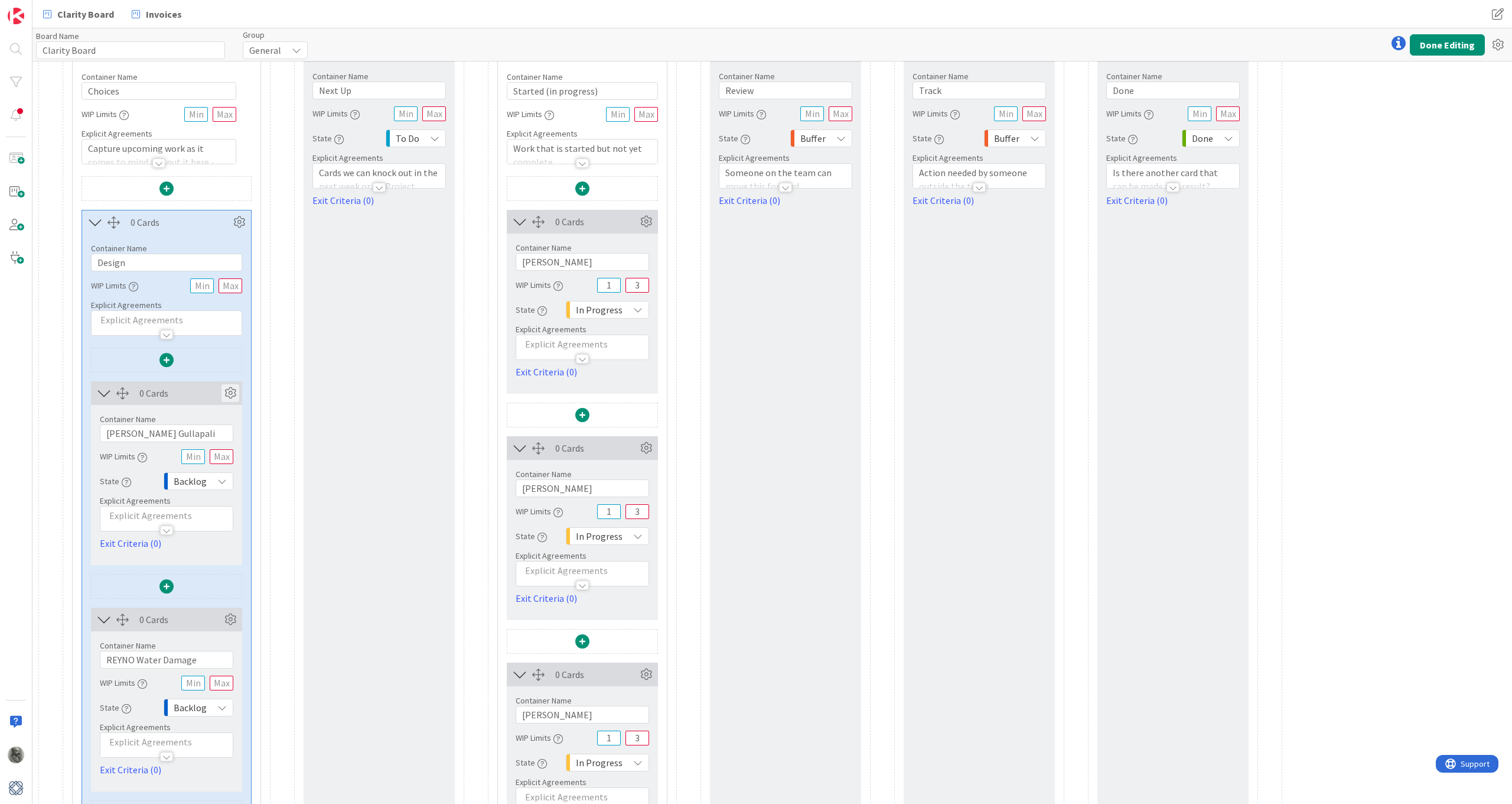
click at [233, 393] on icon at bounding box center [230, 393] width 18 height 18
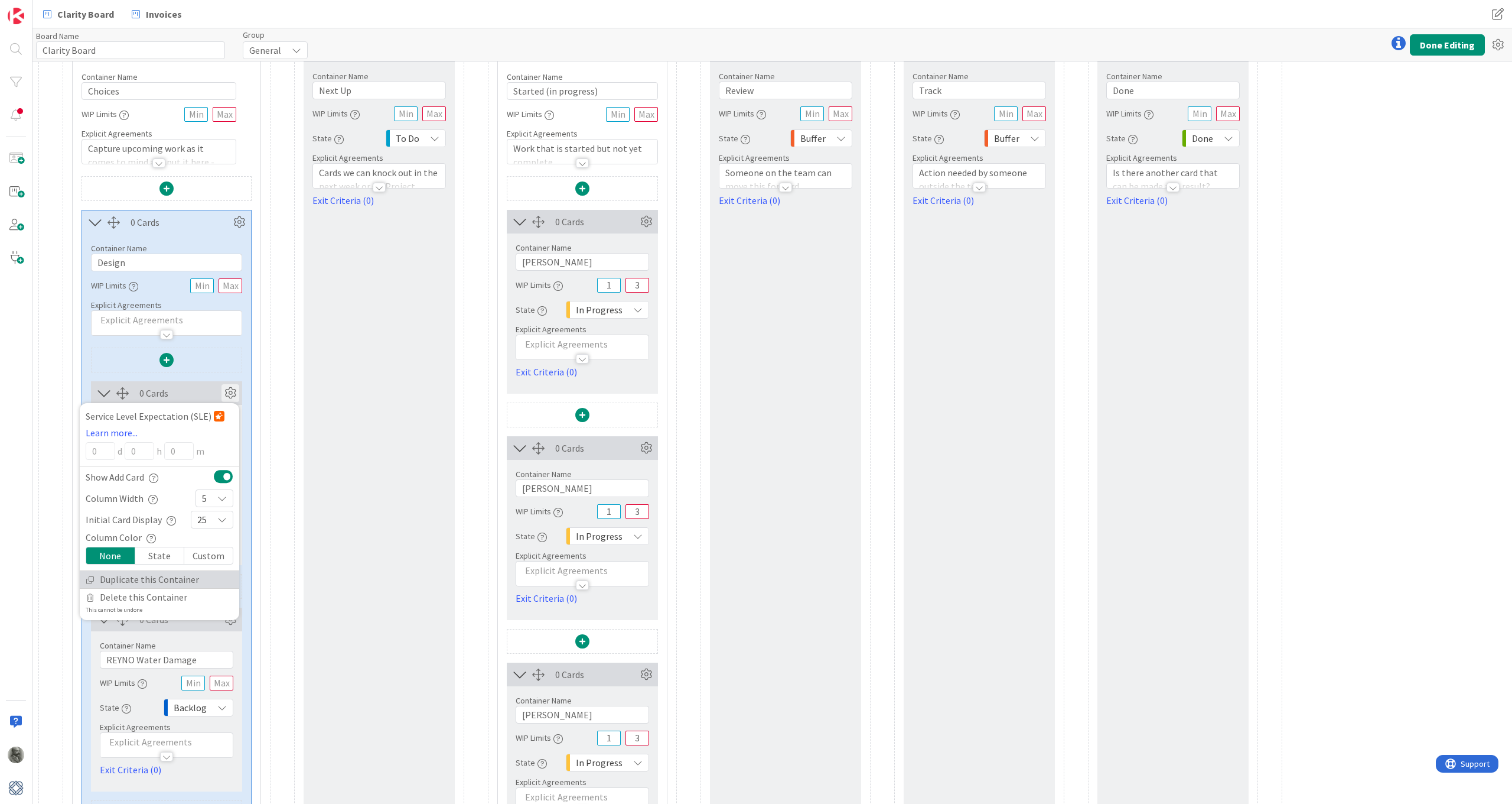
click at [135, 576] on link "Duplicate this Container" at bounding box center [160, 579] width 160 height 17
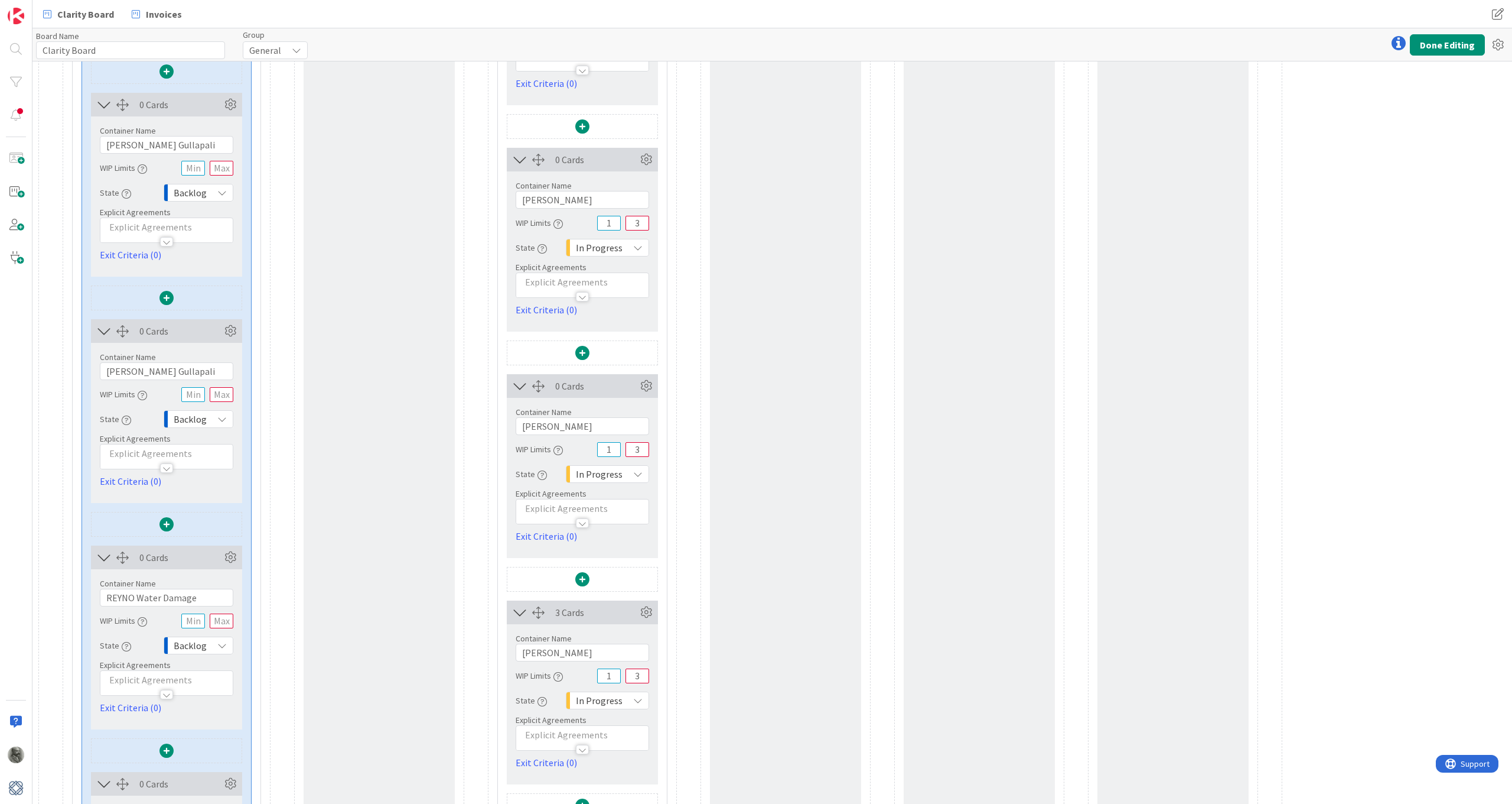
scroll to position [315, 0]
drag, startPoint x: 206, startPoint y: 601, endPoint x: 95, endPoint y: 599, distance: 111.0
click at [95, 599] on div "Container Name 18 / 64 REYNO Water Damage WIP Limits State Backlog Explicit Agr…" at bounding box center [166, 644] width 152 height 146
drag, startPoint x: 175, startPoint y: 371, endPoint x: 58, endPoint y: 365, distance: 117.2
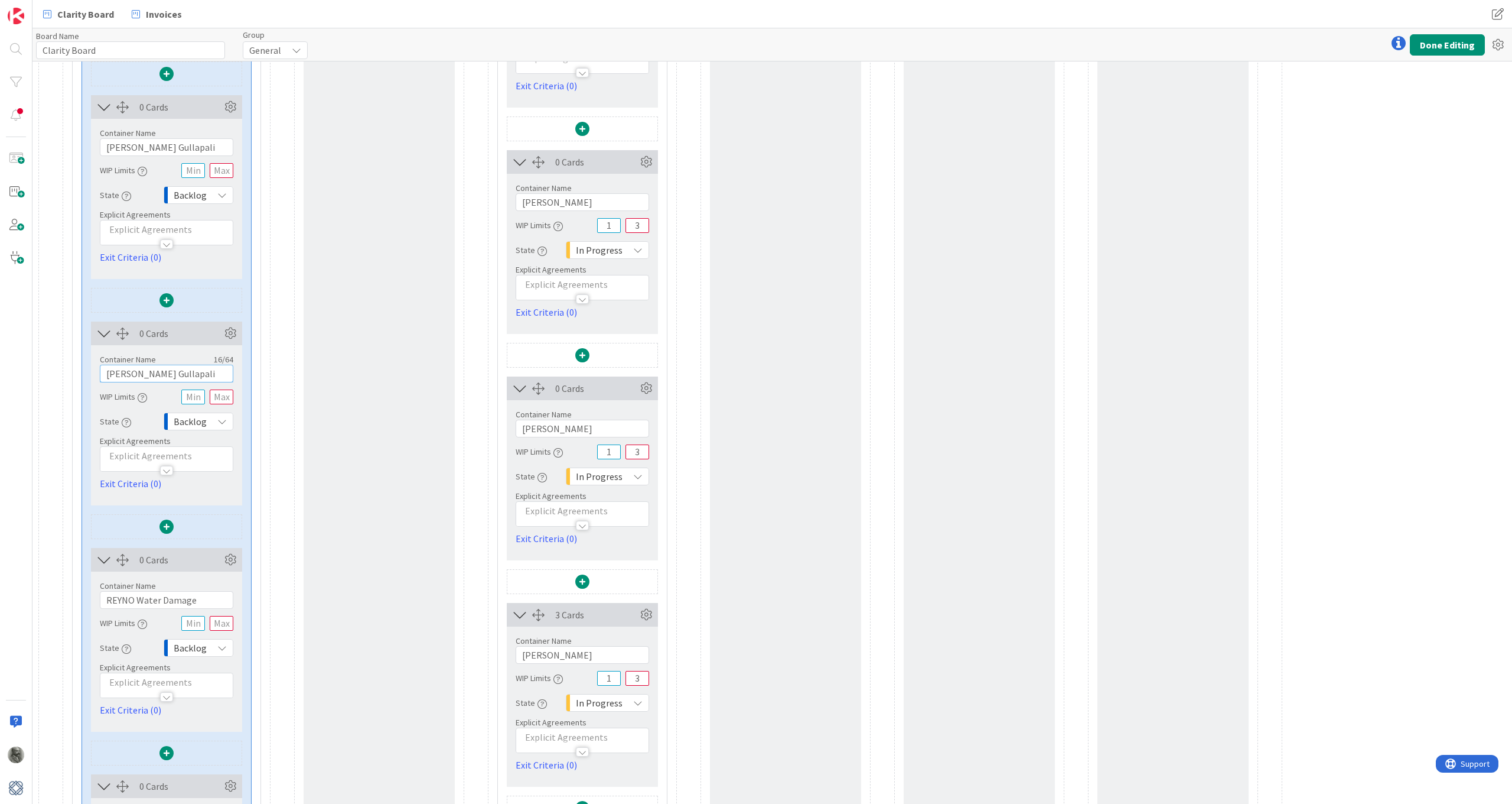
paste input "REYNO Water Damage"
click at [231, 557] on icon at bounding box center [230, 560] width 18 height 18
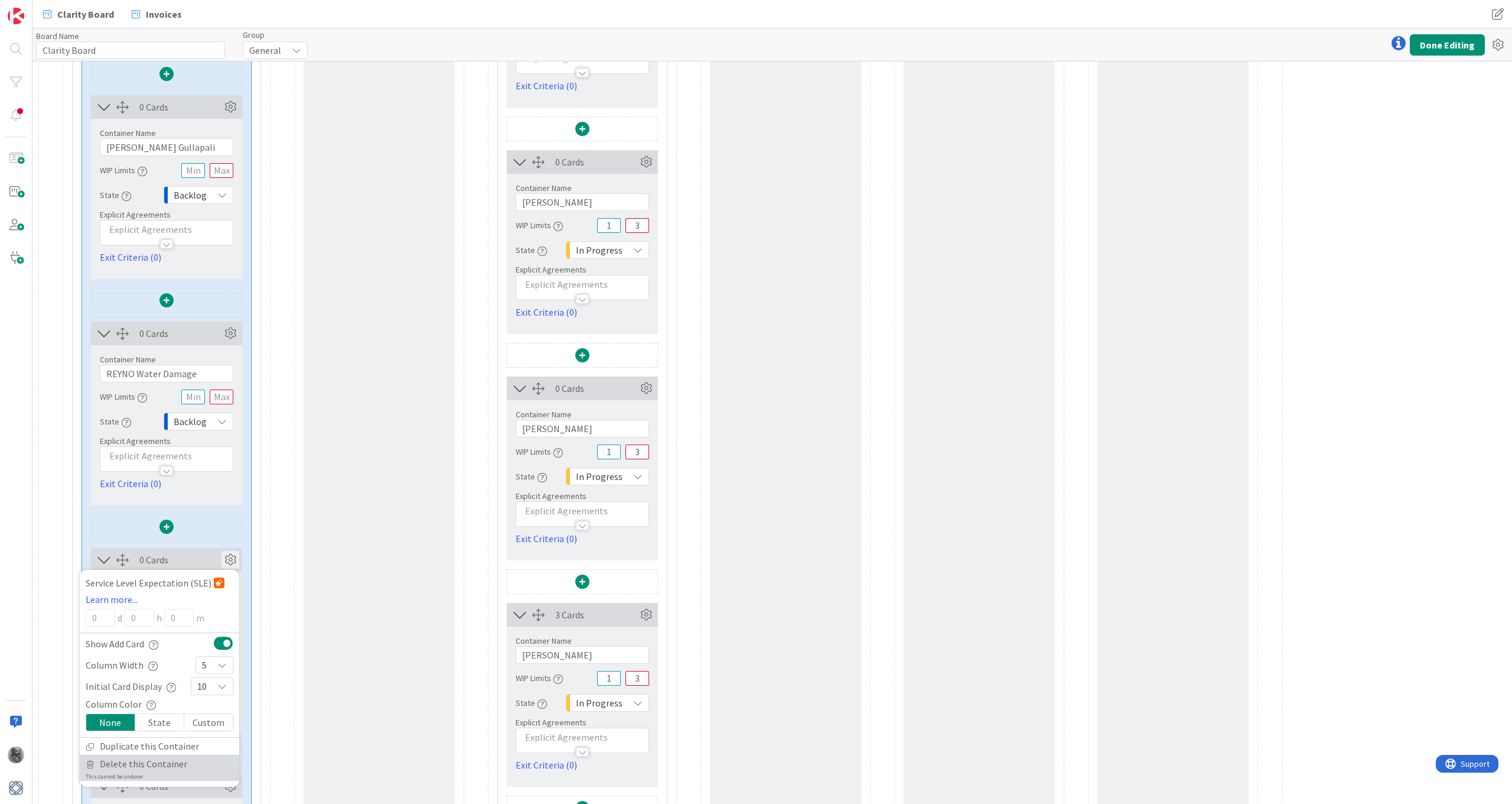
click at [133, 759] on span "Delete this Container" at bounding box center [143, 763] width 87 height 17
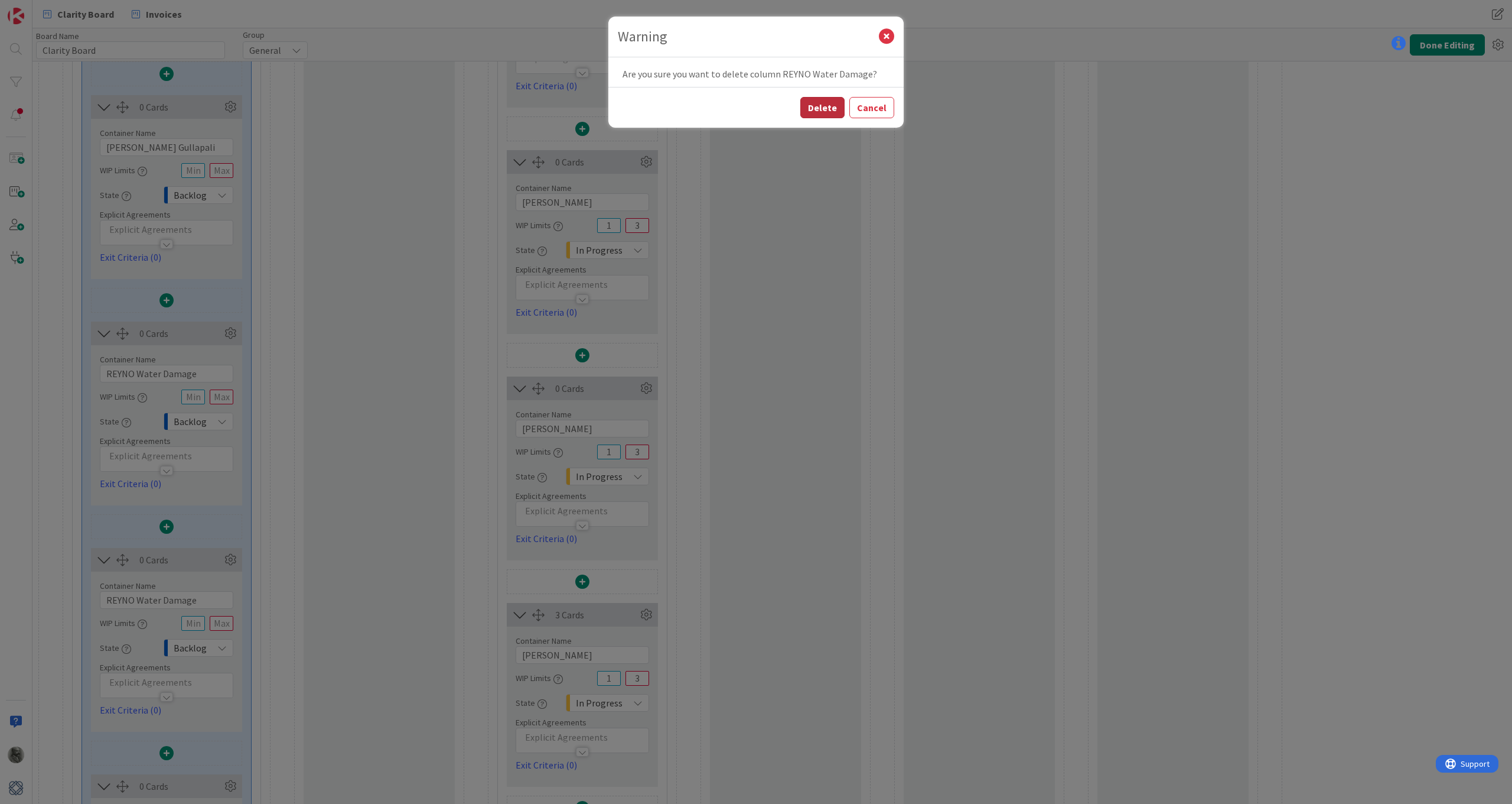
click at [815, 110] on button "Delete" at bounding box center [822, 107] width 44 height 21
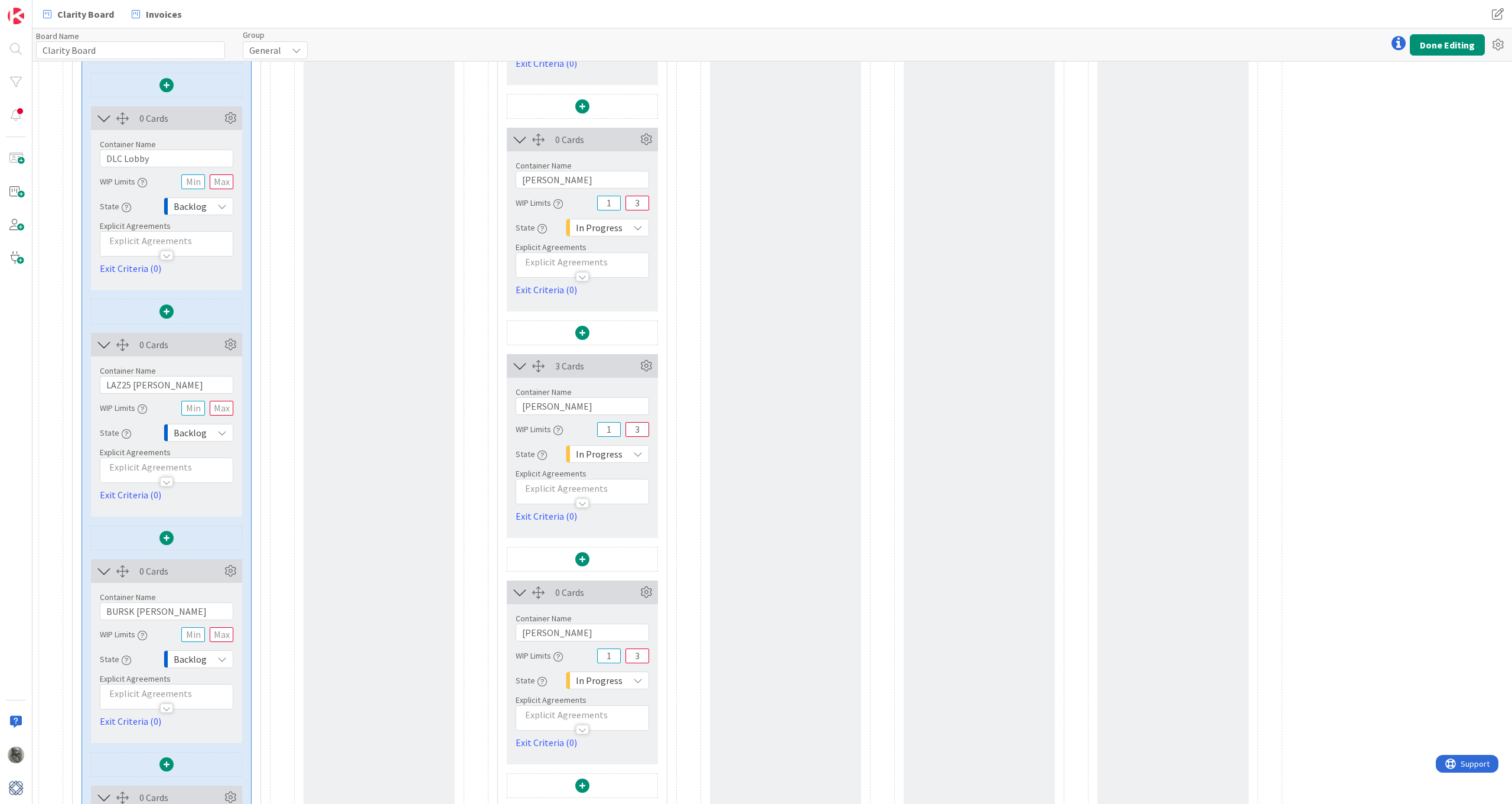
scroll to position [613, 0]
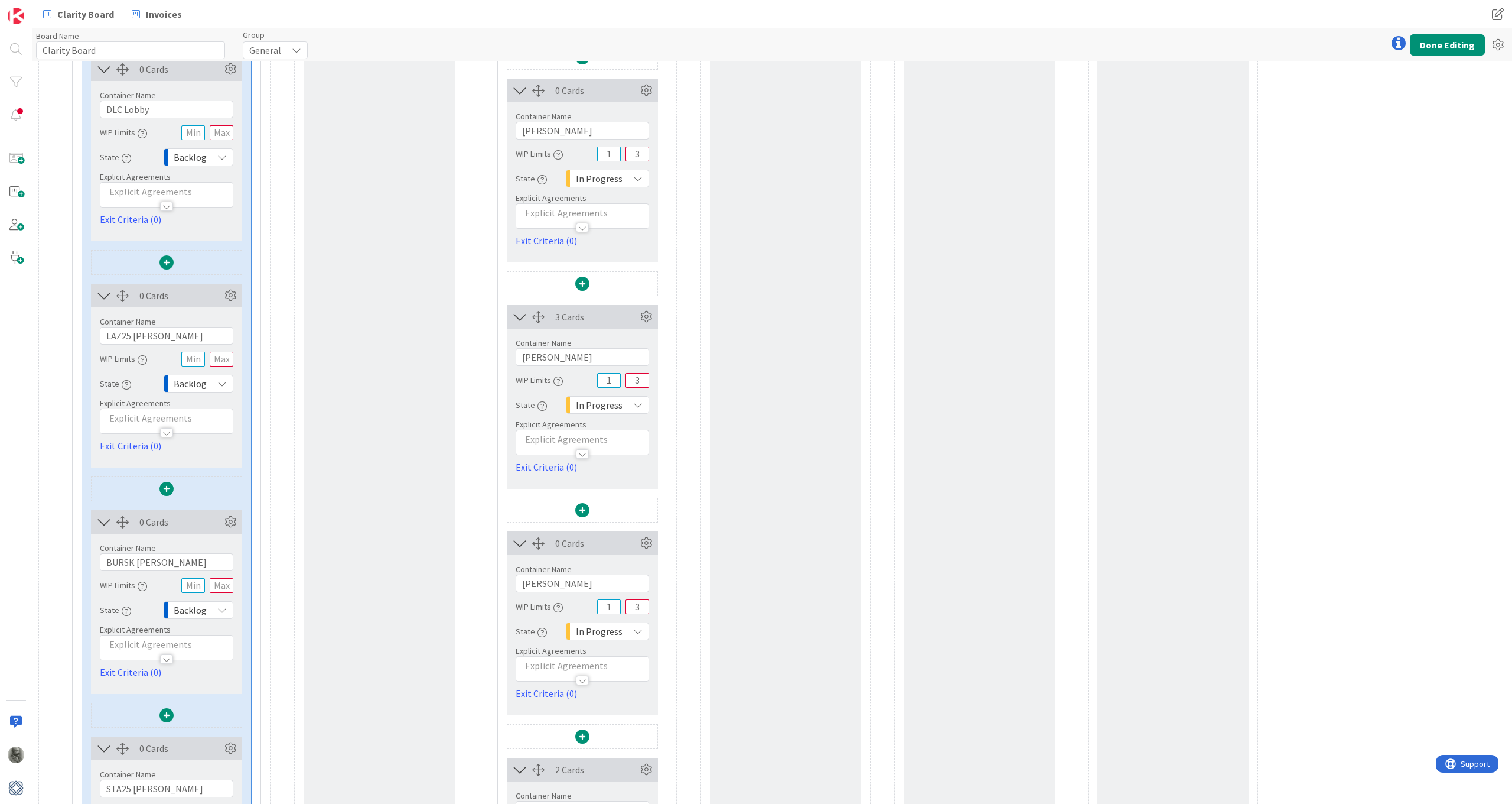
click at [220, 382] on icon at bounding box center [222, 384] width 9 height 9
click at [204, 431] on span "None" at bounding box center [244, 430] width 98 height 18
click at [211, 610] on div "Backlog" at bounding box center [198, 610] width 70 height 18
click at [212, 650] on span "None" at bounding box center [244, 657] width 98 height 18
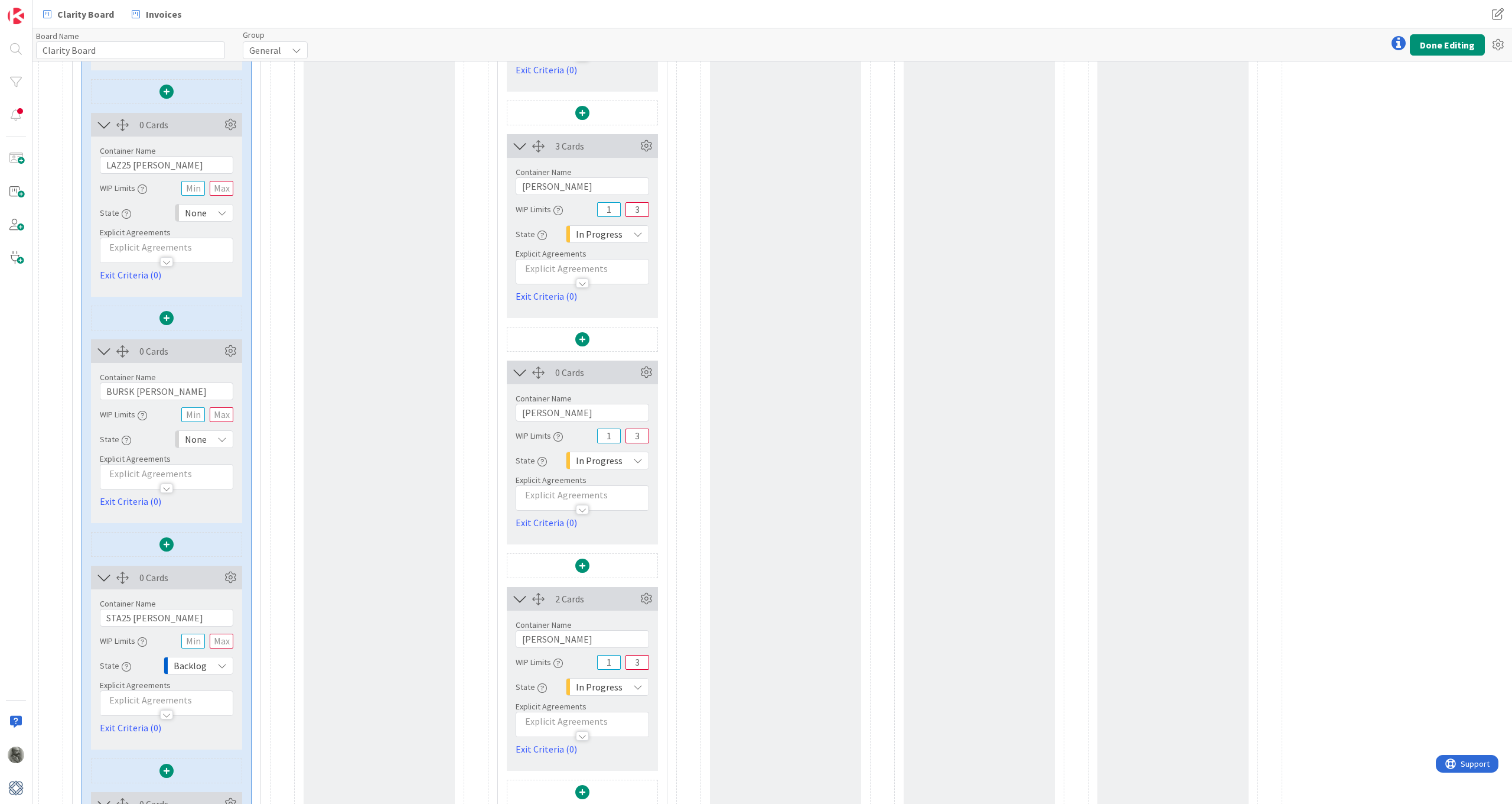
scroll to position [794, 0]
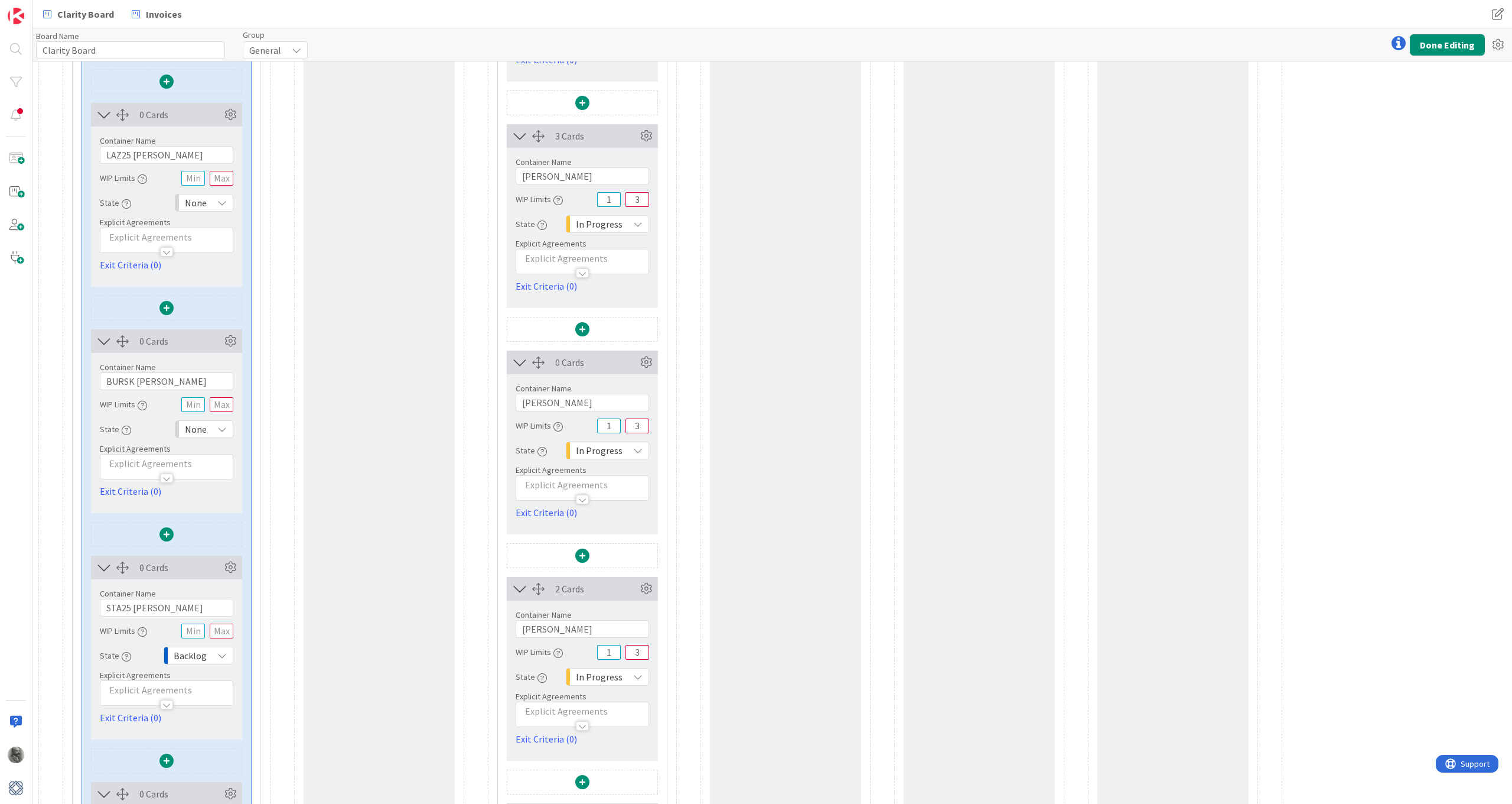
click at [203, 653] on span "Backlog" at bounding box center [190, 655] width 33 height 16
click at [205, 709] on span "None" at bounding box center [244, 702] width 98 height 18
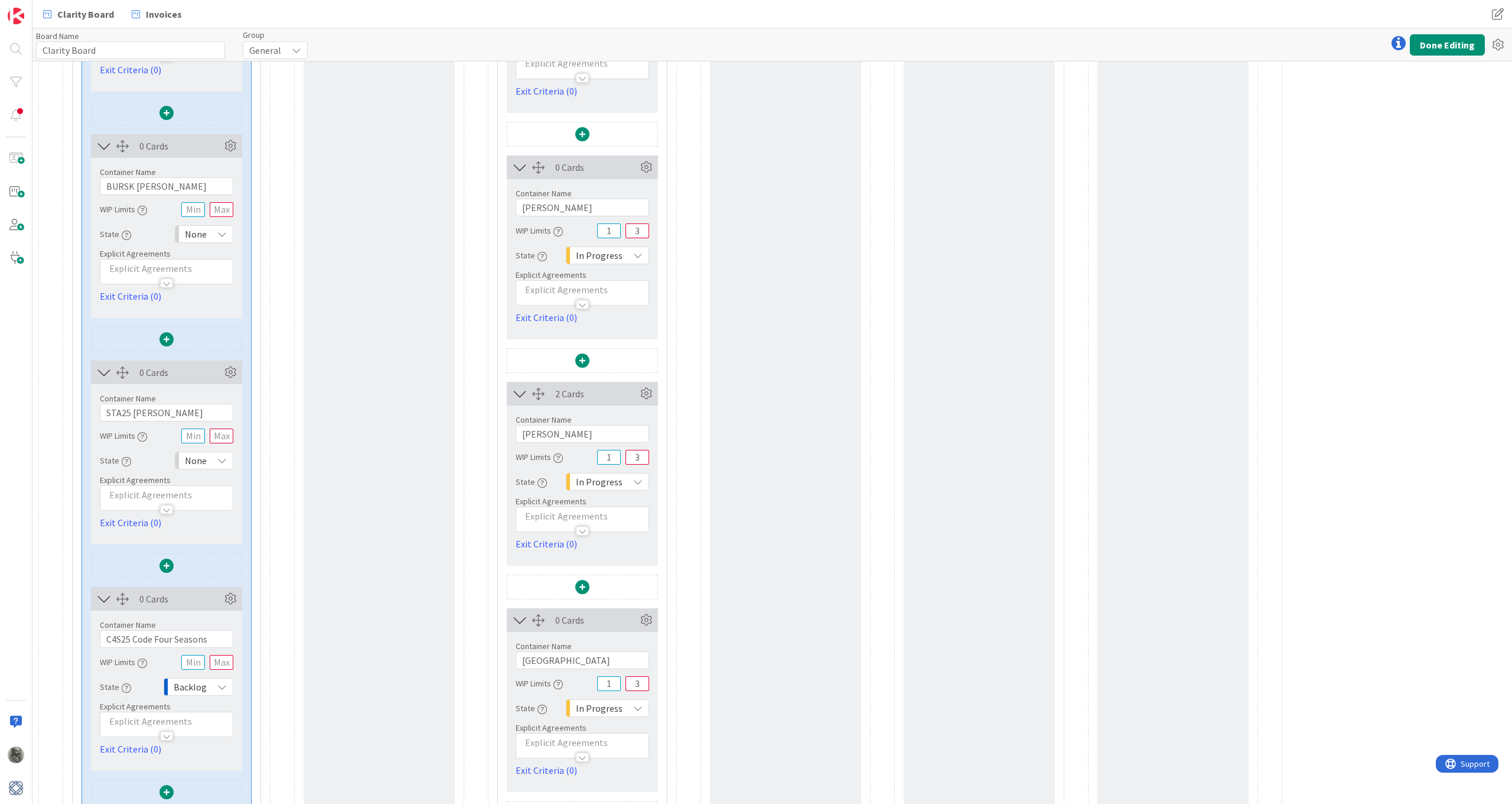
scroll to position [994, 0]
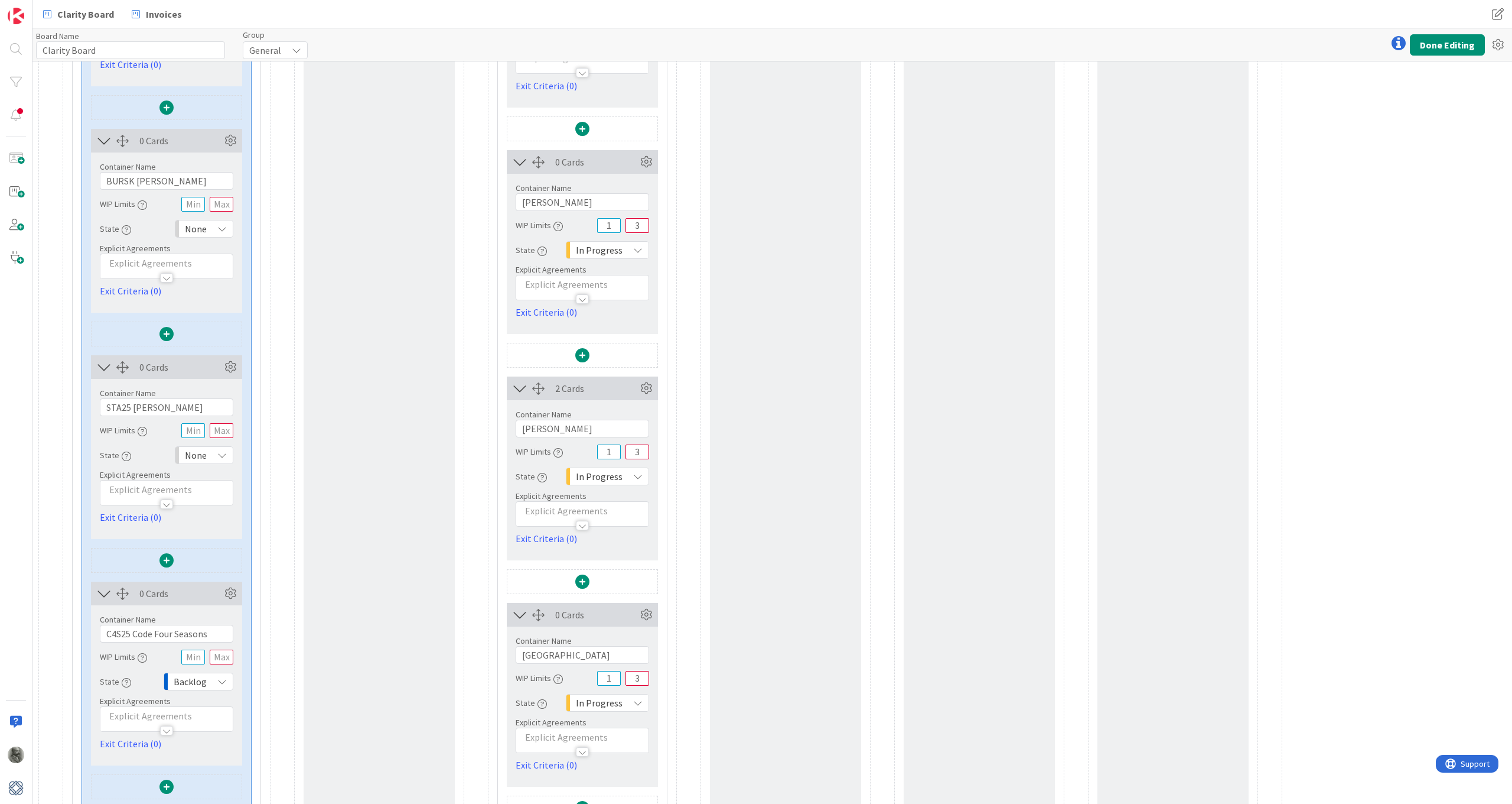
click at [198, 681] on span "Backlog" at bounding box center [190, 682] width 33 height 16
click at [206, 567] on span "None" at bounding box center [244, 571] width 98 height 18
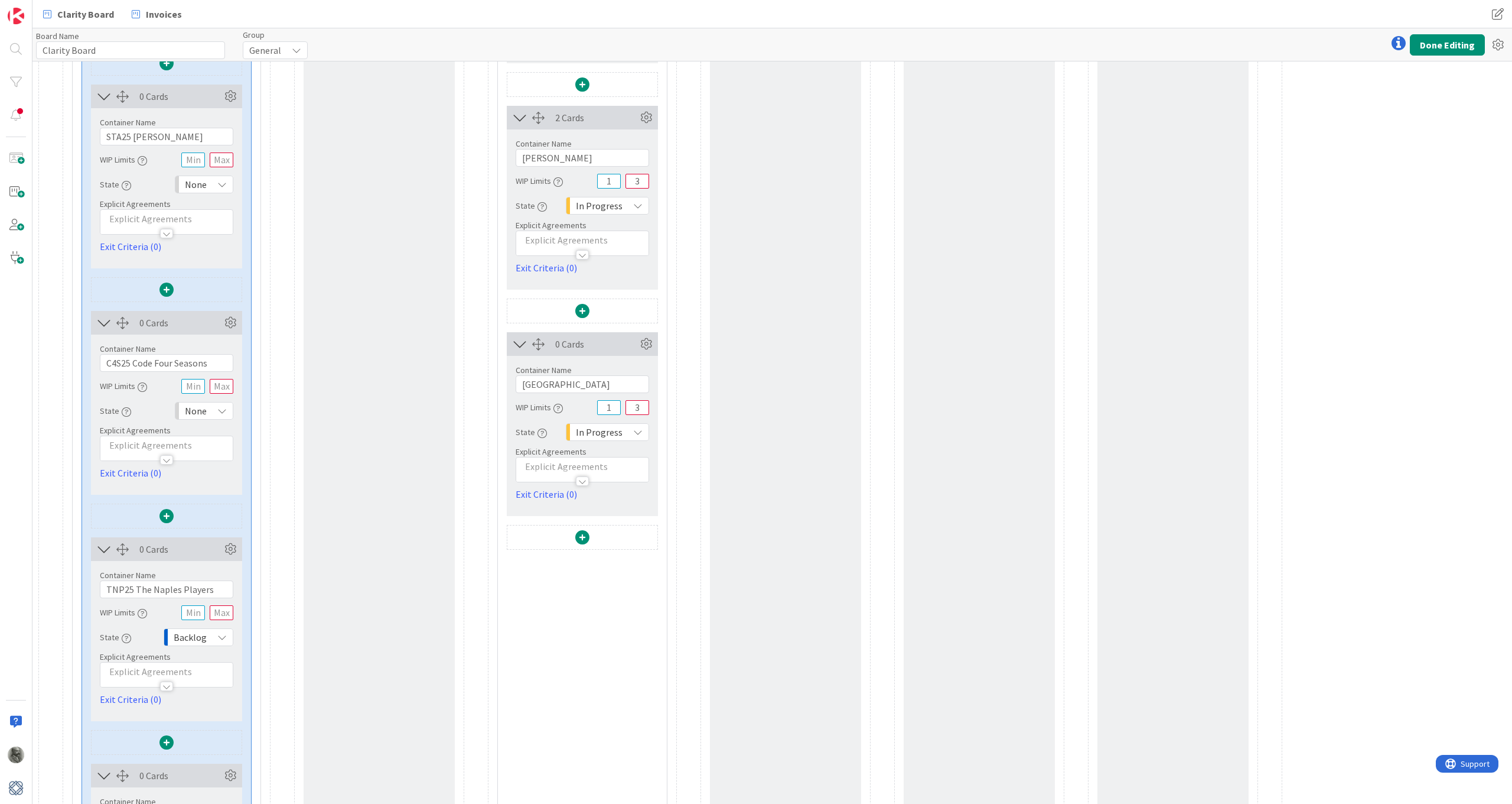
scroll to position [1295, 0]
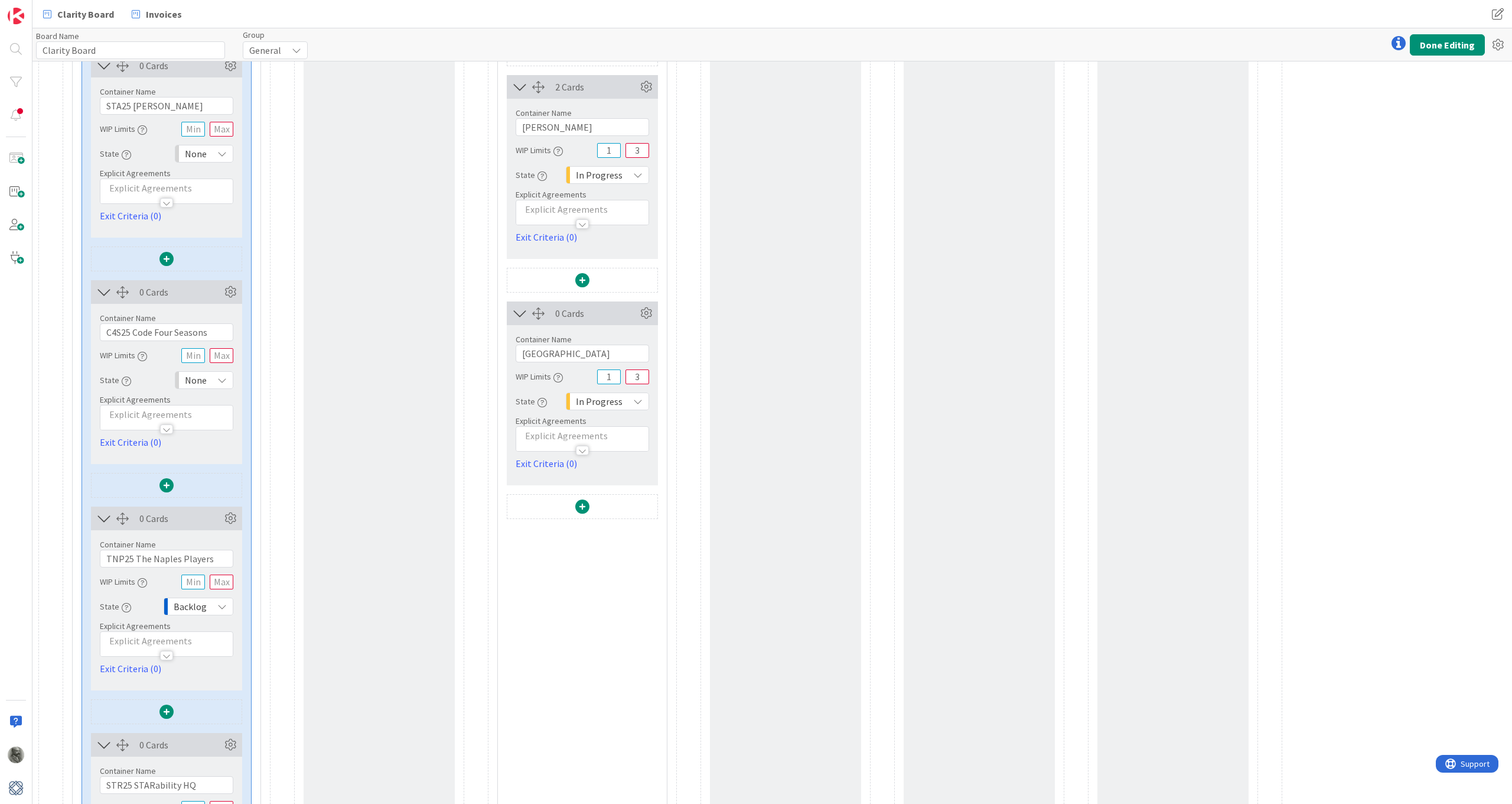
click at [193, 606] on span "Backlog" at bounding box center [190, 606] width 33 height 16
click at [206, 646] on span "None" at bounding box center [244, 654] width 98 height 18
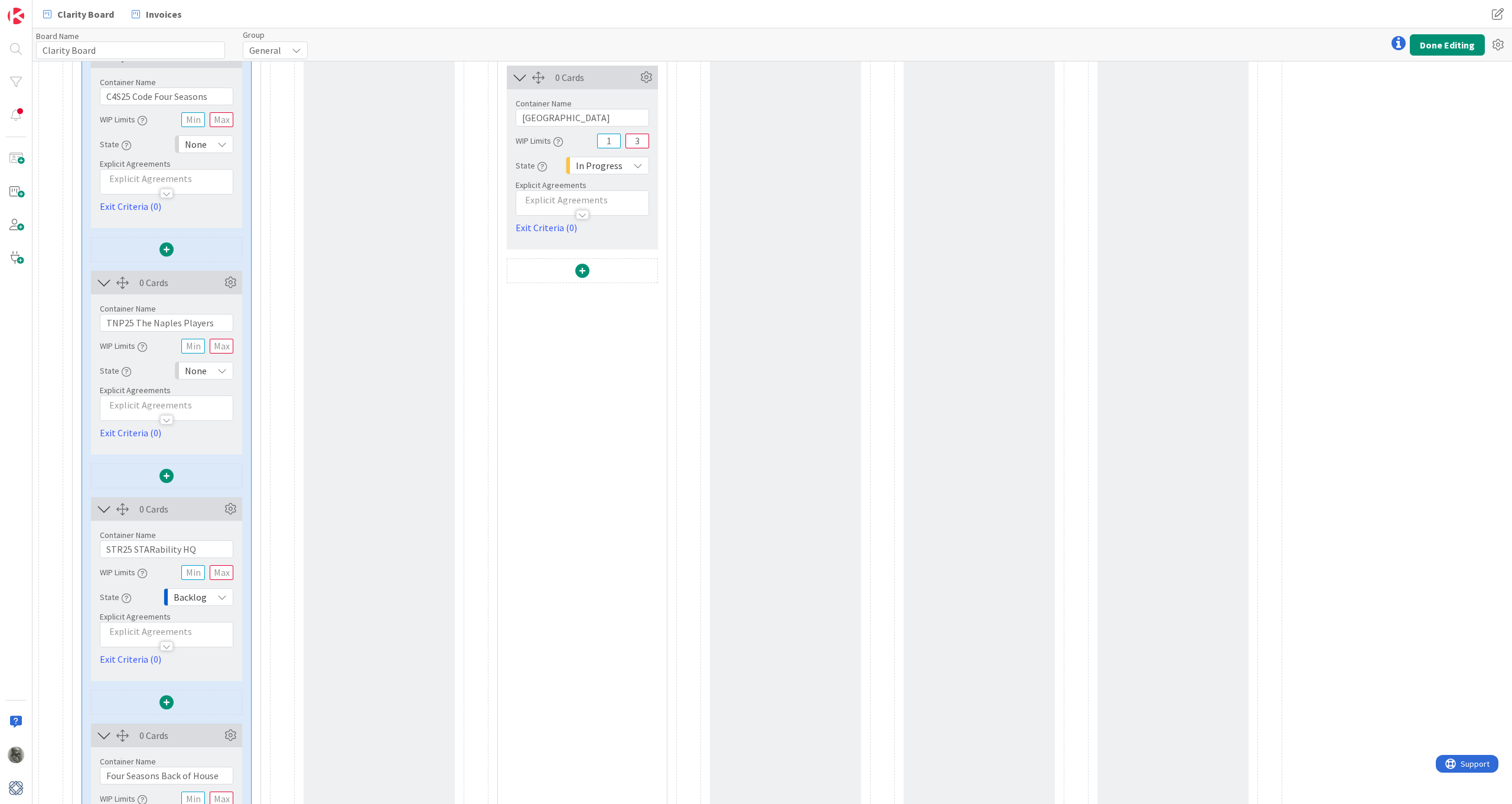
scroll to position [1538, 0]
click at [199, 586] on span "Backlog" at bounding box center [190, 589] width 33 height 16
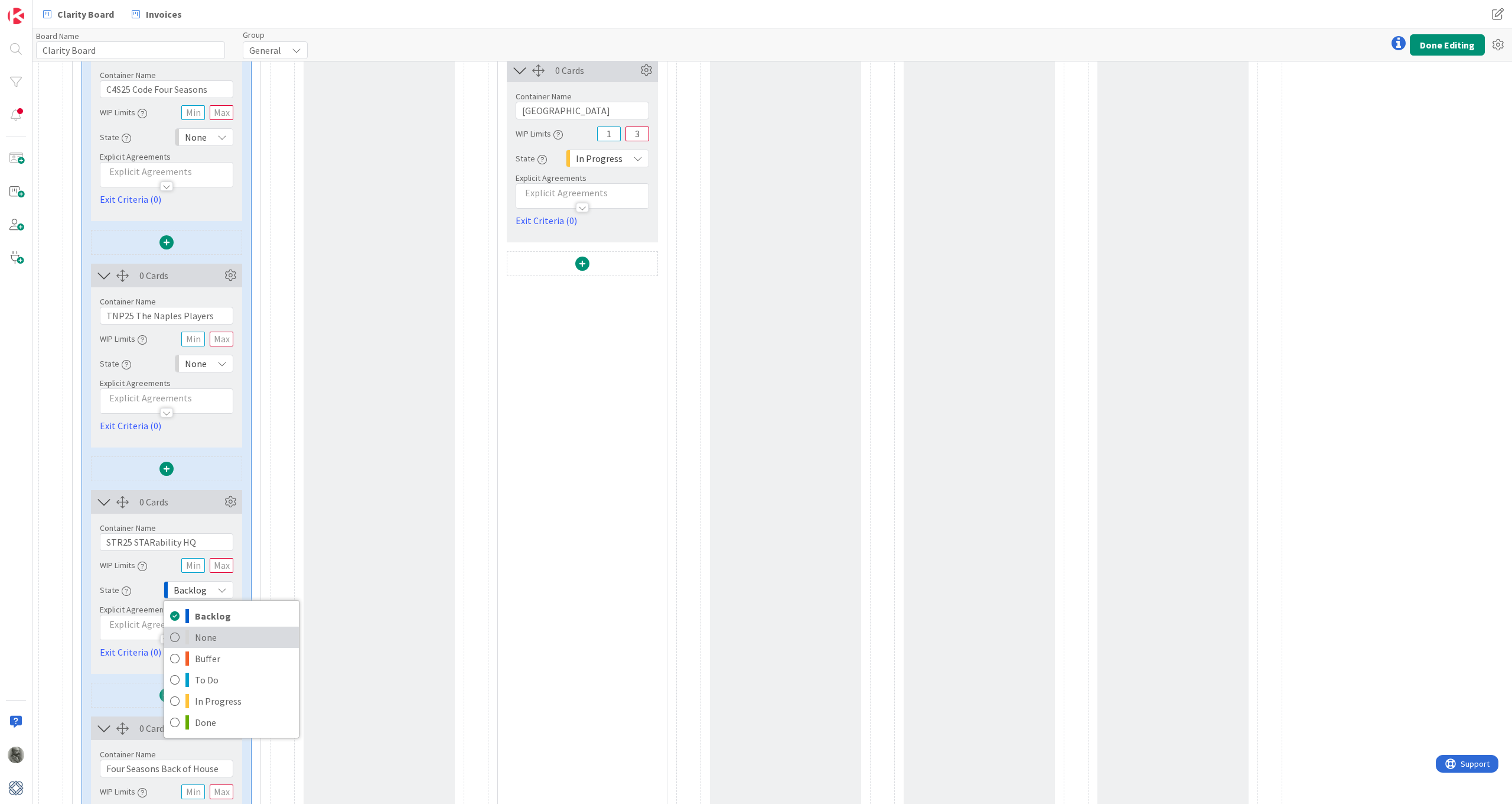
click at [212, 636] on span "None" at bounding box center [244, 637] width 98 height 18
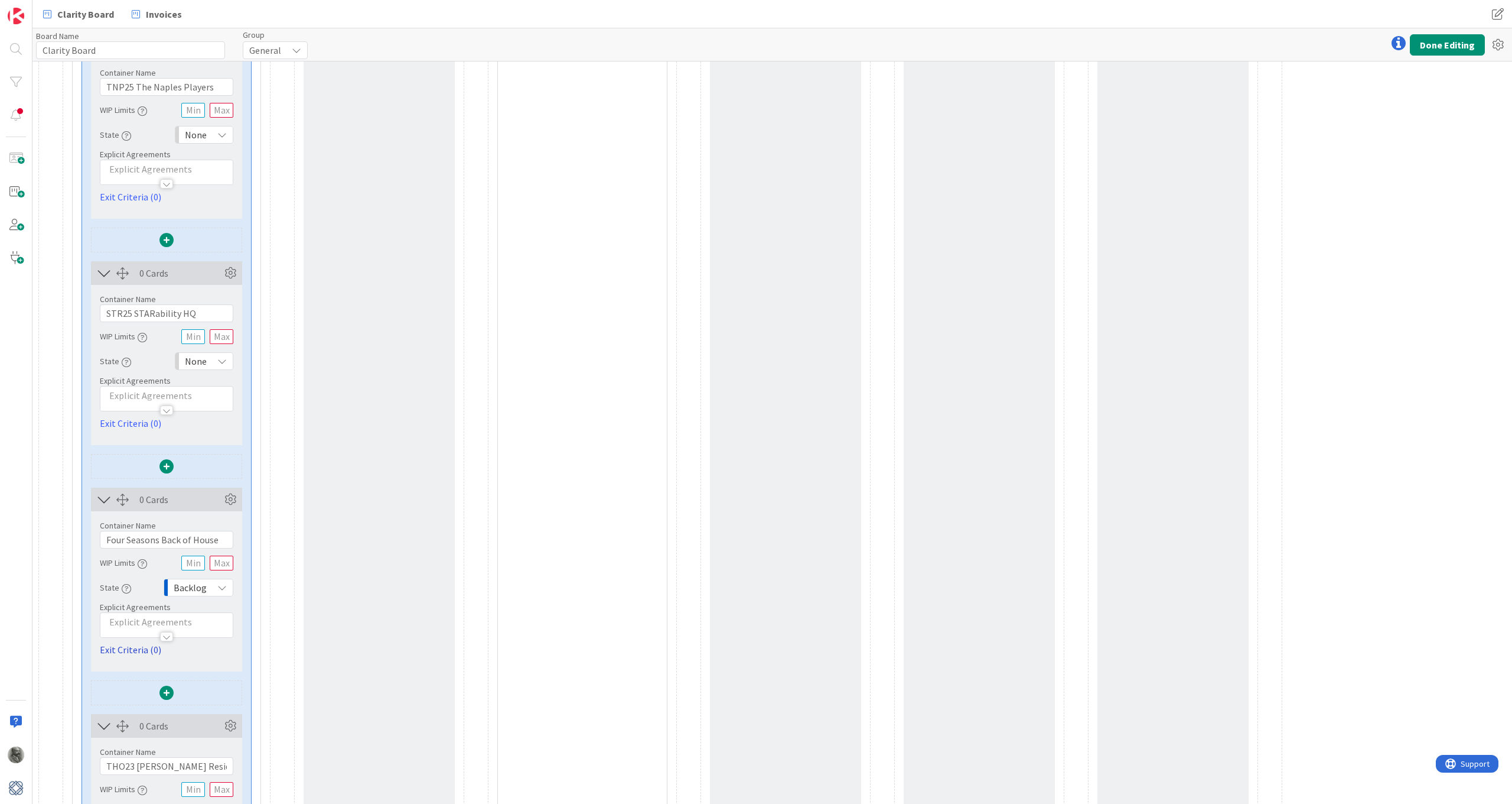
scroll to position [1781, 0]
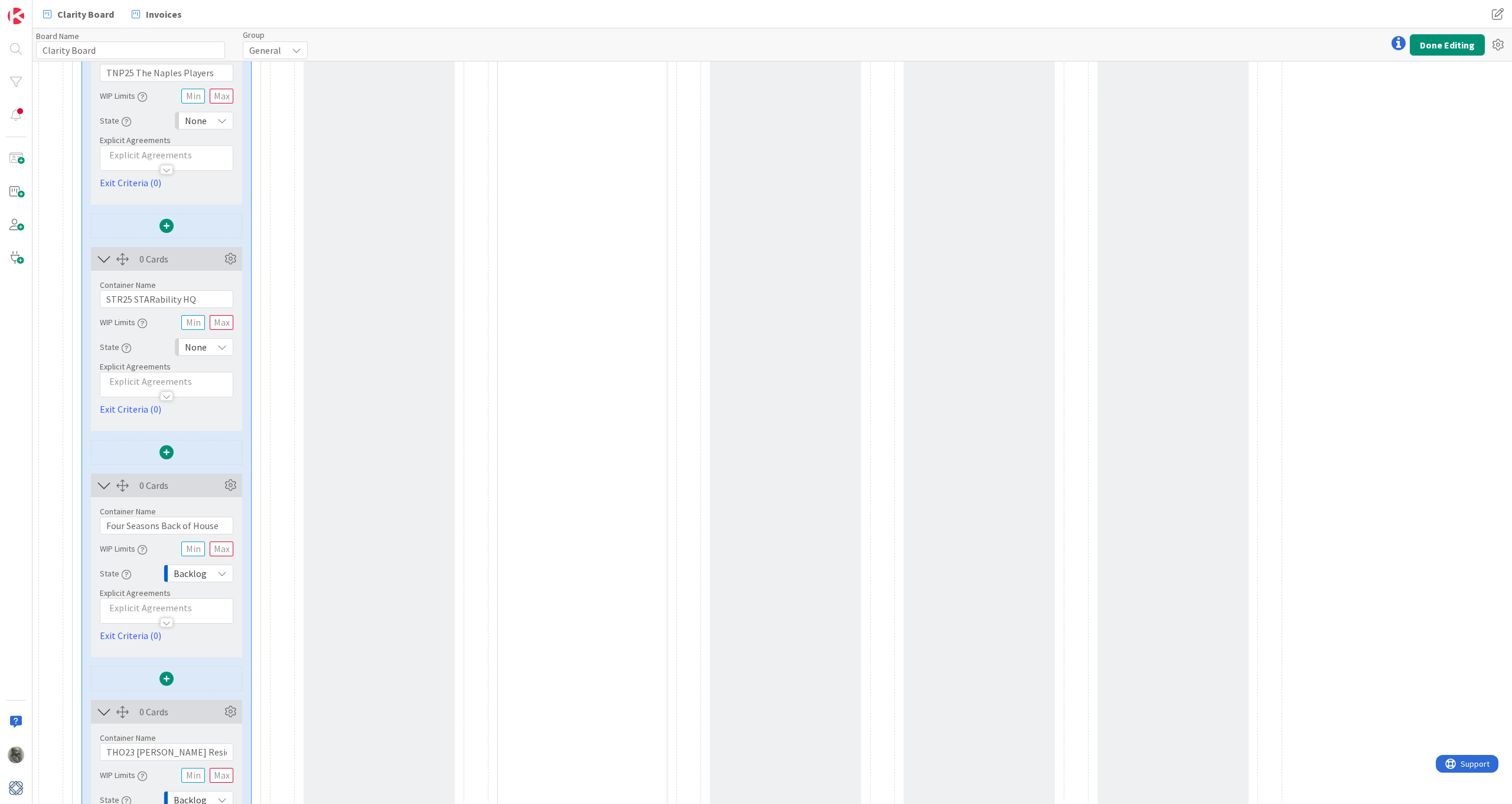
click at [202, 575] on span "Backlog" at bounding box center [190, 573] width 33 height 16
click at [204, 620] on span "None" at bounding box center [244, 621] width 98 height 18
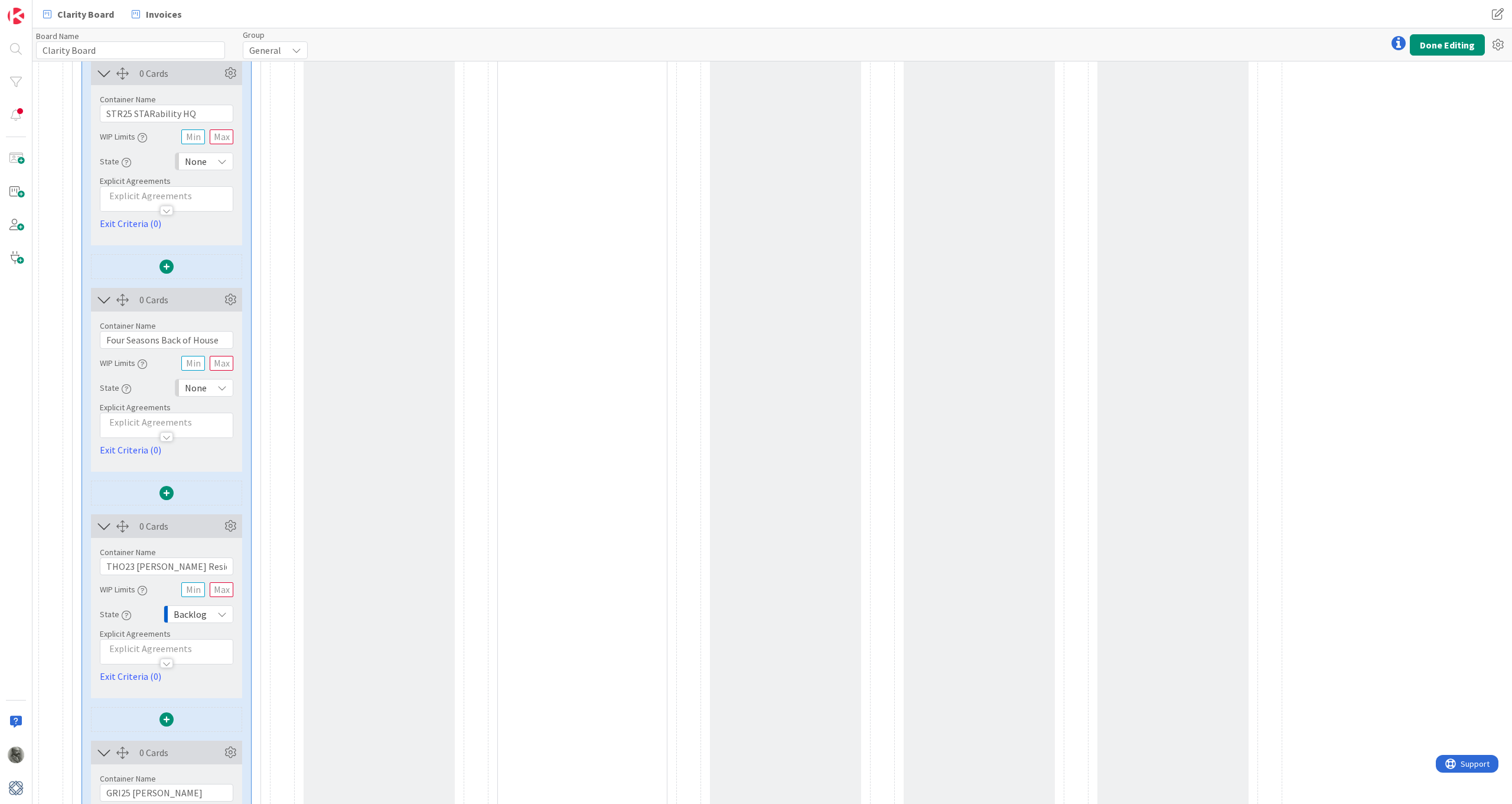
scroll to position [1983, 0]
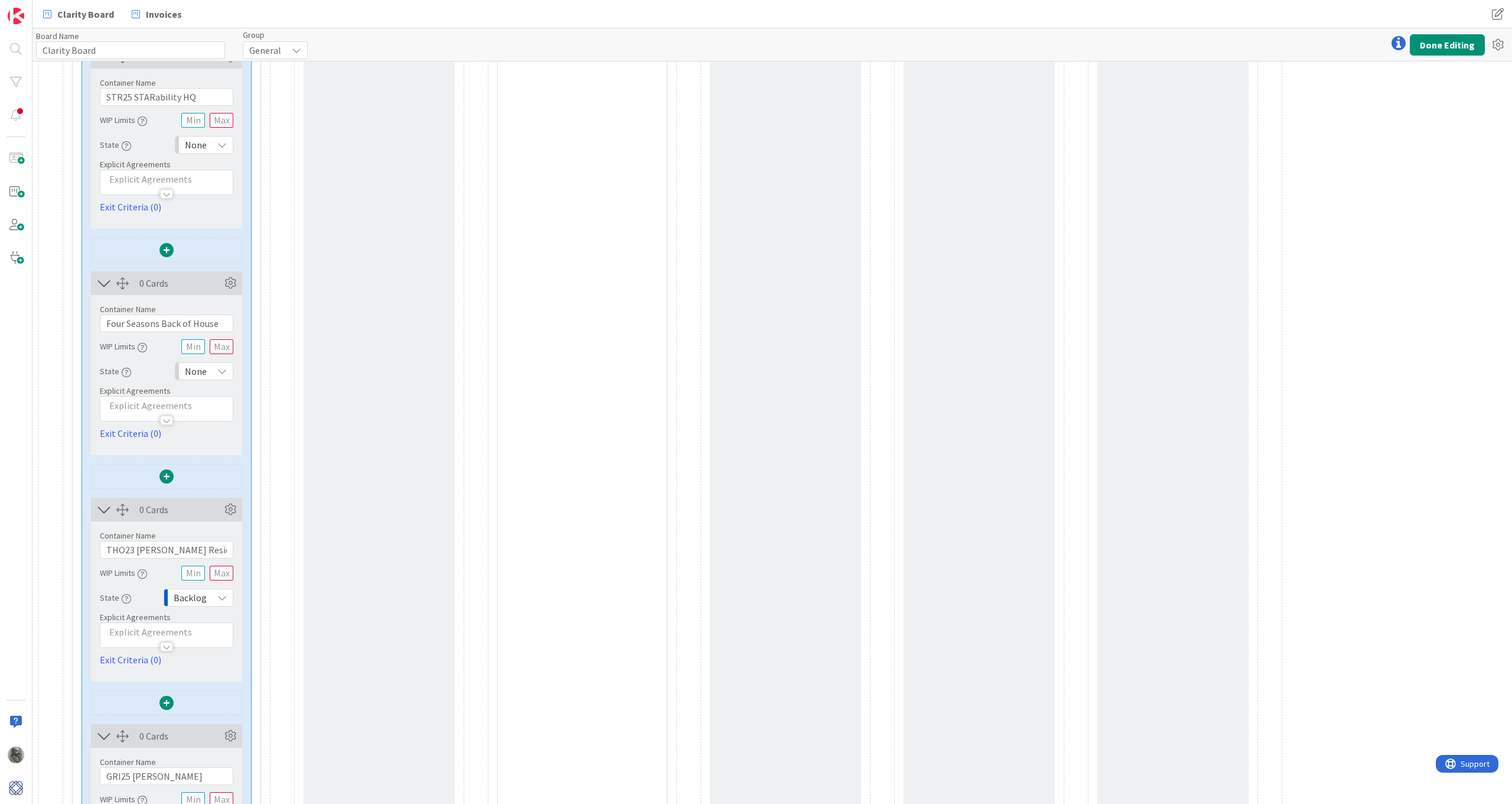
click at [188, 599] on span "Backlog" at bounding box center [190, 598] width 33 height 16
click at [205, 645] on span "None" at bounding box center [244, 645] width 98 height 18
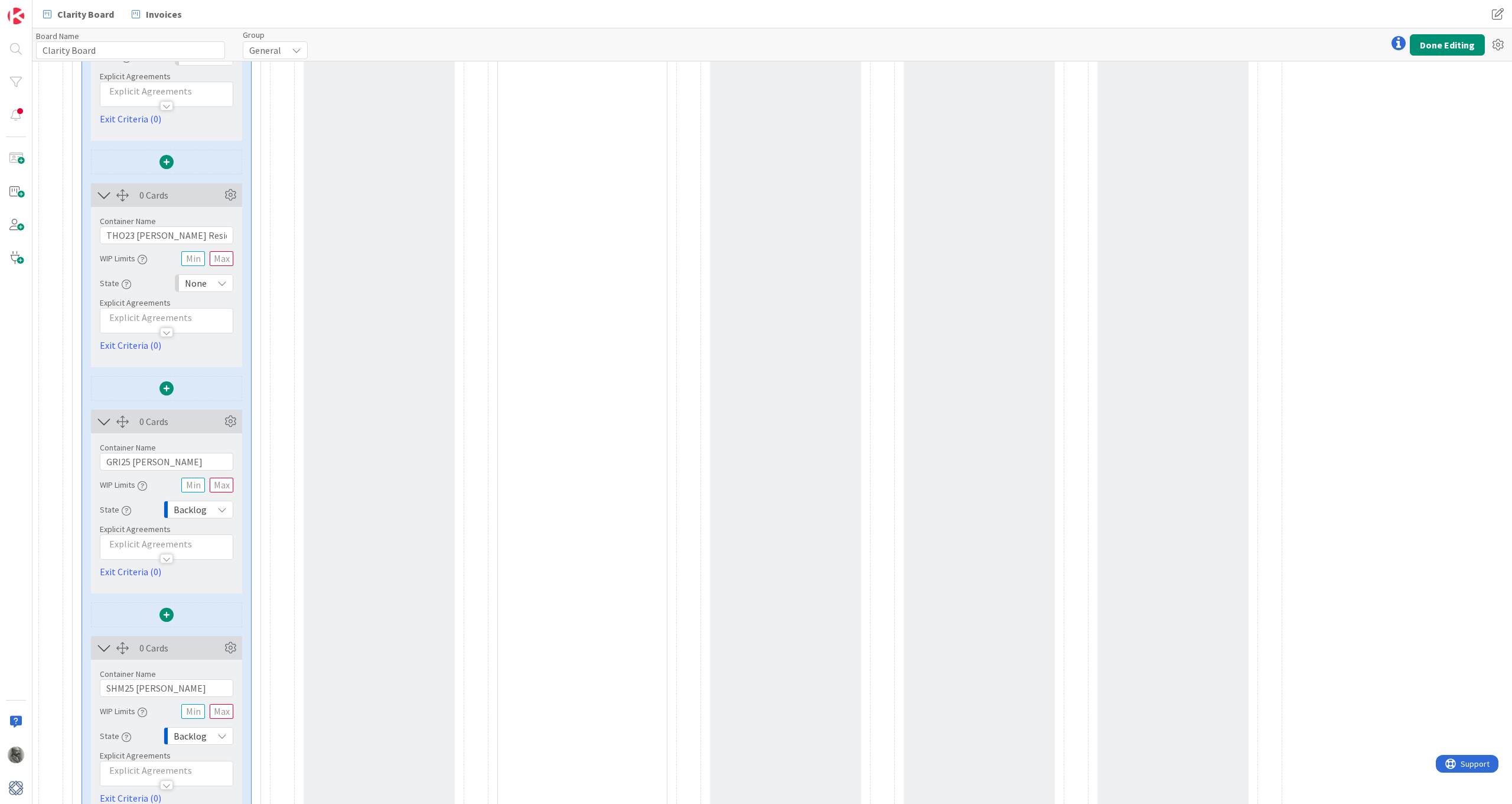
scroll to position [2327, 0]
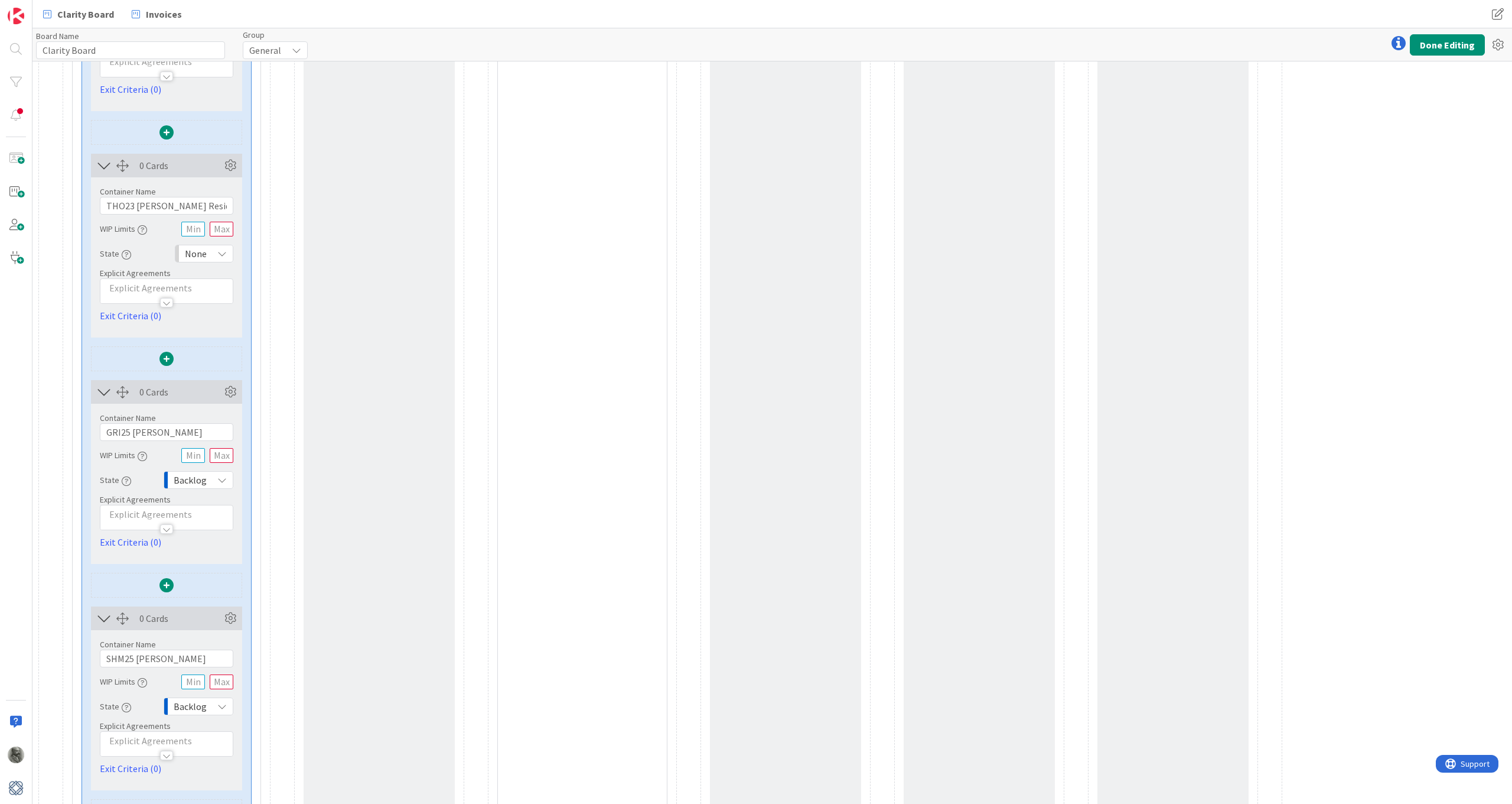
click at [189, 478] on span "Backlog" at bounding box center [190, 480] width 33 height 16
click at [208, 520] on span "None" at bounding box center [244, 527] width 98 height 18
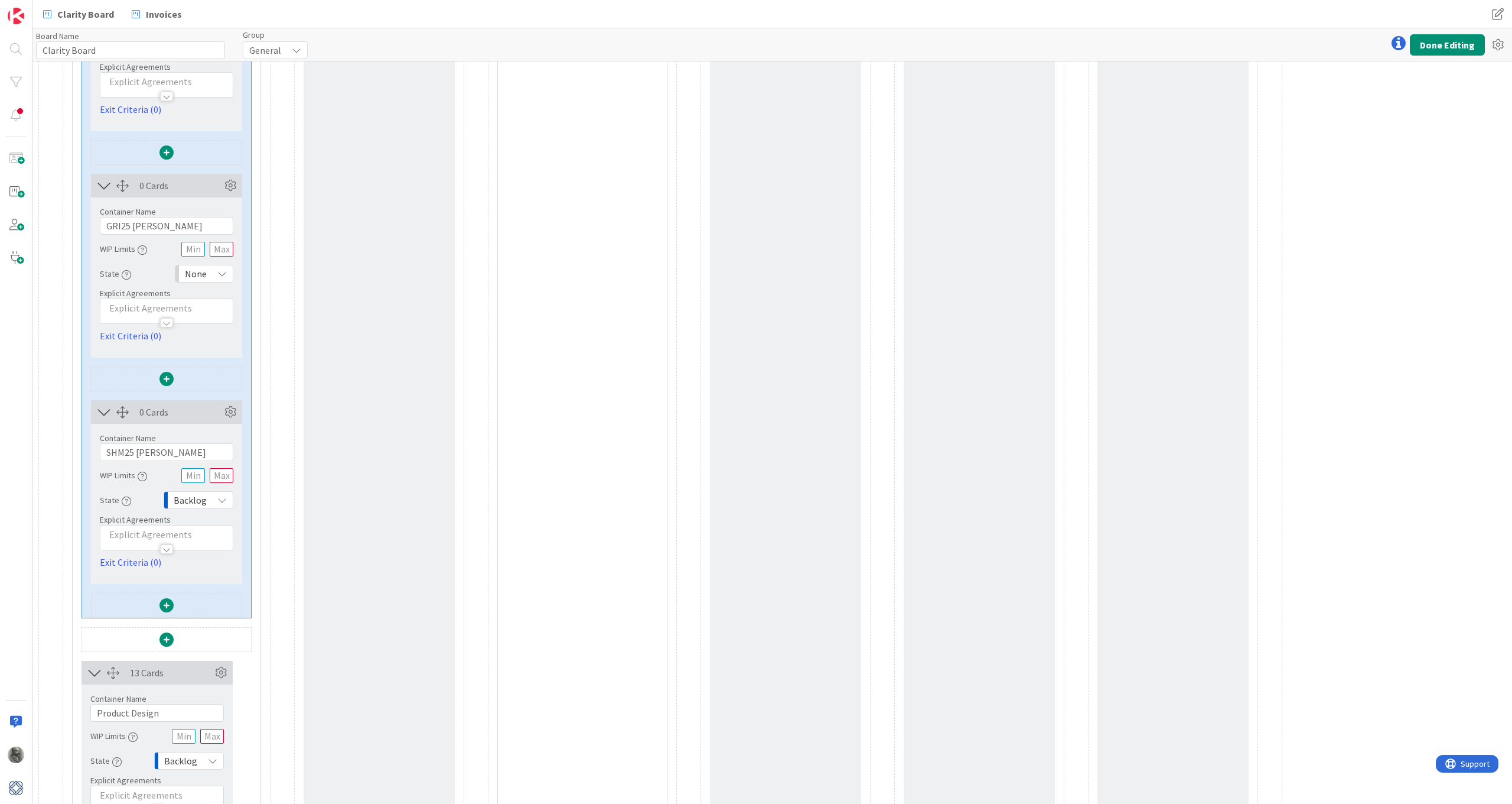
scroll to position [2556, 0]
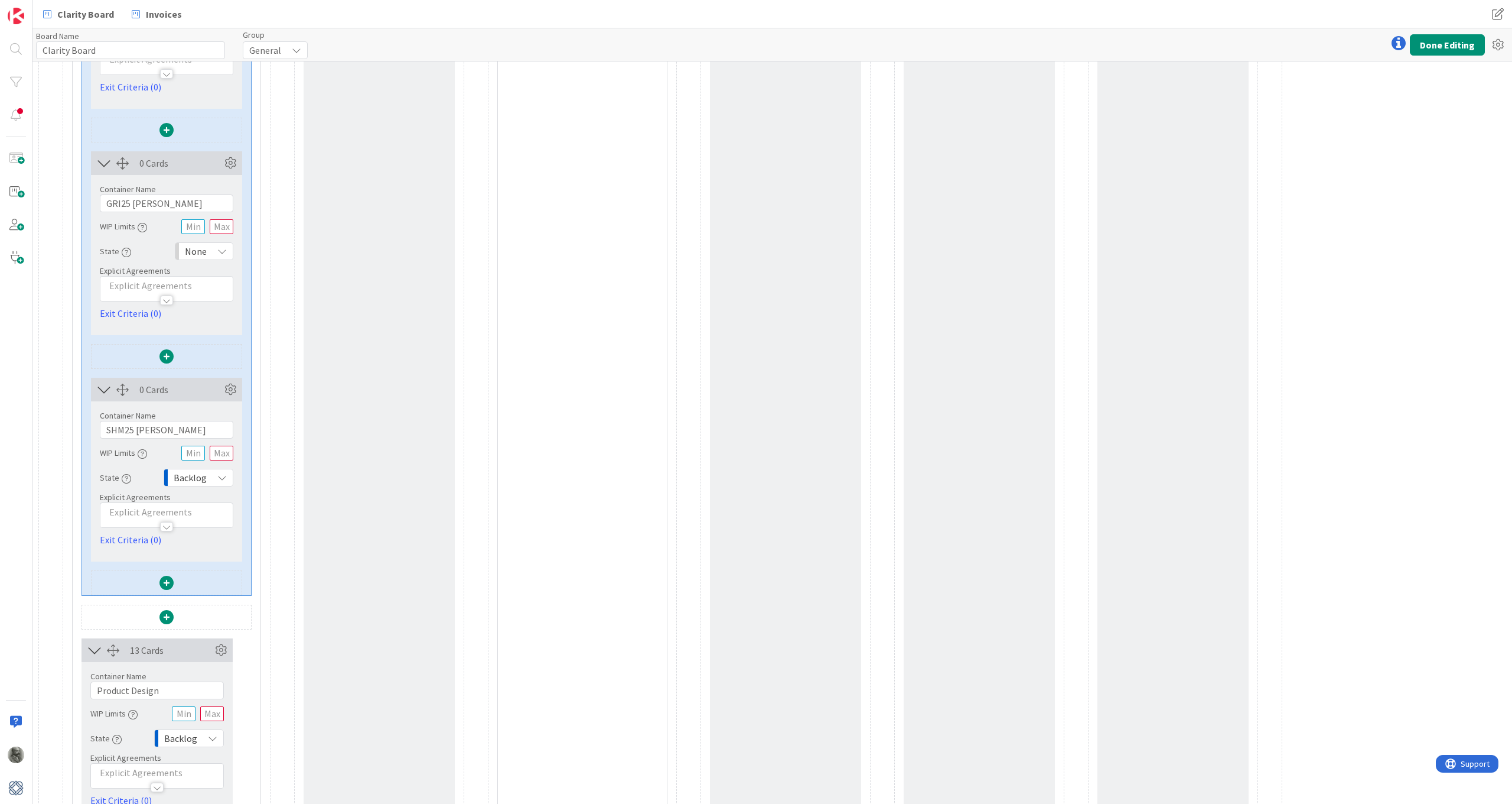
click at [199, 474] on span "Backlog" at bounding box center [190, 477] width 33 height 16
click at [206, 526] on span "None" at bounding box center [244, 524] width 98 height 18
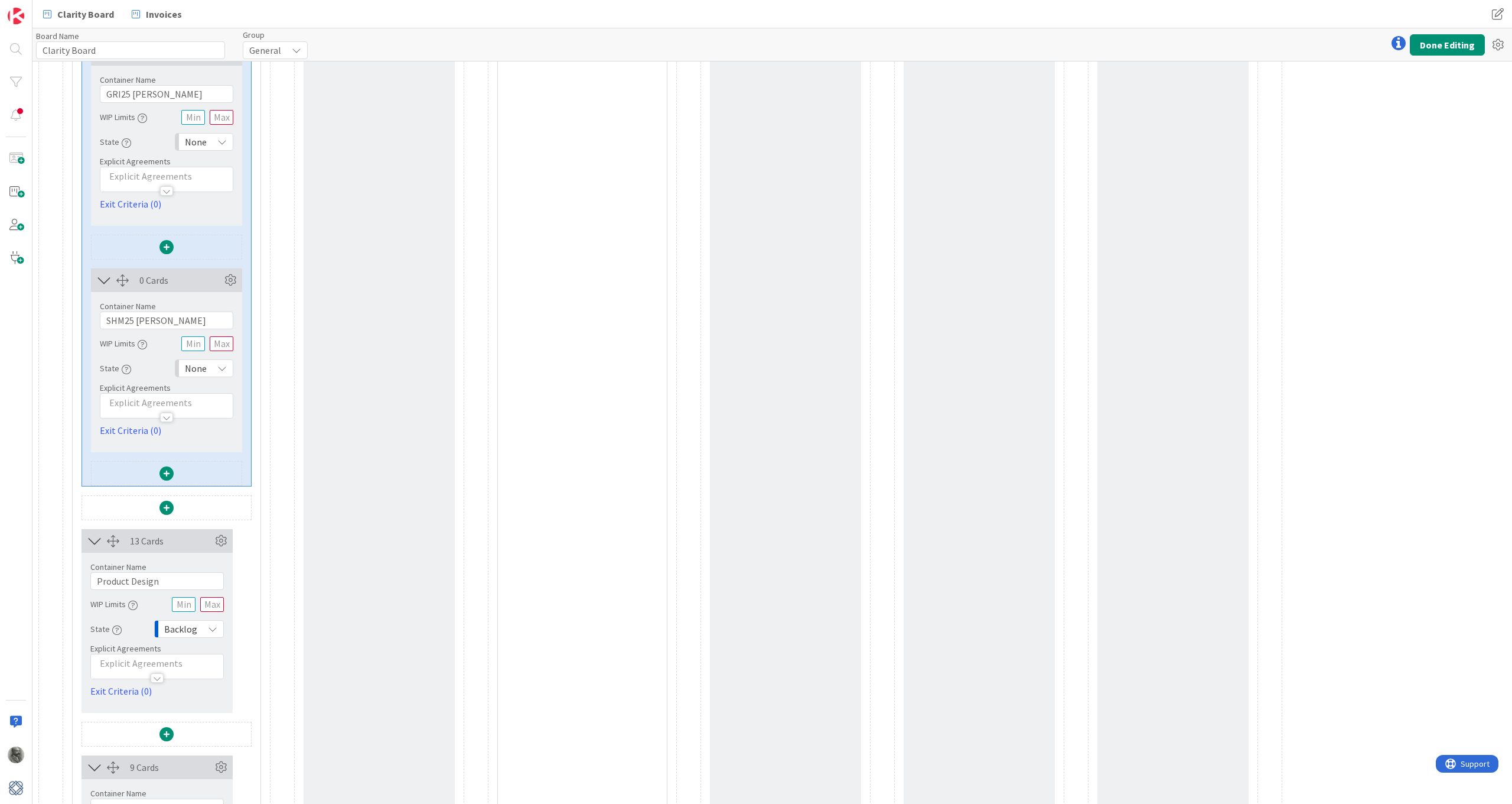
scroll to position [2704, 0]
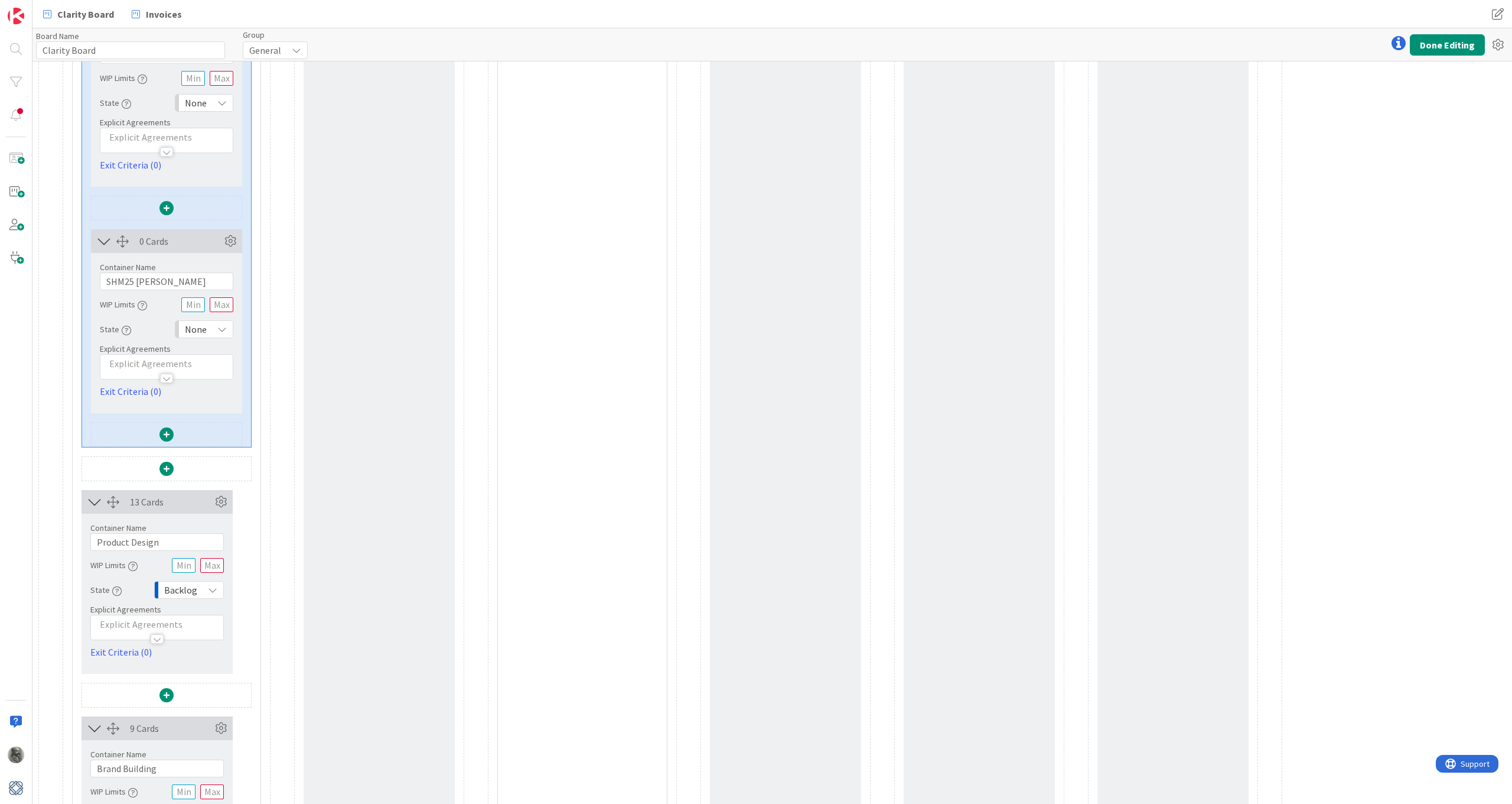
click at [190, 594] on span "Backlog" at bounding box center [181, 589] width 33 height 16
click at [204, 638] on span "None" at bounding box center [234, 637] width 98 height 18
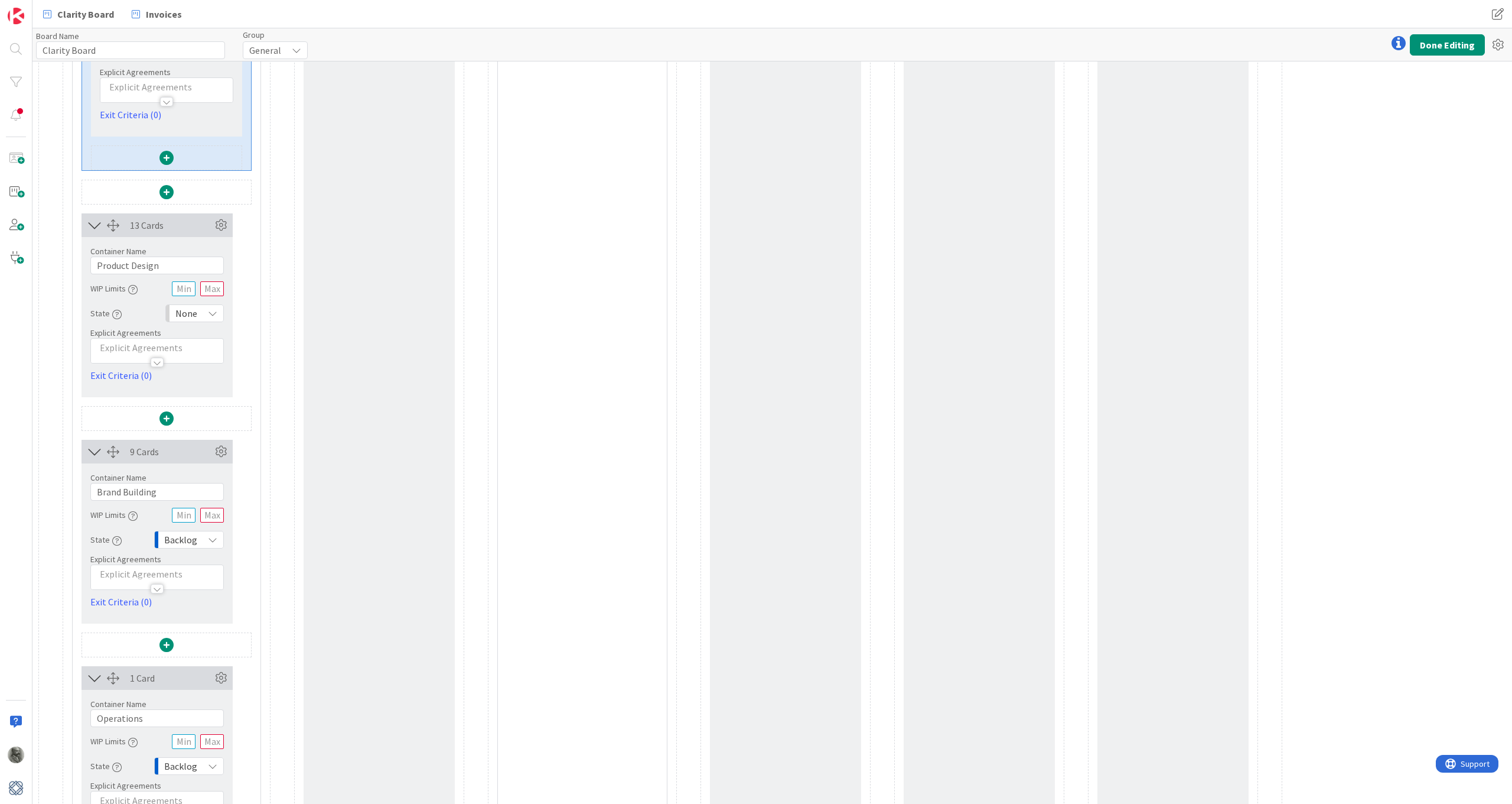
scroll to position [2990, 0]
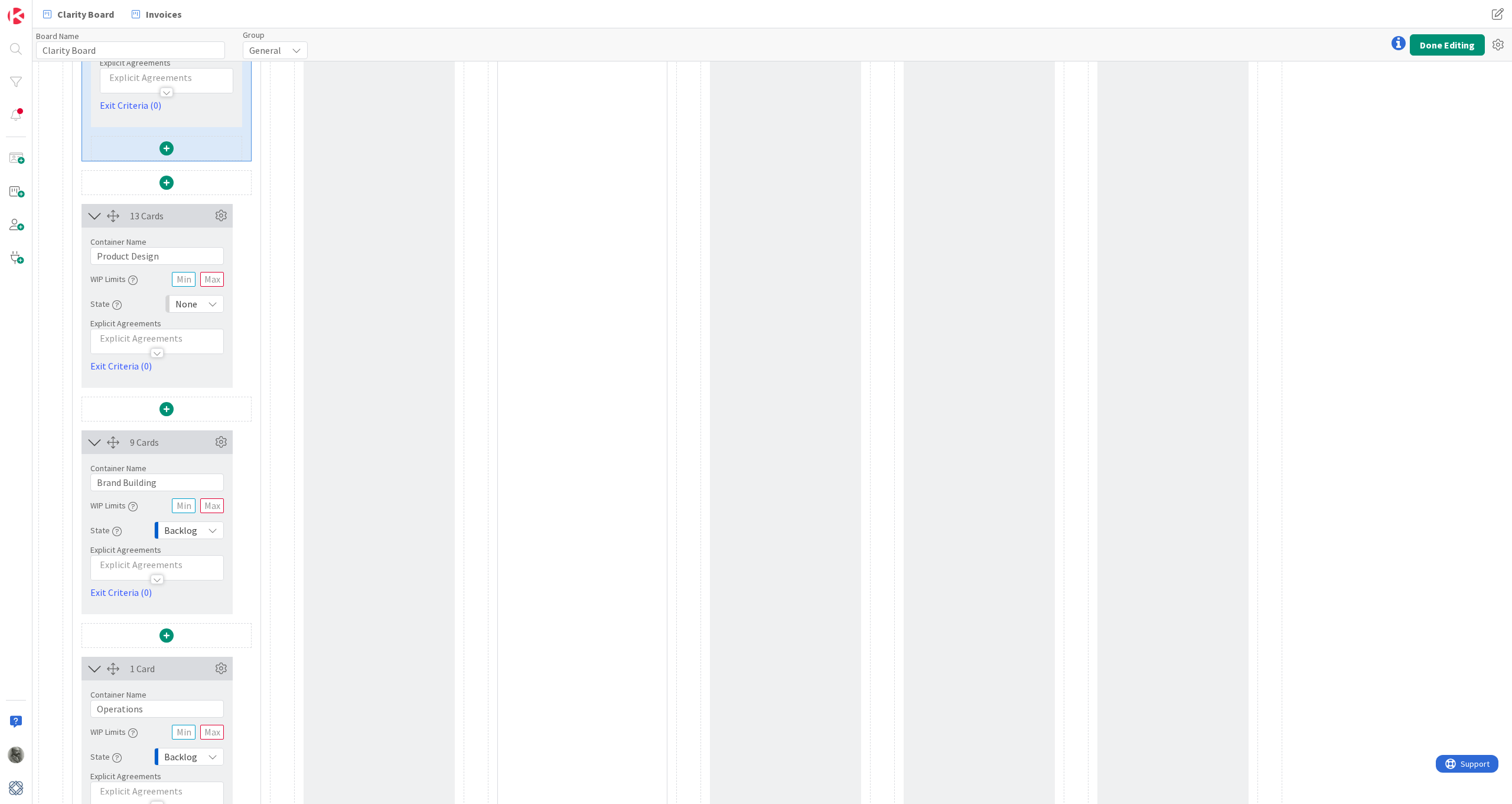
click at [189, 531] on span "Backlog" at bounding box center [181, 530] width 33 height 16
click at [198, 575] on span "None" at bounding box center [234, 577] width 98 height 18
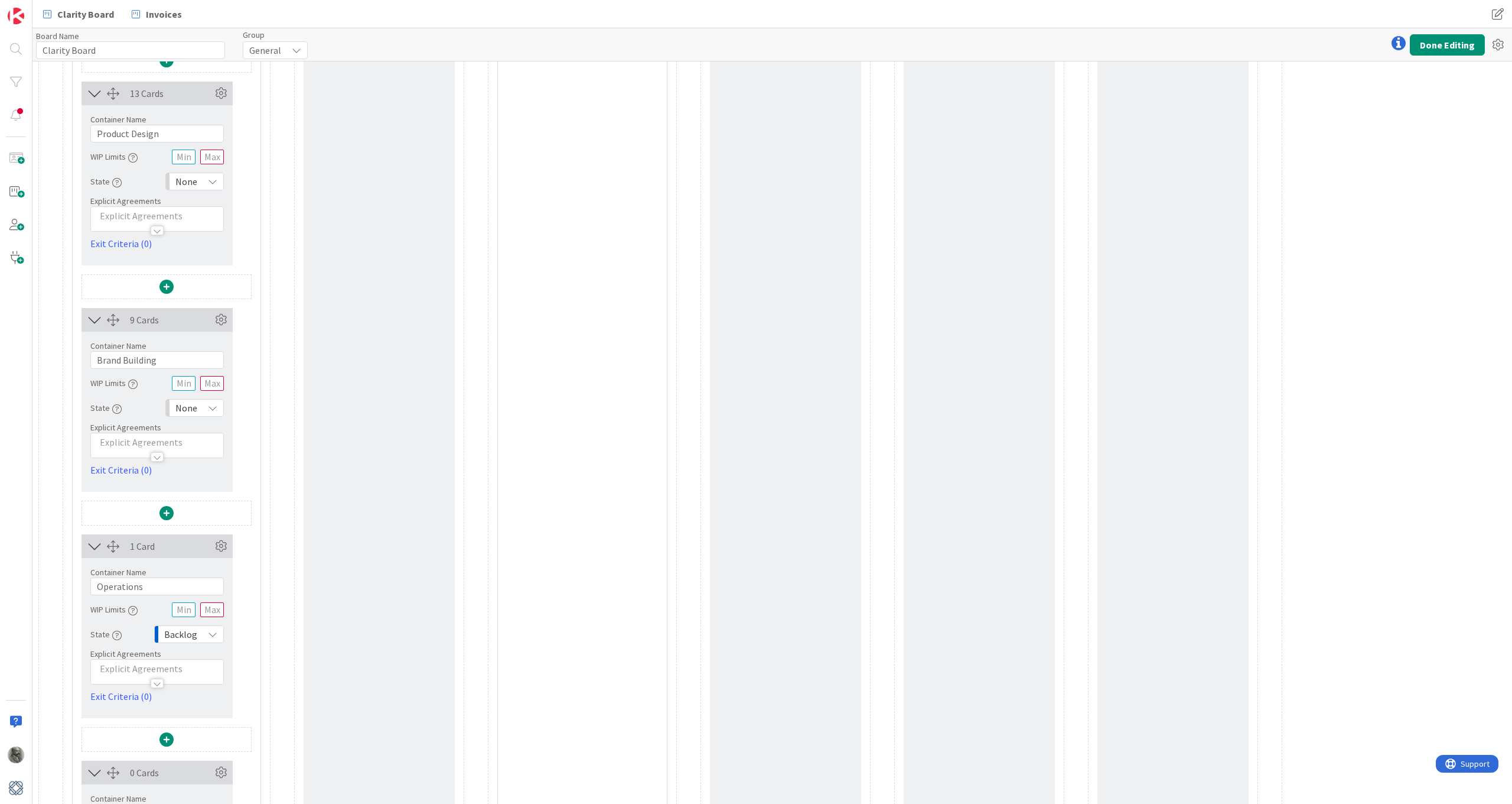
scroll to position [3156, 0]
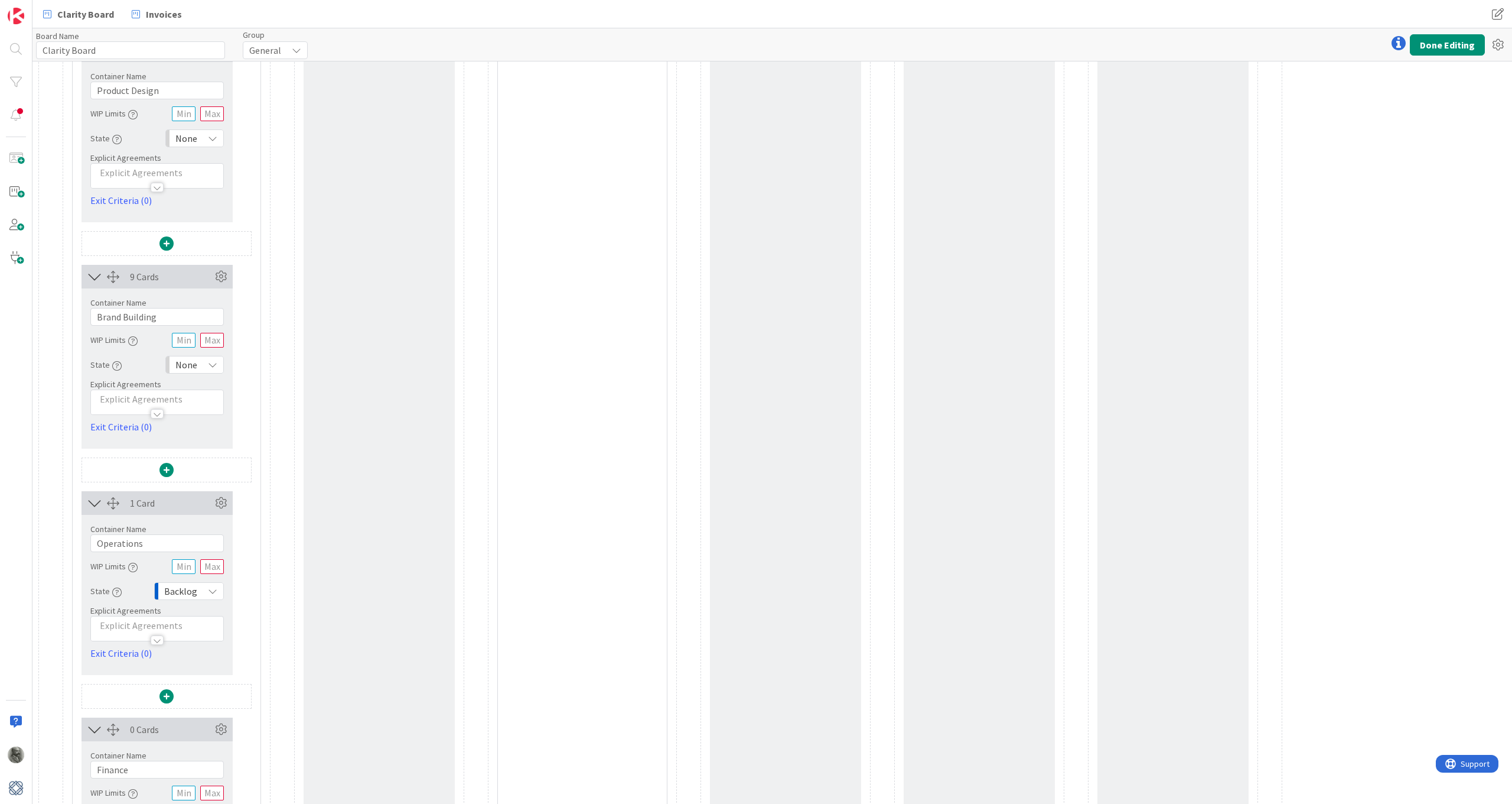
click at [185, 591] on span "Backlog" at bounding box center [181, 591] width 33 height 16
click at [198, 638] on span "None" at bounding box center [234, 638] width 98 height 18
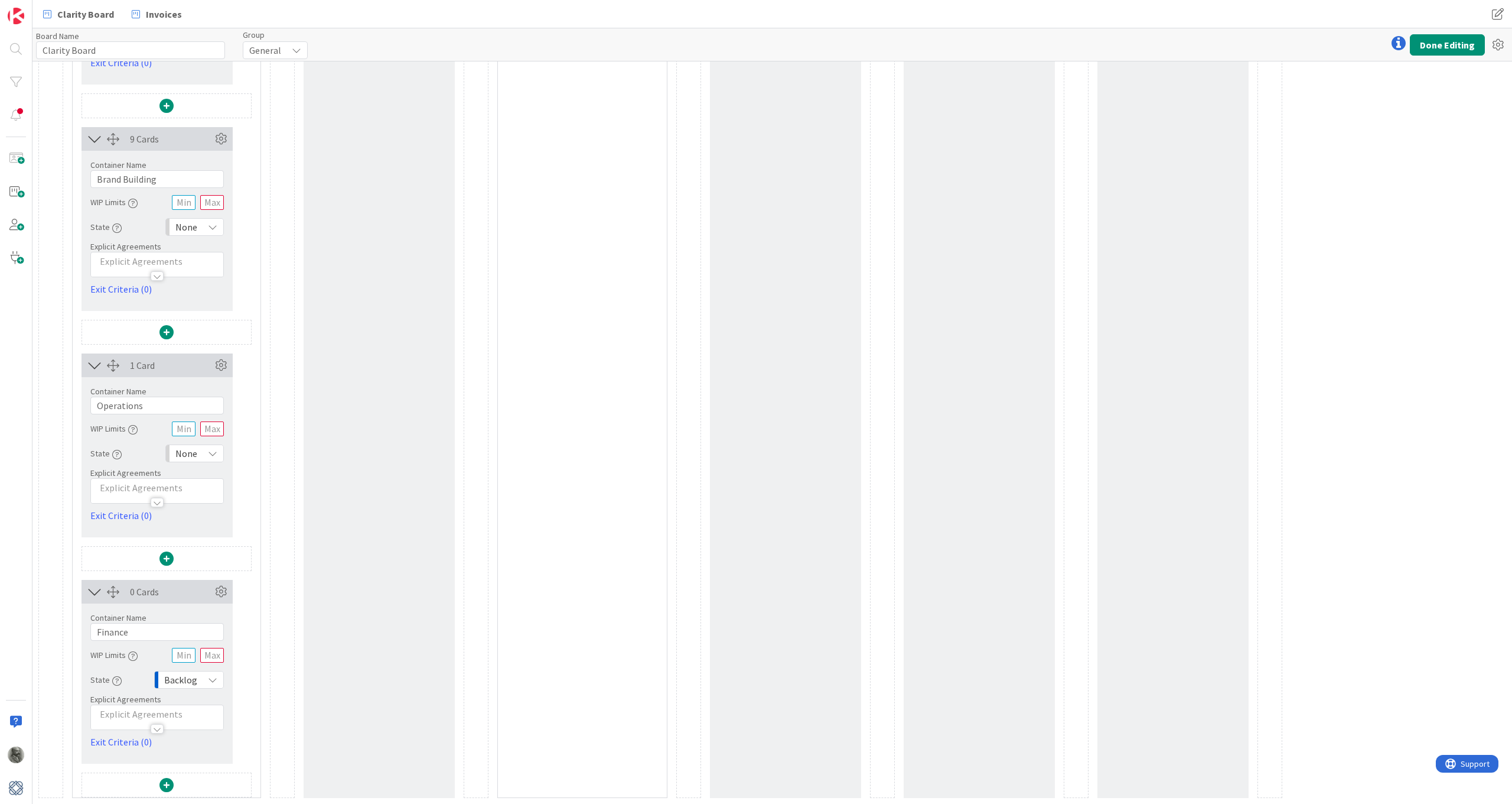
scroll to position [3293, 0]
click at [196, 455] on span "None" at bounding box center [186, 453] width 22 height 16
click at [198, 480] on span "Backlog" at bounding box center [246, 479] width 98 height 18
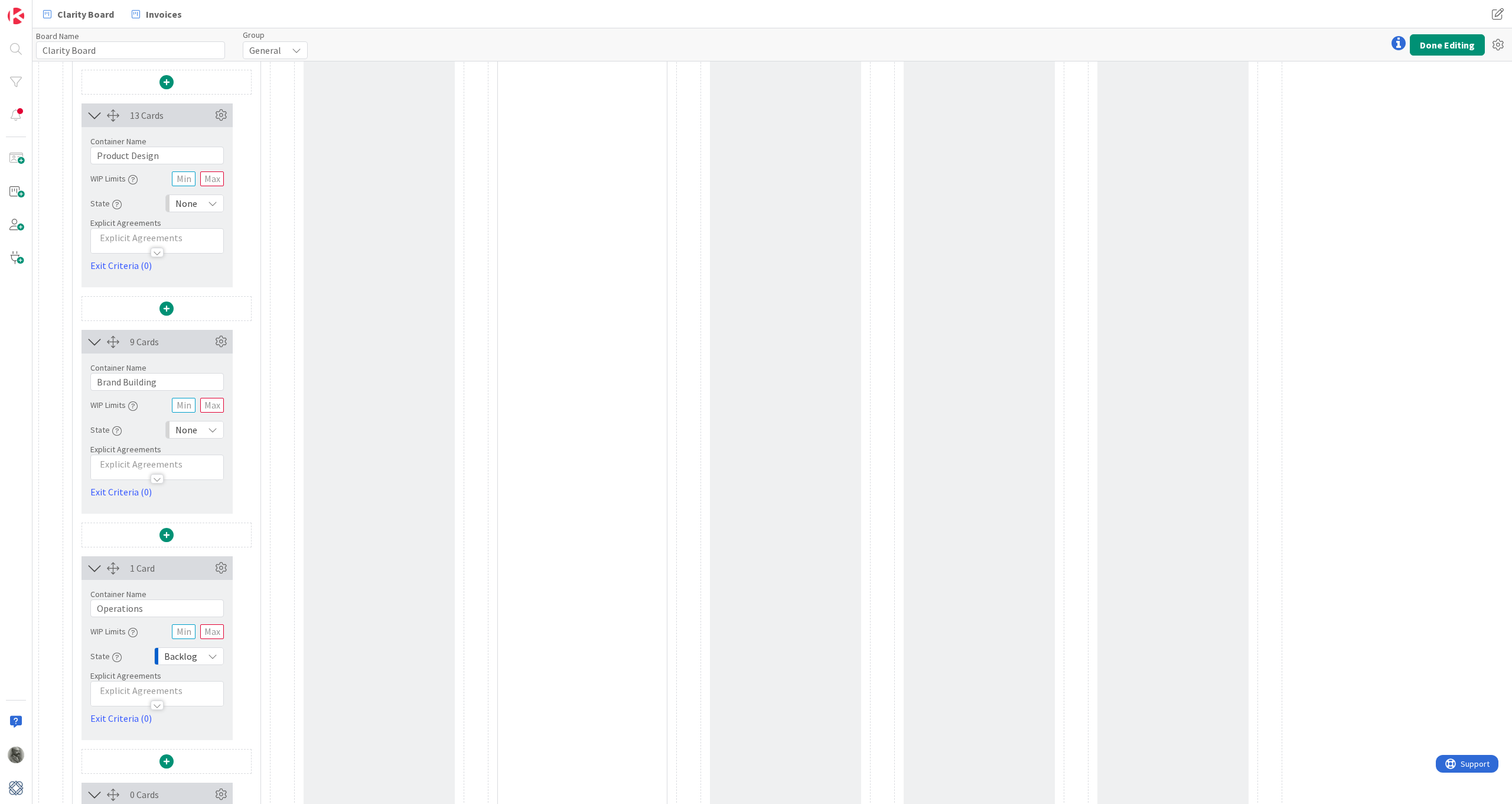
scroll to position [2933, 0]
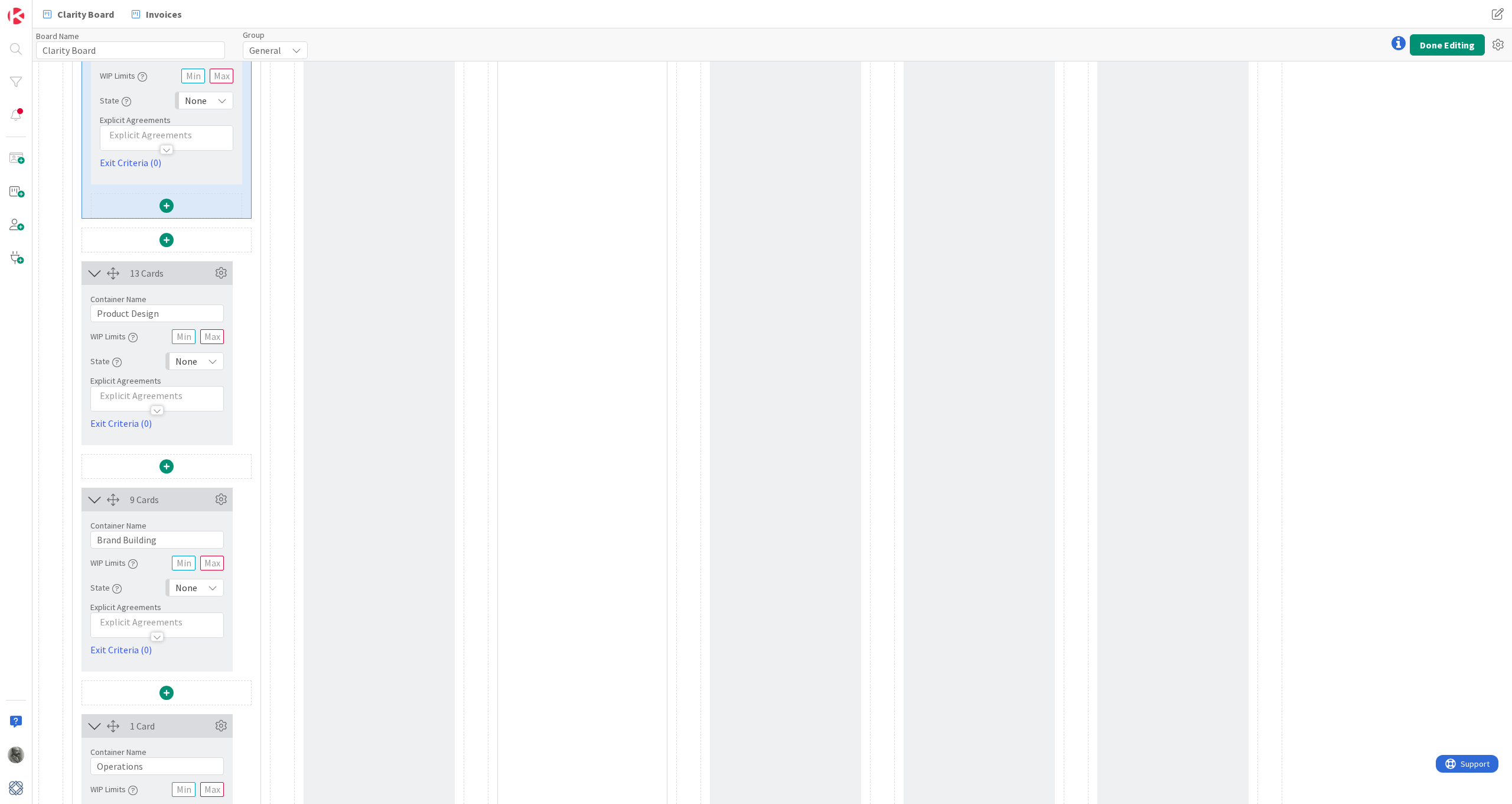
click at [201, 583] on div "None" at bounding box center [194, 587] width 58 height 18
click at [201, 612] on span "Backlog" at bounding box center [246, 613] width 98 height 18
click at [187, 360] on span "None" at bounding box center [186, 361] width 22 height 16
click at [197, 384] on link "Backlog" at bounding box center [233, 386] width 135 height 21
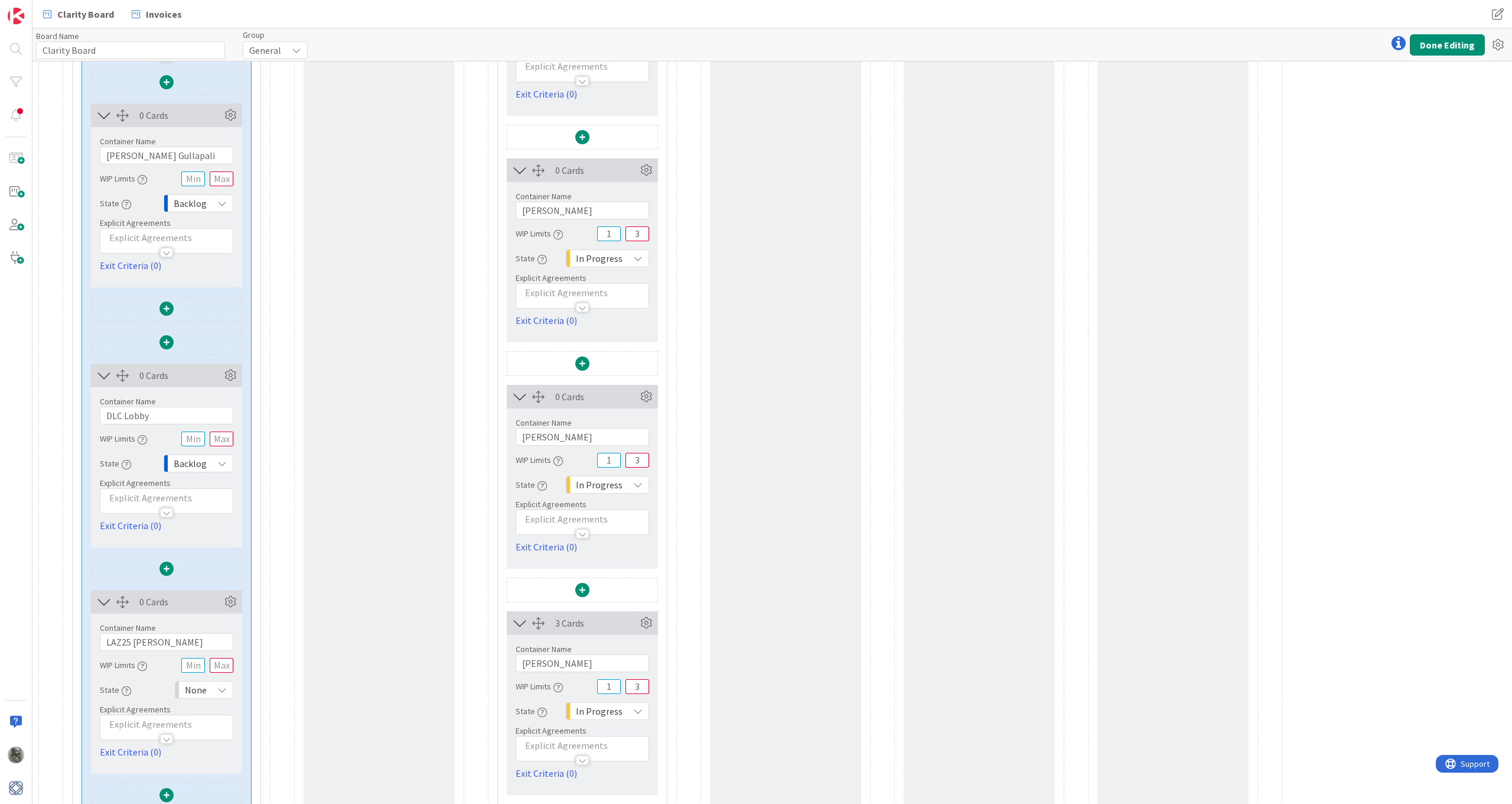
scroll to position [431, 0]
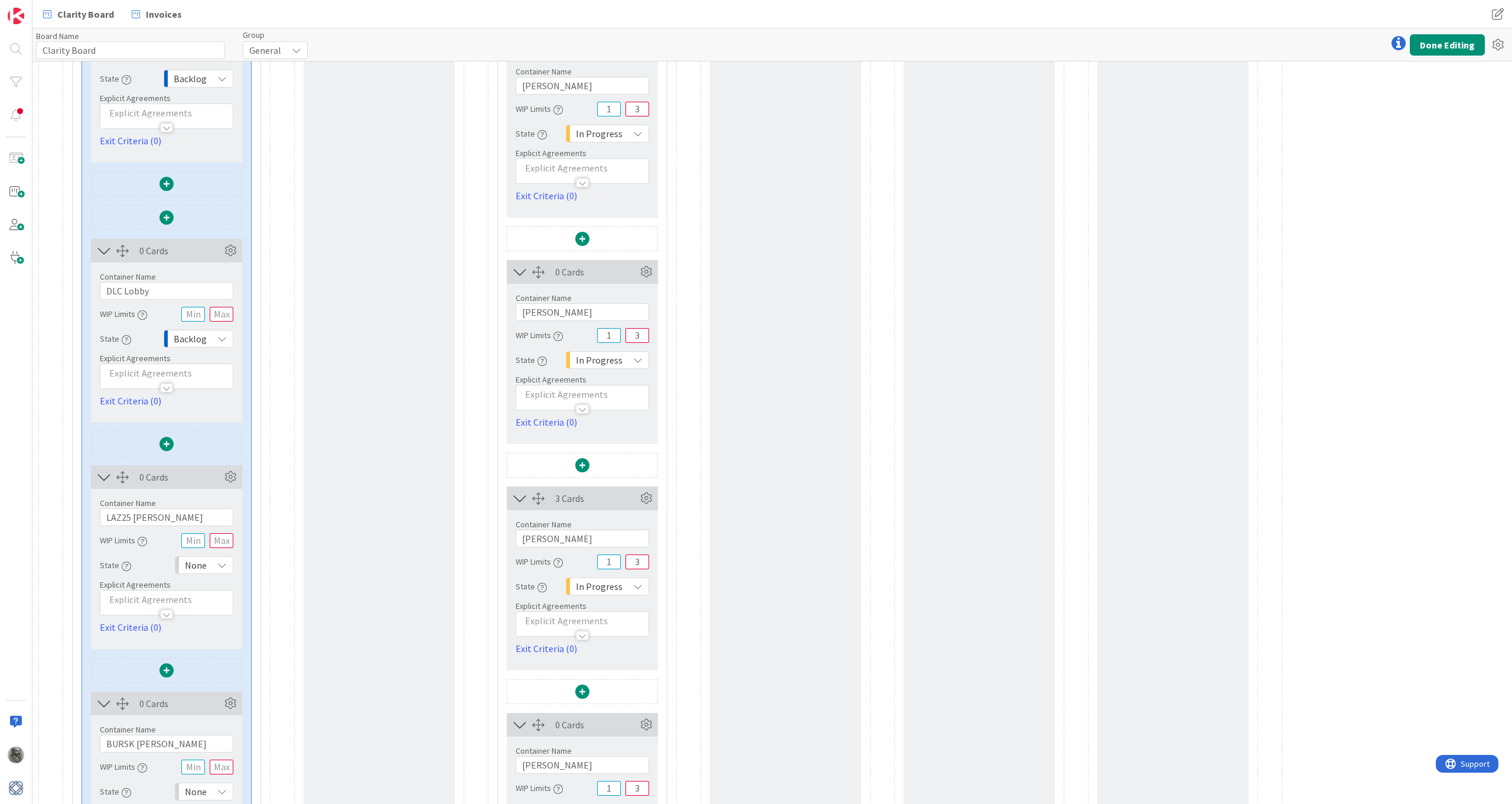
click at [200, 336] on span "Backlog" at bounding box center [190, 338] width 33 height 16
click at [207, 386] on span "None" at bounding box center [244, 386] width 98 height 18
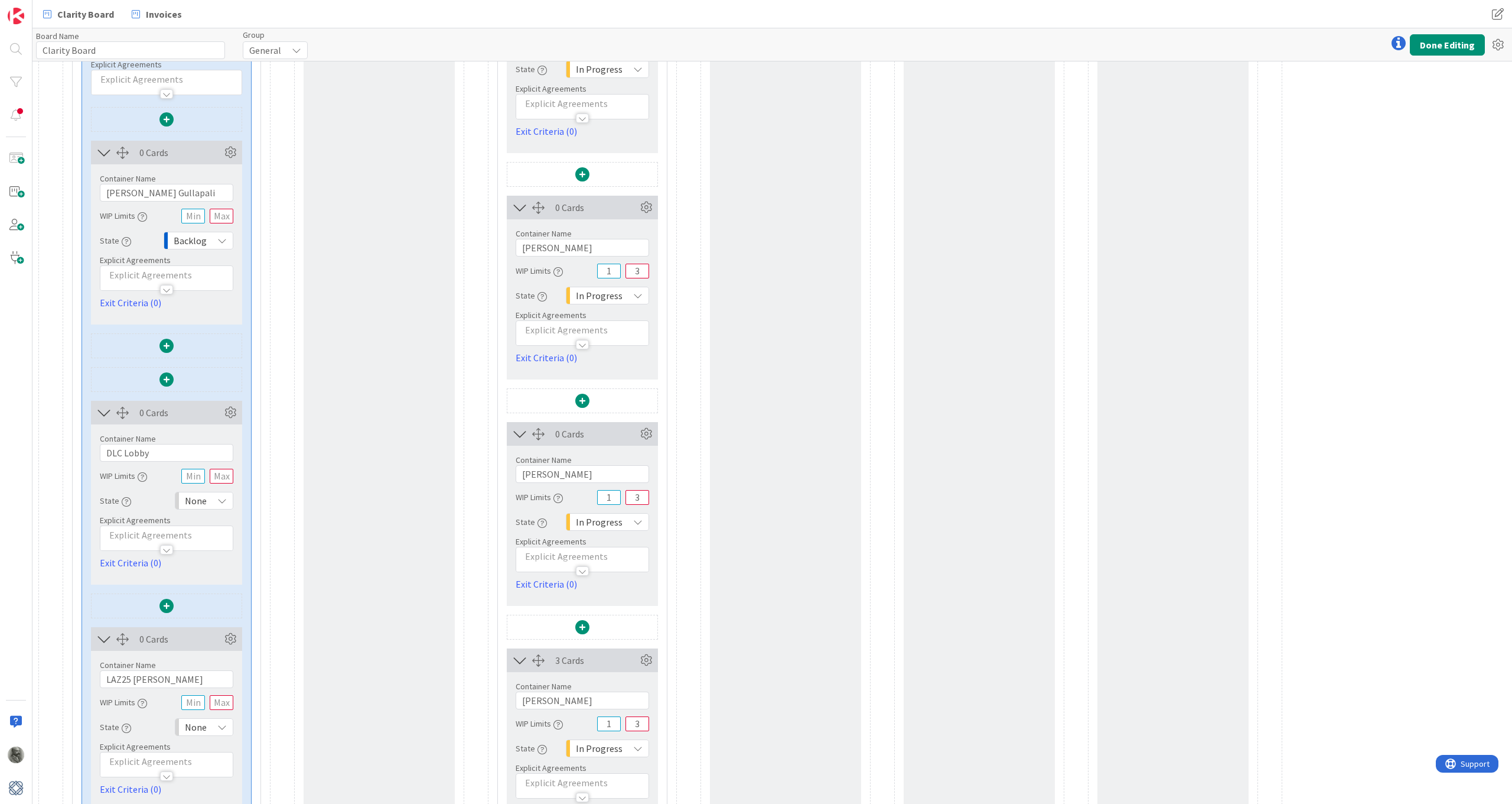
scroll to position [202, 0]
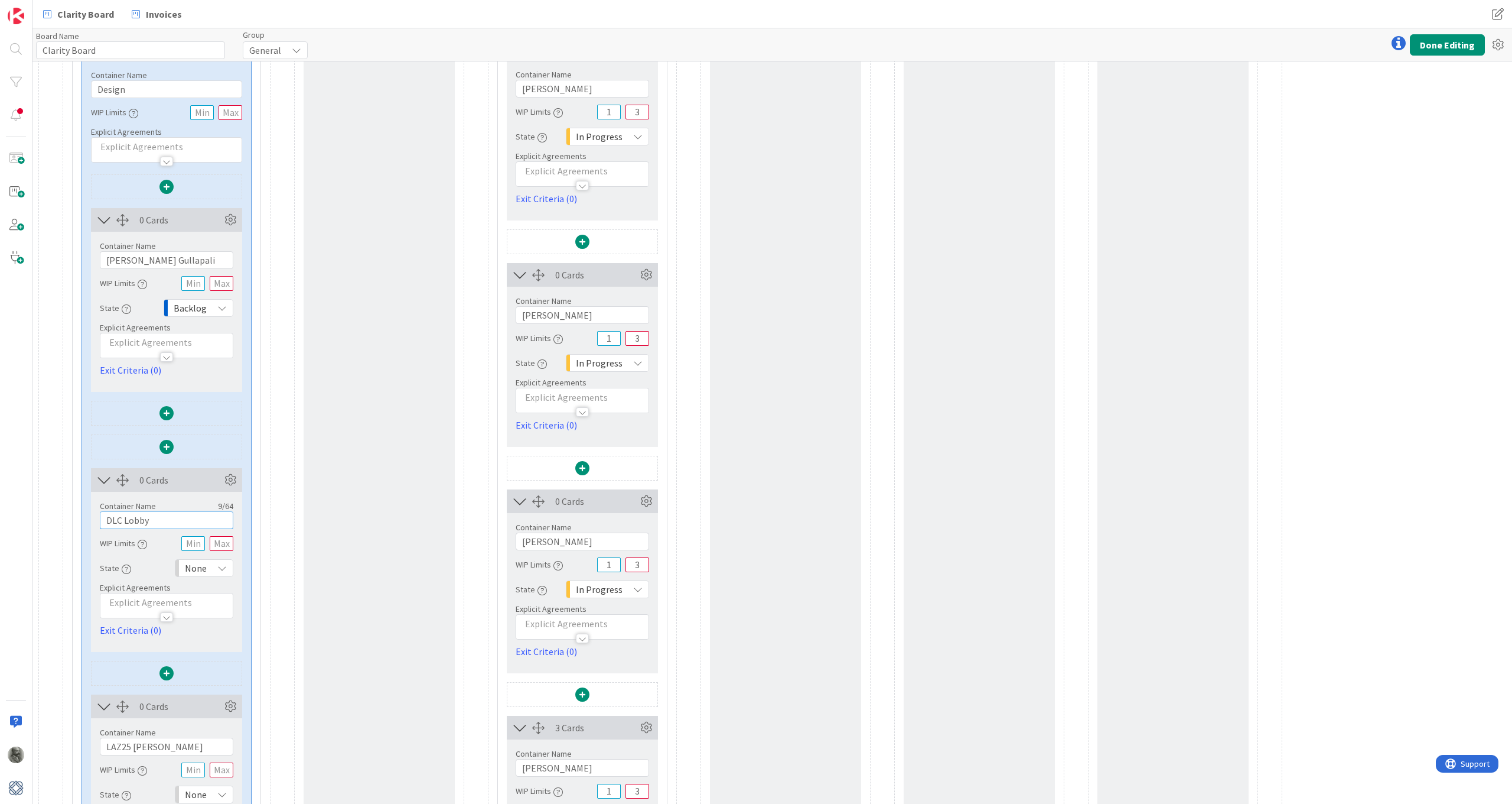
drag, startPoint x: 156, startPoint y: 524, endPoint x: 82, endPoint y: 519, distance: 74.2
click at [228, 218] on icon at bounding box center [230, 220] width 18 height 18
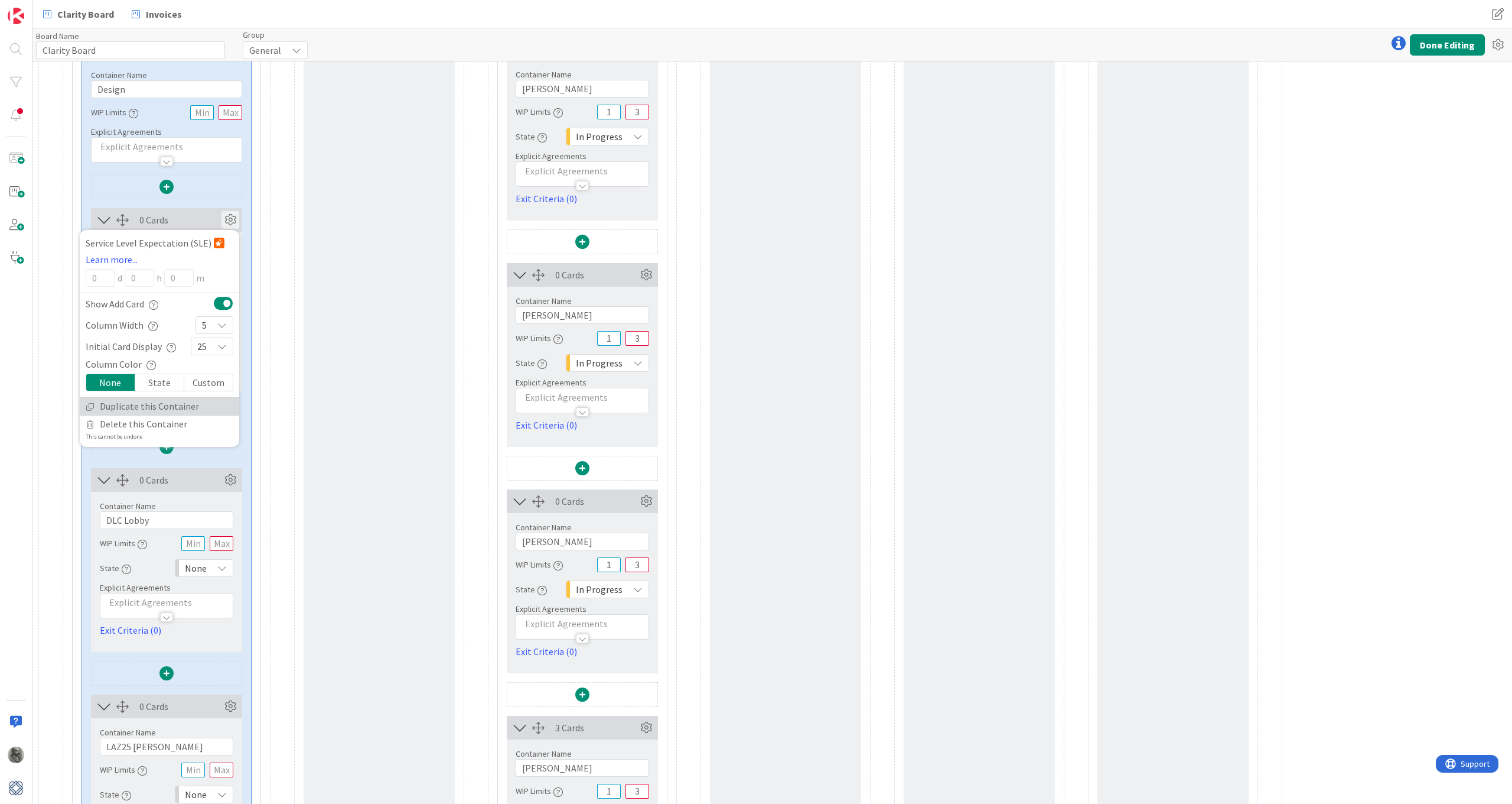
click at [128, 402] on link "Duplicate this Container" at bounding box center [160, 406] width 160 height 17
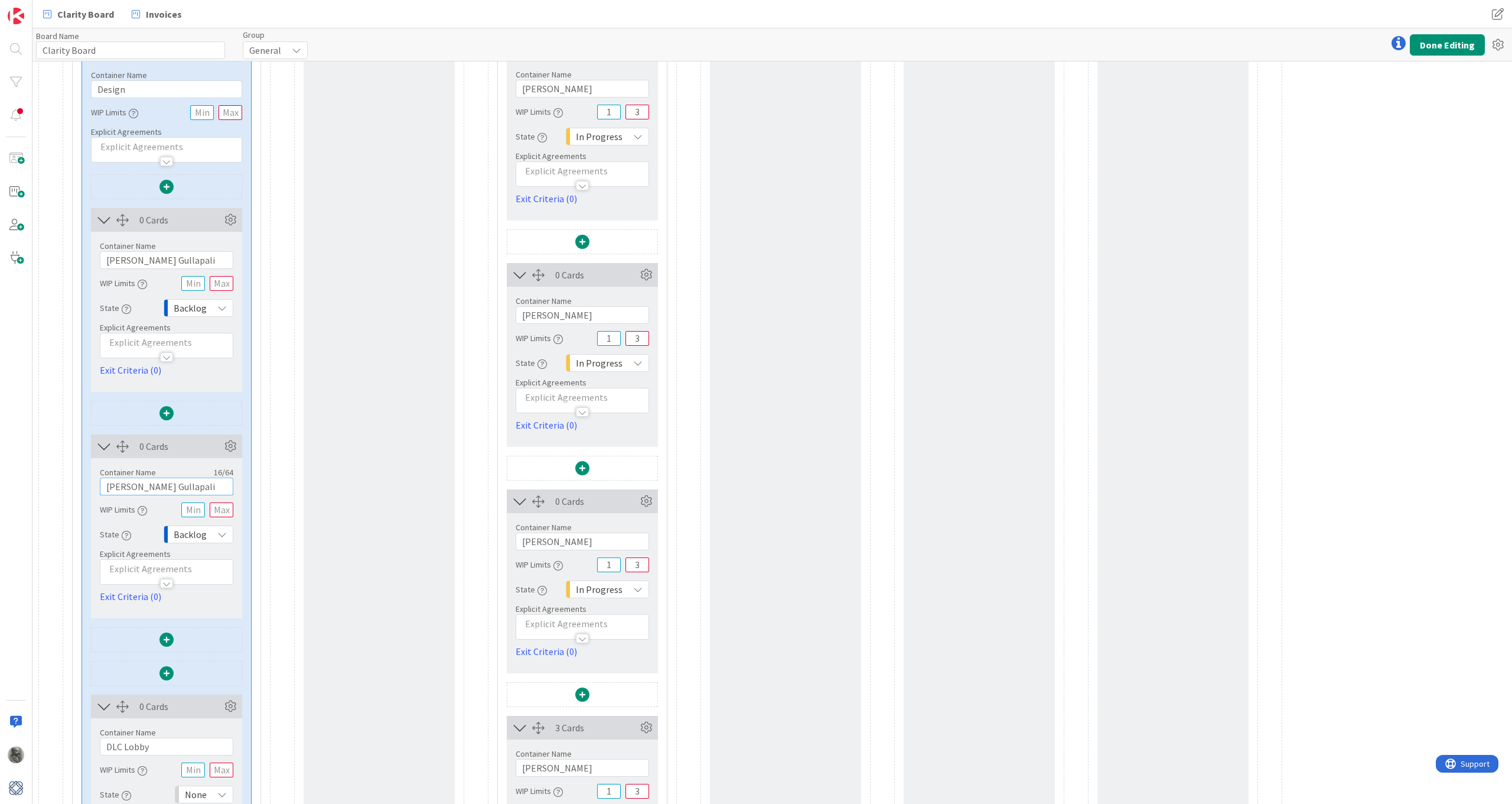
drag, startPoint x: 177, startPoint y: 481, endPoint x: 58, endPoint y: 485, distance: 119.1
paste input "DLC Lobby"
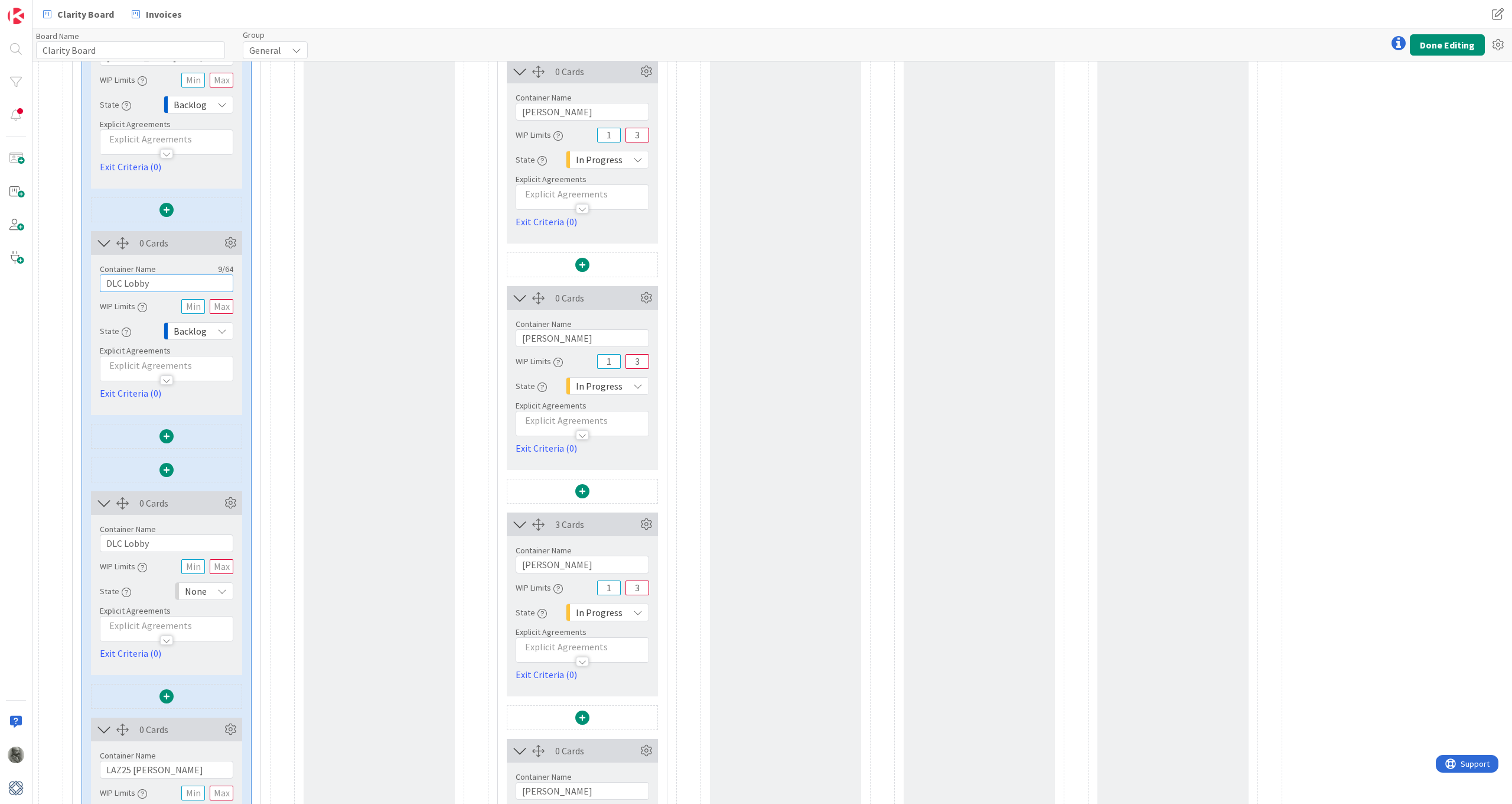
scroll to position [411, 0]
click at [233, 496] on icon at bounding box center [230, 497] width 18 height 18
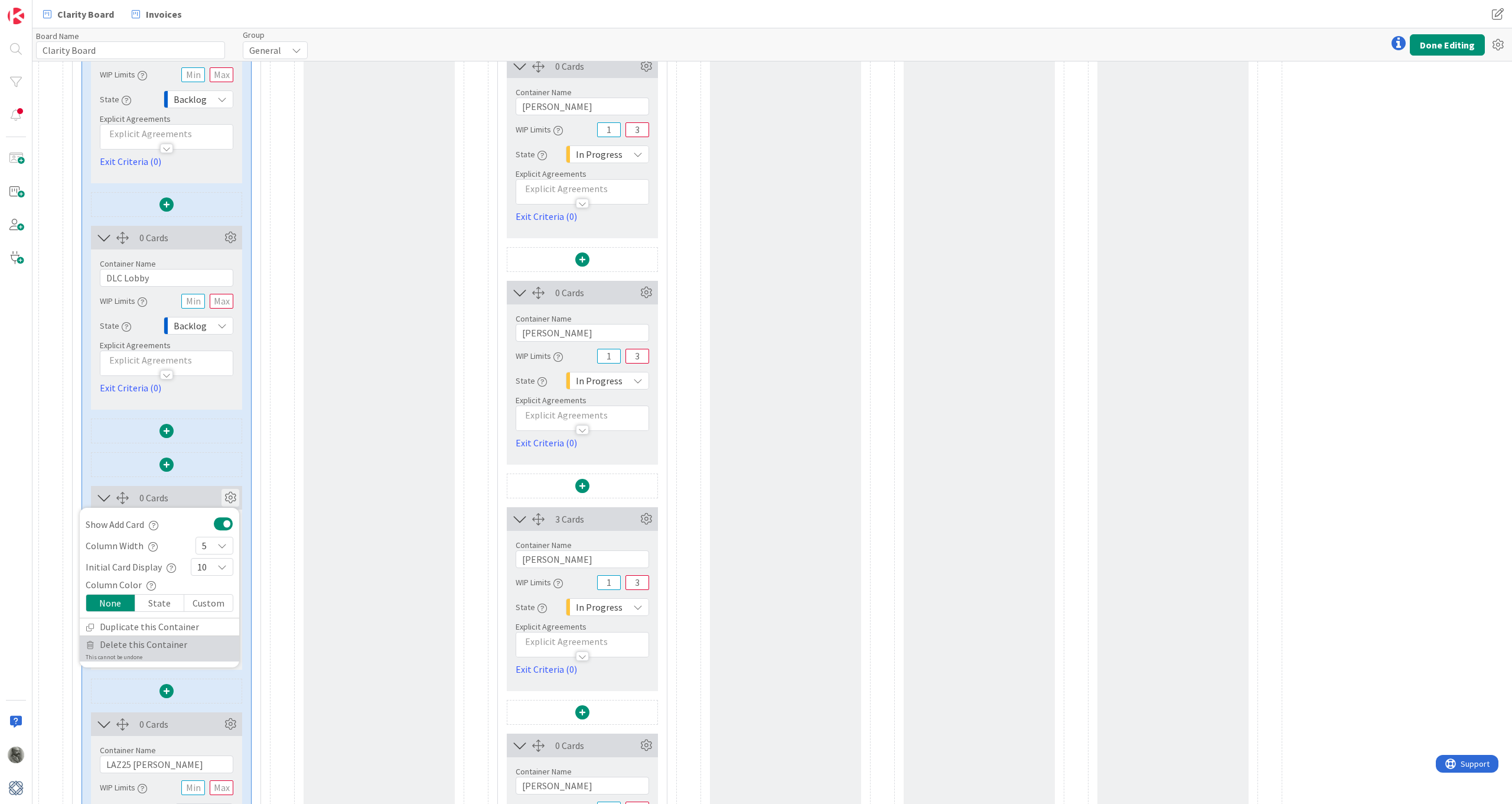
click at [156, 644] on span "Delete this Container" at bounding box center [143, 644] width 87 height 17
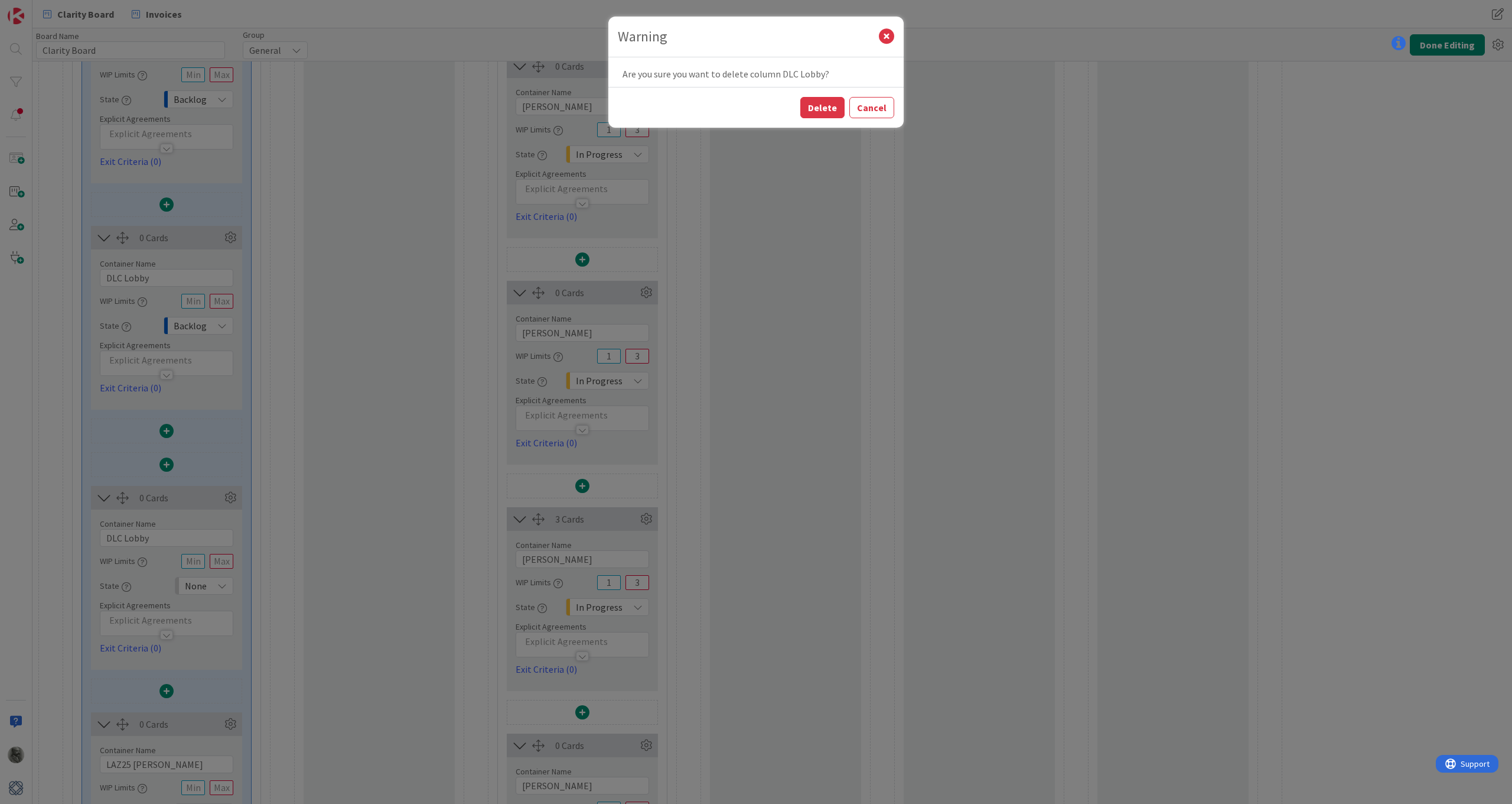
click at [831, 95] on div "Delete Cancel" at bounding box center [756, 107] width 296 height 41
click at [831, 100] on button "Delete" at bounding box center [822, 107] width 44 height 21
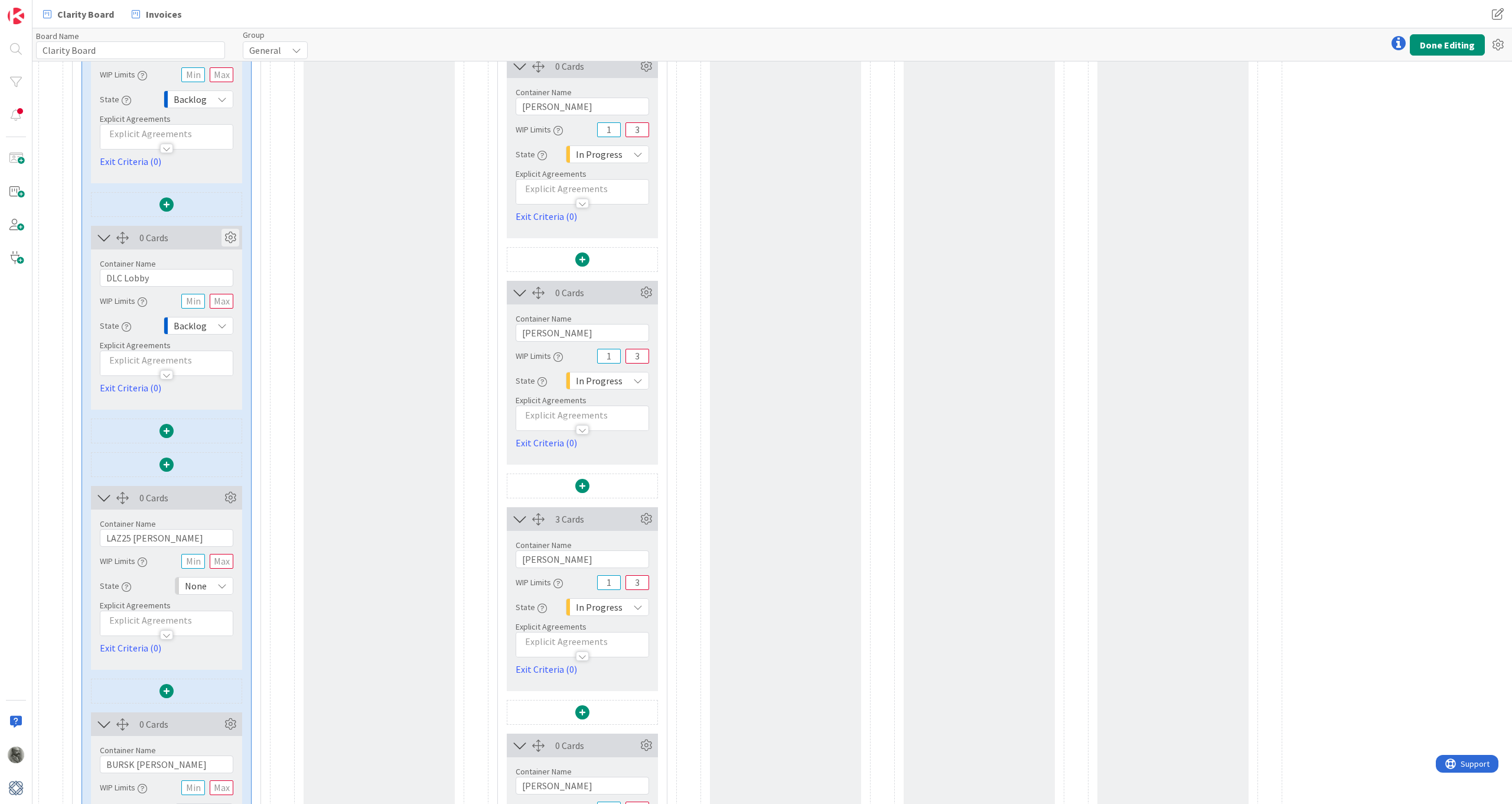
click at [227, 236] on icon at bounding box center [230, 238] width 18 height 18
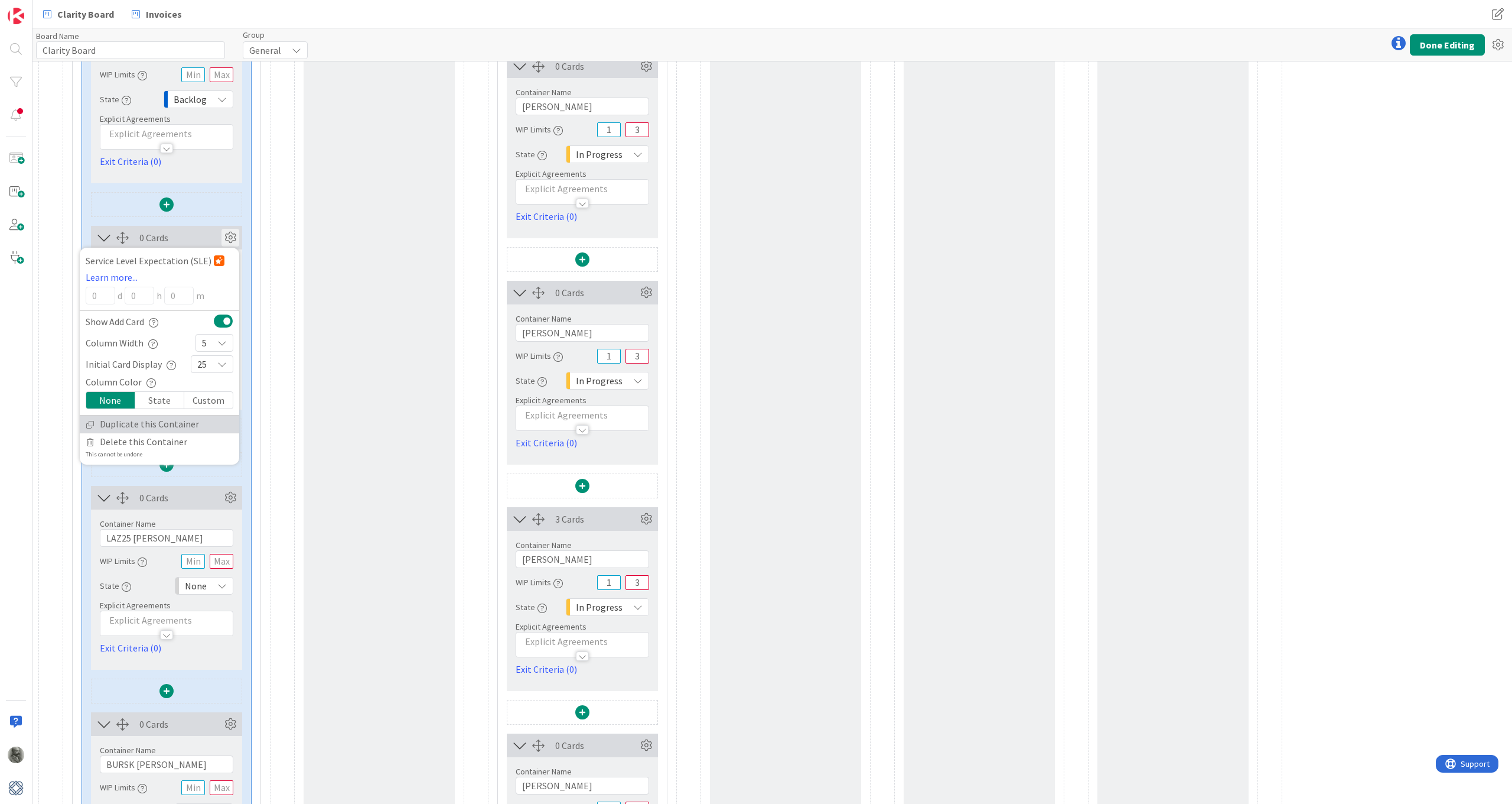
click at [137, 424] on link "Duplicate this Container" at bounding box center [160, 424] width 160 height 17
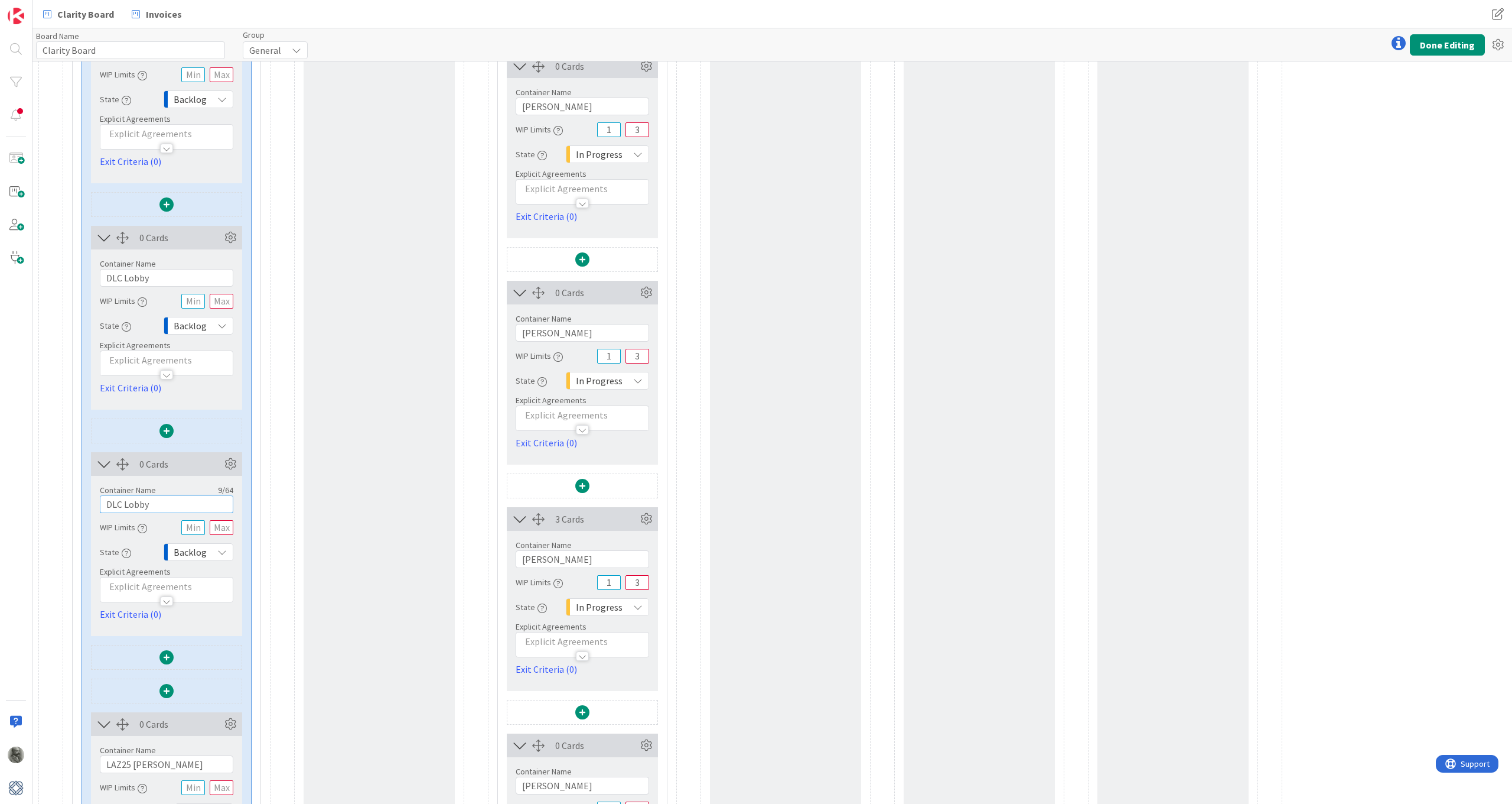
click at [156, 506] on input "DLC Lobby" at bounding box center [166, 504] width 133 height 18
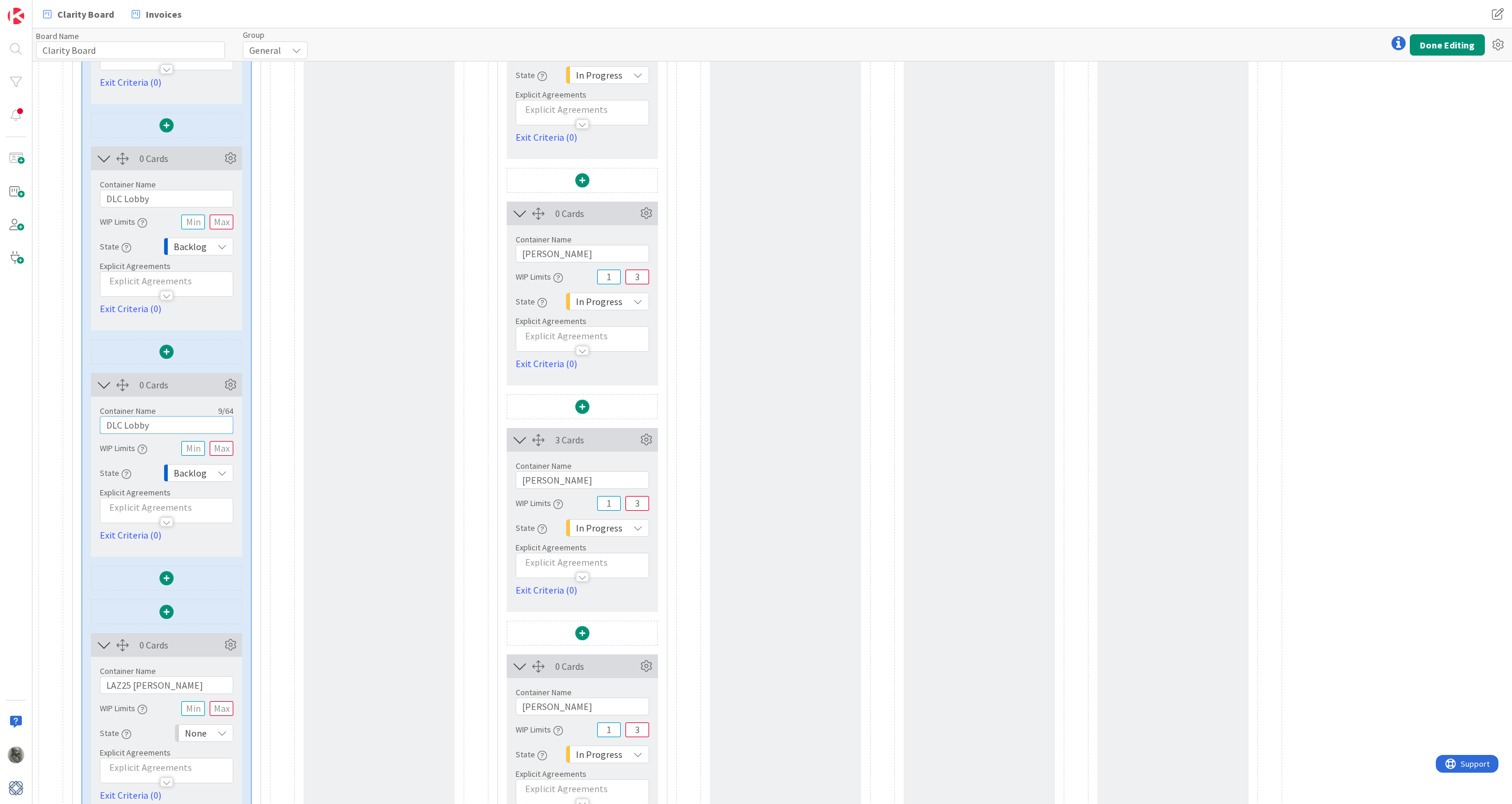
scroll to position [499, 0]
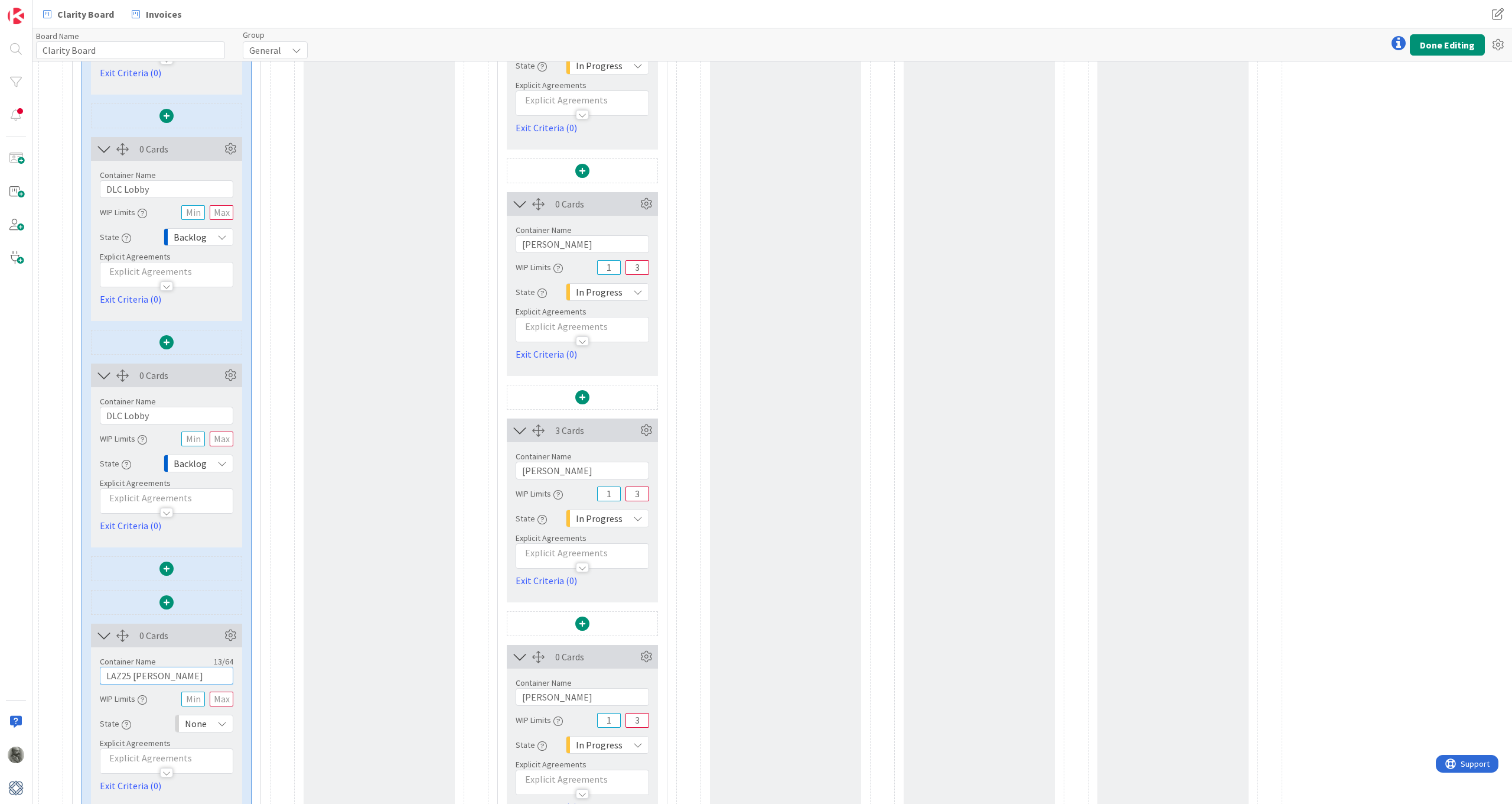
drag, startPoint x: 172, startPoint y: 680, endPoint x: 82, endPoint y: 679, distance: 90.0
drag, startPoint x: 175, startPoint y: 414, endPoint x: 81, endPoint y: 407, distance: 94.3
paste input "LAZ25 Lazzaro"
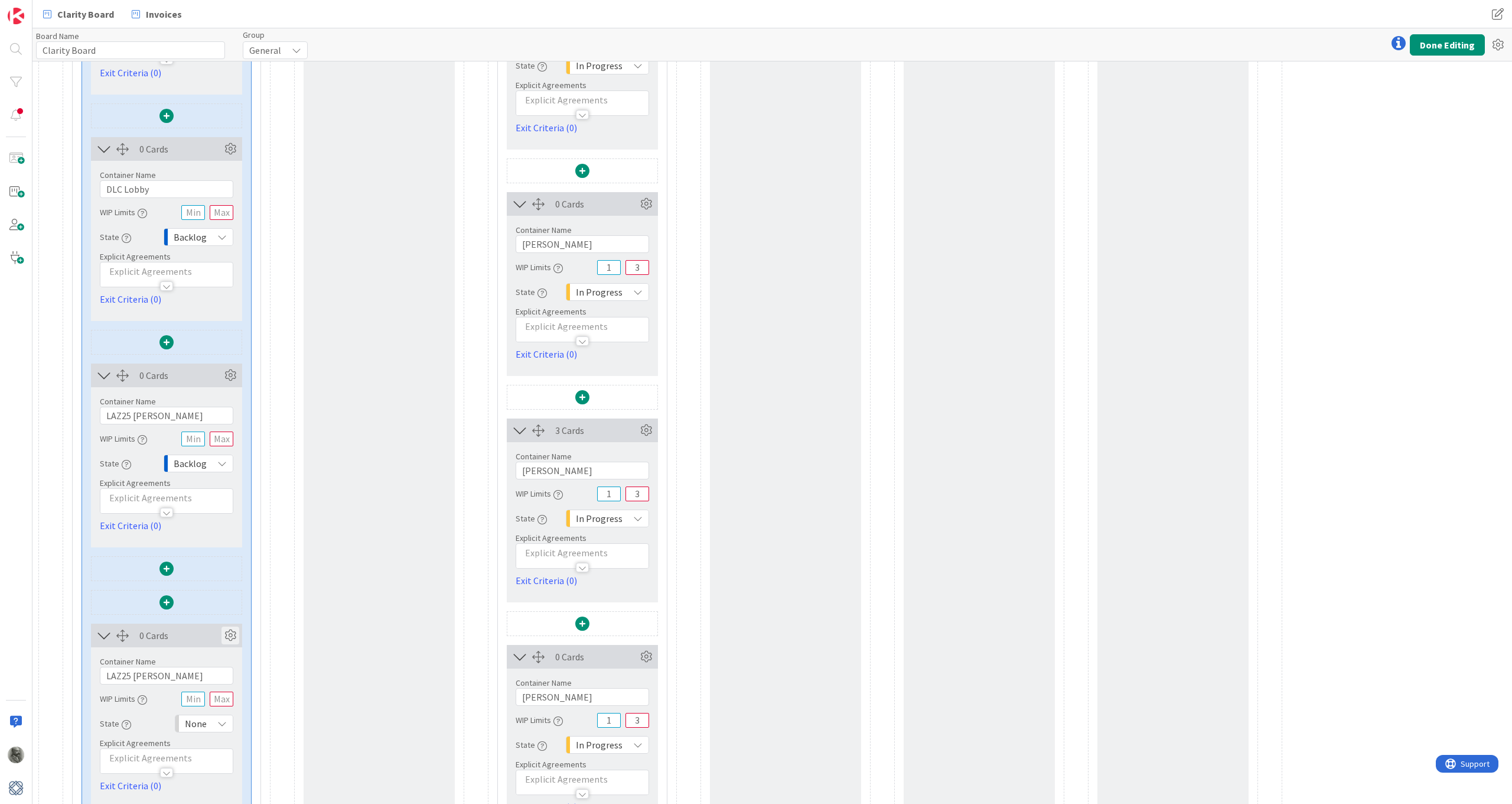
click at [231, 631] on icon at bounding box center [230, 635] width 18 height 18
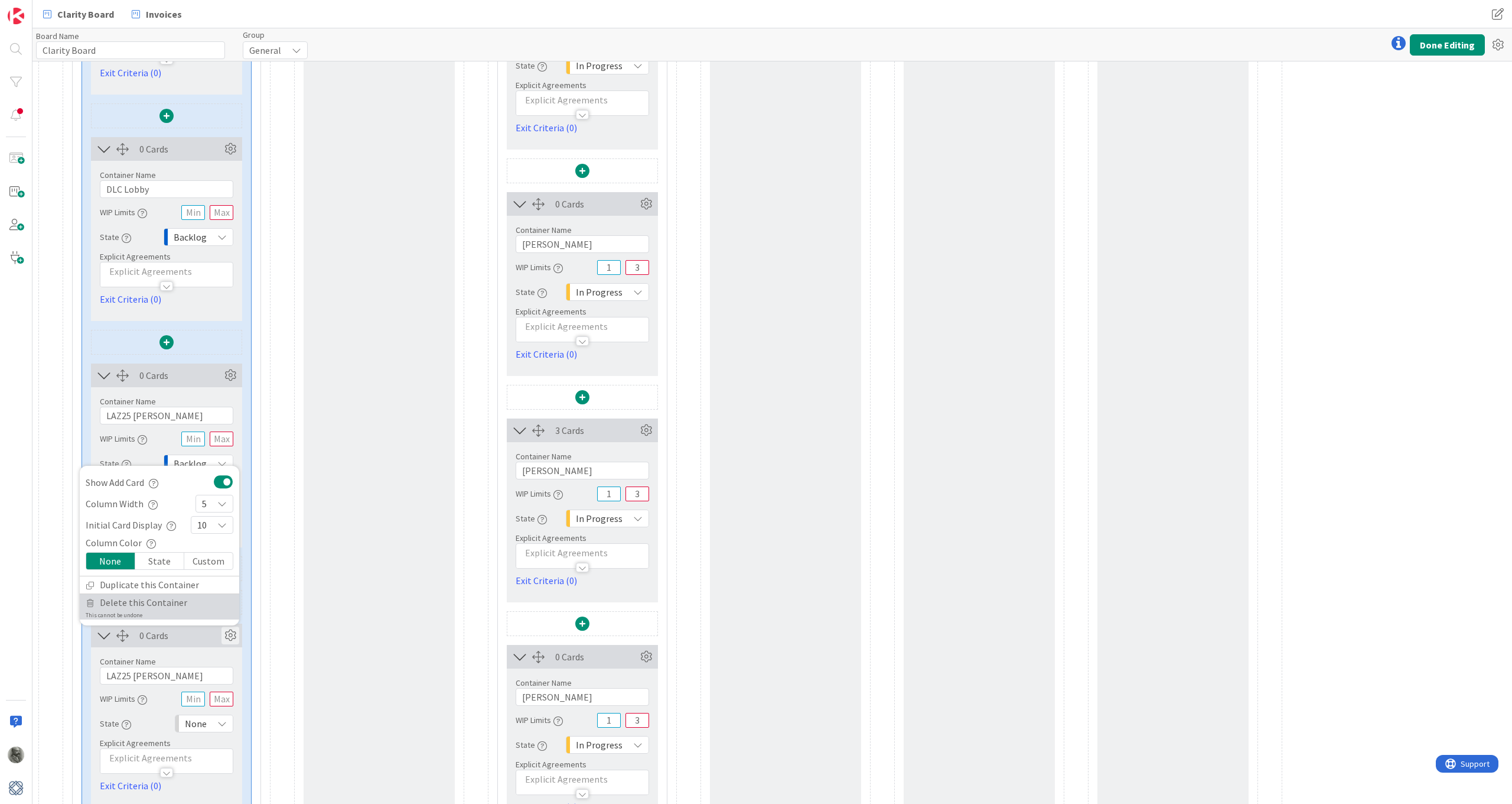
click at [132, 604] on span "Delete this Container" at bounding box center [143, 602] width 87 height 17
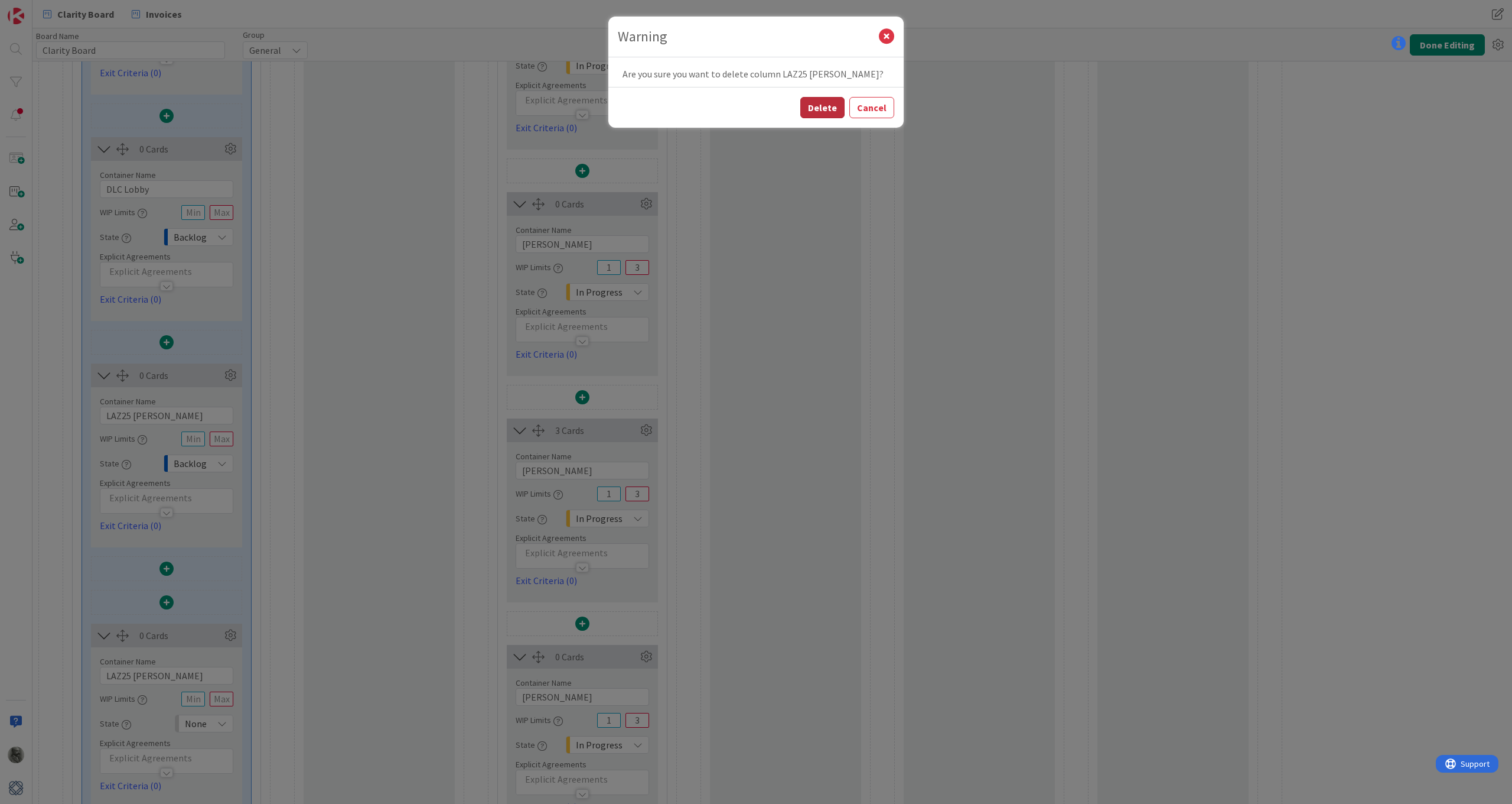
click at [829, 104] on button "Delete" at bounding box center [822, 107] width 44 height 21
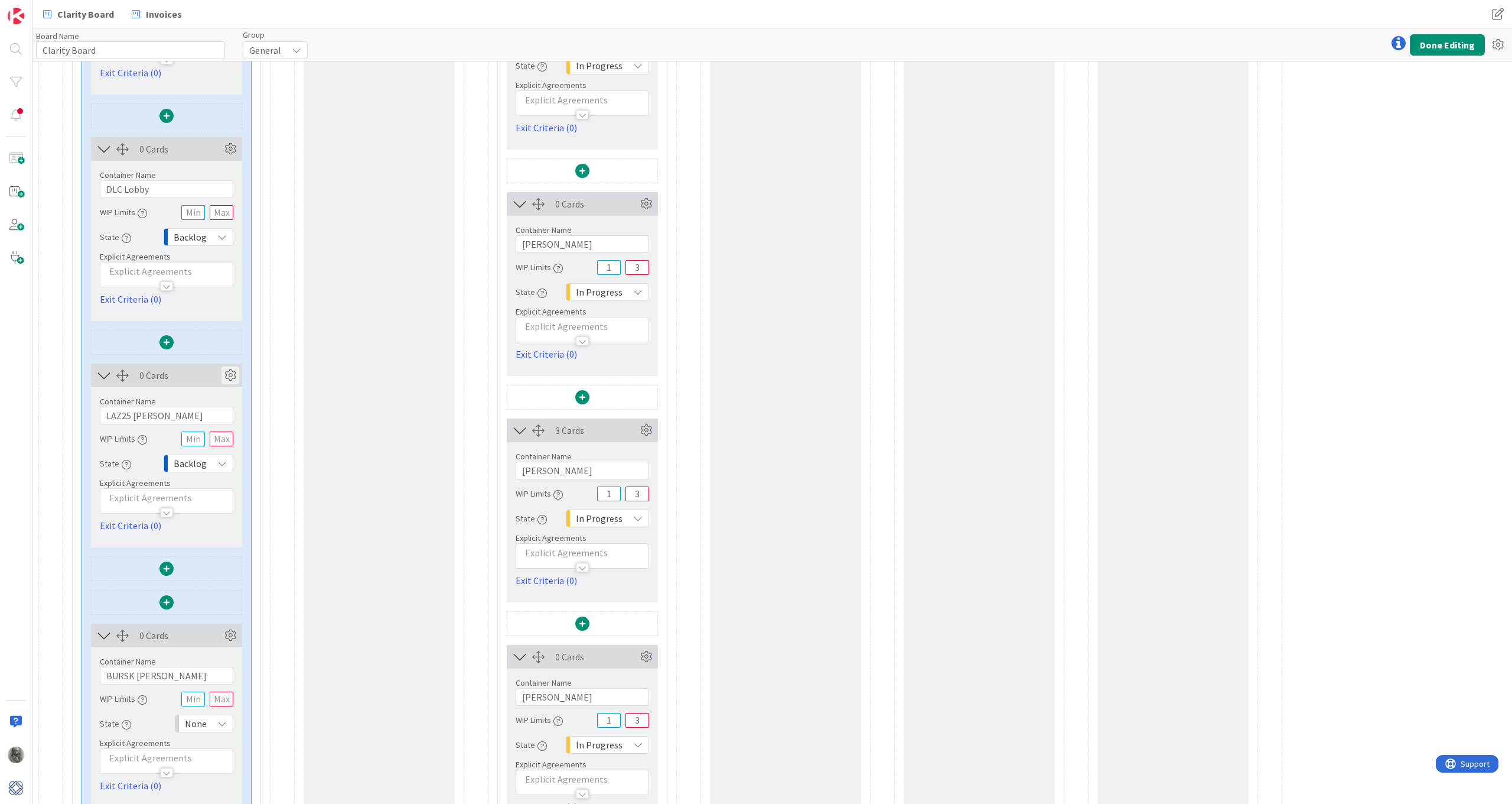
click at [228, 375] on icon at bounding box center [230, 375] width 18 height 18
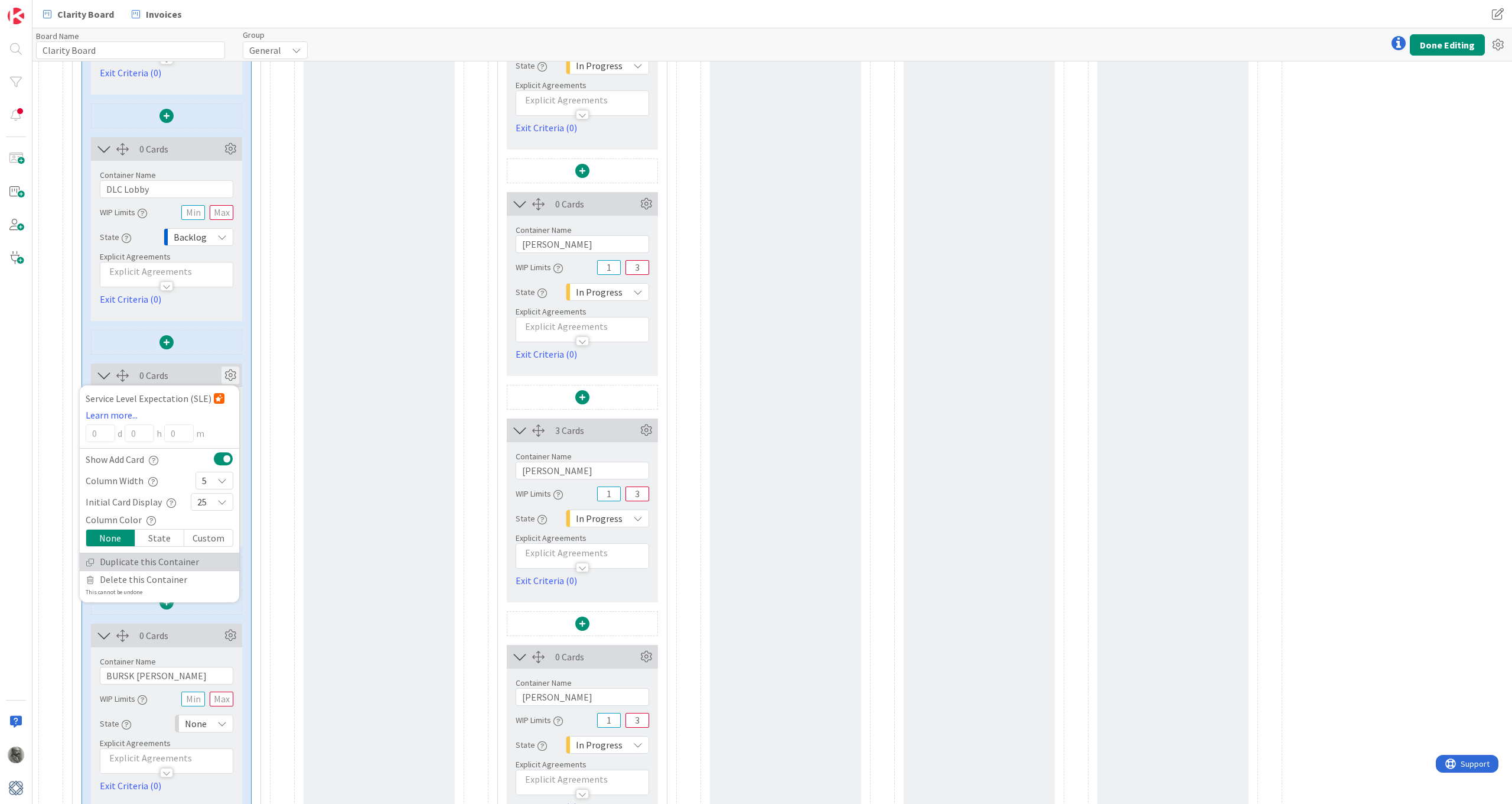
click at [137, 559] on link "Duplicate this Container" at bounding box center [160, 561] width 160 height 17
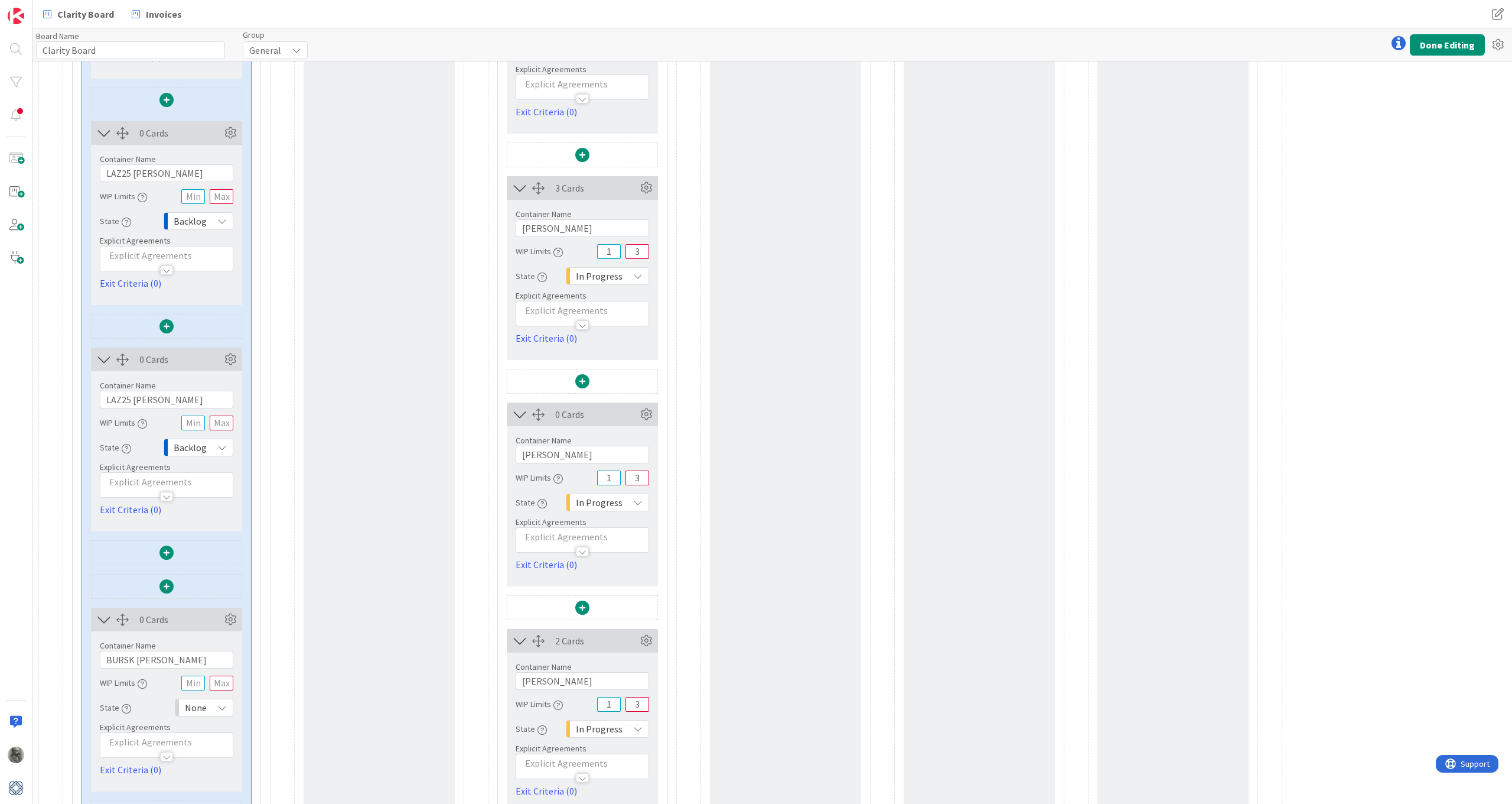
scroll to position [746, 0]
drag, startPoint x: 179, startPoint y: 659, endPoint x: 96, endPoint y: 655, distance: 83.1
click at [96, 655] on div "Container Name 12 / 64 BURSK Bursky WIP Limits State None Backlog None Buffer T…" at bounding box center [166, 699] width 152 height 146
drag, startPoint x: 166, startPoint y: 395, endPoint x: 64, endPoint y: 394, distance: 102.0
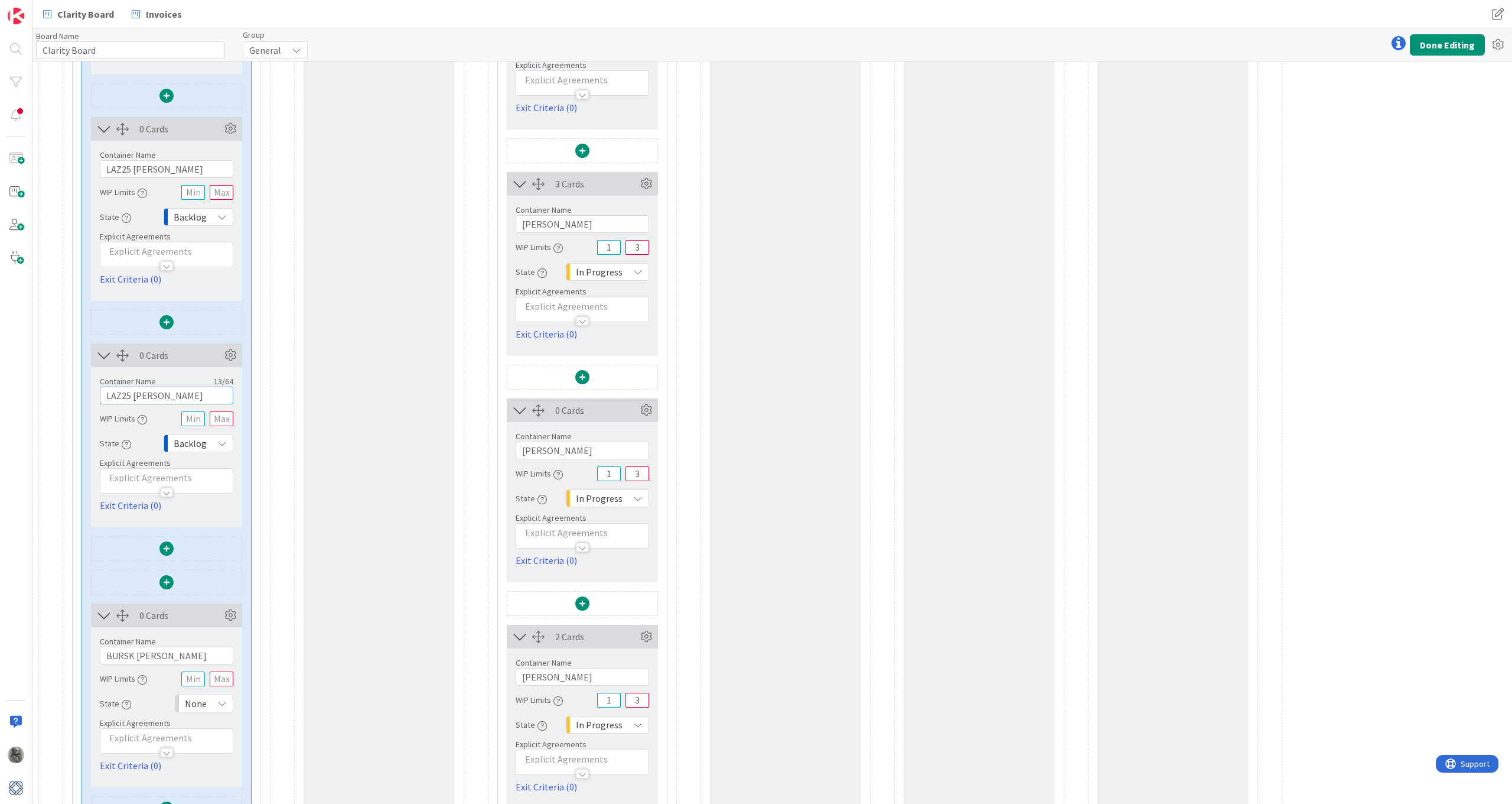
paste input "BURSK Bursky"
click at [234, 613] on icon at bounding box center [230, 615] width 18 height 18
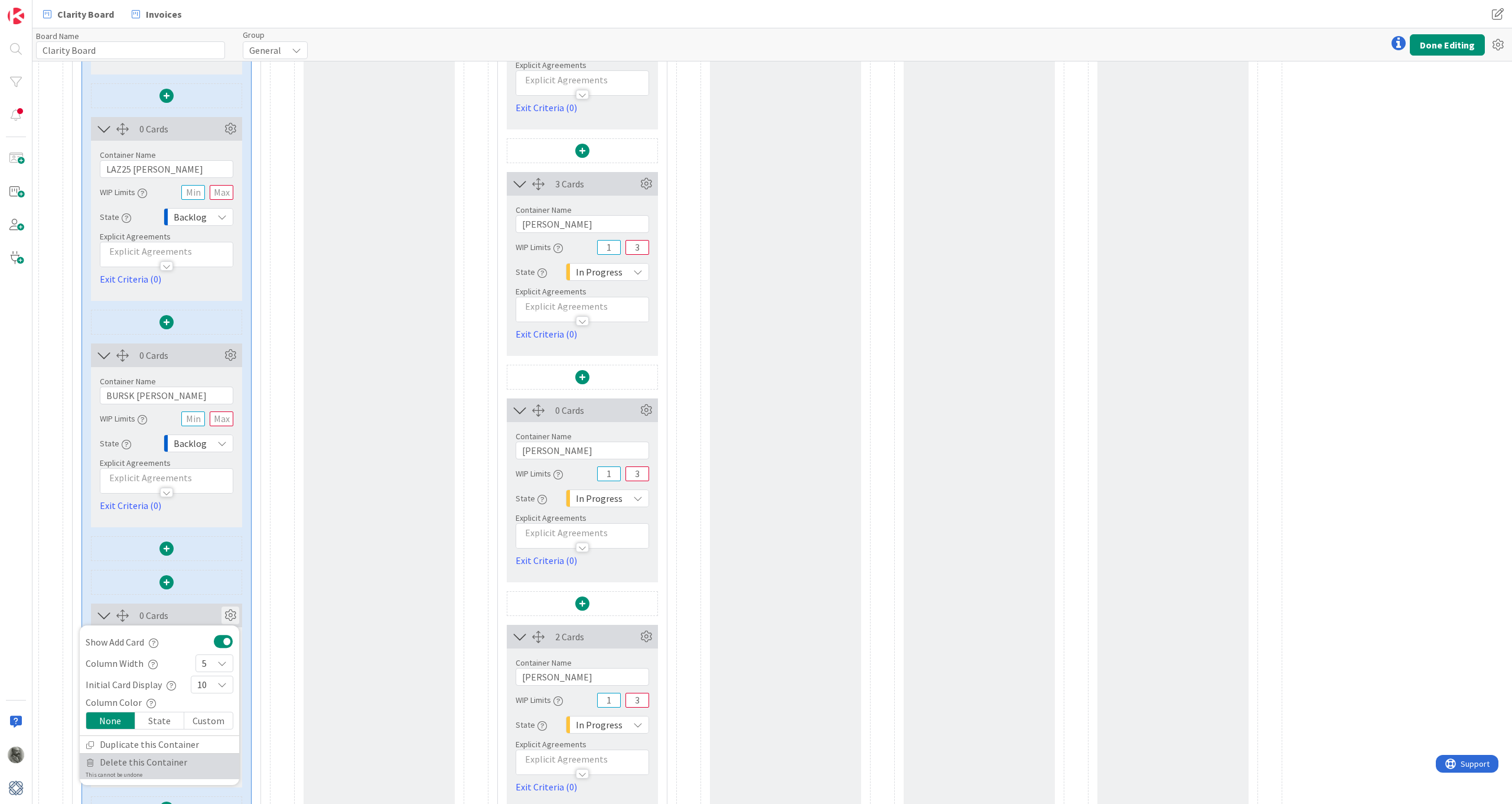
click at [129, 762] on span "Delete this Container" at bounding box center [143, 761] width 87 height 17
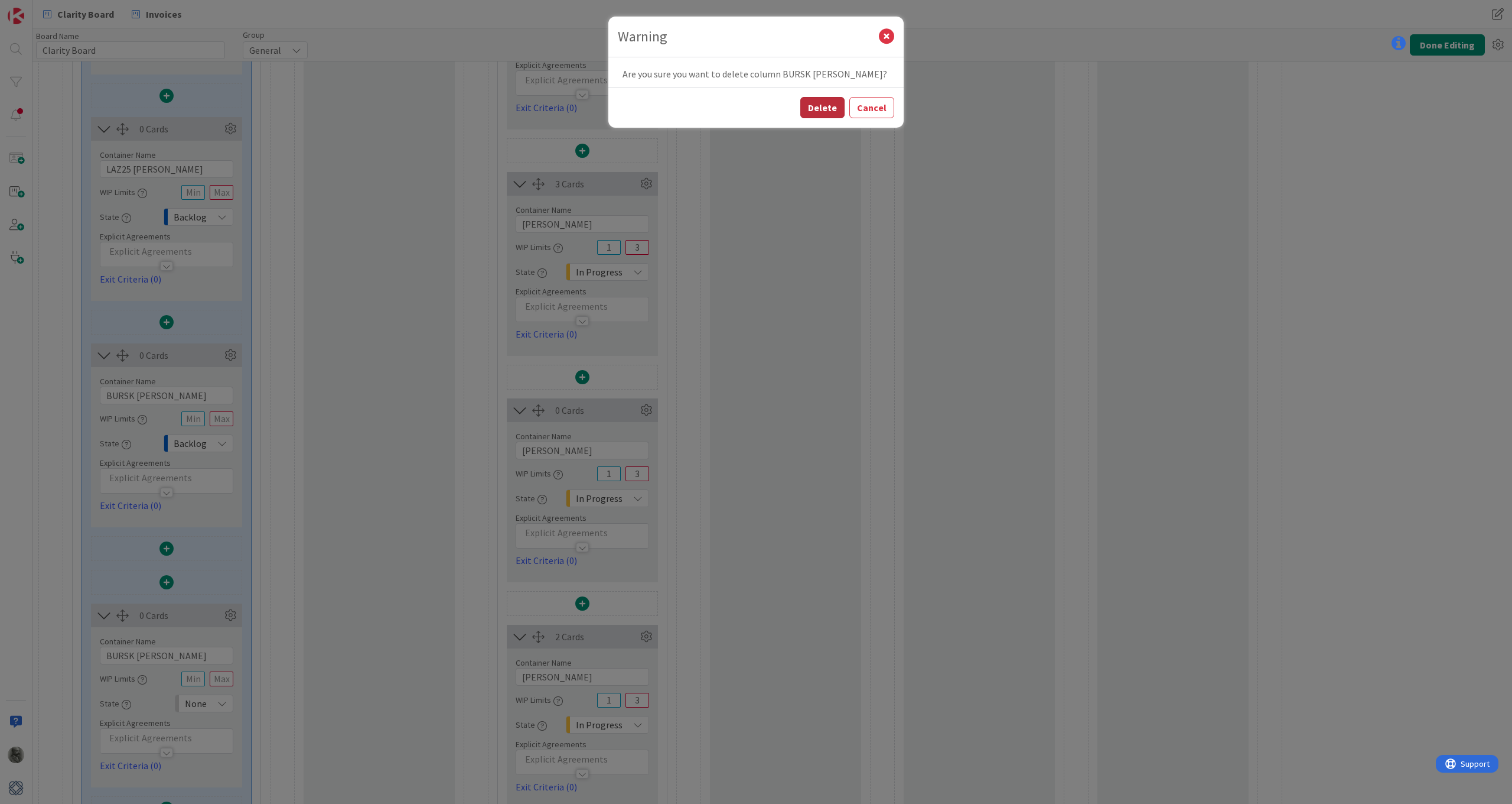
click at [831, 108] on button "Delete" at bounding box center [822, 107] width 44 height 21
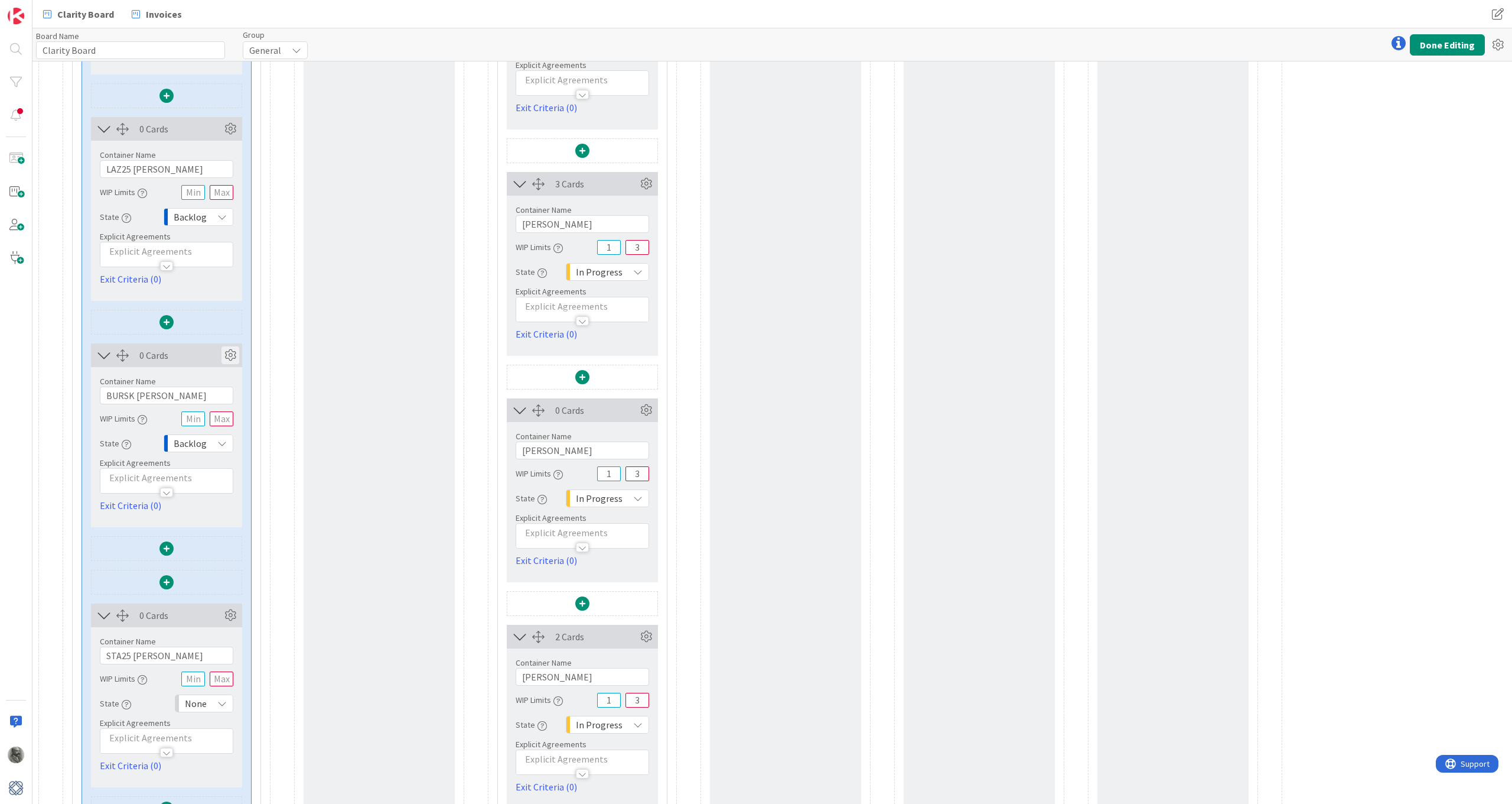
click at [233, 354] on icon at bounding box center [230, 355] width 18 height 18
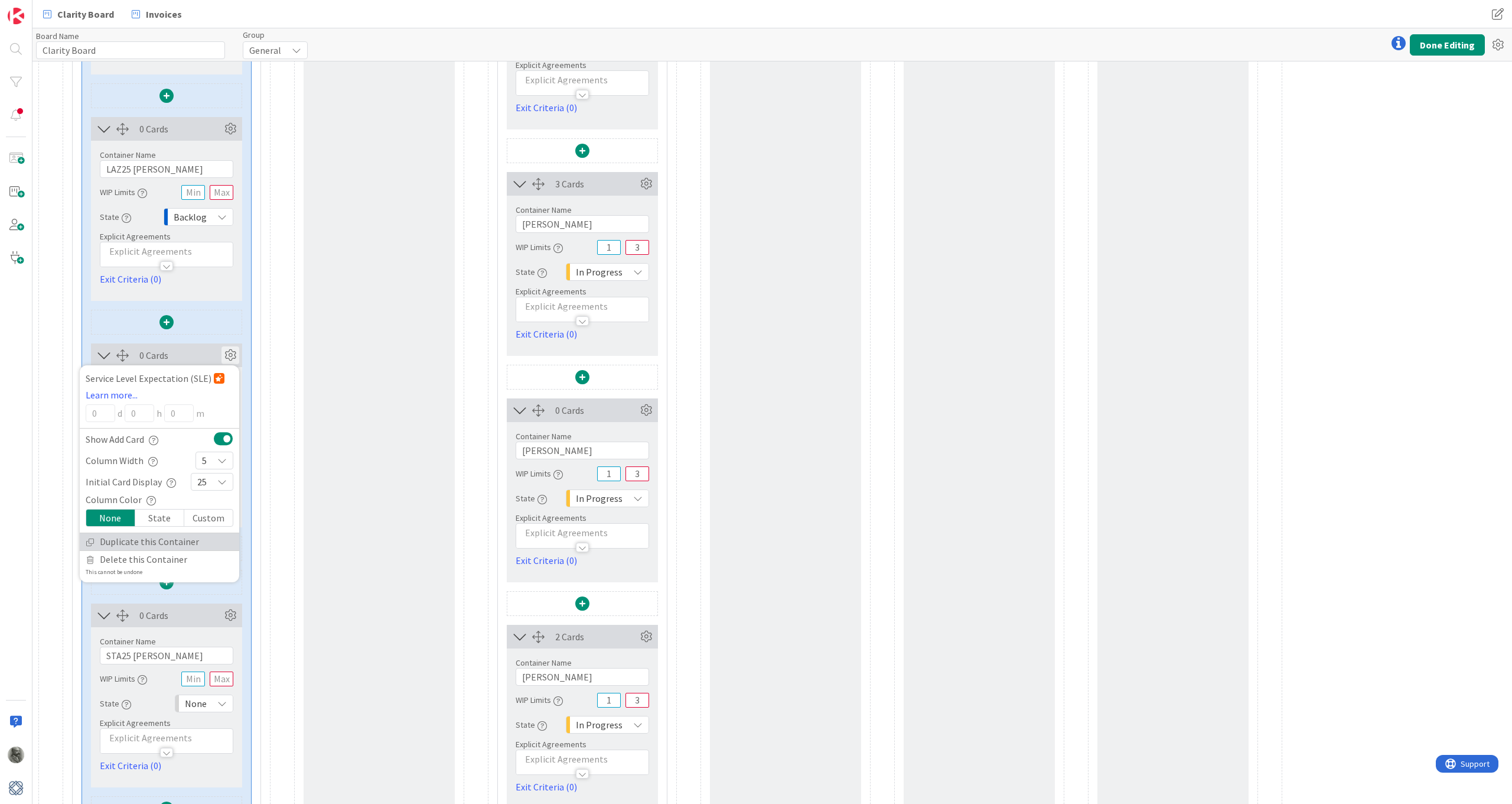
click at [132, 542] on link "Duplicate this Container" at bounding box center [160, 541] width 160 height 17
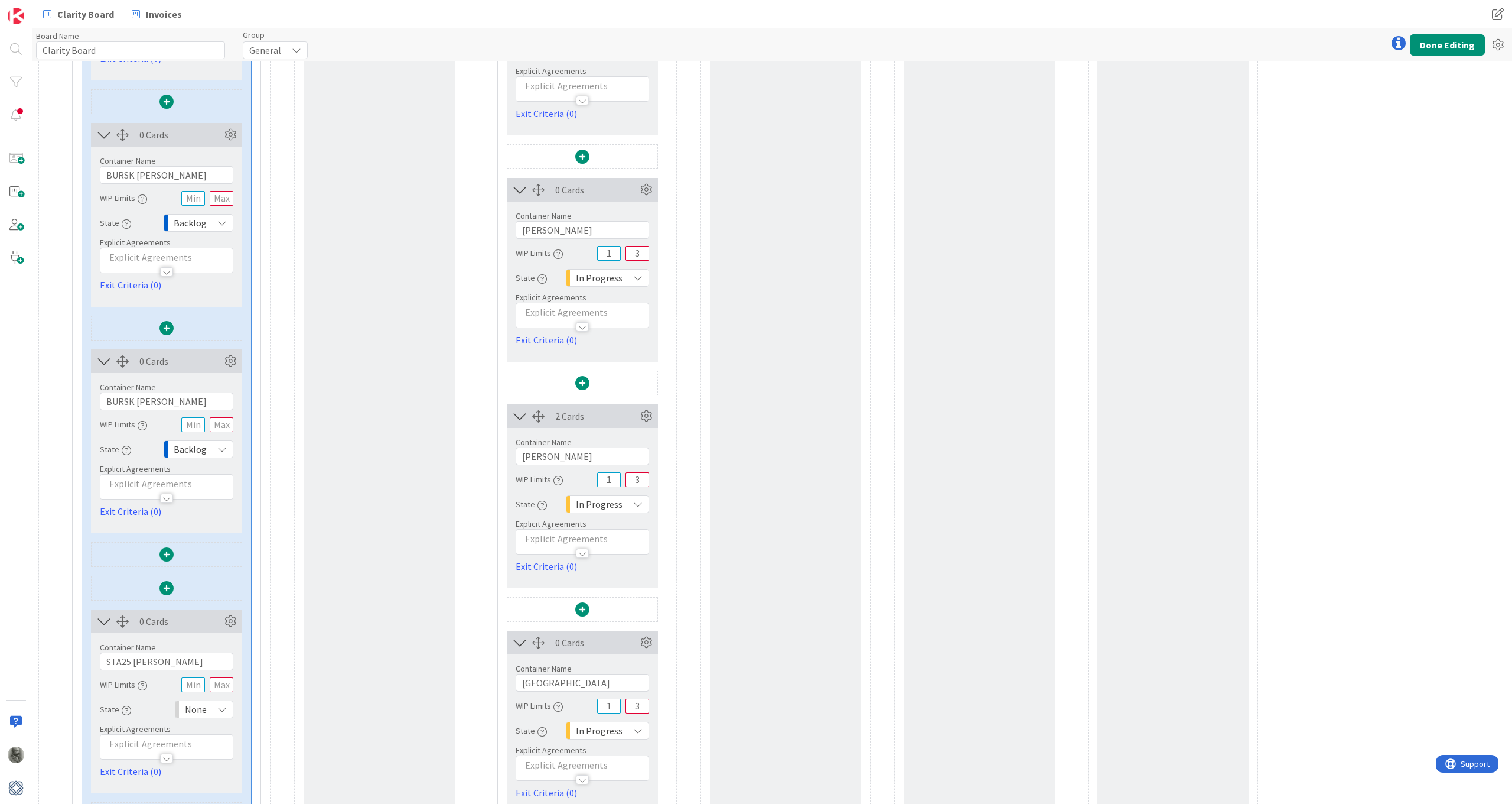
scroll to position [998, 0]
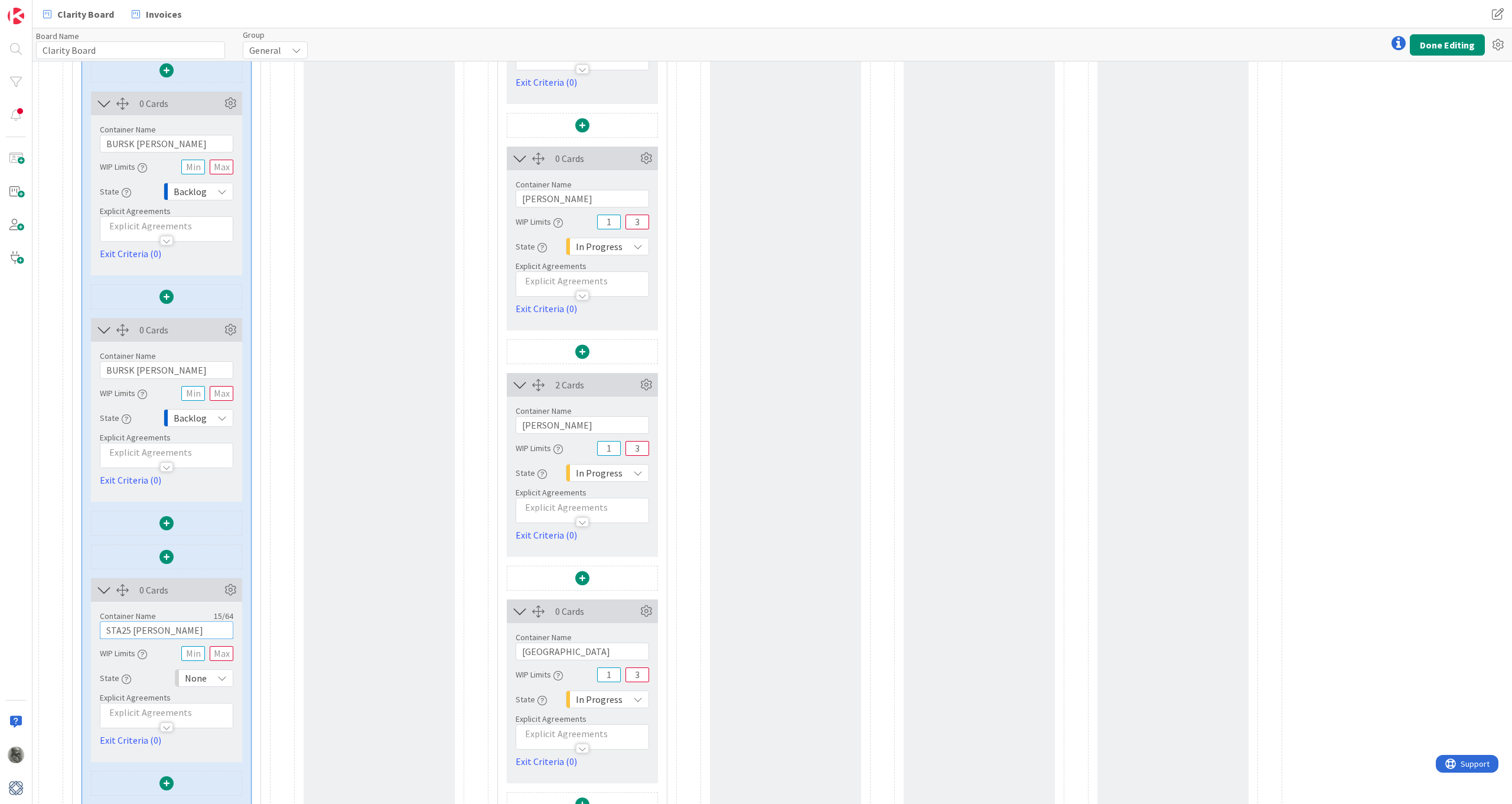
drag, startPoint x: 168, startPoint y: 633, endPoint x: 49, endPoint y: 631, distance: 119.0
drag, startPoint x: 173, startPoint y: 370, endPoint x: 78, endPoint y: 367, distance: 95.0
paste input "STA25 Staffieri"
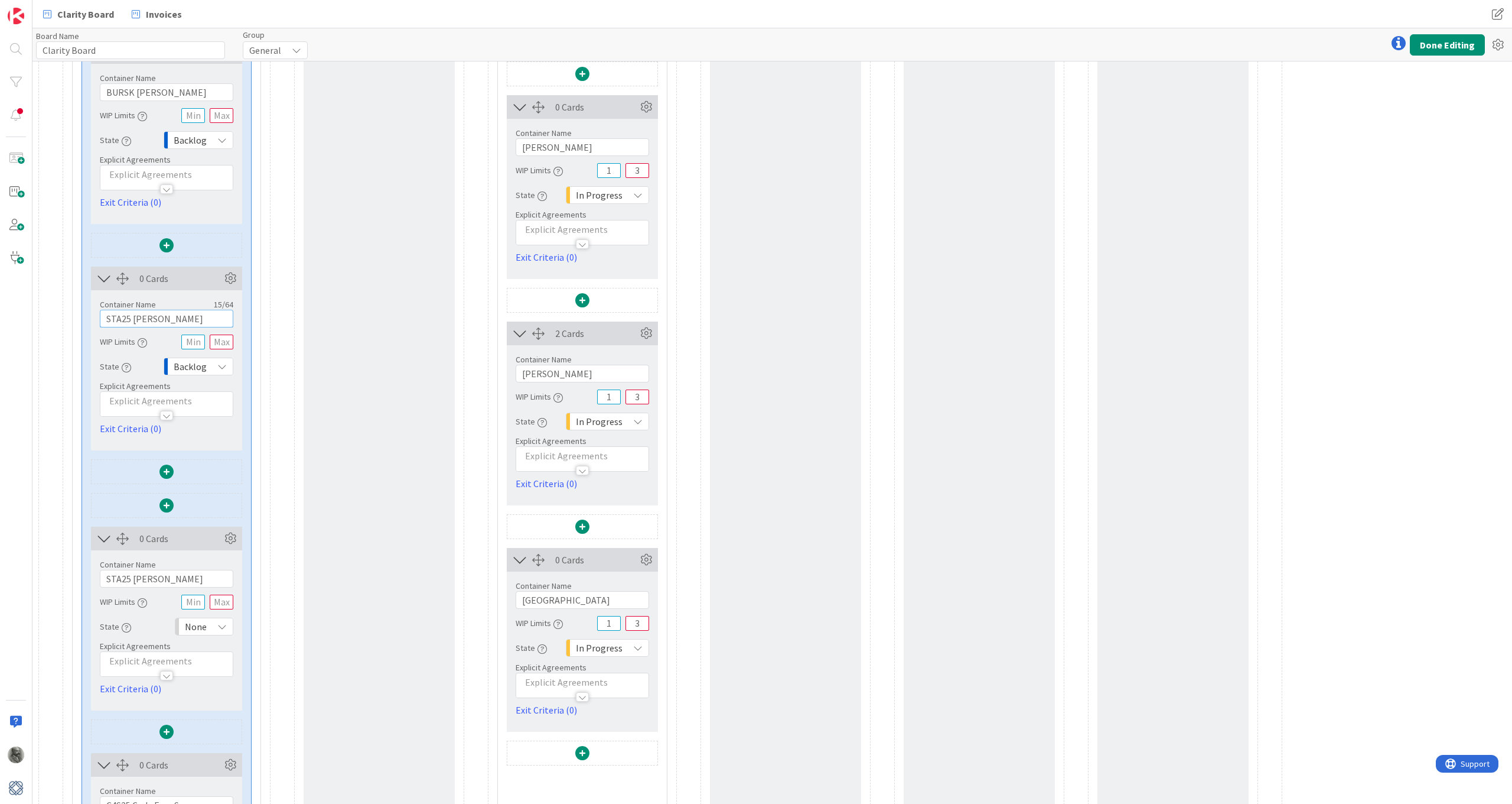
scroll to position [1081, 0]
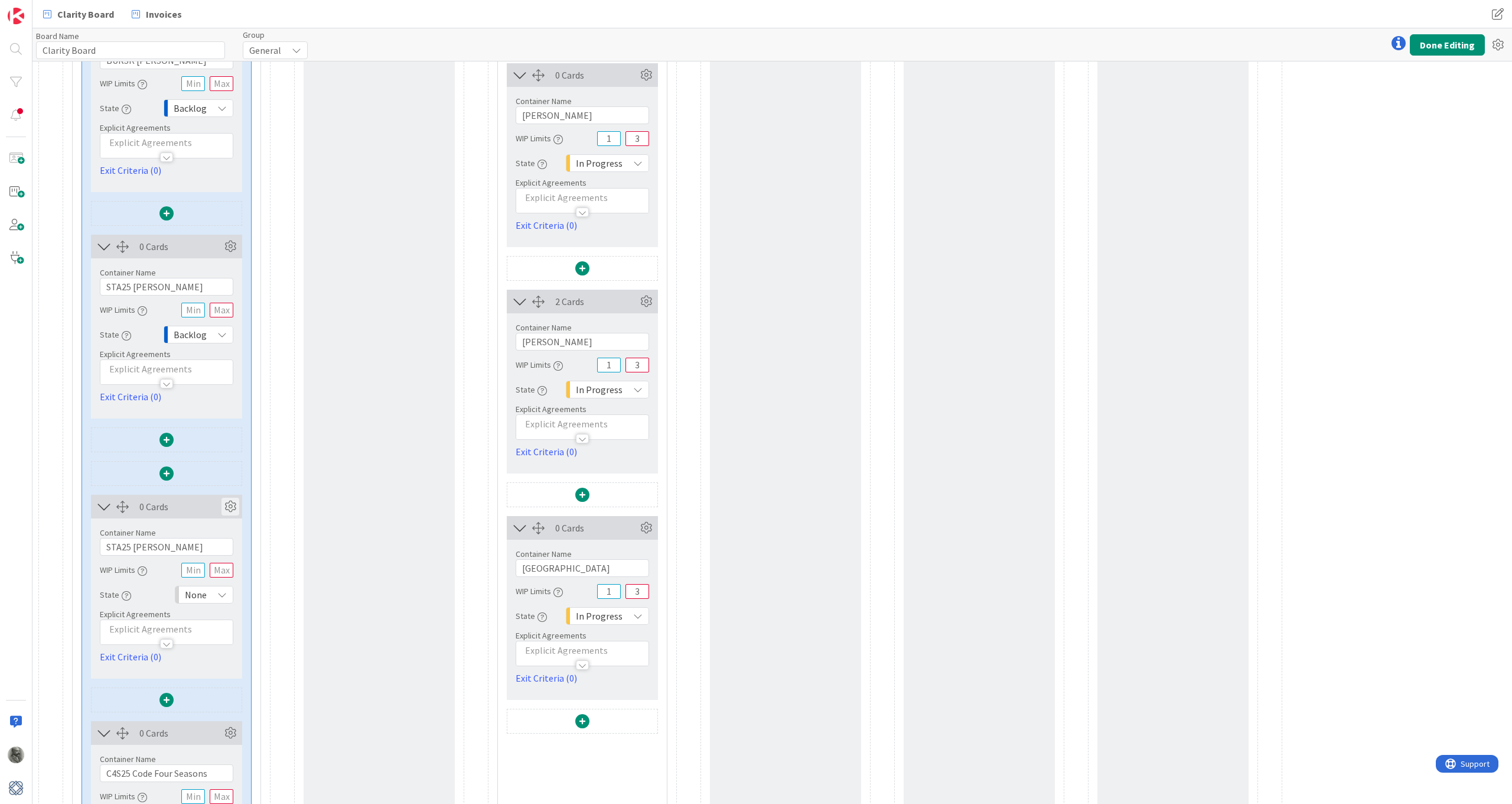
click at [229, 506] on icon at bounding box center [230, 506] width 18 height 18
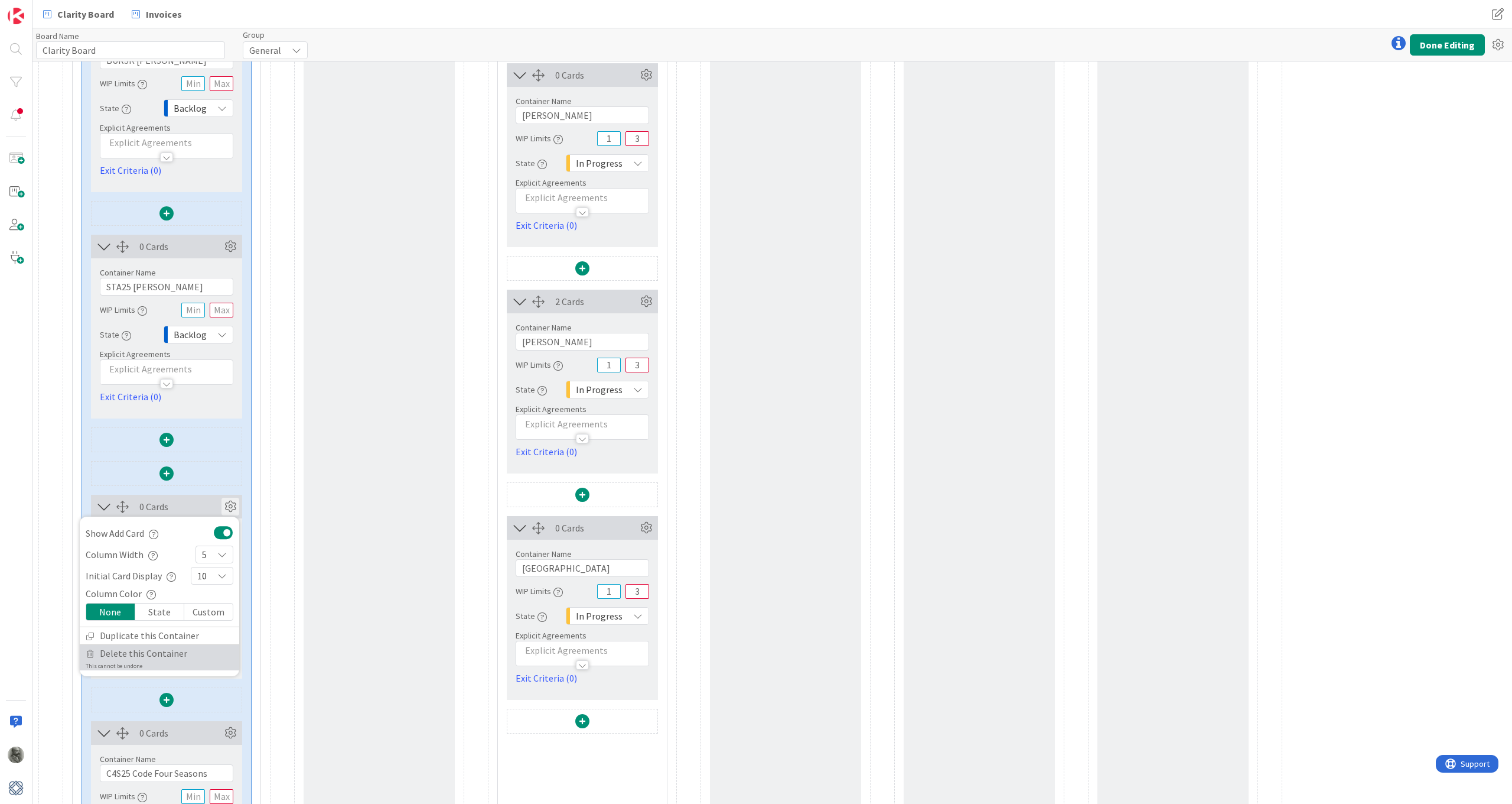
click at [155, 653] on span "Delete this Container" at bounding box center [143, 653] width 87 height 17
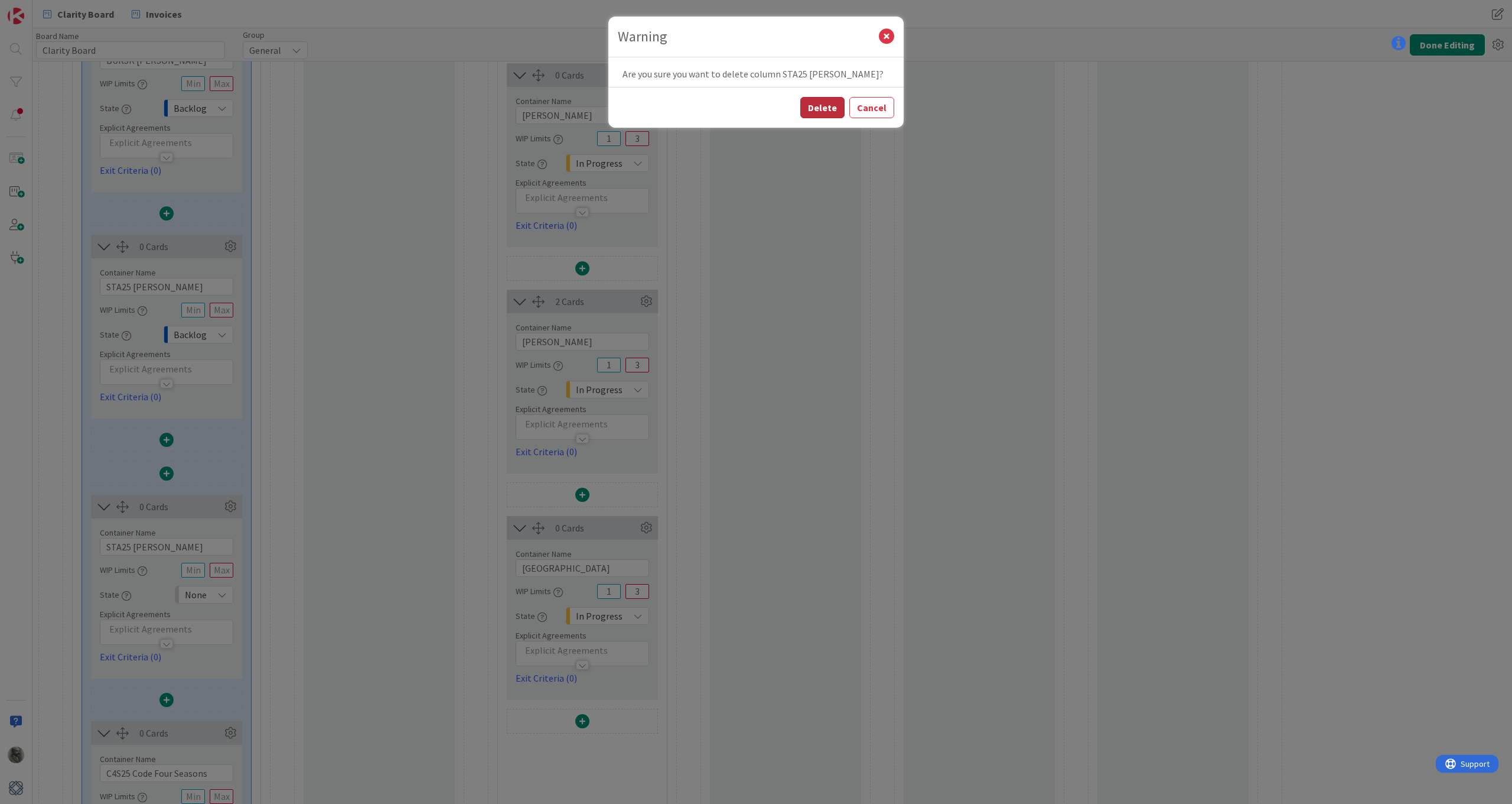
click at [825, 101] on button "Delete" at bounding box center [822, 107] width 44 height 21
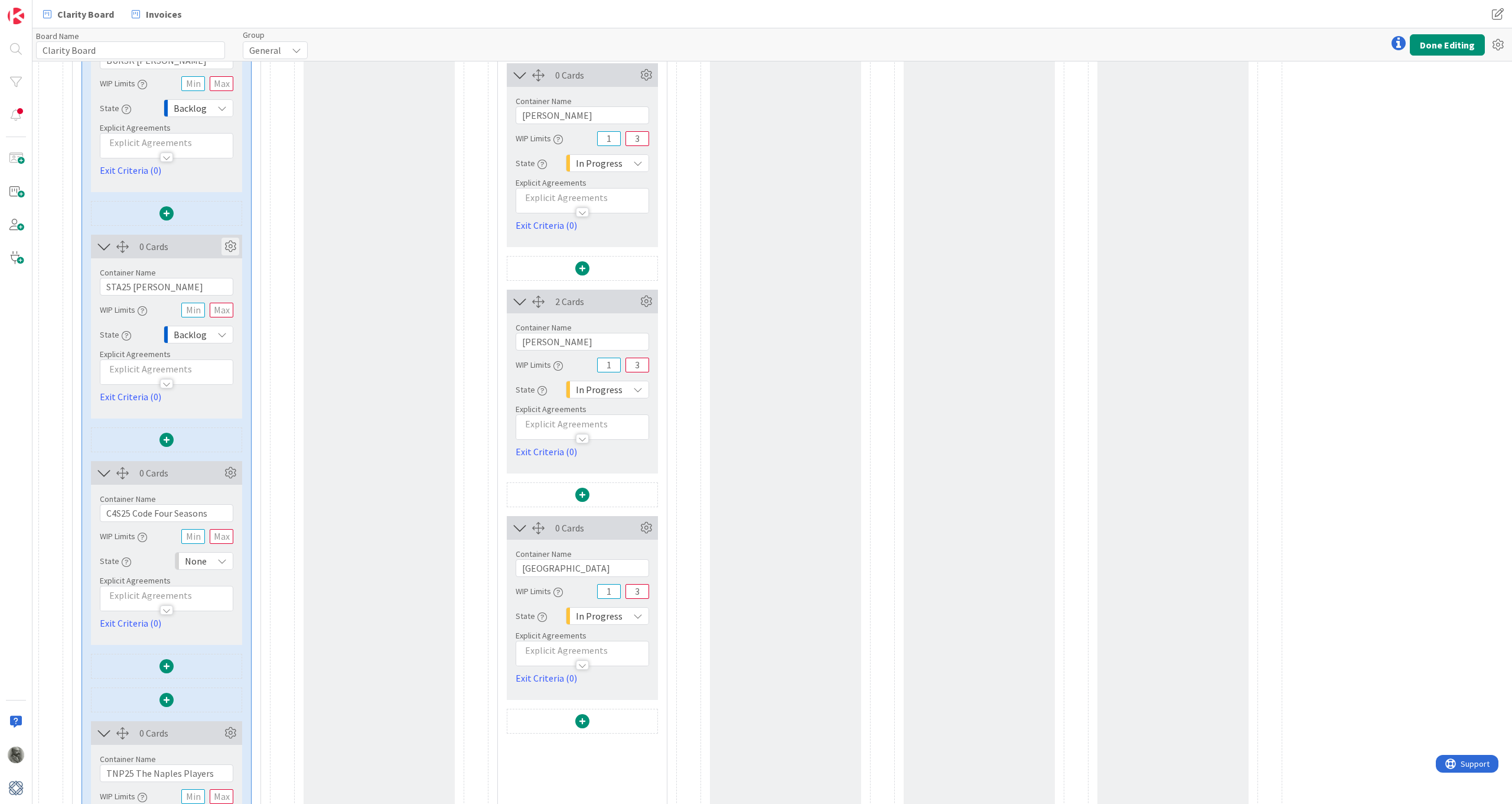
click at [229, 246] on icon at bounding box center [230, 246] width 18 height 18
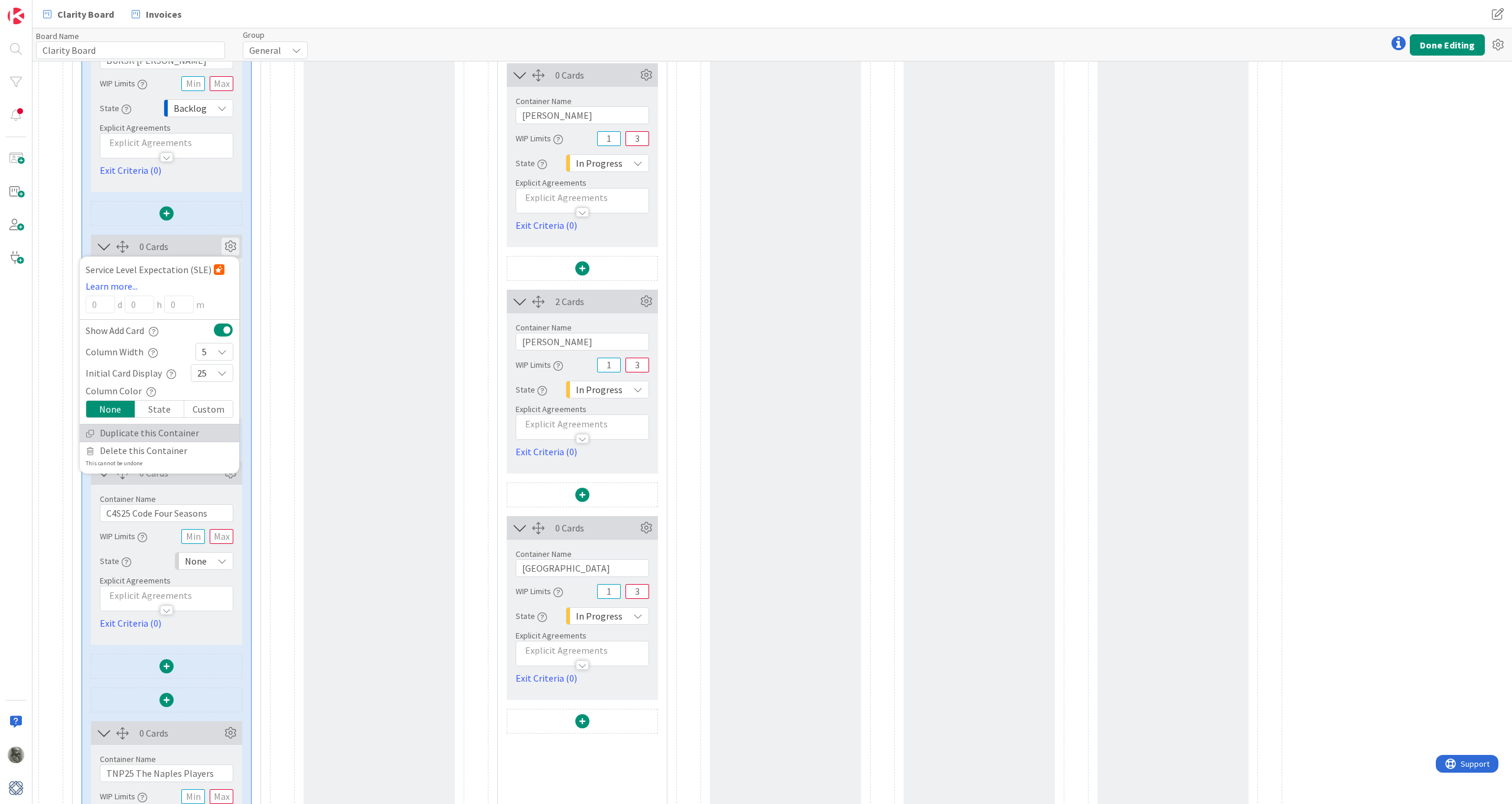
click at [137, 431] on link "Duplicate this Container" at bounding box center [160, 432] width 160 height 17
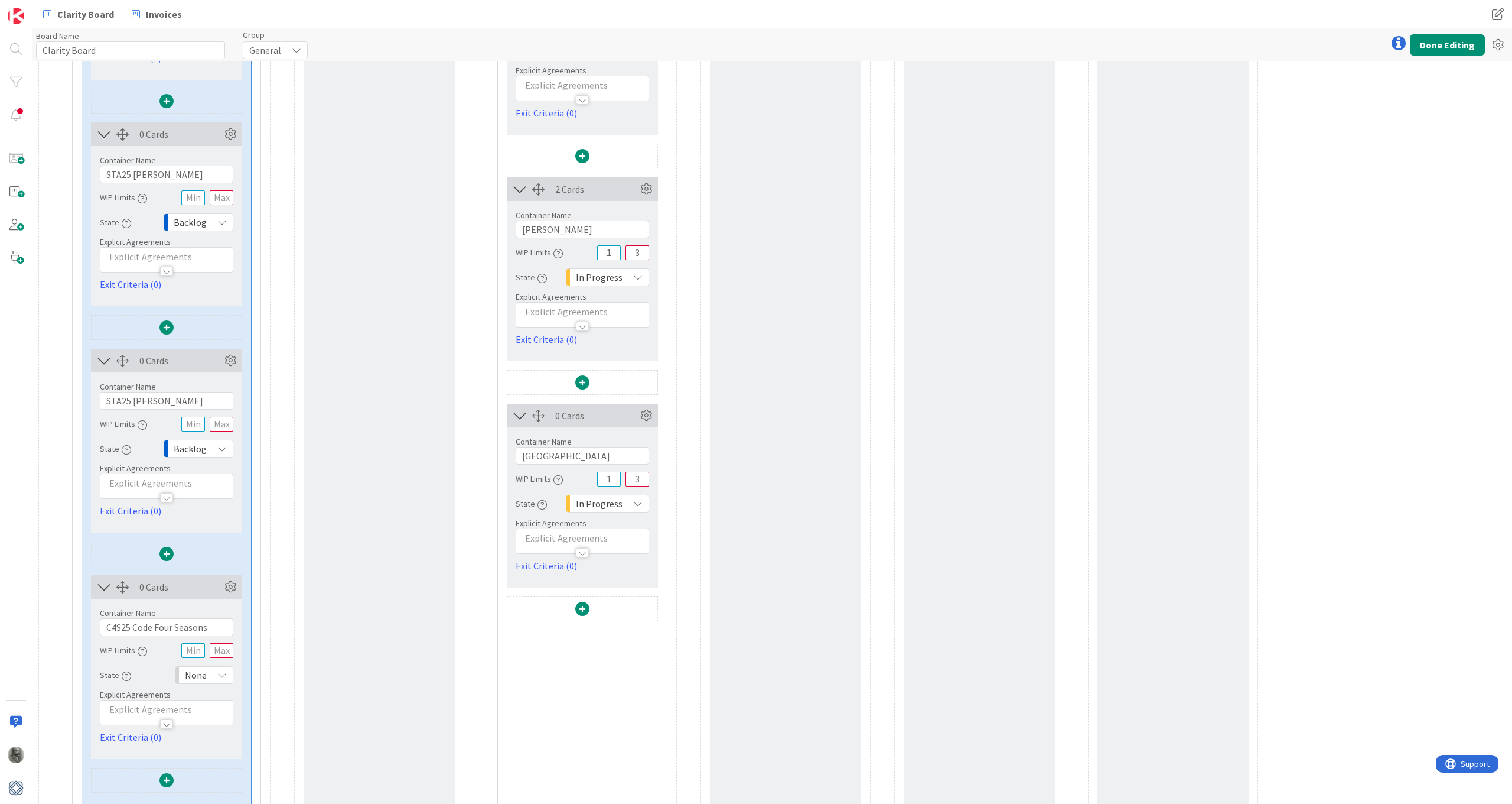
scroll to position [1196, 0]
drag, startPoint x: 212, startPoint y: 623, endPoint x: 73, endPoint y: 619, distance: 139.1
drag, startPoint x: 174, startPoint y: 399, endPoint x: 74, endPoint y: 399, distance: 100.0
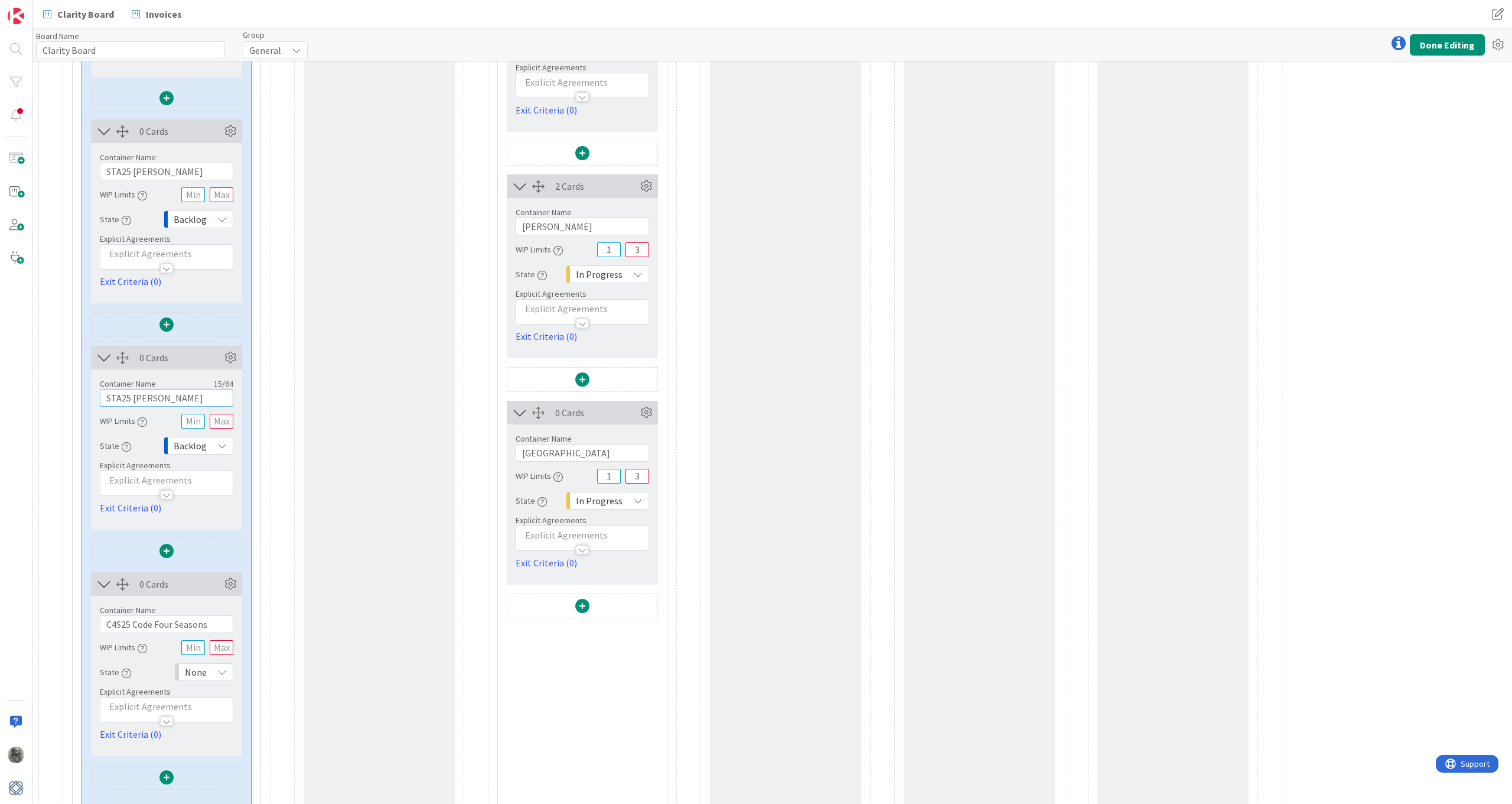
paste input "C4S25 Code Four Seasons"
click at [231, 584] on icon at bounding box center [230, 584] width 18 height 18
click at [139, 728] on span "Delete this Container" at bounding box center [143, 730] width 87 height 17
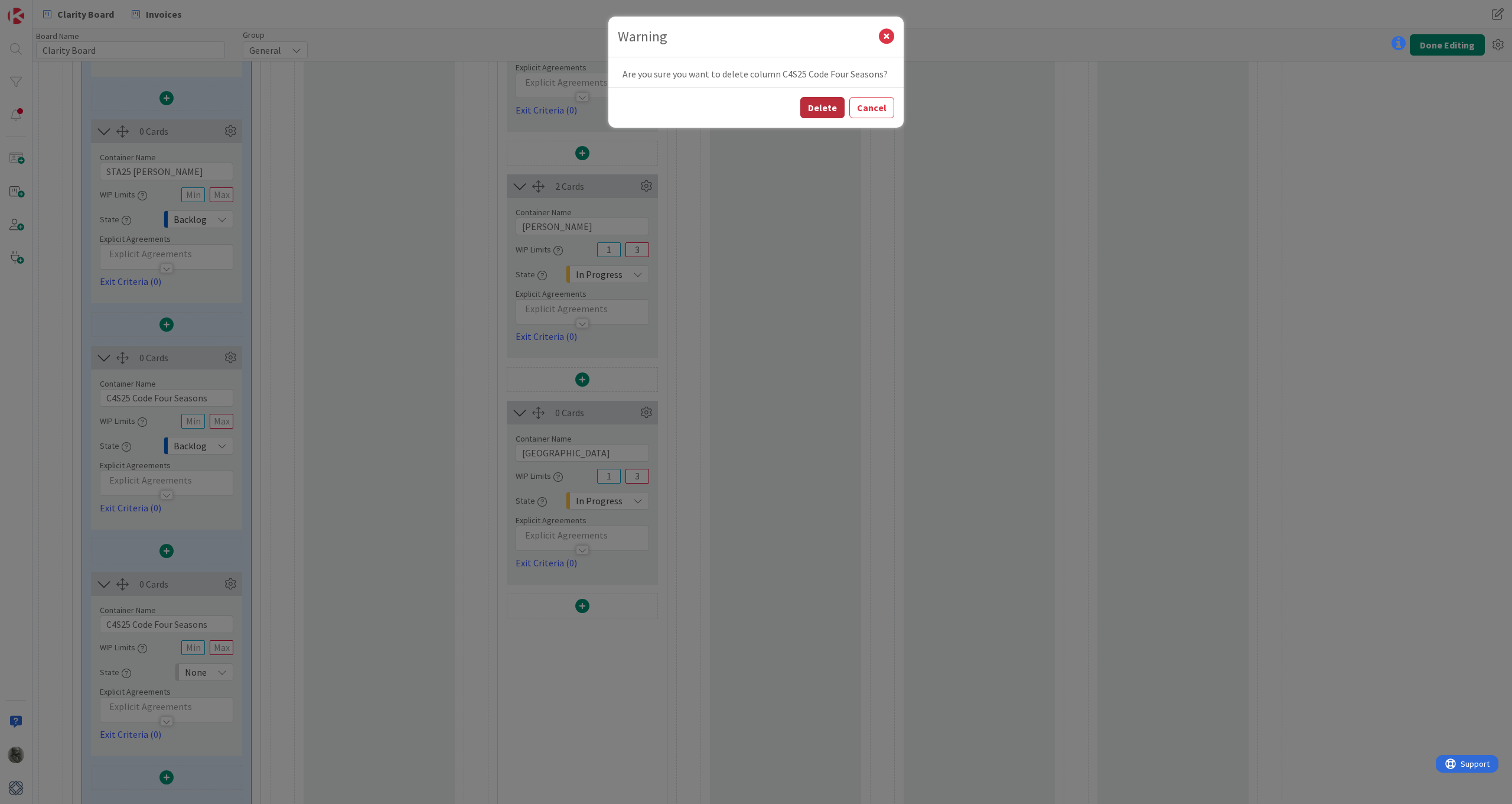
click at [827, 107] on button "Delete" at bounding box center [822, 107] width 44 height 21
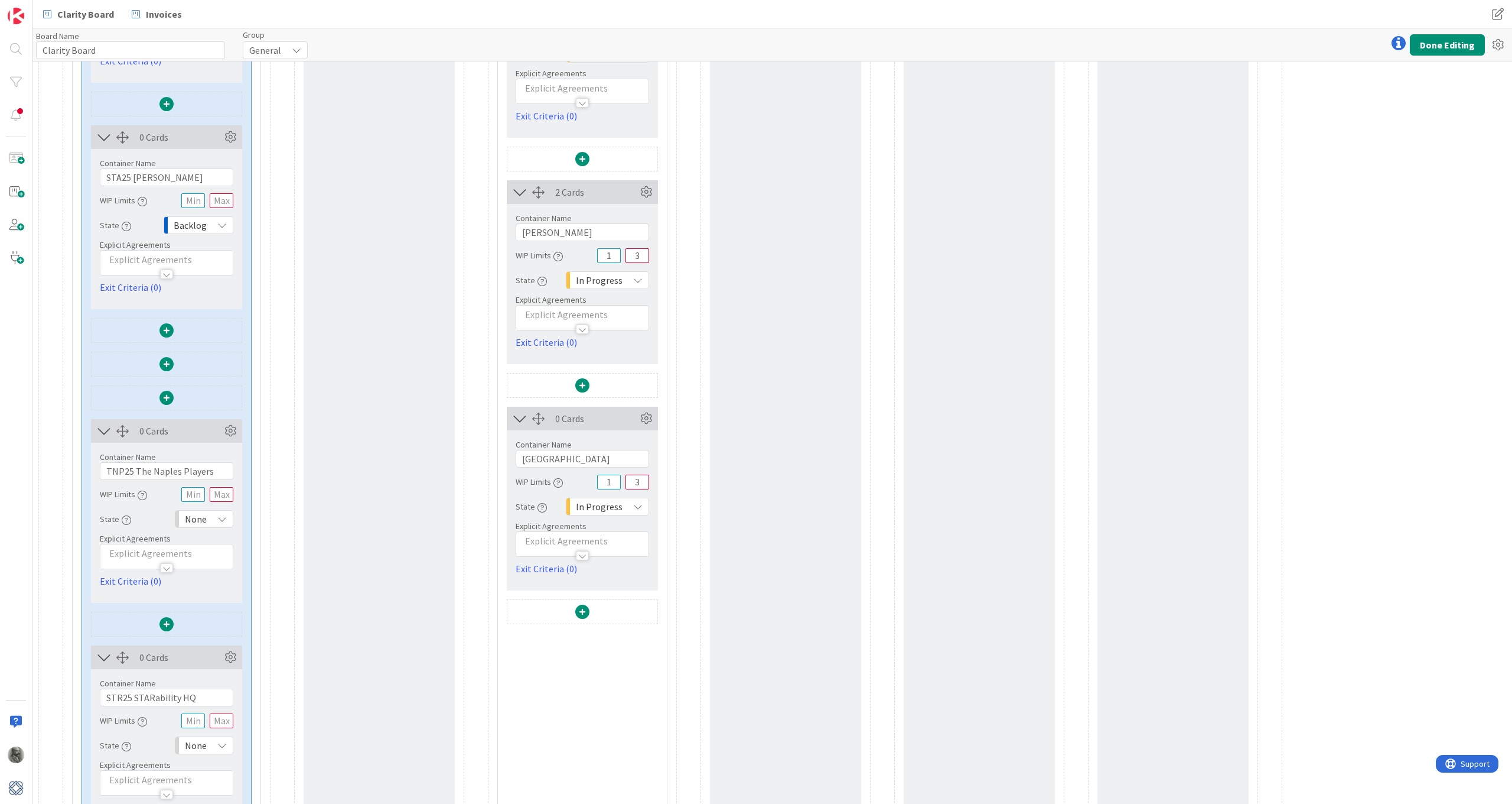
scroll to position [1188, 0]
drag, startPoint x: 220, startPoint y: 474, endPoint x: 92, endPoint y: 470, distance: 128.1
click at [92, 470] on div "Container Name 24 / 64 TNP25 The Naples Players WIP Limits State None Backlog N…" at bounding box center [166, 518] width 152 height 146
click at [227, 137] on icon at bounding box center [230, 139] width 18 height 18
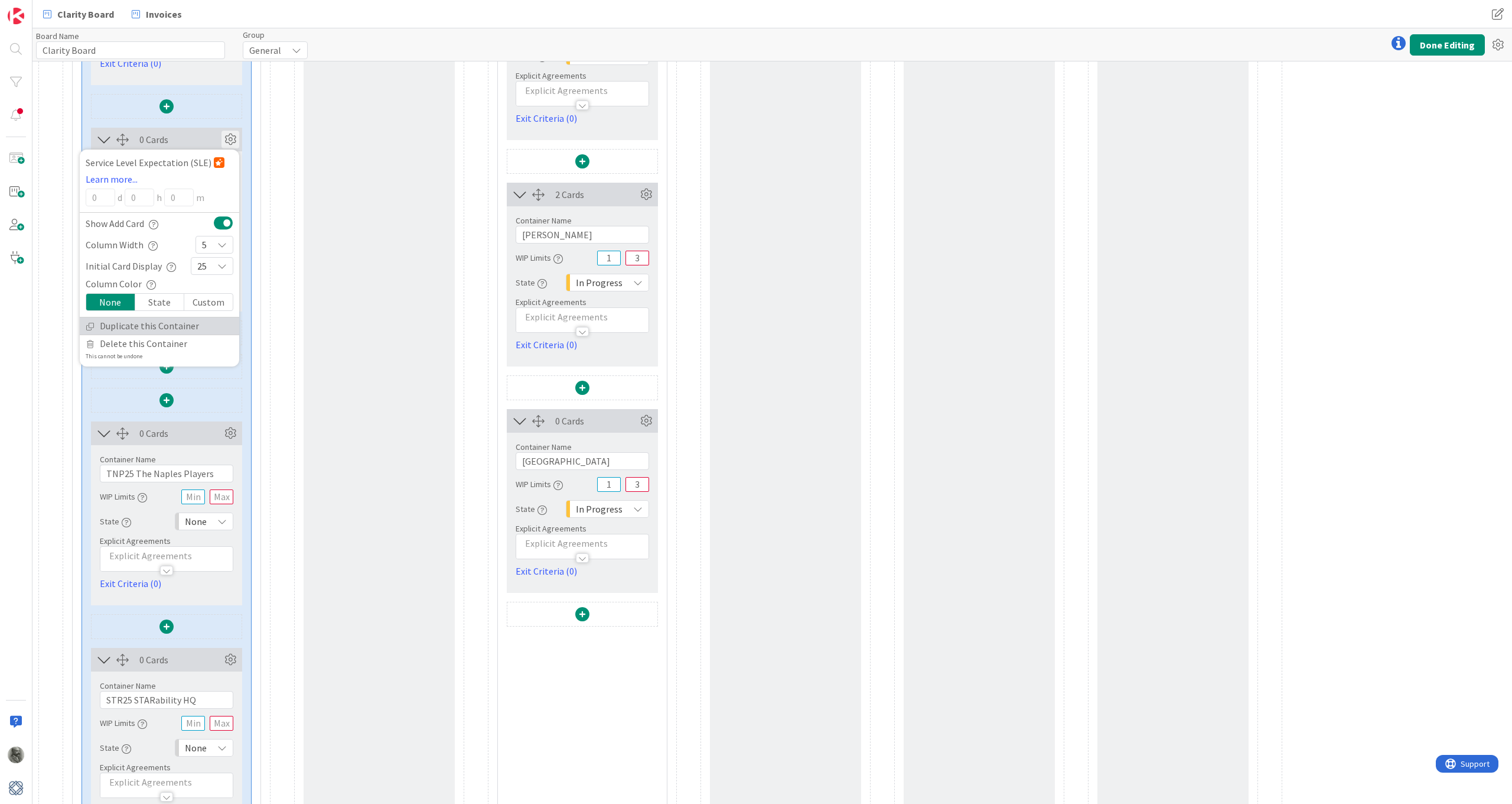
click at [156, 326] on link "Duplicate this Container" at bounding box center [160, 326] width 160 height 17
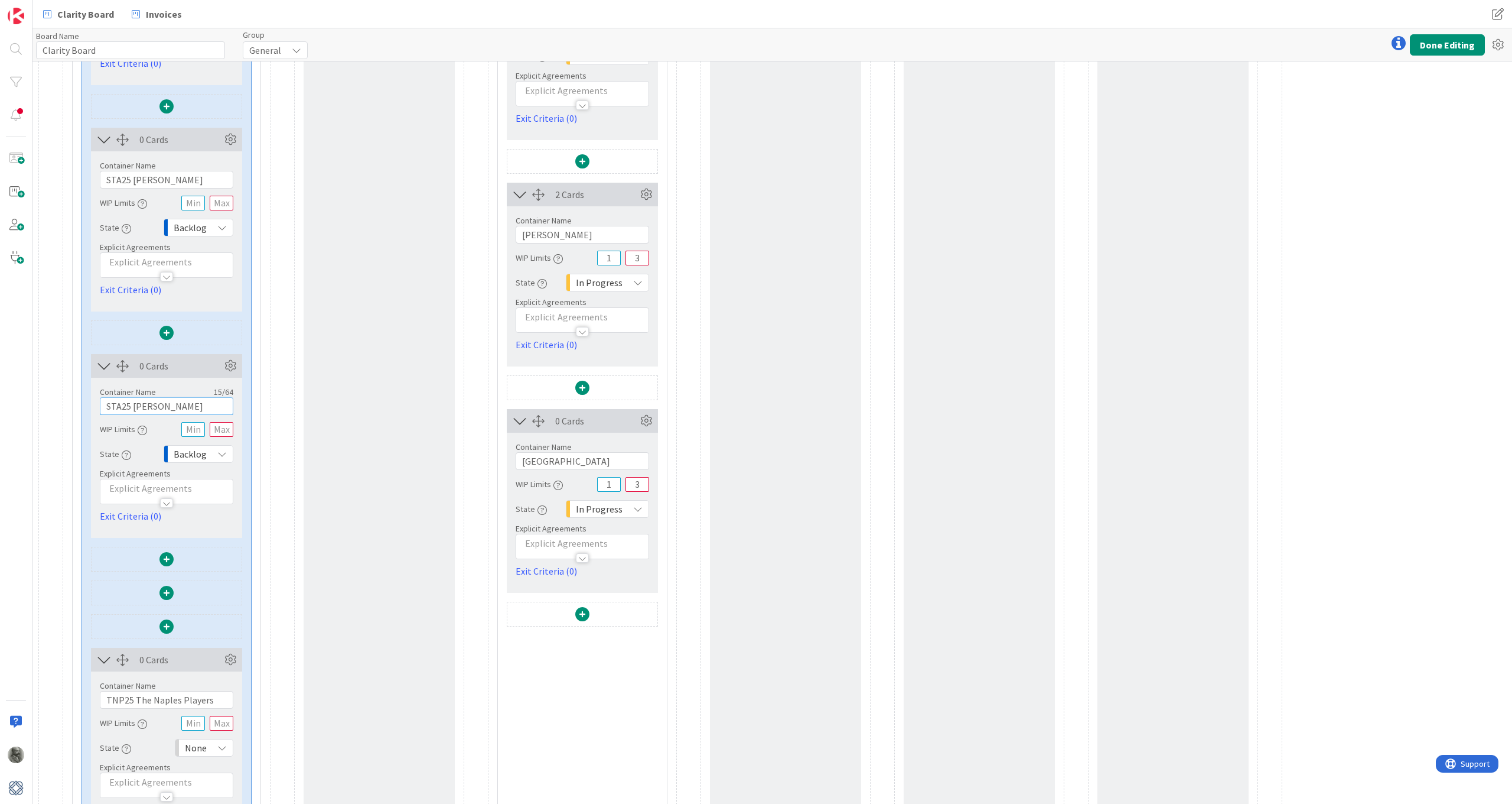
drag, startPoint x: 177, startPoint y: 406, endPoint x: 46, endPoint y: 403, distance: 131.0
paste input "TNP25 The Naples Players"
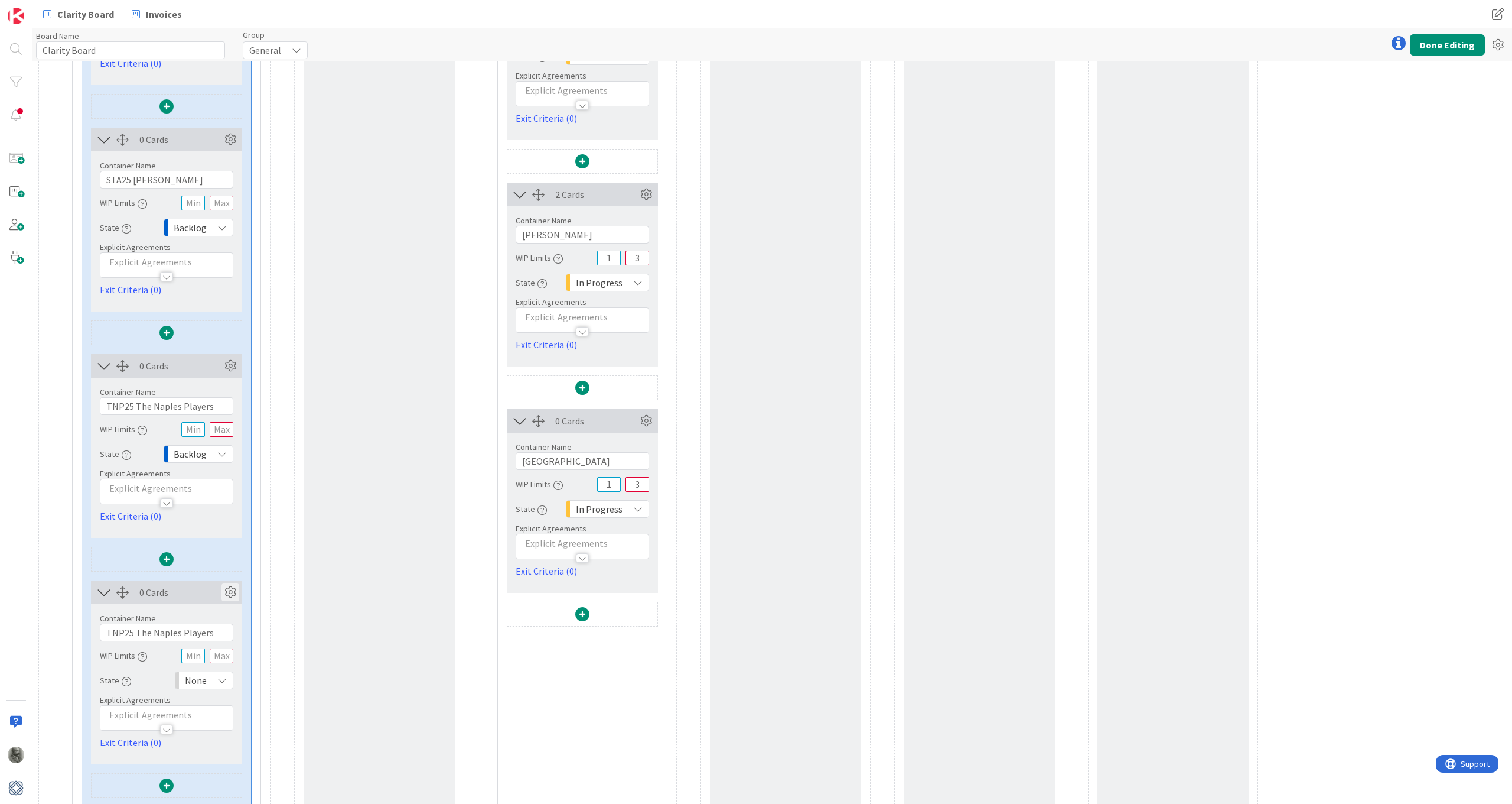
click at [231, 591] on icon at bounding box center [230, 592] width 18 height 18
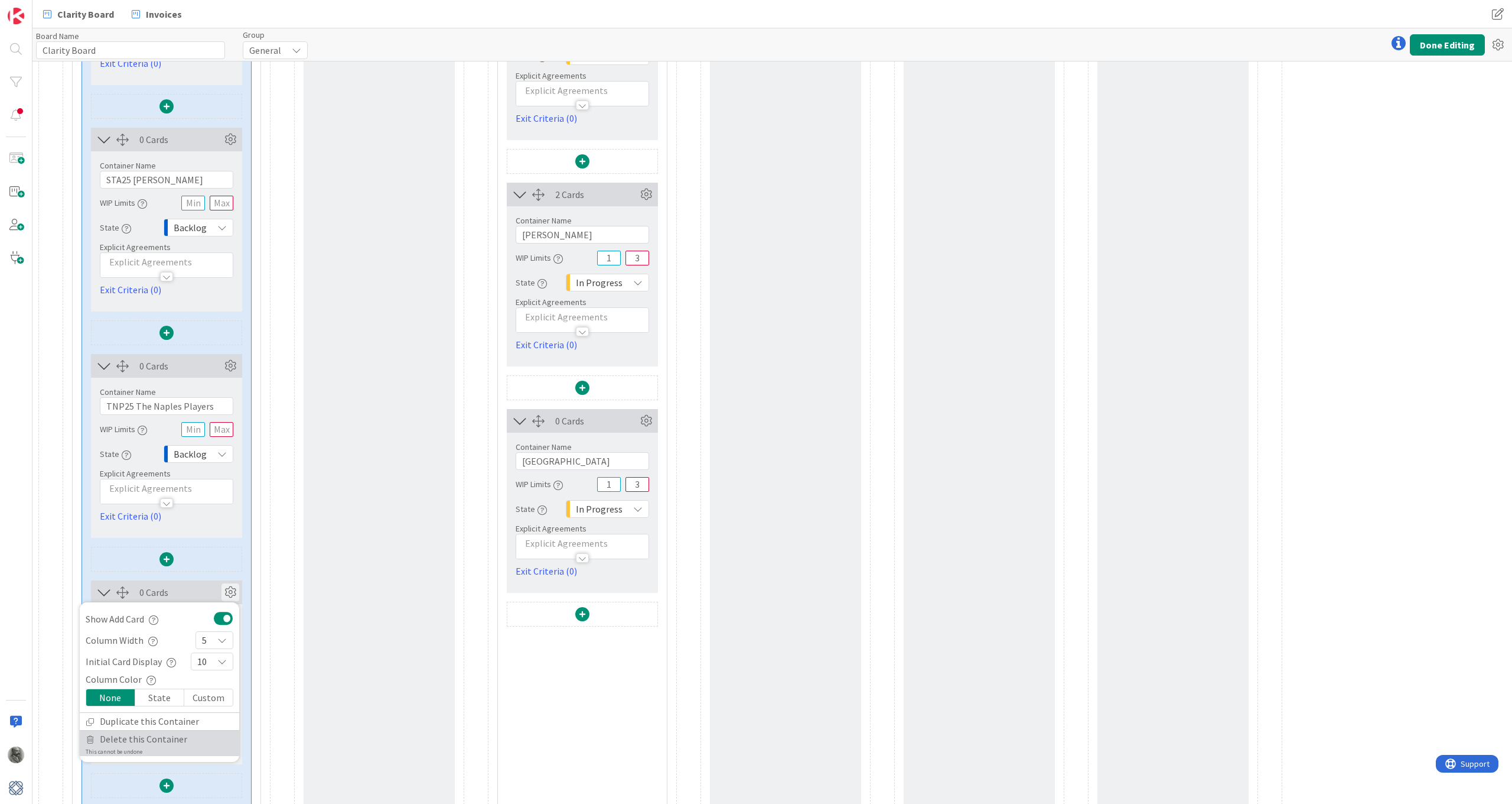
click at [133, 742] on span "Delete this Container" at bounding box center [143, 738] width 87 height 17
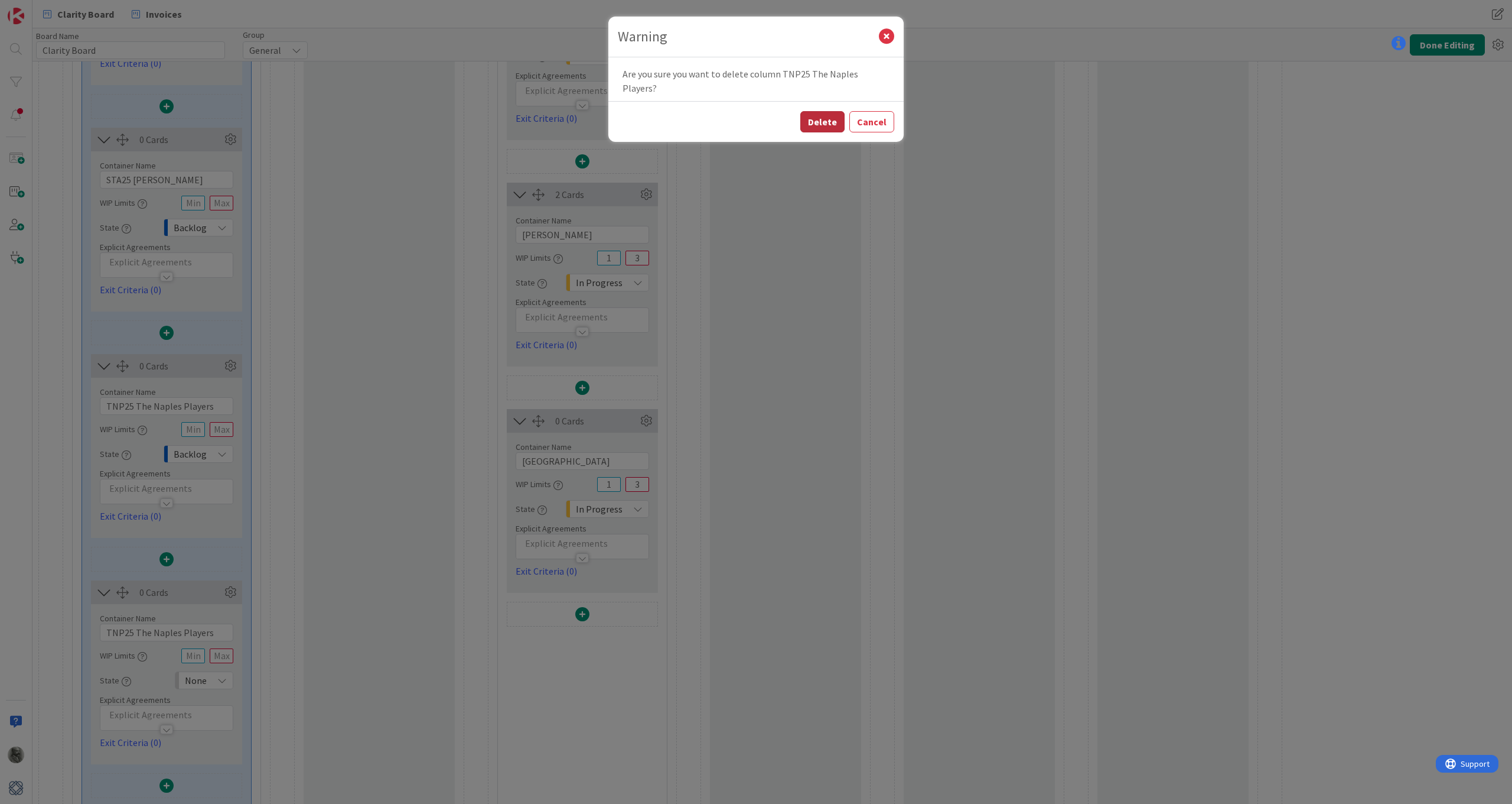
click at [833, 111] on button "Delete" at bounding box center [822, 121] width 44 height 21
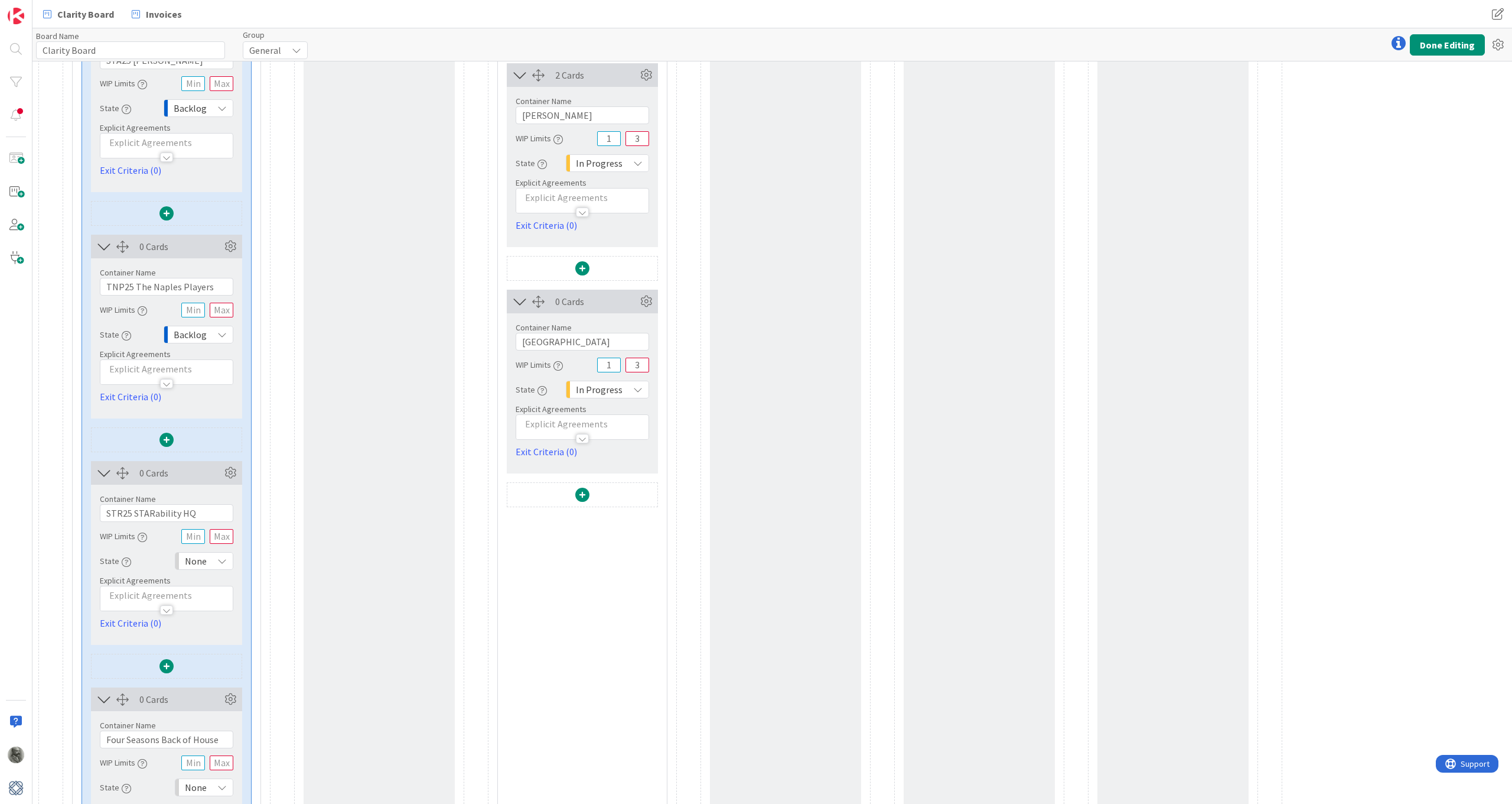
scroll to position [1306, 0]
click at [233, 247] on icon at bounding box center [230, 248] width 18 height 18
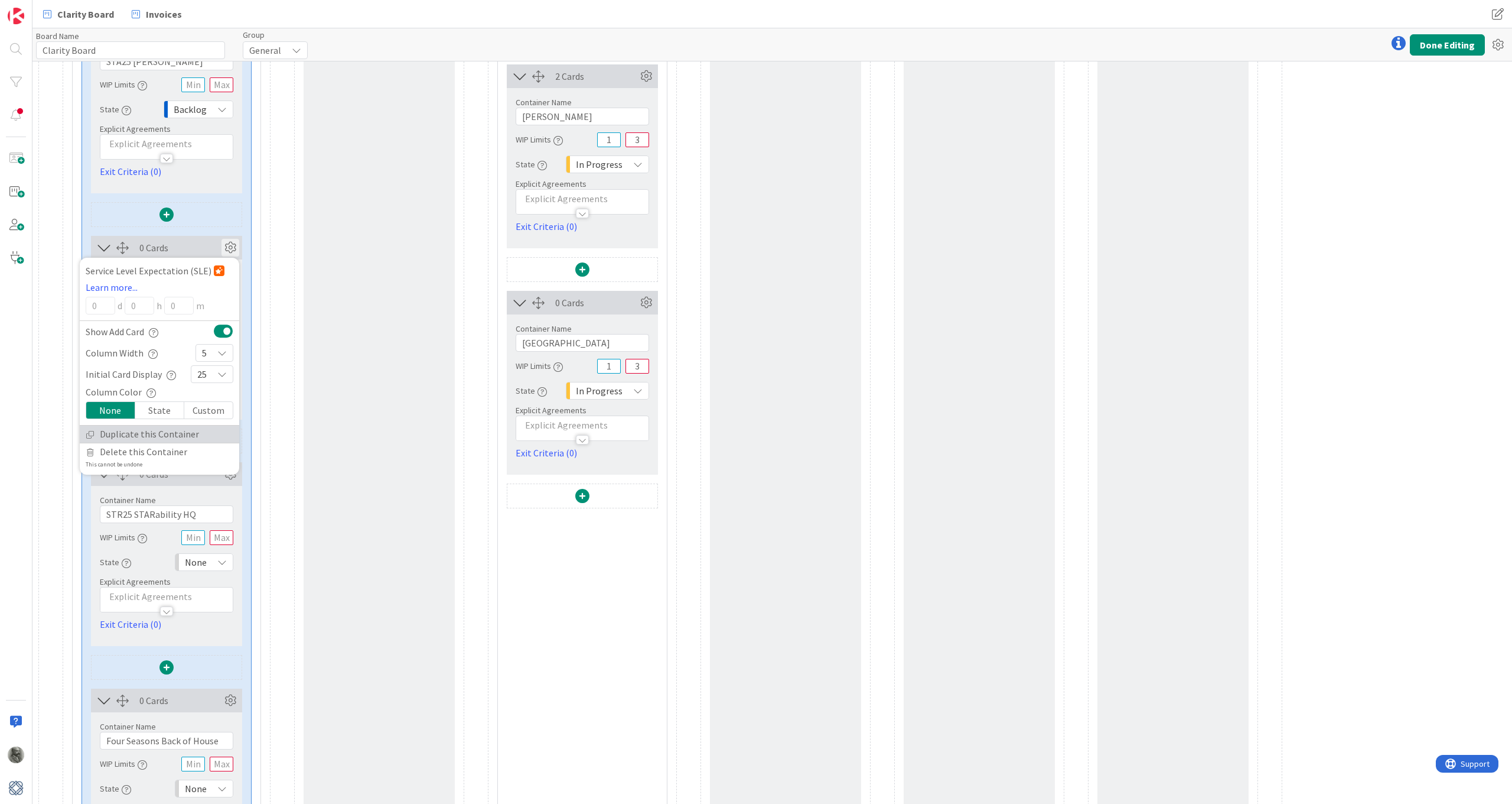
click at [118, 436] on link "Duplicate this Container" at bounding box center [160, 434] width 160 height 17
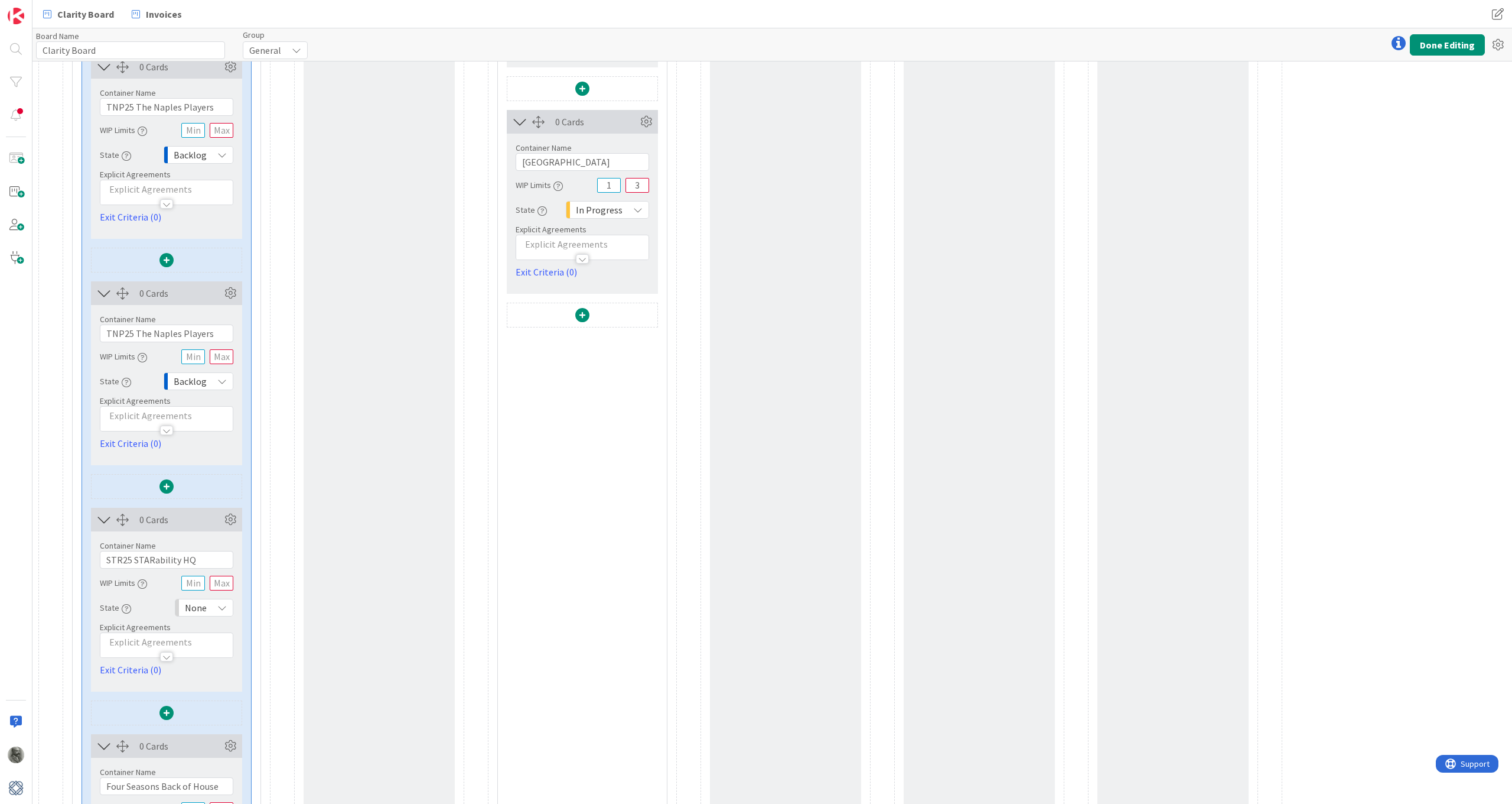
scroll to position [1494, 0]
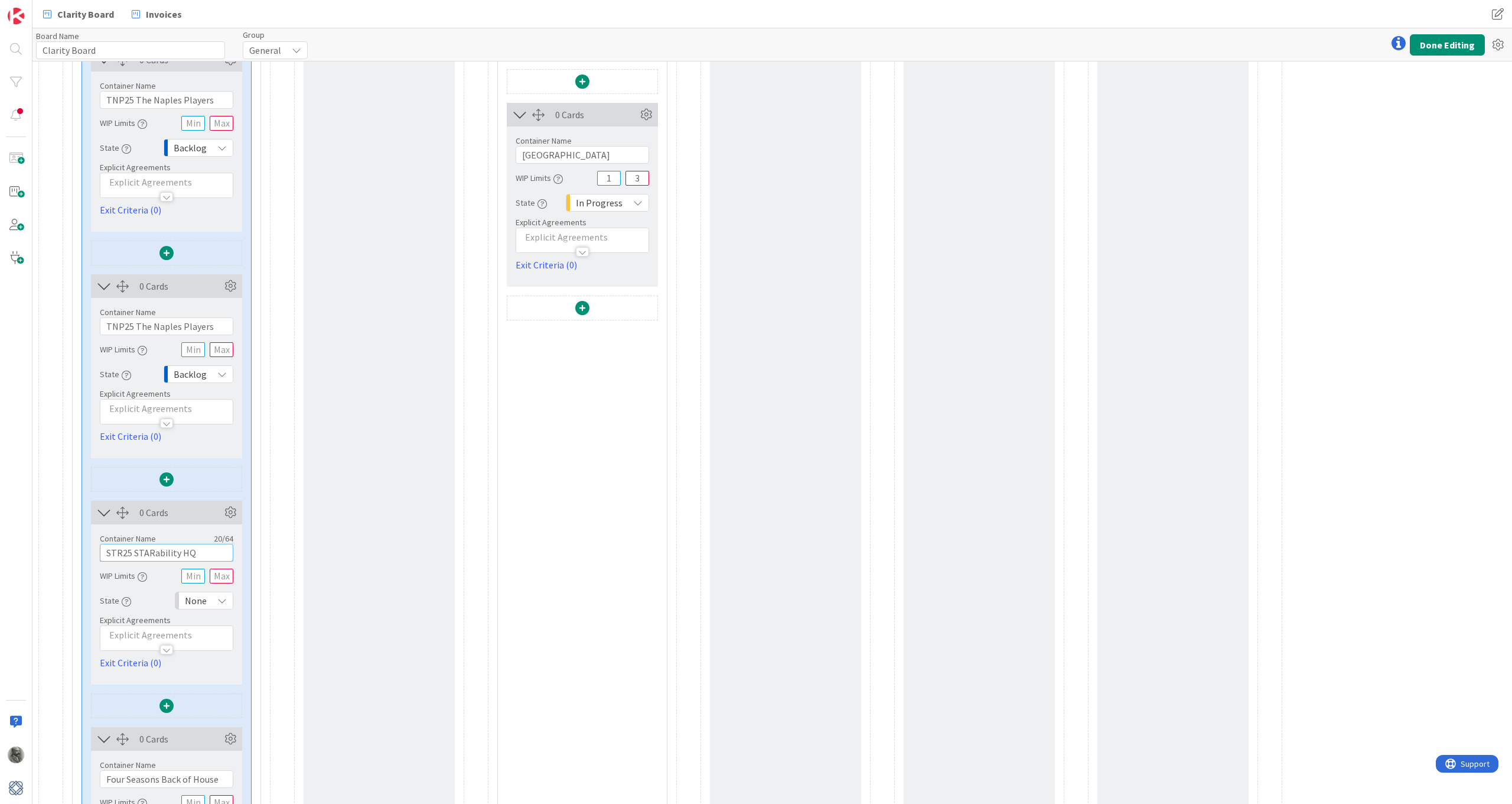
drag, startPoint x: 198, startPoint y: 556, endPoint x: 95, endPoint y: 550, distance: 103.2
click at [95, 550] on div "Container Name 20 / 64 STR25 STARability HQ WIP Limits State None Backlog None …" at bounding box center [166, 597] width 152 height 146
drag, startPoint x: 212, startPoint y: 327, endPoint x: 58, endPoint y: 314, distance: 154.5
click at [58, 314] on div "23 Cards Container Name 7 / 64 Choices WIP Limits Explicit Agreements Capture u…" at bounding box center [662, 602] width 1247 height 4057
paste input "STR25 STARability HQ"
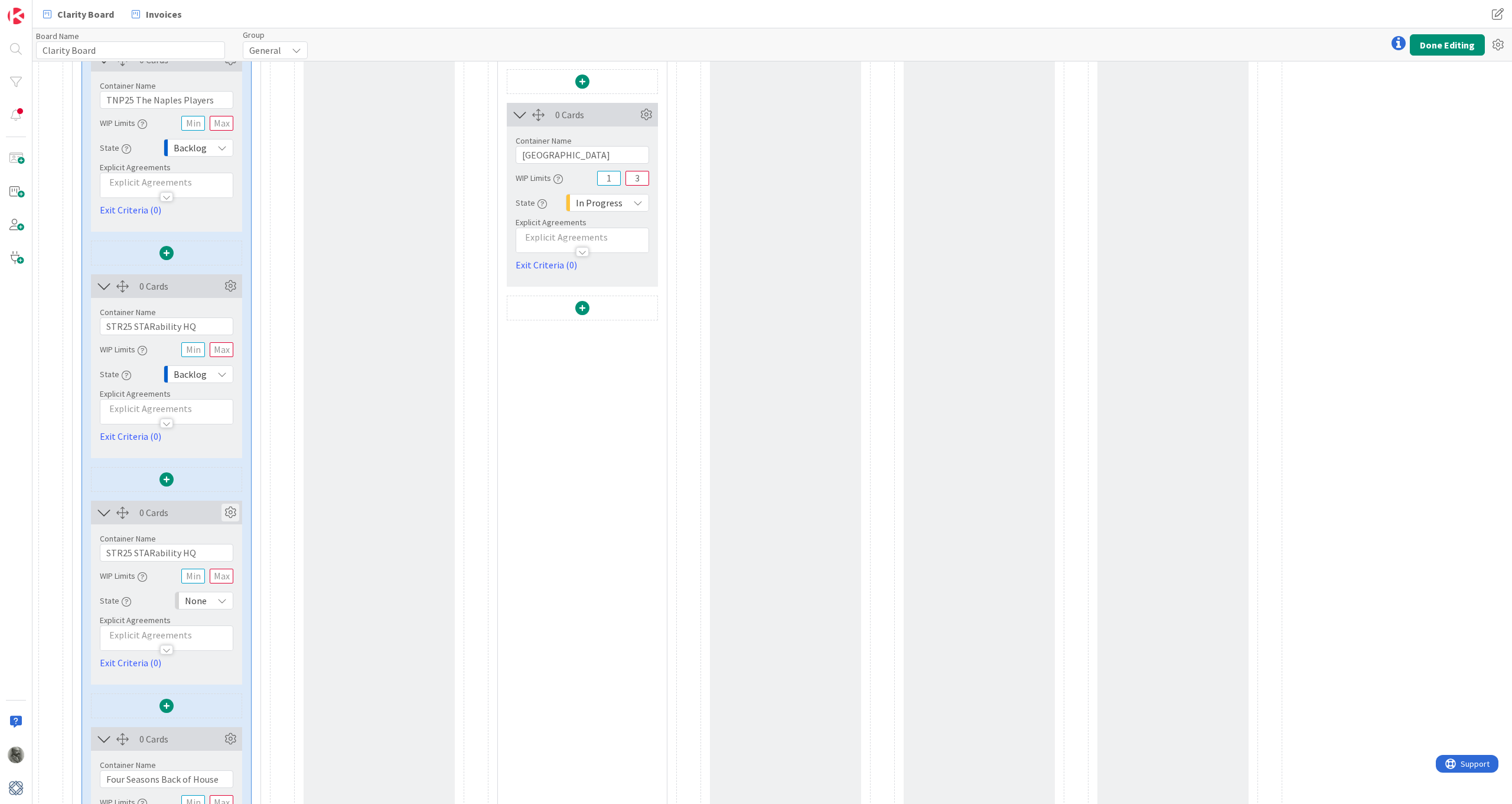
click at [234, 515] on icon at bounding box center [230, 512] width 18 height 18
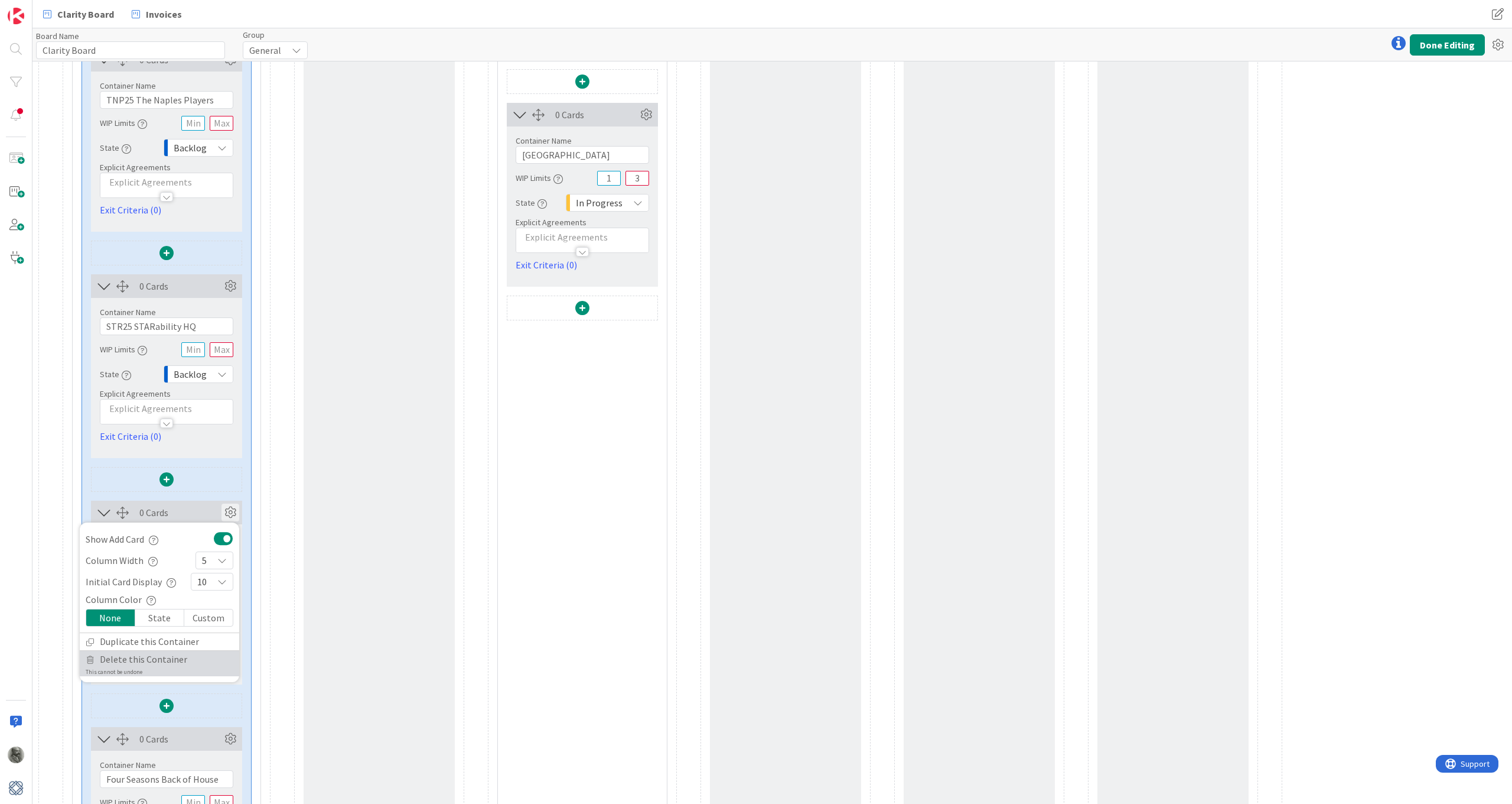
click at [125, 660] on span "Delete this Container" at bounding box center [143, 658] width 87 height 17
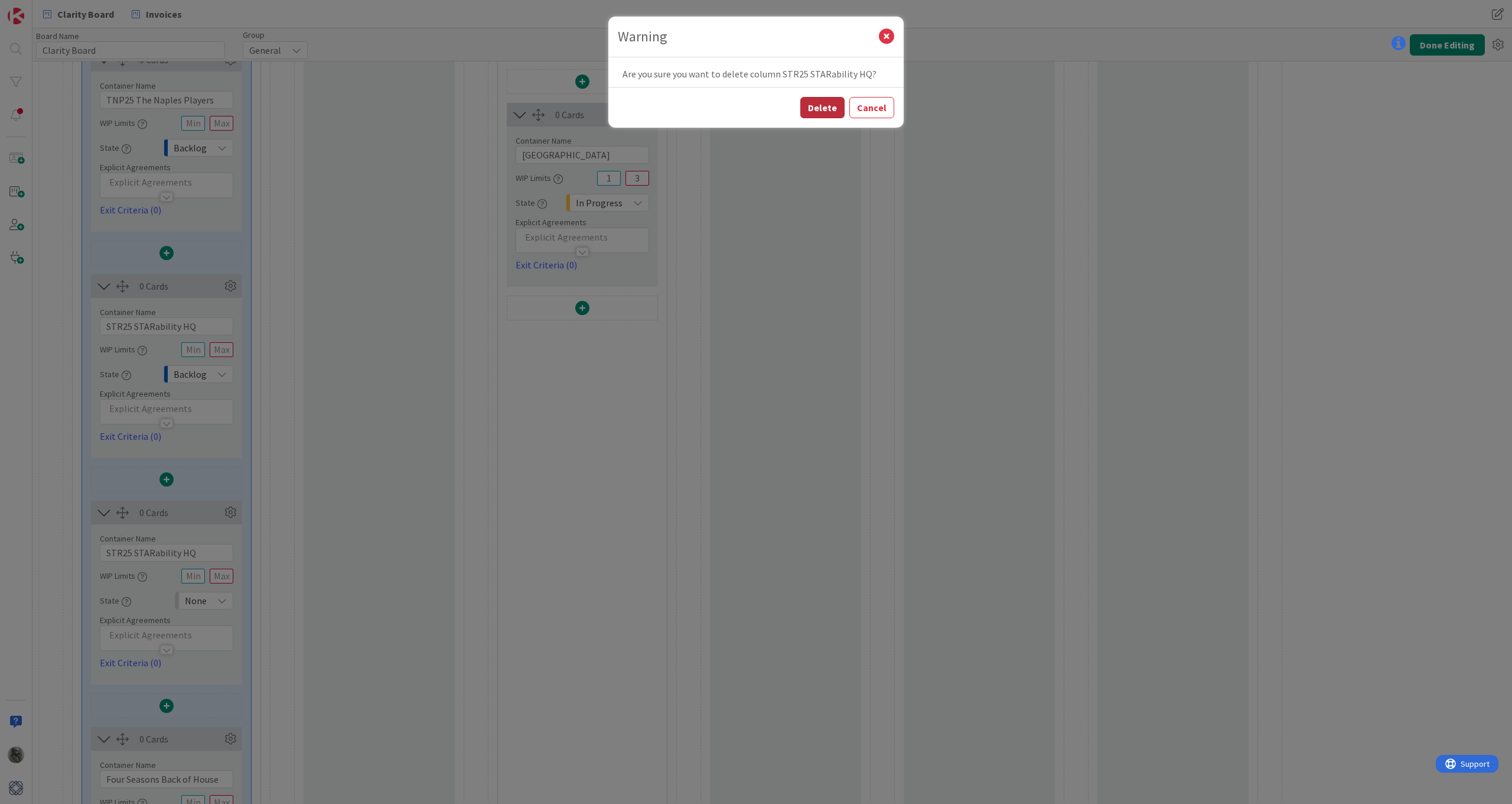
click at [824, 102] on button "Delete" at bounding box center [822, 107] width 44 height 21
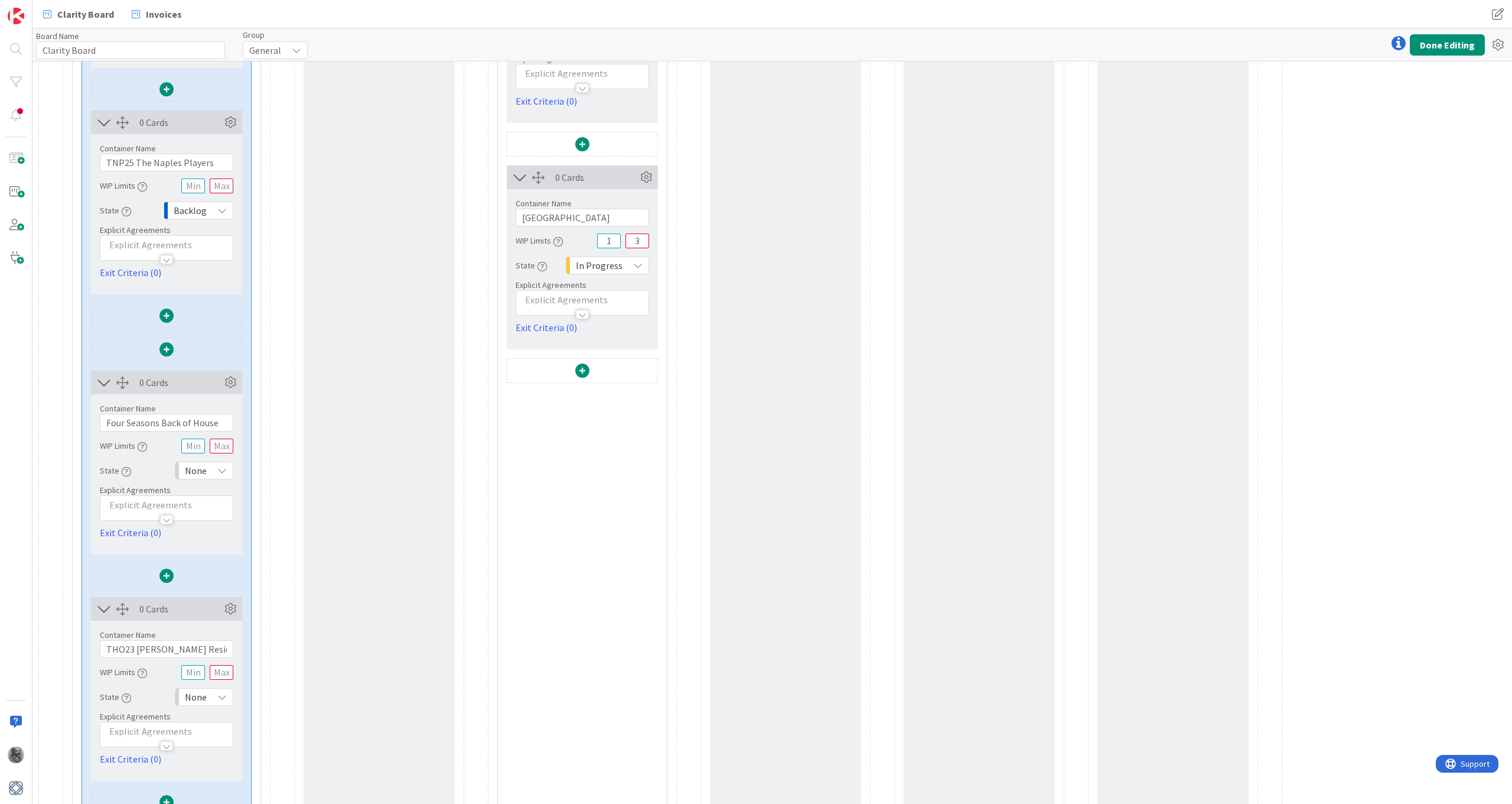
scroll to position [1435, 0]
click at [231, 116] on icon at bounding box center [230, 118] width 18 height 18
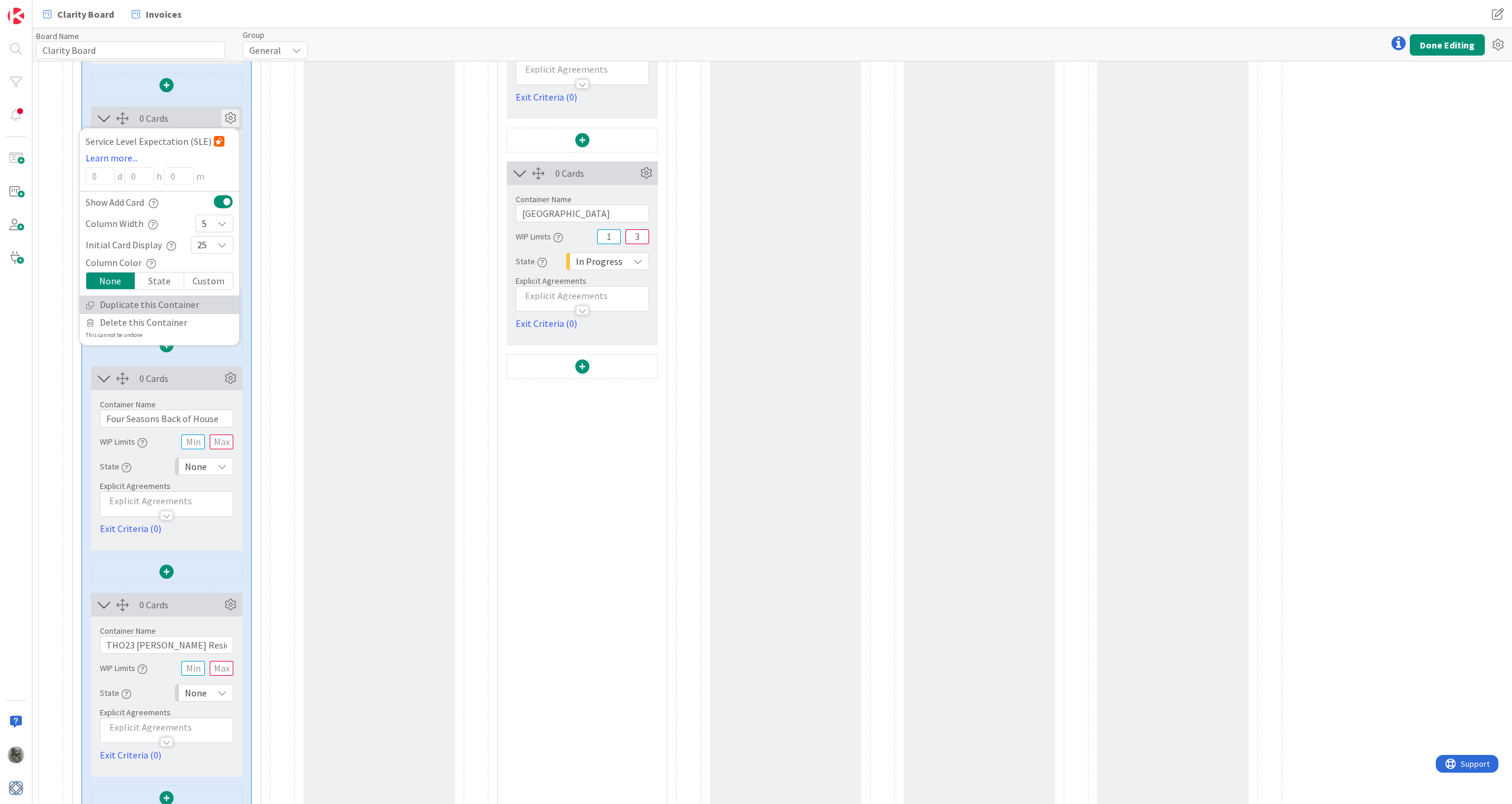
click at [145, 304] on link "Duplicate this Container" at bounding box center [160, 304] width 160 height 17
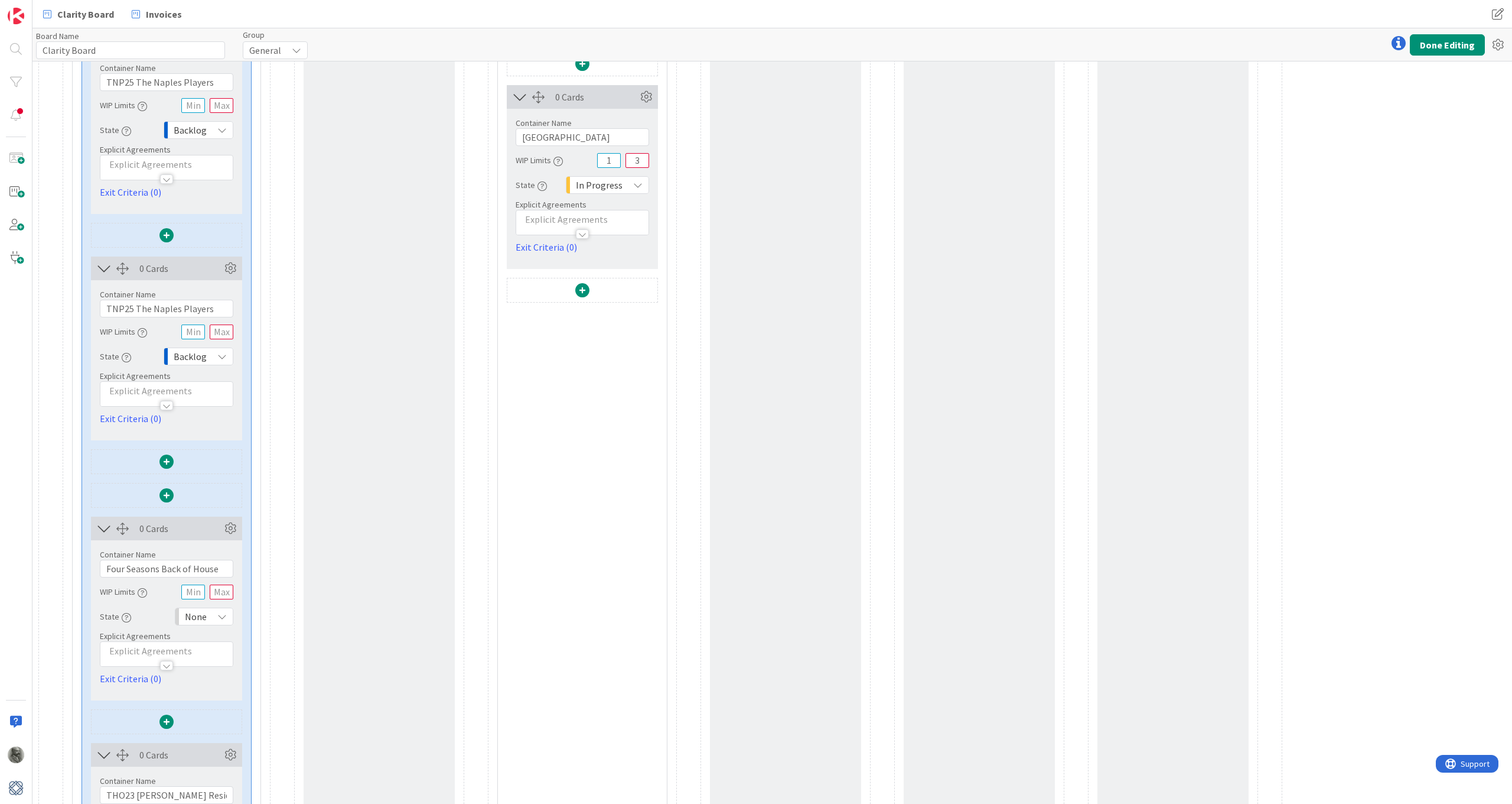
scroll to position [1519, 0]
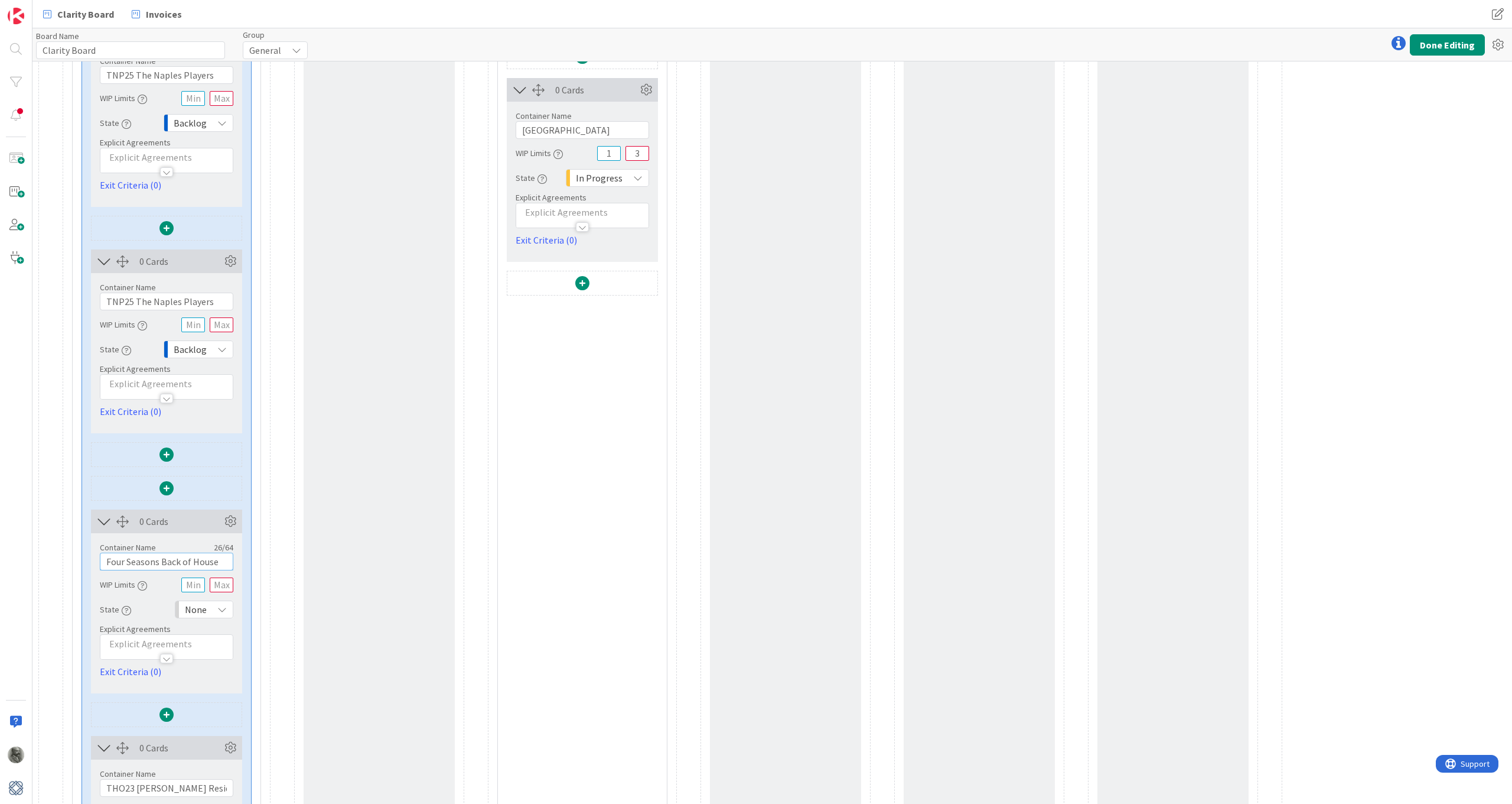
drag, startPoint x: 221, startPoint y: 562, endPoint x: 46, endPoint y: 564, distance: 175.0
click at [46, 564] on div "23 Cards Container Name 7 / 64 Choices WIP Limits Explicit Agreements Capture u…" at bounding box center [662, 481] width 1247 height 3865
drag, startPoint x: 216, startPoint y: 301, endPoint x: 42, endPoint y: 307, distance: 174.1
click at [42, 307] on div "23 Cards Container Name 7 / 64 Choices WIP Limits Explicit Agreements Capture u…" at bounding box center [662, 481] width 1247 height 3865
drag, startPoint x: 214, startPoint y: 298, endPoint x: 57, endPoint y: 298, distance: 157.0
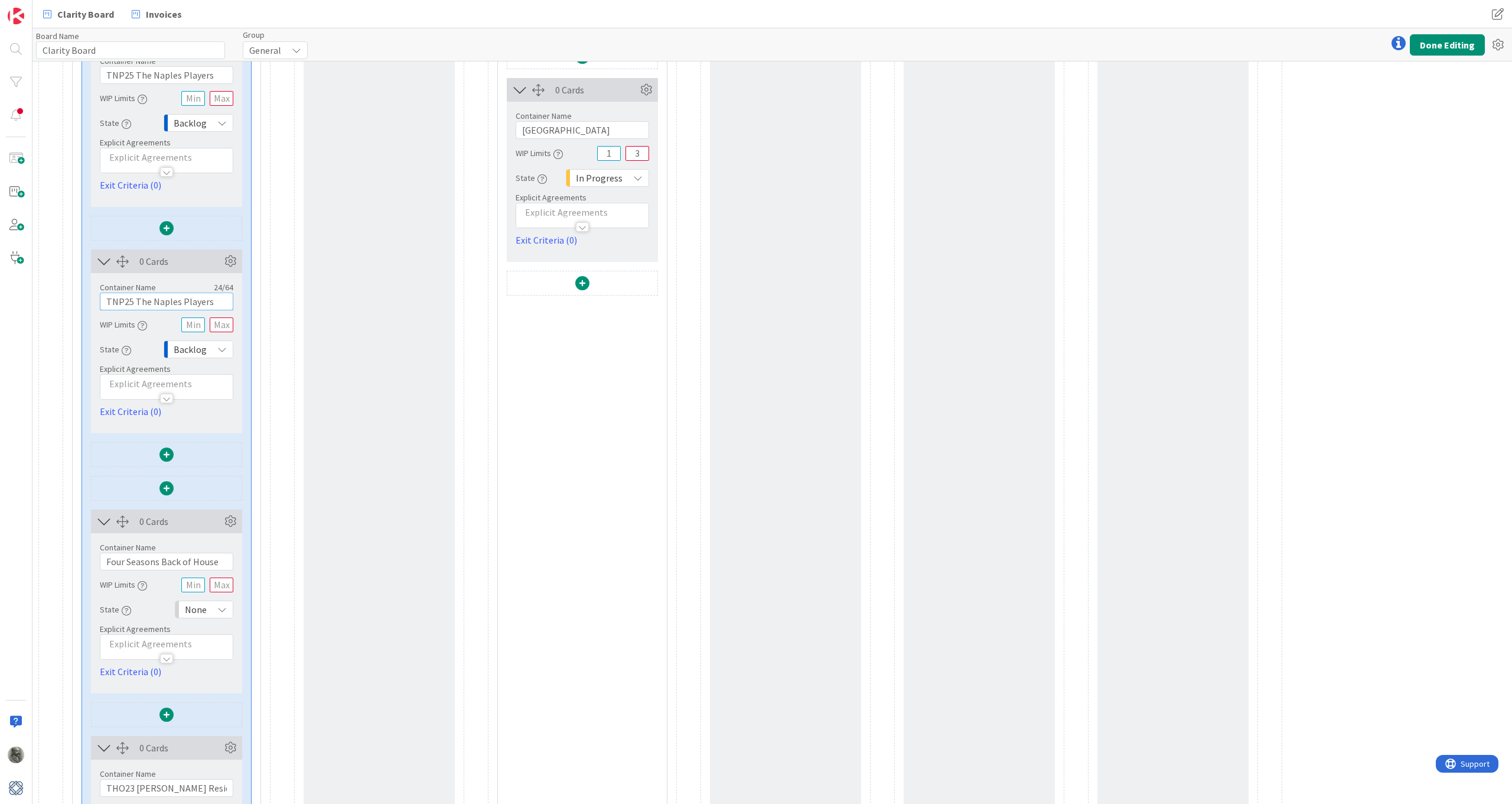
click at [57, 298] on div "23 Cards Container Name 7 / 64 Choices WIP Limits Explicit Agreements Capture u…" at bounding box center [662, 481] width 1247 height 3865
paste input "Four Seasons Back of House"
click at [231, 522] on icon at bounding box center [230, 521] width 18 height 18
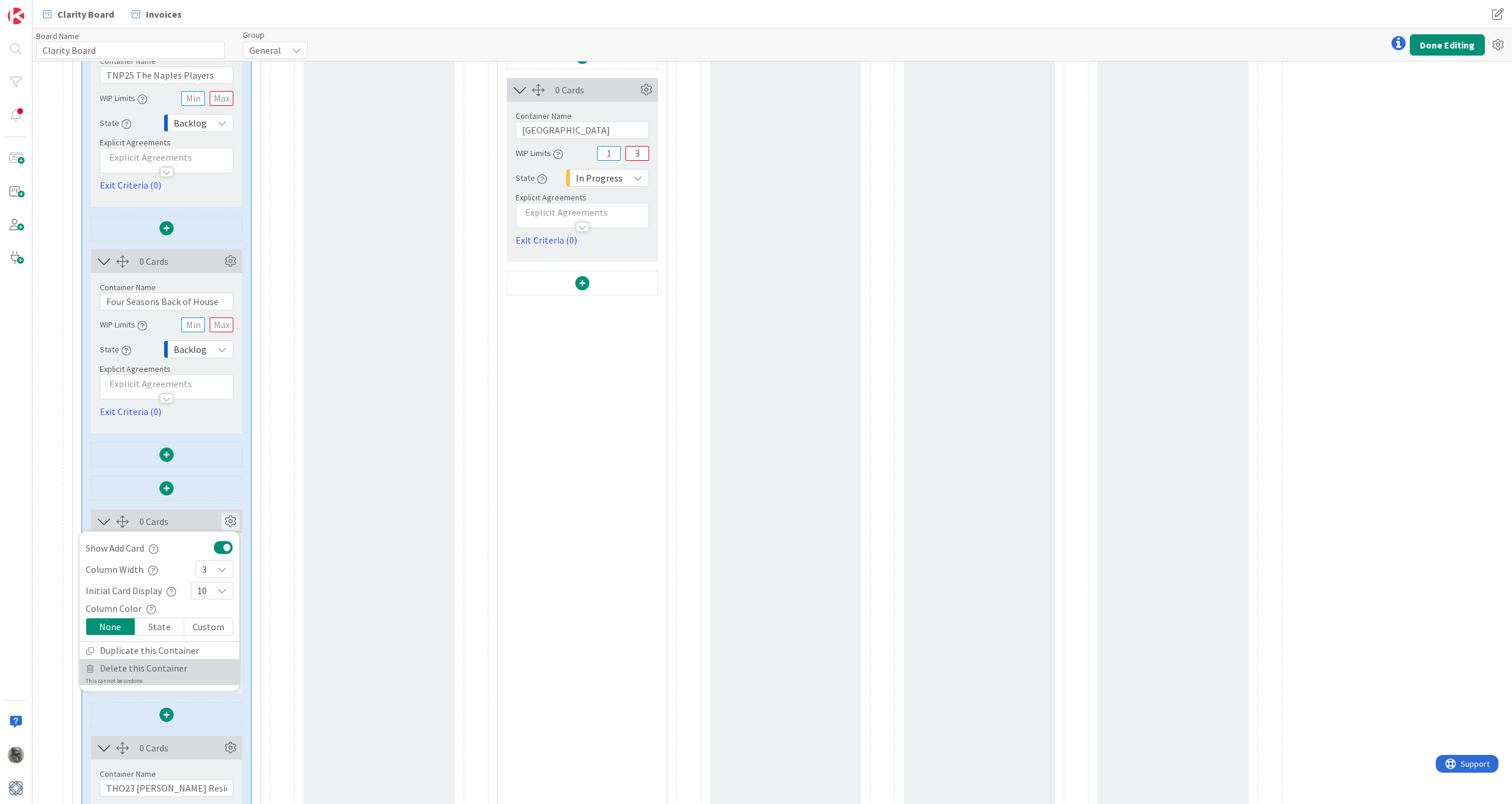
click at [151, 667] on span "Delete this Container" at bounding box center [143, 668] width 87 height 17
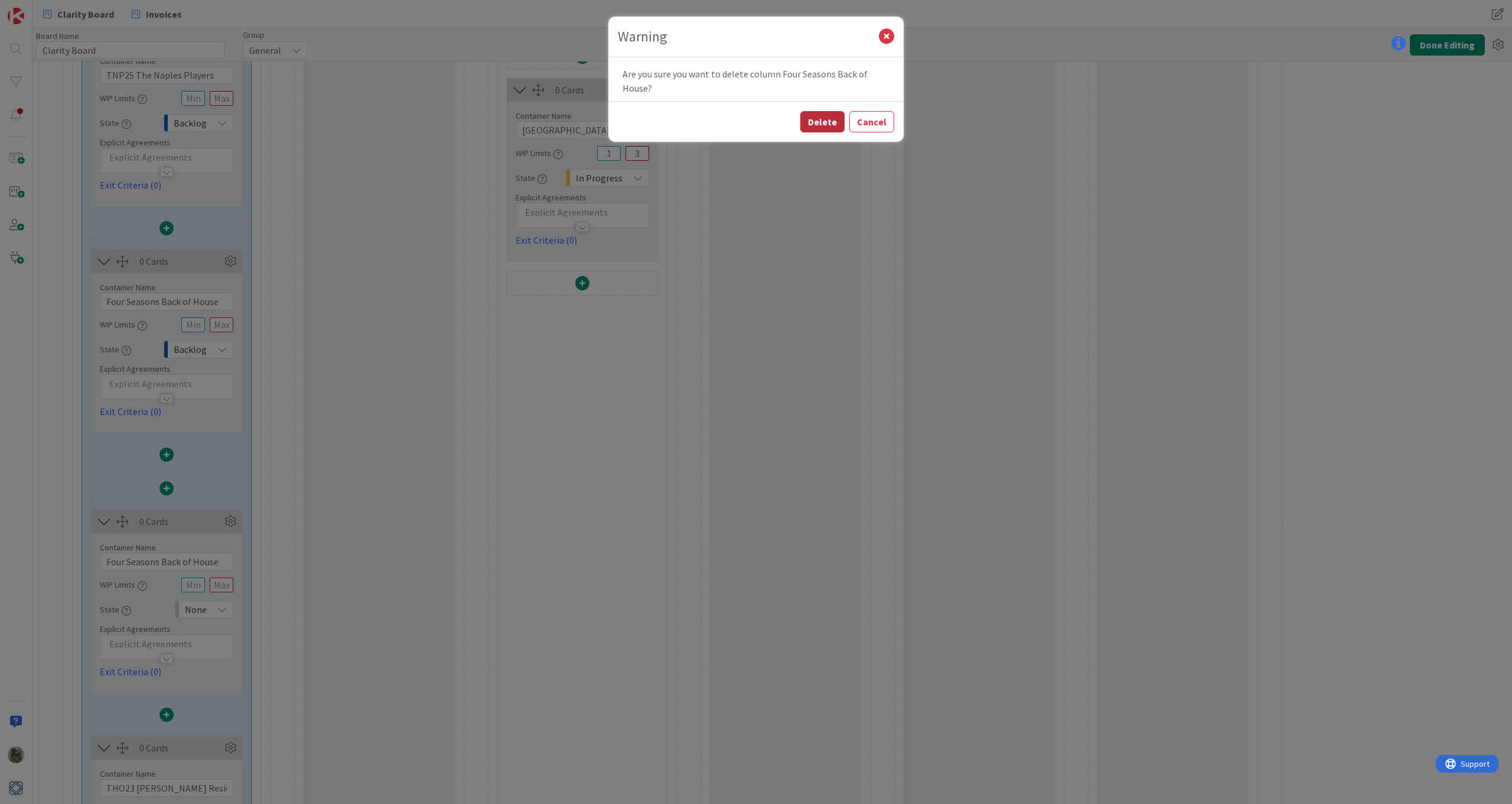
click at [822, 120] on button "Delete" at bounding box center [822, 121] width 44 height 21
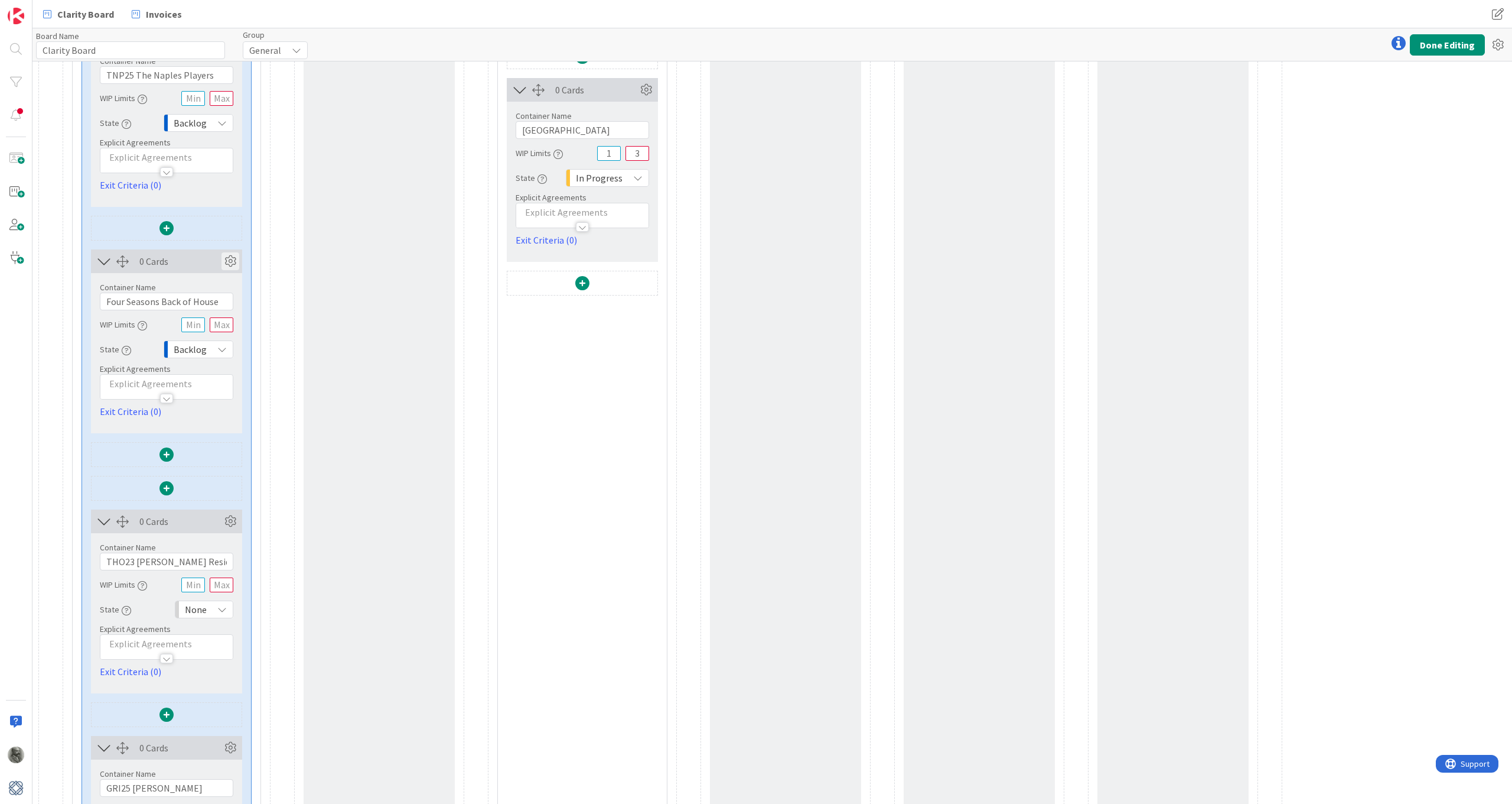
click at [232, 259] on icon at bounding box center [230, 261] width 18 height 18
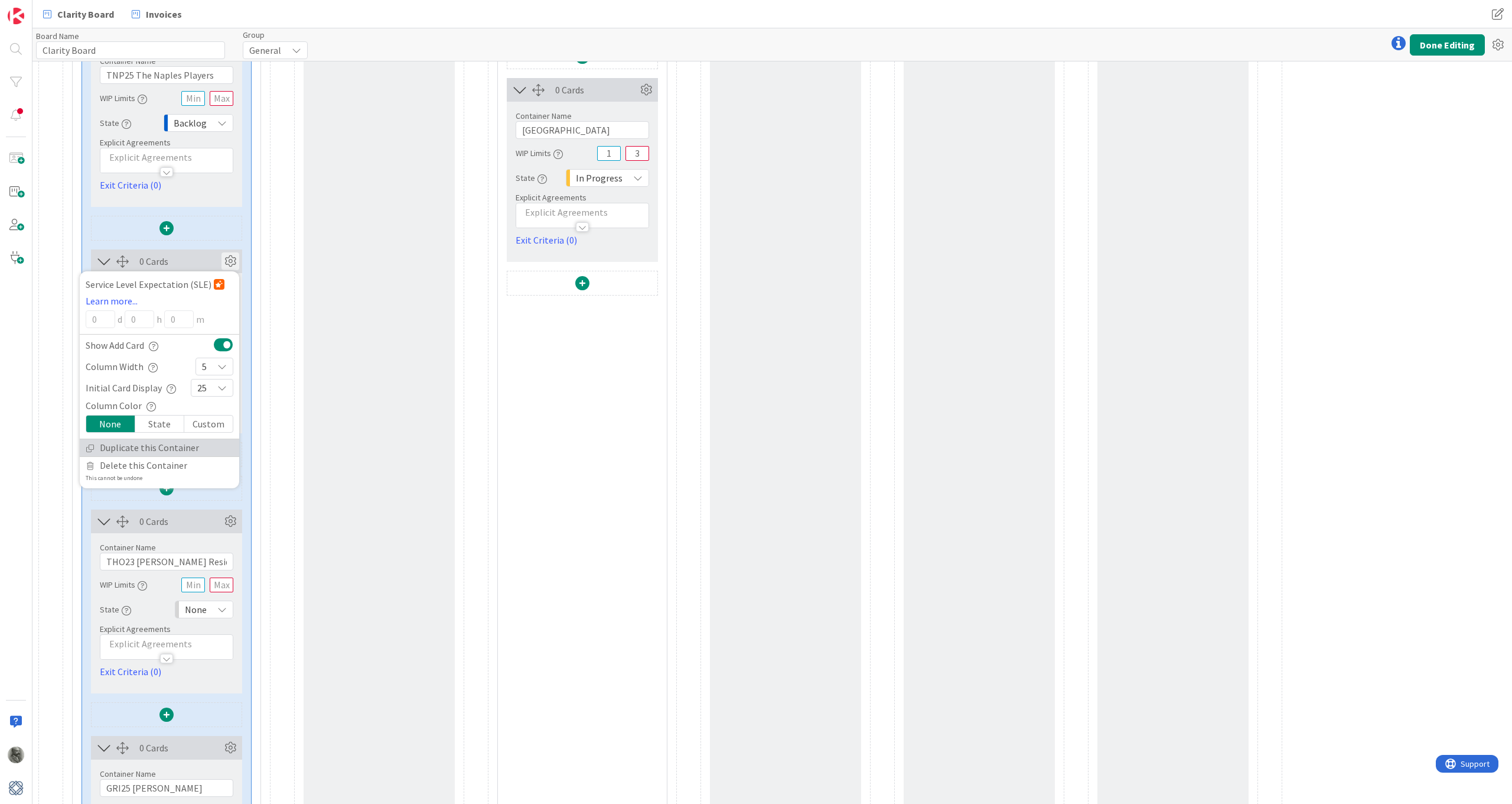
click at [142, 444] on link "Duplicate this Container" at bounding box center [160, 447] width 160 height 17
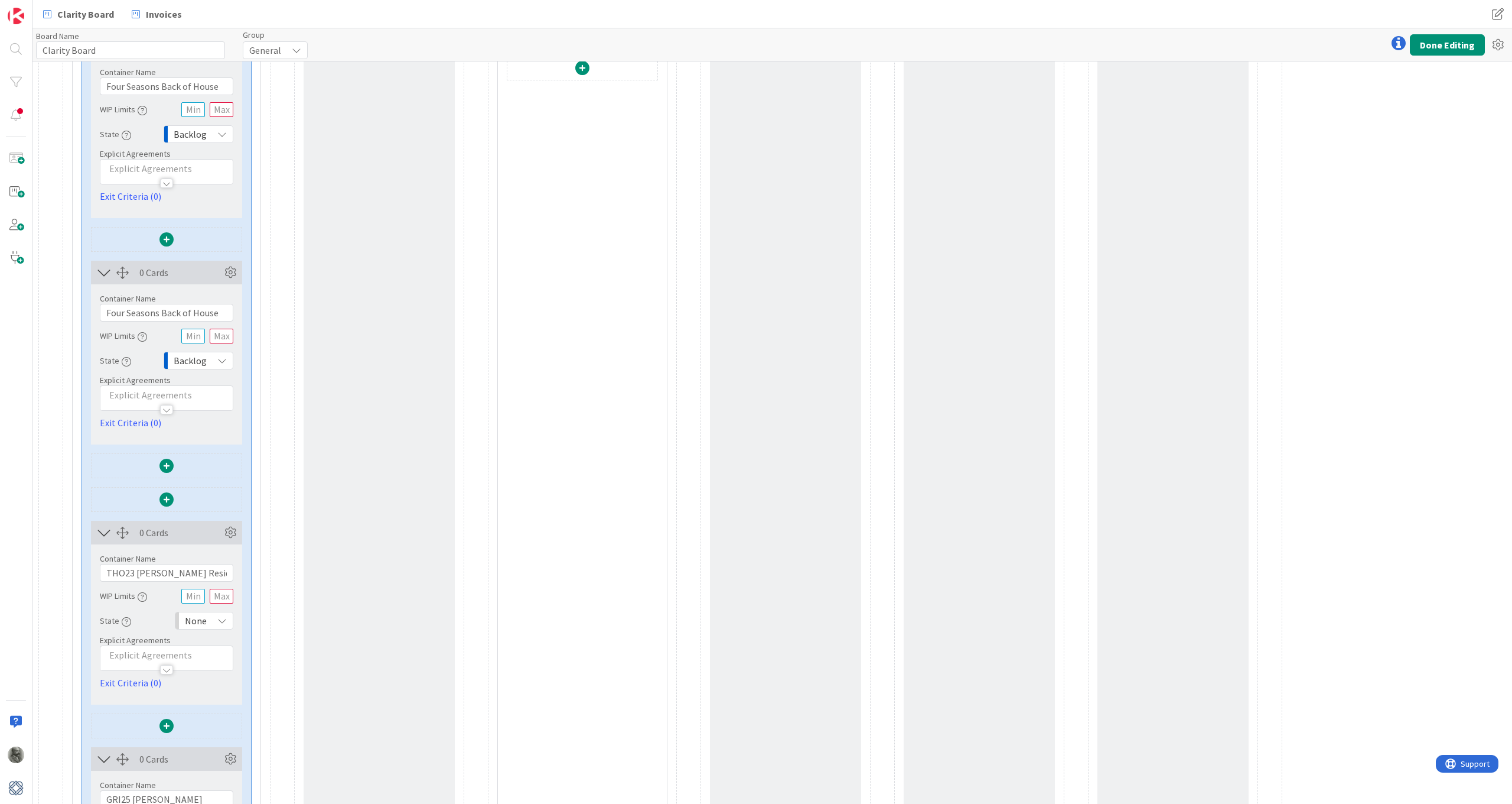
scroll to position [1750, 0]
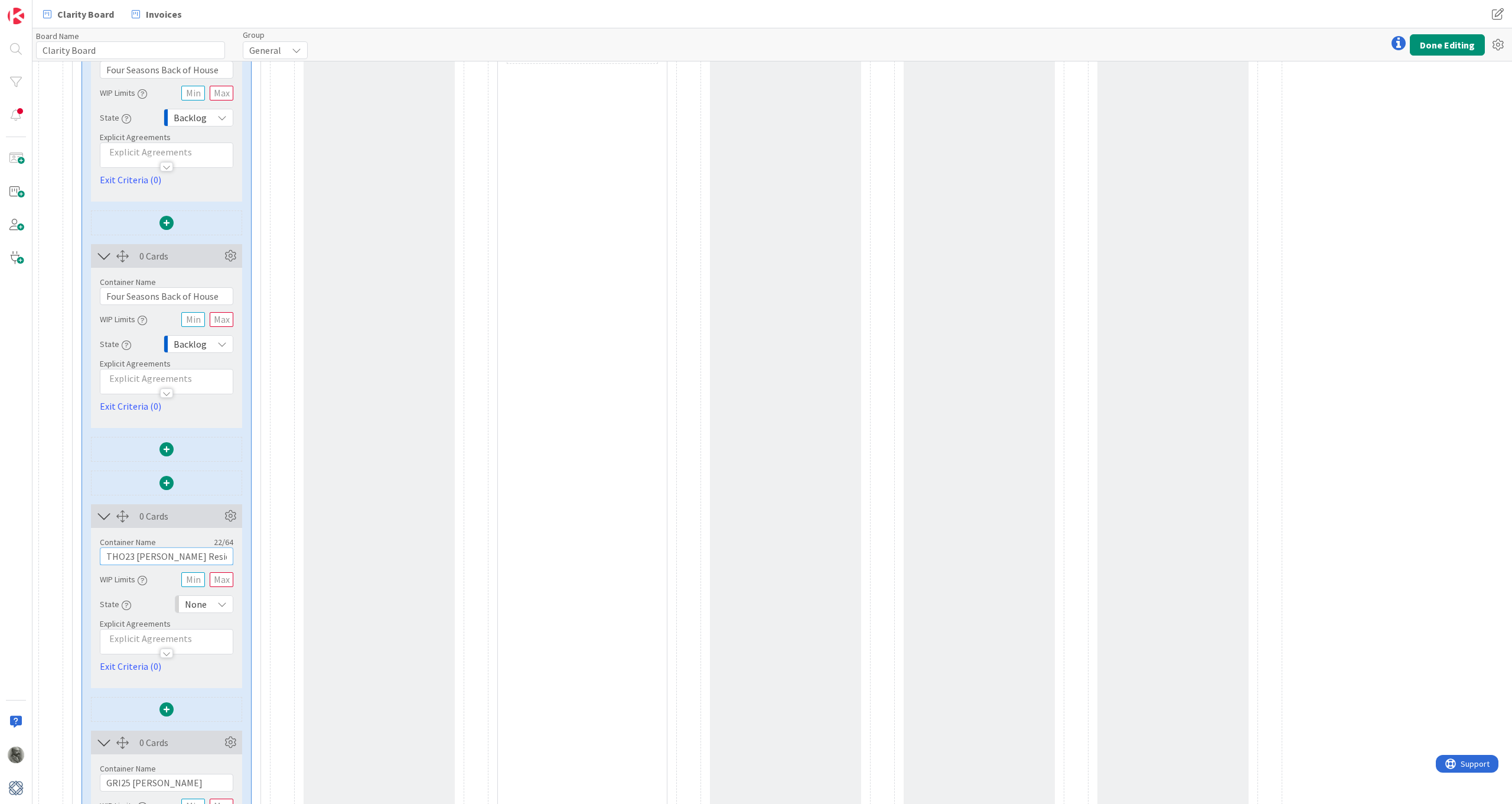
drag, startPoint x: 208, startPoint y: 553, endPoint x: 58, endPoint y: 556, distance: 150.0
click at [58, 556] on div "23 Cards Container Name 7 / 64 Choices WIP Limits Explicit Agreements Capture u…" at bounding box center [662, 249] width 1247 height 3865
drag, startPoint x: 221, startPoint y: 294, endPoint x: 69, endPoint y: 298, distance: 152.1
click at [68, 298] on div "23 Cards Container Name 7 / 64 Choices WIP Limits Explicit Agreements Capture u…" at bounding box center [662, 249] width 1247 height 3865
paste input "THO23 Thodos Residenc"
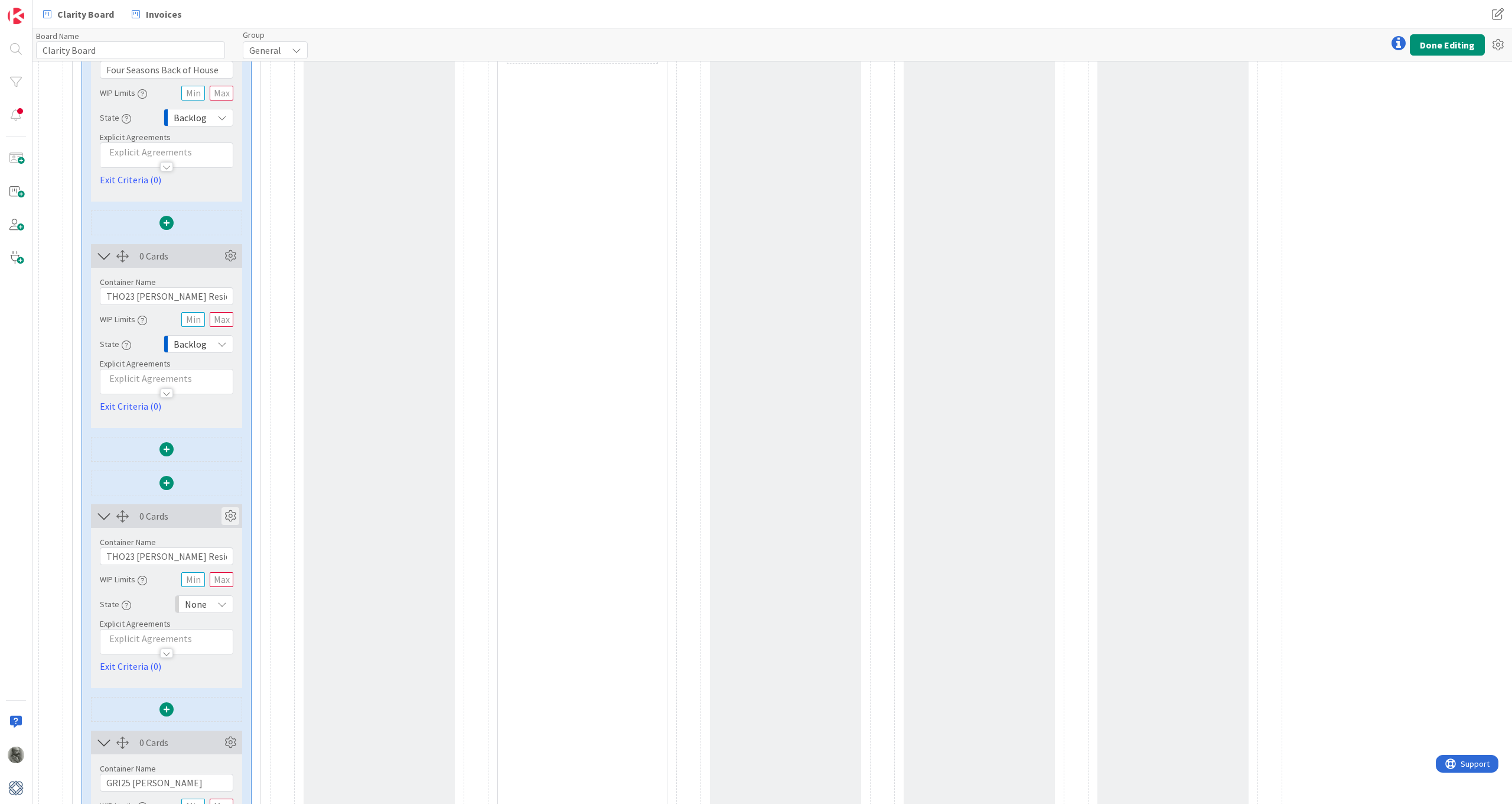
click at [232, 513] on icon at bounding box center [230, 516] width 18 height 18
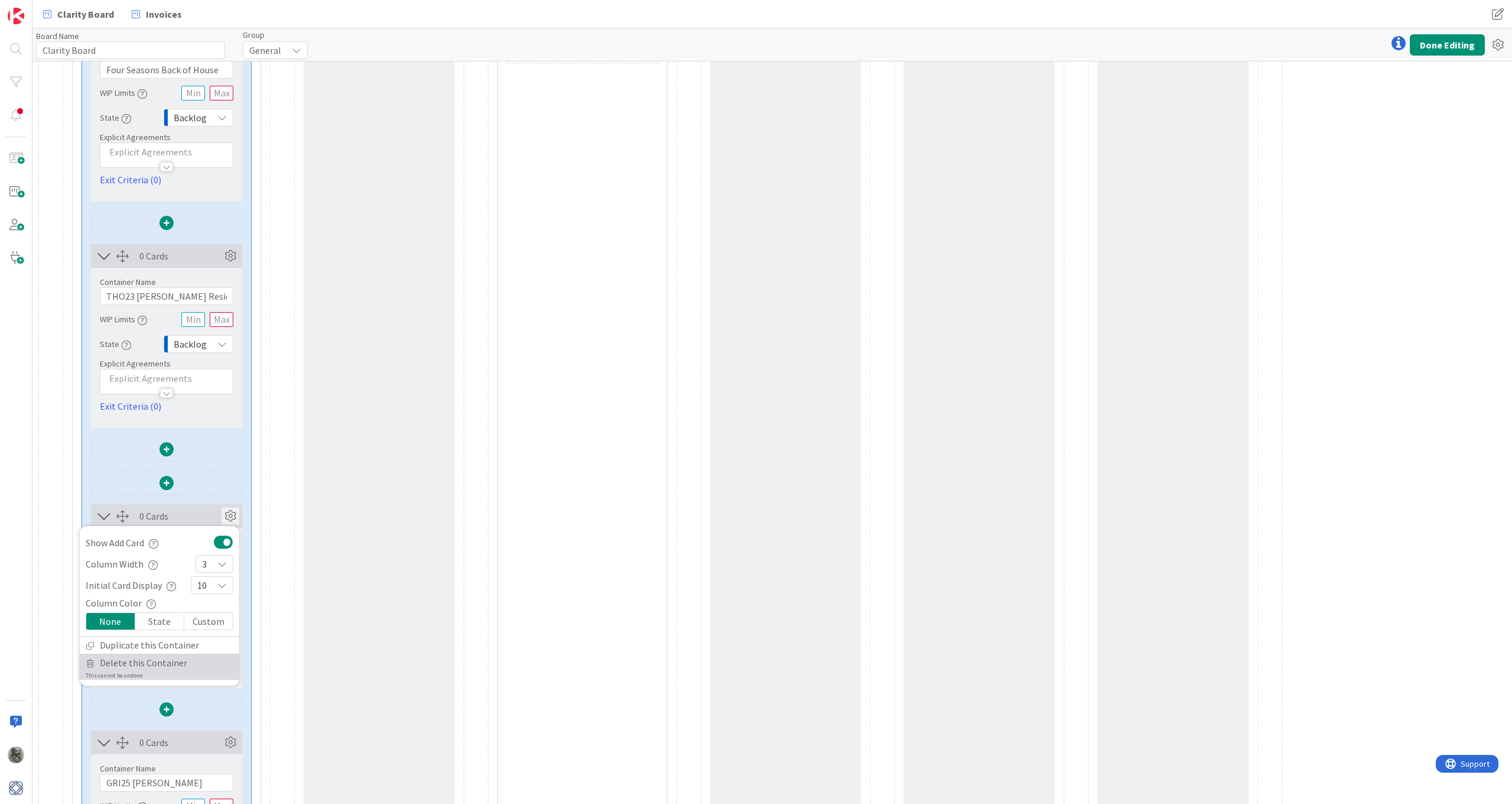
click at [146, 662] on span "Delete this Container" at bounding box center [143, 663] width 87 height 17
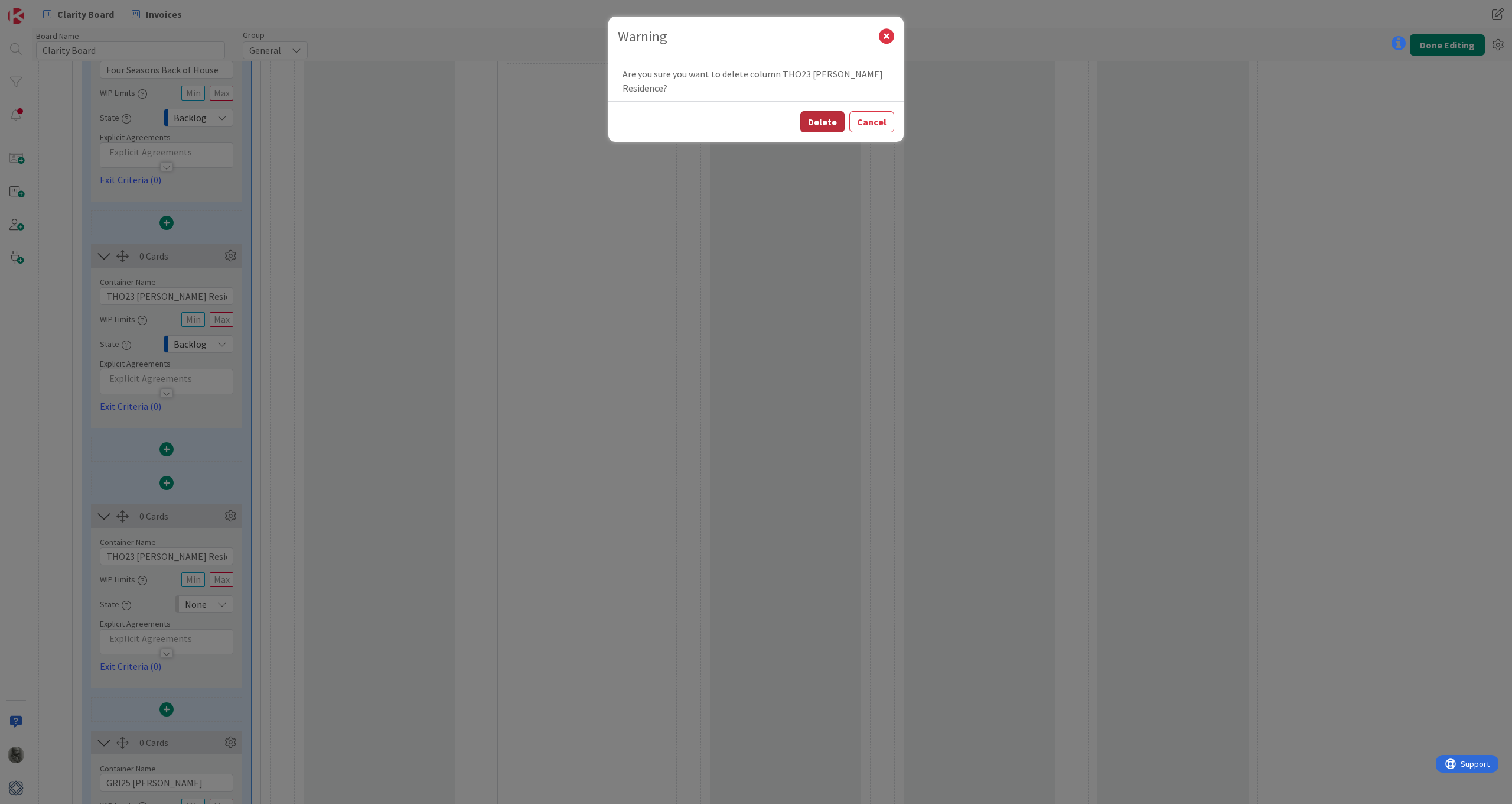
click at [827, 111] on button "Delete" at bounding box center [822, 121] width 44 height 21
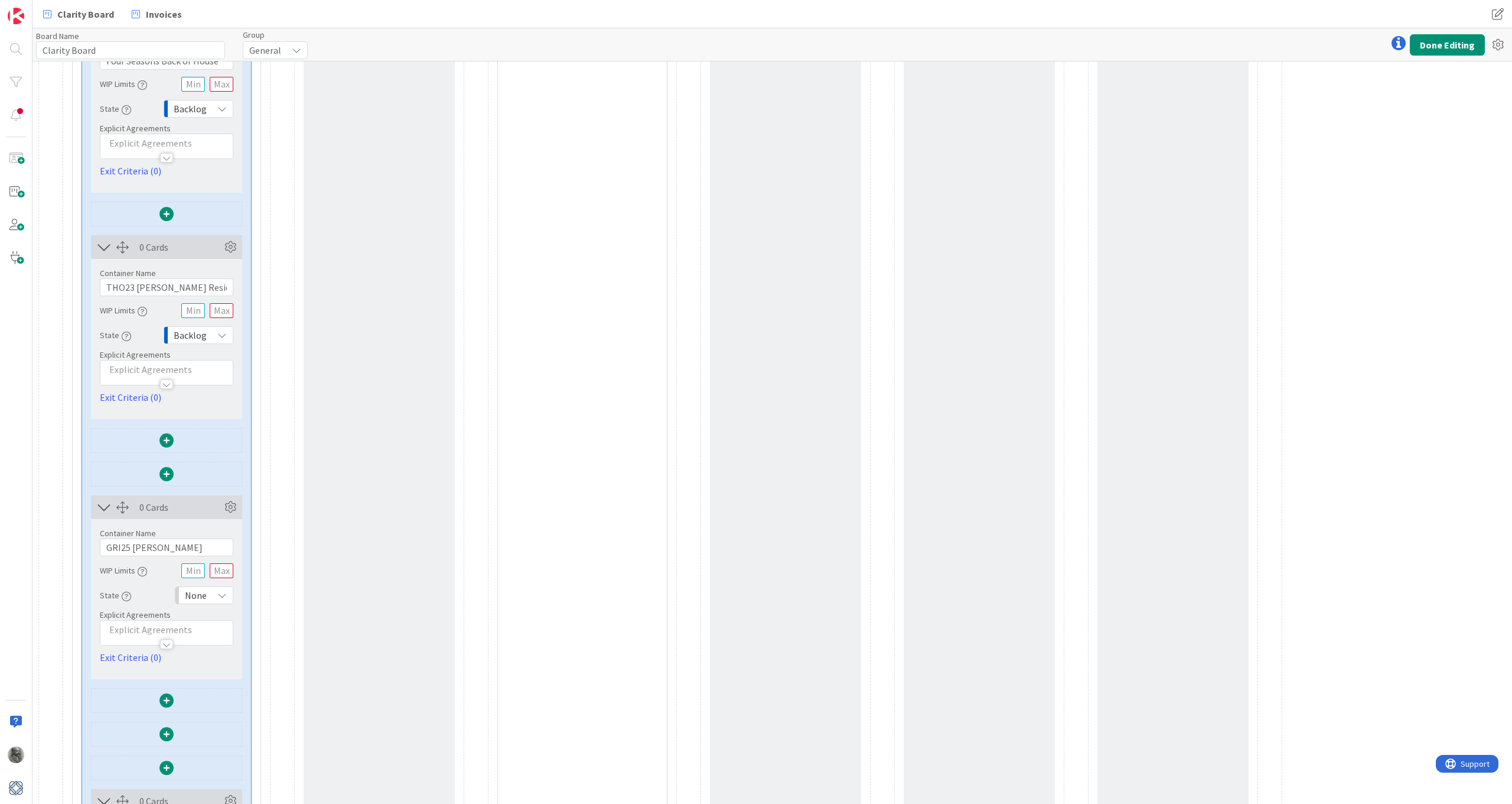
scroll to position [1762, 0]
click at [231, 244] on icon at bounding box center [230, 244] width 18 height 18
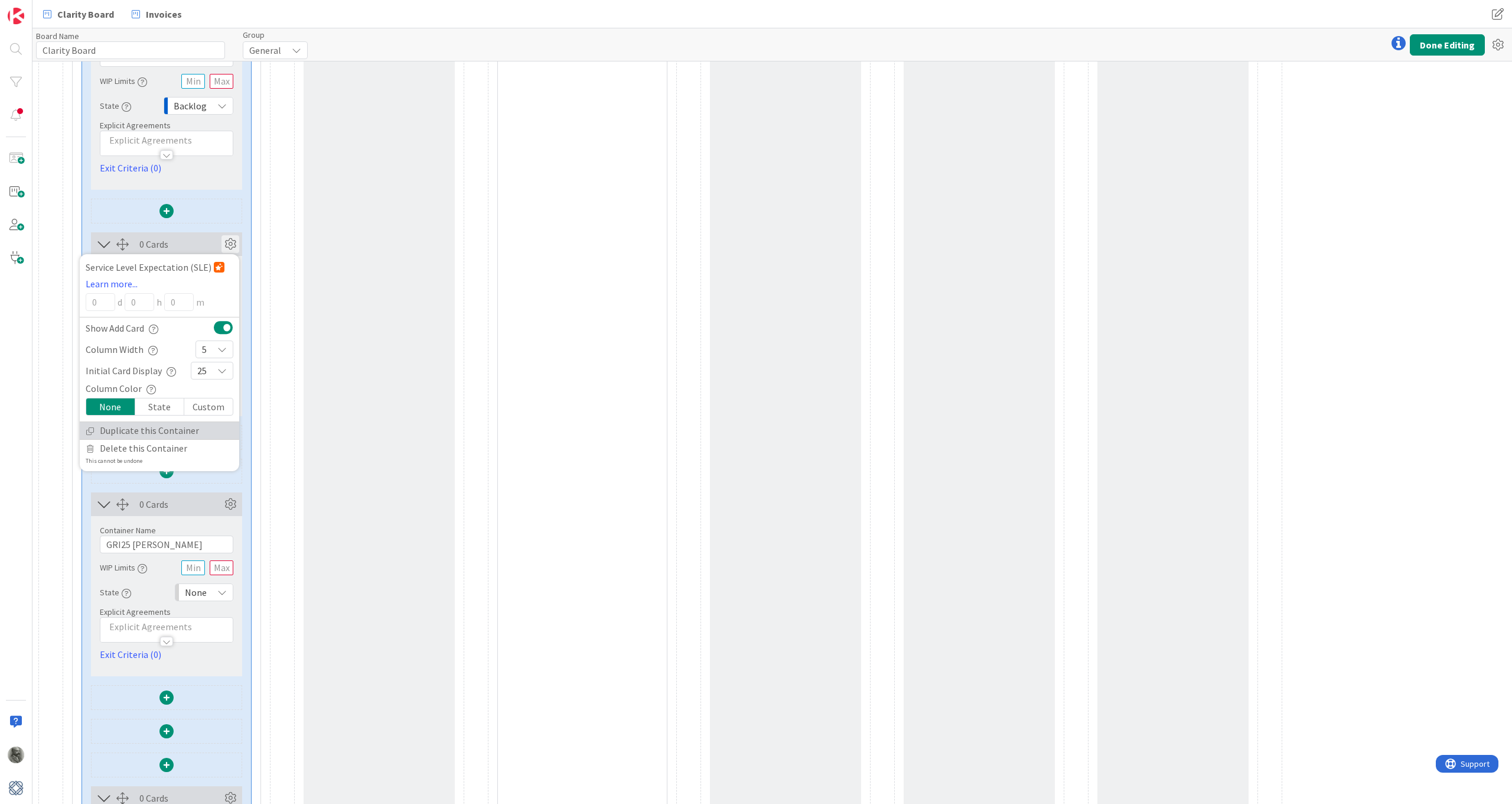
click at [134, 429] on link "Duplicate this Container" at bounding box center [160, 430] width 160 height 17
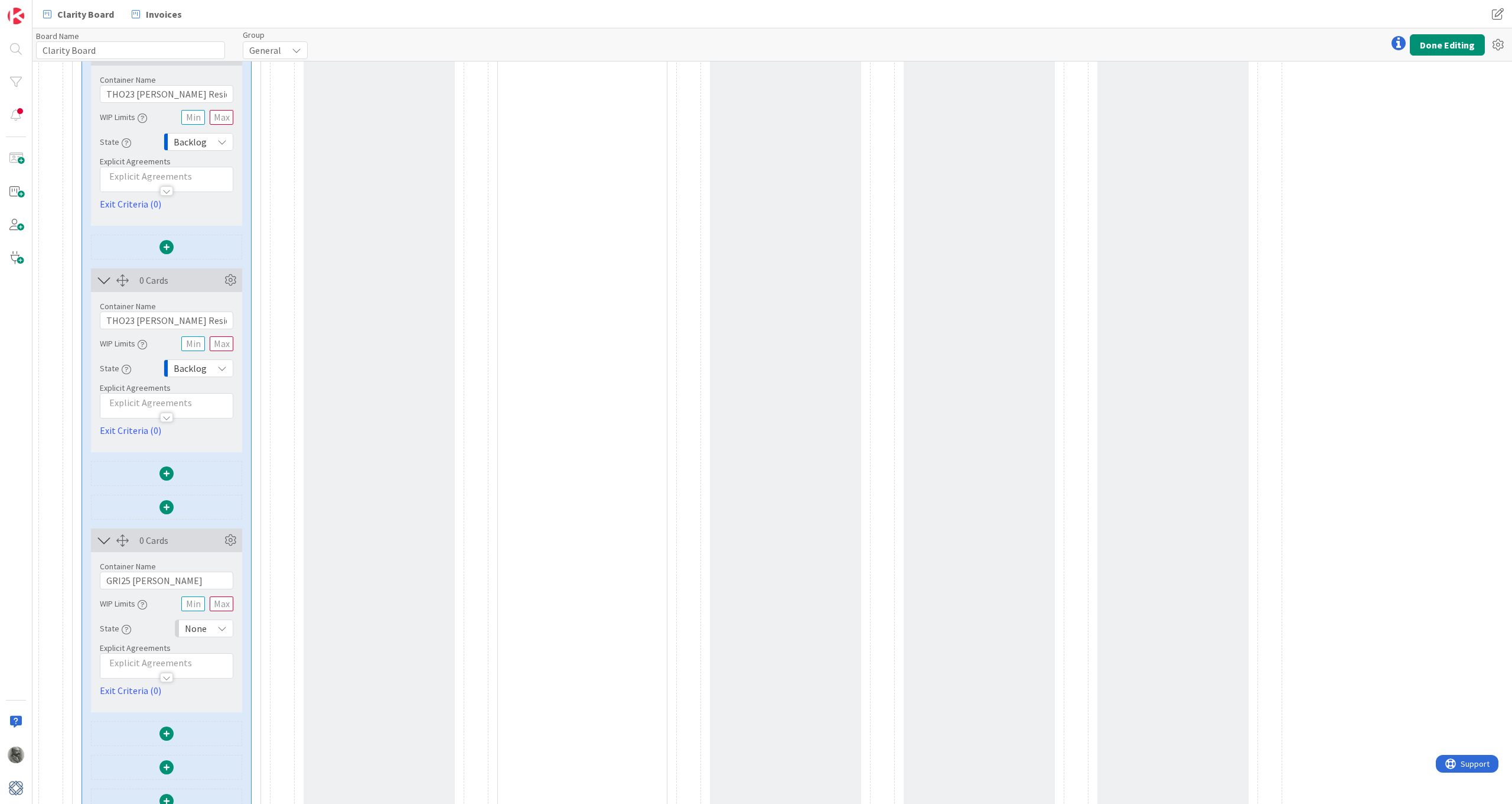
scroll to position [1969, 0]
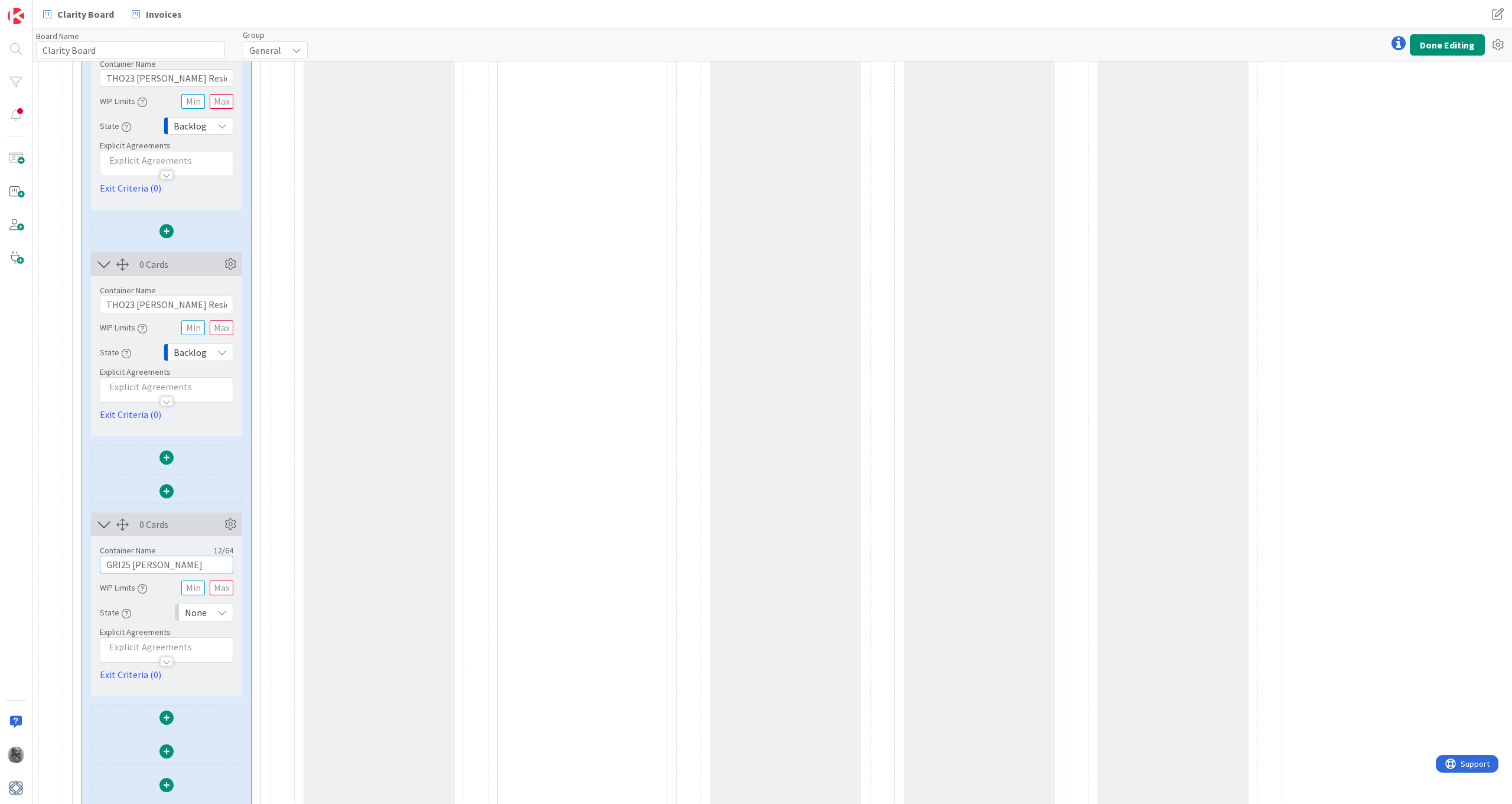
drag, startPoint x: 161, startPoint y: 561, endPoint x: 79, endPoint y: 557, distance: 82.1
click at [79, 557] on div "0 Cards Column Color None Custom Color Switch to a Horizontal Layout Duplicate …" at bounding box center [166, 99] width 188 height 3726
drag, startPoint x: 216, startPoint y: 300, endPoint x: 43, endPoint y: 300, distance: 173.0
click at [43, 300] on div "23 Cards Container Name 7 / 64 Choices WIP Limits Explicit Agreements Capture u…" at bounding box center [662, 31] width 1247 height 3865
paste input "GRI25 [PERSON_NAME]"
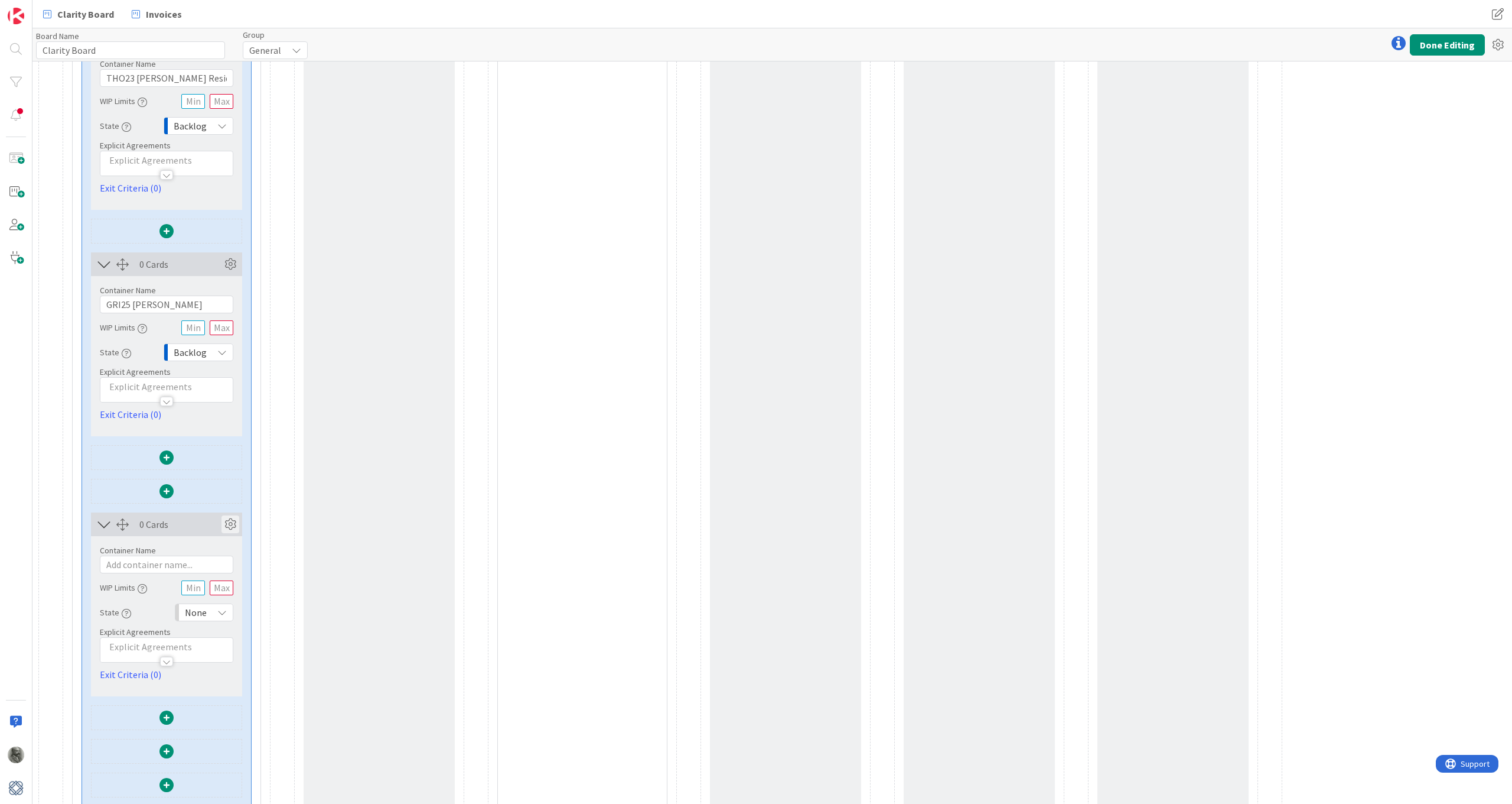
click at [235, 525] on icon at bounding box center [230, 524] width 18 height 18
click at [127, 672] on span "Delete this Container" at bounding box center [143, 671] width 87 height 17
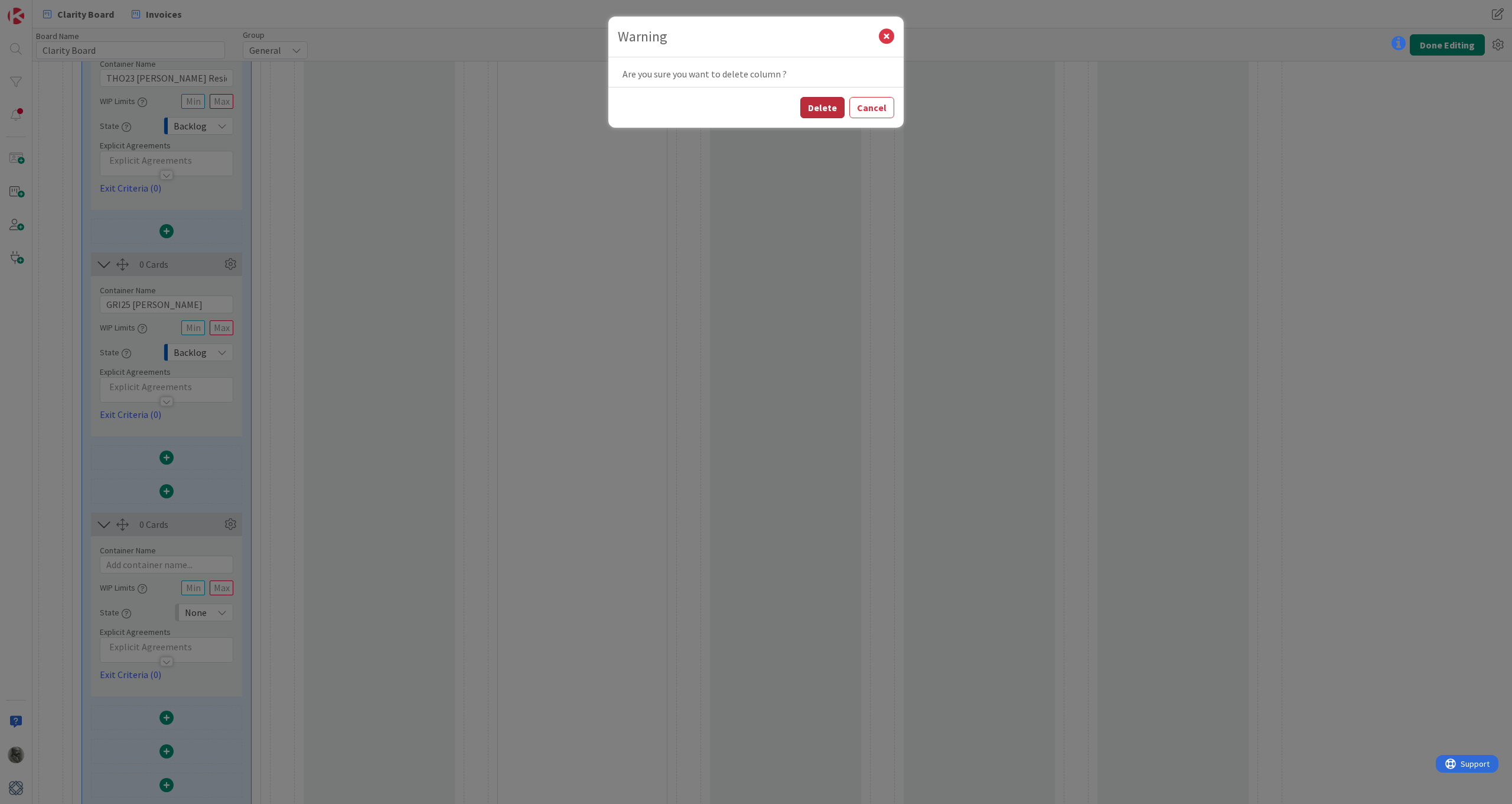
click at [817, 108] on button "Delete" at bounding box center [822, 107] width 44 height 21
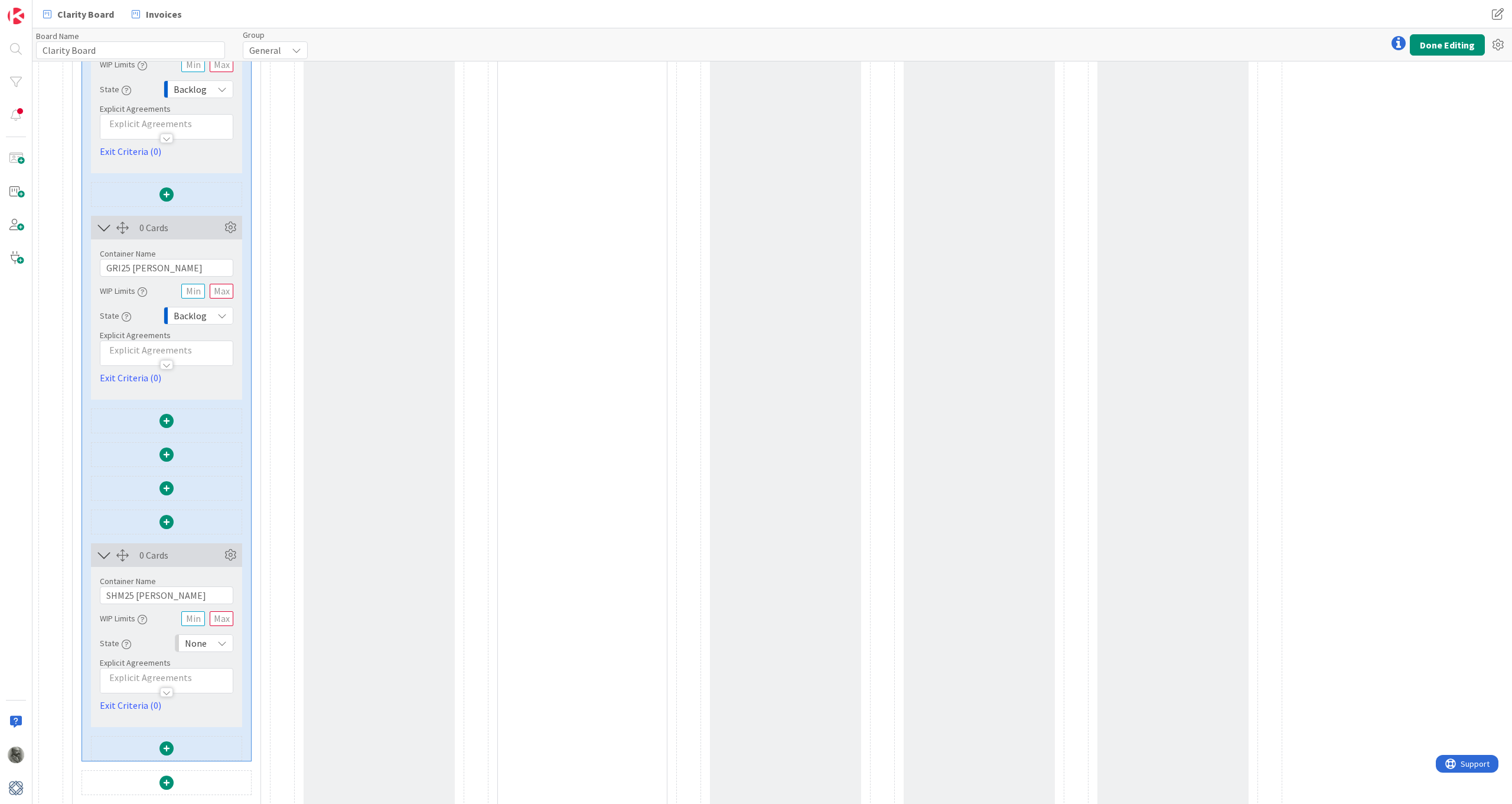
scroll to position [2006, 0]
click at [231, 223] on icon at bounding box center [230, 227] width 18 height 18
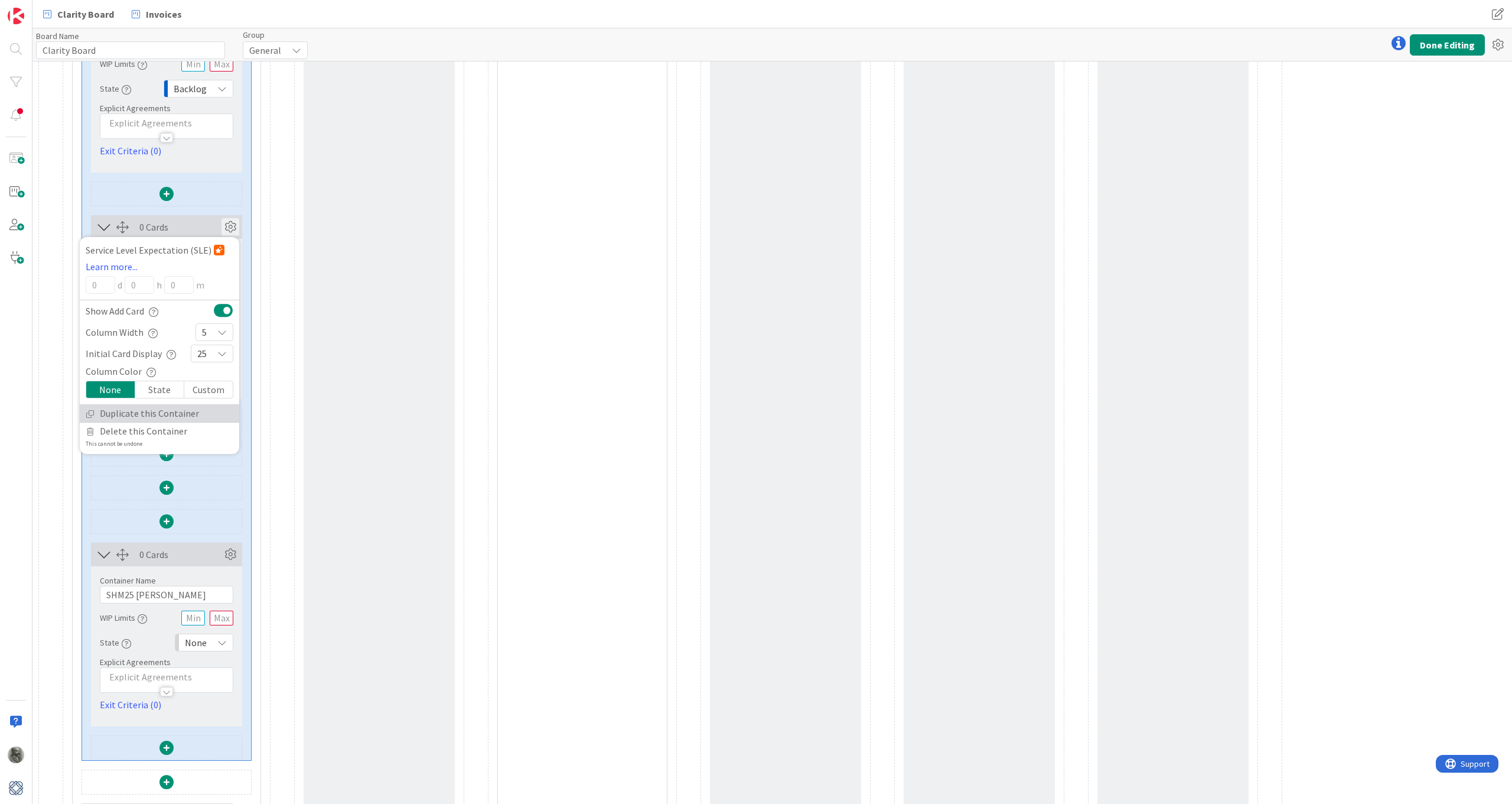
click at [135, 416] on link "Duplicate this Container" at bounding box center [160, 413] width 160 height 17
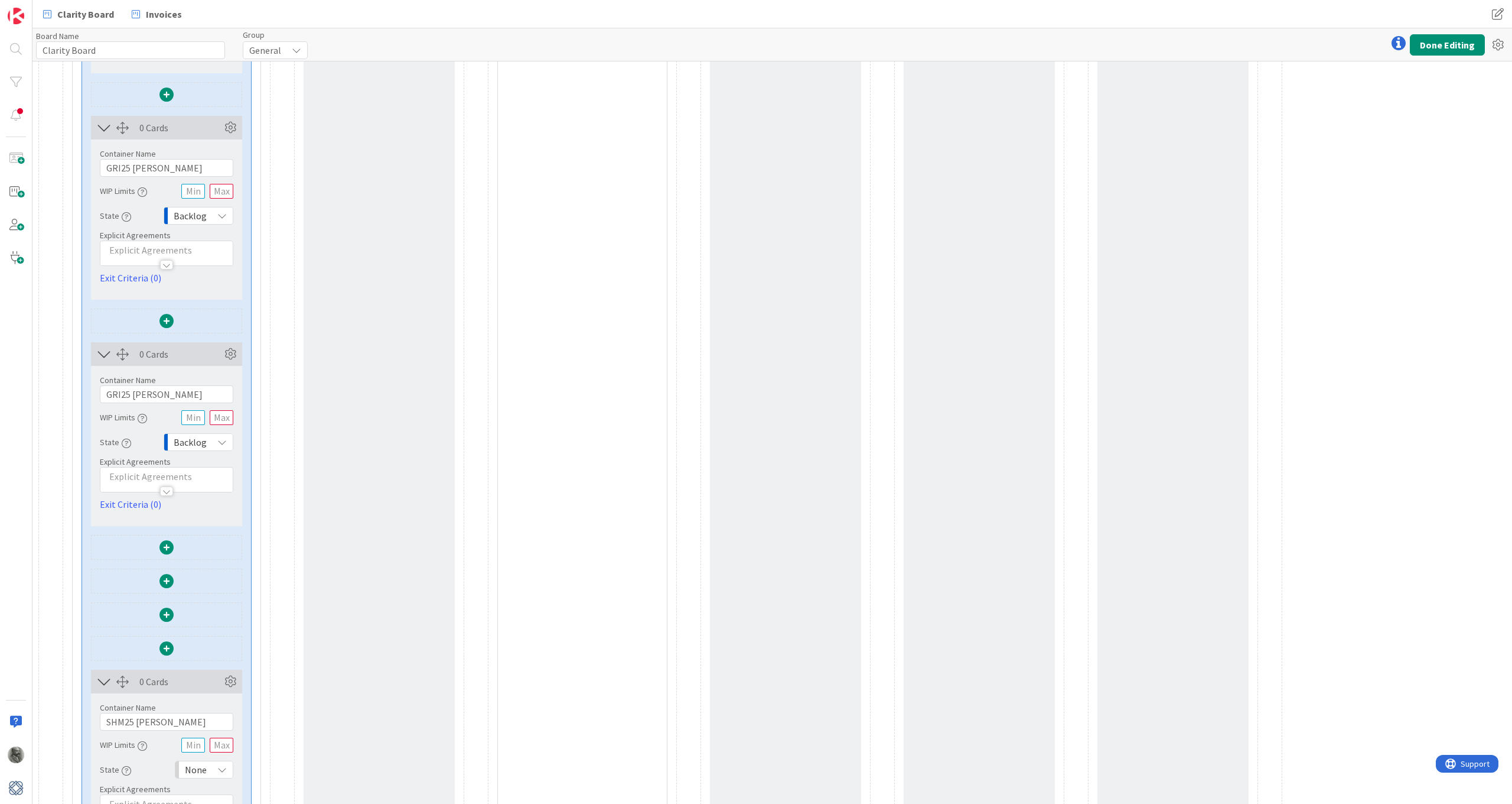
scroll to position [2110, 0]
drag, startPoint x: 180, startPoint y: 716, endPoint x: 91, endPoint y: 704, distance: 89.8
click at [91, 704] on div "Container Name 15 / 64 SHM25 Schmelzle WIP Limits State None Backlog None Buffe…" at bounding box center [166, 760] width 152 height 146
drag, startPoint x: 180, startPoint y: 382, endPoint x: 173, endPoint y: 396, distance: 15.7
click at [173, 396] on input "GRI25 [PERSON_NAME]" at bounding box center [166, 388] width 133 height 18
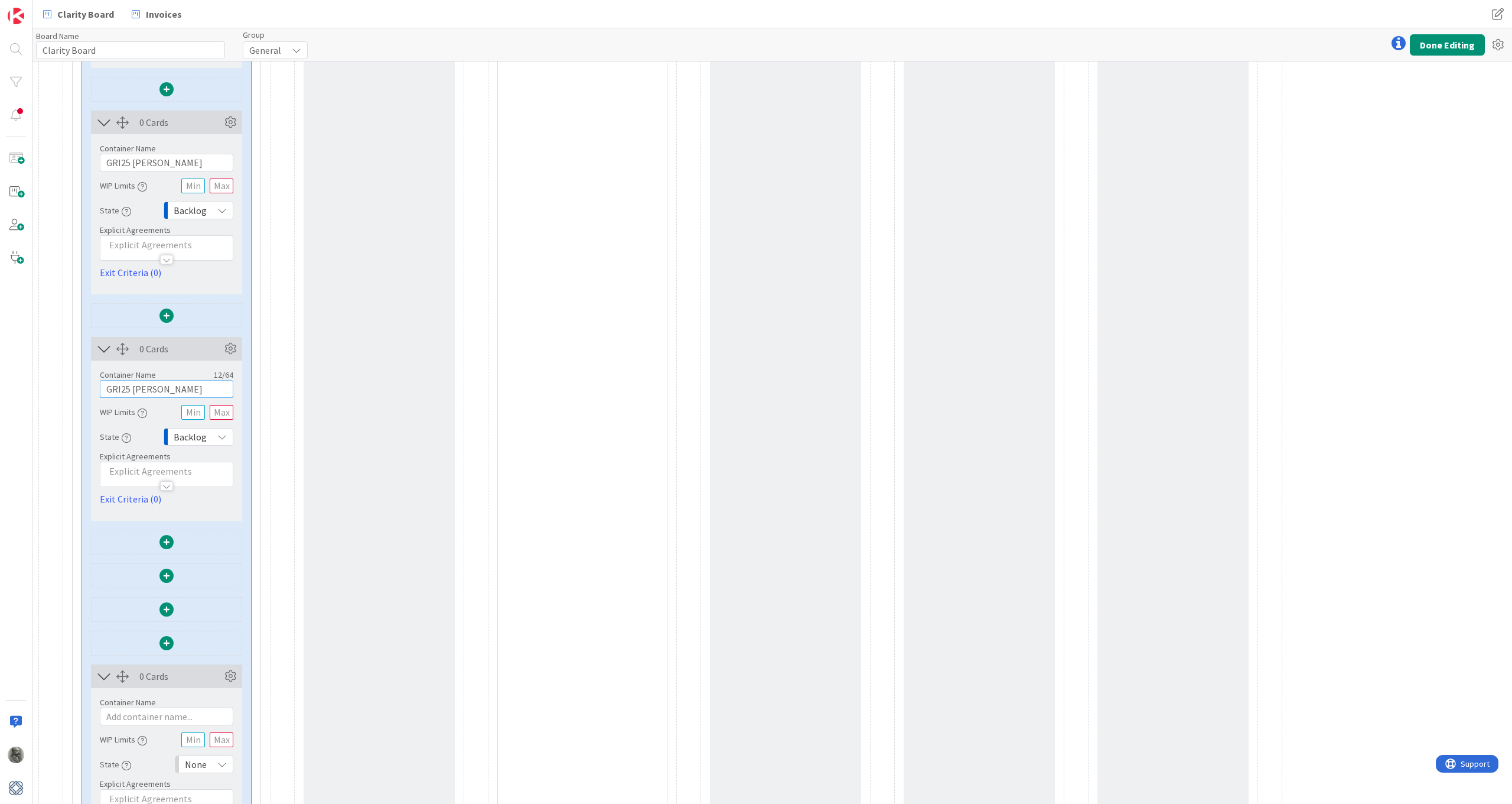
paste input "SHM25 [PERSON_NAME]"
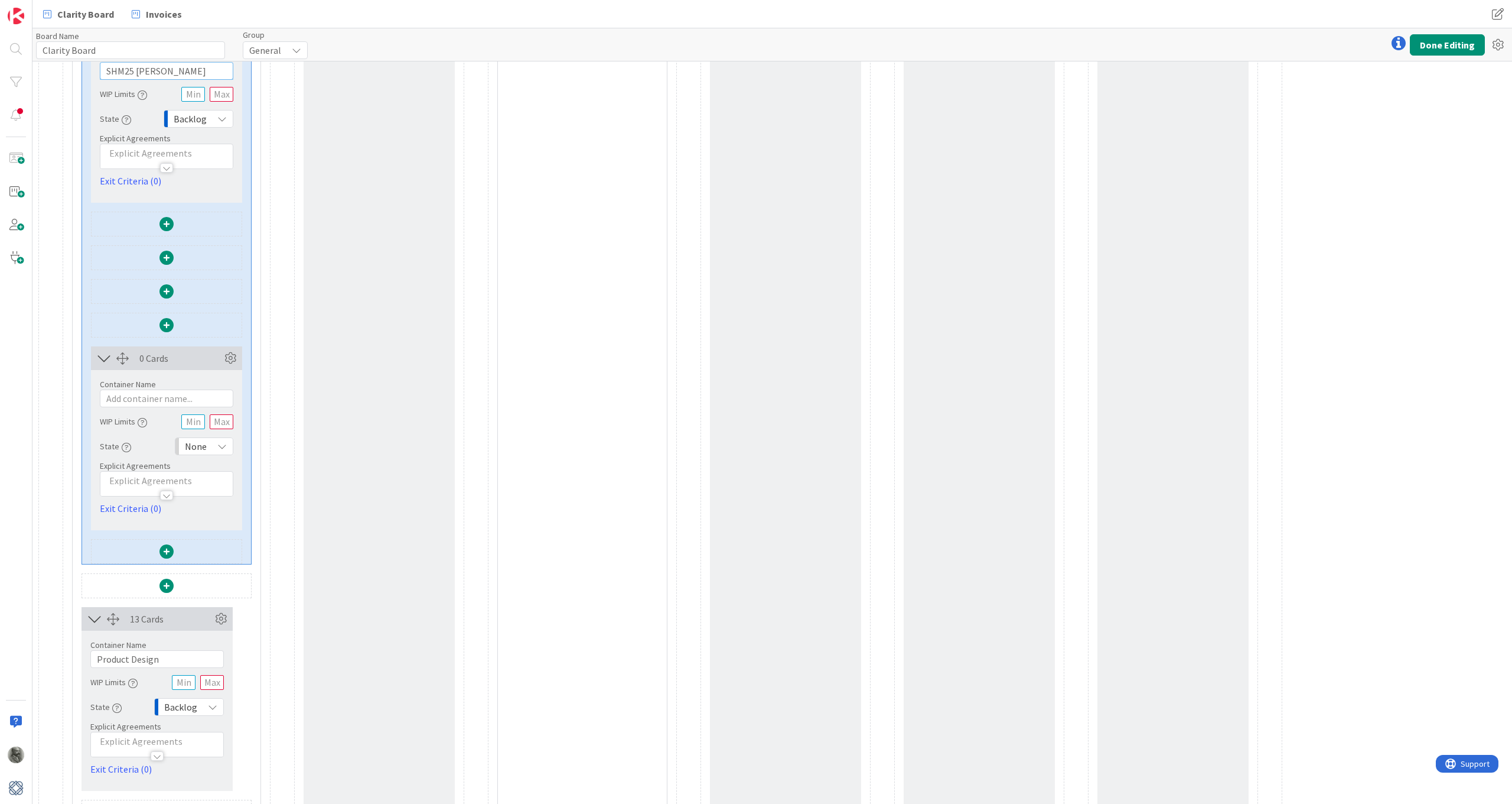
scroll to position [2430, 0]
click at [233, 357] on icon at bounding box center [230, 357] width 18 height 18
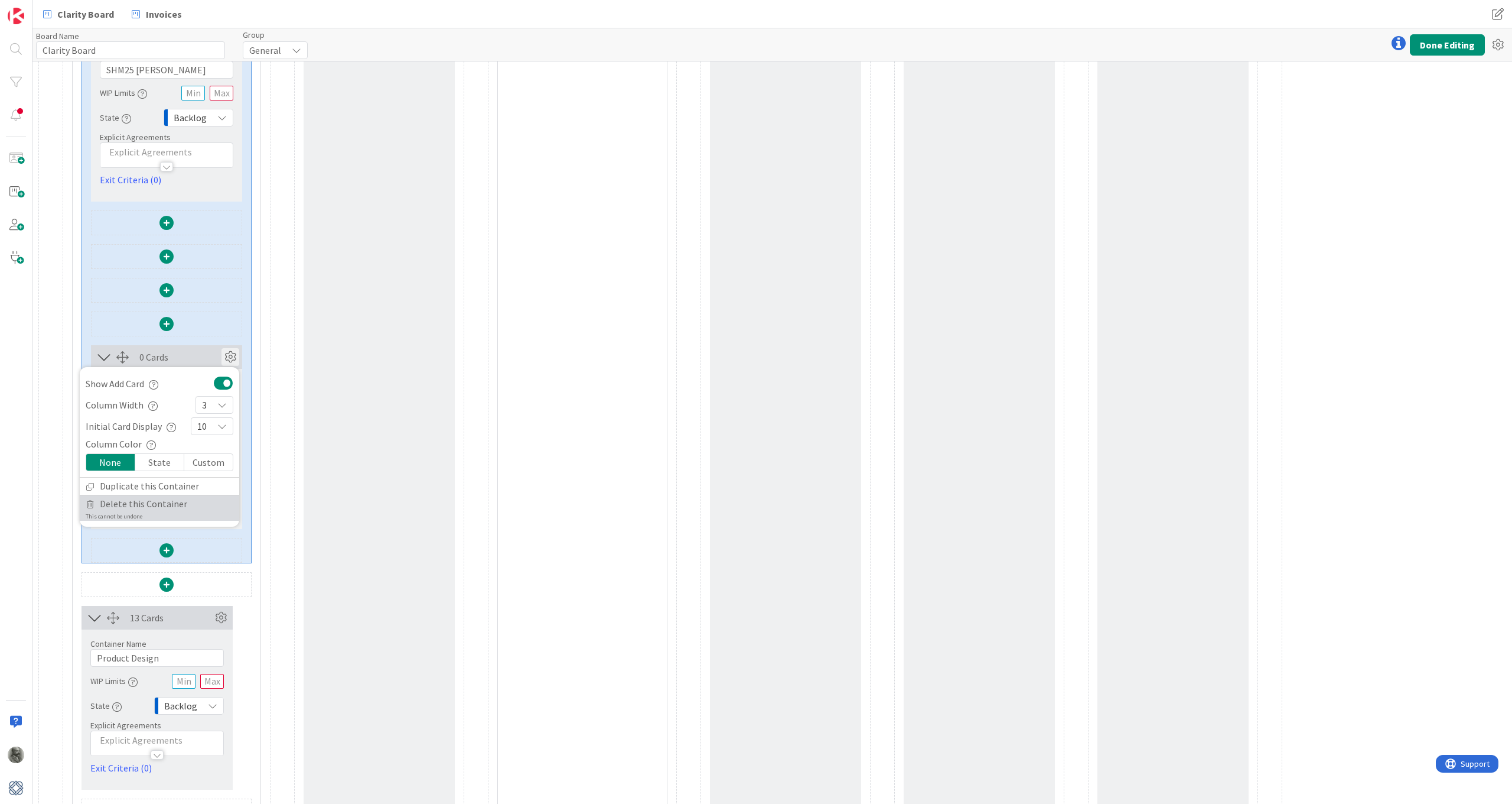
click at [147, 503] on span "Delete this Container" at bounding box center [143, 504] width 87 height 17
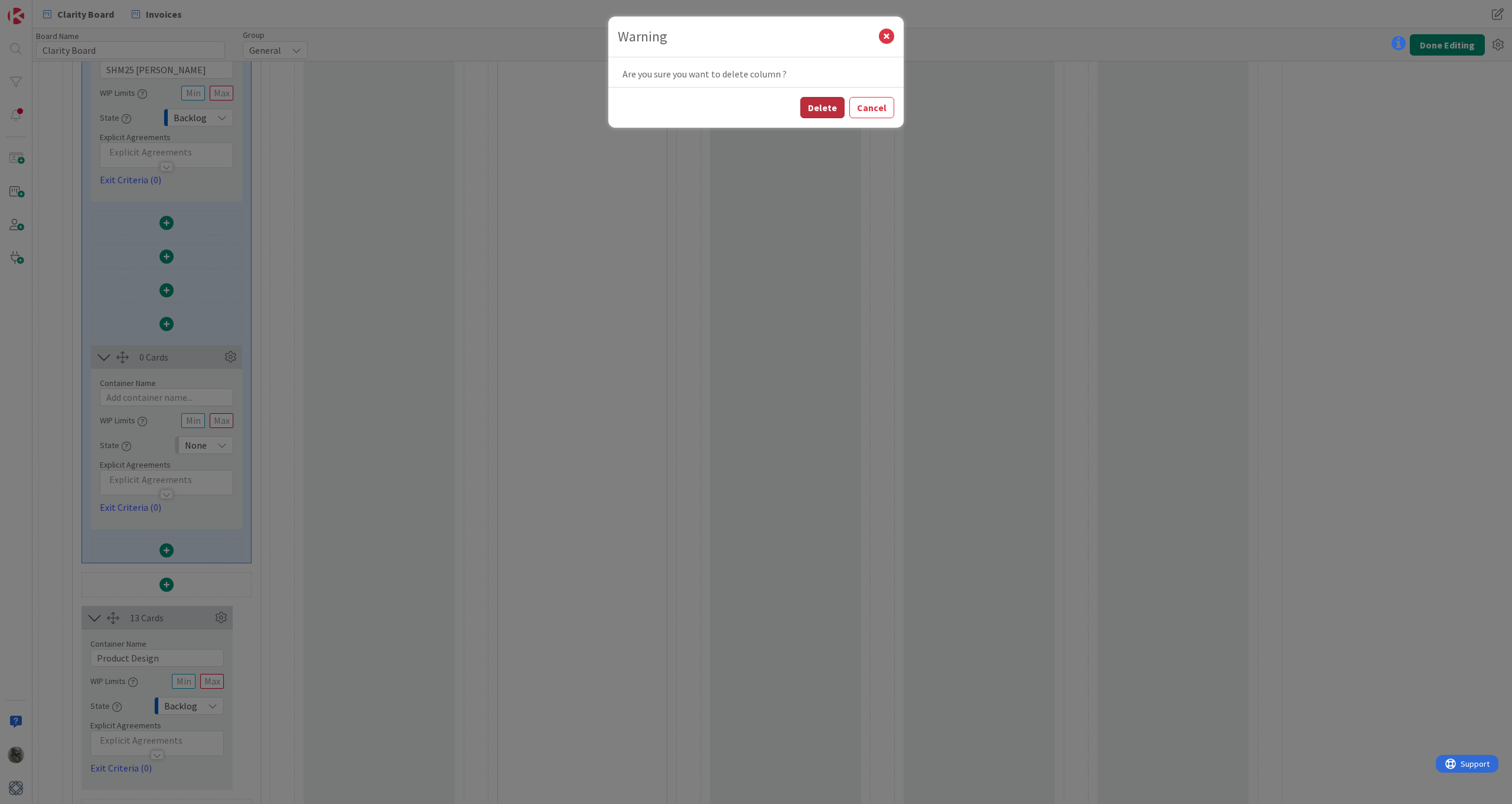
click at [825, 105] on button "Delete" at bounding box center [822, 107] width 44 height 21
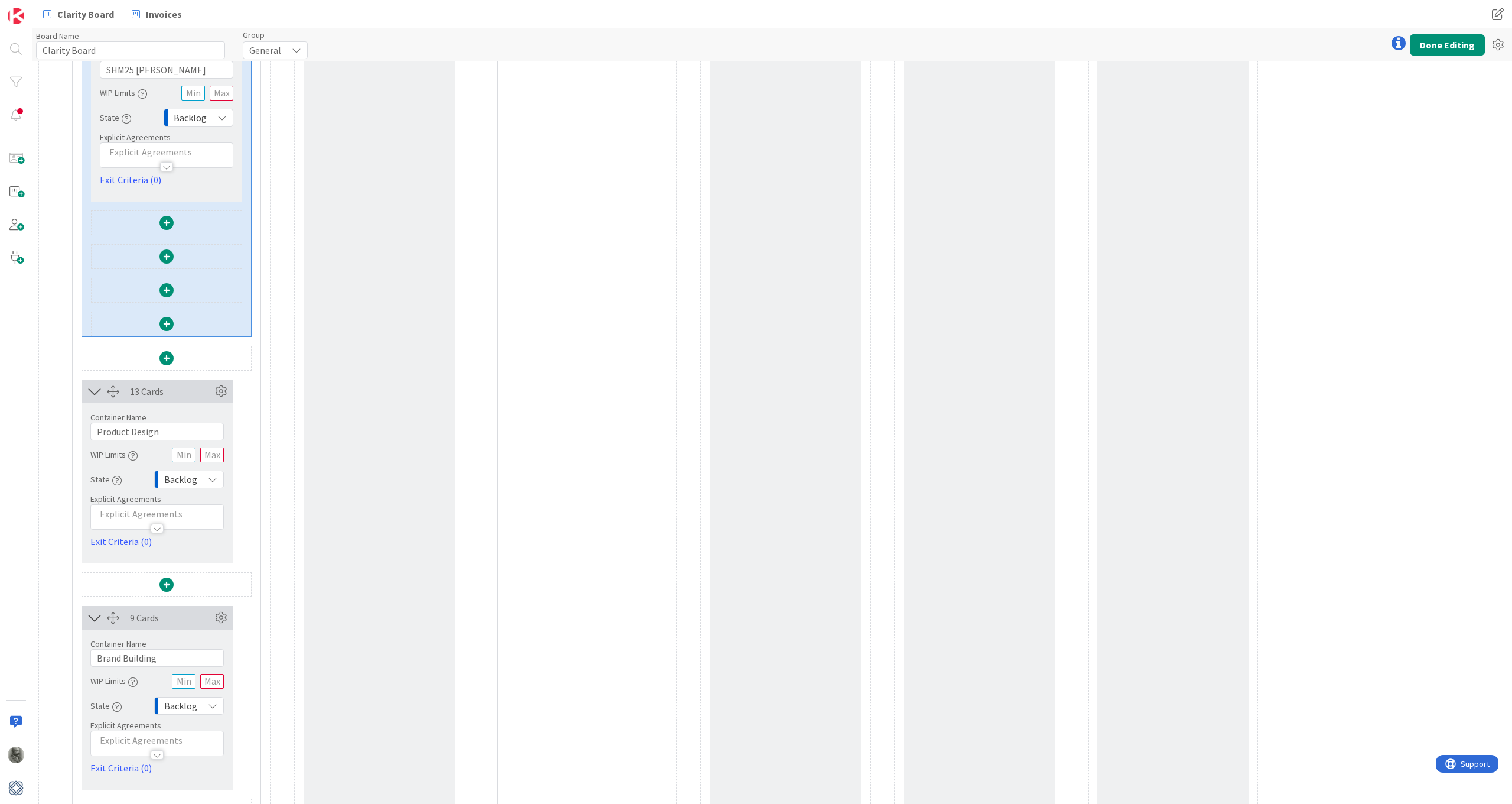
scroll to position [0, 0]
click at [1432, 41] on button "Done Editing" at bounding box center [1447, 45] width 75 height 21
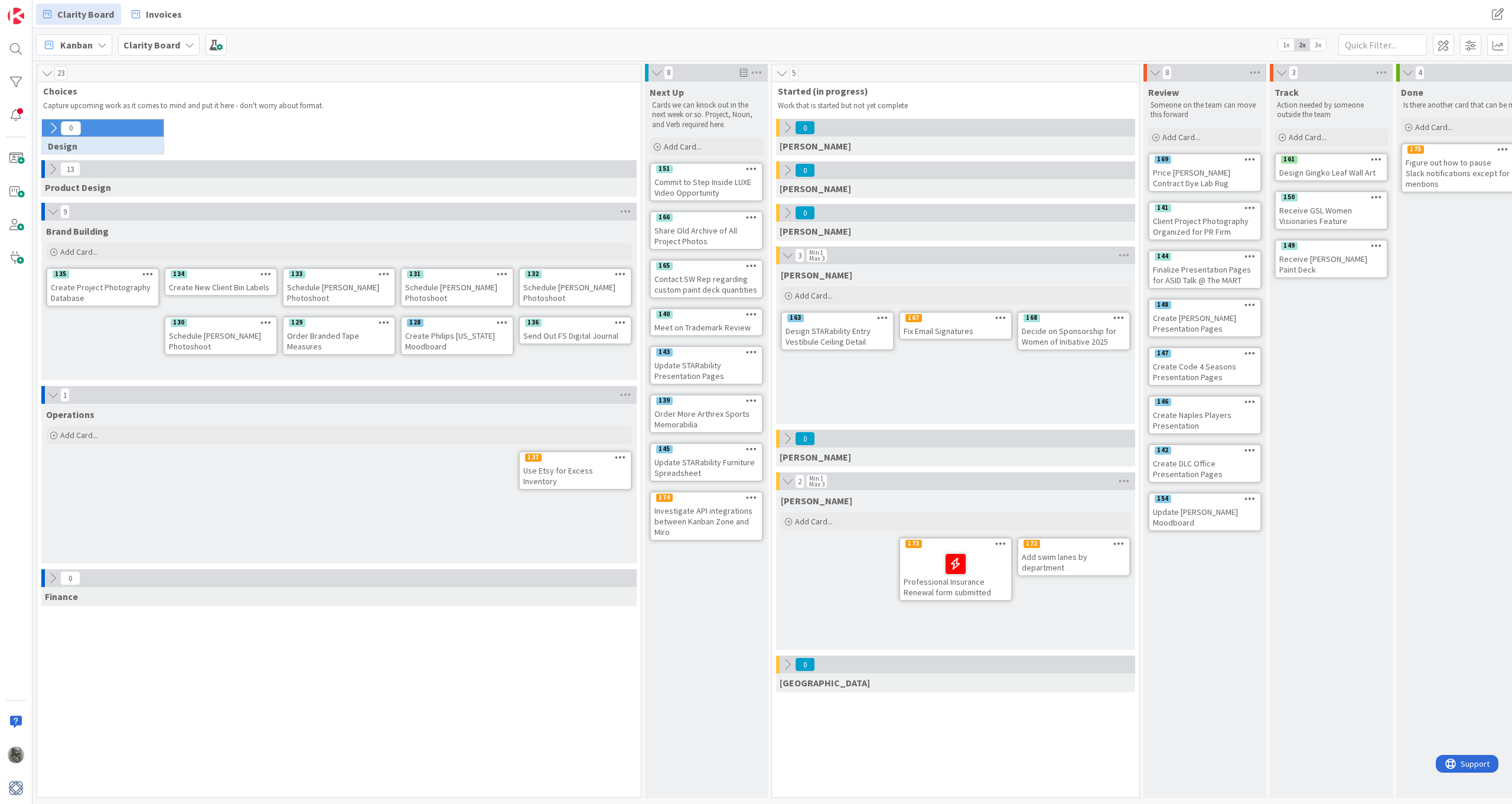
click at [53, 125] on icon at bounding box center [53, 128] width 13 height 13
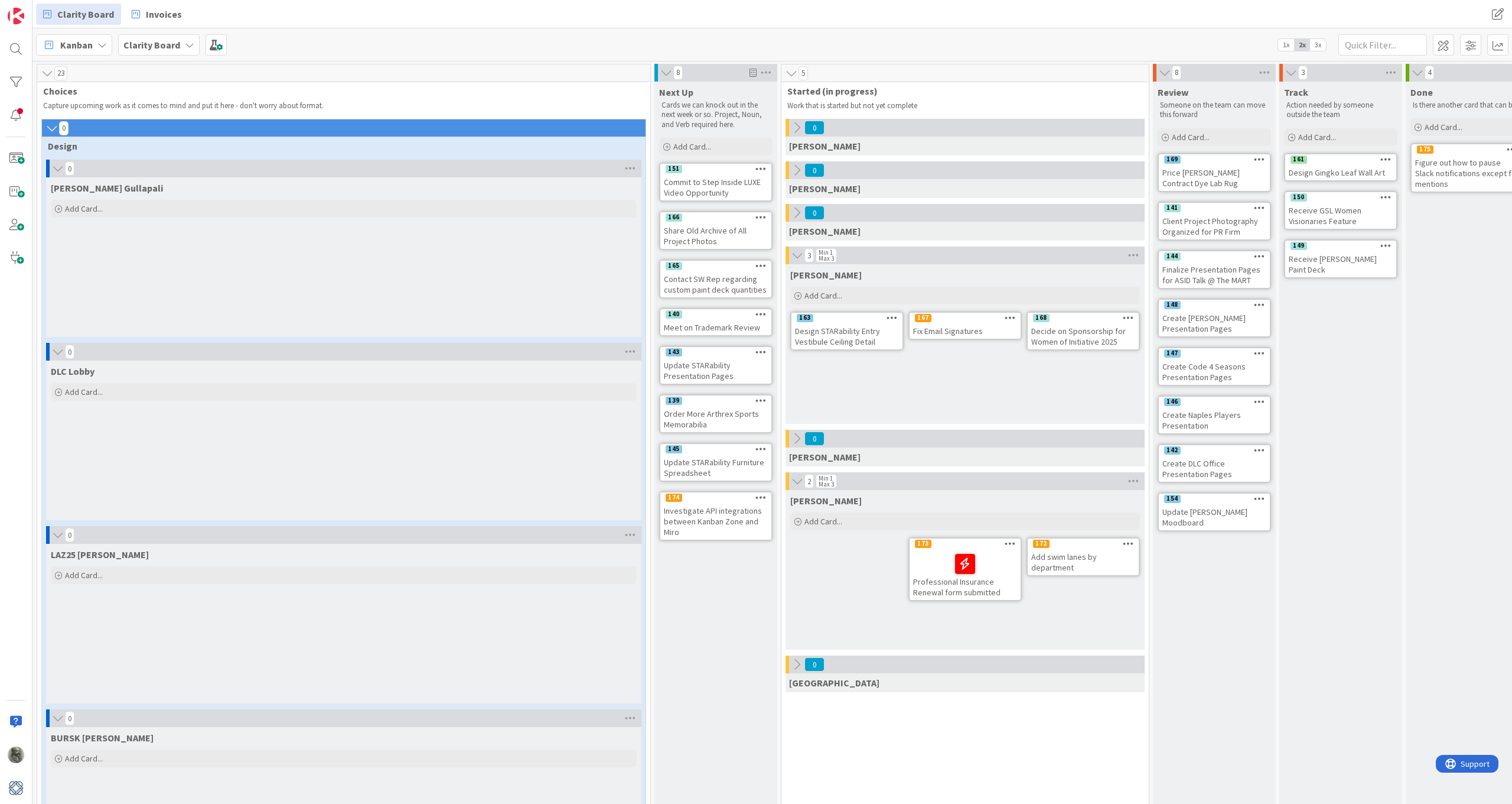
click at [60, 166] on icon at bounding box center [58, 168] width 13 height 12
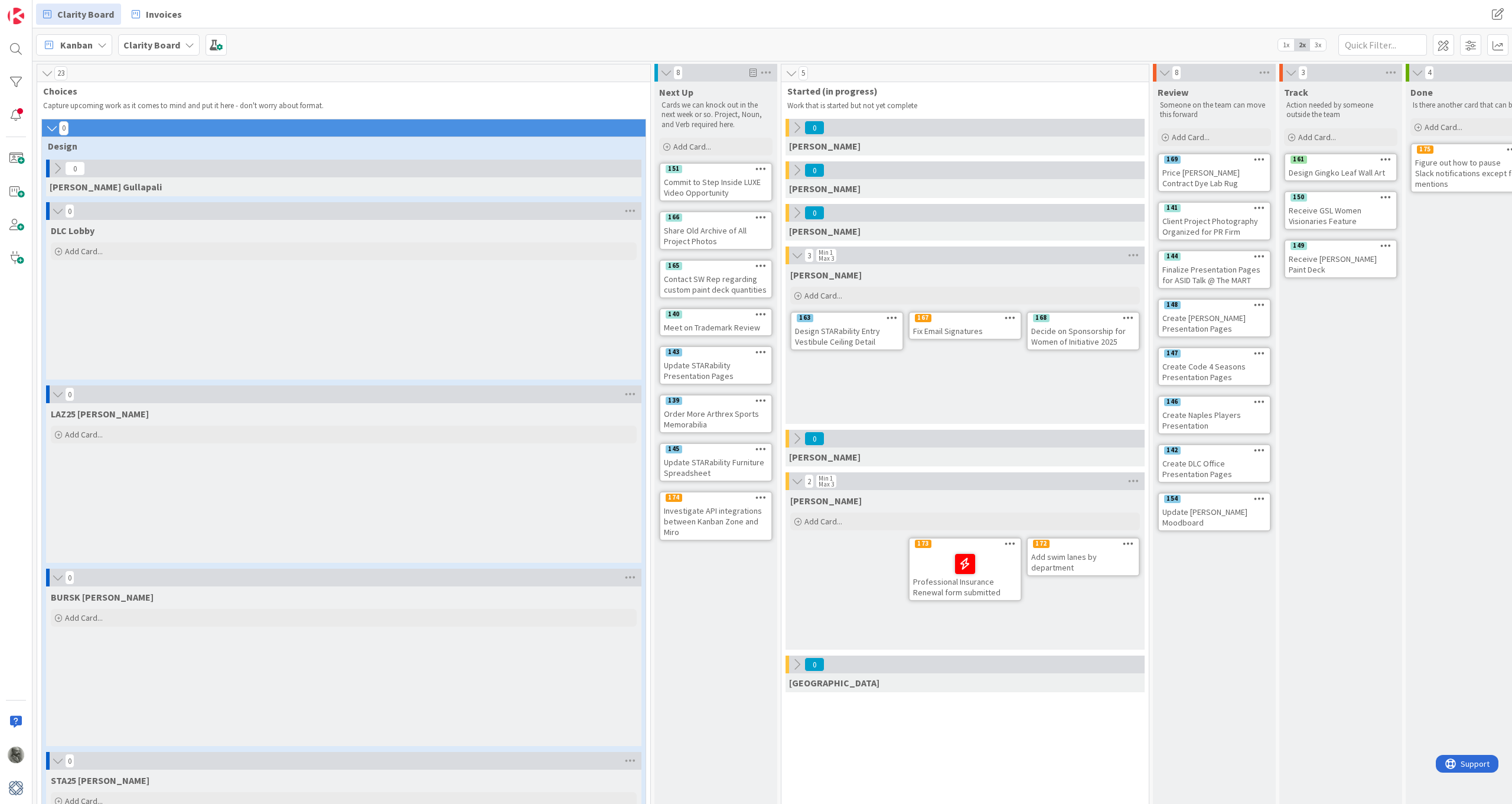
click at [54, 212] on icon at bounding box center [58, 210] width 13 height 12
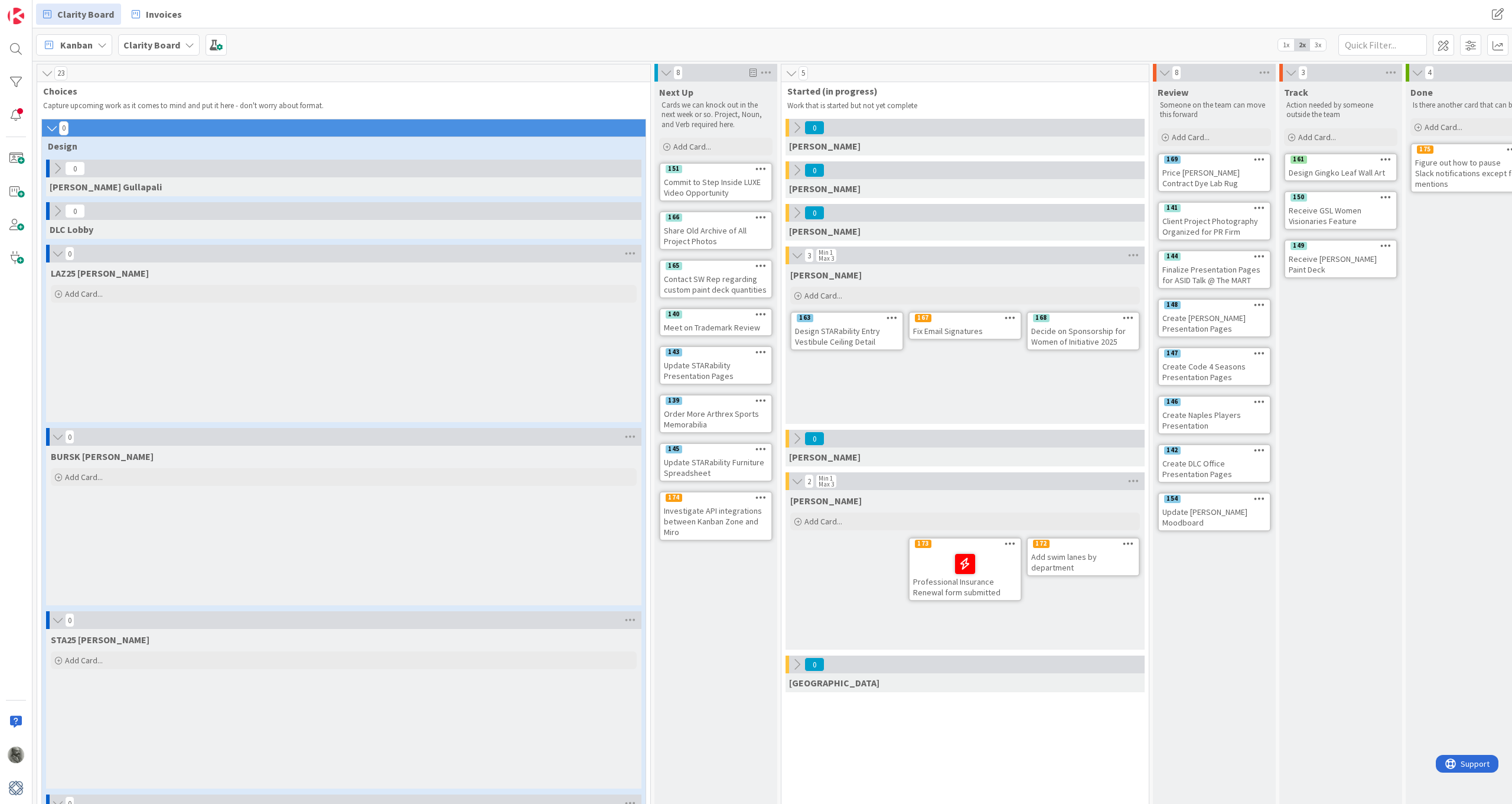
click at [53, 256] on icon at bounding box center [58, 253] width 13 height 12
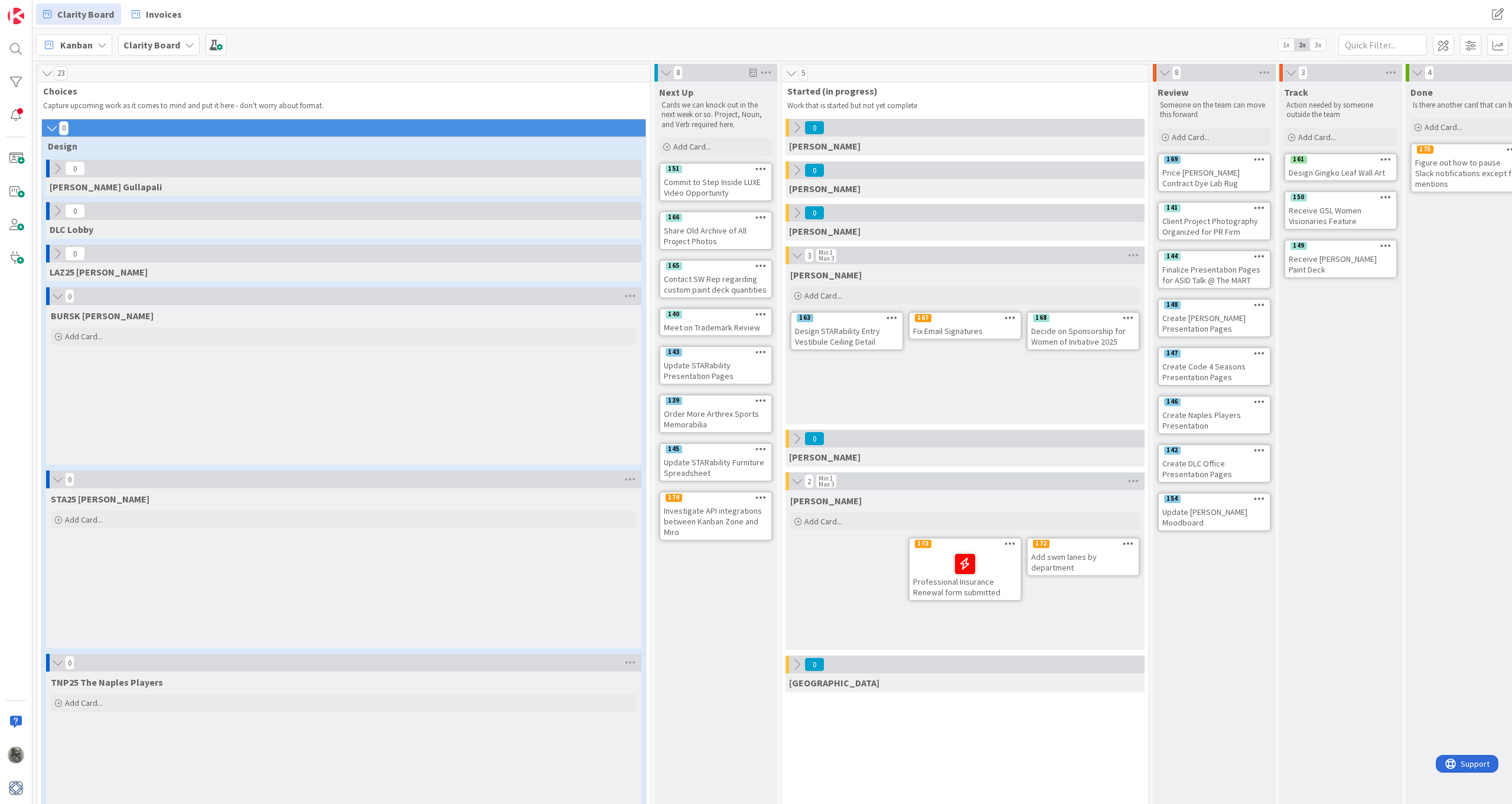
click at [57, 290] on button at bounding box center [57, 296] width 12 height 16
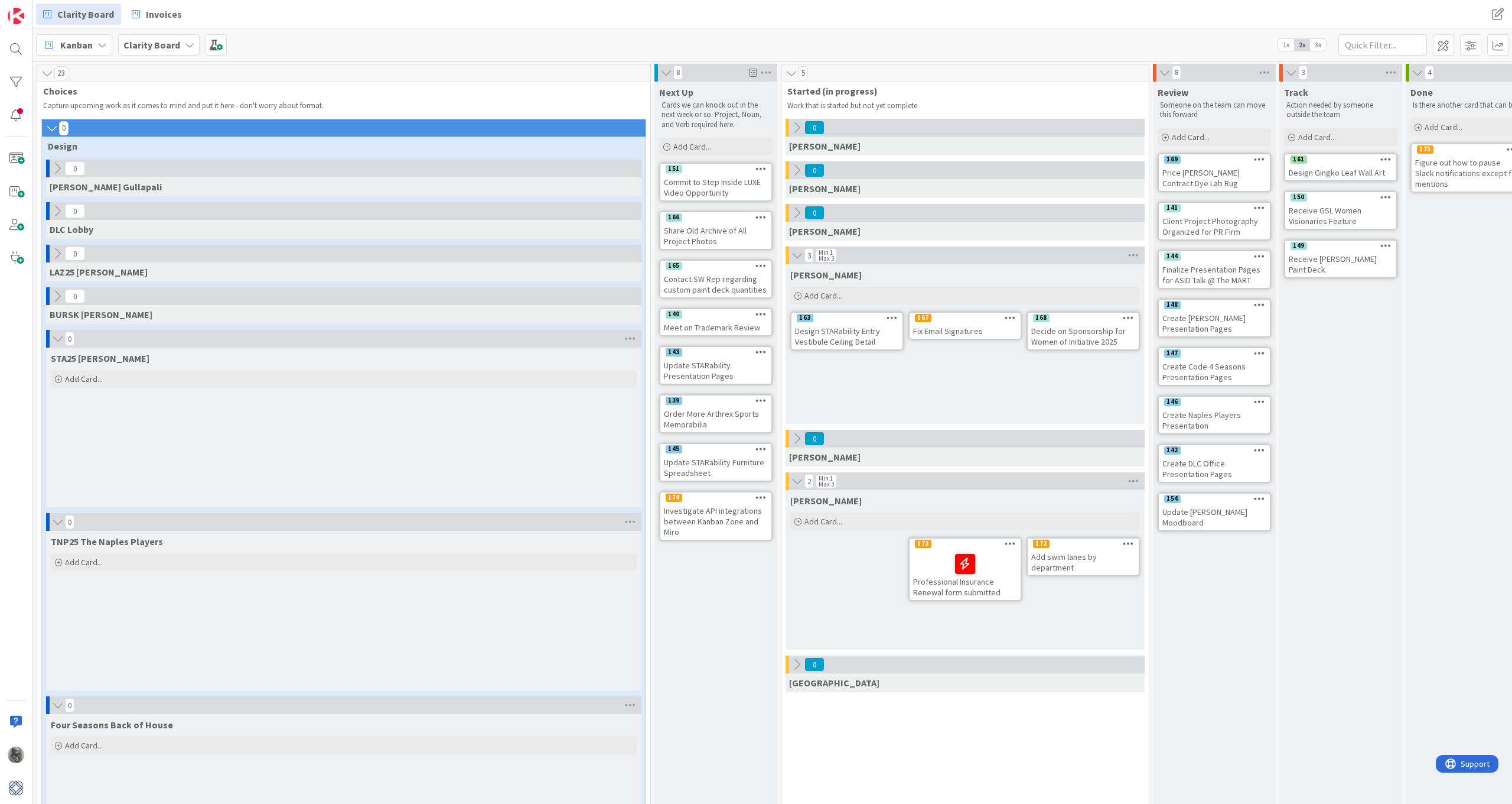
click at [54, 341] on icon at bounding box center [58, 338] width 13 height 12
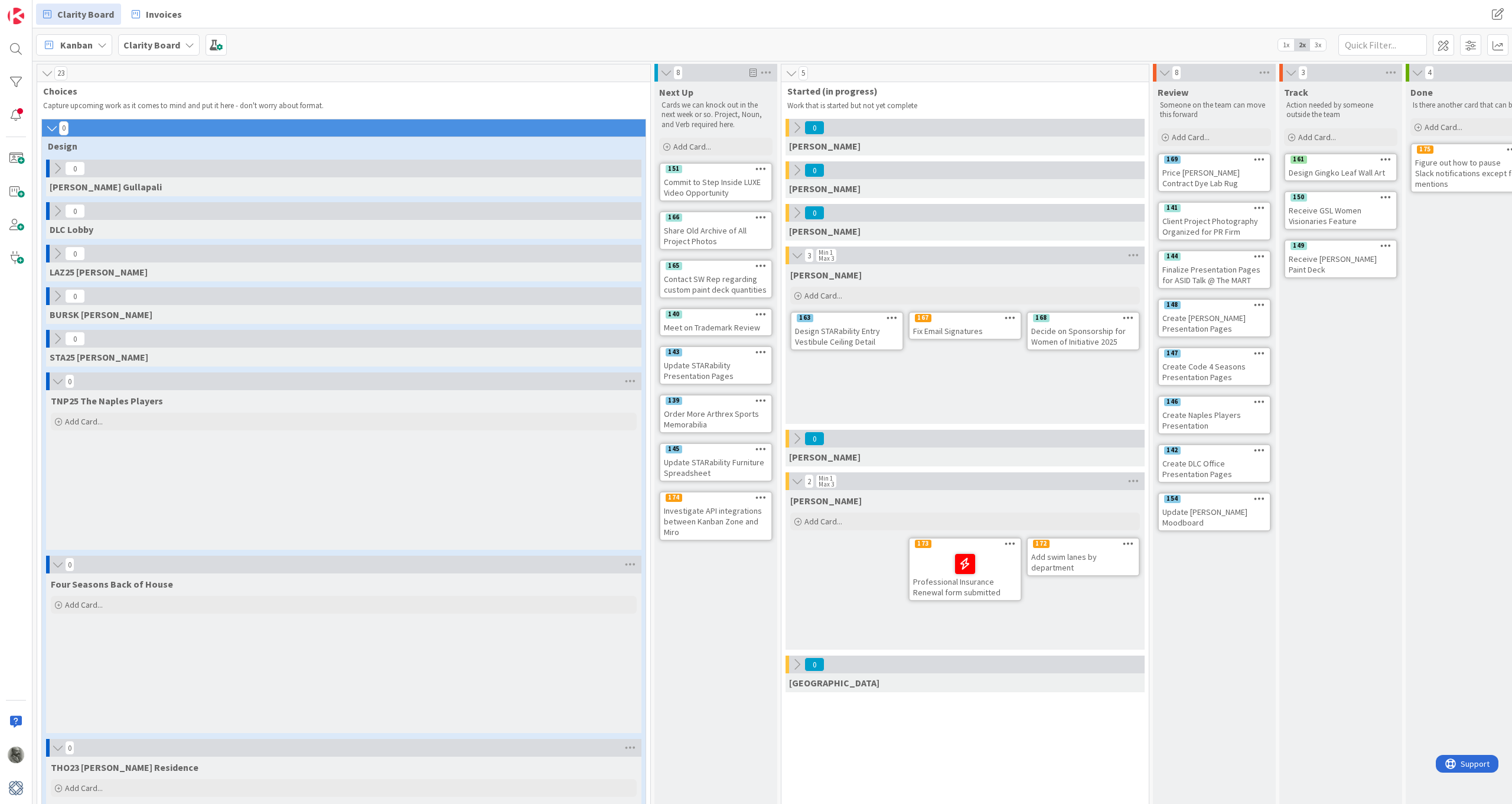
click at [55, 384] on icon at bounding box center [58, 380] width 13 height 12
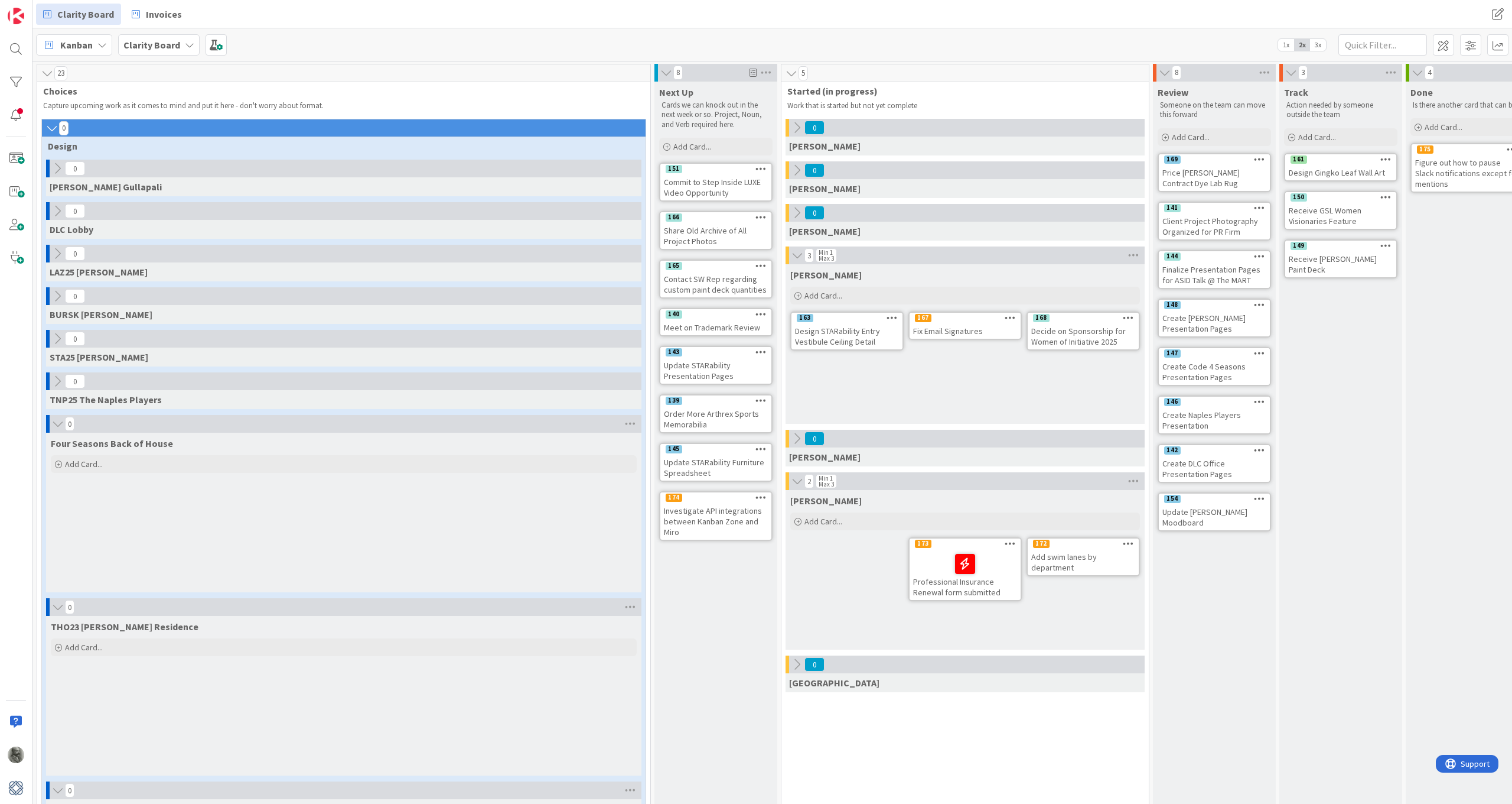
click at [55, 426] on icon at bounding box center [58, 423] width 13 height 12
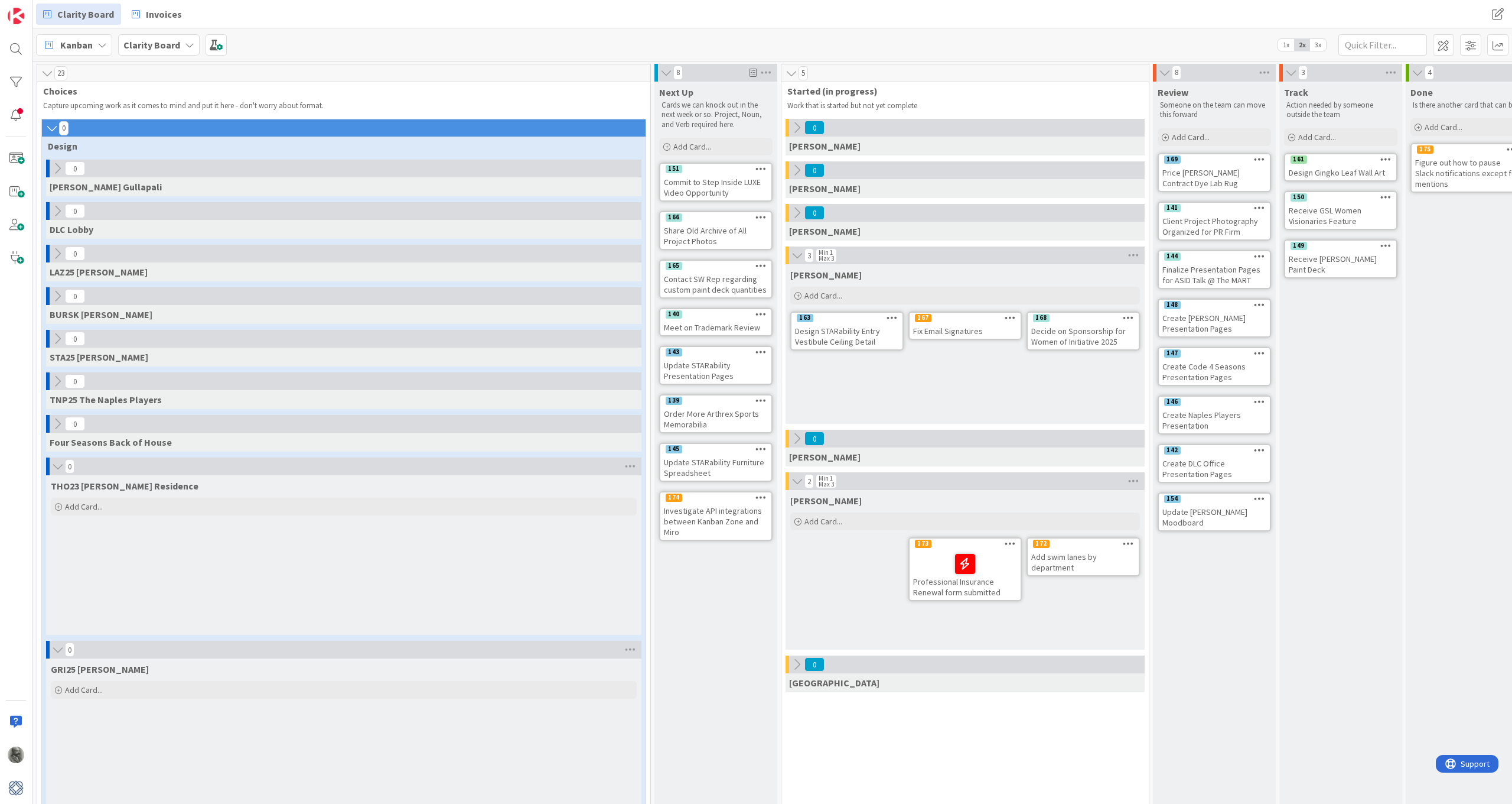
click at [56, 460] on icon at bounding box center [58, 466] width 13 height 12
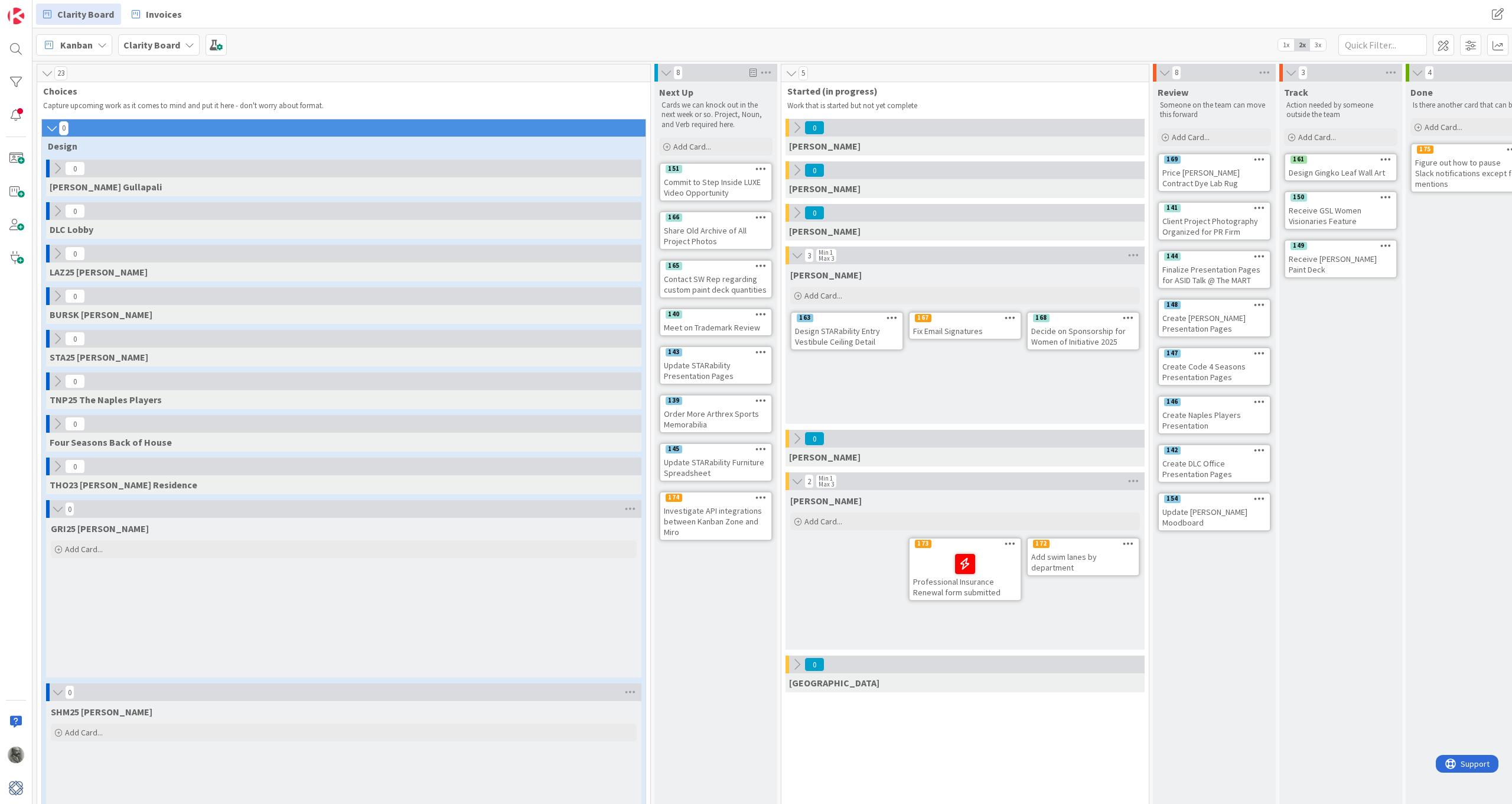
click at [60, 515] on button at bounding box center [57, 508] width 12 height 16
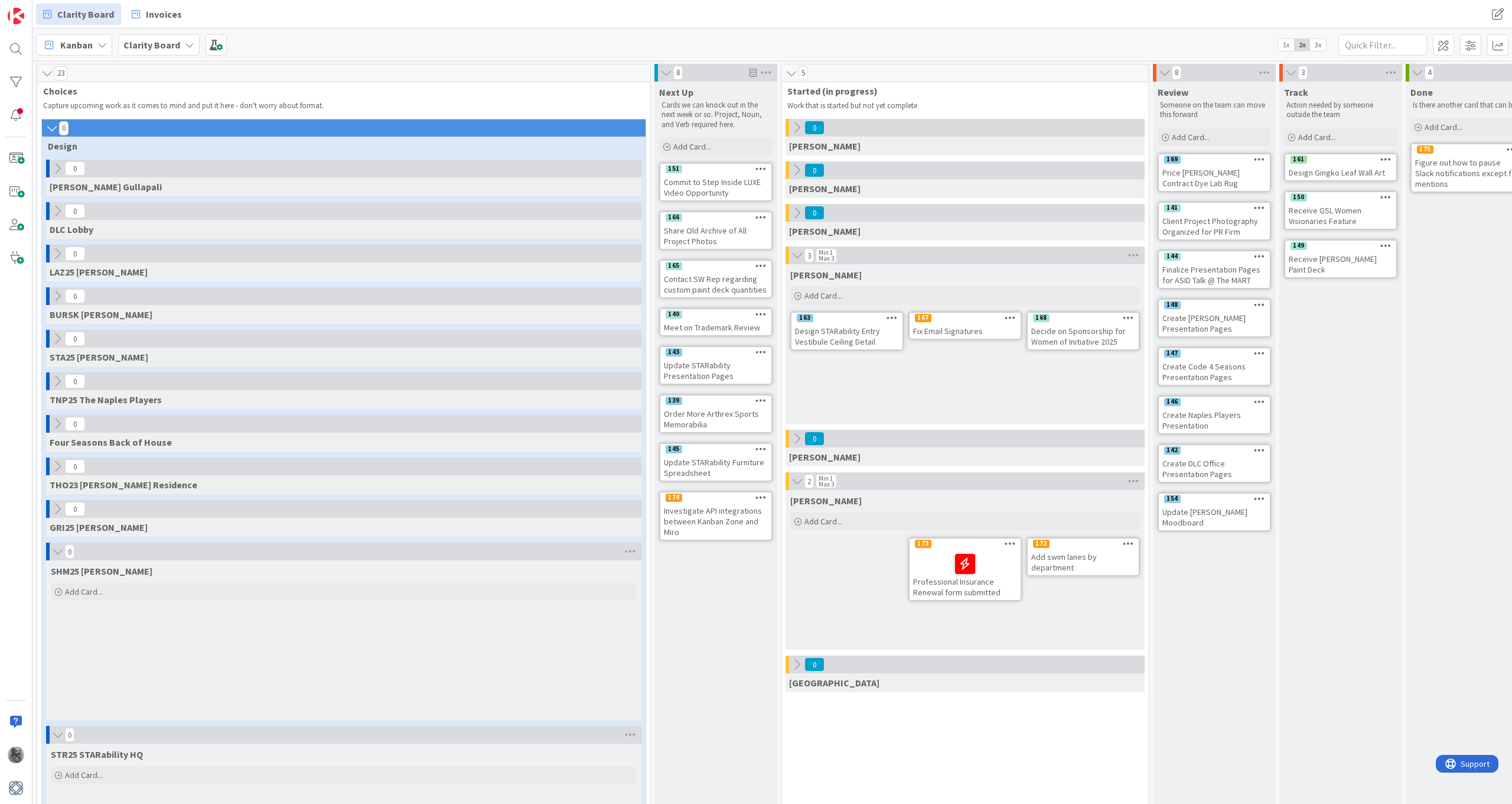
click at [61, 556] on icon at bounding box center [58, 551] width 13 height 12
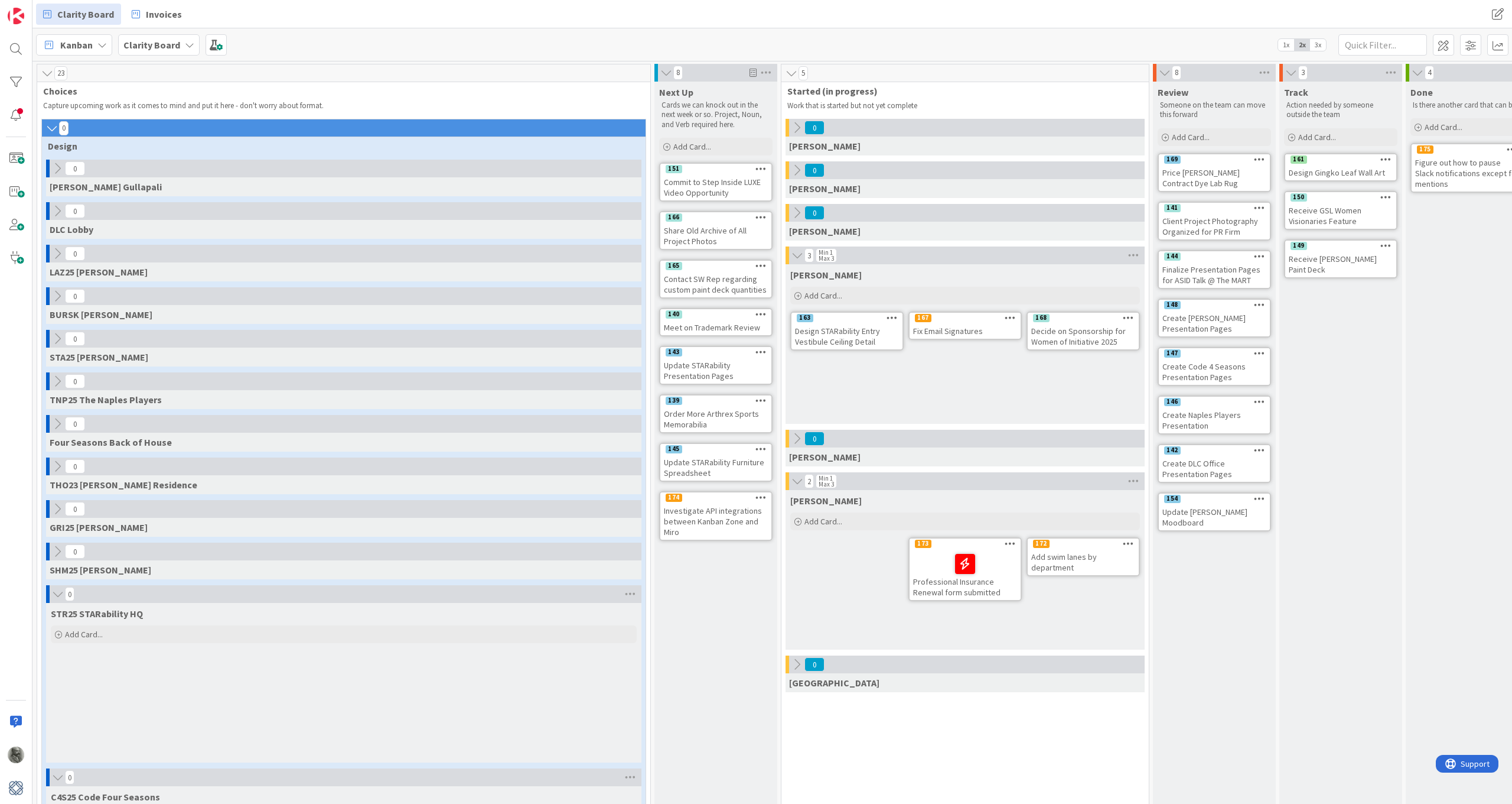
click at [58, 594] on icon at bounding box center [58, 594] width 13 height 12
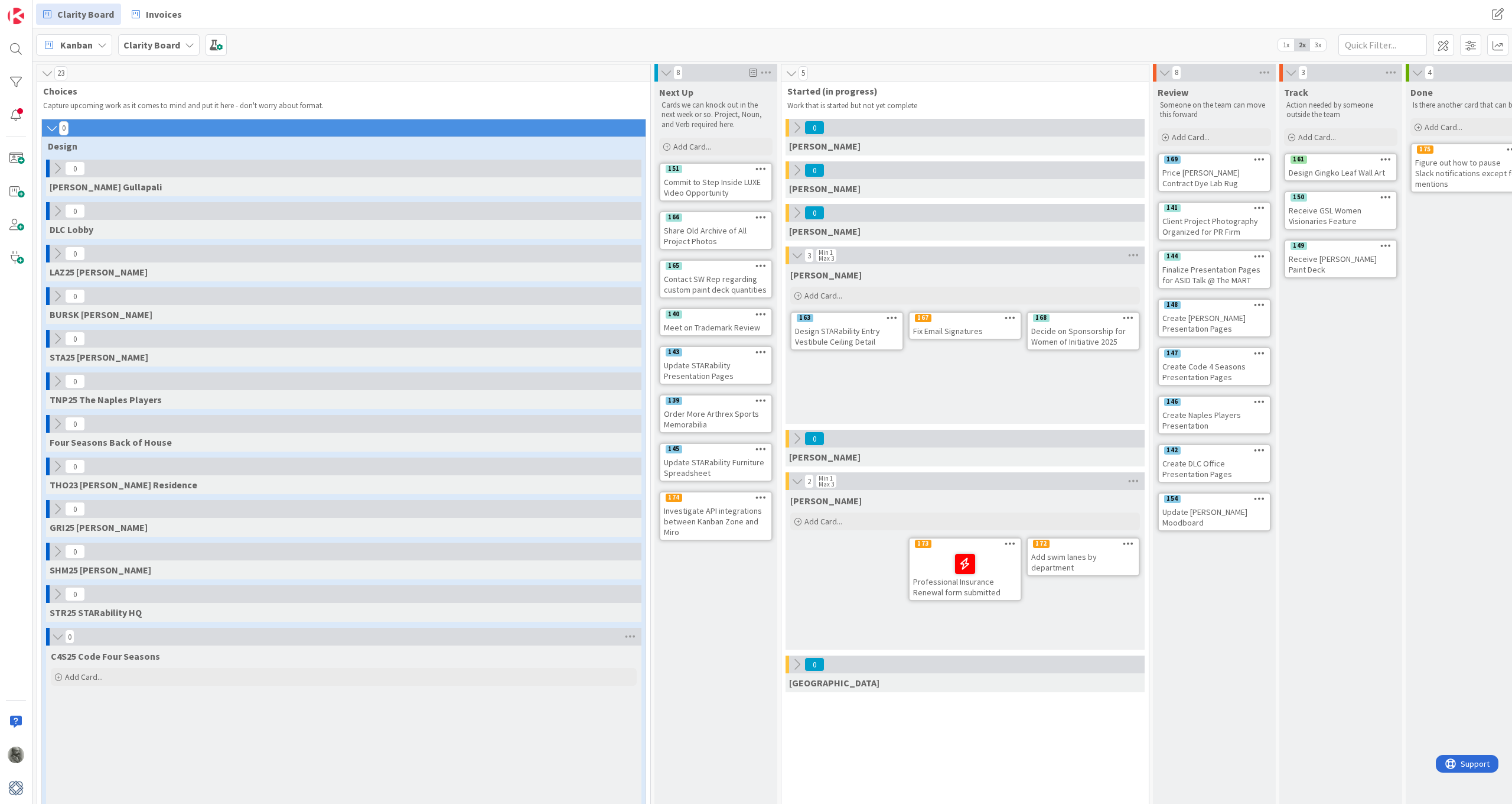
click at [57, 636] on icon at bounding box center [58, 636] width 13 height 12
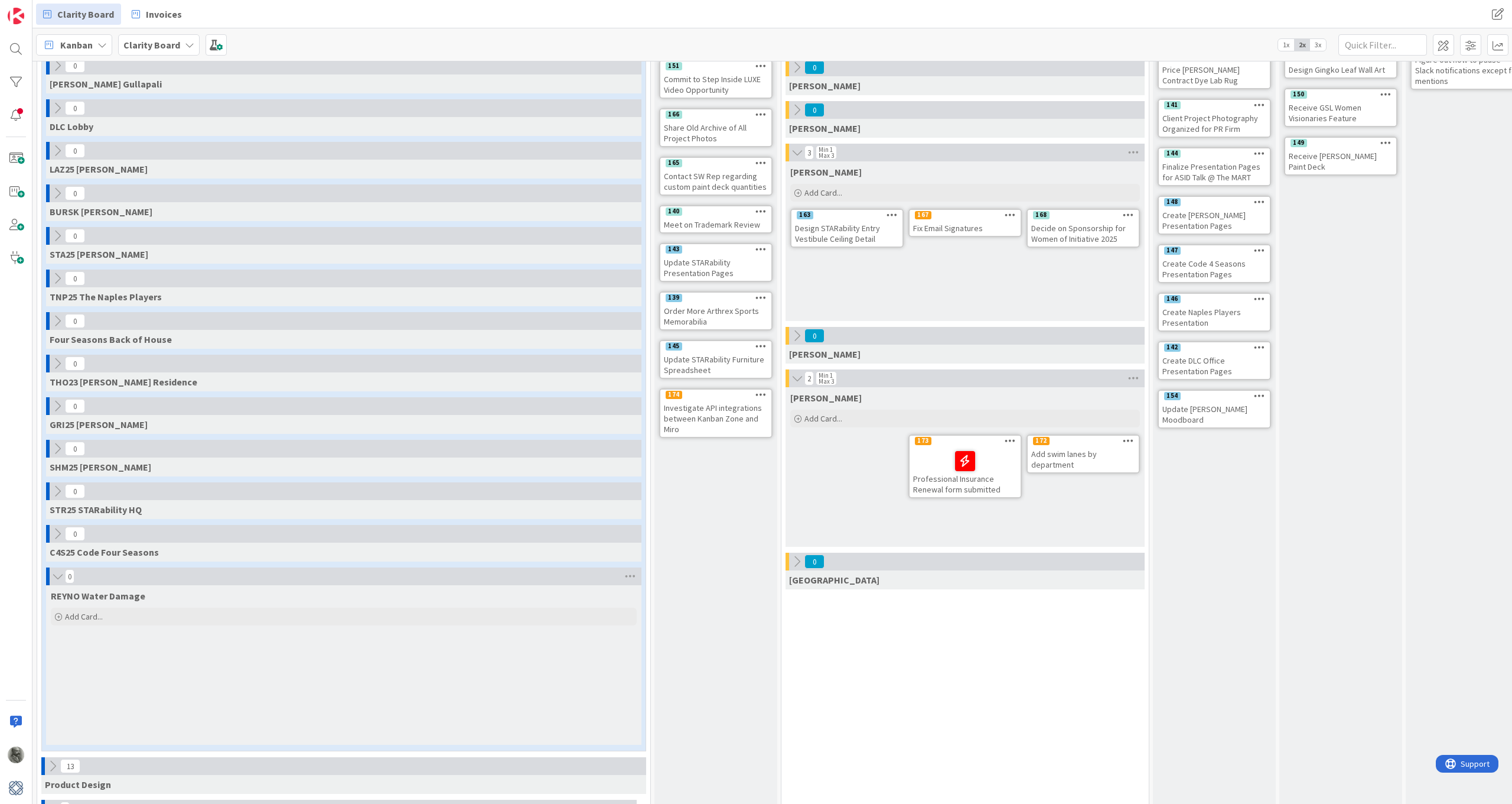
scroll to position [133, 0]
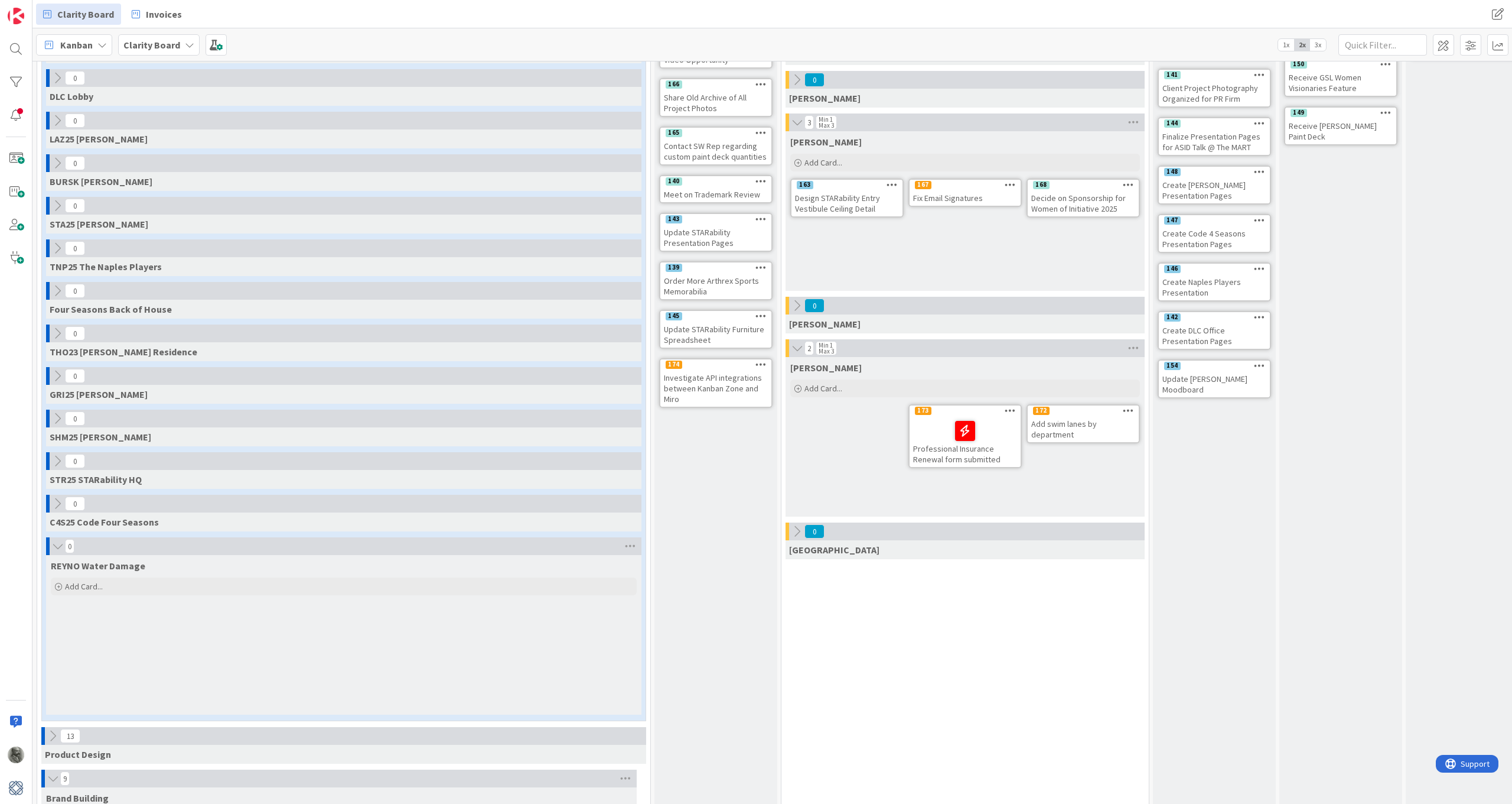
click at [54, 546] on icon at bounding box center [58, 545] width 13 height 12
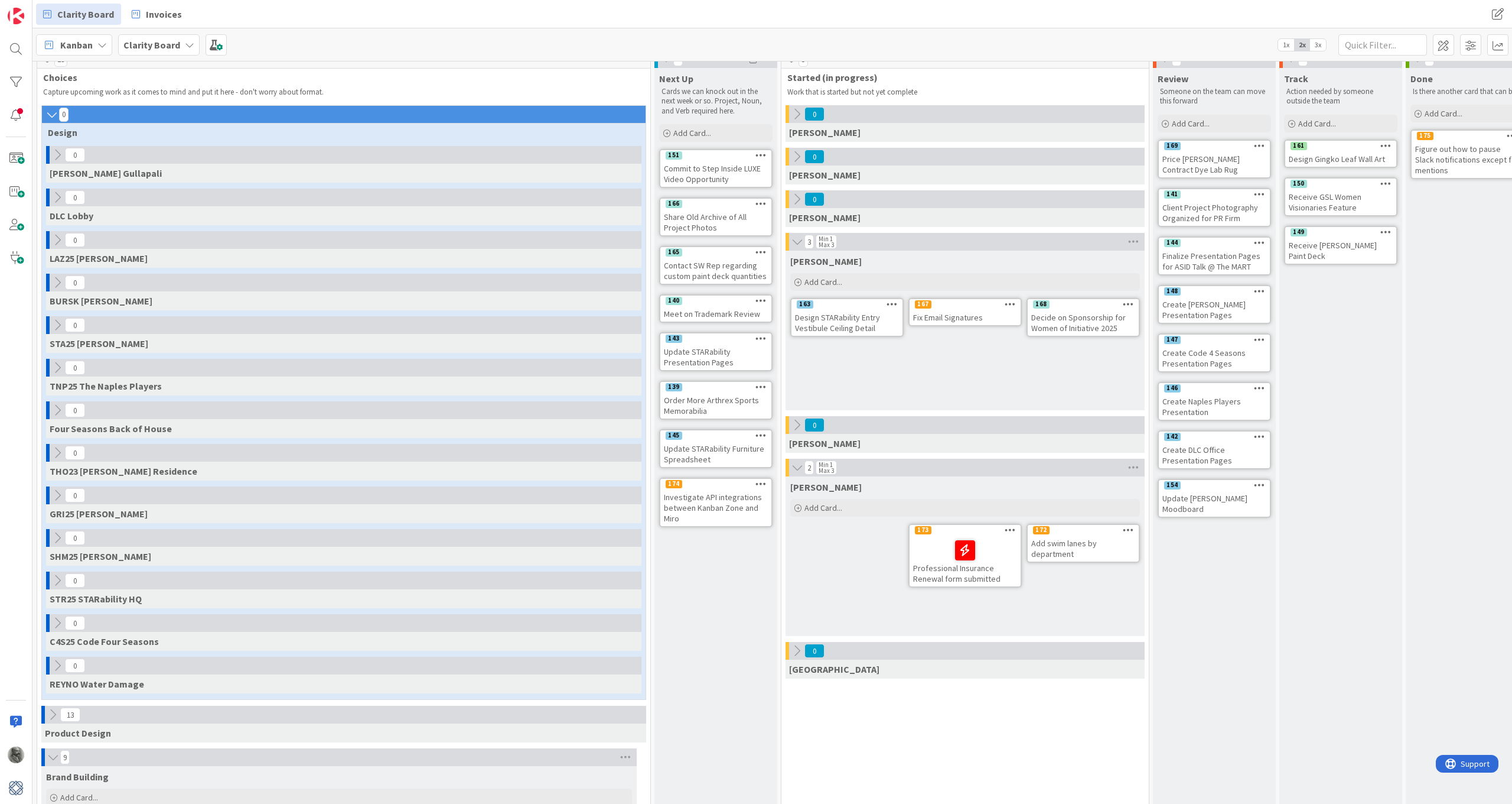
scroll to position [10, 0]
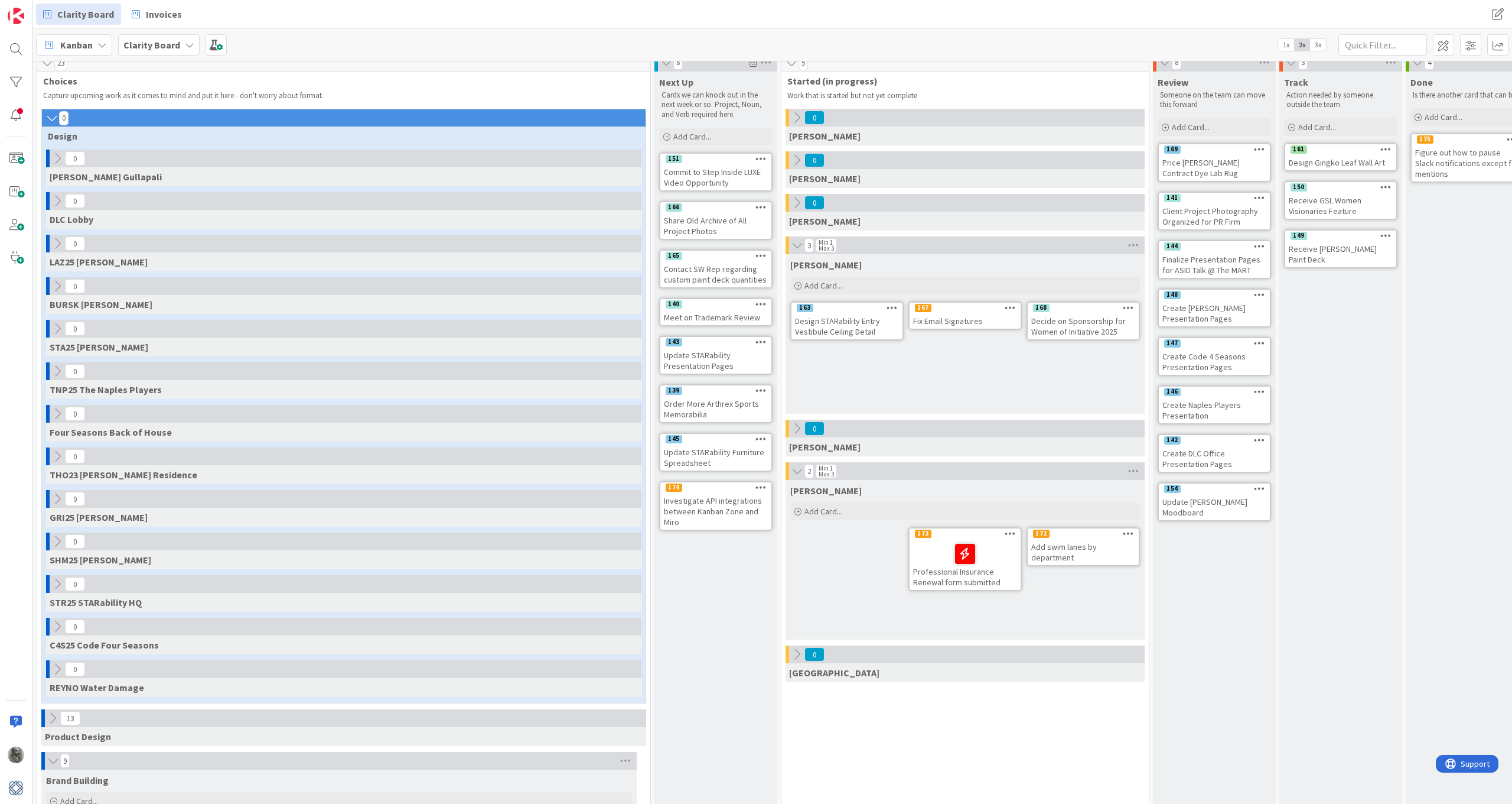
click at [53, 118] on icon at bounding box center [51, 118] width 13 height 12
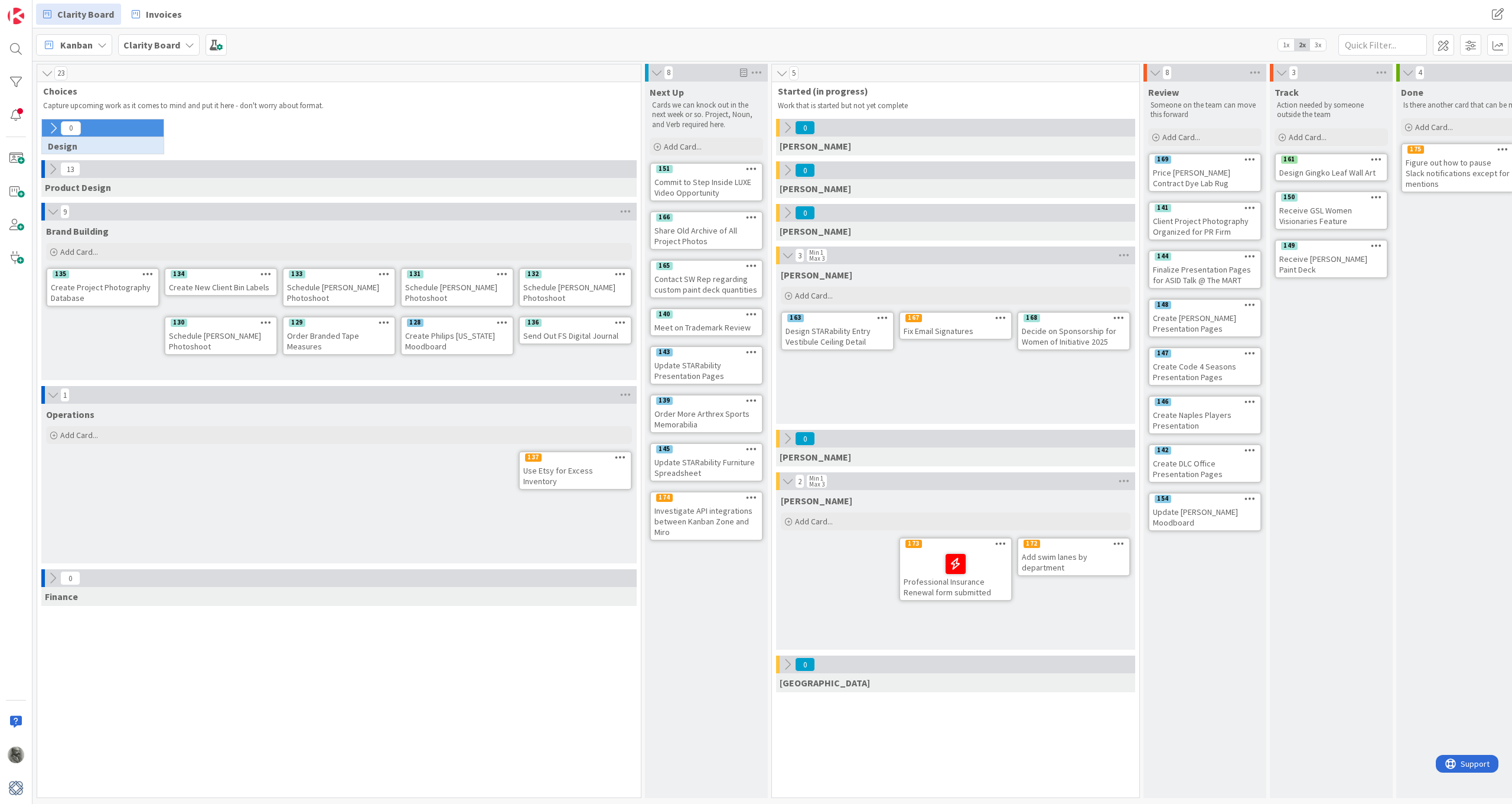
click at [51, 170] on icon at bounding box center [52, 169] width 13 height 13
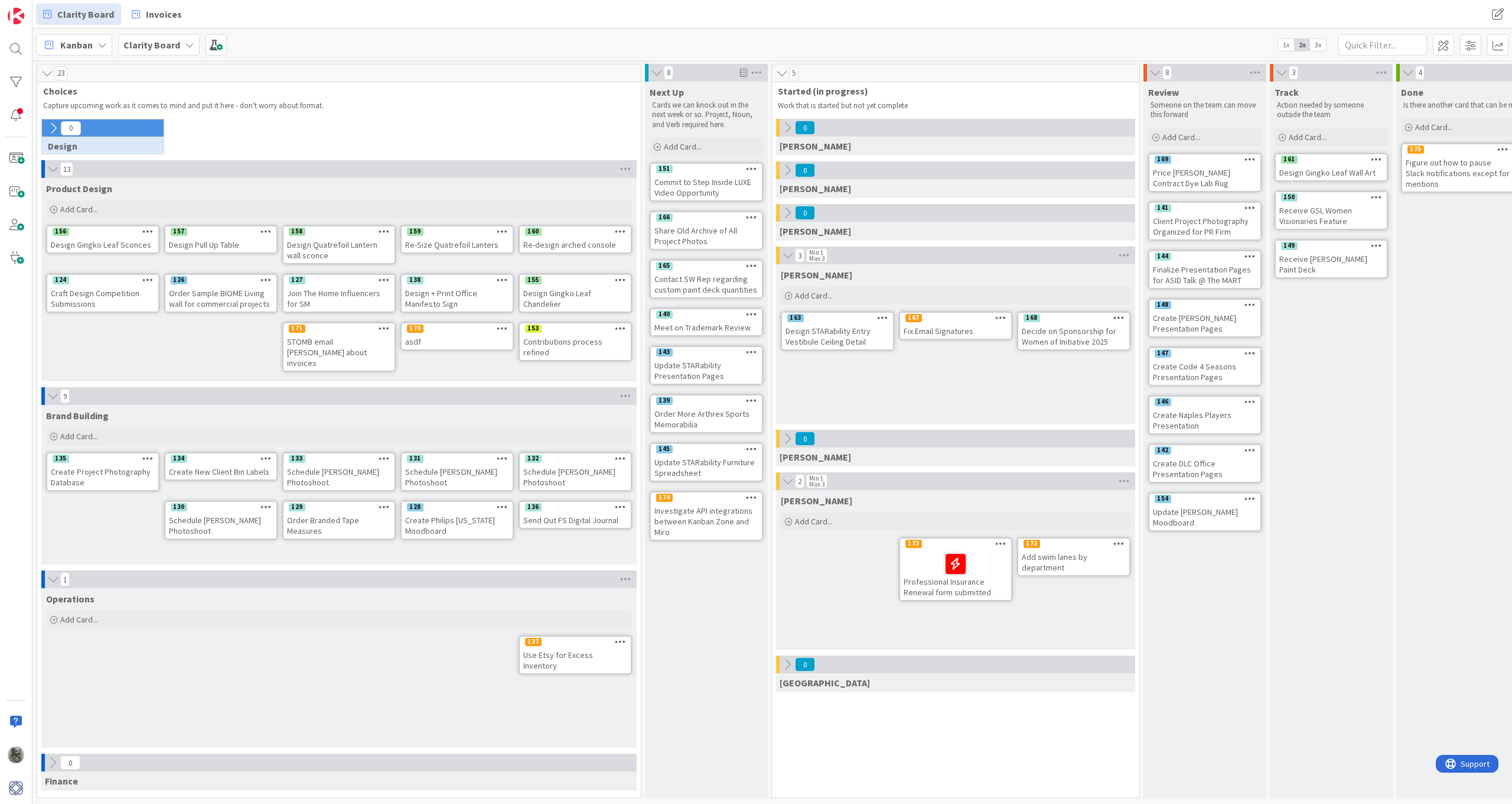
click at [51, 170] on icon at bounding box center [53, 169] width 13 height 12
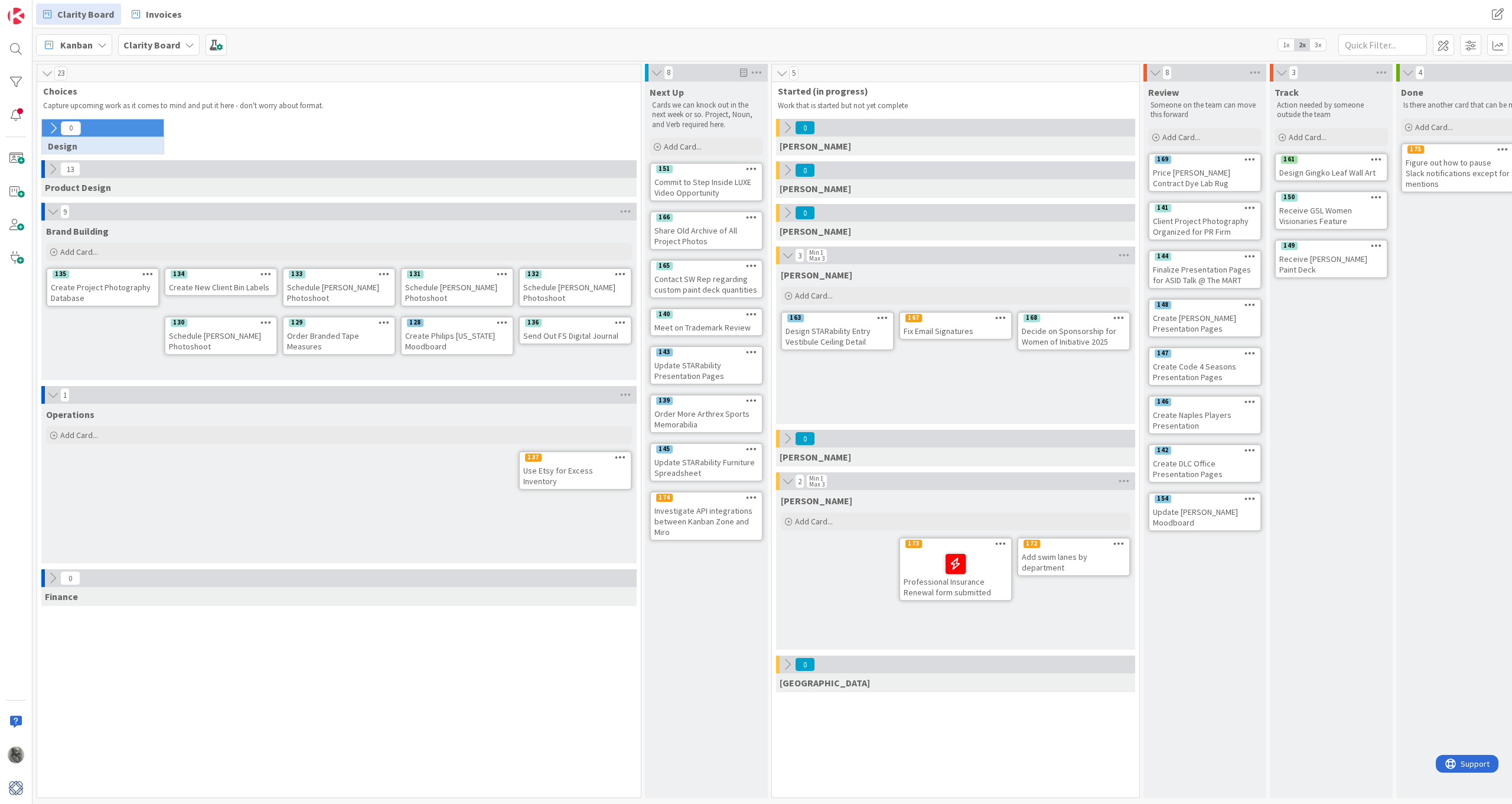
click at [503, 323] on icon at bounding box center [502, 322] width 12 height 8
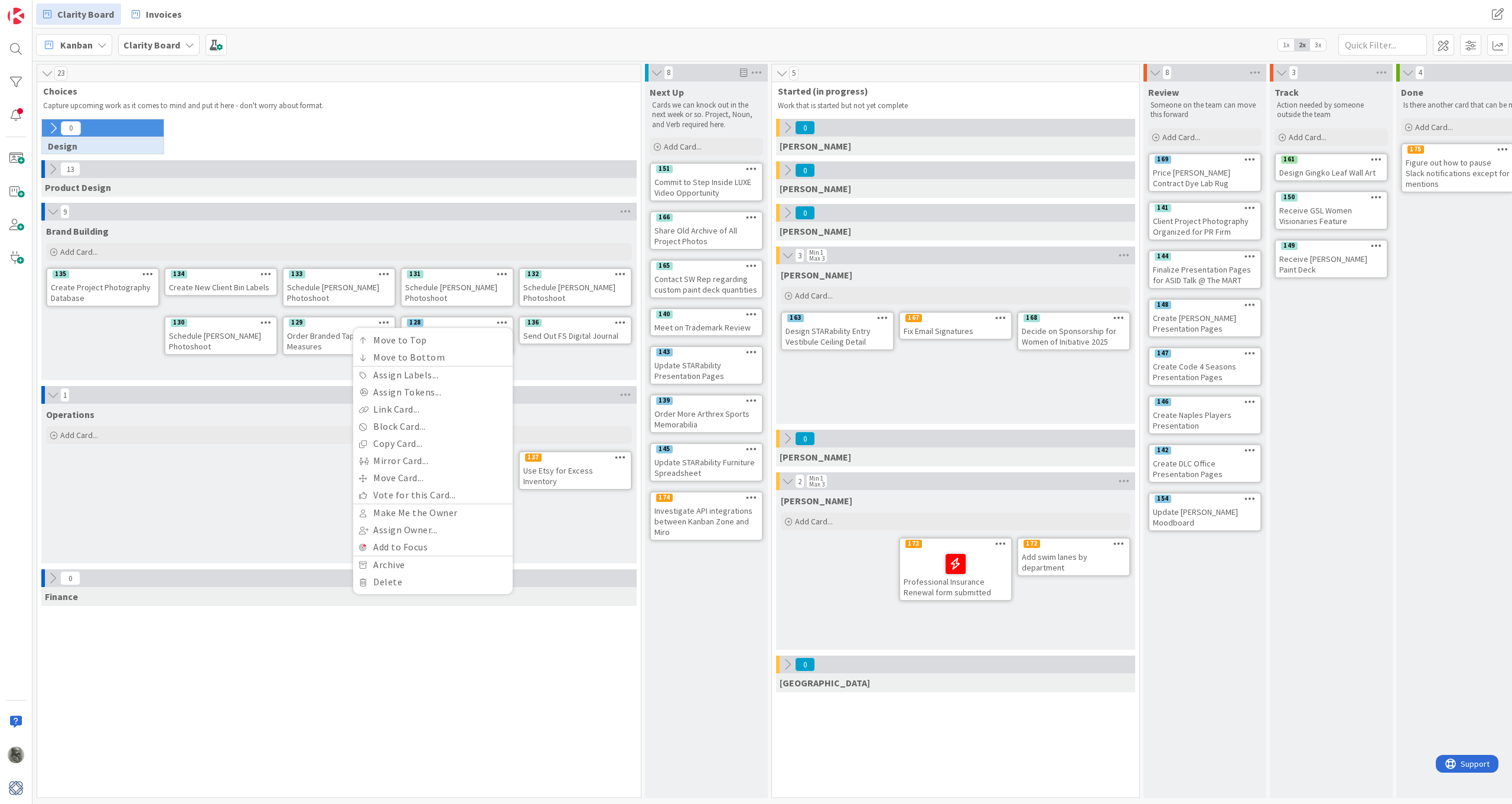
click at [102, 333] on div "Brand Building Add Card... 132 Schedule McMillon Photoshoot 131 Schedule Stombe…" at bounding box center [339, 300] width 595 height 160
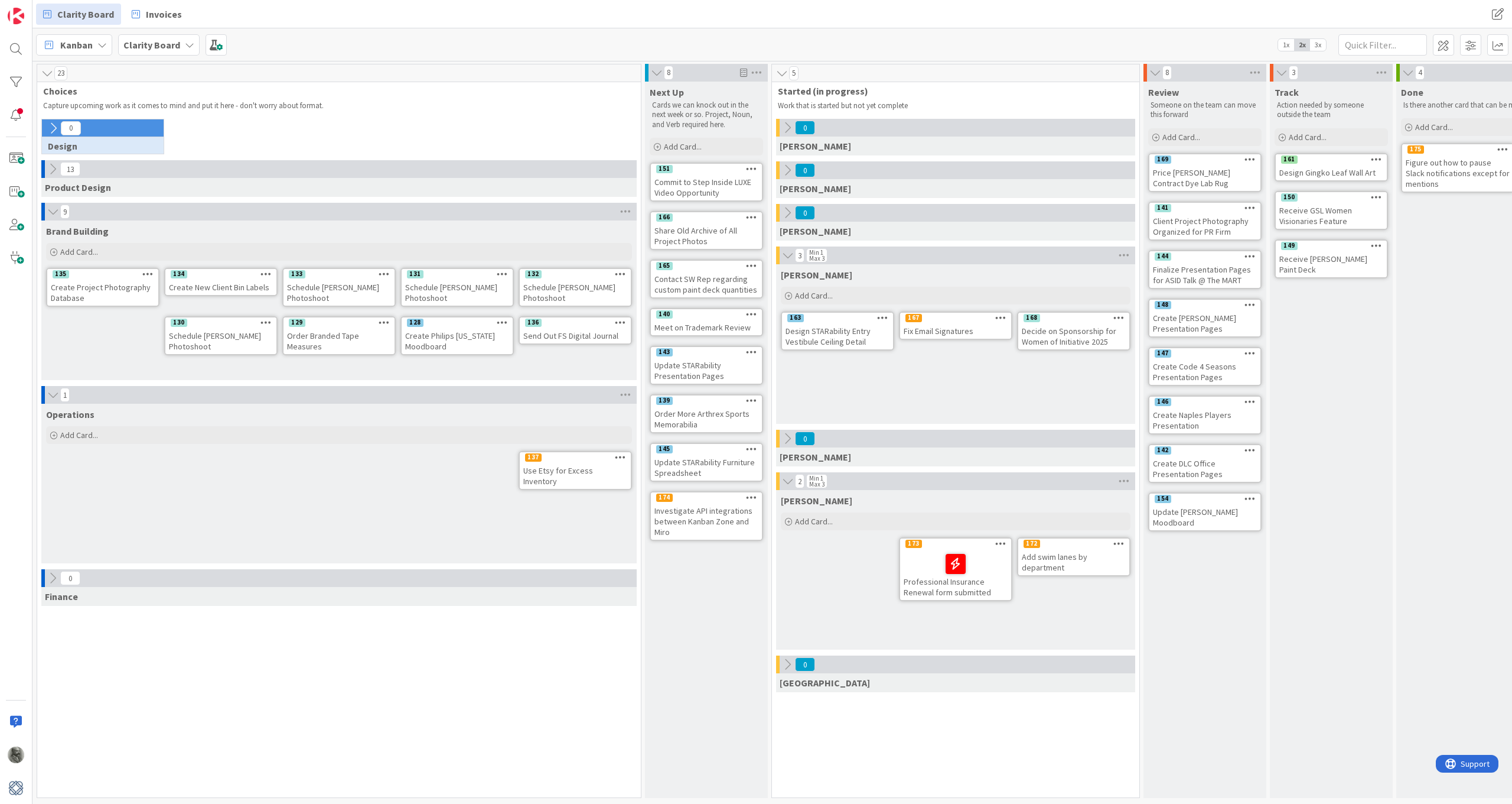
click at [54, 126] on icon at bounding box center [53, 128] width 13 height 13
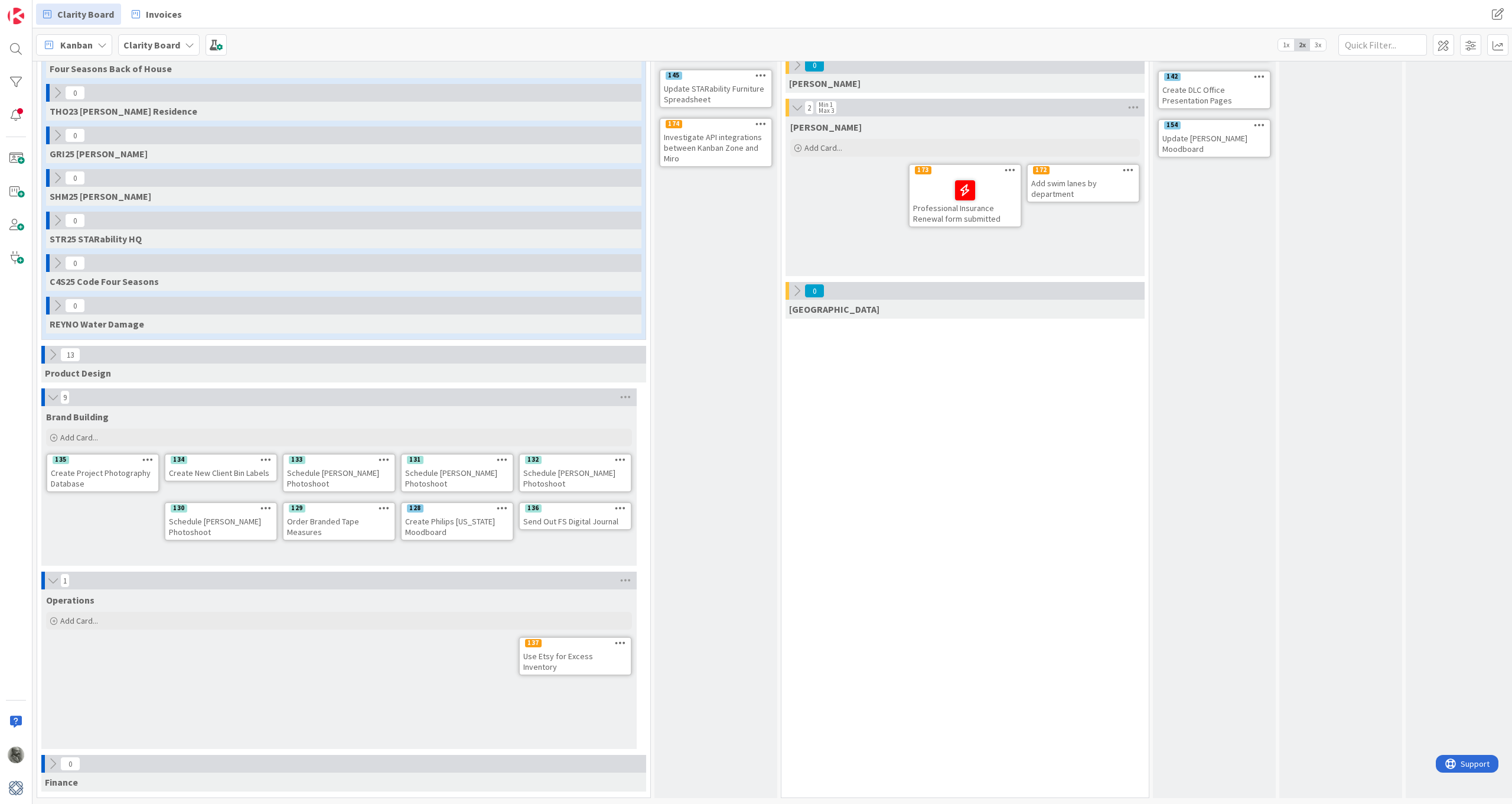
click at [582, 658] on div "Use Etsy for Excess Inventory" at bounding box center [575, 661] width 111 height 26
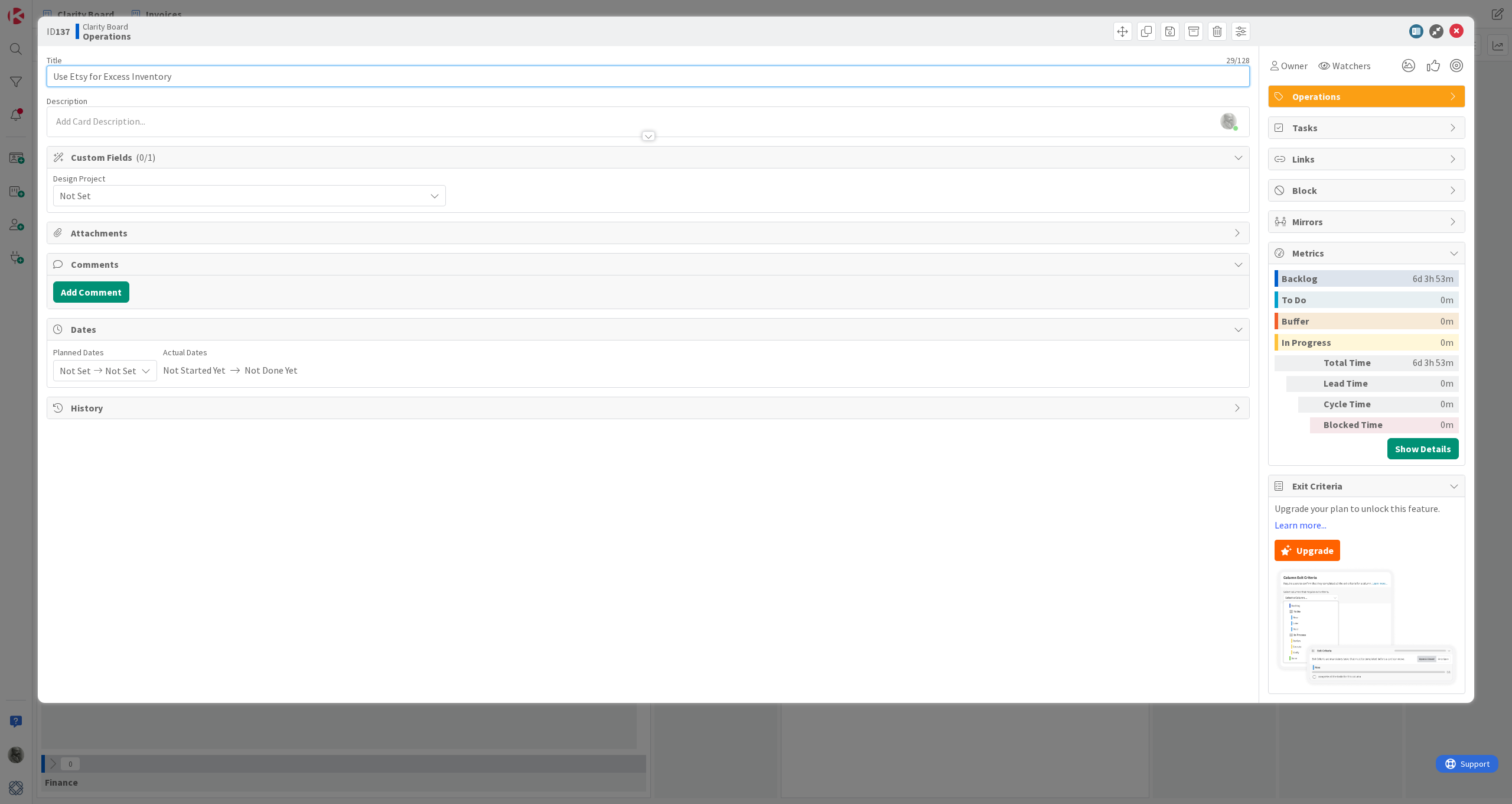
click at [59, 77] on input "Use Etsy for Excess Inventory" at bounding box center [648, 76] width 1204 height 21
click at [92, 292] on button "Add Comment" at bounding box center [91, 292] width 76 height 21
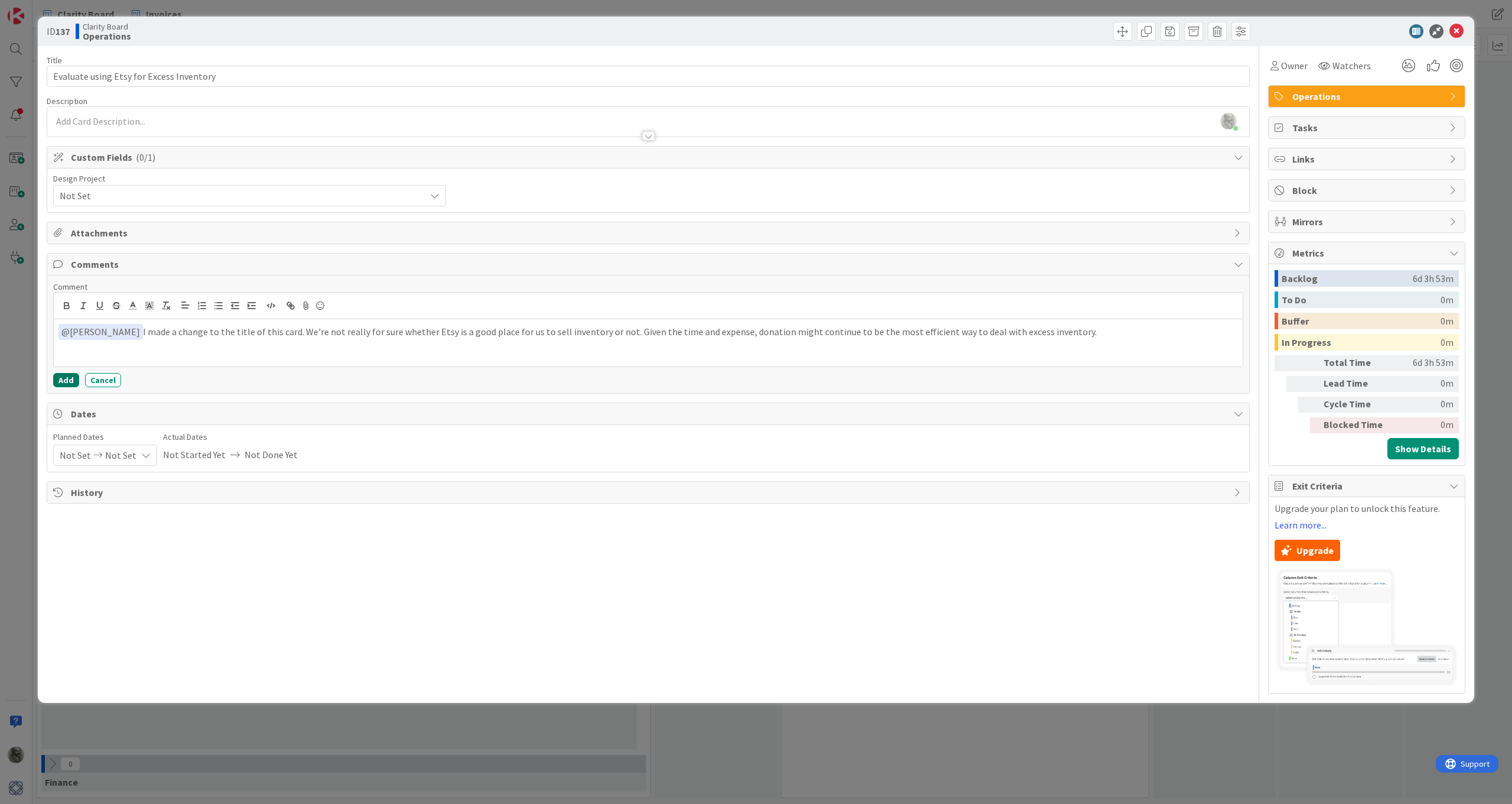
click at [71, 378] on button "Add" at bounding box center [66, 380] width 26 height 14
click at [1459, 27] on icon at bounding box center [1457, 31] width 14 height 14
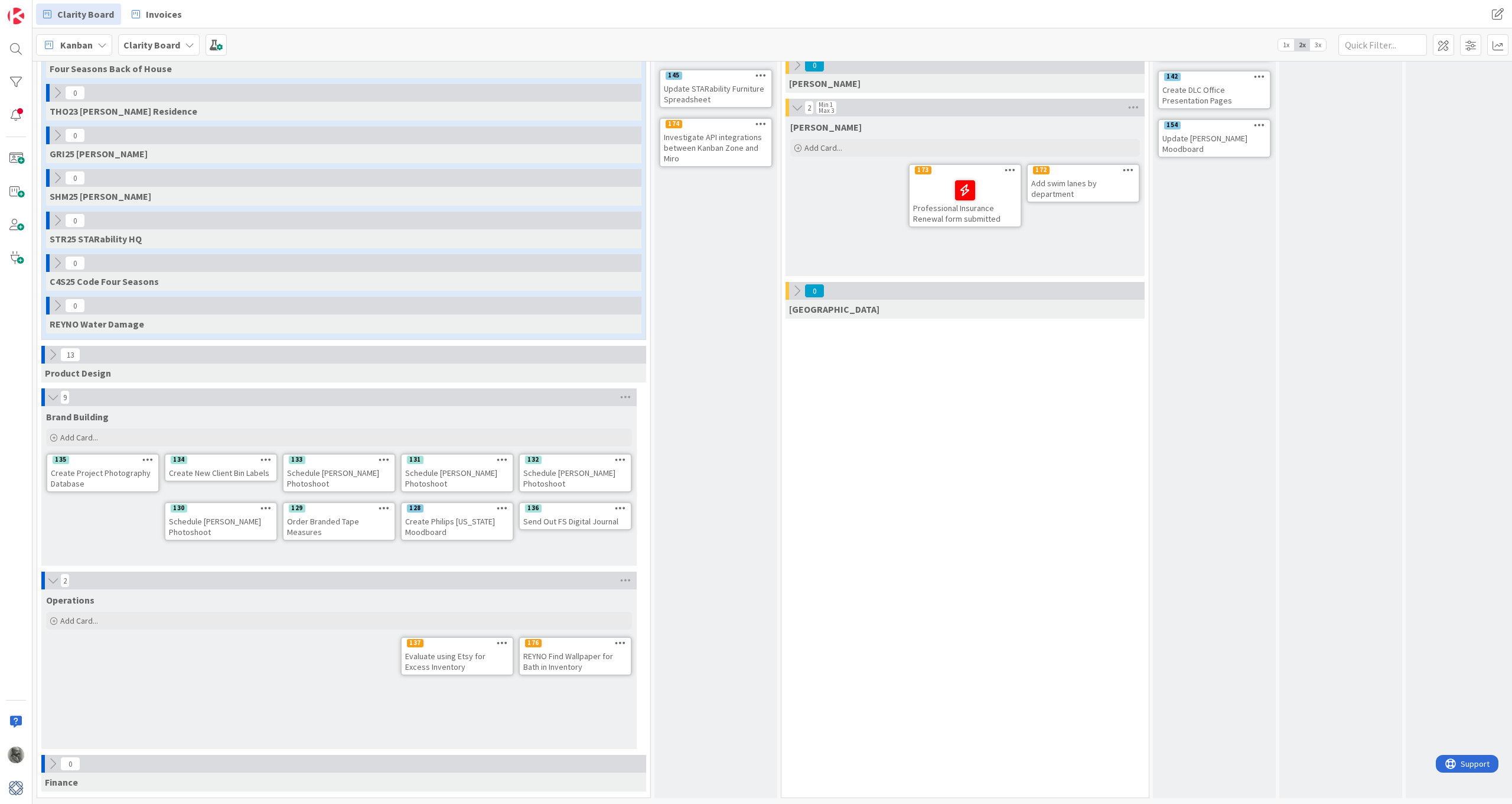
click at [589, 660] on div "REYNO Find Wallpaper for Bath in Inventory" at bounding box center [575, 661] width 111 height 26
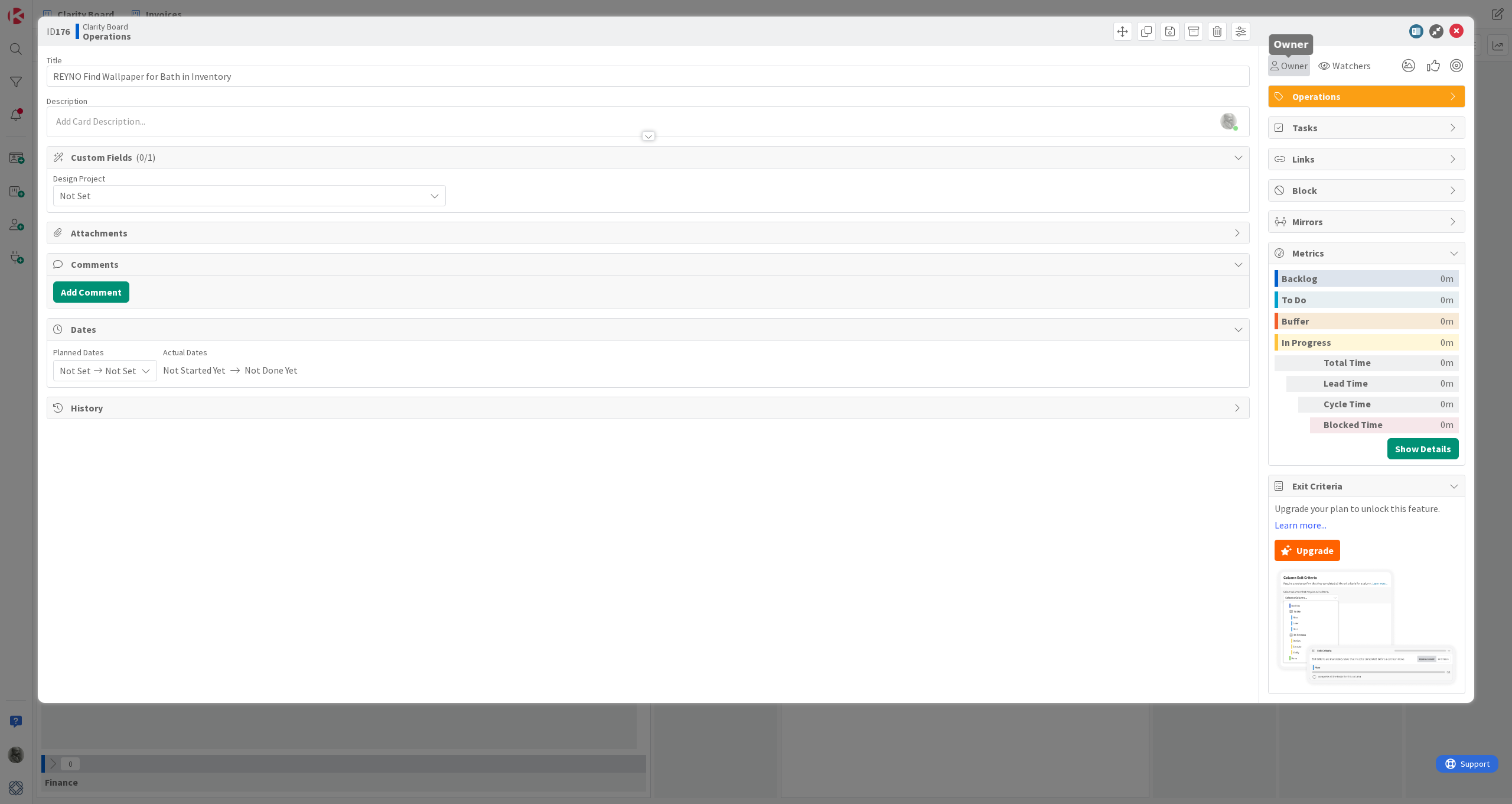
click at [1275, 68] on icon at bounding box center [1275, 66] width 8 height 9
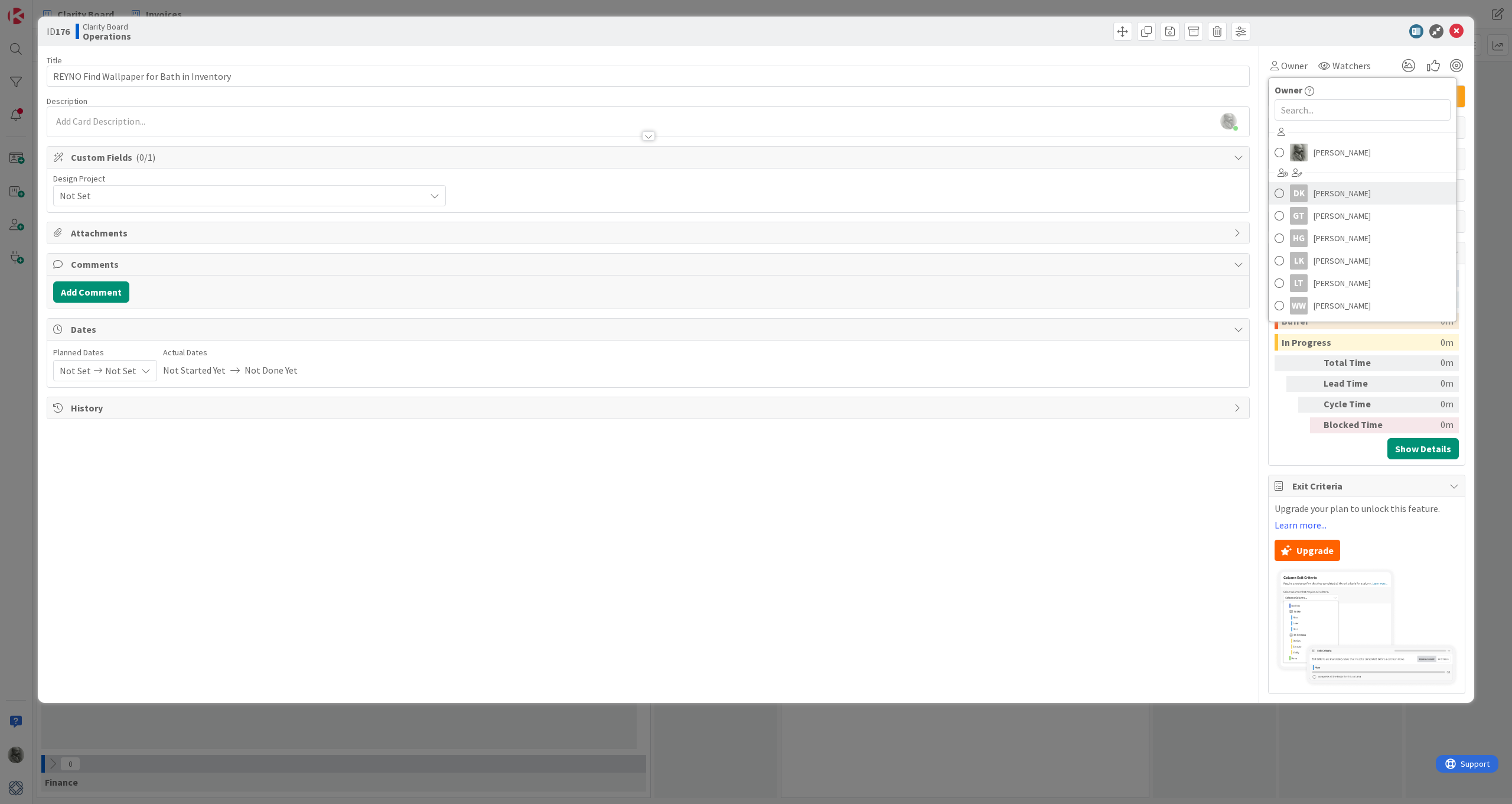
click at [1279, 189] on span at bounding box center [1279, 193] width 9 height 18
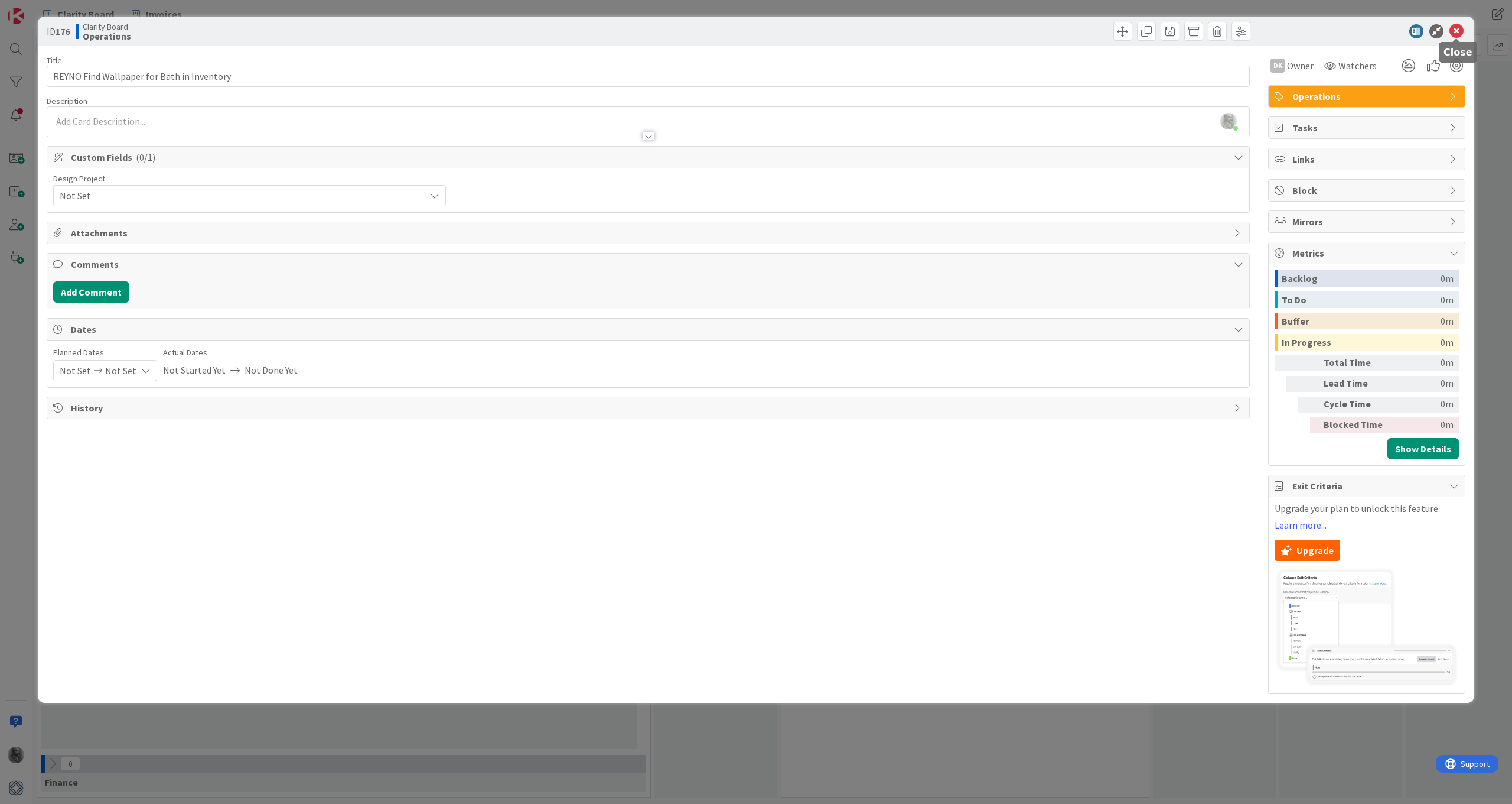
click at [1456, 30] on icon at bounding box center [1457, 31] width 14 height 14
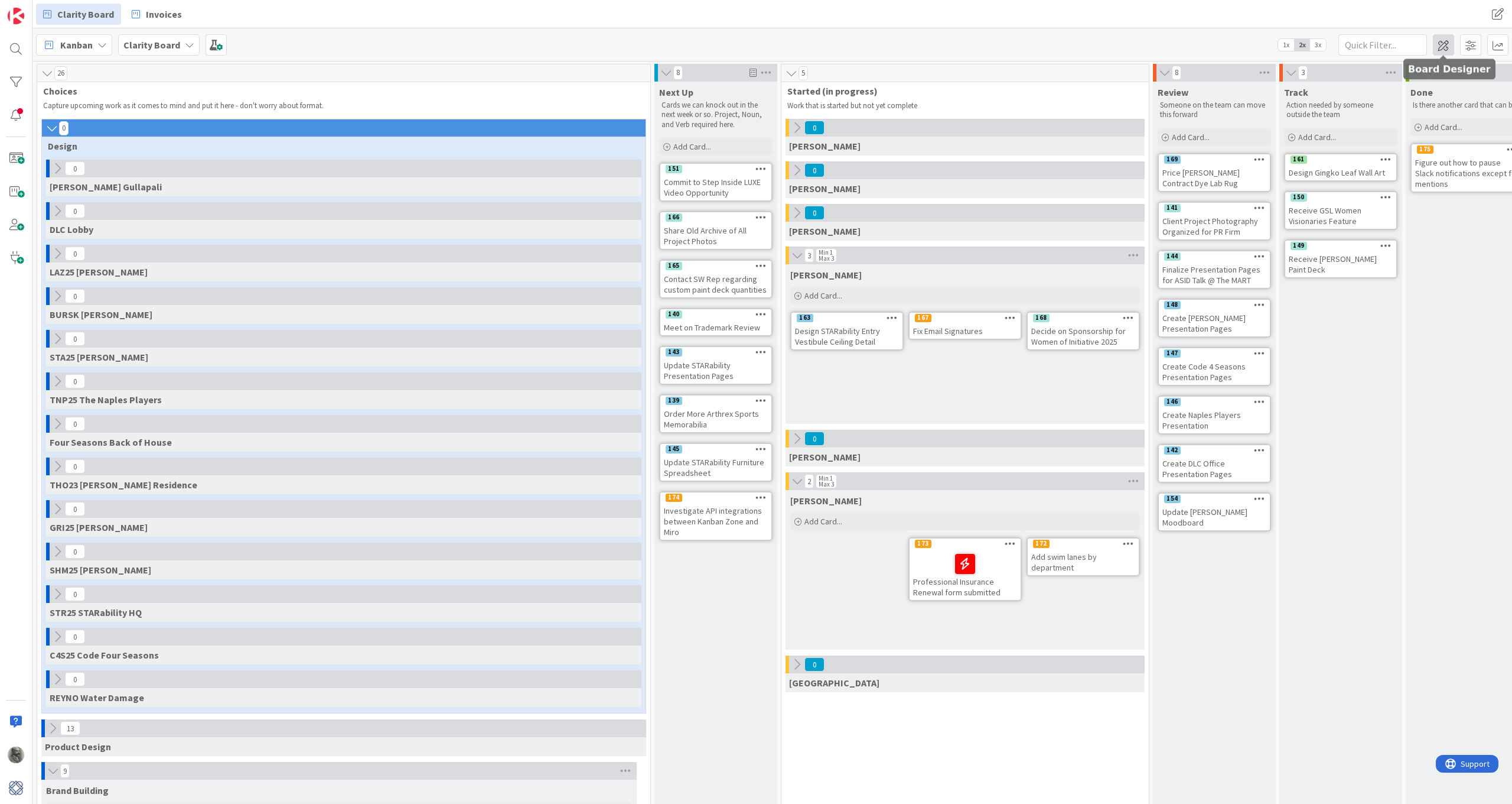
click at [1446, 40] on span at bounding box center [1443, 45] width 21 height 21
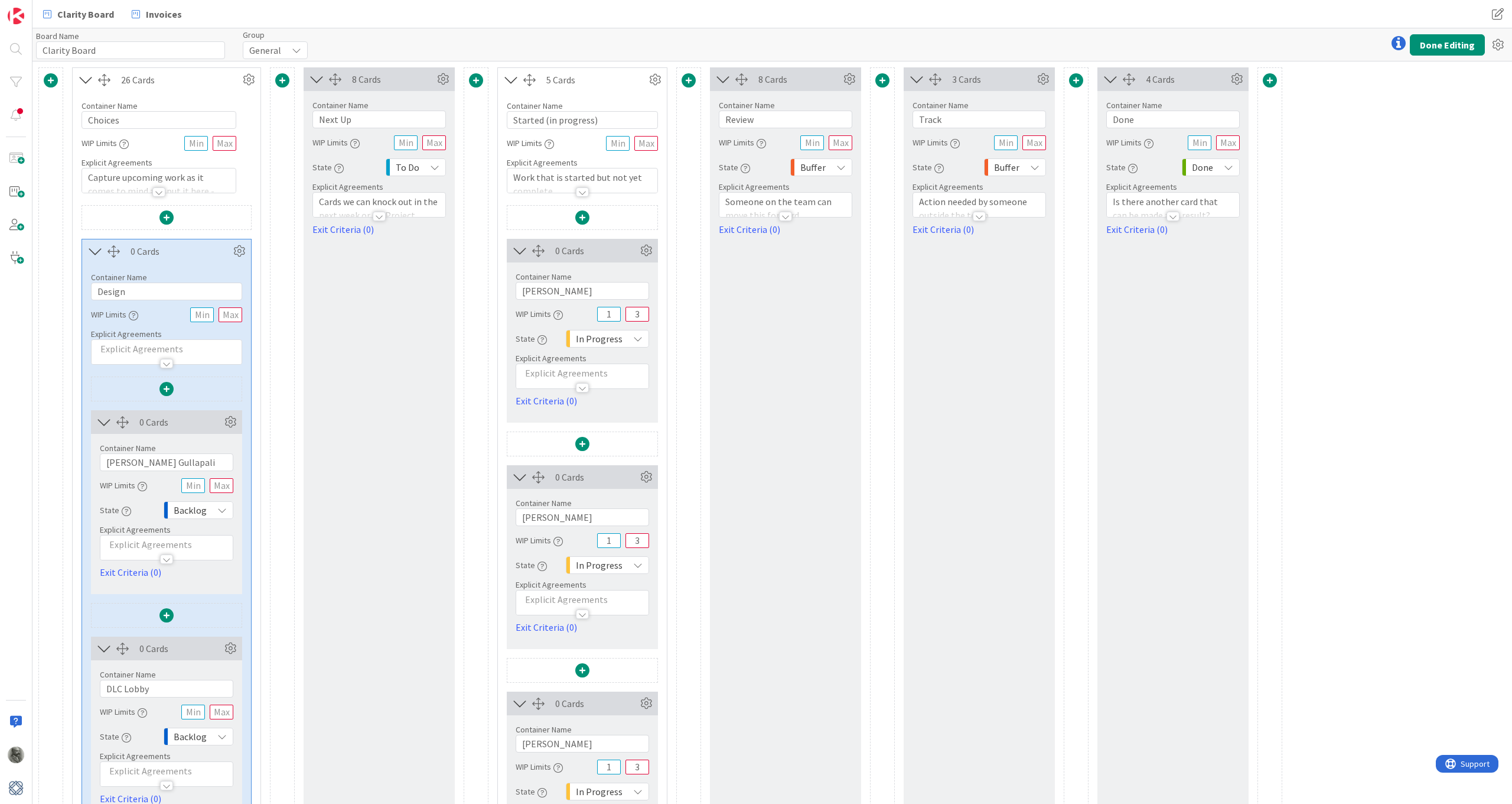
click at [380, 213] on div at bounding box center [379, 217] width 13 height 9
click at [442, 80] on icon at bounding box center [443, 79] width 18 height 18
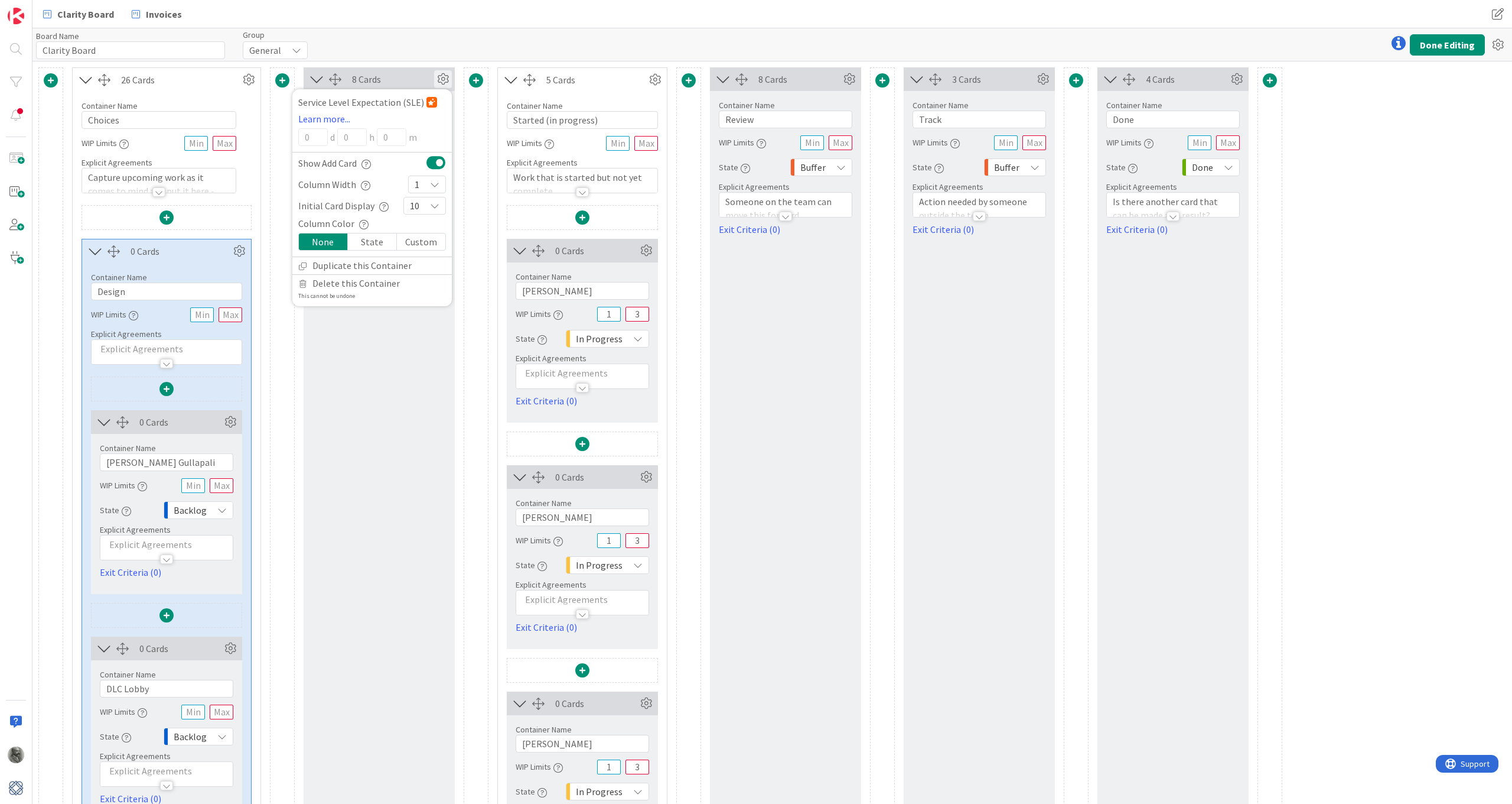
click at [434, 181] on icon at bounding box center [435, 184] width 9 height 9
click at [418, 251] on icon at bounding box center [419, 253] width 9 height 18
click at [426, 205] on div "10" at bounding box center [424, 206] width 43 height 18
click at [420, 440] on link "25" at bounding box center [424, 444] width 41 height 21
click at [1451, 44] on button "Done Editing" at bounding box center [1447, 45] width 75 height 21
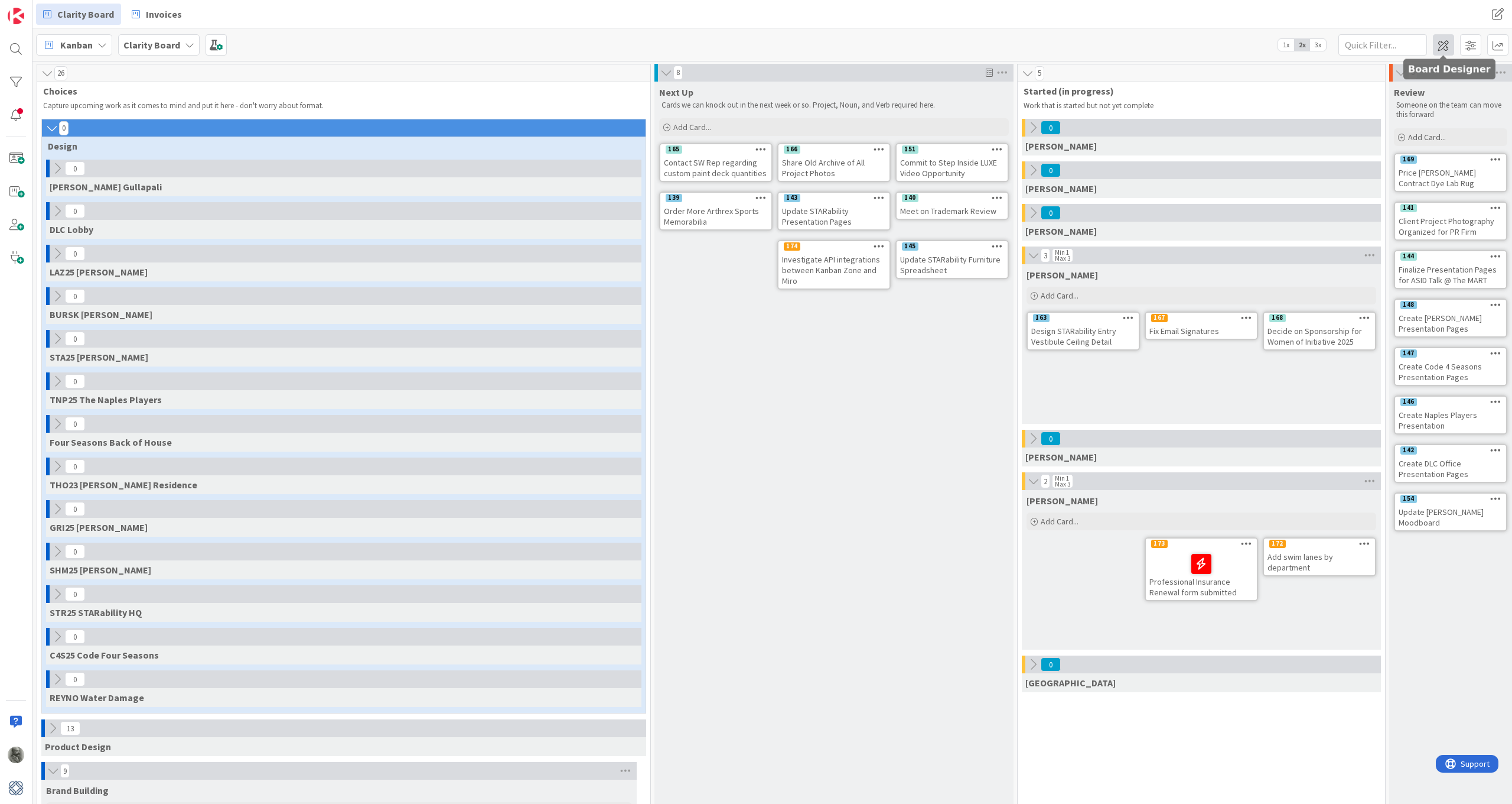
click at [1444, 47] on span at bounding box center [1443, 45] width 21 height 21
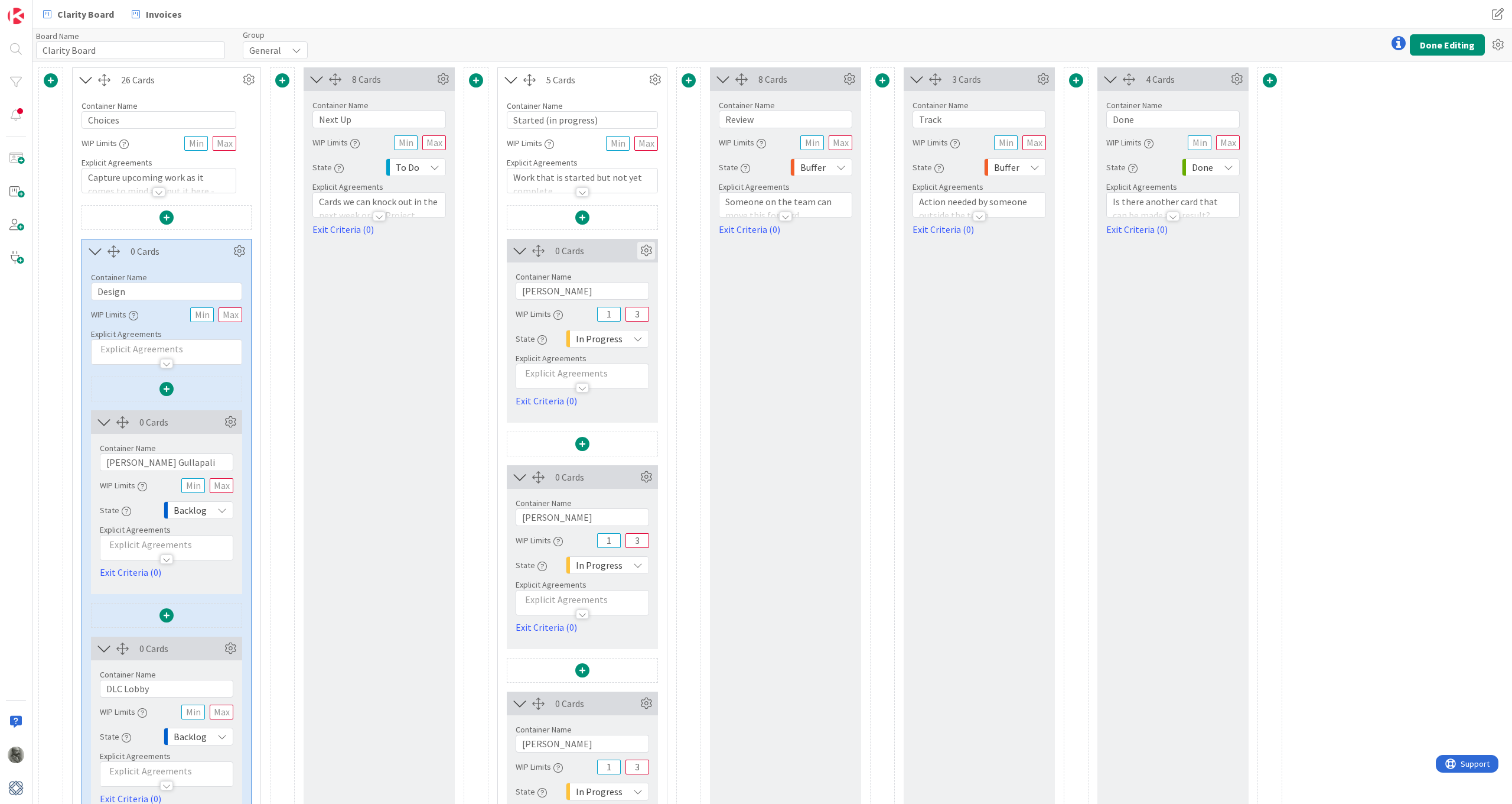
click at [647, 248] on icon at bounding box center [646, 250] width 18 height 18
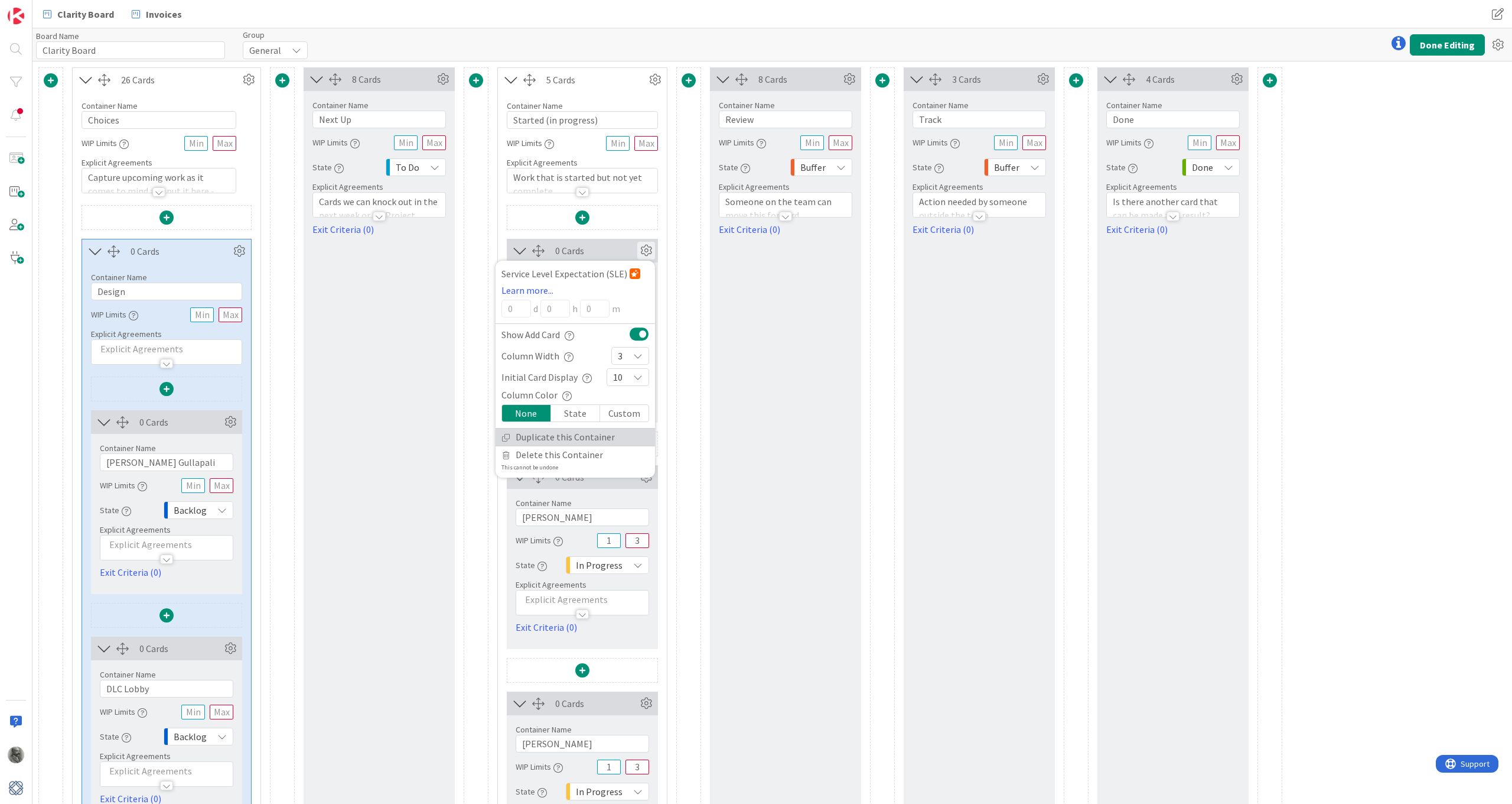
click at [566, 434] on link "Duplicate this Container" at bounding box center [576, 437] width 160 height 17
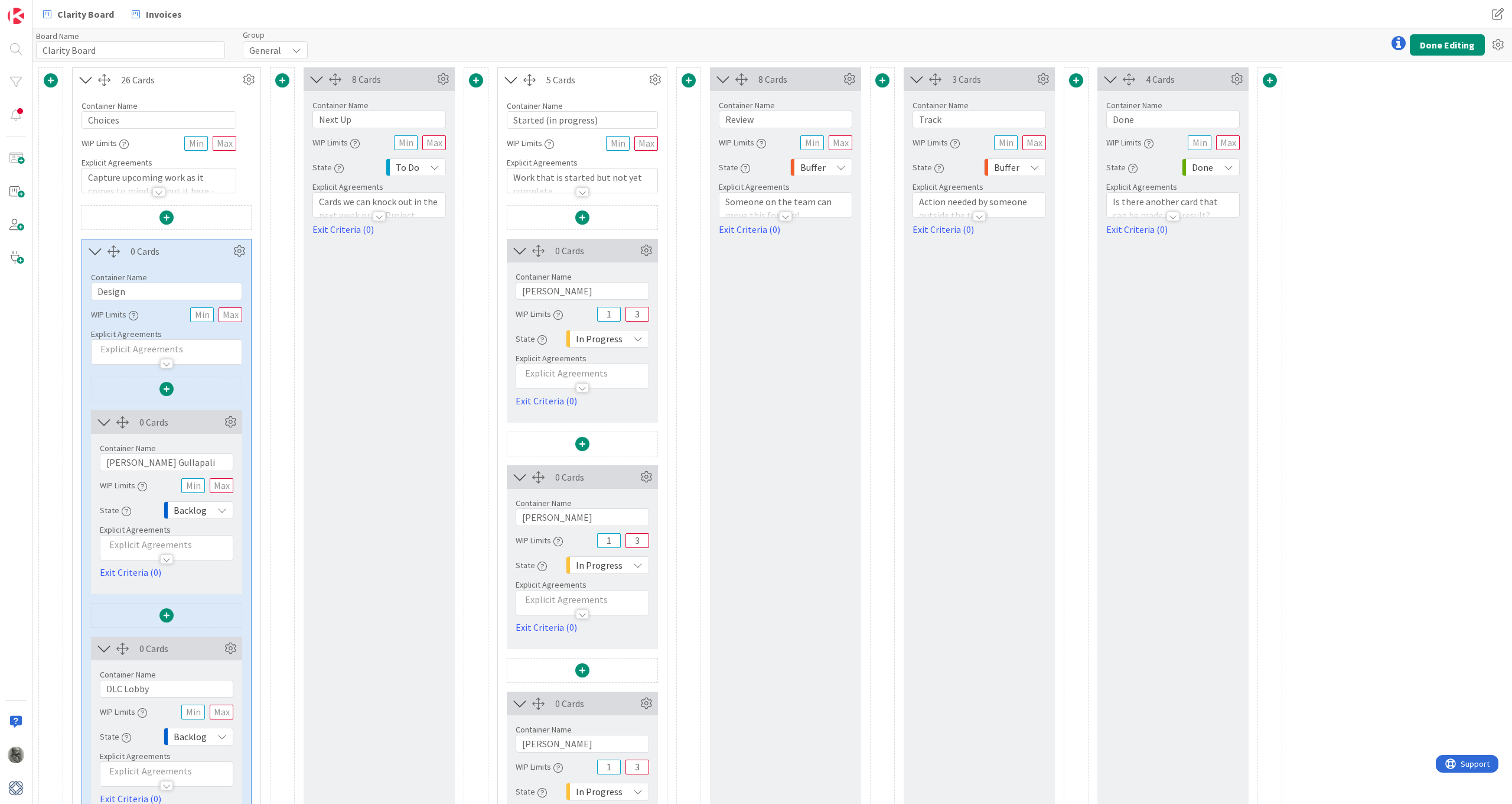
click at [478, 79] on span at bounding box center [476, 80] width 14 height 14
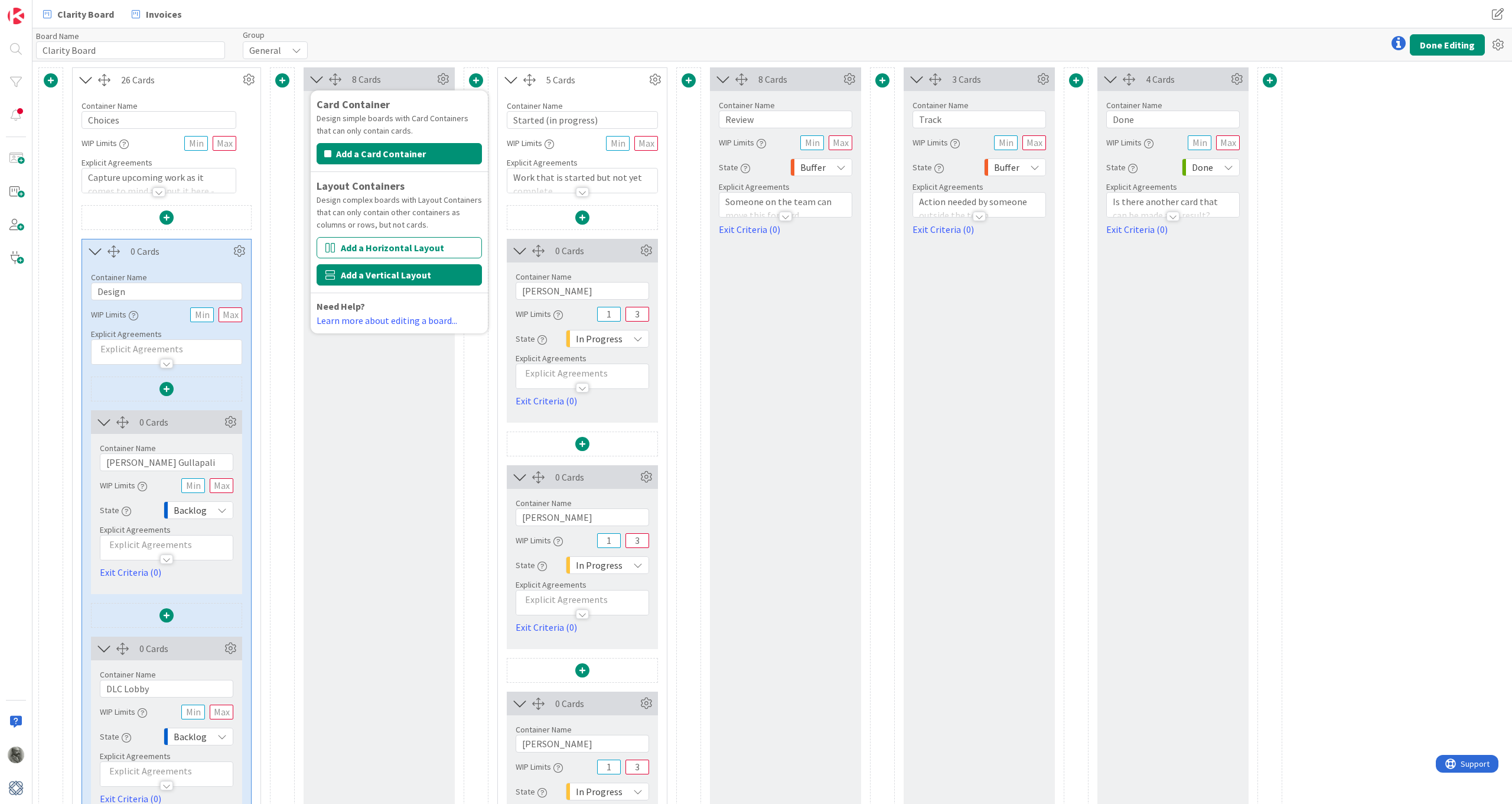
click at [388, 277] on button "Add a Vertical Layout" at bounding box center [399, 274] width 165 height 21
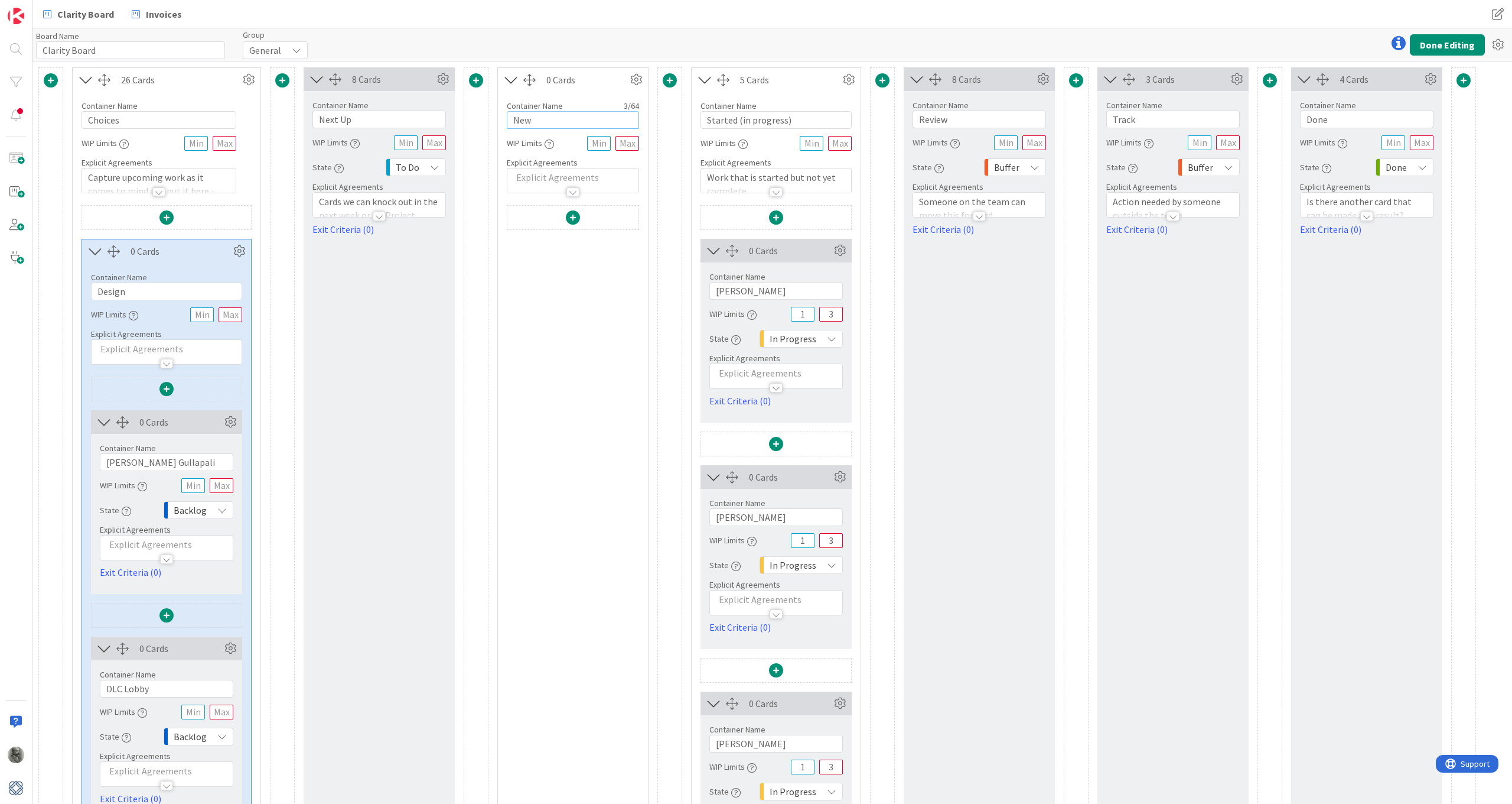
drag, startPoint x: 553, startPoint y: 121, endPoint x: 472, endPoint y: 119, distance: 81.0
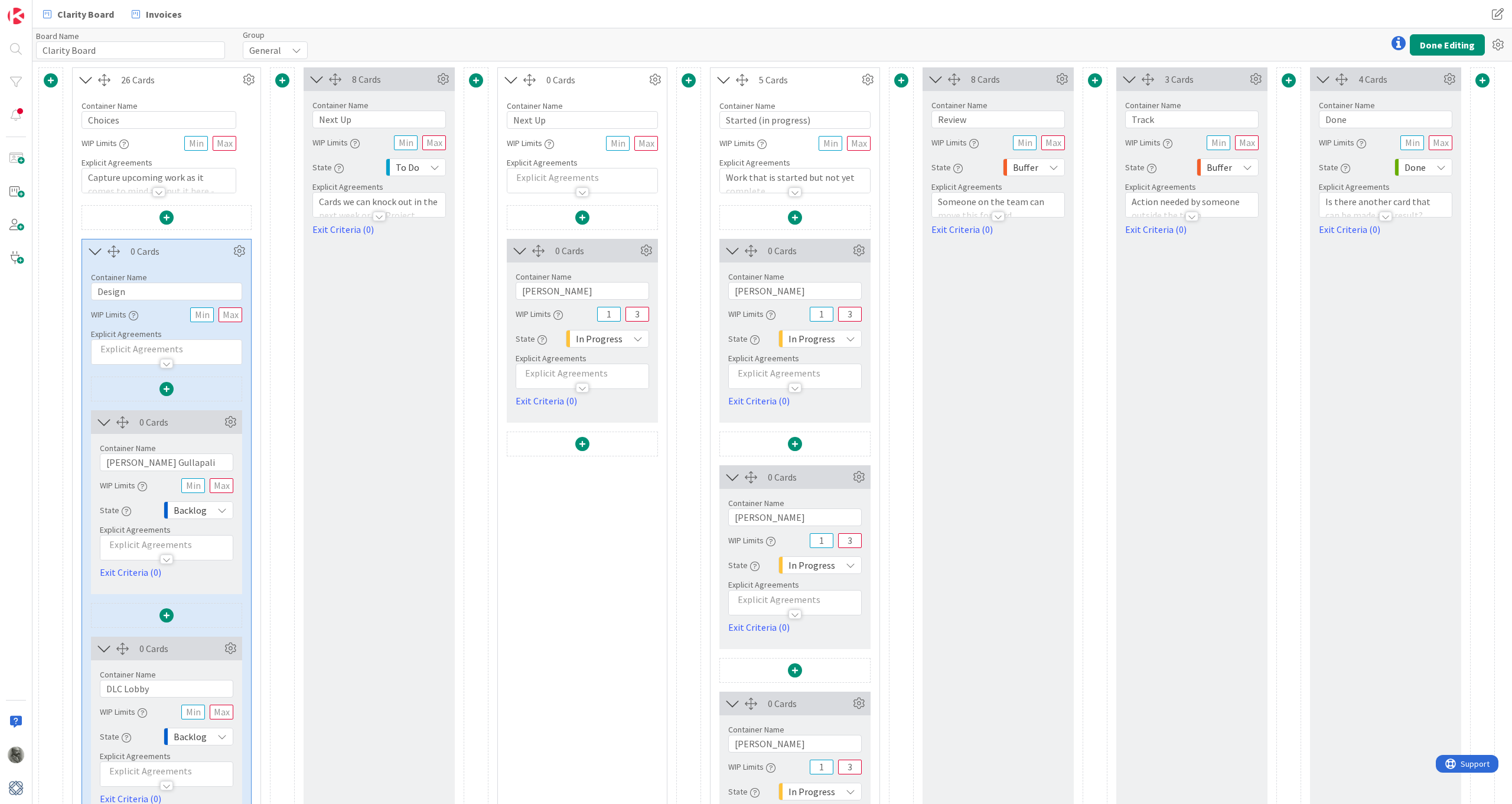
click at [603, 338] on span "In Progress" at bounding box center [599, 338] width 47 height 16
click at [613, 427] on span "To Do" at bounding box center [646, 428] width 98 height 18
click at [860, 473] on icon at bounding box center [859, 477] width 18 height 18
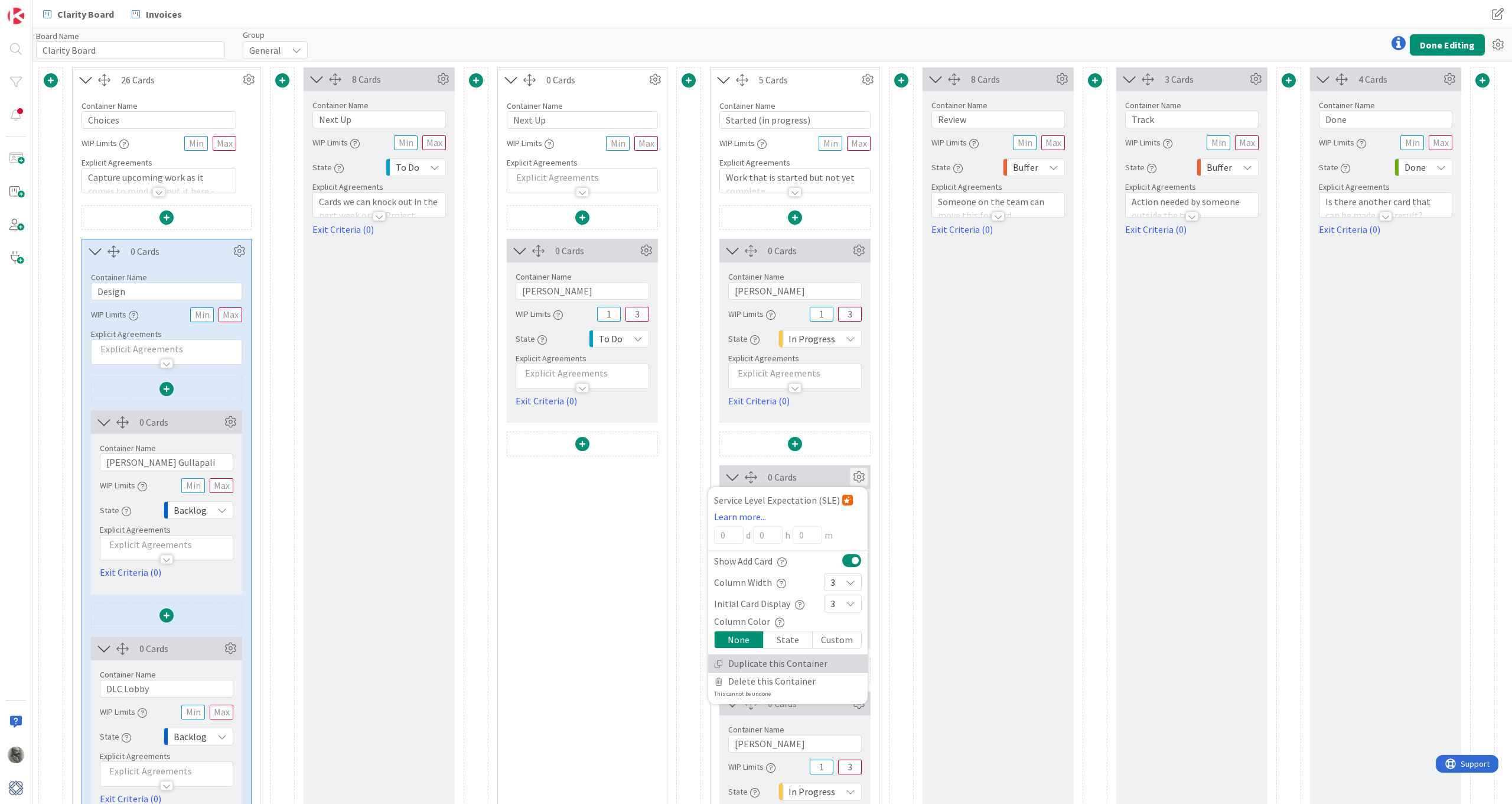
click at [754, 664] on link "Duplicate this Container" at bounding box center [788, 663] width 160 height 17
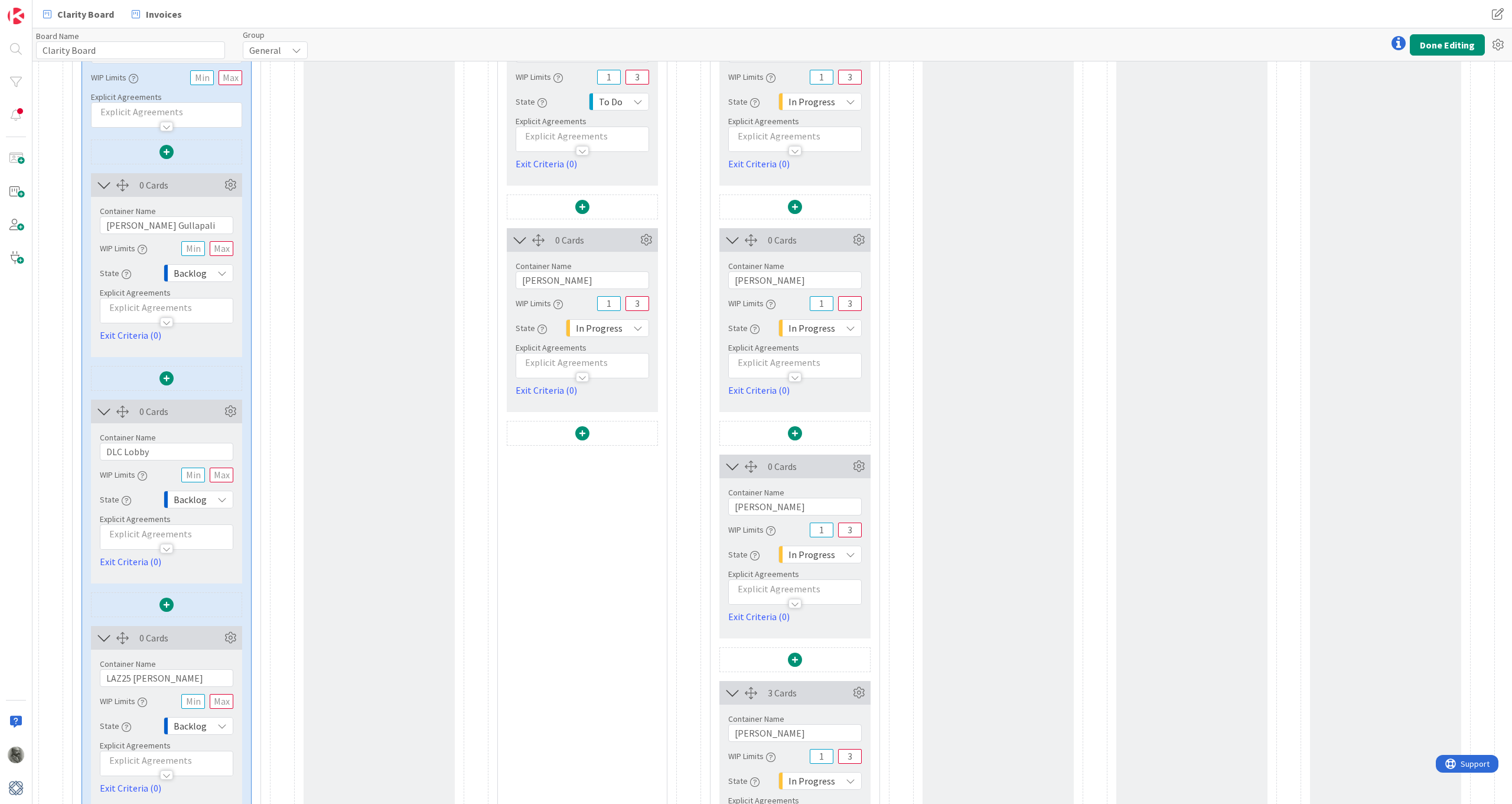
scroll to position [240, 0]
click at [858, 462] on icon at bounding box center [859, 463] width 18 height 18
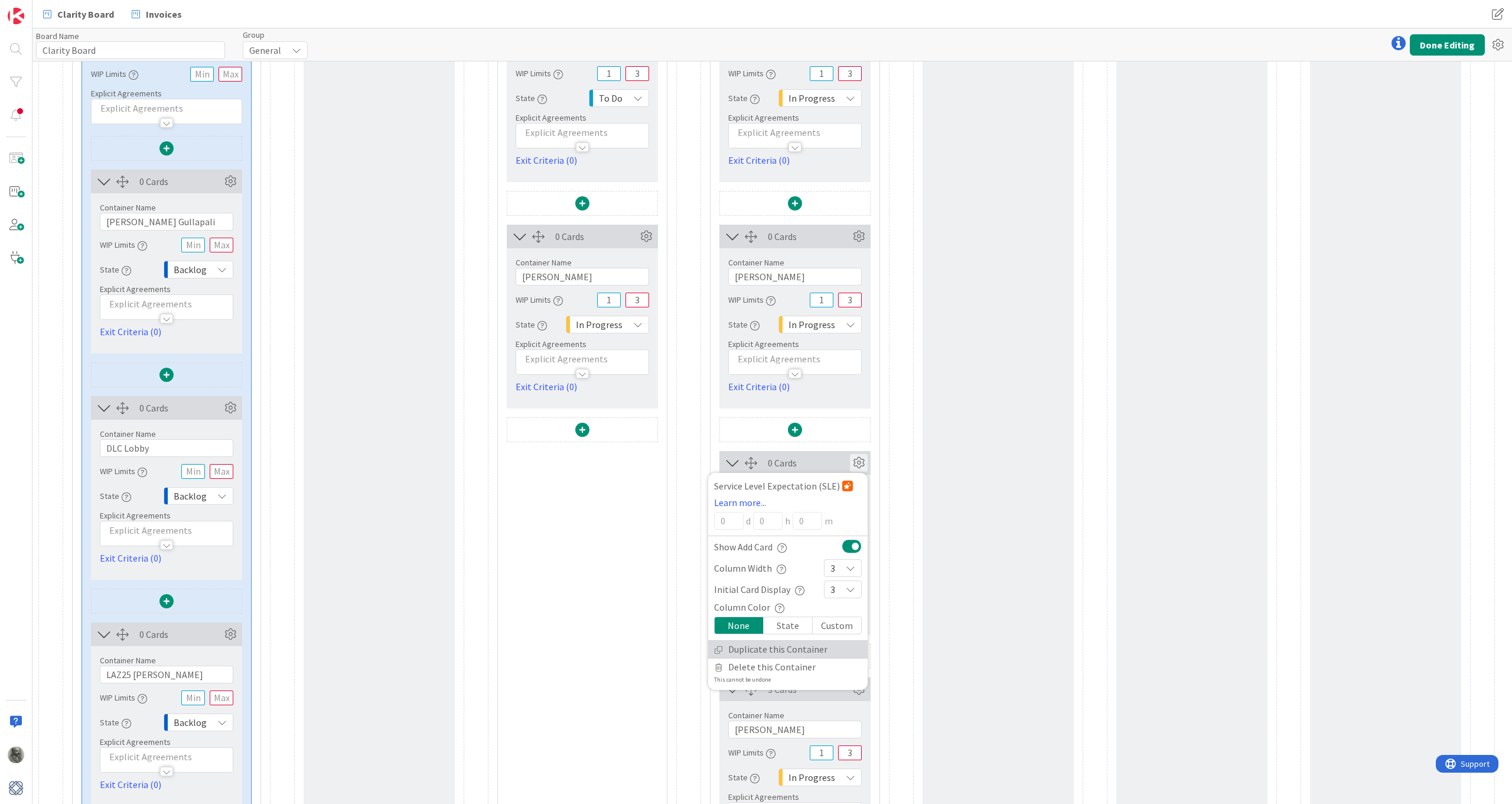
click at [757, 652] on link "Duplicate this Container" at bounding box center [788, 649] width 160 height 17
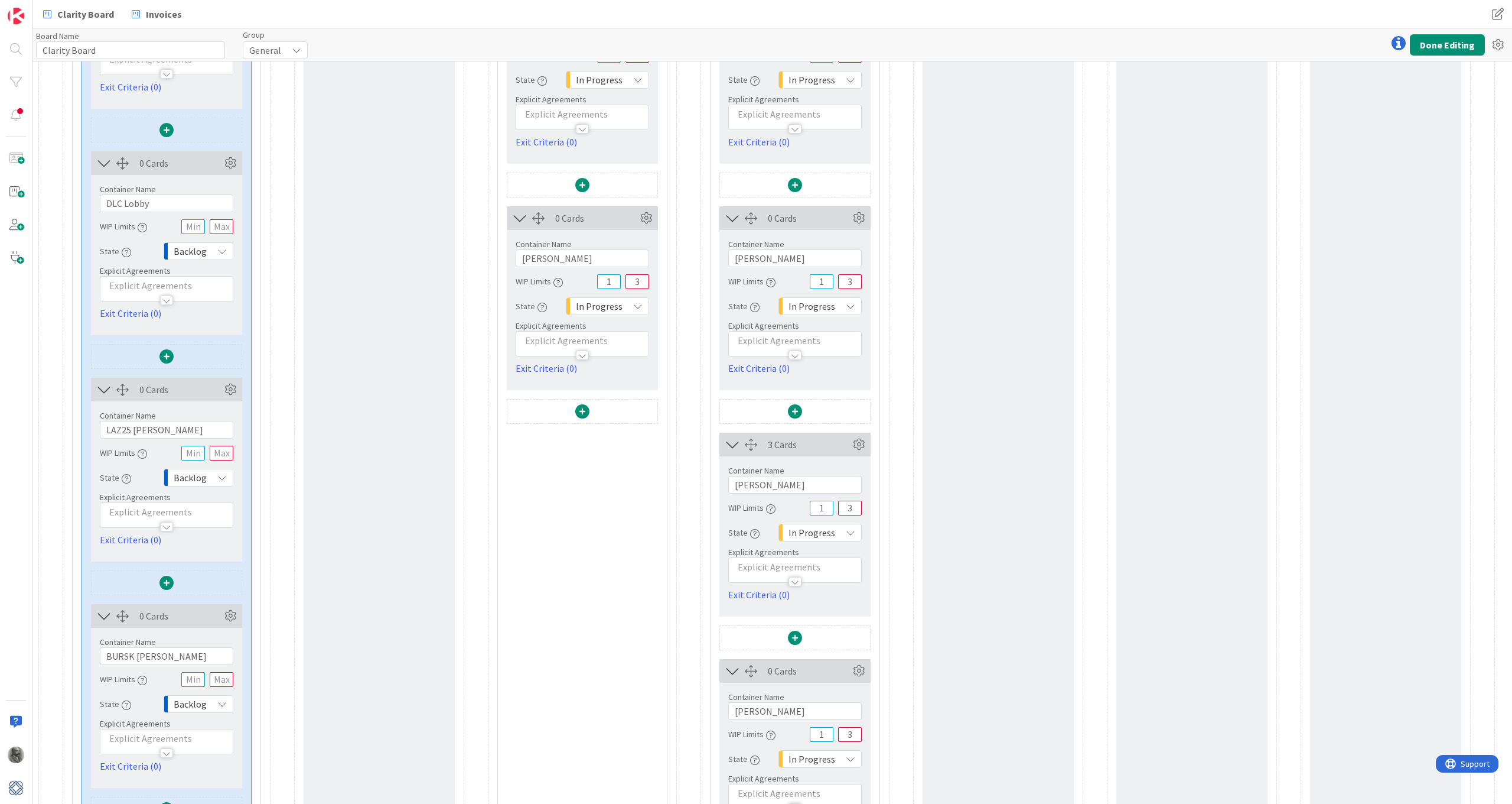
scroll to position [506, 0]
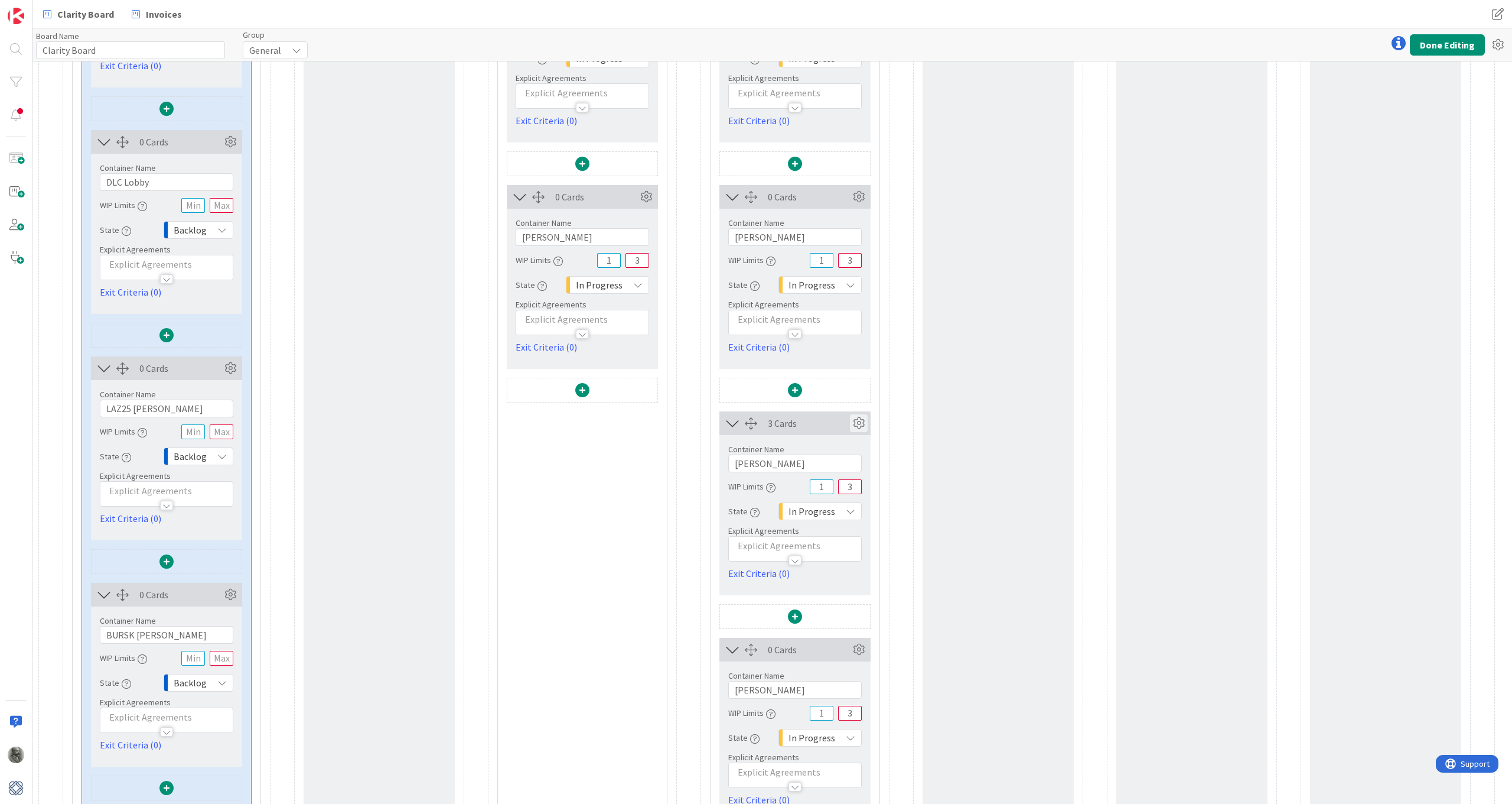
click at [858, 422] on icon at bounding box center [859, 423] width 18 height 18
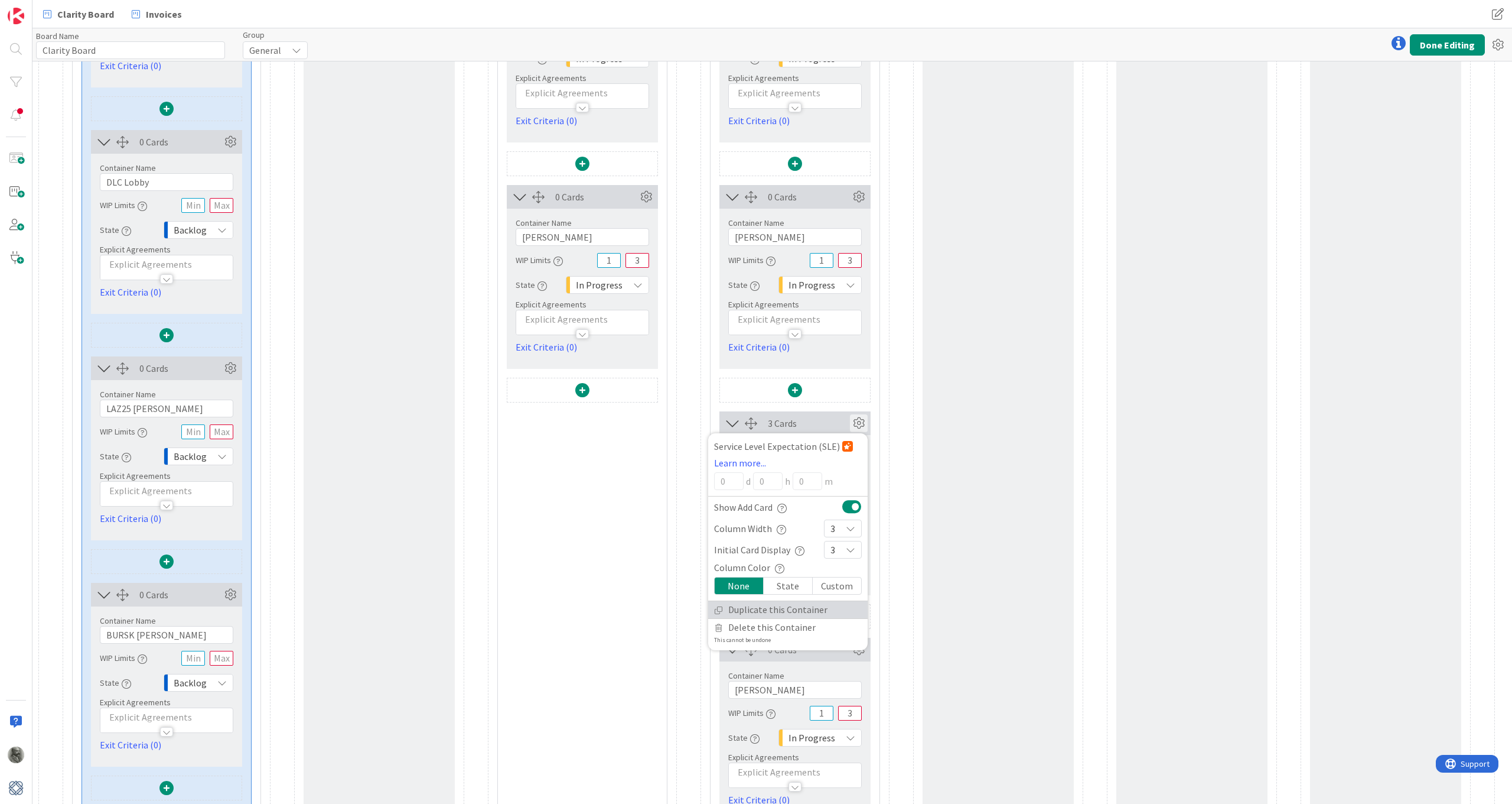
click at [771, 610] on link "Duplicate this Container" at bounding box center [788, 609] width 160 height 17
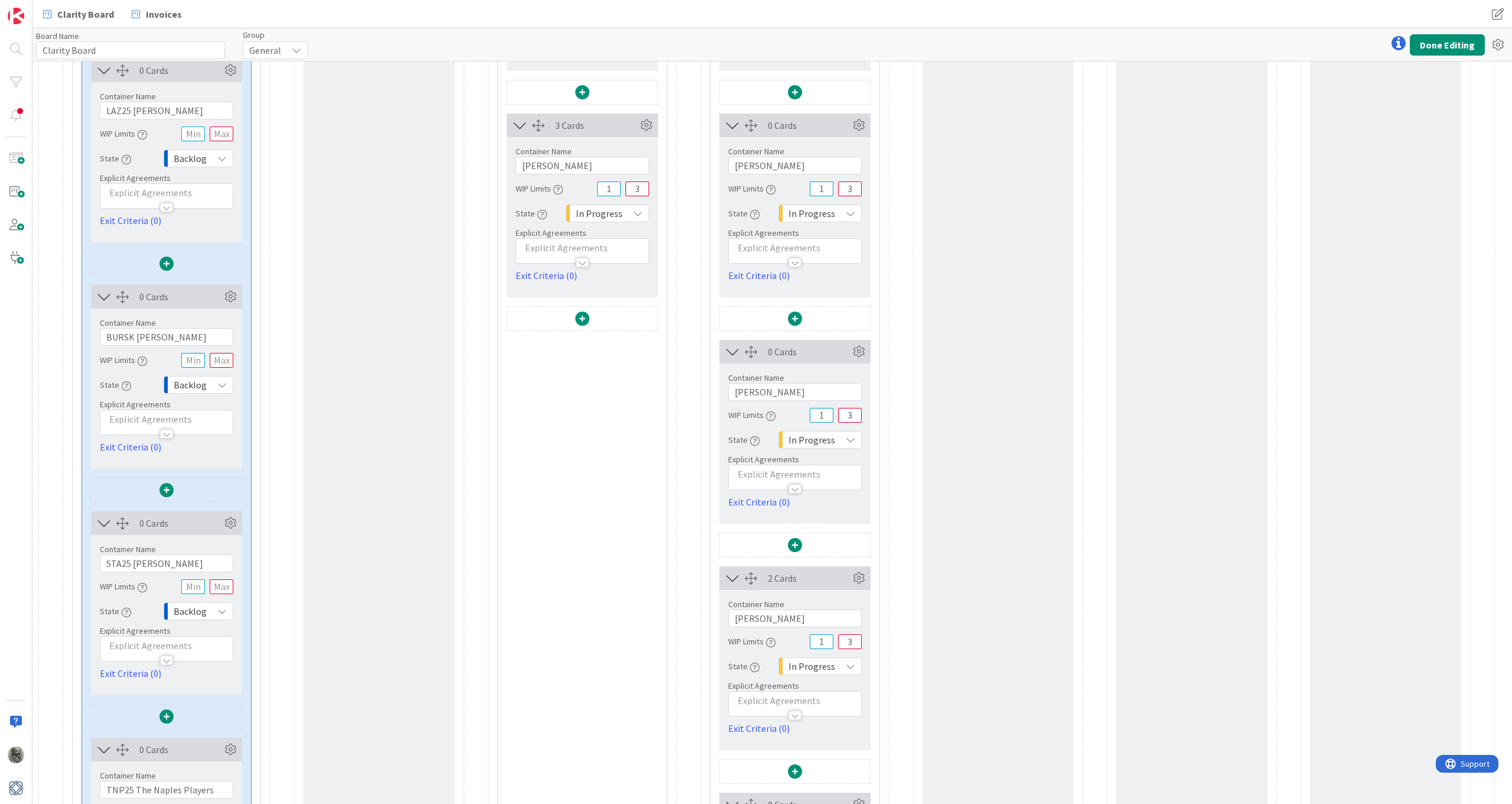
scroll to position [805, 0]
click at [857, 350] on icon at bounding box center [859, 351] width 18 height 18
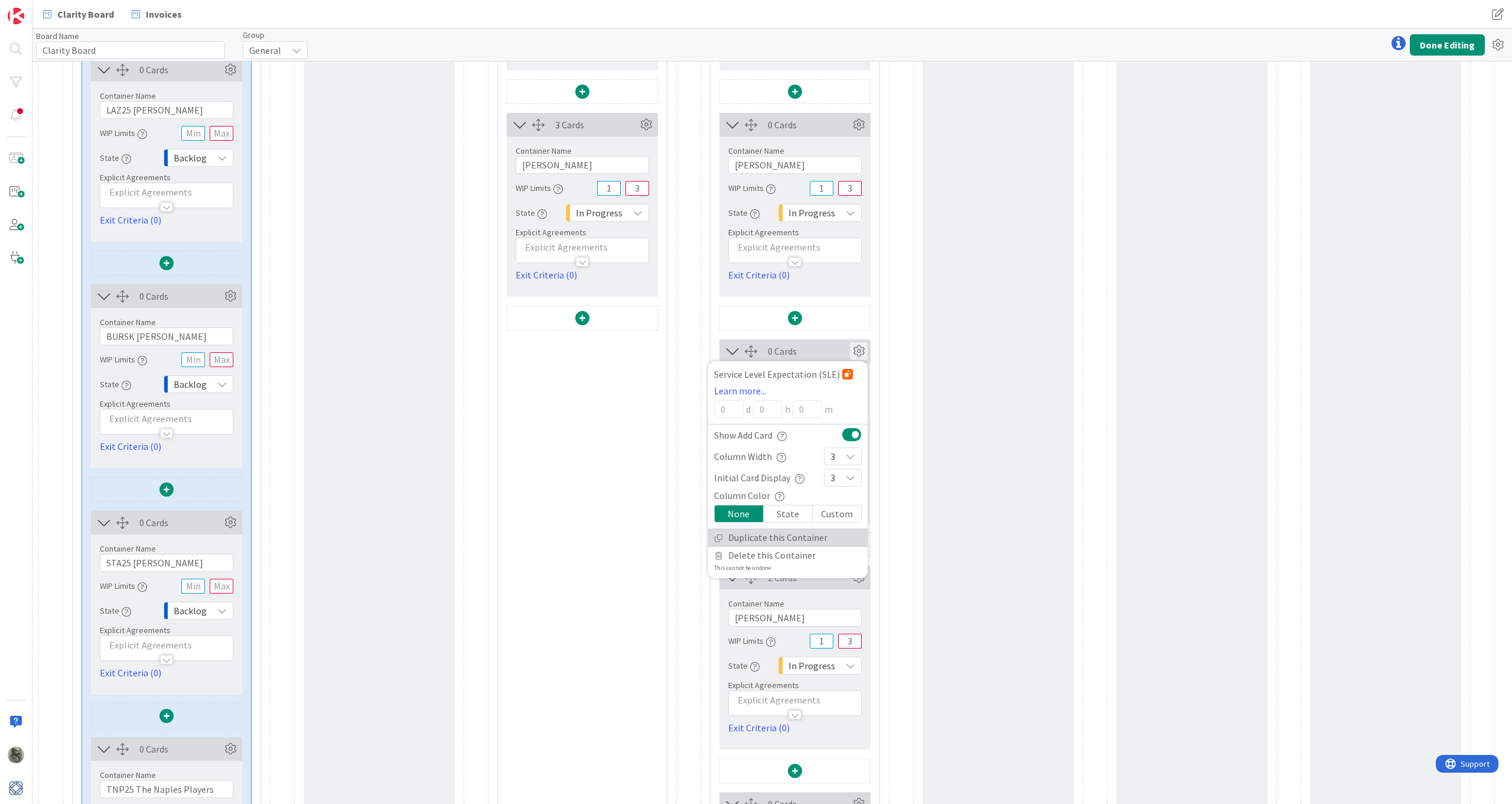
click at [758, 538] on link "Duplicate this Container" at bounding box center [788, 537] width 160 height 17
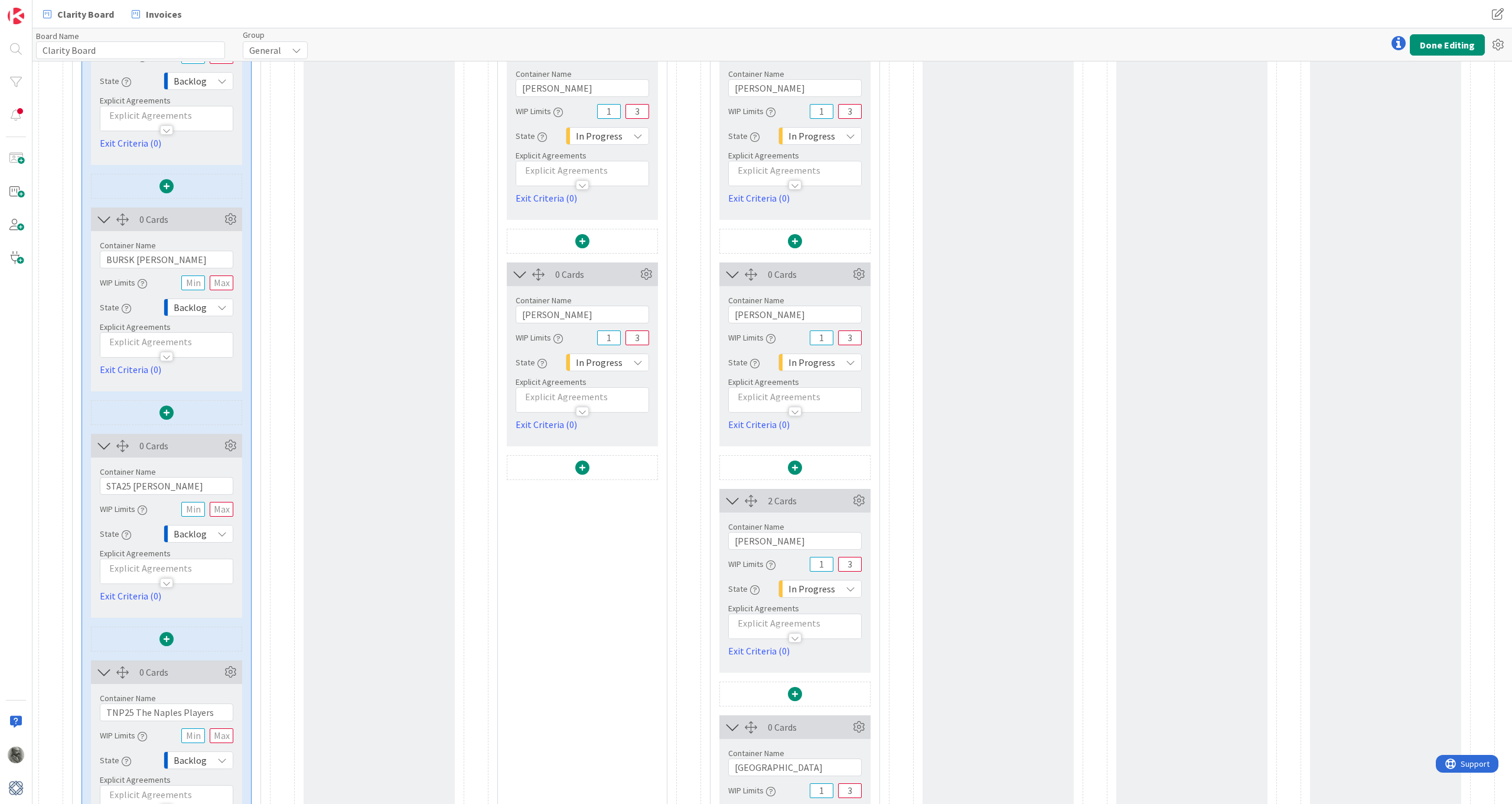
scroll to position [958, 0]
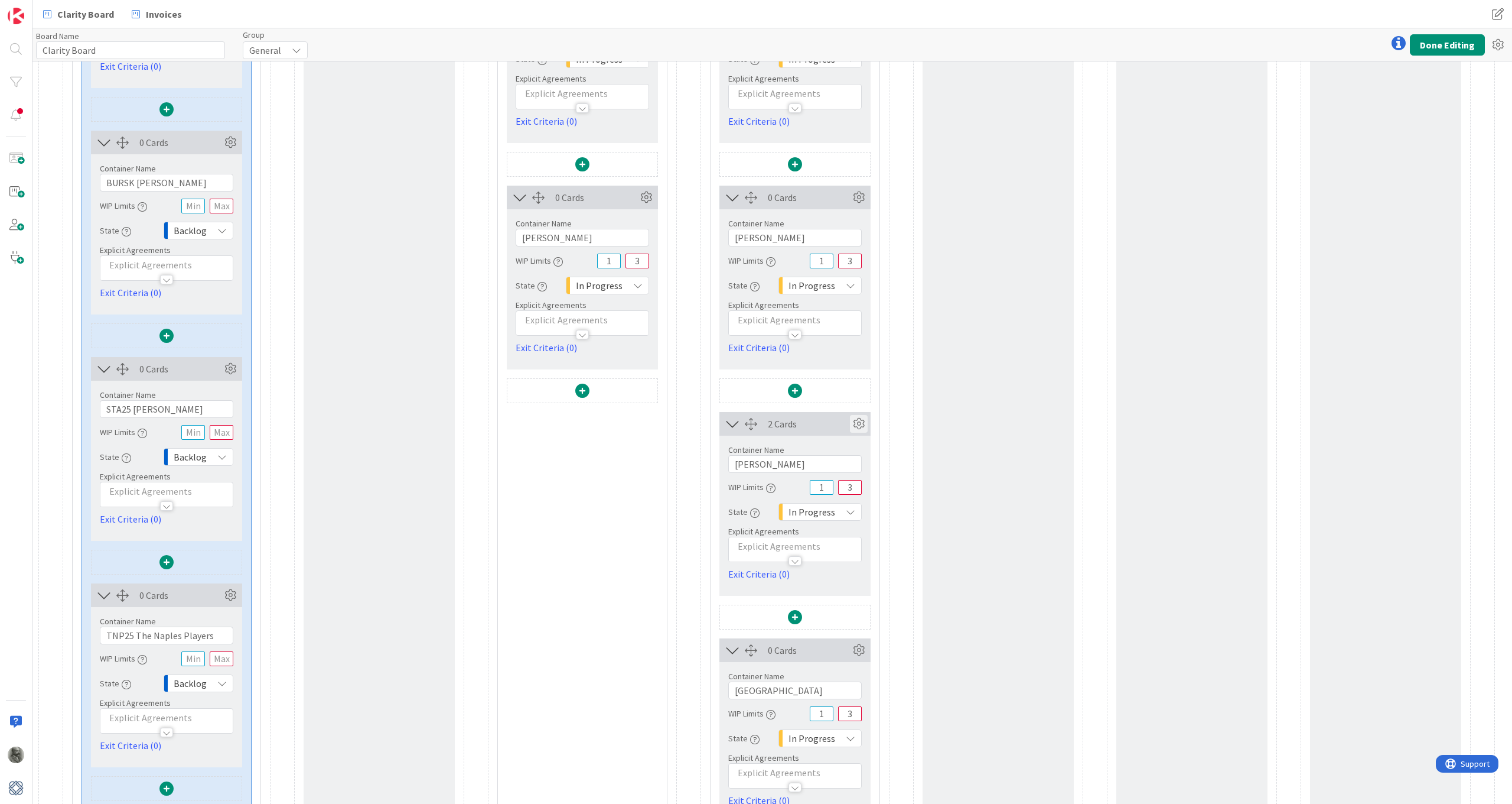
click at [863, 423] on icon at bounding box center [859, 424] width 18 height 18
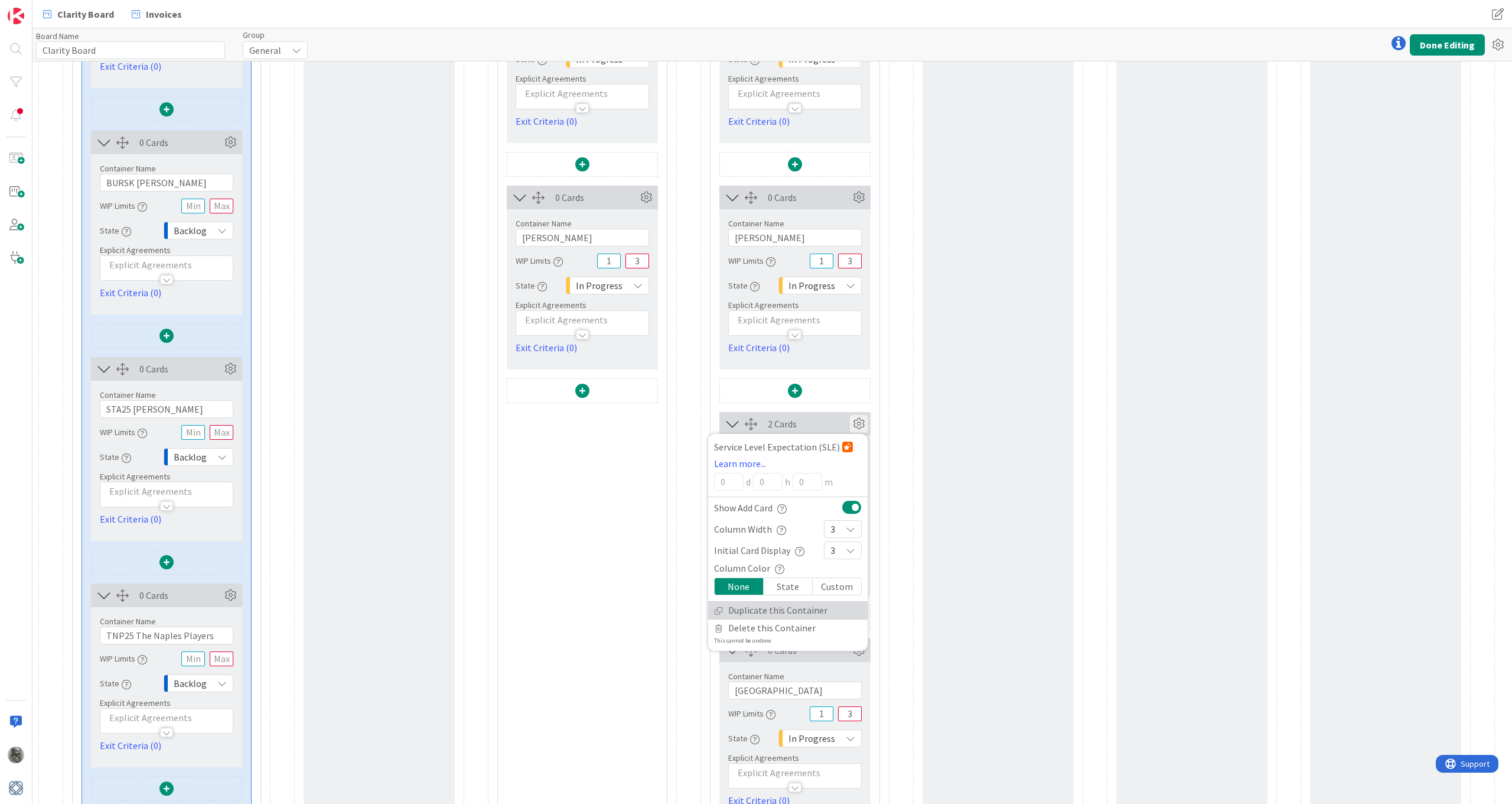
click at [739, 608] on link "Duplicate this Container" at bounding box center [788, 610] width 160 height 17
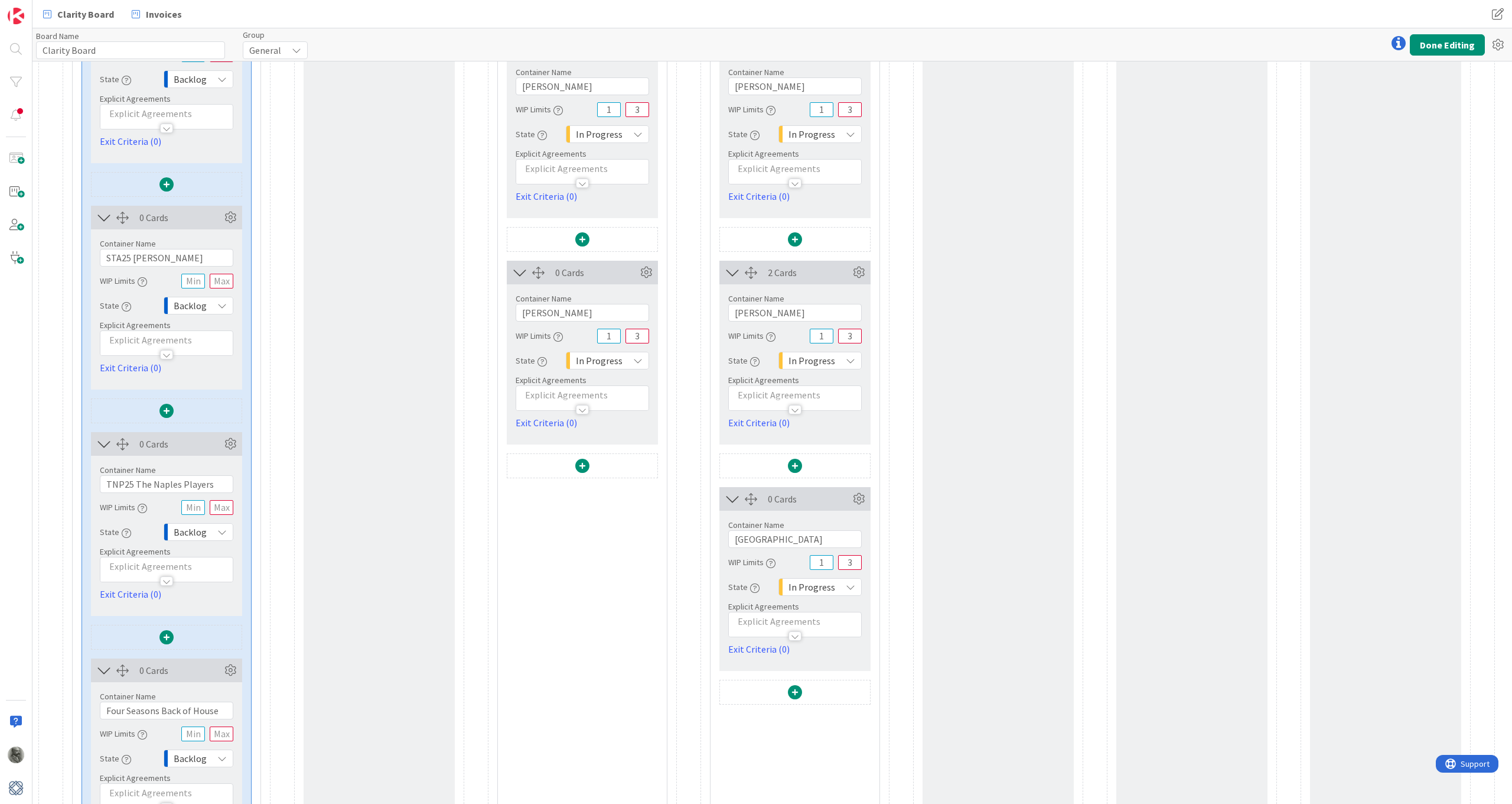
scroll to position [1111, 0]
click at [856, 496] on icon at bounding box center [859, 497] width 18 height 18
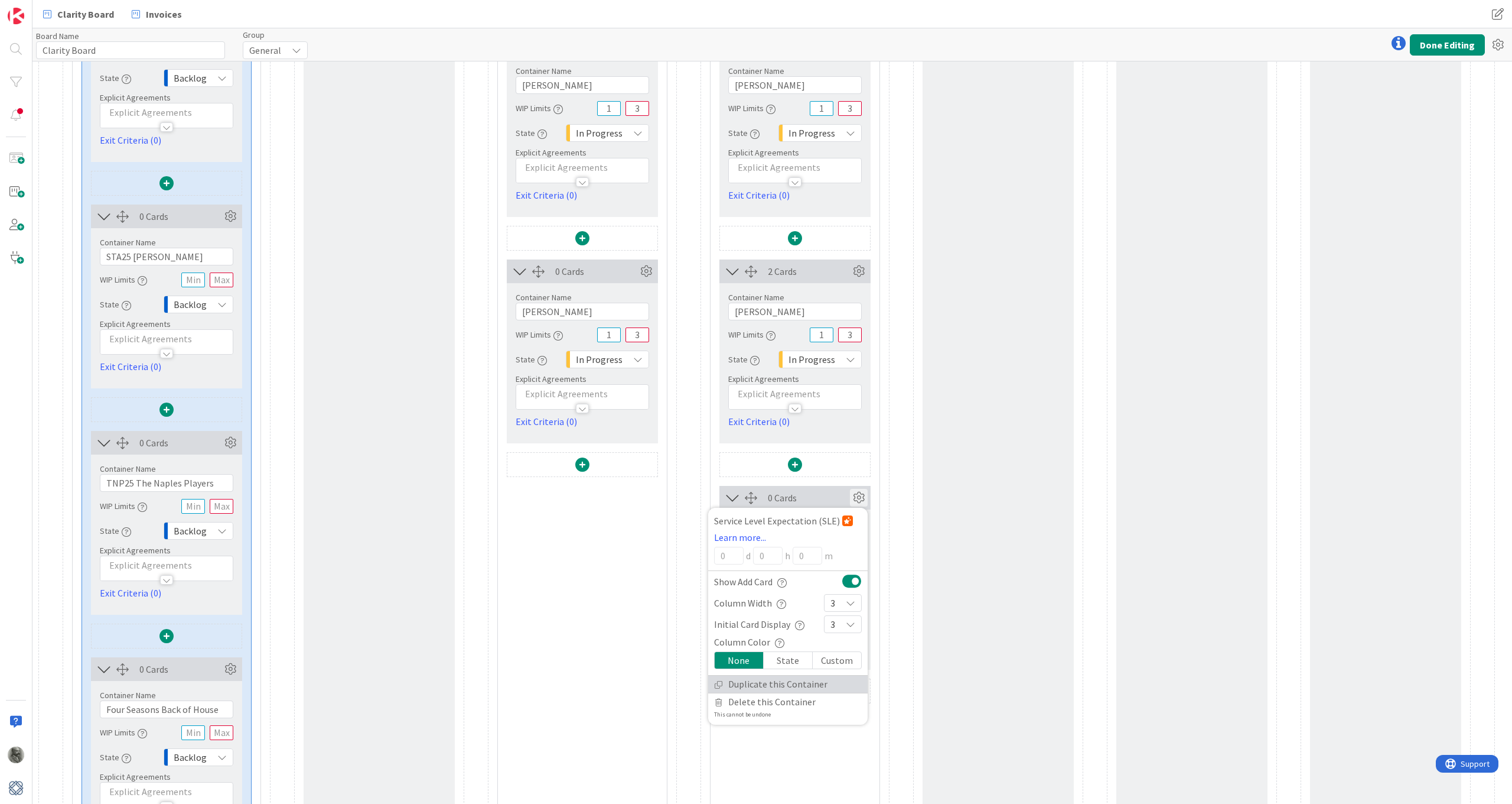
click at [756, 682] on link "Duplicate this Container" at bounding box center [788, 684] width 160 height 17
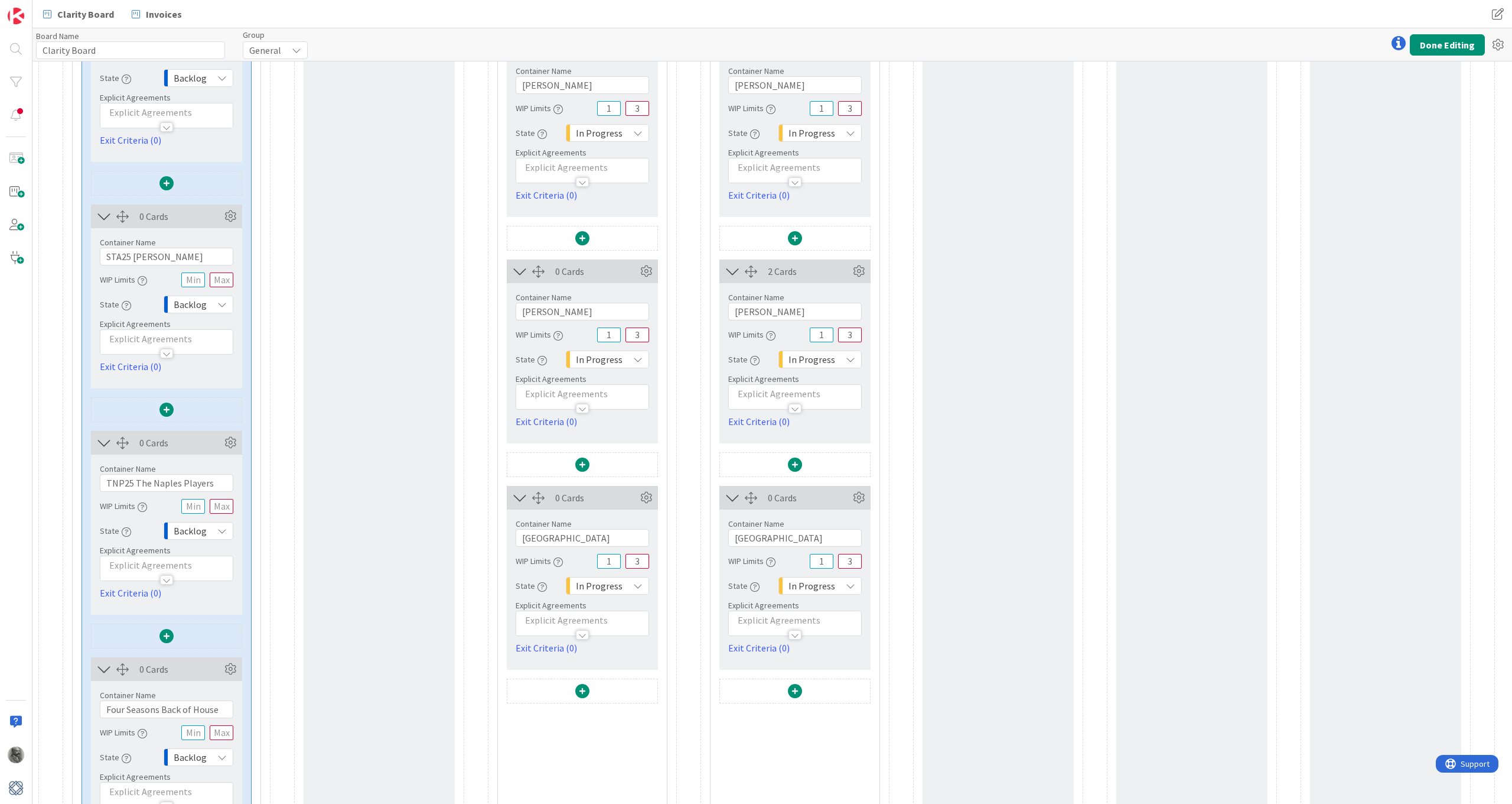
click at [617, 584] on span "In Progress" at bounding box center [599, 585] width 47 height 16
click at [612, 670] on span "To Do" at bounding box center [646, 675] width 98 height 18
click at [621, 366] on span "In Progress" at bounding box center [599, 359] width 47 height 16
click at [612, 454] on span "To Do" at bounding box center [646, 449] width 98 height 18
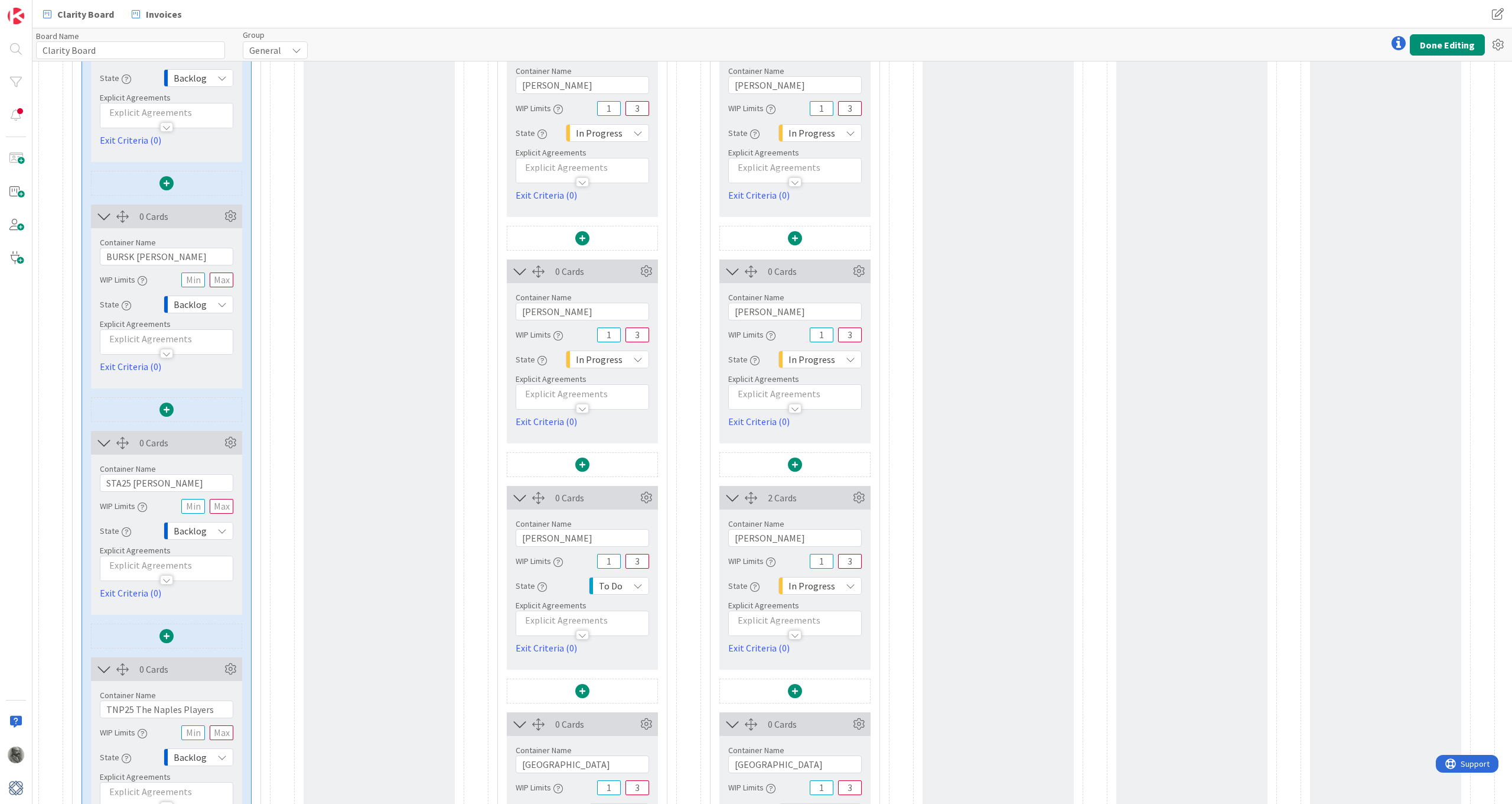
scroll to position [707, 0]
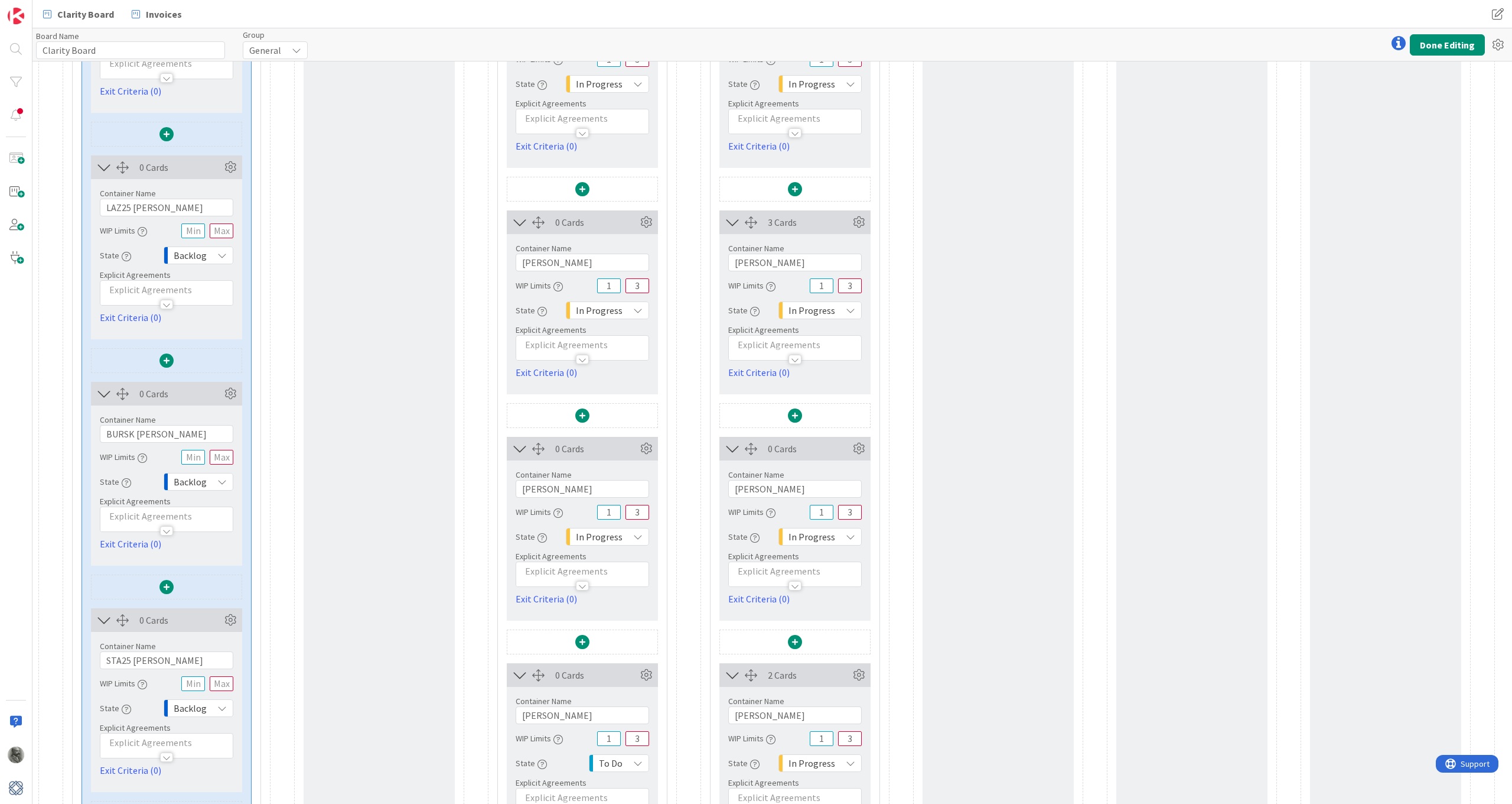
click at [616, 532] on span "In Progress" at bounding box center [599, 537] width 47 height 16
click at [611, 627] on span "To Do" at bounding box center [646, 627] width 98 height 18
click at [603, 309] on span "In Progress" at bounding box center [599, 310] width 47 height 16
click at [618, 403] on span "To Do" at bounding box center [646, 400] width 98 height 18
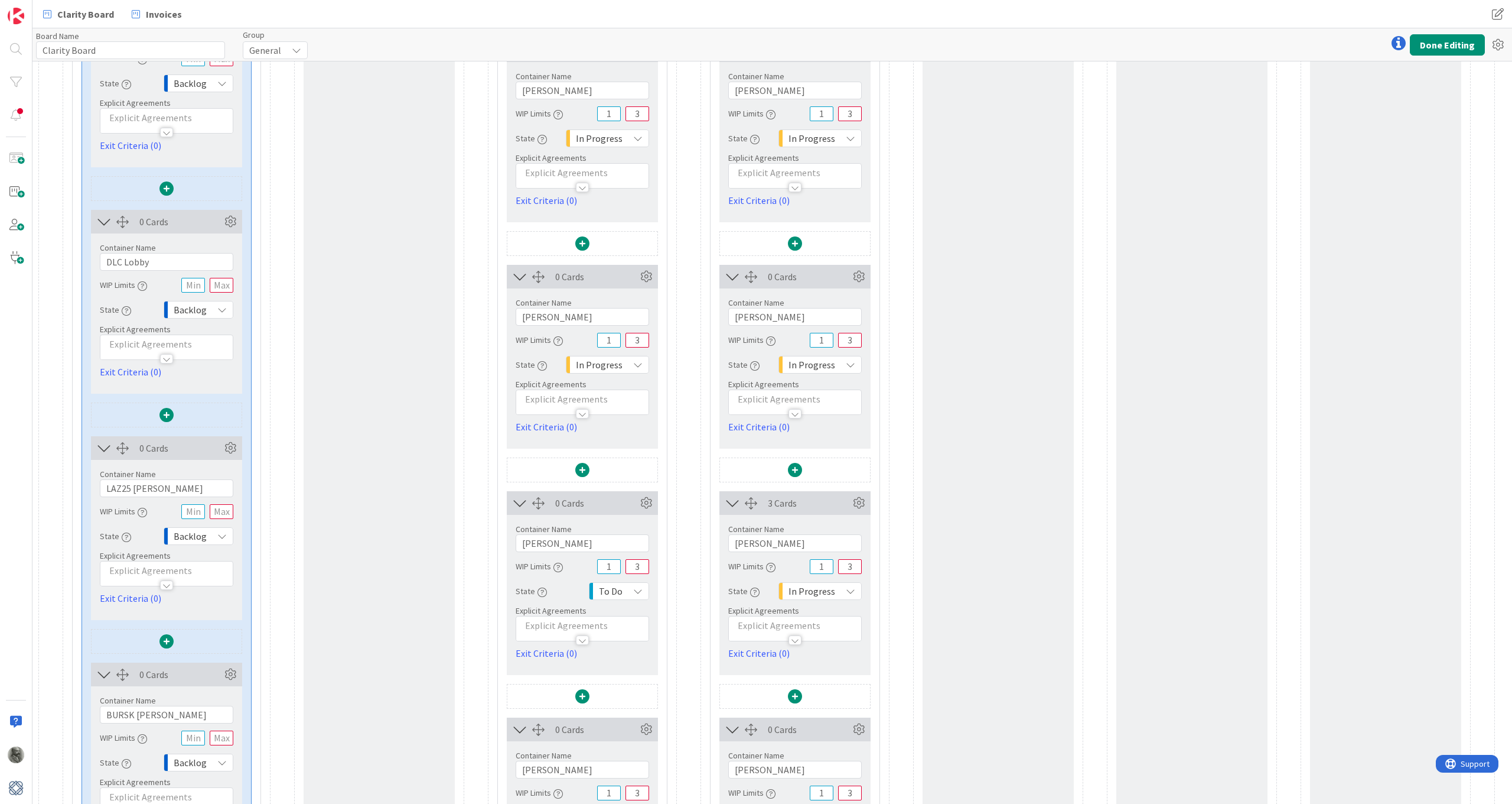
scroll to position [390, 0]
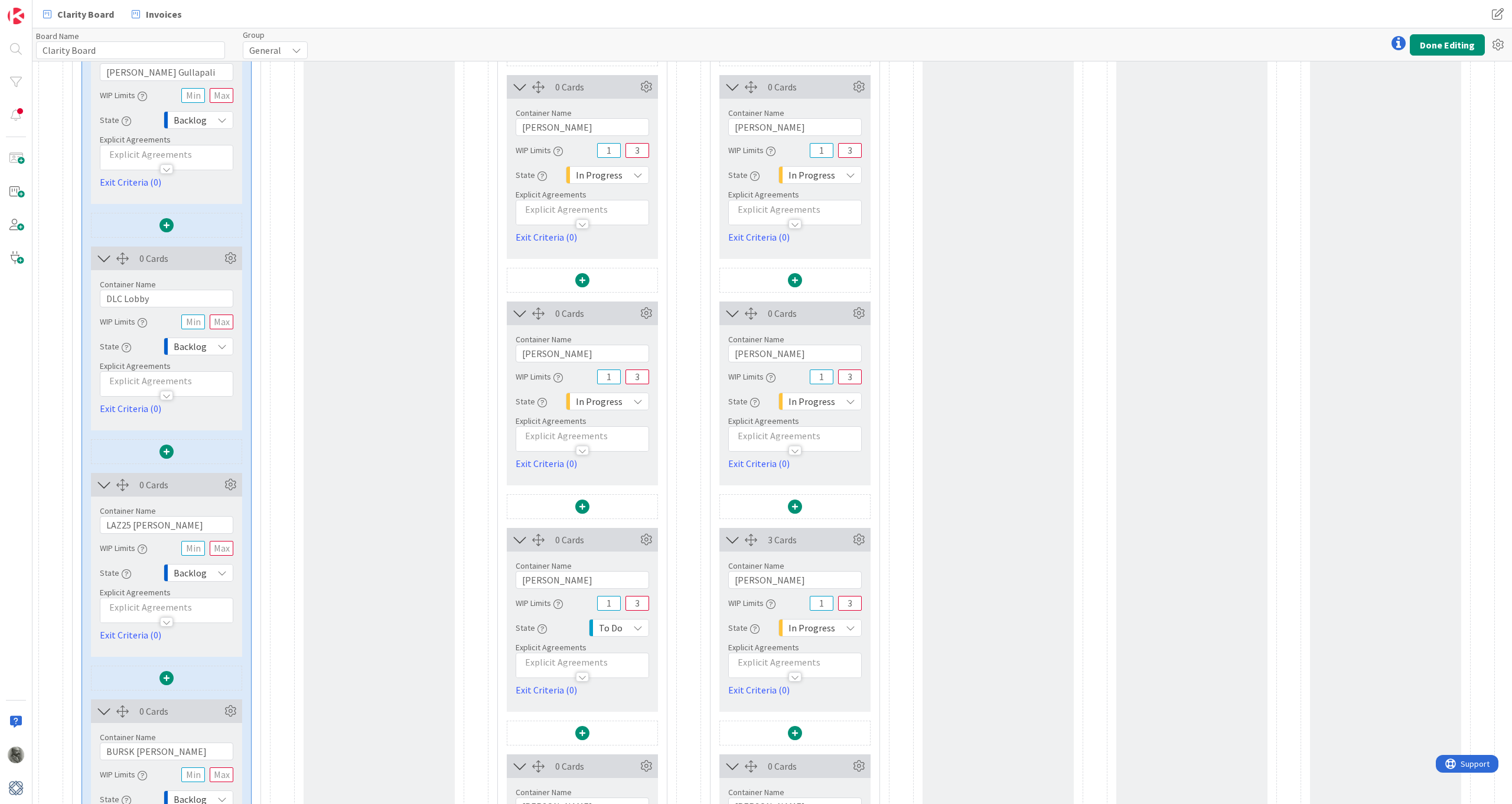
click at [608, 395] on span "In Progress" at bounding box center [599, 401] width 47 height 16
click at [612, 491] on span "To Do" at bounding box center [646, 491] width 98 height 18
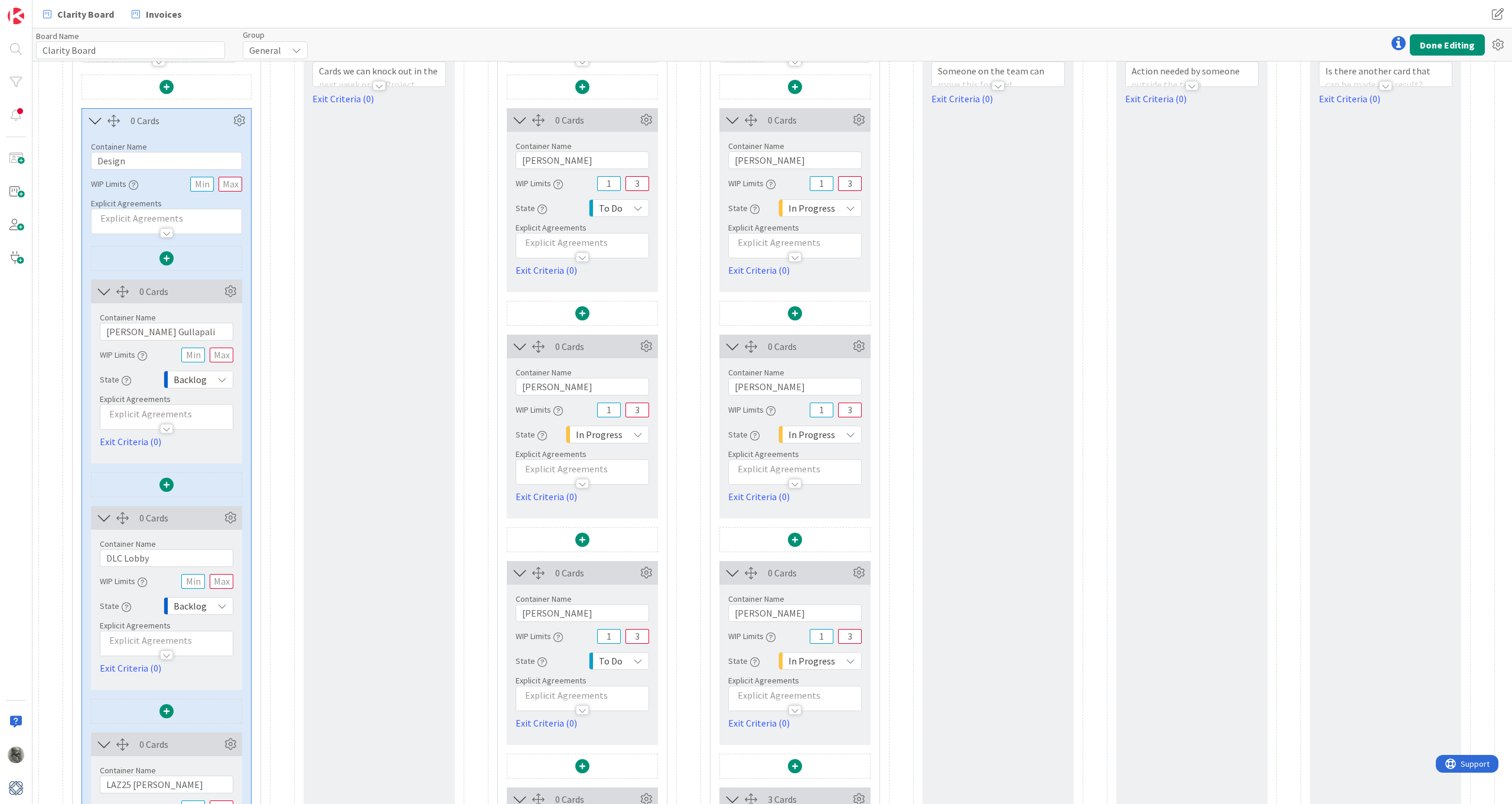
scroll to position [100, 0]
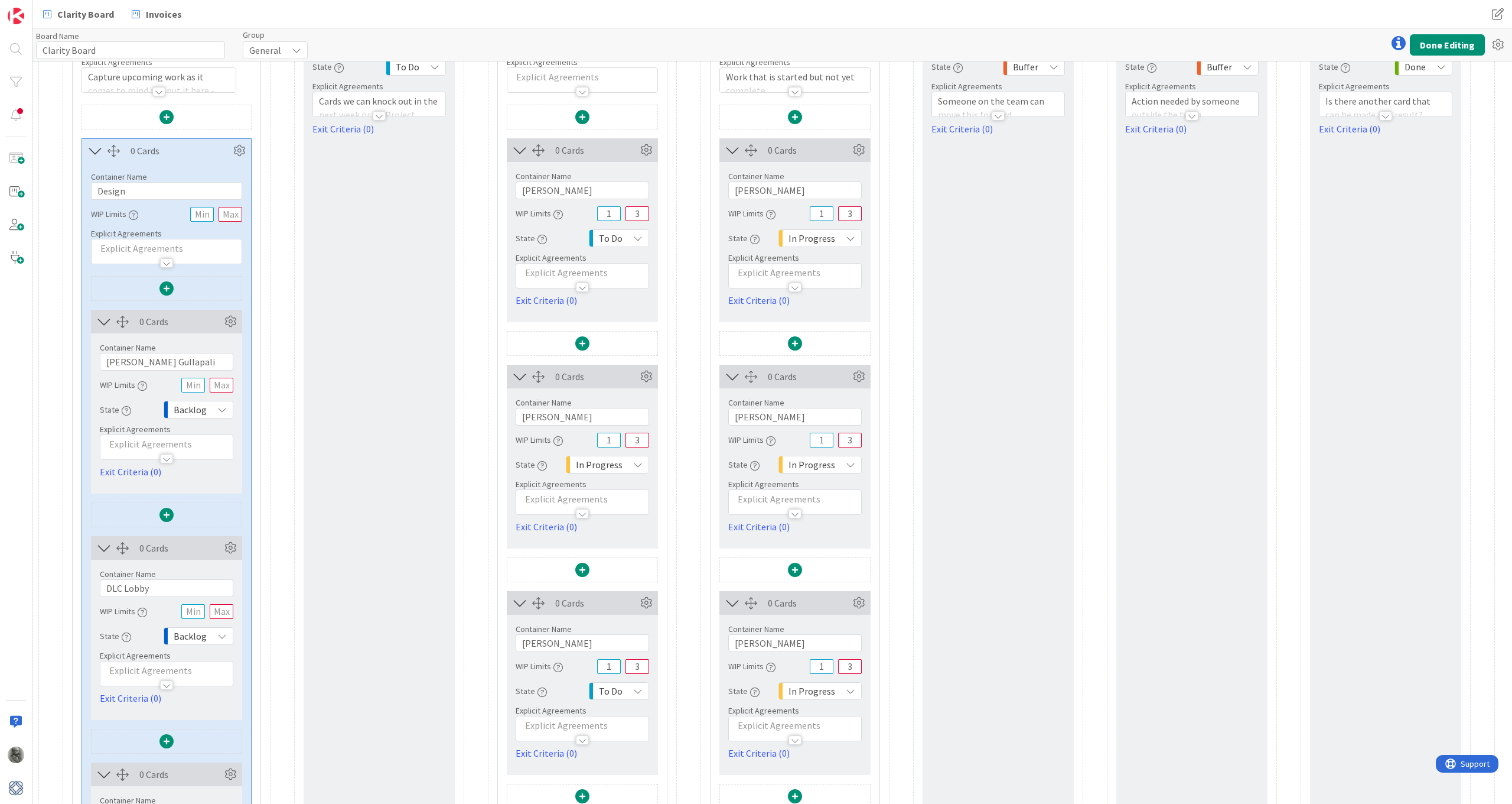
click at [611, 458] on span "In Progress" at bounding box center [599, 464] width 47 height 16
click at [615, 544] on link "To Do" at bounding box center [633, 554] width 135 height 21
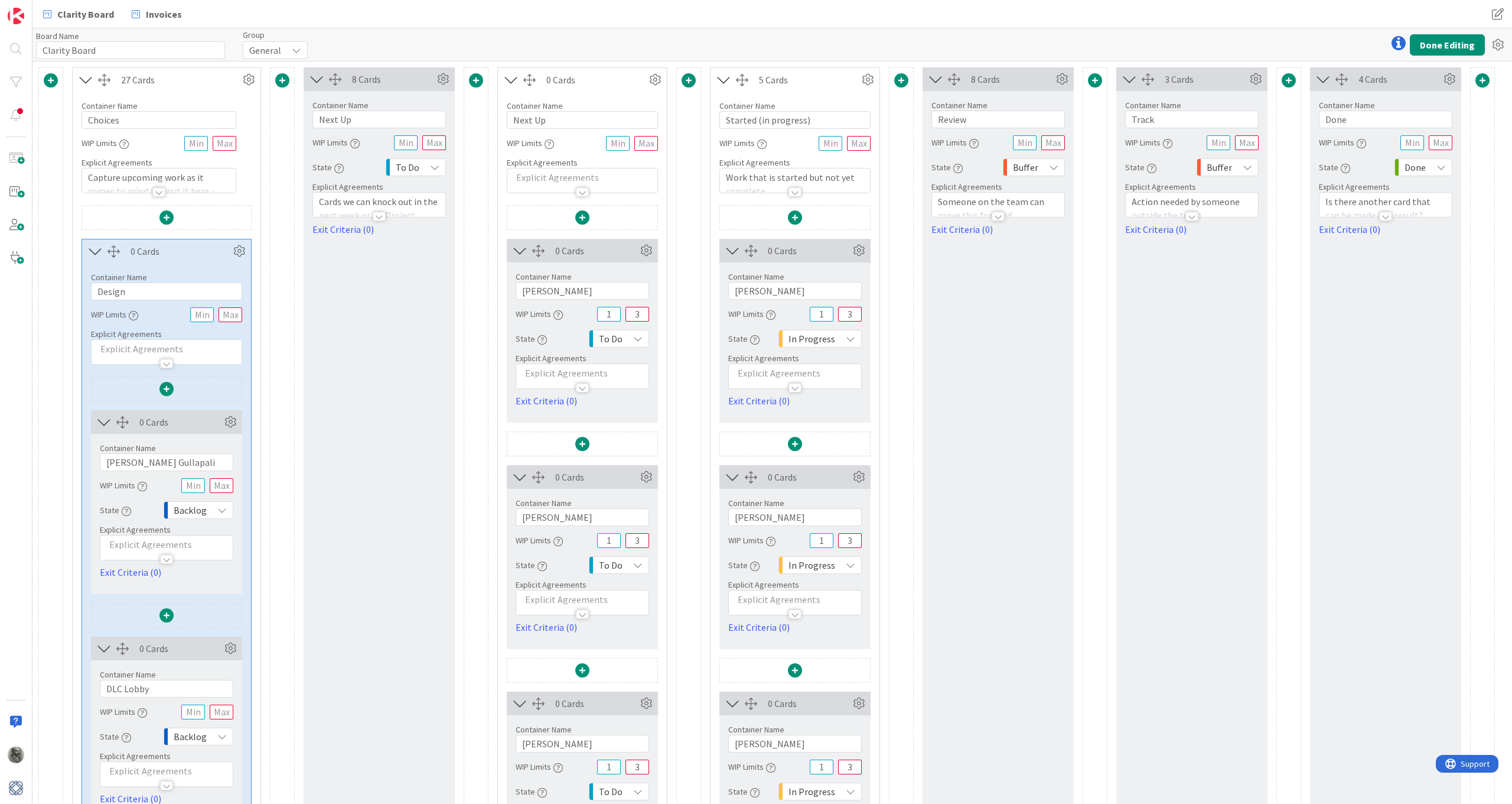
scroll to position [0, 0]
click at [1442, 41] on button "Done Editing" at bounding box center [1447, 45] width 75 height 21
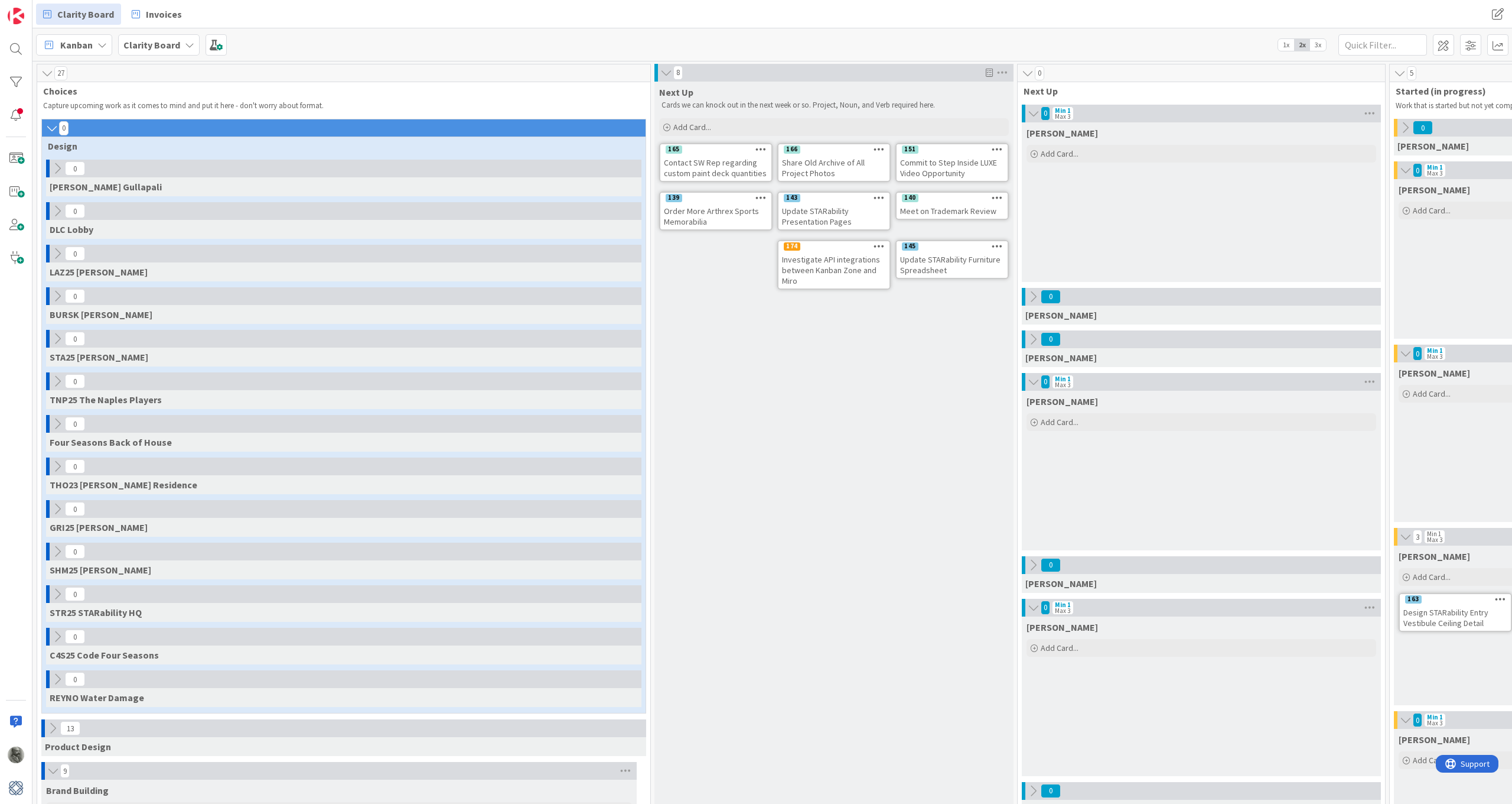
click at [1034, 111] on icon at bounding box center [1034, 113] width 13 height 12
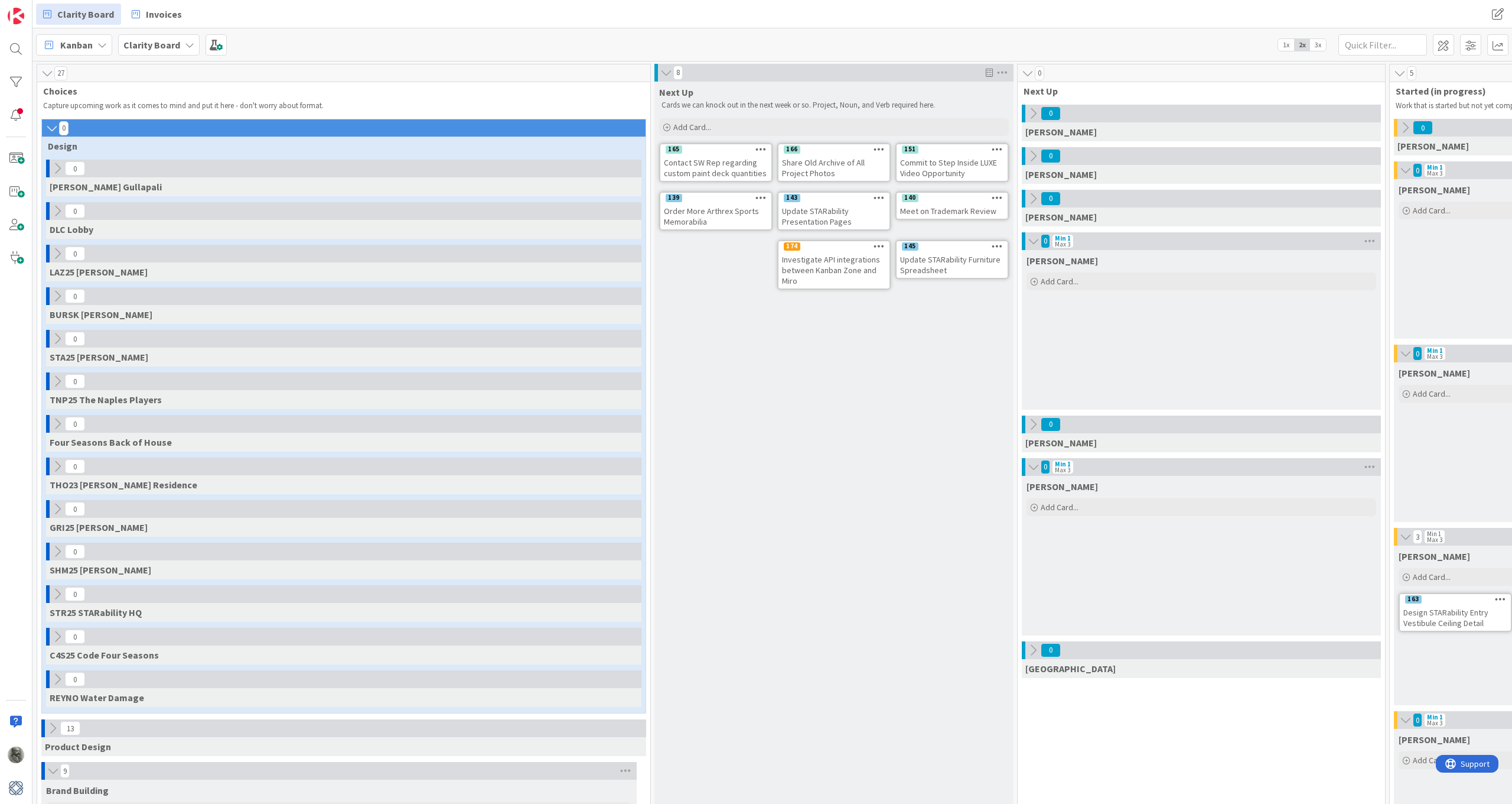
click at [1032, 240] on icon at bounding box center [1034, 241] width 13 height 12
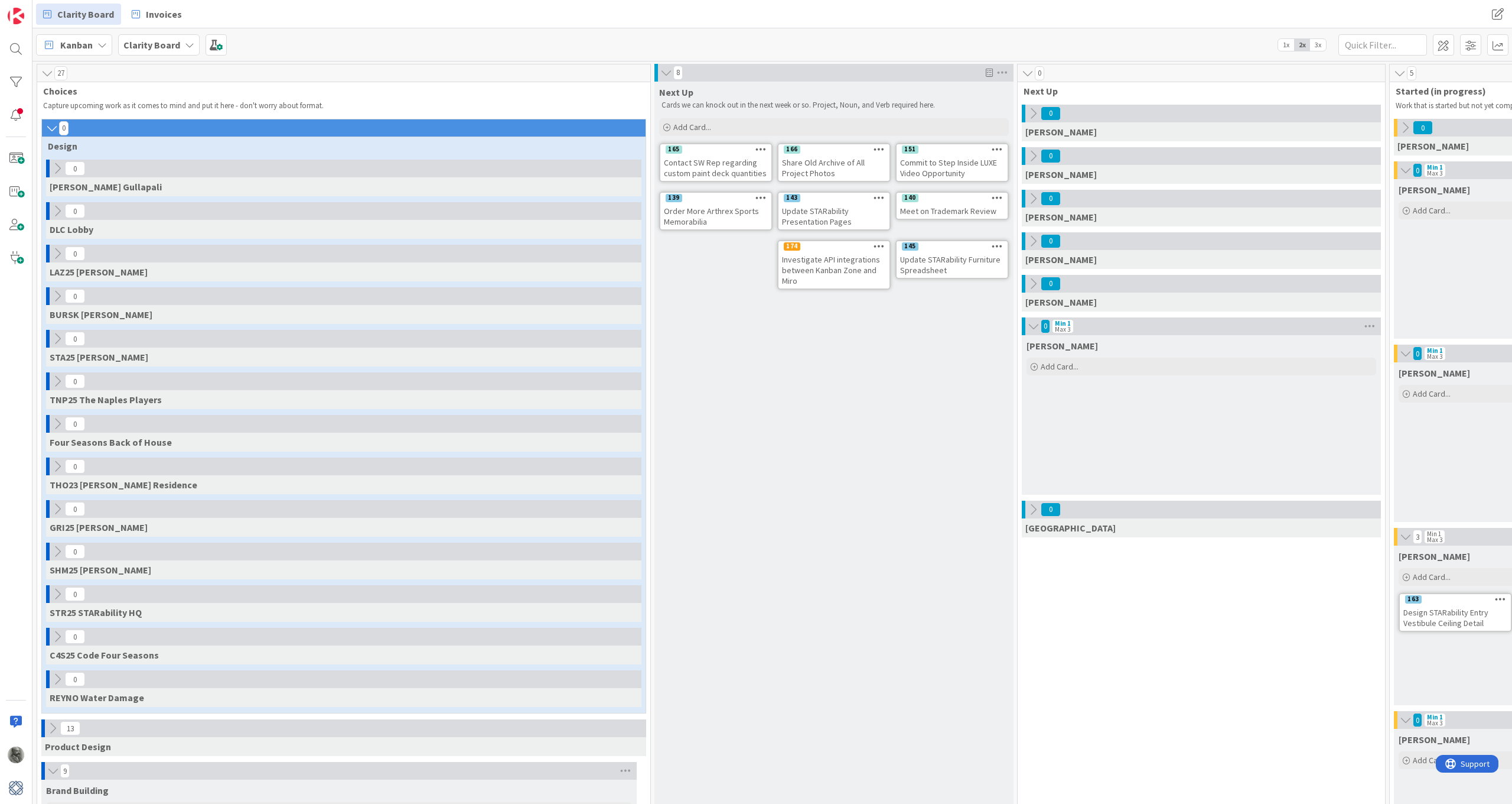
click at [1032, 240] on icon at bounding box center [1033, 241] width 13 height 13
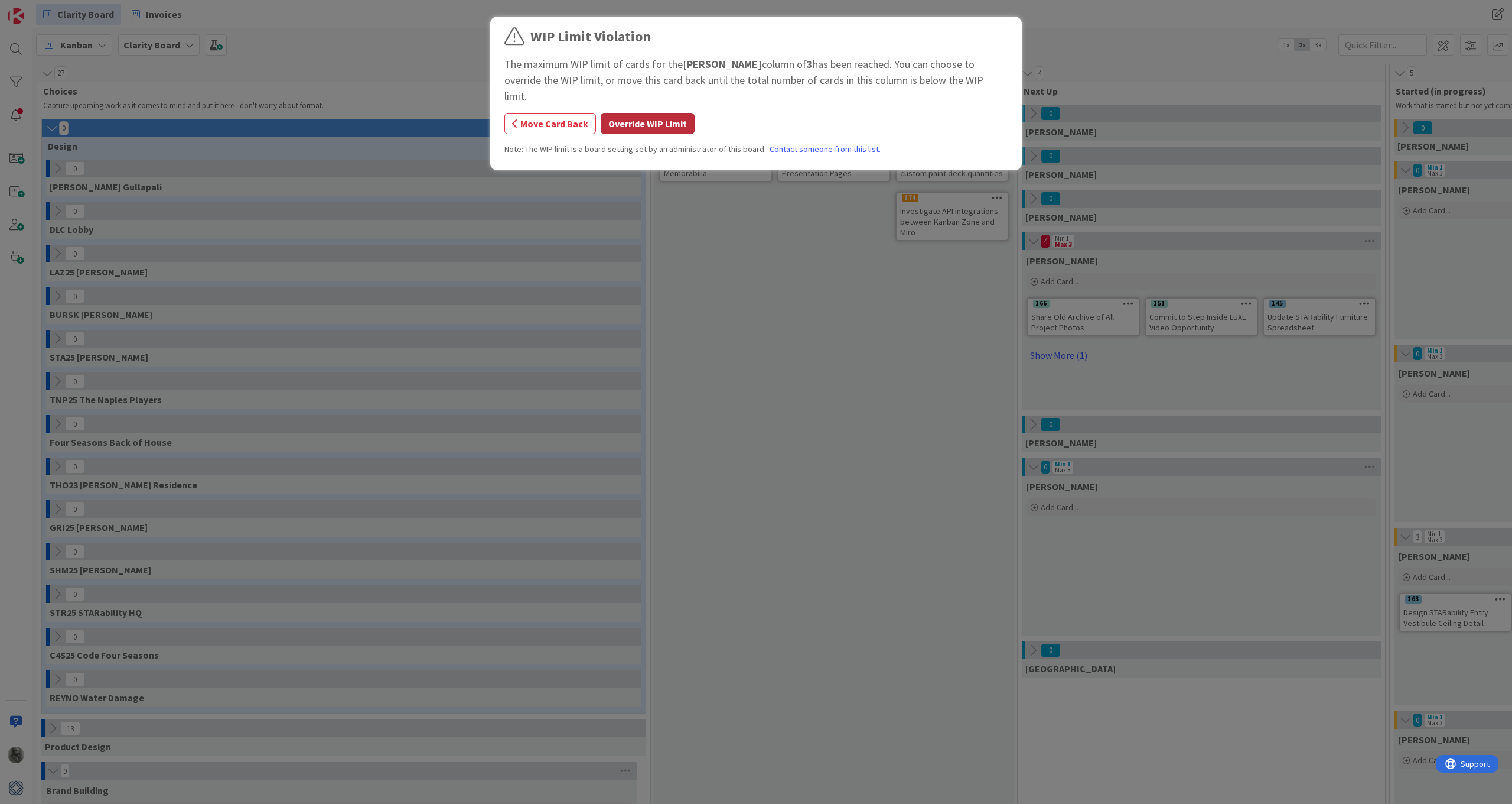
click at [649, 113] on button "Override WIP Limit" at bounding box center [647, 123] width 94 height 21
click at [677, 113] on button "Override WIP Limit" at bounding box center [647, 123] width 94 height 21
click at [645, 113] on button "Override WIP Limit" at bounding box center [647, 123] width 94 height 21
click at [664, 113] on button "Override WIP Limit" at bounding box center [647, 123] width 94 height 21
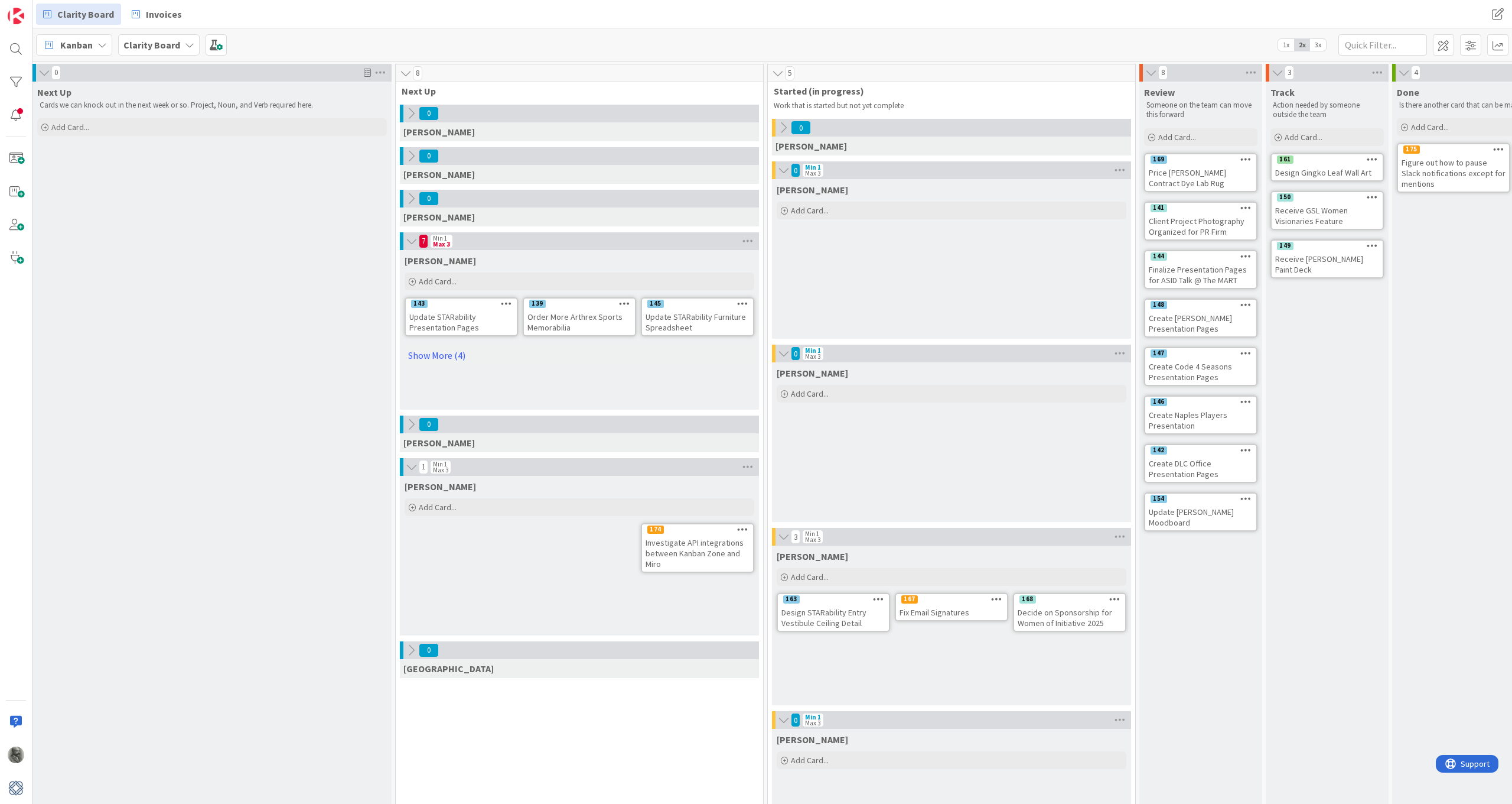
scroll to position [0, 622]
click at [1446, 44] on span at bounding box center [1443, 45] width 21 height 21
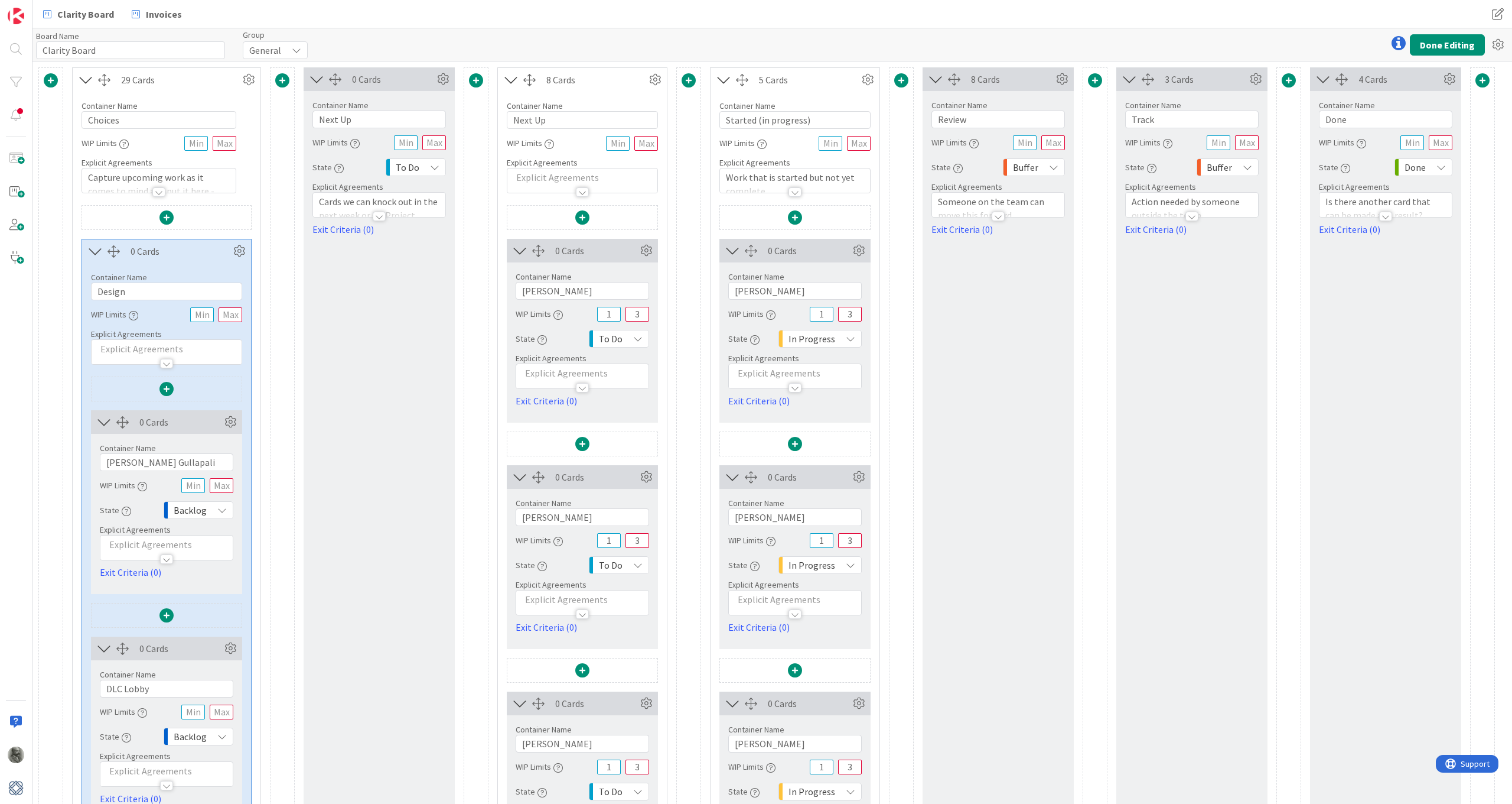
click at [380, 215] on div at bounding box center [379, 217] width 13 height 9
drag, startPoint x: 440, startPoint y: 265, endPoint x: 294, endPoint y: 236, distance: 148.9
click at [558, 175] on p at bounding box center [582, 177] width 138 height 14
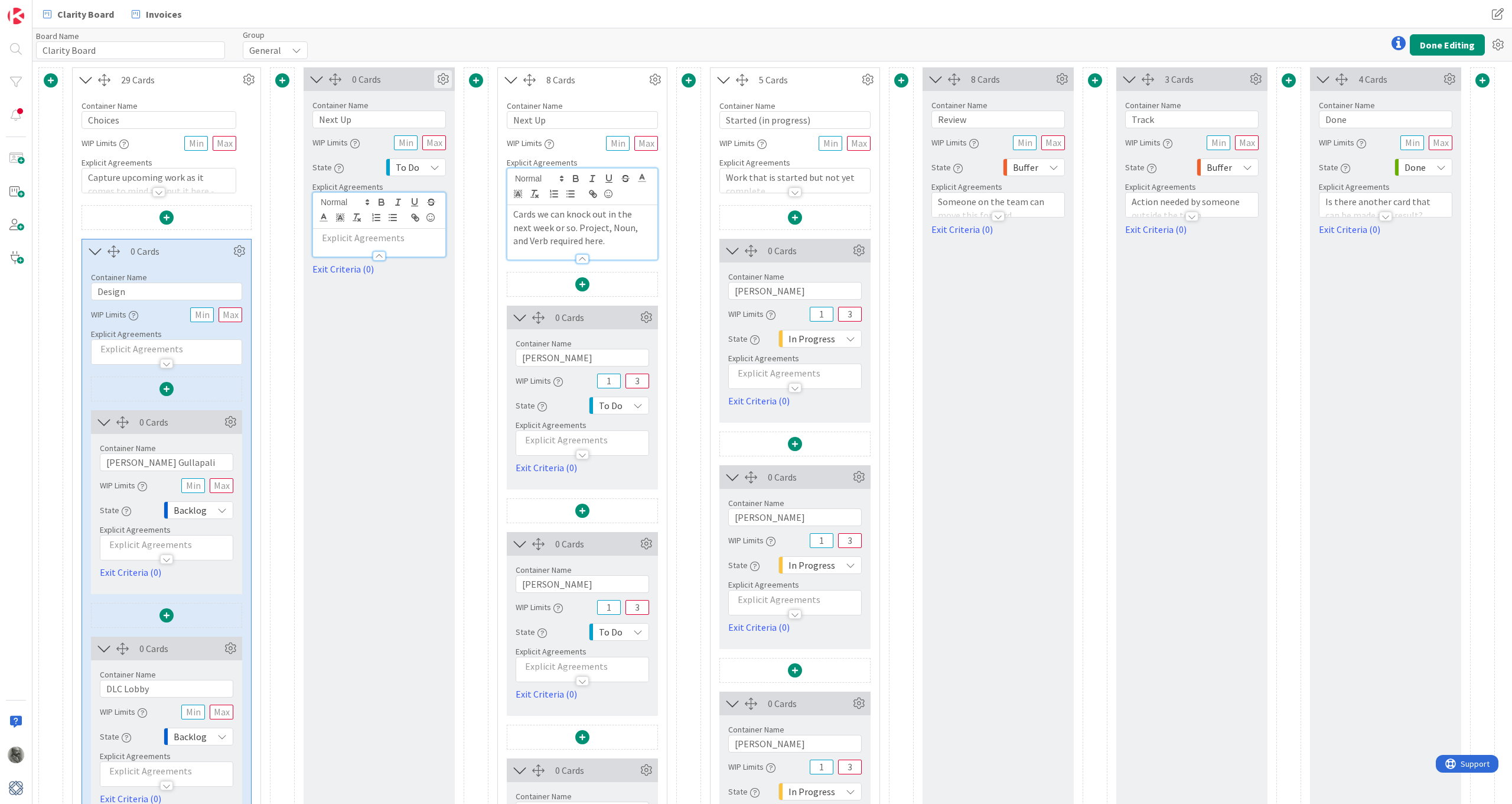
click at [448, 77] on icon at bounding box center [443, 79] width 18 height 18
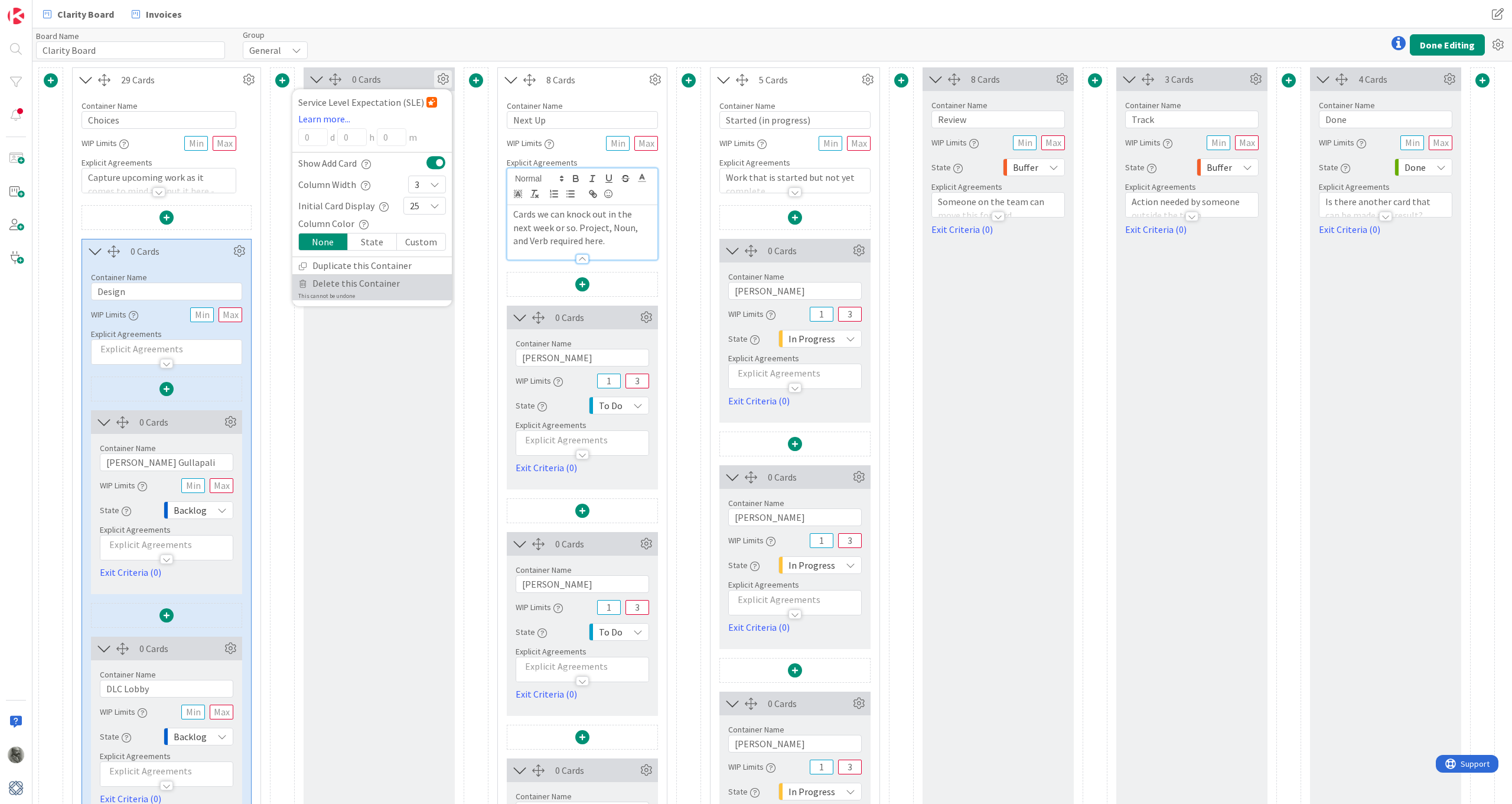
click at [346, 286] on span "Delete this Container" at bounding box center [356, 283] width 87 height 17
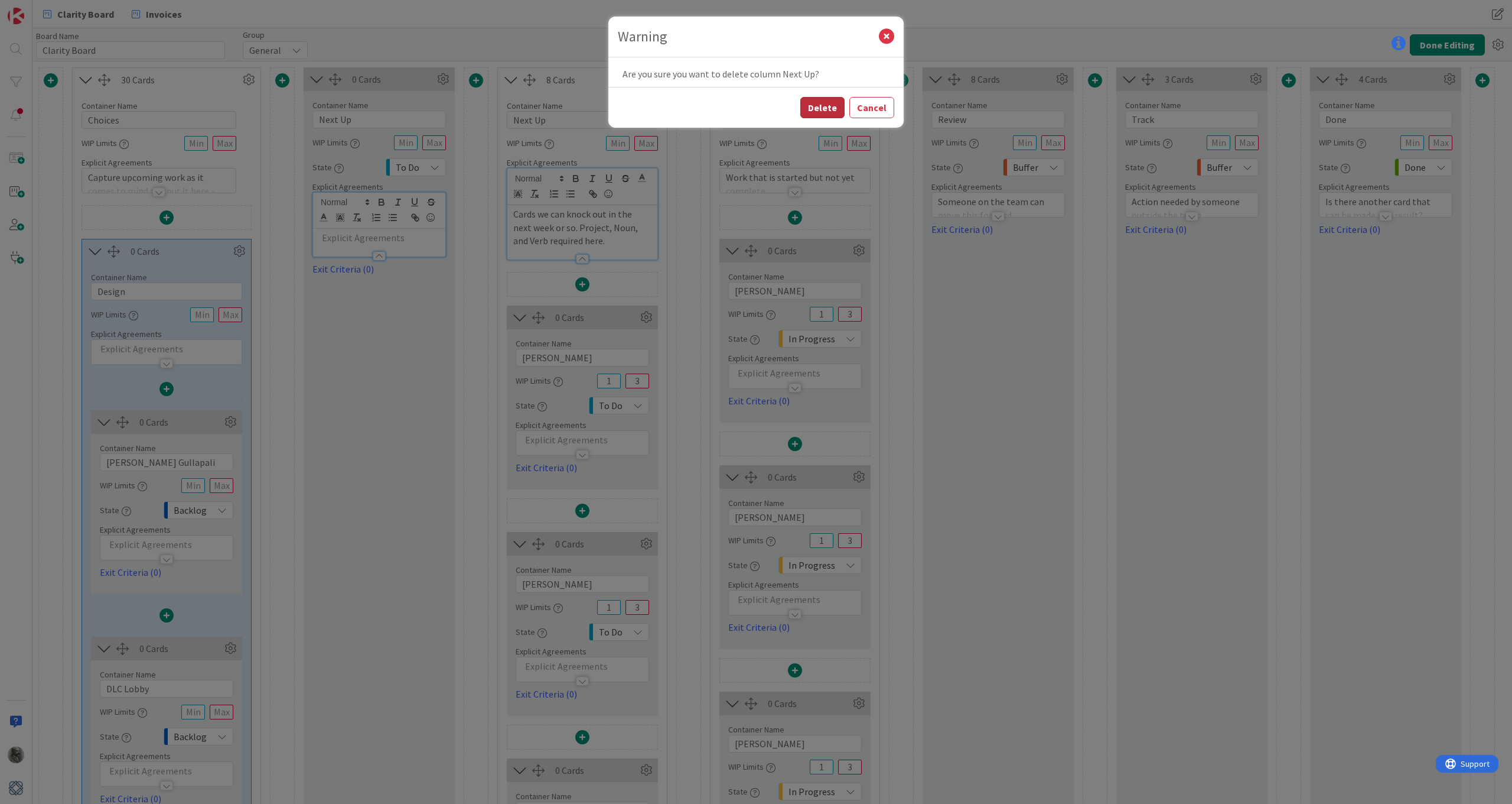
click at [821, 109] on button "Delete" at bounding box center [822, 107] width 44 height 21
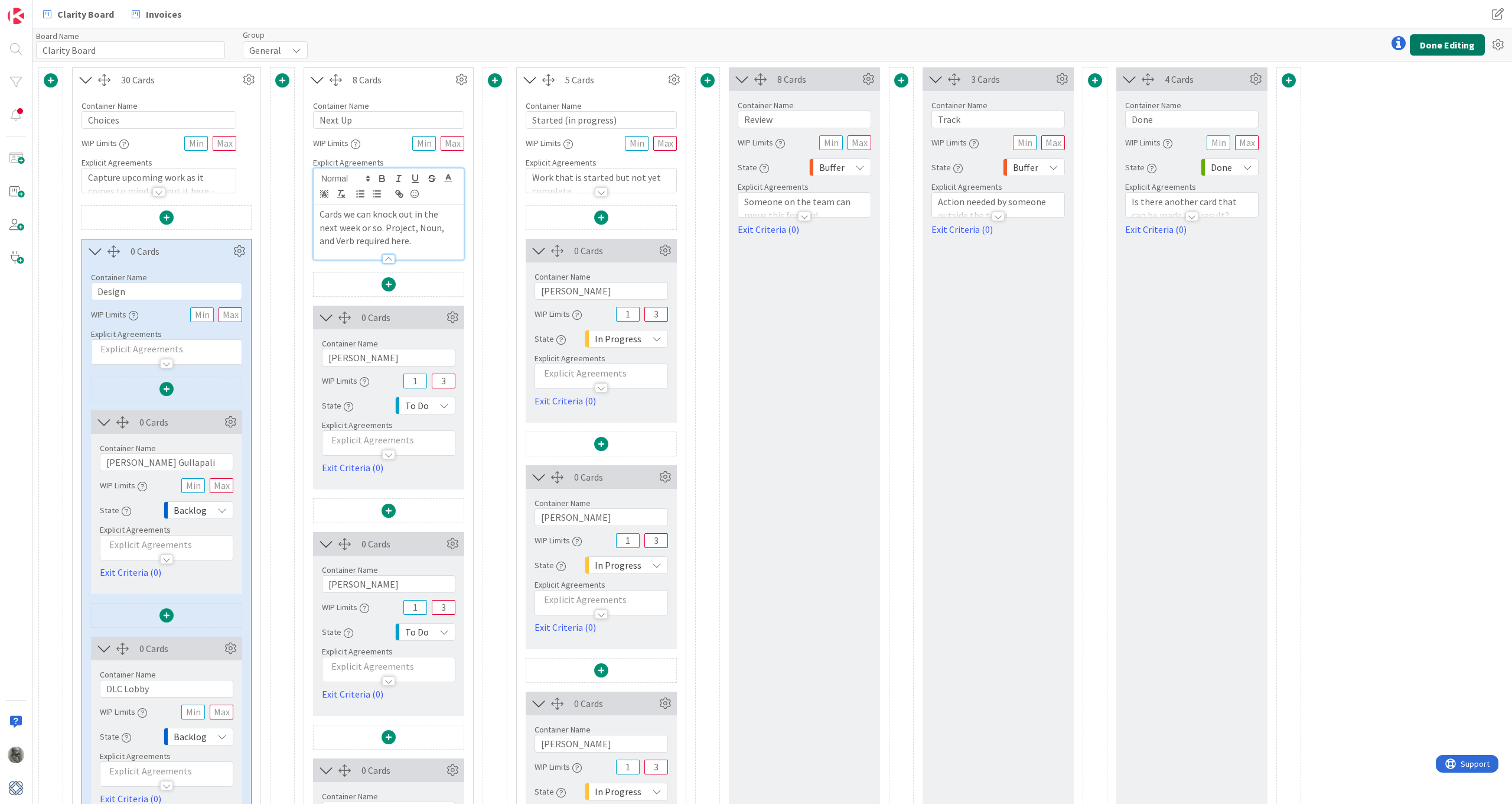
click at [1447, 40] on button "Done Editing" at bounding box center [1447, 45] width 75 height 21
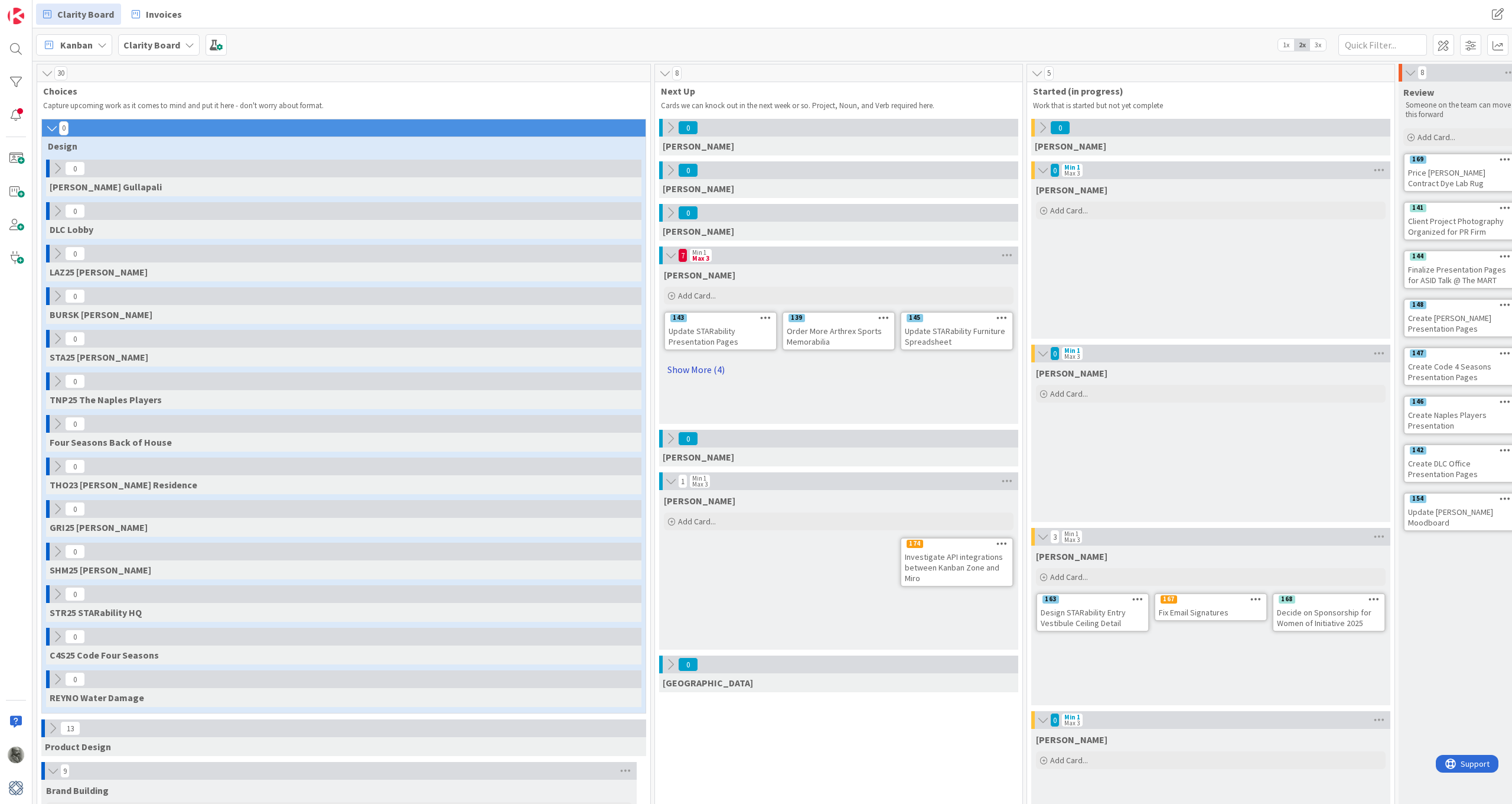
click at [692, 369] on link "Show More (4)" at bounding box center [838, 370] width 350 height 19
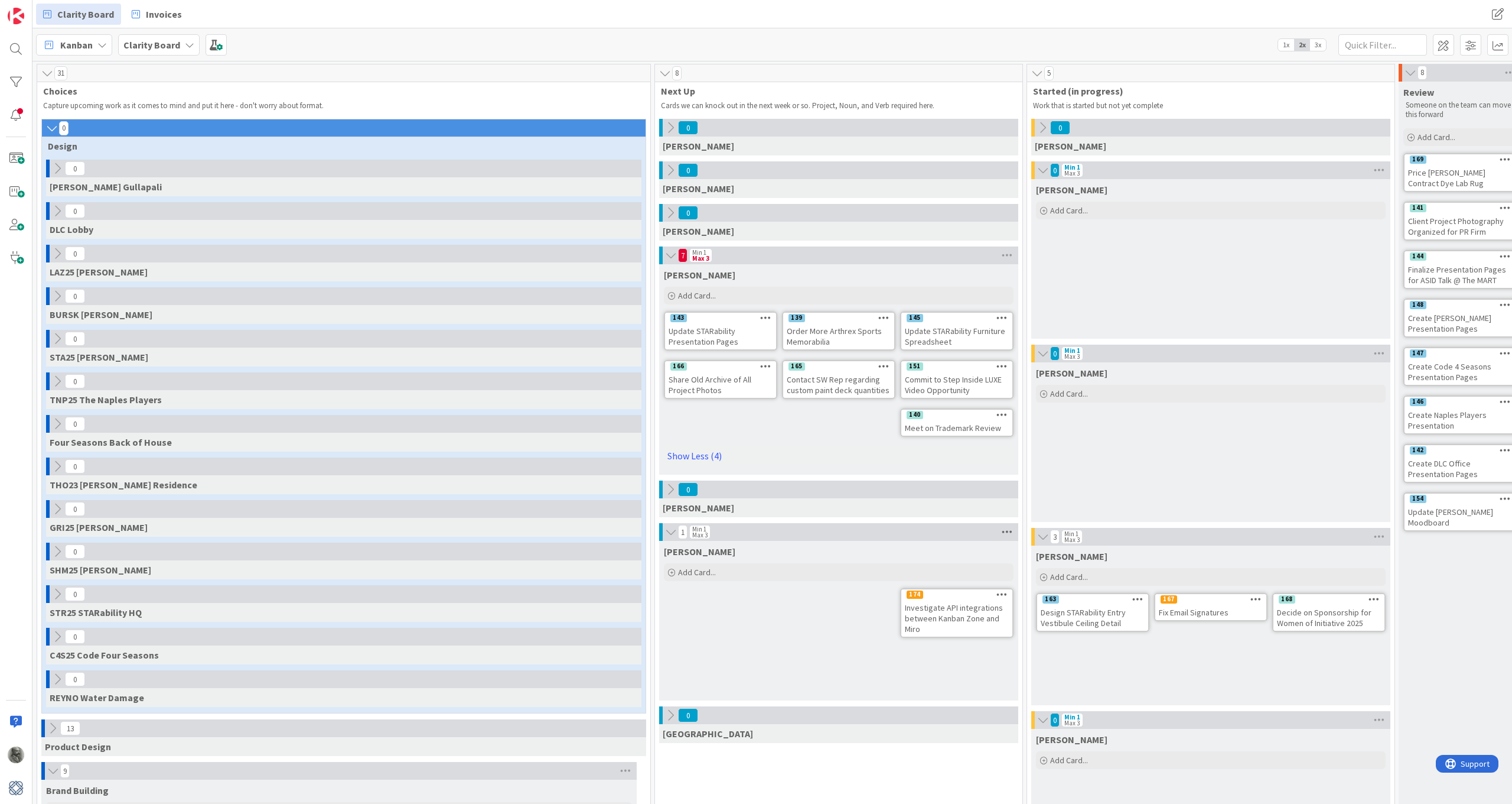
click at [1006, 529] on icon at bounding box center [1007, 532] width 16 height 18
click at [823, 625] on div "Philip Add Card... 174 Investigate API integrations between Kanban Zone and Miro" at bounding box center [839, 621] width 359 height 160
click at [696, 569] on span "Add Card..." at bounding box center [697, 572] width 38 height 11
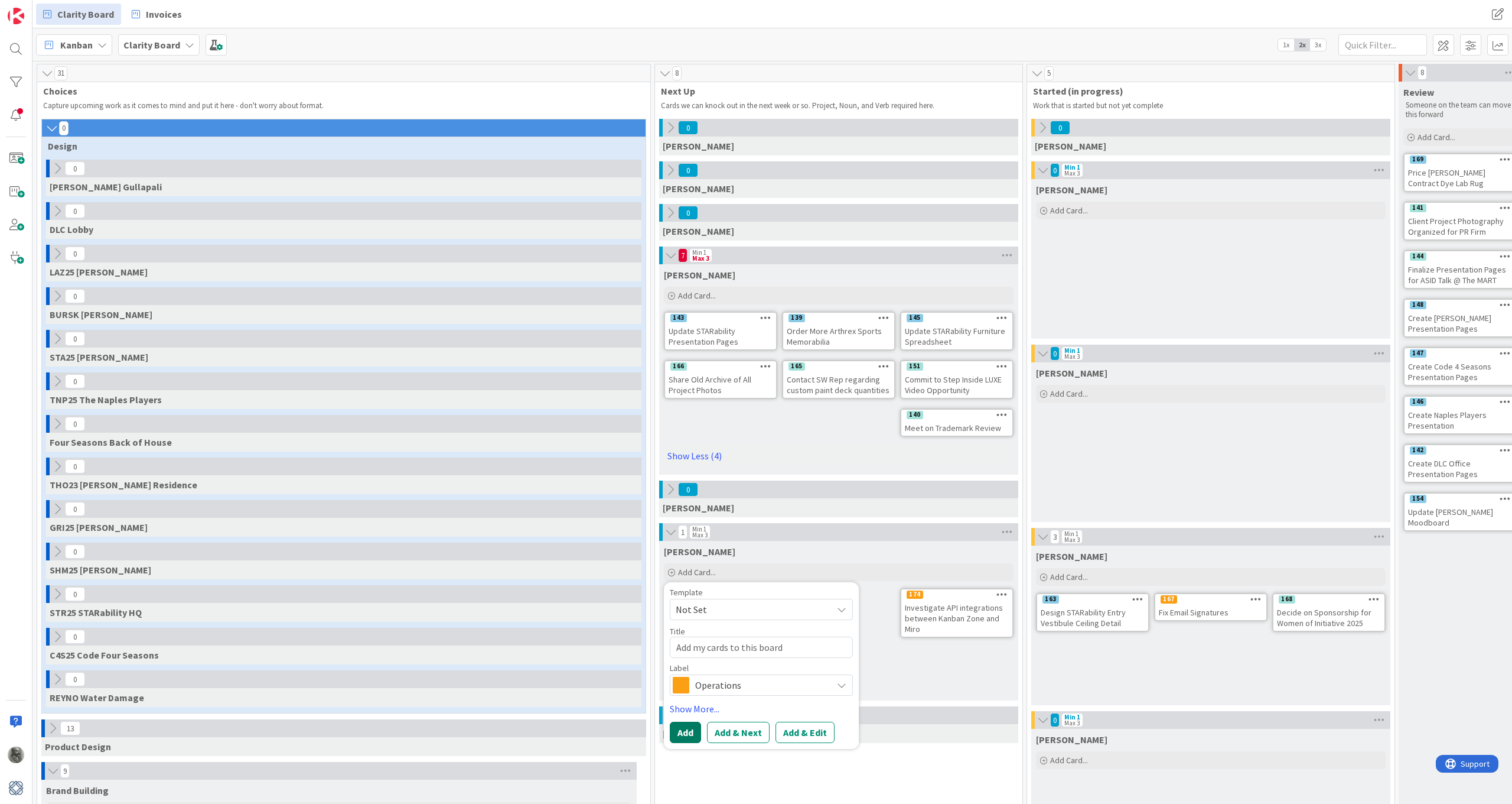
click at [685, 735] on button "Add" at bounding box center [685, 732] width 31 height 21
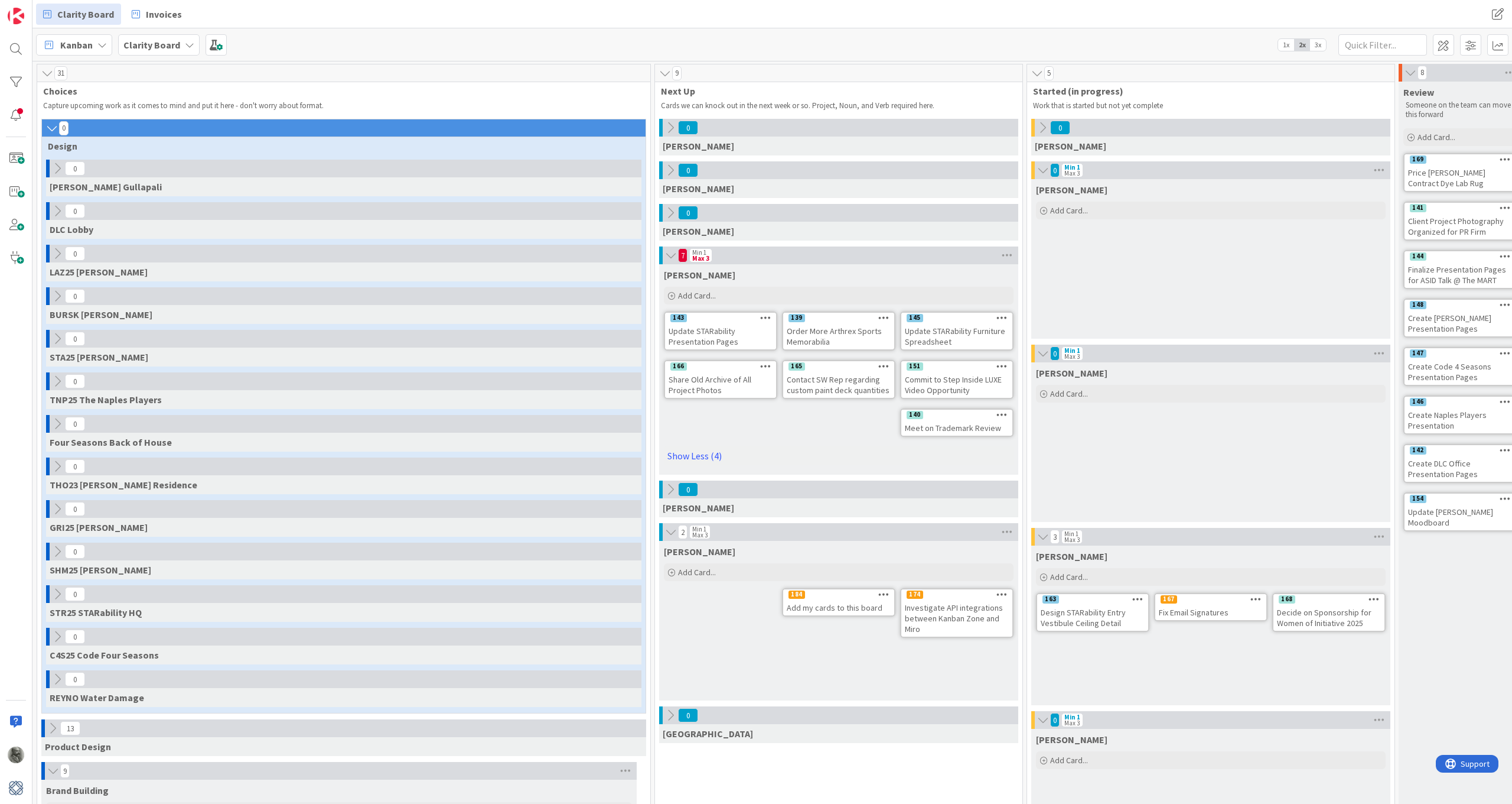
click at [884, 594] on icon at bounding box center [884, 594] width 12 height 8
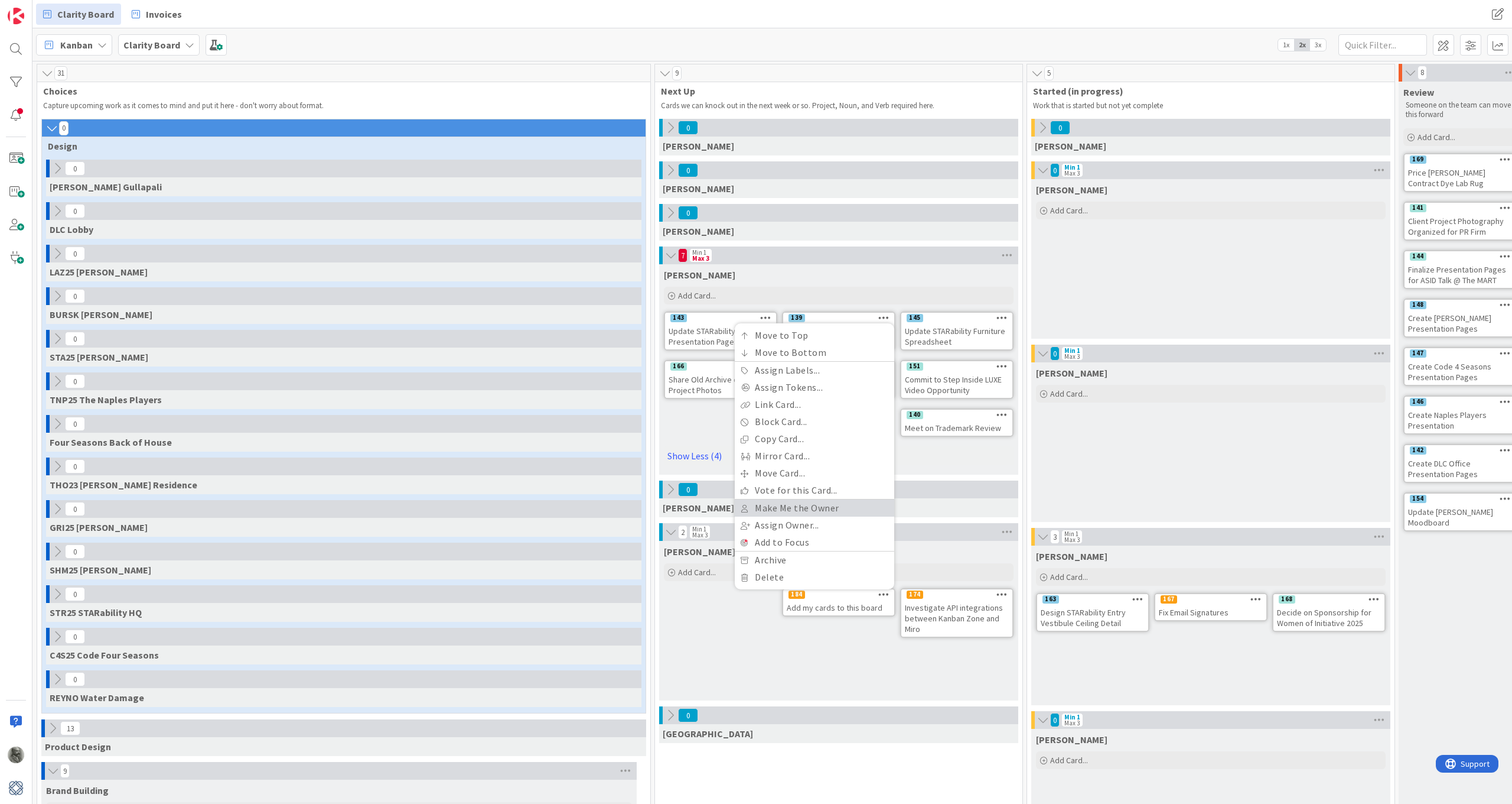
click at [804, 509] on link "Make Me the Owner" at bounding box center [815, 508] width 160 height 17
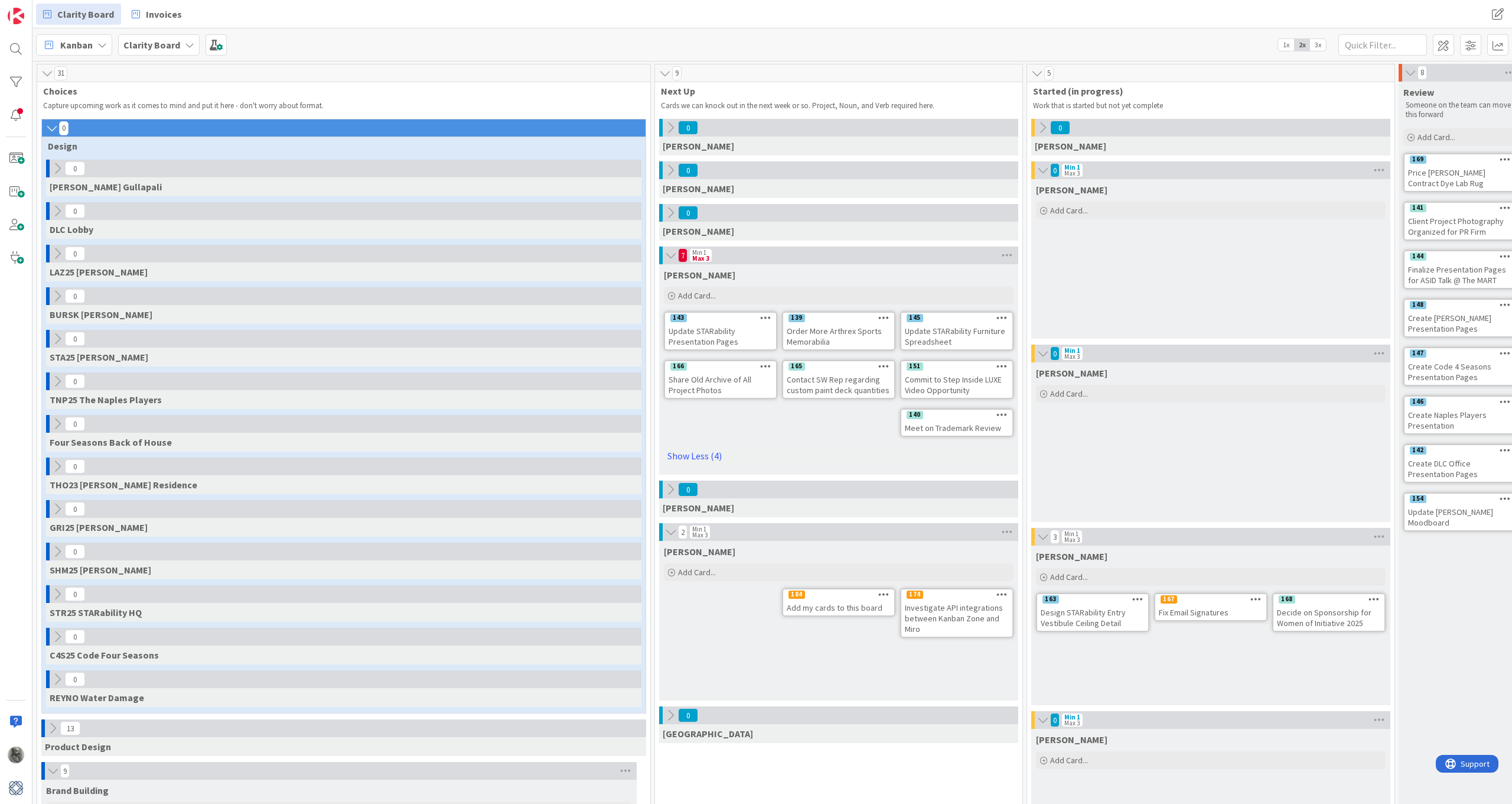
click at [886, 593] on icon at bounding box center [884, 594] width 12 height 8
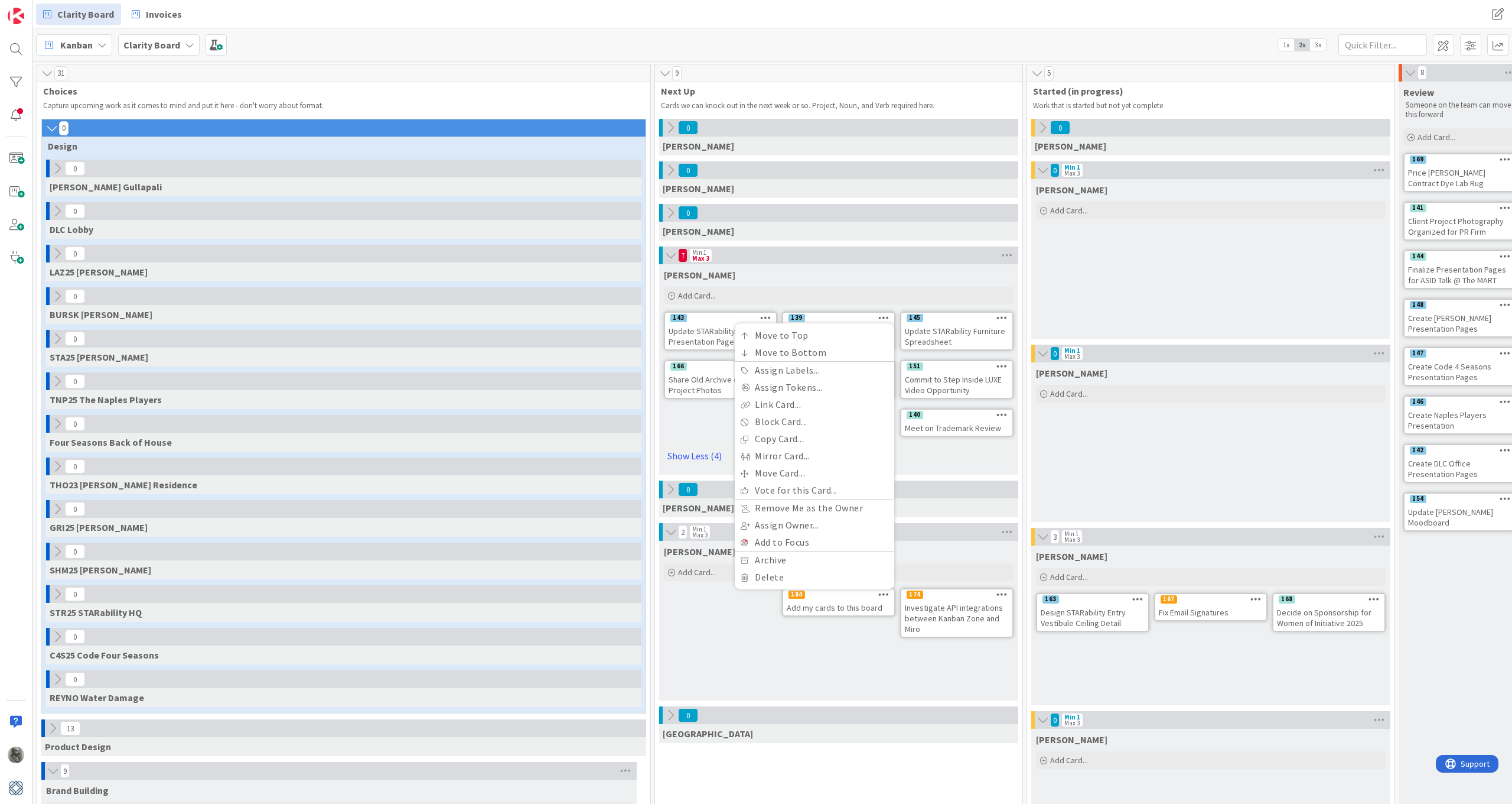
click at [723, 640] on div "Philip Add Card... Template Not Set Title 0 / 128 Label Operations Show More...…" at bounding box center [839, 621] width 359 height 160
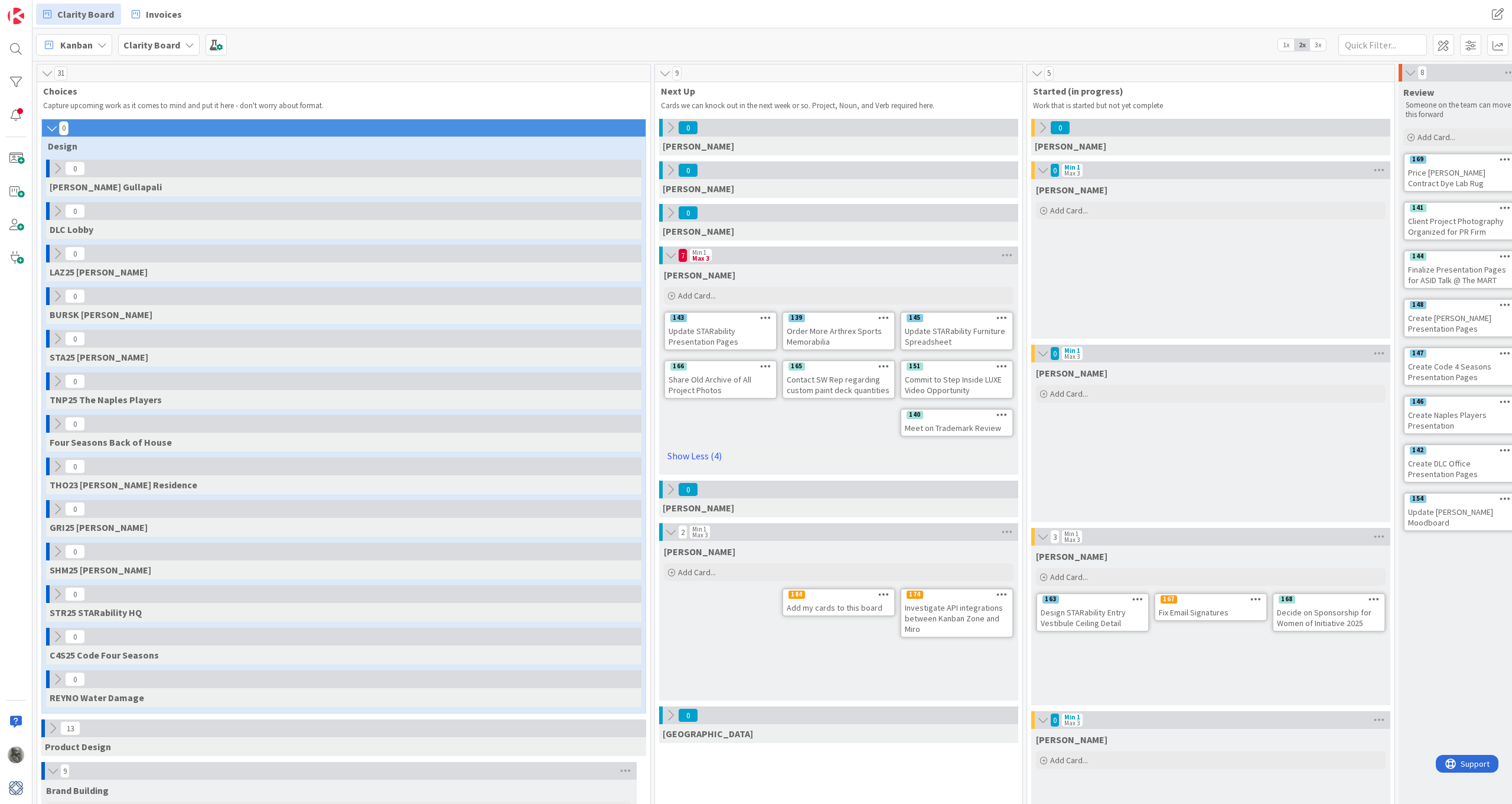
click at [1044, 170] on icon at bounding box center [1043, 170] width 13 height 12
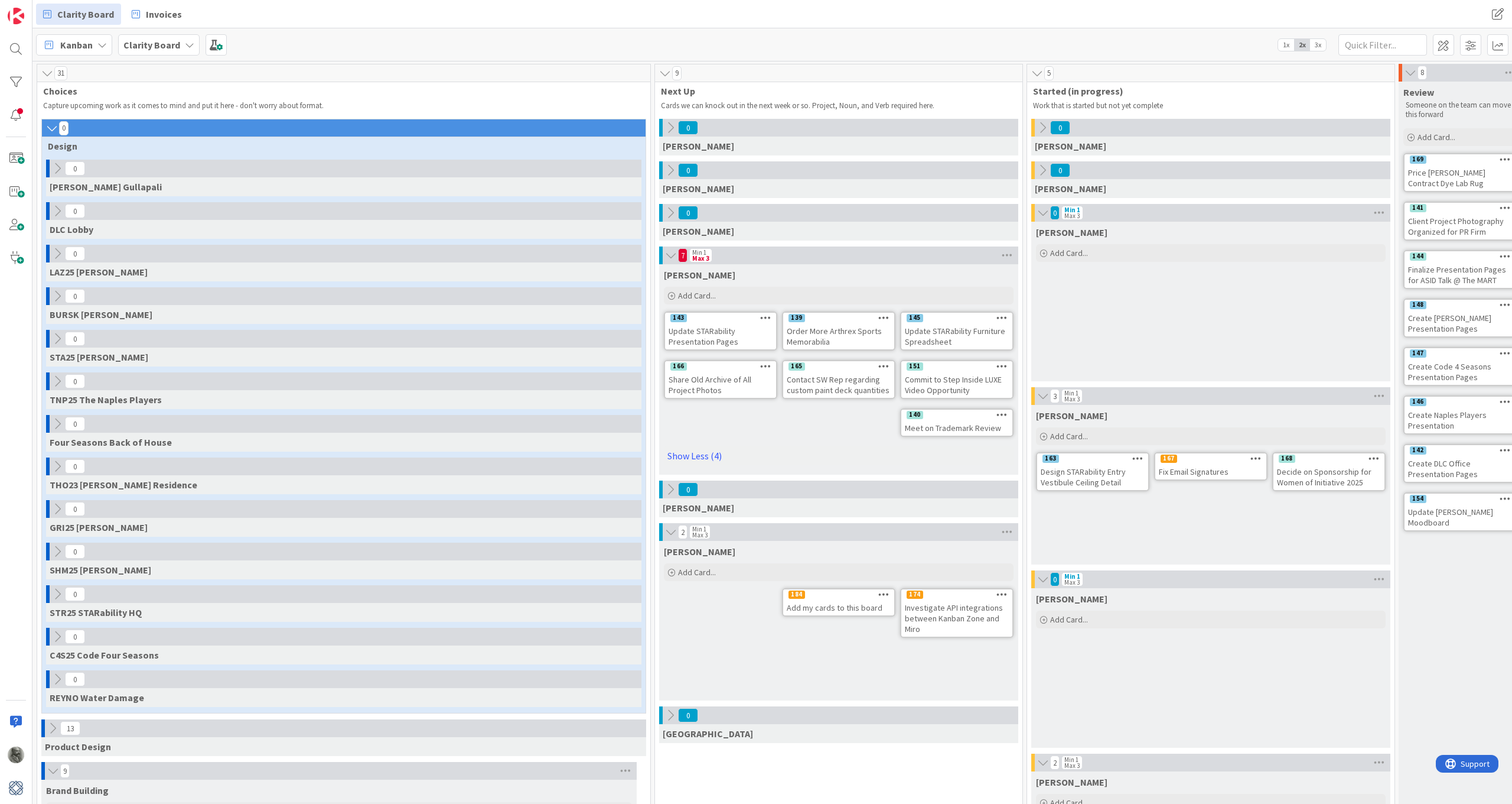
click at [1043, 213] on icon at bounding box center [1043, 213] width 13 height 12
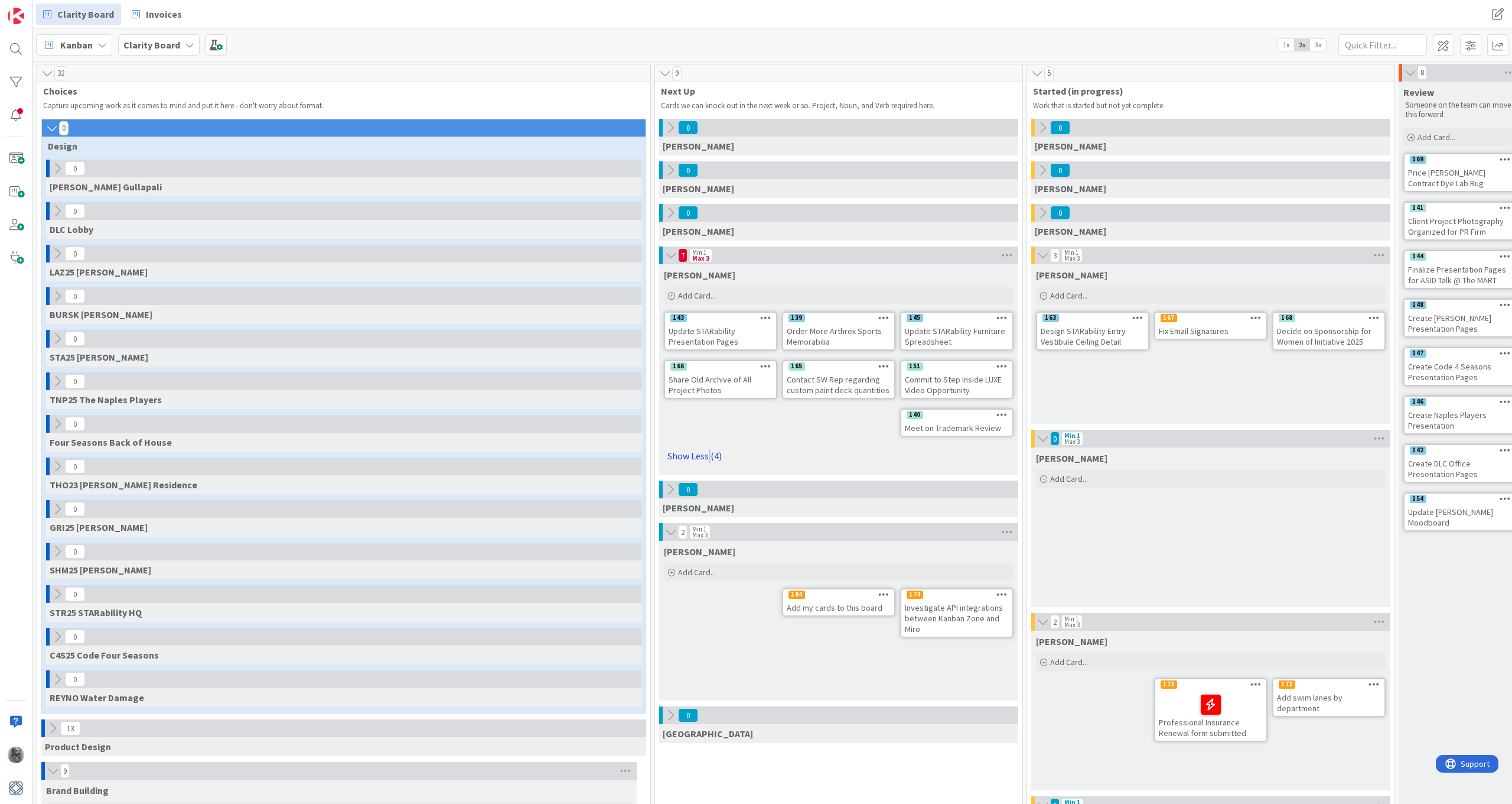
click at [710, 454] on link "Show Less (4)" at bounding box center [838, 455] width 350 height 19
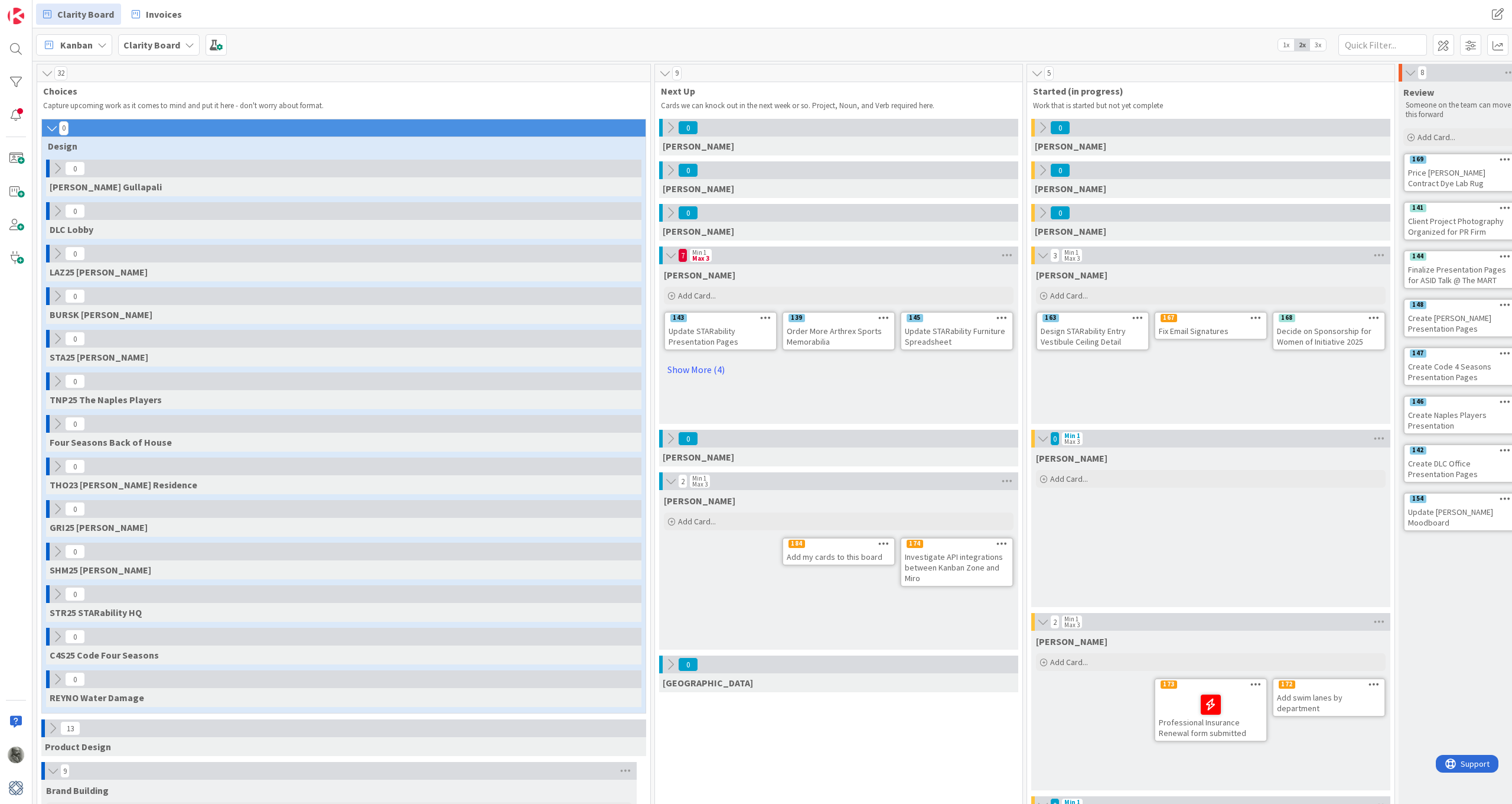
click at [1045, 436] on icon at bounding box center [1043, 438] width 13 height 12
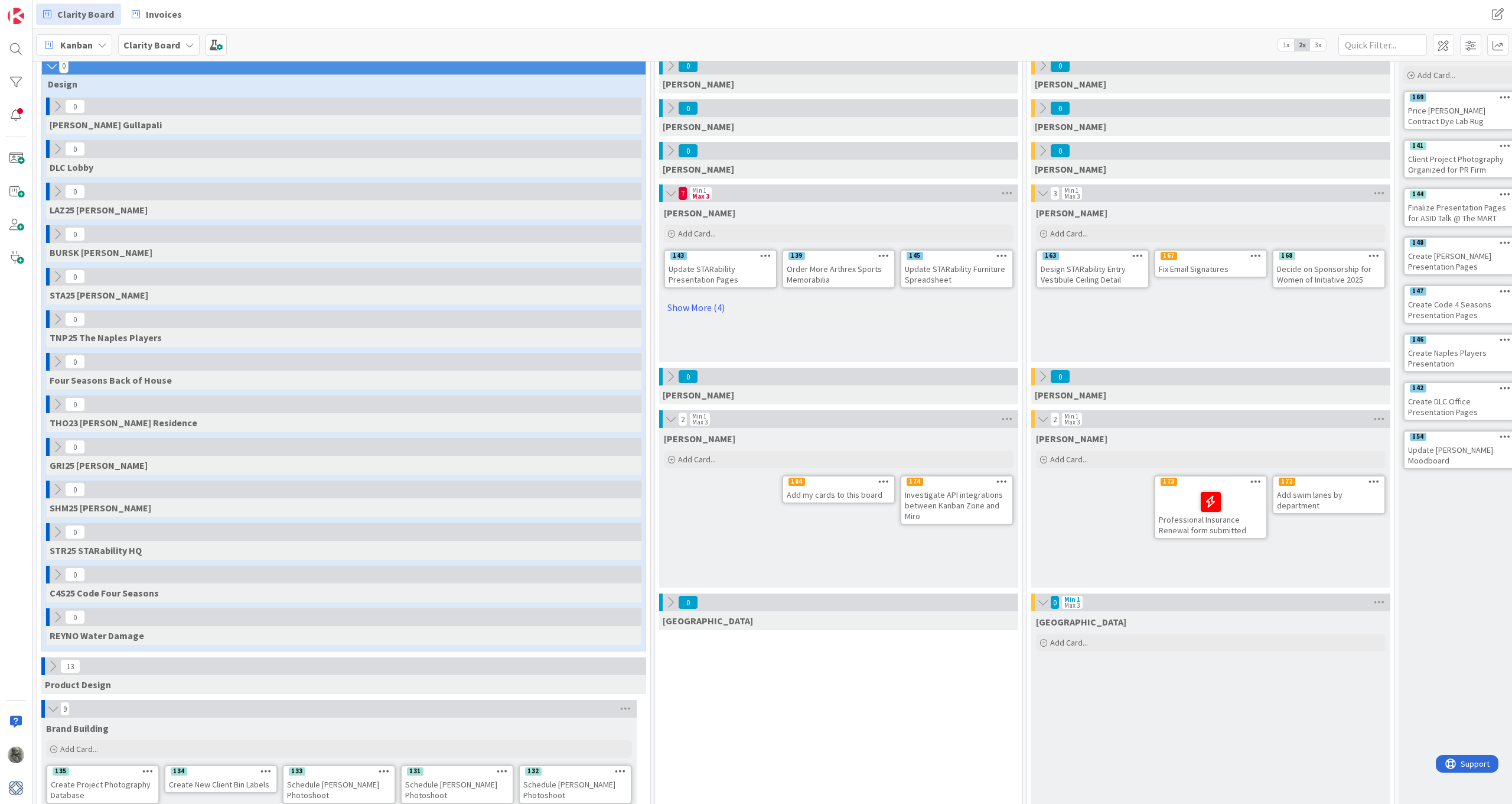
scroll to position [63, 0]
click at [1038, 600] on icon at bounding box center [1043, 601] width 13 height 12
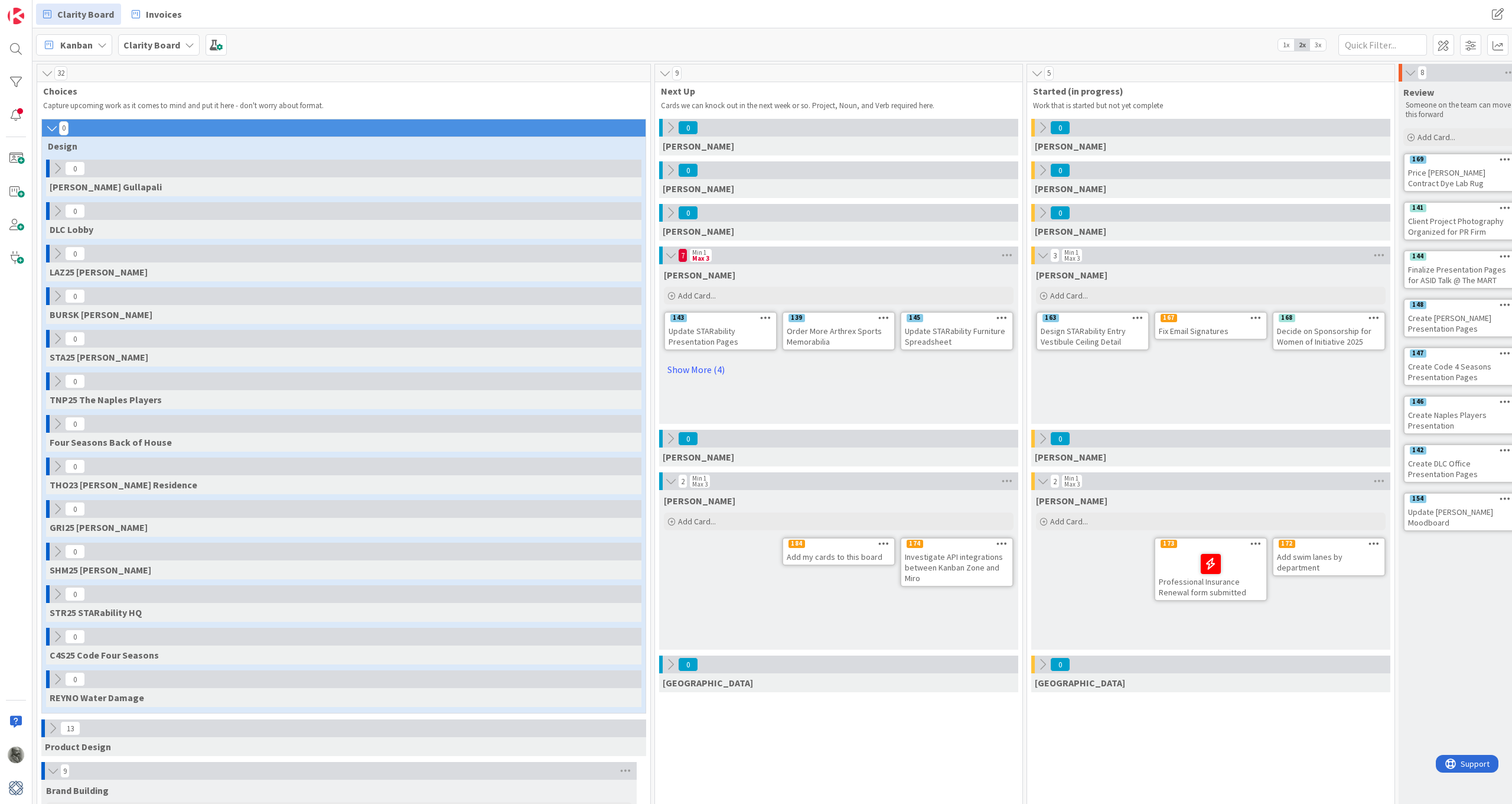
scroll to position [0, 0]
click at [1441, 47] on span at bounding box center [1443, 45] width 21 height 21
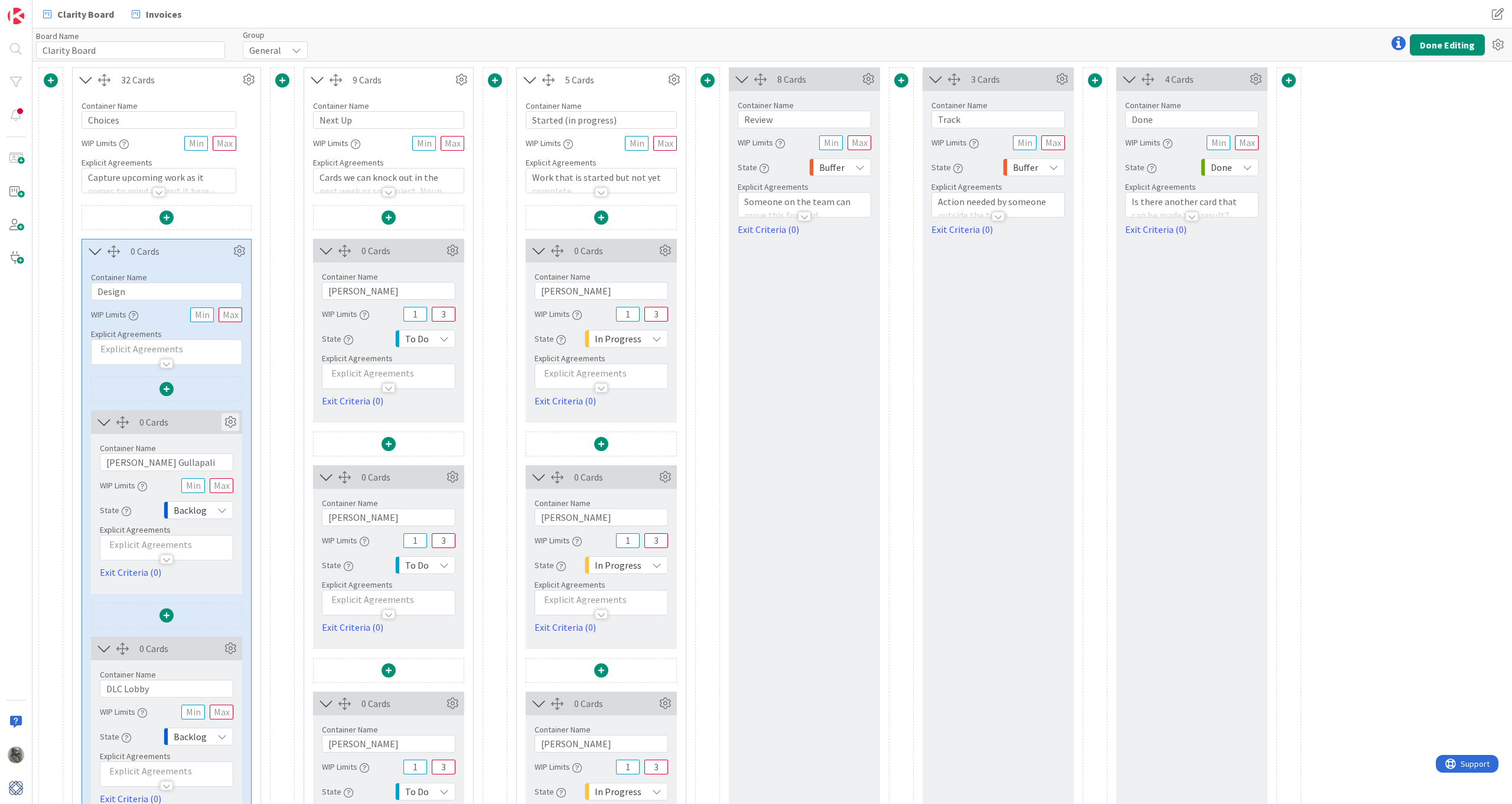
click at [231, 418] on icon at bounding box center [230, 422] width 18 height 18
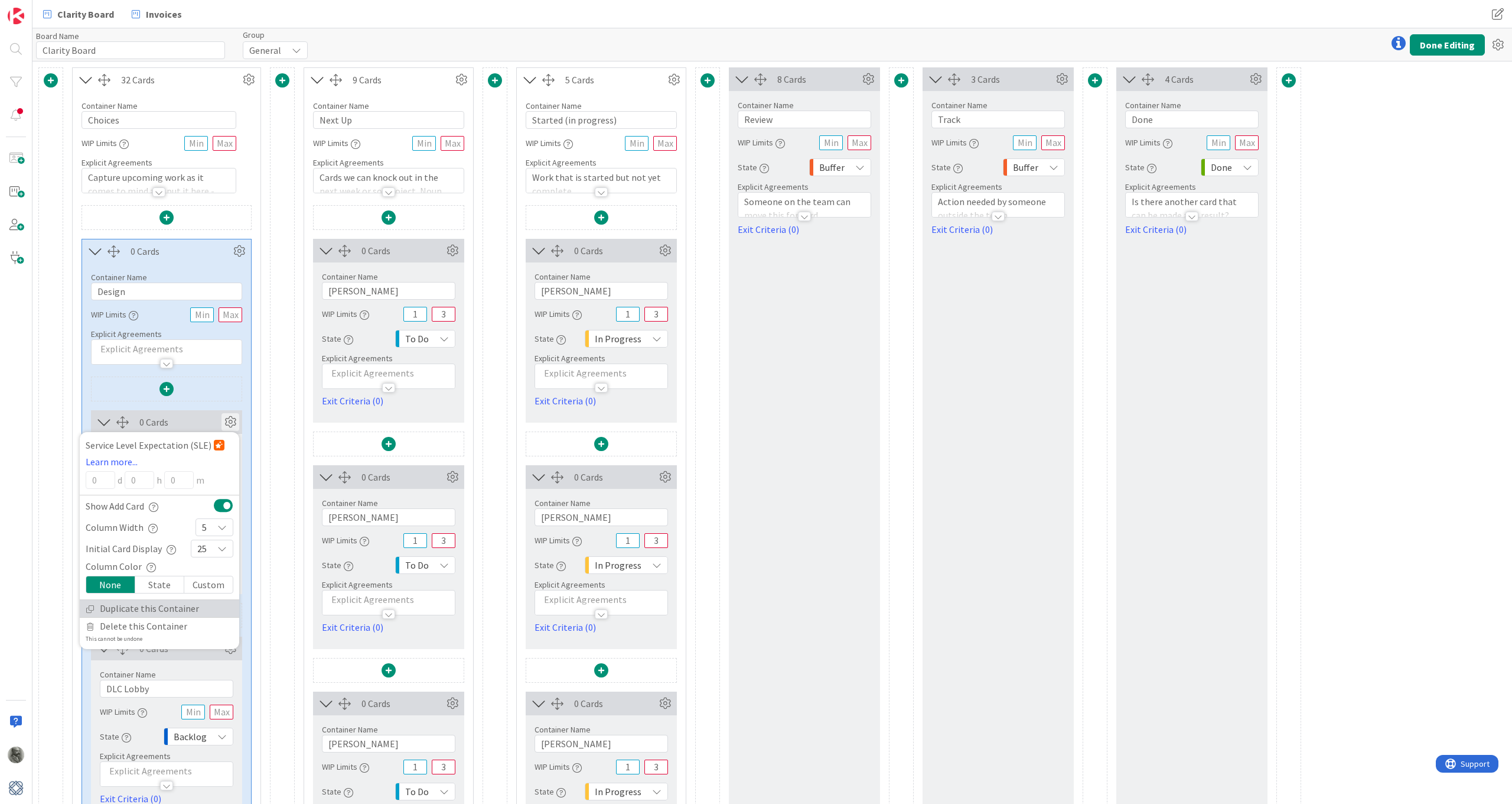
click at [145, 607] on link "Duplicate this Container" at bounding box center [160, 608] width 160 height 17
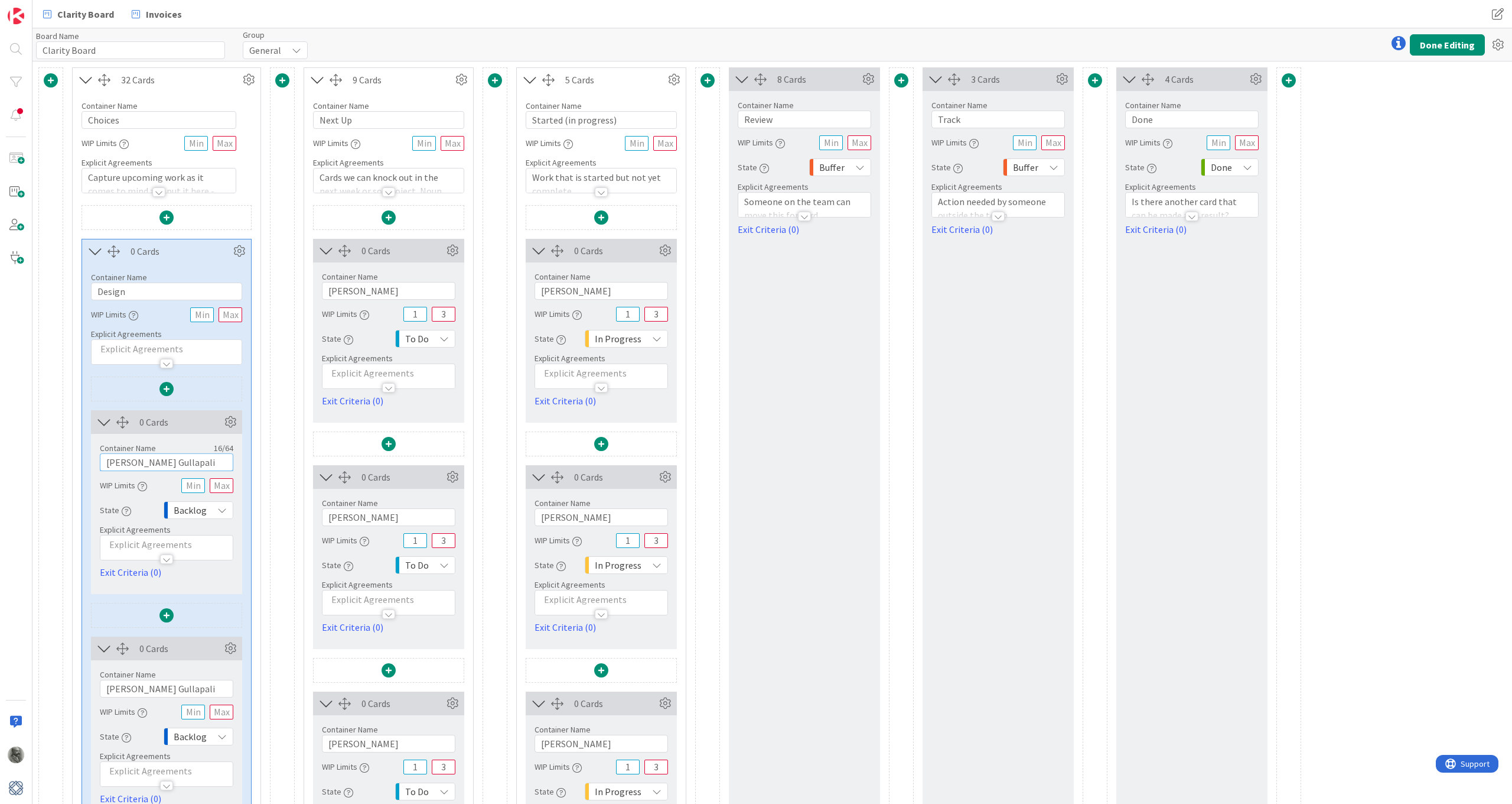
drag, startPoint x: 181, startPoint y: 463, endPoint x: 80, endPoint y: 455, distance: 101.3
click at [1457, 47] on button "Done Editing" at bounding box center [1447, 45] width 75 height 21
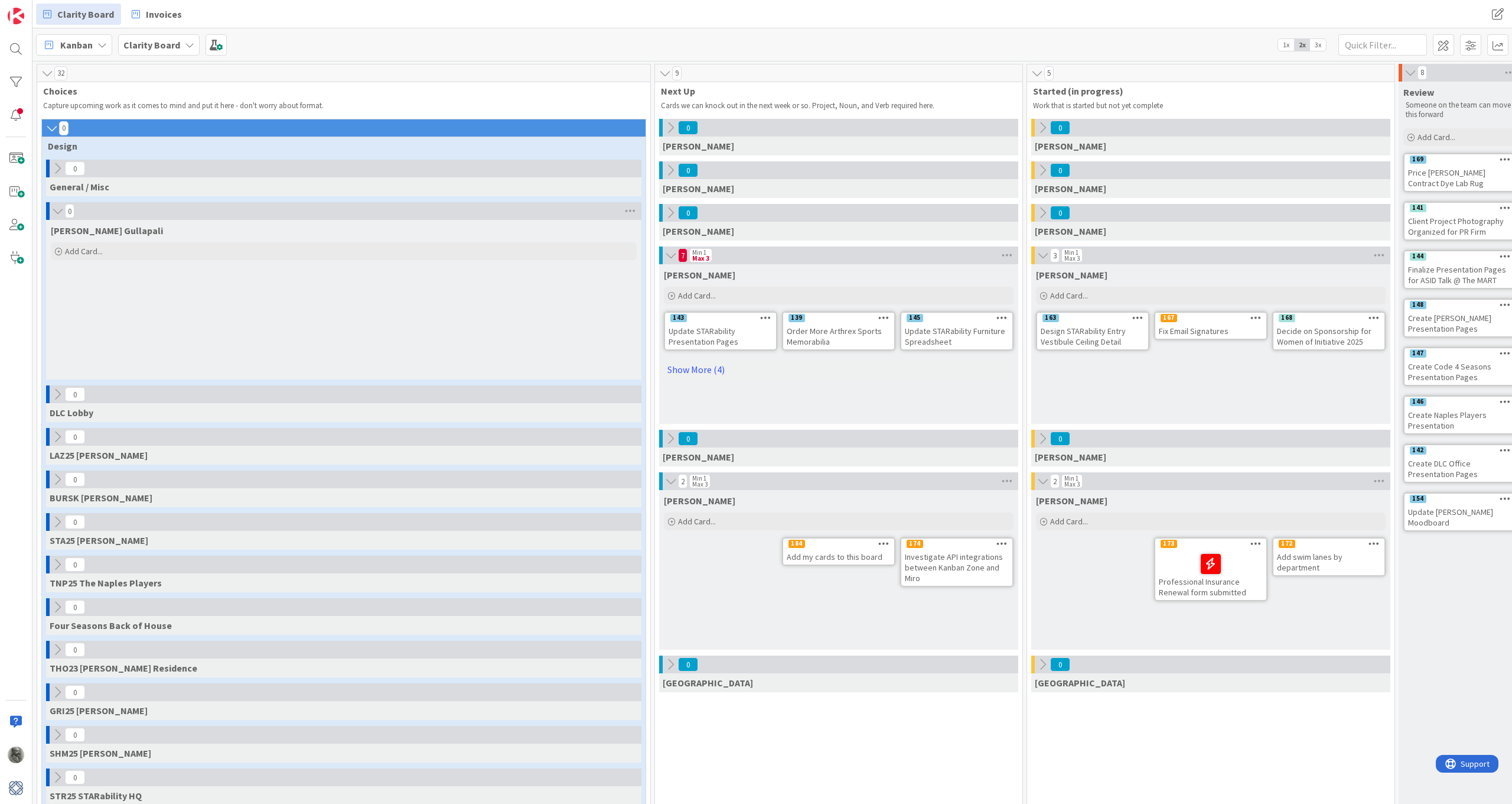
click at [59, 212] on icon at bounding box center [58, 210] width 13 height 12
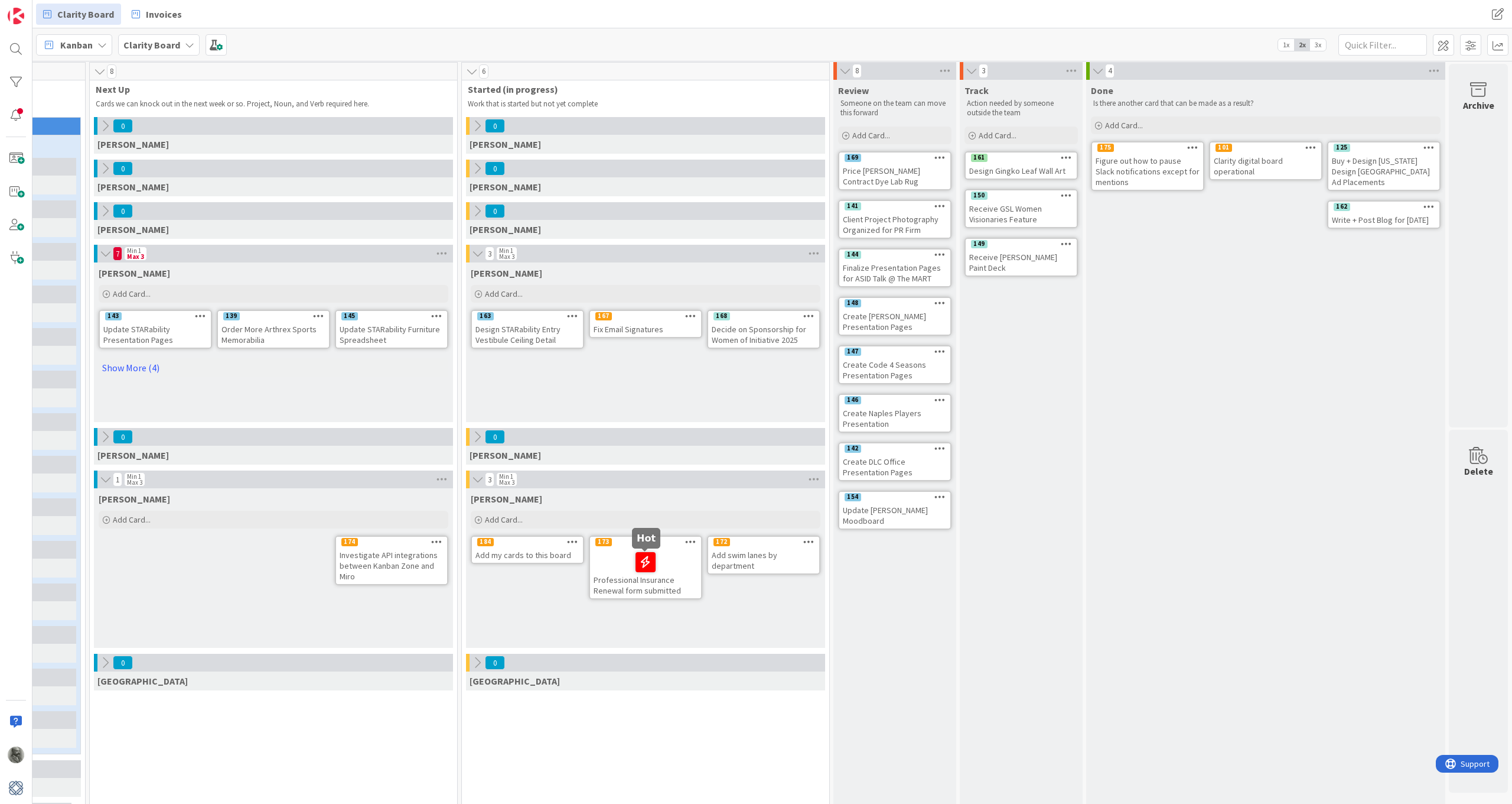
scroll to position [2, 566]
click at [1308, 205] on icon at bounding box center [1311, 206] width 12 height 8
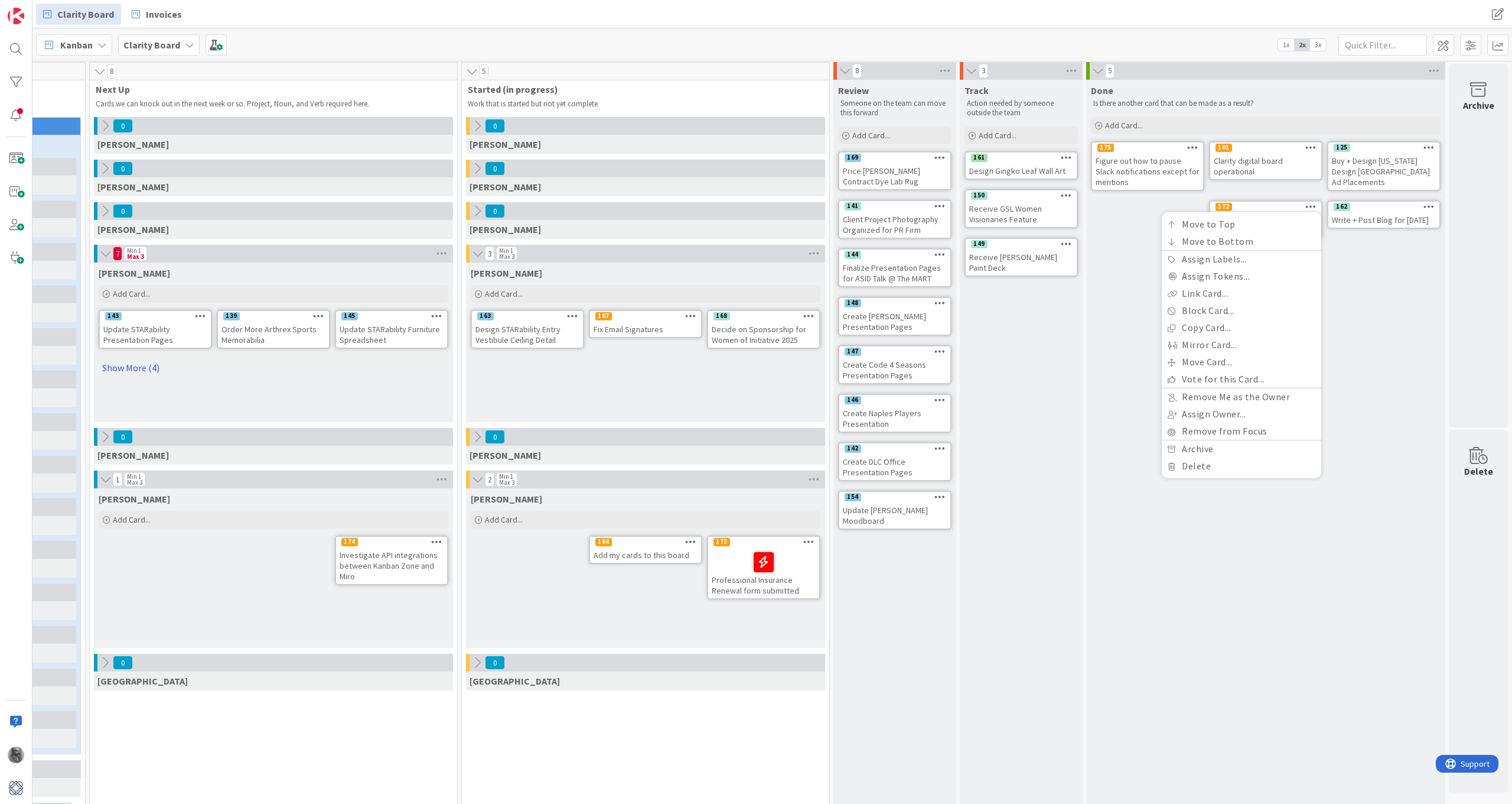
click at [1291, 506] on div "Done Is there another card that can be made as a result? Add Card... 125 Buy + …" at bounding box center [1266, 652] width 359 height 1145
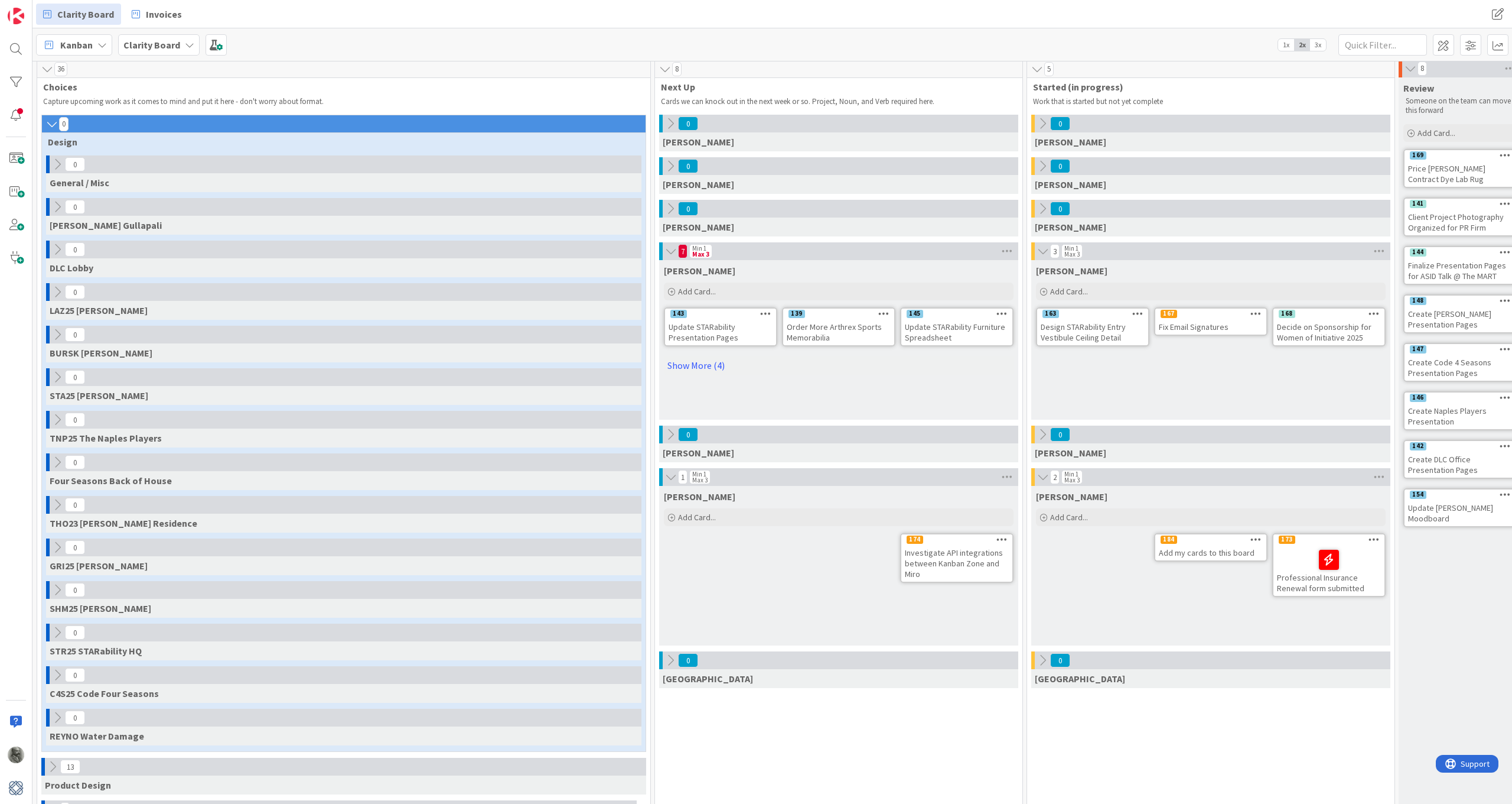
scroll to position [4, 0]
click at [47, 69] on icon at bounding box center [47, 68] width 13 height 12
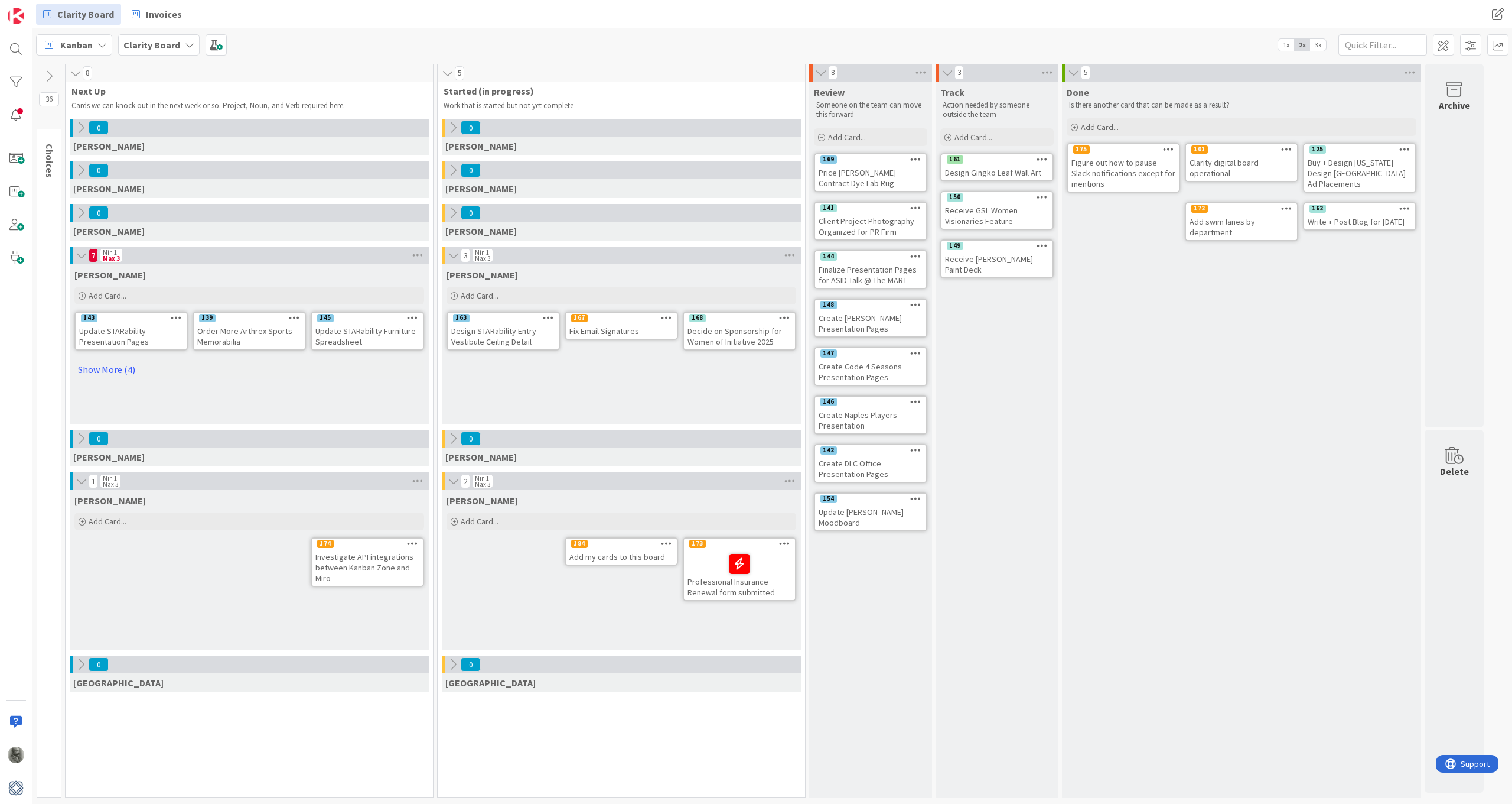
scroll to position [0, 0]
click at [485, 522] on span "Add Card..." at bounding box center [480, 521] width 38 height 11
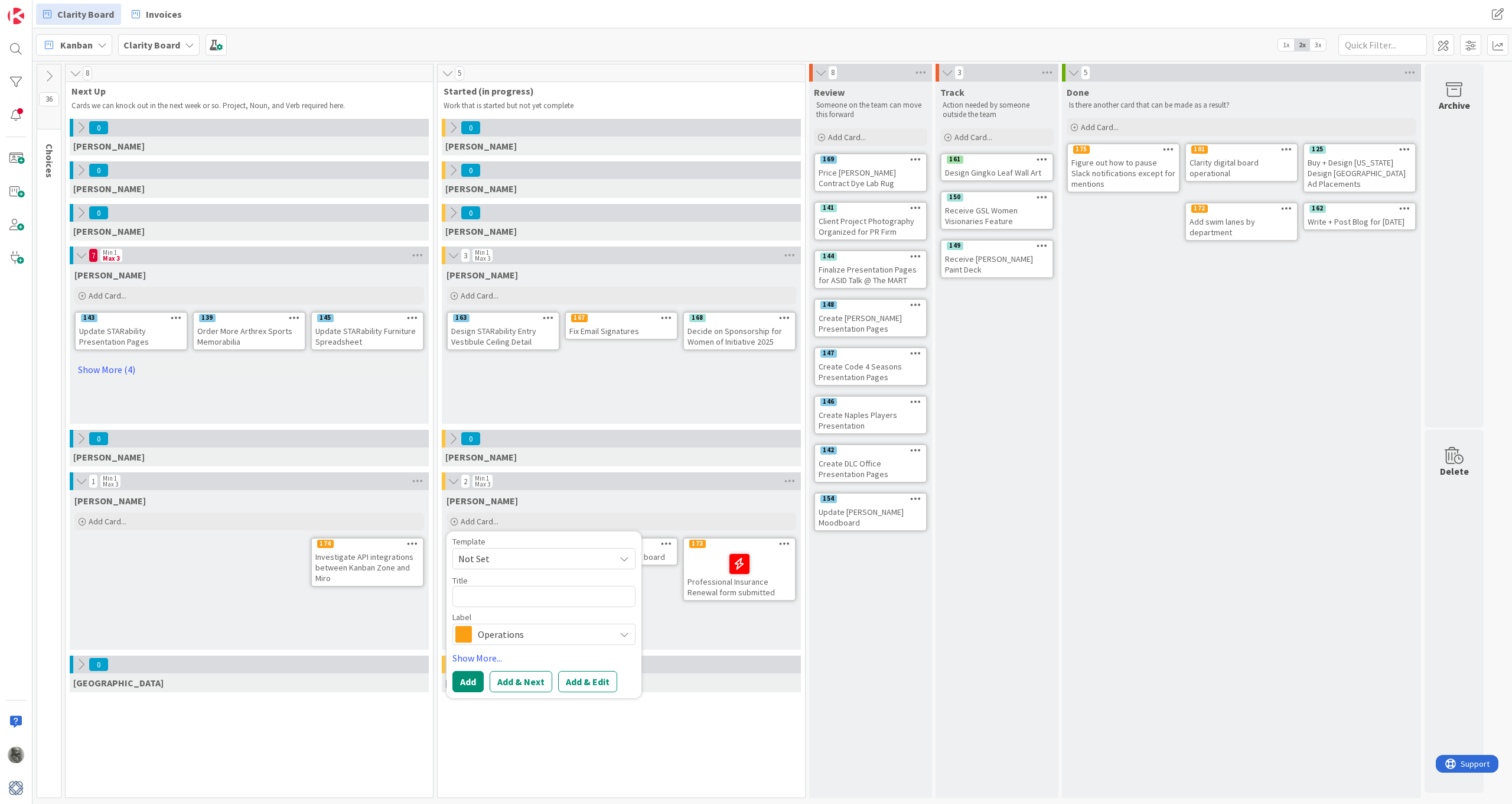
click at [511, 631] on span "Operations" at bounding box center [543, 634] width 131 height 16
click at [505, 744] on span "Finance" at bounding box center [568, 747] width 144 height 18
click at [503, 600] on textarea at bounding box center [544, 596] width 183 height 21
click at [455, 684] on button "Add" at bounding box center [468, 681] width 31 height 21
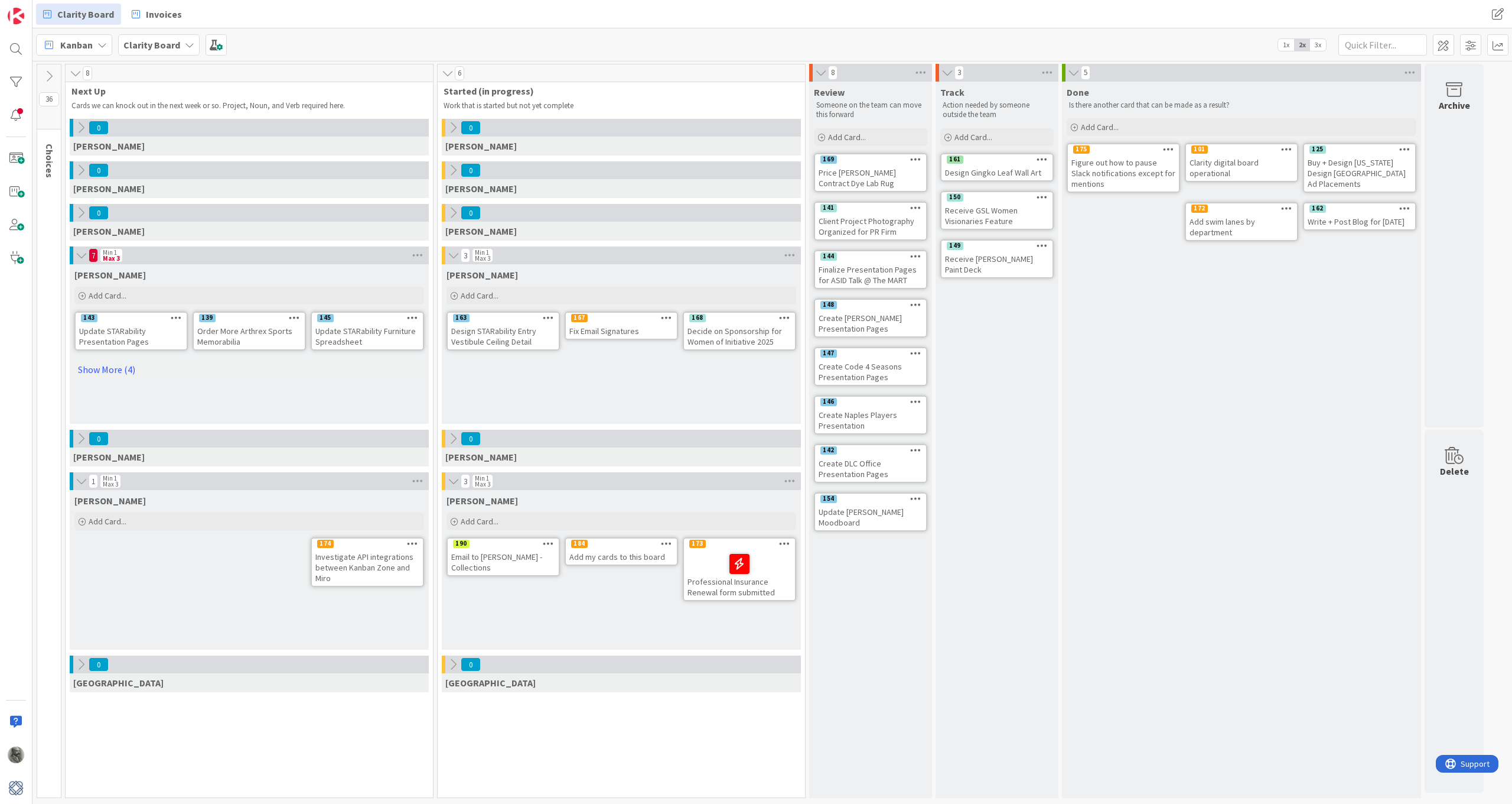
click at [548, 539] on icon at bounding box center [548, 543] width 12 height 8
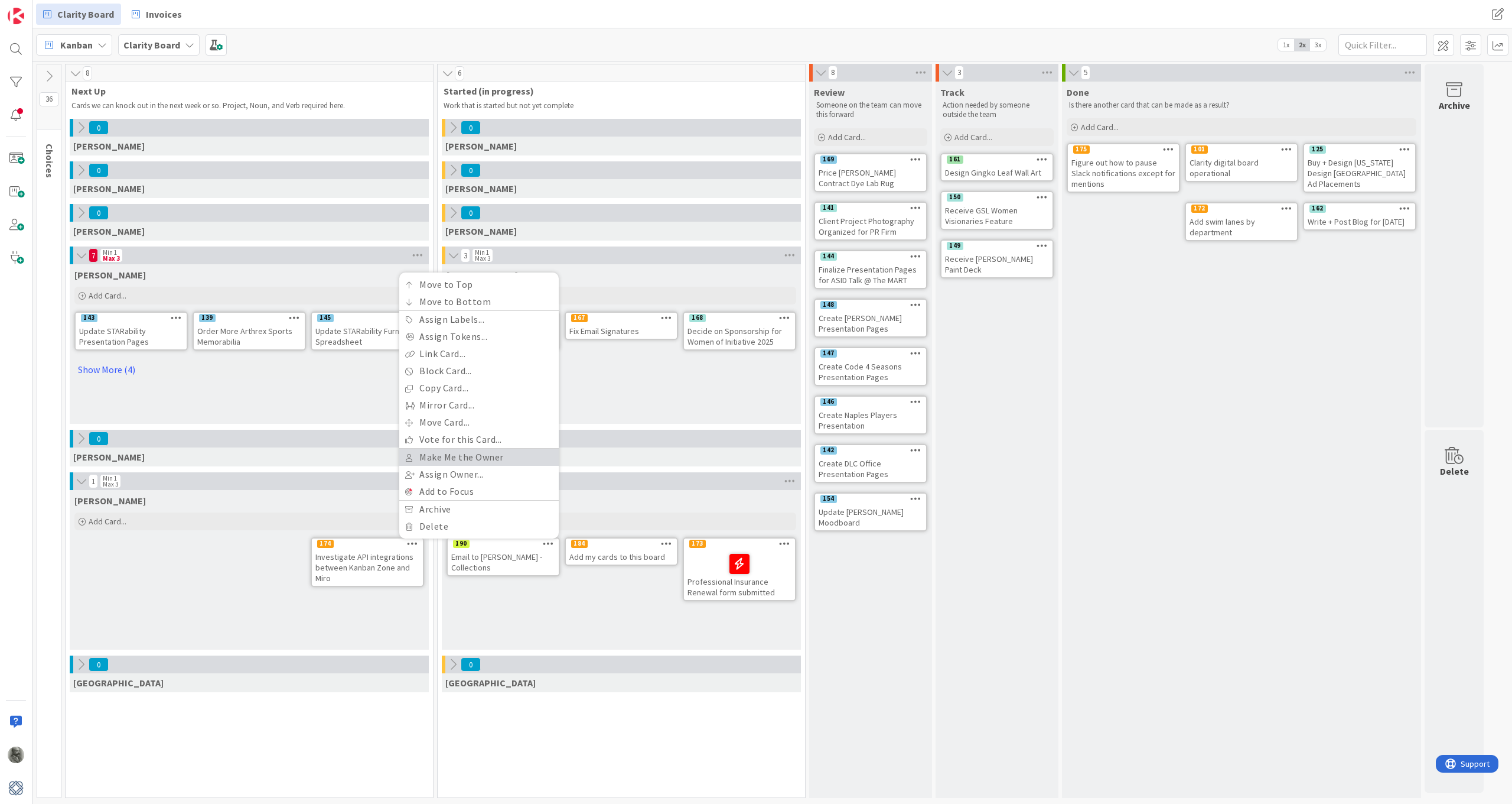
click at [465, 455] on link "Make Me the Owner" at bounding box center [479, 457] width 160 height 17
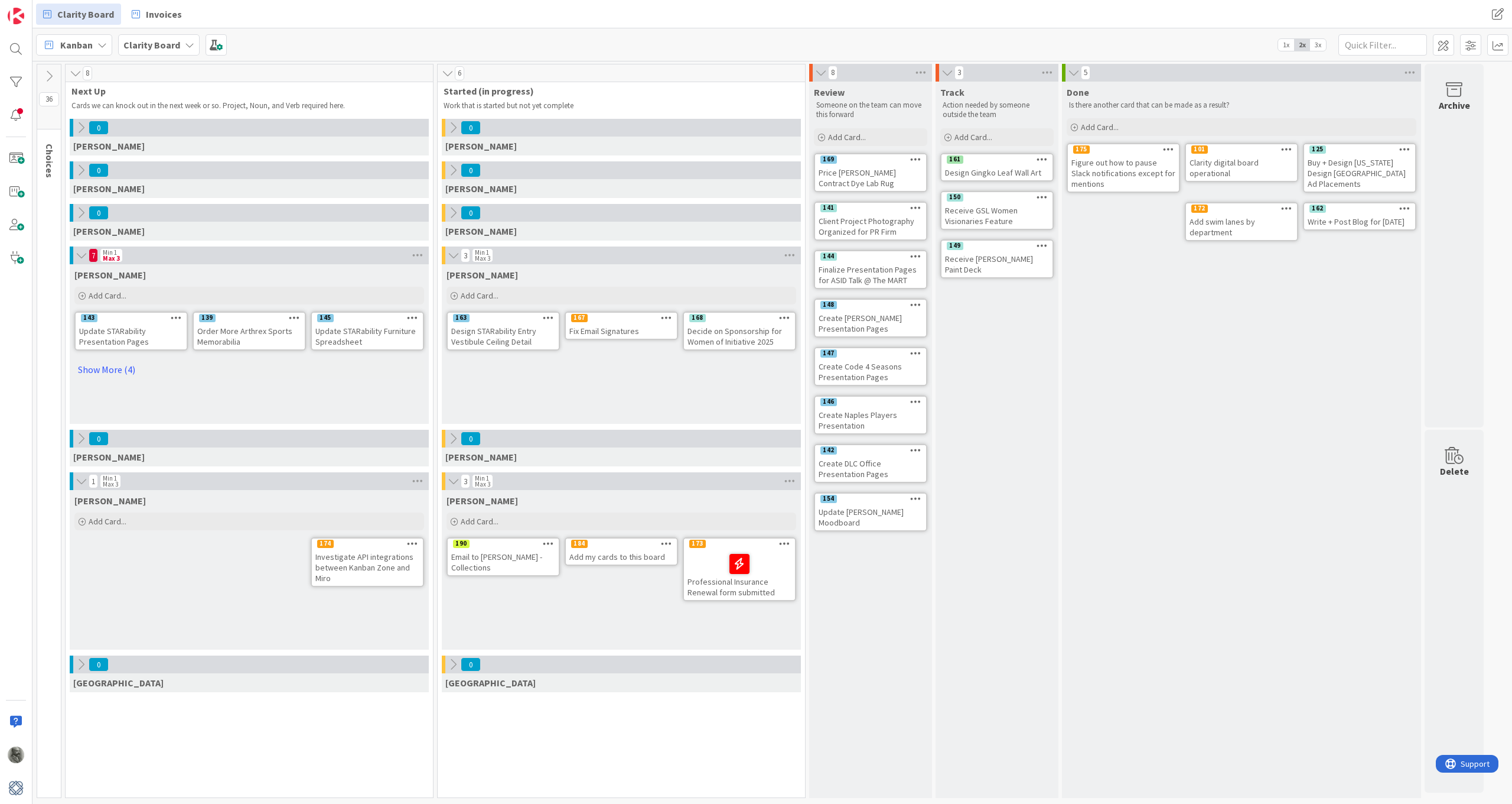
click at [551, 542] on icon at bounding box center [548, 543] width 12 height 8
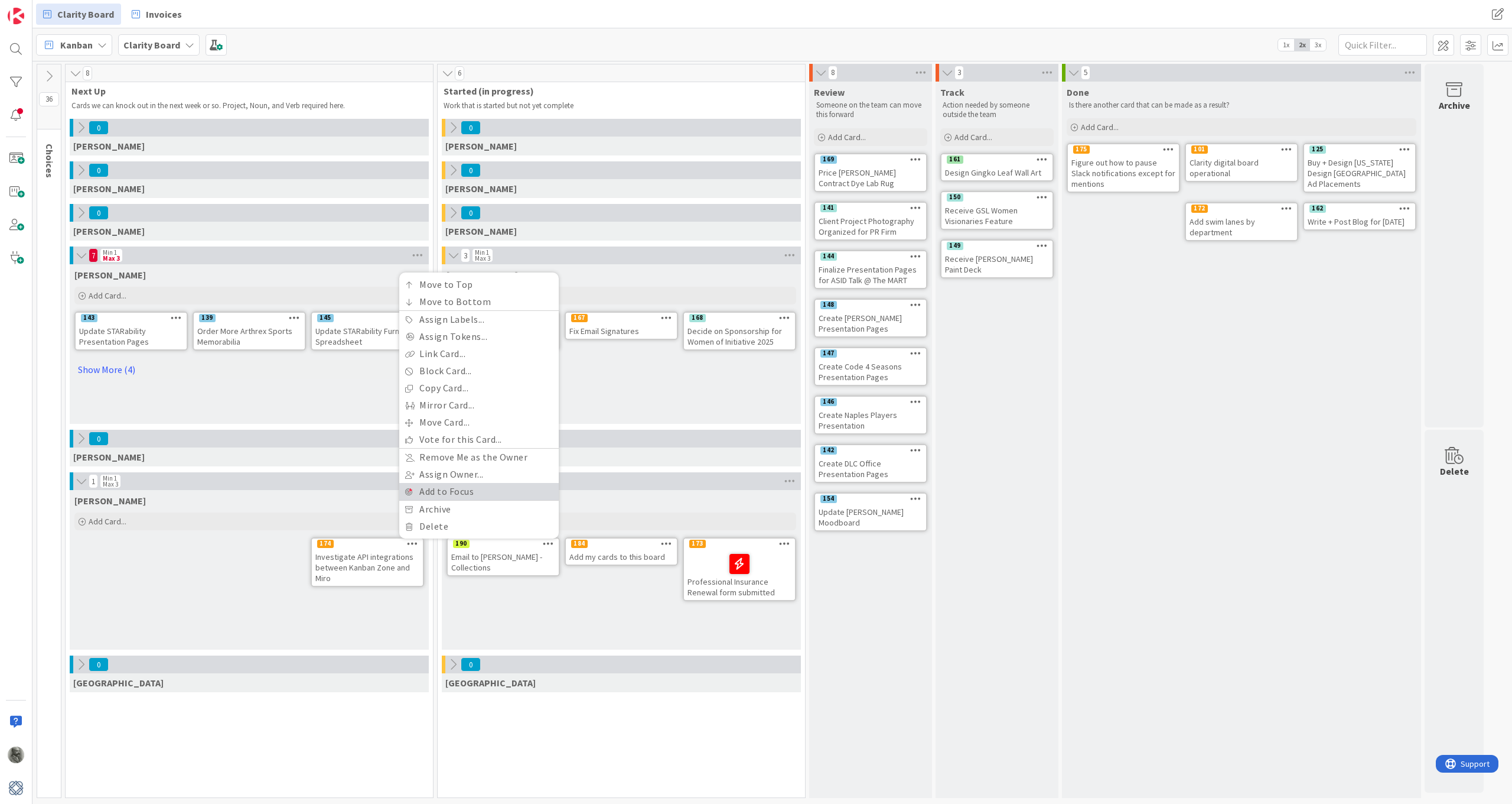
click at [455, 490] on link "Add to Focus" at bounding box center [479, 491] width 160 height 17
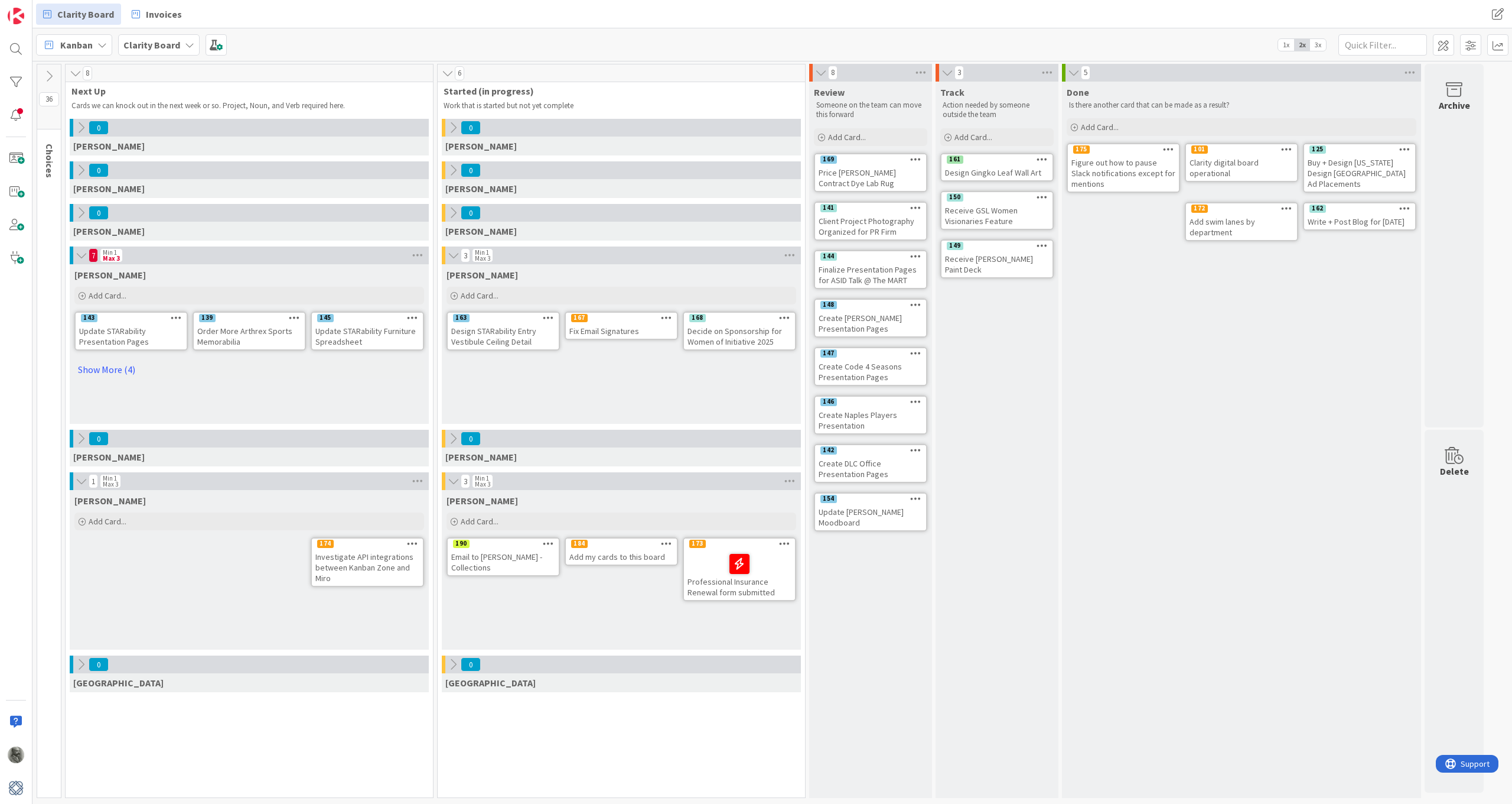
click at [80, 43] on span "Kanban" at bounding box center [76, 45] width 32 height 14
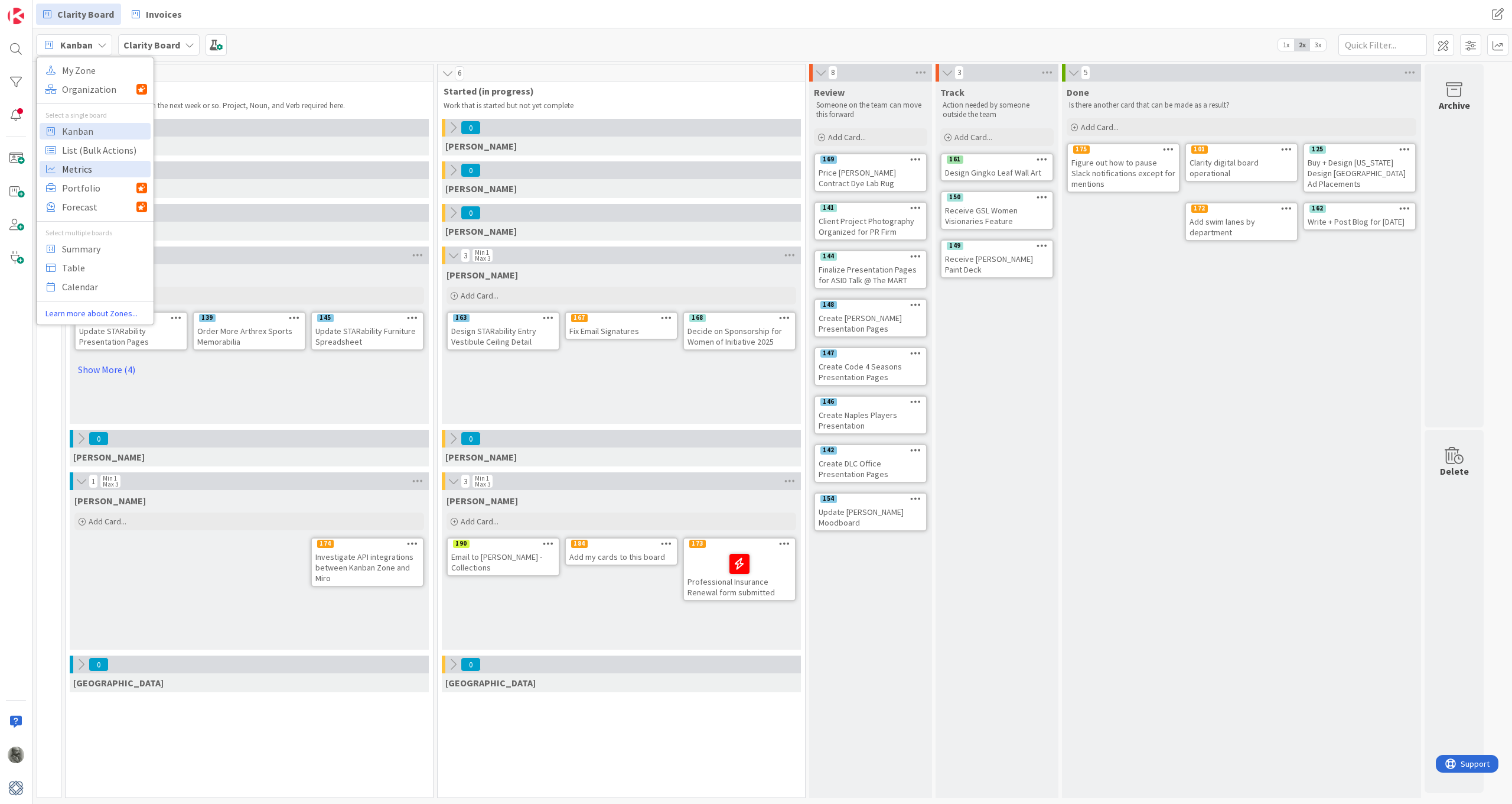
click at [77, 170] on span "Metrics" at bounding box center [105, 169] width 85 height 18
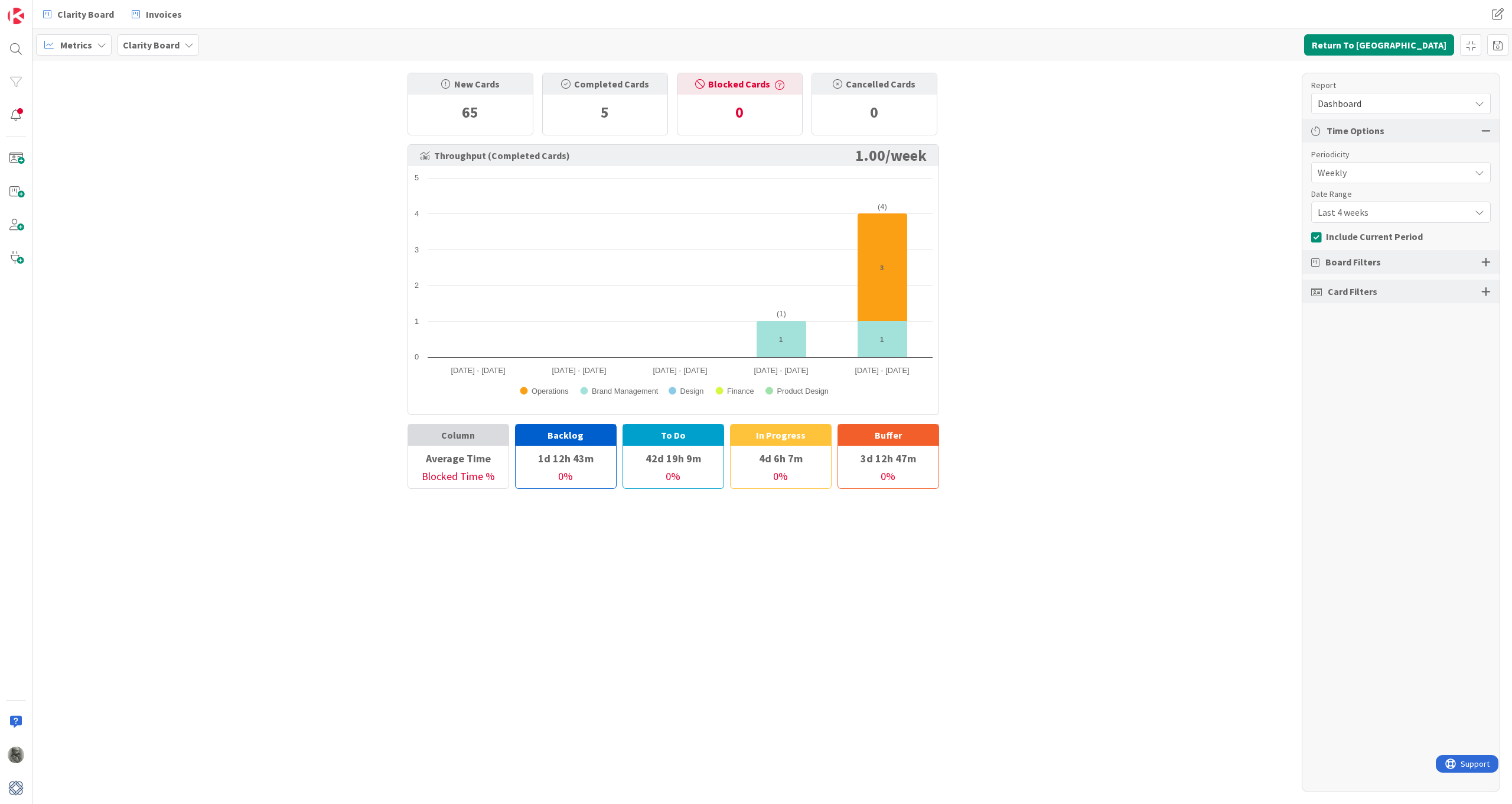
click at [1354, 181] on span "Last 4 weeks" at bounding box center [1391, 173] width 147 height 16
click at [1353, 204] on span "Last 4 weeks" at bounding box center [1391, 213] width 145 height 16
click at [1353, 174] on span "Weekly" at bounding box center [1391, 173] width 147 height 16
click at [1344, 226] on span "Monthly" at bounding box center [1408, 222] width 149 height 18
click at [329, 44] on link "Refresh" at bounding box center [334, 45] width 48 height 16
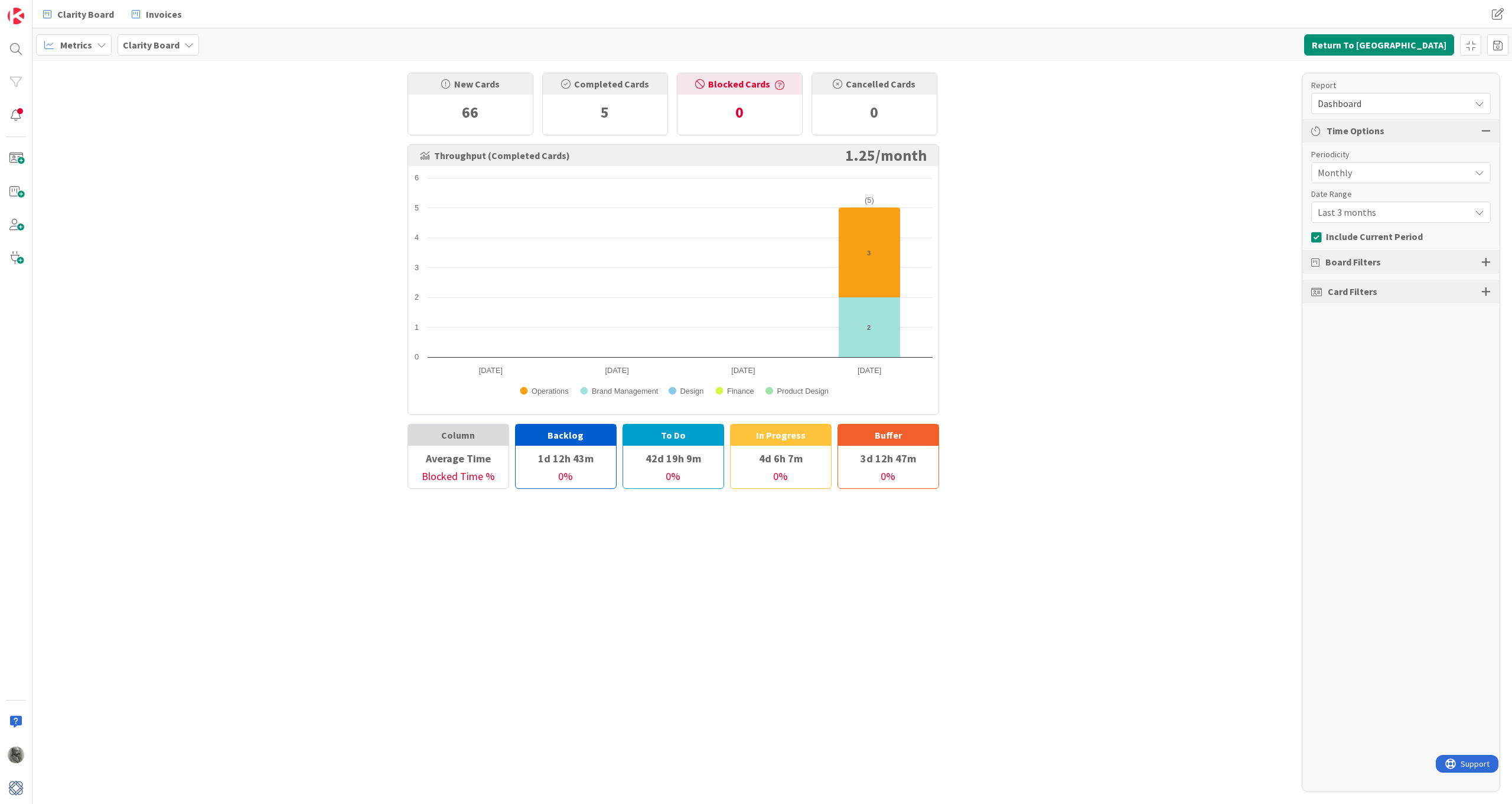
click at [1365, 174] on span "Monthly" at bounding box center [1391, 173] width 147 height 16
click at [1346, 263] on span "Daily" at bounding box center [1408, 265] width 149 height 18
click at [318, 44] on link "Refresh" at bounding box center [334, 45] width 48 height 16
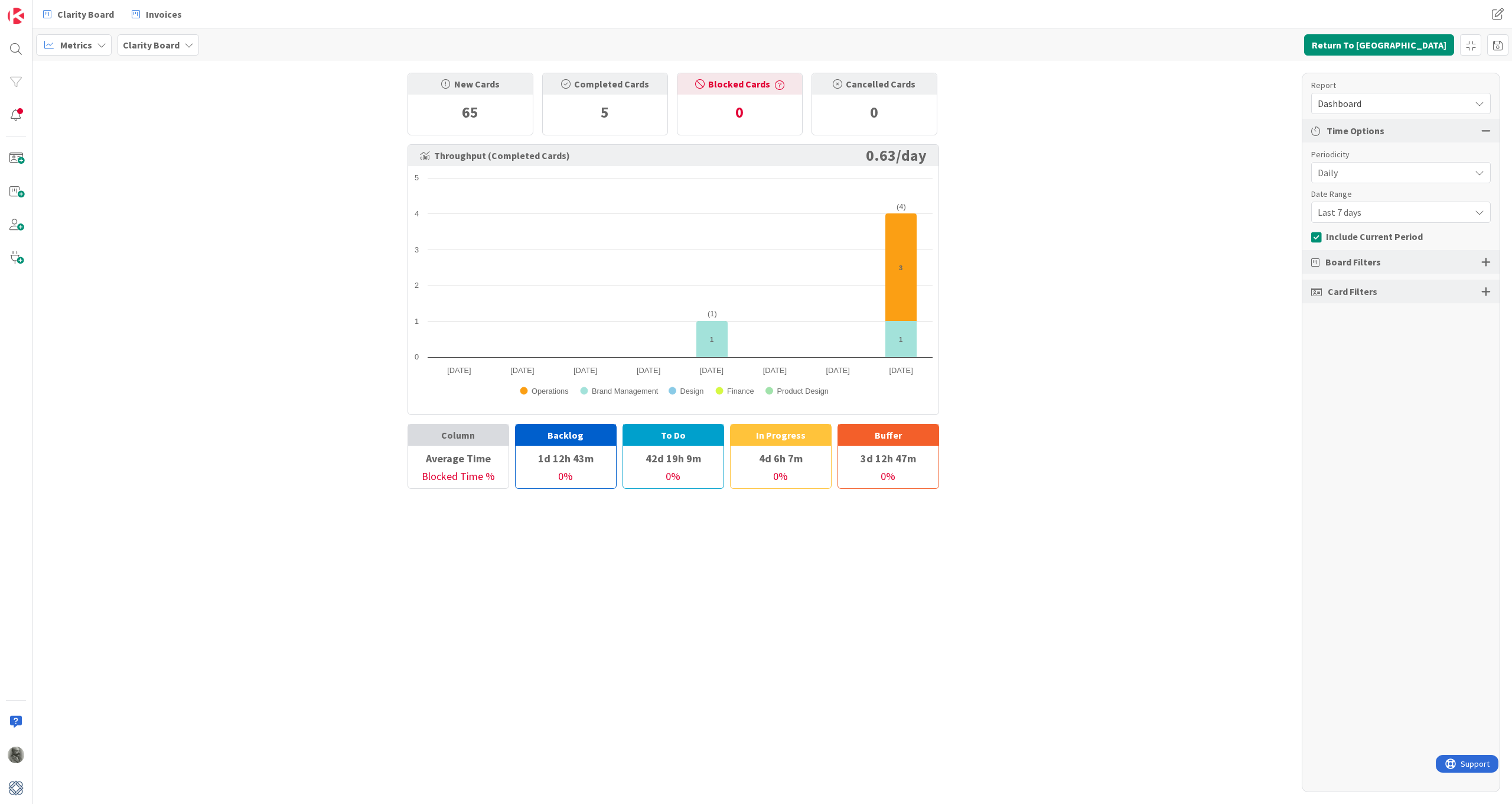
click at [161, 47] on b "Clarity Board" at bounding box center [152, 45] width 57 height 12
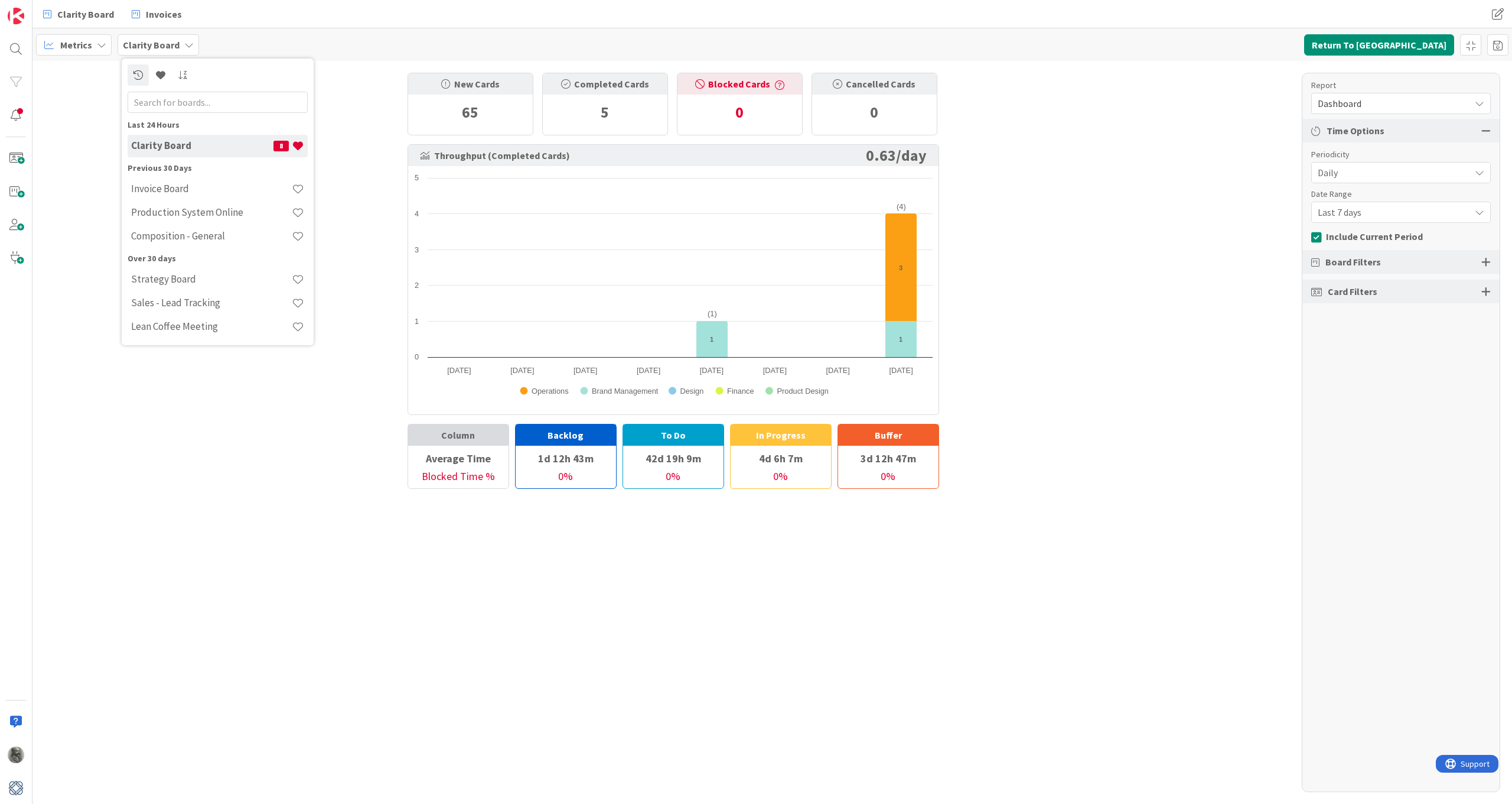
click at [161, 47] on b "Clarity Board" at bounding box center [152, 45] width 57 height 12
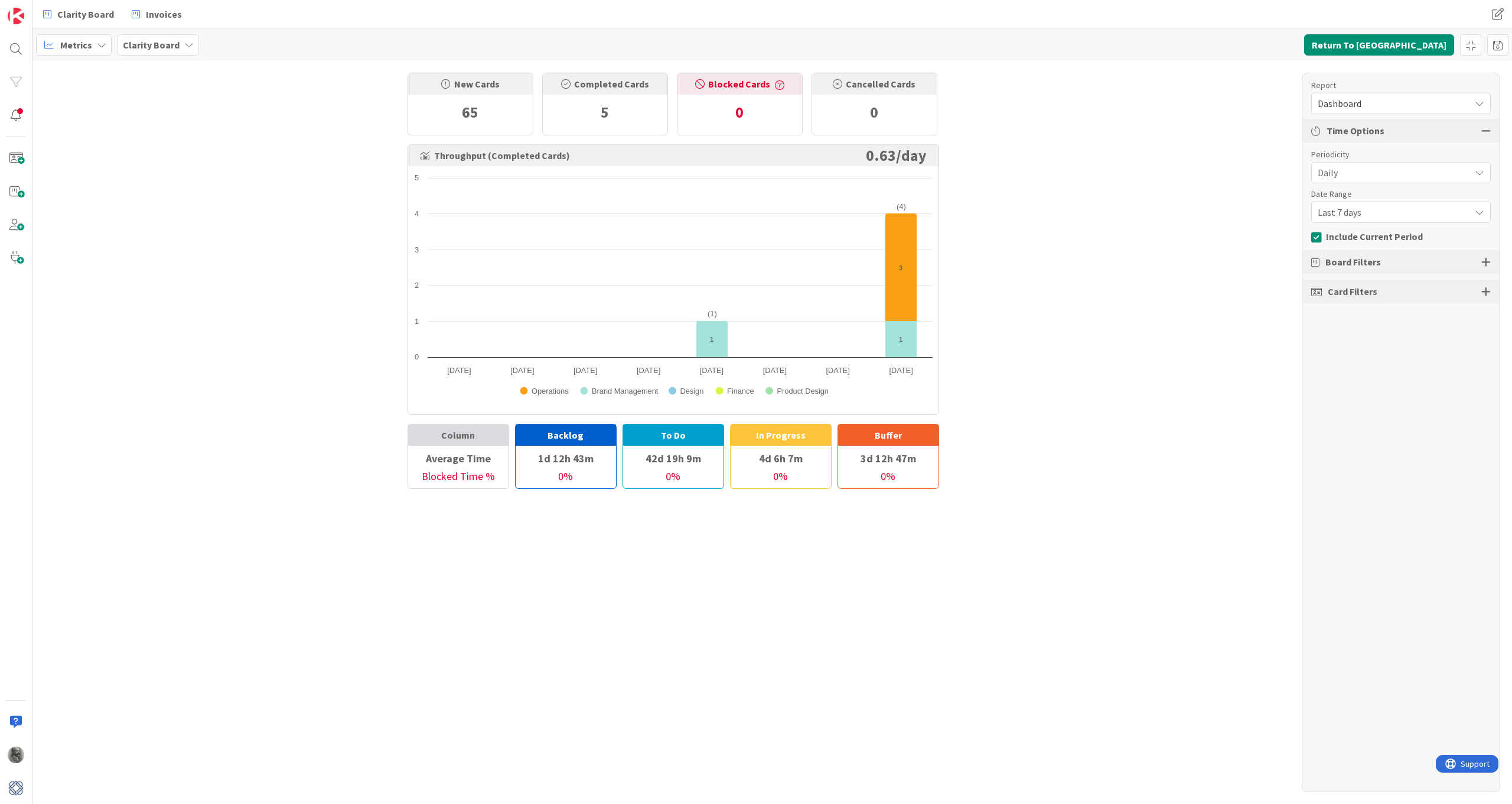
click at [87, 47] on span "Metrics" at bounding box center [76, 45] width 32 height 14
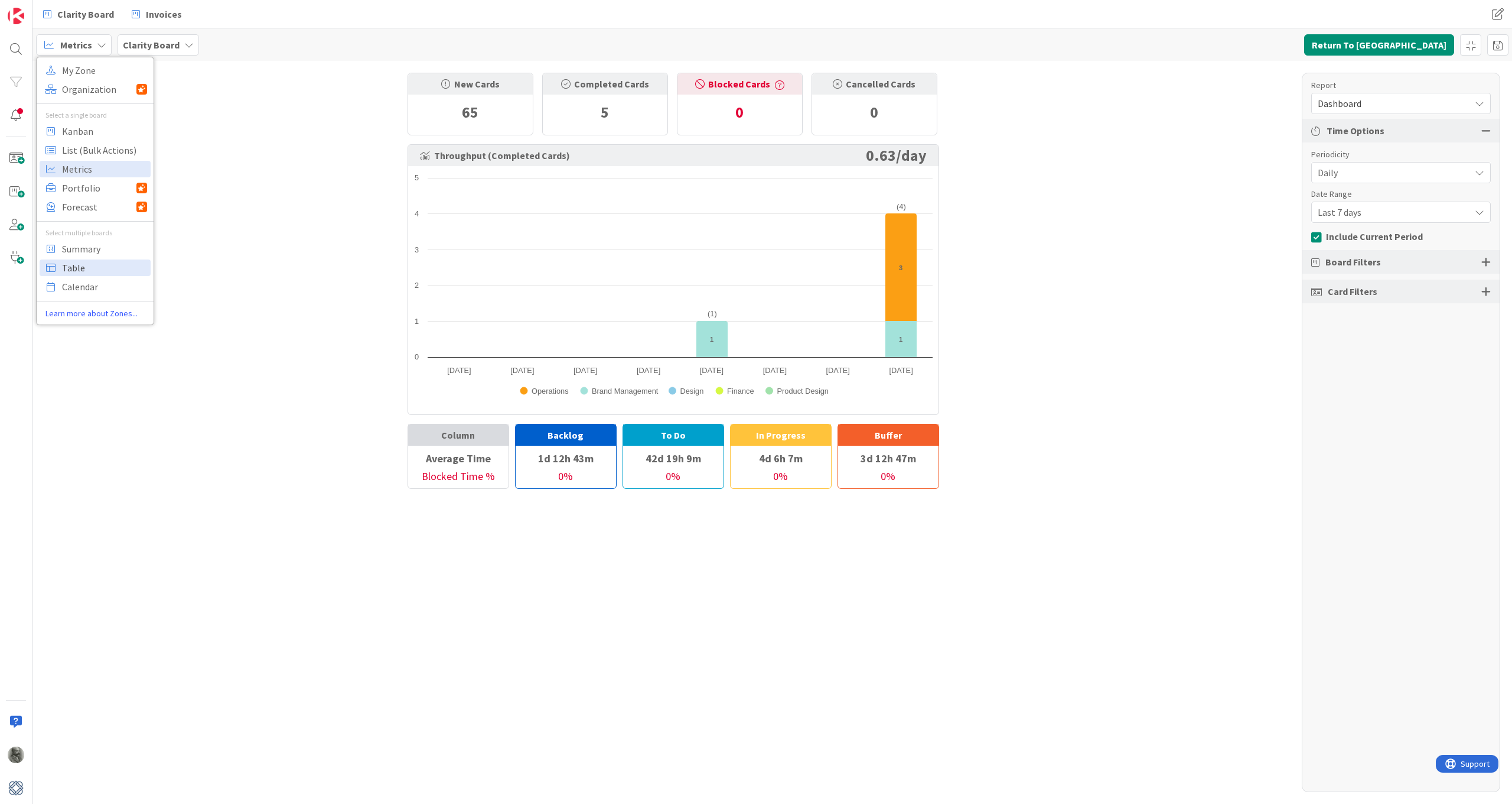
click at [83, 264] on span "Table" at bounding box center [105, 267] width 85 height 18
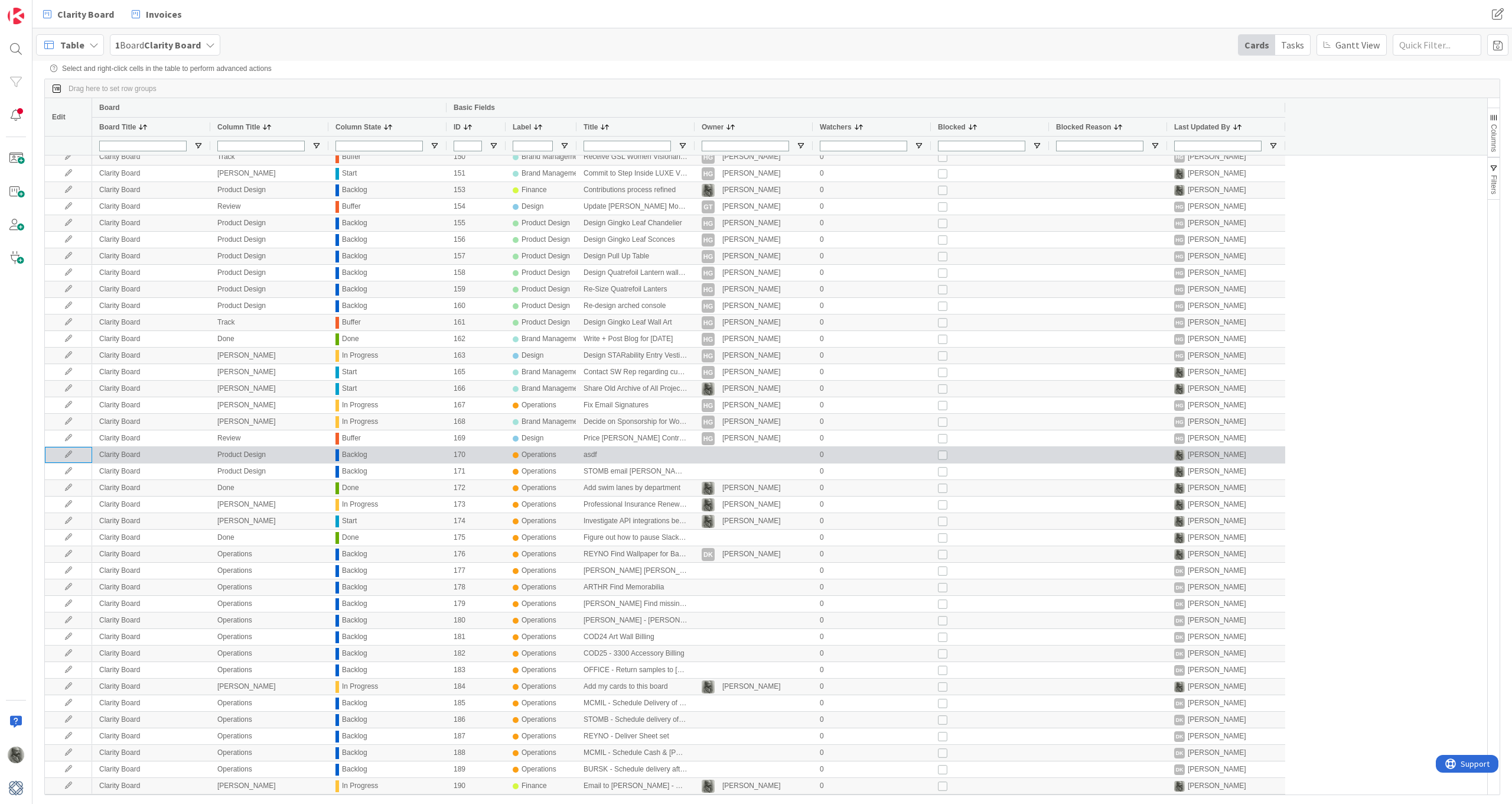
click at [68, 455] on icon at bounding box center [68, 454] width 18 height 7
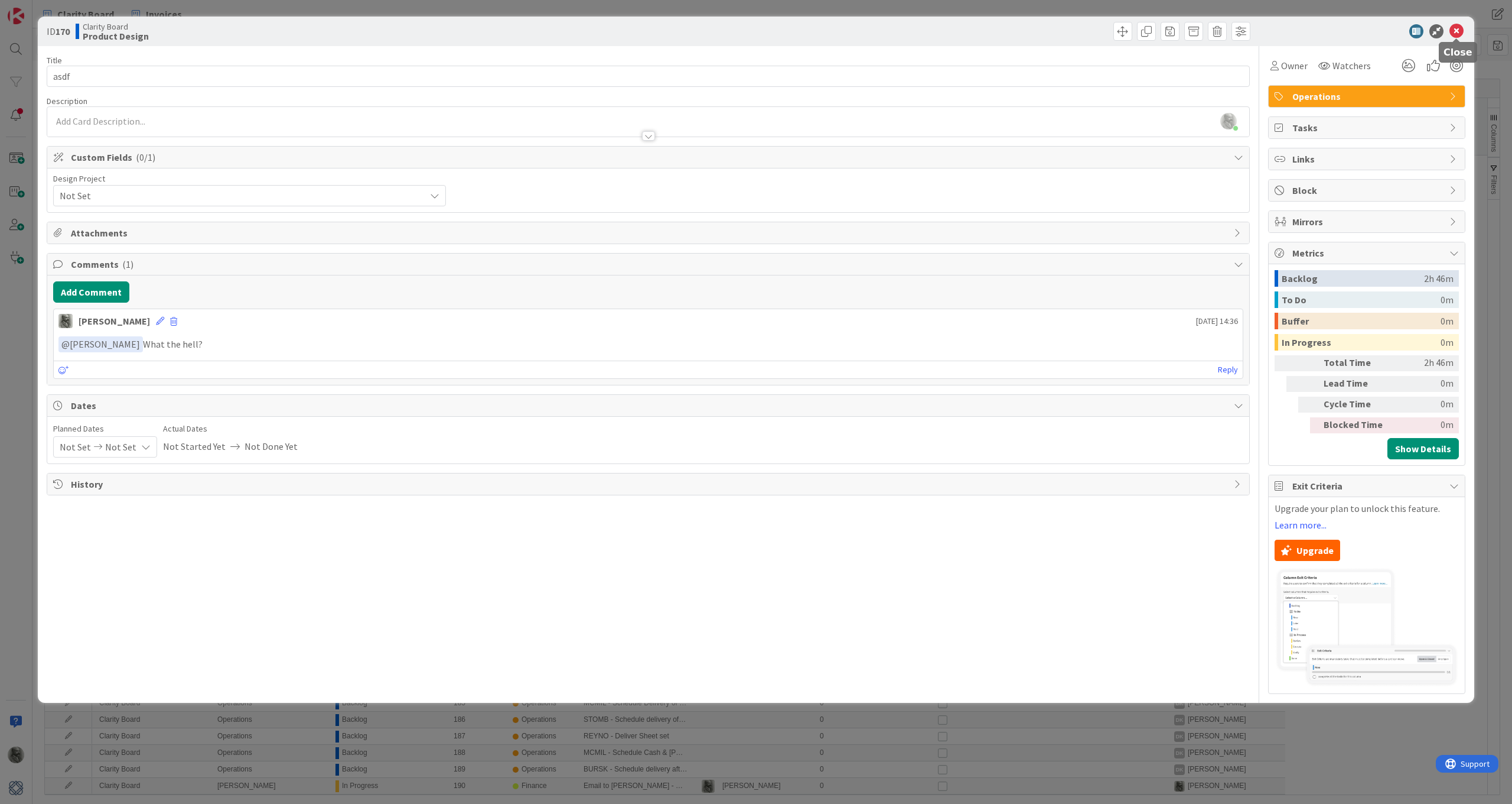
click at [1453, 34] on icon at bounding box center [1457, 31] width 14 height 14
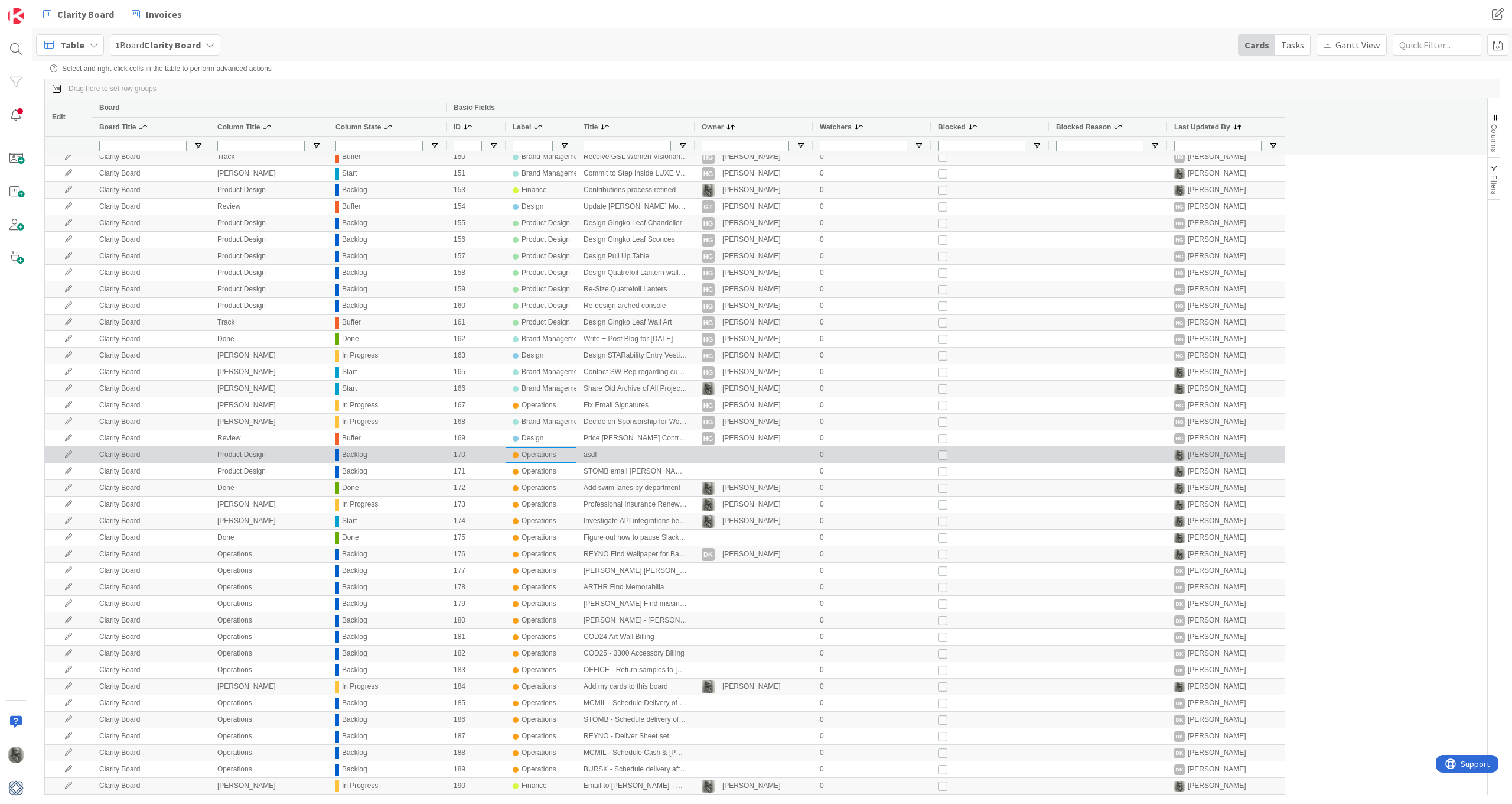
click at [547, 457] on div "Operations" at bounding box center [539, 455] width 35 height 15
click at [614, 454] on div "asdf" at bounding box center [635, 455] width 118 height 16
click at [614, 454] on input "asdf" at bounding box center [635, 455] width 117 height 15
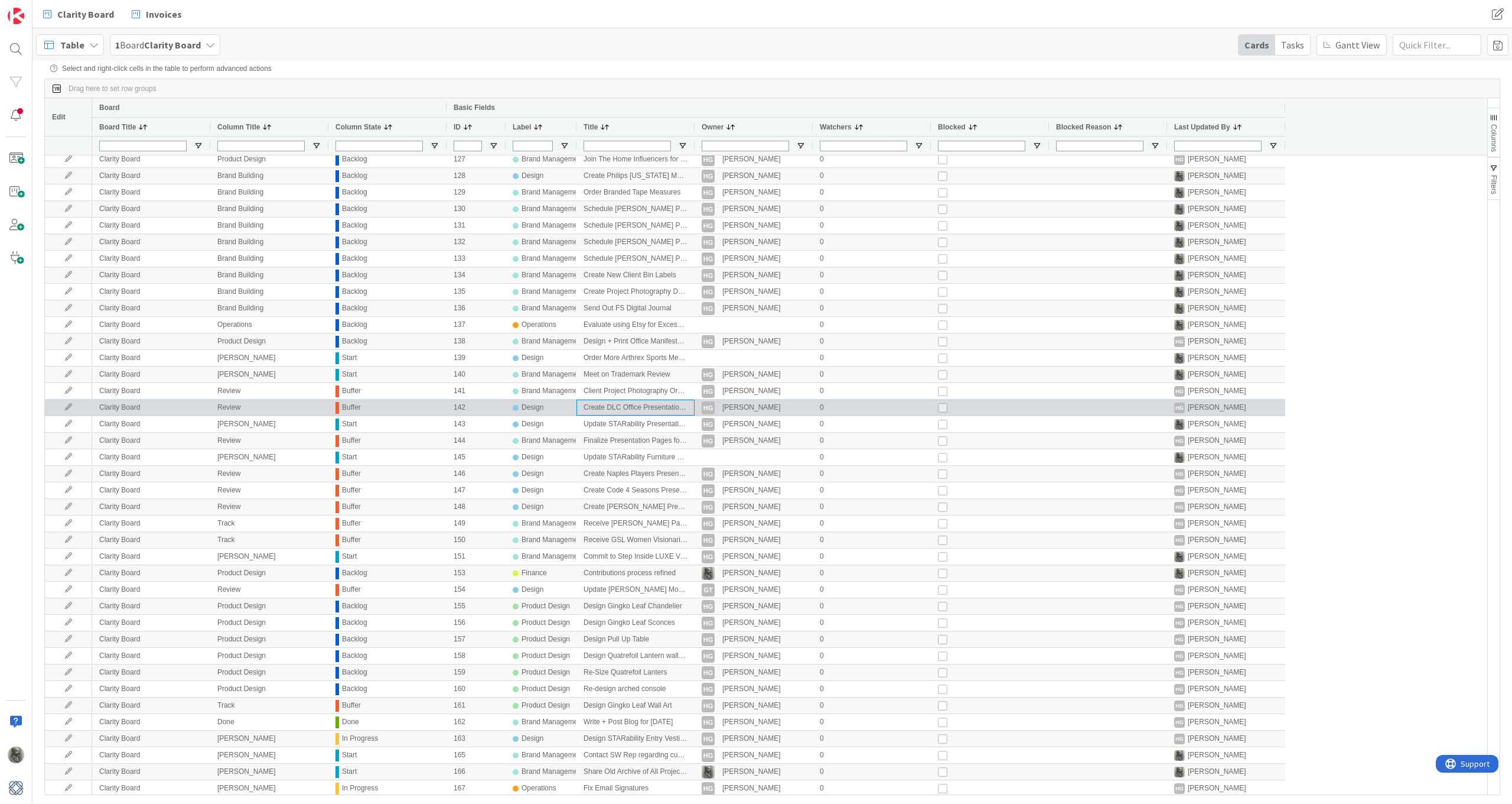
click at [603, 405] on div "Create DLC Office Presentation Pages" at bounding box center [635, 407] width 118 height 16
click at [350, 408] on div "Buffer" at bounding box center [352, 407] width 19 height 15
click at [346, 408] on div "Buffer" at bounding box center [352, 407] width 19 height 15
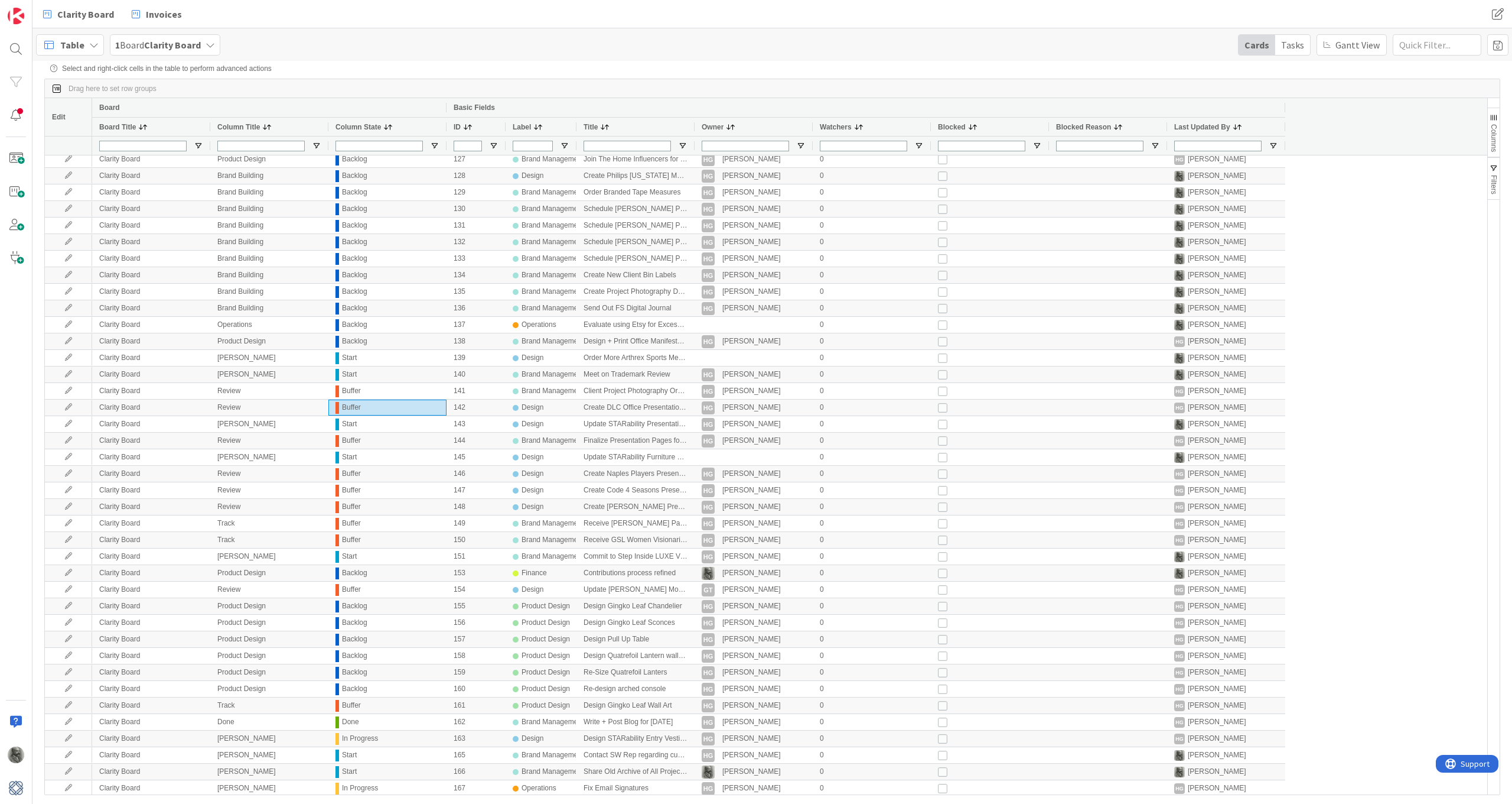
click at [70, 43] on span "Table" at bounding box center [72, 45] width 24 height 14
click at [87, 287] on span "Calendar" at bounding box center [105, 286] width 85 height 18
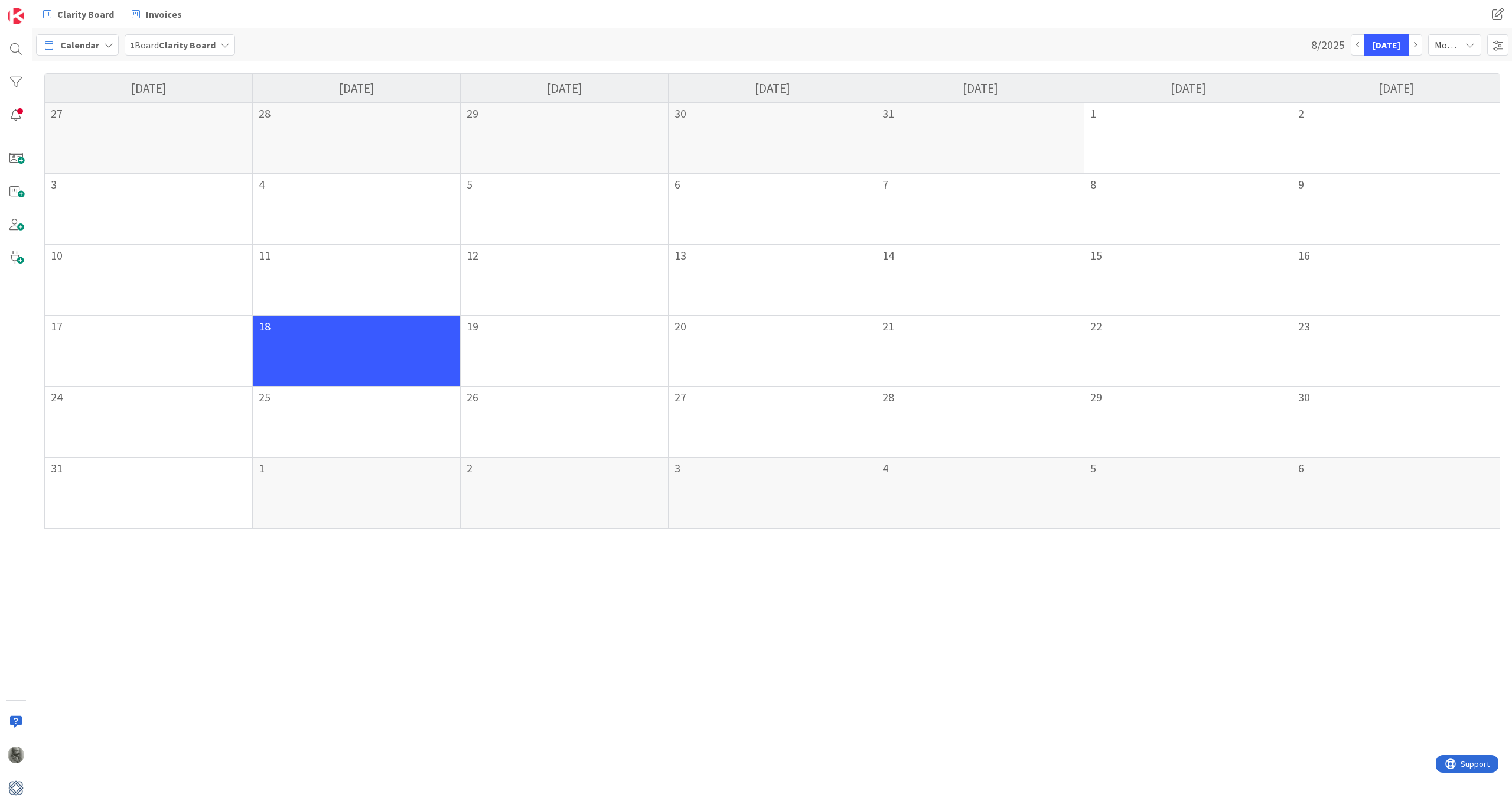
click at [99, 44] on div "Calendar" at bounding box center [77, 45] width 83 height 21
click at [91, 69] on span "My Zone" at bounding box center [105, 70] width 85 height 18
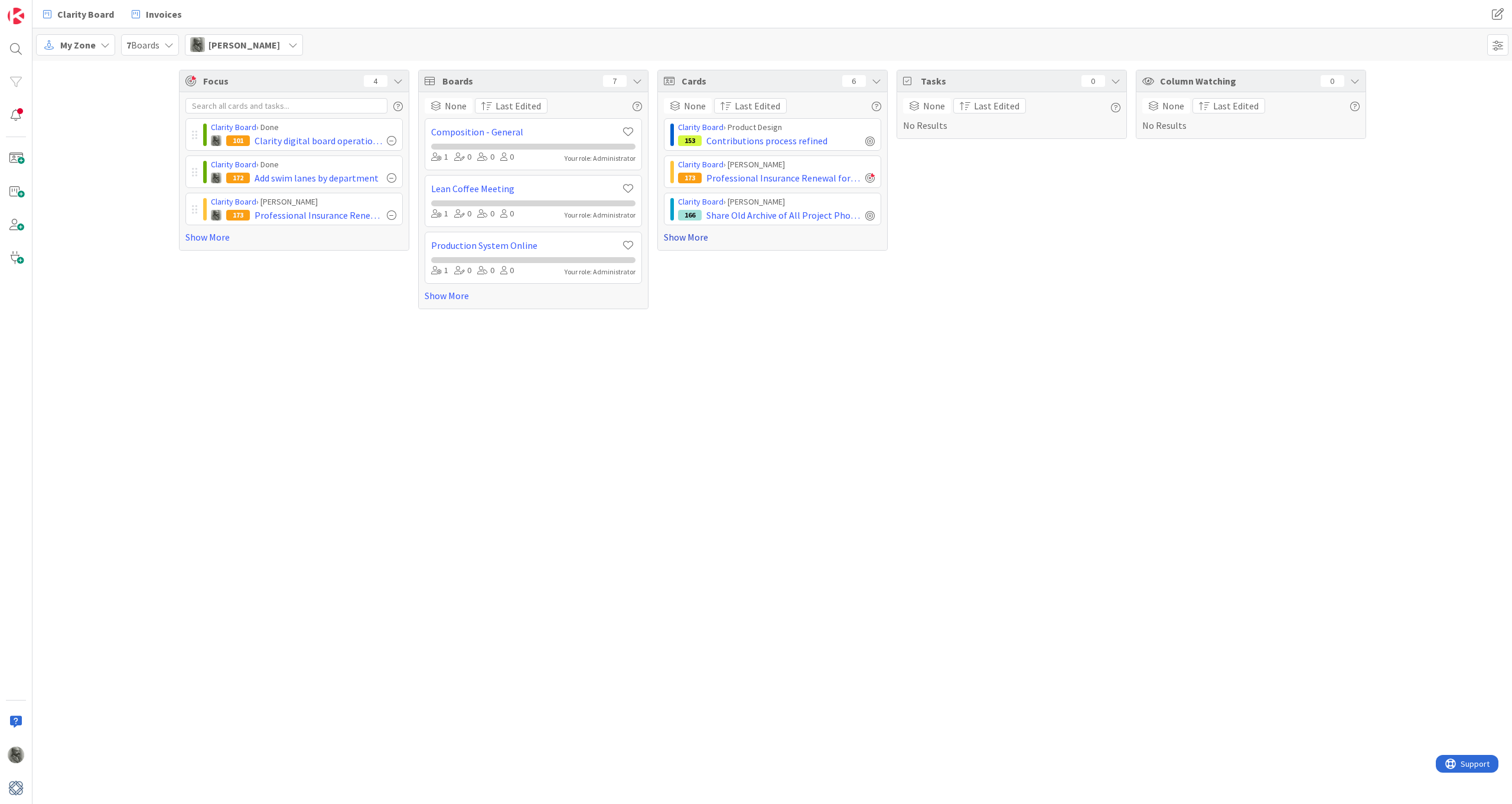
click at [695, 233] on link "Show More" at bounding box center [772, 237] width 217 height 14
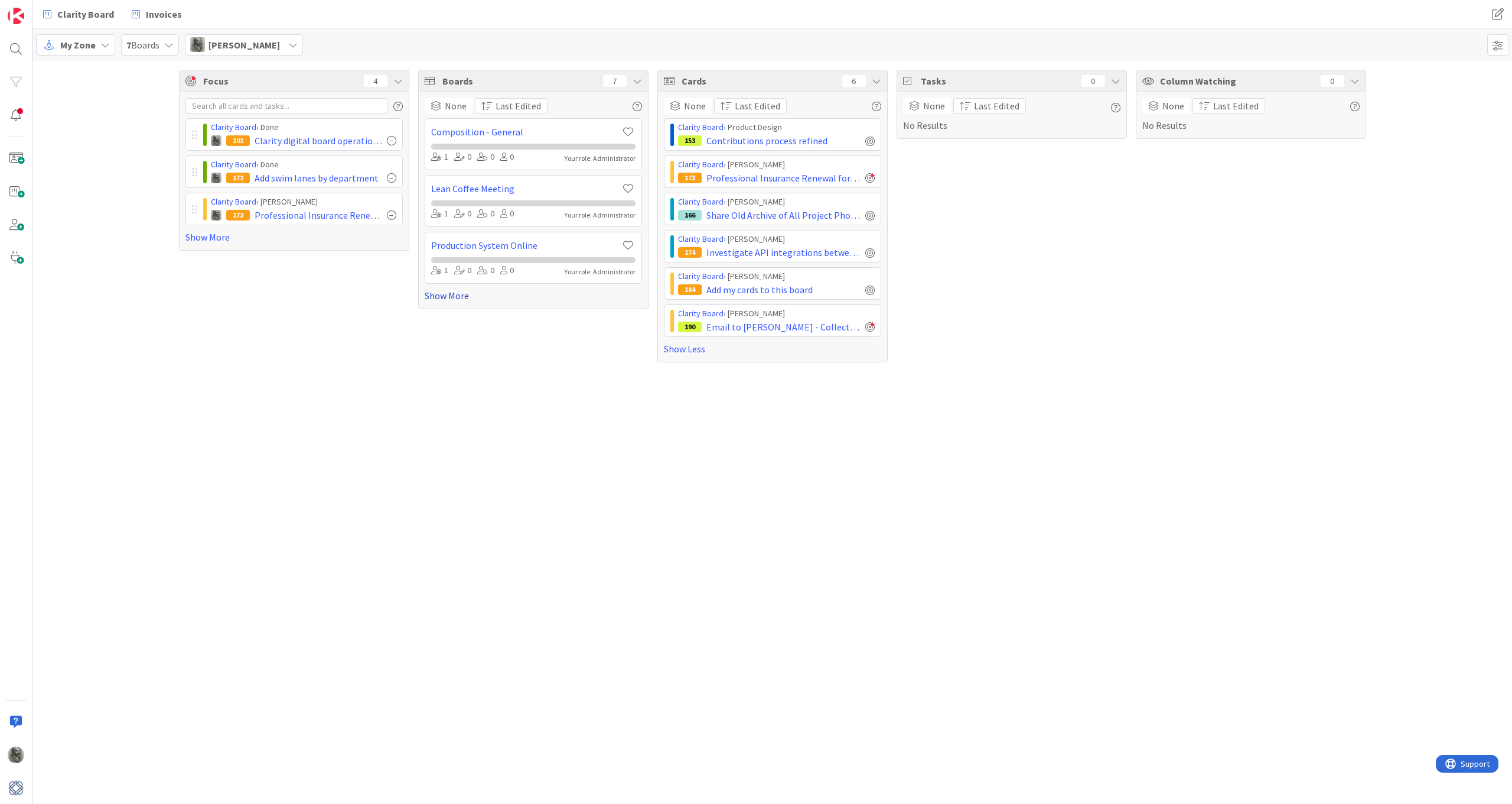
click at [459, 292] on link "Show More" at bounding box center [533, 295] width 217 height 14
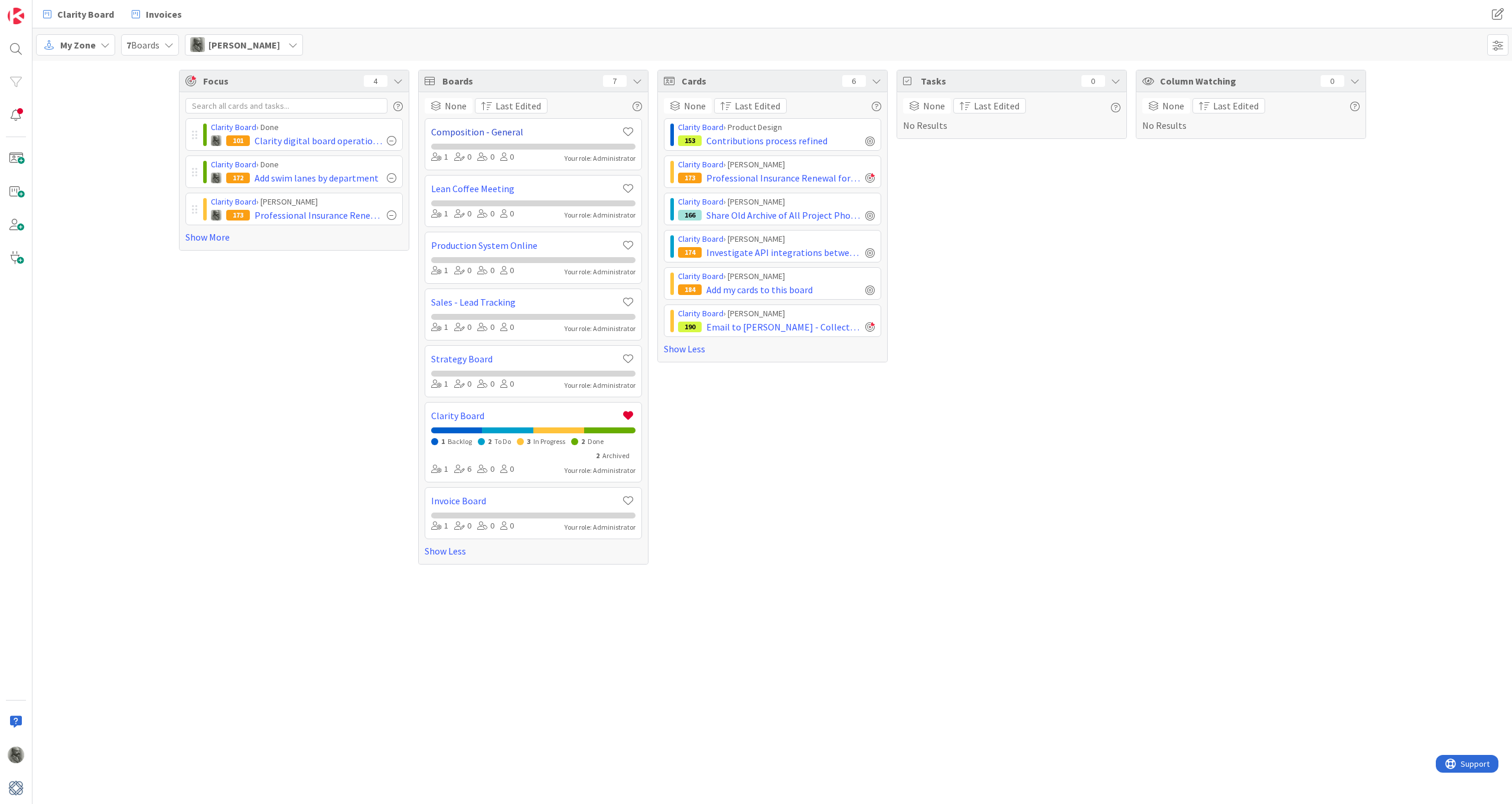
click at [472, 130] on link "Composition - General" at bounding box center [526, 131] width 190 height 14
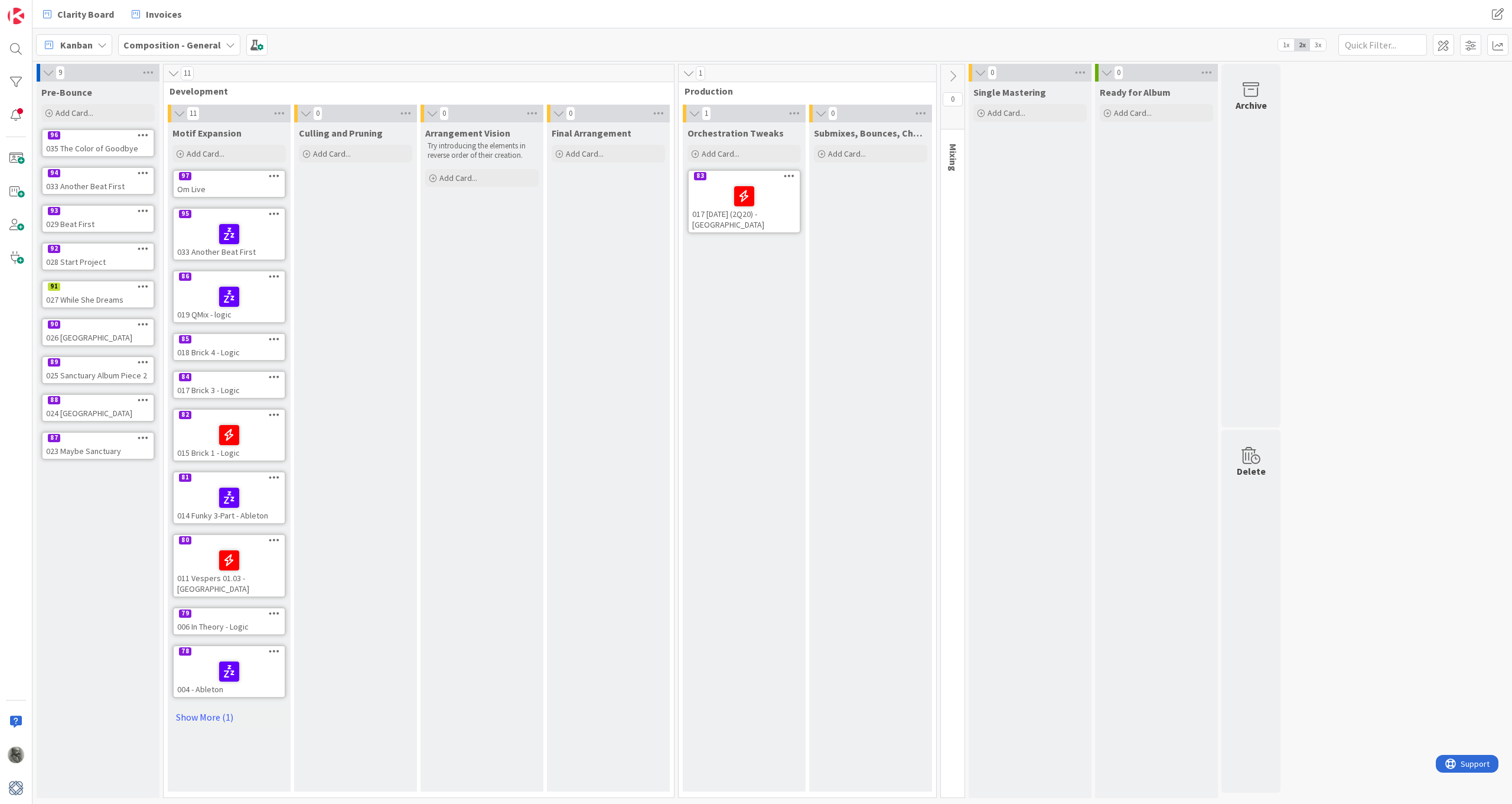
click at [161, 43] on b "Composition - General" at bounding box center [173, 45] width 97 height 12
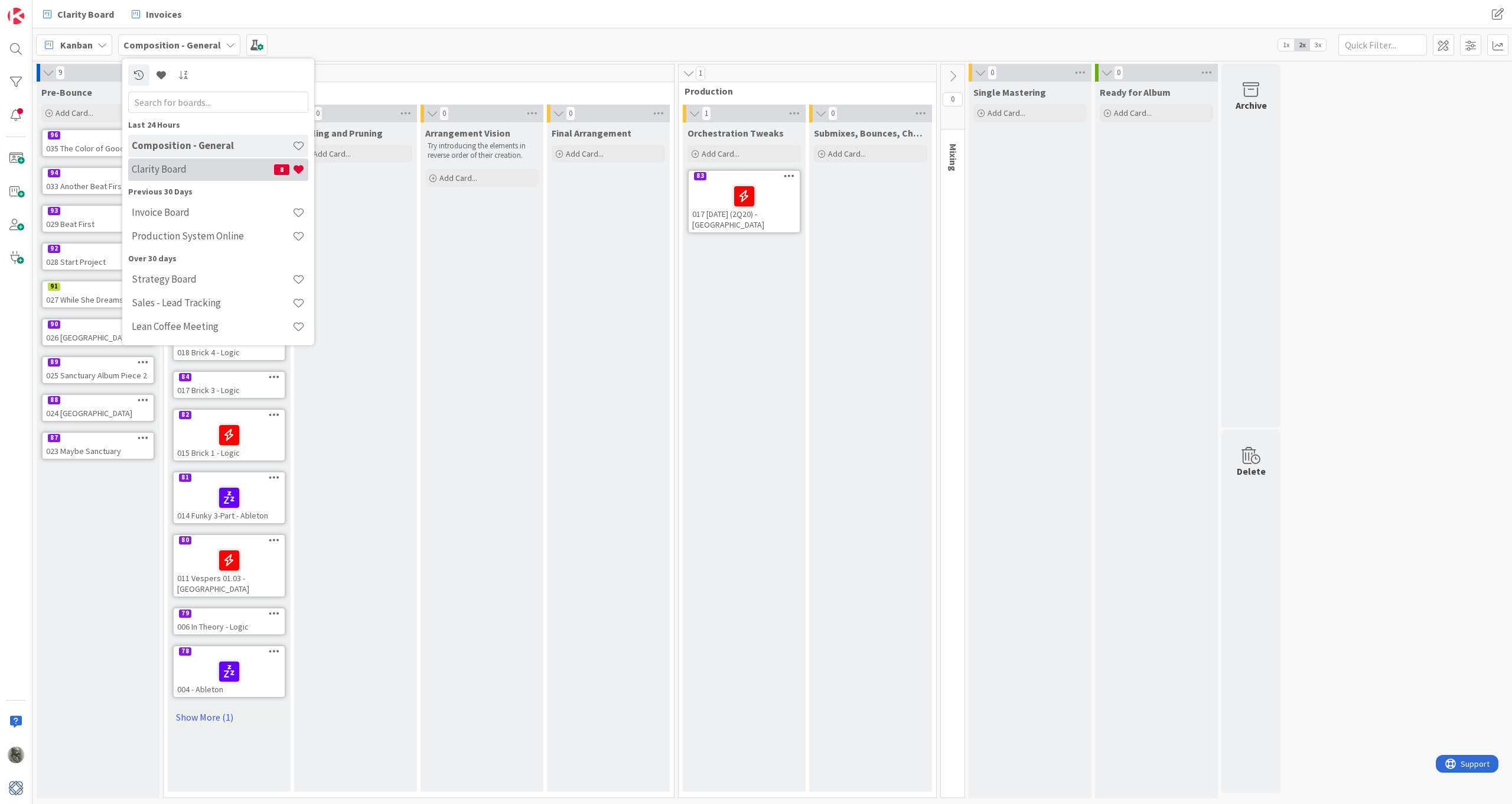
click at [170, 165] on h4 "Clarity Board" at bounding box center [203, 169] width 142 height 12
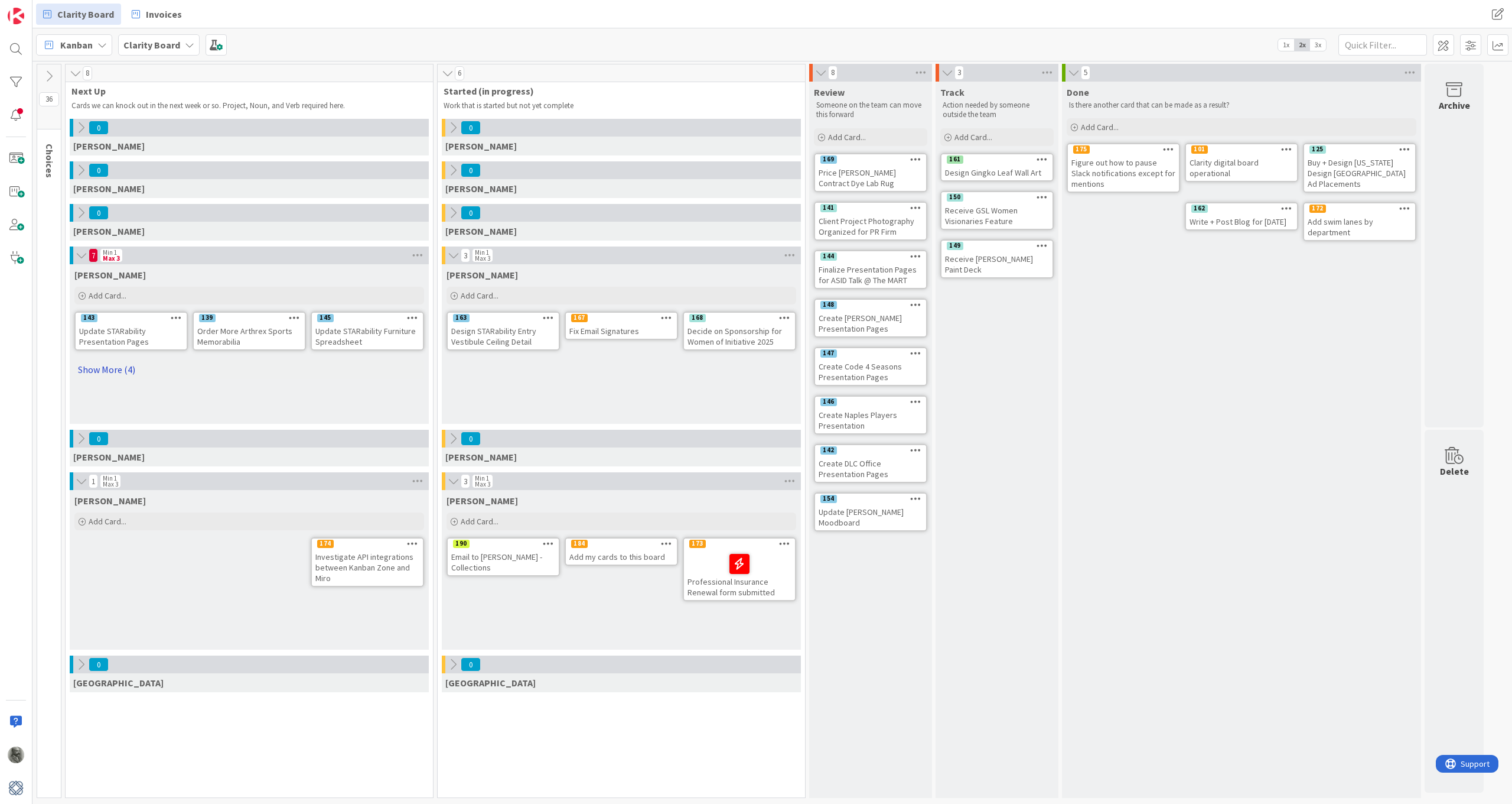
click at [116, 368] on link "Show More (4)" at bounding box center [249, 370] width 350 height 19
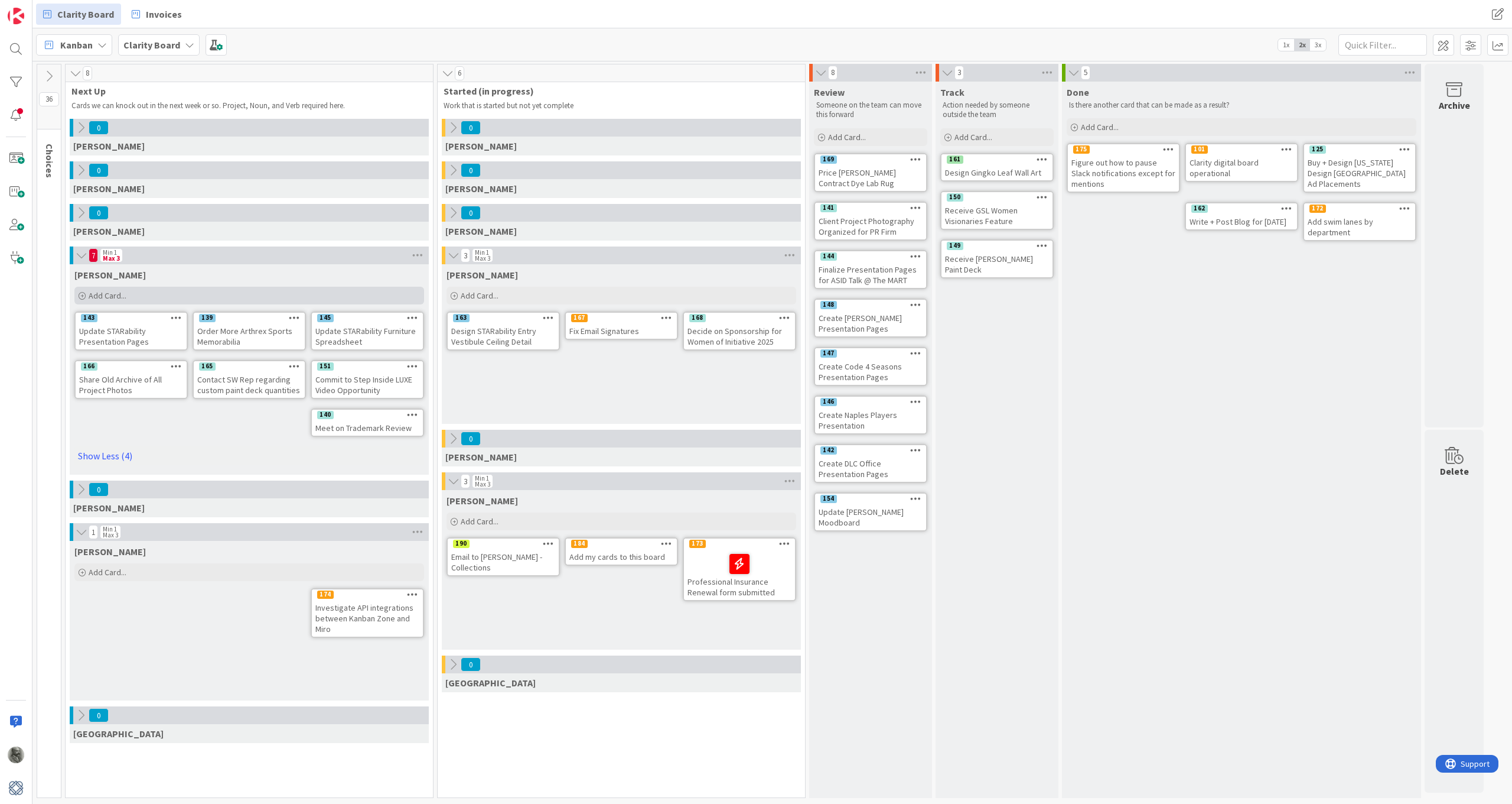
click at [127, 294] on div "Add Card..." at bounding box center [249, 296] width 350 height 18
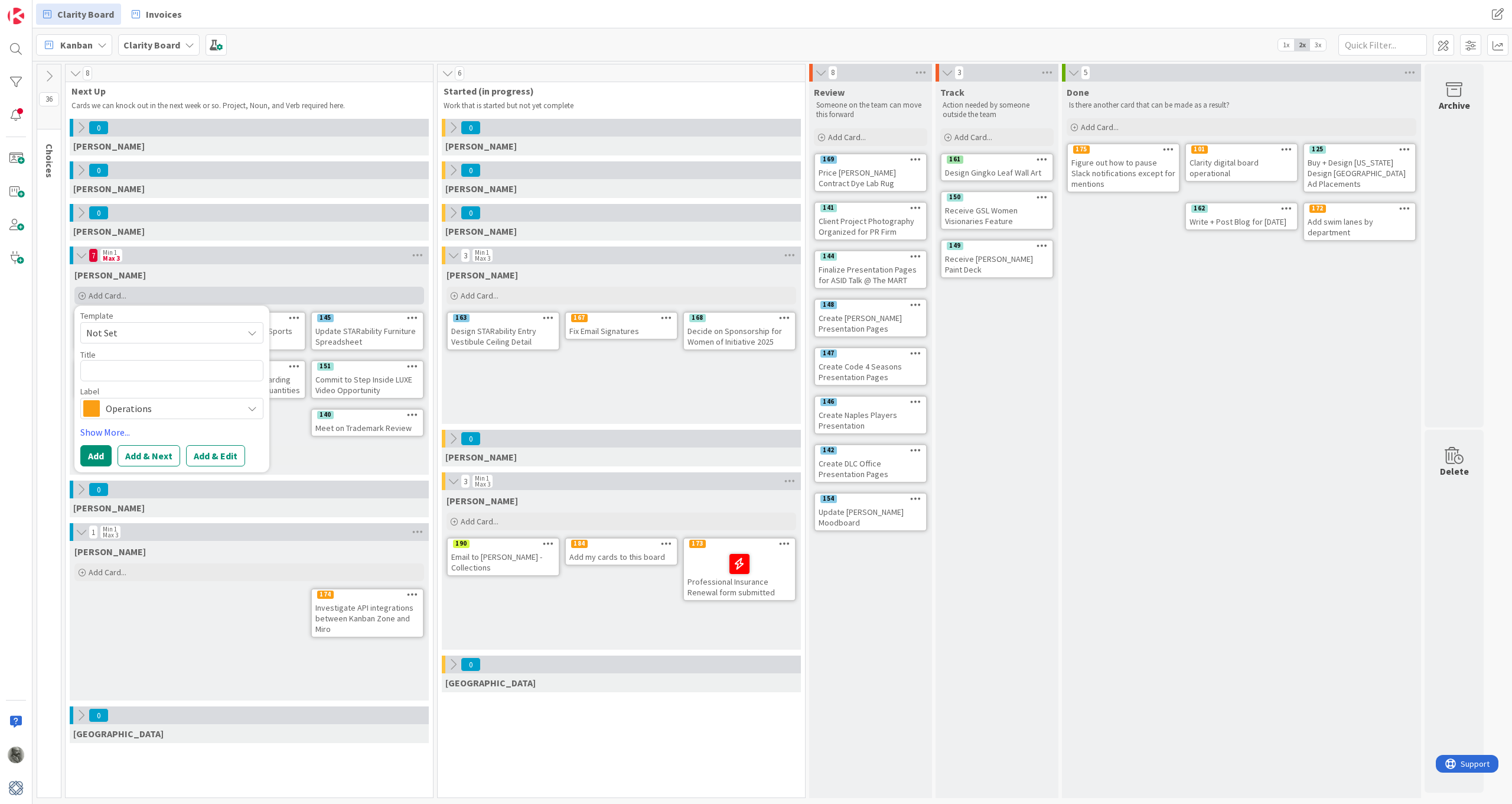
type textarea "x"
type textarea "H"
type textarea "x"
type textarea "He"
type textarea "x"
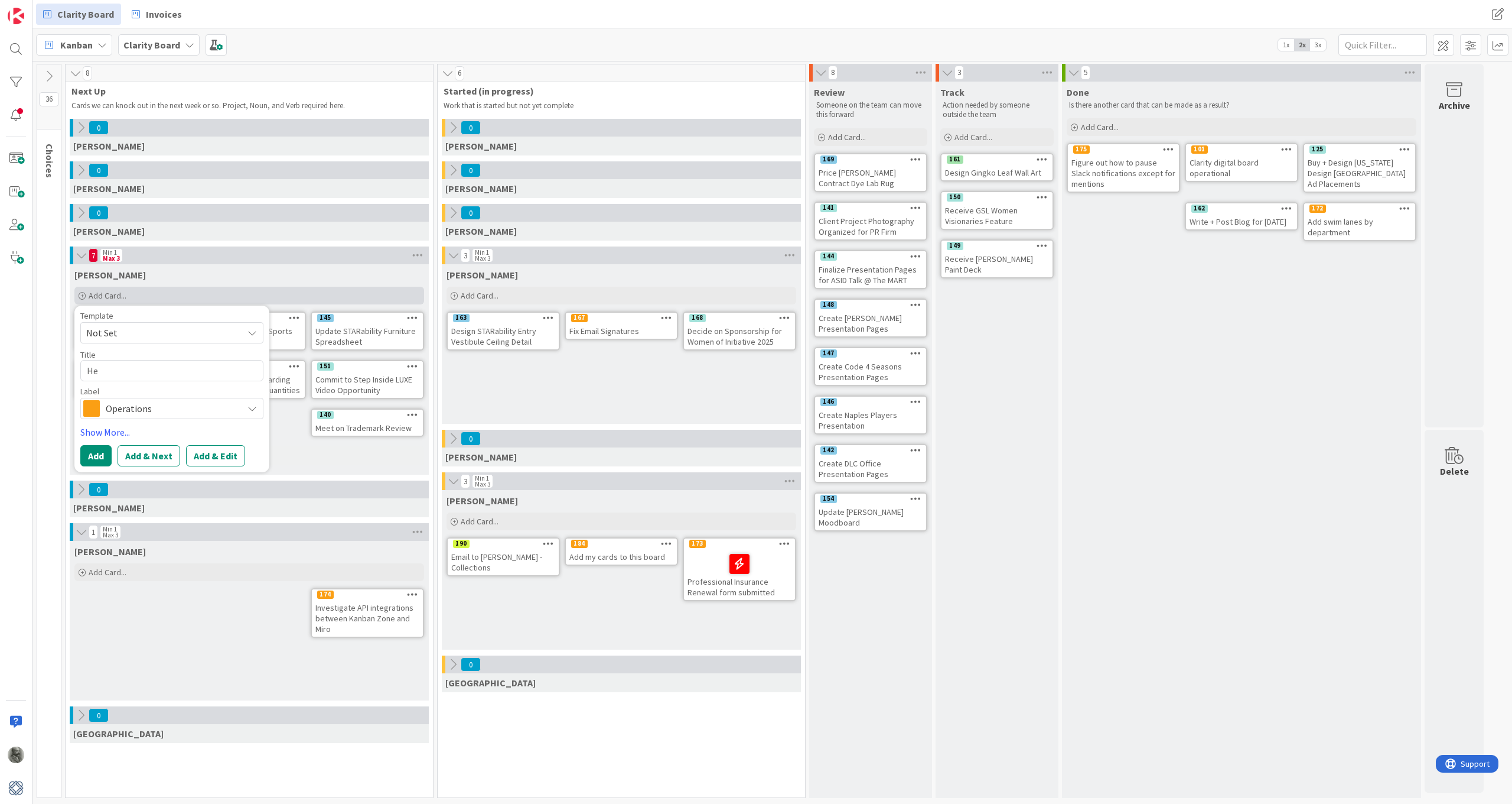
type textarea "Hey"
type textarea "x"
type textarea "Hey"
type textarea "x"
type textarea "Hey -"
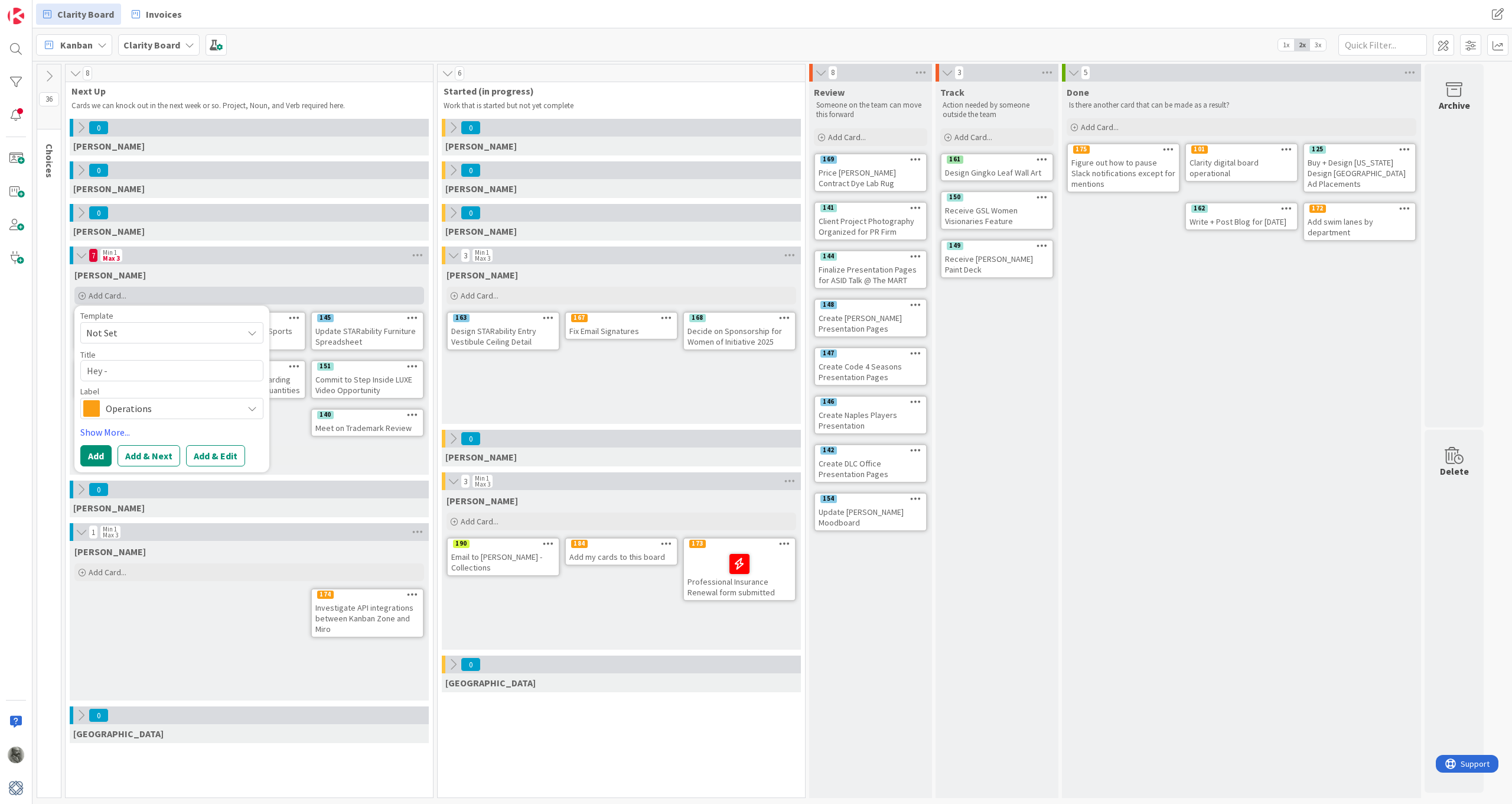
type textarea "x"
type textarea "Hey -"
type textarea "x"
type textarea "Hey - p"
type textarea "x"
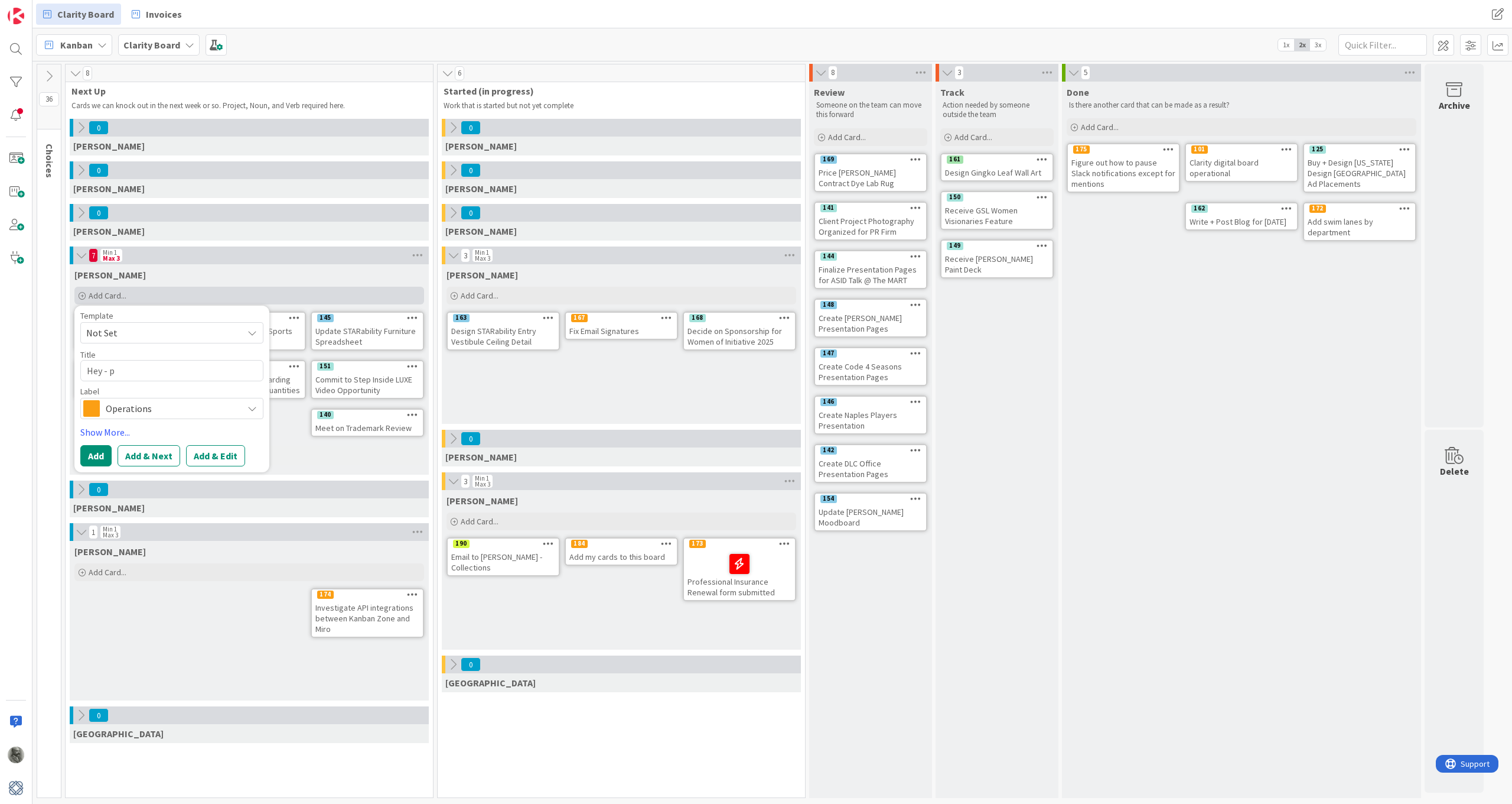
type textarea "Hey - pi"
type textarea "x"
type textarea "Hey - pic"
type textarea "x"
type textarea "Hey - pick"
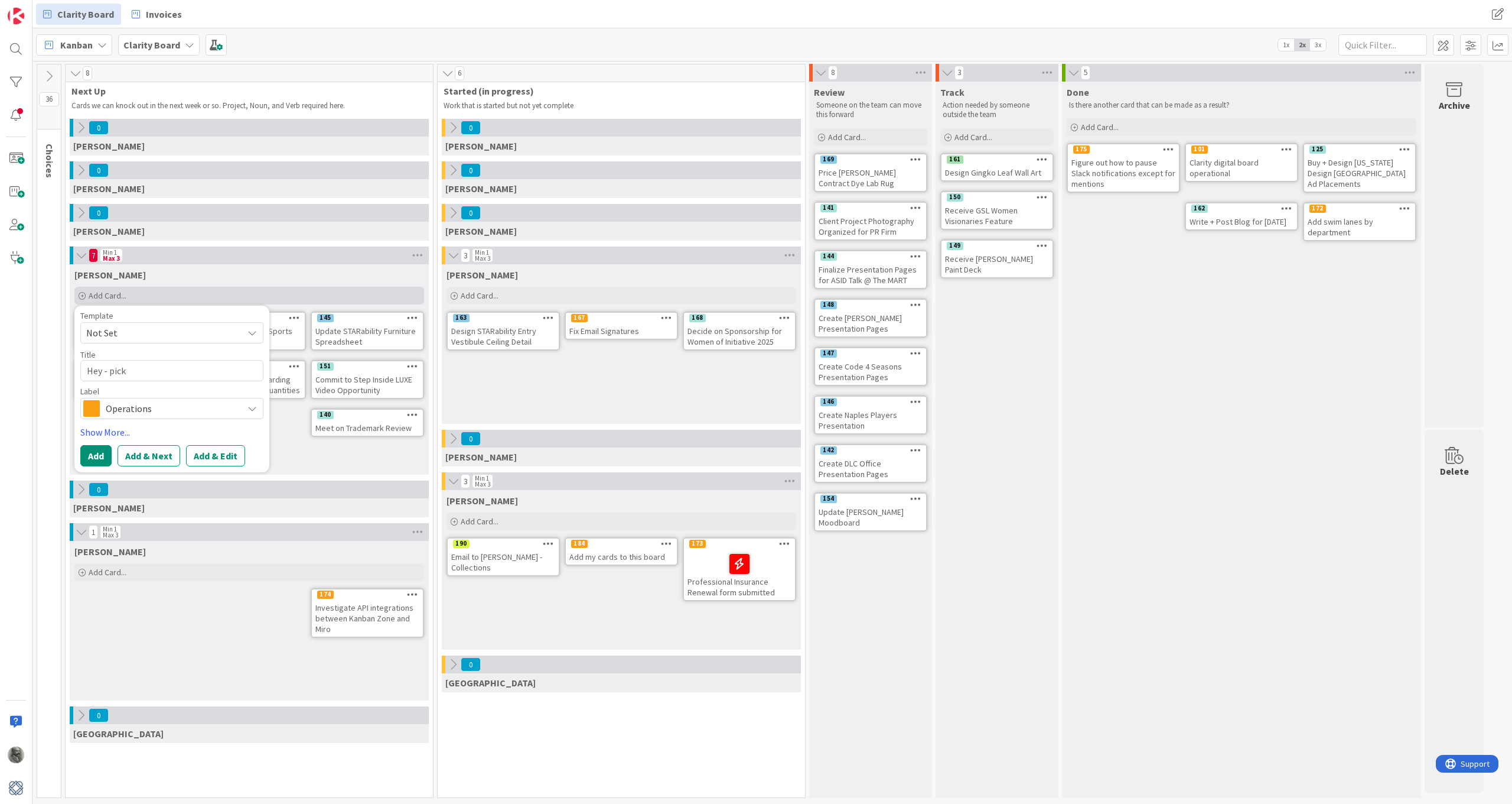
type textarea "x"
type textarea "Hey - pick"
type textarea "x"
type textarea "Hey - pick t"
type textarea "x"
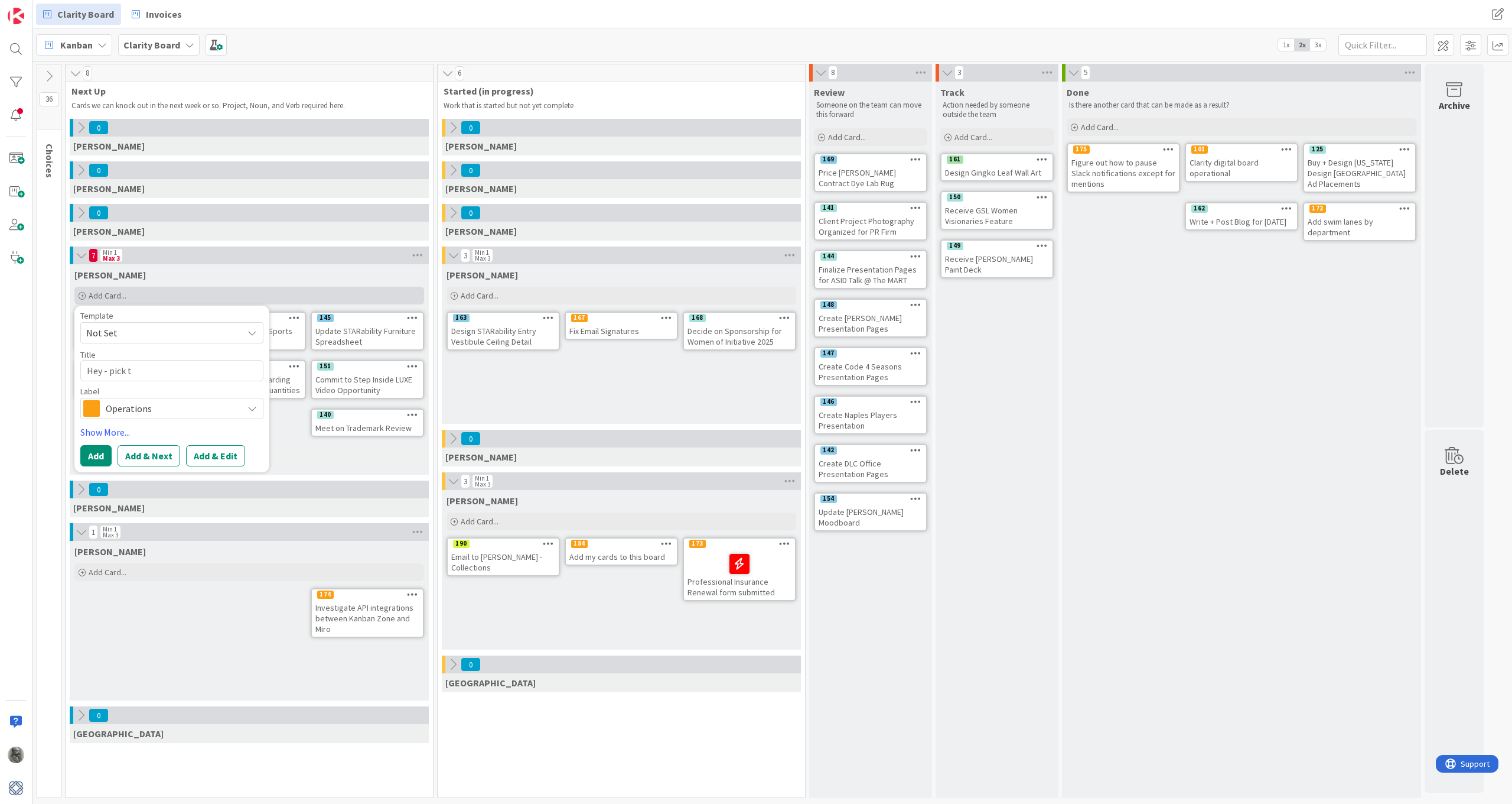
type textarea "Hey - pick th"
type textarea "x"
type textarea "Hey - pick t"
type textarea "x"
type textarea "Hey - pick"
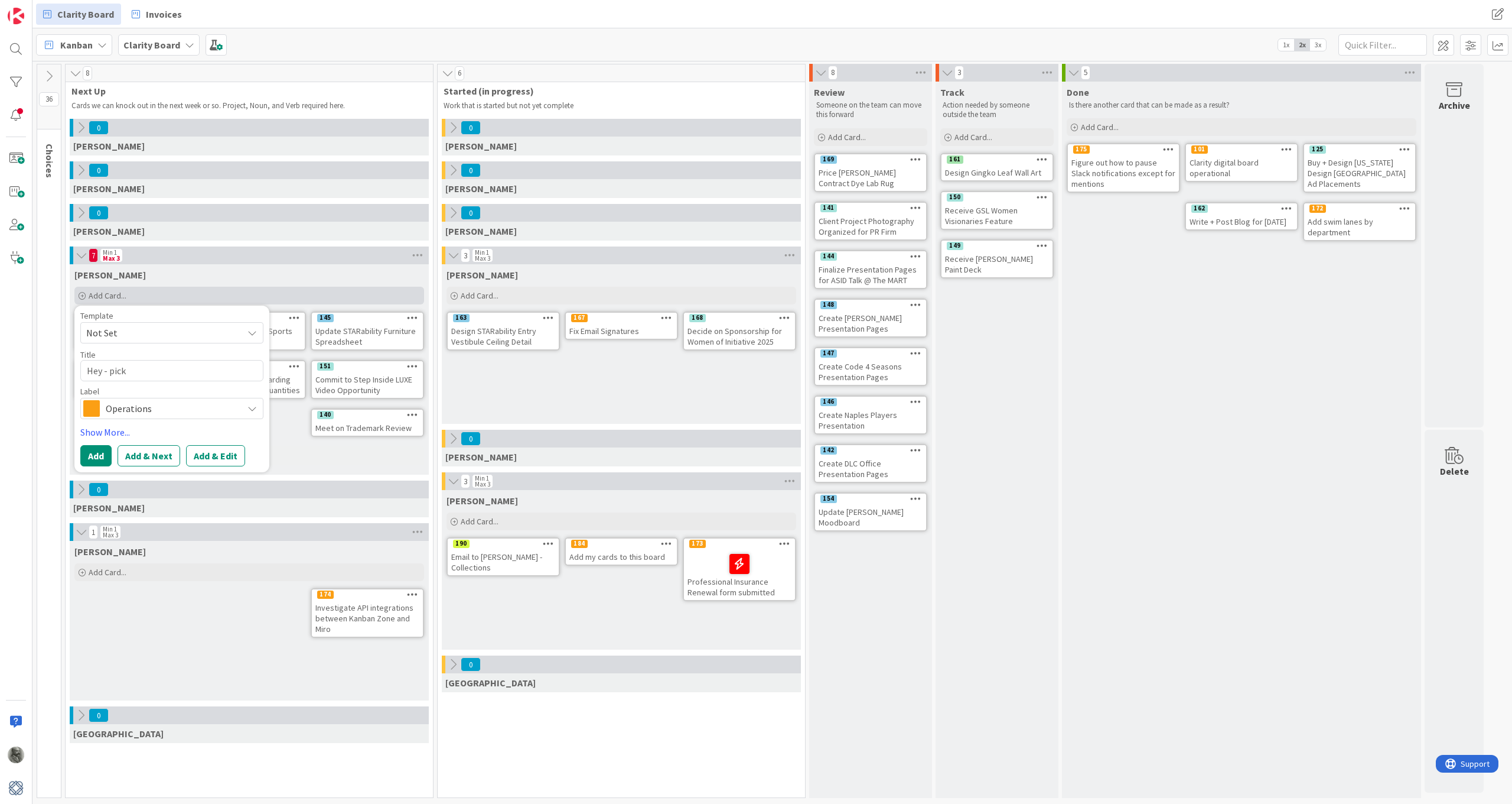
type textarea "x"
type textarea "Hey - pick 3"
type textarea "x"
type textarea "Hey - pick 3"
type textarea "x"
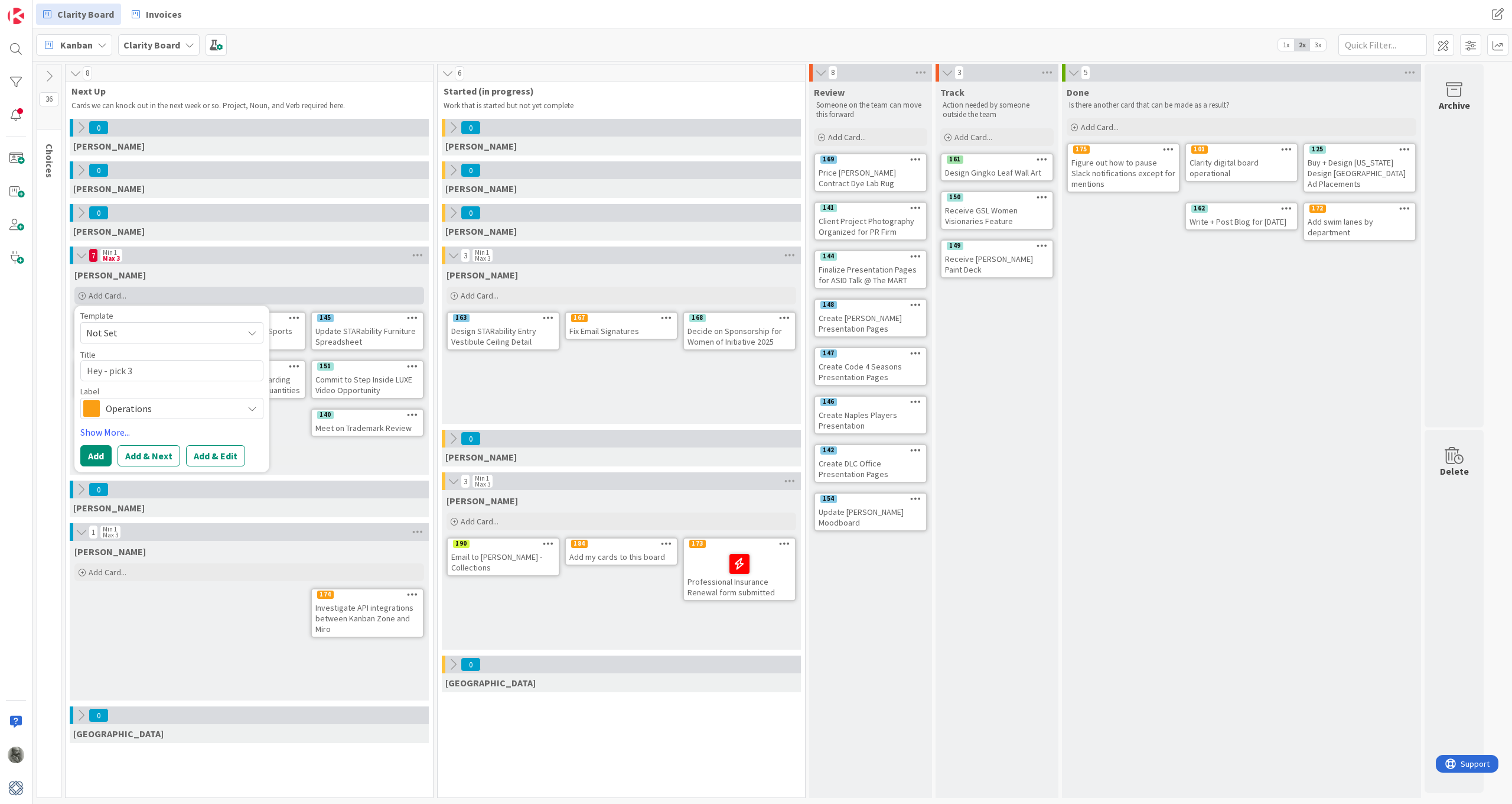
type textarea "Hey - pick 3 c"
type textarea "x"
type textarea "Hey - pick 3 ca"
type textarea "x"
type textarea "Hey - pick 3 car"
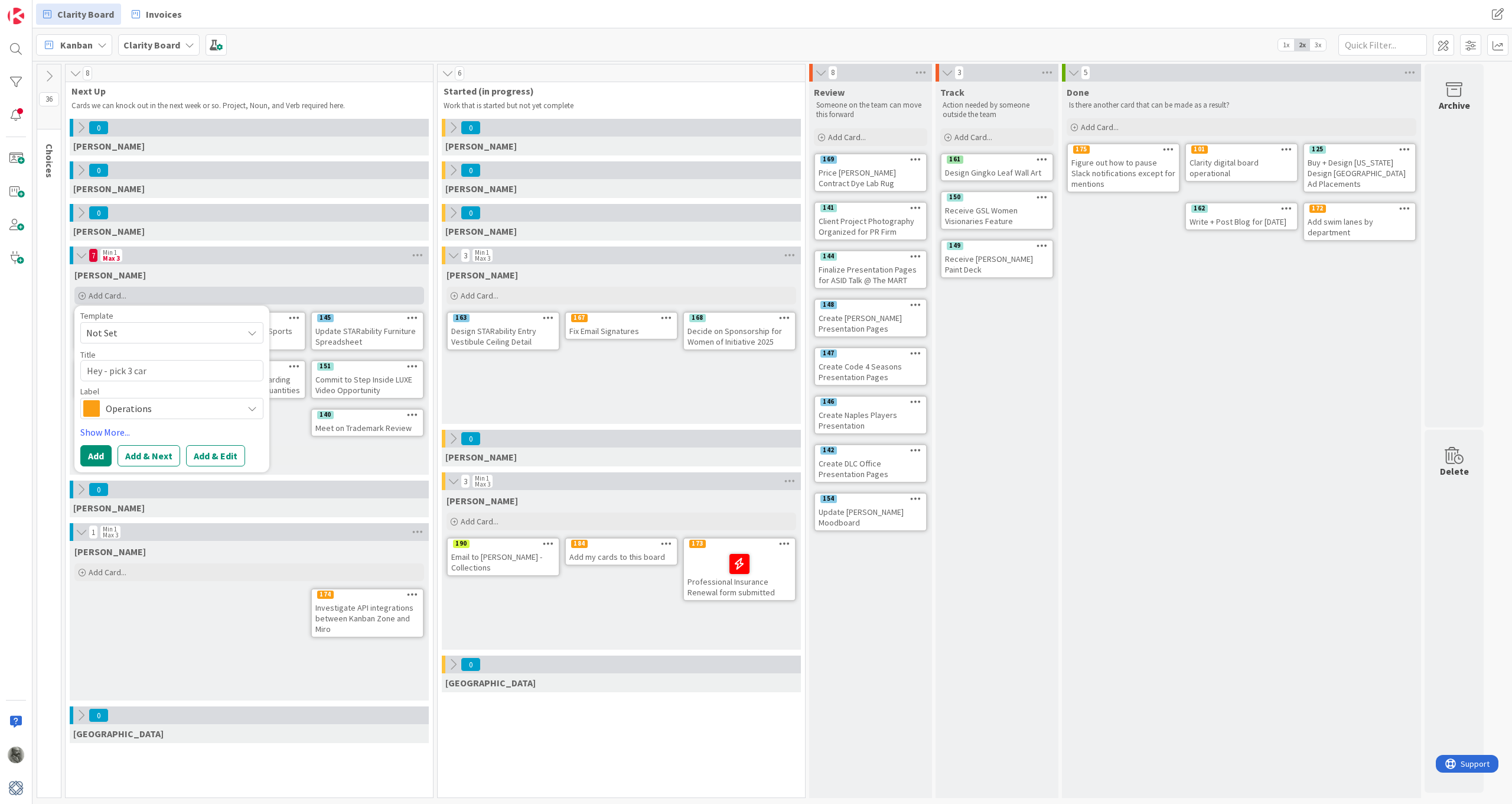
type textarea "x"
type textarea "Hey - pick 3 care"
type textarea "x"
type textarea "Hey - pick 3 cared"
type textarea "x"
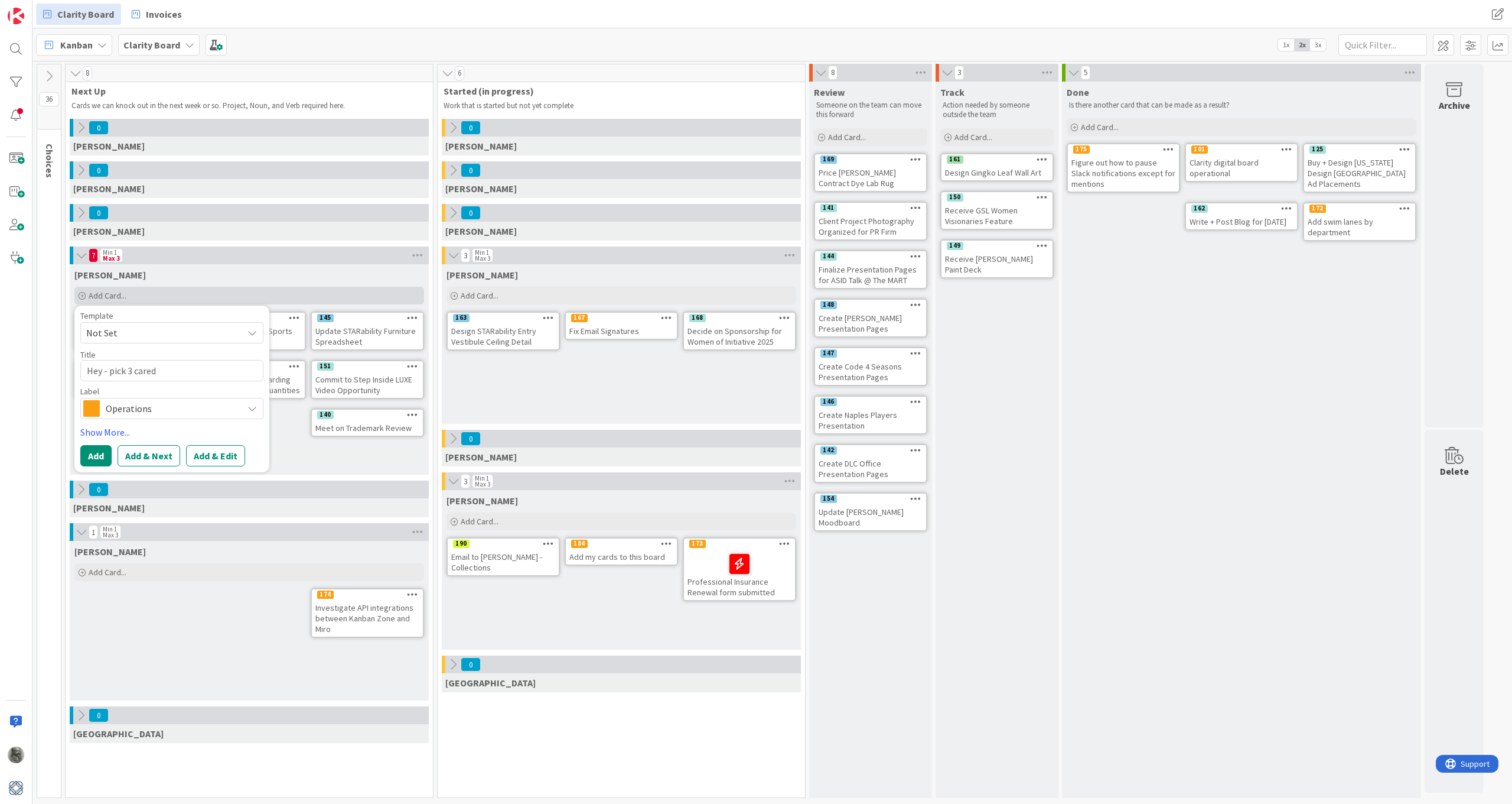
type textarea "Hey - pick 3 careds"
type textarea "x"
type textarea "Hey - pick 3 cards"
type textarea "x"
type textarea "Hey - pick 3 cards"
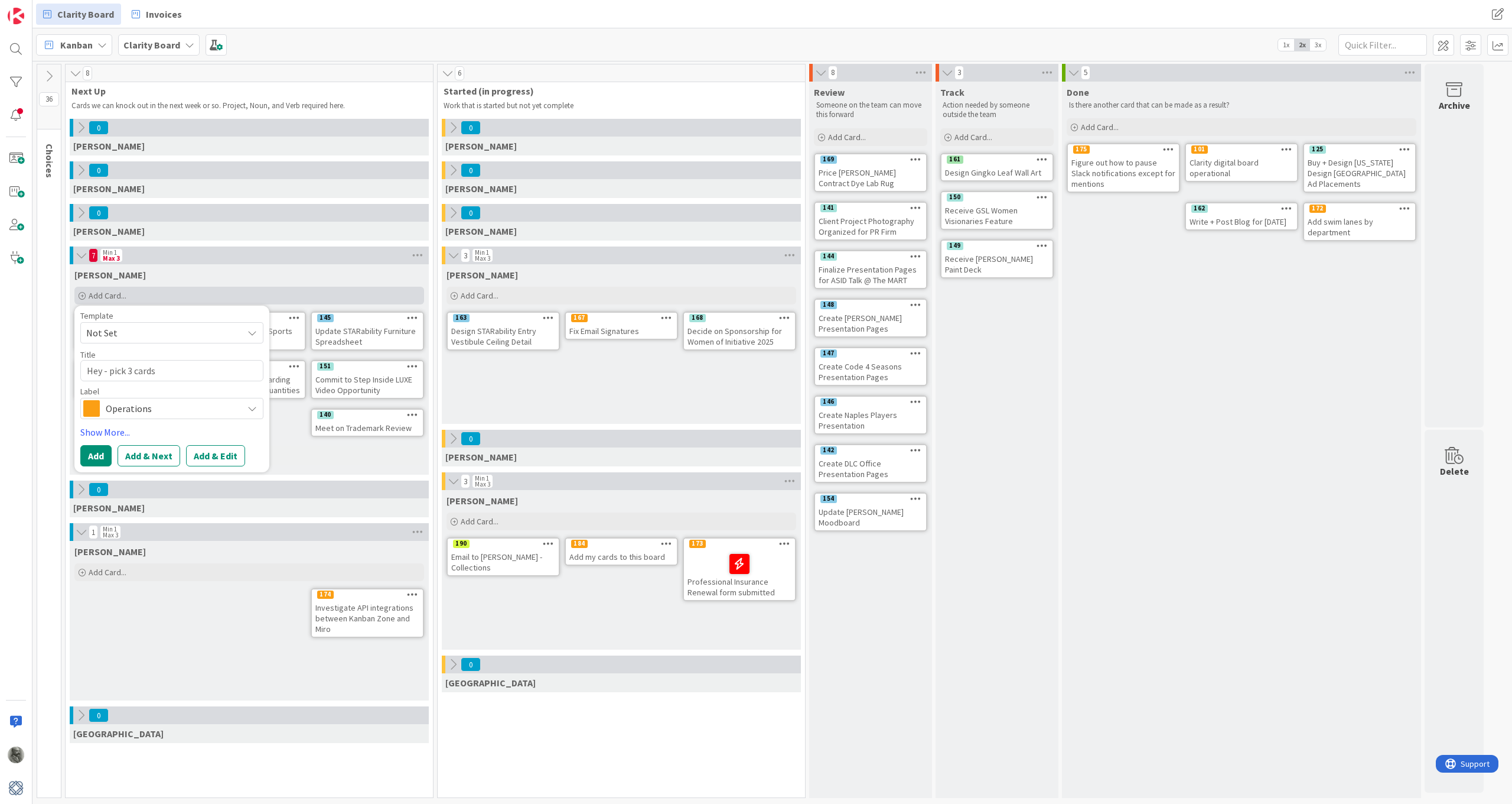
type textarea "x"
type textarea "Hey - pick 3 cards"
type textarea "x"
type textarea "Hey - pick 3 cards h"
type textarea "x"
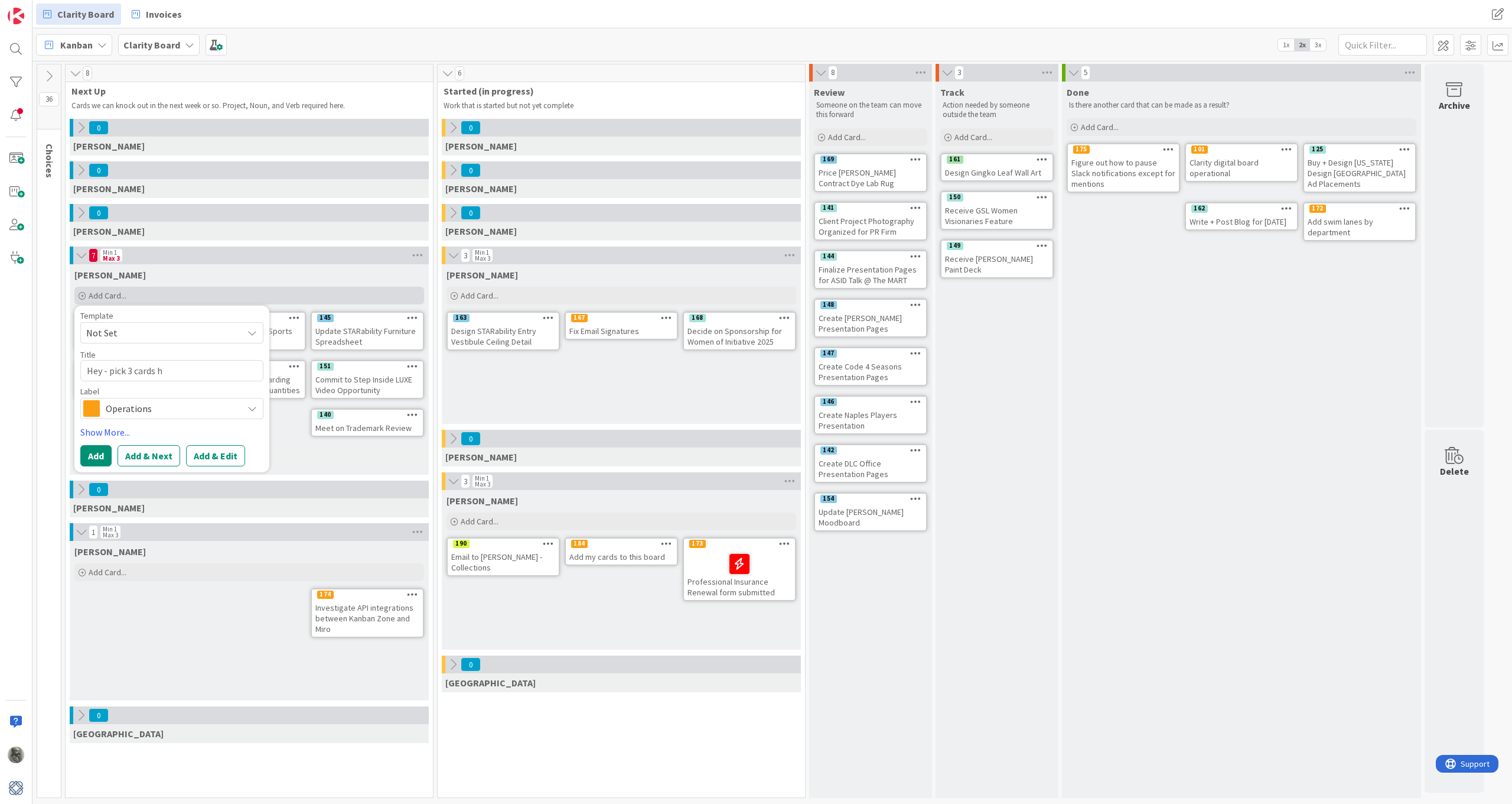
type textarea "Hey - pick 3 cards he"
type textarea "x"
type textarea "Hey - pick 3 cards her"
type textarea "x"
type textarea "Hey - pick 3 cards here"
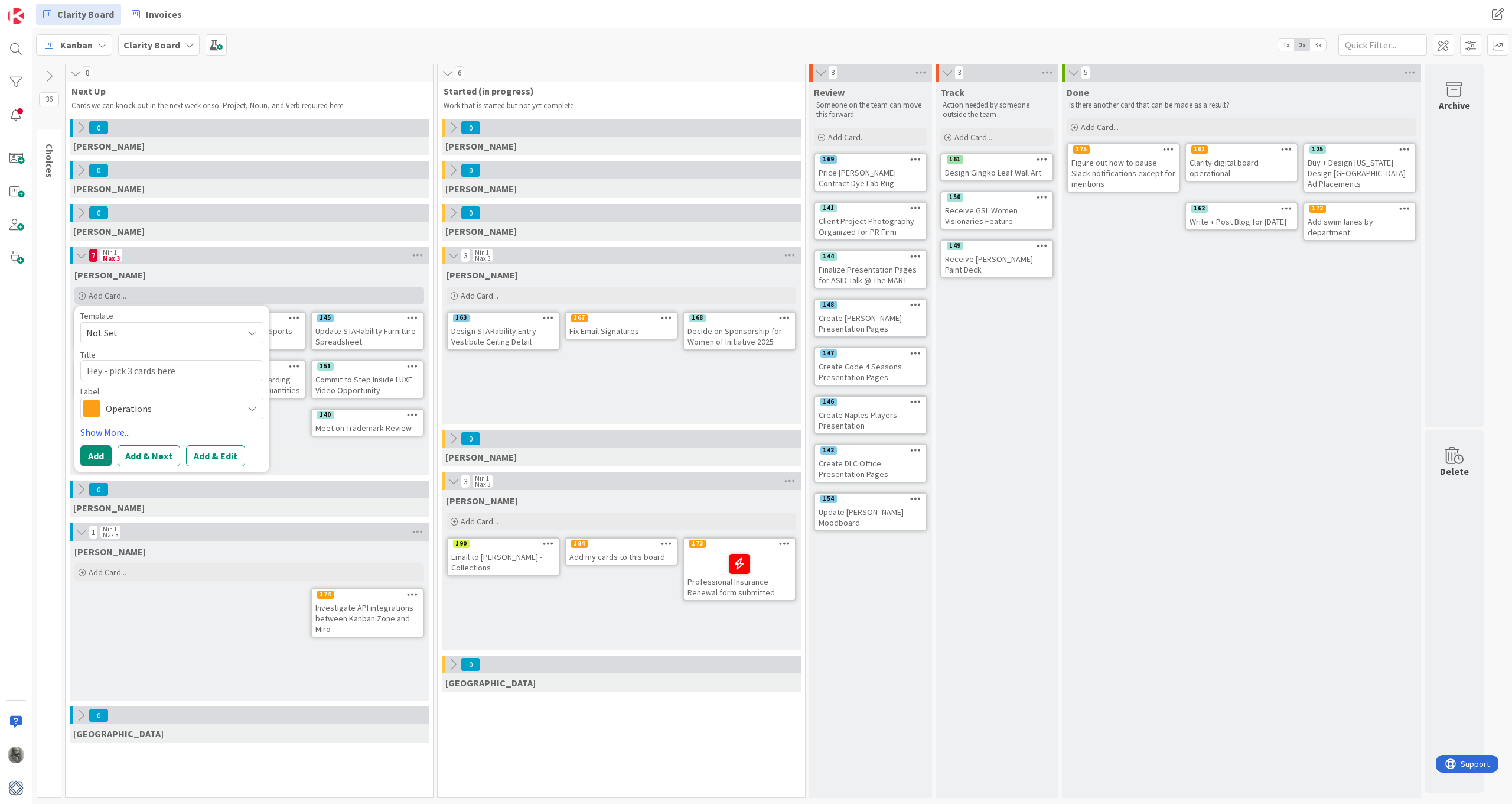
type textarea "x"
type textarea "Hey - pick 3 cards here,"
type textarea "x"
type textarea "Hey - pick 3 cards here,"
type textarea "x"
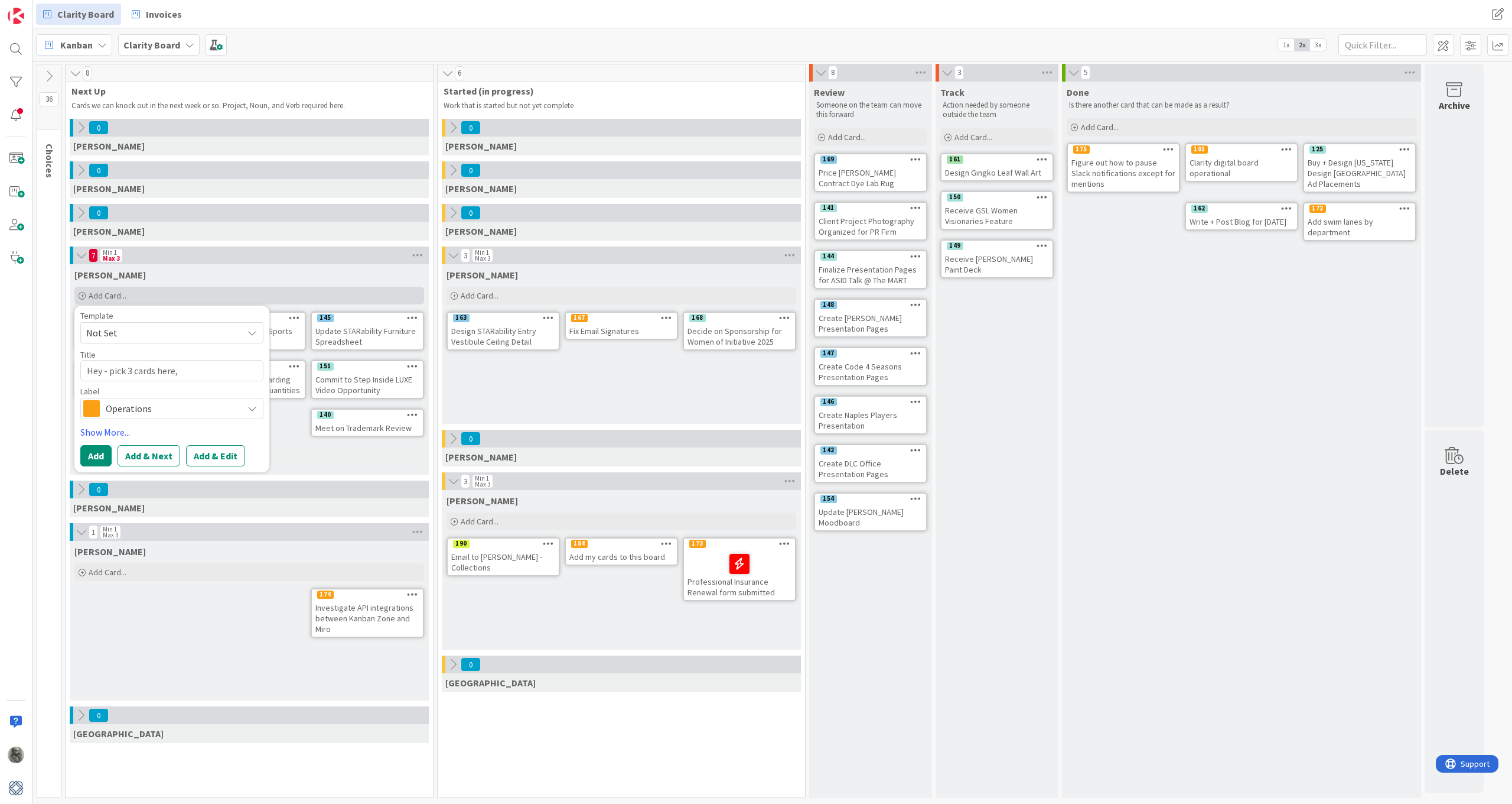
type textarea "Hey - pick 3 cards here, m"
type textarea "x"
type textarea "Hey - pick 3 cards here, mo"
type textarea "x"
type textarea "Hey - pick 3 cards here, mov"
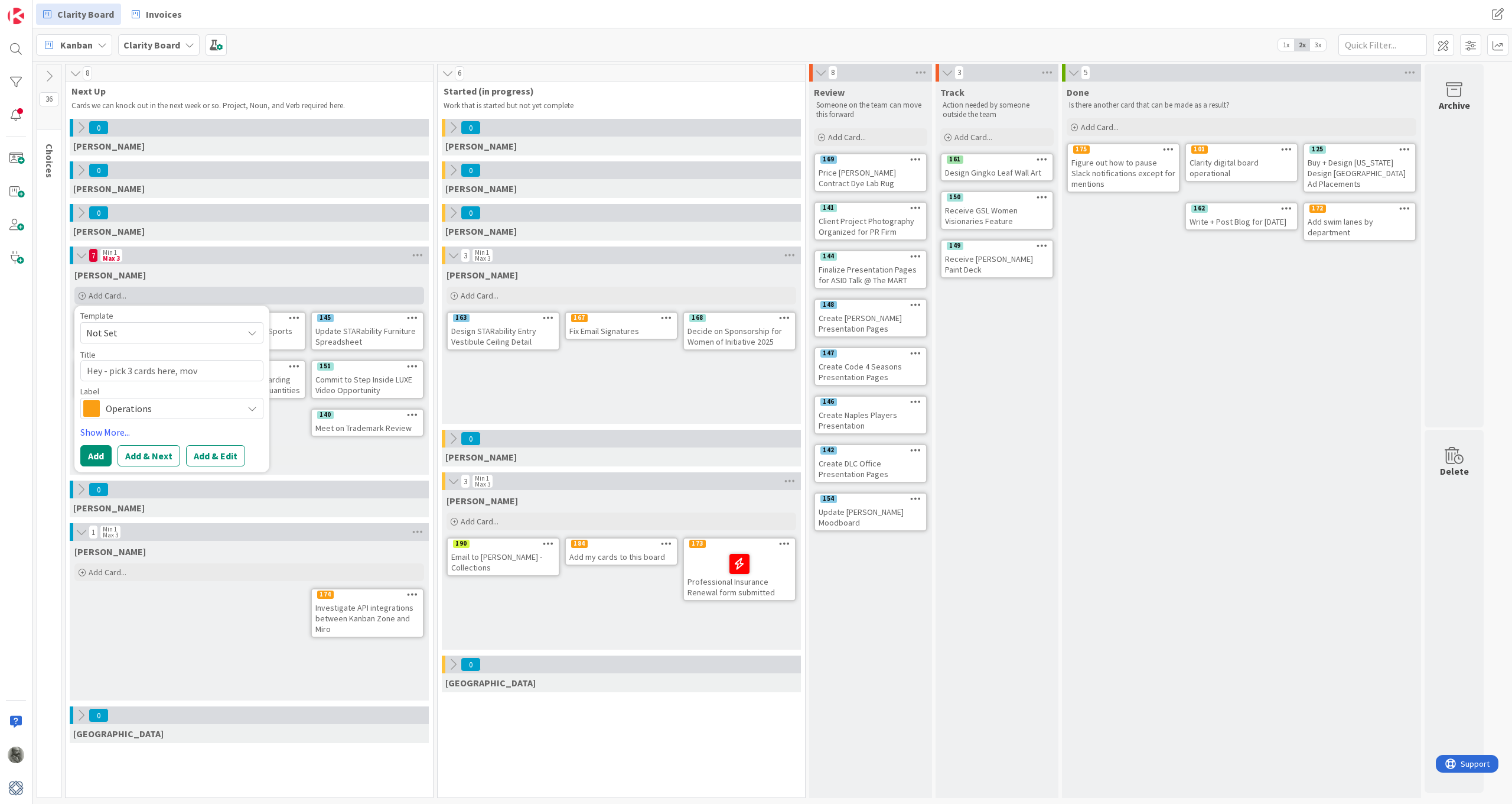
type textarea "x"
type textarea "Hey - pick 3 cards here, move"
type textarea "x"
type textarea "Hey - pick 3 cards here, move"
type textarea "x"
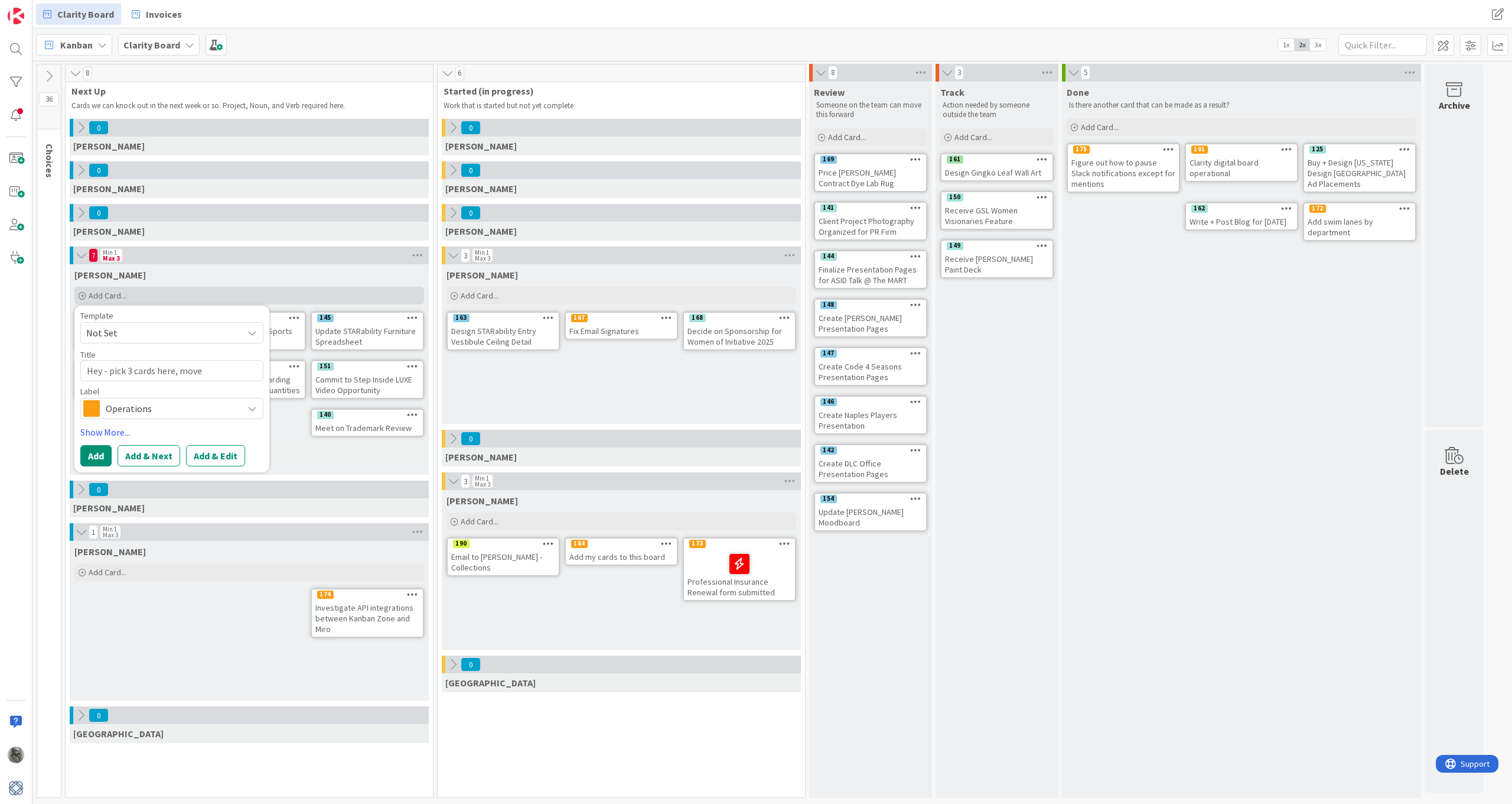
type textarea "Hey - pick 3 cards here, move t"
type textarea "x"
type textarea "Hey - pick 3 cards here, move th"
type textarea "x"
type textarea "Hey - pick 3 cards here, move the"
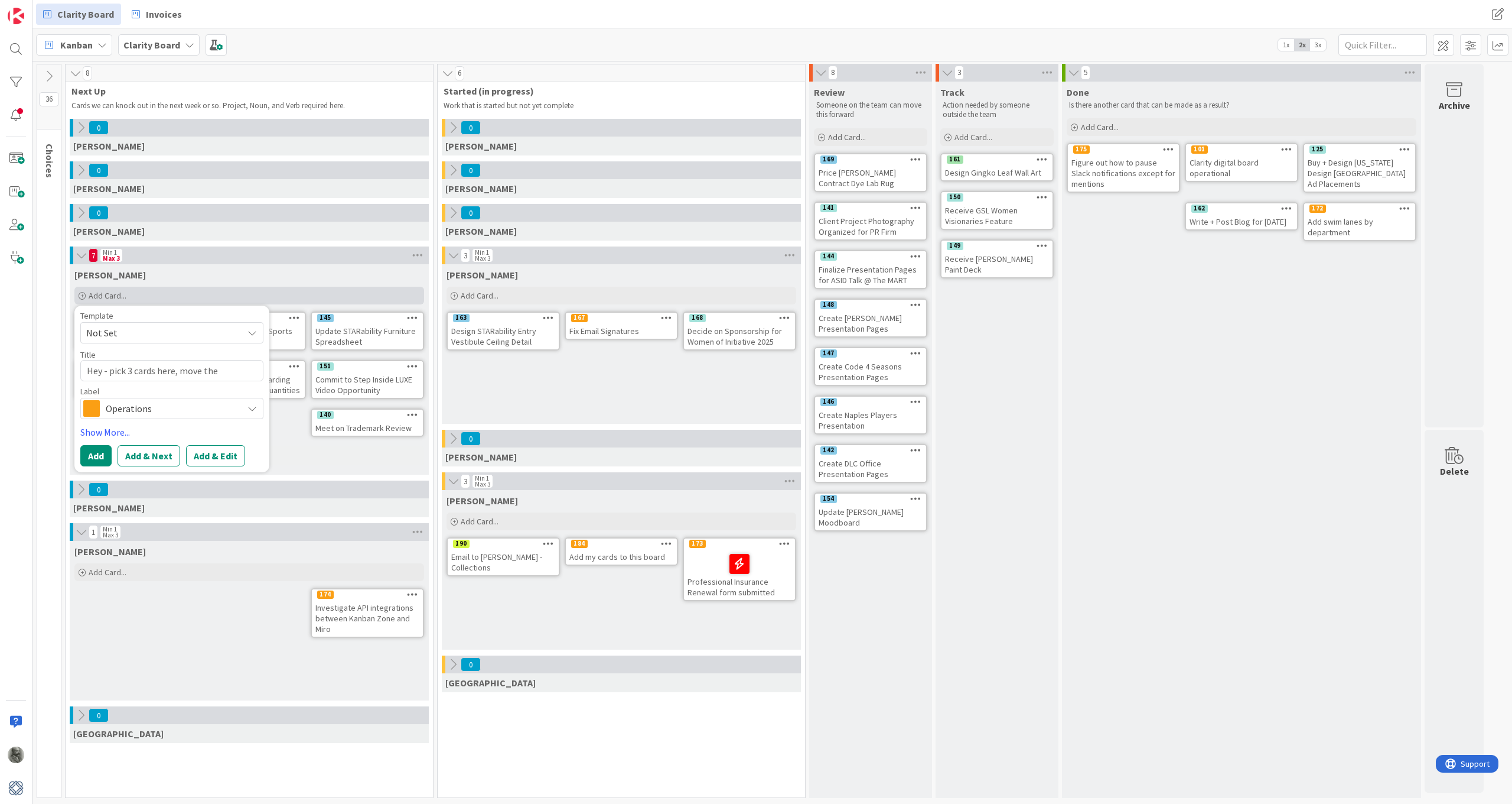
type textarea "x"
type textarea "Hey - pick 3 cards here, move the"
type textarea "x"
type textarea "Hey - pick 3 cards here, move the r"
type textarea "x"
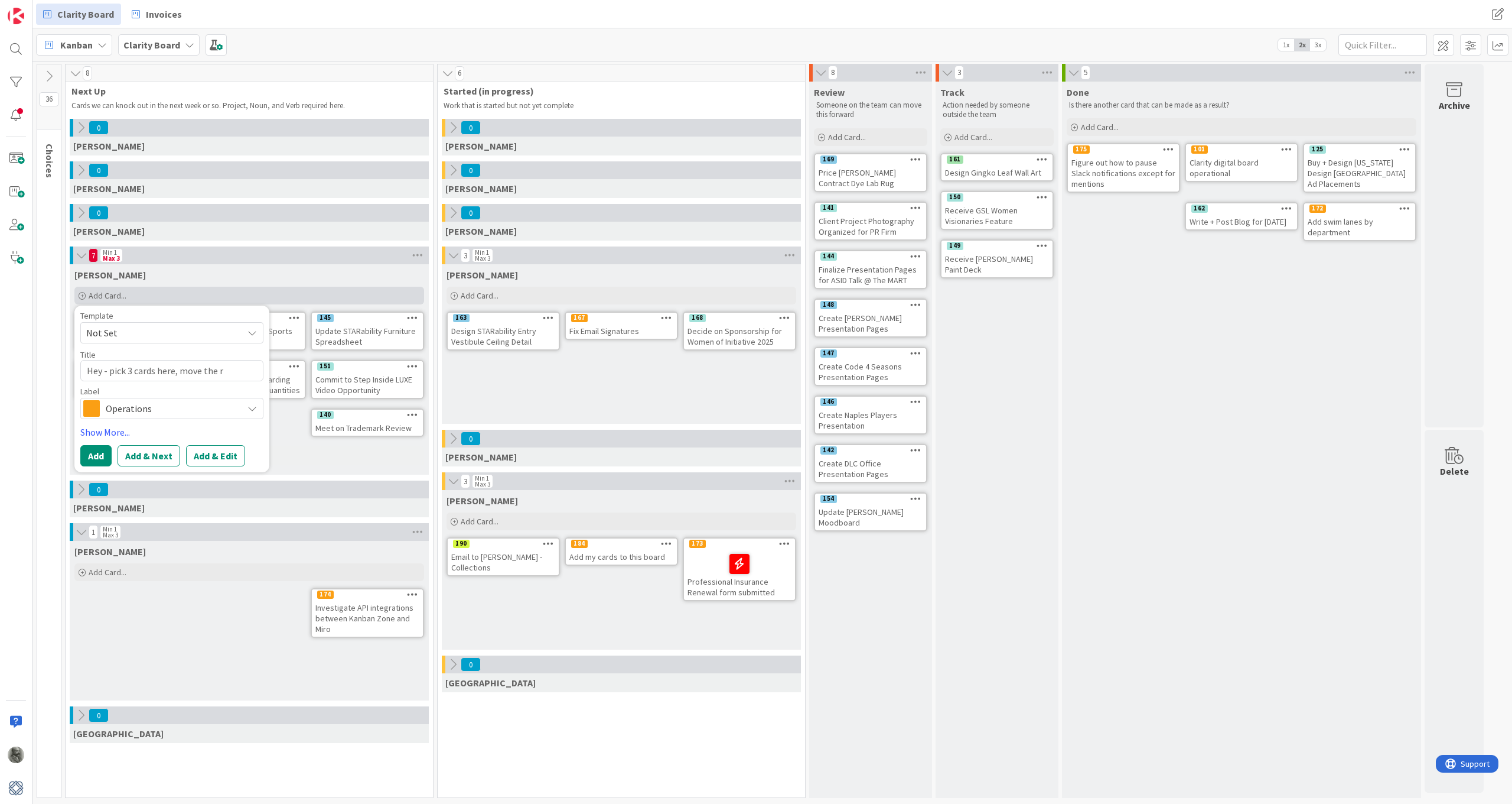
type textarea "Hey - pick 3 cards here, move the re"
type textarea "x"
type textarea "Hey - pick 3 cards here, move the res"
type textarea "x"
type textarea "Hey - pick 3 cards here, move the rest"
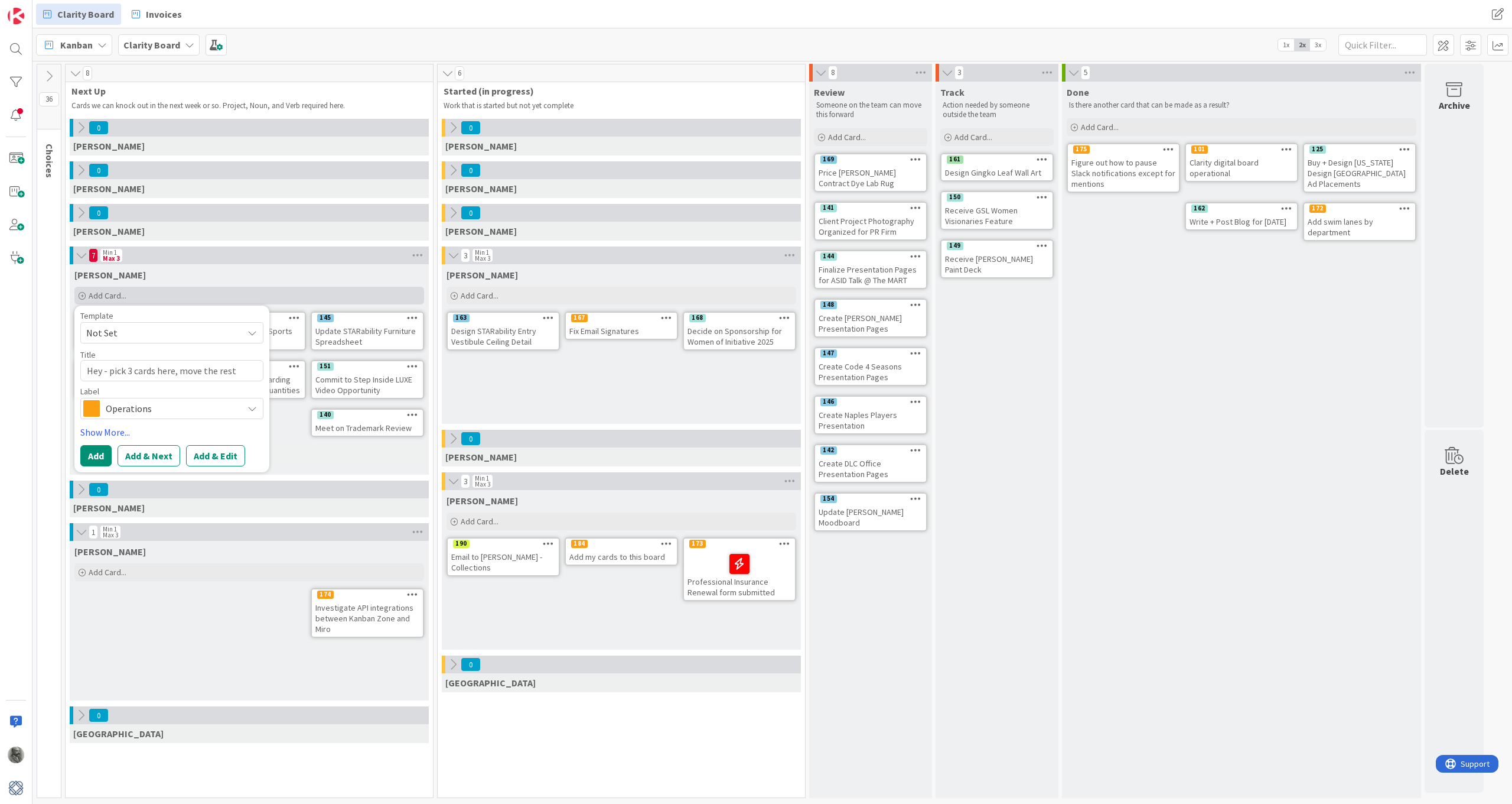
type textarea "x"
type textarea "Hey - pick 3 cards here, move the rest"
type textarea "x"
type textarea "Hey - pick 3 cards here, move the rest b"
type textarea "x"
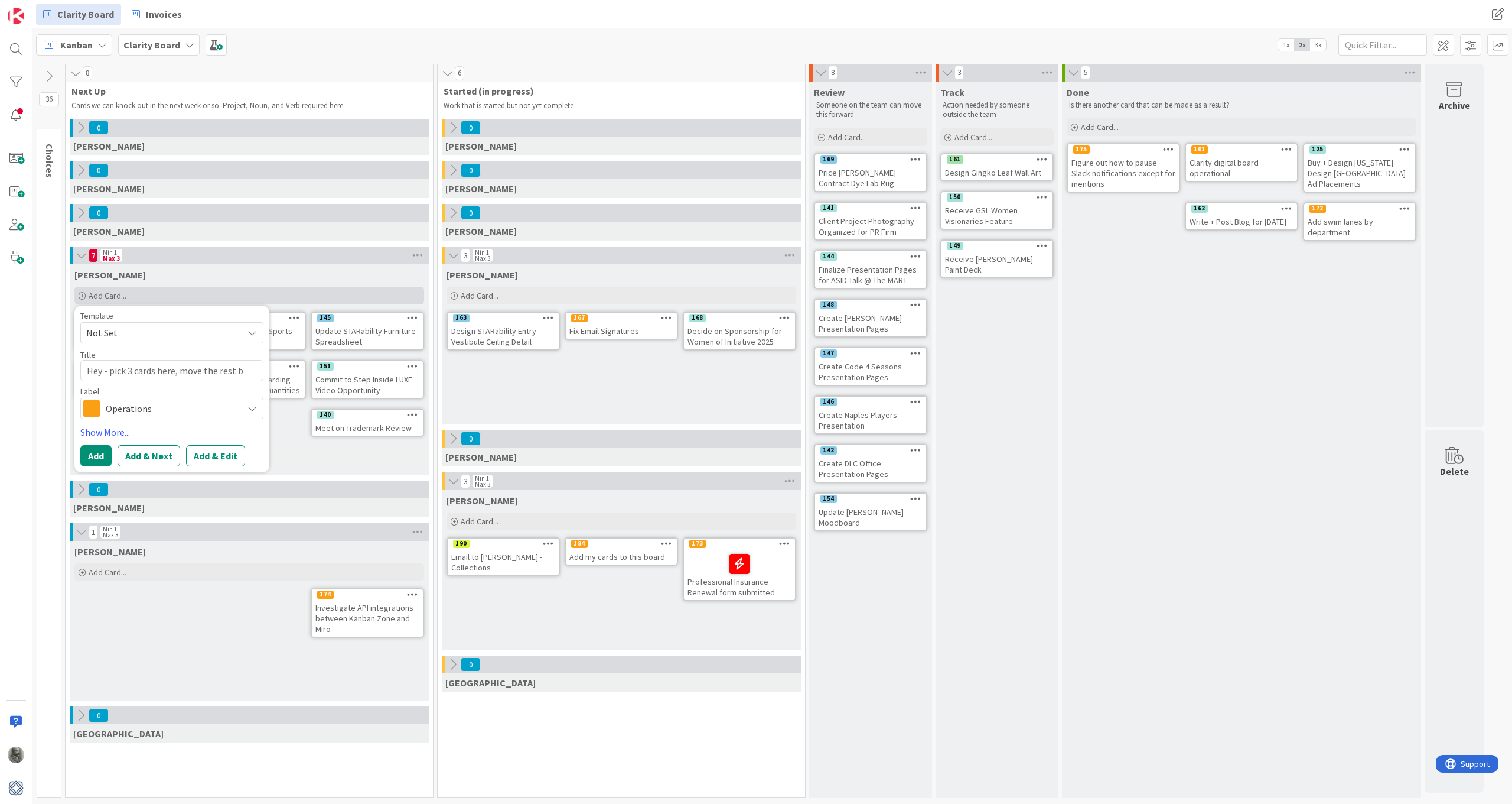
type textarea "Hey - pick 3 cards here, move the rest ba"
type textarea "x"
type textarea "Hey - pick 3 cards here, move the rest bac"
type textarea "x"
type textarea "Hey - pick 3 cards here, move the rest back"
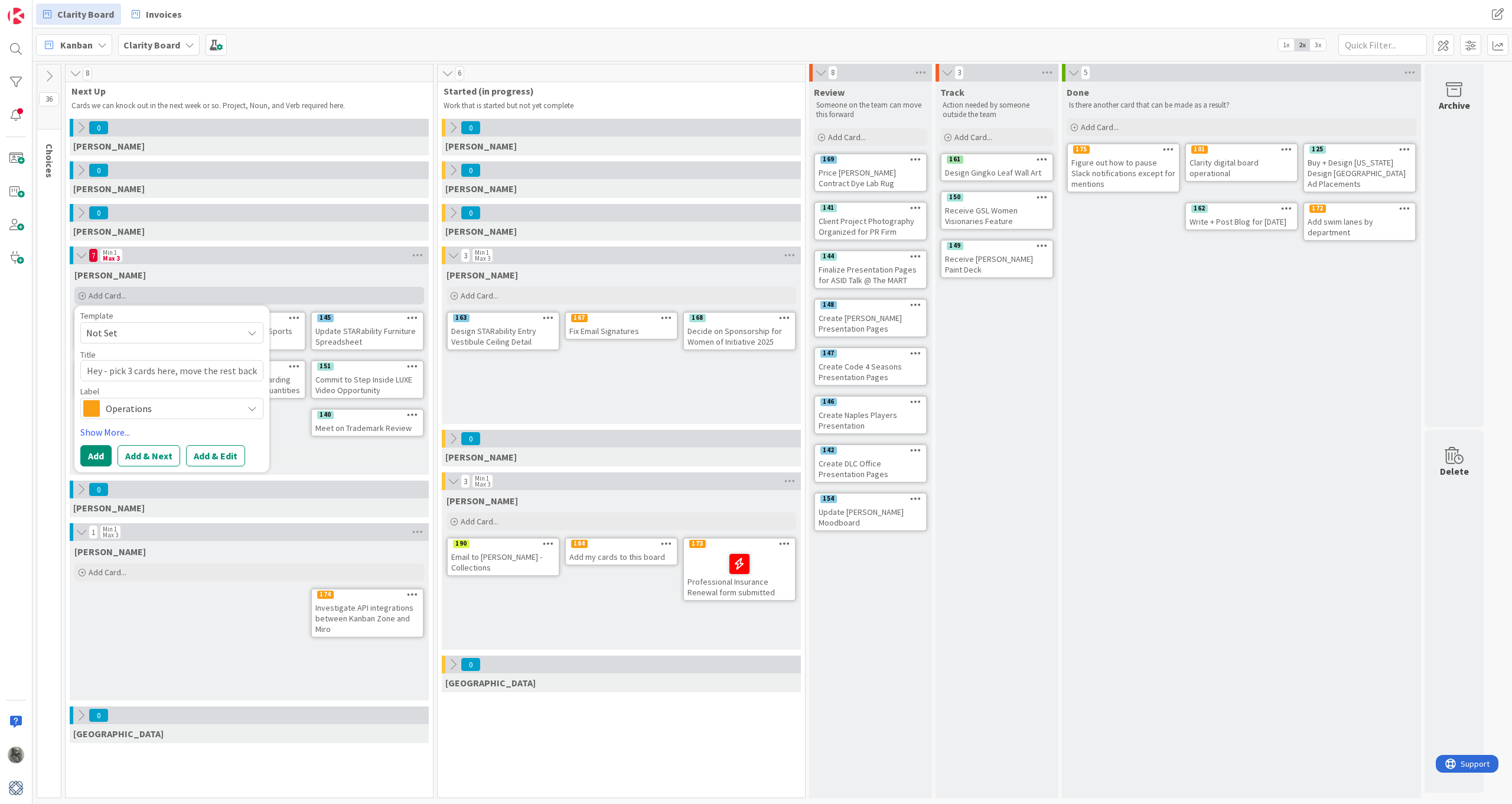
type textarea "x"
type textarea "Hey - pick 3 cards here, move the rest back"
type textarea "x"
type textarea "Hey - pick 3 cards here, move the rest back t"
type textarea "x"
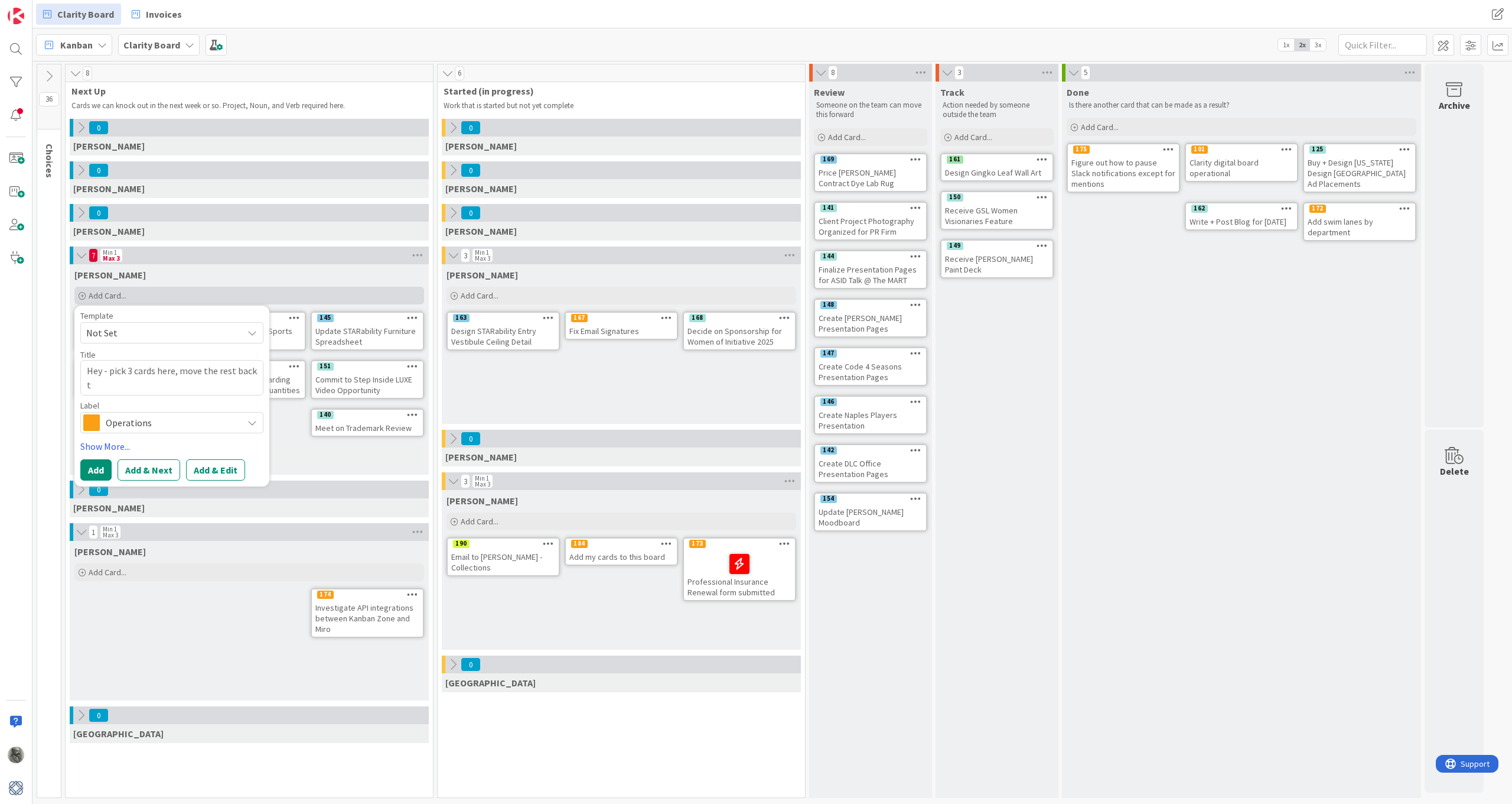
type textarea "Hey - pick 3 cards here, move the rest back to"
type textarea "x"
type textarea "Hey - pick 3 cards here, move the rest back to"
type textarea "x"
type textarea "Hey - pick 3 cards here, move the rest back to ""
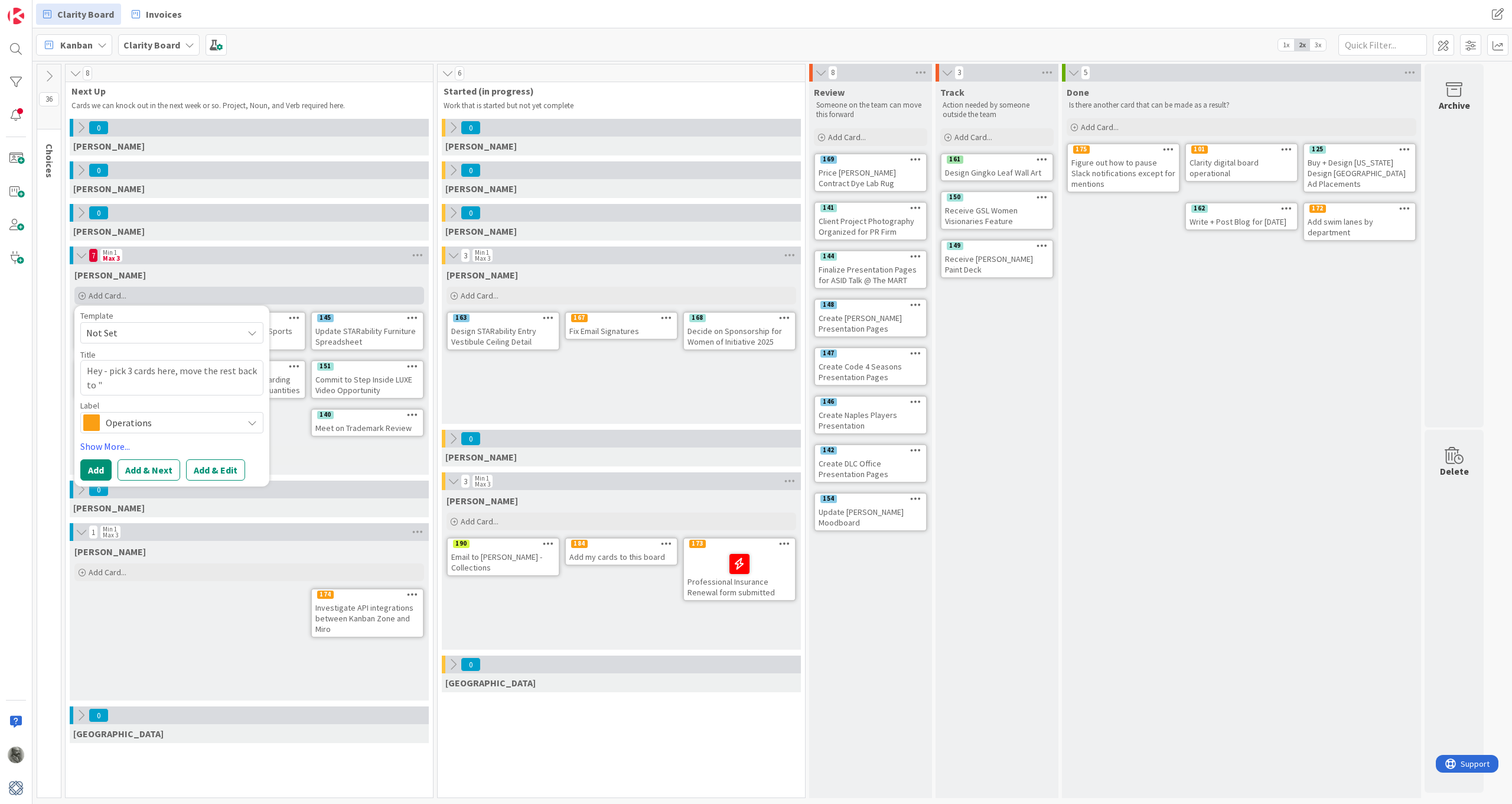
type textarea "x"
type textarea "Hey - pick 3 cards here, move the rest back to "c"
type textarea "x"
type textarea "Hey - pick 3 cards here, move the rest back to "ch"
type textarea "x"
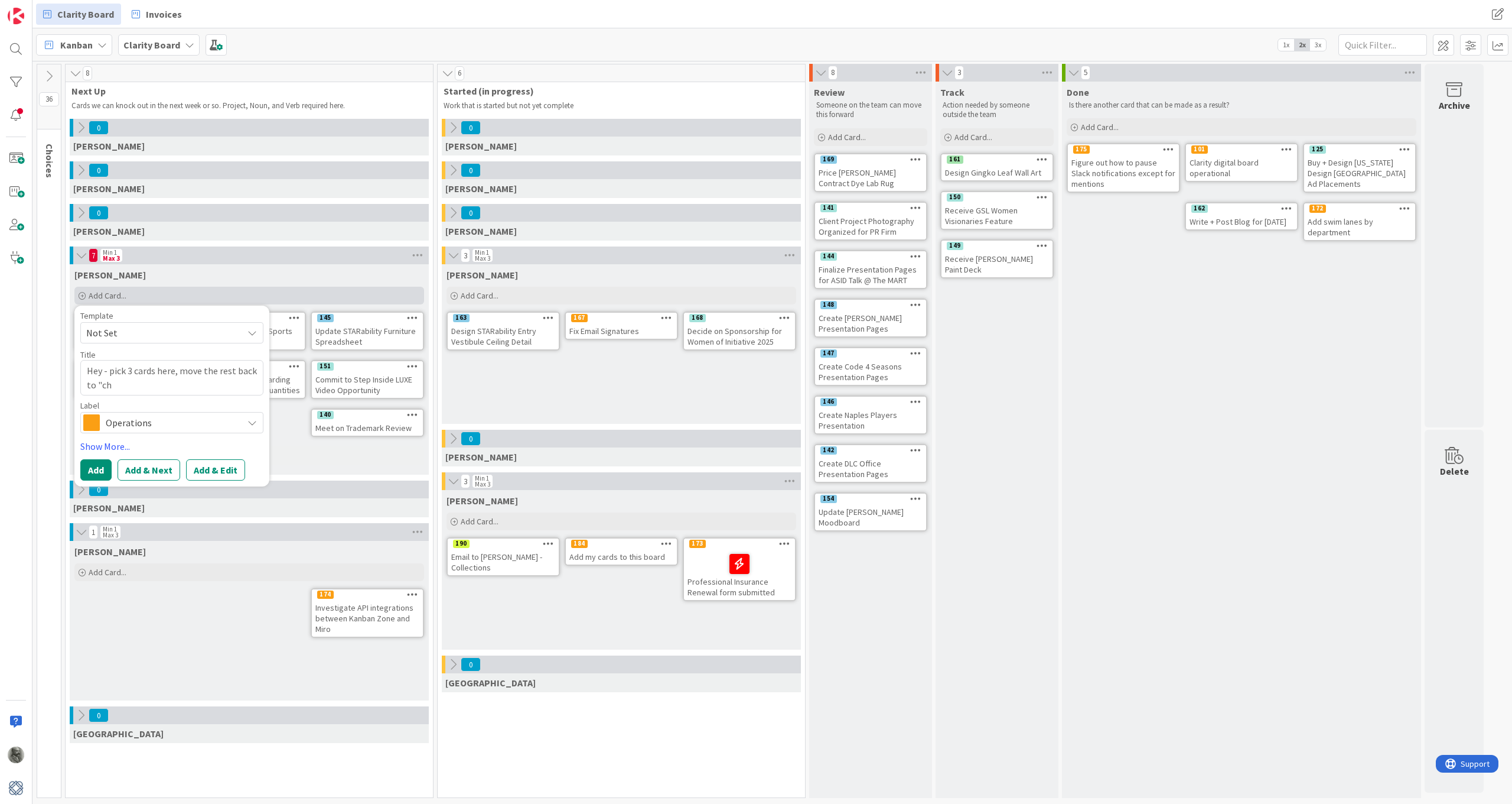
type textarea "Hey - pick 3 cards here, move the rest back to "cho"
type textarea "x"
type textarea "Hey - pick 3 cards here, move the rest back to "[PERSON_NAME]"
type textarea "x"
type textarea "Hey - pick 3 cards here, move the rest back to "choic"
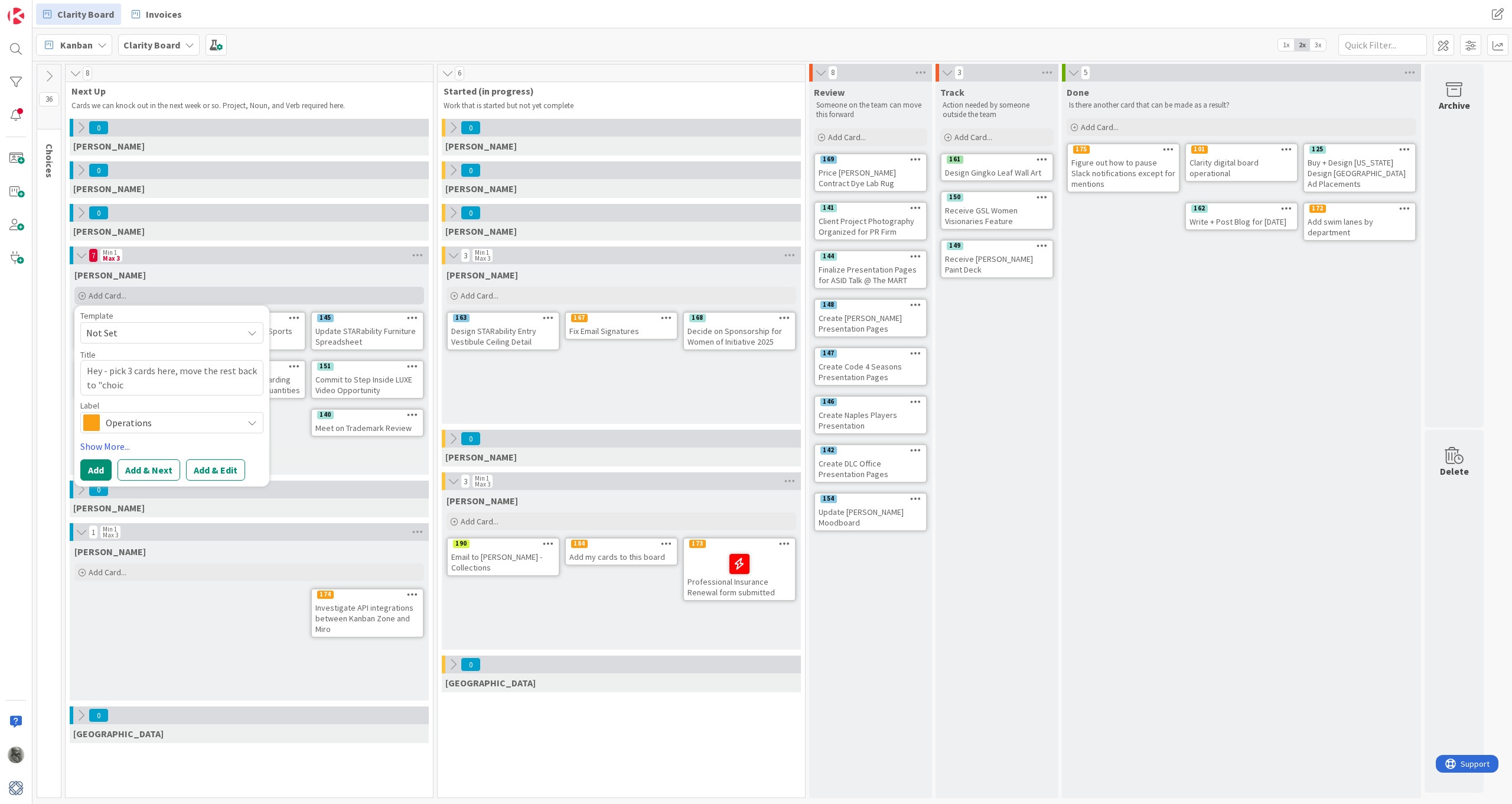
type textarea "x"
type textarea "Hey - pick 3 cards here, move the rest back to "choice"
type textarea "x"
type textarea "Hey - pick 3 cards here, move the rest back to "choices"
type textarea "x"
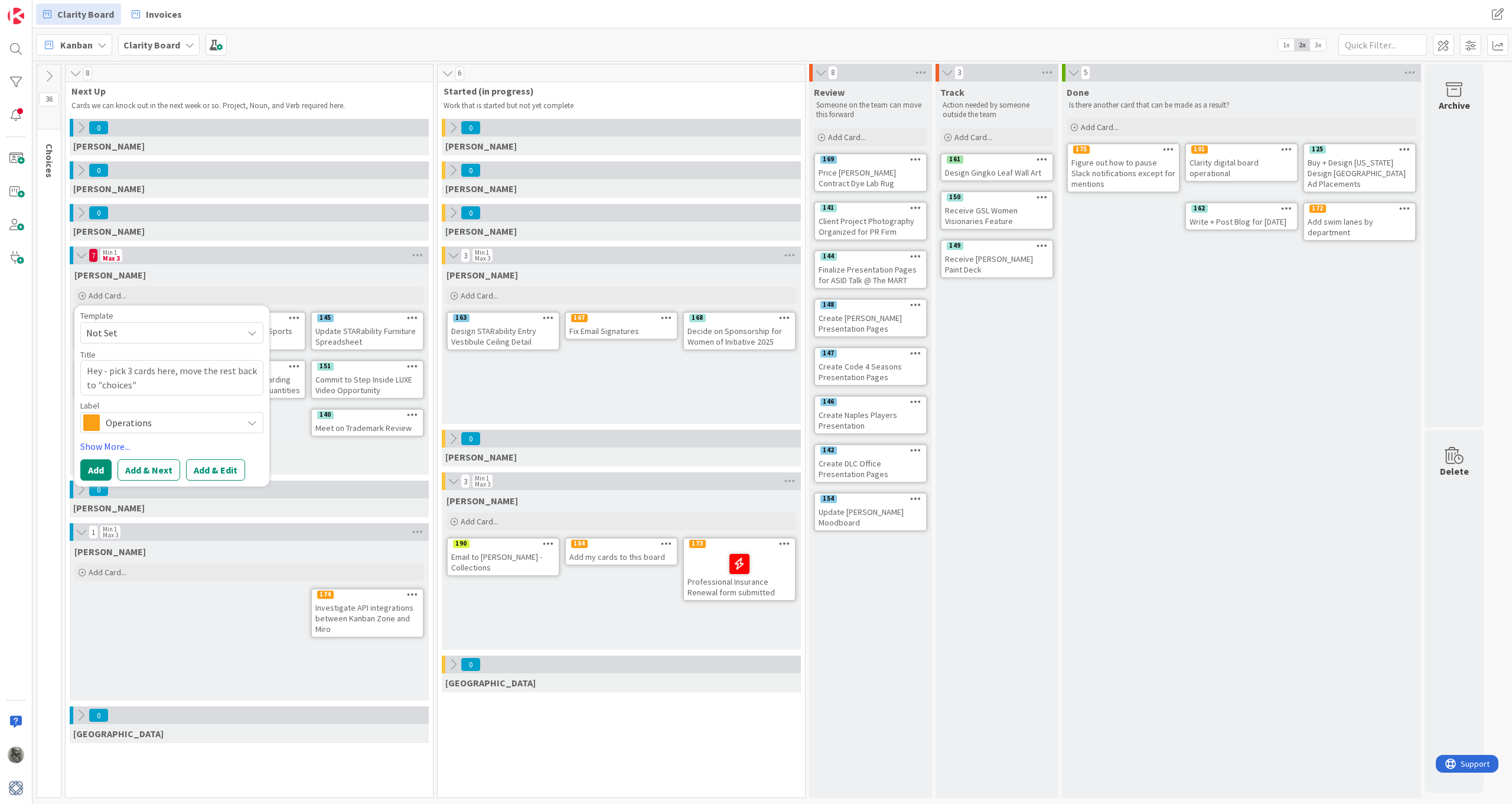
type textarea "Hey - pick 3 cards here, move the rest back to "choices""
click at [129, 426] on span "Operations" at bounding box center [171, 422] width 131 height 16
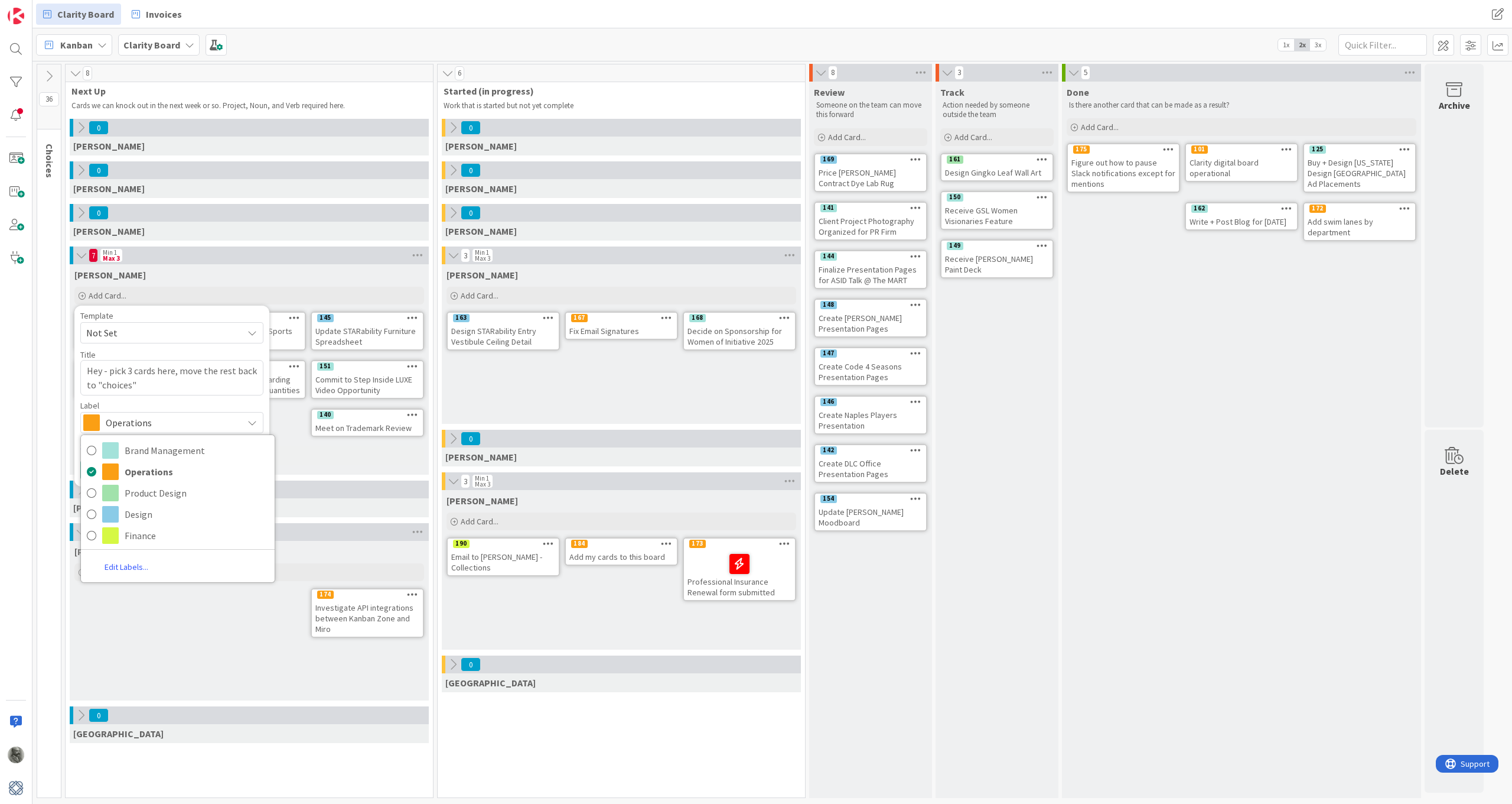
click at [152, 420] on span "Operations" at bounding box center [171, 422] width 131 height 16
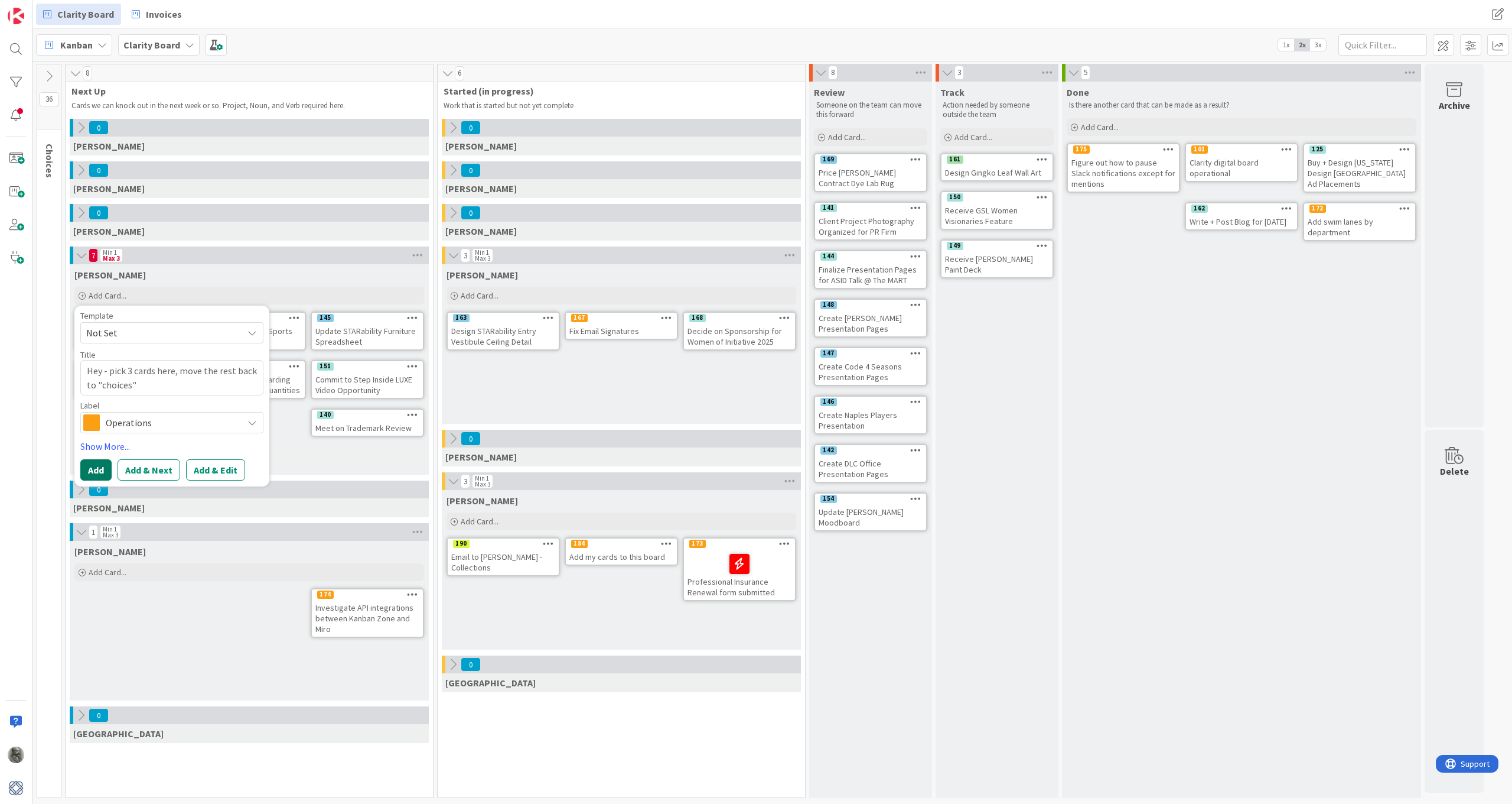
click at [101, 468] on button "Add" at bounding box center [96, 469] width 31 height 21
type textarea "x"
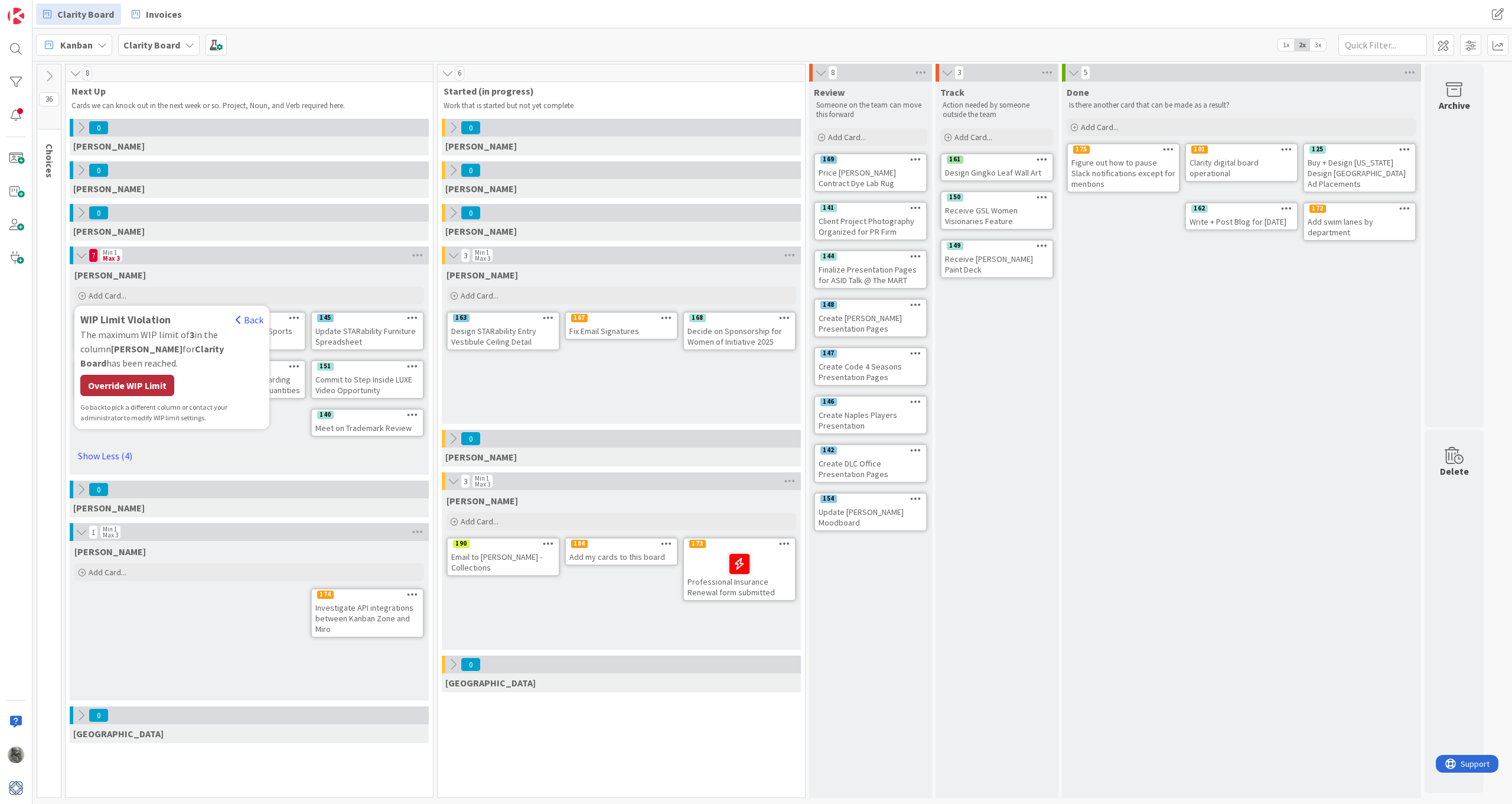
click at [127, 377] on div "Override WIP Limit" at bounding box center [127, 385] width 94 height 21
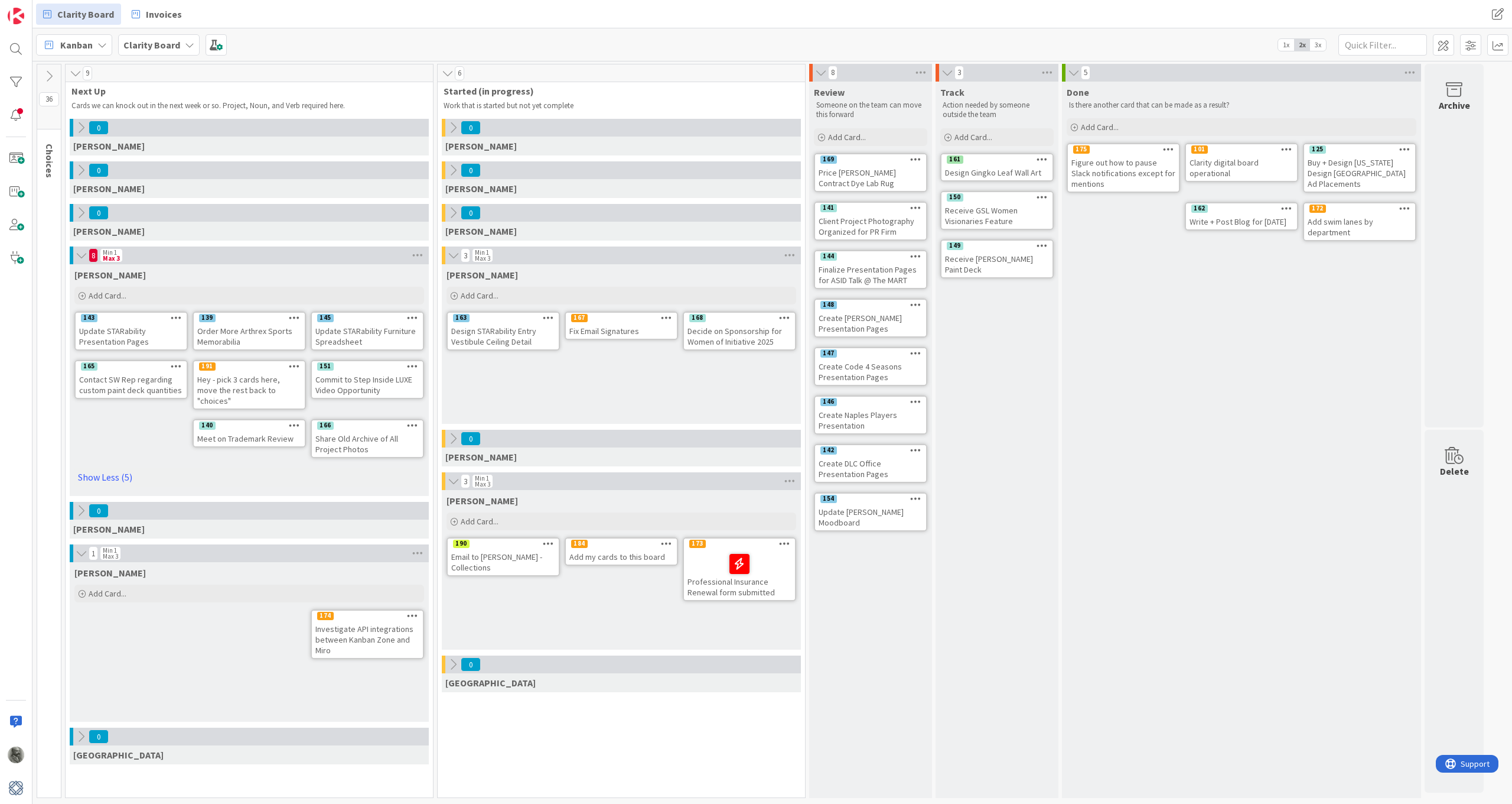
click at [296, 362] on icon at bounding box center [294, 365] width 12 height 8
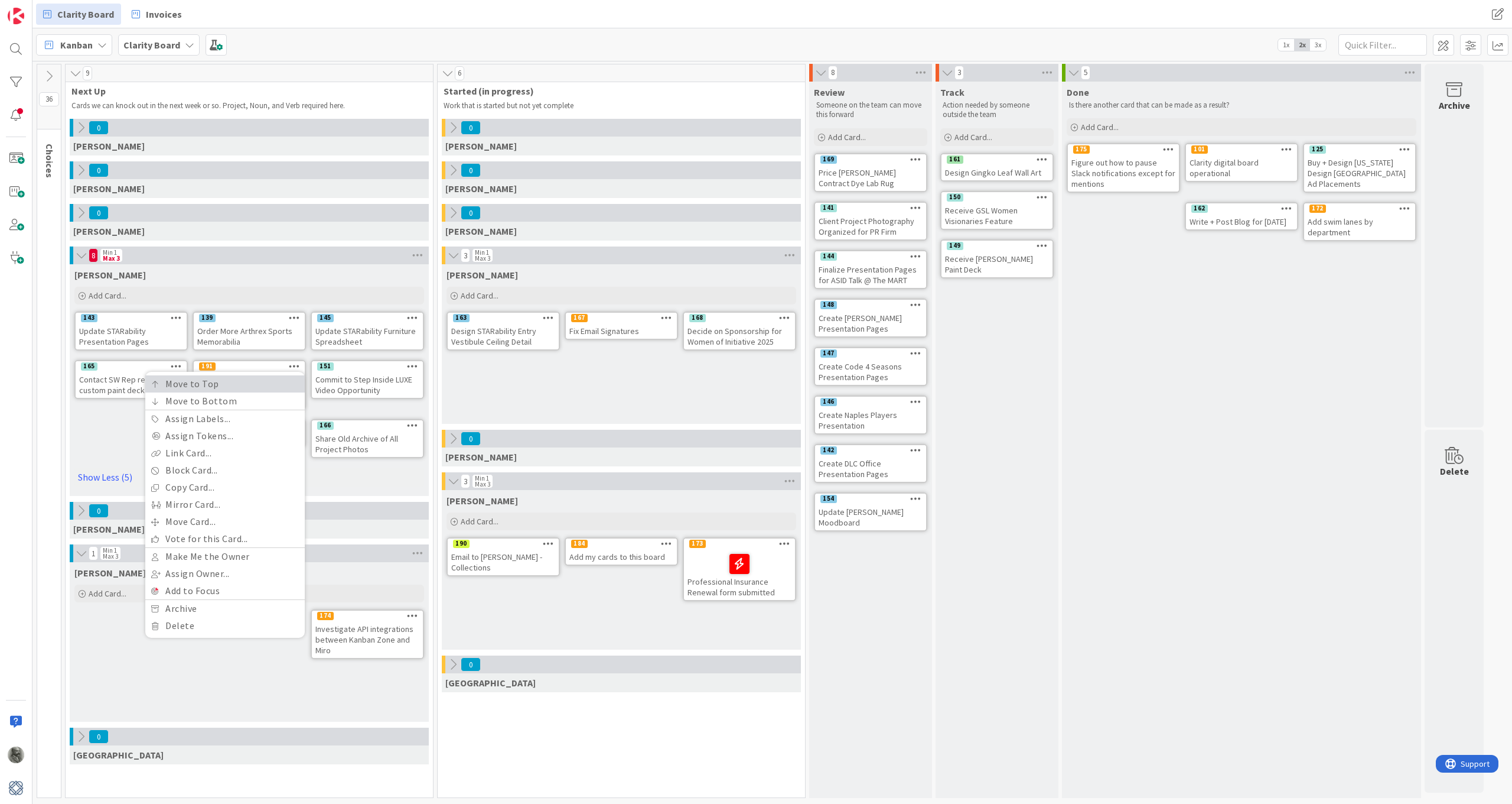
click at [189, 382] on link "Move to Top" at bounding box center [225, 383] width 160 height 17
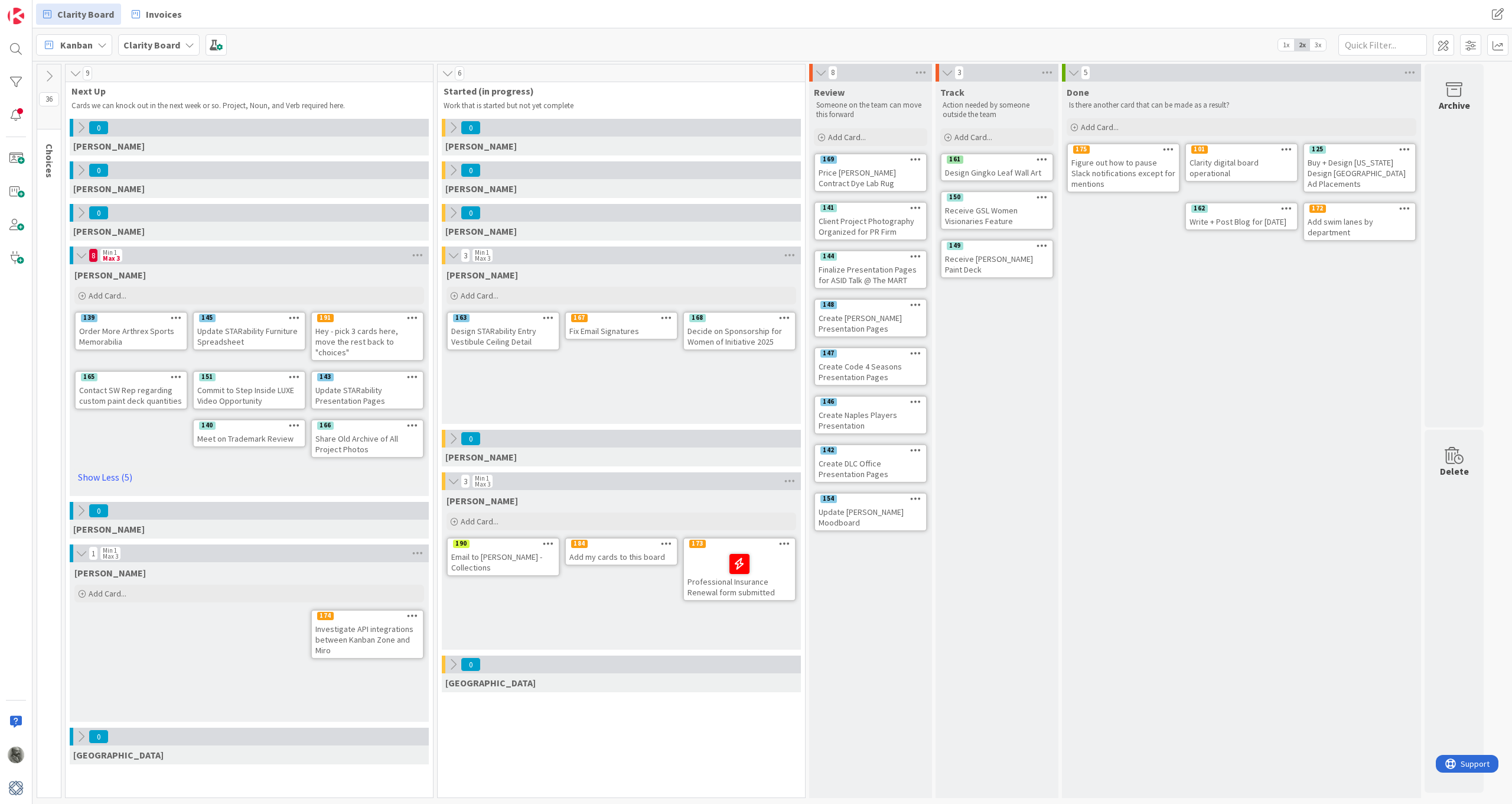
click at [415, 317] on icon at bounding box center [413, 317] width 12 height 8
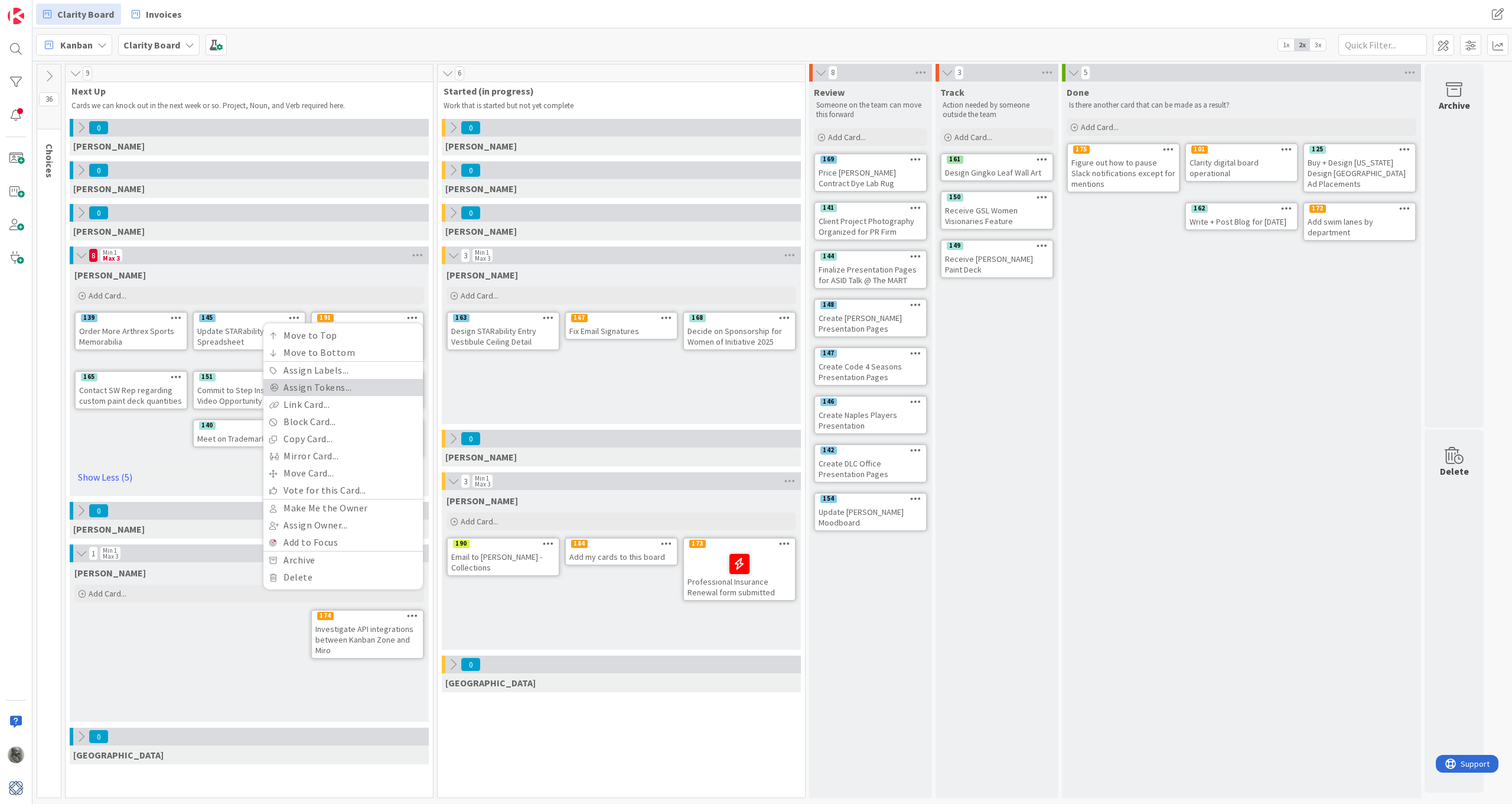
click at [320, 389] on link "Assign Tokens..." at bounding box center [343, 387] width 160 height 17
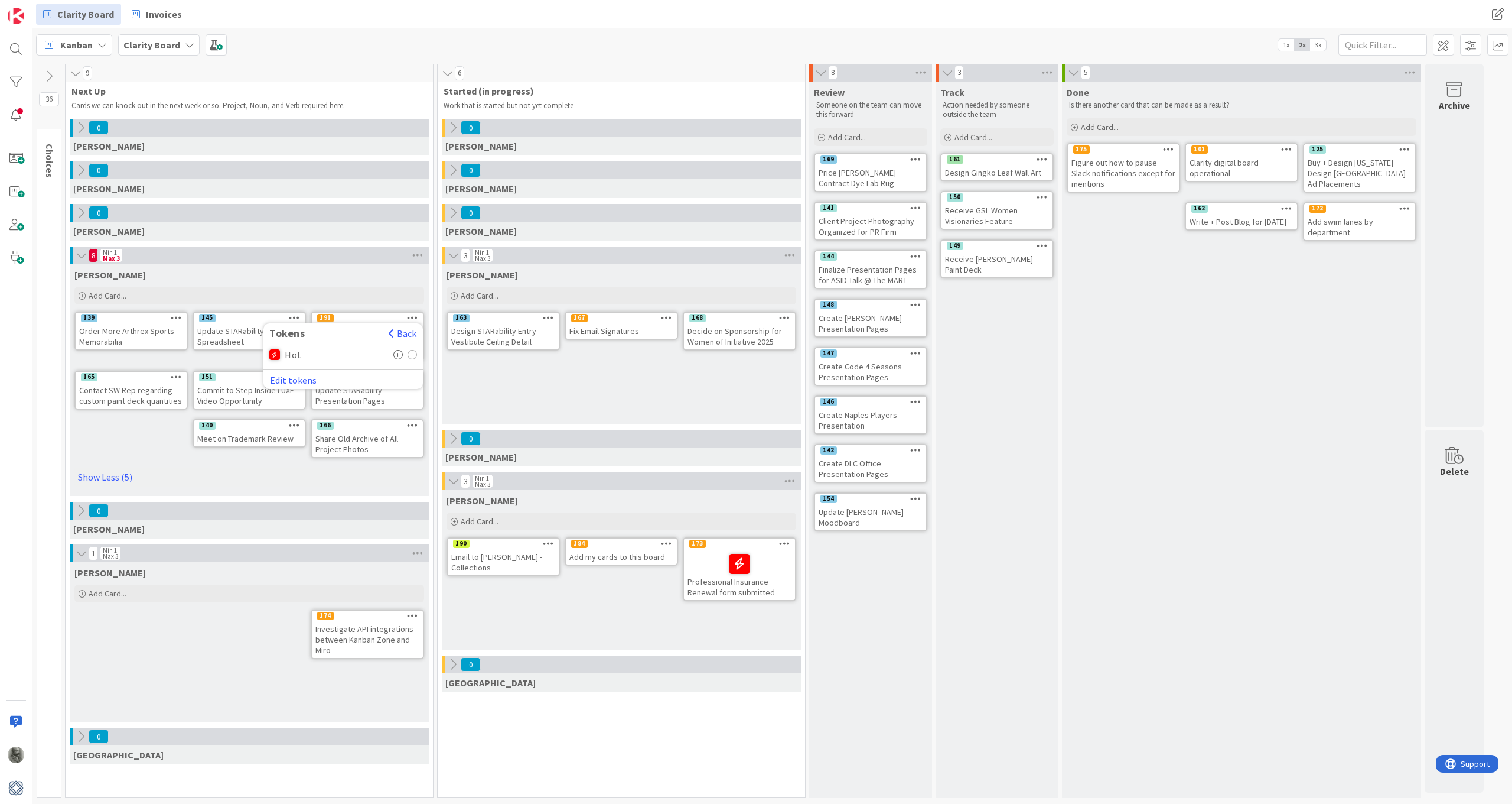
click at [282, 352] on div "Hot" at bounding box center [343, 355] width 147 height 18
click at [395, 353] on icon at bounding box center [398, 355] width 10 height 9
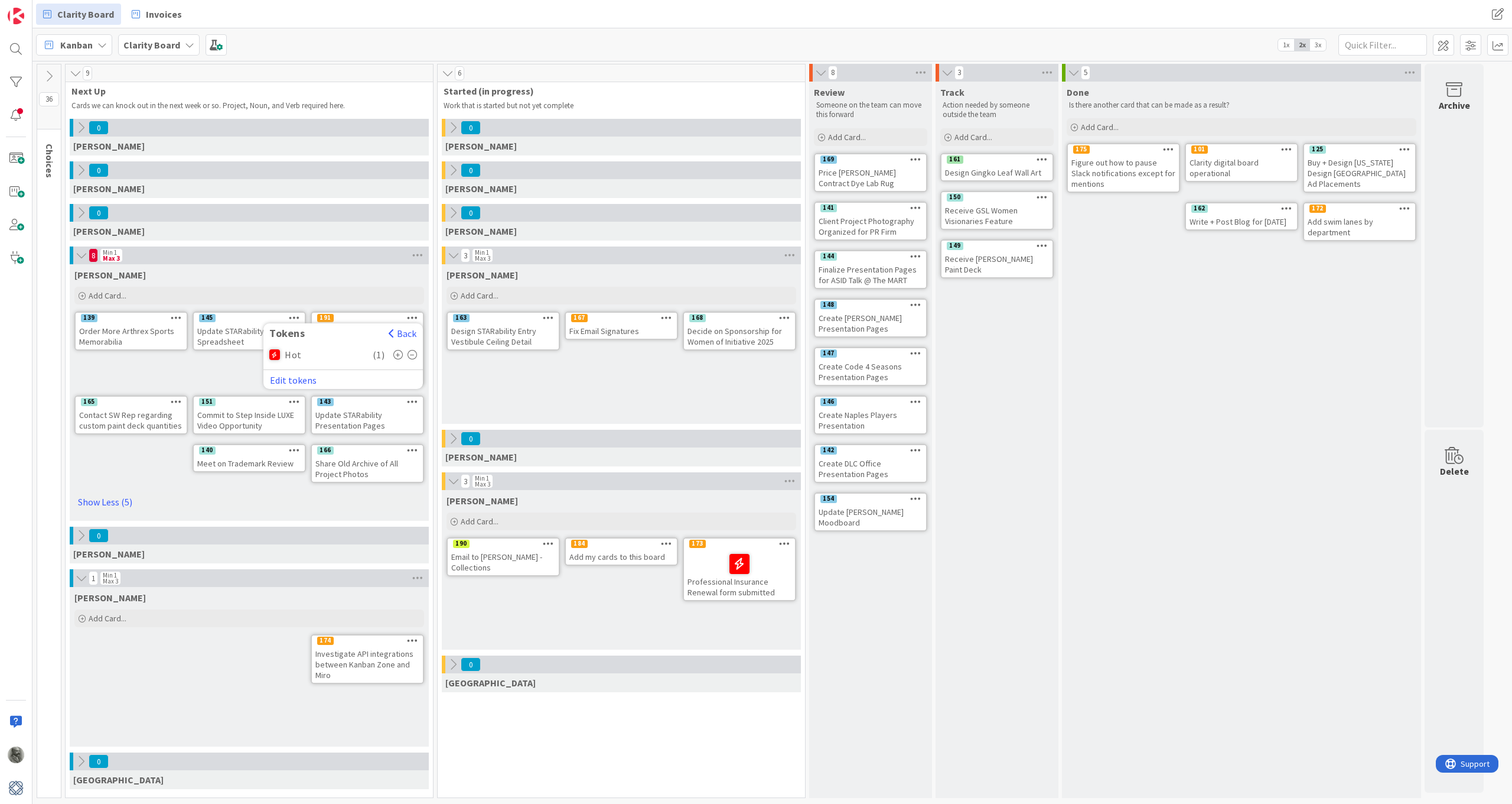
click at [400, 354] on icon at bounding box center [398, 355] width 10 height 9
click at [412, 353] on icon at bounding box center [413, 355] width 10 height 9
click at [398, 330] on button "Back" at bounding box center [403, 333] width 29 height 13
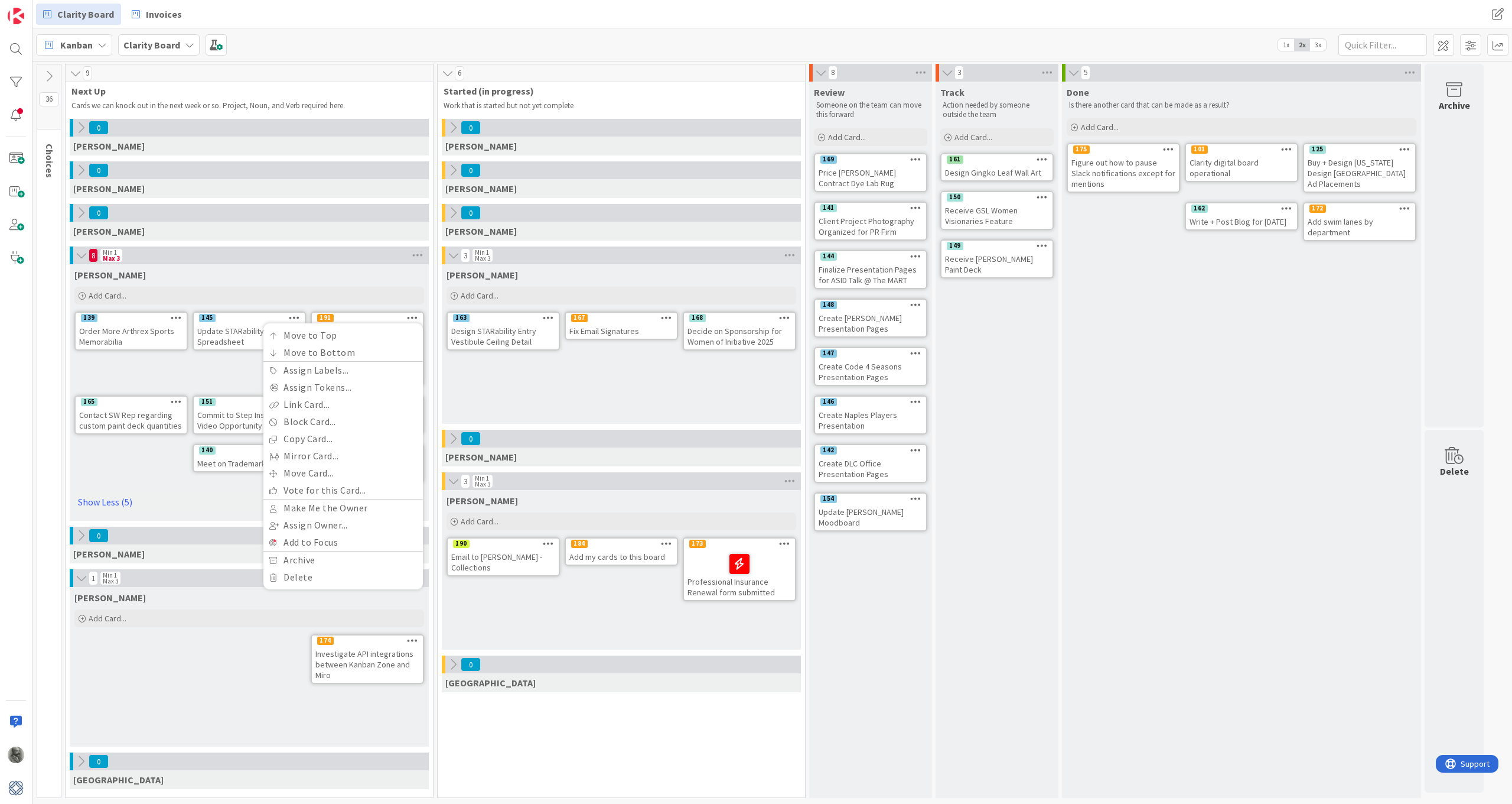
click at [394, 271] on div "[PERSON_NAME]" at bounding box center [249, 274] width 350 height 12
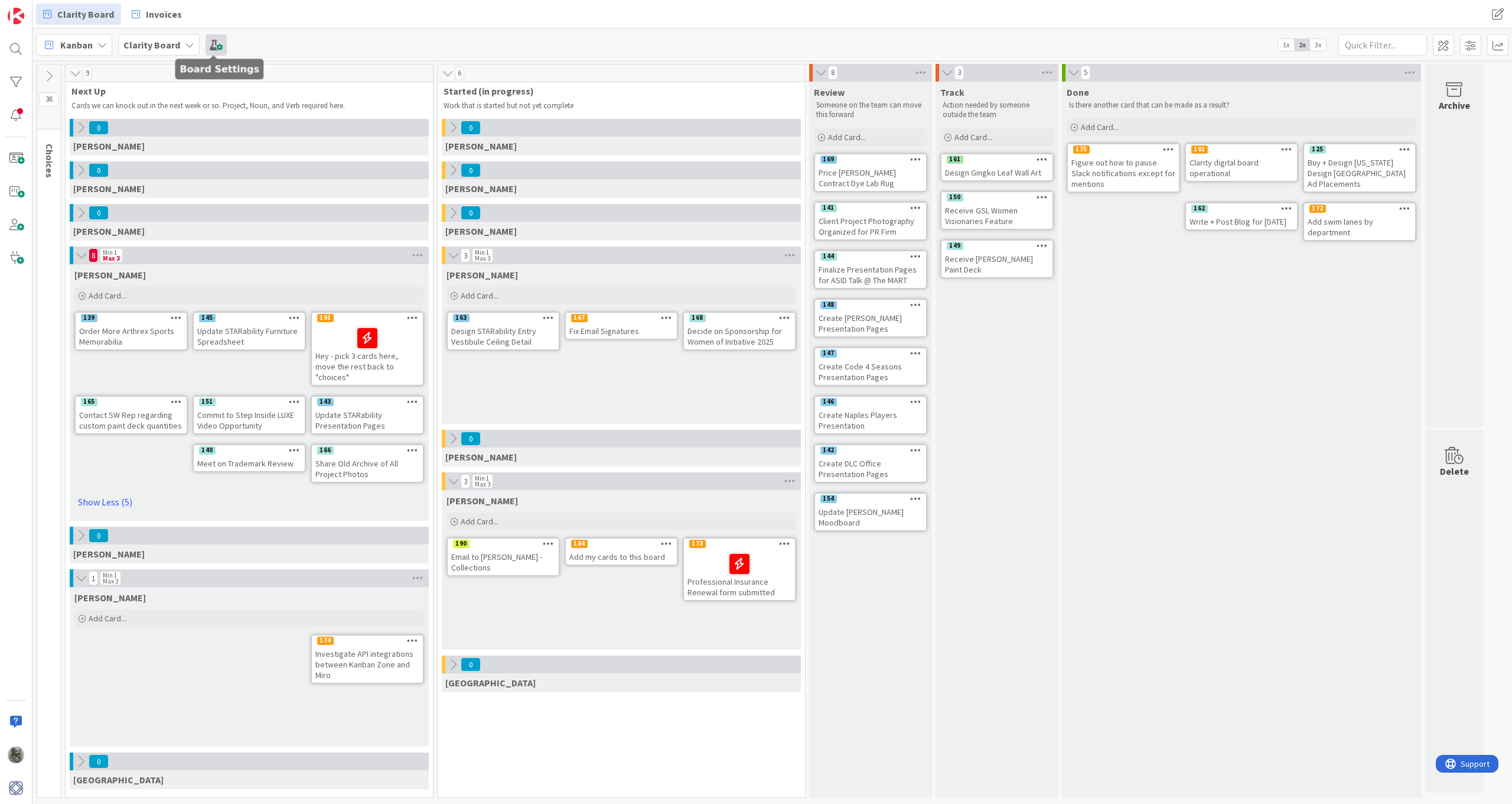
click at [216, 45] on span at bounding box center [216, 45] width 21 height 21
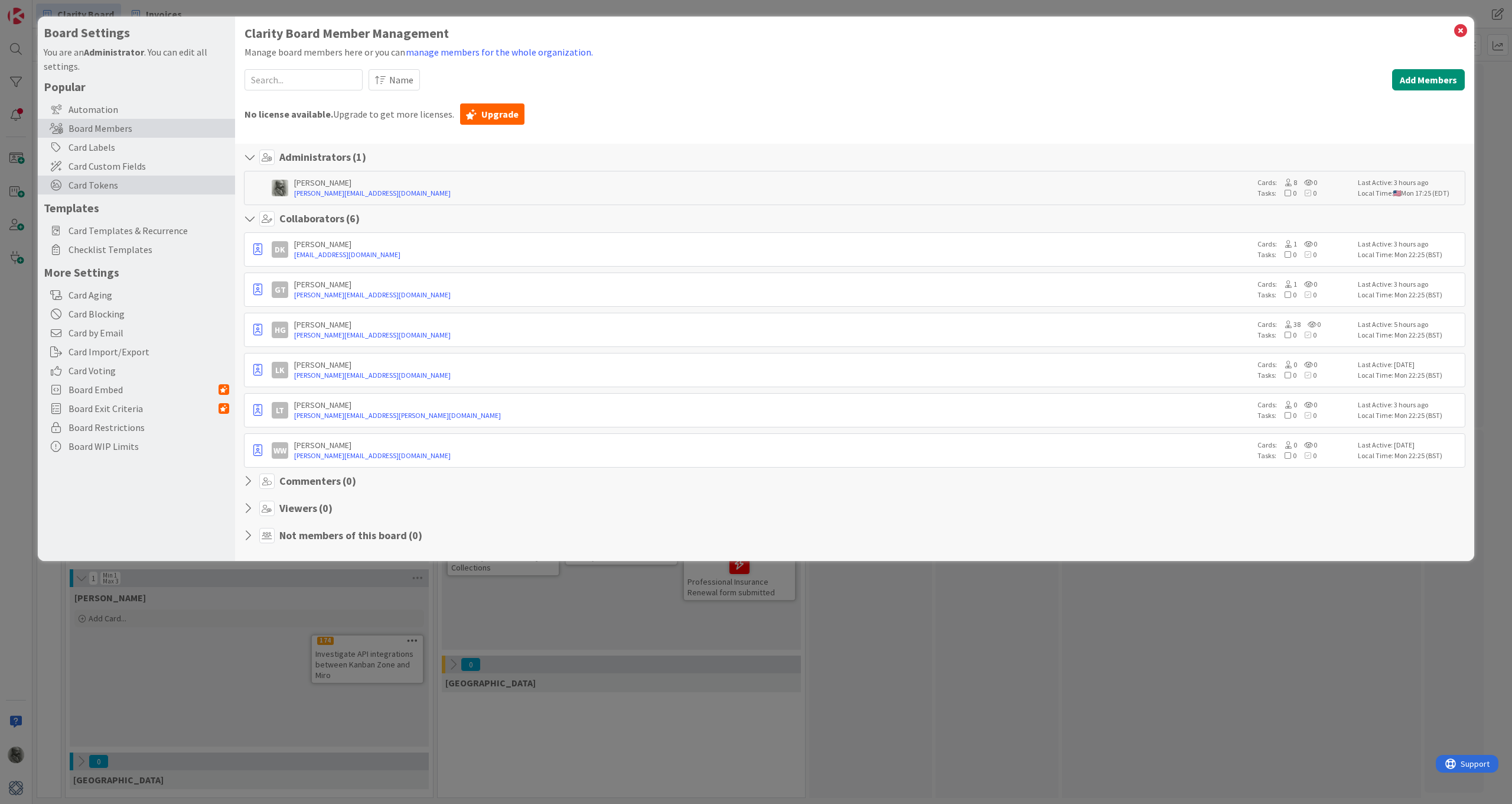
click at [92, 183] on span "Card Tokens" at bounding box center [149, 185] width 161 height 14
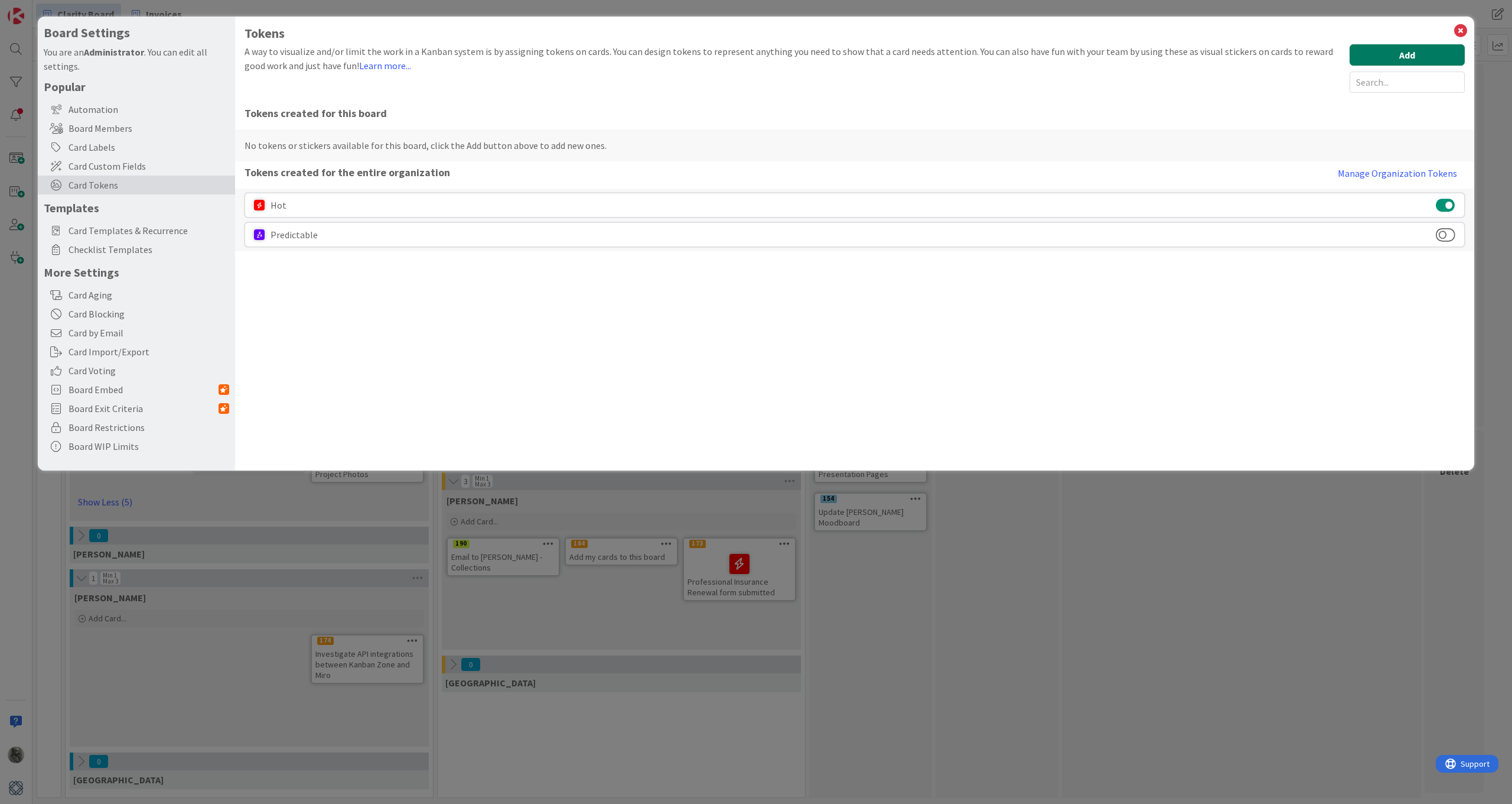
click at [1388, 56] on button "Add" at bounding box center [1407, 54] width 115 height 21
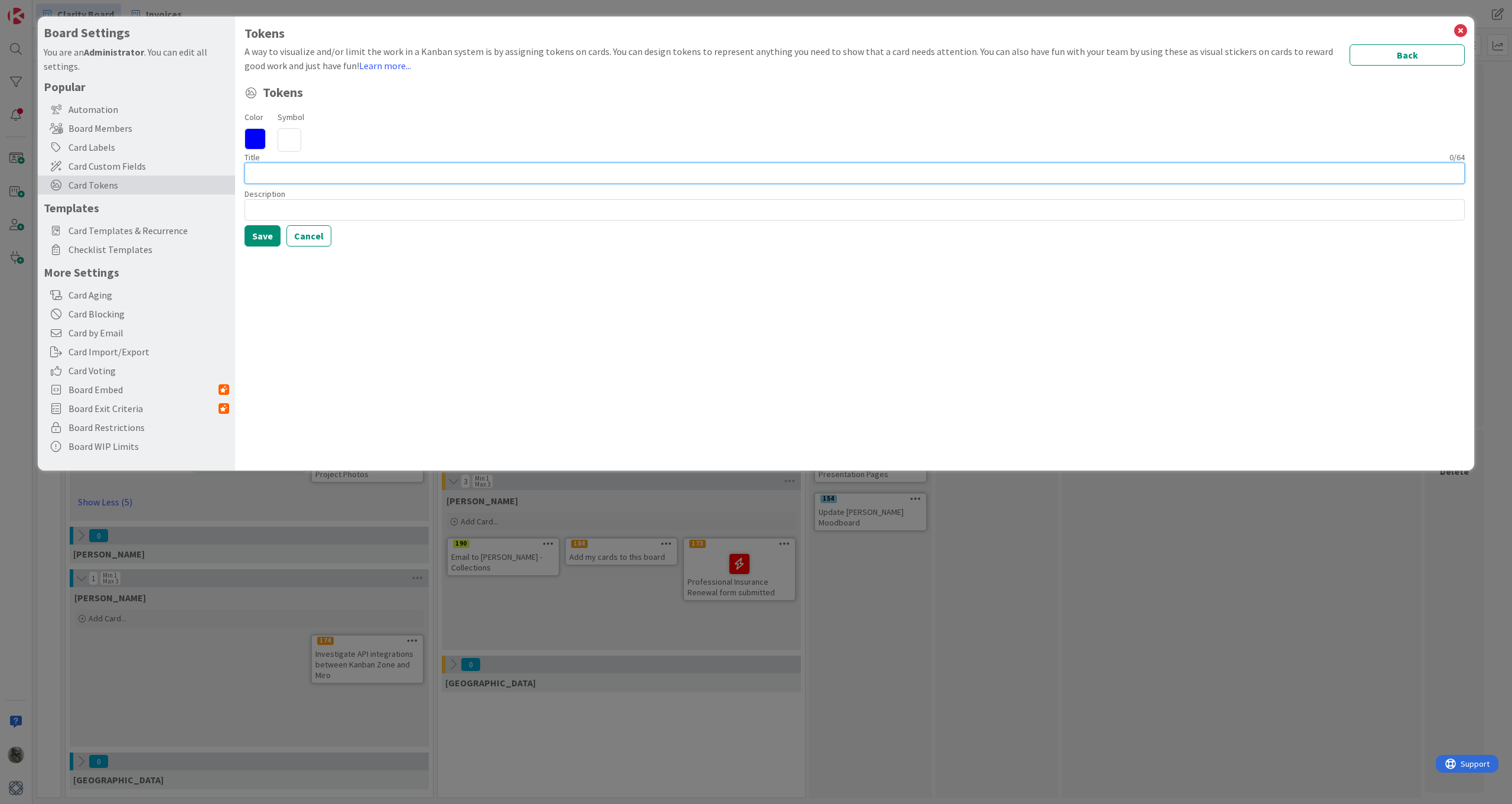
click at [388, 174] on input at bounding box center [855, 173] width 1220 height 21
type input "[PERSON_NAME] wants it"
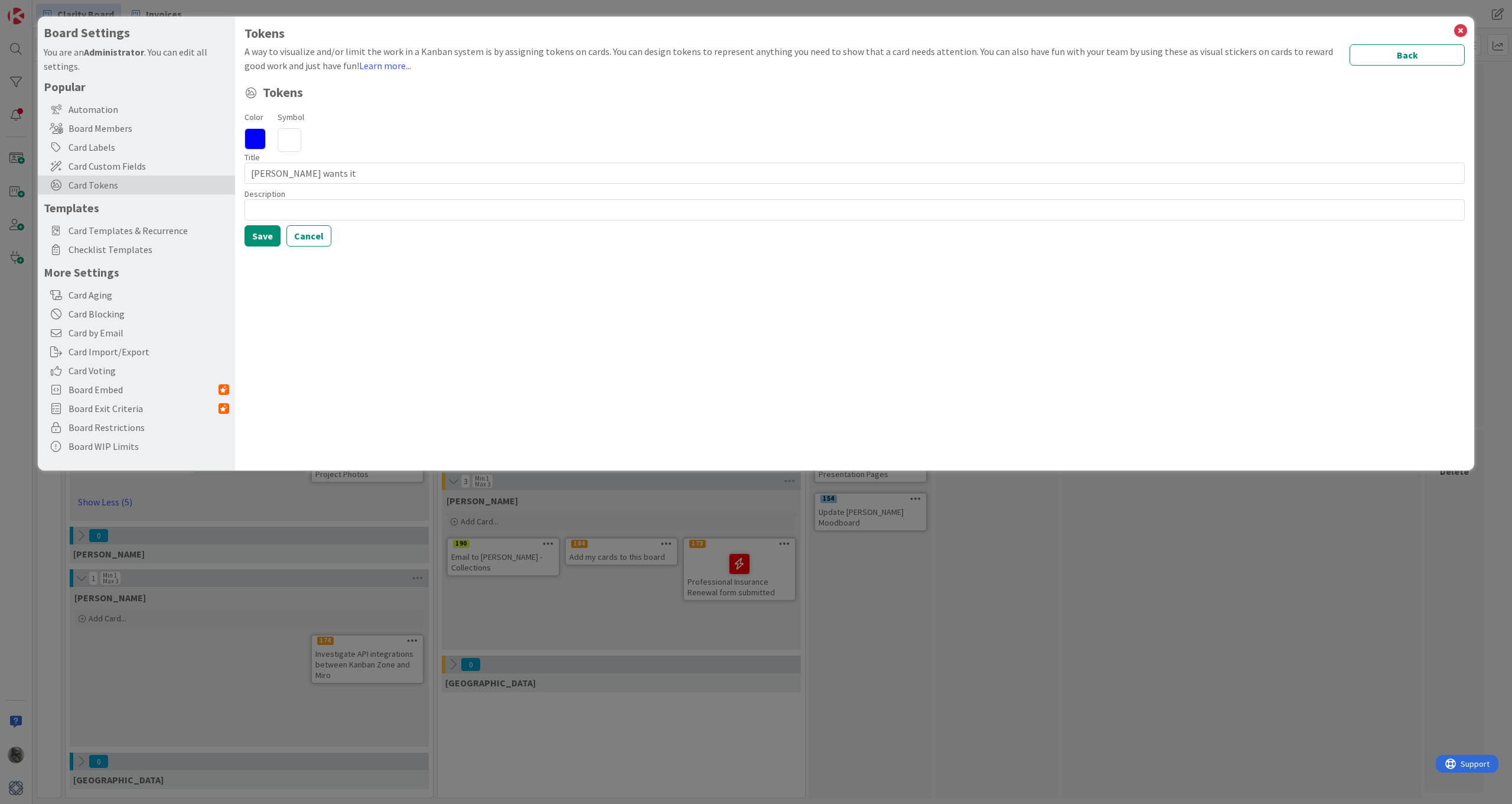
click at [283, 140] on icon at bounding box center [289, 139] width 24 height 24
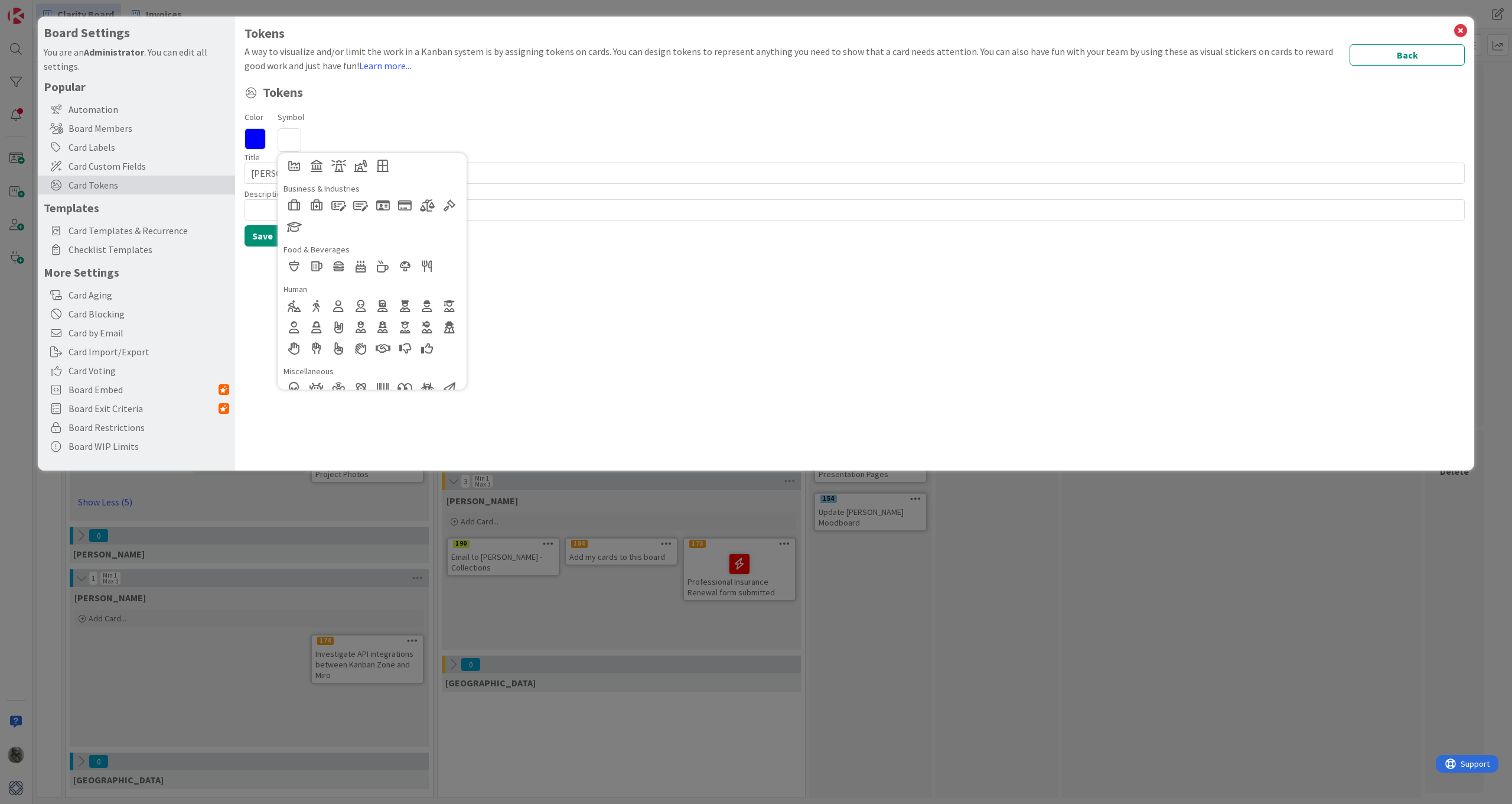
scroll to position [139, 0]
click at [380, 305] on div at bounding box center [382, 305] width 21 height 21
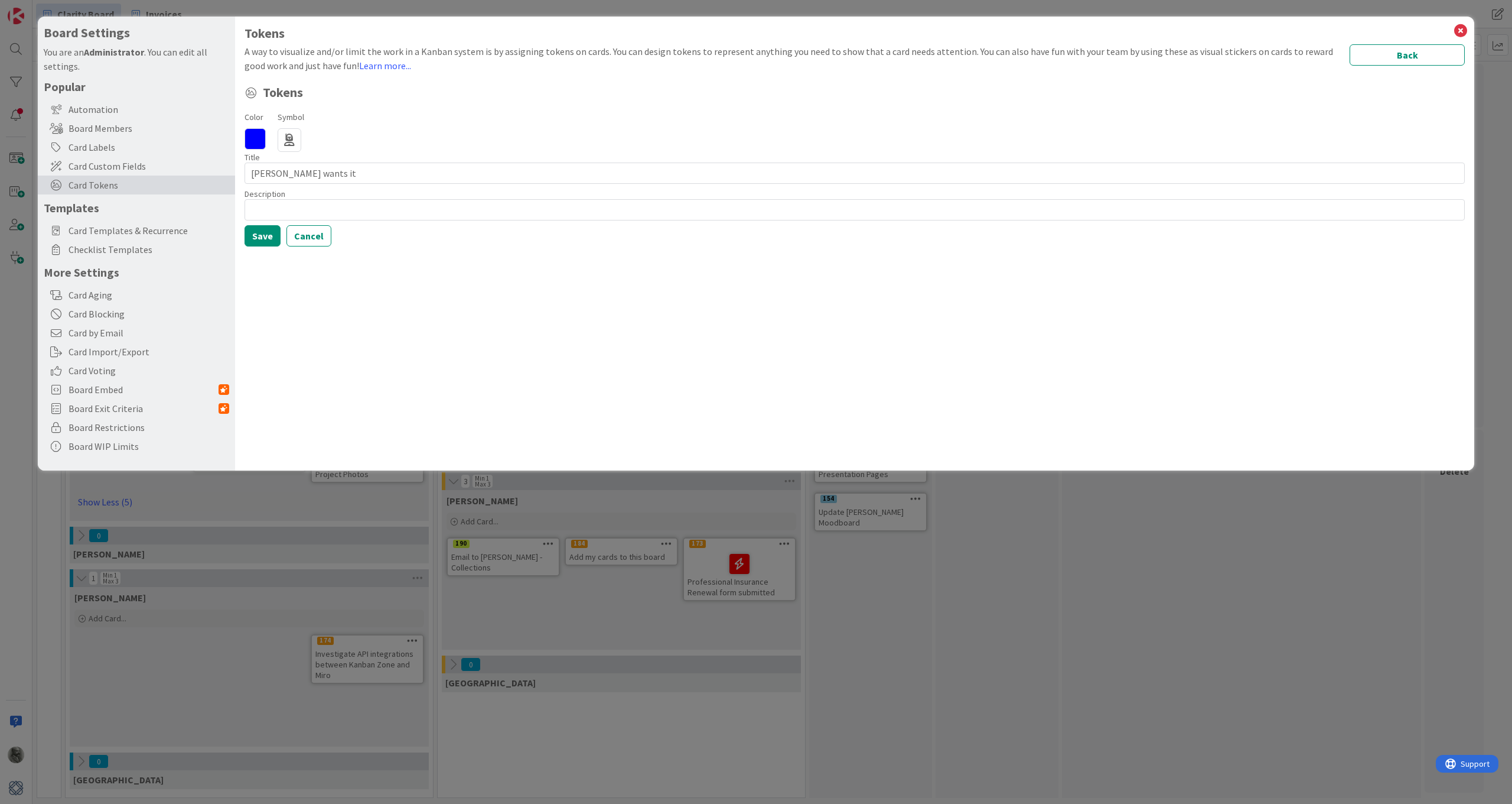
click at [258, 137] on icon at bounding box center [255, 138] width 21 height 21
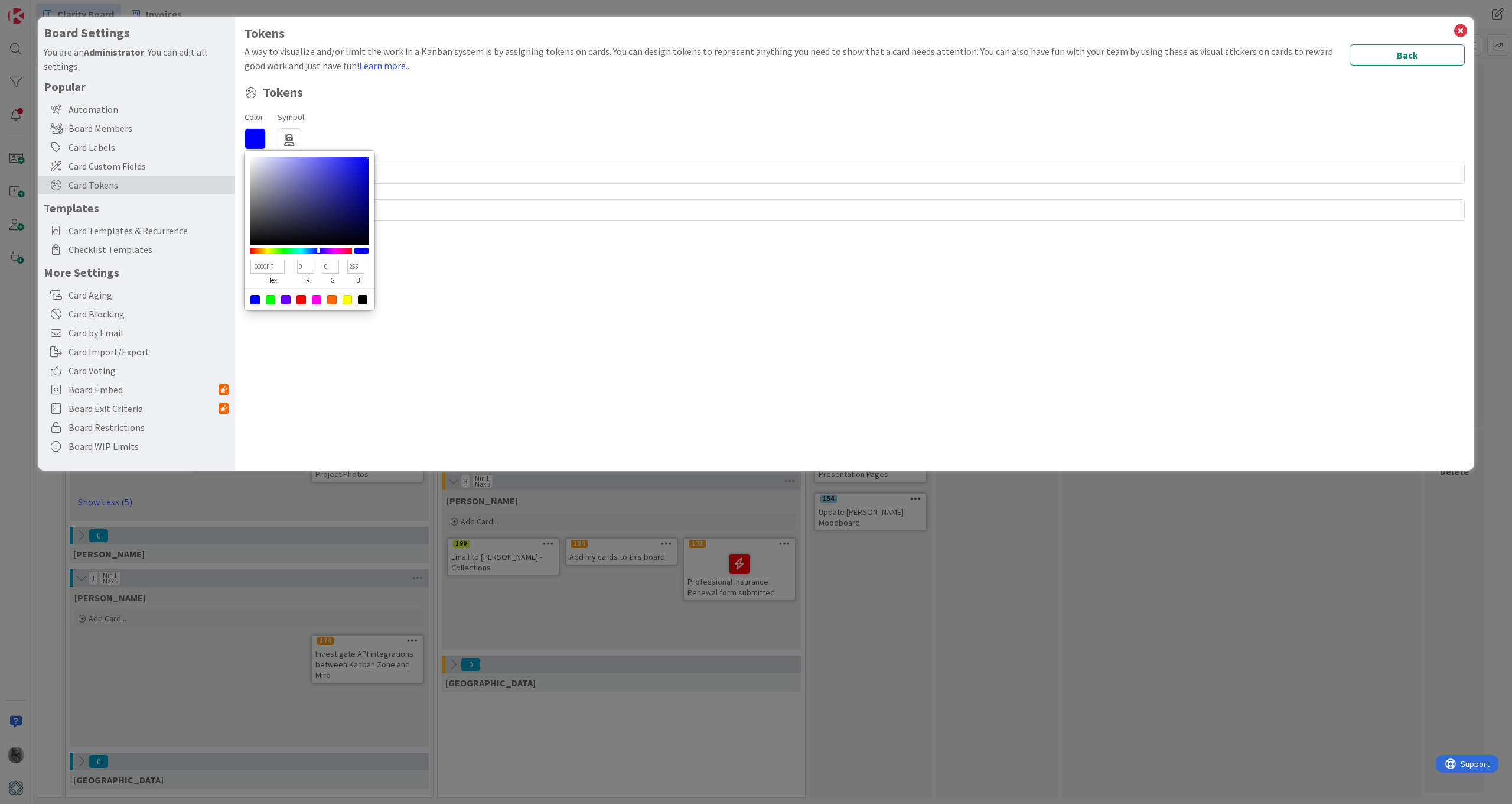
click at [361, 298] on div at bounding box center [363, 300] width 9 height 9
type input "000000"
type input "0"
click at [371, 106] on div "Tokens Color 000000 hex 0 r 0 g 0 b 100 a Symbol Regular Solid Animals Building…" at bounding box center [855, 164] width 1220 height 164
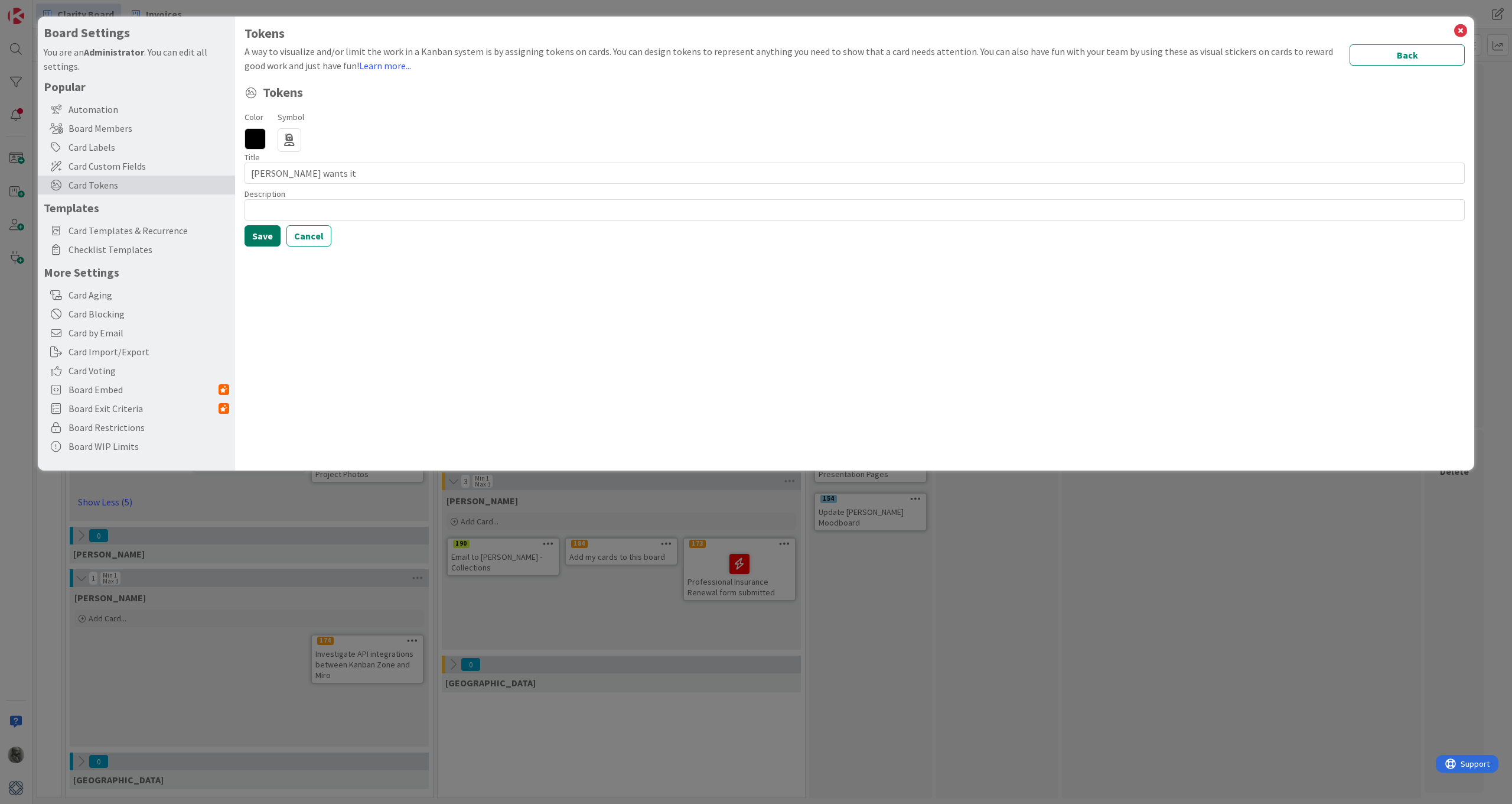
click at [263, 237] on button "Save" at bounding box center [262, 236] width 36 height 21
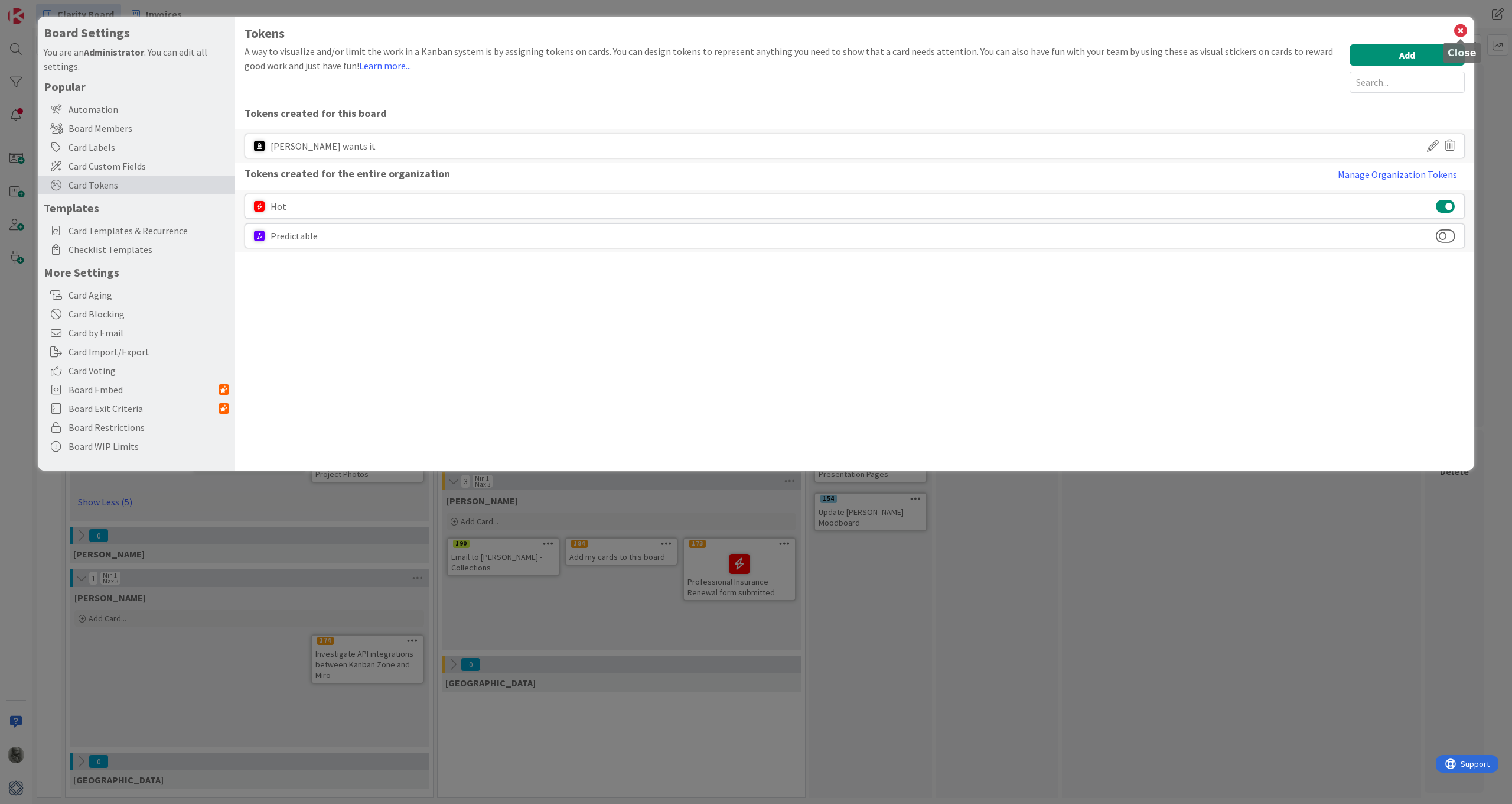
click at [1461, 27] on icon at bounding box center [1461, 30] width 16 height 16
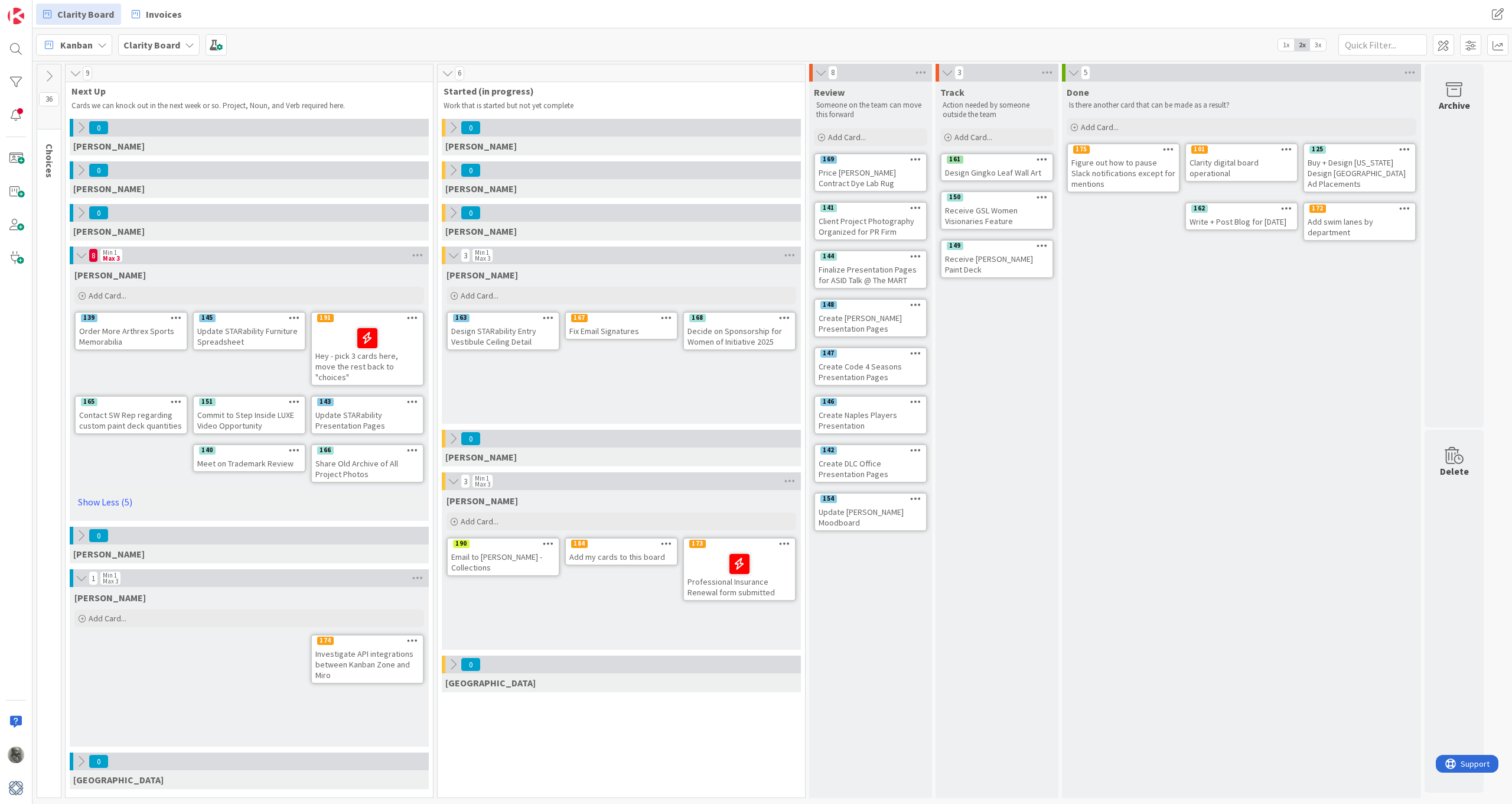
click at [77, 74] on icon at bounding box center [75, 73] width 13 height 12
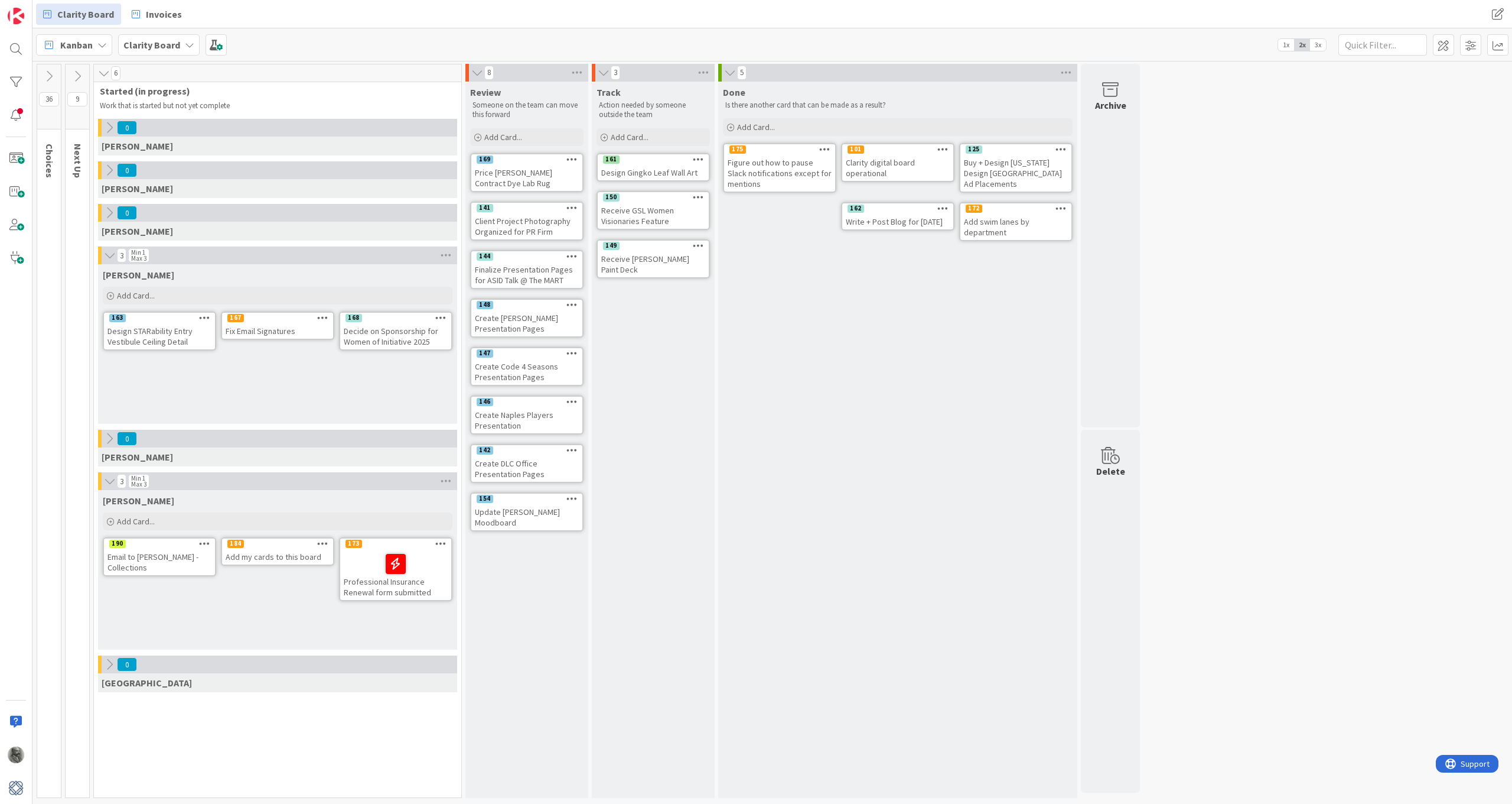
click at [602, 73] on icon at bounding box center [603, 72] width 13 height 12
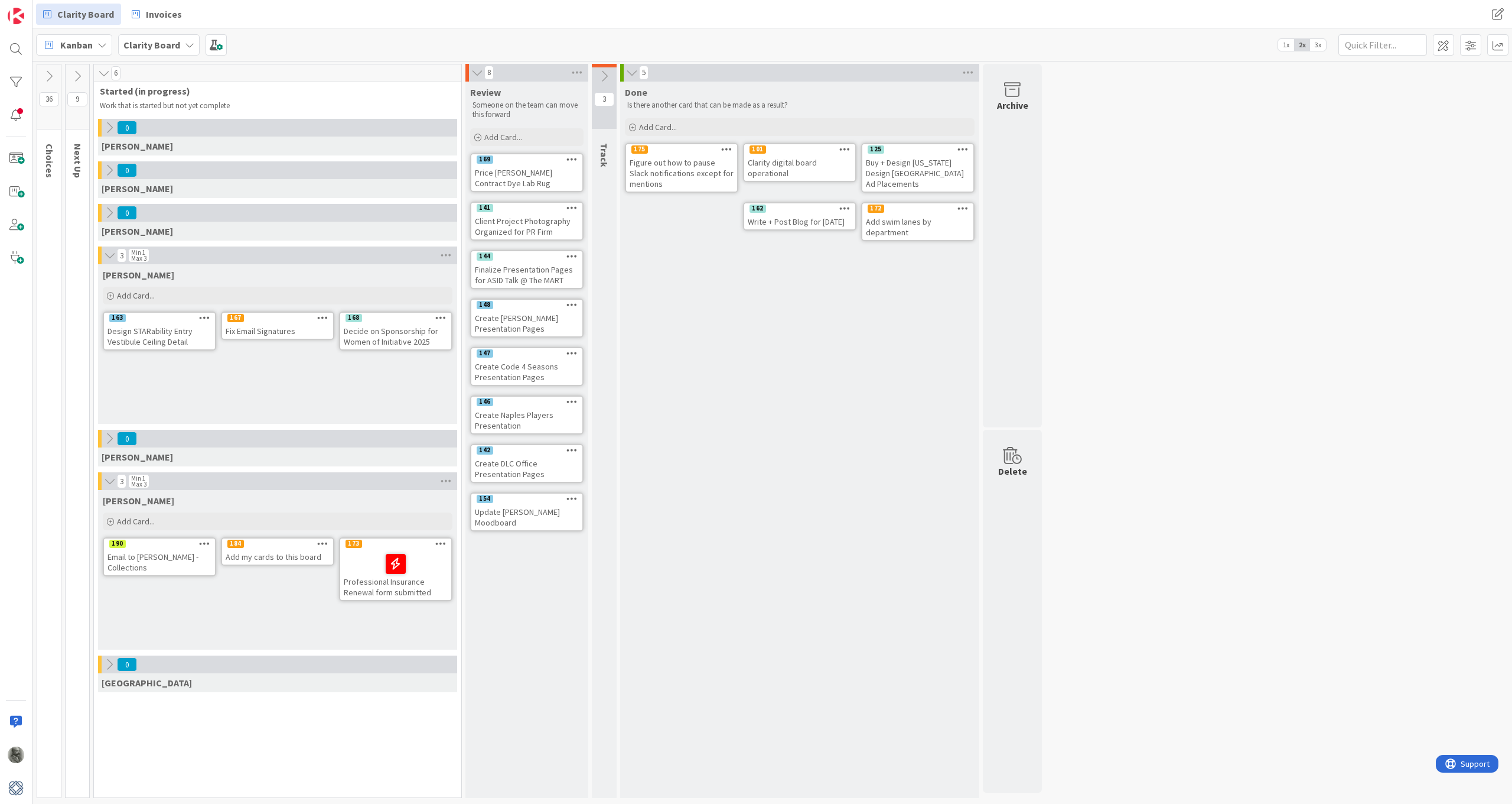
click at [476, 72] on icon at bounding box center [477, 72] width 13 height 12
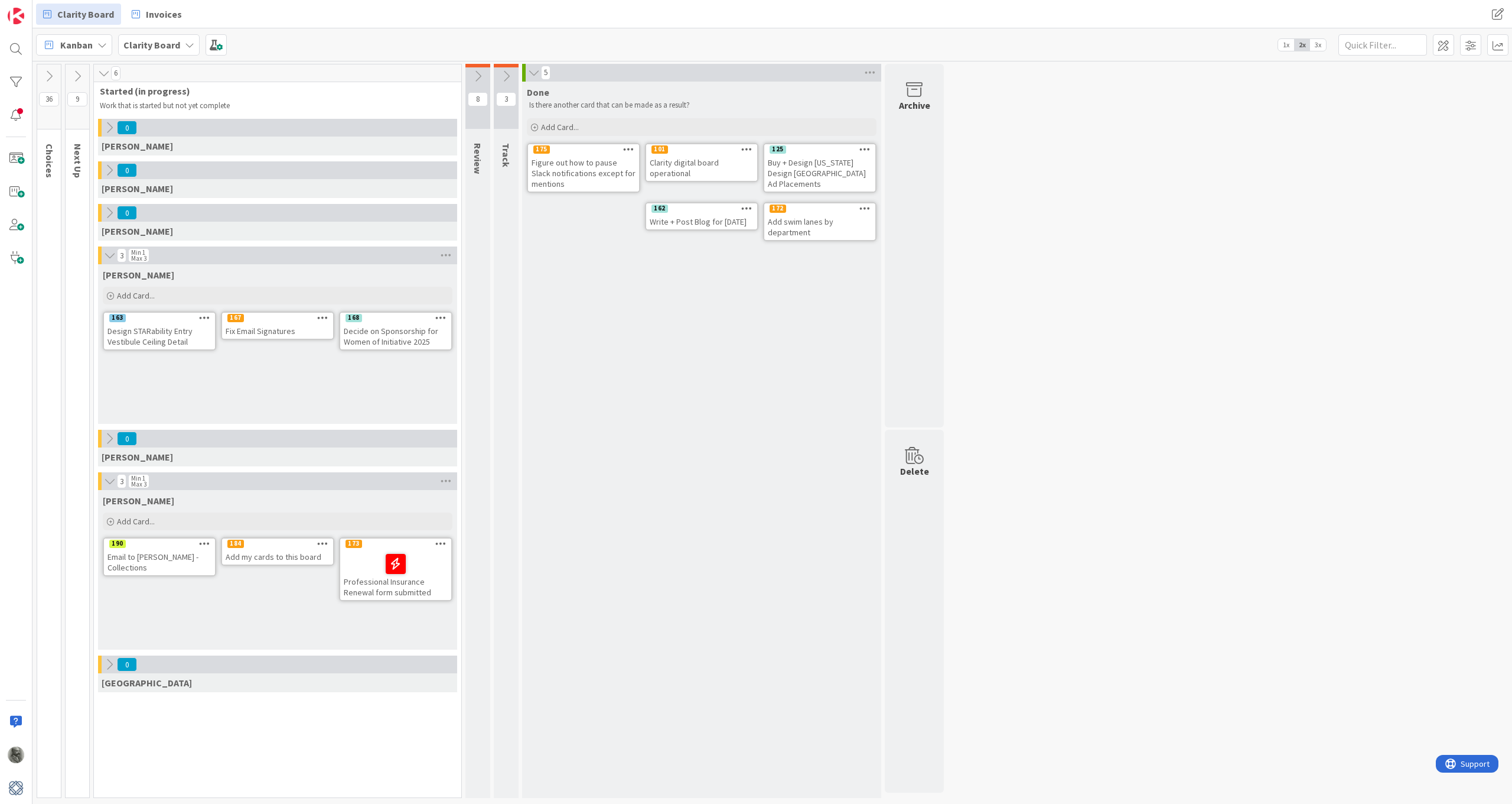
click at [74, 76] on icon at bounding box center [77, 76] width 13 height 13
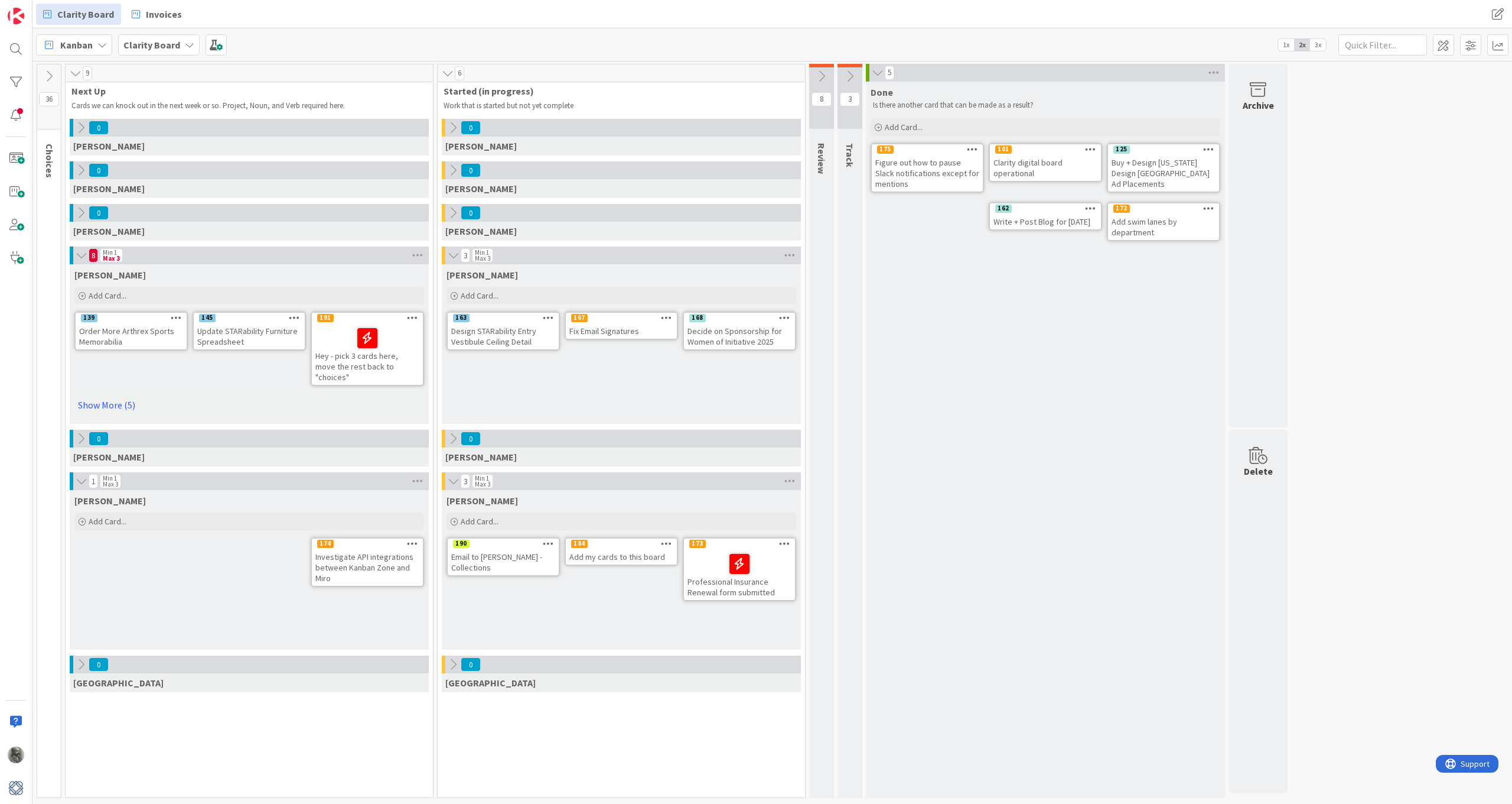
click at [81, 256] on icon at bounding box center [81, 254] width 13 height 12
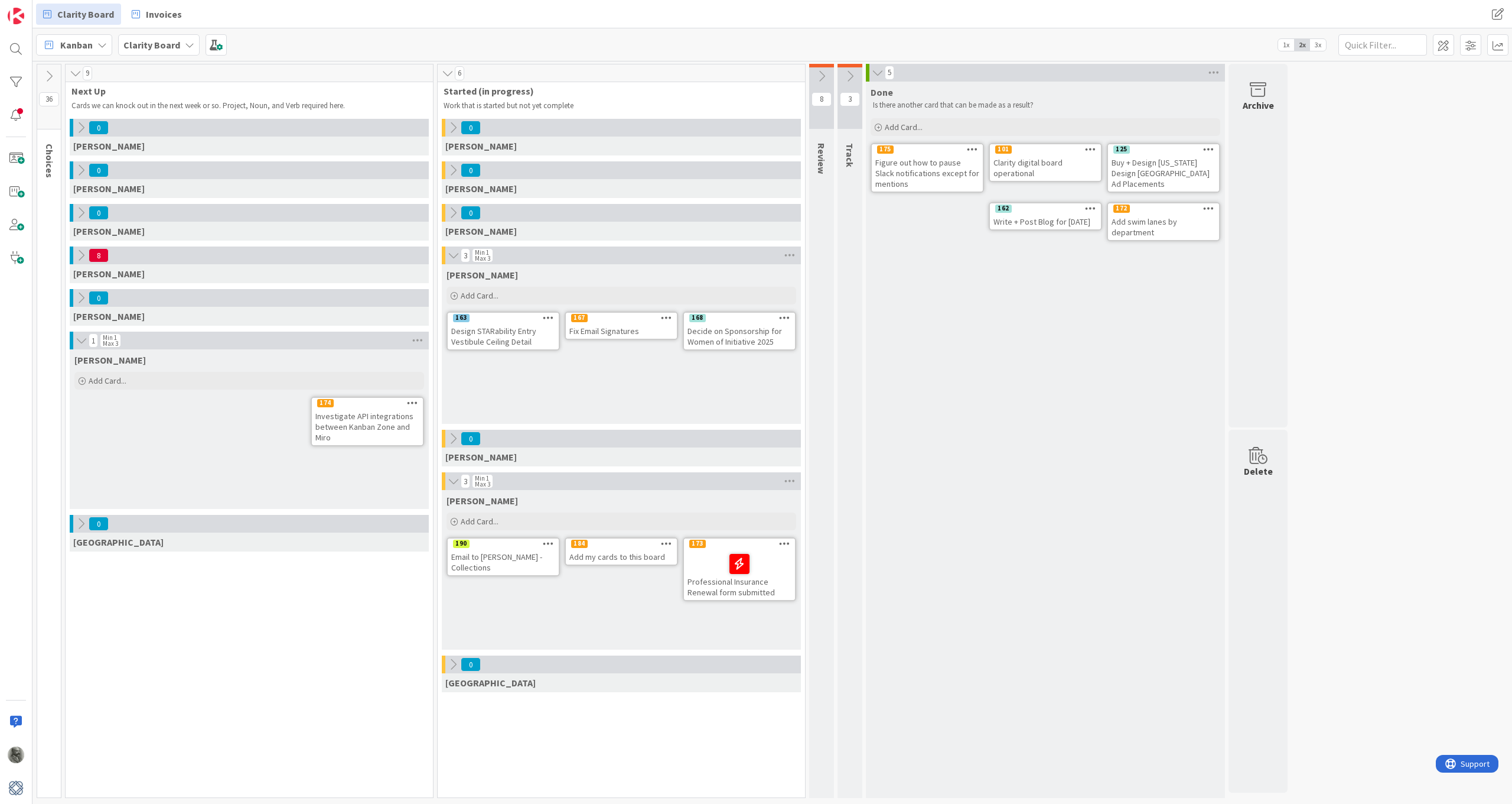
click at [454, 254] on icon at bounding box center [453, 254] width 13 height 12
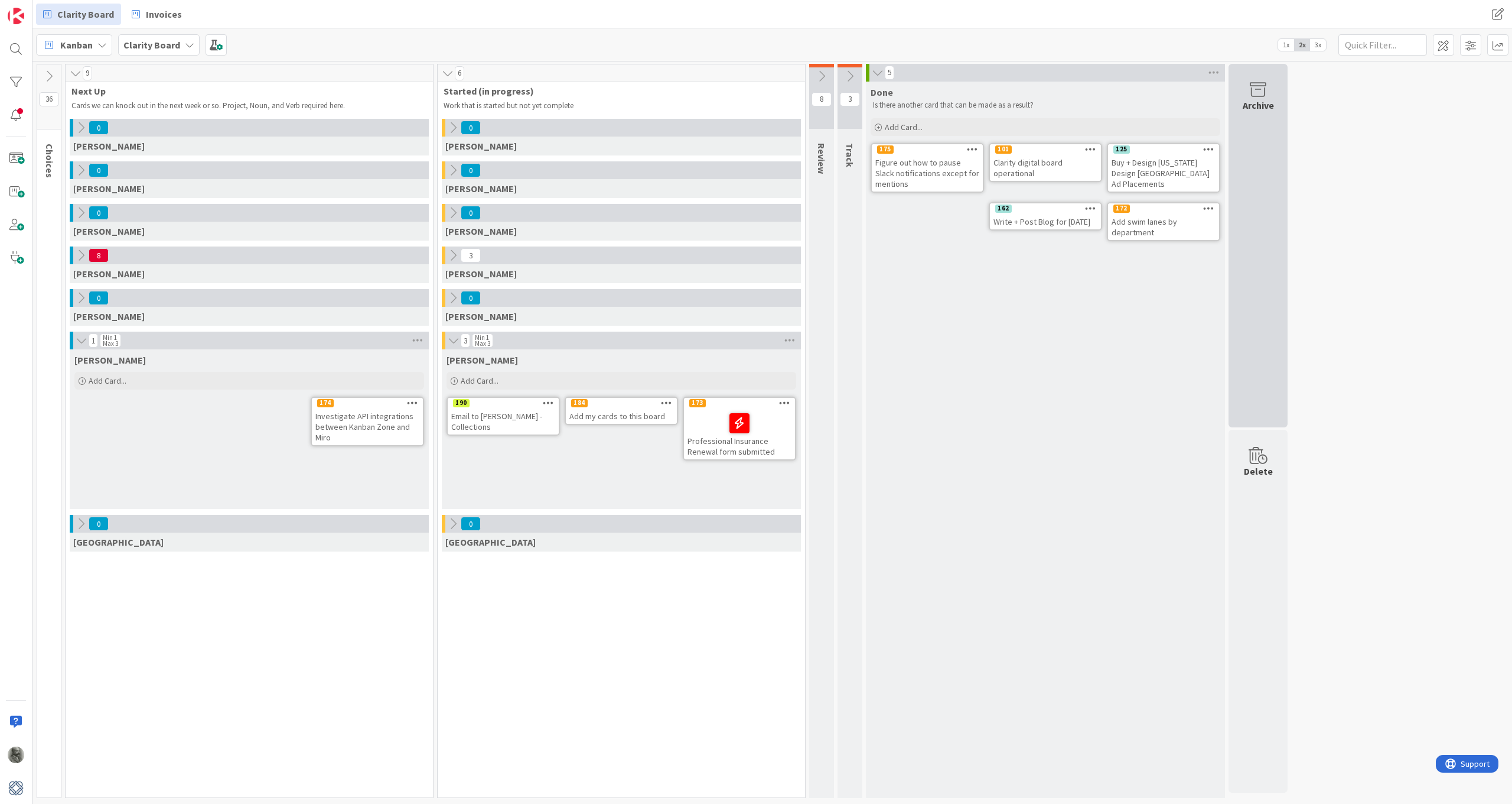
click at [1262, 98] on div "Archive" at bounding box center [1258, 105] width 31 height 14
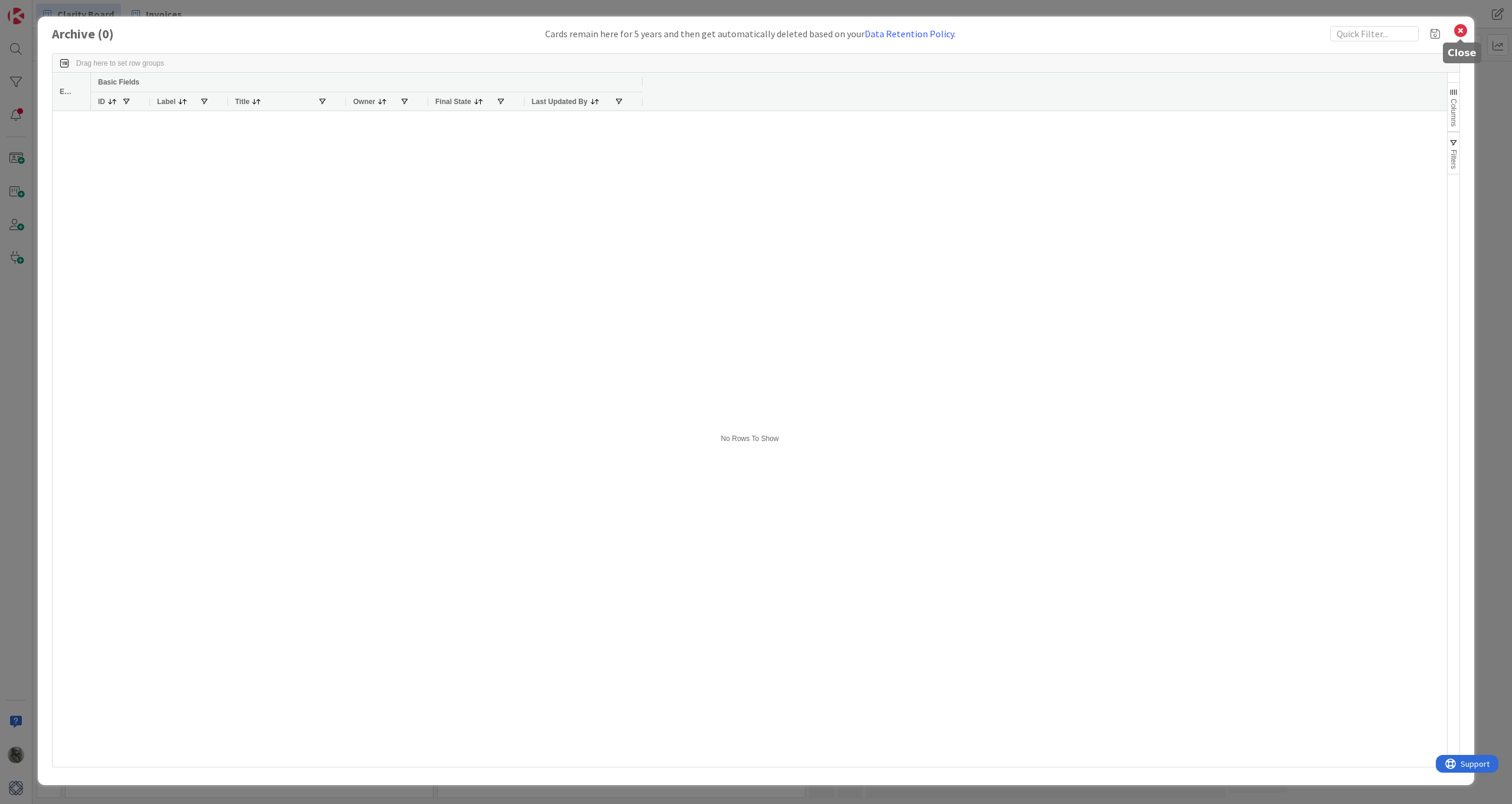
click at [1463, 29] on icon at bounding box center [1461, 30] width 16 height 16
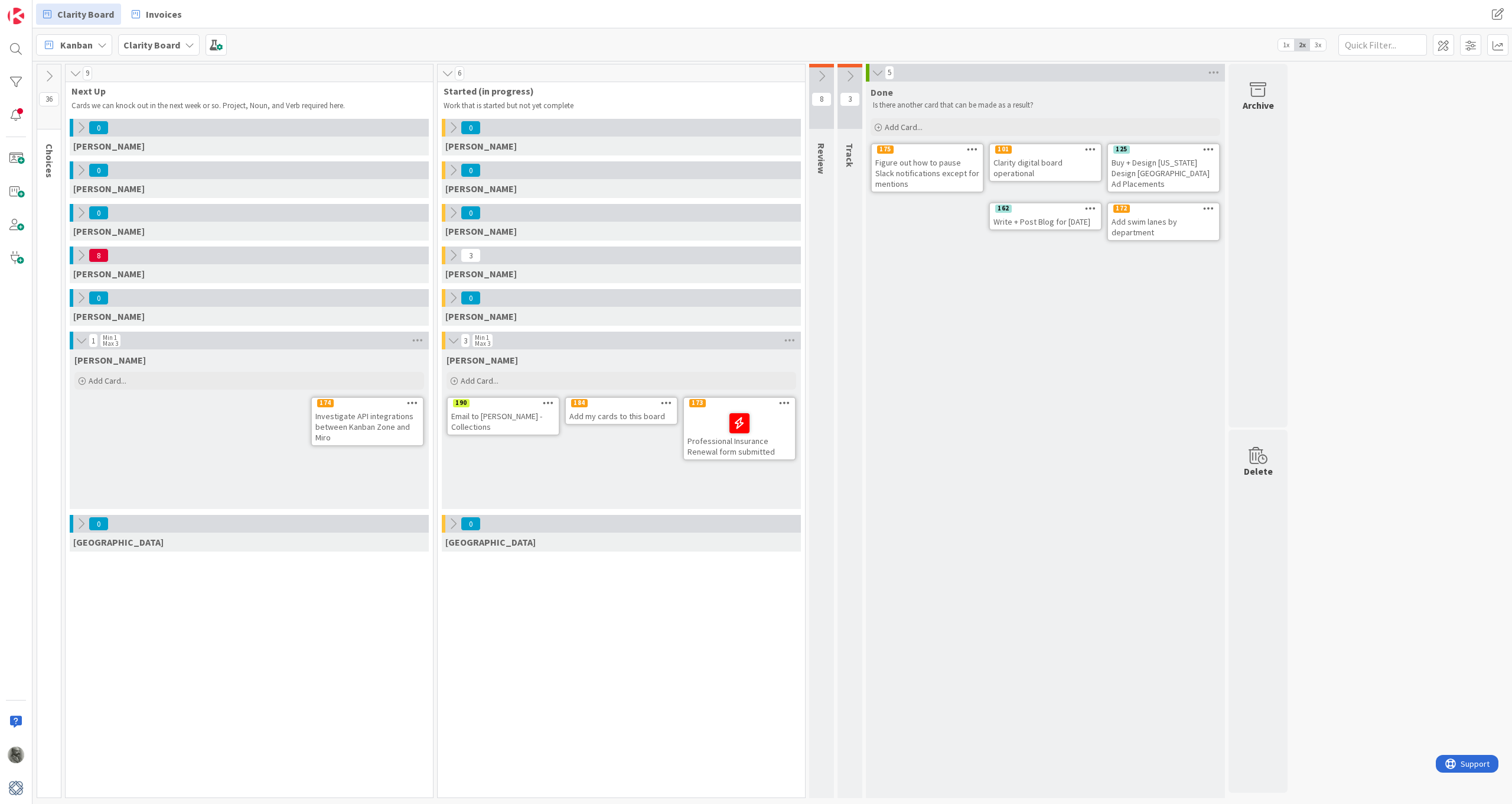
drag, startPoint x: 1082, startPoint y: 335, endPoint x: 1083, endPoint y: 328, distance: 7.1
click at [1083, 328] on div "Done Is there another card that can be made as a result? Add Card... 125 Buy + …" at bounding box center [1045, 440] width 359 height 716
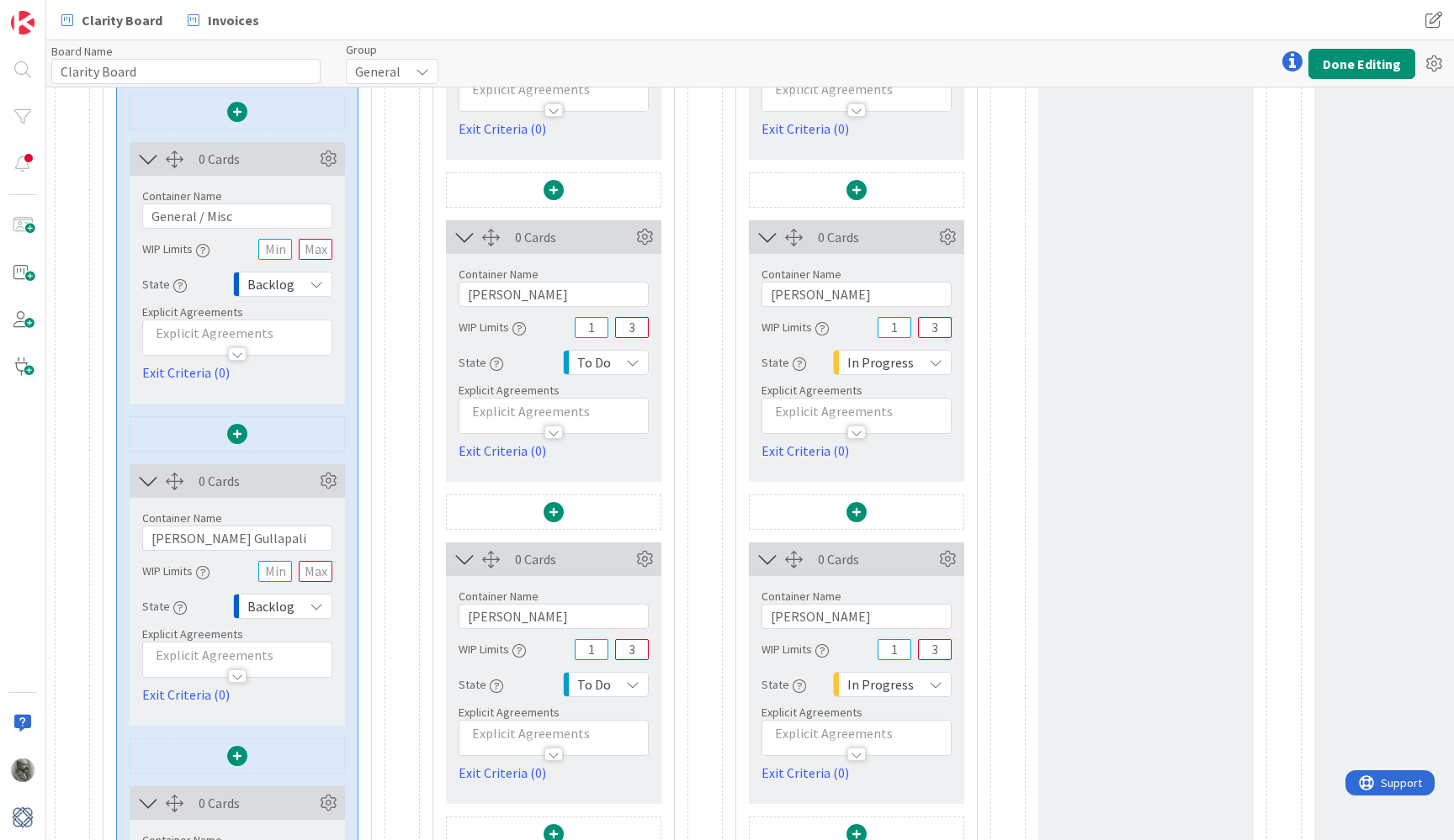
scroll to position [442, 0]
click at [1377, 59] on button "Done Editing" at bounding box center [1361, 64] width 107 height 30
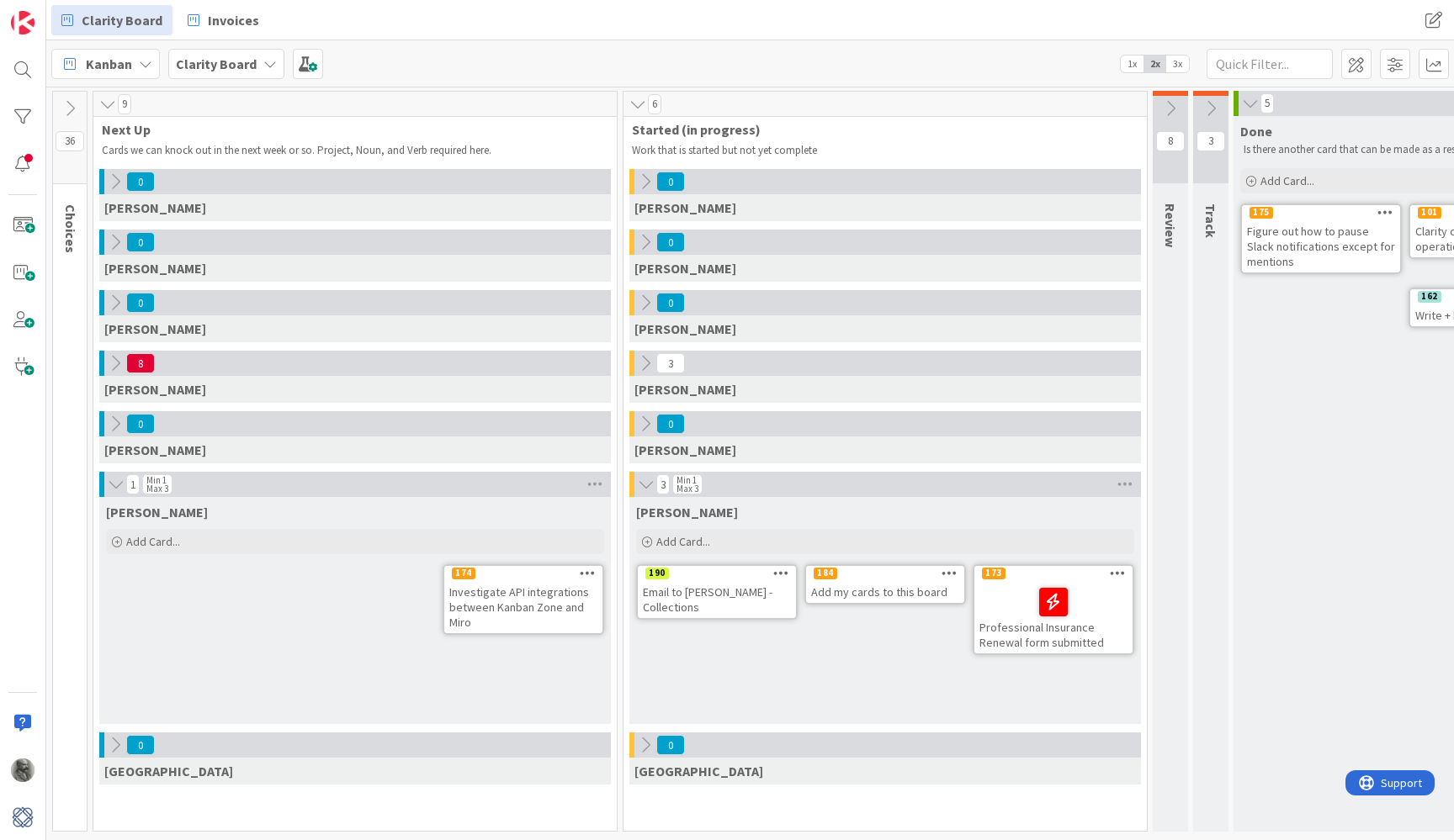
click at [1131, 62] on span "1x" at bounding box center [1132, 64] width 23 height 16
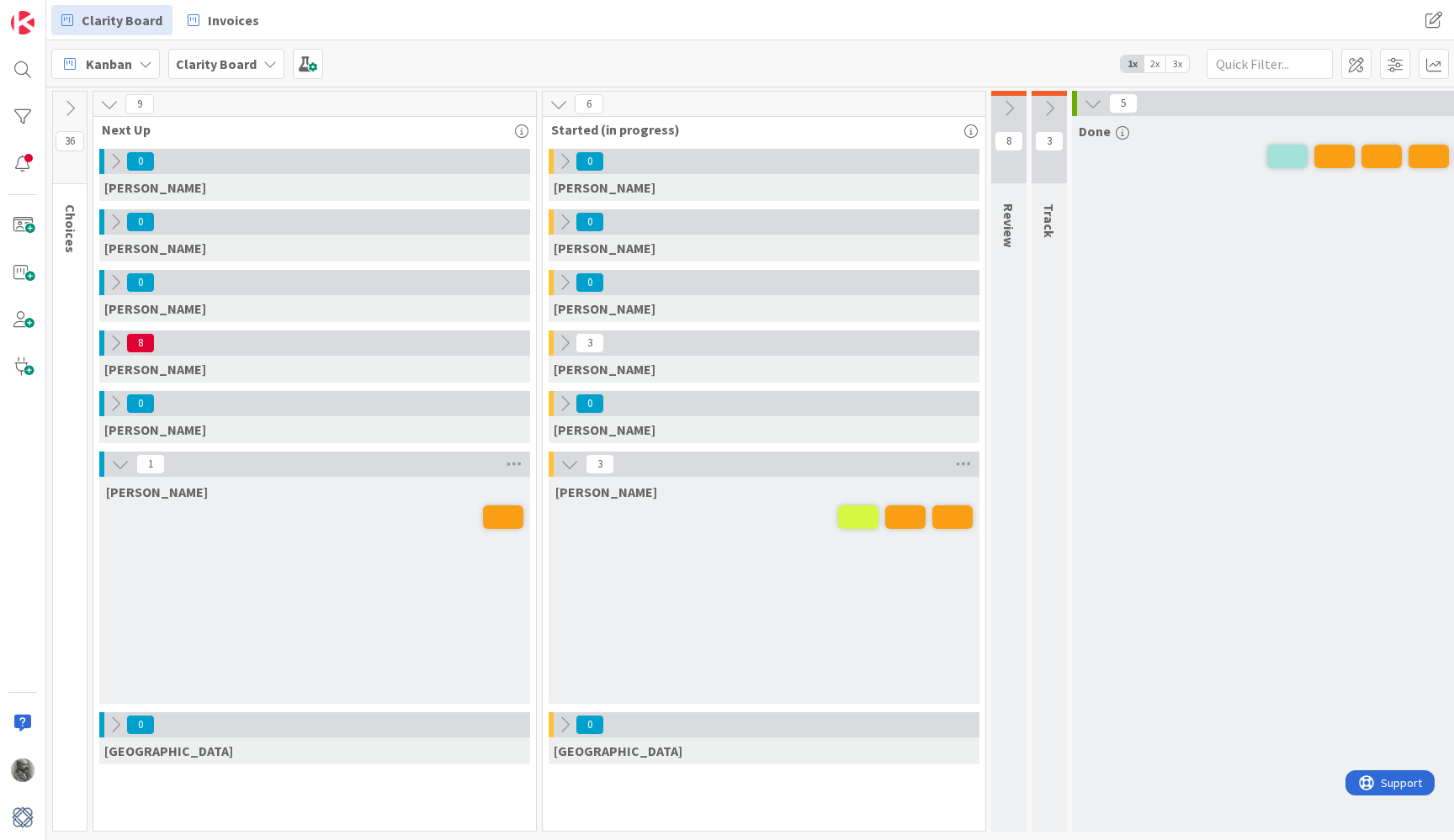
click at [1160, 60] on span "2x" at bounding box center [1155, 64] width 23 height 16
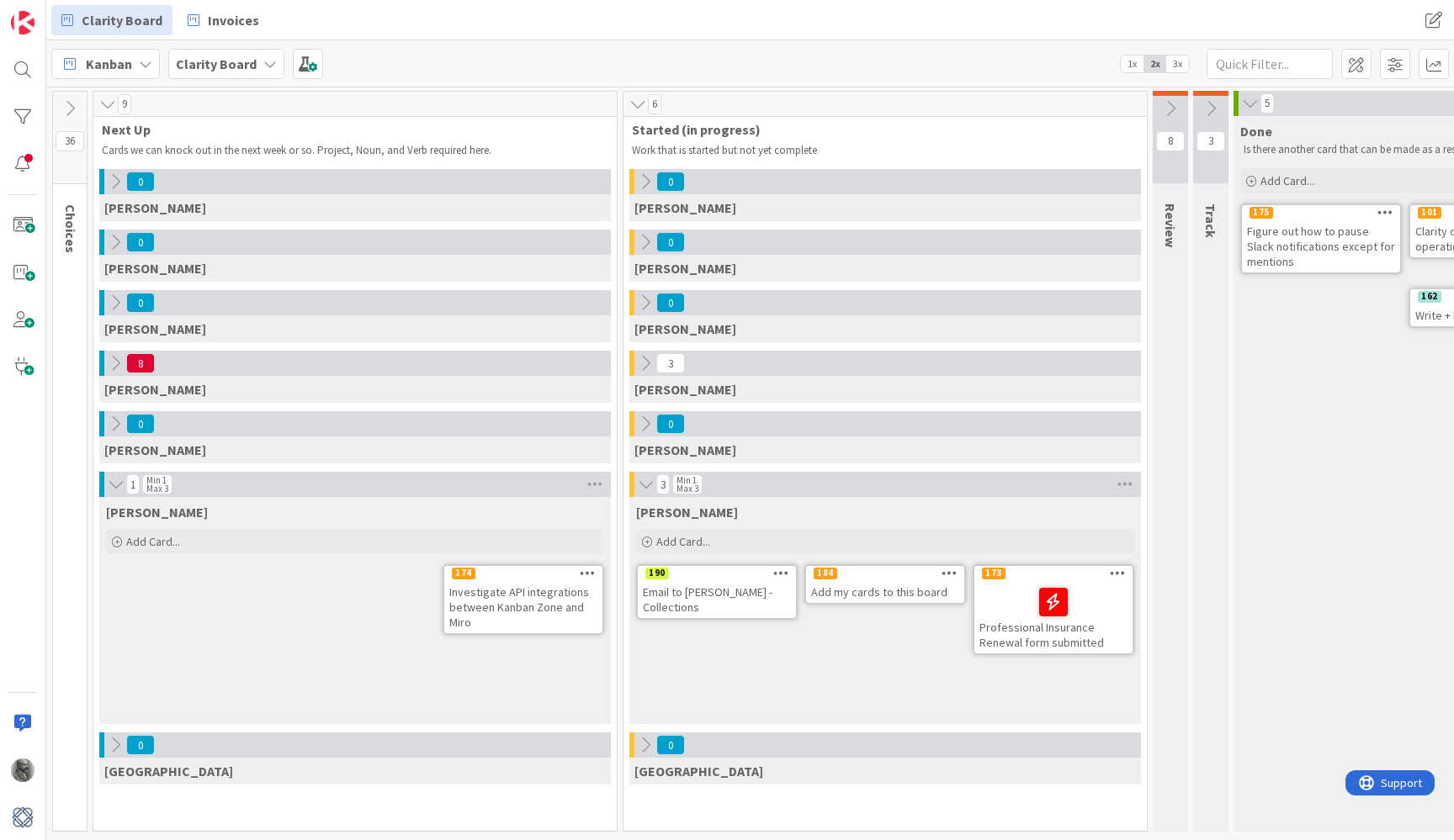
click at [1131, 63] on span "1x" at bounding box center [1132, 64] width 23 height 16
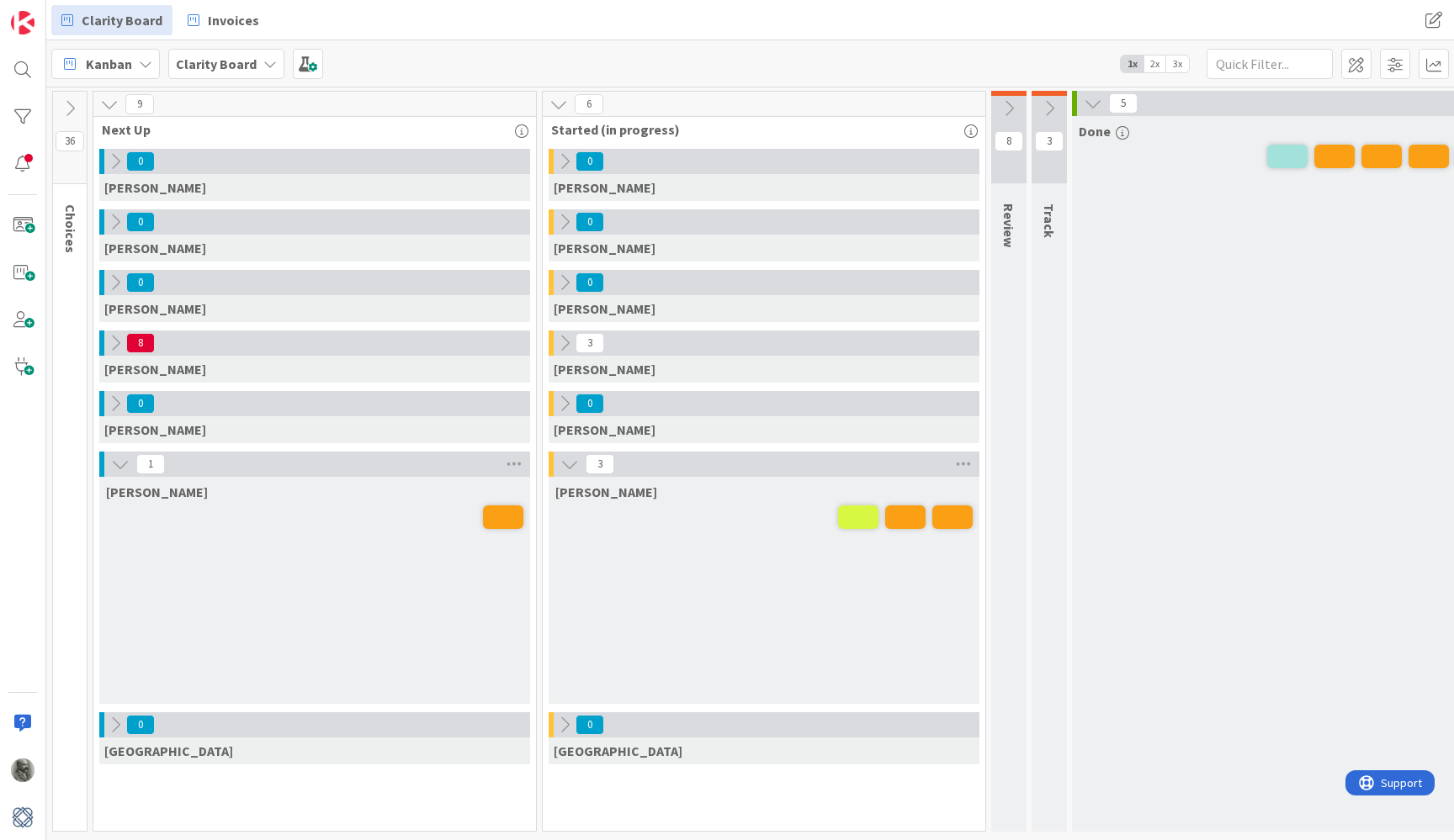
click at [561, 340] on icon at bounding box center [564, 343] width 18 height 18
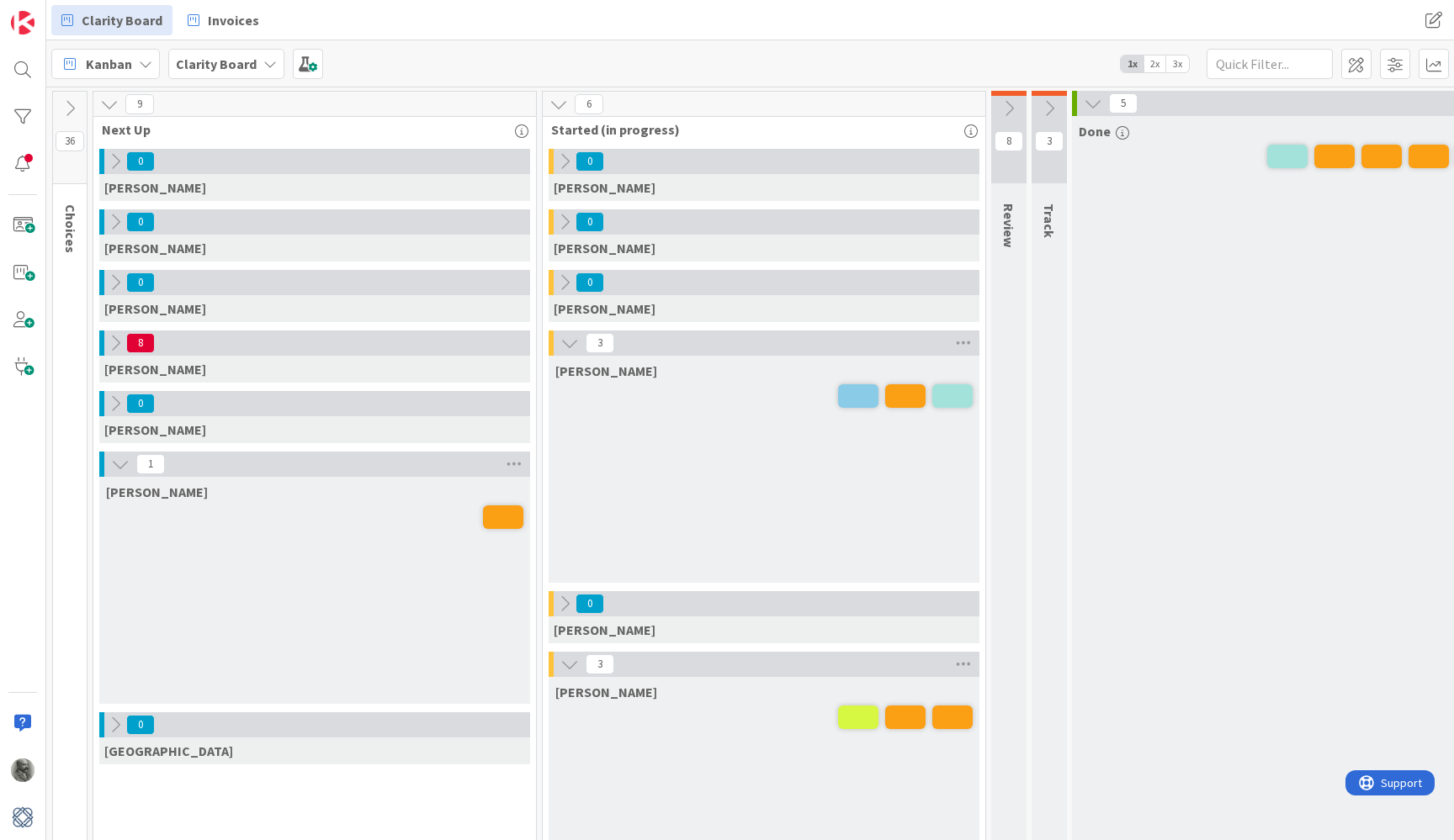
click at [565, 340] on icon at bounding box center [569, 343] width 18 height 18
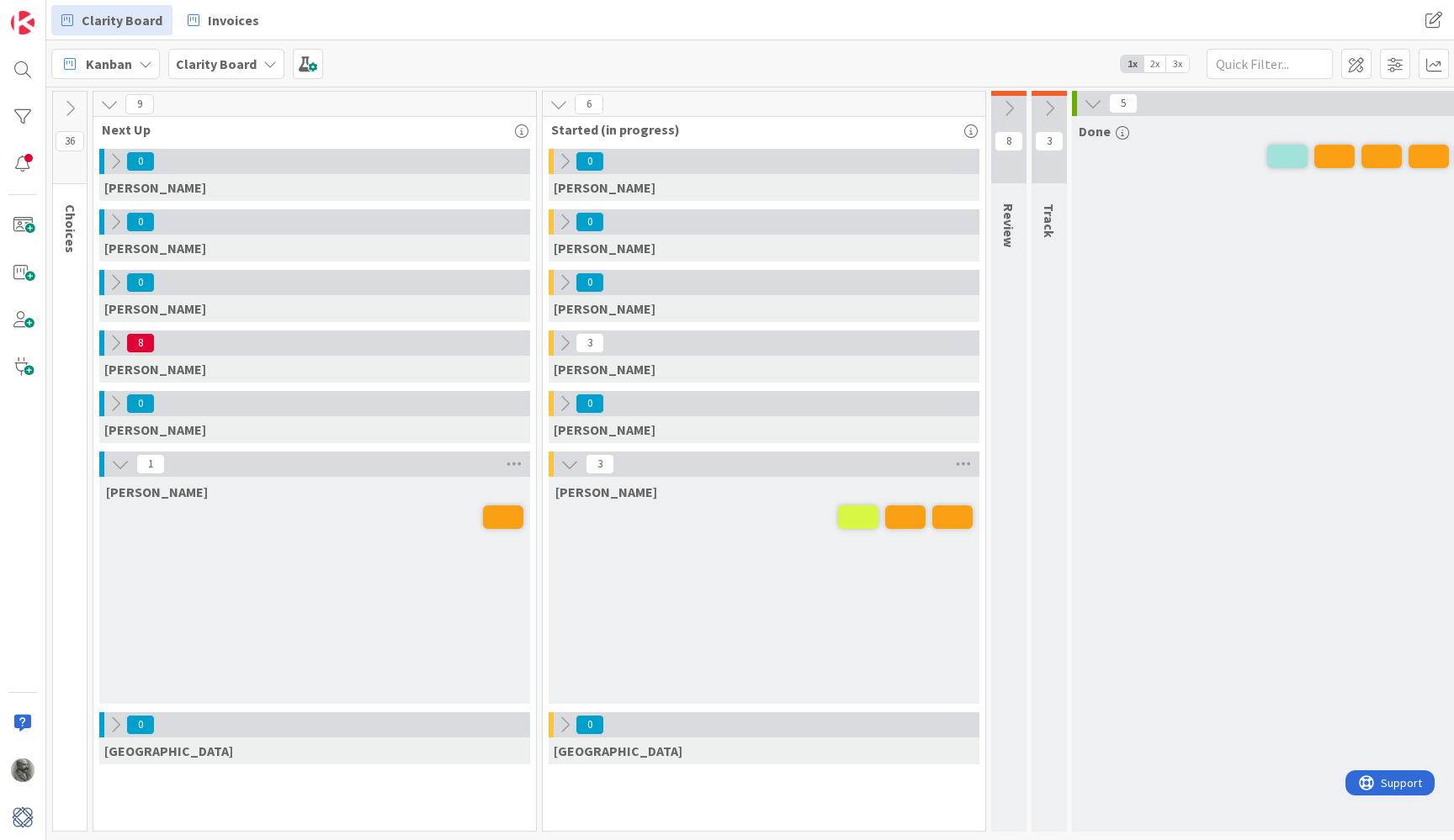
click at [1157, 62] on span "2x" at bounding box center [1155, 64] width 23 height 16
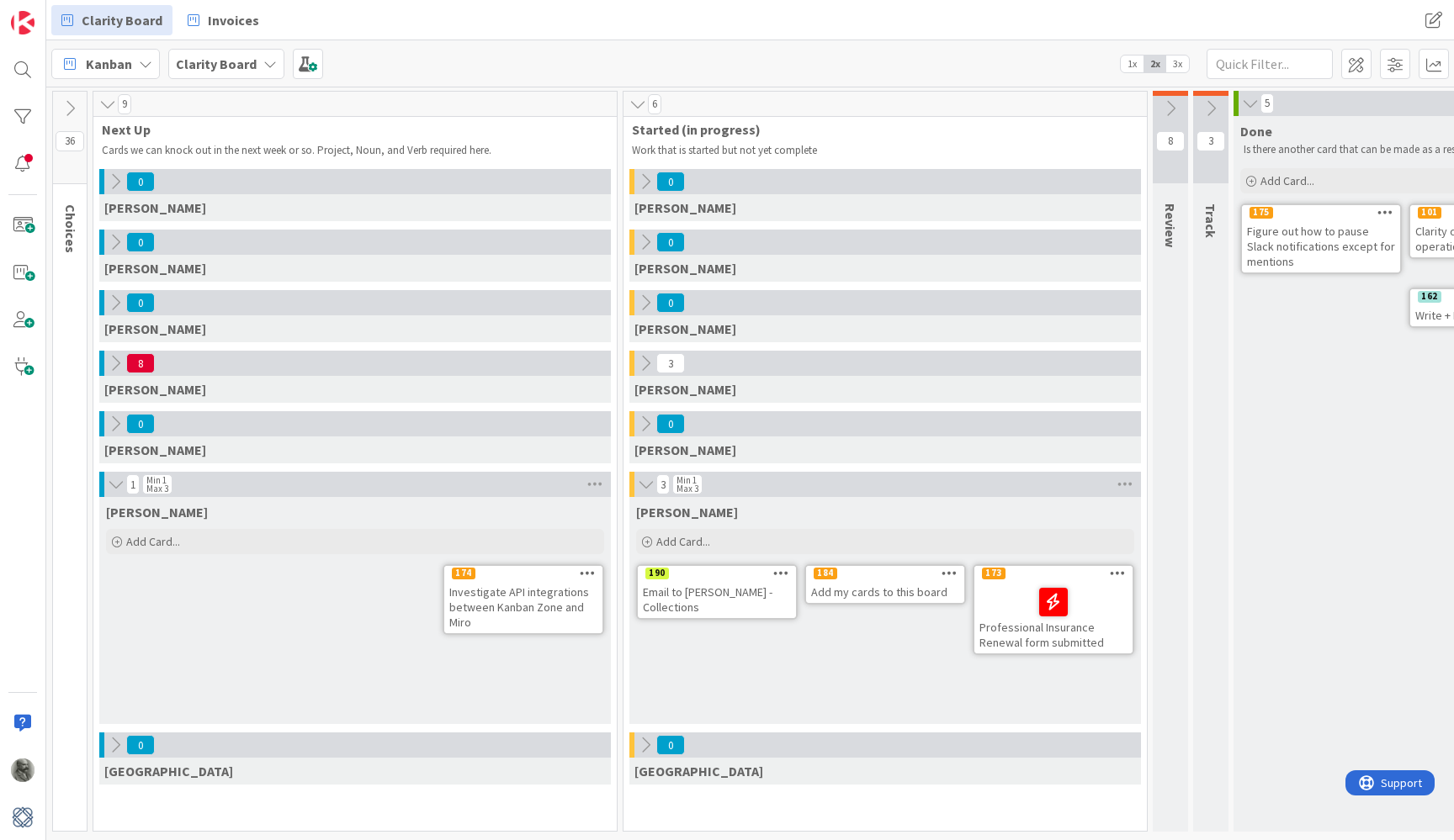
click at [1173, 63] on span "3x" at bounding box center [1177, 64] width 23 height 16
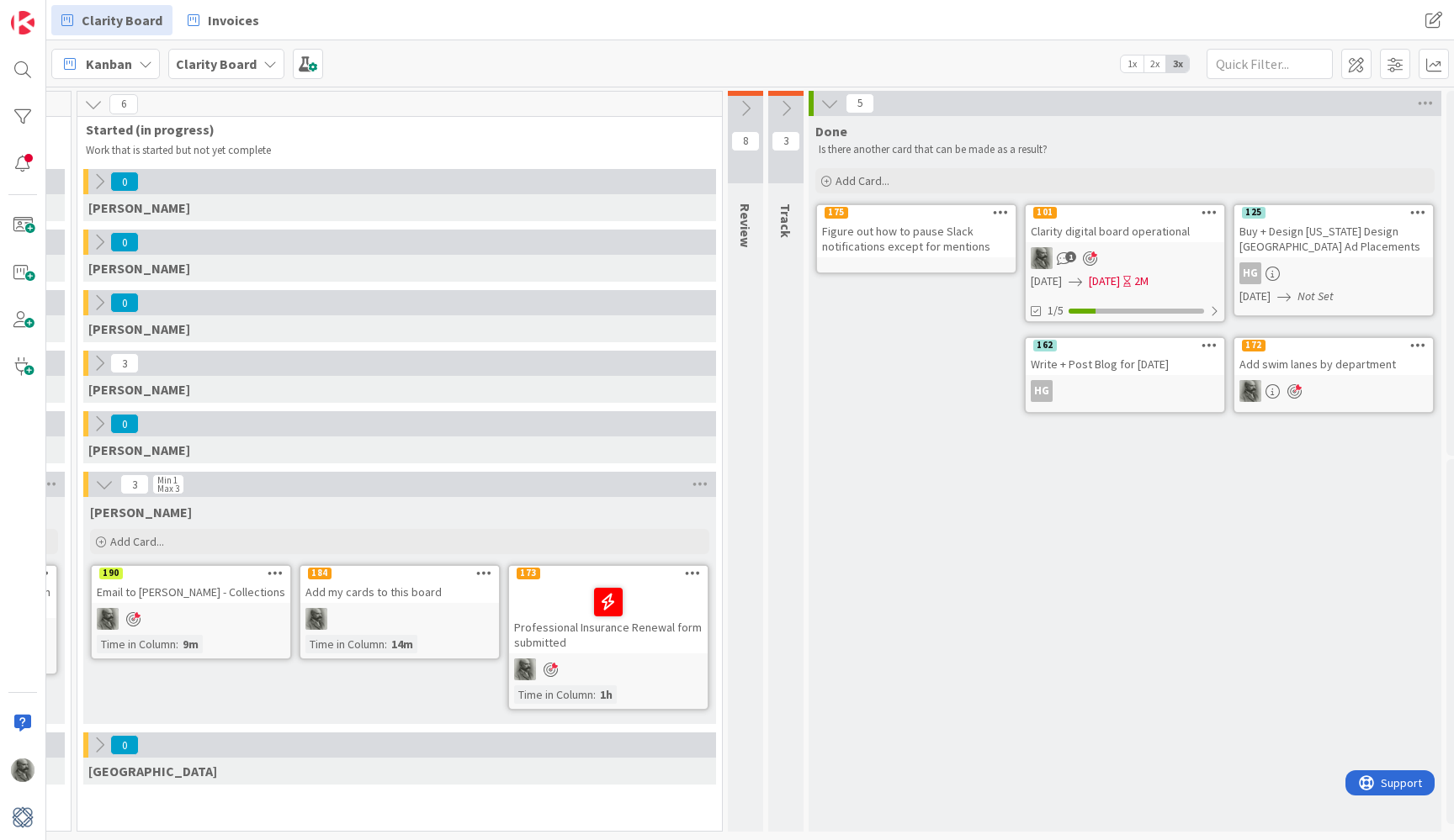
scroll to position [0, 677]
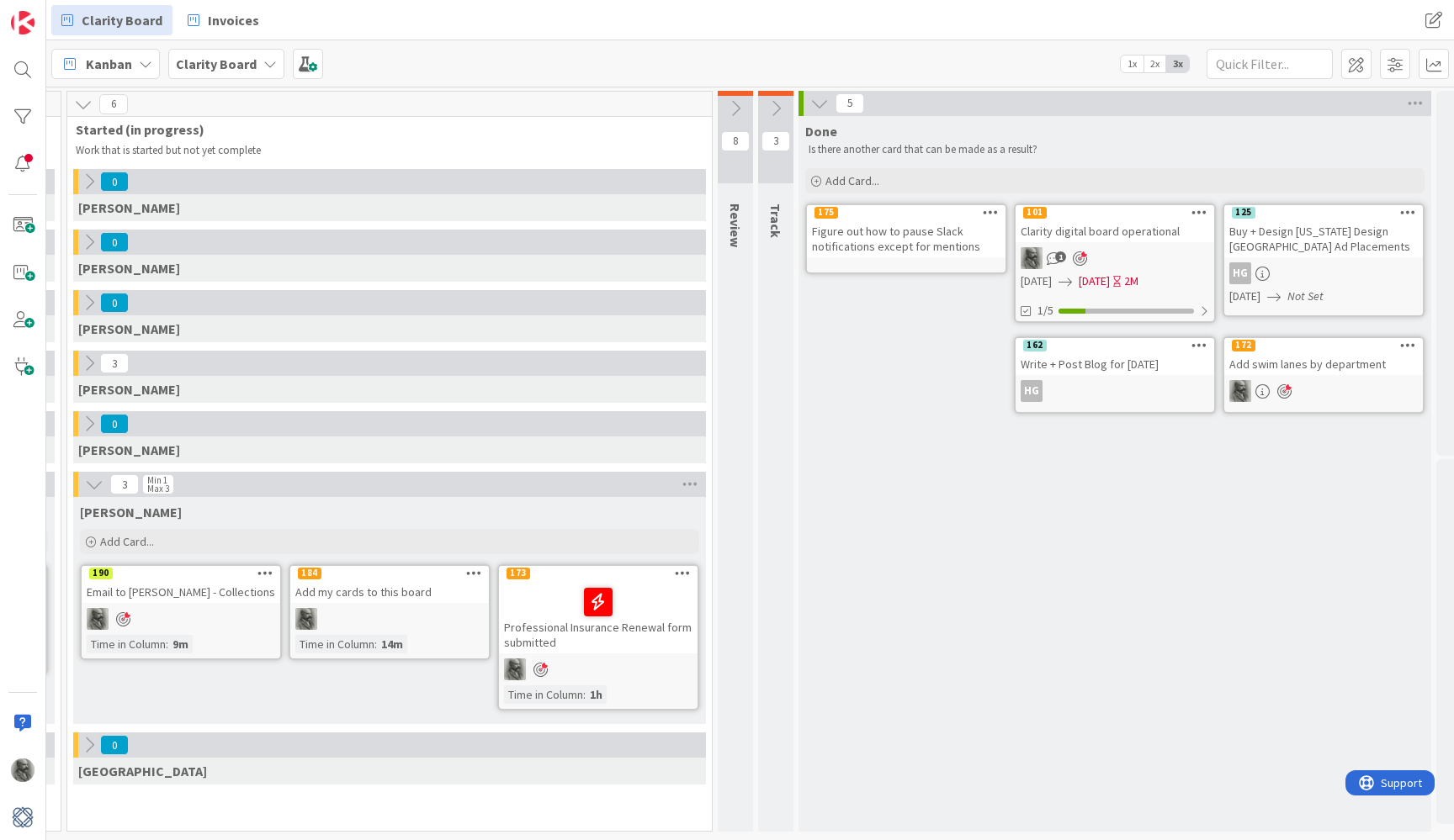
click at [819, 105] on icon at bounding box center [819, 103] width 18 height 18
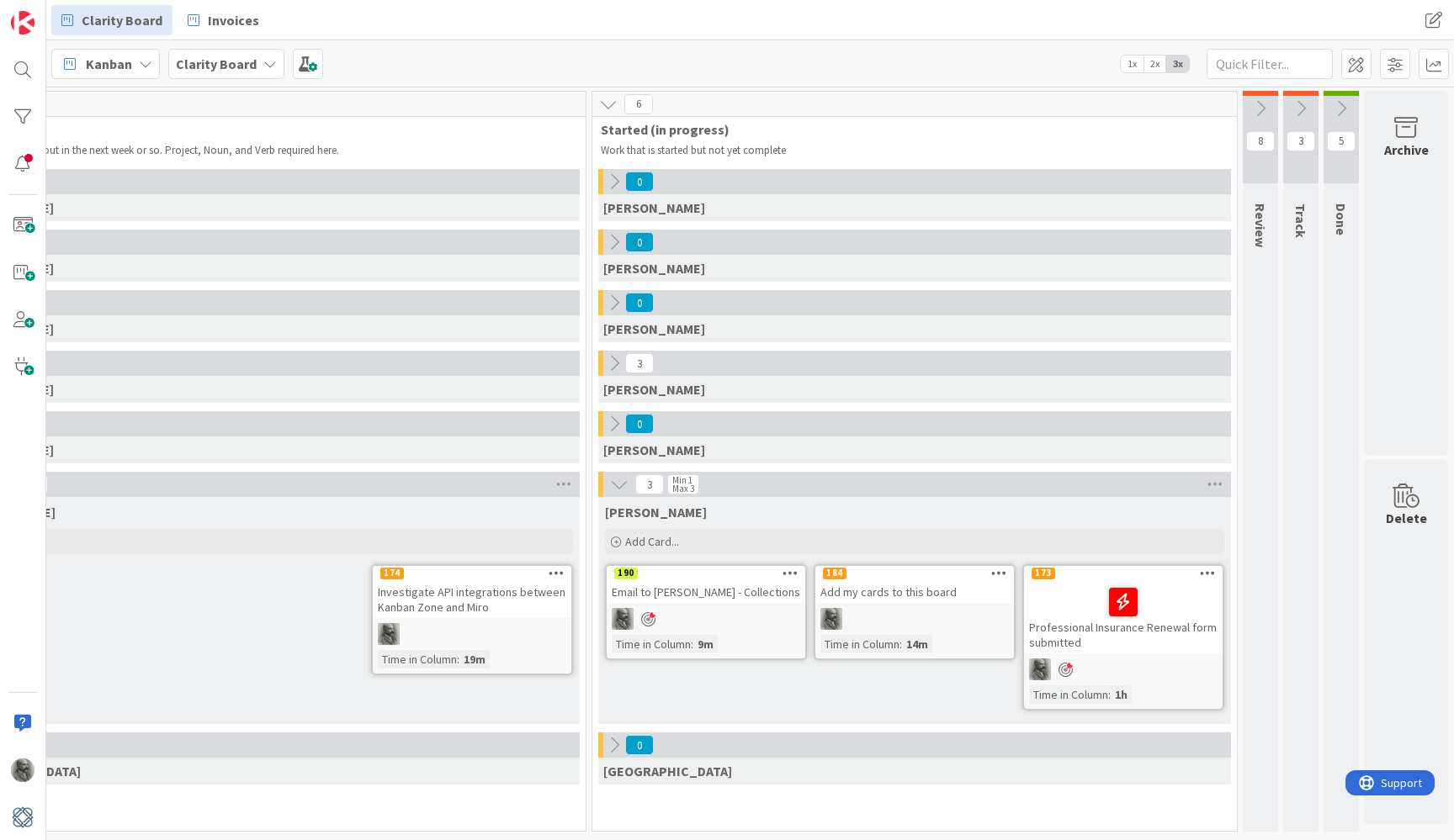
scroll to position [0, 152]
click at [1343, 110] on icon at bounding box center [1340, 108] width 18 height 18
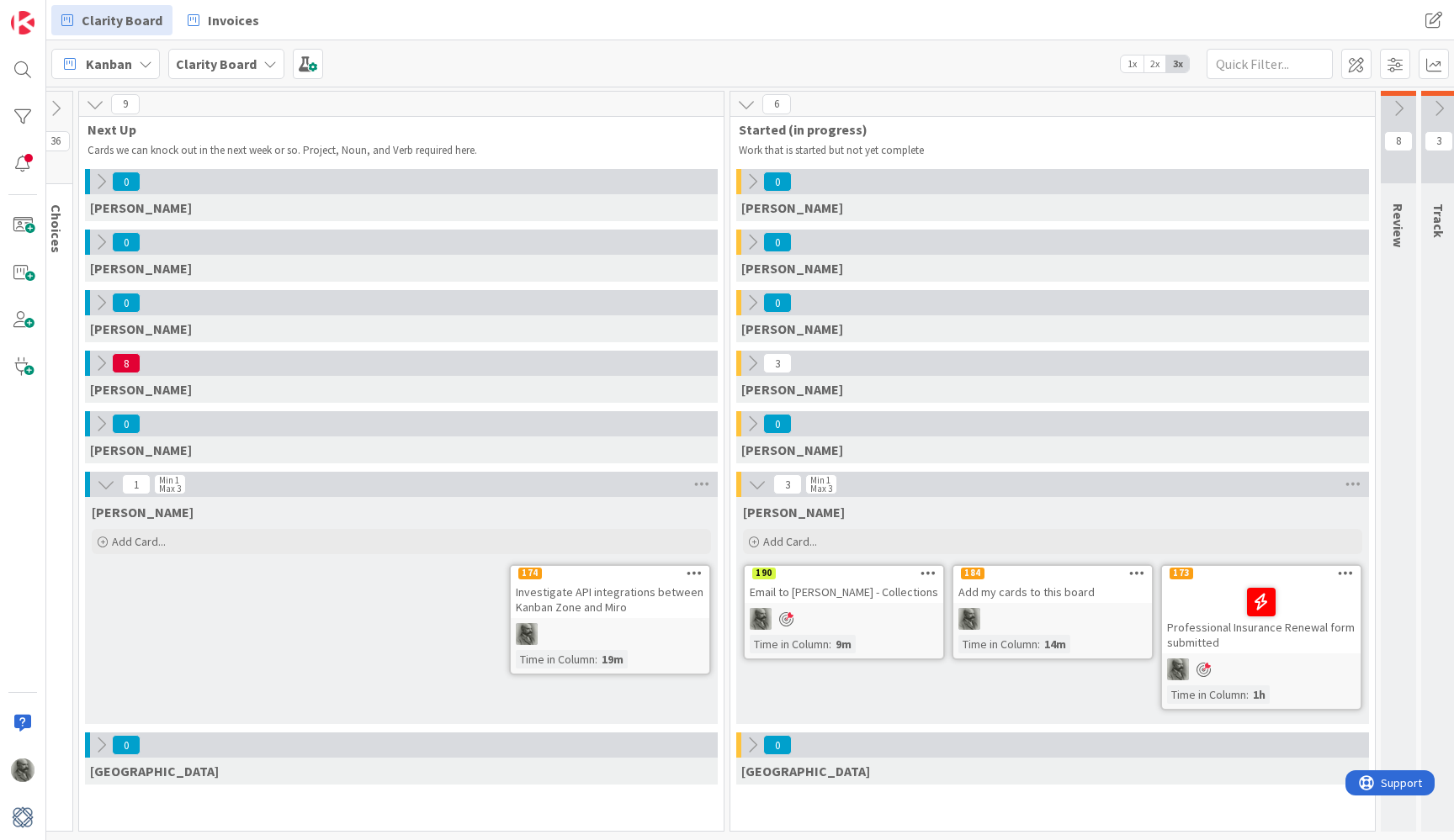
scroll to position [0, 0]
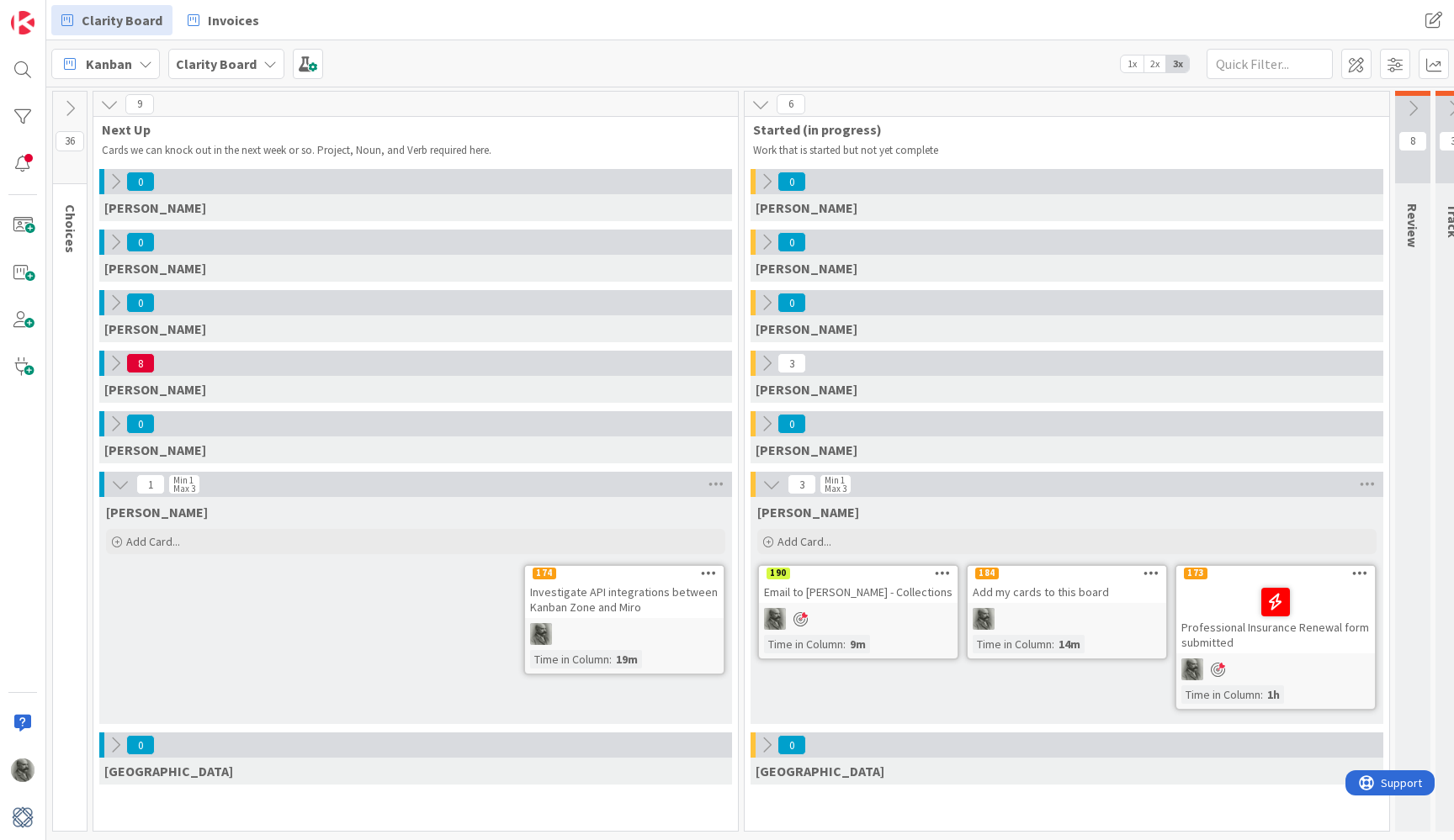
click at [119, 363] on icon at bounding box center [115, 363] width 18 height 18
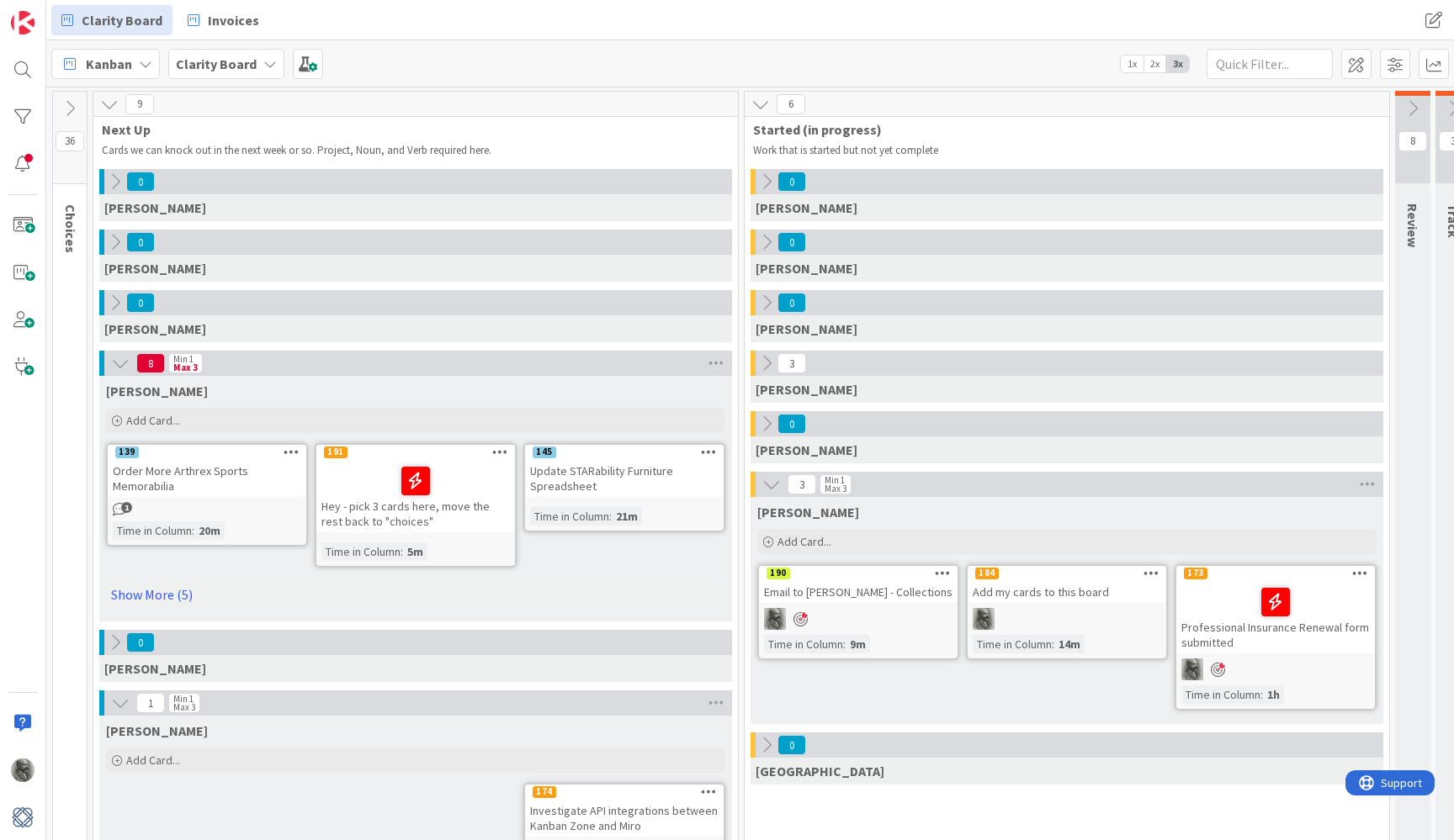
click at [501, 448] on icon at bounding box center [500, 452] width 16 height 12
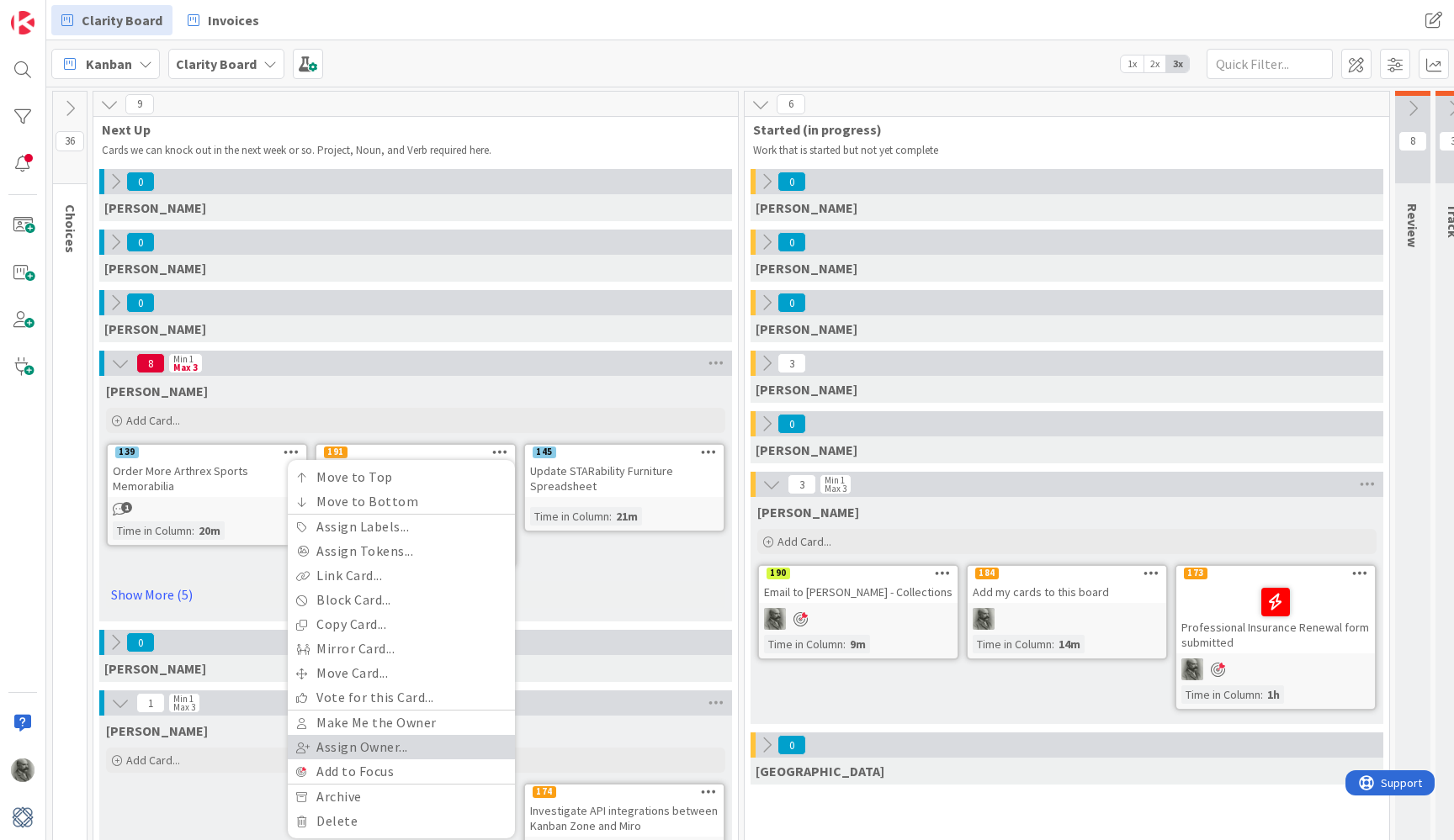
click at [366, 747] on link "Assign Owner..." at bounding box center [402, 747] width 227 height 24
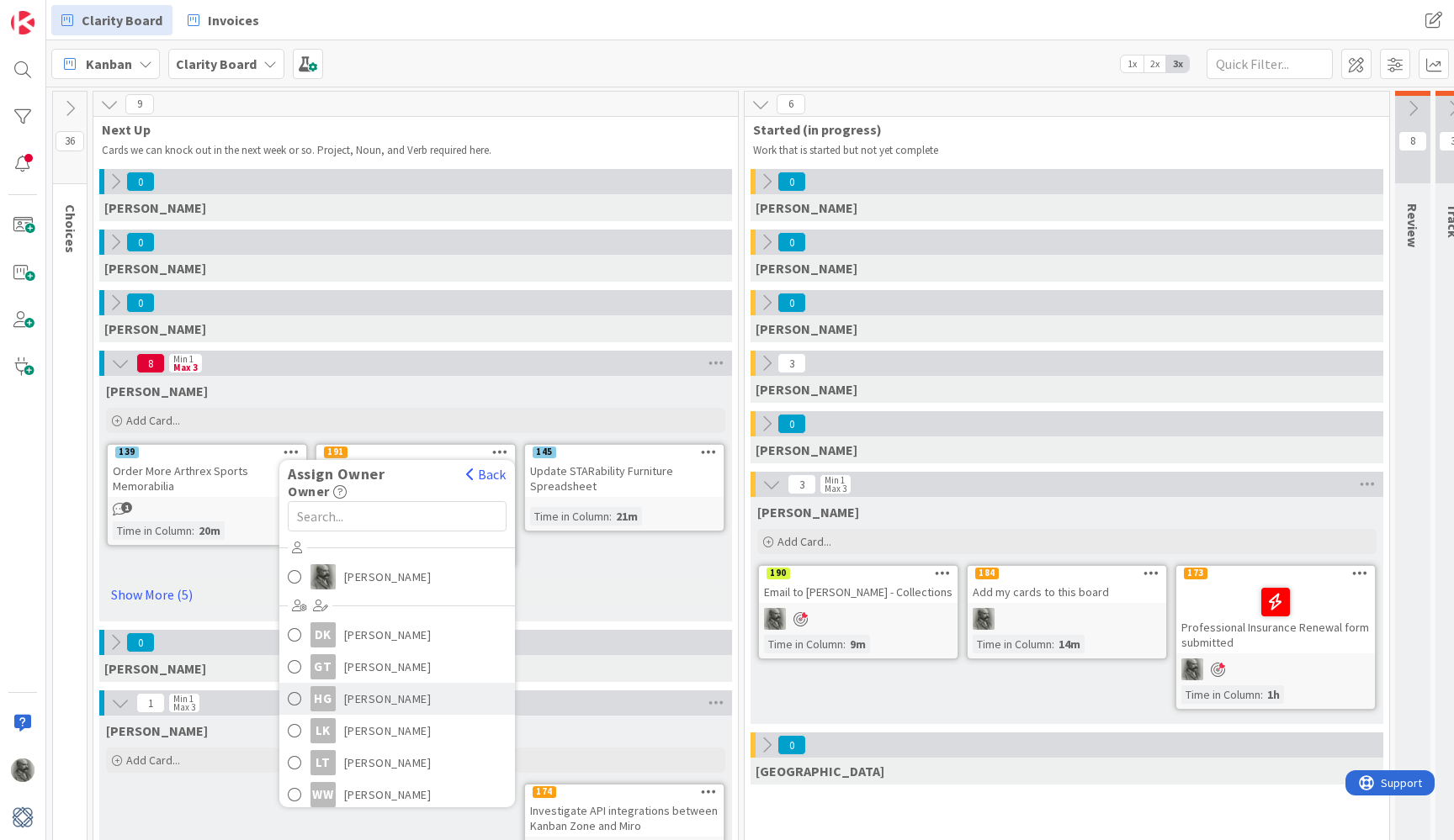
click at [292, 695] on span at bounding box center [295, 699] width 14 height 25
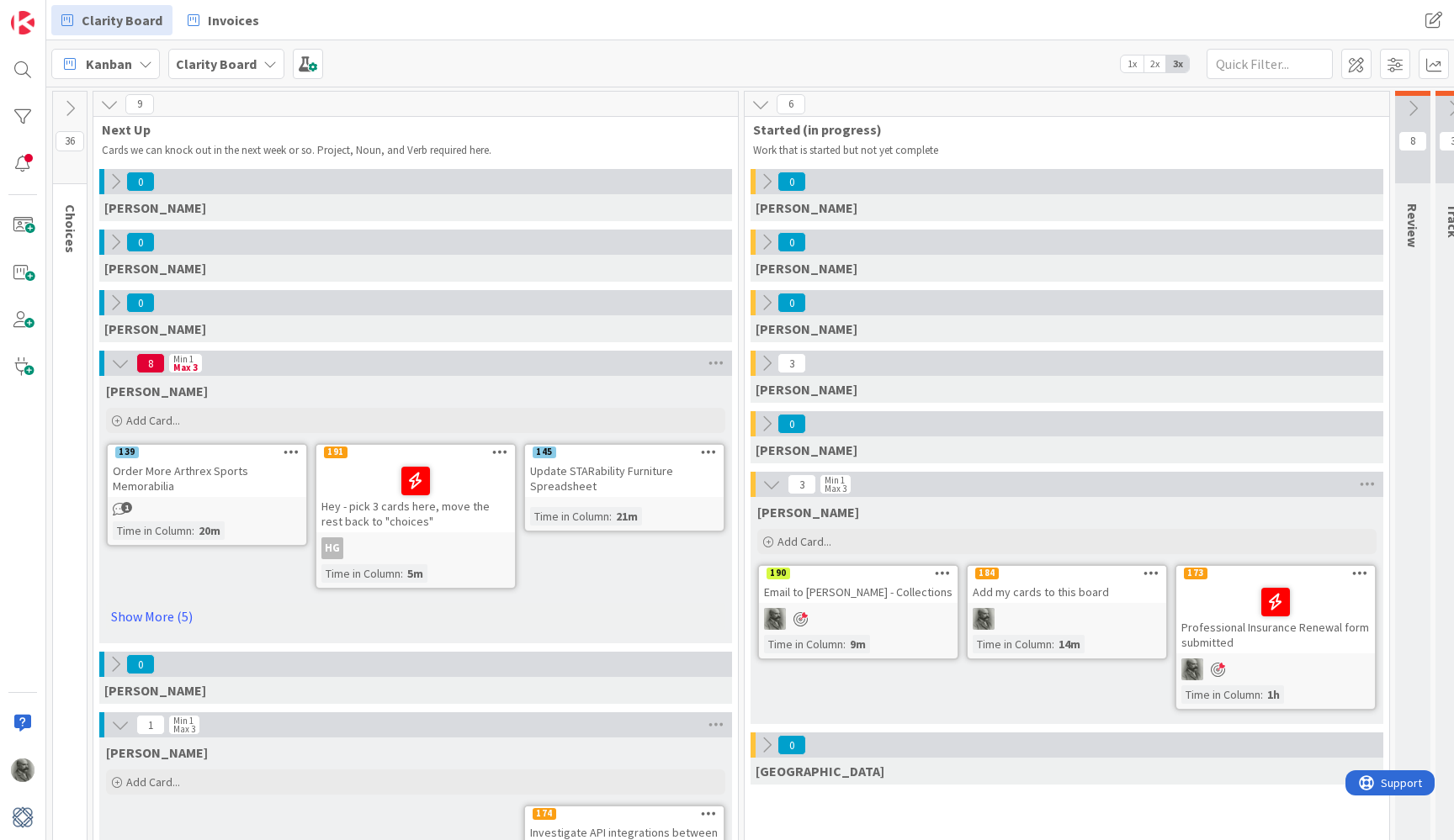
click at [118, 364] on icon at bounding box center [119, 363] width 18 height 18
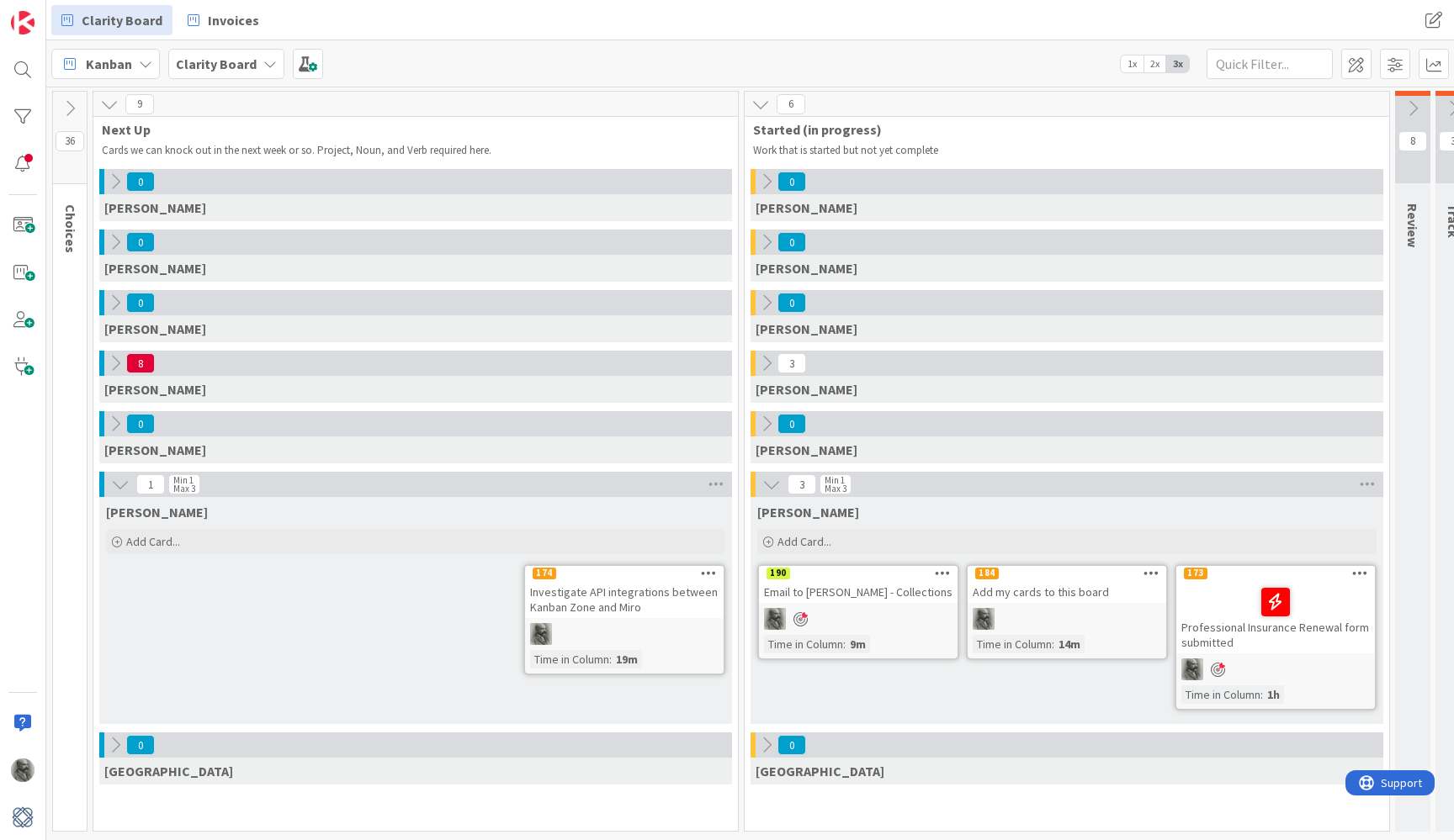
click at [1417, 104] on icon at bounding box center [1413, 108] width 18 height 18
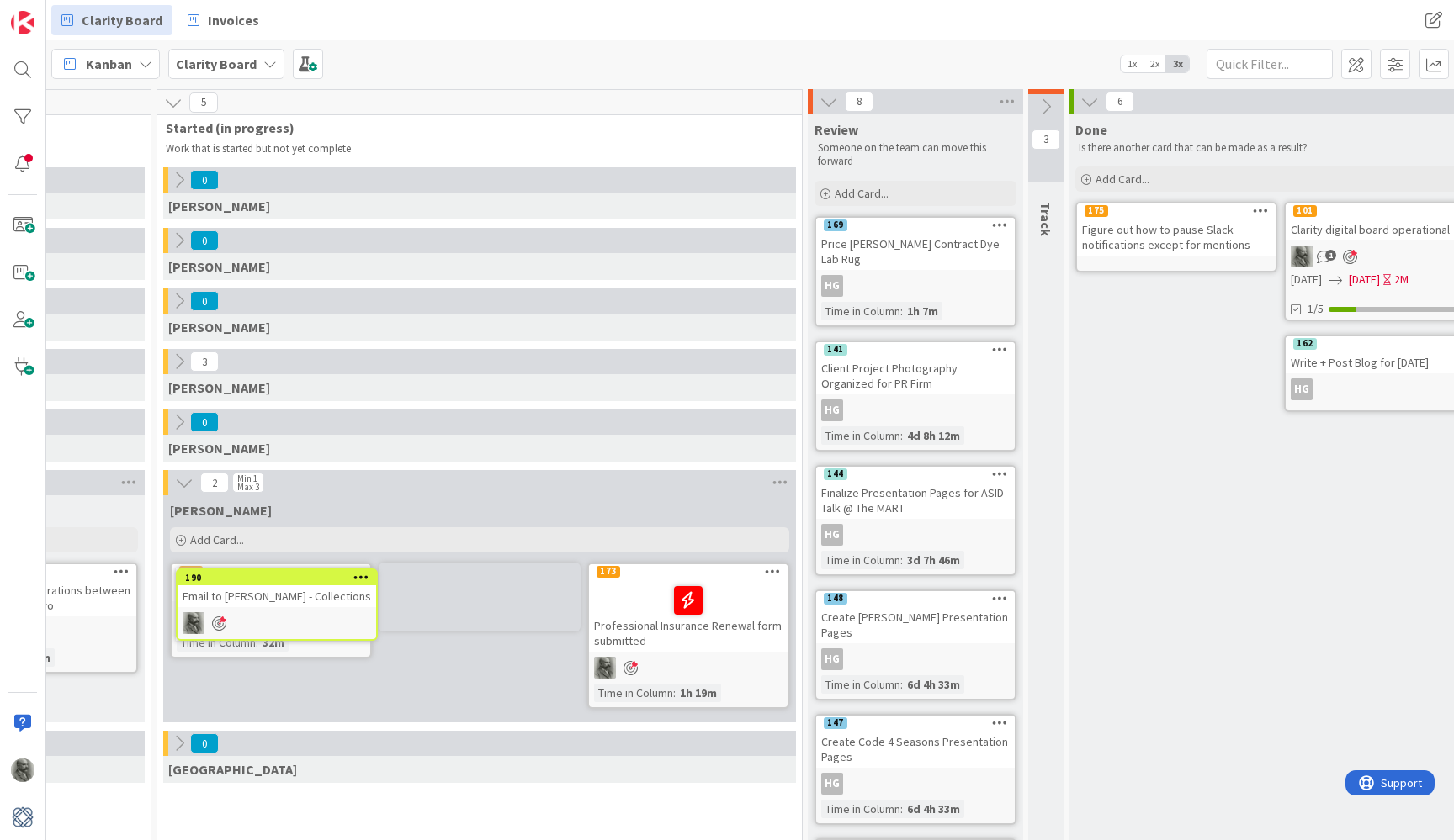
scroll to position [2, 564]
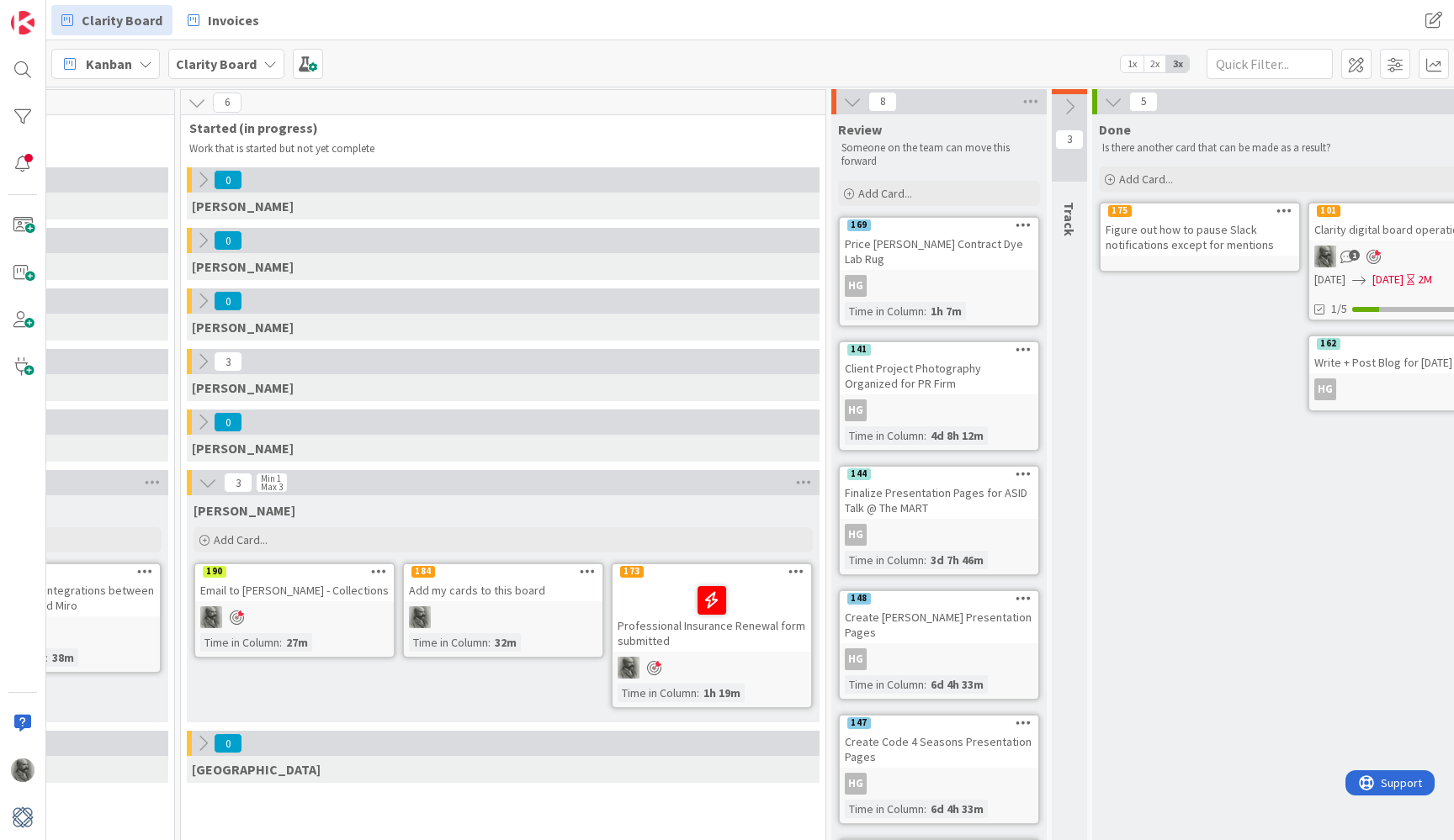
click at [264, 585] on div "Email to [PERSON_NAME] - Collections" at bounding box center [295, 591] width 198 height 22
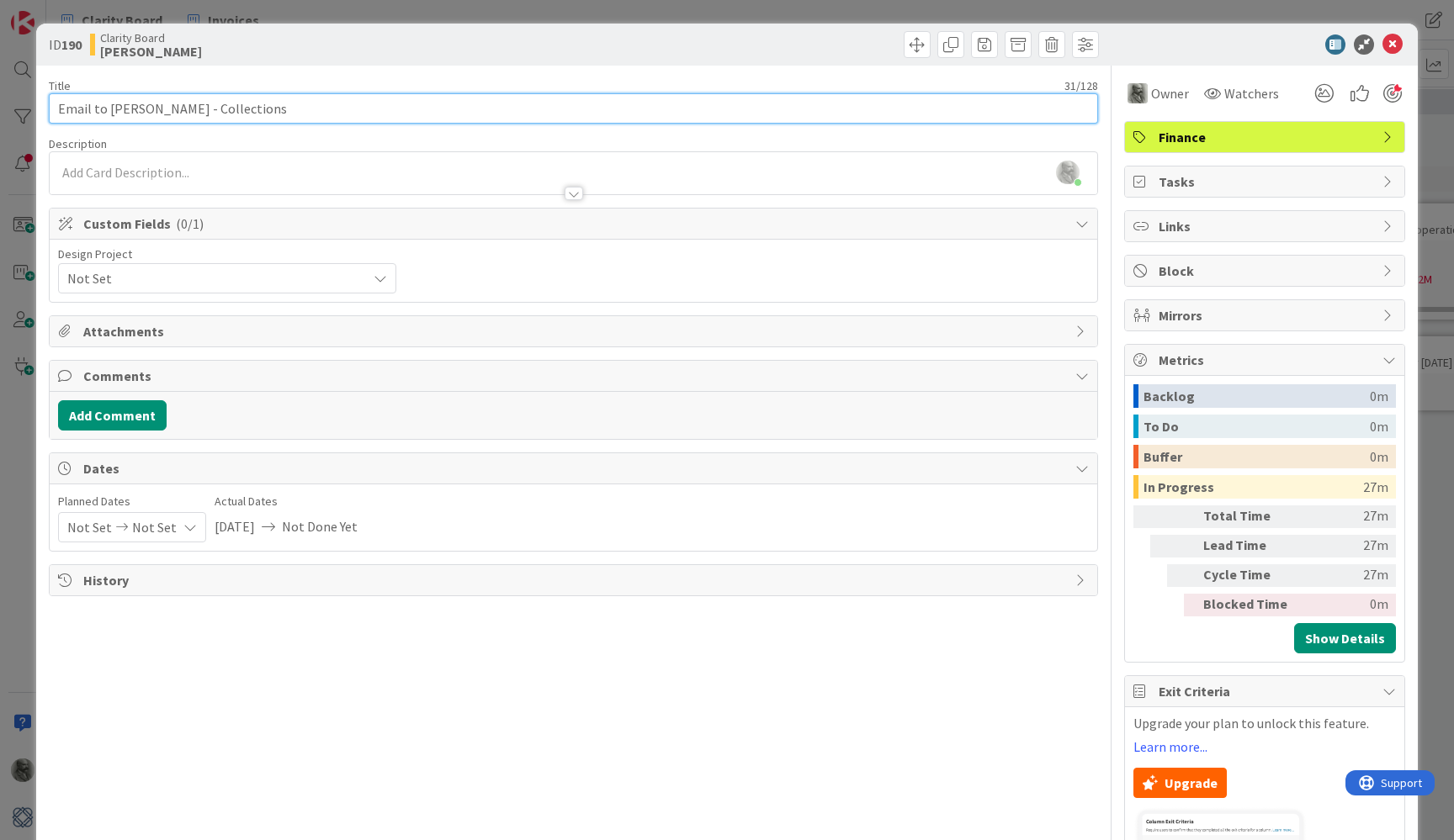
drag, startPoint x: 242, startPoint y: 110, endPoint x: 20, endPoint y: 94, distance: 222.6
click at [20, 94] on div "ID 190 Clarity Board [PERSON_NAME] Title 31 / 128 Email to [PERSON_NAME] - Coll…" at bounding box center [727, 420] width 1454 height 840
type input "M"
type input "MCMIL invoices collected"
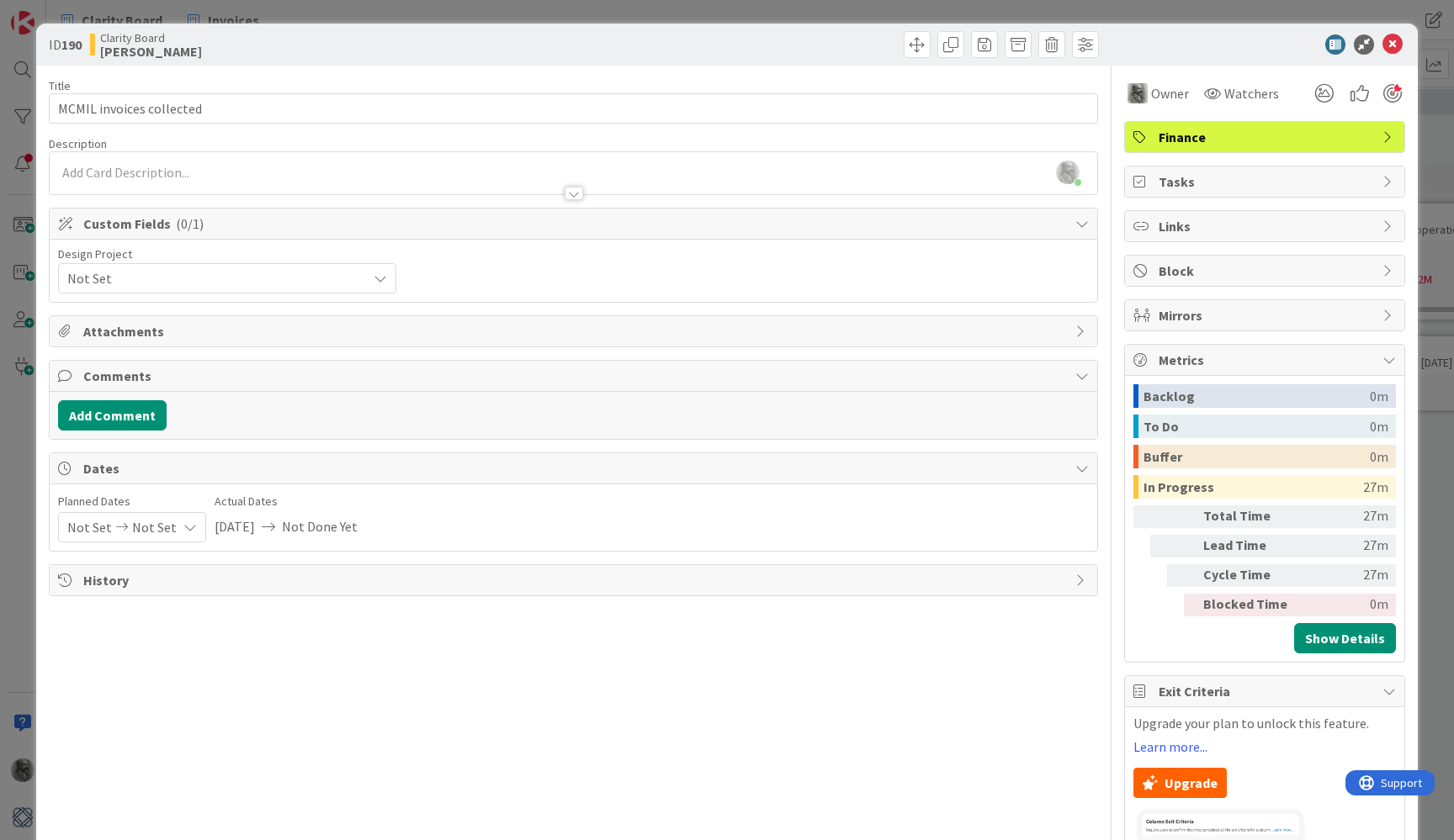
click at [215, 276] on span "Not Set" at bounding box center [213, 278] width 291 height 23
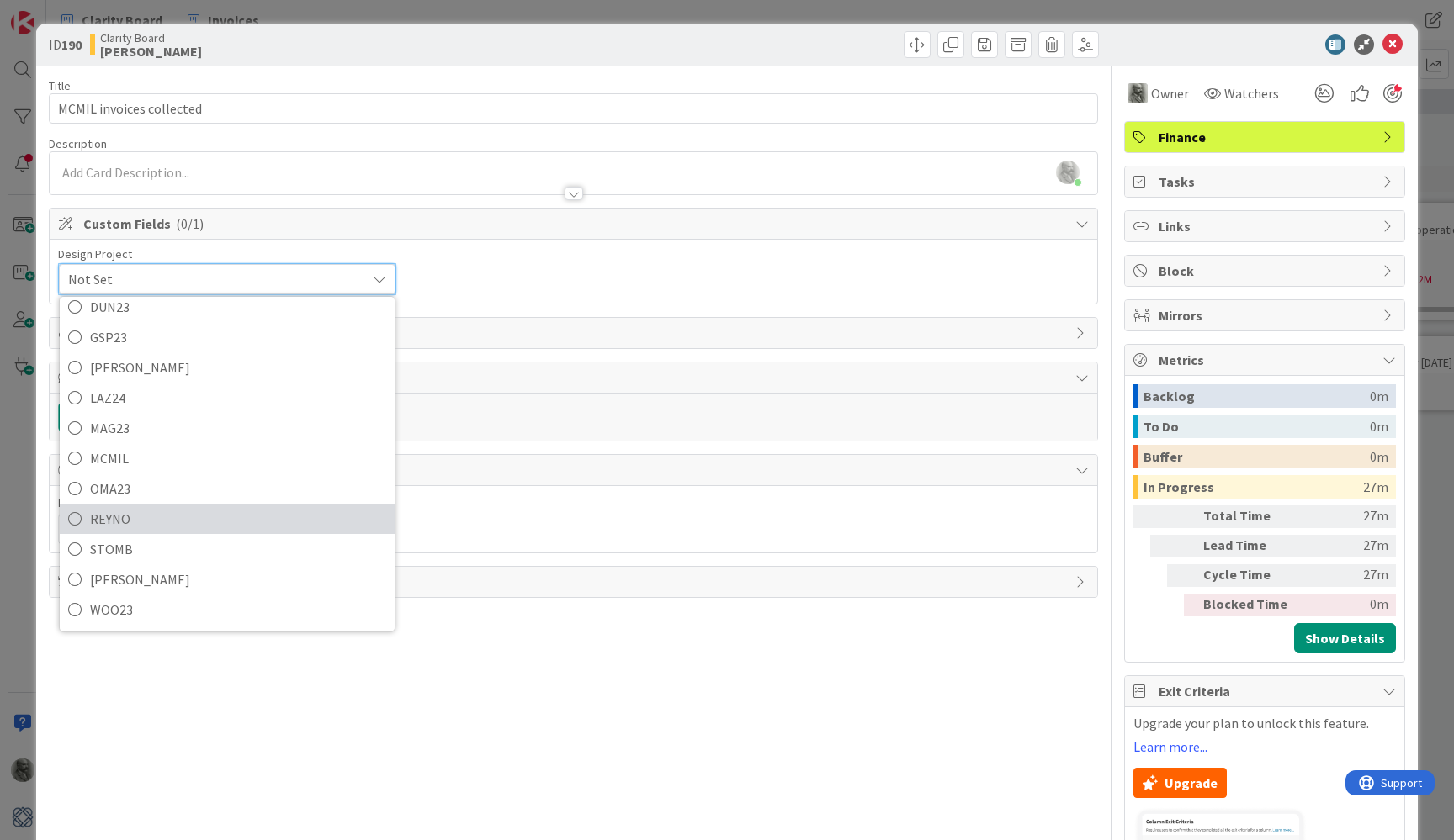
scroll to position [254, 0]
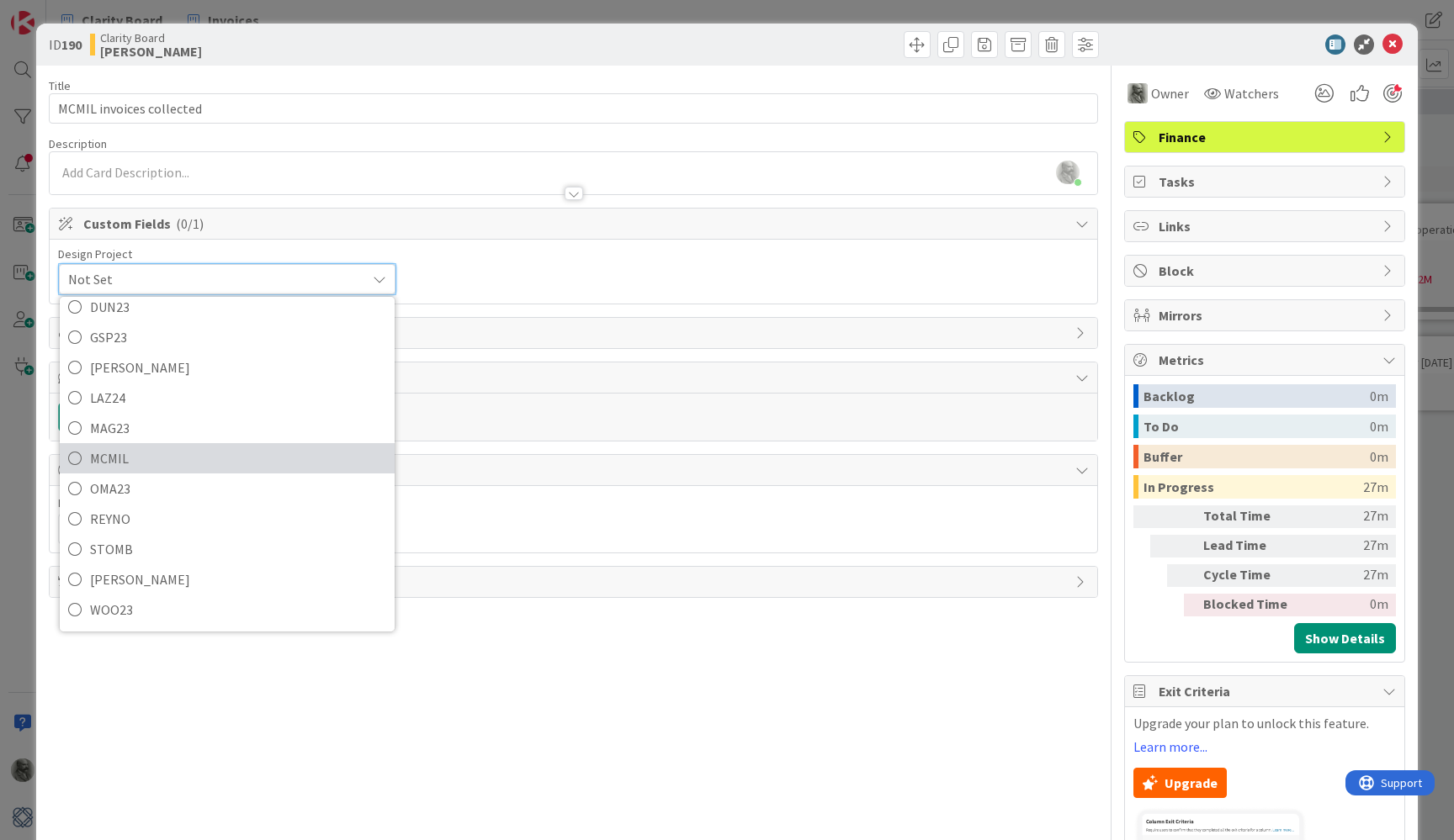
click at [137, 456] on span "MCMIL" at bounding box center [237, 459] width 296 height 25
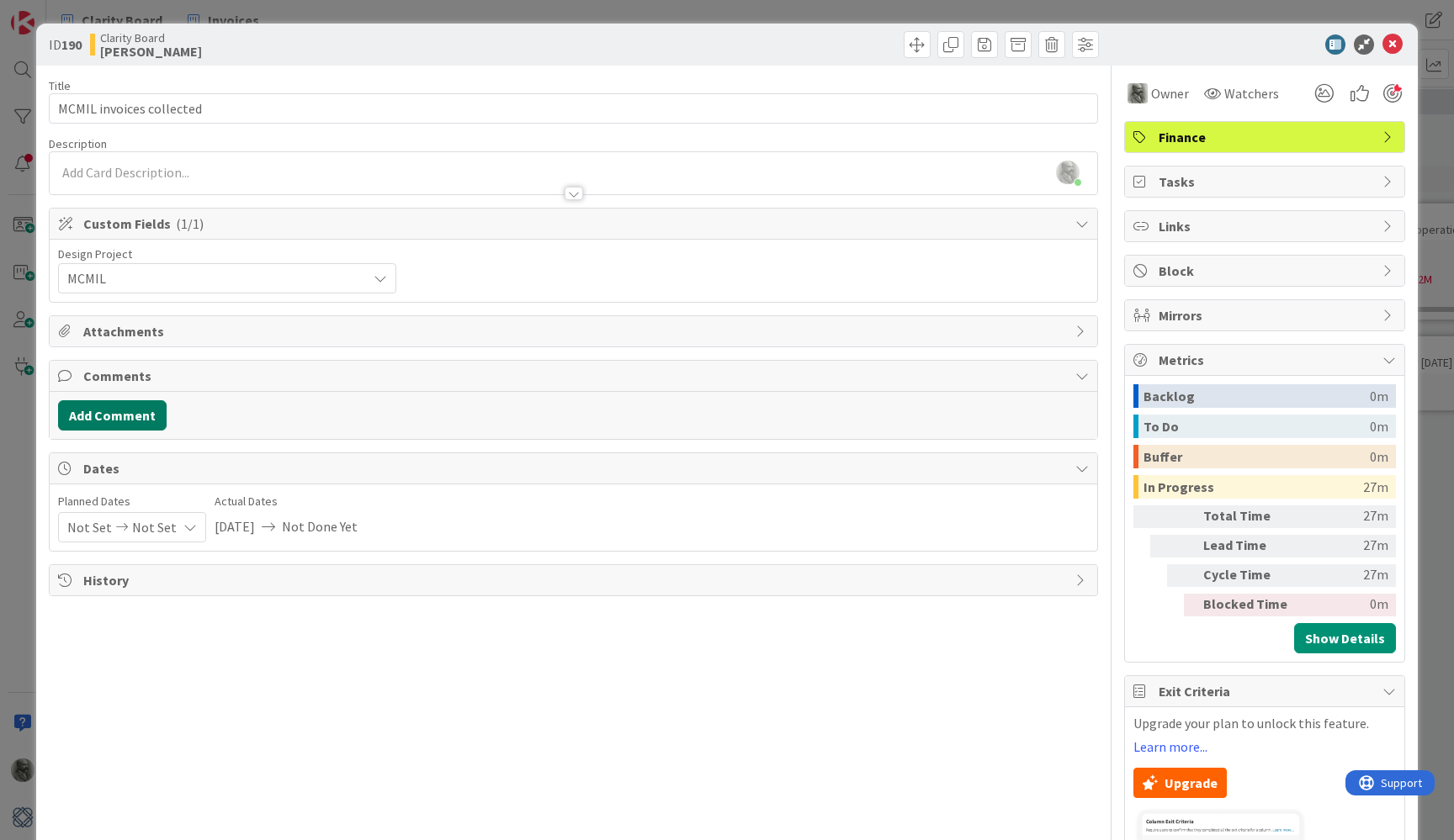
click at [103, 408] on button "Add Comment" at bounding box center [112, 415] width 109 height 30
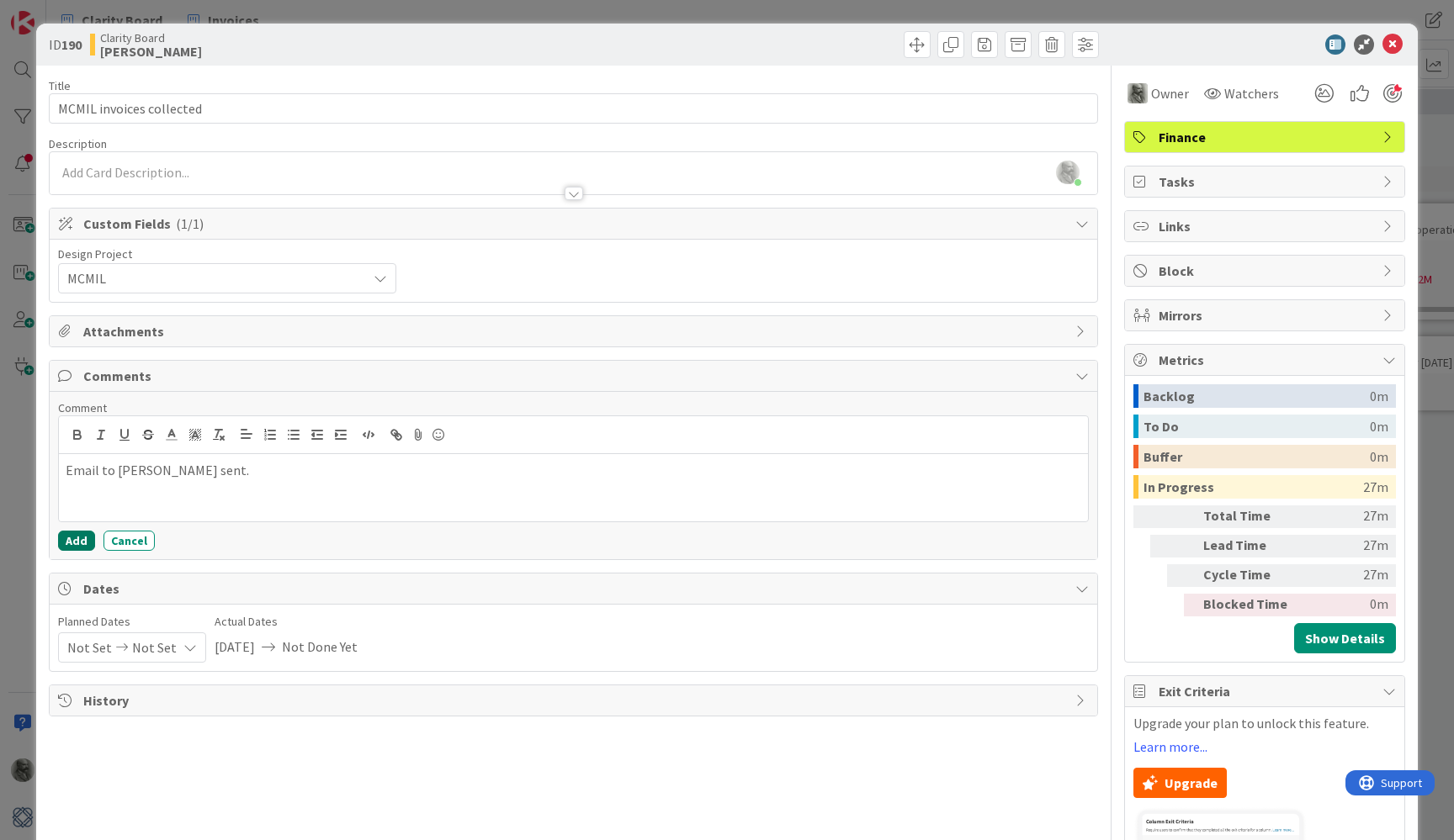
click at [81, 537] on button "Add" at bounding box center [76, 540] width 37 height 20
